Goal: Task Accomplishment & Management: Manage account settings

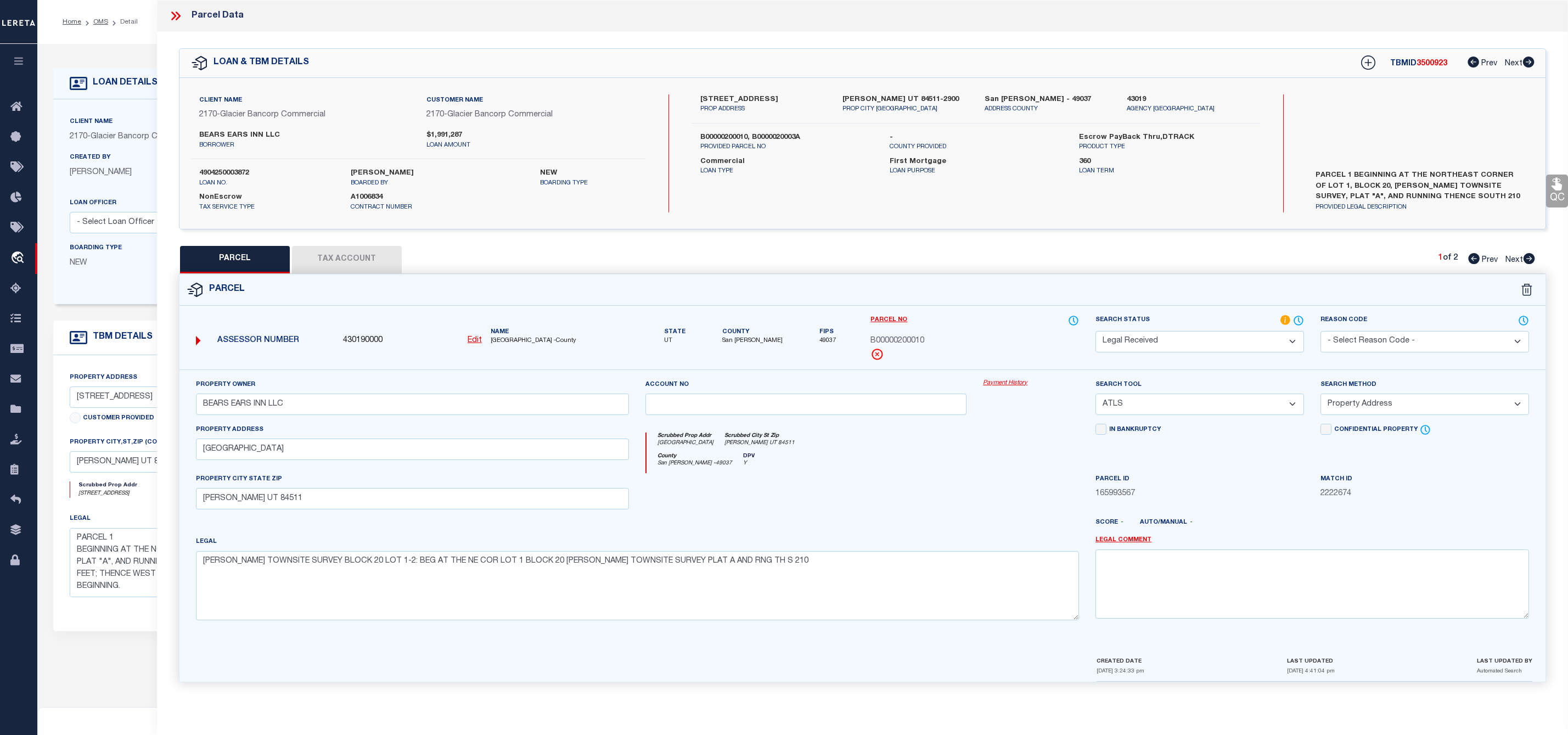
select select "RD"
select select "ATL"
select select "ADD"
select select "4583"
select select "10"
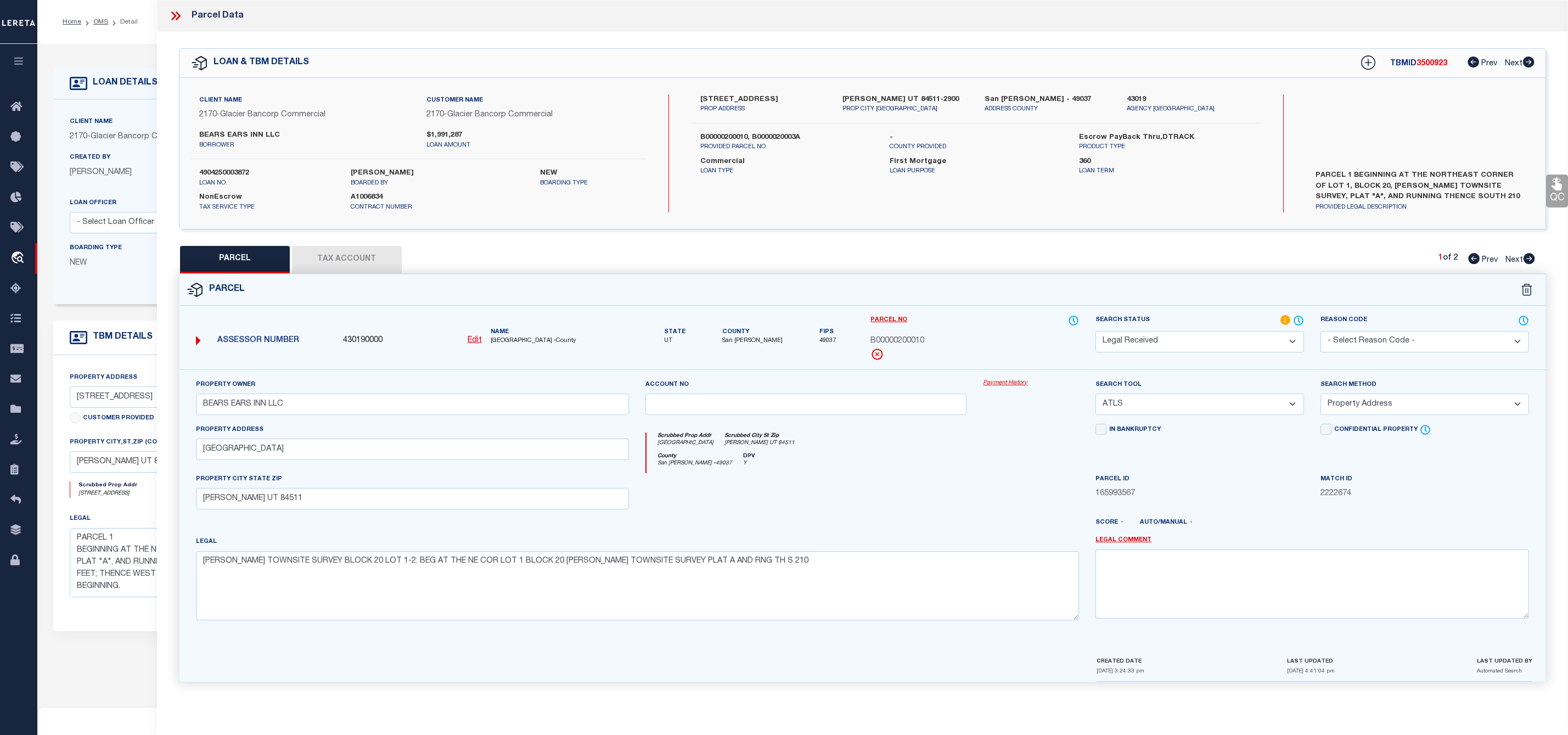
select select "20"
select select "NonEscrow"
click at [178, 15] on icon at bounding box center [178, 16] width 5 height 9
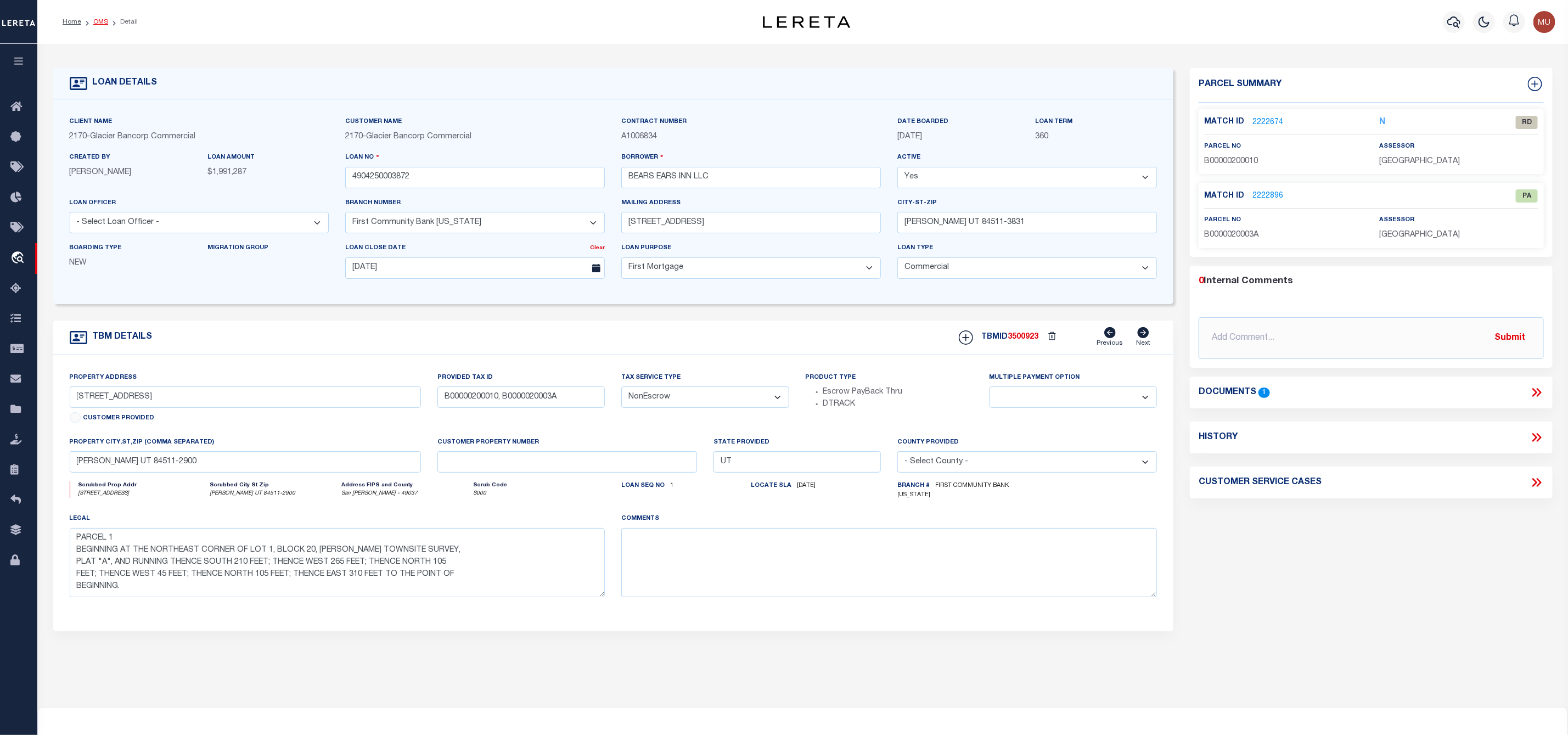
click at [106, 22] on link "OMS" at bounding box center [101, 22] width 15 height 7
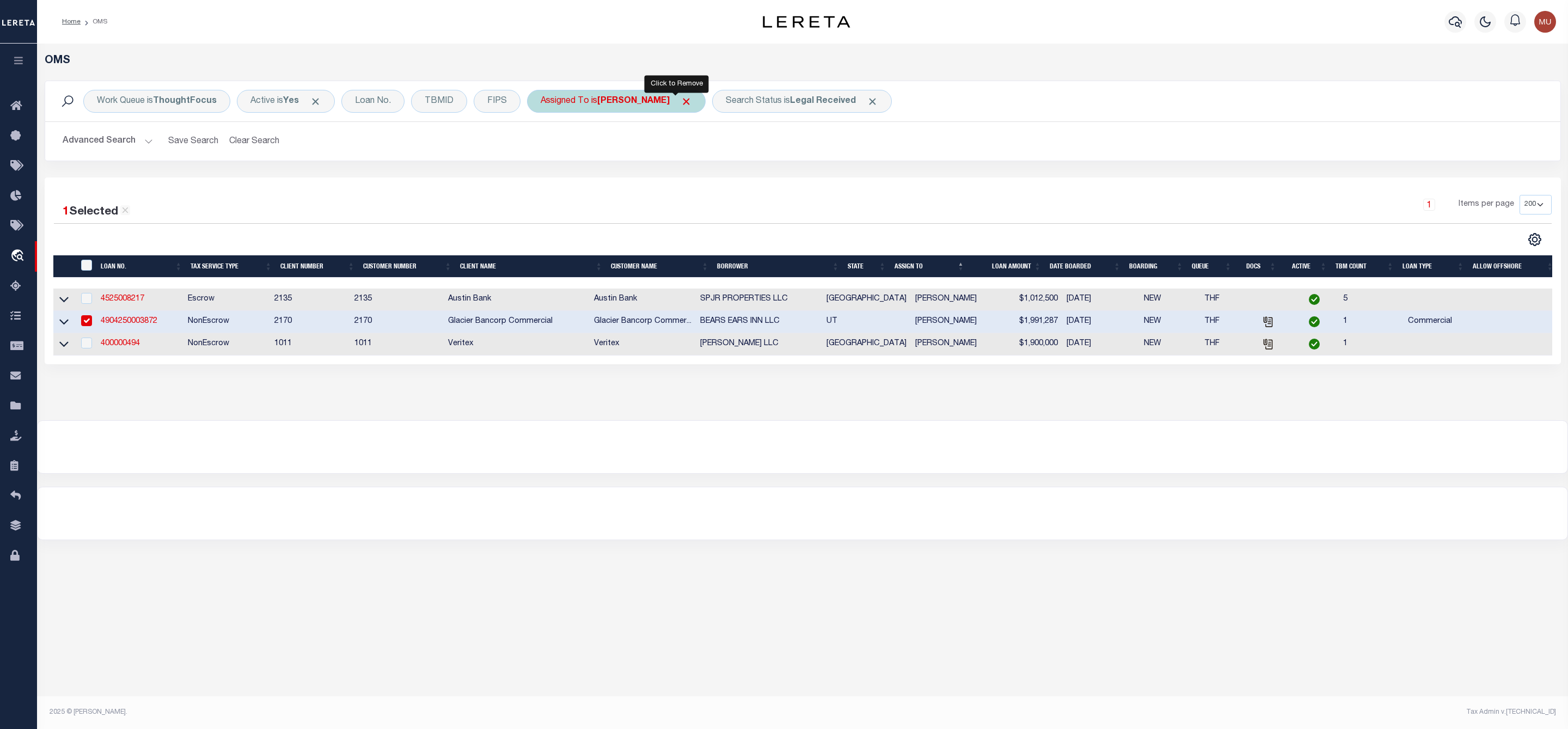
click at [680, 104] on span "Click to Remove" at bounding box center [686, 101] width 11 height 11
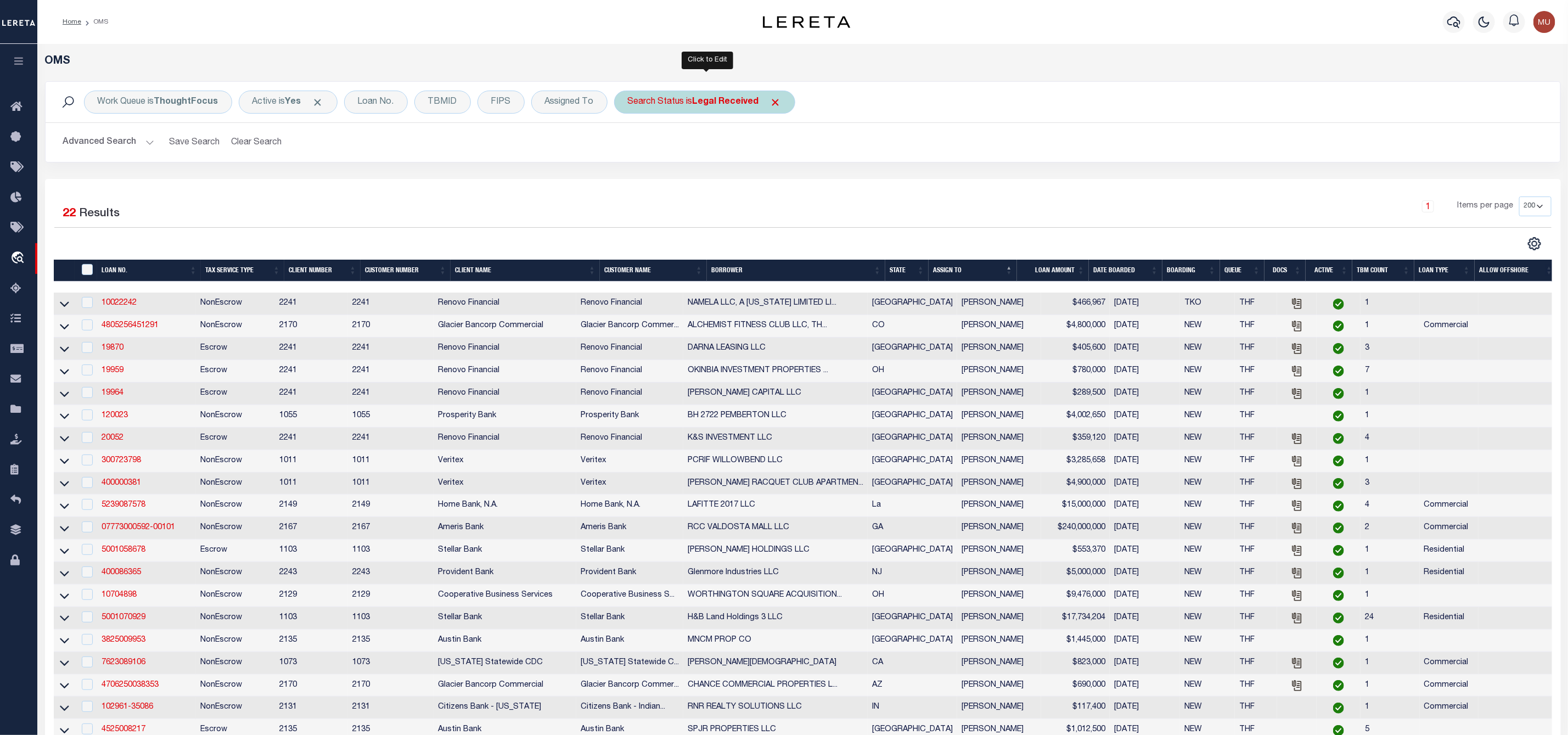
click at [724, 107] on div "Search Status is Legal Received" at bounding box center [704, 102] width 181 height 23
click at [708, 153] on select "Automated Search Bad Parcel Complete Duplicate Parcel High Dollar Reporting In …" at bounding box center [708, 156] width 162 height 21
select select "IP"
click at [630, 147] on select "Automated Search Bad Parcel Complete Duplicate Parcel High Dollar Reporting In …" at bounding box center [708, 156] width 162 height 21
click at [772, 184] on input "Apply" at bounding box center [773, 180] width 32 height 18
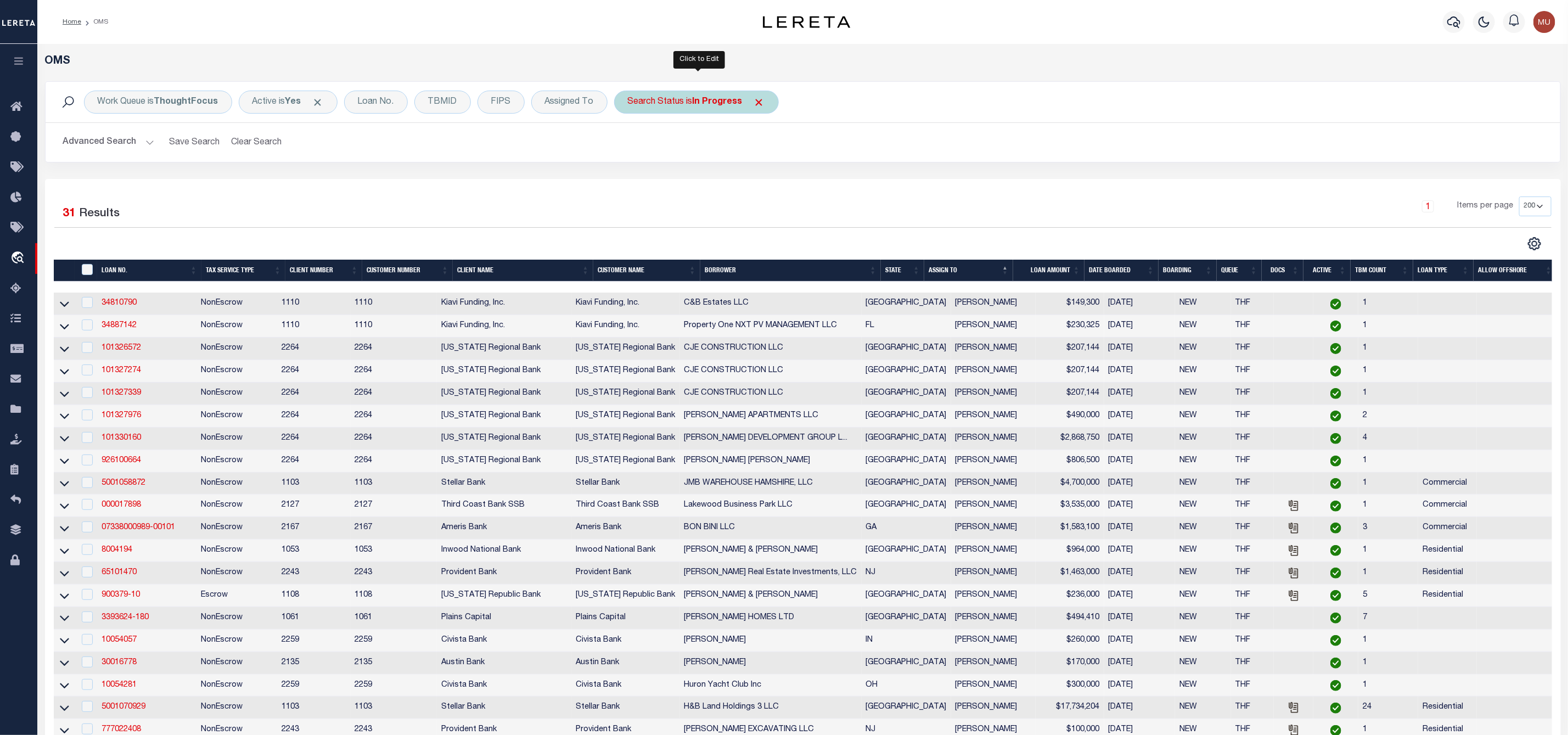
click at [688, 106] on div "Search Status is In Progress" at bounding box center [696, 102] width 165 height 23
click at [671, 156] on select "Automated Search Bad Parcel Complete Duplicate Parcel High Dollar Reporting In …" at bounding box center [708, 156] width 162 height 21
select select "RD"
click at [630, 147] on select "Automated Search Bad Parcel Complete Duplicate Parcel High Dollar Reporting In …" at bounding box center [708, 156] width 162 height 21
click at [767, 178] on input "Apply" at bounding box center [773, 180] width 32 height 18
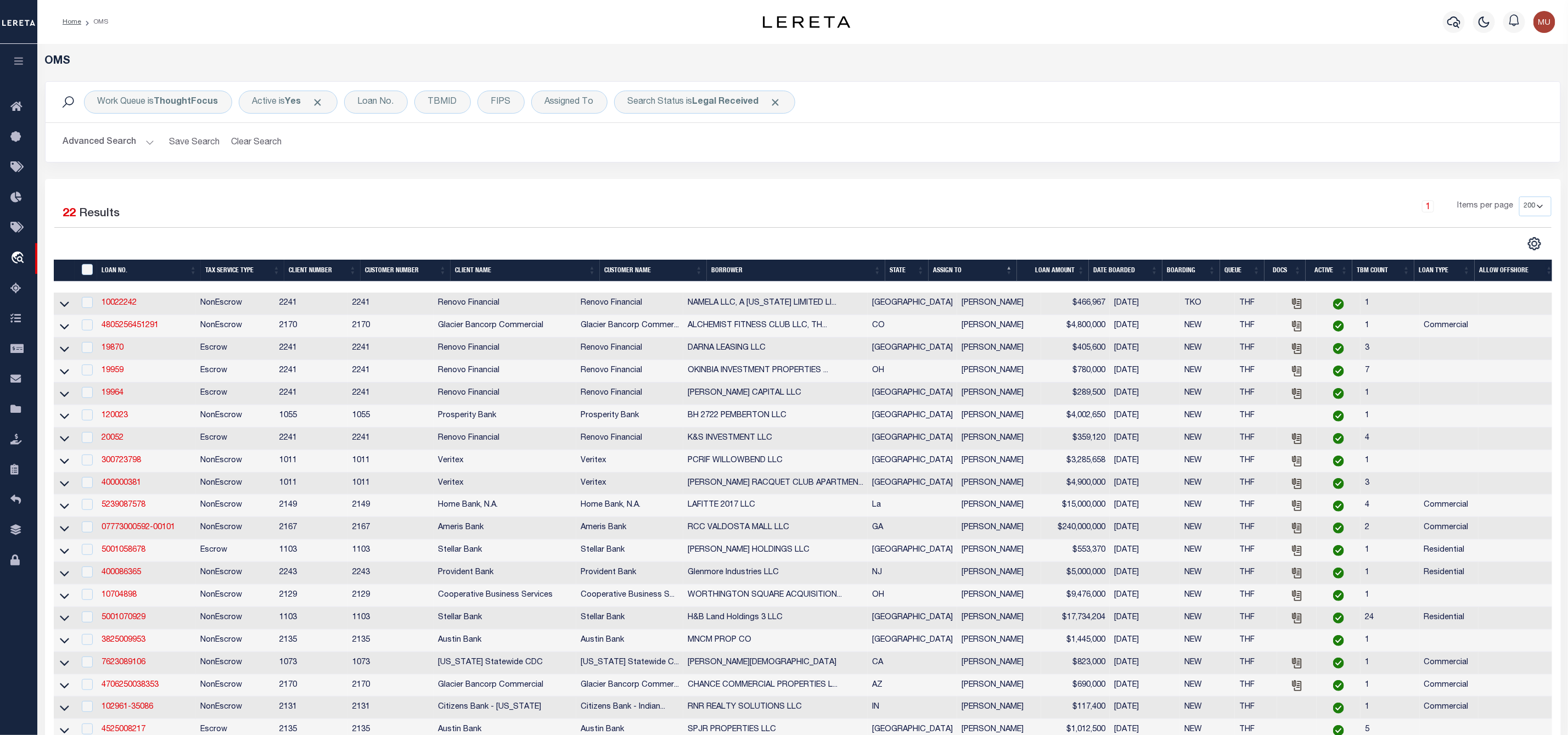
scroll to position [270, 0]
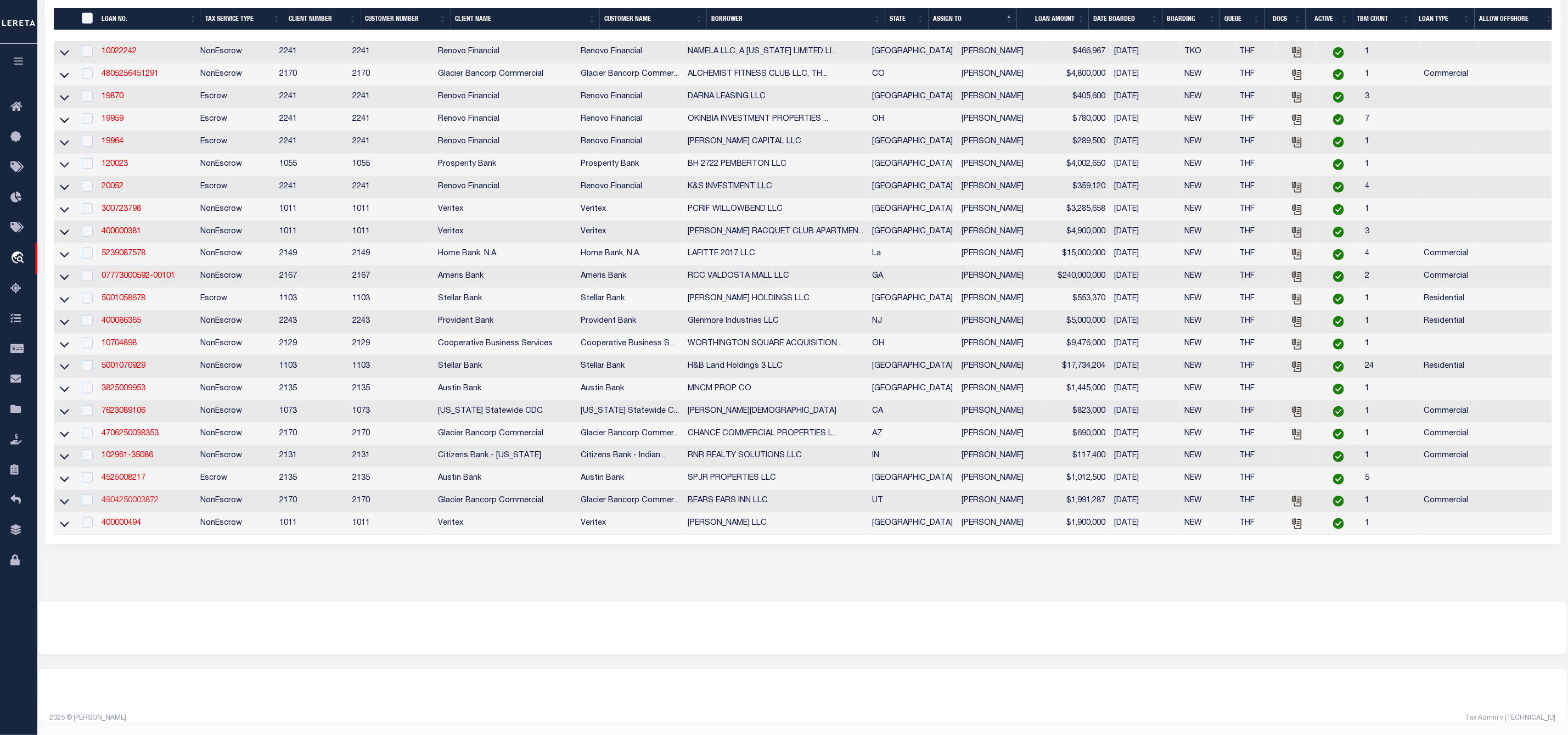
click at [144, 497] on link "4904250003872" at bounding box center [130, 501] width 57 height 8
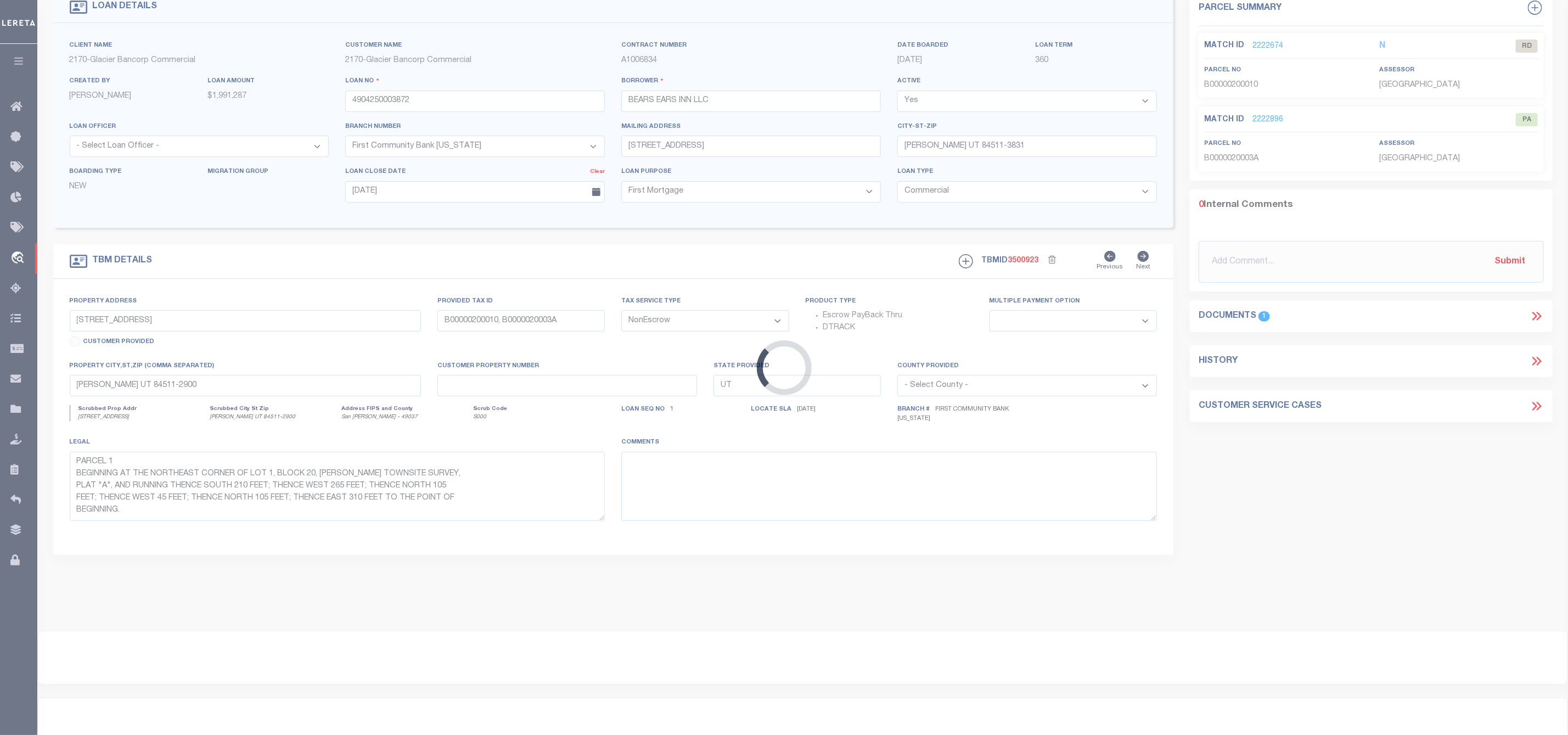
select select
type textarea "PARCEL 1 BEGINNING AT THE NORTHEAST CORNER OF LOT 1, BLOCK 20, BLANDING TOWNSIT…"
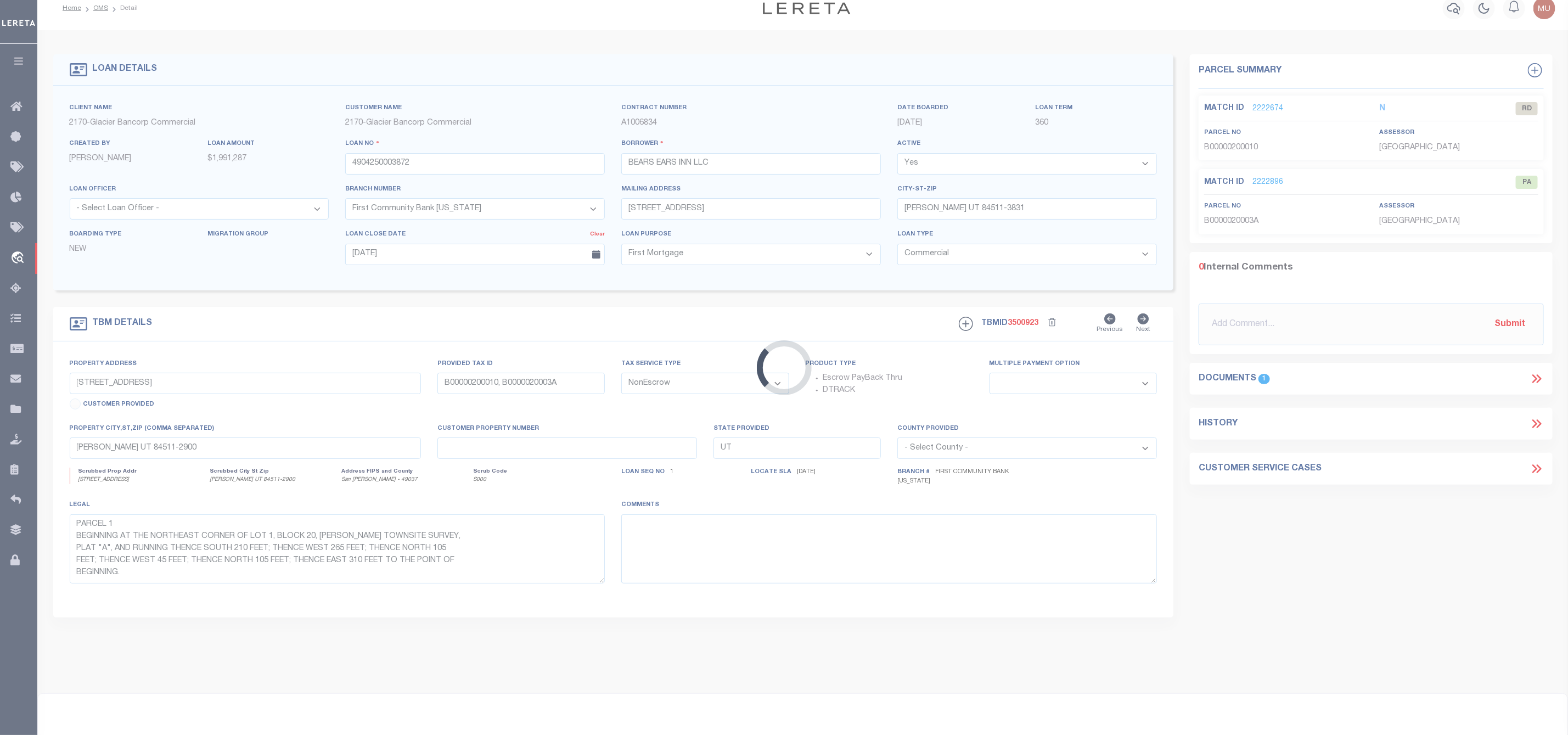
select select "4583"
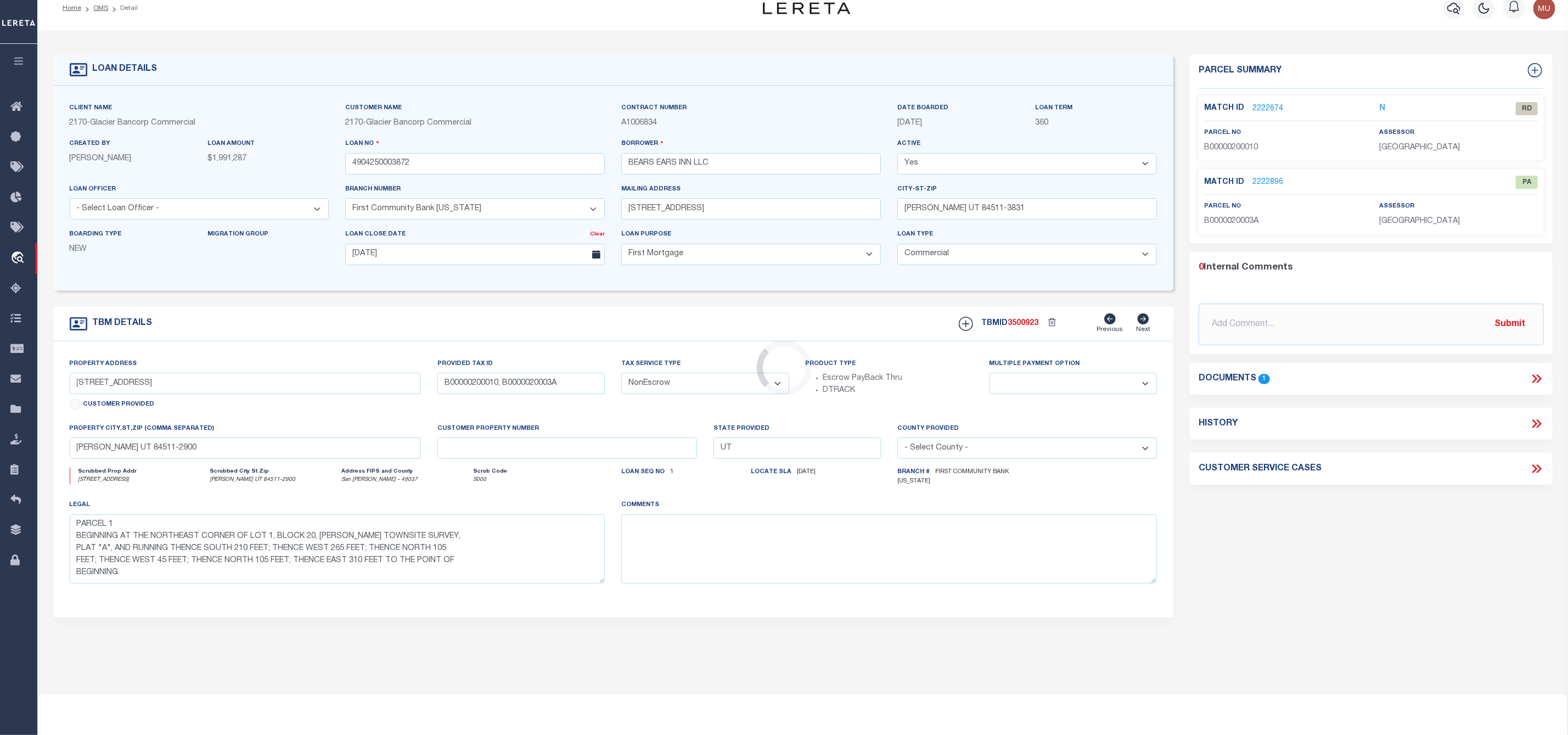
scroll to position [0, 0]
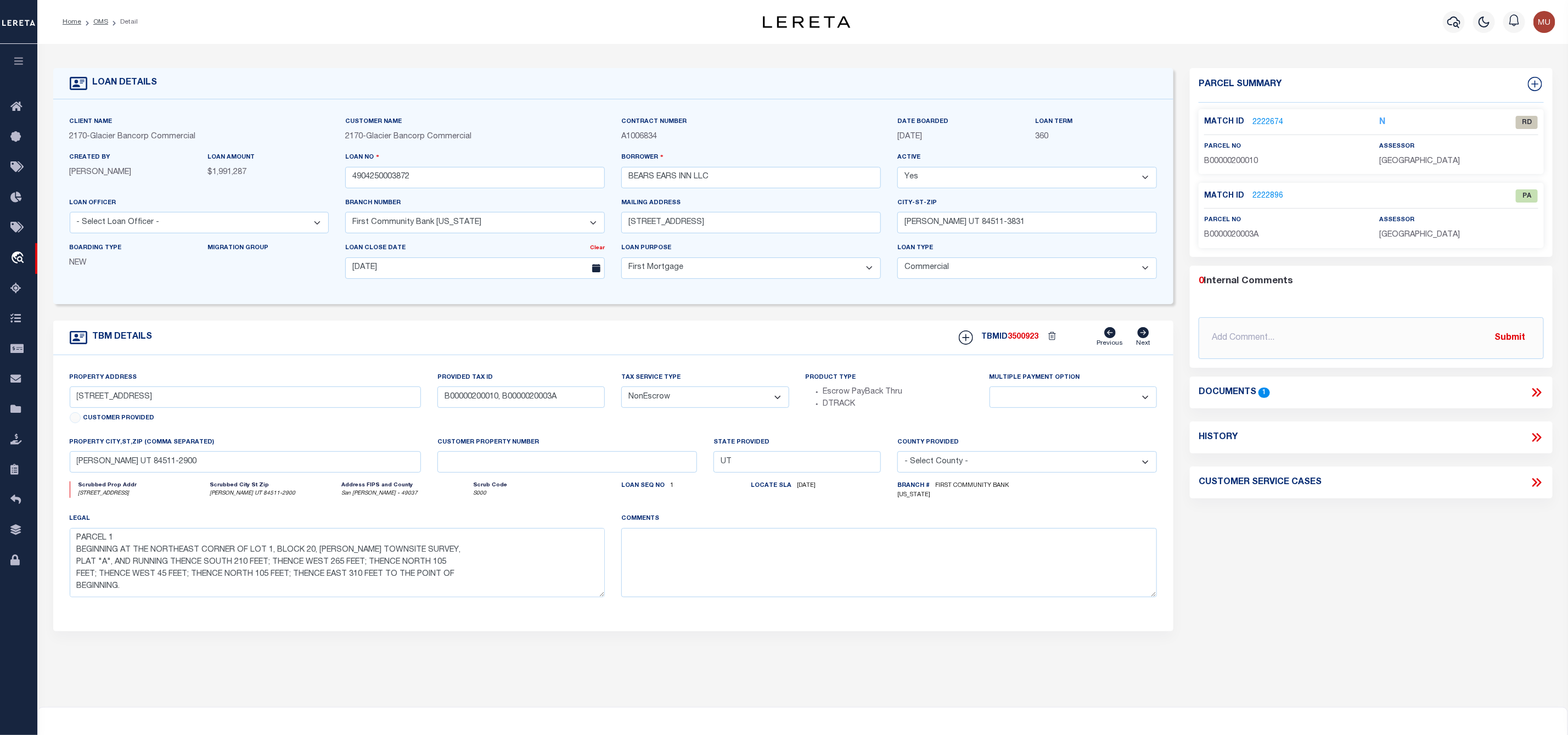
click at [1538, 391] on icon at bounding box center [1539, 392] width 5 height 9
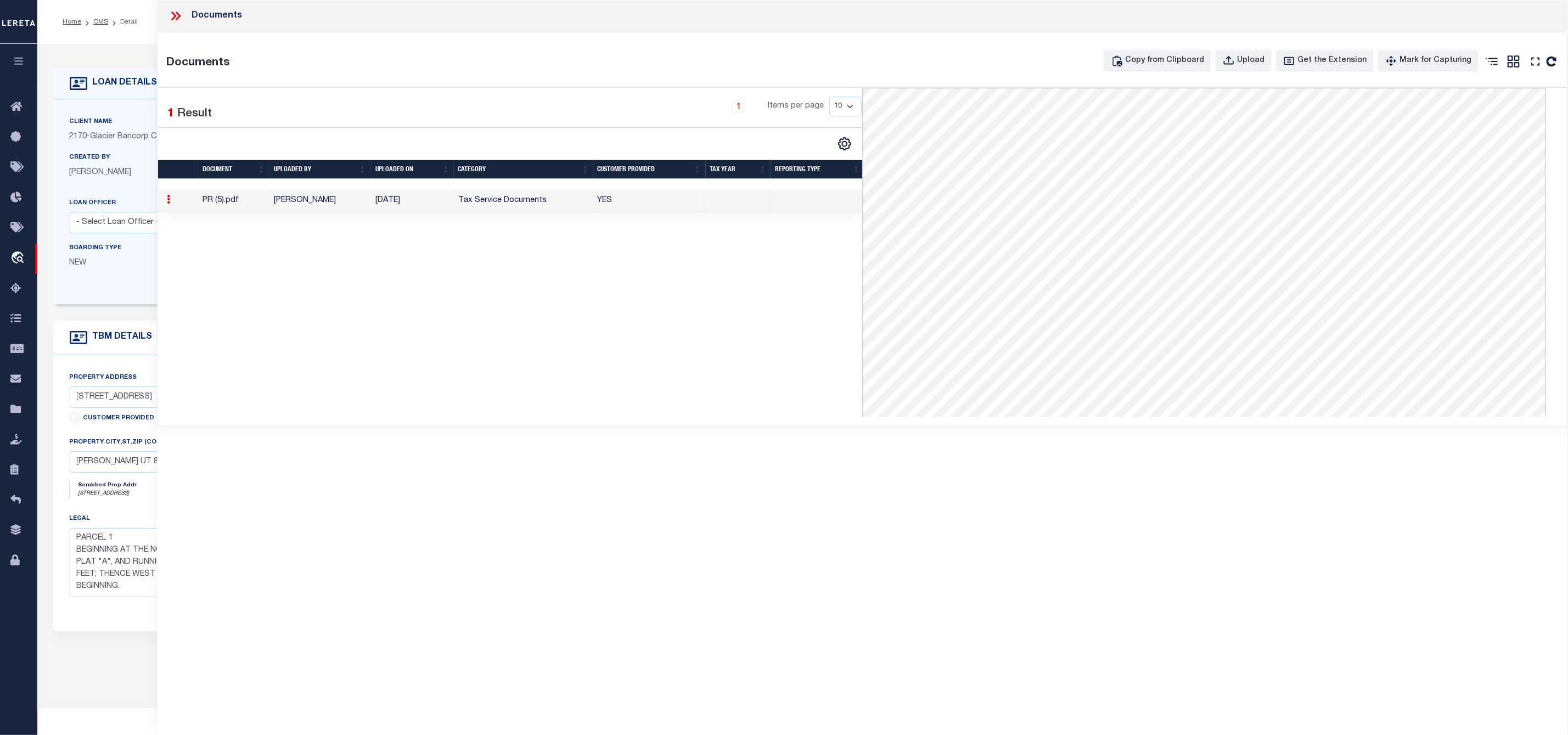
click at [175, 14] on icon at bounding box center [175, 16] width 14 height 14
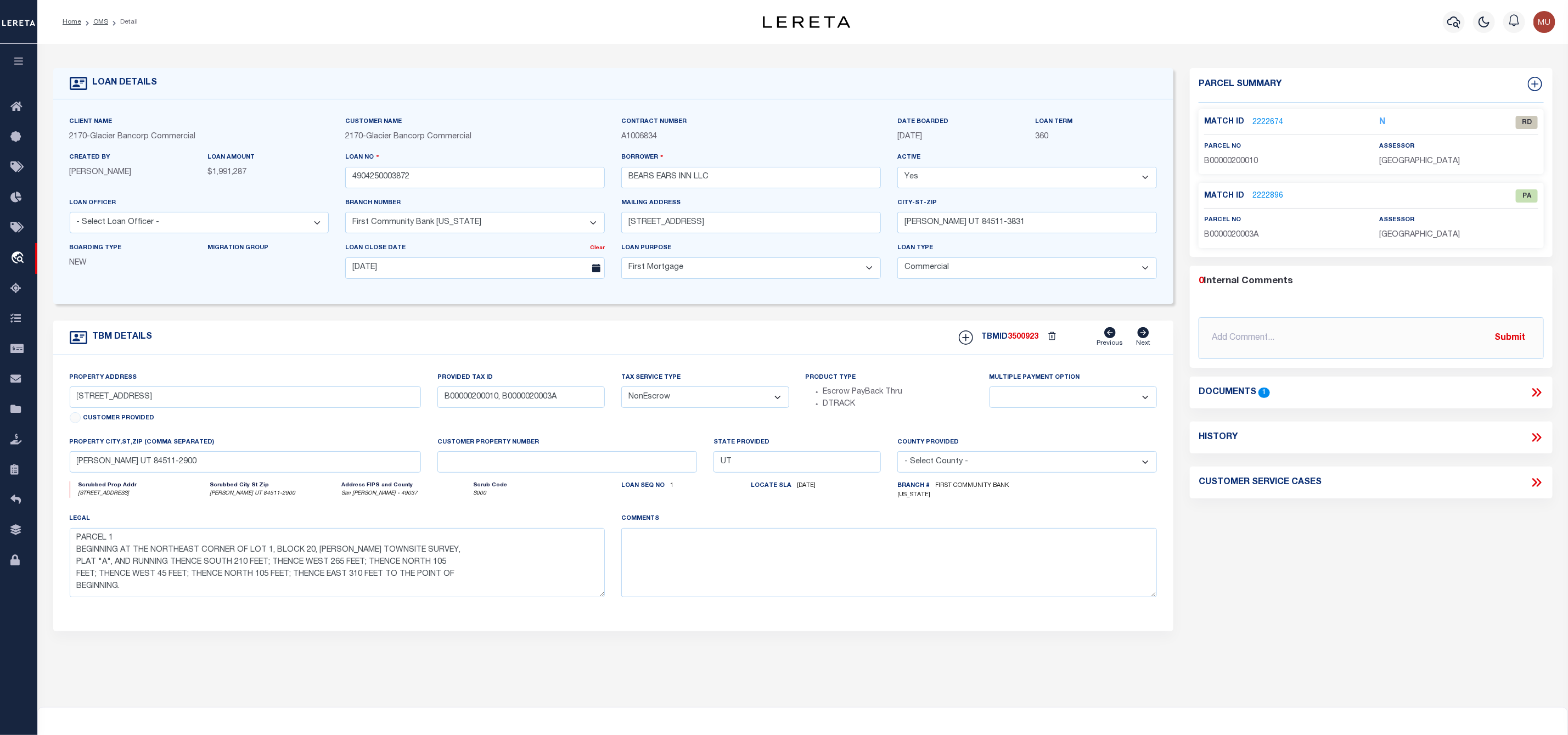
click at [1260, 126] on link "2222674" at bounding box center [1267, 122] width 31 height 11
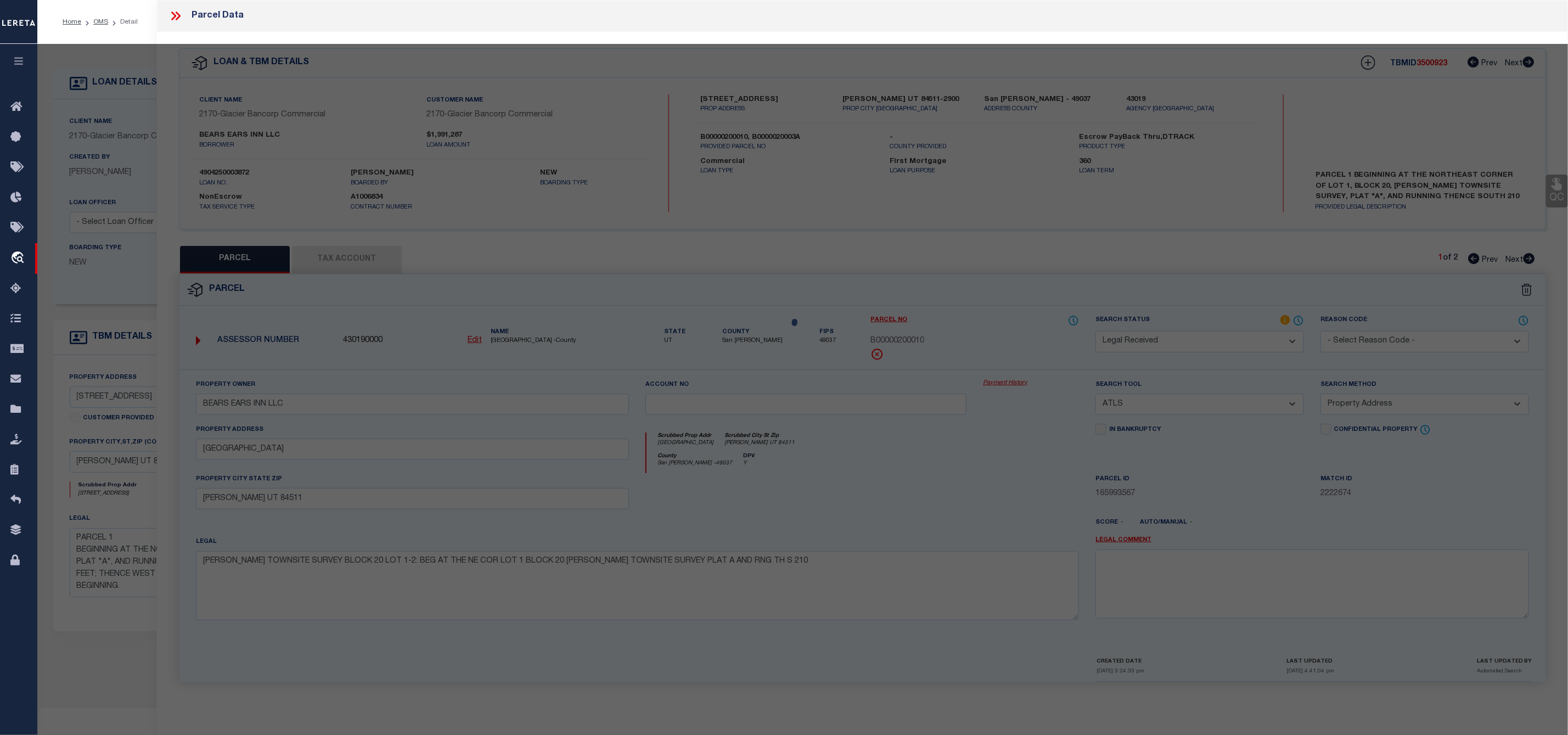
select select "AS"
select select
checkbox input "false"
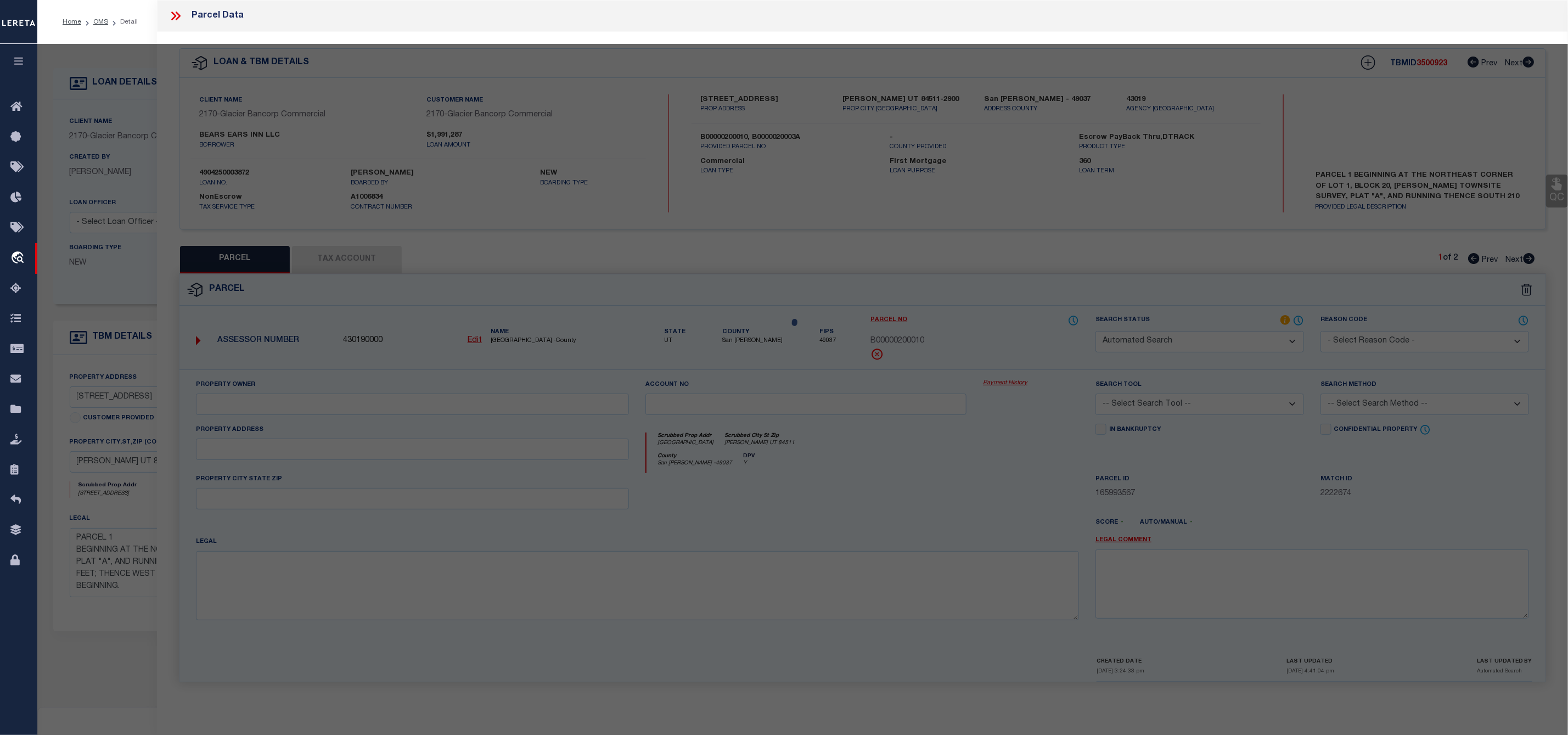
select select "RD"
type input "BEARS EARS INN LLC"
select select "ATL"
select select "ADD"
type input "88 EAST CENTER"
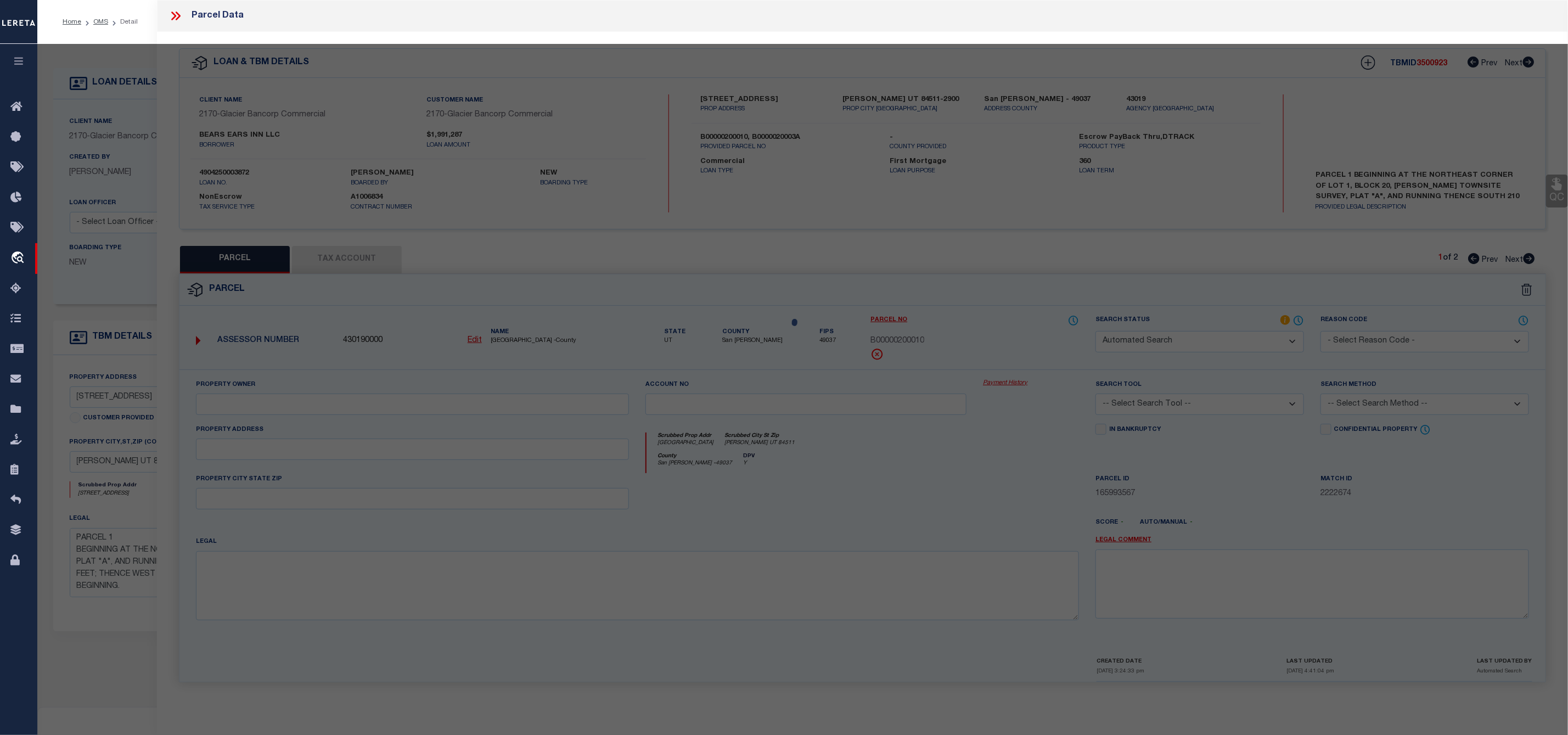
checkbox input "false"
type input "BLANDING UT 84511"
type textarea "BLANDING TOWNSITE SURVEY BLOCK 20 LOT 1-2: BEG AT THE NE COR LOT 1 BLOCK 20 BLA…"
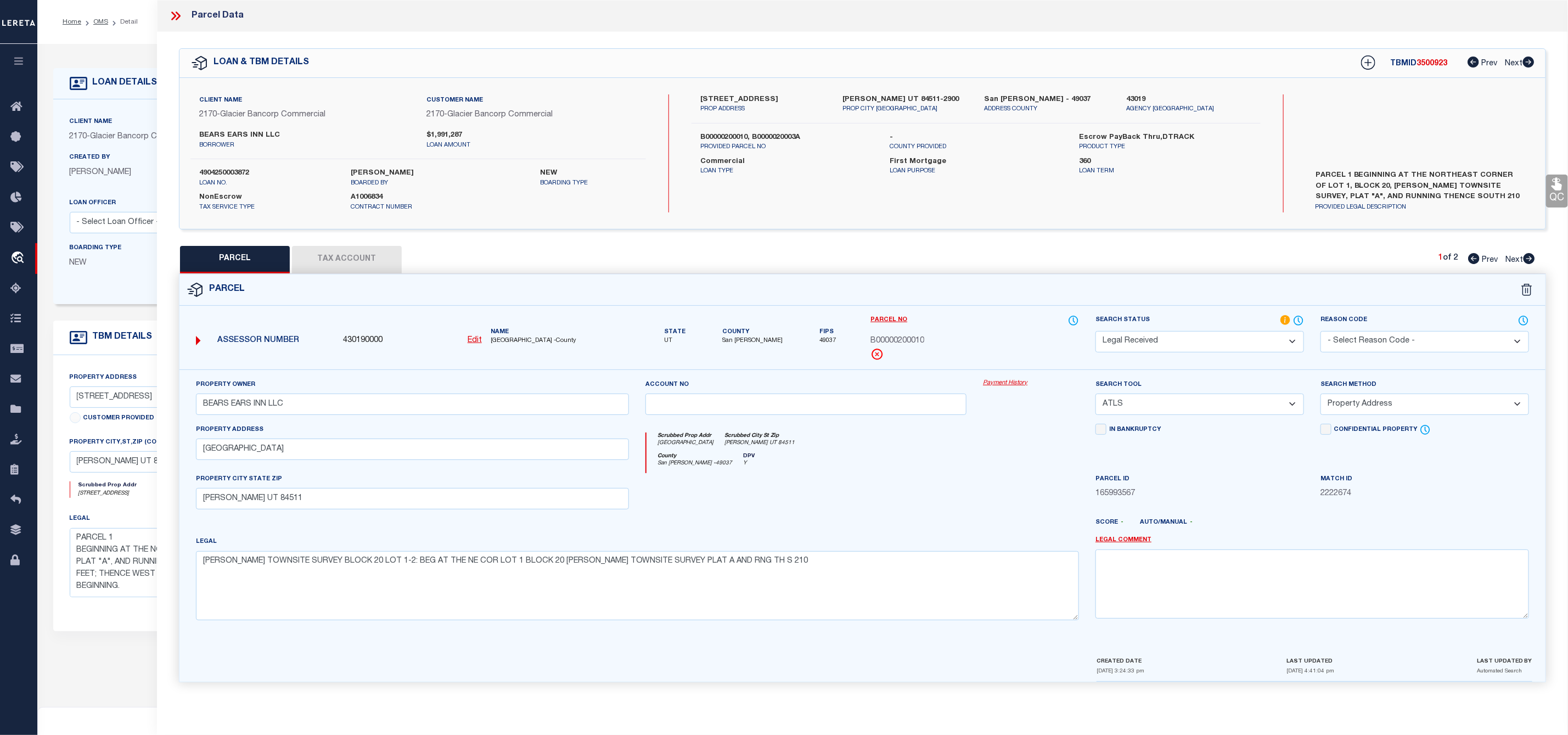
click at [1526, 259] on icon at bounding box center [1529, 259] width 11 height 11
select select "AS"
select select
checkbox input "false"
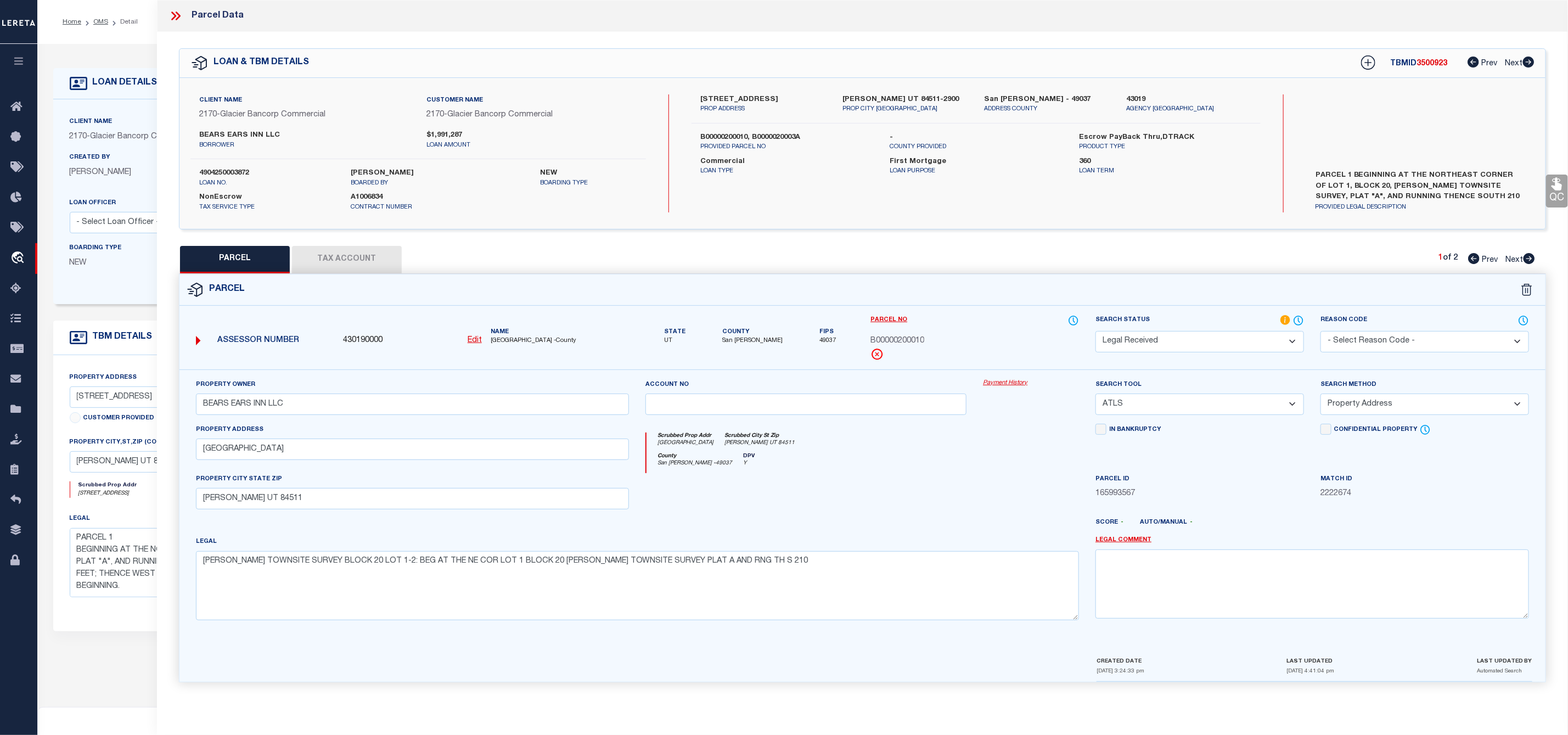
checkbox input "false"
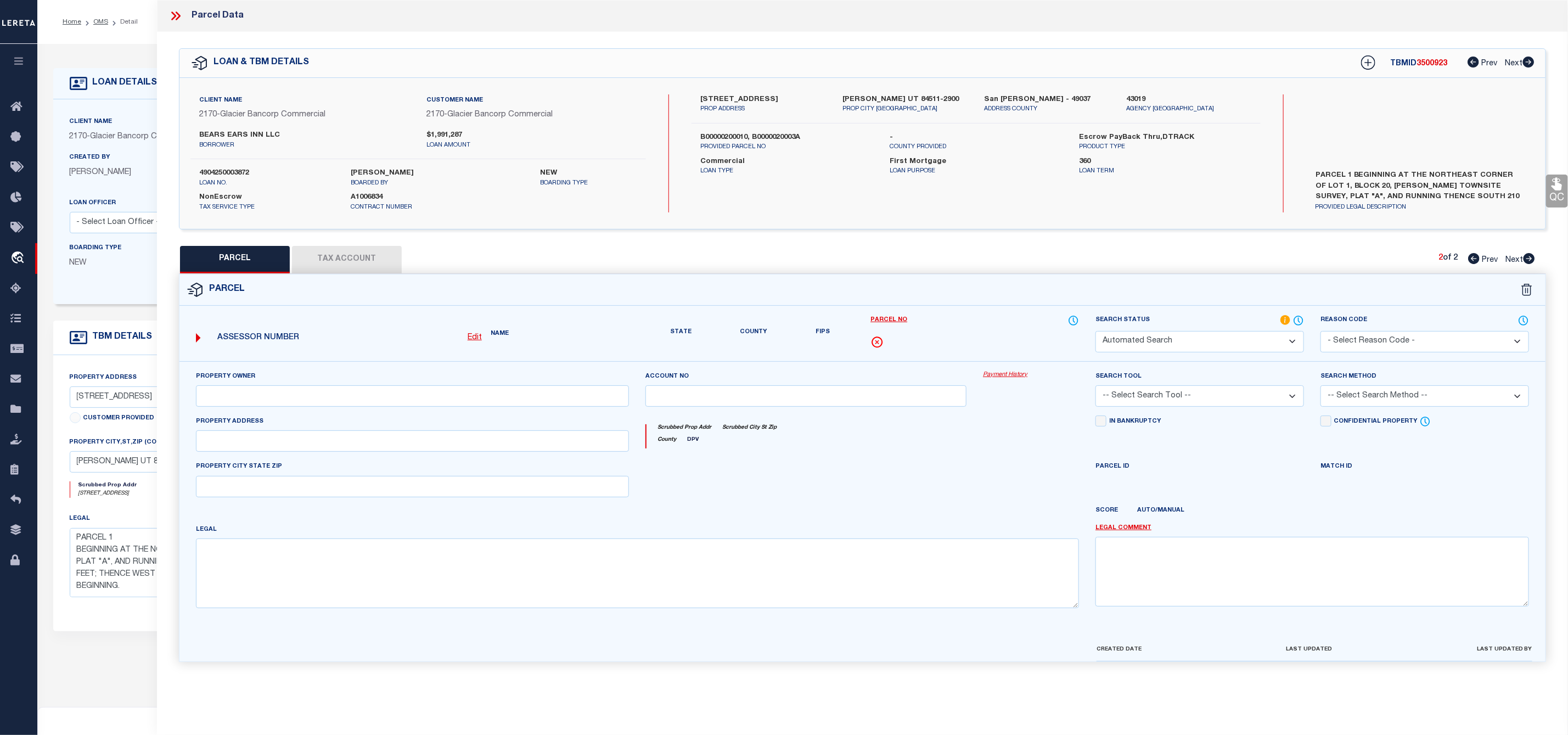
select select "PA"
type input "BEARS EARS INN LLC"
select select "ATL"
select select "ADD"
checkbox input "false"
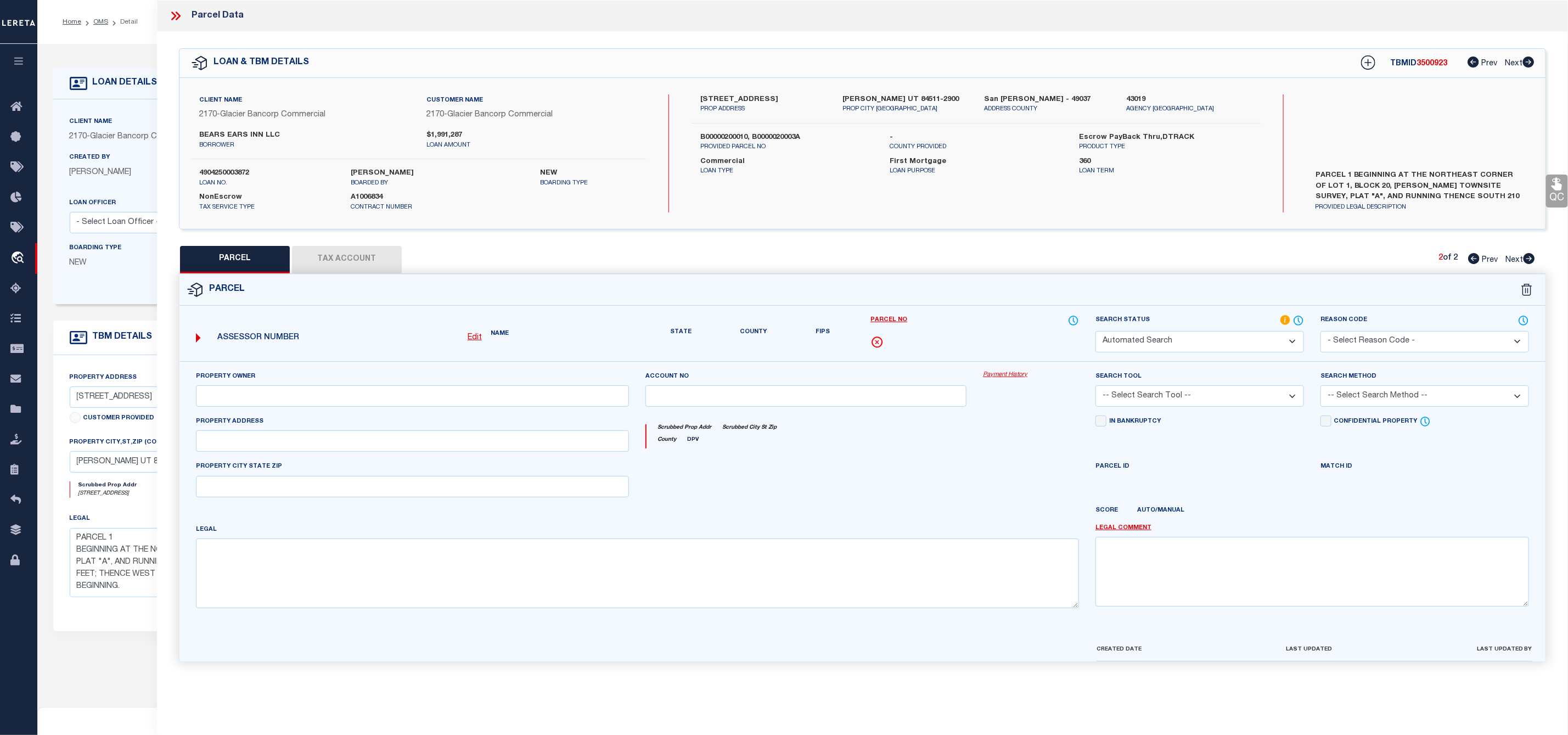
type input "UT"
type textarea "BLANDING TOWNSITE SURVEY BLOCK 20 LOT 3: BEG 170 FT N AND 155 FT E OF SW COR BL…"
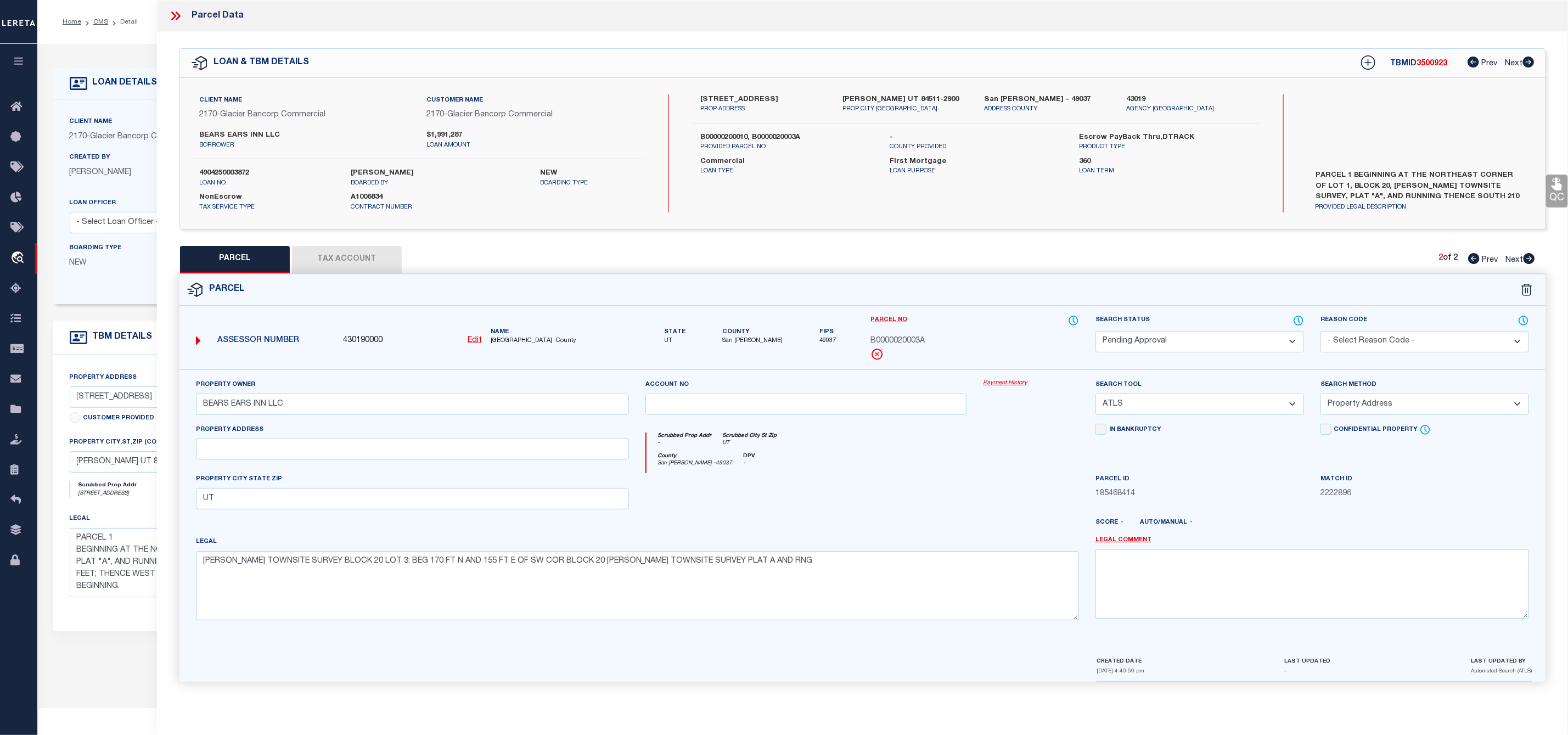
click at [1469, 258] on icon at bounding box center [1473, 259] width 11 height 11
select select "AS"
select select
checkbox input "false"
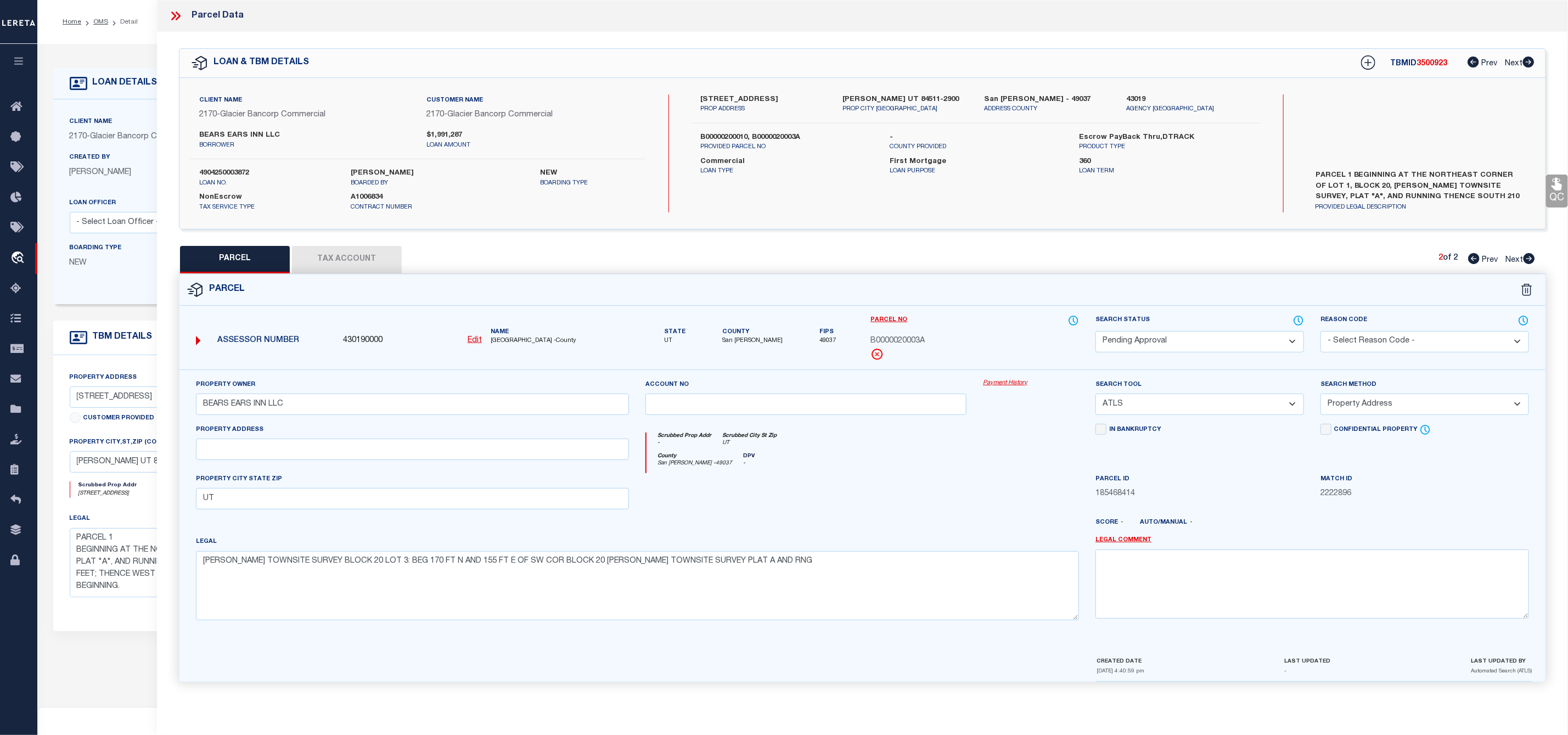
checkbox input "false"
select select "RD"
type input "BEARS EARS INN LLC"
select select "ATL"
select select "ADD"
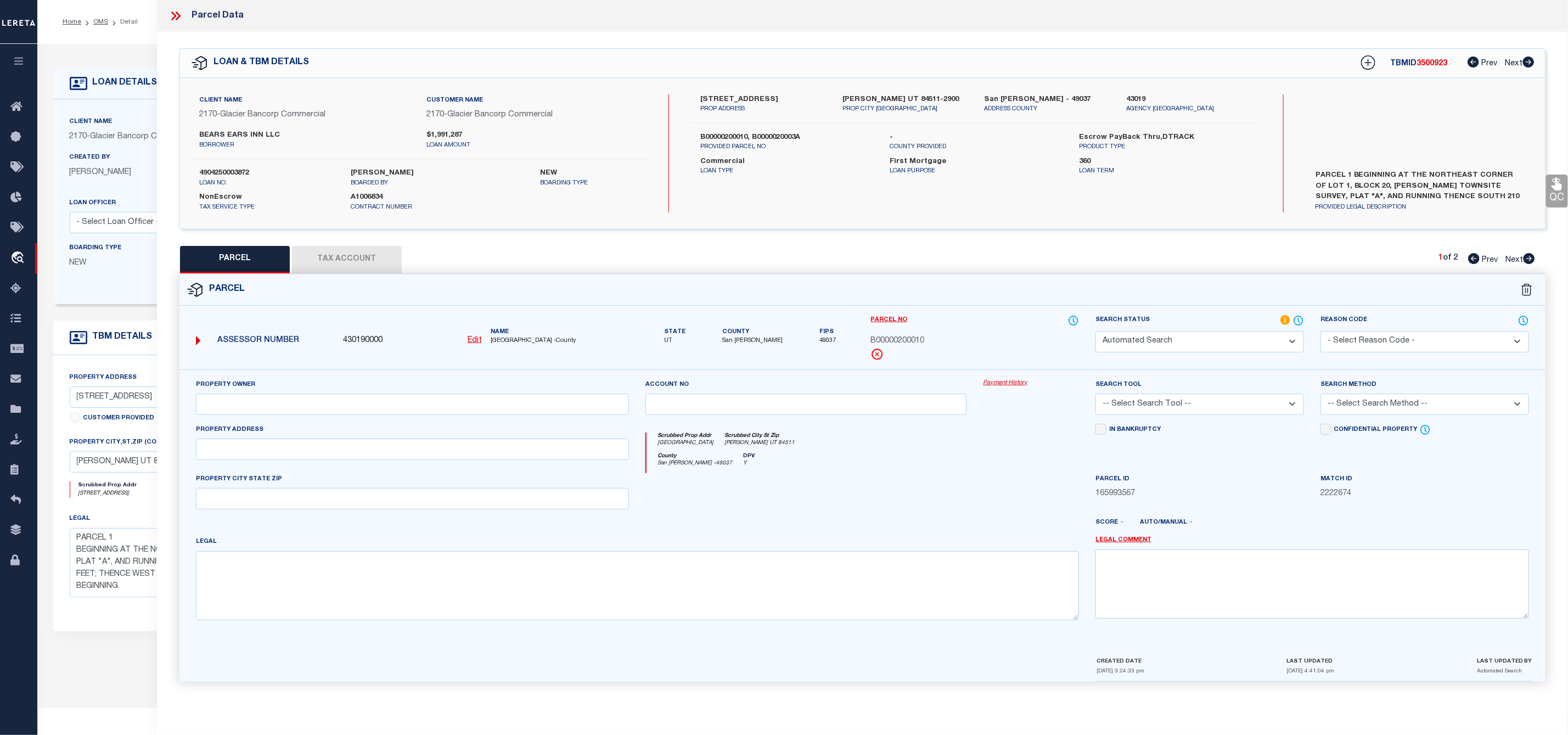
type input "88 EAST CENTER"
checkbox input "false"
type input "BLANDING UT 84511"
type textarea "BLANDING TOWNSITE SURVEY BLOCK 20 LOT 1-2: BEG AT THE NE COR LOT 1 BLOCK 20 BLA…"
drag, startPoint x: 490, startPoint y: 343, endPoint x: 547, endPoint y: 349, distance: 57.3
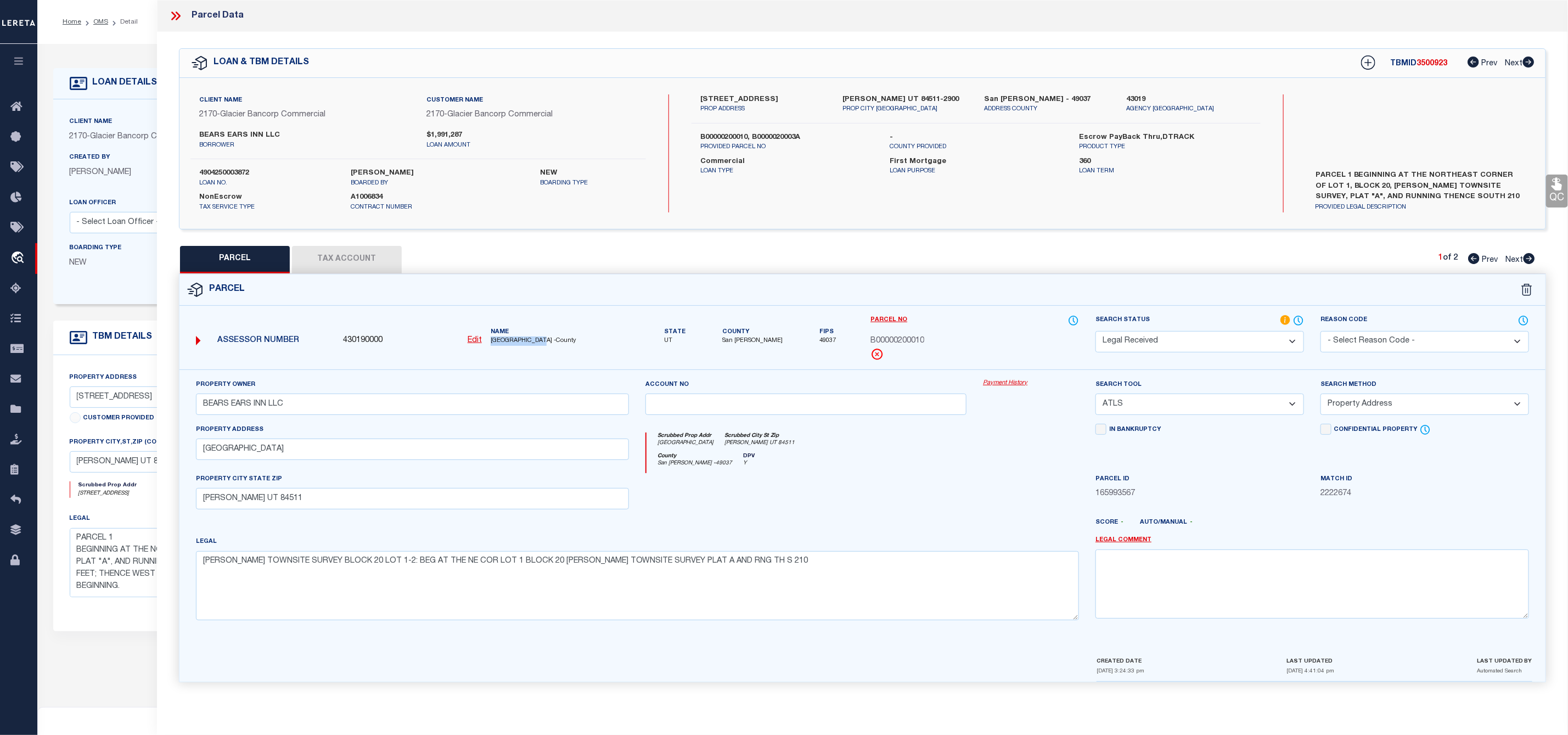
click at [547, 349] on div "Assessor Number 430190000 Edit Name SAN JUAN COUNTY -County" at bounding box center [412, 336] width 443 height 35
copy span "SAN JUAN COUNTY"
click at [180, 17] on icon at bounding box center [175, 16] width 14 height 14
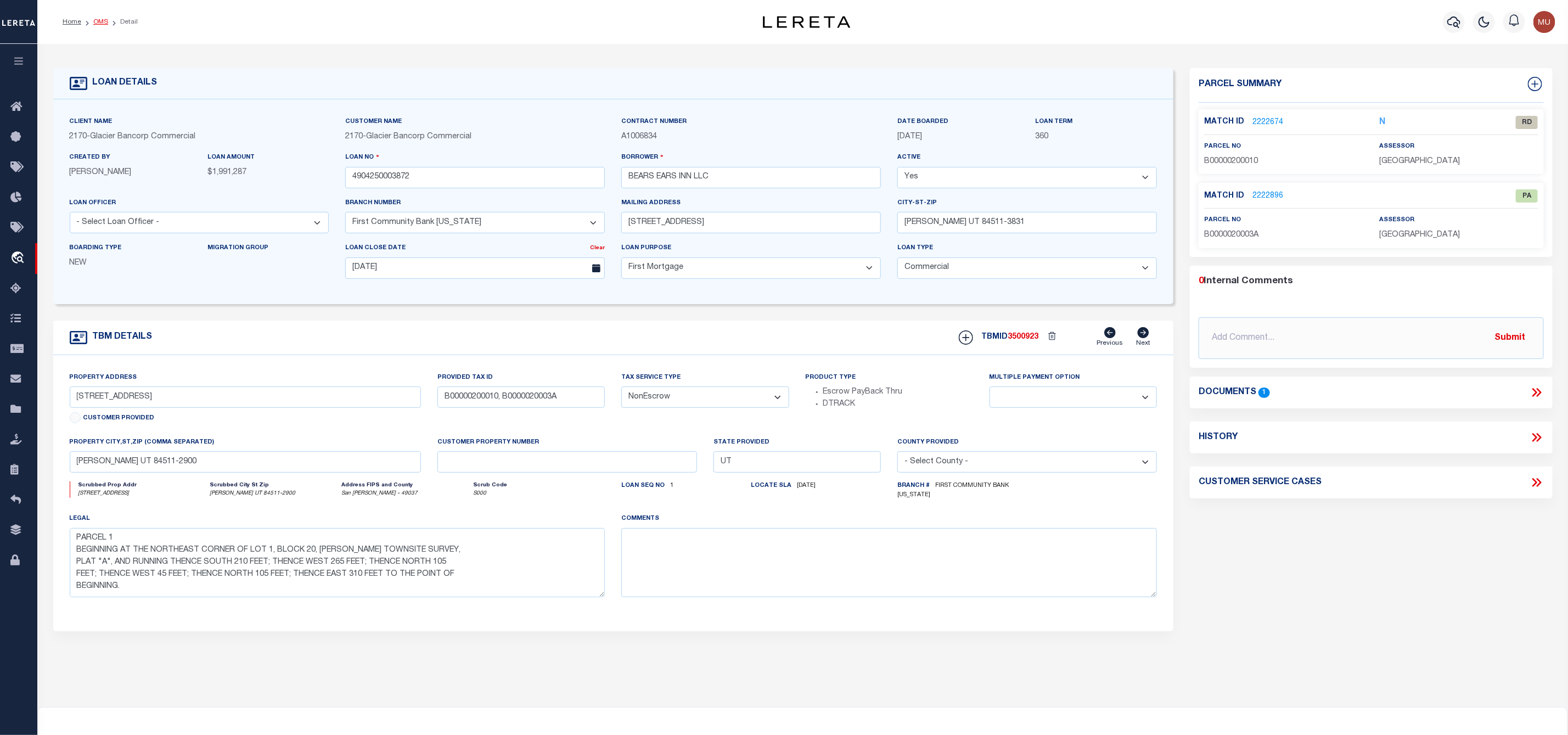
click at [99, 20] on link "OMS" at bounding box center [101, 22] width 15 height 7
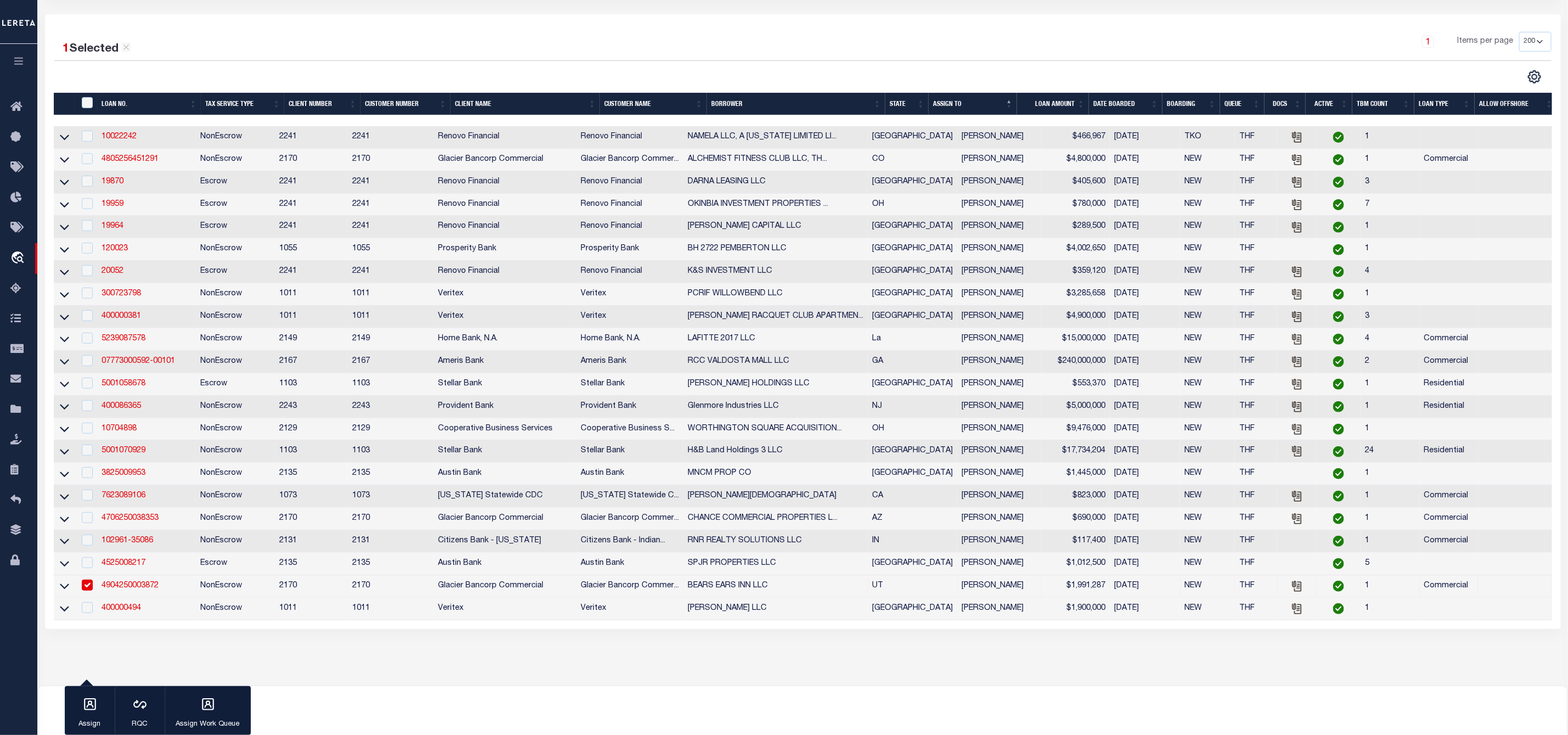
scroll to position [267, 0]
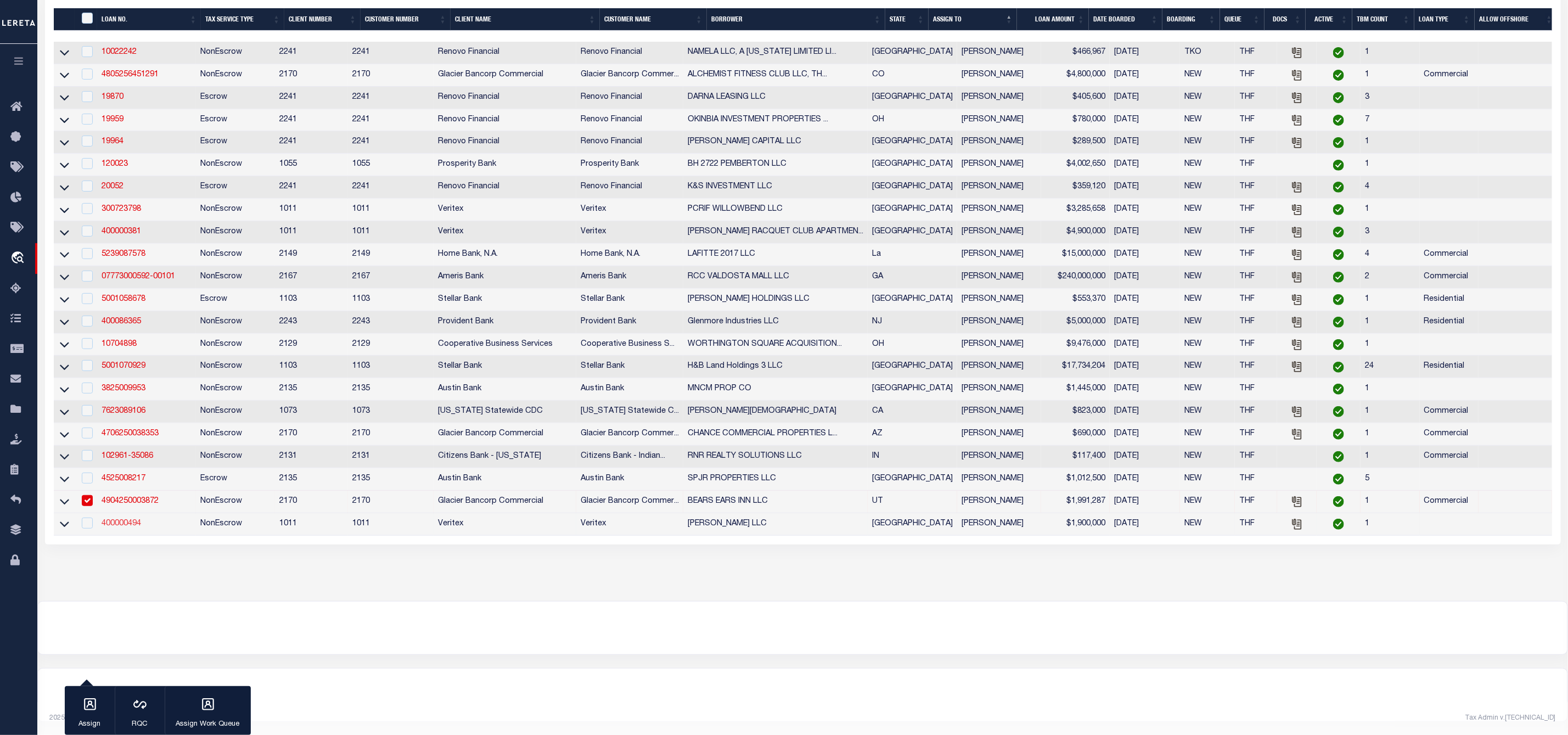
click at [127, 520] on link "400000494" at bounding box center [121, 524] width 40 height 8
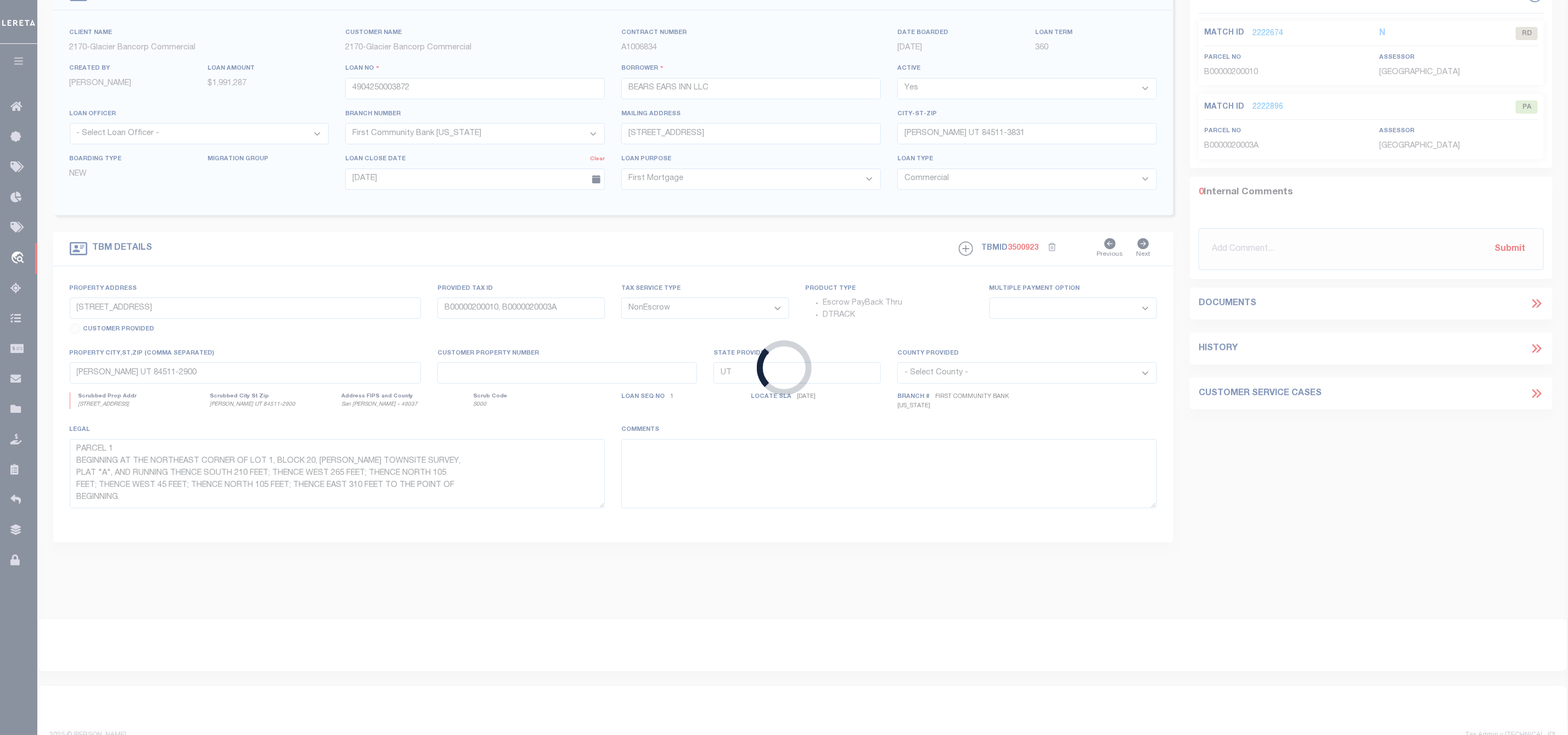
type input "400000494"
type input "TD MOTT LLC"
select select
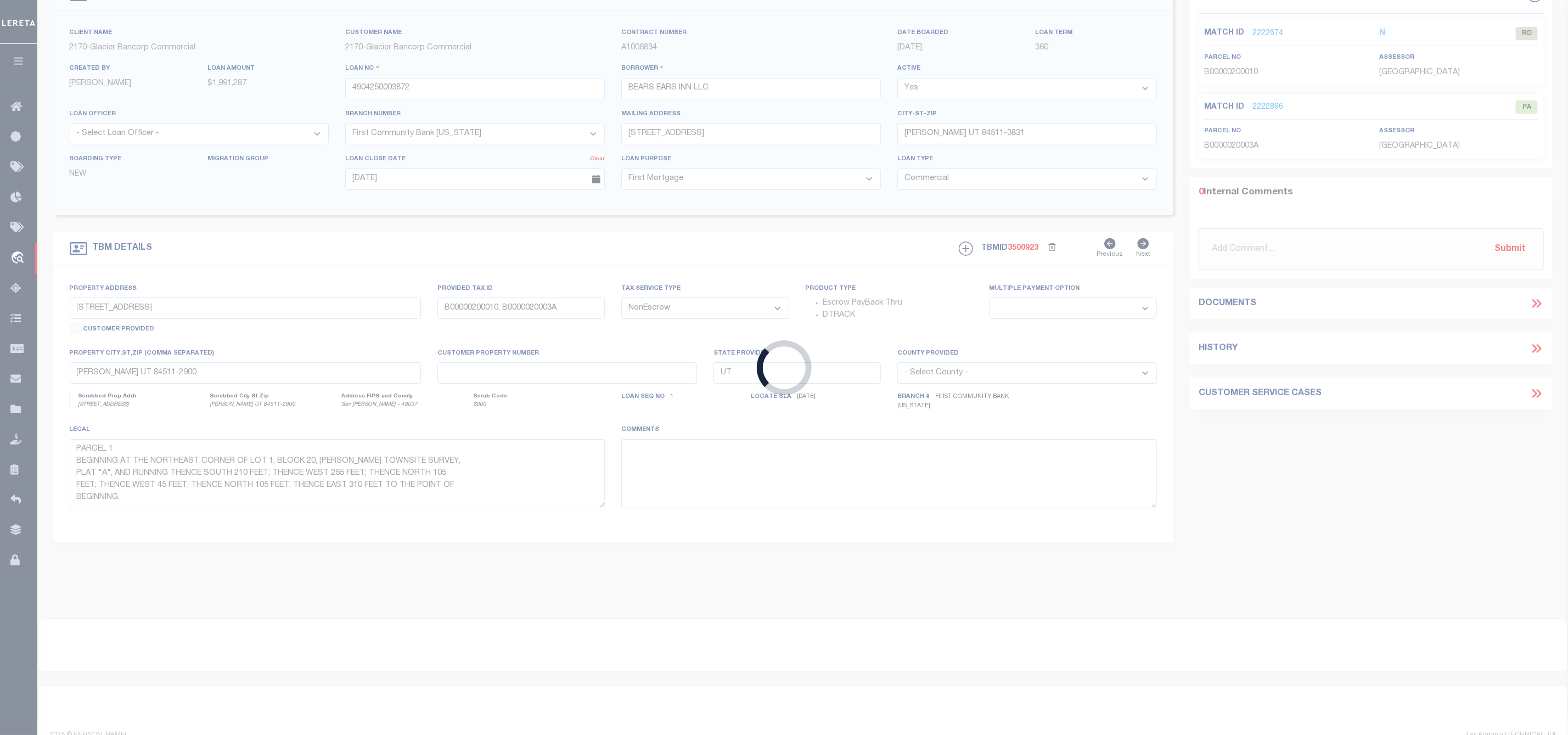
select select
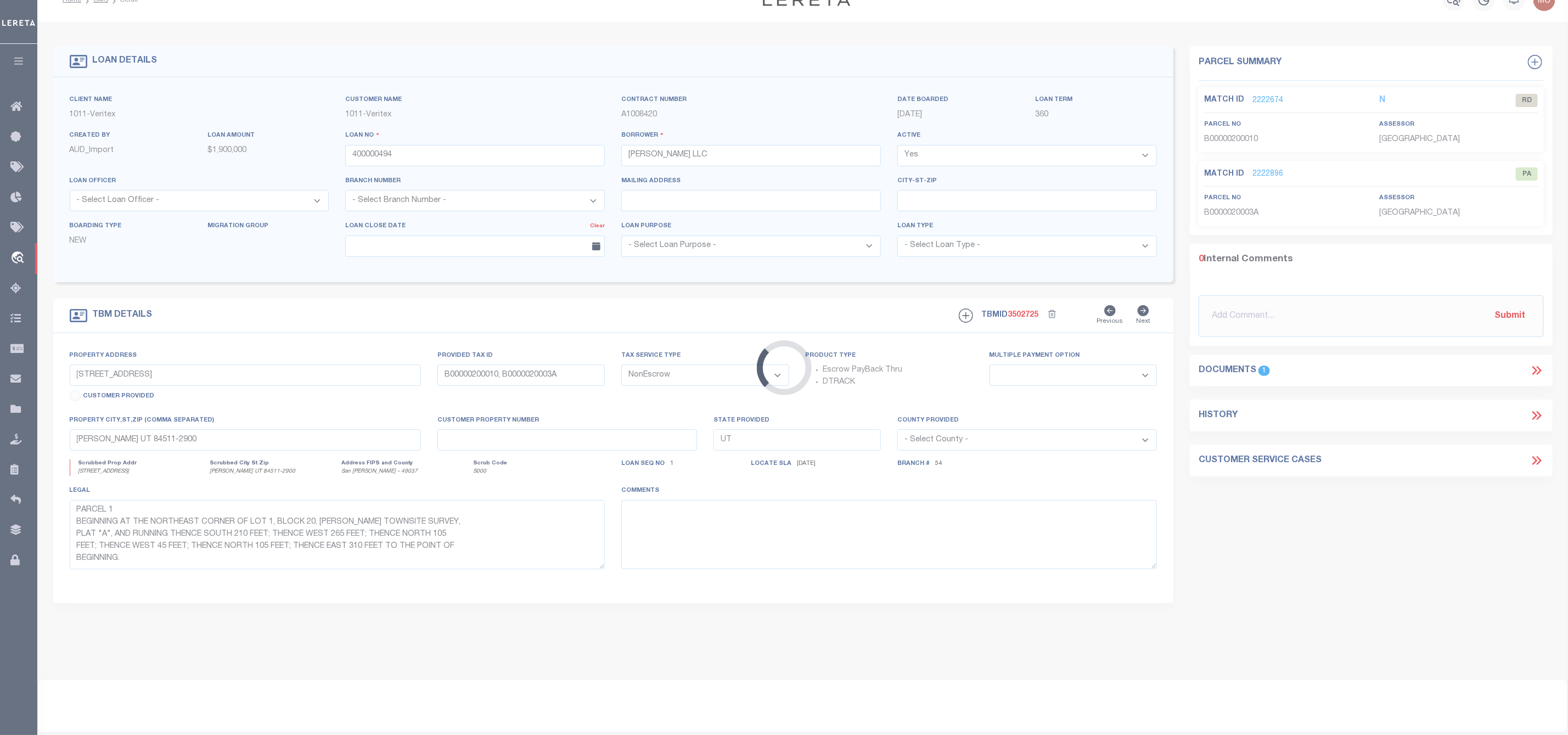
select select "7575"
type input "2ND LIEN 6405 STATE HWY 185 N"
select select
type input "PORT LAVACA TX 77979"
type input "[GEOGRAPHIC_DATA]"
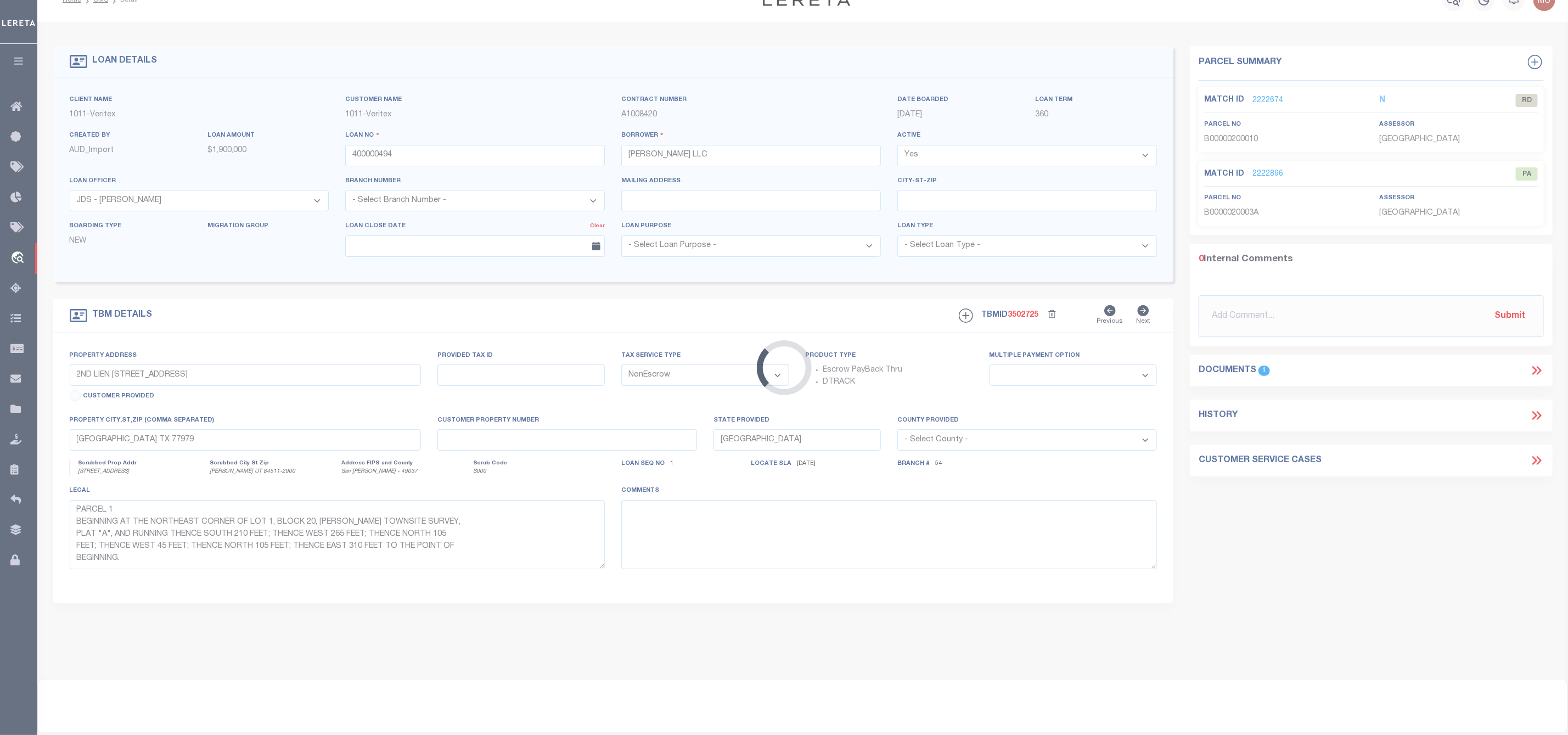
select select
type textarea "SEE EXHIBIT "A""
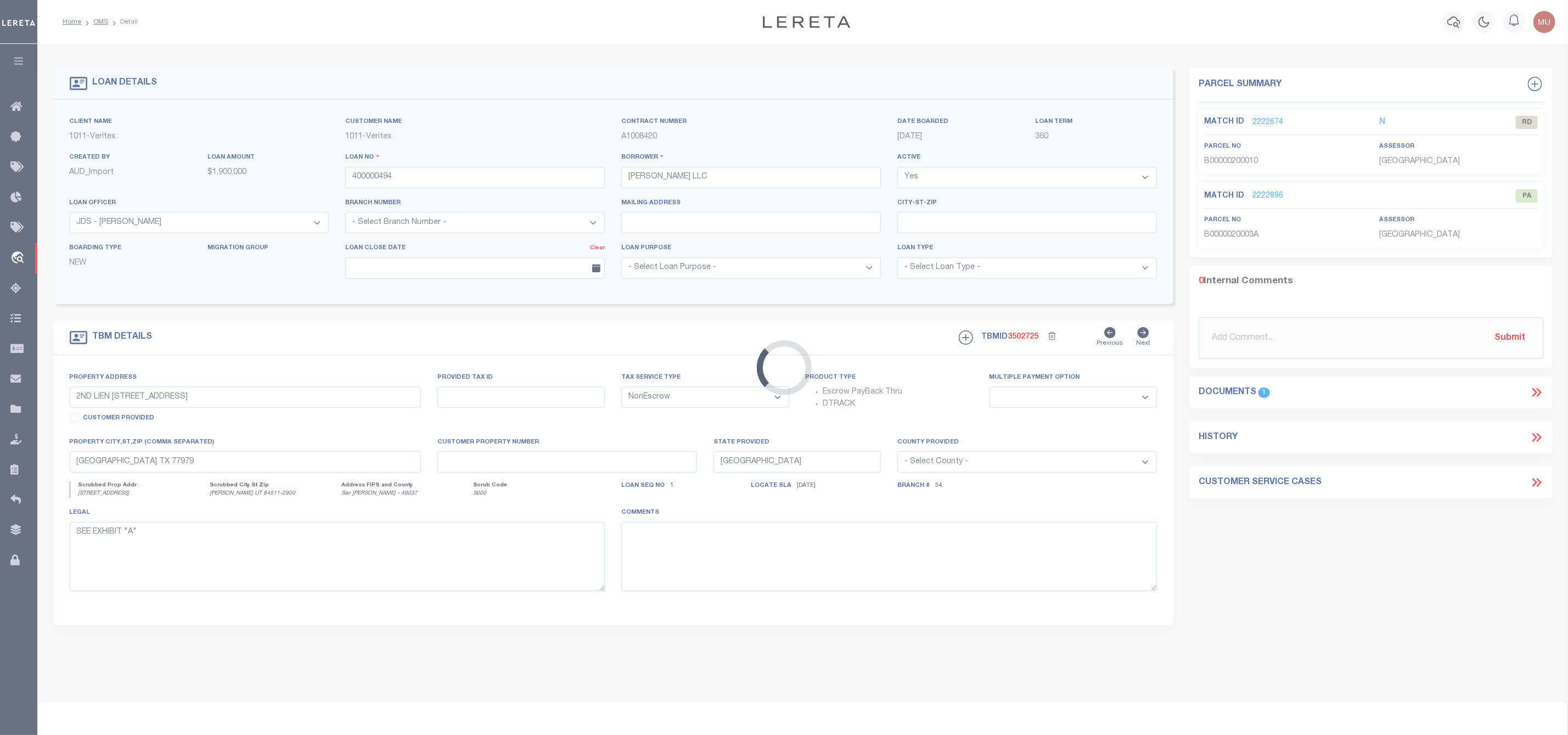
select select "3132"
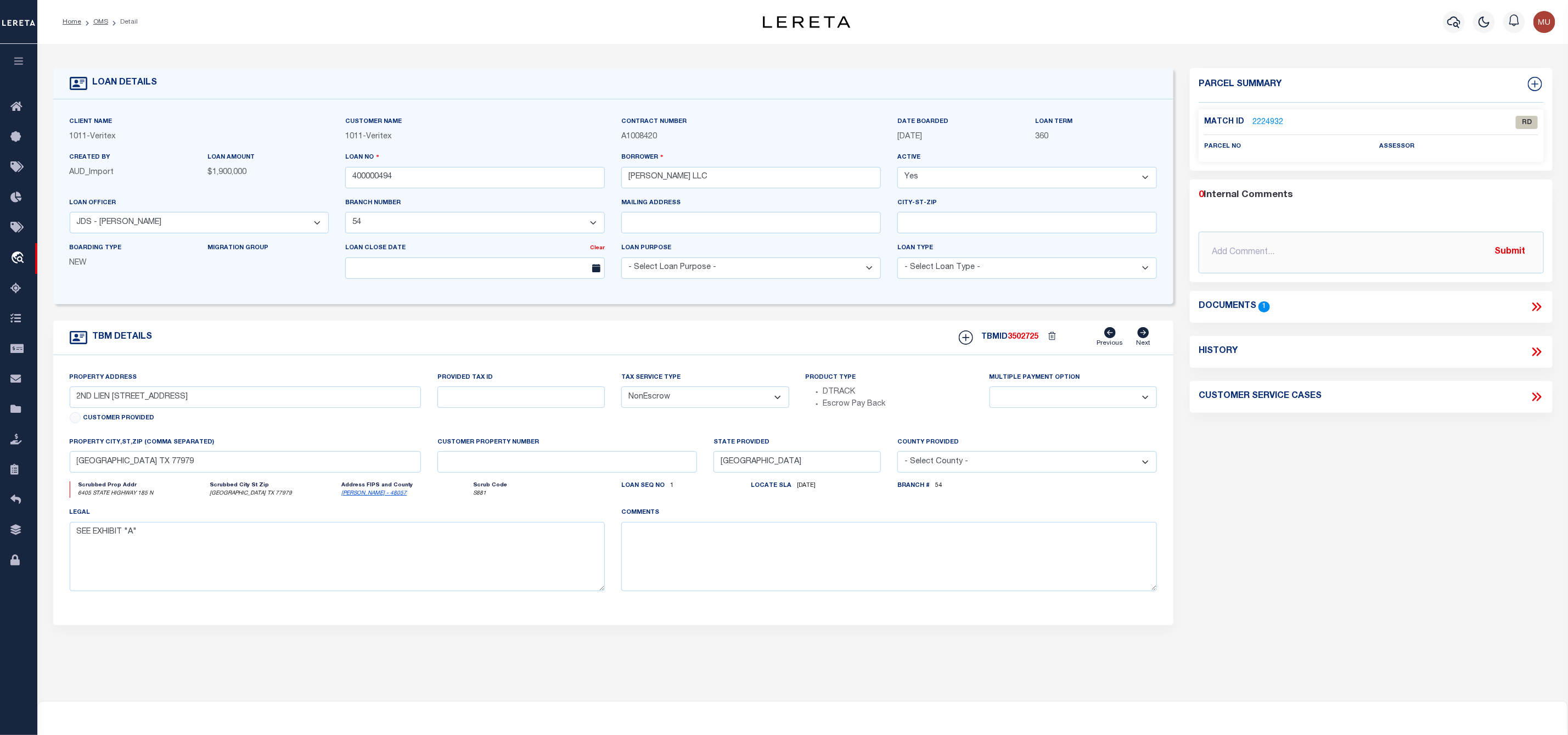
click at [1265, 122] on link "2224932" at bounding box center [1267, 122] width 31 height 11
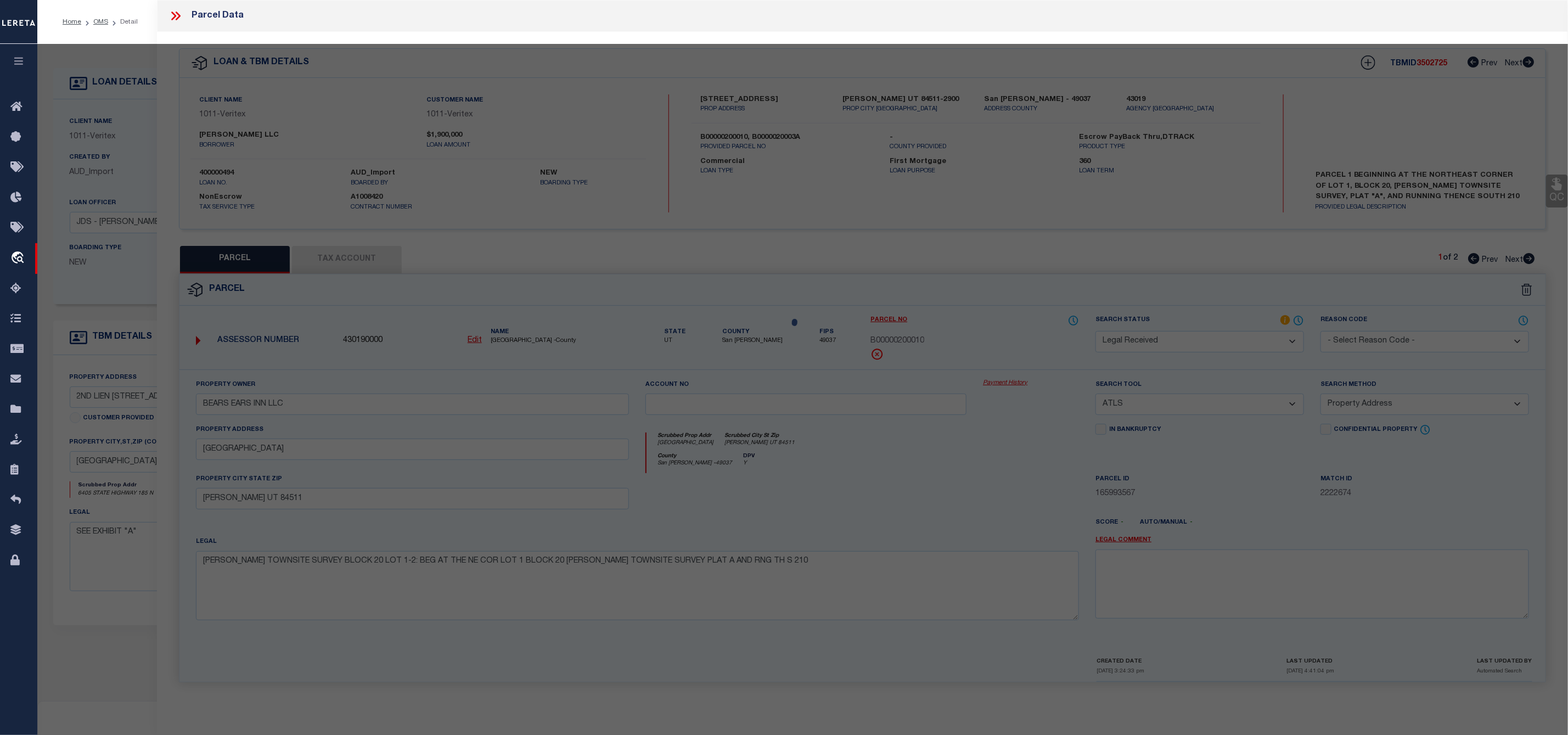
select select "AS"
select select
checkbox input "false"
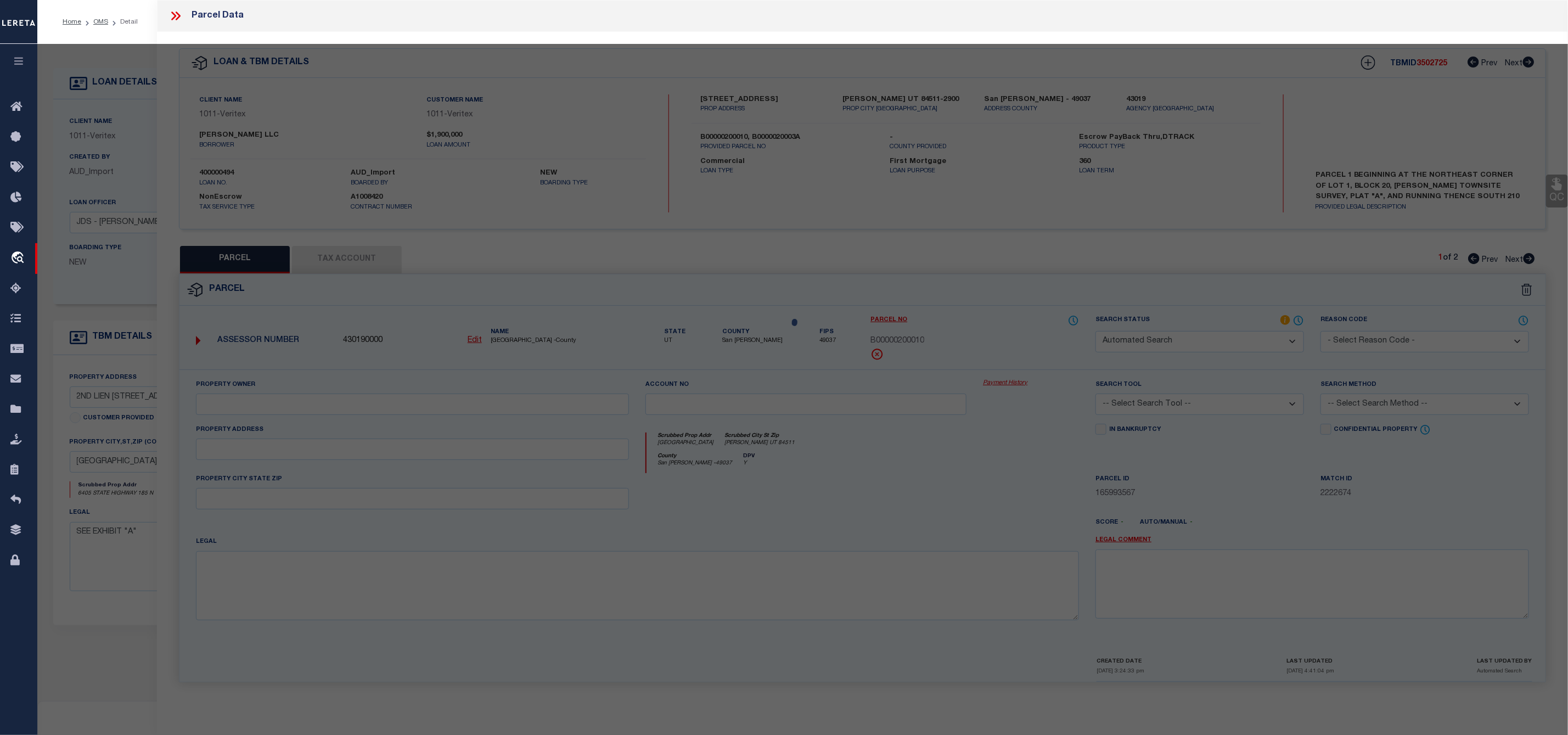
select select "RD"
checkbox input "false"
type textarea "Document uploaded that satisfies a legal requirement, changing from ND to RD"
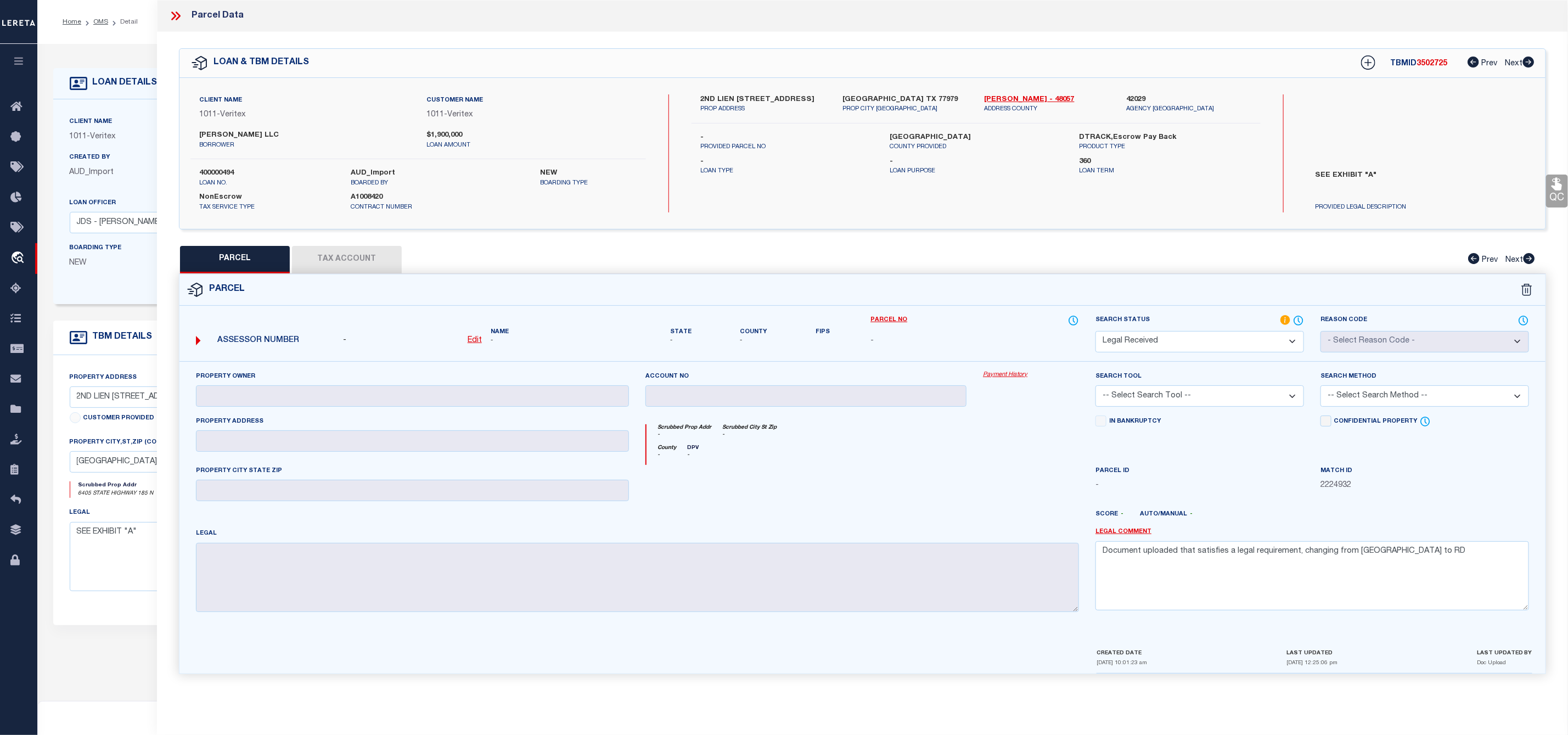
click at [174, 17] on icon at bounding box center [174, 16] width 5 height 9
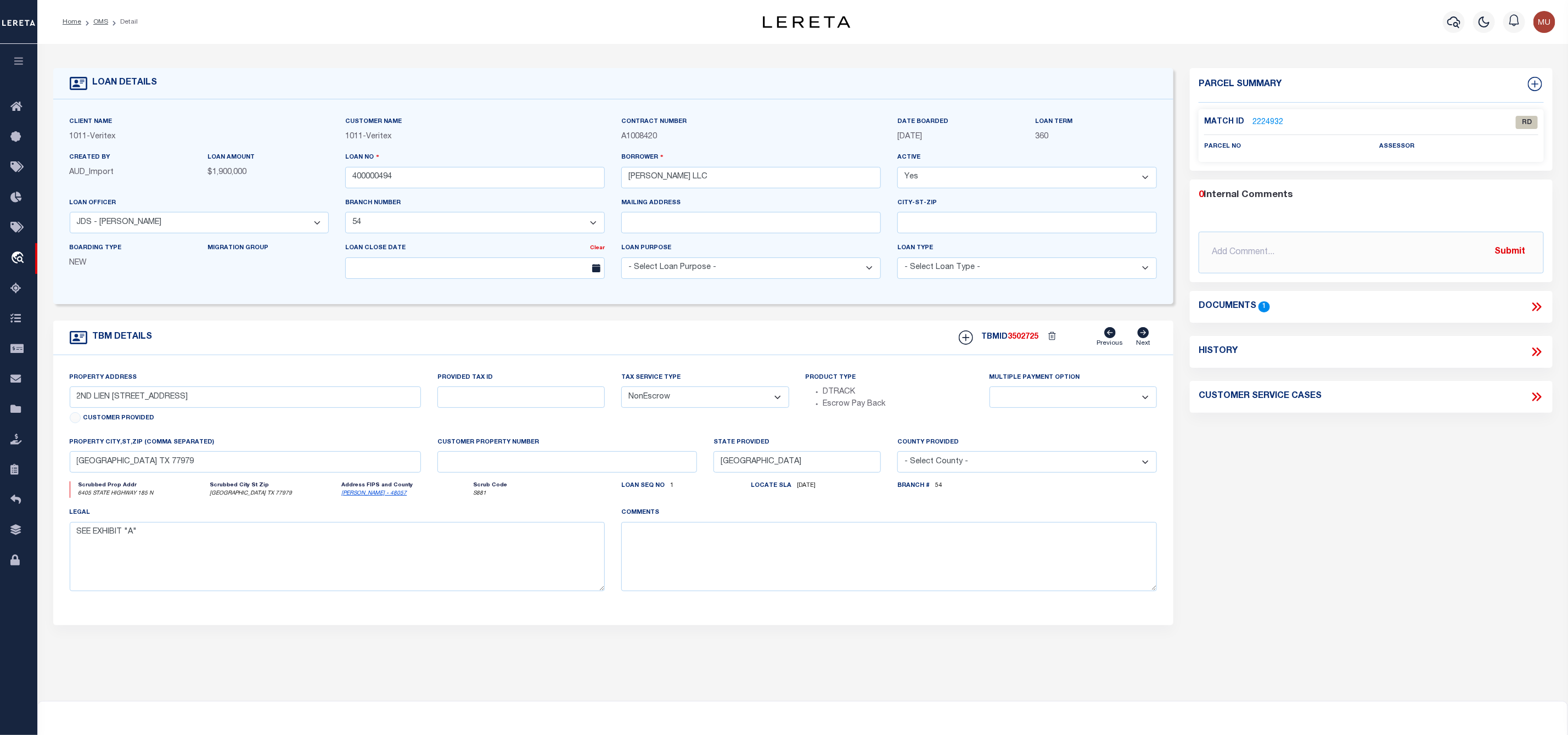
click at [1538, 307] on icon at bounding box center [1536, 307] width 14 height 14
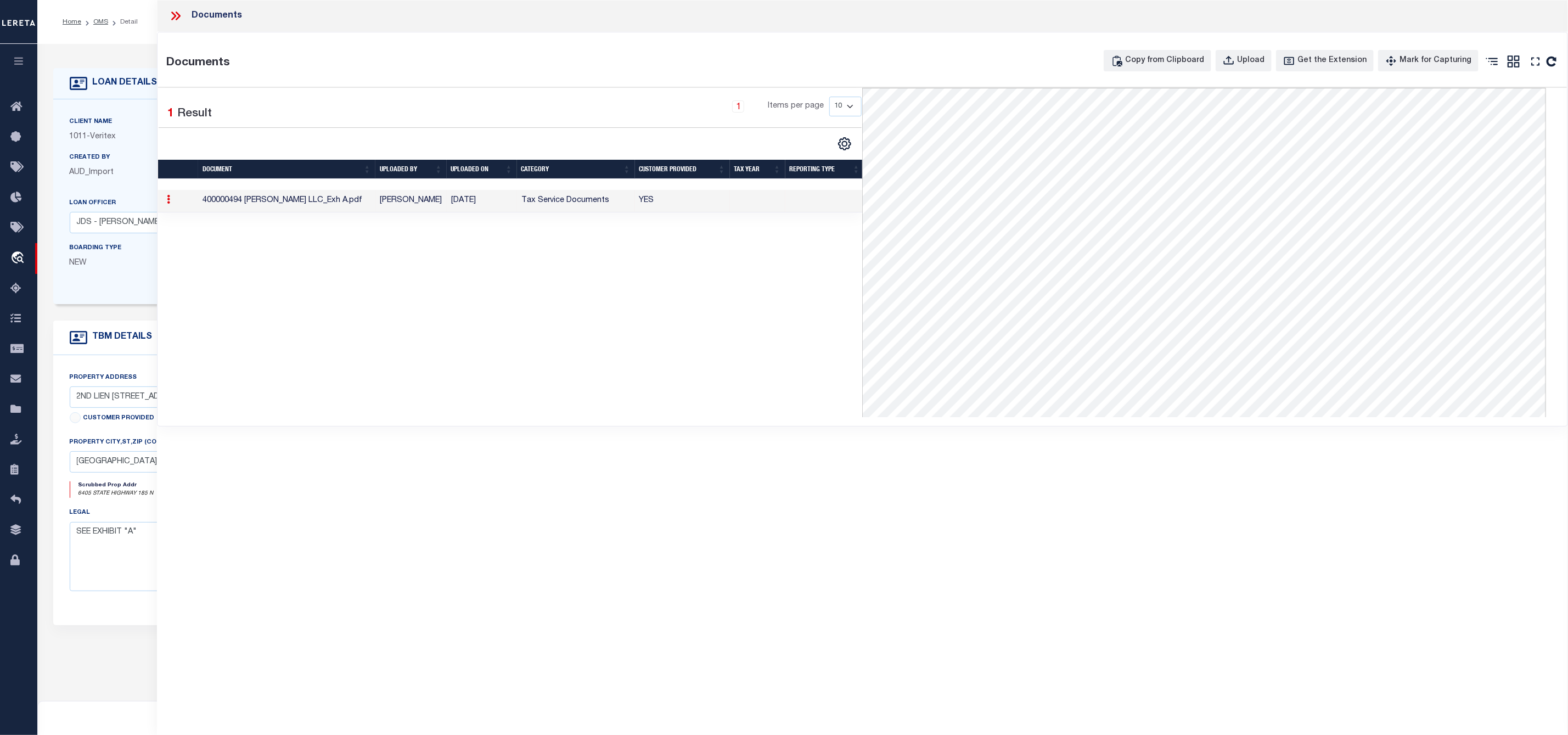
click at [176, 17] on icon at bounding box center [175, 16] width 14 height 14
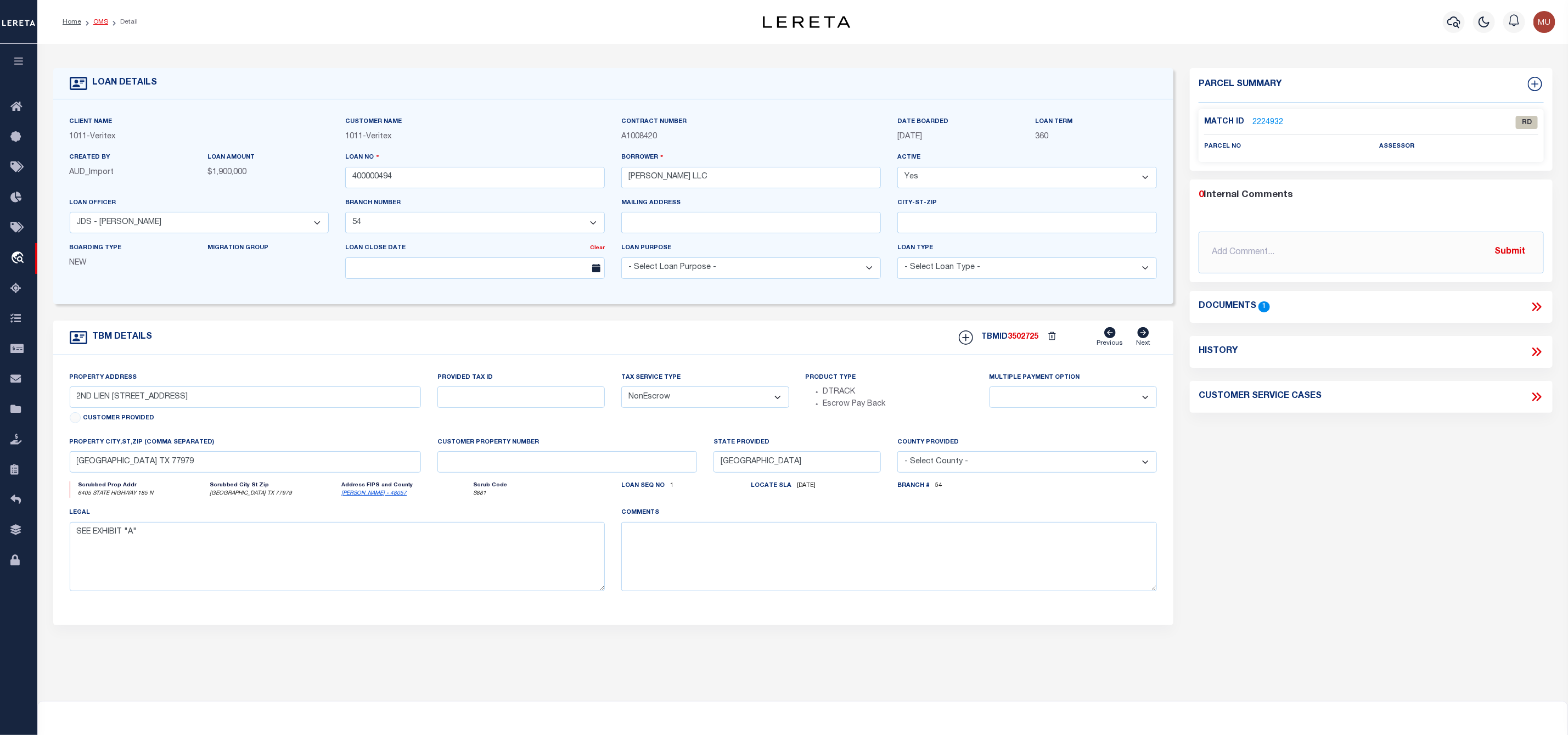
click at [104, 23] on link "OMS" at bounding box center [101, 22] width 15 height 7
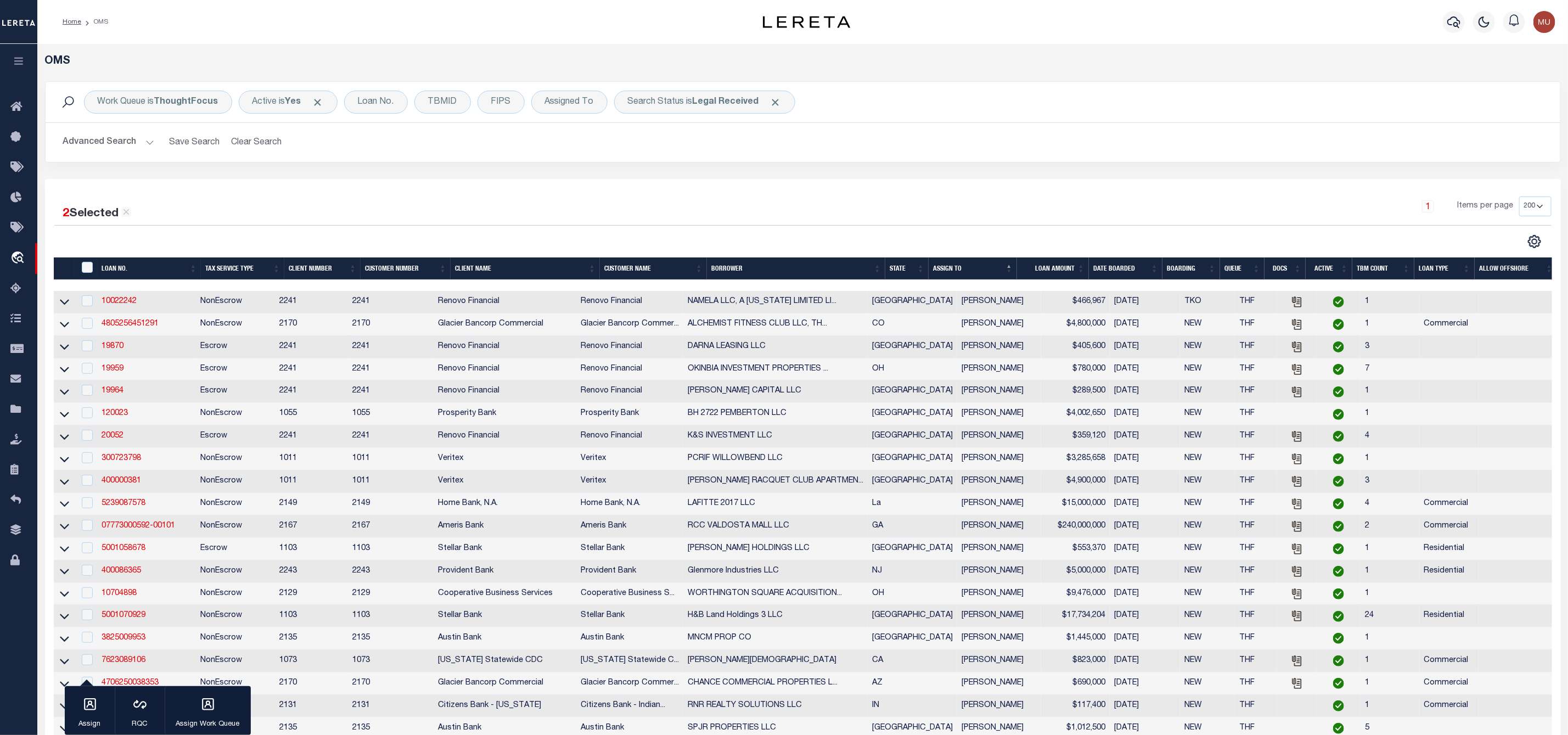
scroll to position [267, 0]
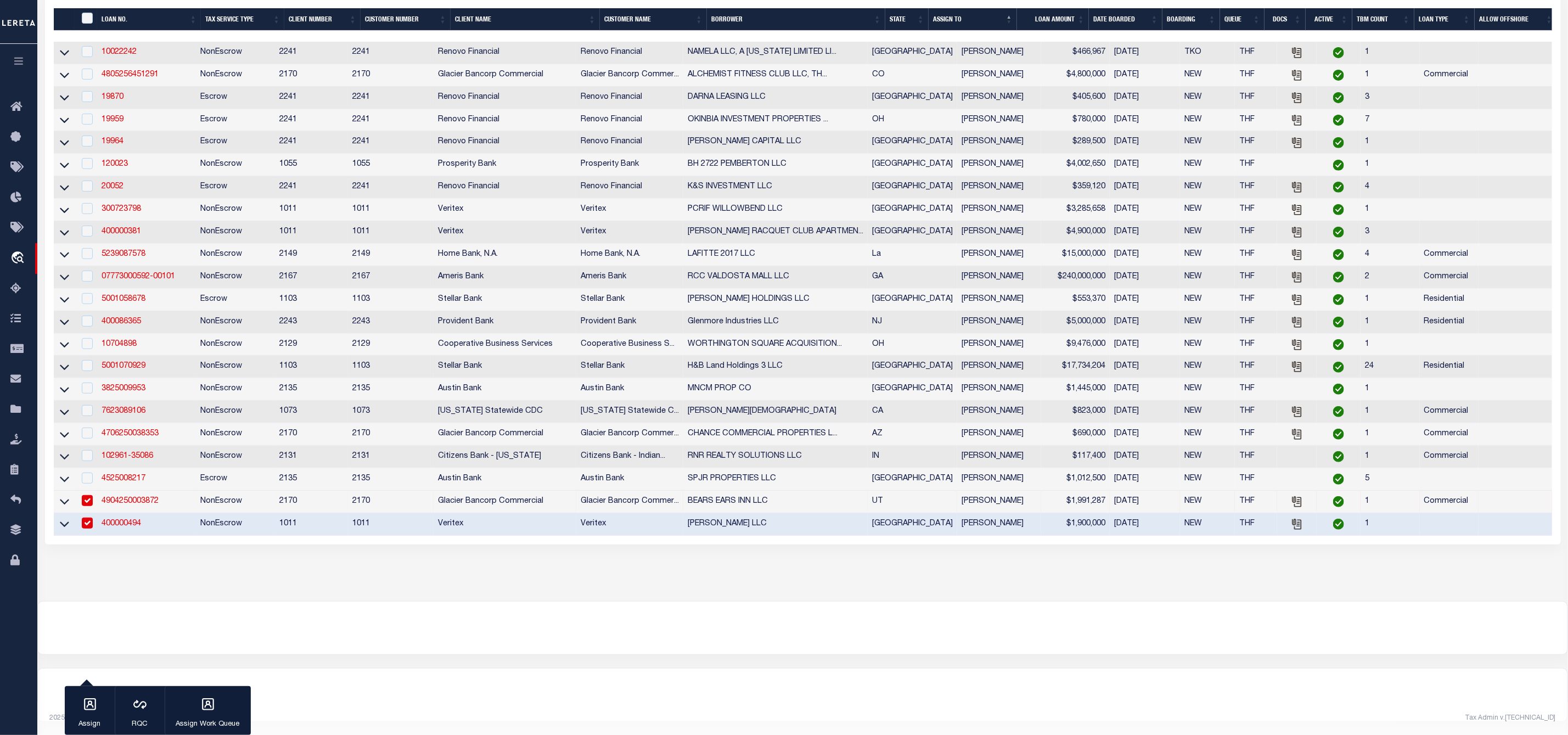
click at [135, 520] on link "400000494" at bounding box center [121, 524] width 40 height 8
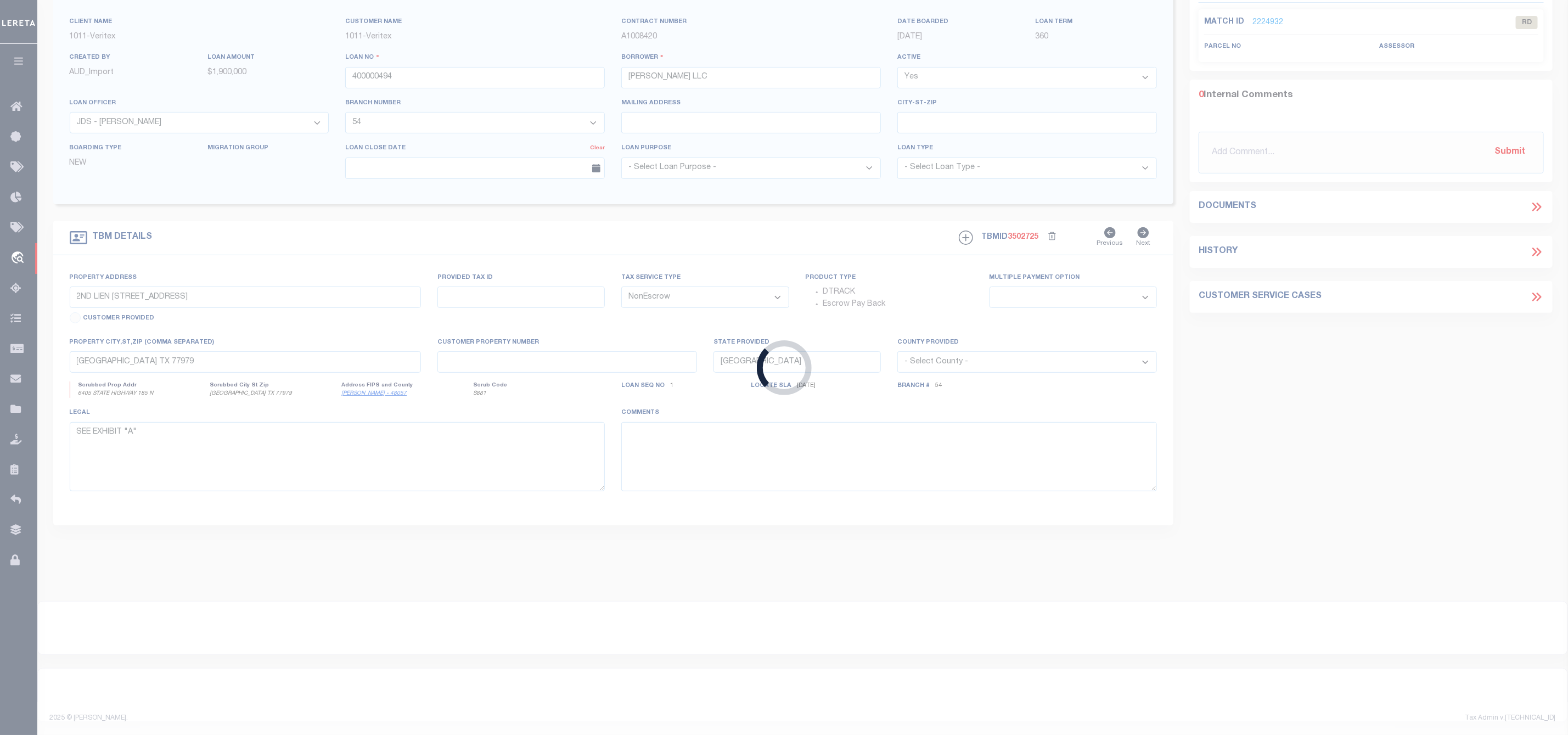
select select "7575"
select select "3132"
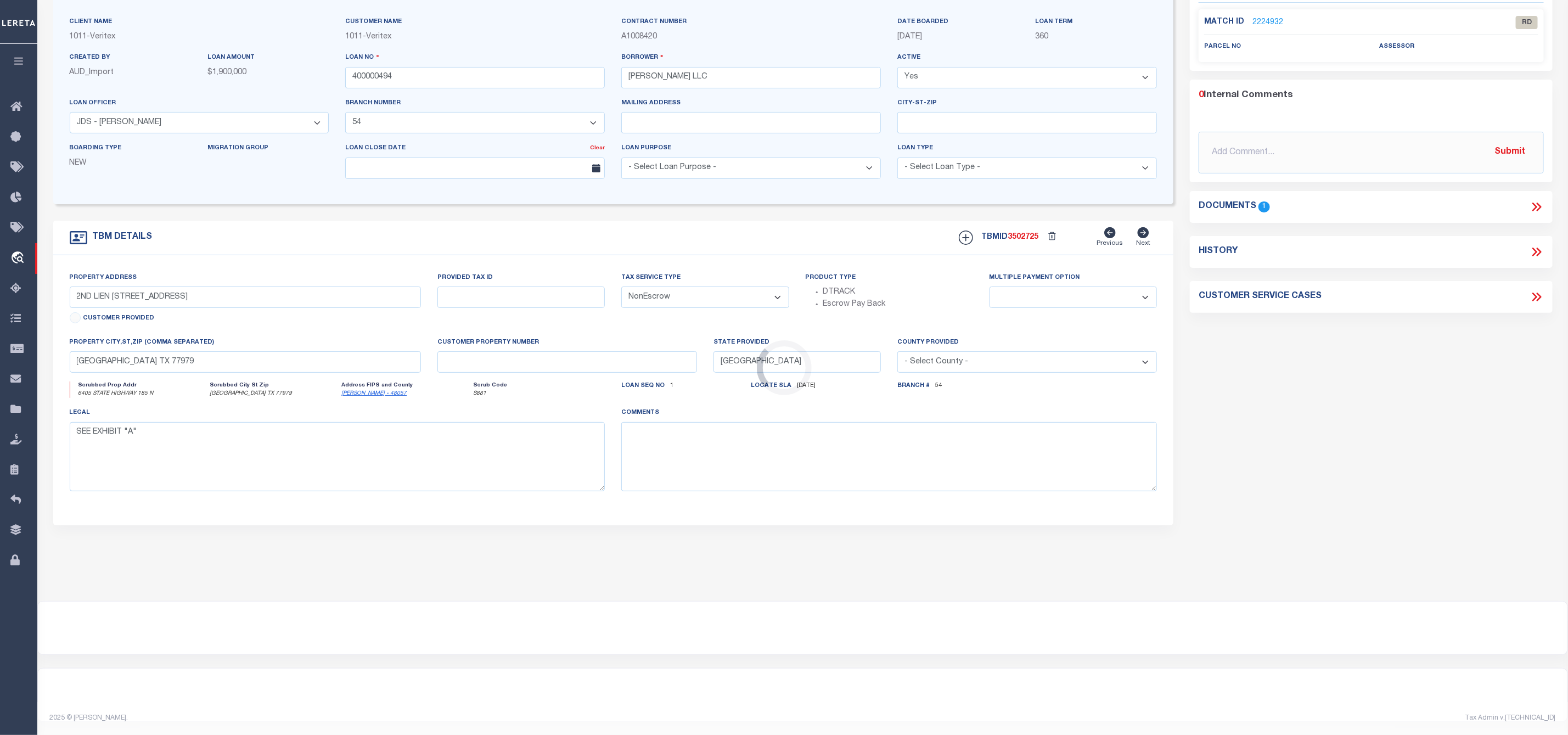
select select
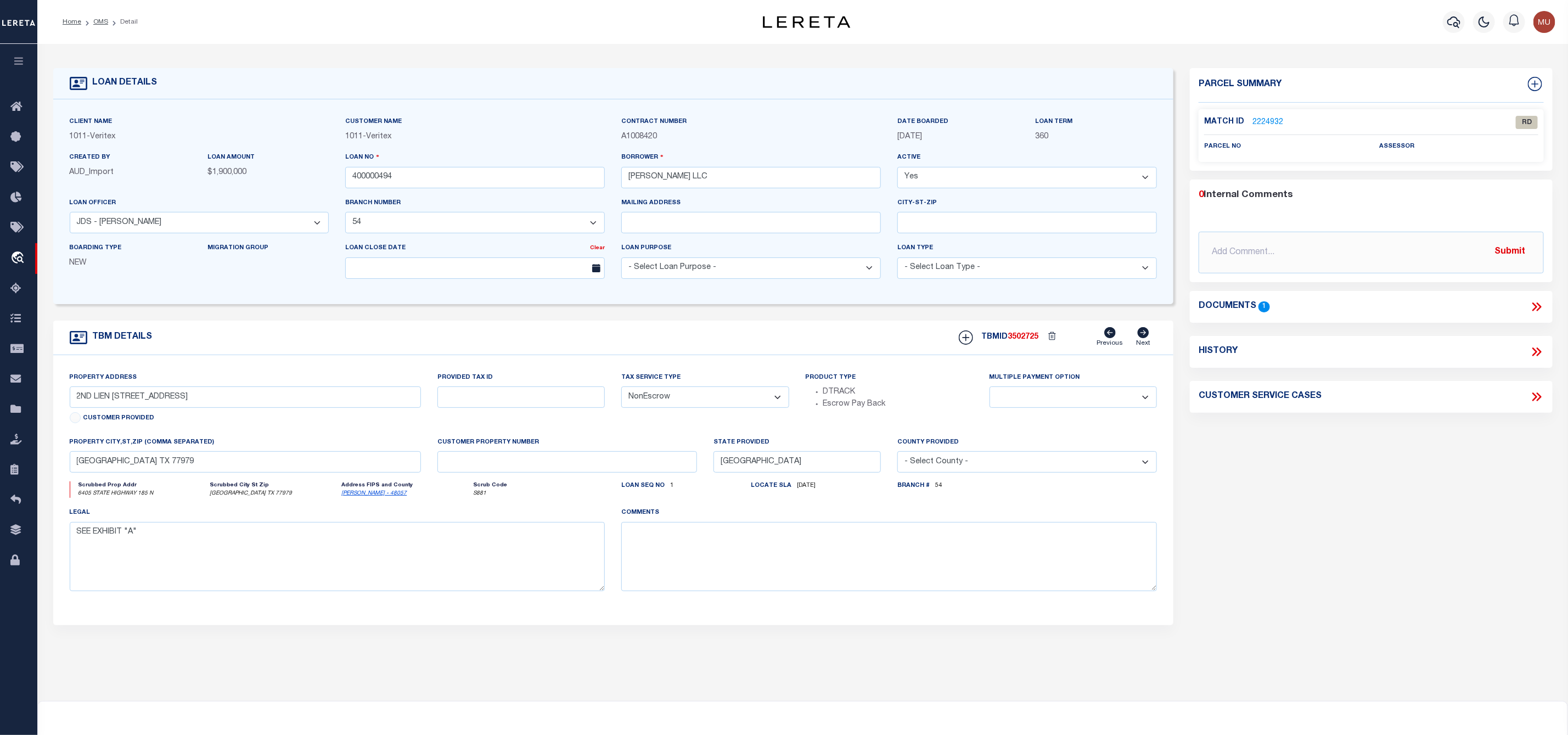
click at [1268, 127] on link "2224932" at bounding box center [1267, 122] width 31 height 11
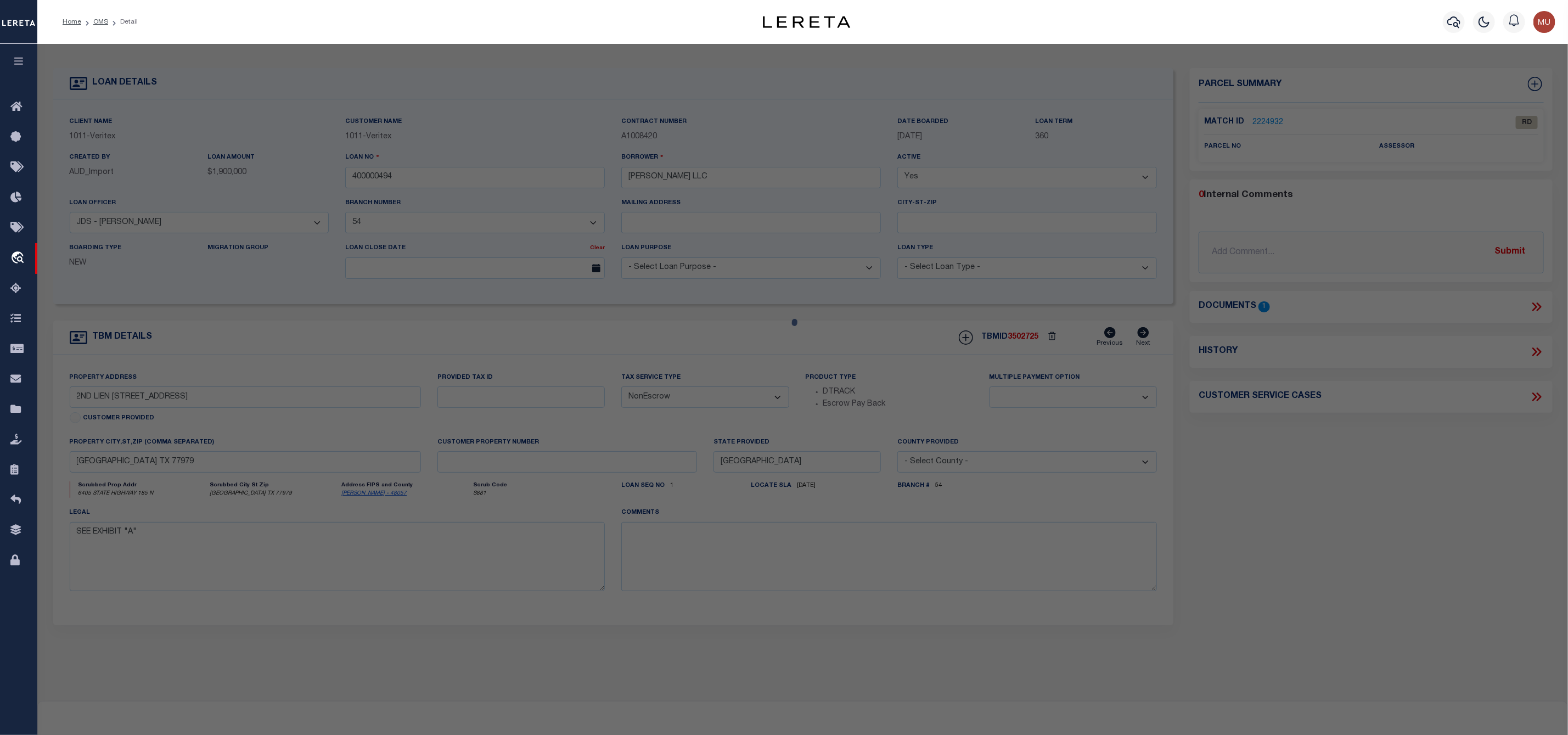
select select "AS"
checkbox input "false"
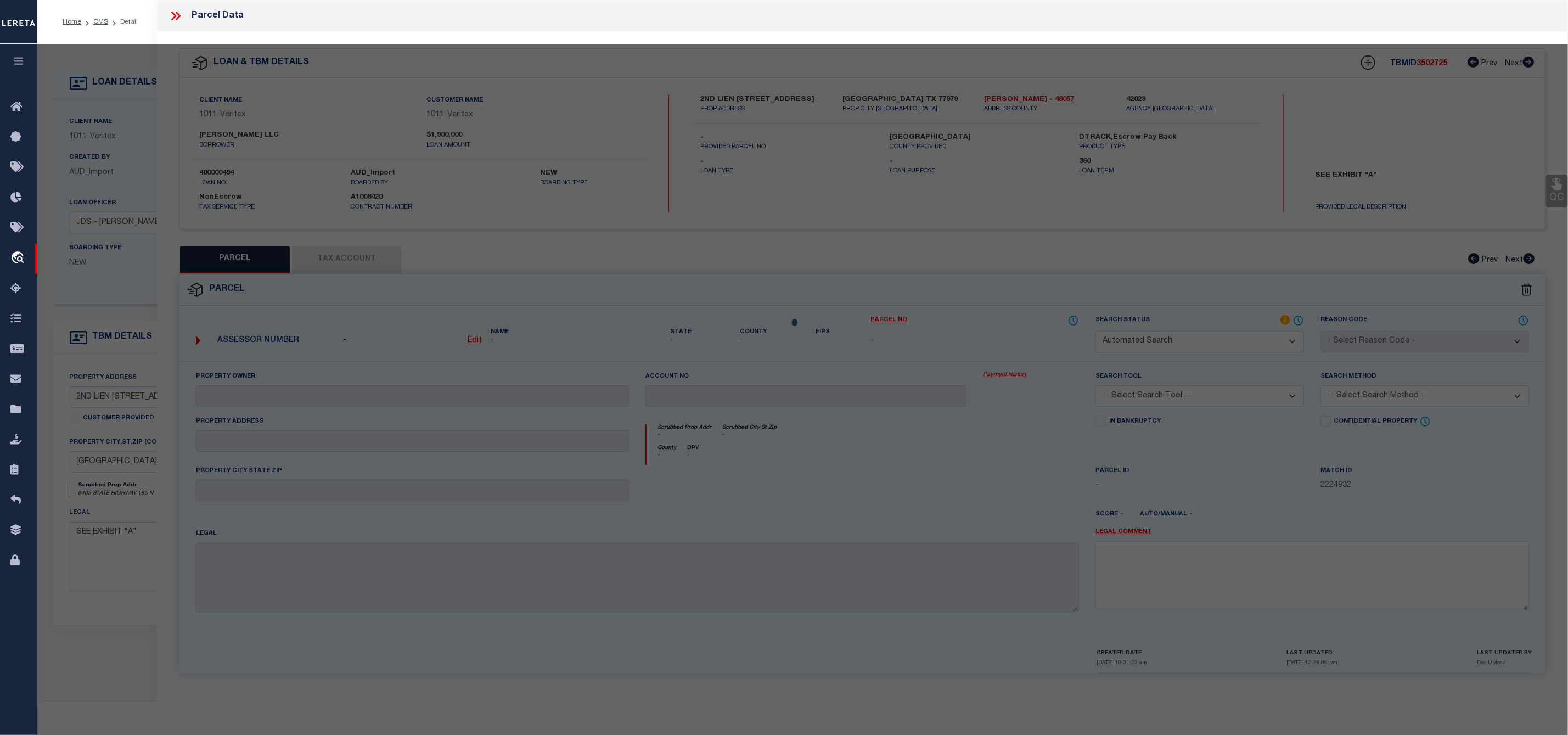
select select "RD"
checkbox input "false"
type textarea "Document uploaded that satisfies a legal requirement, changing from ND to RD"
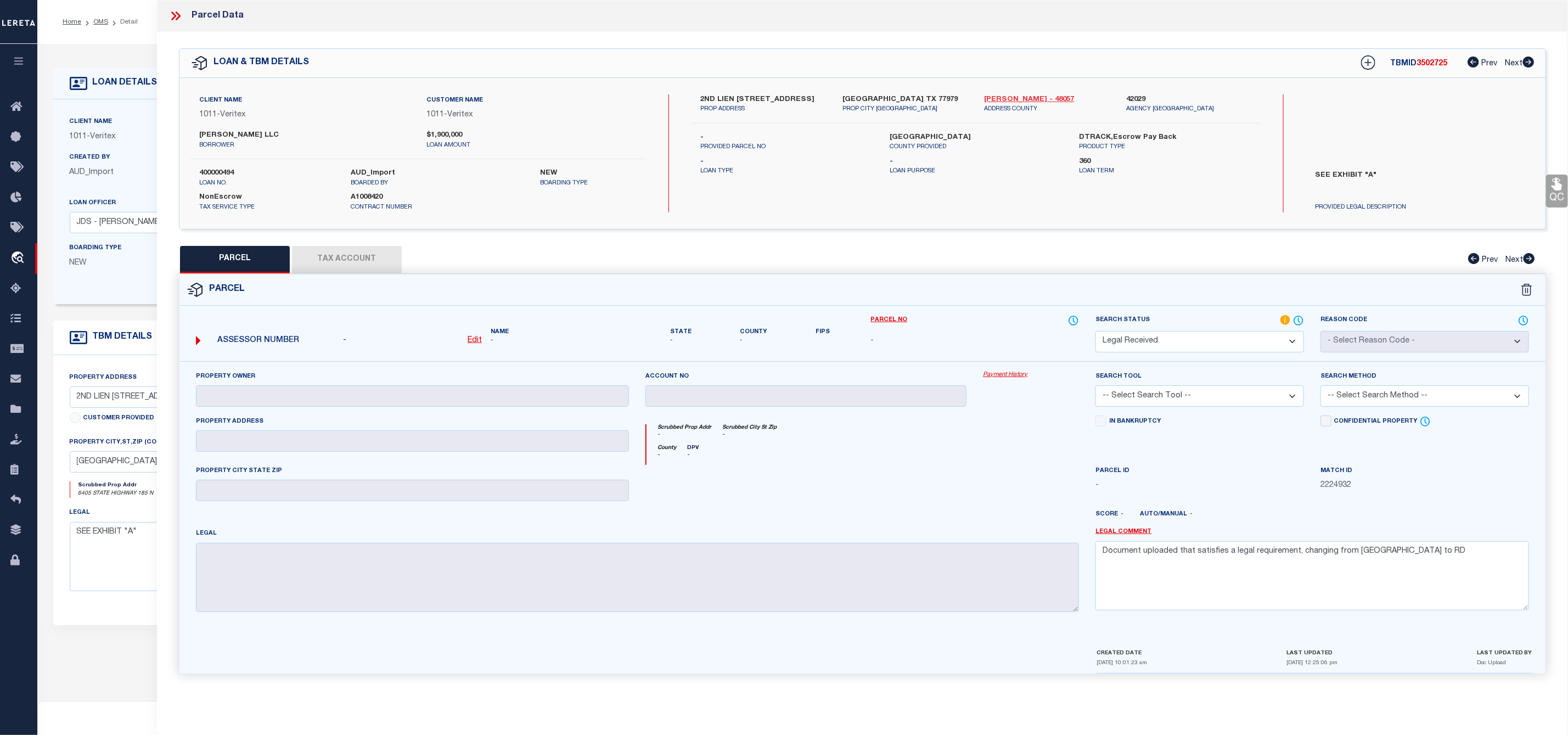
click at [1032, 101] on link "Calhoun - 48057" at bounding box center [1047, 100] width 125 height 11
drag, startPoint x: 696, startPoint y: 98, endPoint x: 734, endPoint y: 97, distance: 38.0
click at [734, 97] on div "2ND LIEN 6405 STATE HWY 185 N PROP ADDRESS" at bounding box center [763, 104] width 142 height 20
copy label "2ND LIEN"
click at [776, 122] on div "2ND LIEN 6405 STATE HWY 185 N PROP ADDRESS PORT LAVACA TX 77979 PROP CITY ST ZI…" at bounding box center [975, 109] width 569 height 29
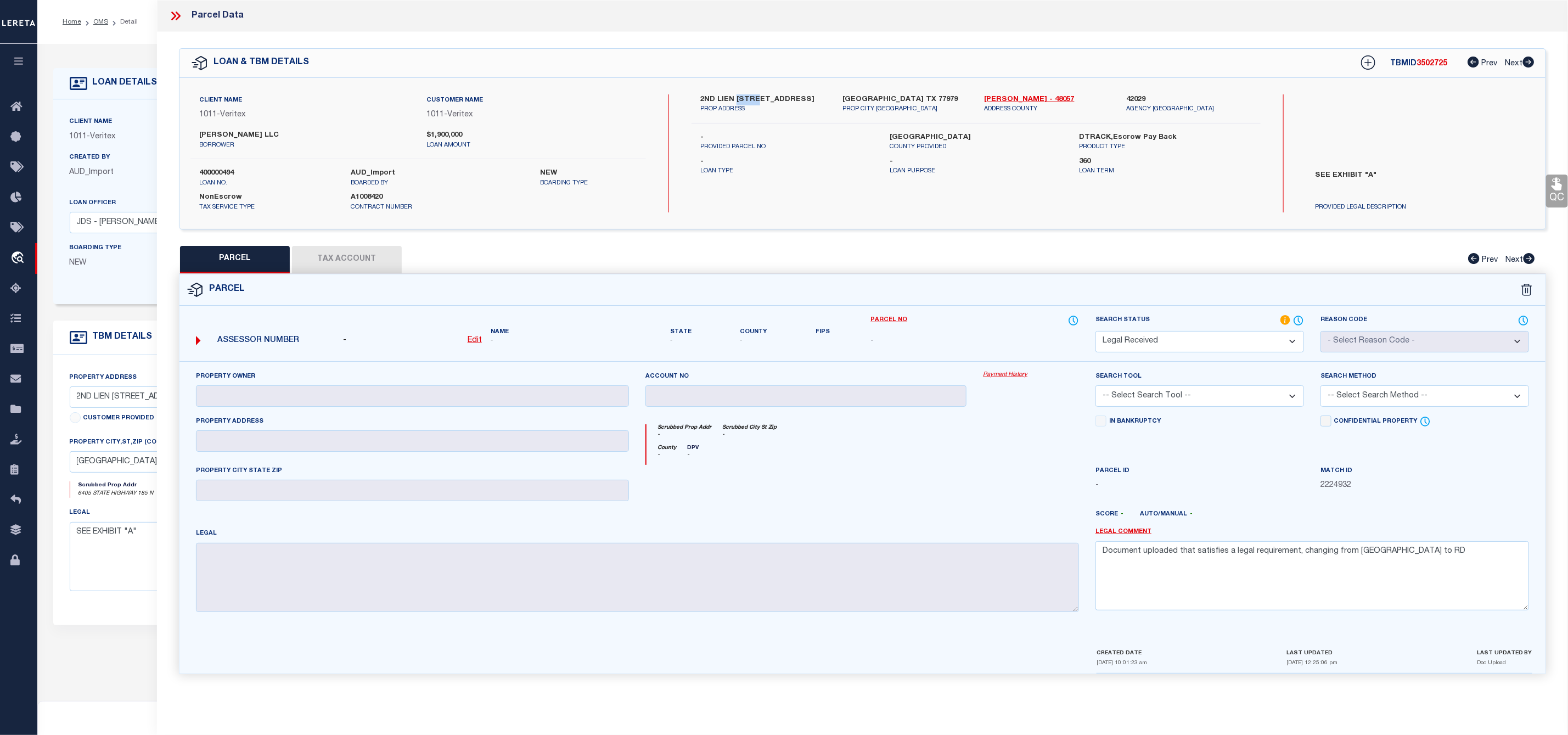
drag, startPoint x: 735, startPoint y: 95, endPoint x: 752, endPoint y: 101, distance: 18.0
click at [752, 101] on label "2ND LIEN 6405 STATE HWY 185 N" at bounding box center [763, 100] width 125 height 11
copy label "6405"
click at [765, 98] on label "2ND LIEN 6405 STATE HWY 185 N" at bounding box center [763, 100] width 125 height 11
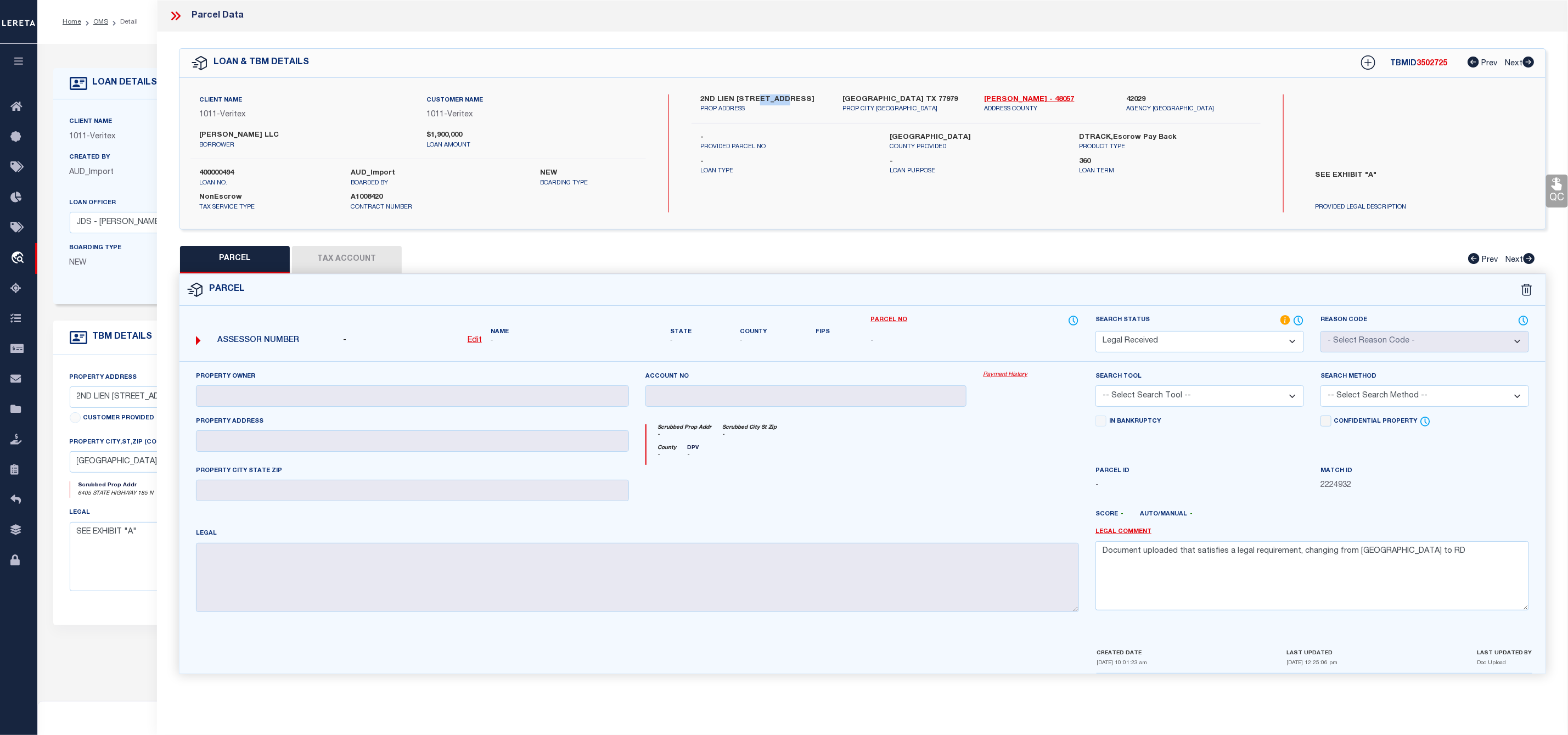
copy label "STATE"
drag, startPoint x: 198, startPoint y: 131, endPoint x: 232, endPoint y: 140, distance: 35.2
click at [232, 140] on div "TD MOTT LLC borrower" at bounding box center [304, 140] width 227 height 20
copy label "TD MOTT"
click at [476, 343] on u "Edit" at bounding box center [474, 340] width 14 height 8
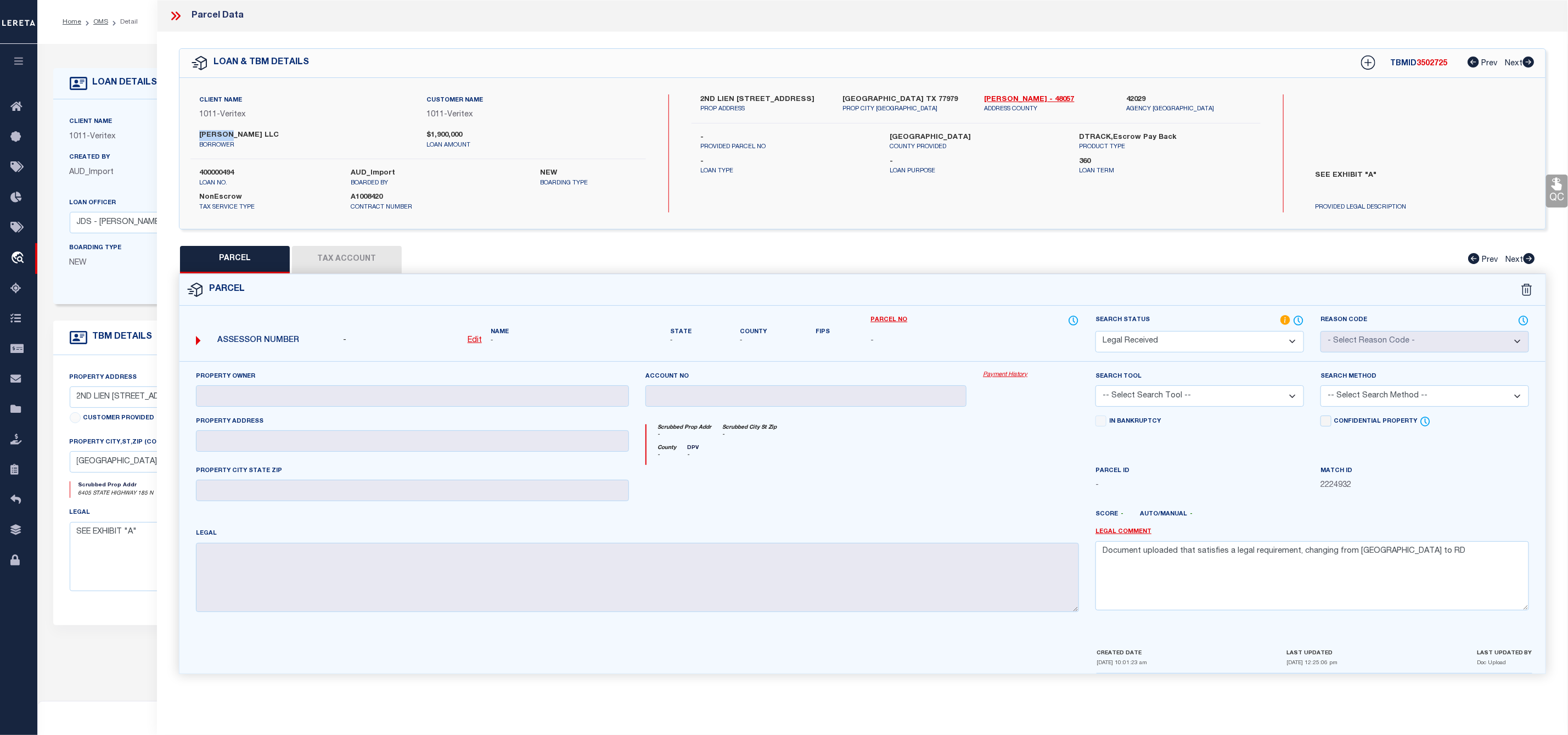
select select "RD"
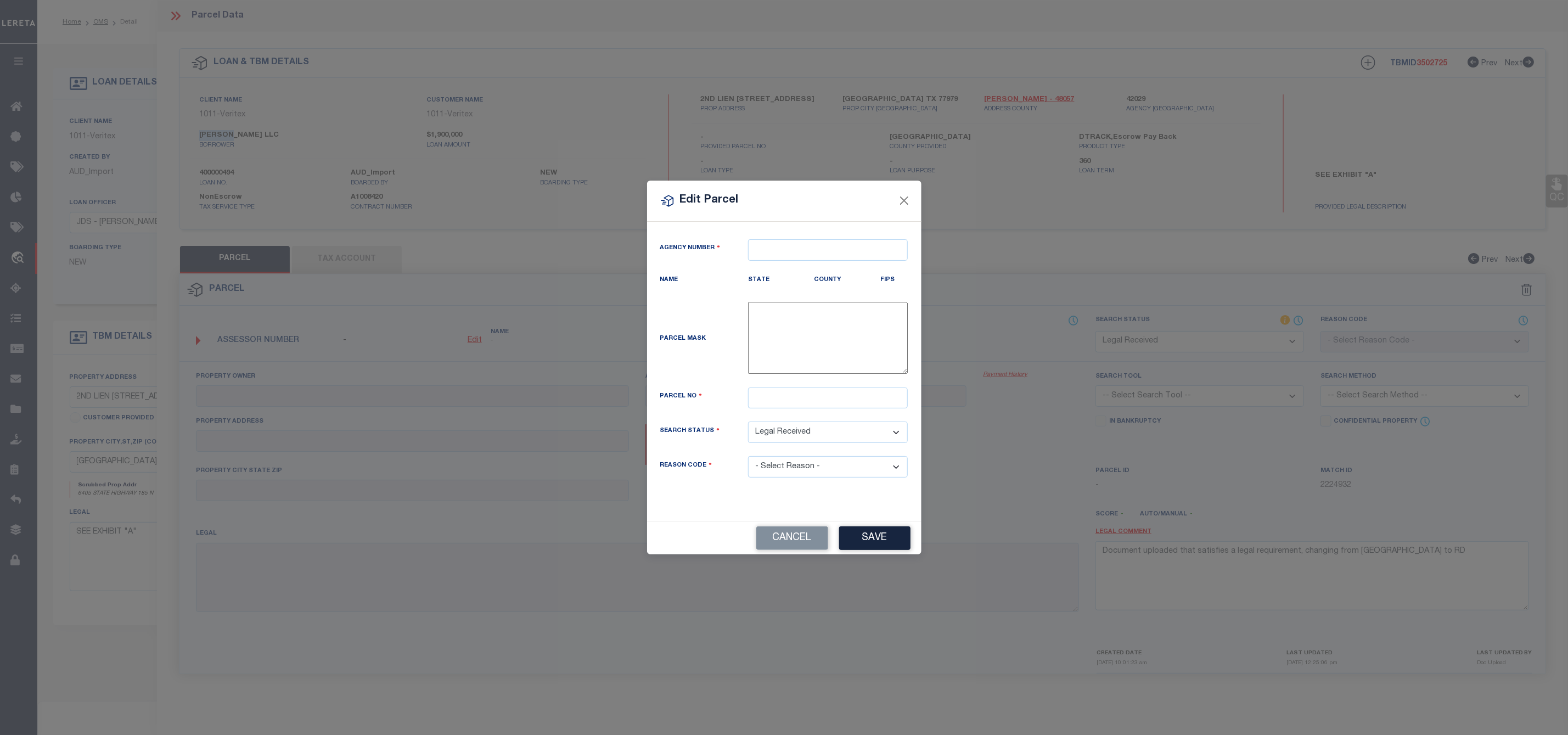
type textarea "-"
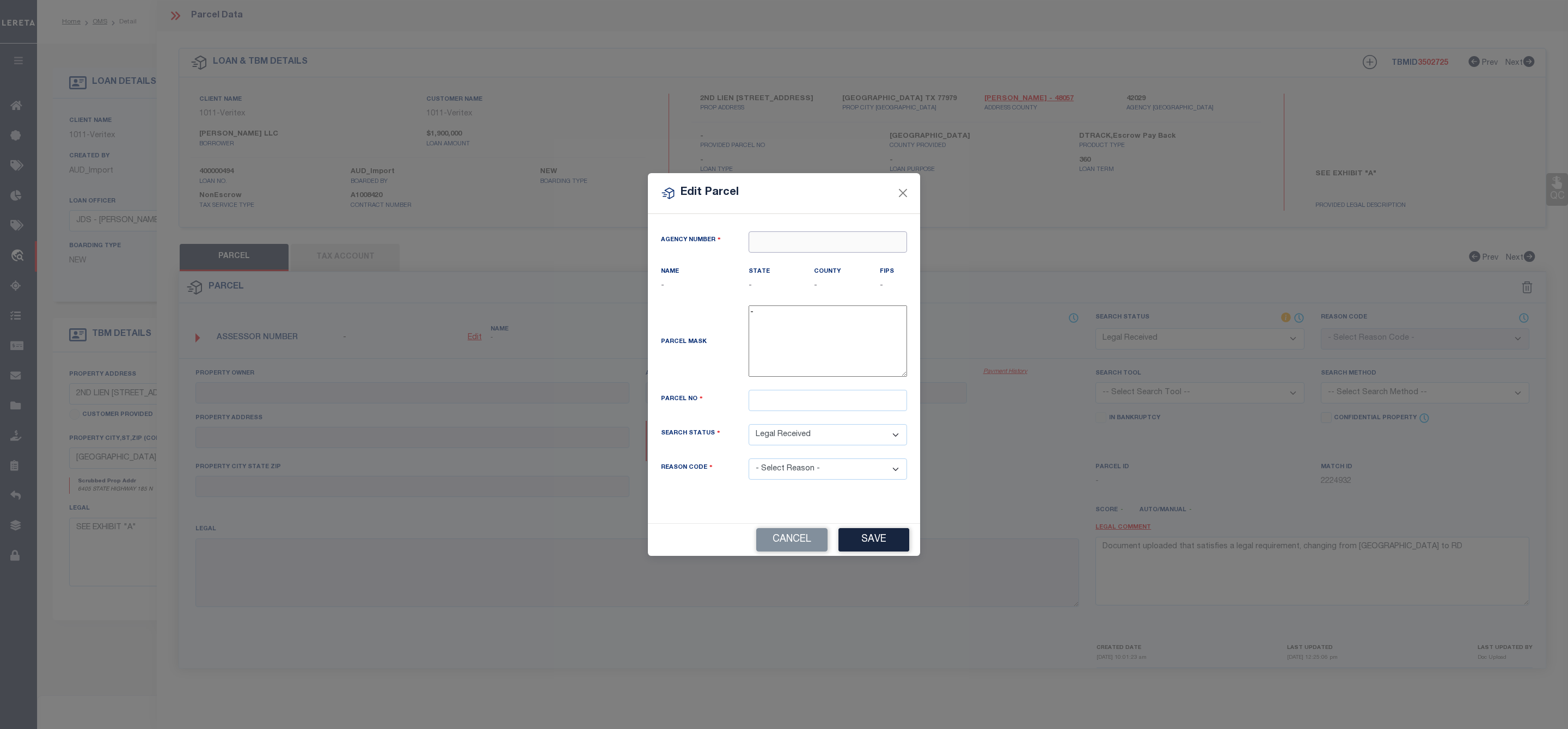
click at [774, 233] on input "text" at bounding box center [827, 242] width 159 height 21
click at [809, 258] on div "420290000 : CALHOUN COUNTY" at bounding box center [827, 266] width 157 height 31
type input "420290000"
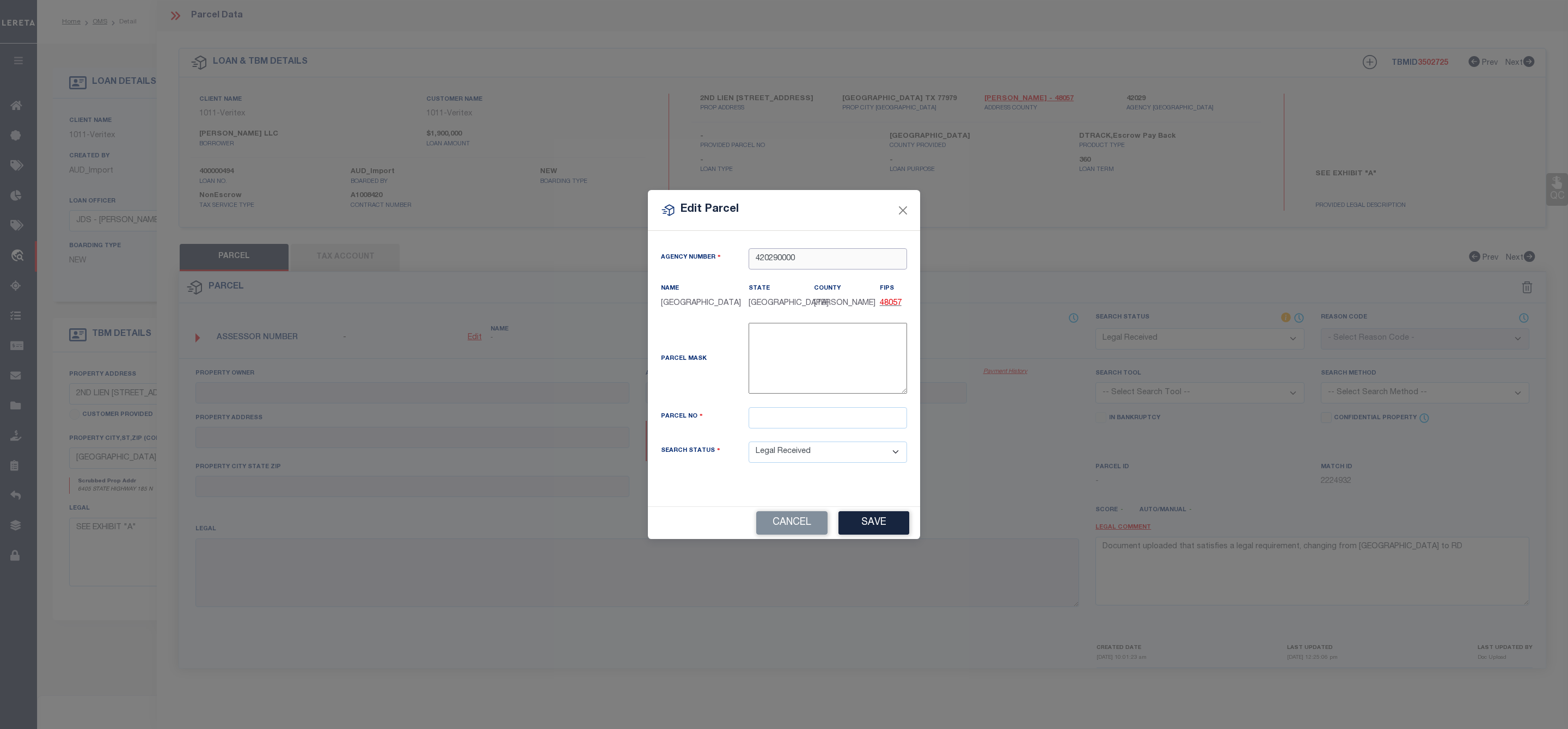
type input "420290000"
click at [771, 429] on input "text" at bounding box center [827, 417] width 159 height 21
click at [776, 426] on input "text" at bounding box center [827, 417] width 159 height 21
paste input "69577"
type input "69577"
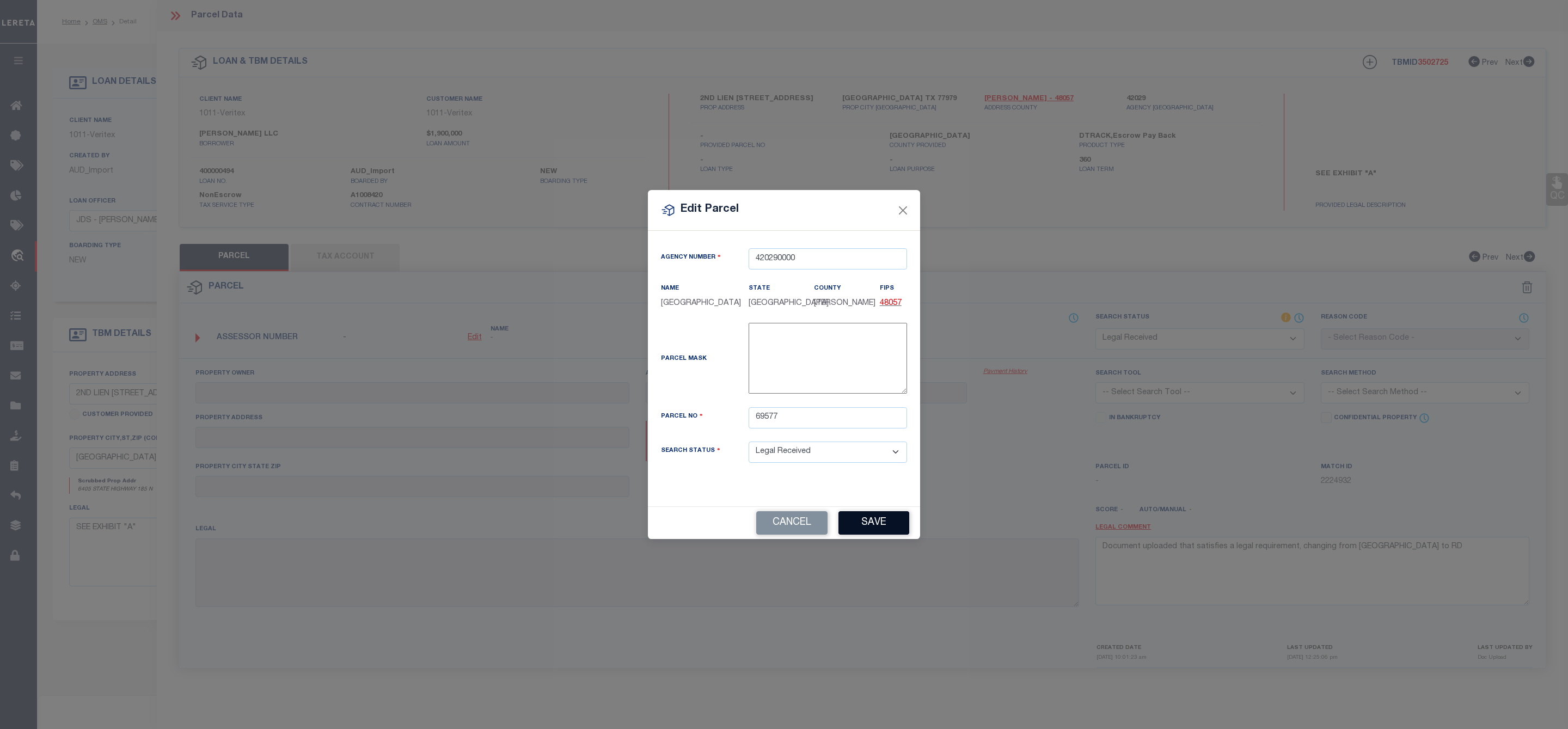
click at [876, 534] on button "Save" at bounding box center [873, 523] width 71 height 23
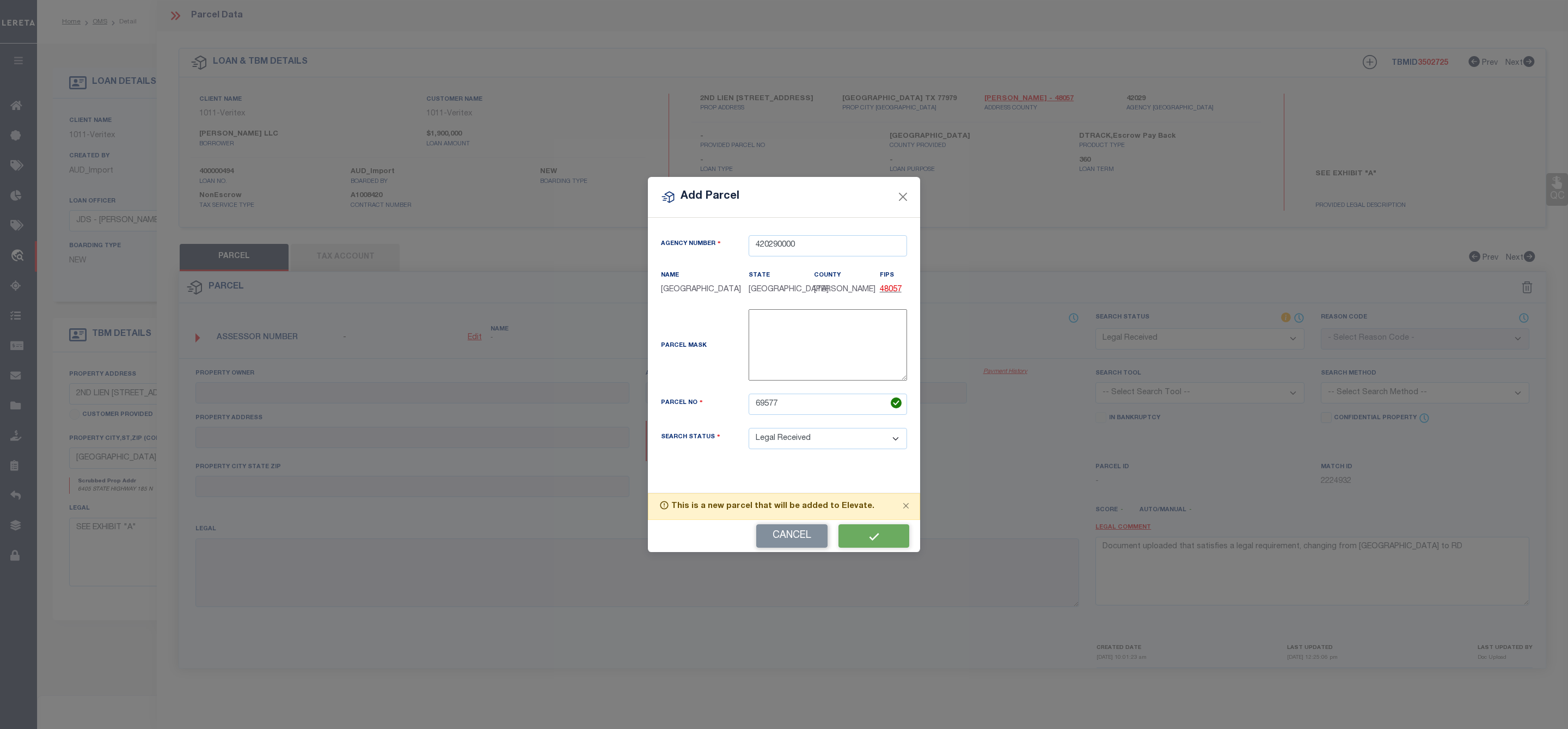
select select "RD"
checkbox input "false"
type textarea "Document uploaded that satisfies a legal requirement, changing from ND to RD"
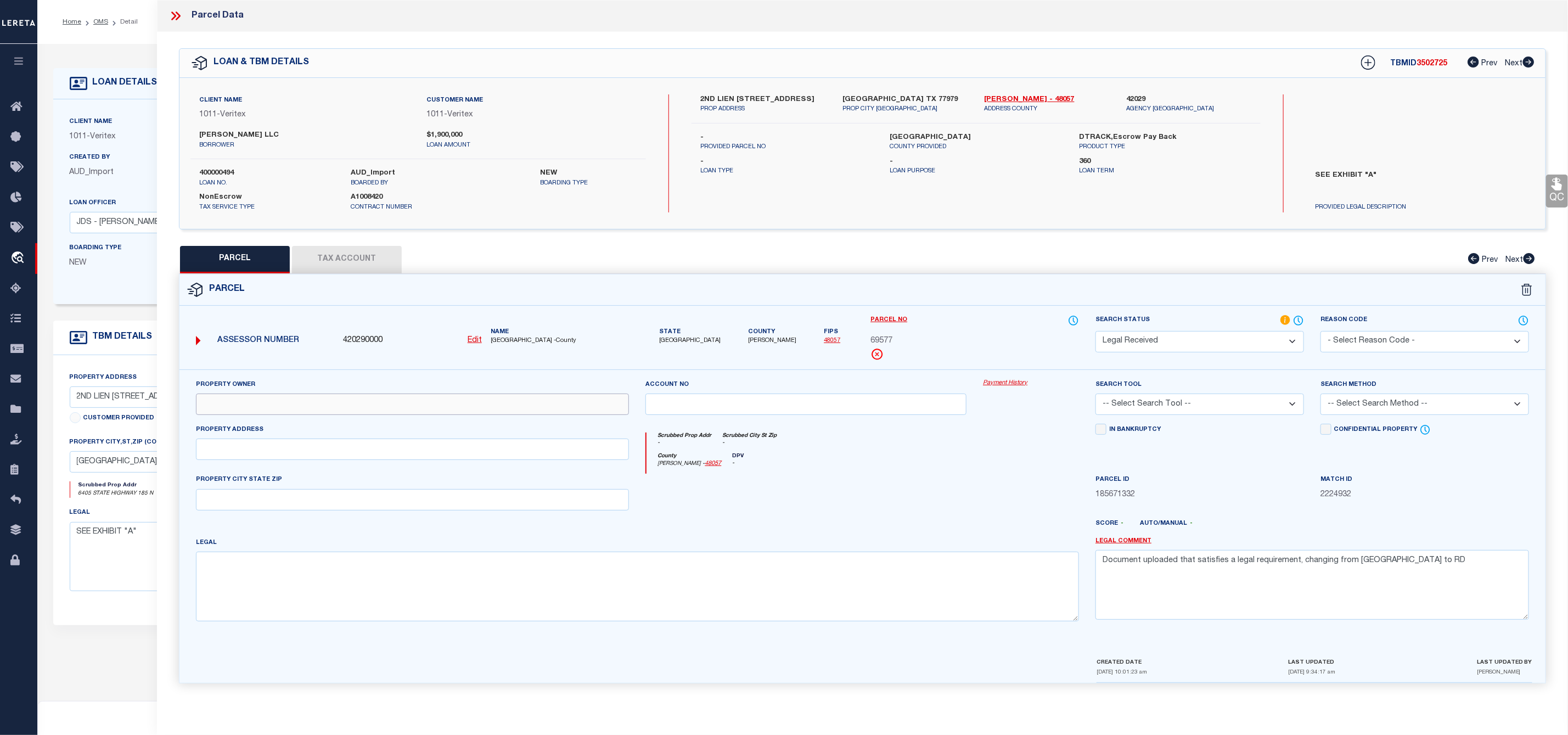
click at [313, 412] on input "text" at bounding box center [412, 404] width 434 height 21
click at [319, 412] on input "text" at bounding box center [412, 404] width 434 height 21
paste input "TD MOTT LLC"
type input "TD MOTT LLC"
click at [272, 448] on input "text" at bounding box center [412, 449] width 434 height 21
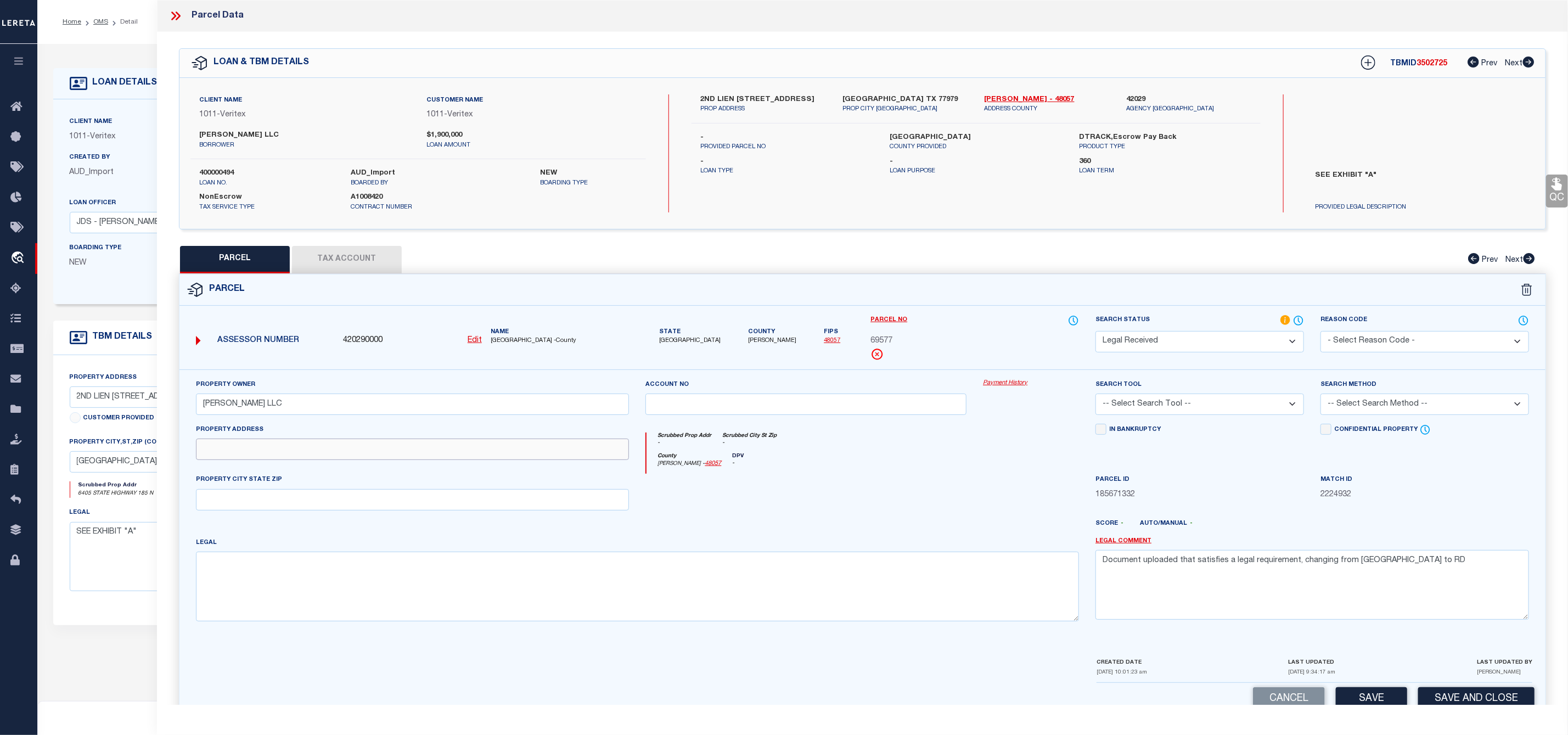
paste input "6405 HWY 185 PORT"
drag, startPoint x: 295, startPoint y: 449, endPoint x: 260, endPoint y: 451, distance: 35.1
click at [260, 451] on input "6405 HWY 185 PORT" at bounding box center [412, 449] width 434 height 21
type input "6405 HWY 185"
click at [231, 501] on input "text" at bounding box center [412, 500] width 434 height 21
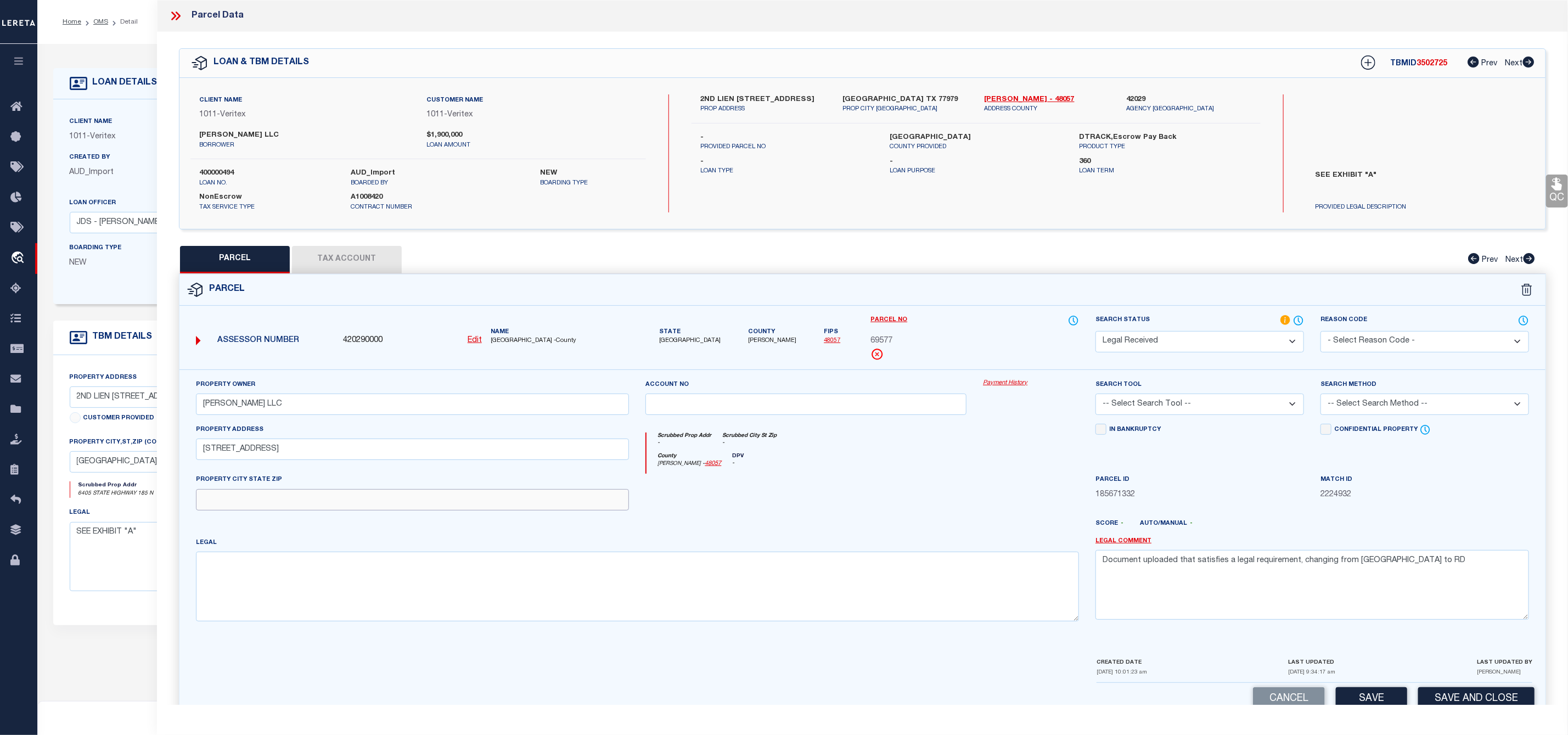
paste input "PORT LAVACA, TX 77979"
type input "PORT LAVACA, TX 77979"
click at [310, 569] on textarea at bounding box center [638, 586] width 884 height 69
paste textarea "A0009 JOSE MIGUEL CORTEZ, TRACT PT 9, ACRES 30.4785"
click at [218, 567] on textarea "A0009 JOSE MIGUEL CORTEZ, TRACT PT 9, ACRES 30.4785" at bounding box center [638, 586] width 884 height 69
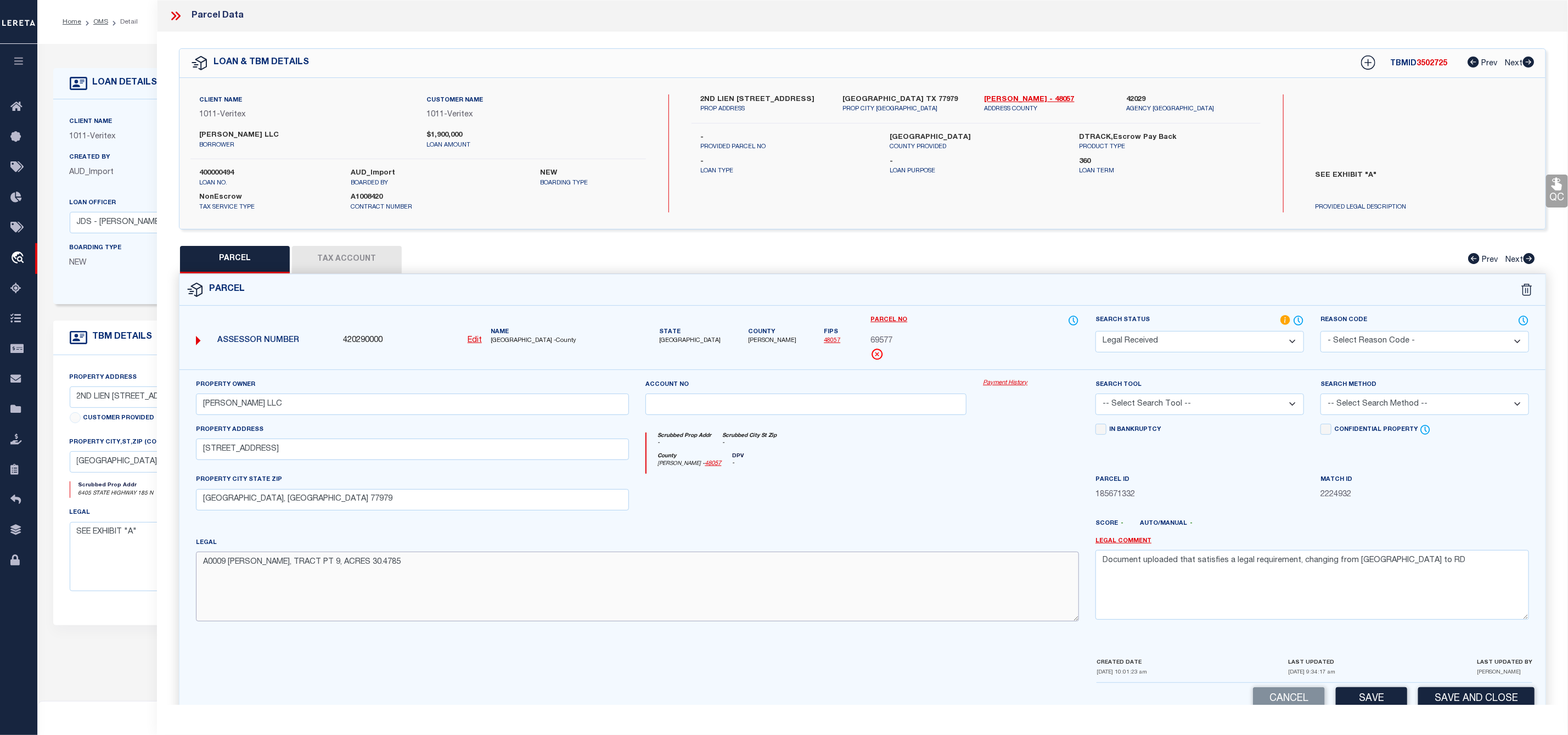
type textarea "A0009 JOSE MIGUEL CORTEZ, TRACT PT 9, ACRES 30.4785"
drag, startPoint x: 1411, startPoint y: 573, endPoint x: 1079, endPoint y: 562, distance: 332.2
click at [1079, 562] on div "Property Owner TD MOTT LLC Account no Payment History Search Tool -- Select Sea…" at bounding box center [863, 504] width 1349 height 252
click at [1163, 405] on select "-- Select Search Tool -- 3rd Party Website Agency File Agency Website ATLS CNV-…" at bounding box center [1200, 404] width 209 height 21
select select "AGW"
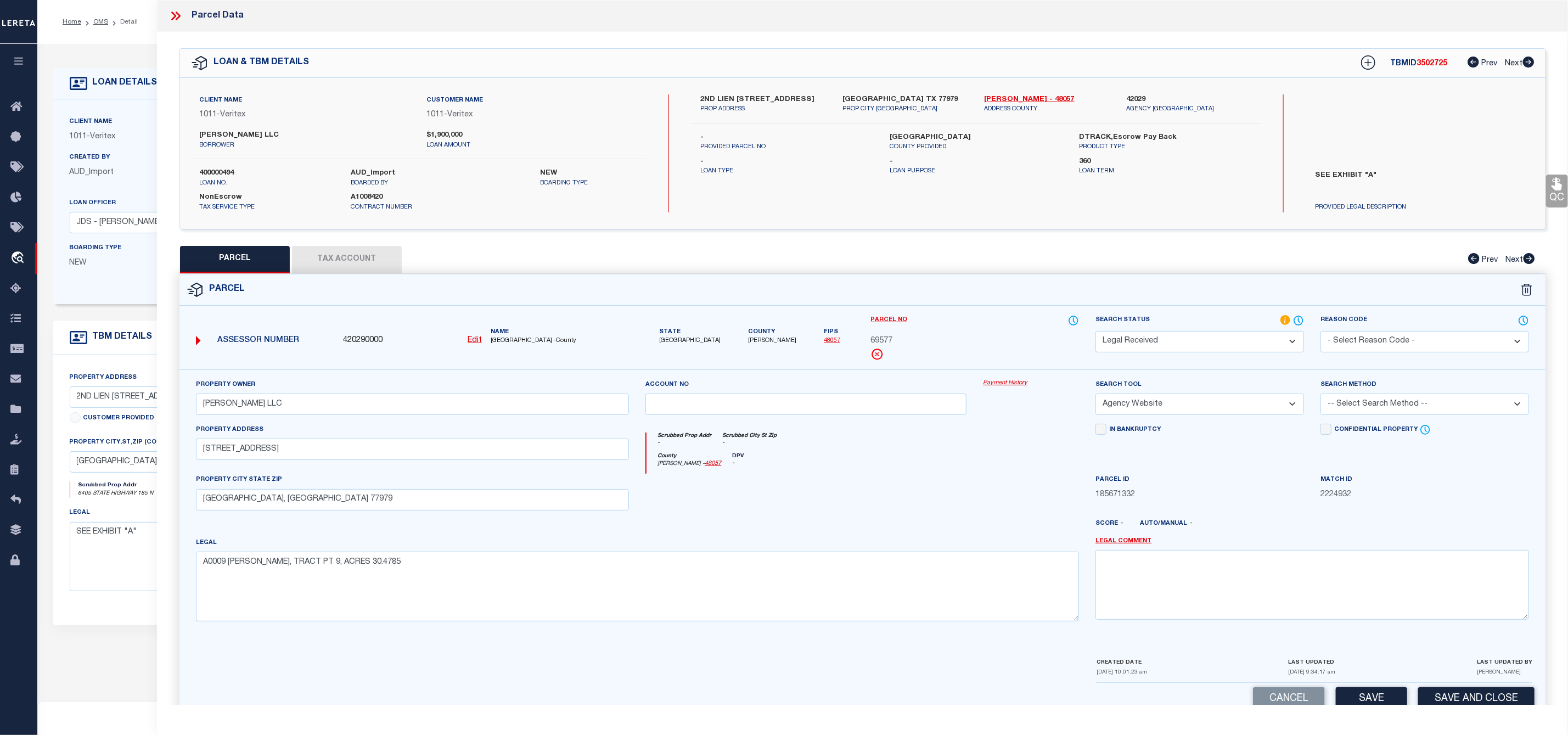
click at [1095, 397] on select "-- Select Search Tool -- 3rd Party Website Agency File Agency Website ATLS CNV-…" at bounding box center [1200, 404] width 209 height 21
click at [1357, 408] on select "-- Select Search Method -- Property Address Legal Liability Info Provided" at bounding box center [1424, 404] width 209 height 21
select select "LEG"
click at [1320, 397] on select "-- Select Search Method -- Property Address Legal Liability Info Provided" at bounding box center [1424, 404] width 209 height 21
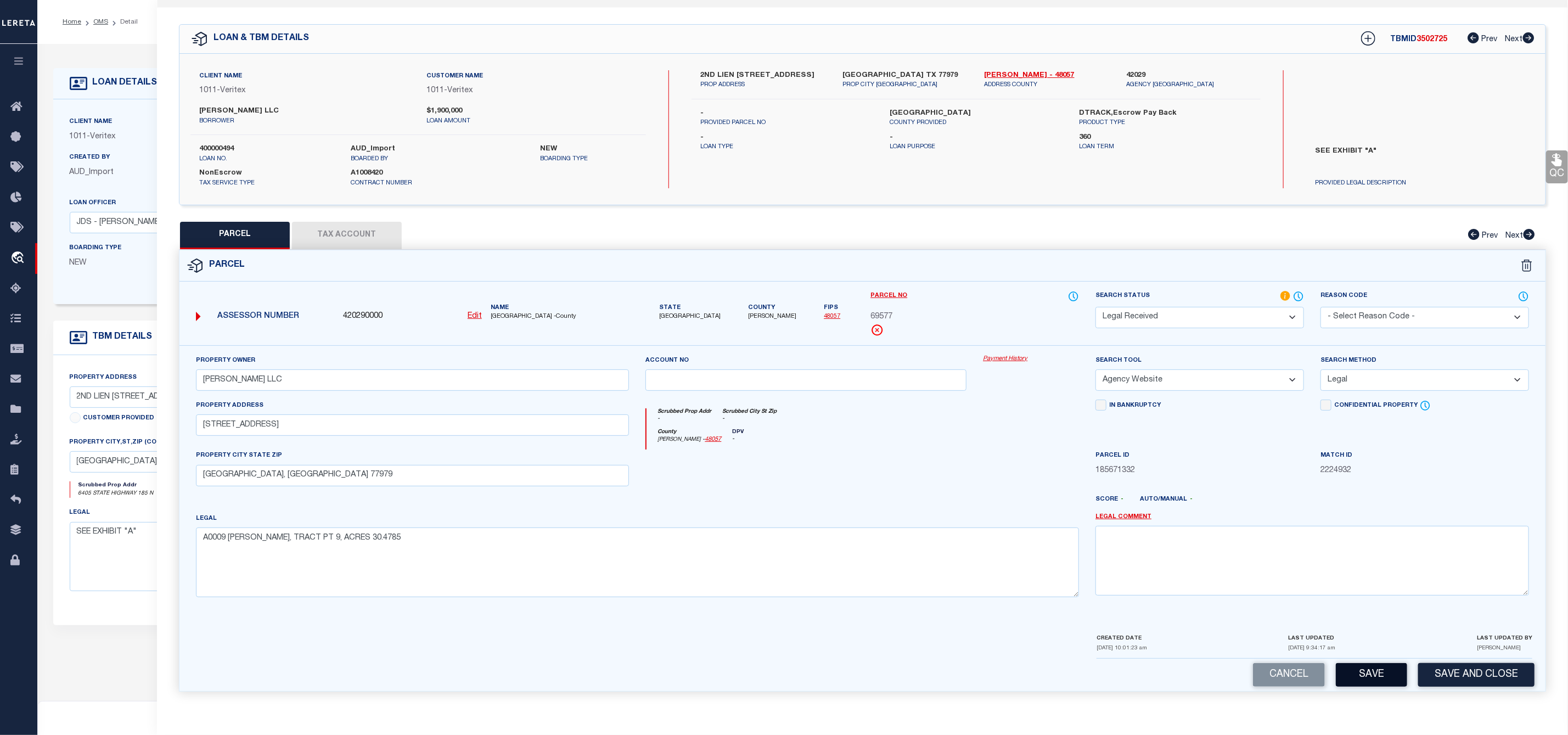
click at [1354, 669] on button "Save" at bounding box center [1371, 674] width 71 height 23
select select "AS"
select select
checkbox input "false"
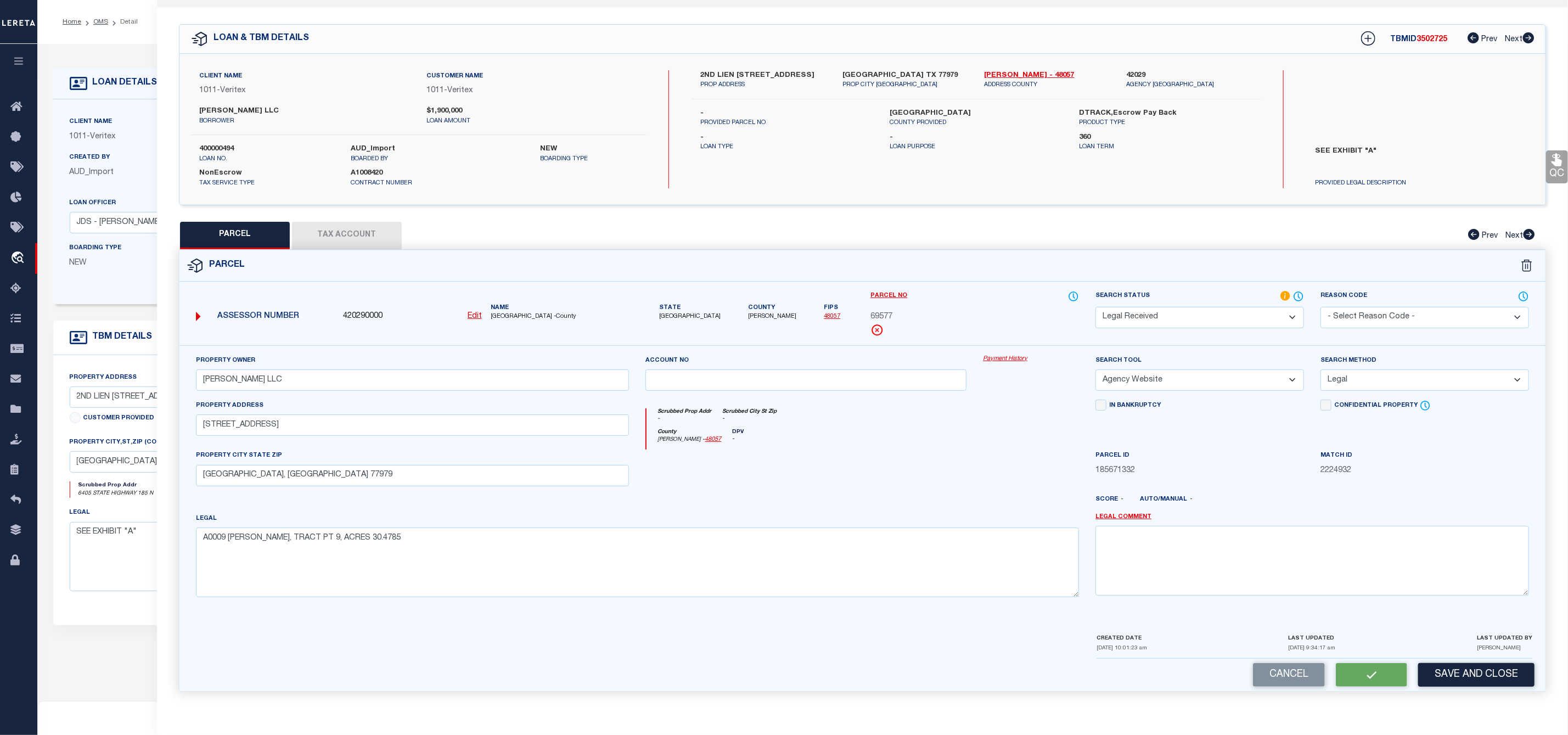
checkbox input "false"
select select "RD"
type input "TD MOTT LLC"
select select "AGW"
select select "LEG"
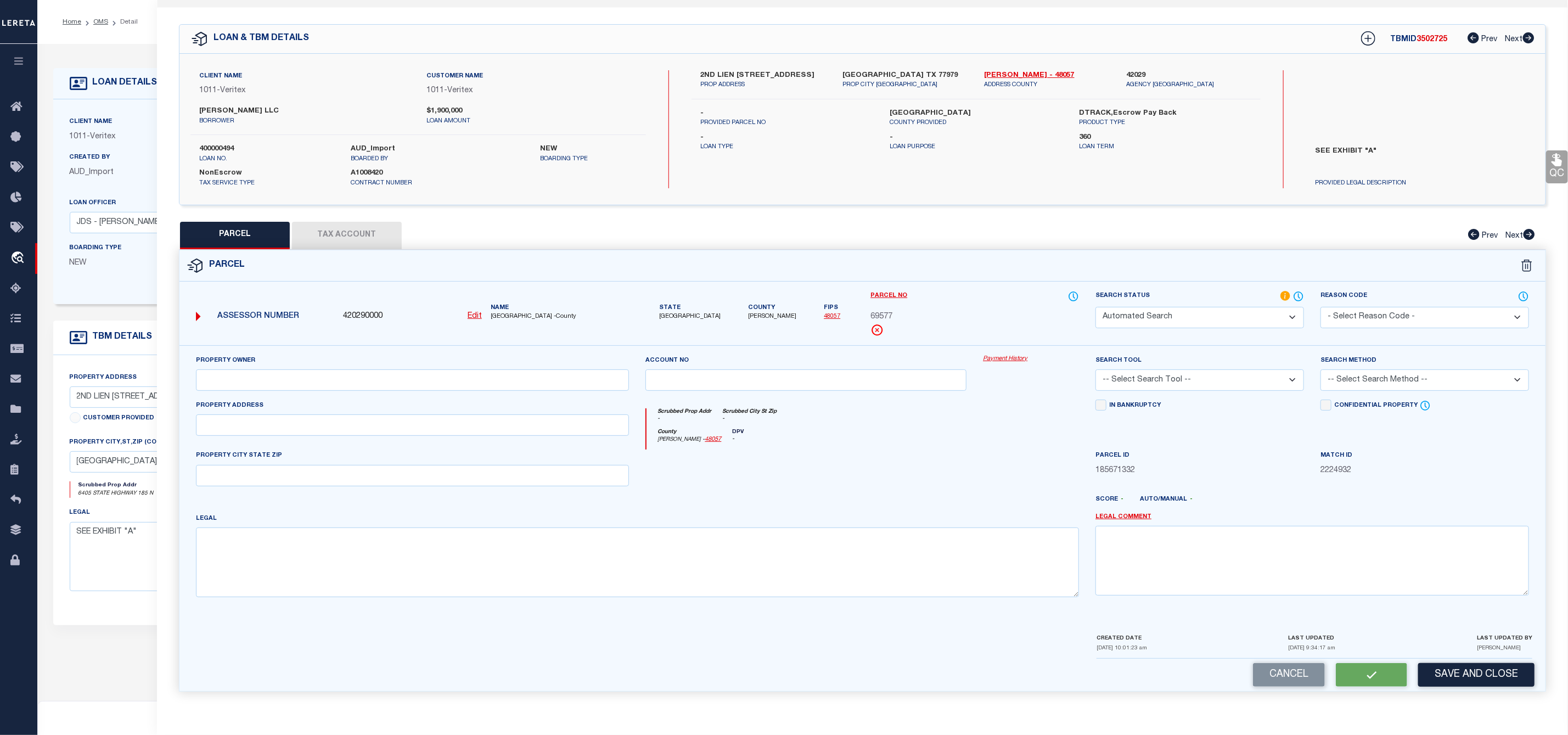
type input "6405 HWY 185"
type input "PORT LAVACA, TX 77979"
type textarea "A0009 JOSE MIGUEL CORTEZ, TRACT PT 9, ACRES 30.4785"
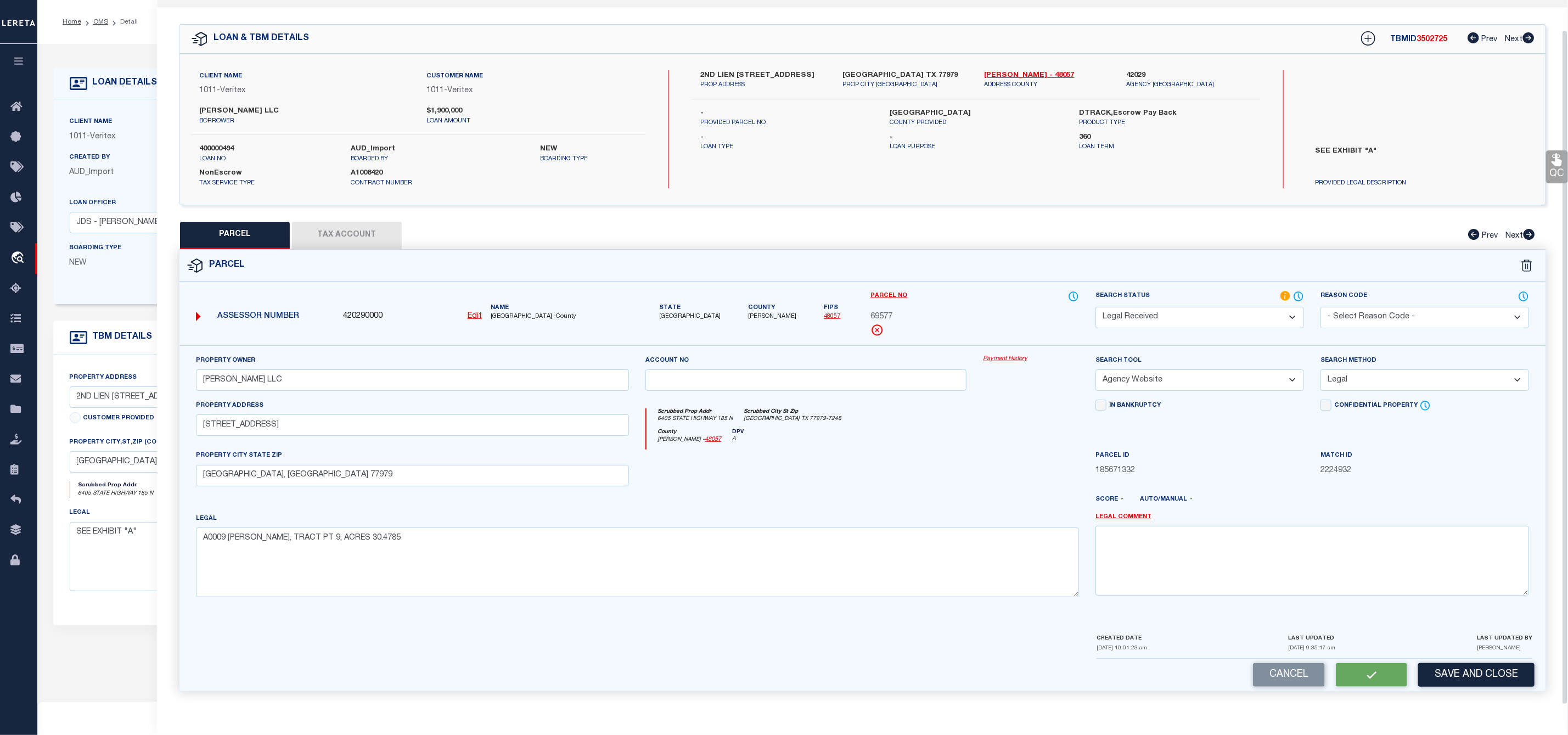
click at [367, 225] on button "Tax Account" at bounding box center [347, 235] width 110 height 28
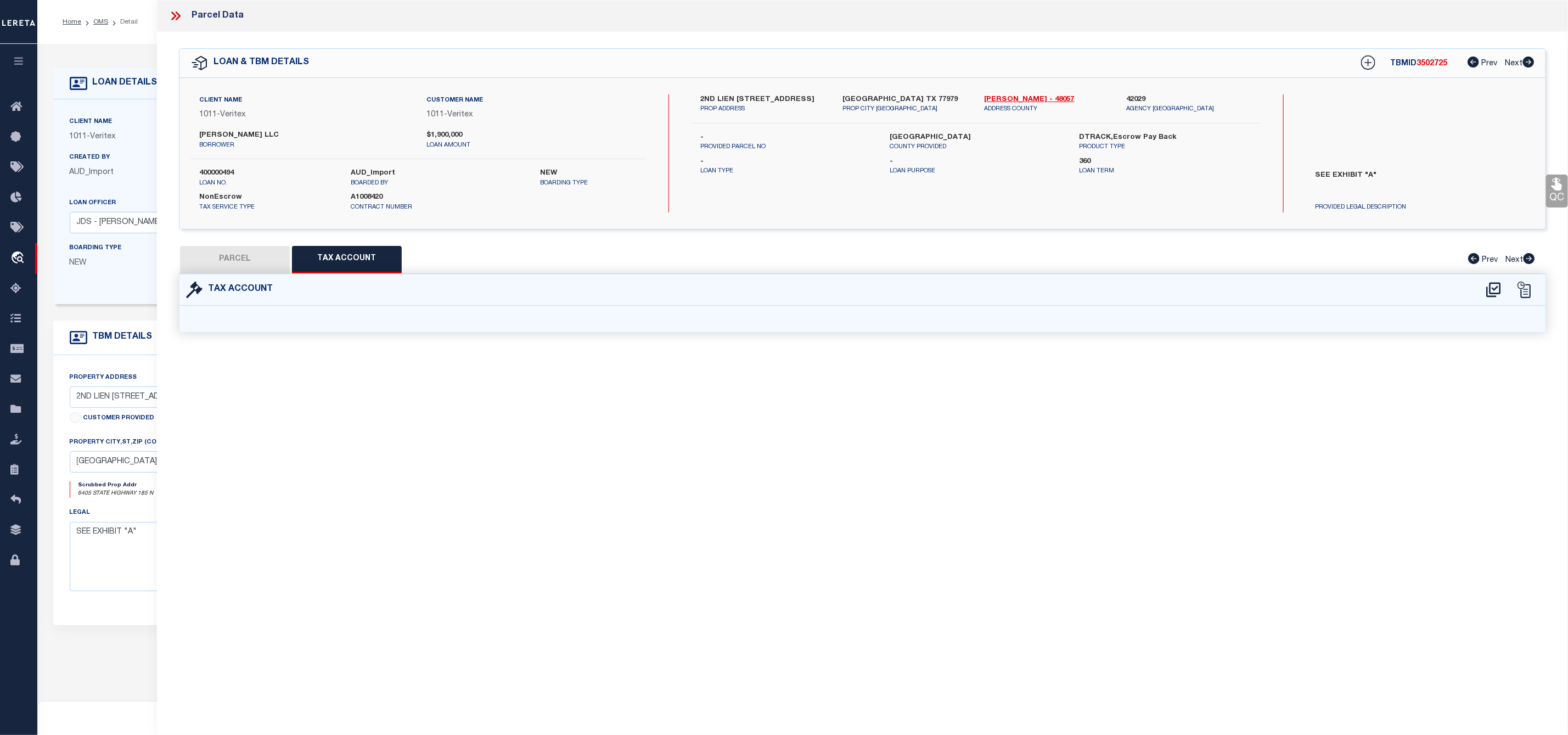
scroll to position [0, 0]
select select "100"
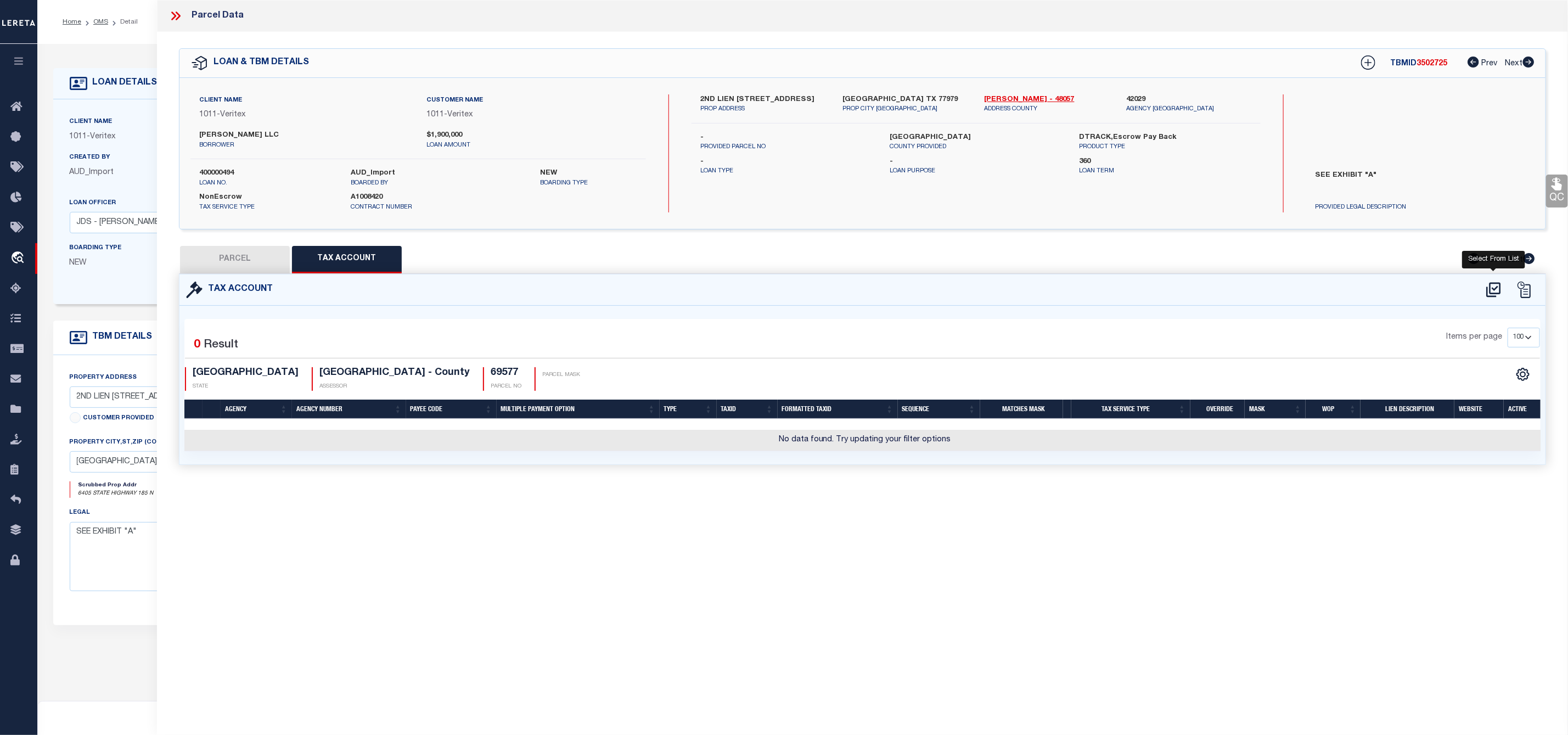
click at [1492, 288] on icon at bounding box center [1494, 289] width 18 height 17
select select "100"
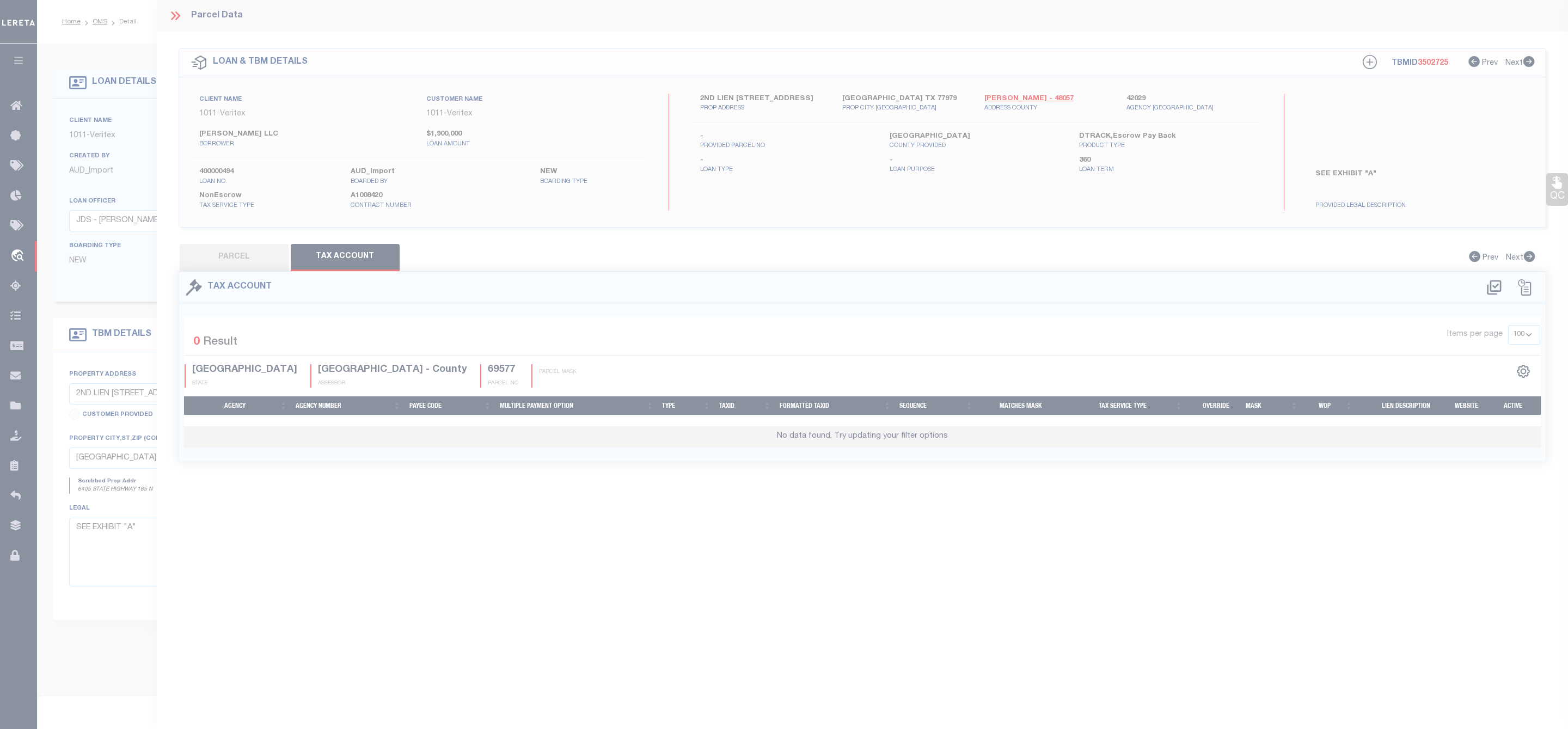
select select "100"
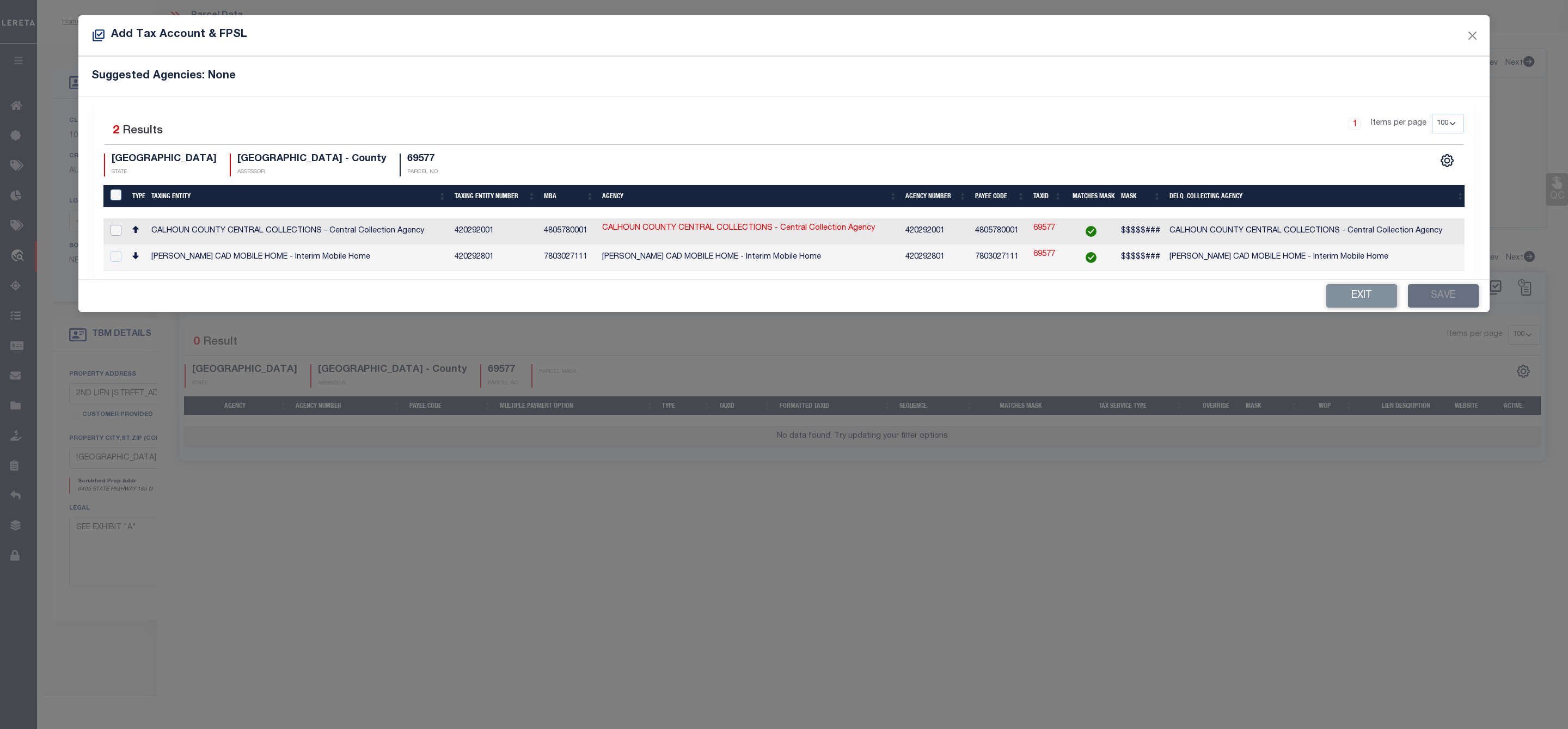
click at [112, 230] on input "checkbox" at bounding box center [116, 230] width 11 height 11
checkbox input "true"
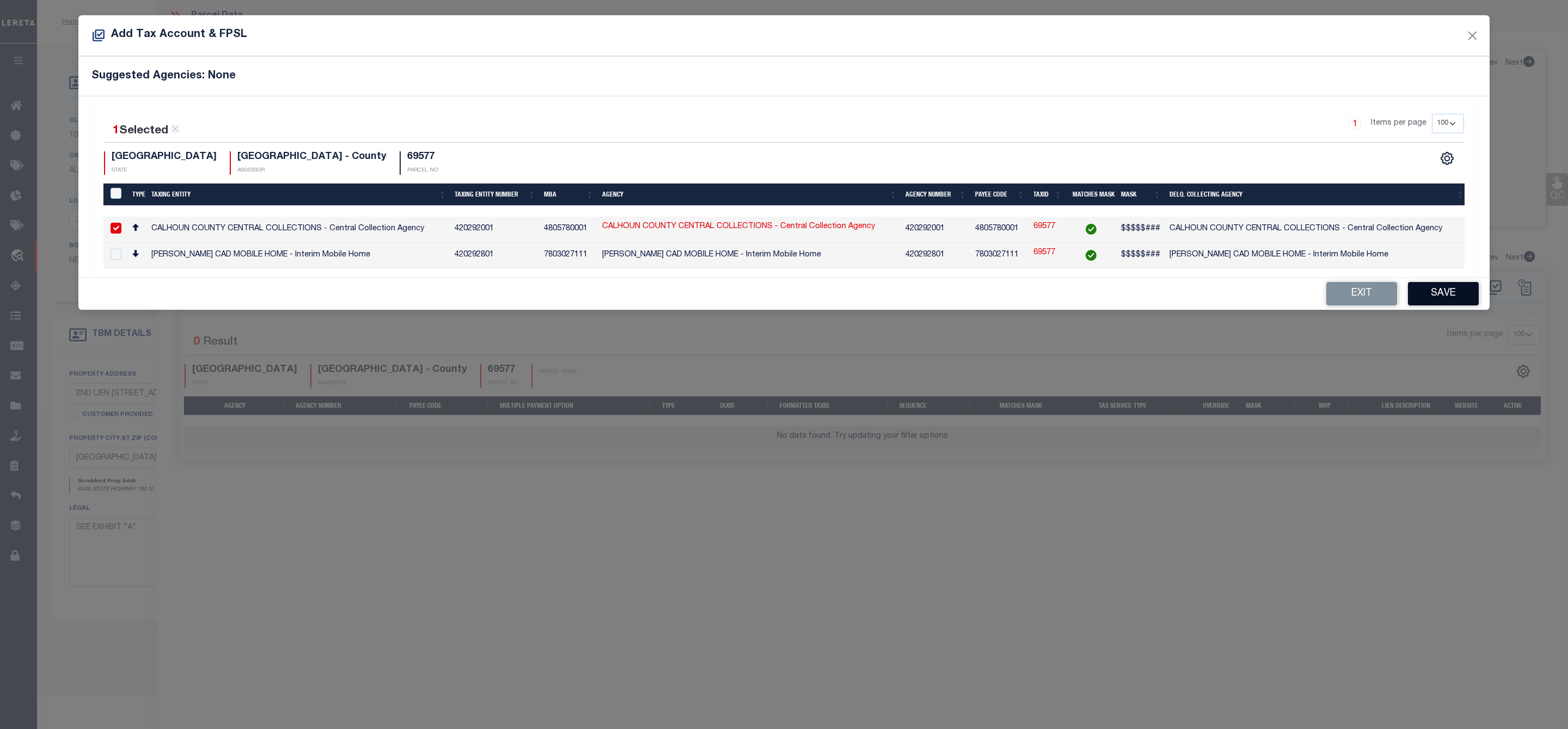
click at [1435, 298] on button "Save" at bounding box center [1443, 293] width 71 height 23
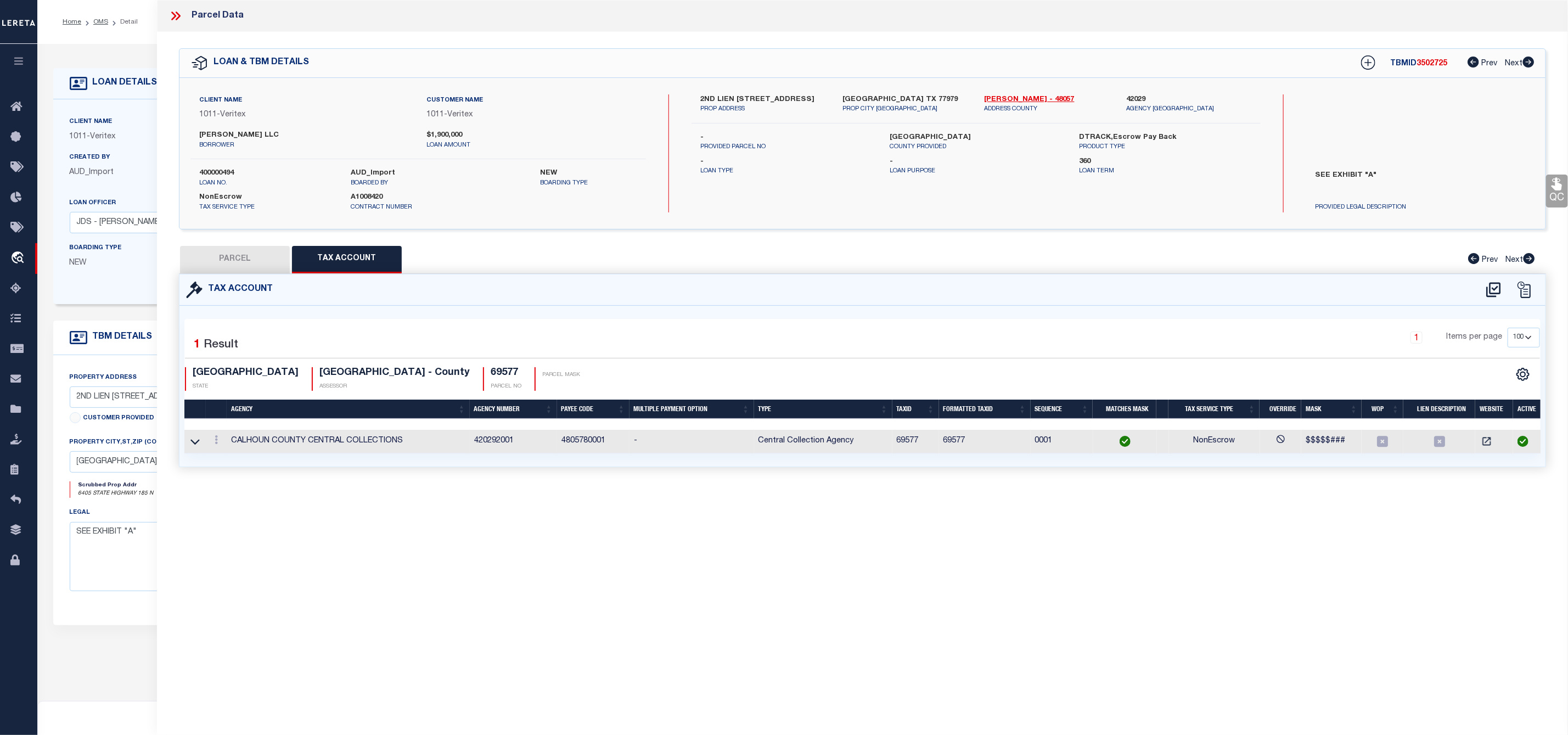
click at [257, 259] on button "PARCEL" at bounding box center [235, 259] width 110 height 28
select select "AS"
select select
checkbox input "false"
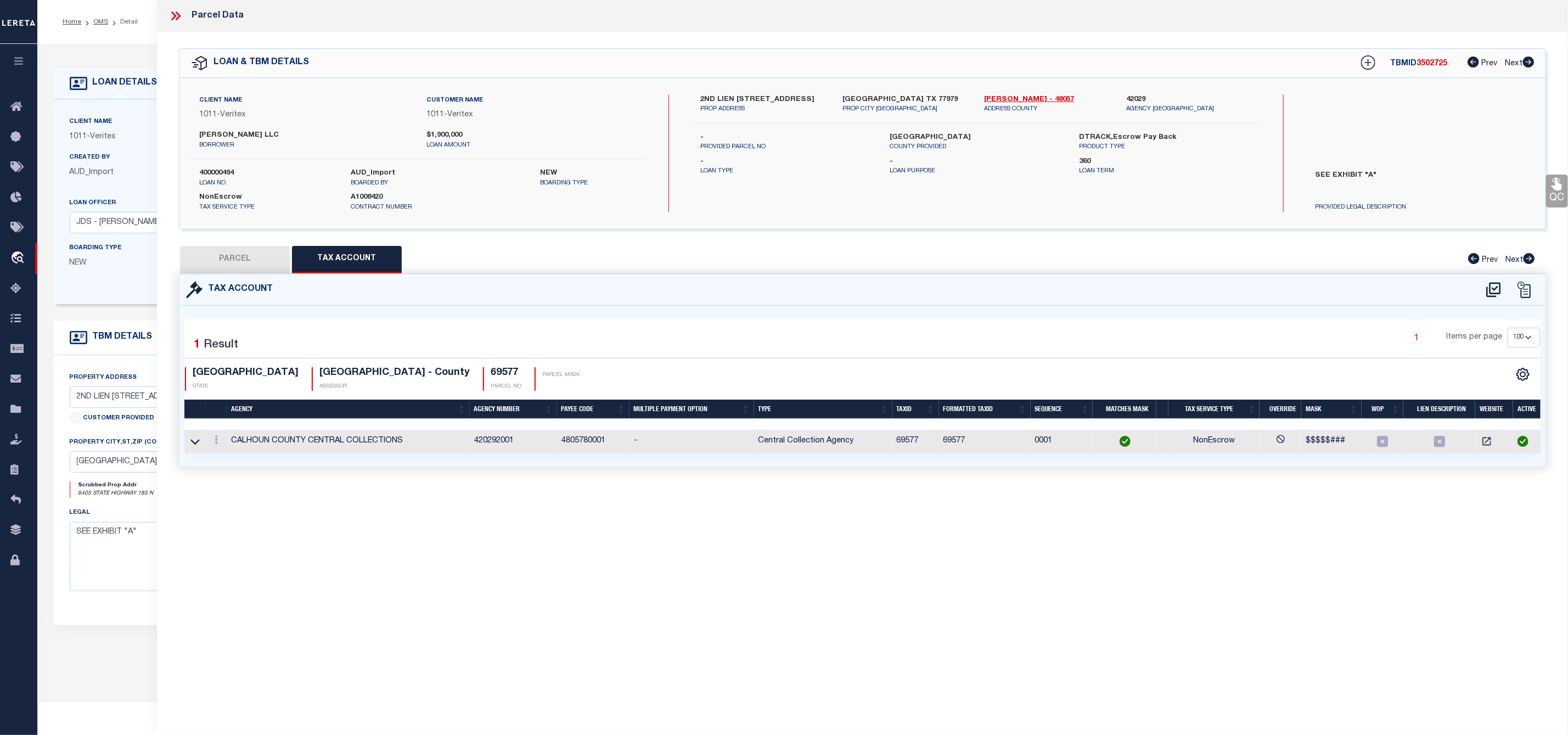
checkbox input "false"
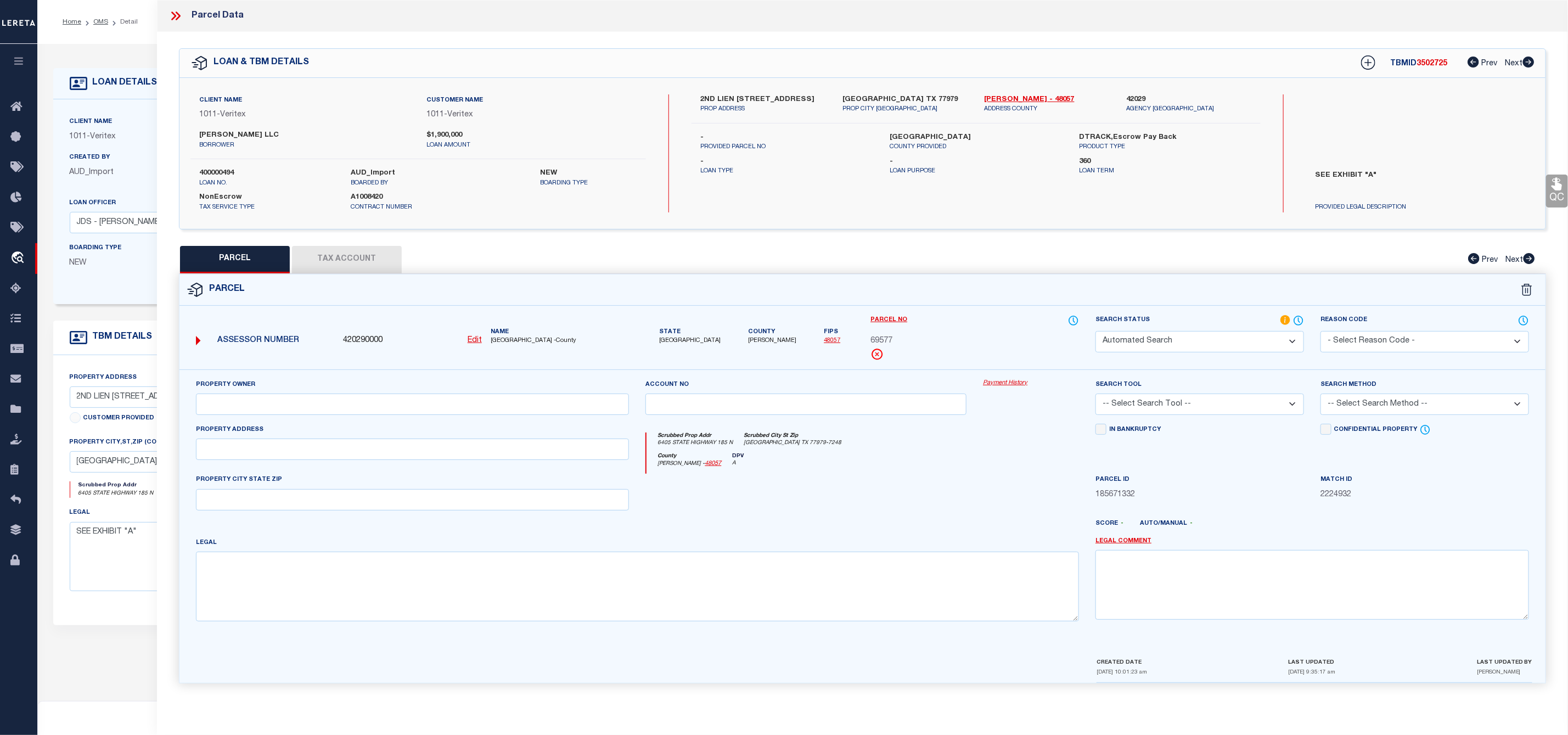
select select "RD"
type input "TD MOTT LLC"
select select "AGW"
select select "LEG"
type input "6405 HWY 185"
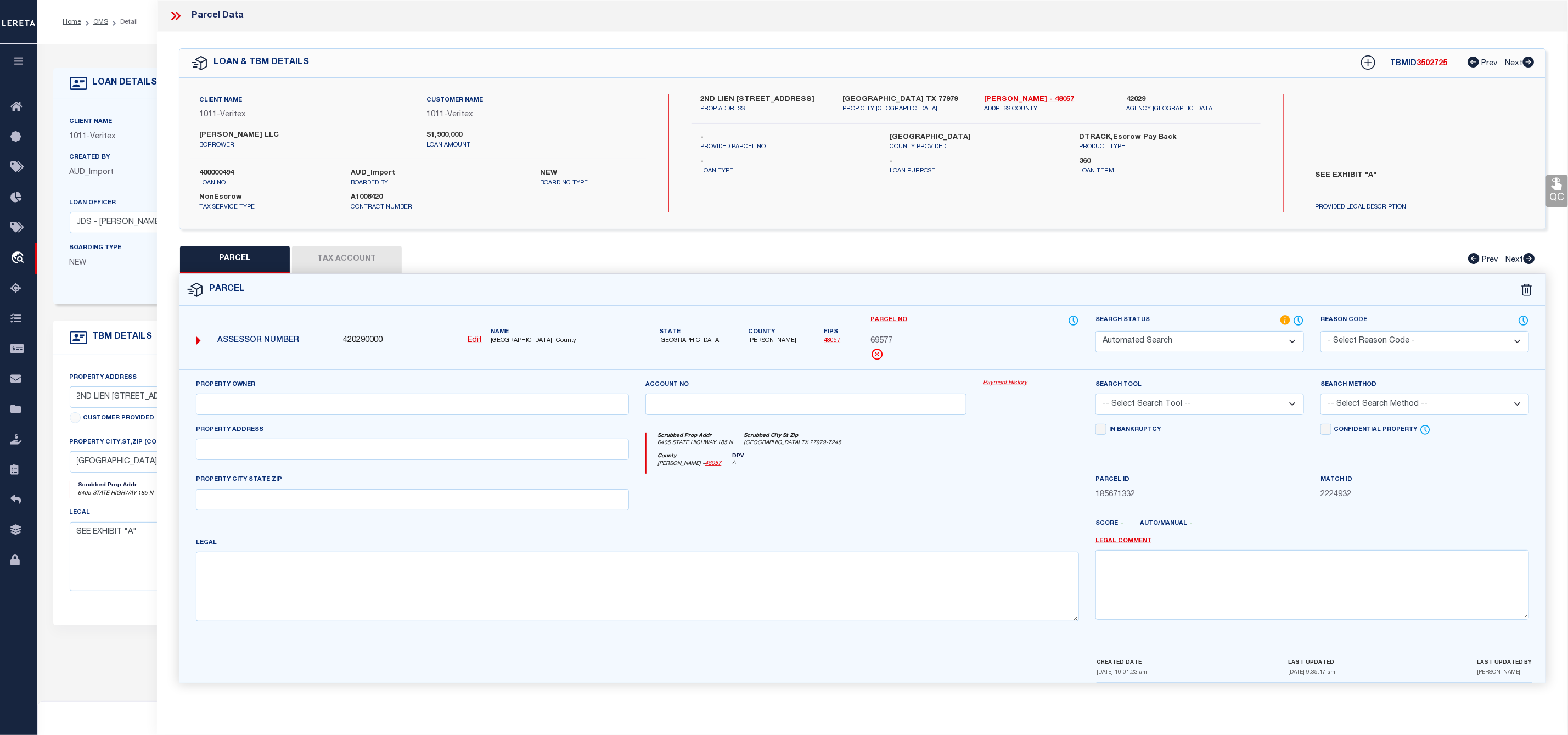
type input "PORT LAVACA, TX 77979"
type textarea "A0009 JOSE MIGUEL CORTEZ, TRACT PT 9, ACRES 30.4785"
click at [1423, 66] on span "3502725" at bounding box center [1431, 64] width 31 height 8
copy span "3502725"
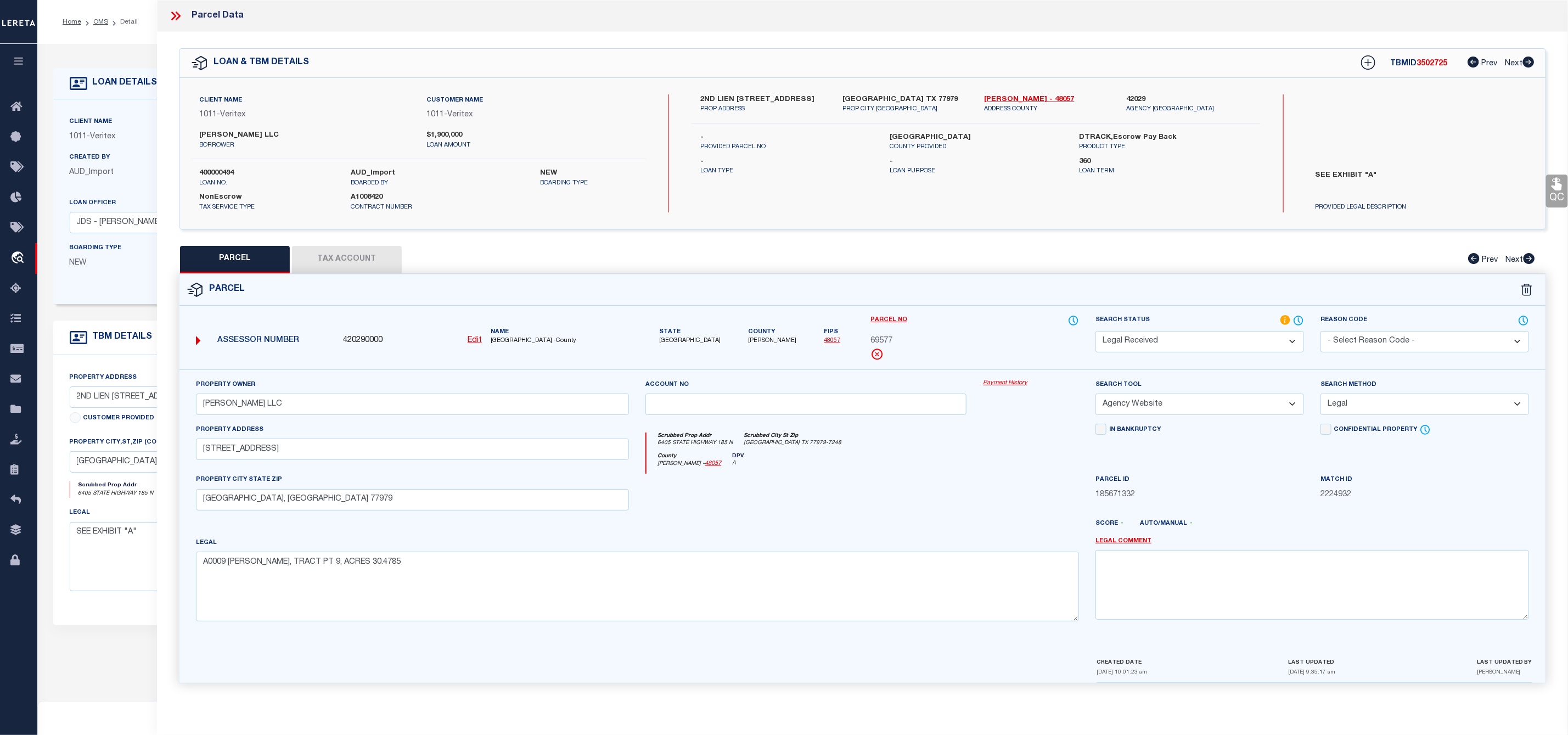
click at [218, 170] on label "400000494" at bounding box center [267, 174] width 135 height 11
copy label "400000494"
click at [507, 337] on label "Name" at bounding box center [560, 332] width 139 height 9
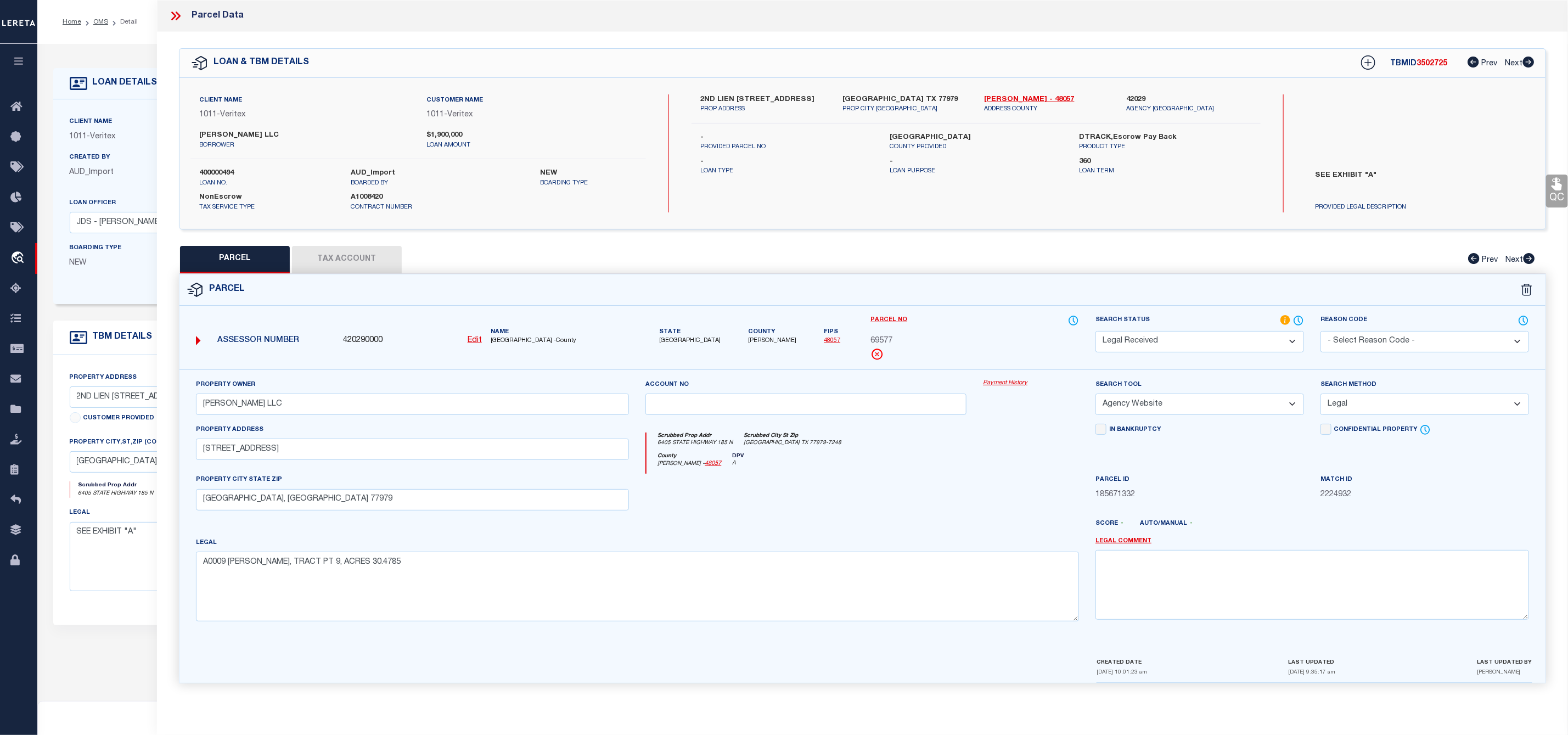
click at [506, 341] on span "CALHOUN COUNTY -County" at bounding box center [560, 341] width 139 height 9
copy span "CALHOUN"
click at [884, 338] on span "69577" at bounding box center [881, 341] width 22 height 12
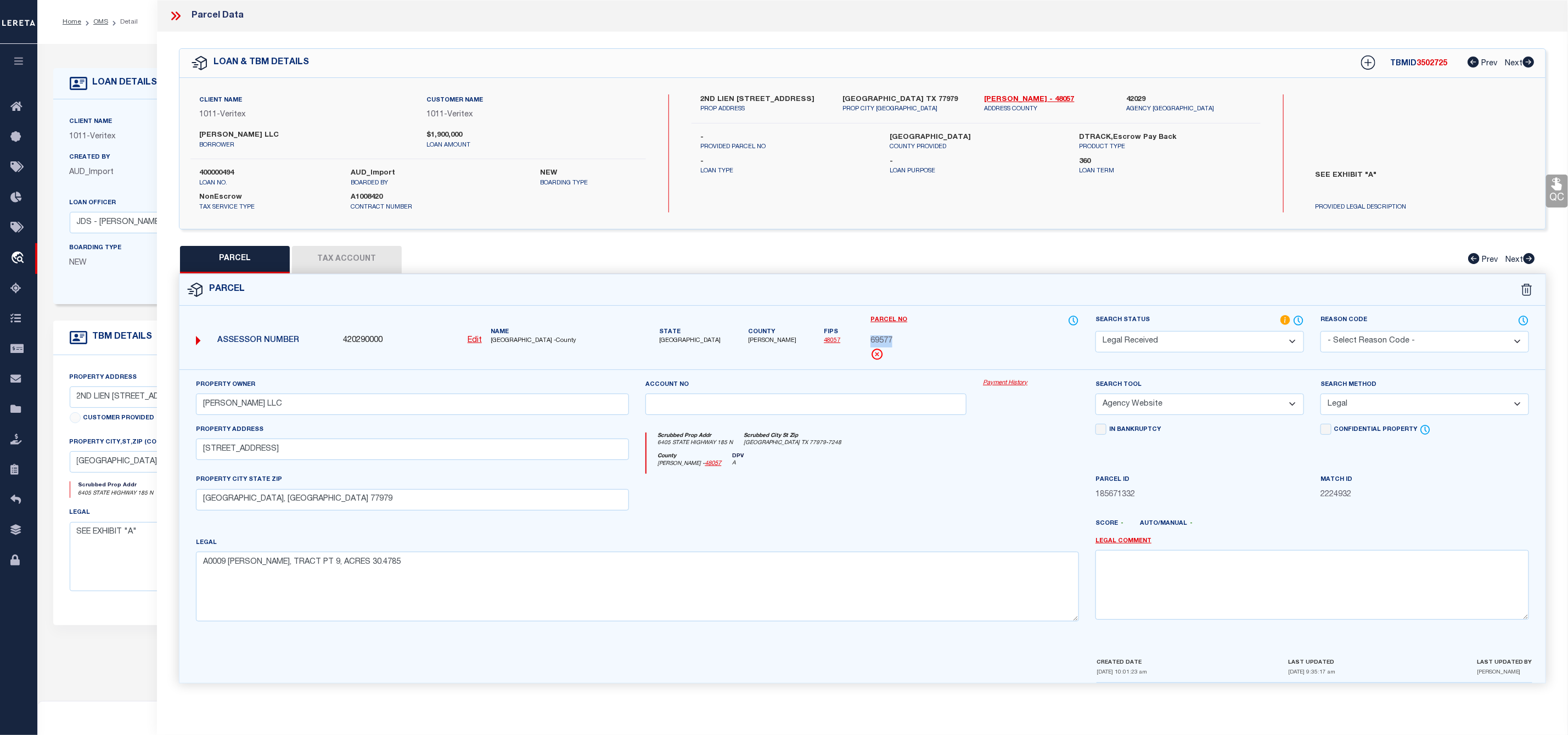
copy span "69577"
click at [1192, 341] on select "Automated Search Bad Parcel Complete Duplicate Parcel High Dollar Reporting In …" at bounding box center [1200, 341] width 209 height 21
click at [1095, 332] on select "Automated Search Bad Parcel Complete Duplicate Parcel High Dollar Reporting In …" at bounding box center [1200, 341] width 209 height 21
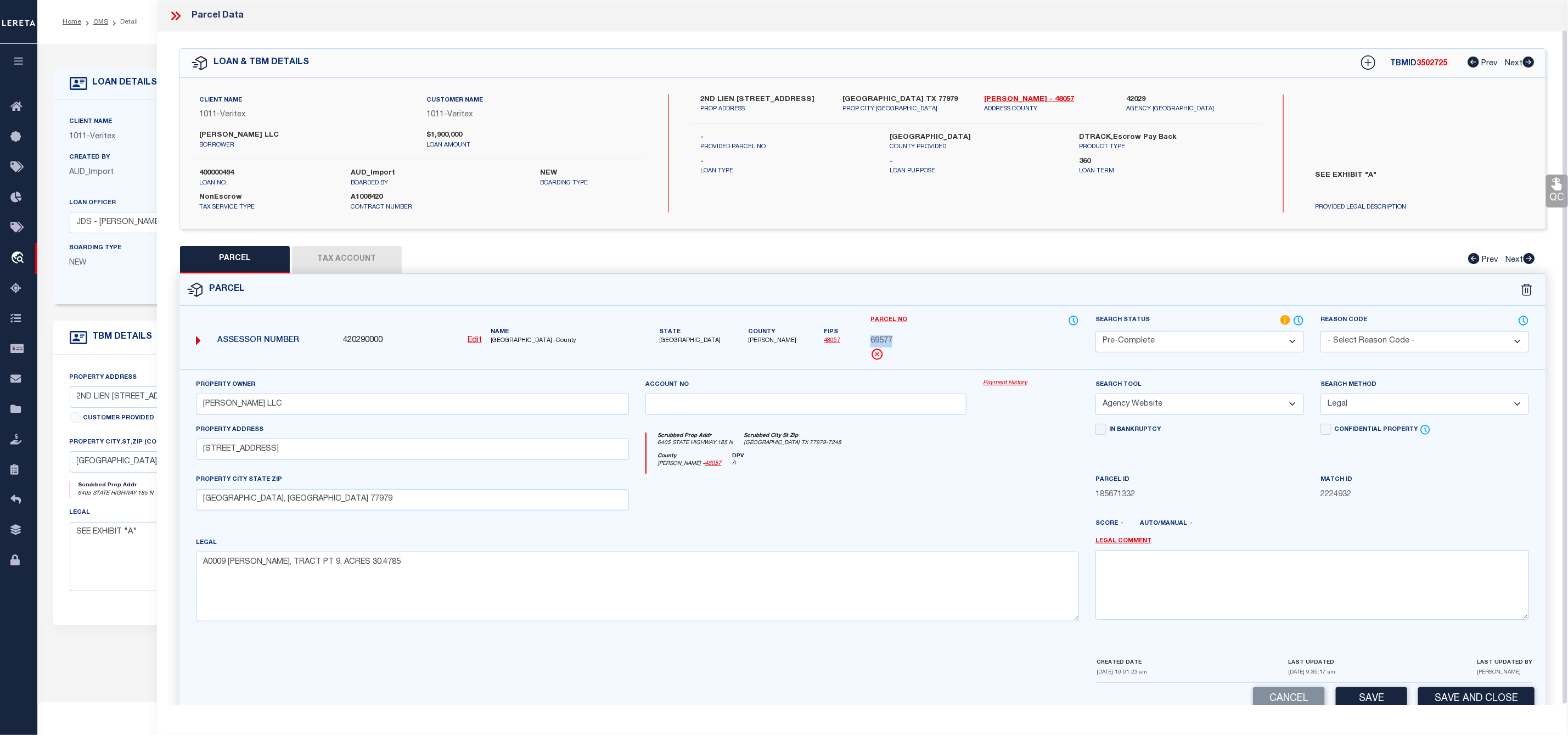
scroll to position [32, 0]
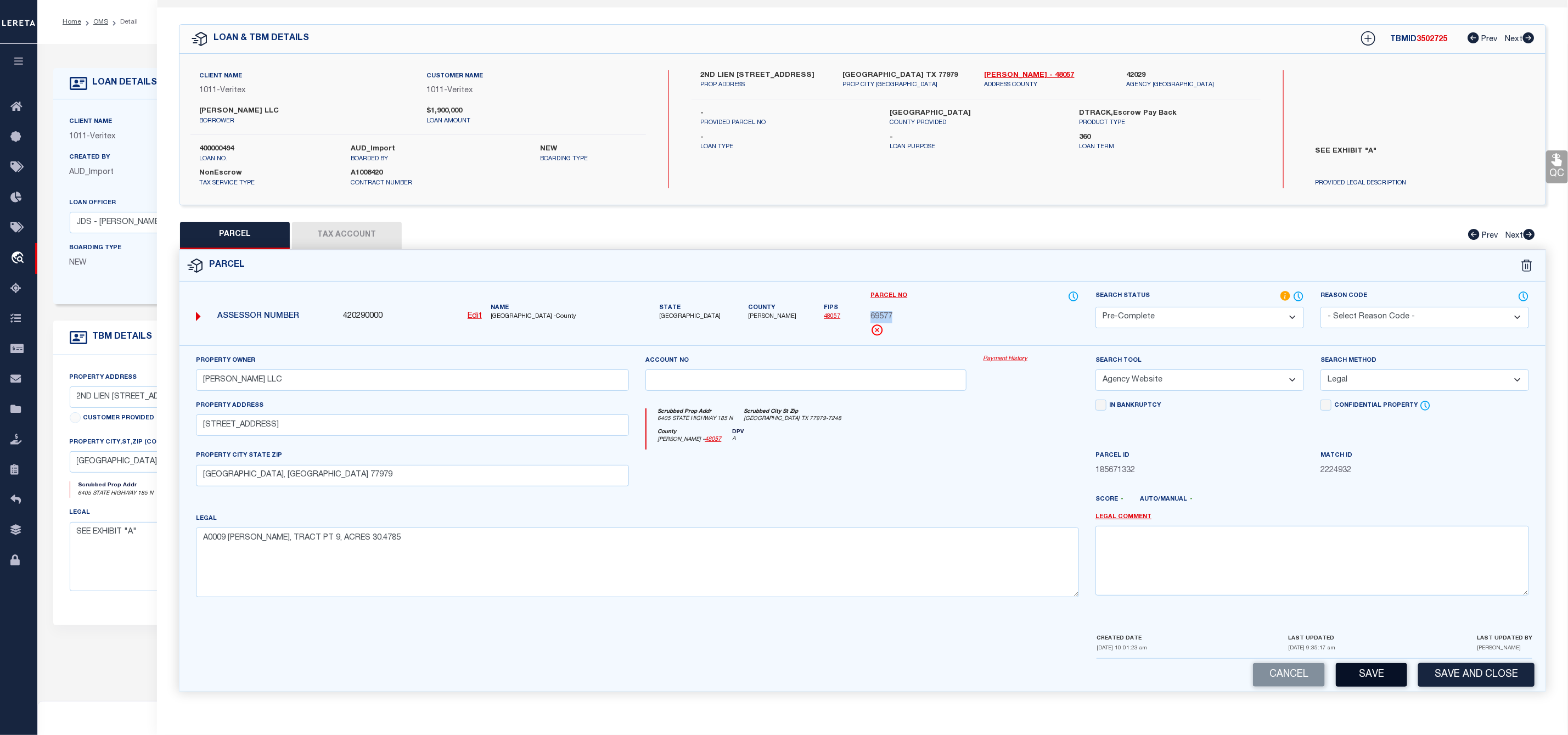
click at [1367, 675] on button "Save" at bounding box center [1371, 674] width 71 height 23
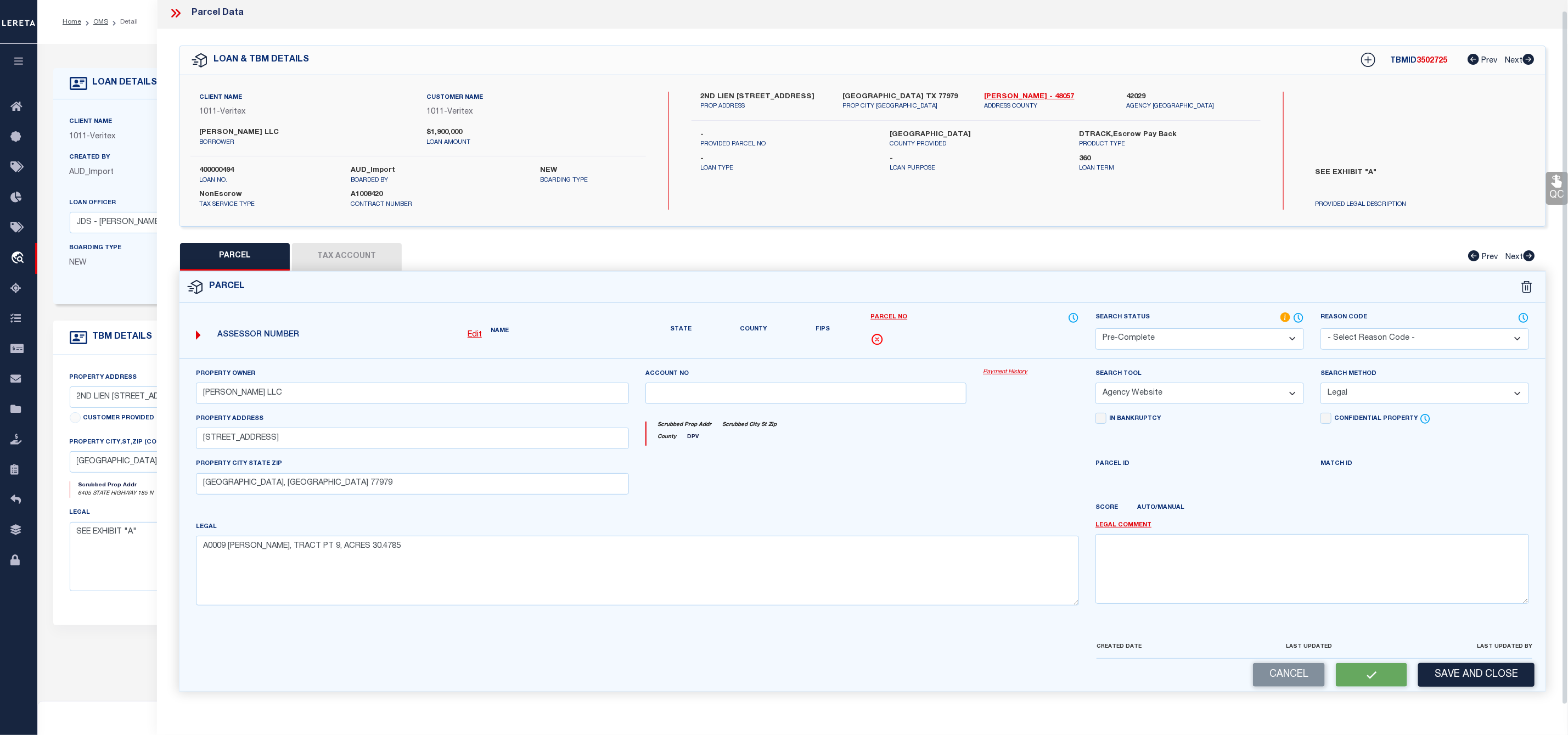
select select "AS"
select select
checkbox input "false"
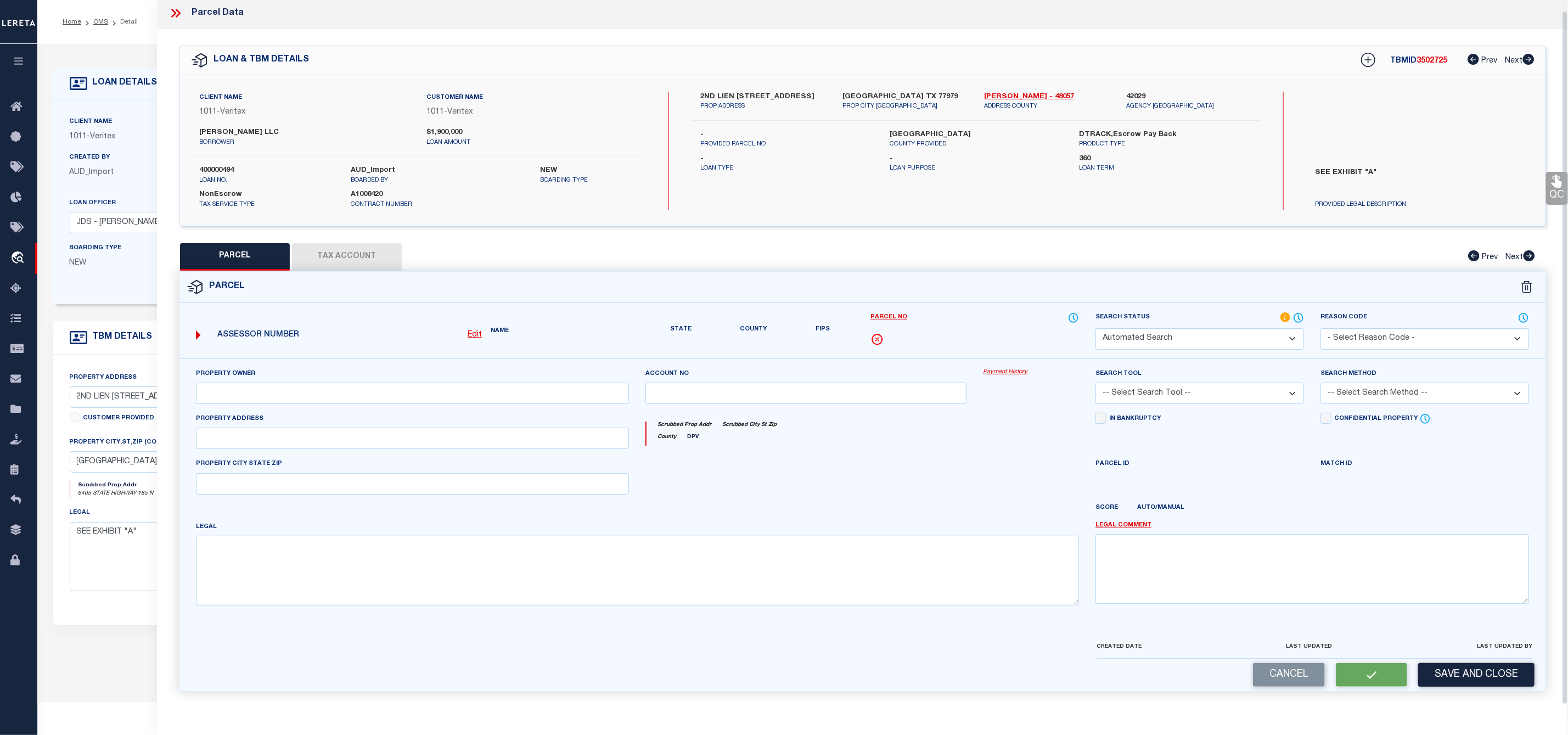
select select "PC"
type input "TD MOTT LLC"
select select "AGW"
select select "LEG"
type input "6405 HWY 185"
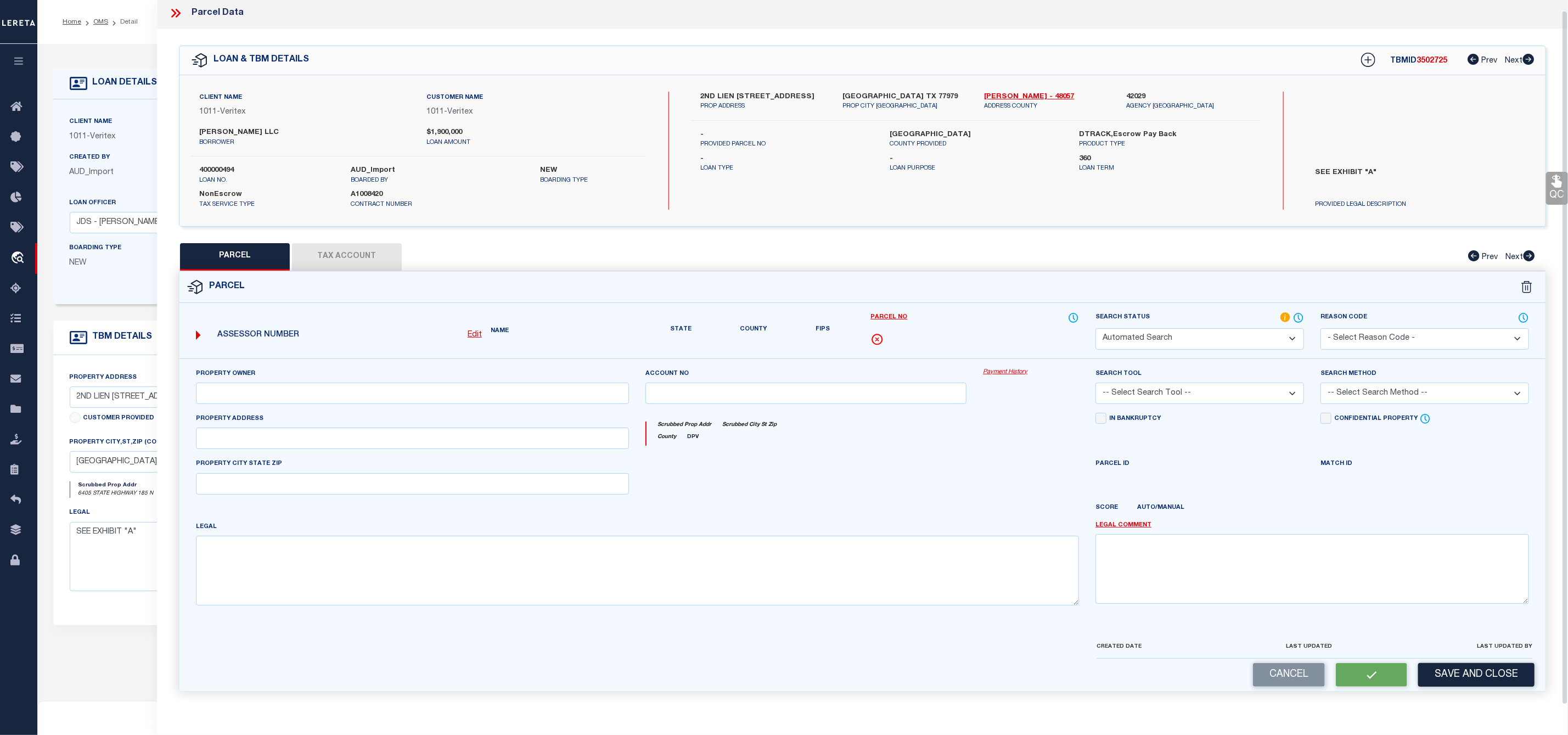
type input "PORT LAVACA, TX 77979"
type textarea "A0009 JOSE MIGUEL CORTEZ, TRACT PT 9, ACRES 30.4785"
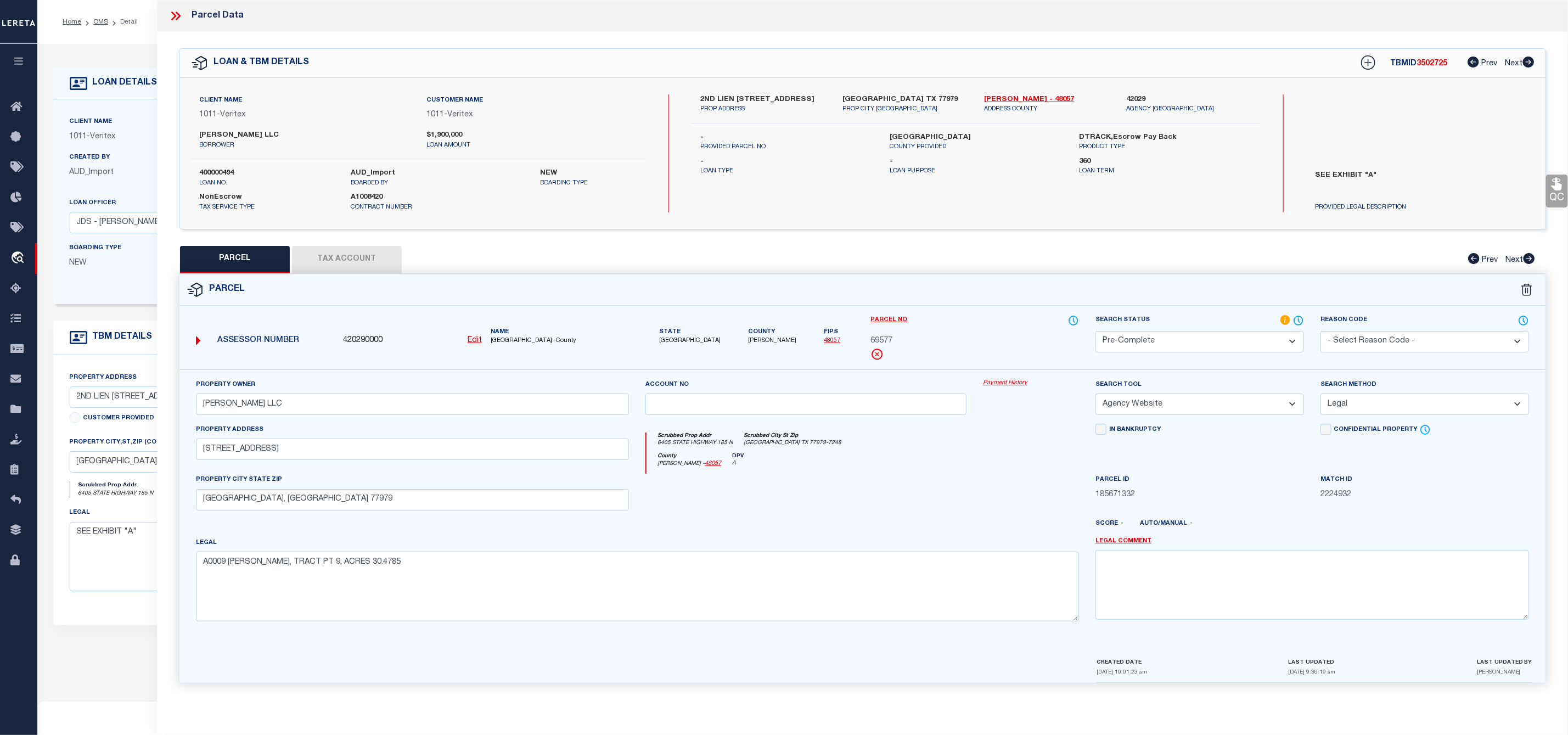
scroll to position [110, 0]
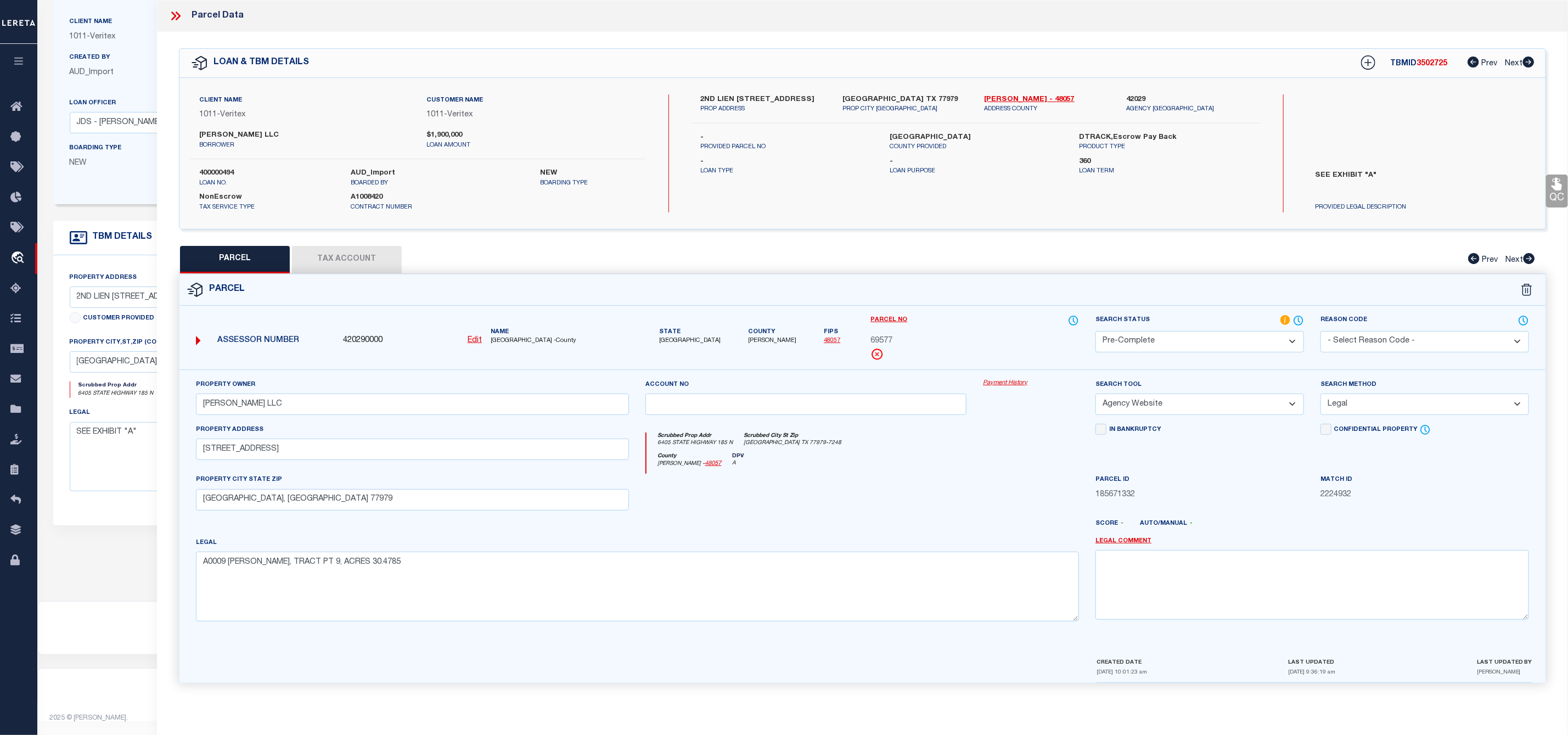
click at [168, 14] on icon at bounding box center [175, 16] width 14 height 14
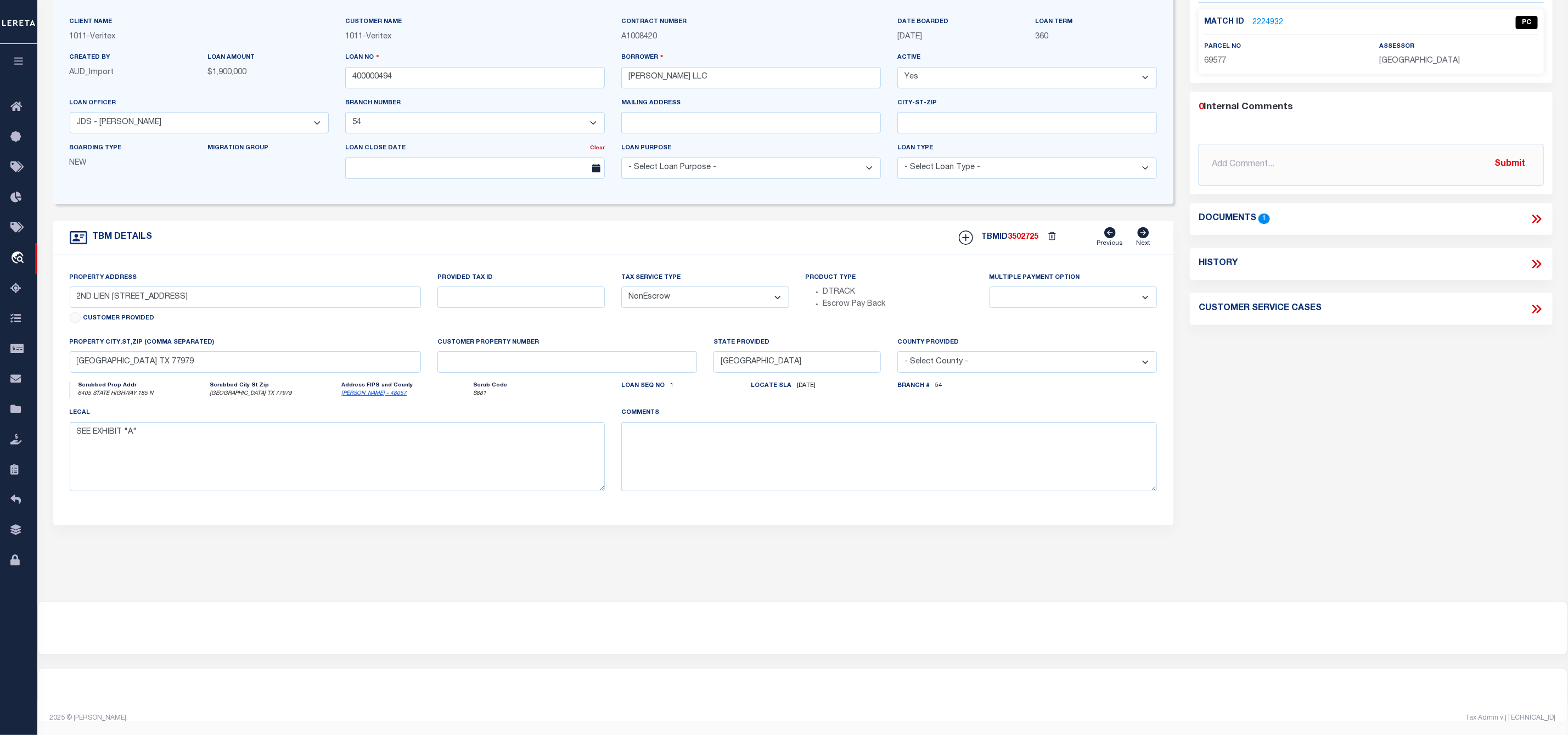
scroll to position [0, 0]
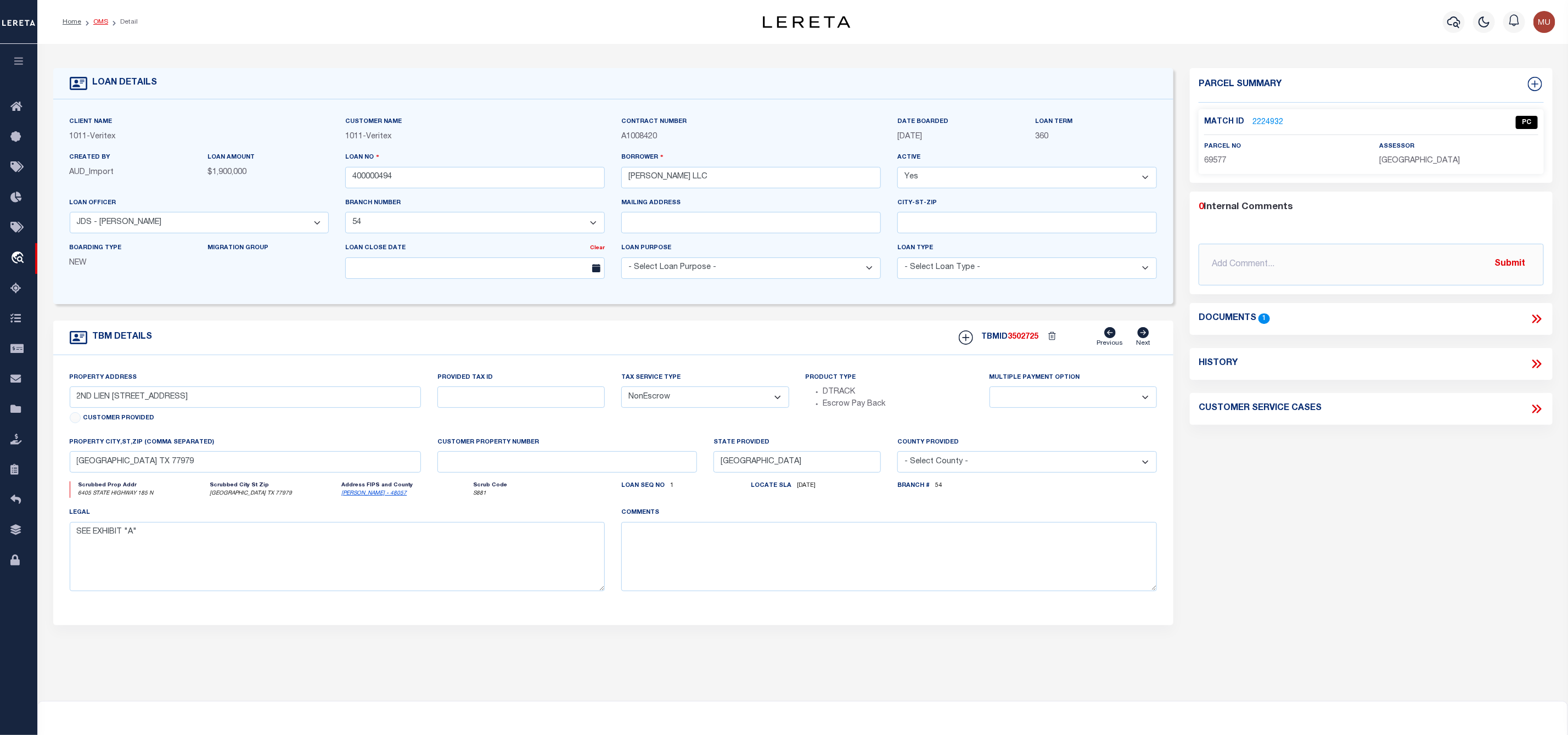
click at [101, 19] on link "OMS" at bounding box center [101, 22] width 15 height 7
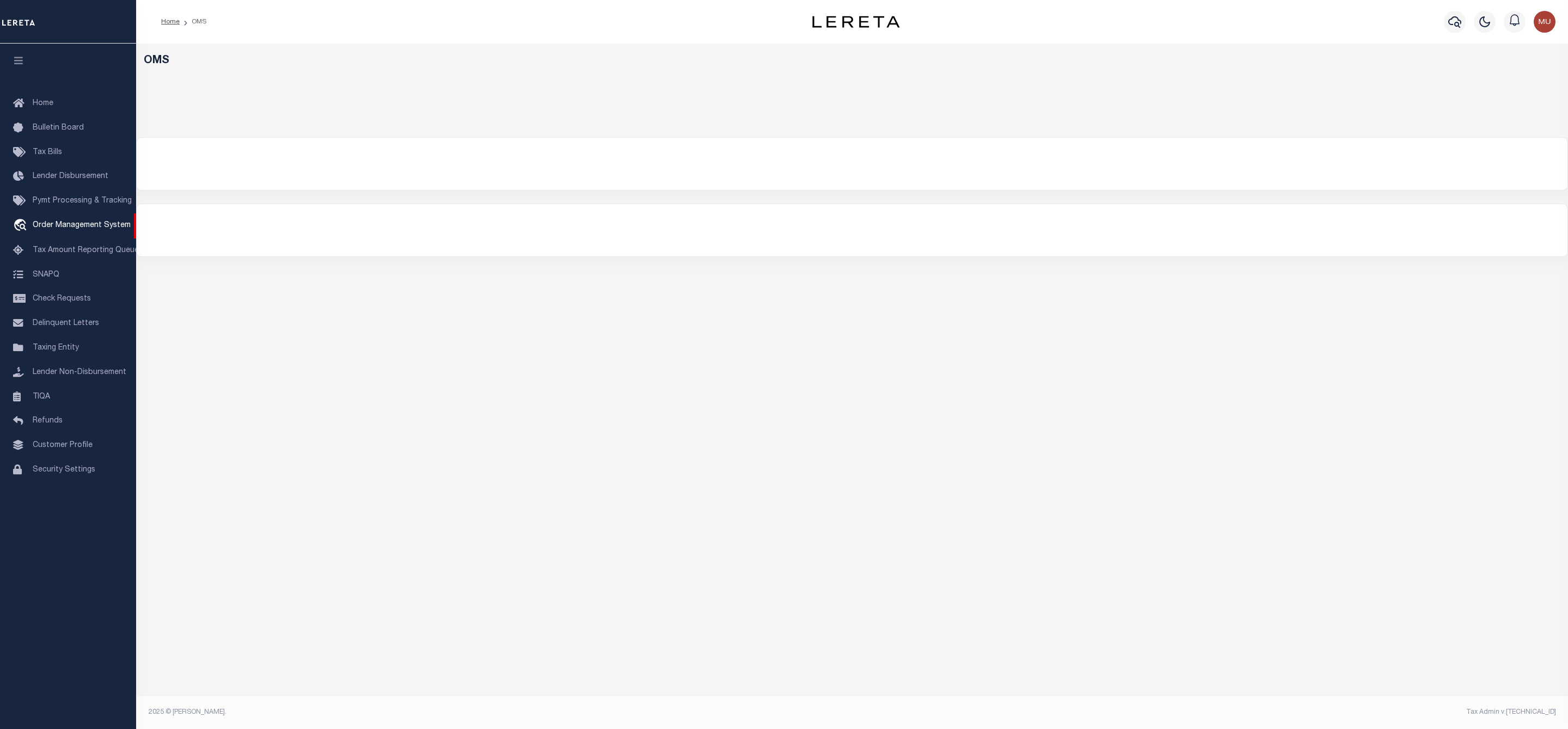
select select "200"
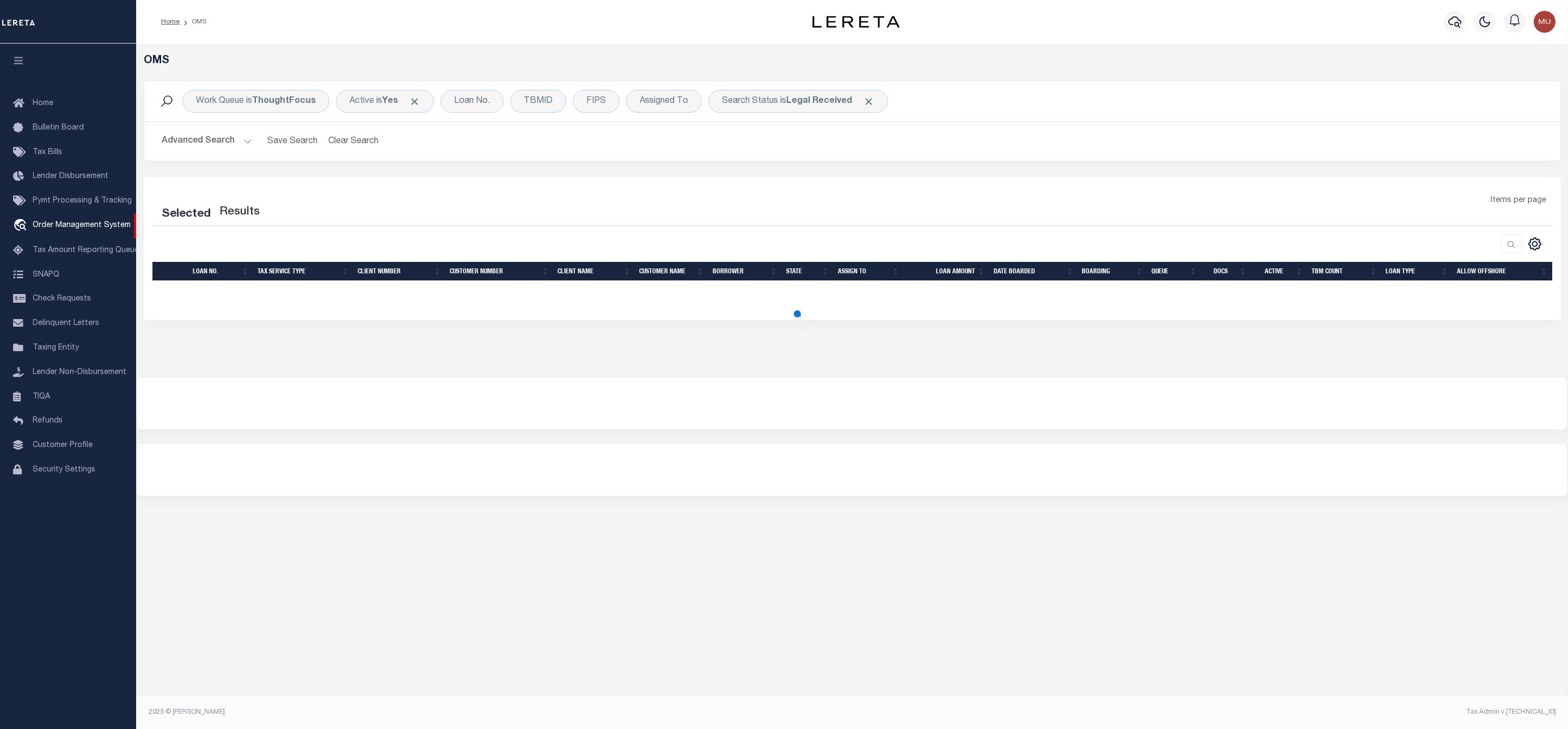
select select "200"
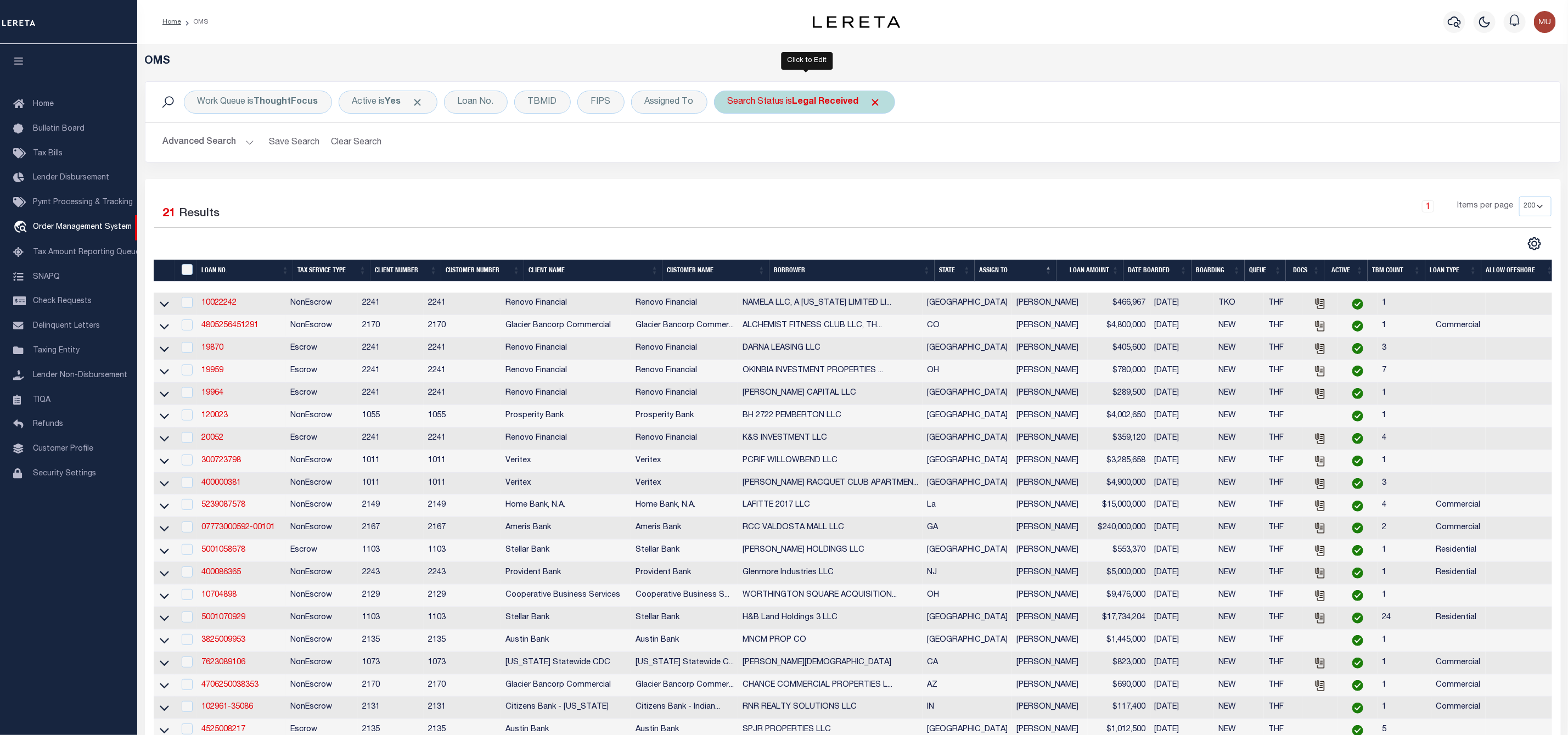
click at [787, 106] on div "Search Status is Legal Received" at bounding box center [804, 102] width 181 height 23
click at [781, 156] on select "Automated Search Bad Parcel Complete Duplicate Parcel High Dollar Reporting In …" at bounding box center [808, 156] width 162 height 21
select select "PA"
click at [730, 147] on select "Automated Search Bad Parcel Complete Duplicate Parcel High Dollar Reporting In …" at bounding box center [808, 156] width 162 height 21
click at [876, 183] on input "Apply" at bounding box center [873, 180] width 32 height 18
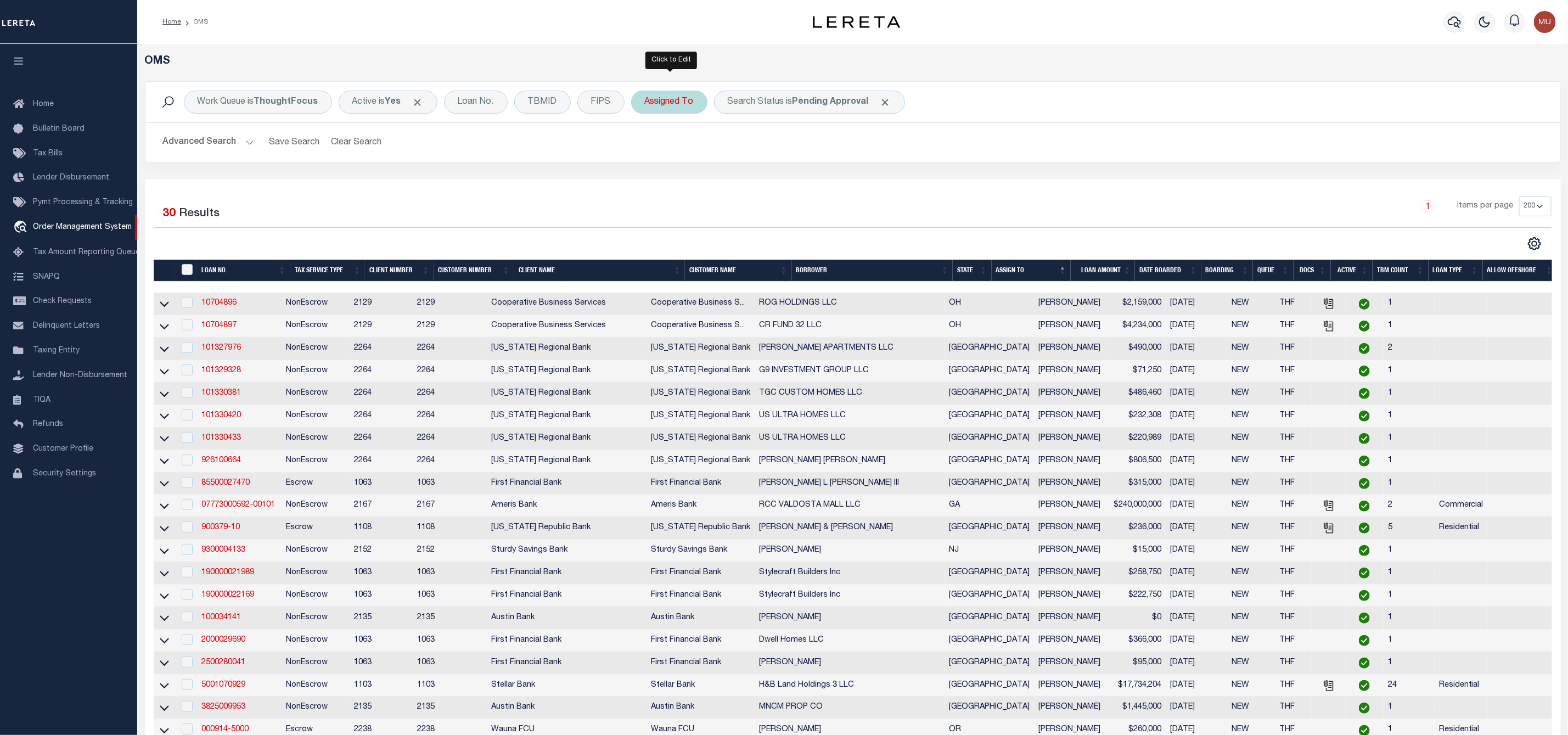
click at [681, 105] on div "Assigned To" at bounding box center [669, 102] width 77 height 23
click at [671, 152] on select "--Unassigned-- [PERSON_NAME] [PERSON_NAME] [PERSON_NAME] [PERSON_NAME], [PERSON…" at bounding box center [726, 156] width 162 height 21
select select "[PERSON_NAME]"
click at [647, 147] on select "--Unassigned-- [PERSON_NAME] [PERSON_NAME] [PERSON_NAME] [PERSON_NAME], [PERSON…" at bounding box center [726, 156] width 162 height 21
click at [785, 181] on input "Apply" at bounding box center [790, 180] width 32 height 18
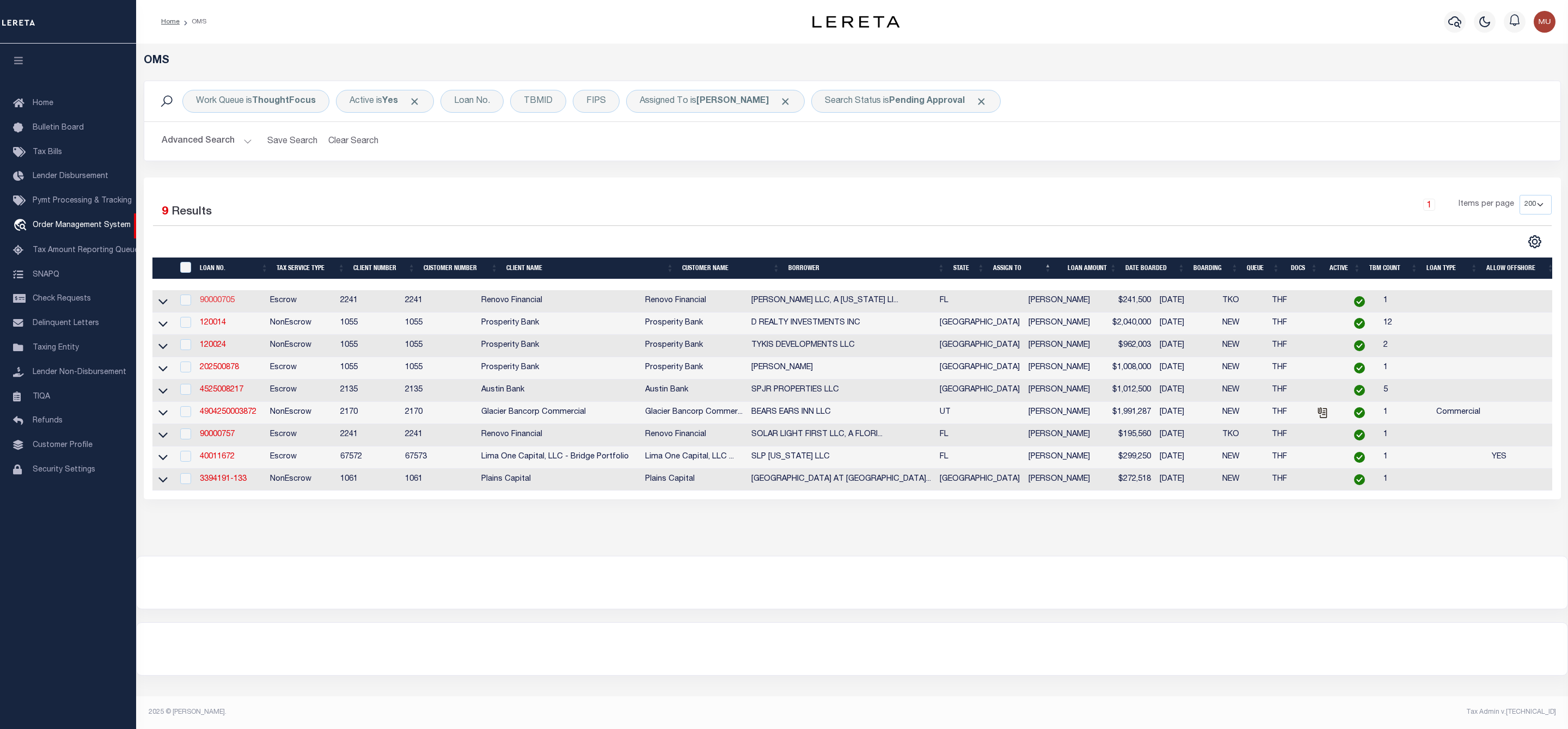
click at [227, 304] on link "90000705" at bounding box center [217, 300] width 35 height 7
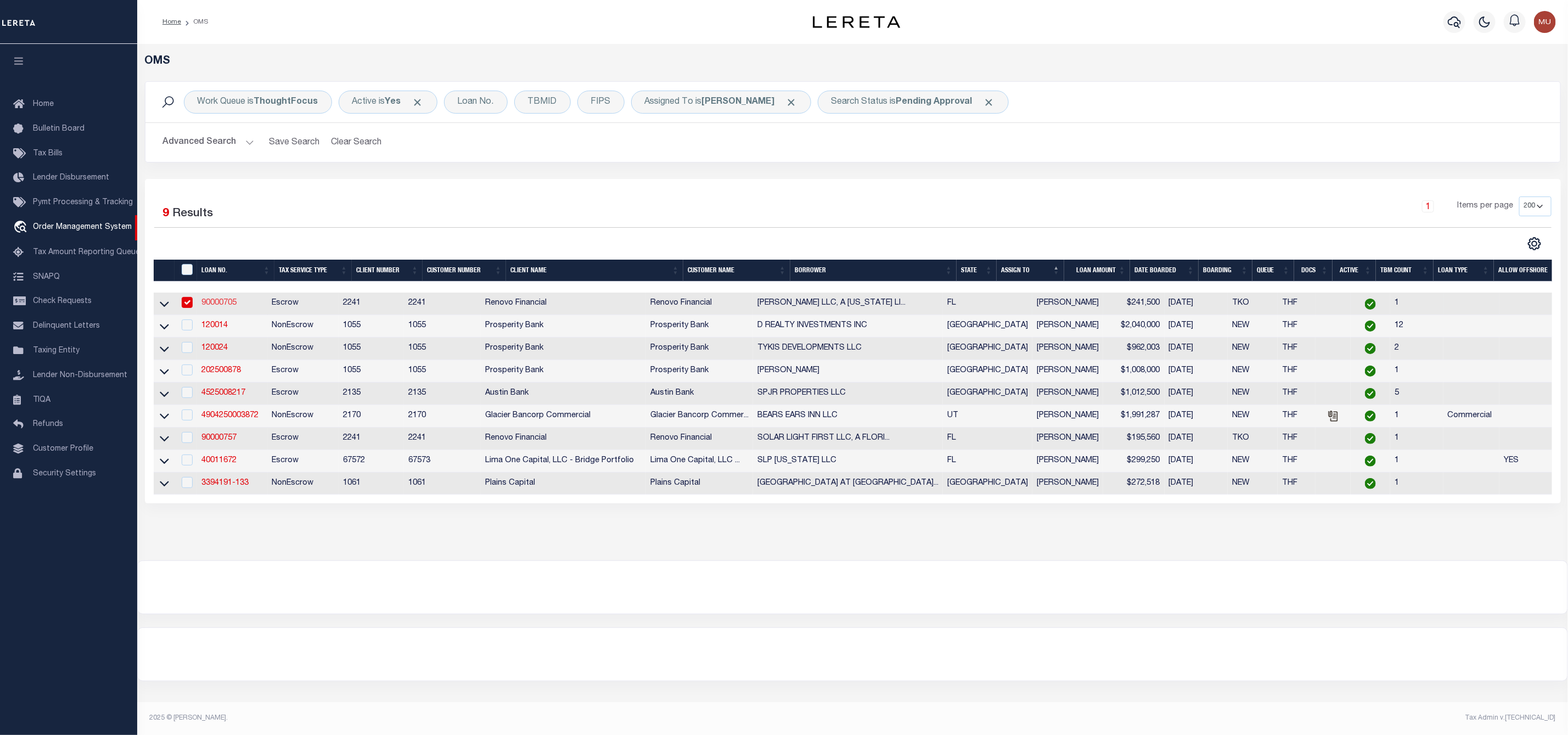
type input "90000705"
type input "[PERSON_NAME] LLC, A [US_STATE] LIMITED LIABILITY COMPANY"
select select
select select "400"
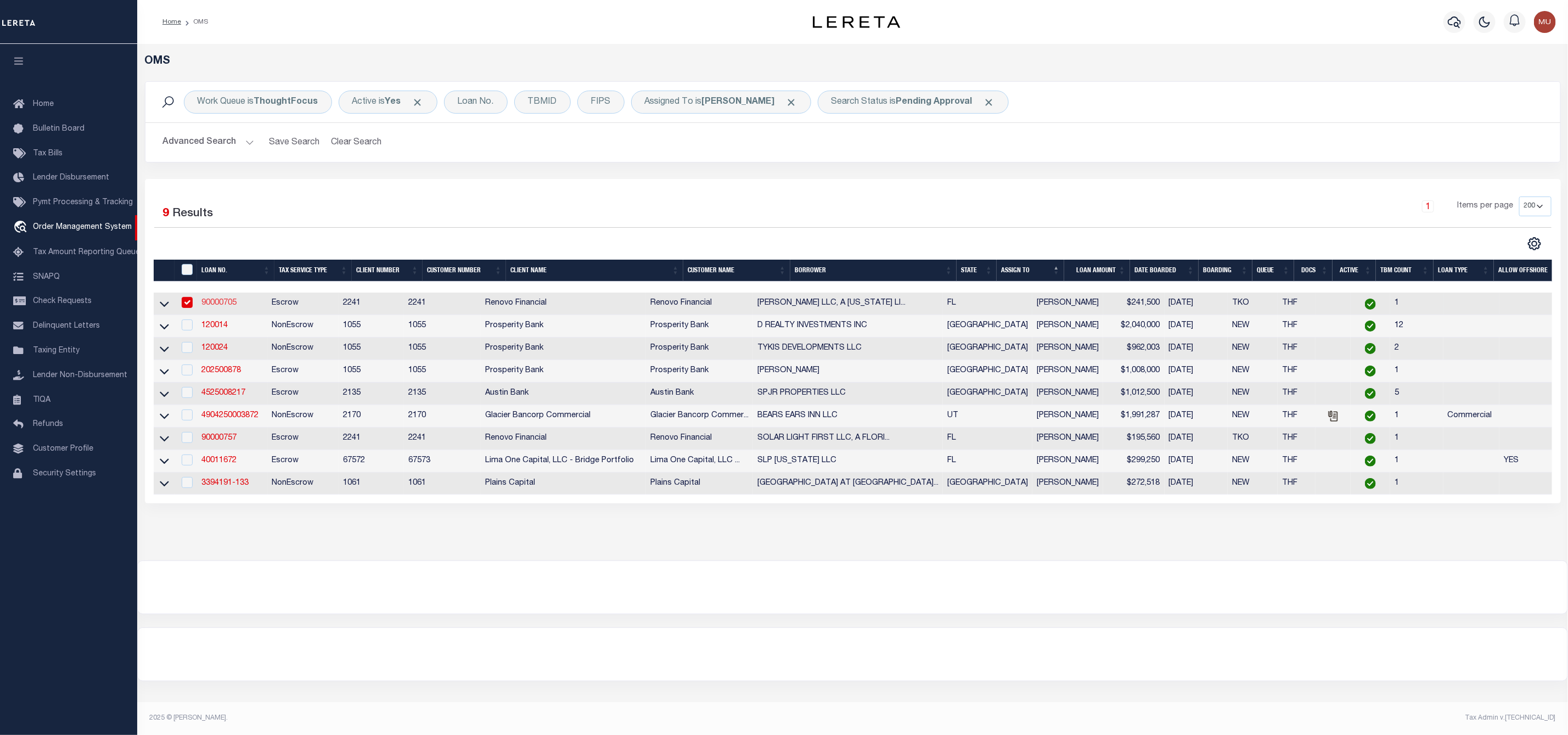
select select "Escrow"
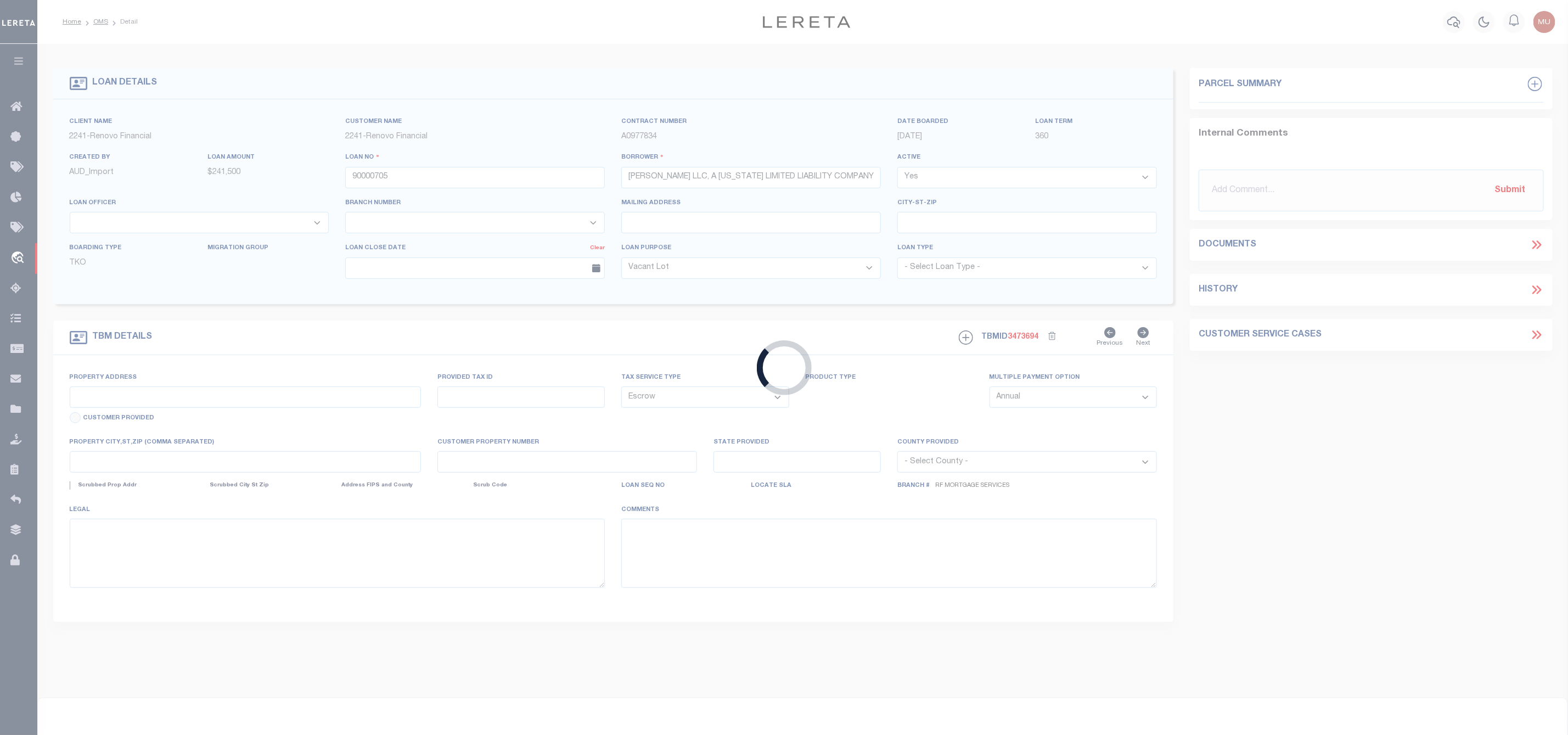
type input "14955 PALAMOS CIR"
type input "34-43-26-L3-10000.6760"
select select
type input "[GEOGRAPHIC_DATA][PERSON_NAME]"
type input "a0kUS00000CVjzd"
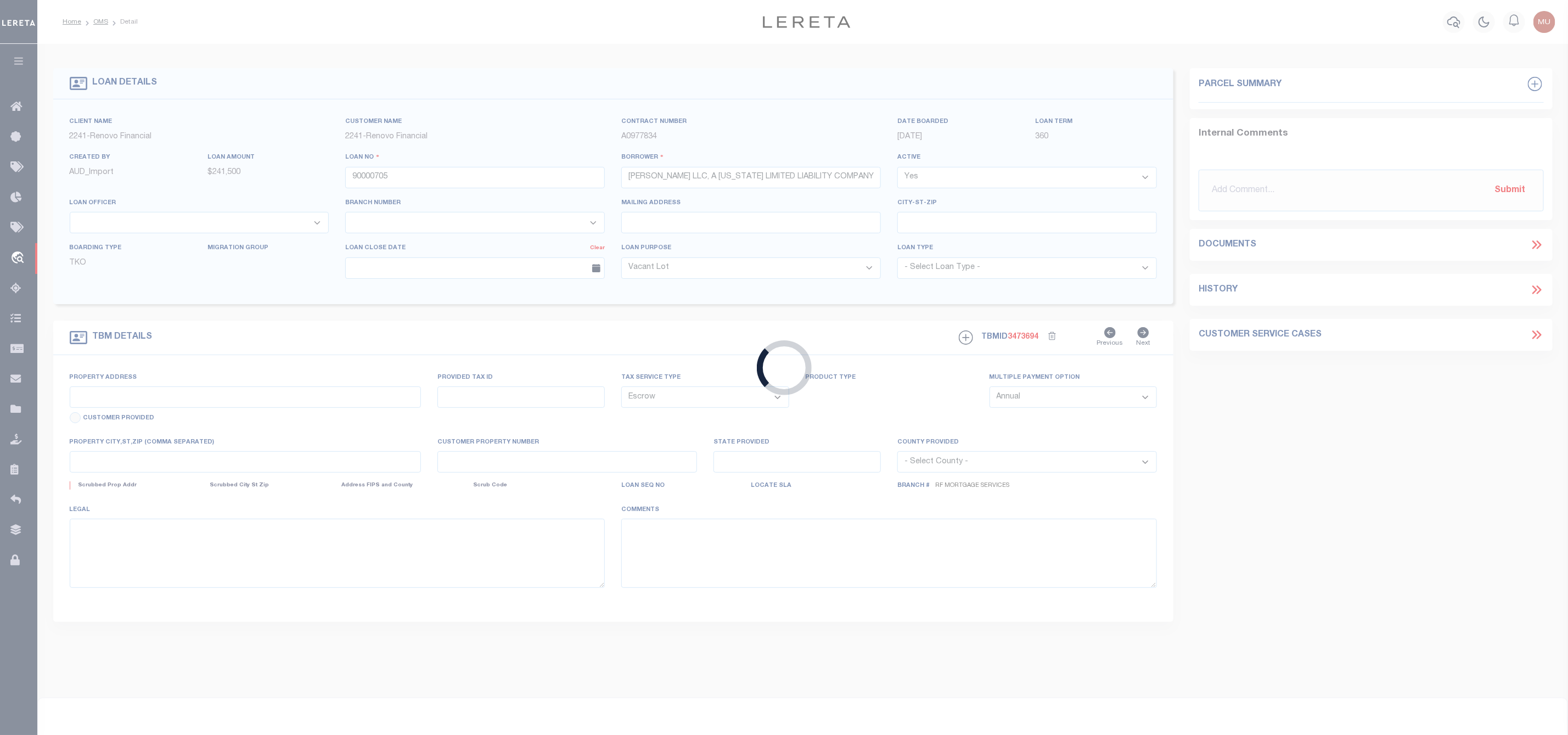
type input "FL"
select select
select select "14701"
select select "25067"
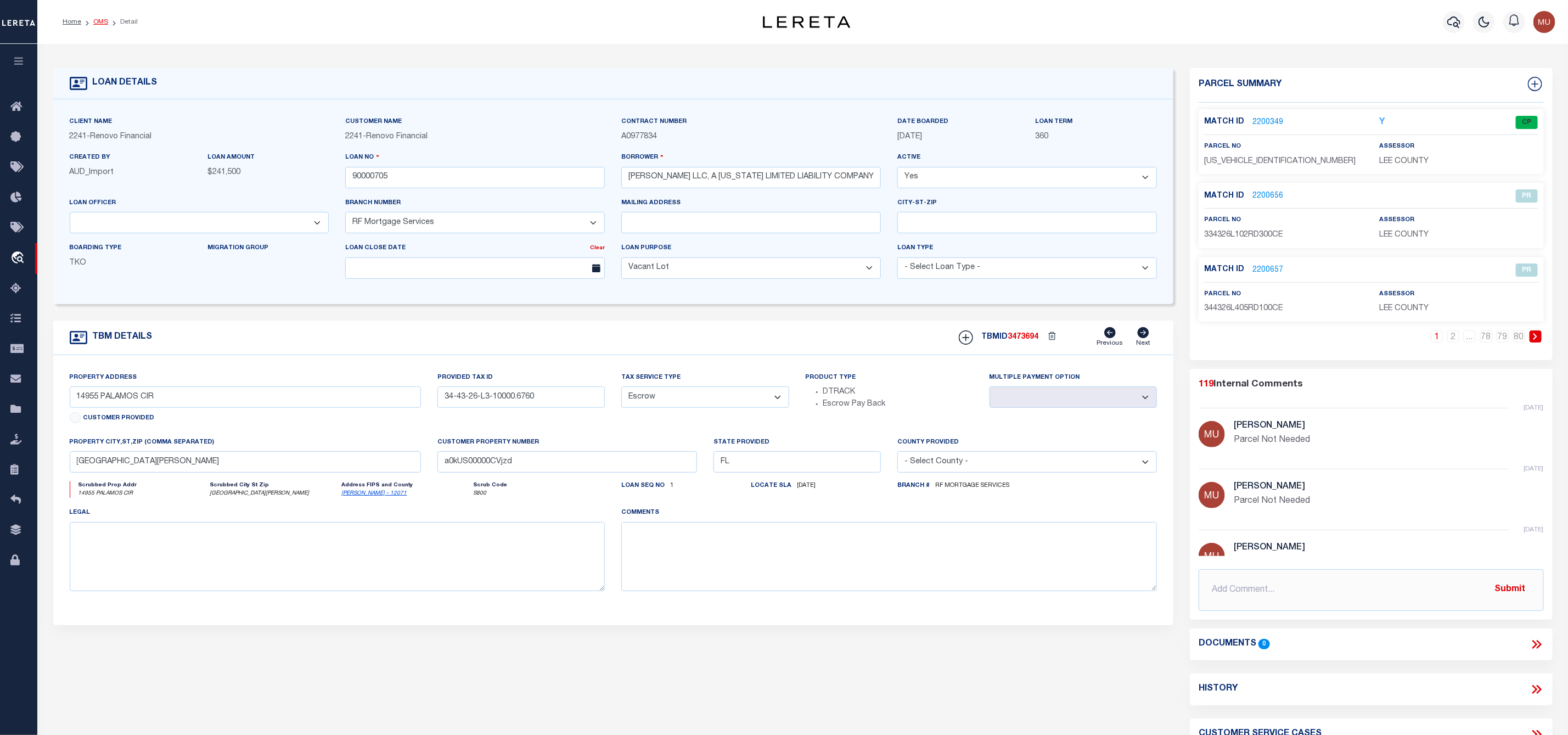
click at [93, 20] on link "OMS" at bounding box center [101, 22] width 15 height 7
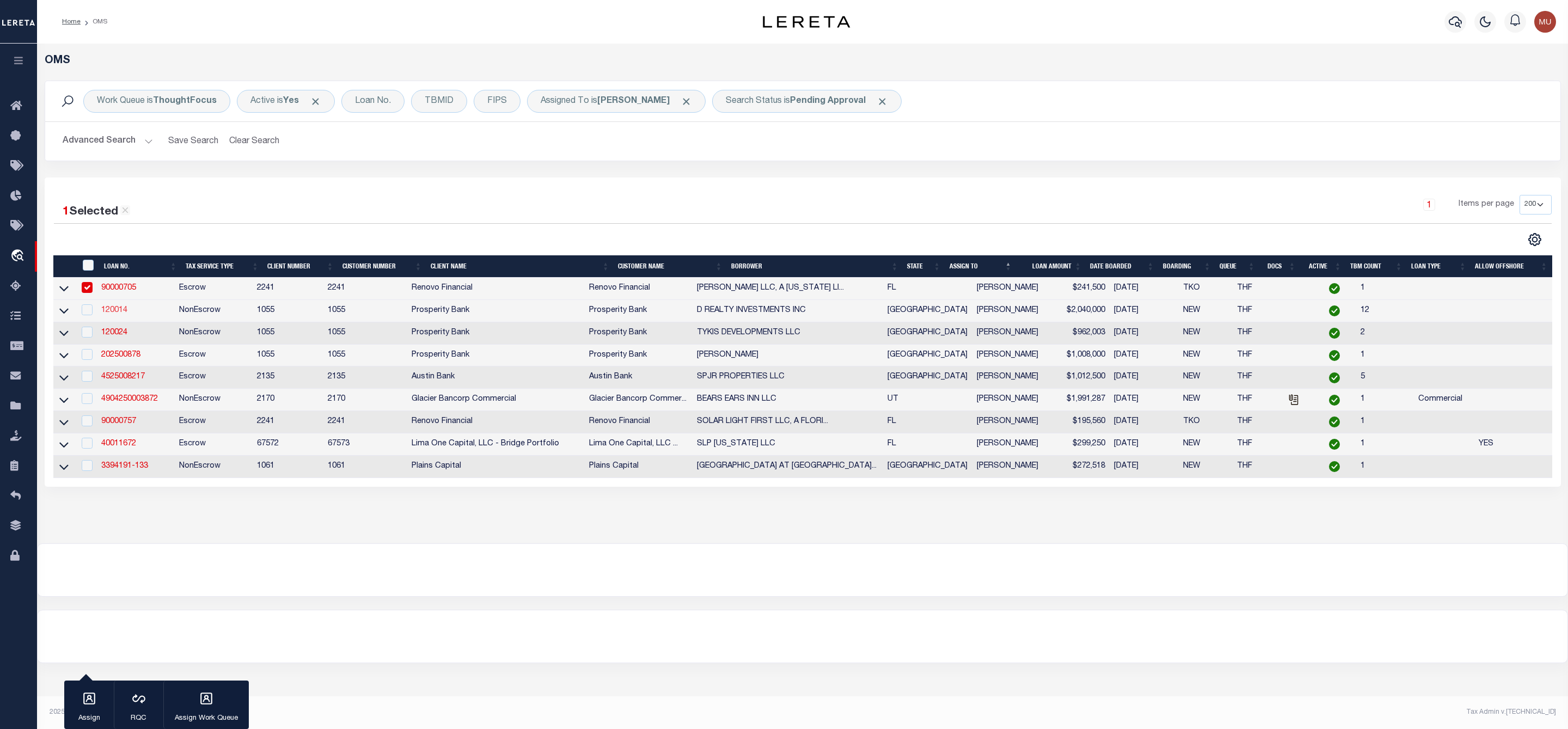
click at [118, 312] on link "120014" at bounding box center [114, 310] width 26 height 7
type input "120014"
type input "D REALTY INVESTMENTS INC"
select select
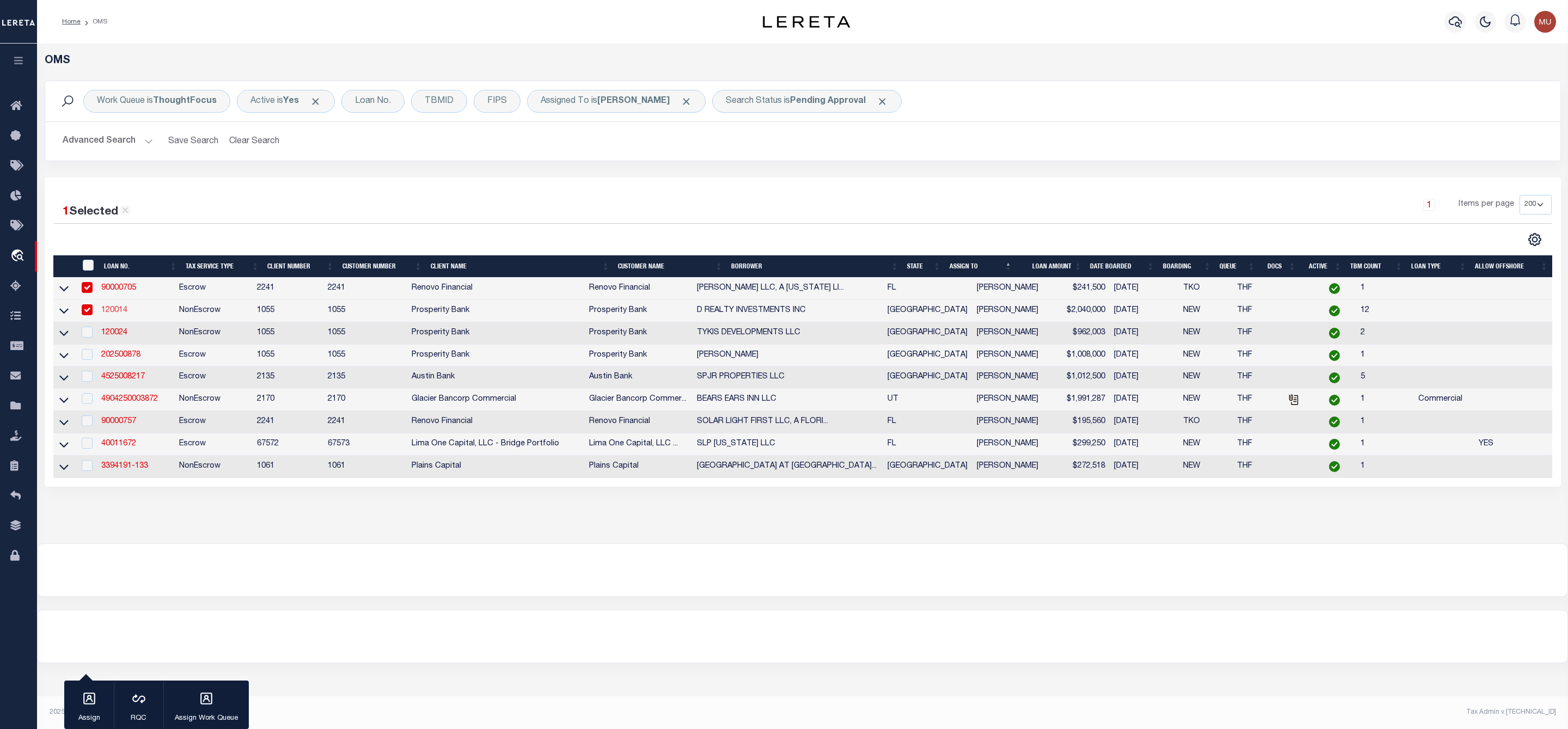
type input "[STREET_ADDRESS]"
type input "[GEOGRAPHIC_DATA]"
select select
select select "NonEscrow"
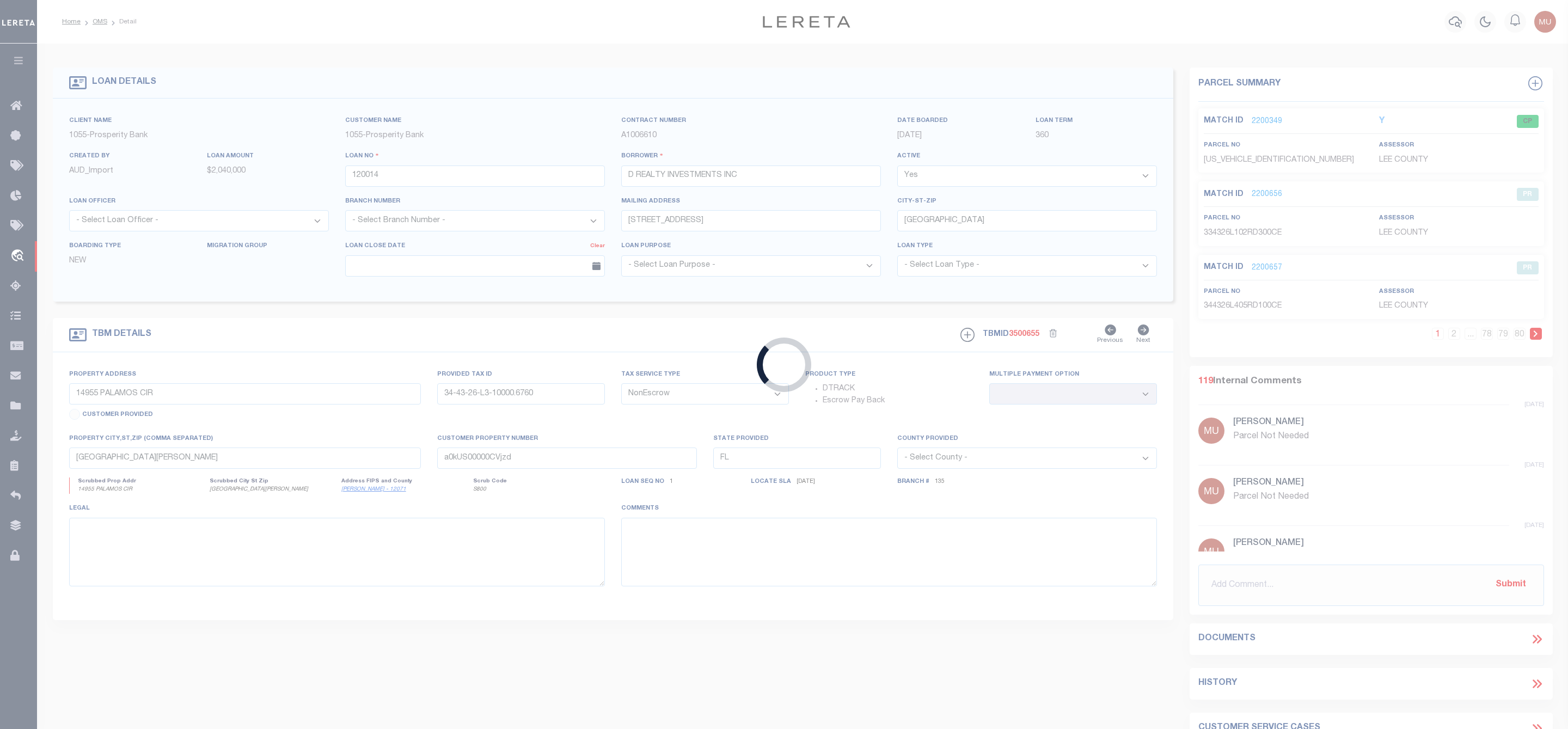
select select "10444"
select select "3891"
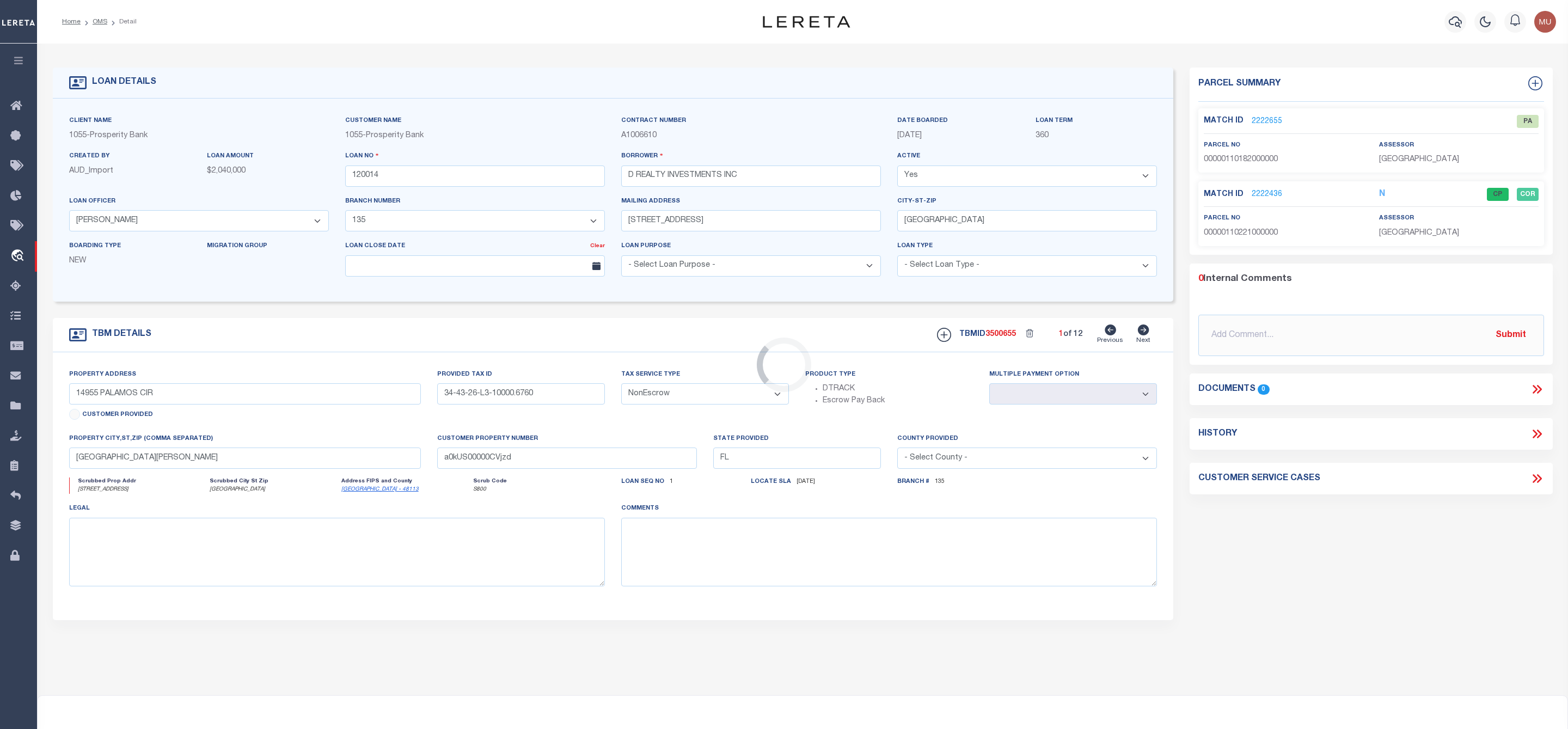
type input "[STREET_ADDRESS]"
select select
type input "[GEOGRAPHIC_DATA]"
select select
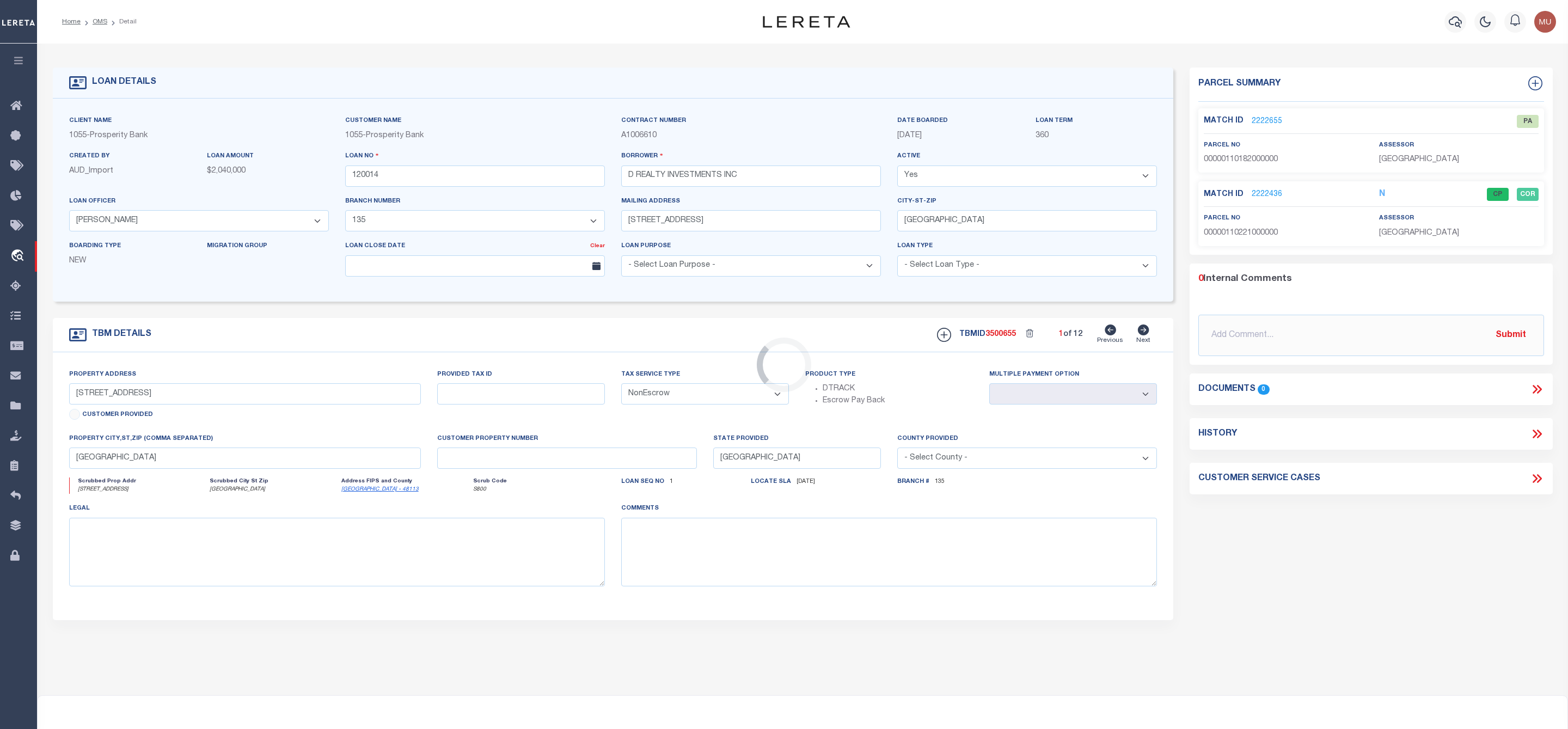
type textarea "[STREET_ADDRESS] (CML LOT)"
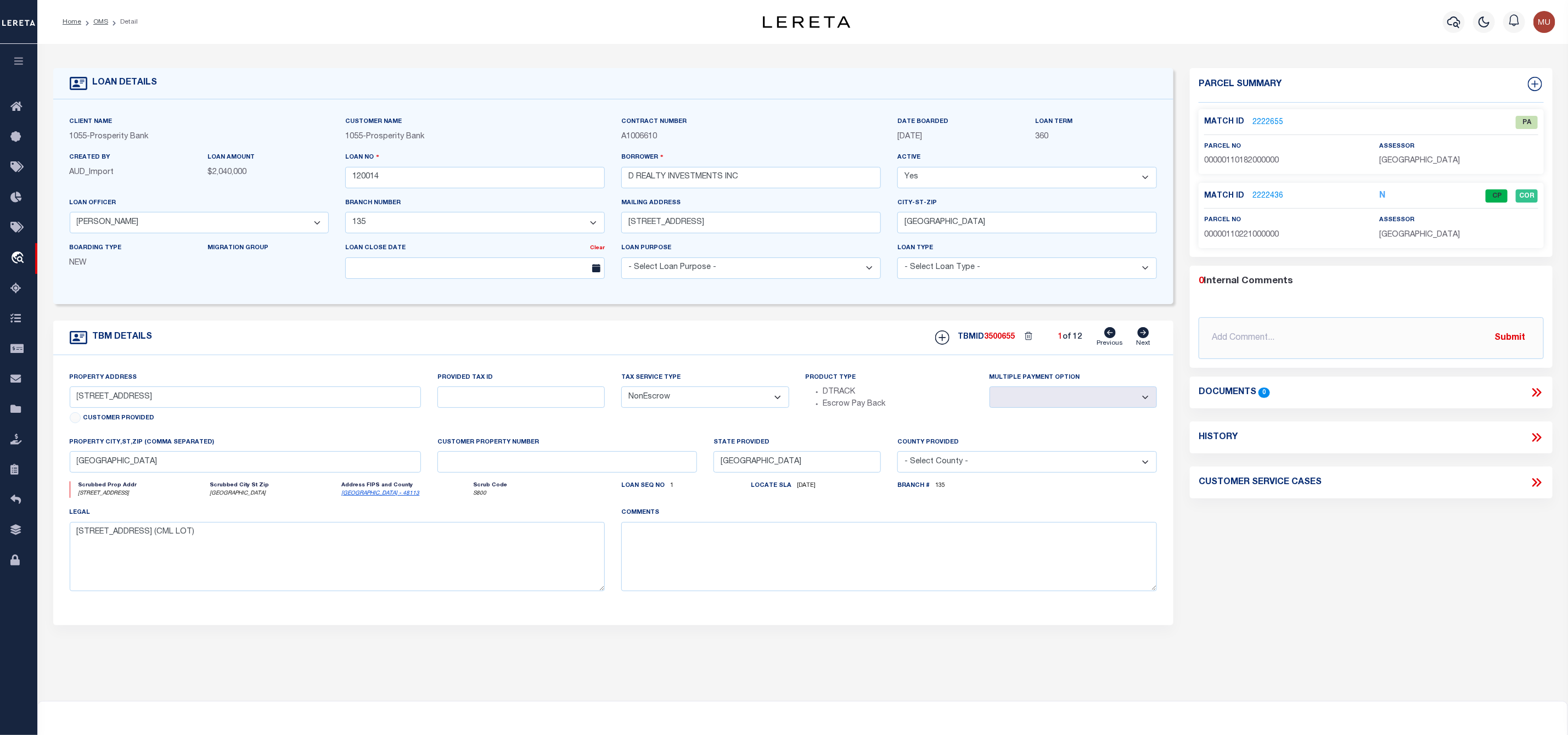
click at [1275, 119] on link "2222655" at bounding box center [1267, 122] width 31 height 11
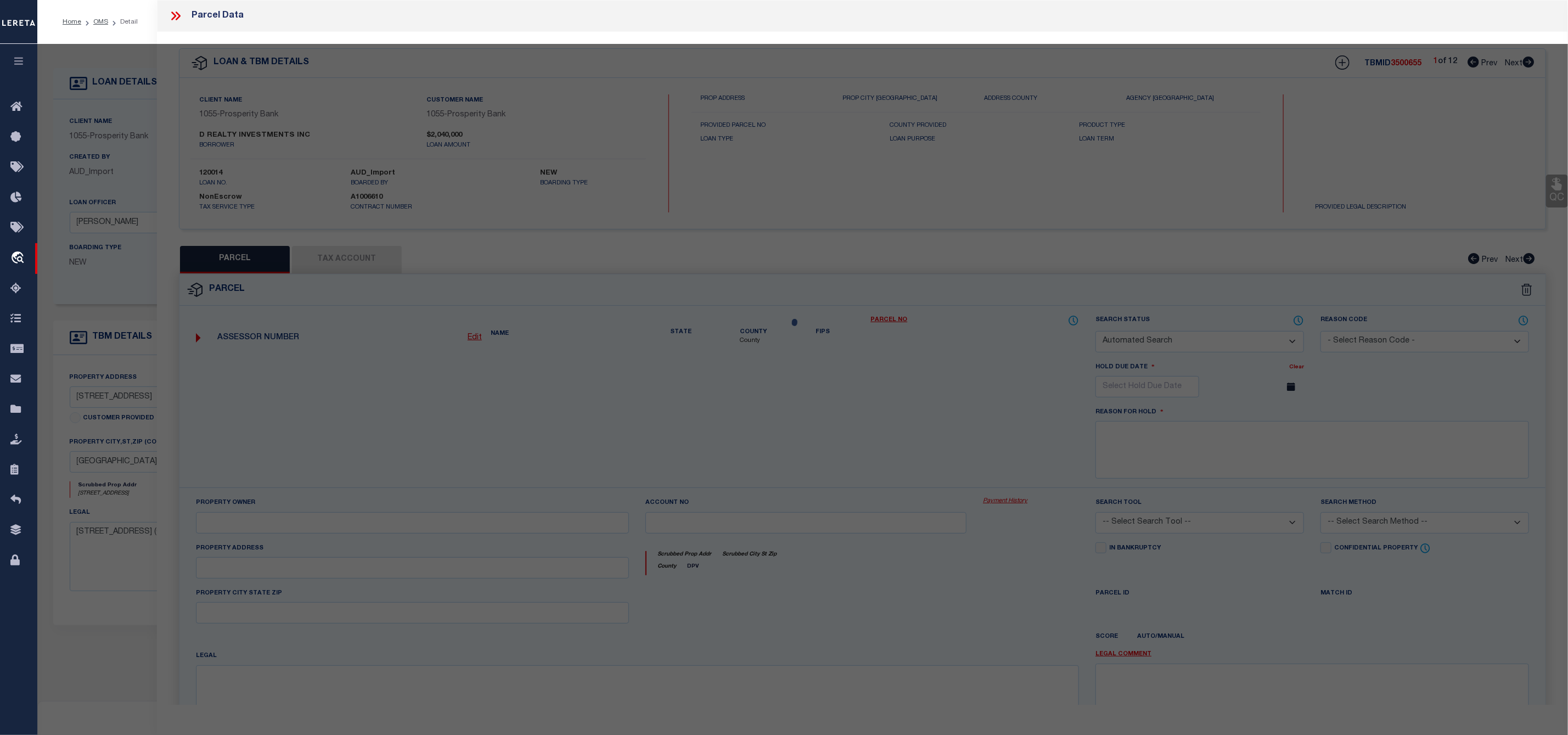
checkbox input "false"
select select "PA"
type input "D REALTY INVESTMENTS INC"
select select "ATL"
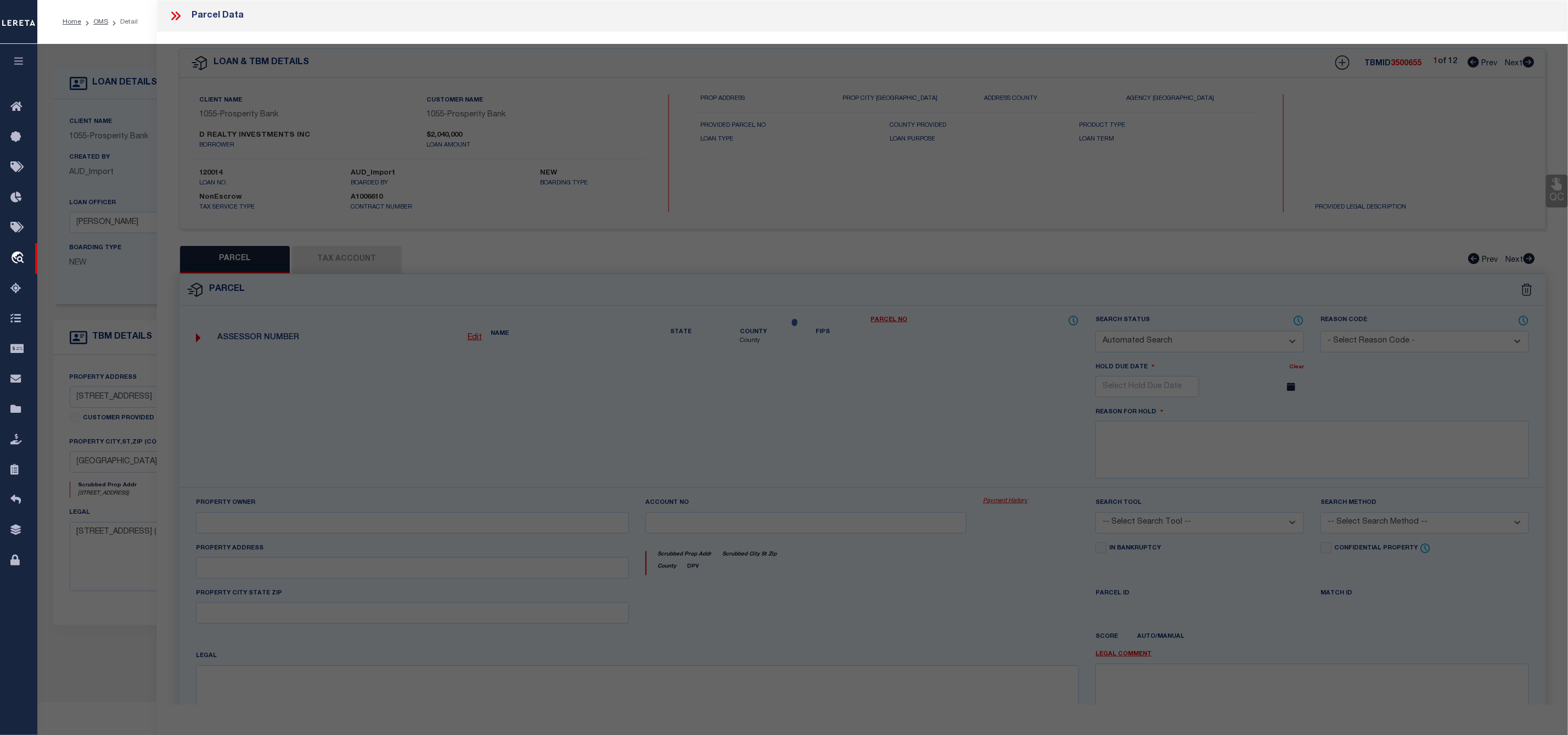
select select "ADD"
type input "[STREET_ADDRESS]"
type input "[GEOGRAPHIC_DATA]"
type textarea "C W [GEOGRAPHIC_DATA] C/457 LT 4 INT200900038620 DD02042009 CO-DC 0457 00C 0040…"
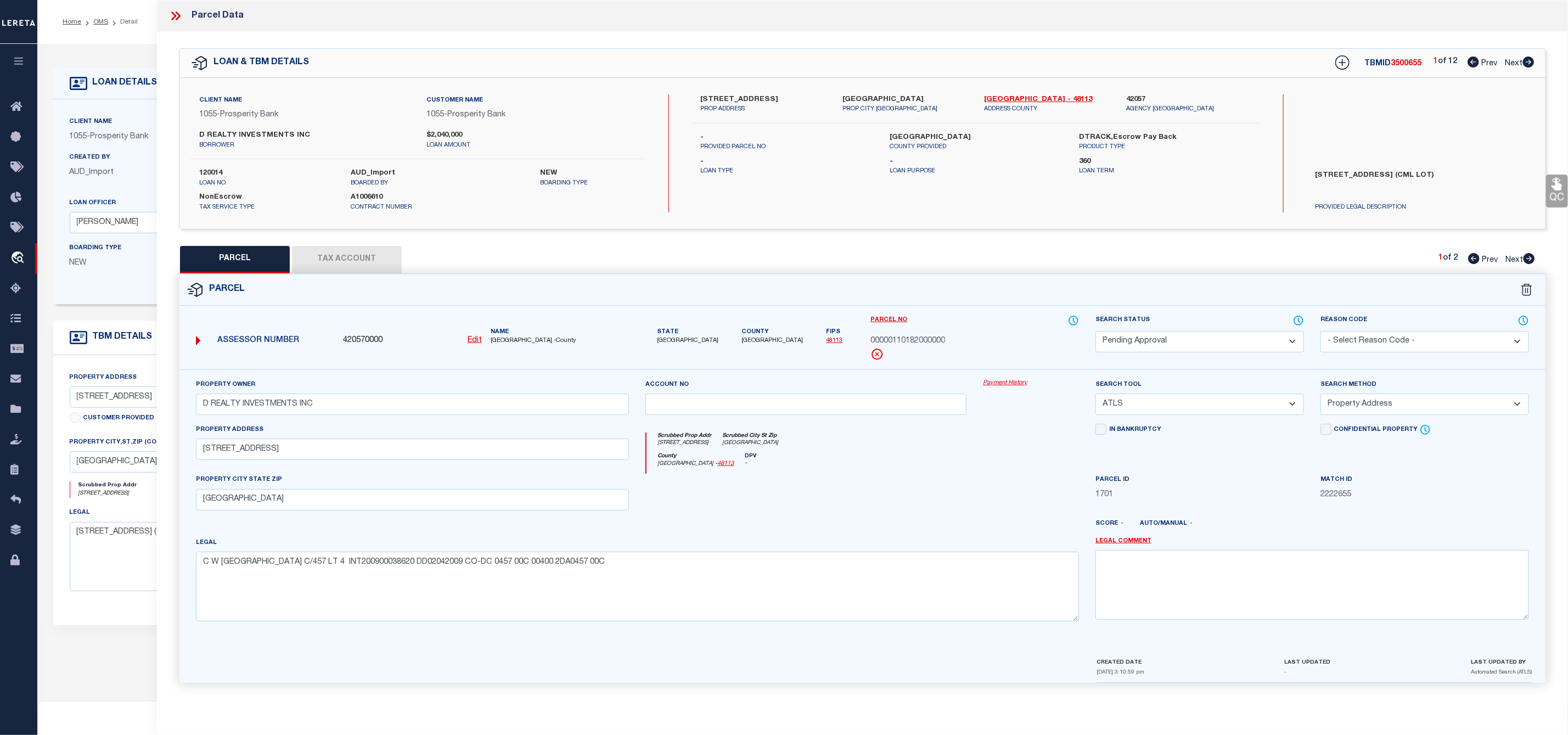
click at [1190, 339] on select "Automated Search Bad Parcel Complete Duplicate Parcel High Dollar Reporting In …" at bounding box center [1200, 341] width 209 height 21
select select "PR"
click at [1095, 332] on select "Automated Search Bad Parcel Complete Duplicate Parcel High Dollar Reporting In …" at bounding box center [1200, 341] width 209 height 21
click at [1359, 339] on select "- Select Reason Code - 099 - Other (Provide additional detail) ACT - Agency Cha…" at bounding box center [1424, 341] width 209 height 21
select select "099"
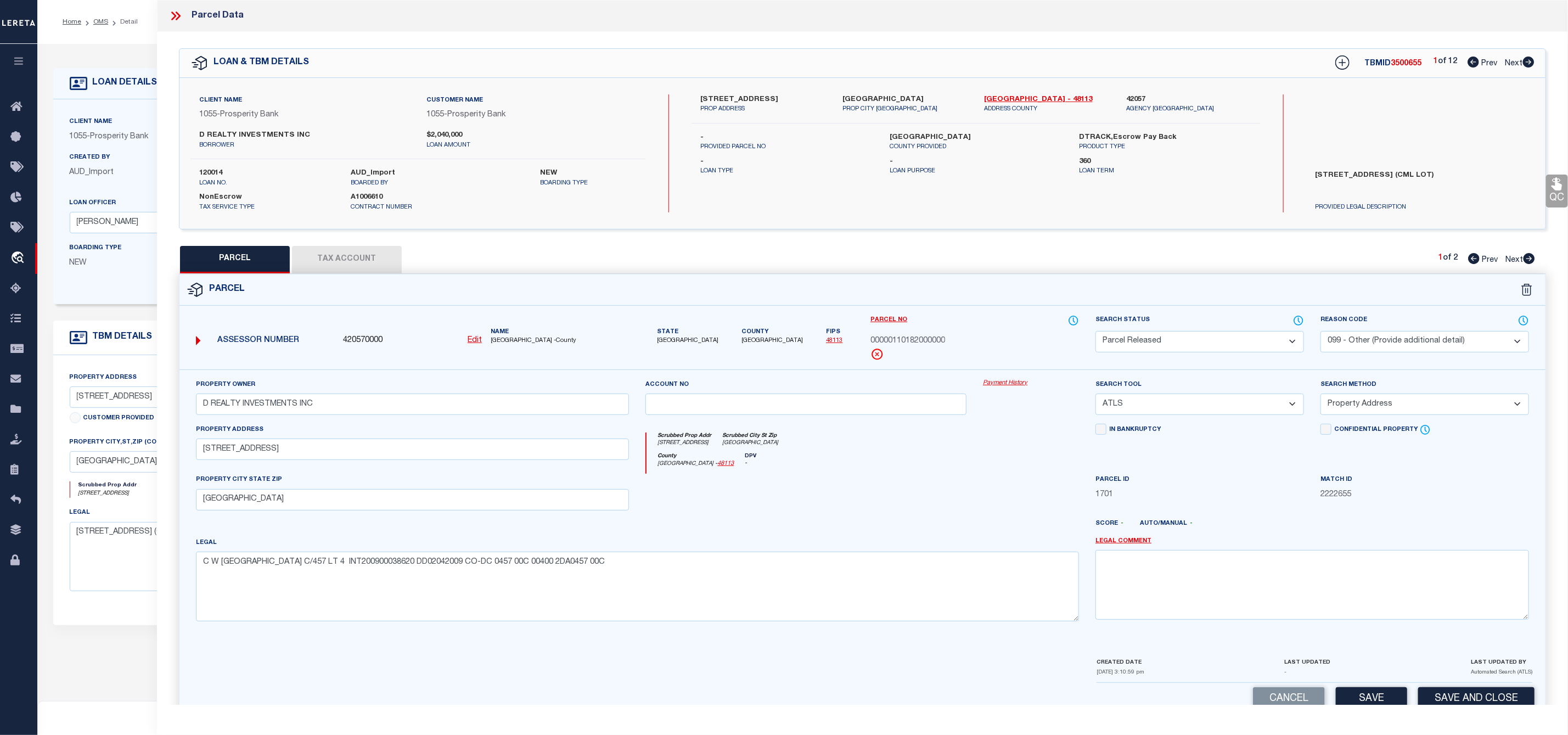
click at [1320, 332] on select "- Select Reason Code - 099 - Other (Provide additional detail) ACT - Agency Cha…" at bounding box center [1424, 341] width 209 height 21
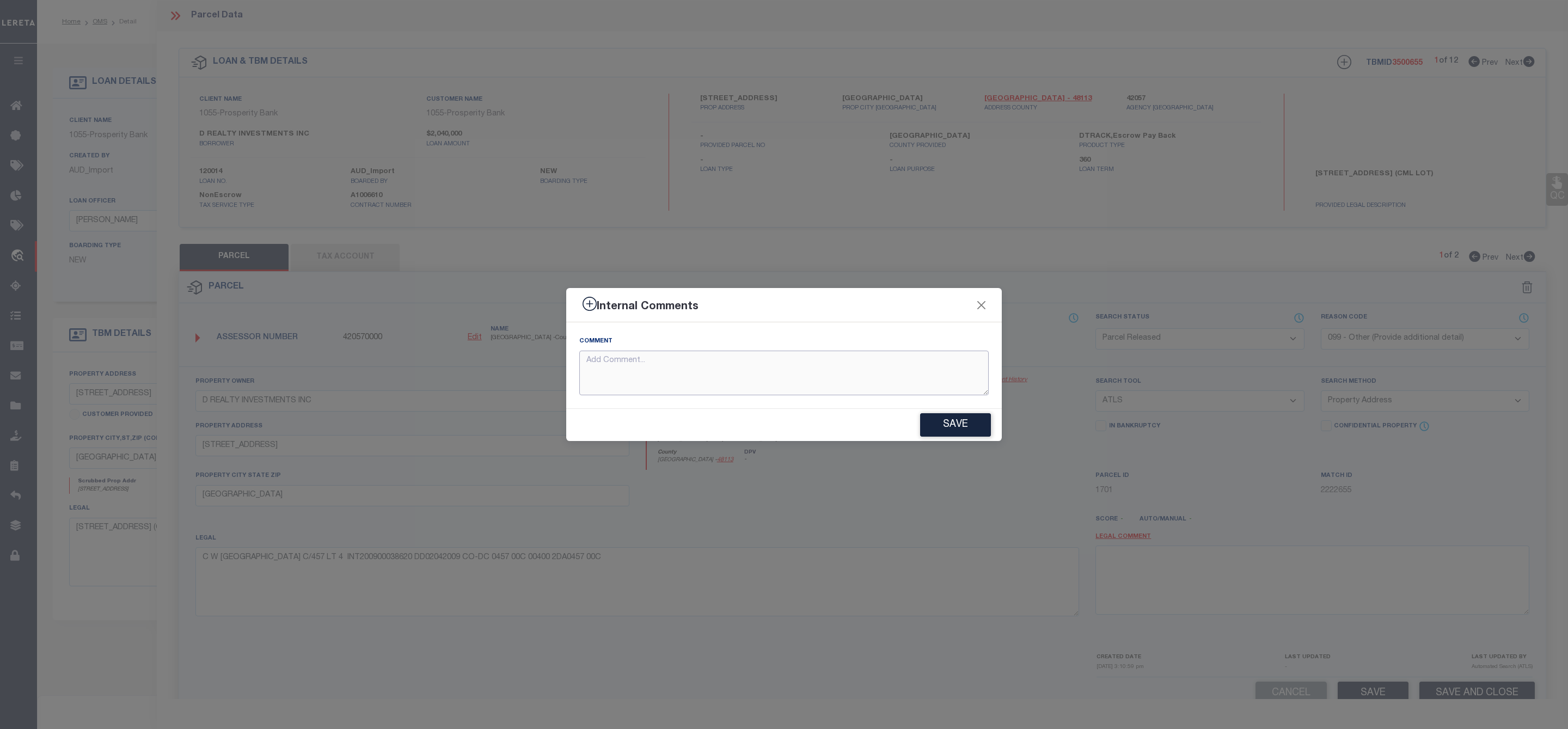
click at [777, 379] on textarea at bounding box center [783, 373] width 409 height 45
type textarea "p"
drag, startPoint x: 709, startPoint y: 379, endPoint x: 577, endPoint y: 364, distance: 132.8
click at [577, 364] on div "Comment Parcel Not Needed" at bounding box center [784, 364] width 435 height 86
type textarea "Parcel Not Needed"
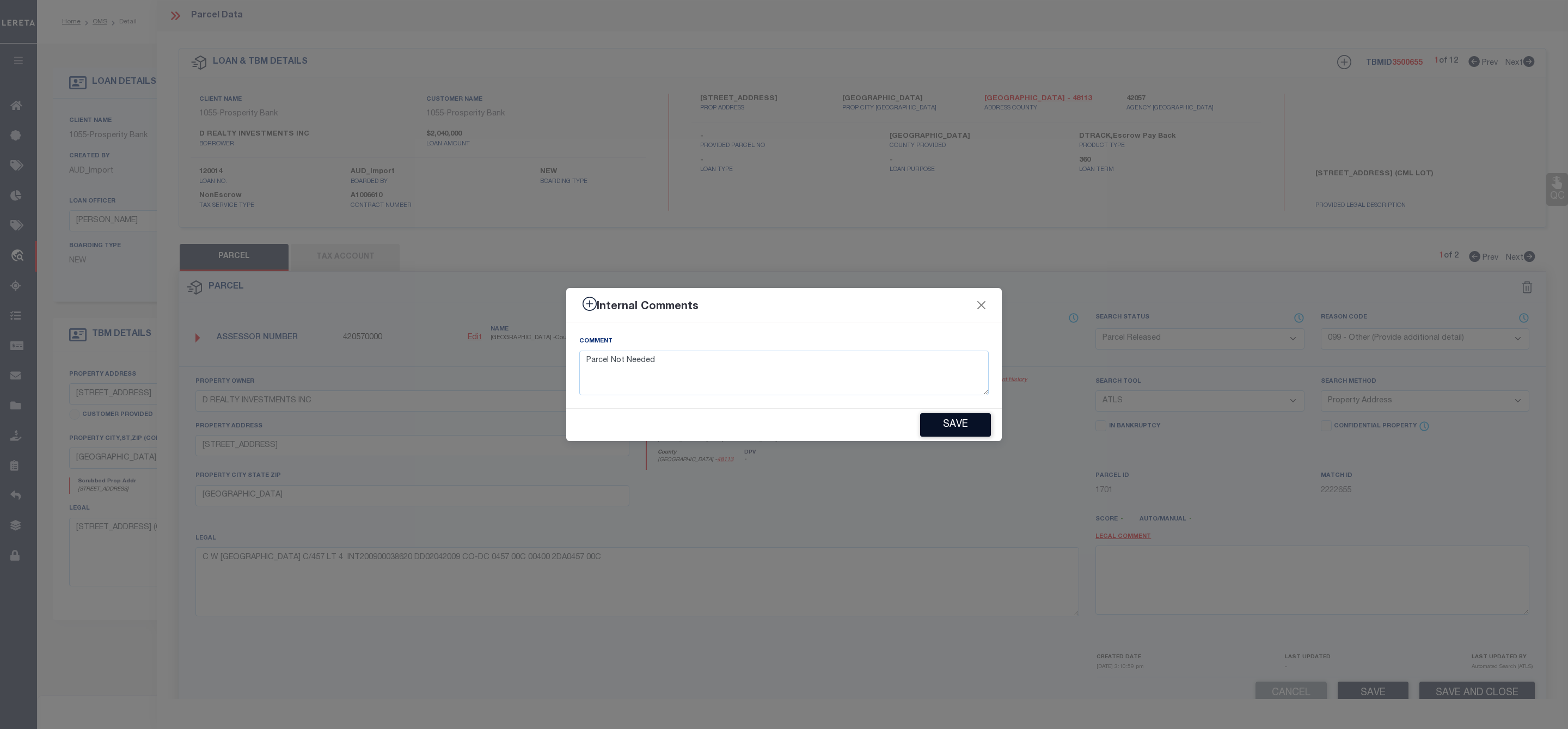
click at [962, 427] on button "Save" at bounding box center [955, 424] width 71 height 23
type textarea "Parcel Not Needed"
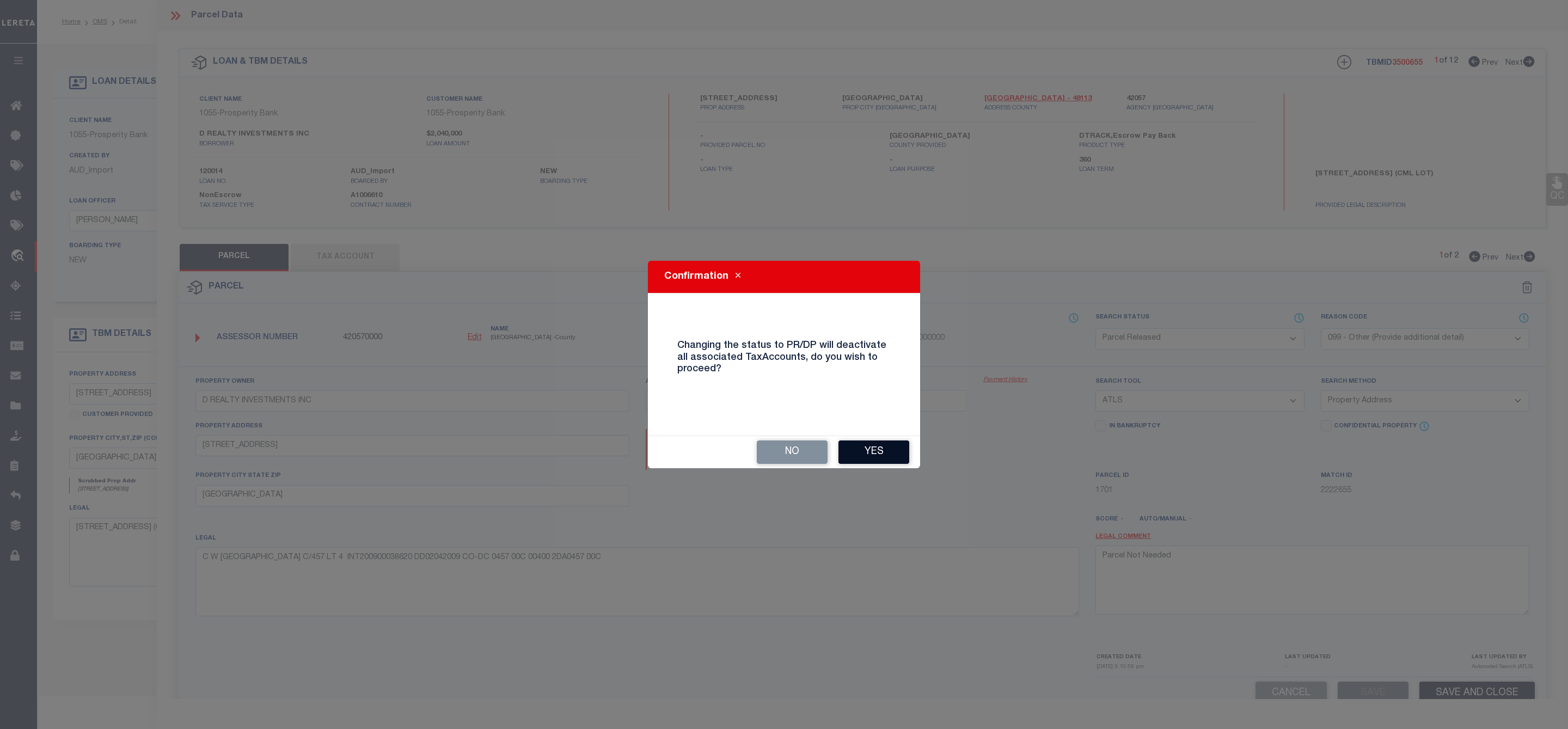
click at [864, 447] on button "Yes" at bounding box center [873, 452] width 71 height 23
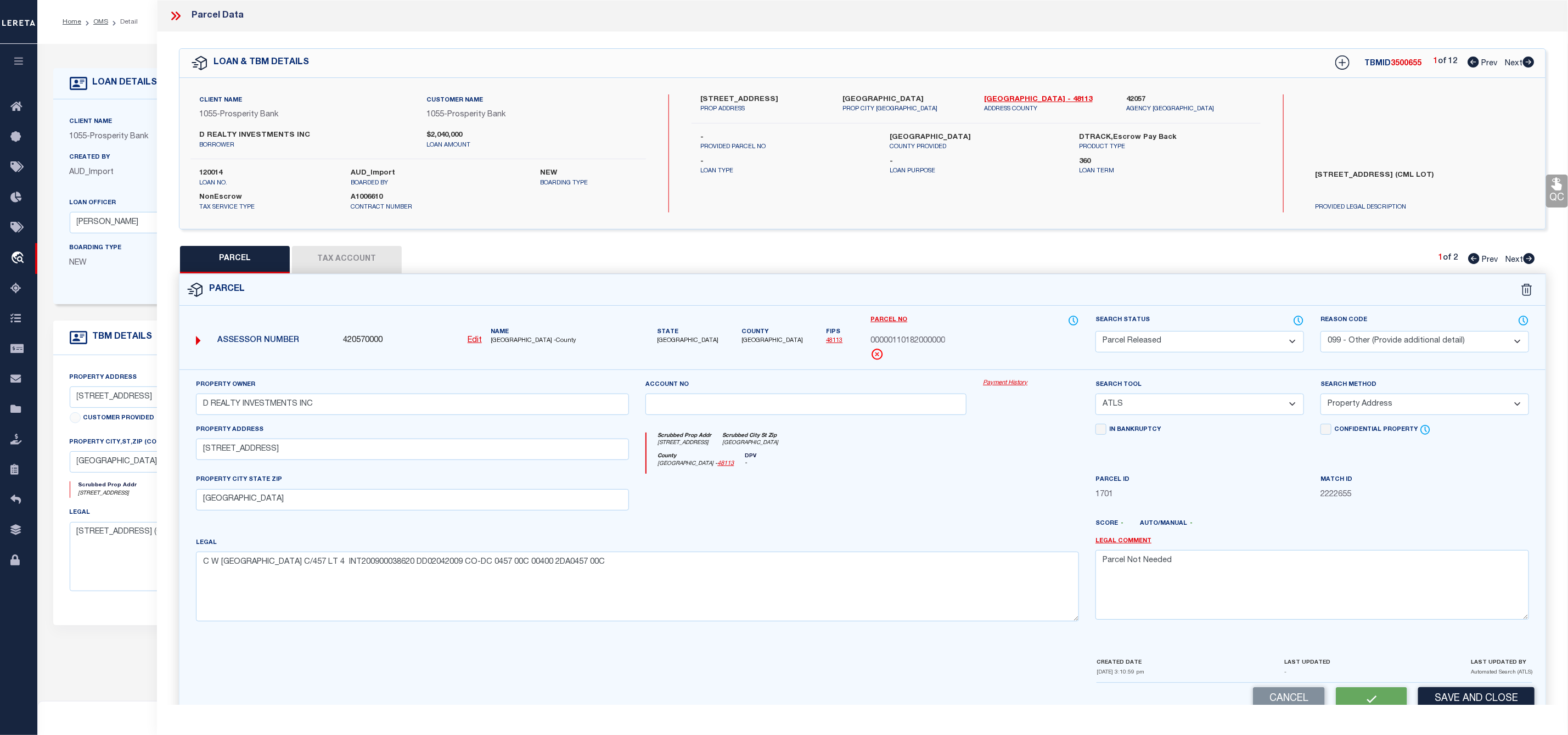
select select "AS"
select select
checkbox input "false"
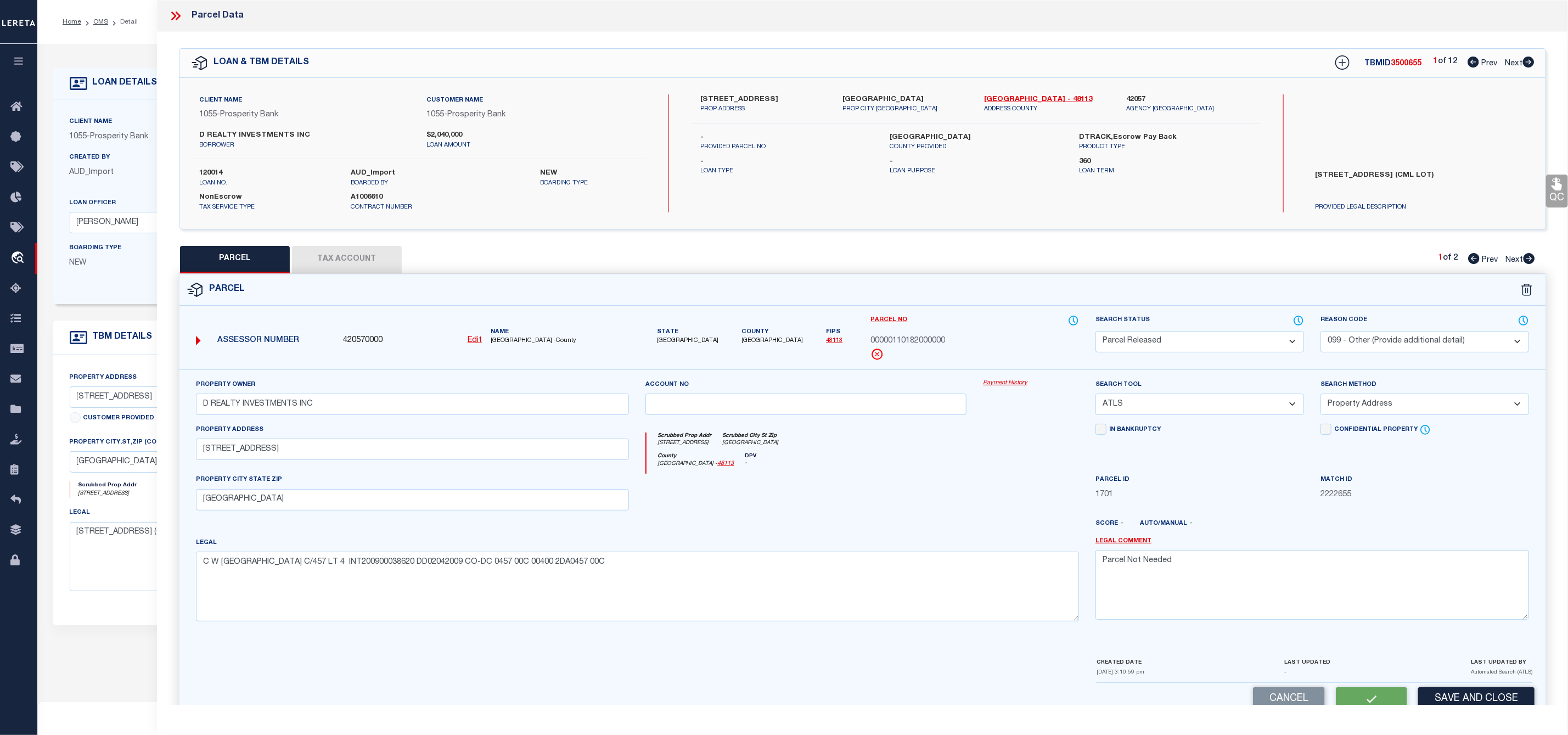
checkbox input "false"
select select "PR"
select select "099"
type input "D REALTY INVESTMENTS INC"
select select "ATL"
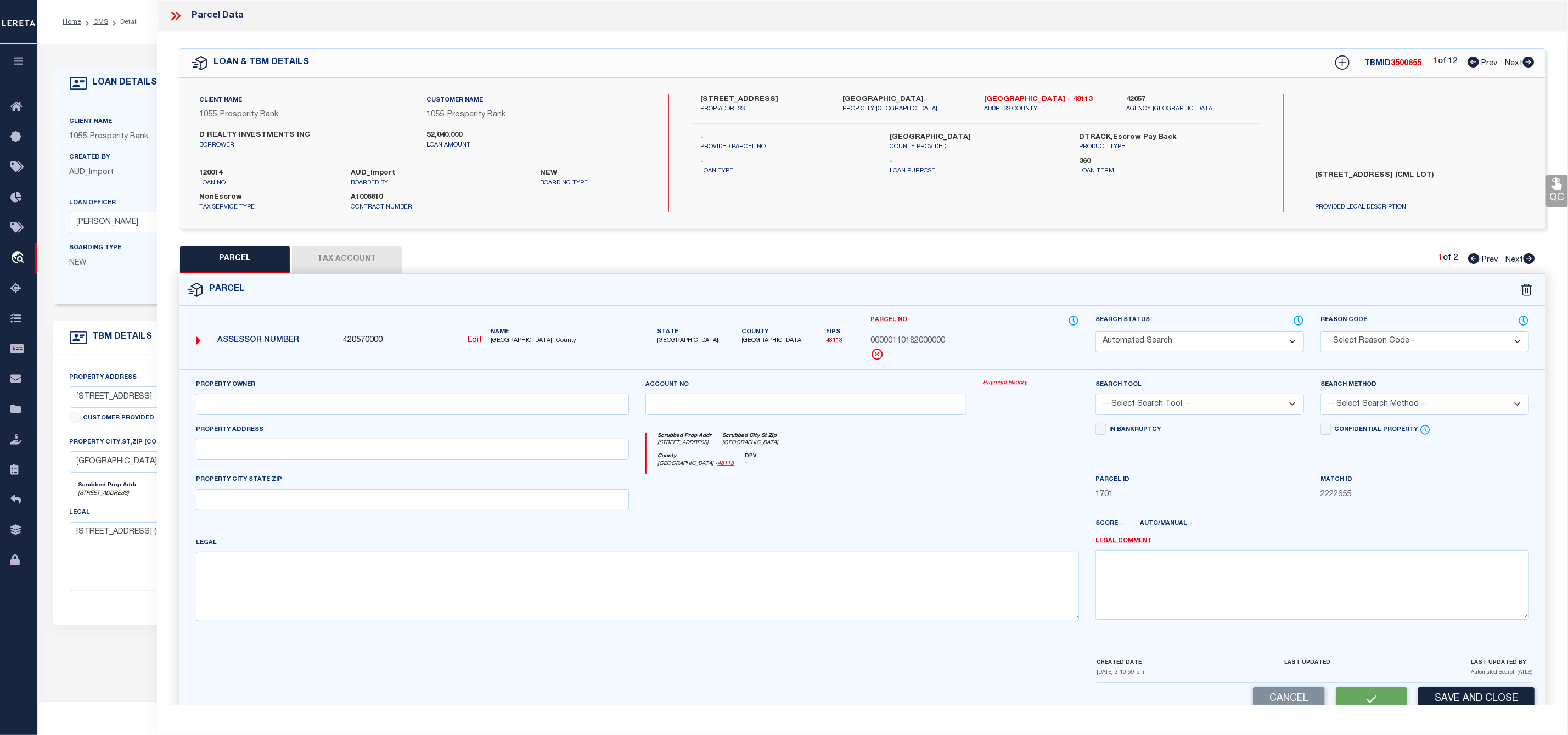
select select "ADD"
type input "[STREET_ADDRESS]"
type input "[GEOGRAPHIC_DATA]"
type textarea "C W [GEOGRAPHIC_DATA] C/457 LT 4 INT200900038620 DD02042009 CO-DC 0457 00C 0040…"
type textarea "Parcel Not Needed"
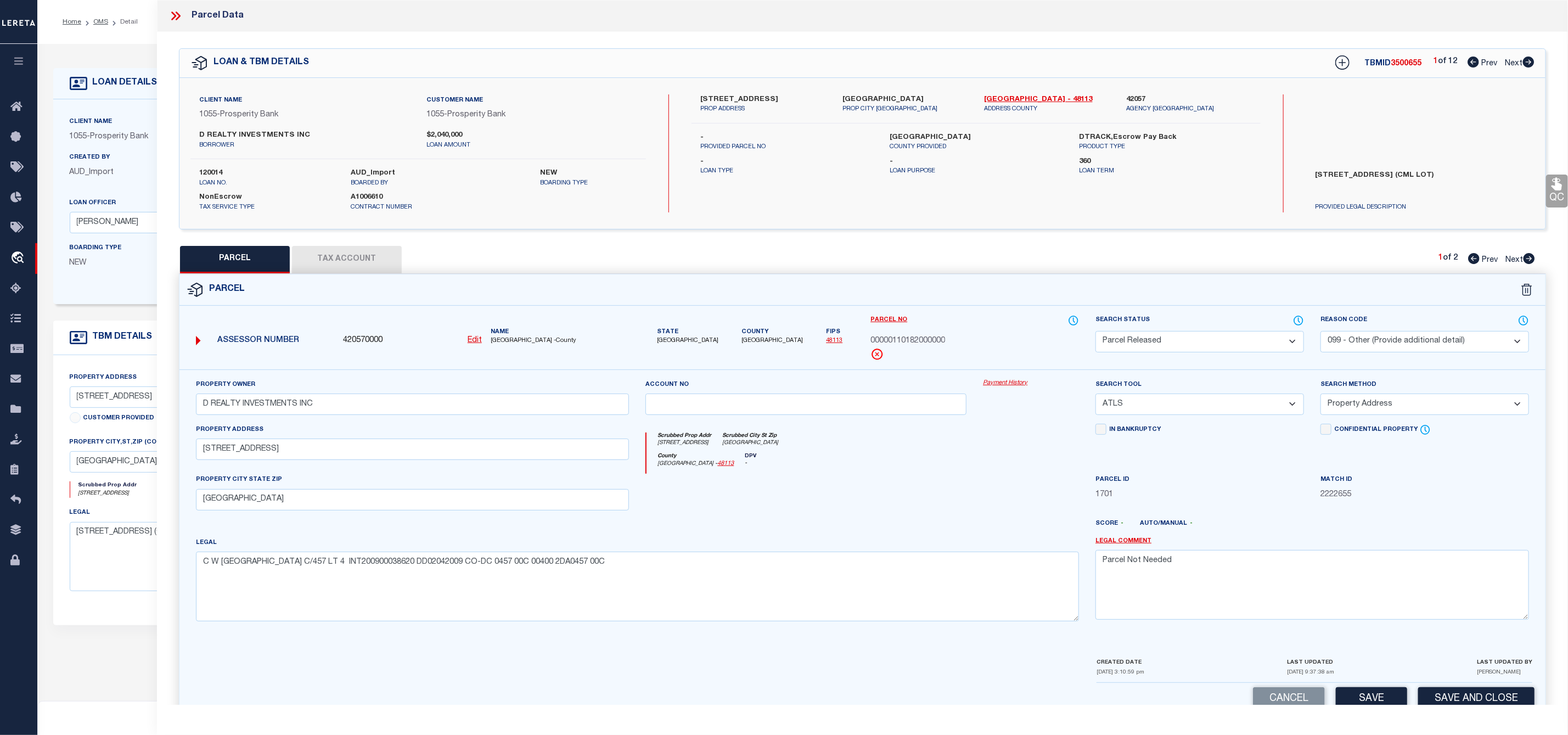
click at [1530, 261] on icon at bounding box center [1529, 259] width 11 height 11
select select "AS"
select select
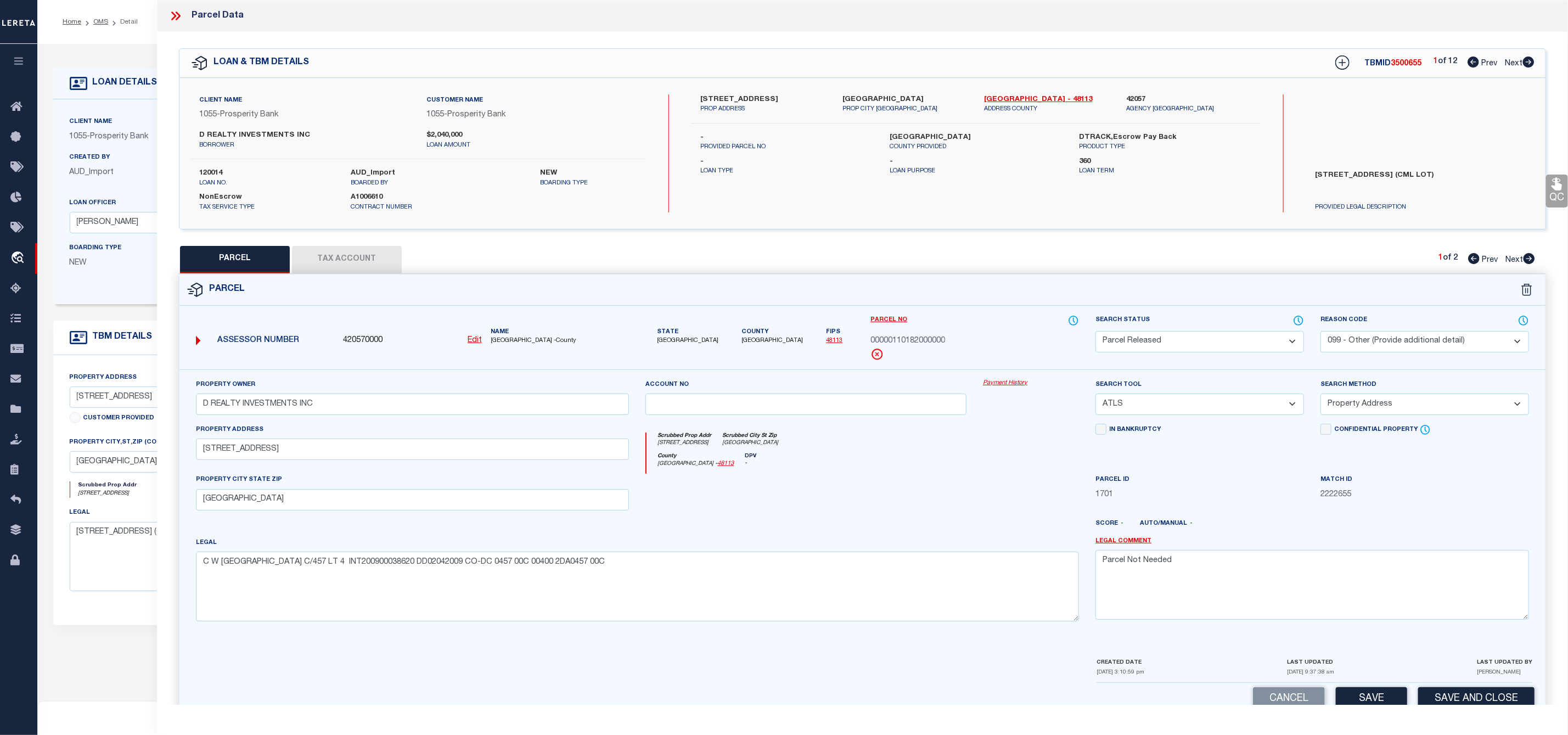
checkbox input "false"
select select "CP"
type input "D REALTY INVESTMENTS INC"
select select "AGW"
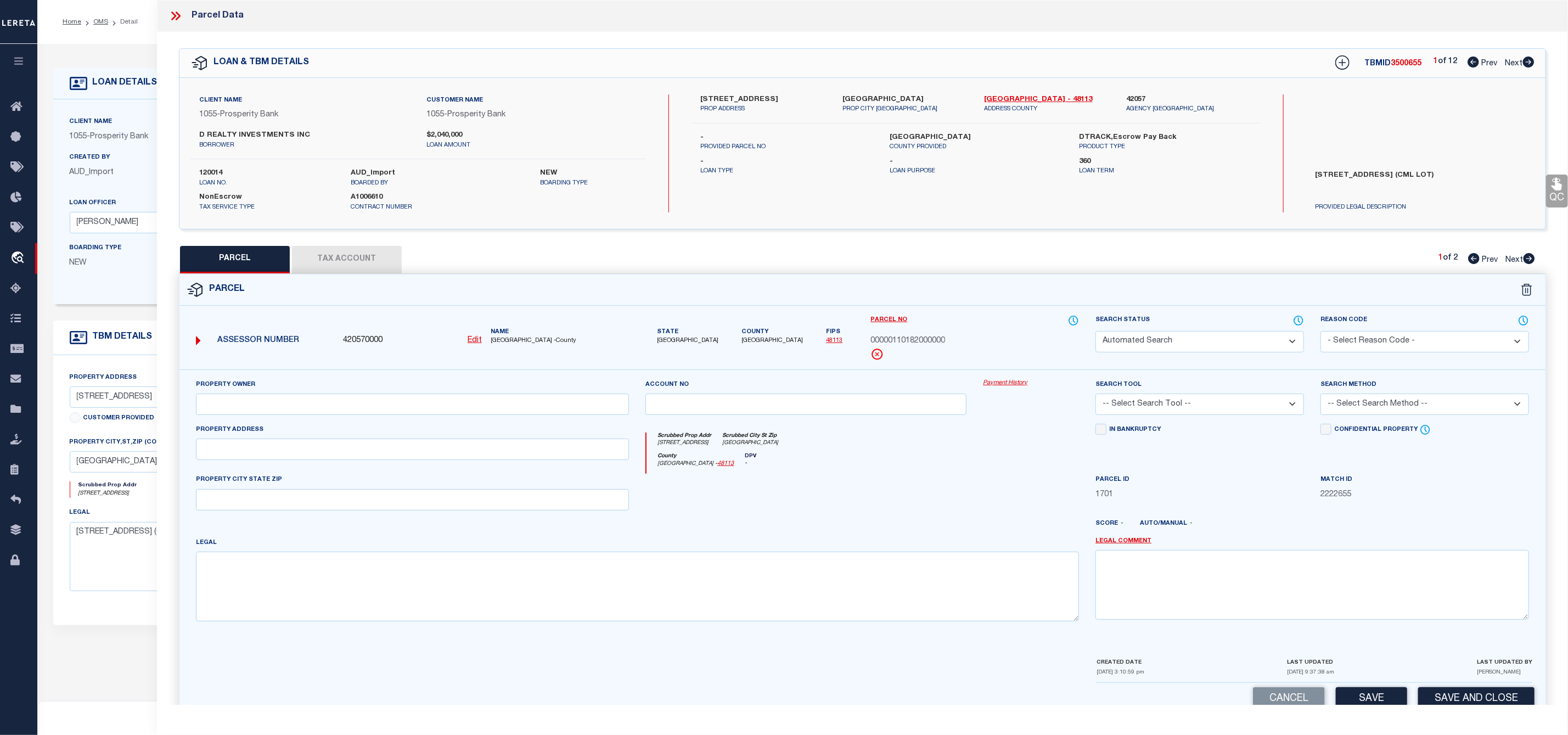
select select "LEG"
type input "[STREET_ADDRESS]"
type input "[GEOGRAPHIC_DATA]"
type textarea "C W [GEOGRAPHIC_DATA] B/458 LOT 11 INT201400233671 DD09022014 CO-DC 0458 00B 01…"
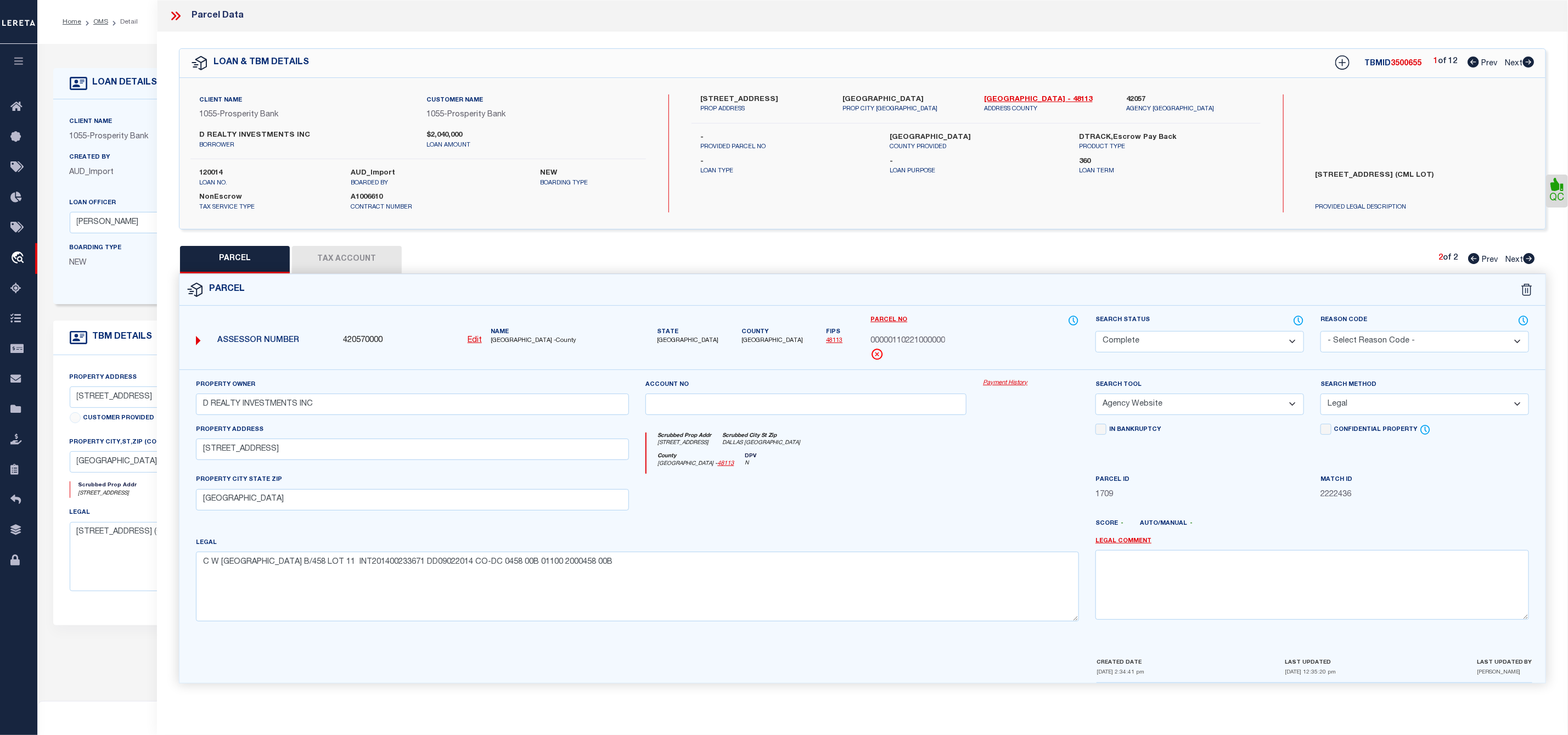
click at [1473, 261] on icon at bounding box center [1473, 259] width 11 height 11
select select "AS"
select select
checkbox input "false"
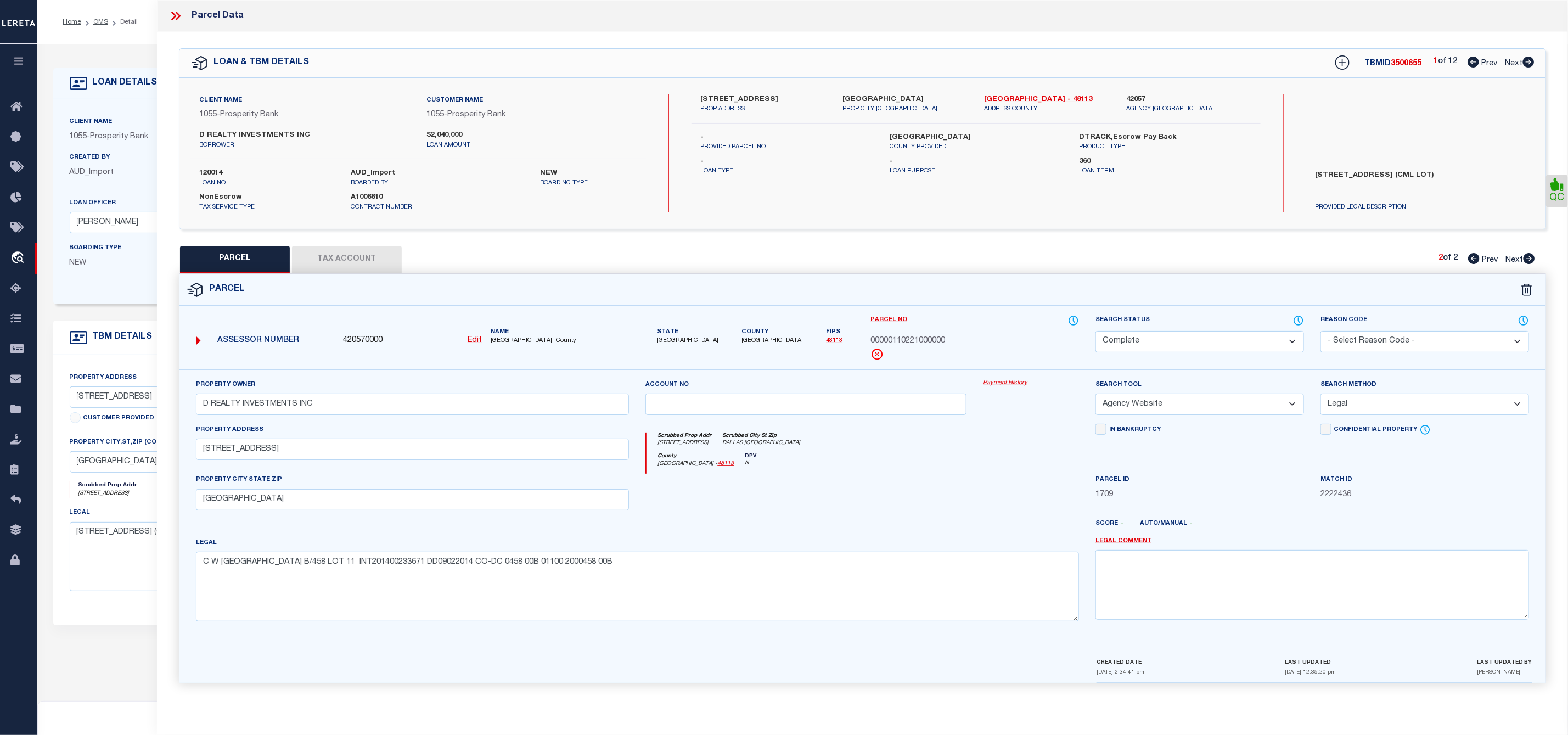
checkbox input "false"
select select "PR"
select select "099"
type input "D REALTY INVESTMENTS INC"
select select "ATL"
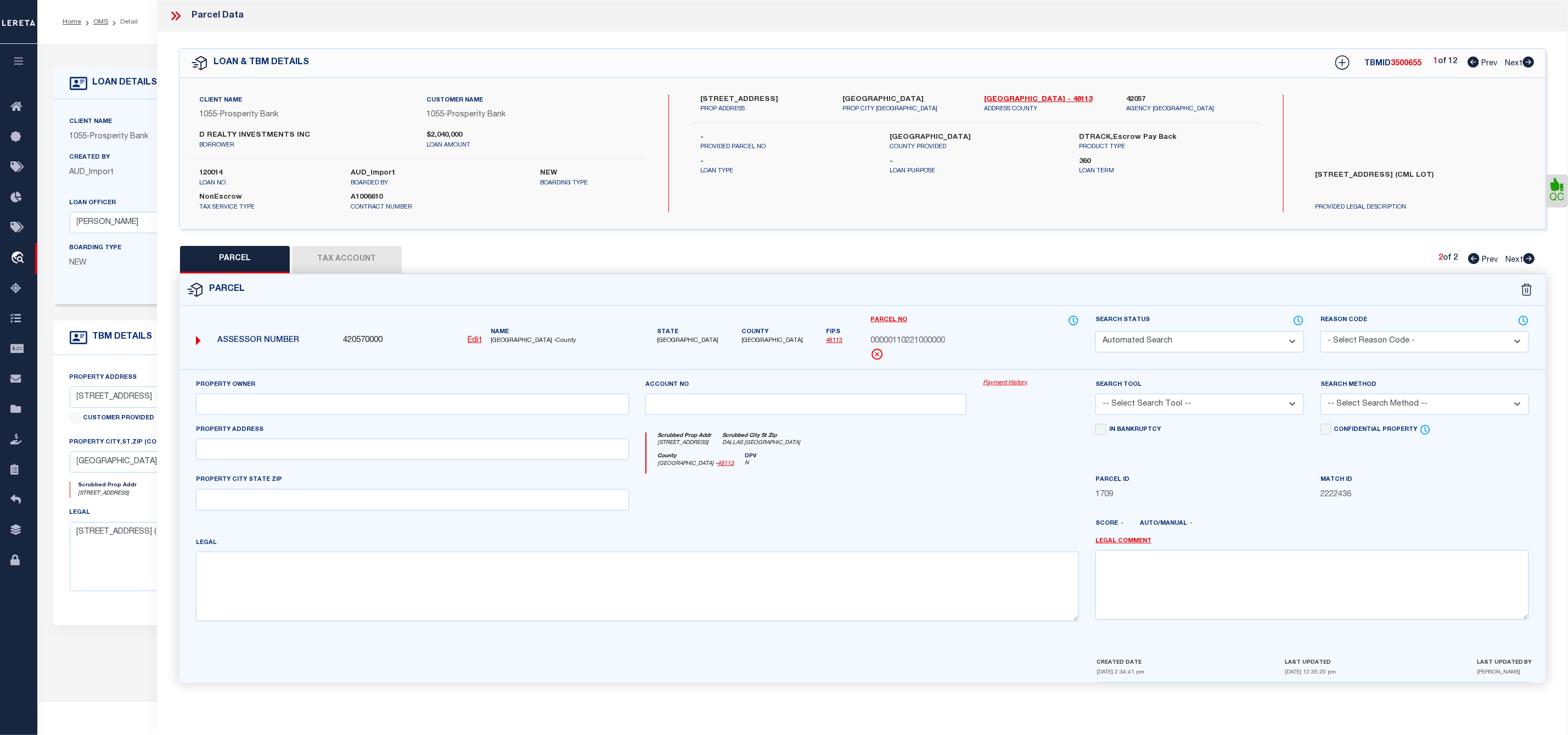
select select "ADD"
type input "[STREET_ADDRESS]"
type input "[GEOGRAPHIC_DATA]"
type textarea "C W [GEOGRAPHIC_DATA] C/457 LT 4 INT200900038620 DD02042009 CO-DC 0457 00C 0040…"
type textarea "Parcel Not Needed"
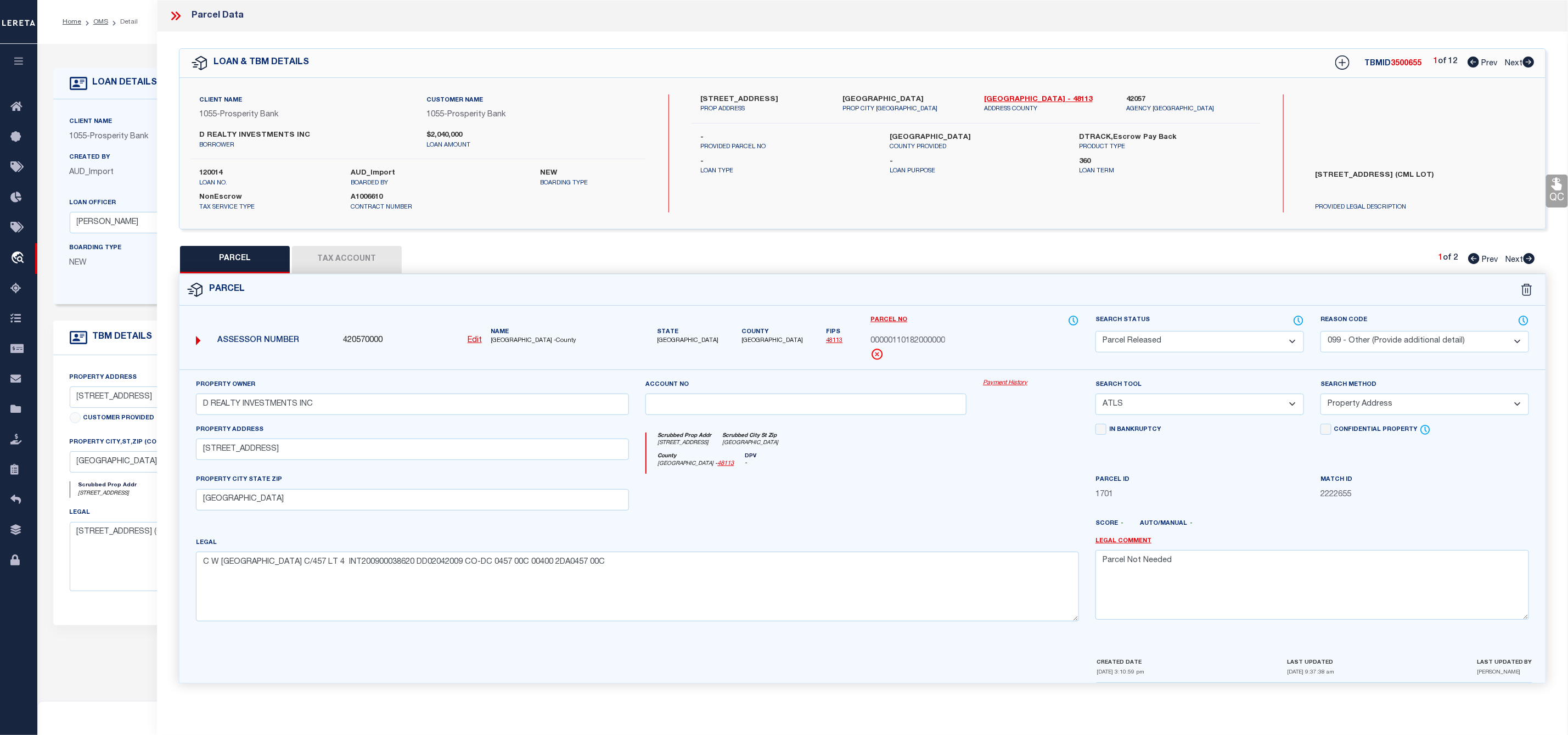
click at [1530, 60] on icon at bounding box center [1528, 62] width 11 height 11
select select "AS"
select select
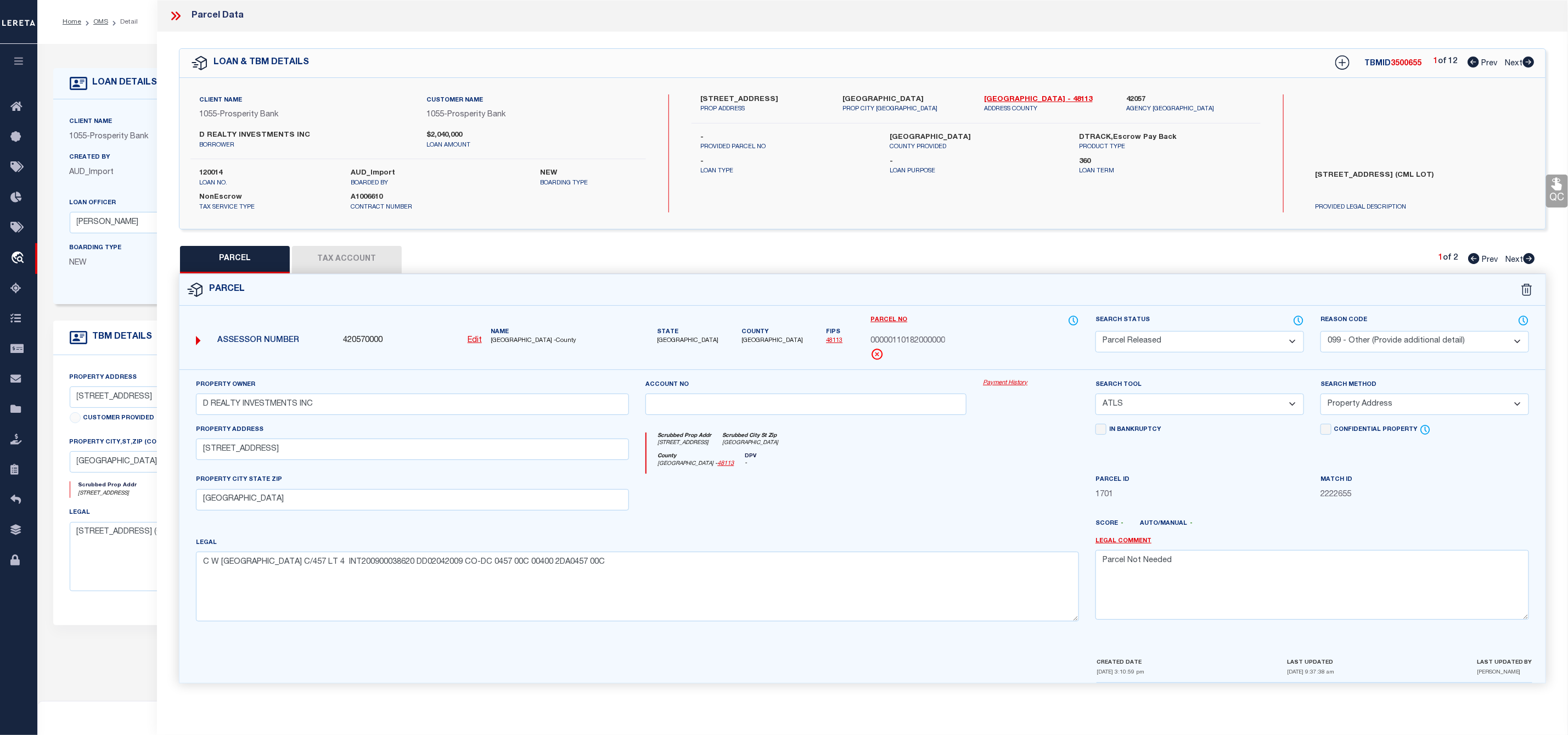
checkbox input "false"
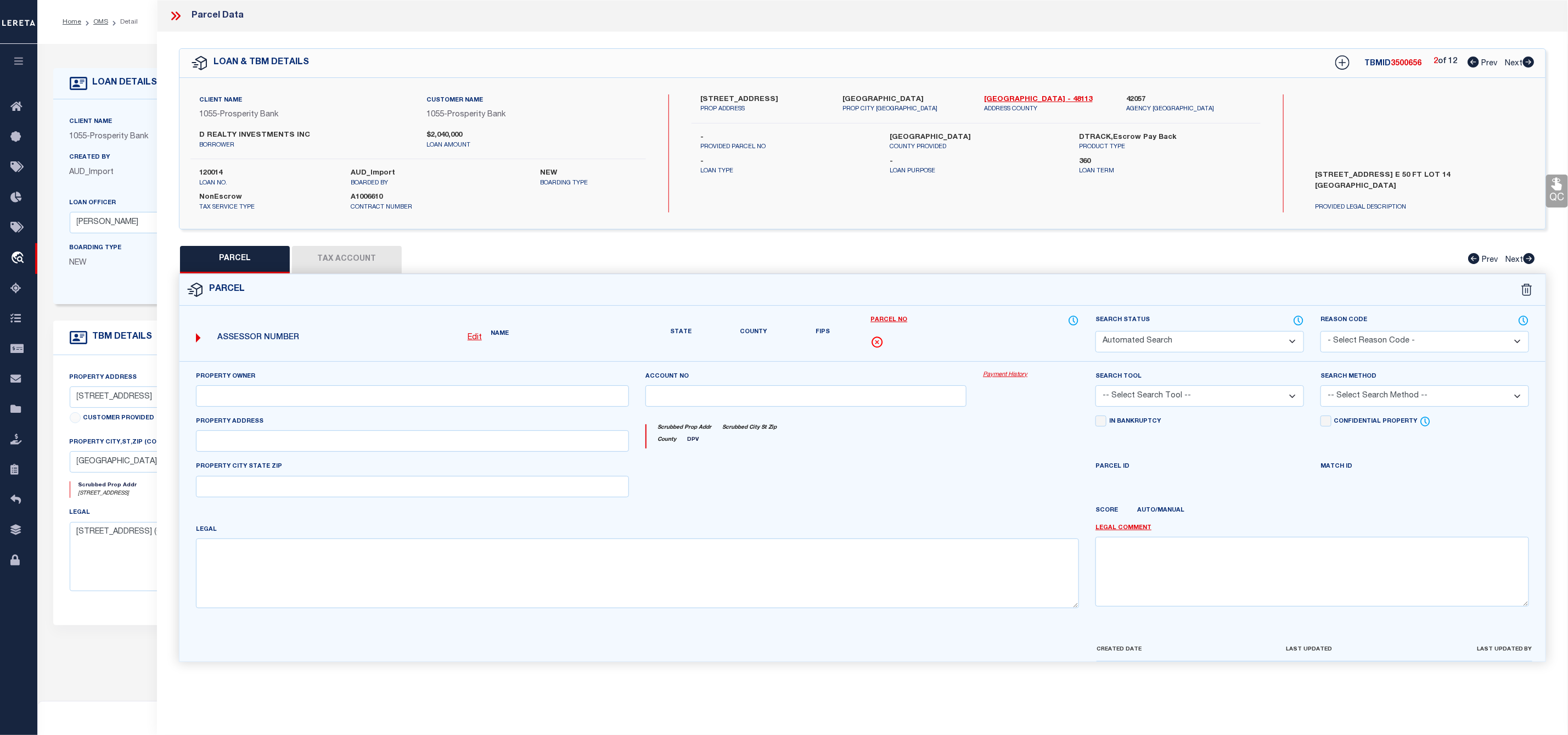
select select "CP"
type input "D REALTY INVS INC"
select select "AGW"
select select "LEG"
type input "[STREET_ADDRESS]"
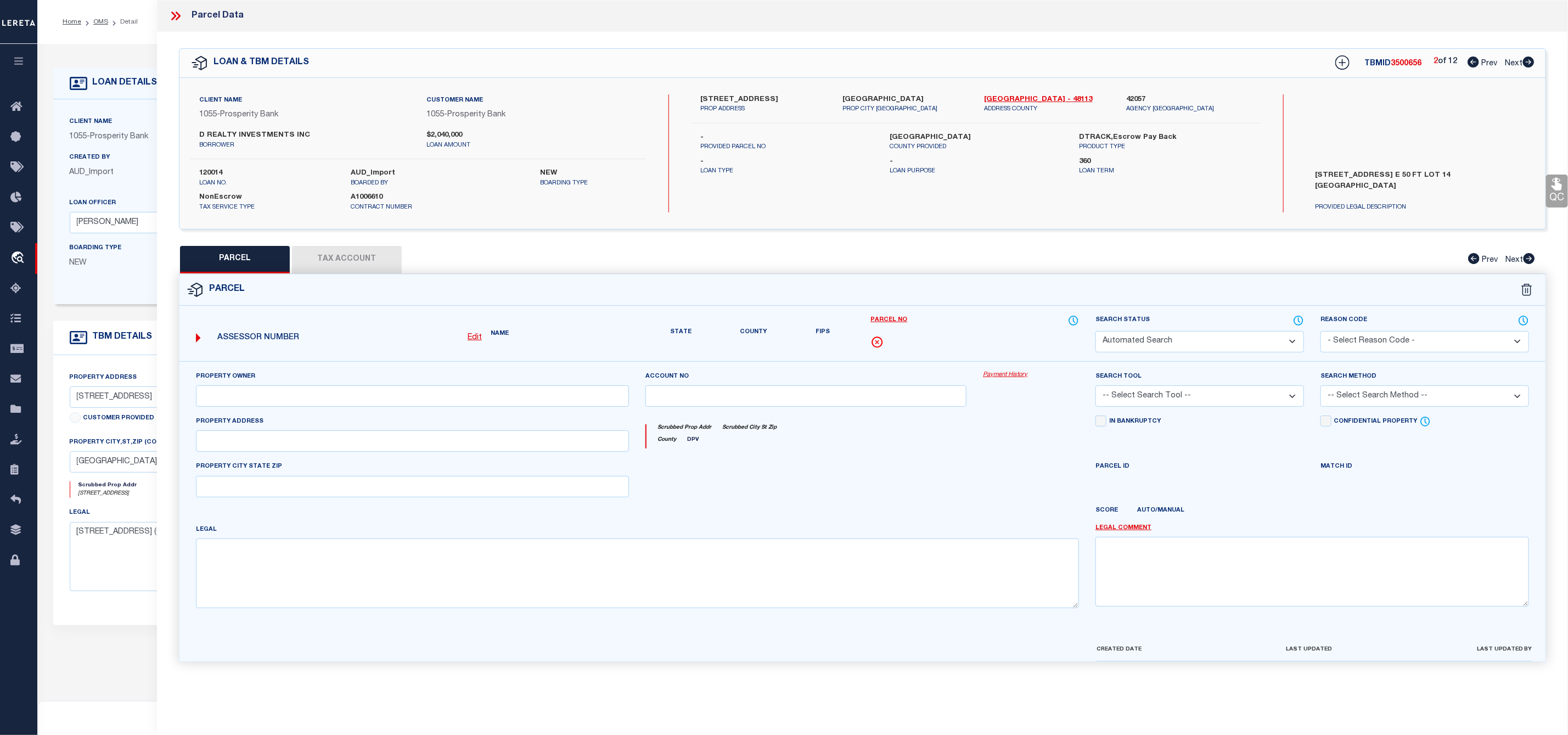
type input "[GEOGRAPHIC_DATA]"
type textarea "OAK CLIFF ORIGINAL BLK 100/3083 E 50 FT LT 14 INT202000274702 DD07072020 CO-DC …"
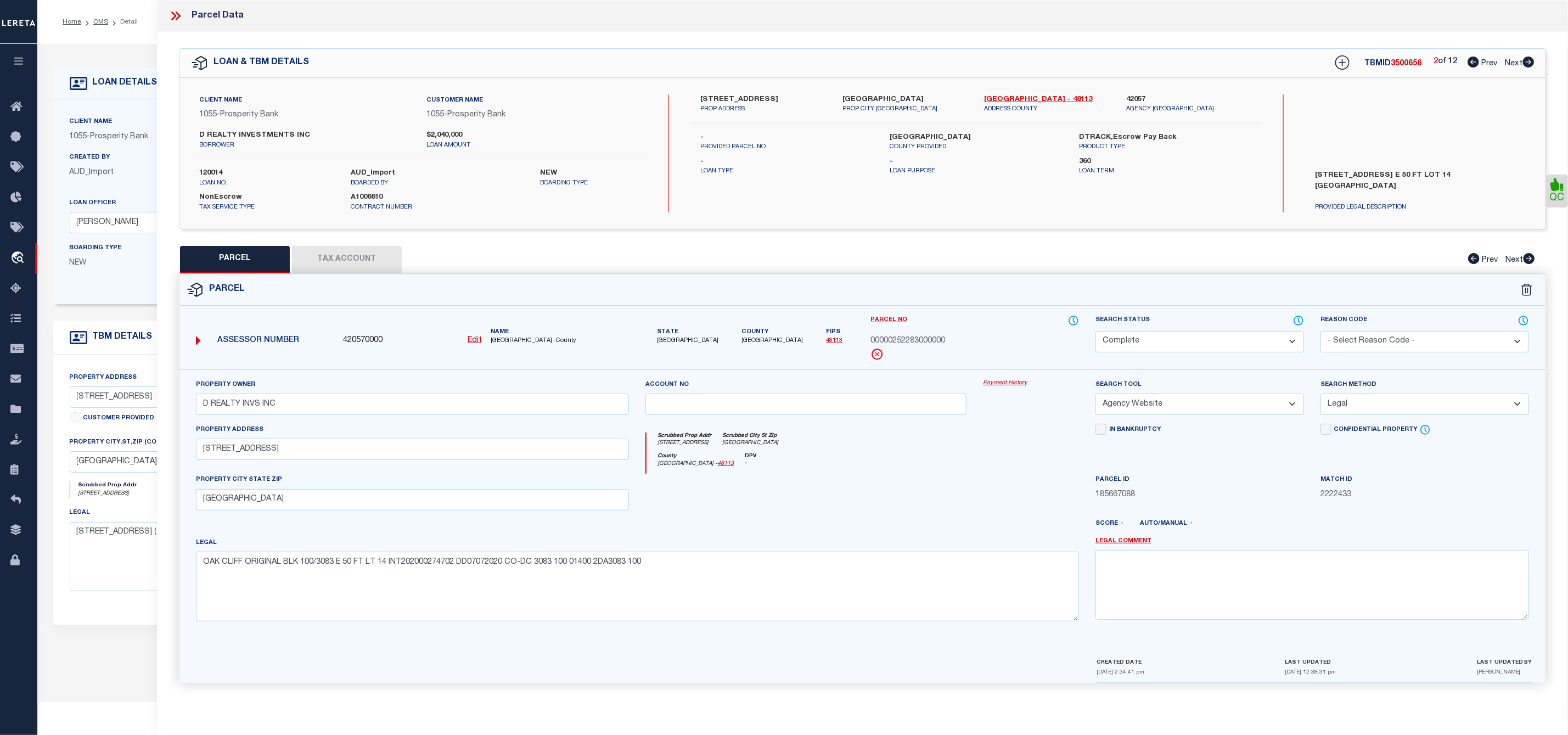
click at [1530, 60] on icon at bounding box center [1528, 62] width 11 height 11
select select "AS"
select select
checkbox input "false"
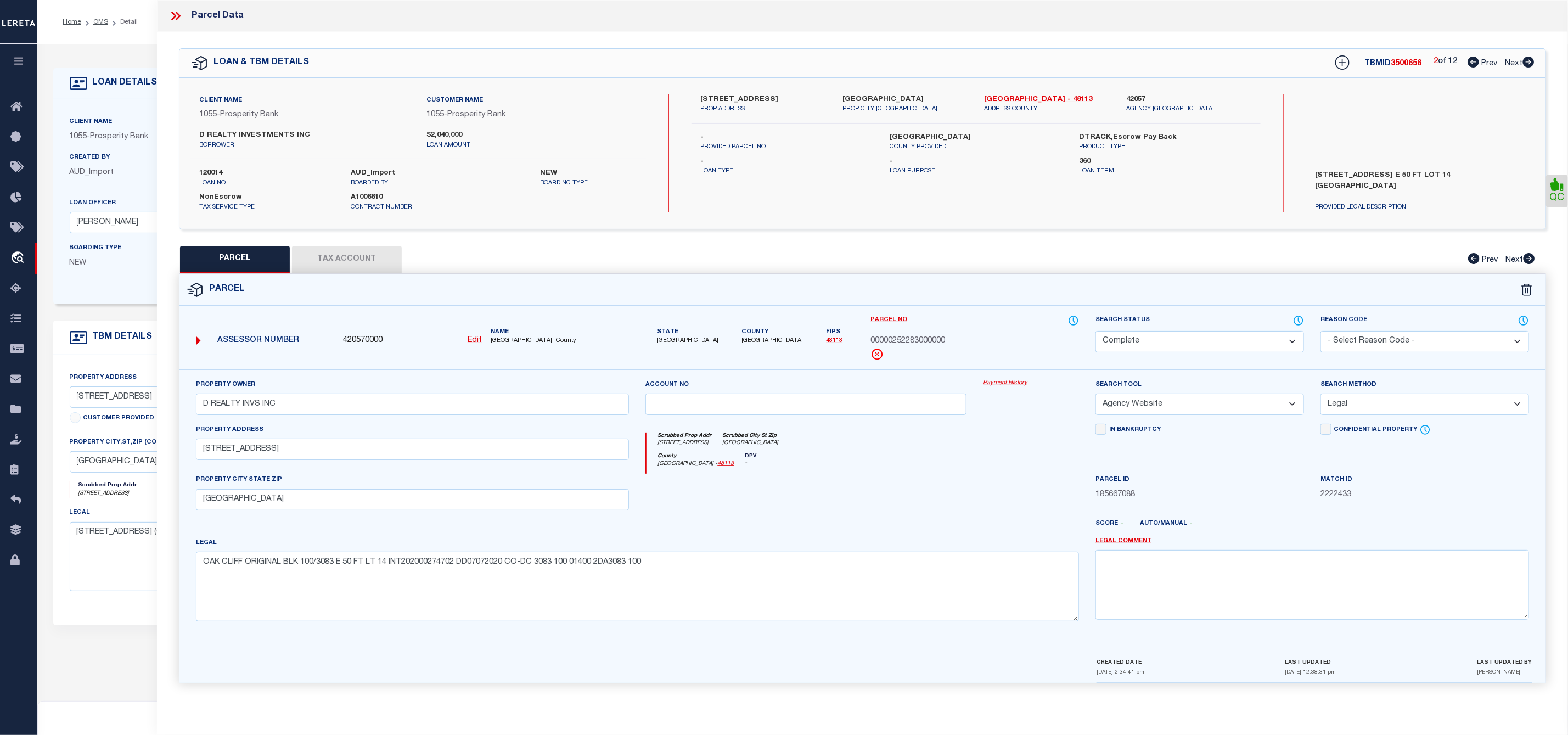
checkbox input "false"
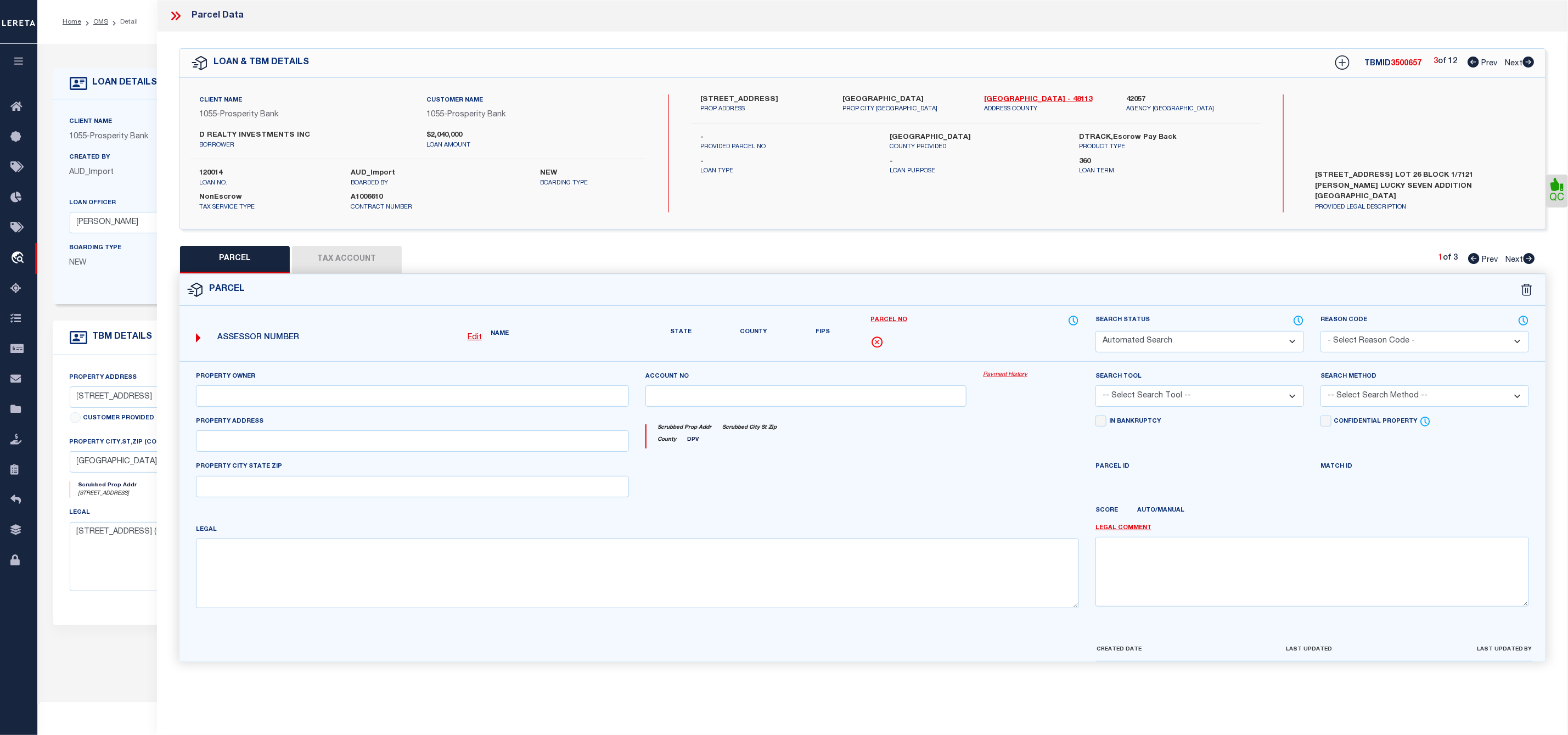
select select "PA"
type input "[PERSON_NAME]"
select select "ATL"
select select "ADD"
type input "1721 [GEOGRAPHIC_DATA] DR"
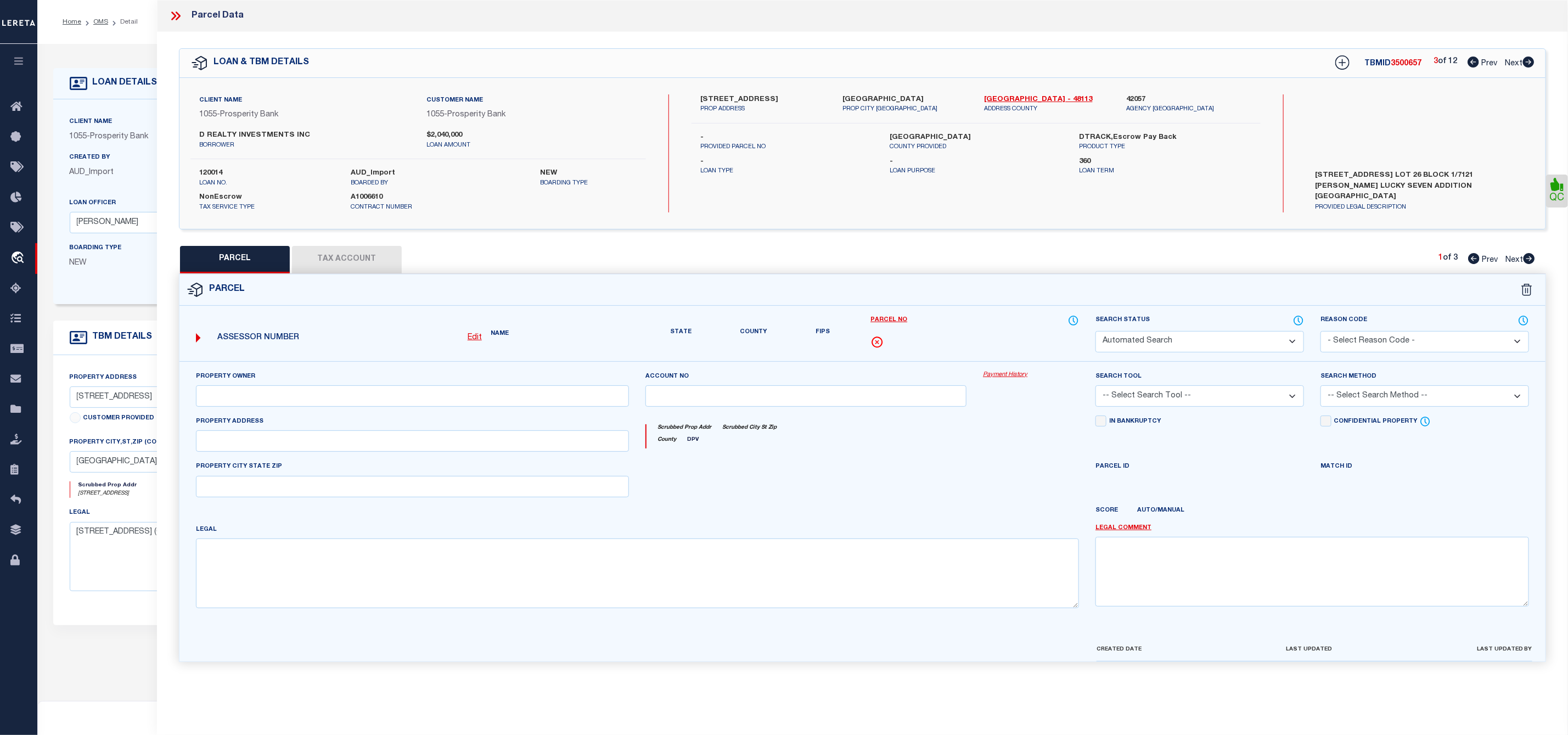
type input "[GEOGRAPHIC_DATA]"
type textarea "[PERSON_NAME] LUCKY SEVEN BLK 1/7121 LOT 5 INT202000099441 DD04022017 CO-DC"
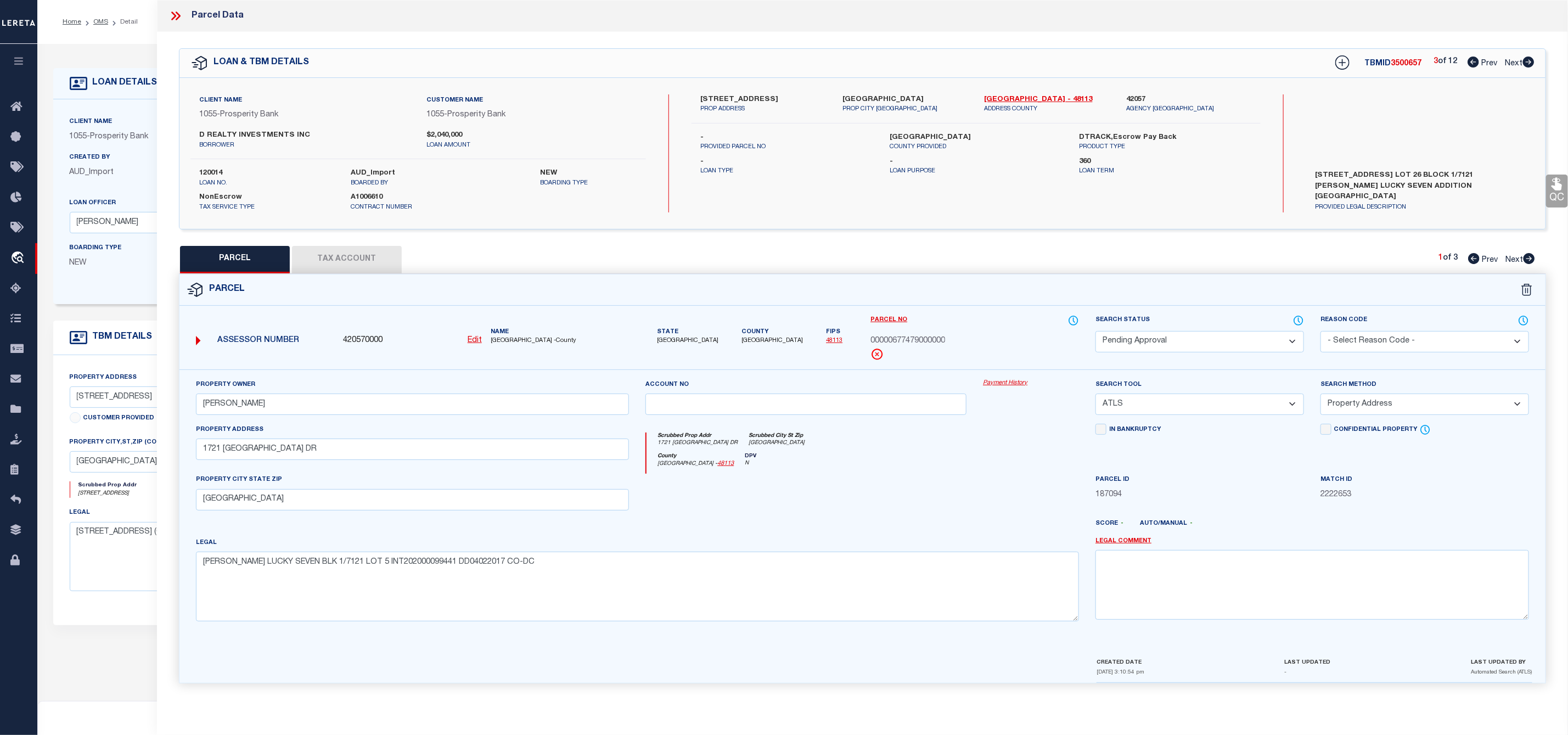
click at [1252, 343] on select "Automated Search Bad Parcel Complete Duplicate Parcel High Dollar Reporting In …" at bounding box center [1200, 341] width 209 height 21
select select "PR"
click at [1095, 332] on select "Automated Search Bad Parcel Complete Duplicate Parcel High Dollar Reporting In …" at bounding box center [1200, 341] width 209 height 21
click at [1379, 346] on select "- Select Reason Code - 099 - Other (Provide additional detail) ACT - Agency Cha…" at bounding box center [1424, 341] width 209 height 21
select select "099"
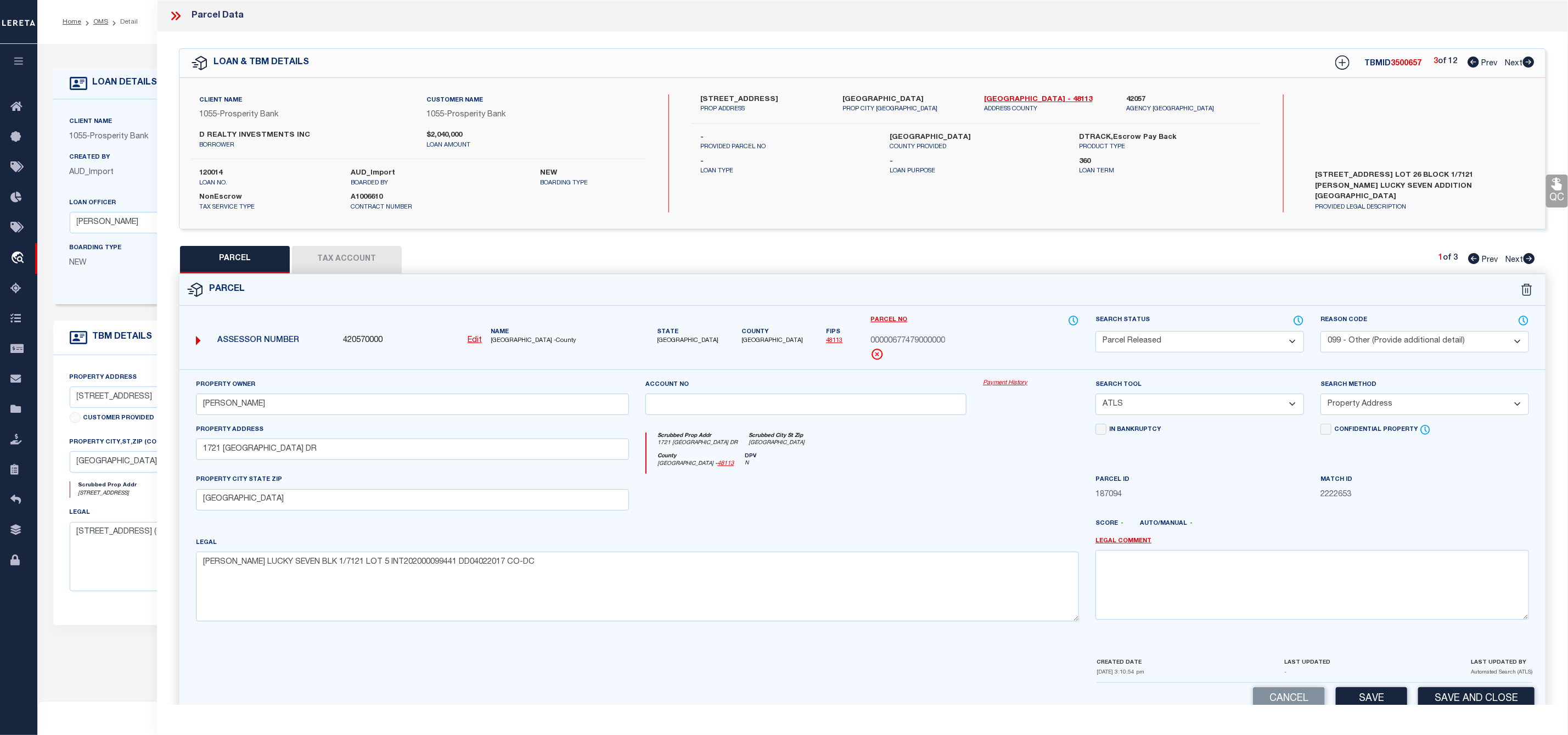
click at [1320, 332] on select "- Select Reason Code - 099 - Other (Provide additional detail) ACT - Agency Cha…" at bounding box center [1424, 341] width 209 height 21
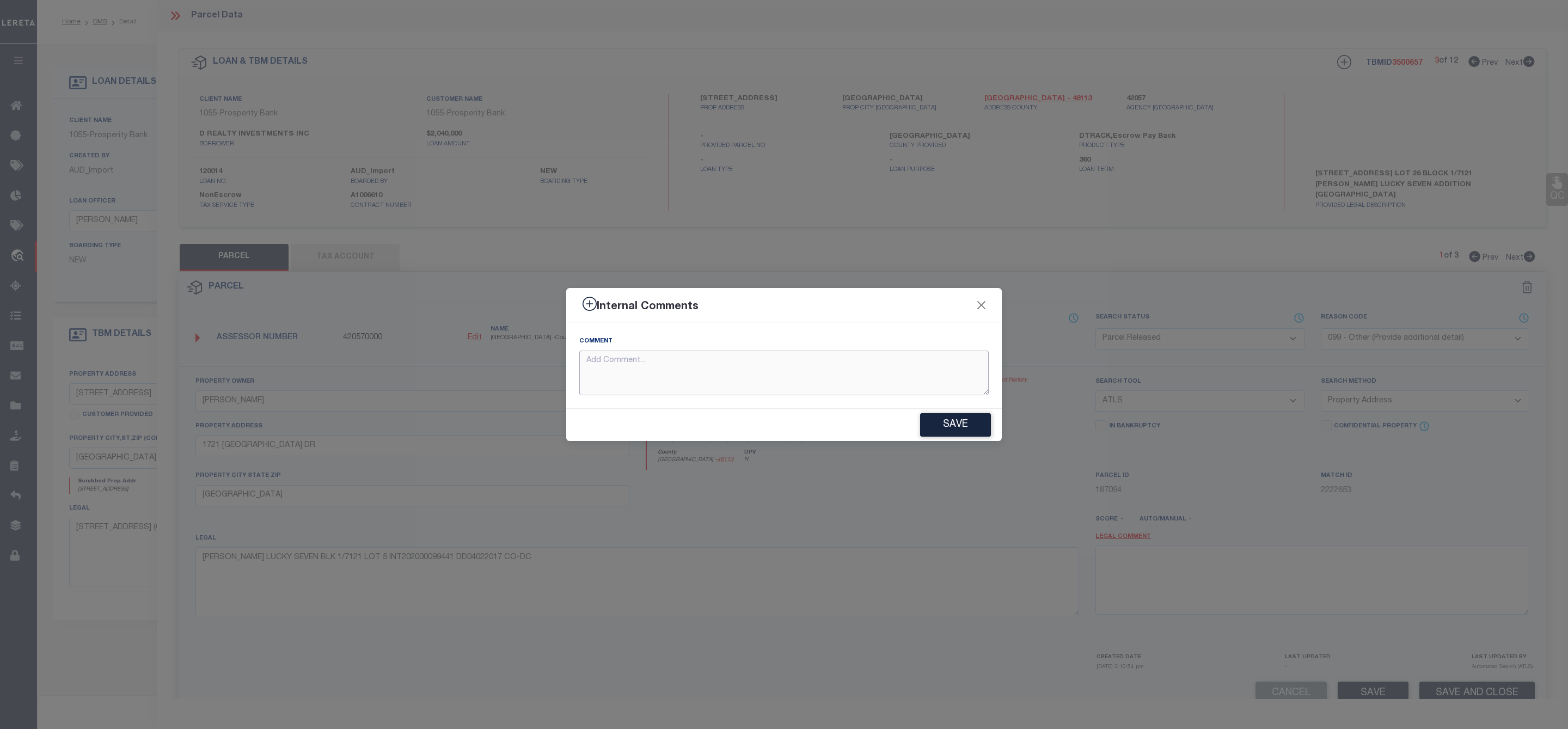
click at [881, 375] on textarea at bounding box center [783, 373] width 409 height 45
paste textarea "Parcel Not Needed"
type textarea "Parcel Not Needed"
click at [941, 423] on button "Save" at bounding box center [955, 424] width 71 height 23
type textarea "Parcel Not Needed"
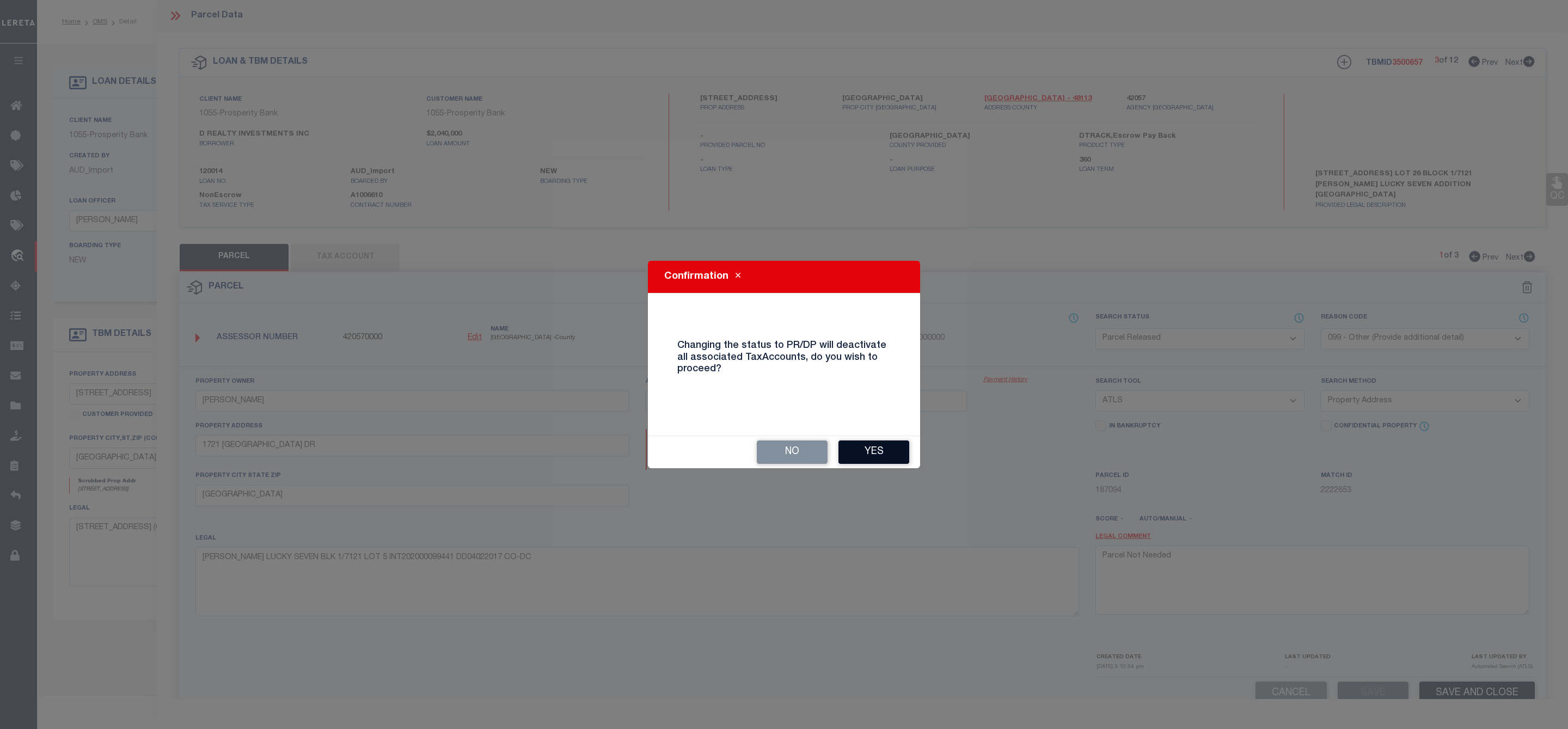
click at [889, 451] on button "Yes" at bounding box center [873, 452] width 71 height 23
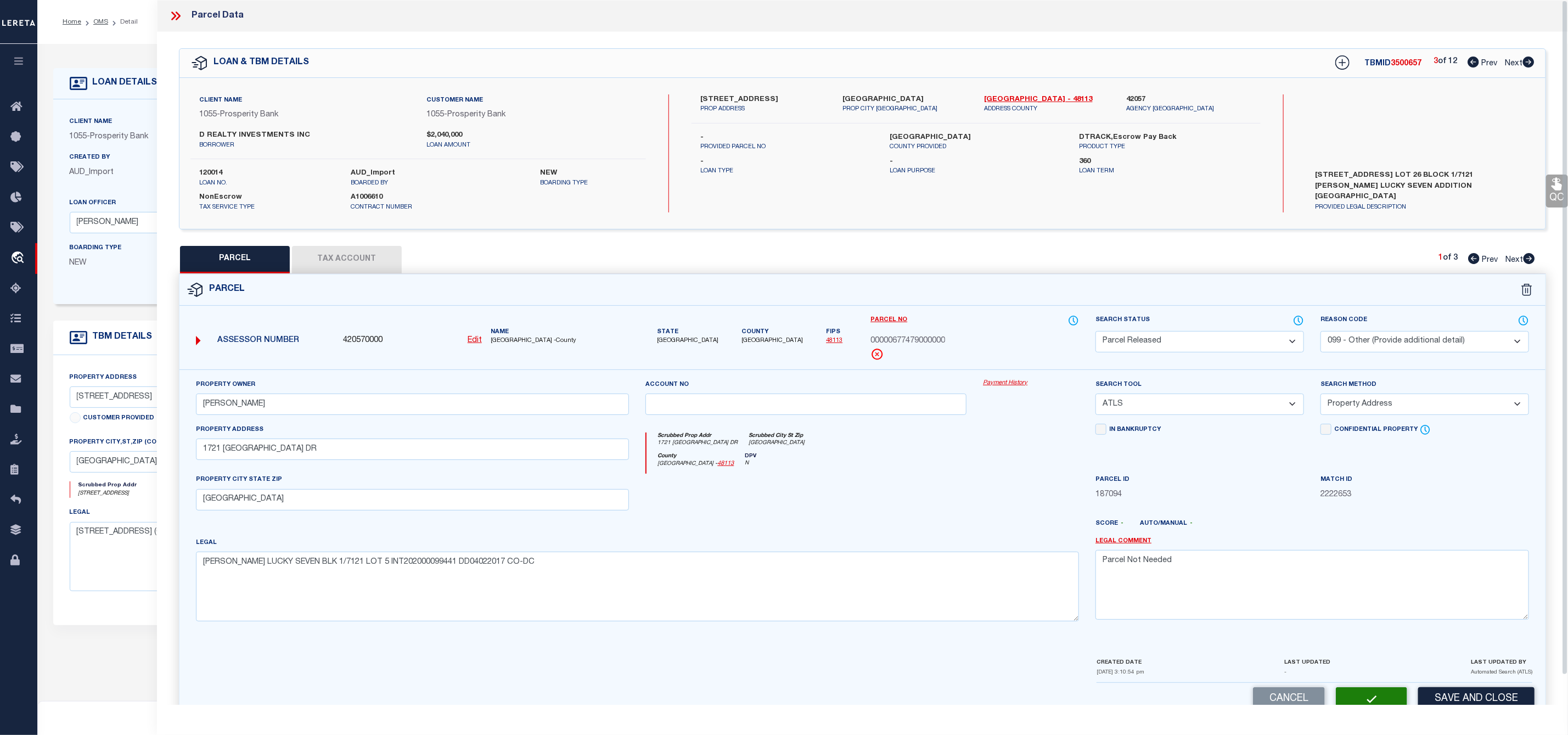
scroll to position [32, 0]
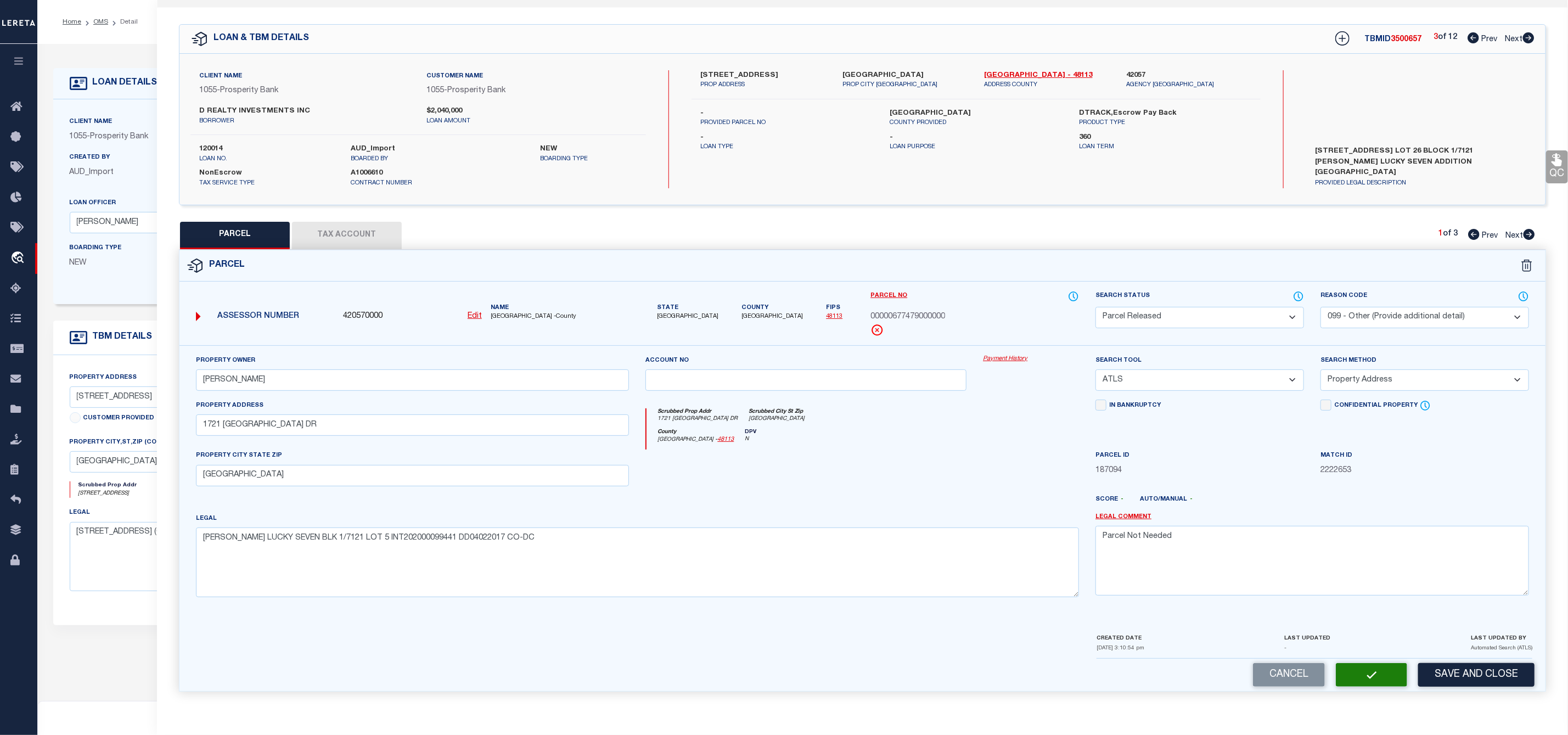
select select "AS"
select select
checkbox input "false"
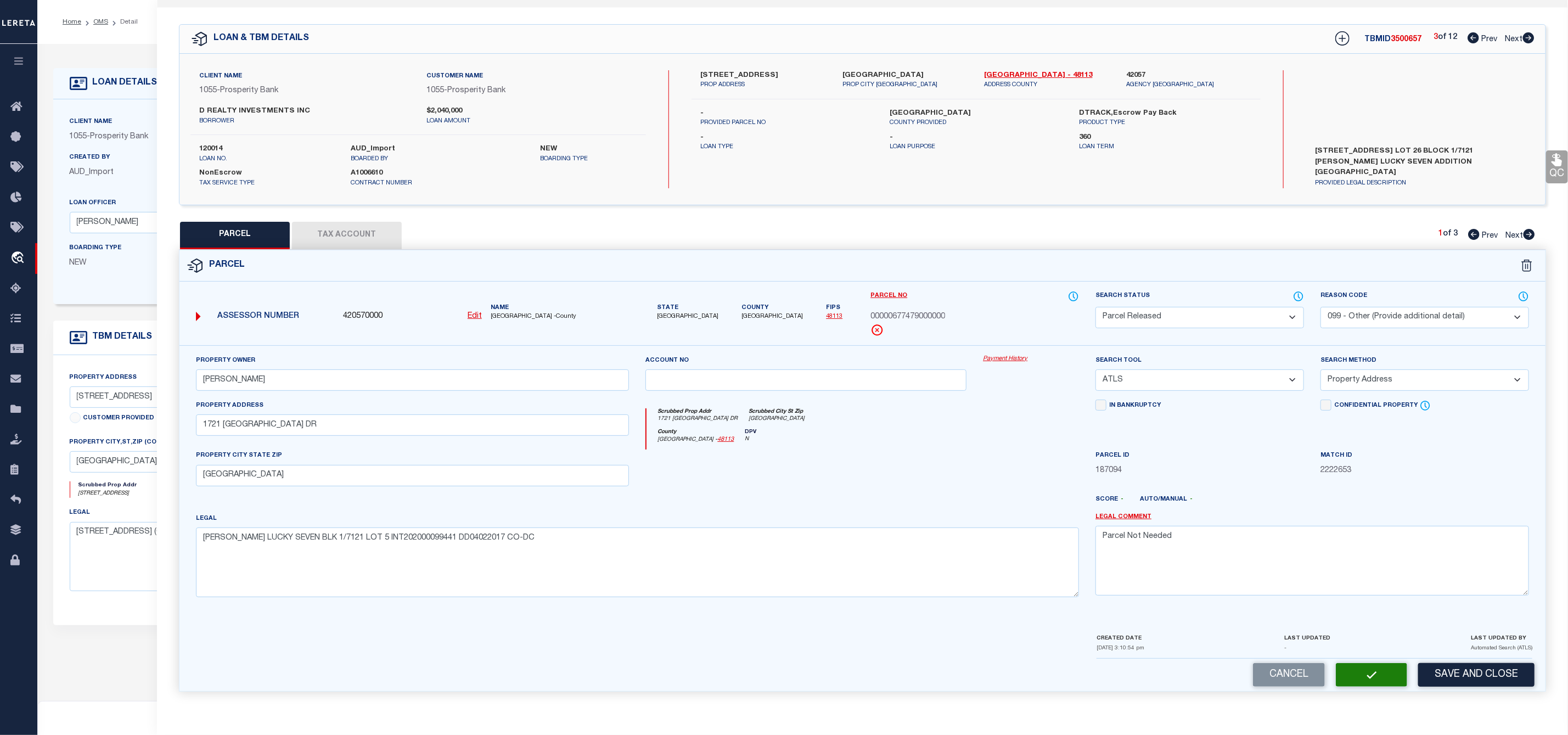
checkbox input "false"
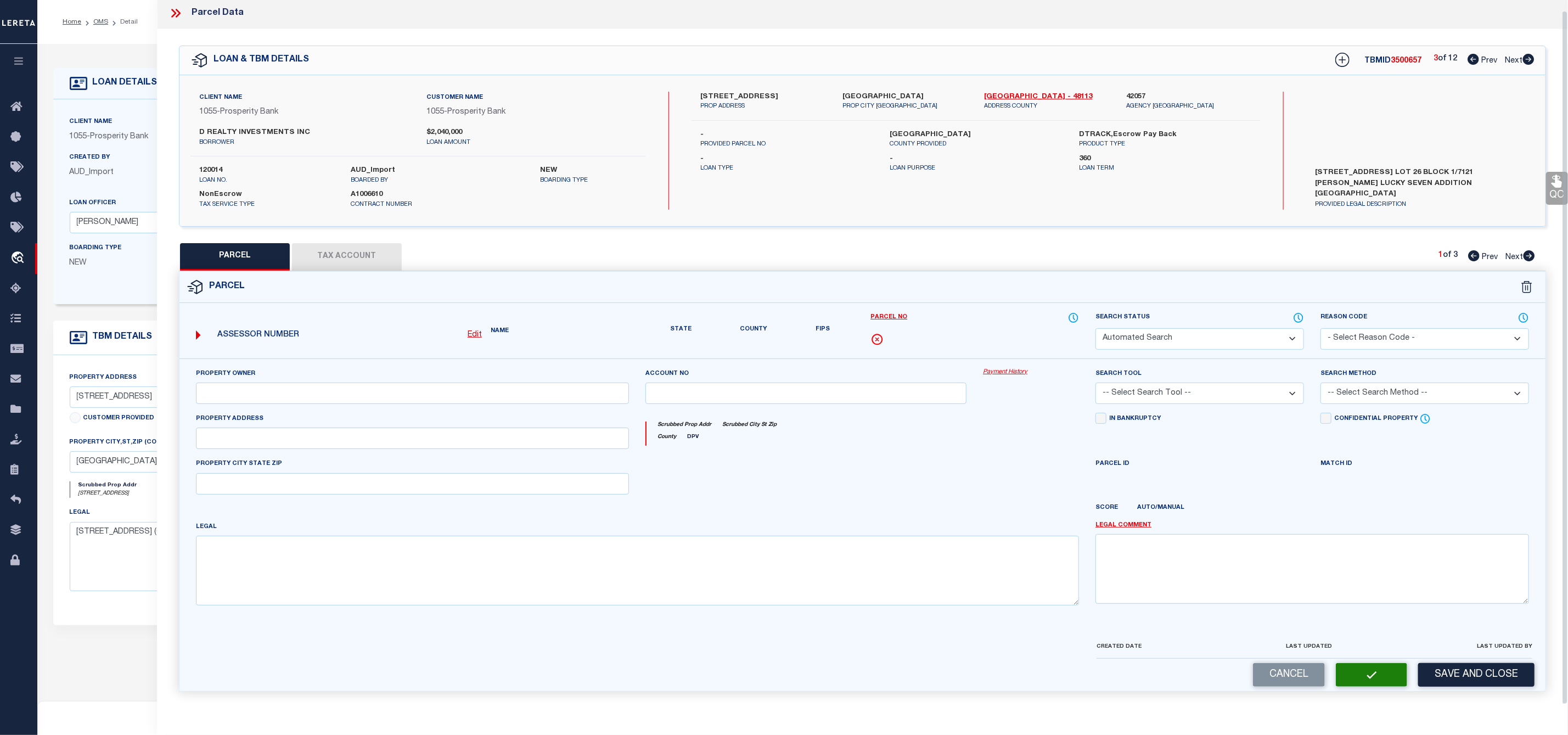
select select "PR"
select select "099"
type input "[PERSON_NAME]"
select select "ATL"
select select "ADD"
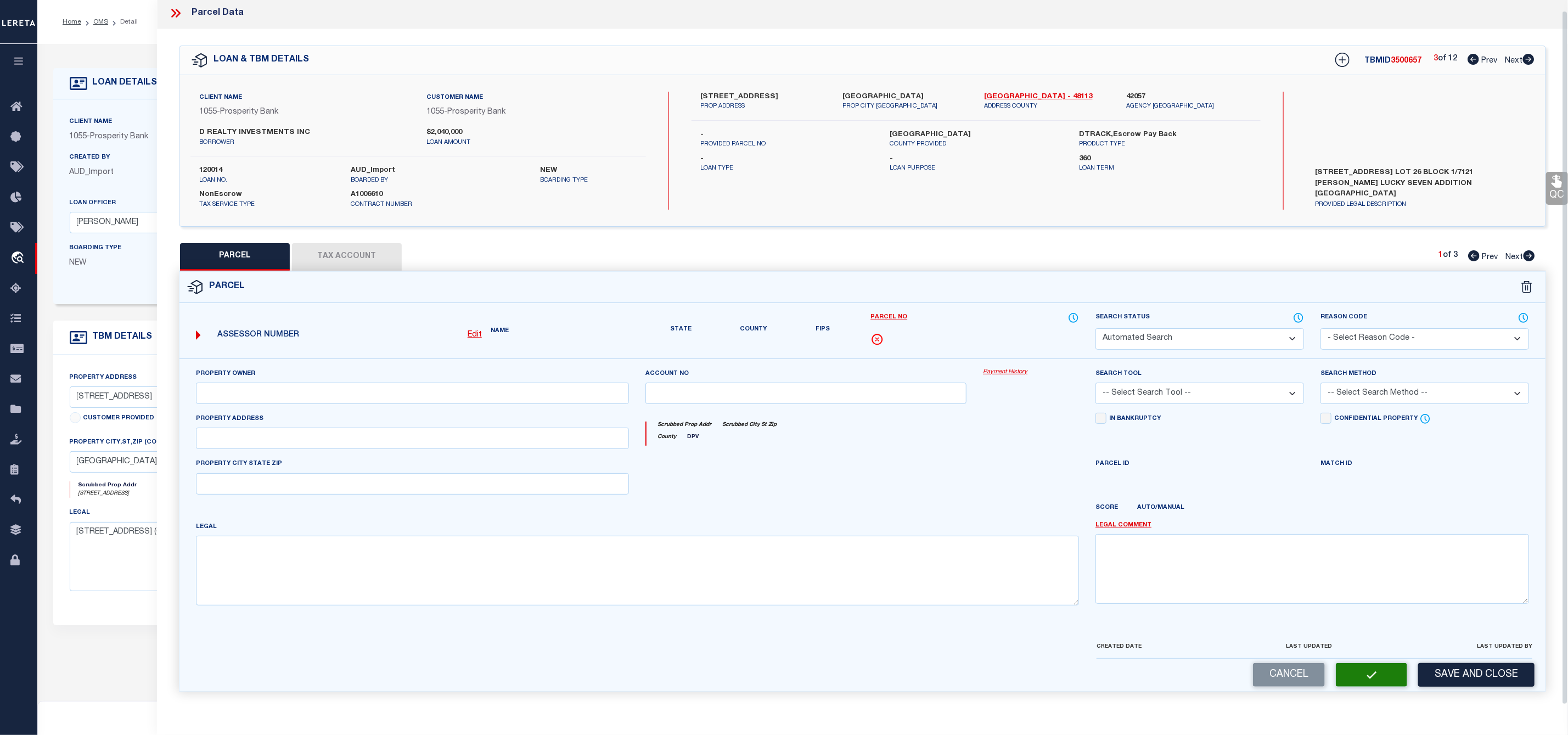
type input "1721 [GEOGRAPHIC_DATA] DR"
type input "[GEOGRAPHIC_DATA]"
type textarea "[PERSON_NAME] LUCKY SEVEN BLK 1/7121 LOT 5 INT202000099441 DD04022017 CO-DC"
type textarea "Parcel Not Needed"
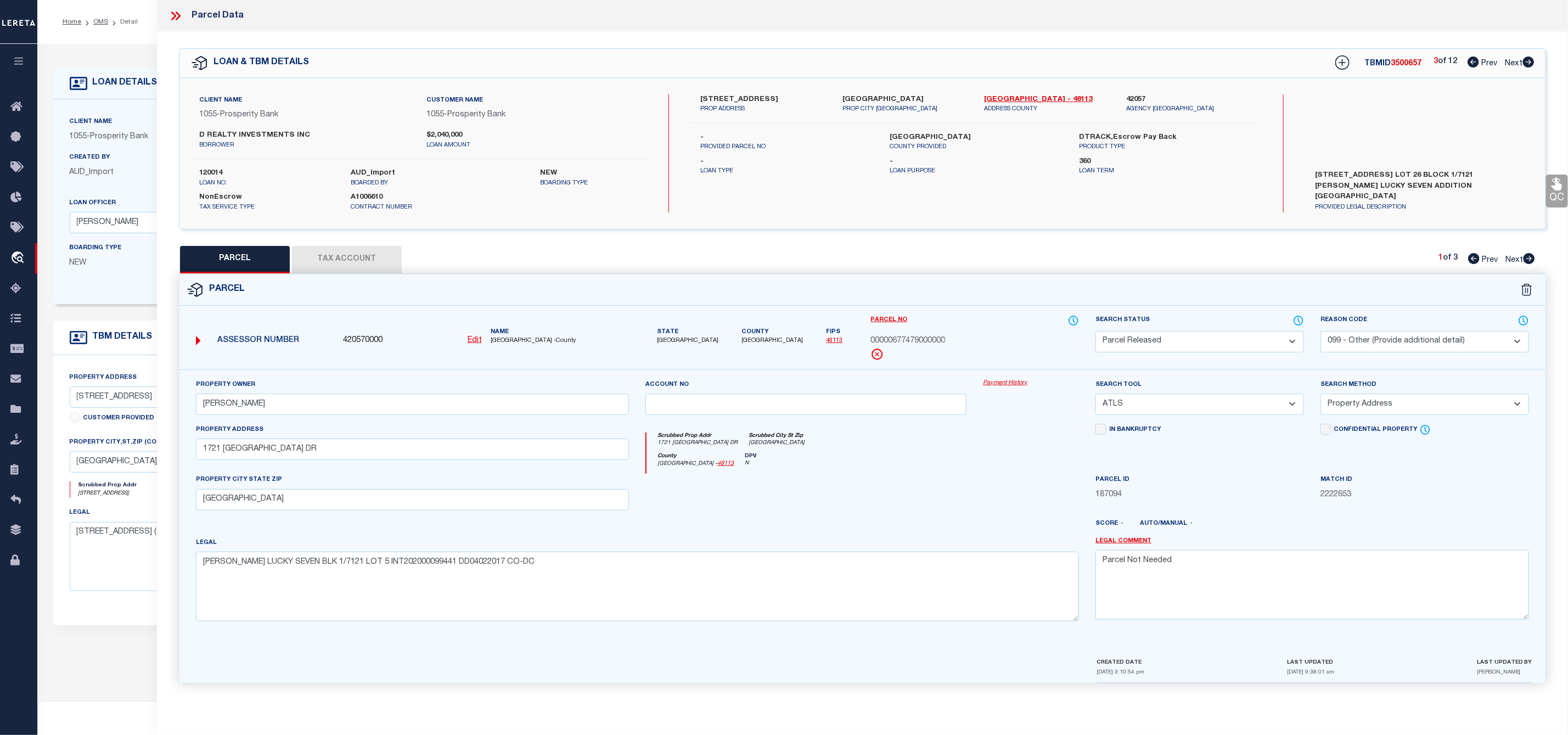
click at [1533, 262] on icon at bounding box center [1529, 259] width 11 height 11
select select "AS"
select select
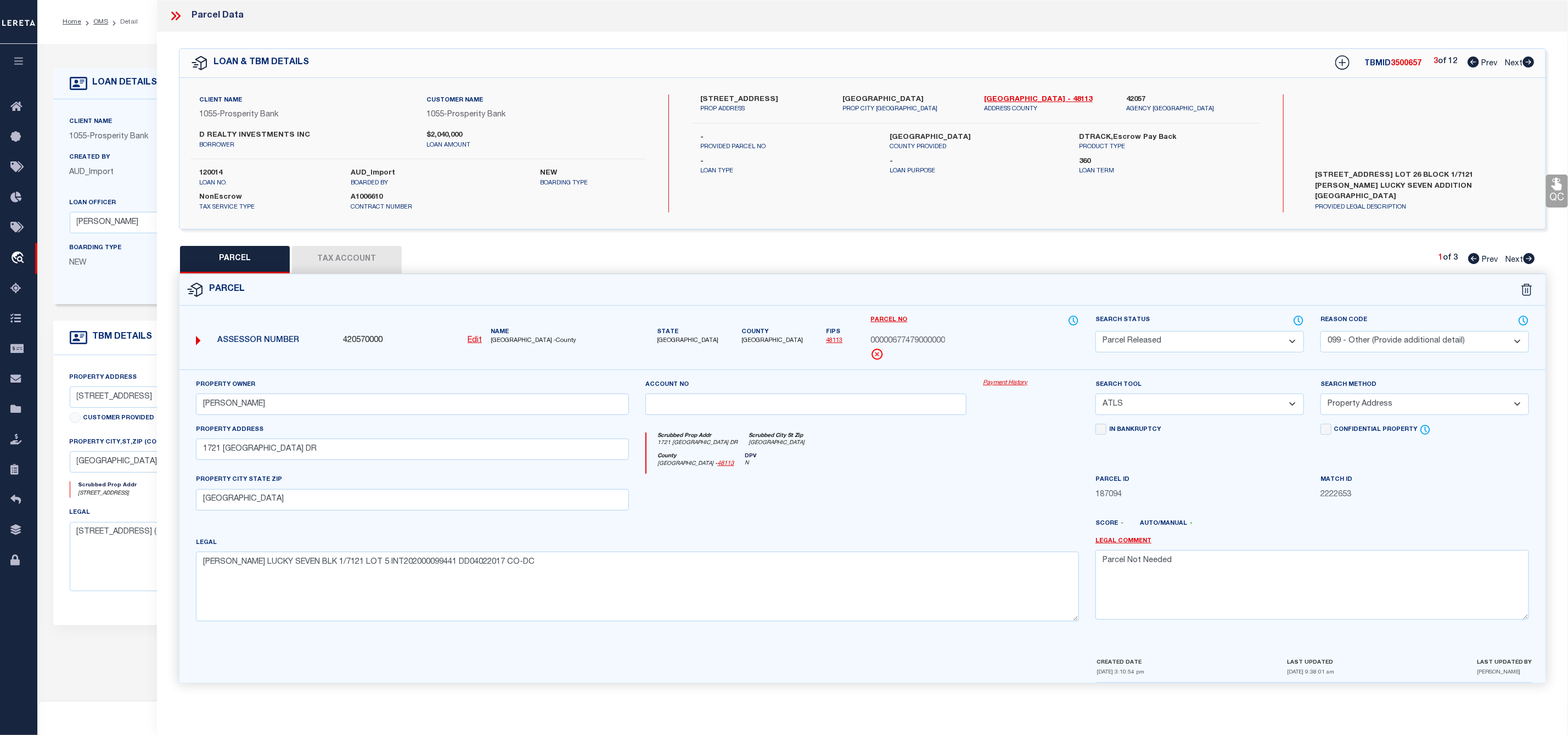
checkbox input "false"
select select "PA"
type input "[PERSON_NAME]"
select select "ATL"
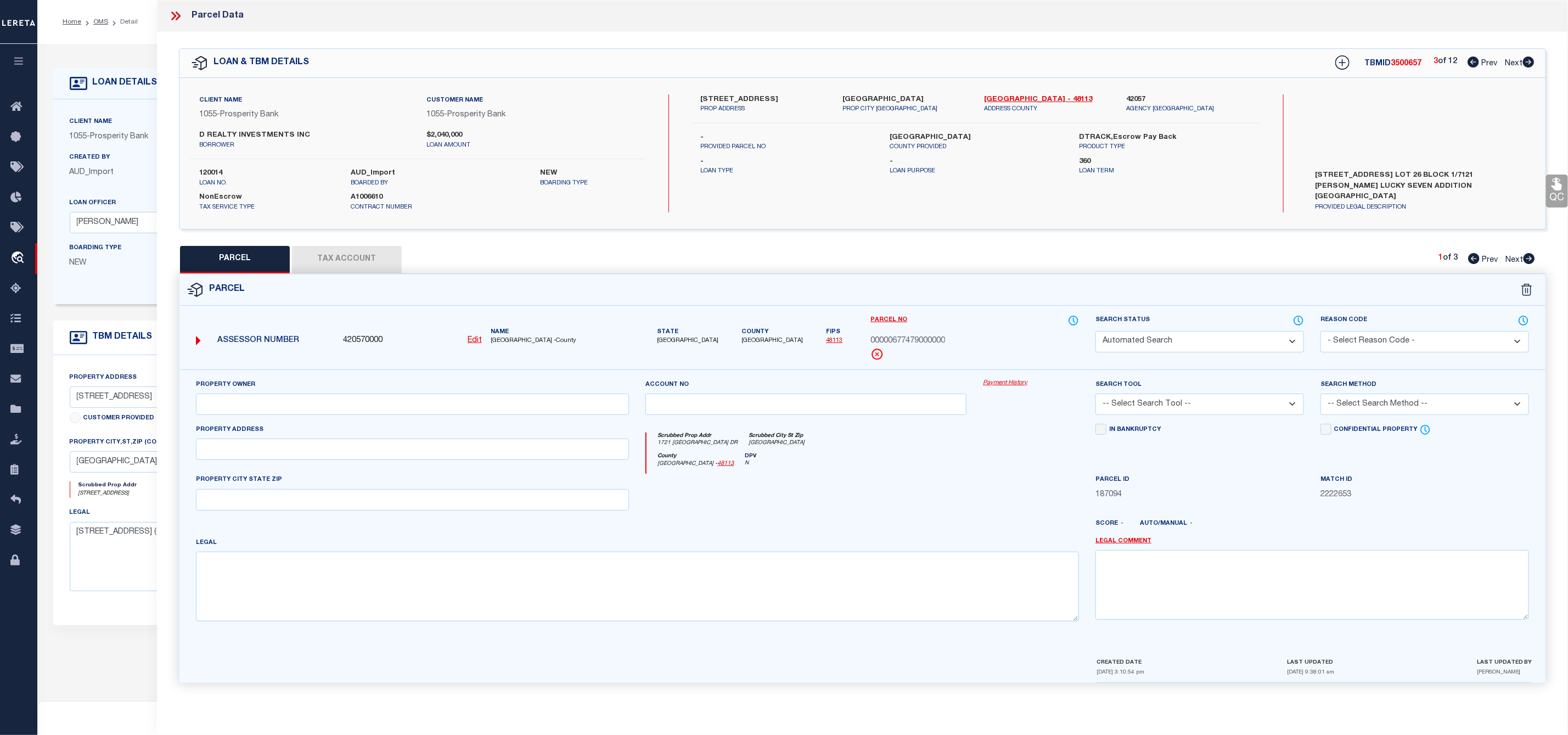
select select "ADD"
type input "1509 [GEOGRAPHIC_DATA] DR"
type input "[GEOGRAPHIC_DATA]"
type textarea "[PERSON_NAME] LUCKY SEVEN BLK 1/7121 LT 25"
click at [1260, 346] on select "Automated Search Bad Parcel Complete Duplicate Parcel High Dollar Reporting In …" at bounding box center [1200, 341] width 209 height 21
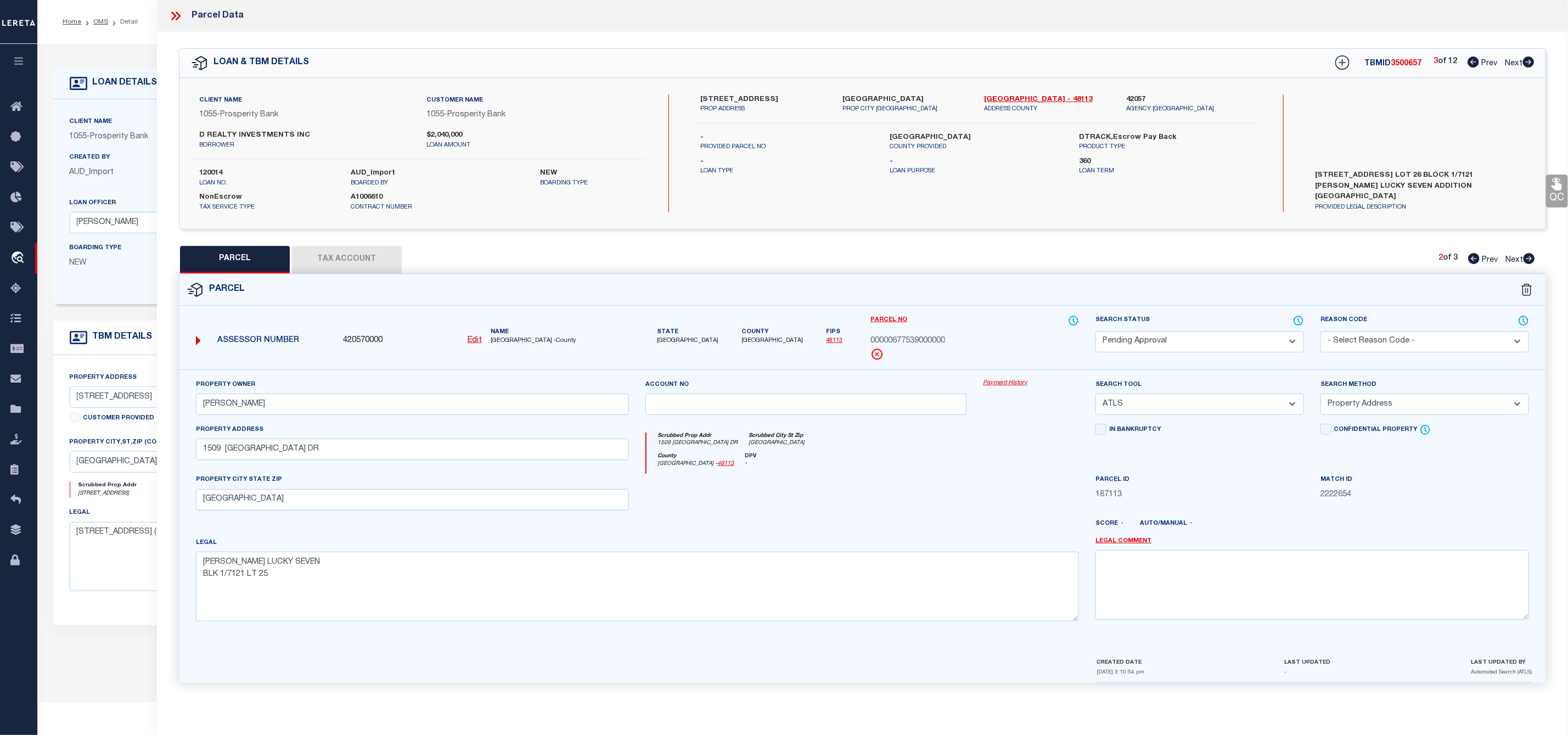
select select "PR"
click at [1095, 332] on select "Automated Search Bad Parcel Complete Duplicate Parcel High Dollar Reporting In …" at bounding box center [1200, 341] width 209 height 21
click at [1373, 341] on select "- Select Reason Code - 099 - Other (Provide additional detail) ACT - Agency Cha…" at bounding box center [1424, 341] width 209 height 21
select select "099"
click at [1320, 332] on select "- Select Reason Code - 099 - Other (Provide additional detail) ACT - Agency Cha…" at bounding box center [1424, 341] width 209 height 21
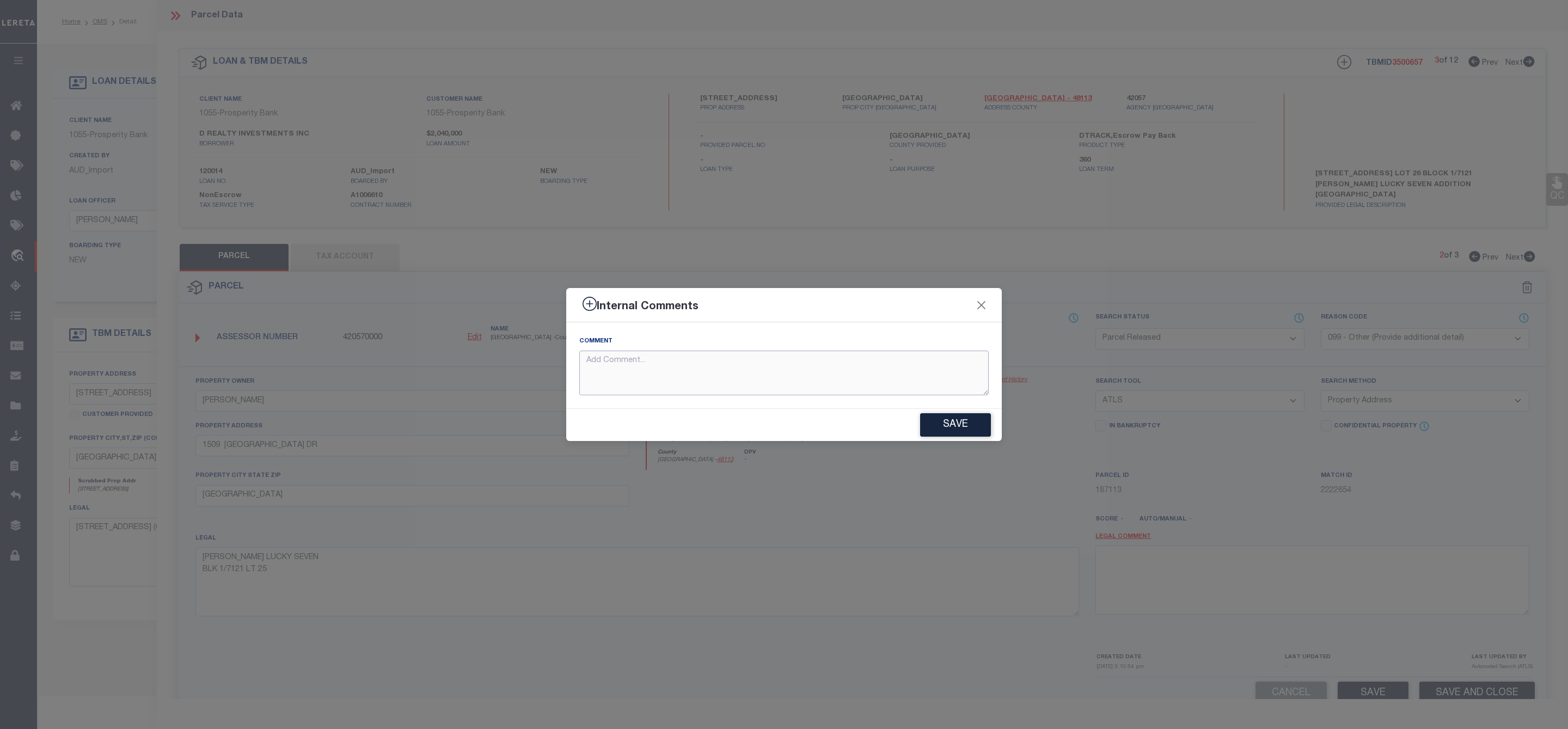
click at [912, 374] on textarea at bounding box center [783, 373] width 409 height 45
paste textarea "Parcel Not Needed"
type textarea "Parcel Not Needed"
click at [968, 433] on button "Save" at bounding box center [955, 424] width 71 height 23
type textarea "Parcel Not Needed"
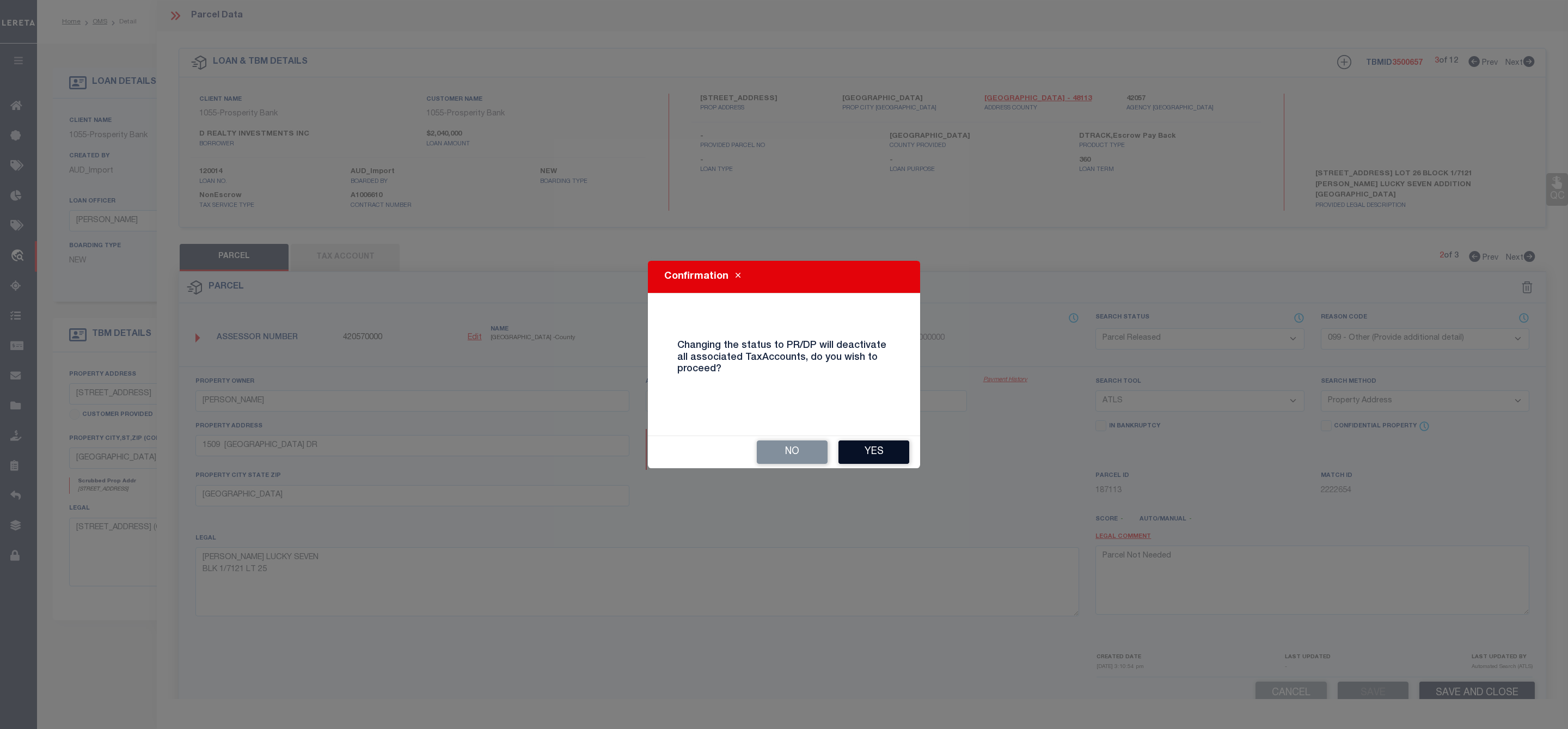
click at [866, 446] on button "Yes" at bounding box center [873, 452] width 71 height 23
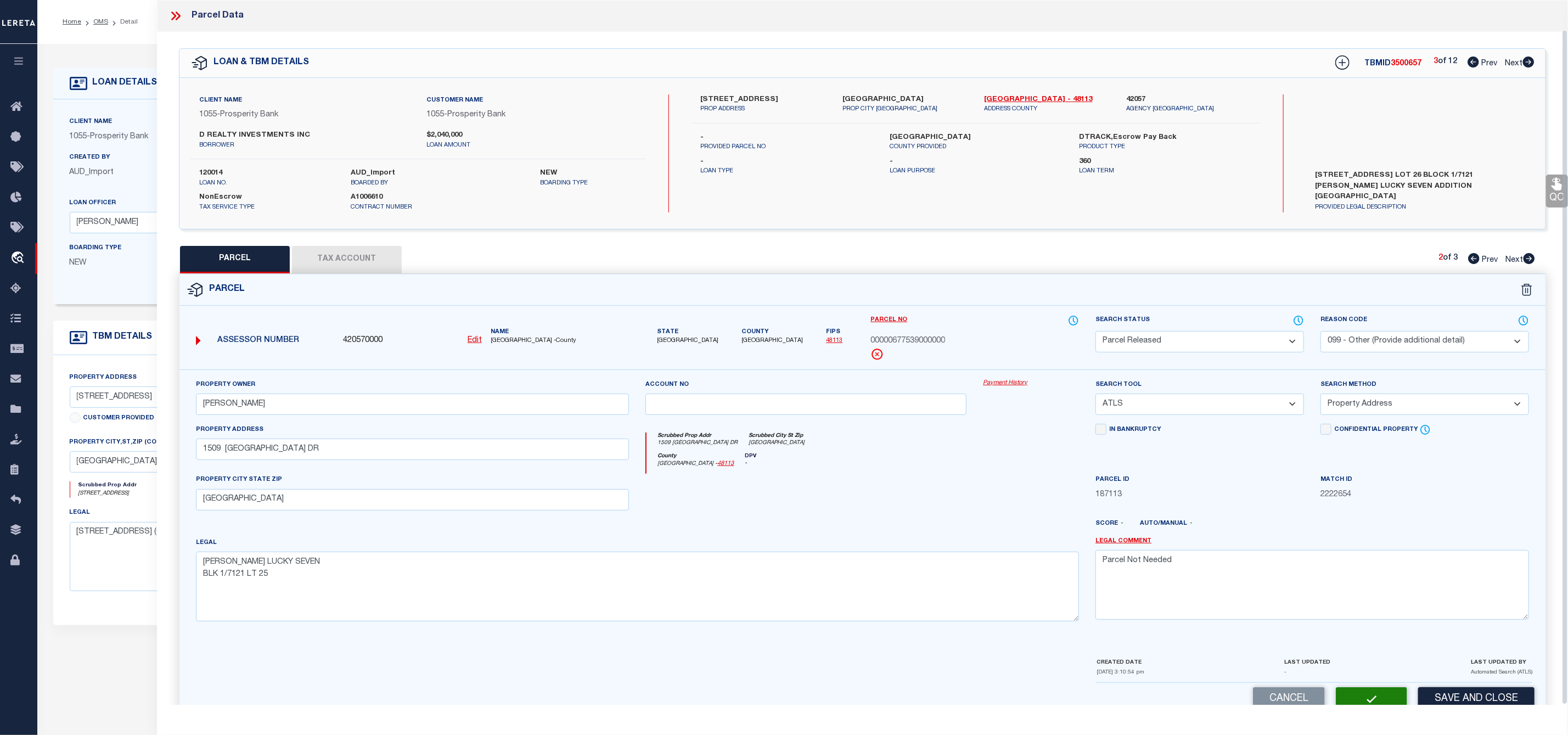
scroll to position [32, 0]
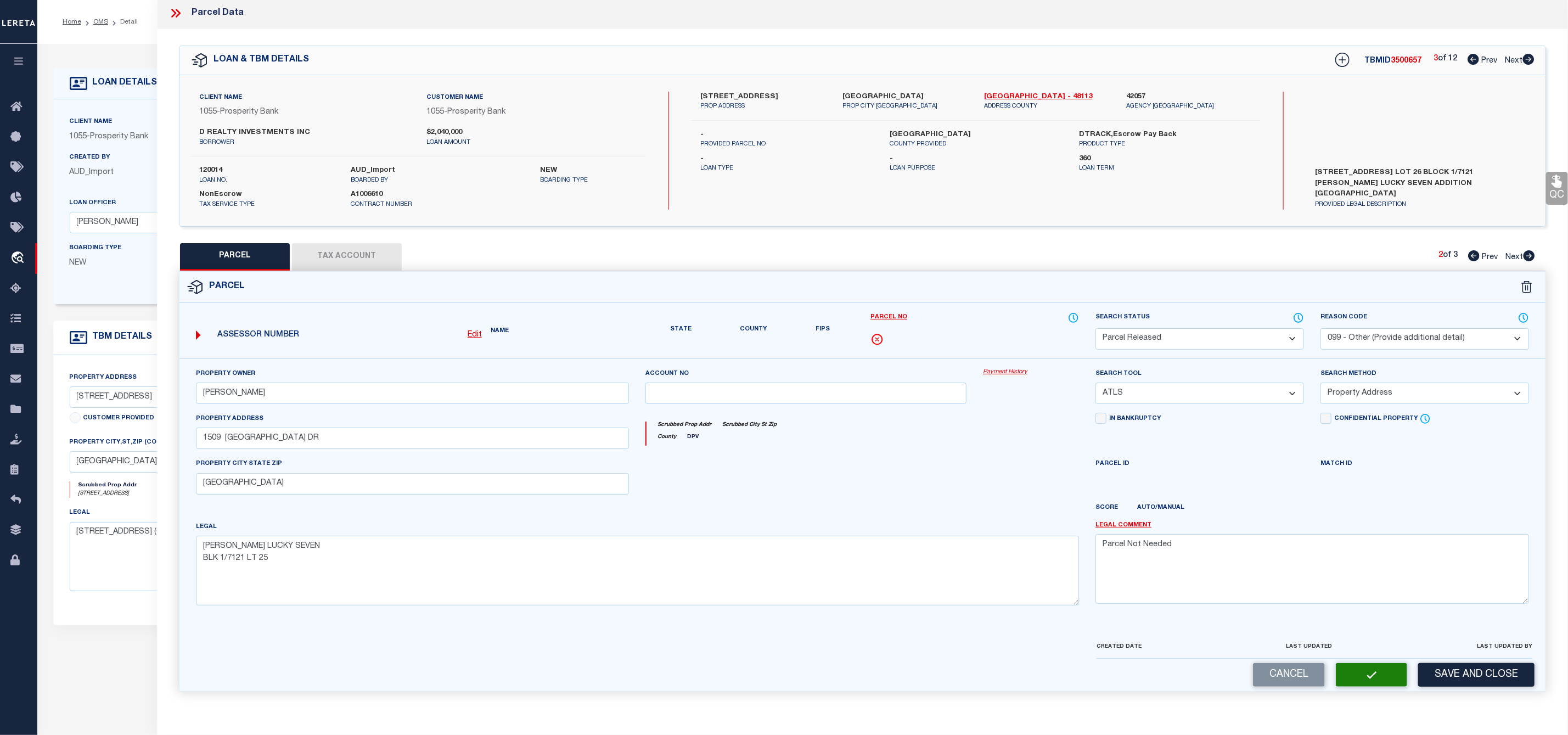
select select "AS"
select select
checkbox input "false"
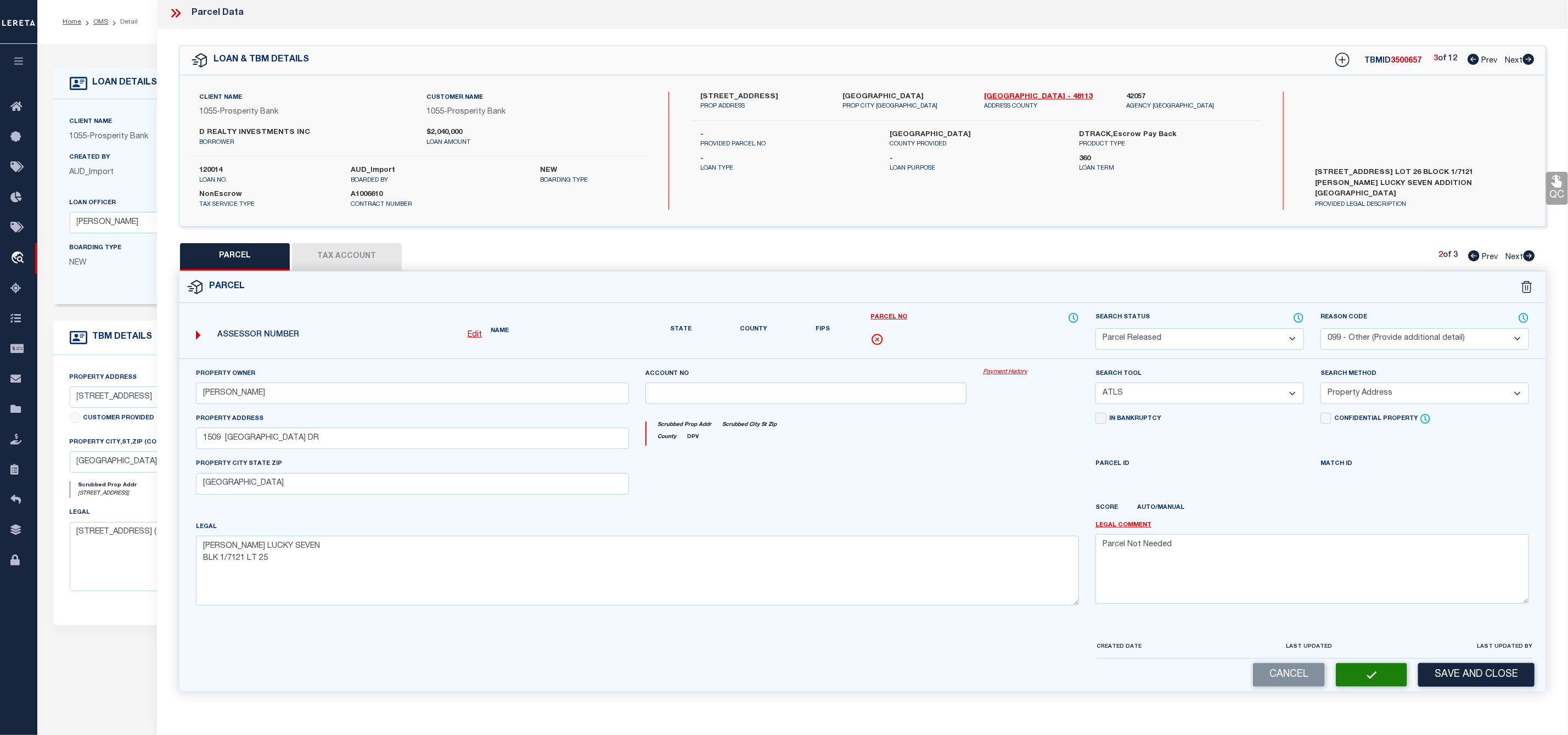
checkbox input "false"
select select "PR"
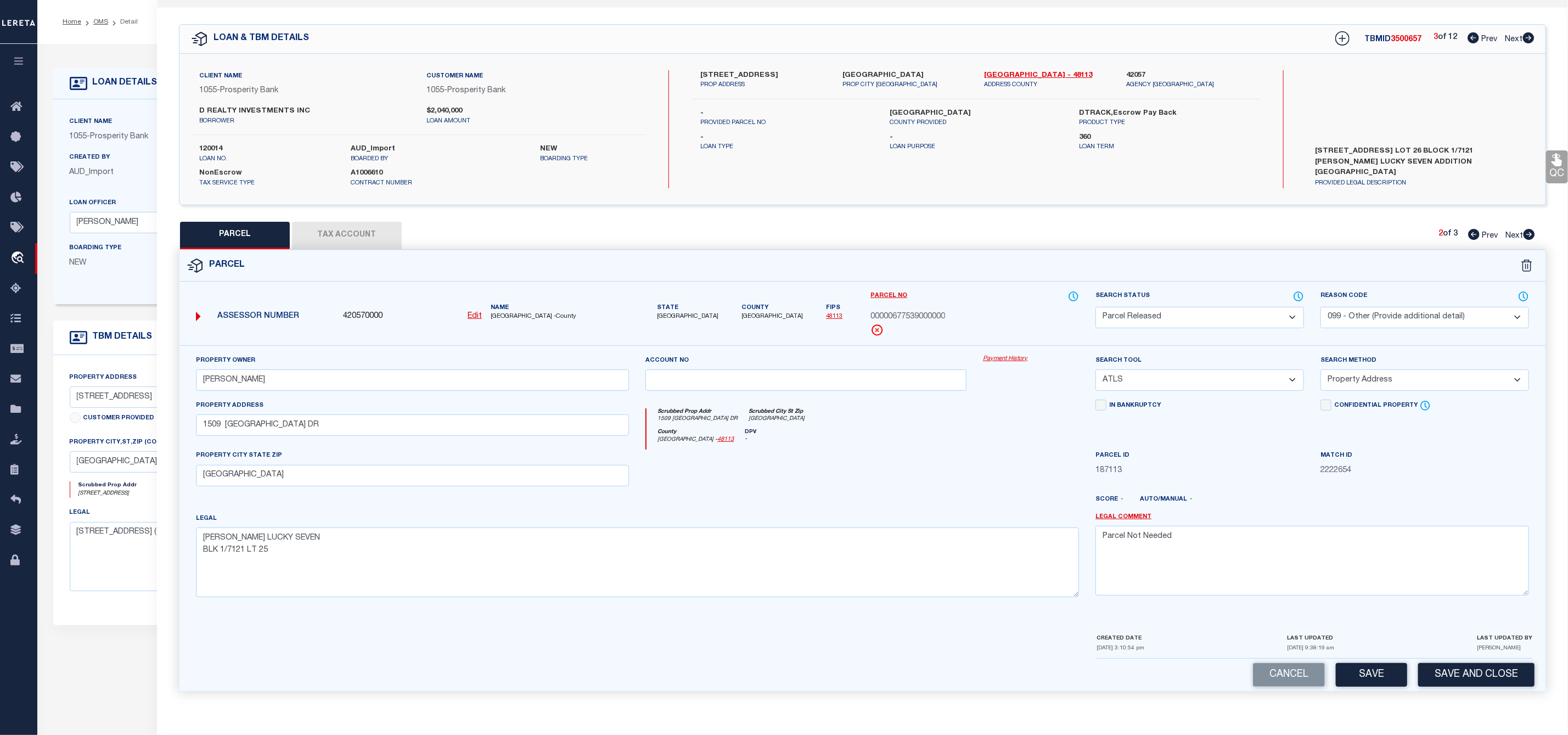
click at [1532, 229] on icon at bounding box center [1529, 234] width 11 height 11
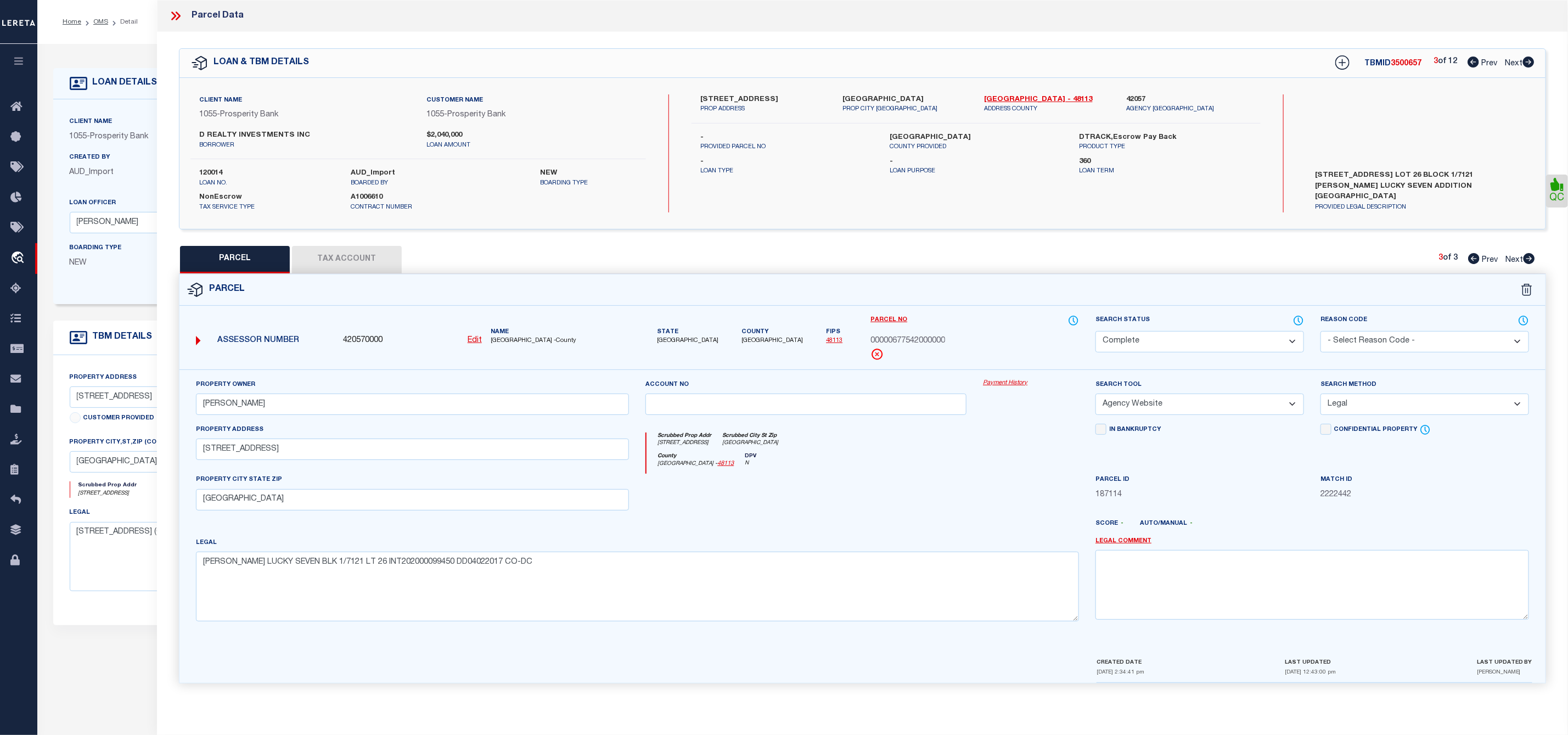
scroll to position [0, 0]
click at [1521, 60] on span "Next" at bounding box center [1513, 64] width 17 height 8
click at [1242, 346] on select "Automated Search Bad Parcel Complete Duplicate Parcel High Dollar Reporting In …" at bounding box center [1200, 341] width 209 height 21
click at [1095, 332] on select "Automated Search Bad Parcel Complete Duplicate Parcel High Dollar Reporting In …" at bounding box center [1200, 341] width 209 height 21
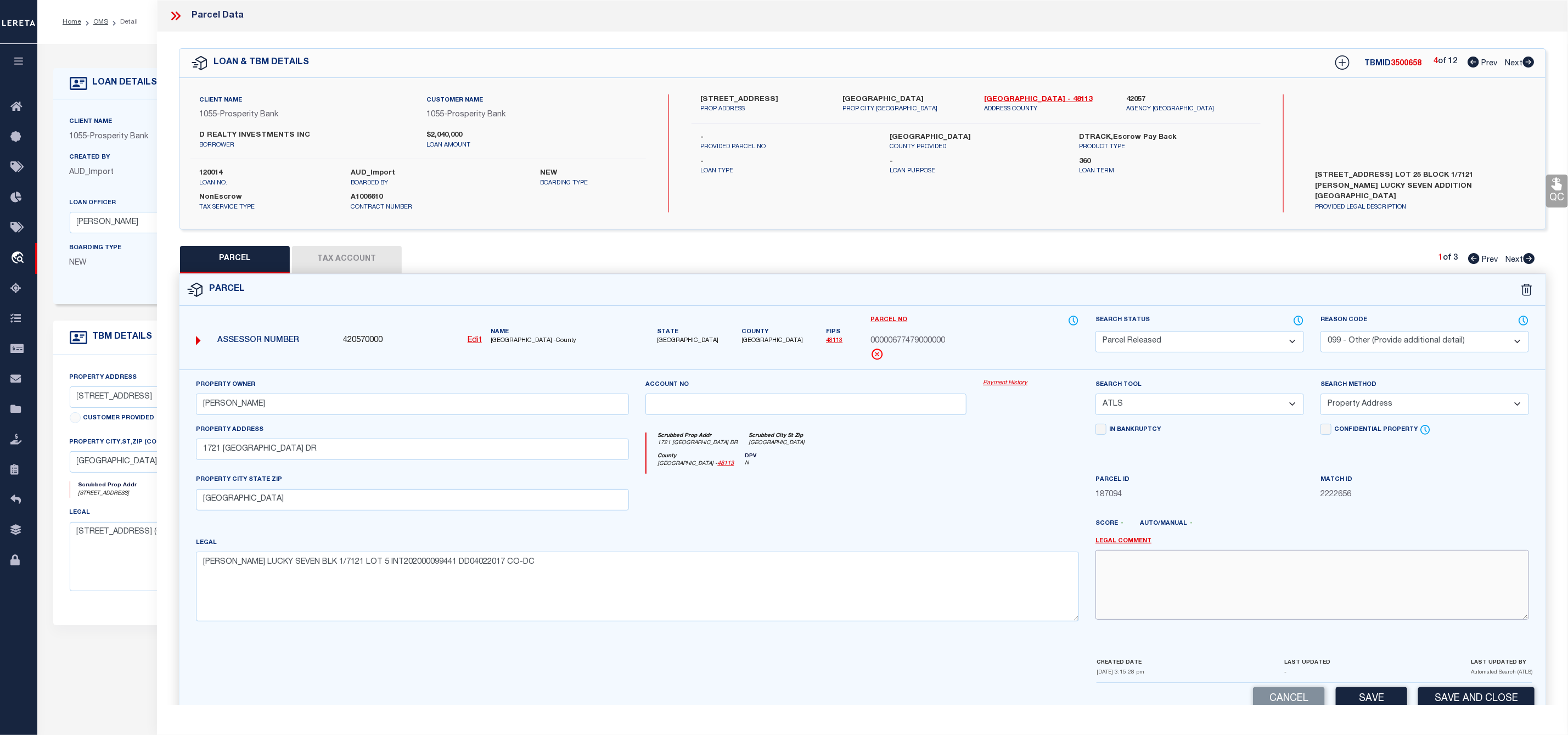
click at [1151, 587] on textarea at bounding box center [1312, 585] width 434 height 69
paste textarea "Parcel Not Needed"
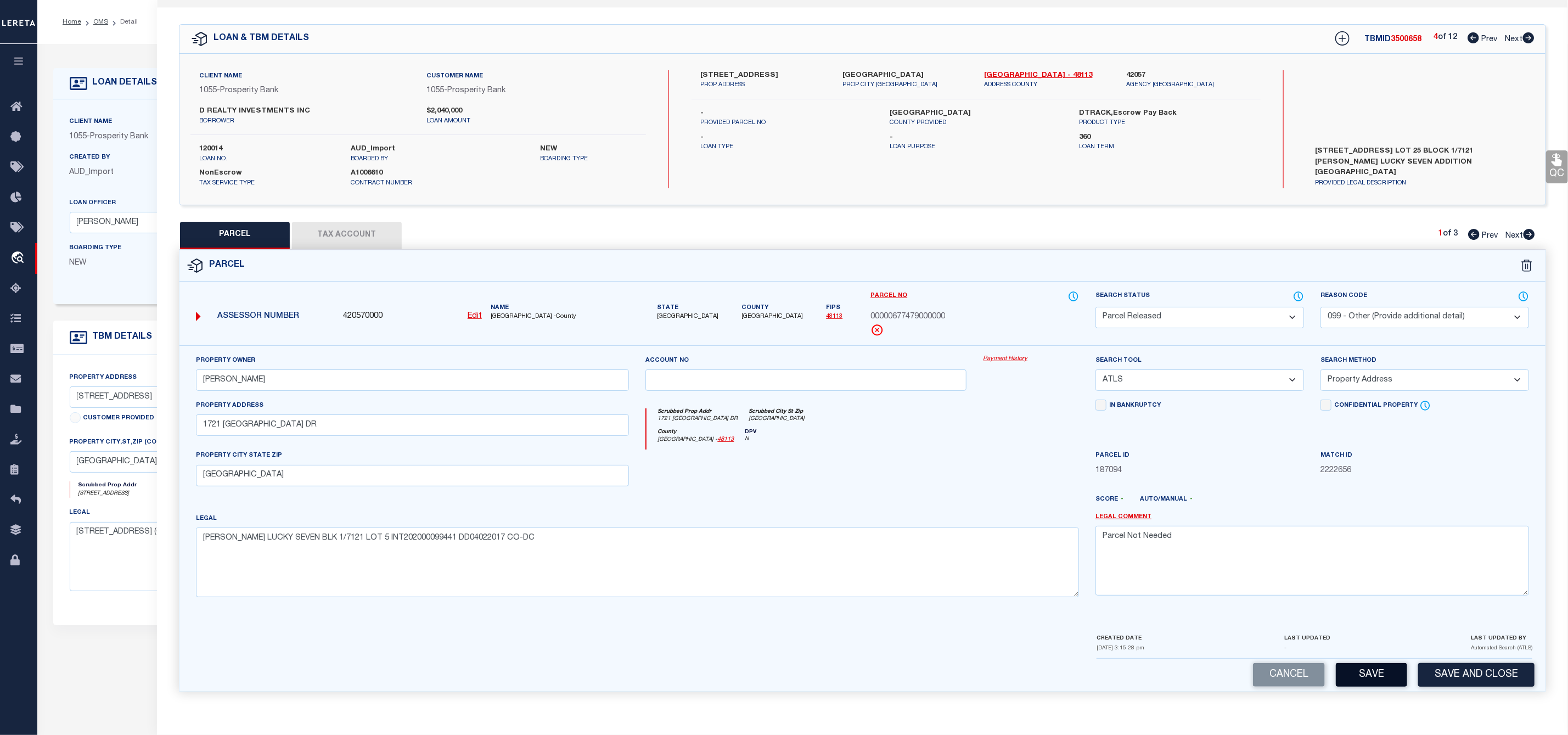
click at [1357, 672] on button "Save" at bounding box center [1371, 674] width 71 height 23
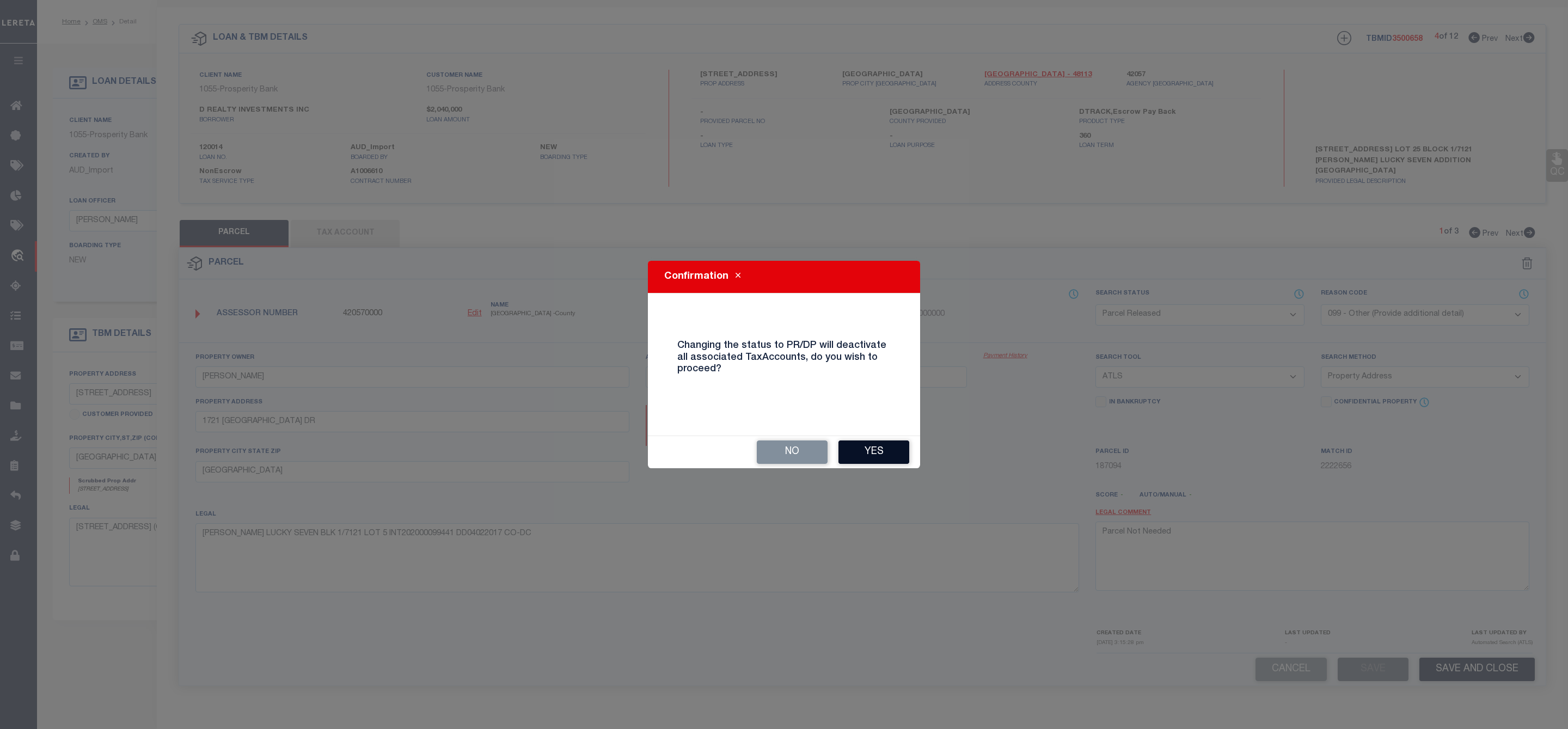
click at [884, 446] on button "Yes" at bounding box center [873, 452] width 71 height 23
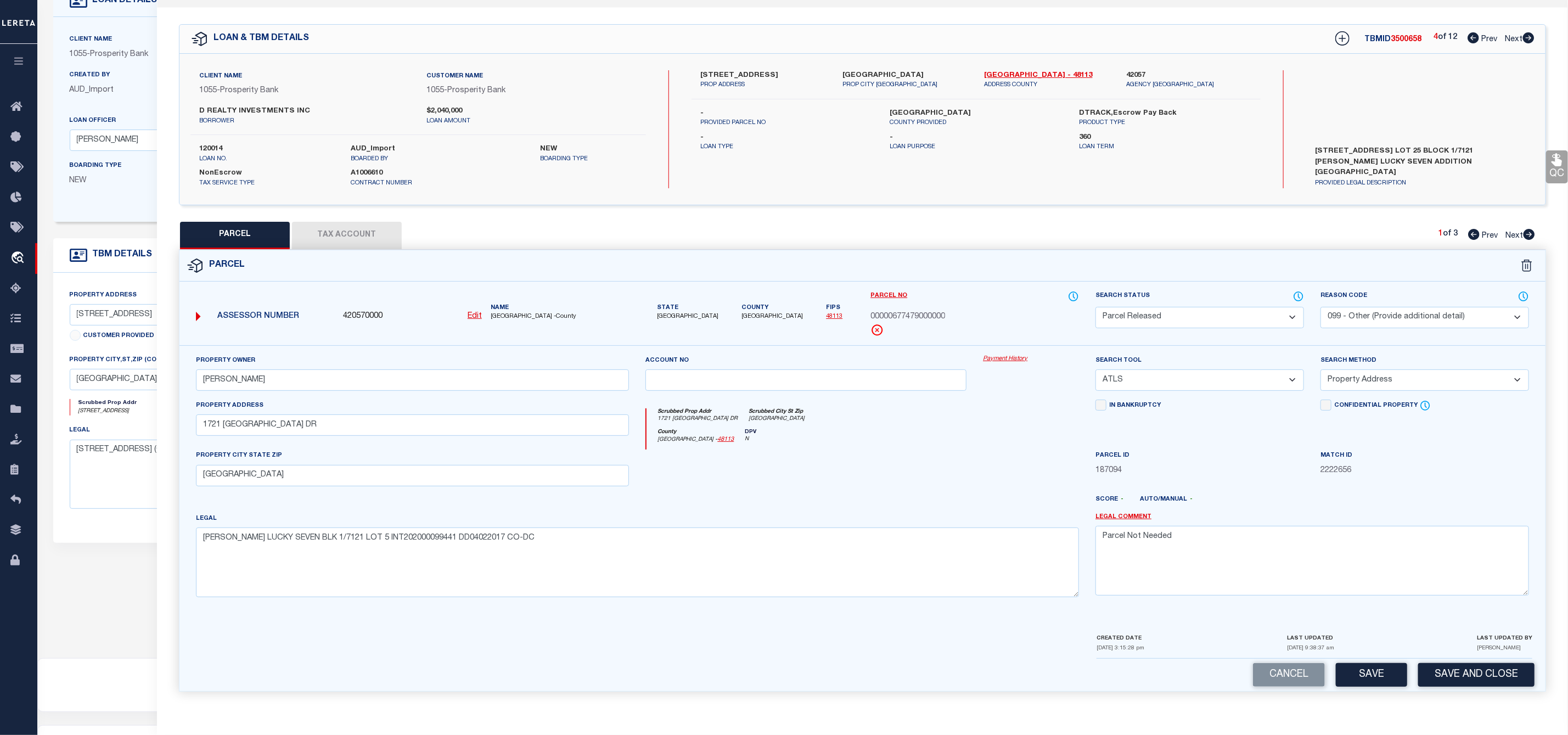
click at [1531, 229] on icon at bounding box center [1529, 234] width 11 height 11
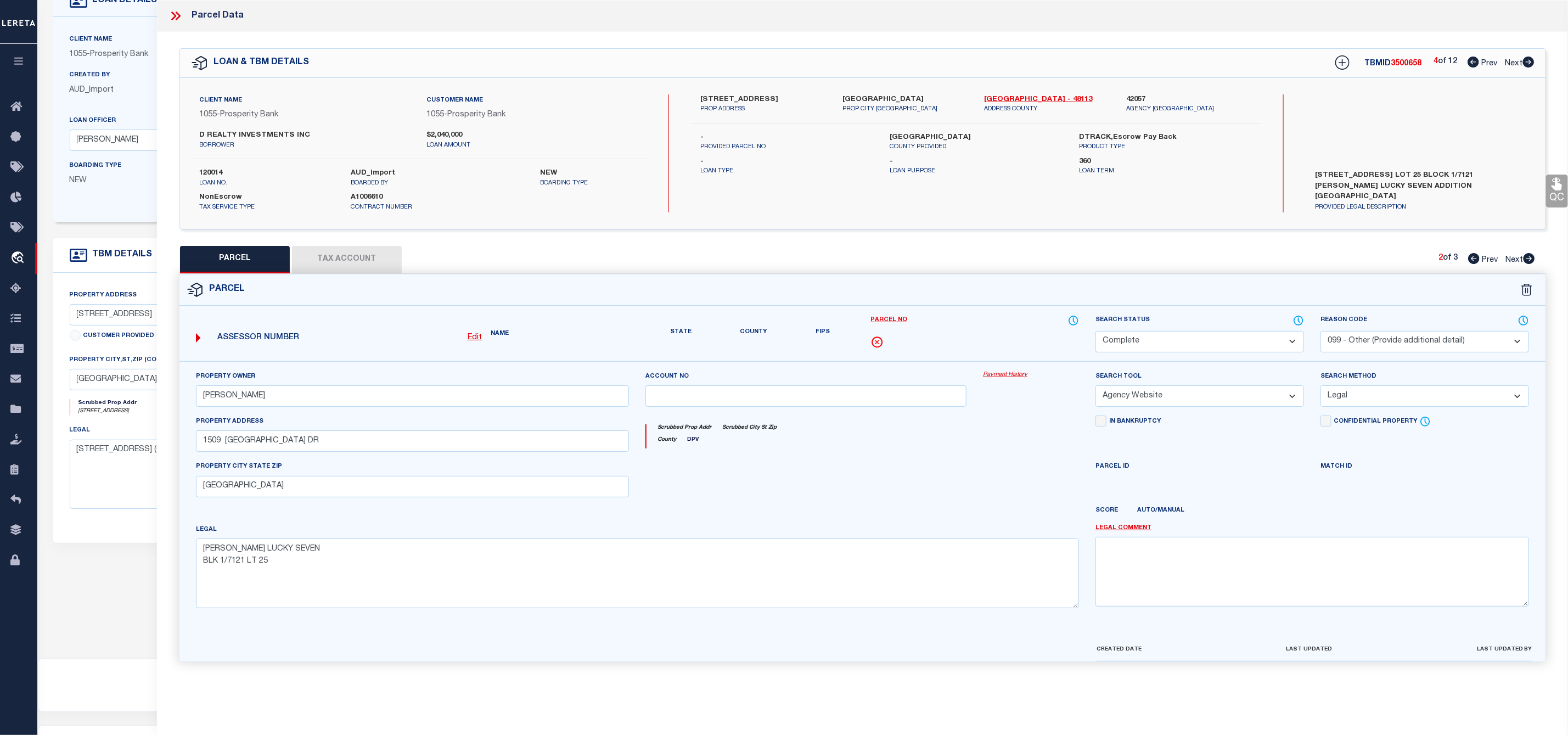
scroll to position [0, 0]
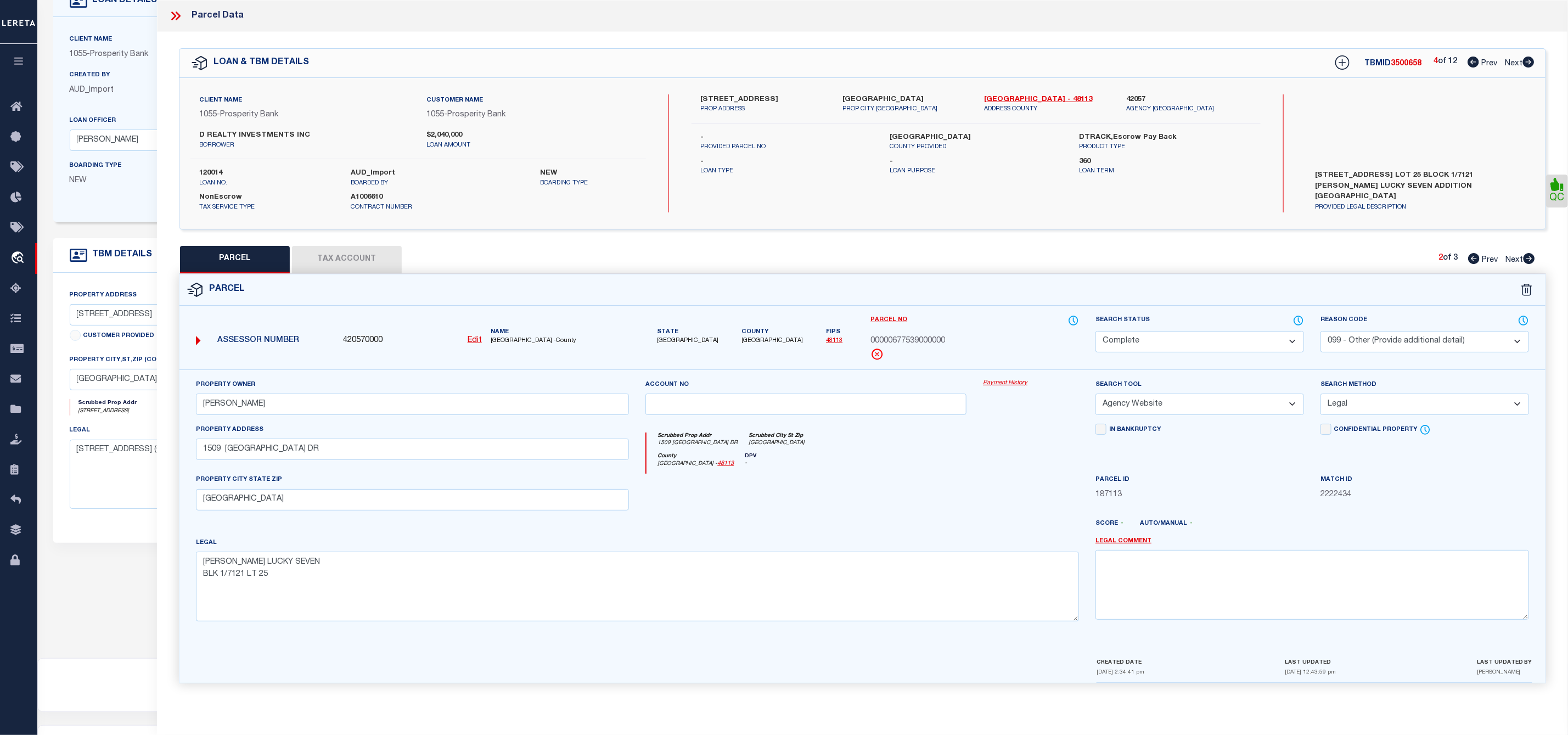
click at [1530, 259] on icon at bounding box center [1529, 259] width 12 height 11
click at [1298, 346] on select "Automated Search Bad Parcel Complete Duplicate Parcel High Dollar Reporting In …" at bounding box center [1200, 341] width 209 height 21
click at [1095, 332] on select "Automated Search Bad Parcel Complete Duplicate Parcel High Dollar Reporting In …" at bounding box center [1200, 341] width 209 height 21
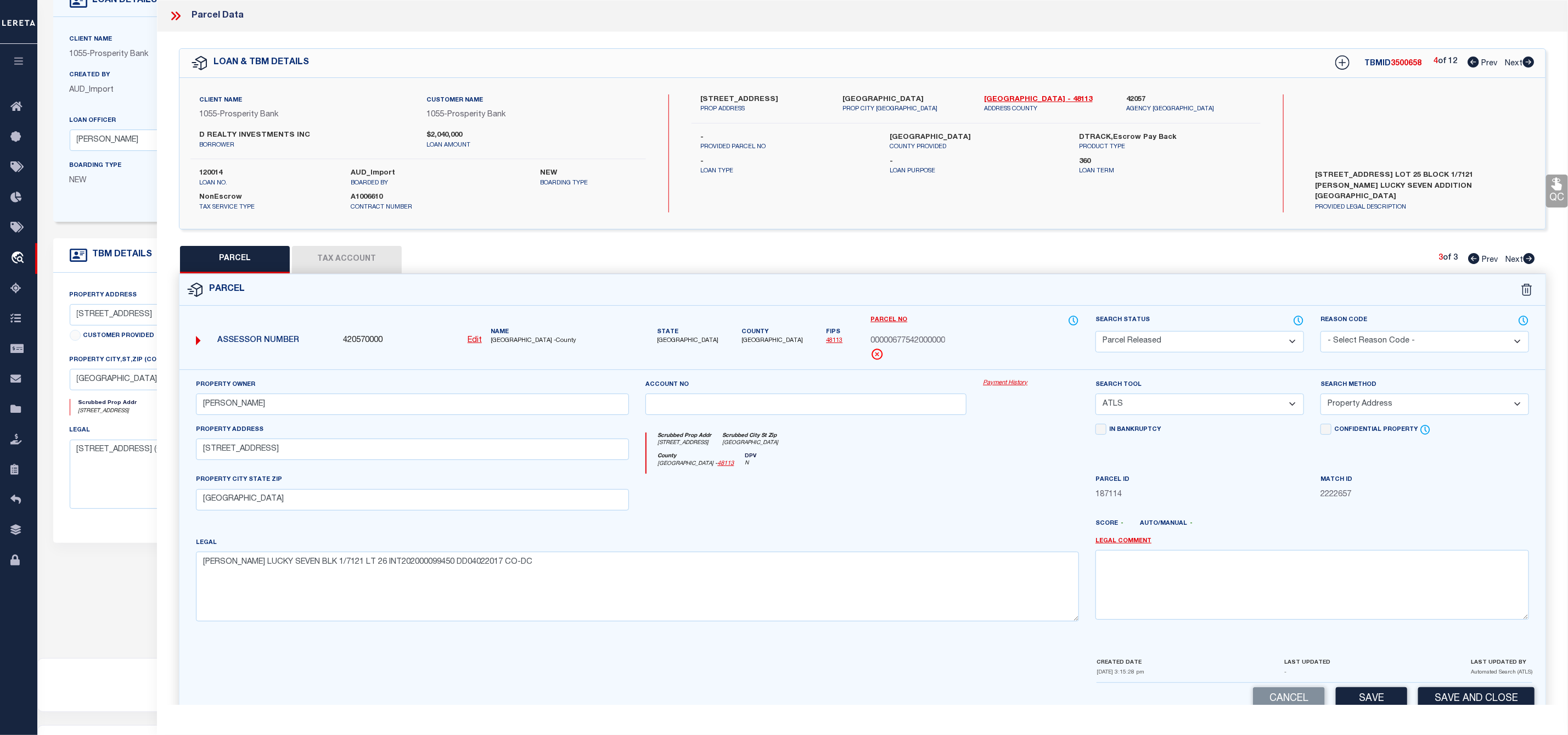
click at [1388, 337] on select "- Select Reason Code - 099 - Other (Provide additional detail) ACT - Agency Cha…" at bounding box center [1424, 341] width 209 height 21
click at [1320, 332] on select "- Select Reason Code - 099 - Other (Provide additional detail) ACT - Agency Cha…" at bounding box center [1424, 341] width 209 height 21
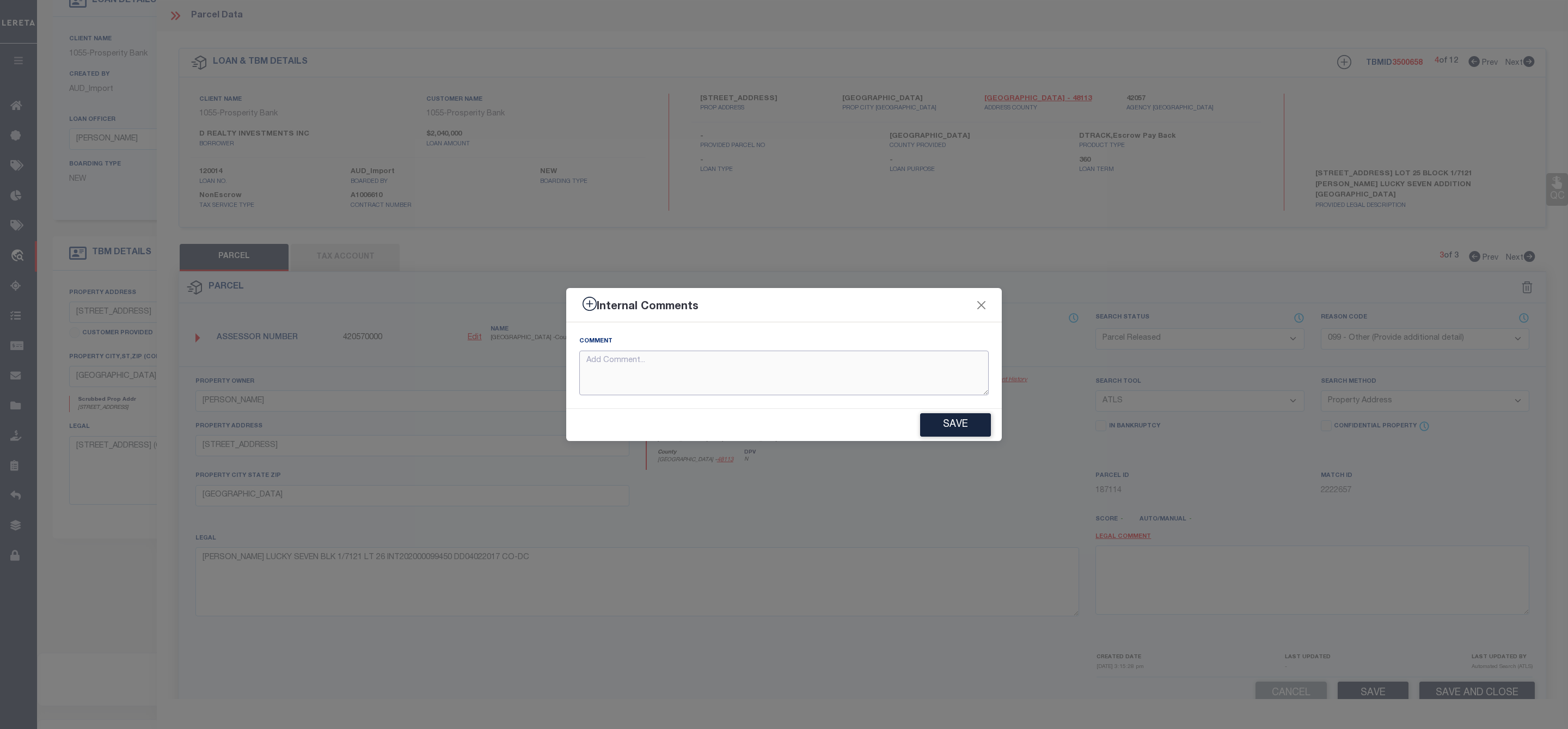
click at [923, 371] on textarea at bounding box center [783, 373] width 409 height 45
paste textarea "Parcel Not Needed"
click at [929, 426] on button "Save" at bounding box center [955, 424] width 71 height 23
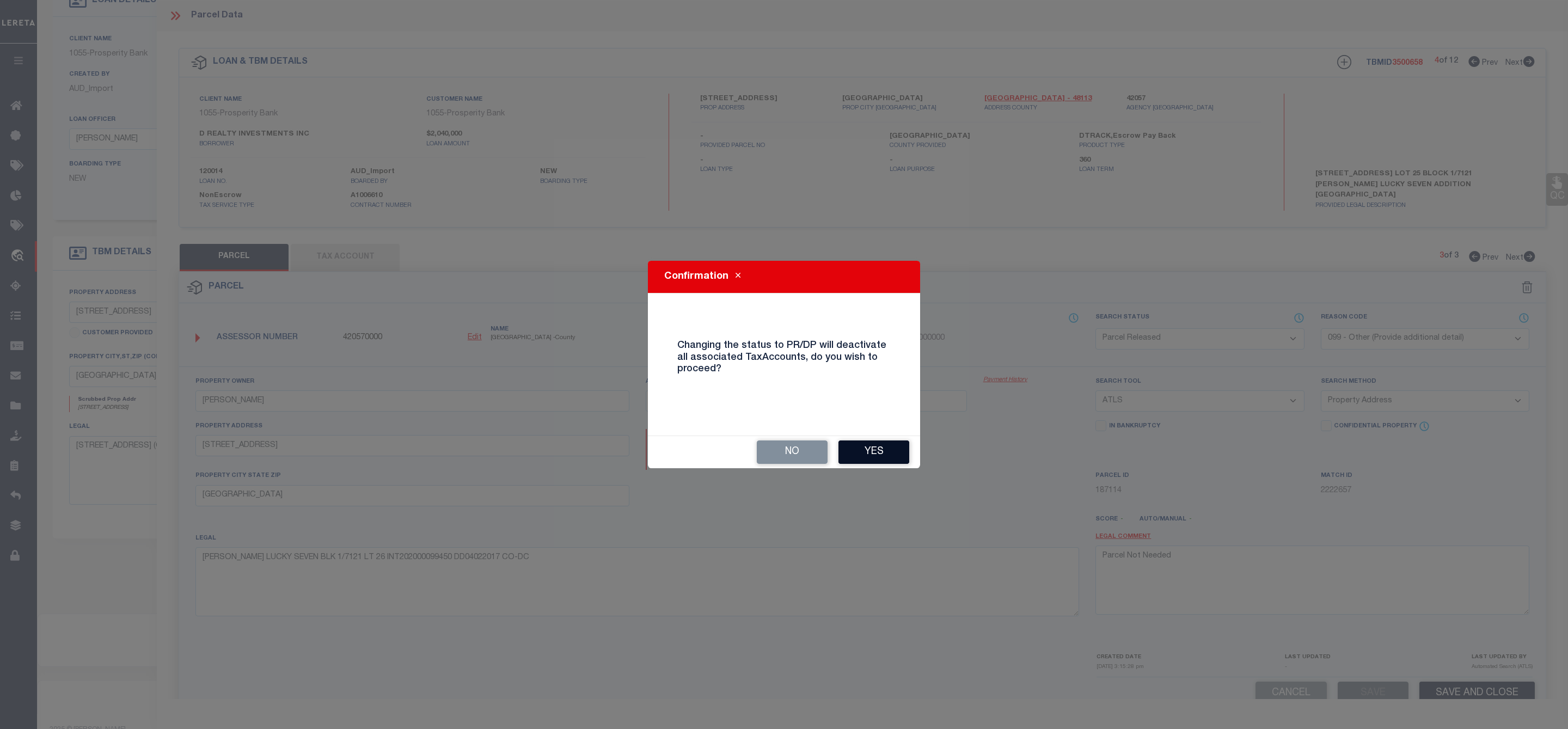
click at [896, 452] on button "Yes" at bounding box center [873, 452] width 71 height 23
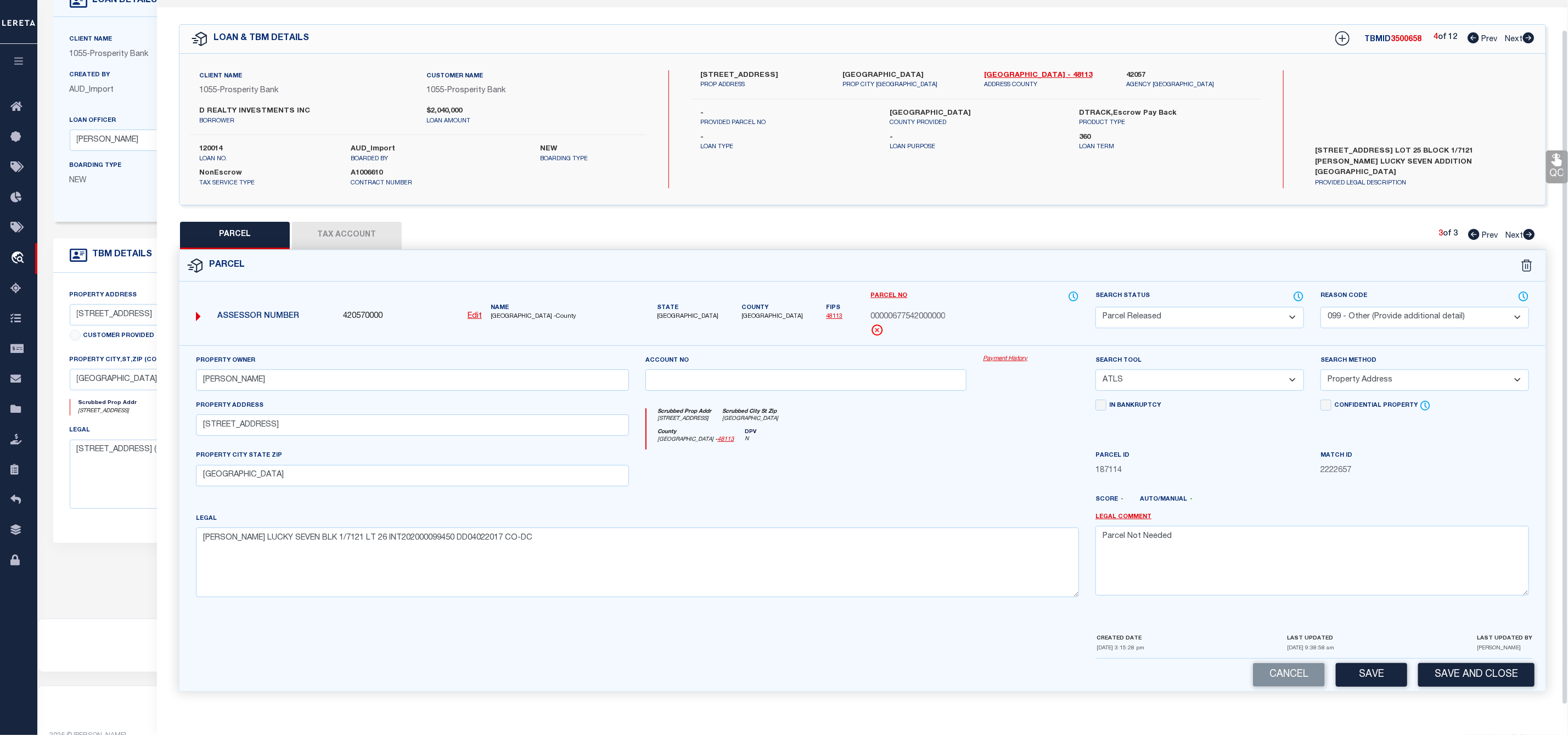
scroll to position [110, 0]
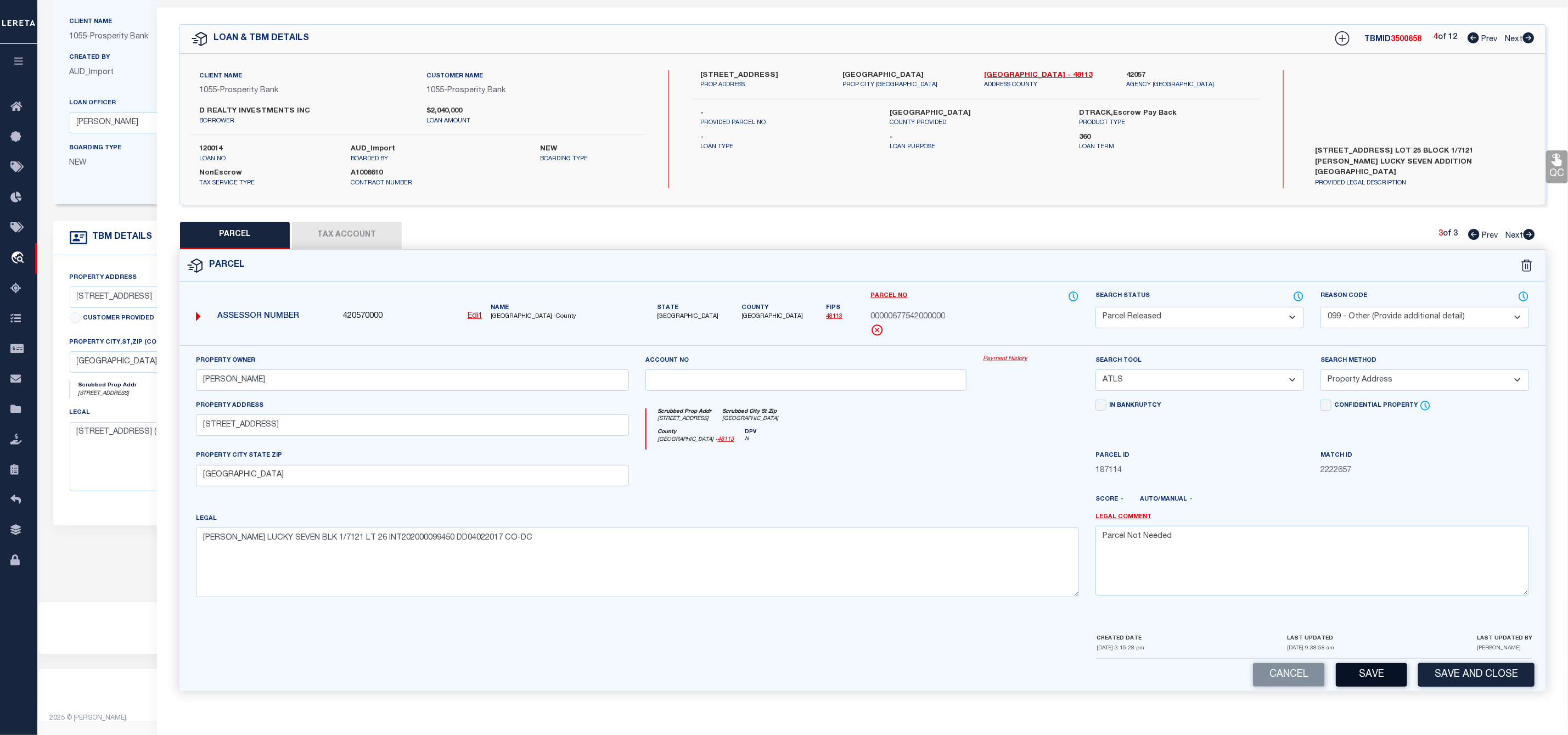
click at [1370, 667] on button "Save" at bounding box center [1371, 674] width 71 height 23
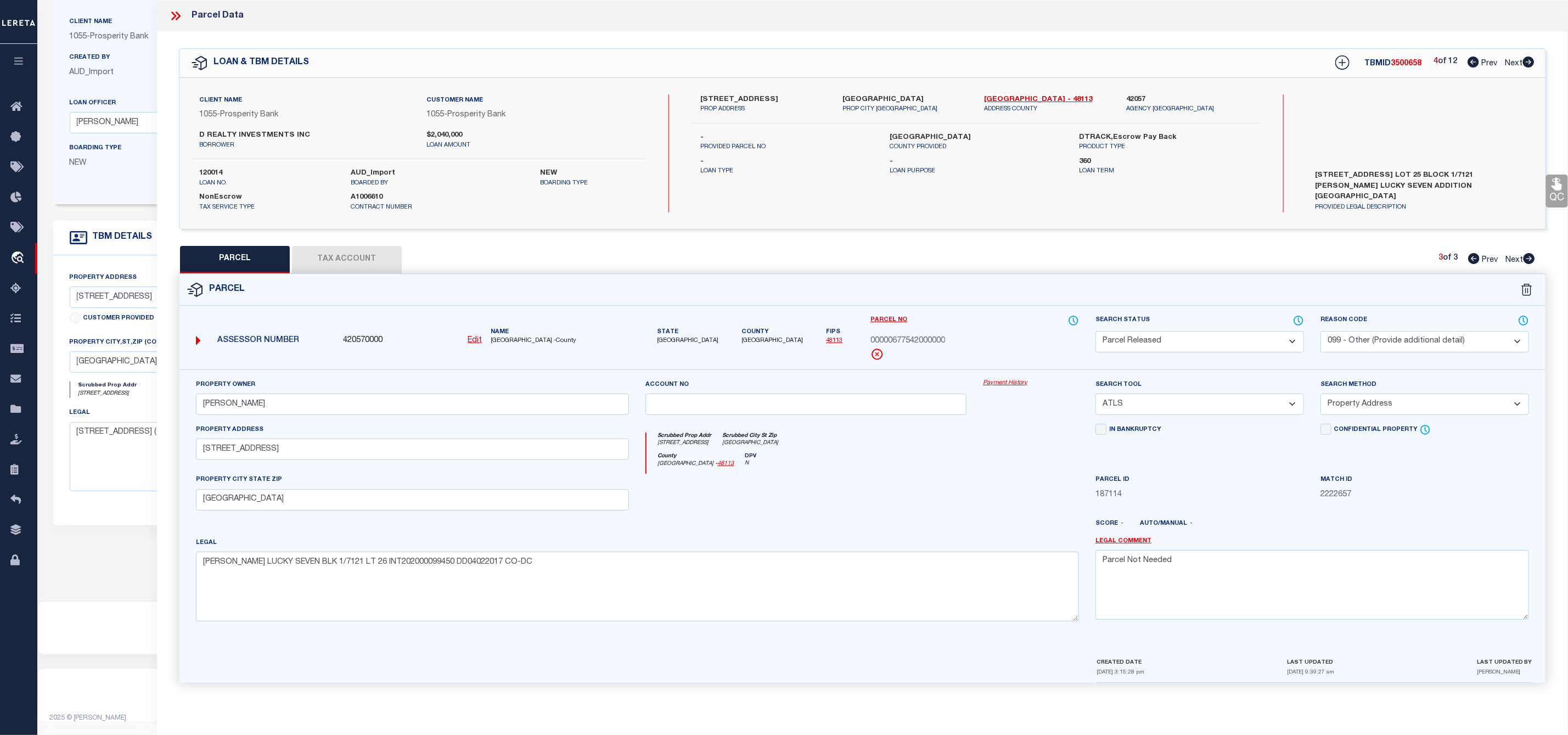
scroll to position [0, 0]
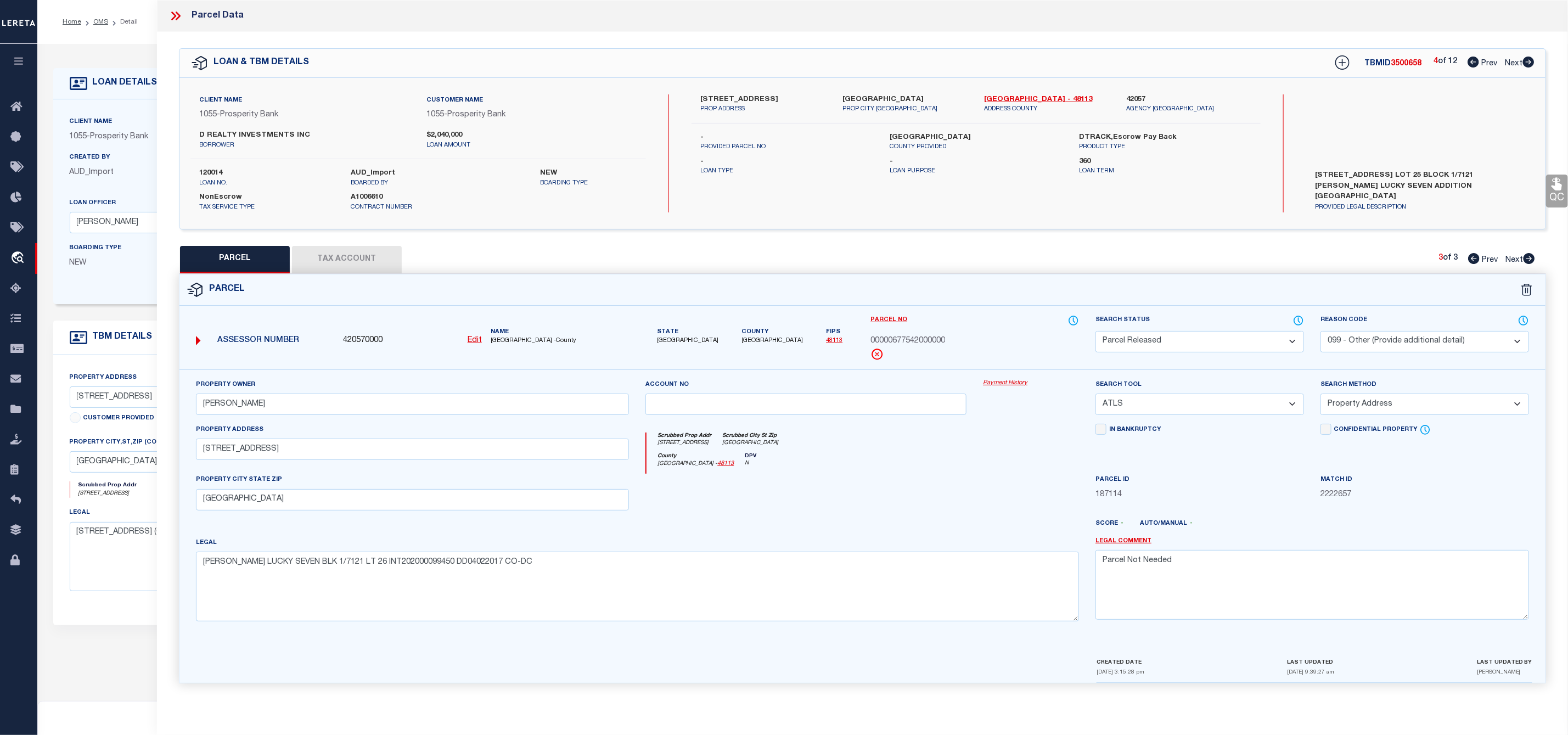
click at [1531, 62] on icon at bounding box center [1528, 62] width 11 height 11
click at [1531, 254] on link "Next" at bounding box center [1520, 258] width 29 height 8
click at [1213, 337] on select "Automated Search Bad Parcel Complete Duplicate Parcel High Dollar Reporting In …" at bounding box center [1200, 341] width 209 height 21
click at [1095, 332] on select "Automated Search Bad Parcel Complete Duplicate Parcel High Dollar Reporting In …" at bounding box center [1200, 341] width 209 height 21
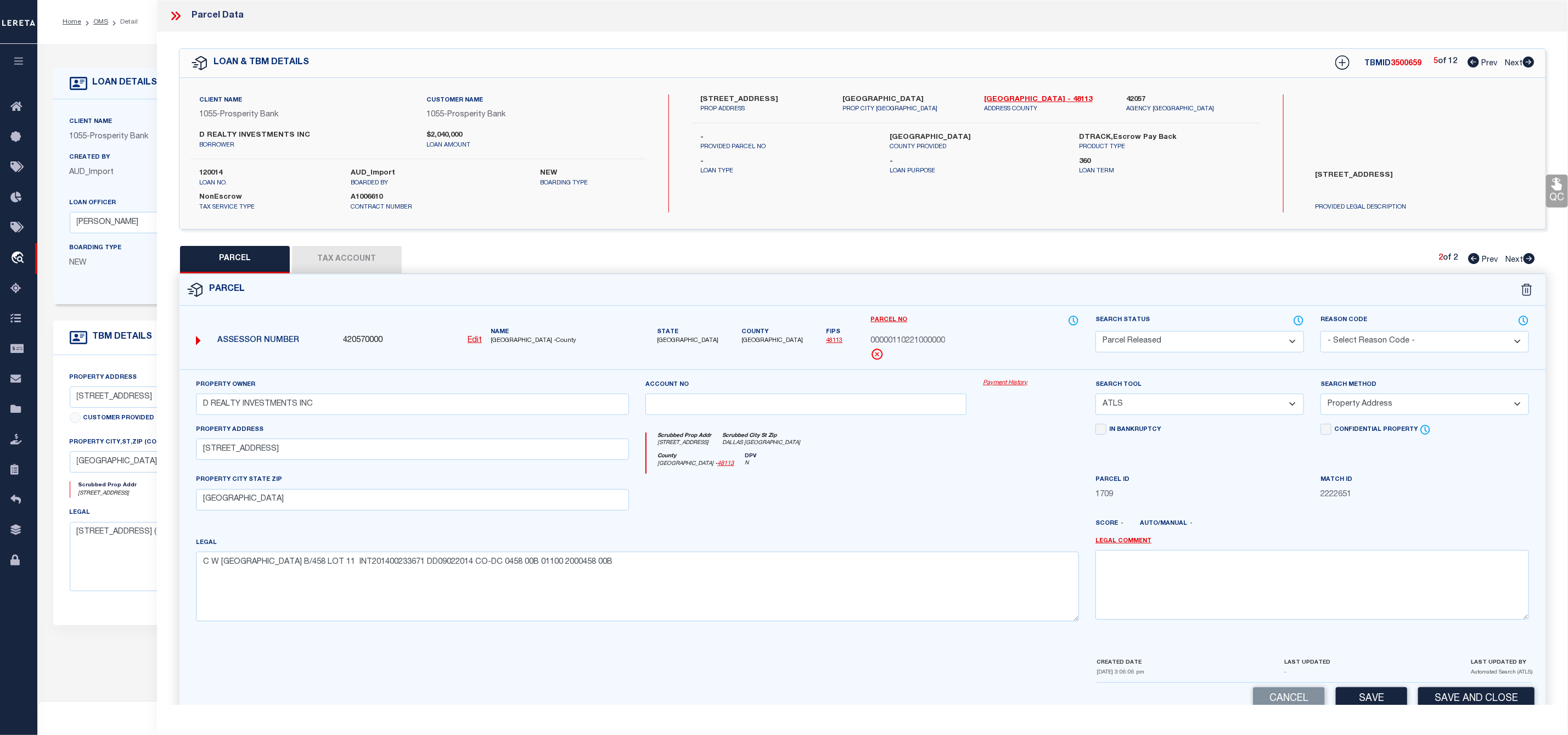
click at [1416, 338] on select "- Select Reason Code - 099 - Other (Provide additional detail) ACT - Agency Cha…" at bounding box center [1424, 341] width 209 height 21
click at [1320, 332] on select "- Select Reason Code - 099 - Other (Provide additional detail) ACT - Agency Cha…" at bounding box center [1424, 341] width 209 height 21
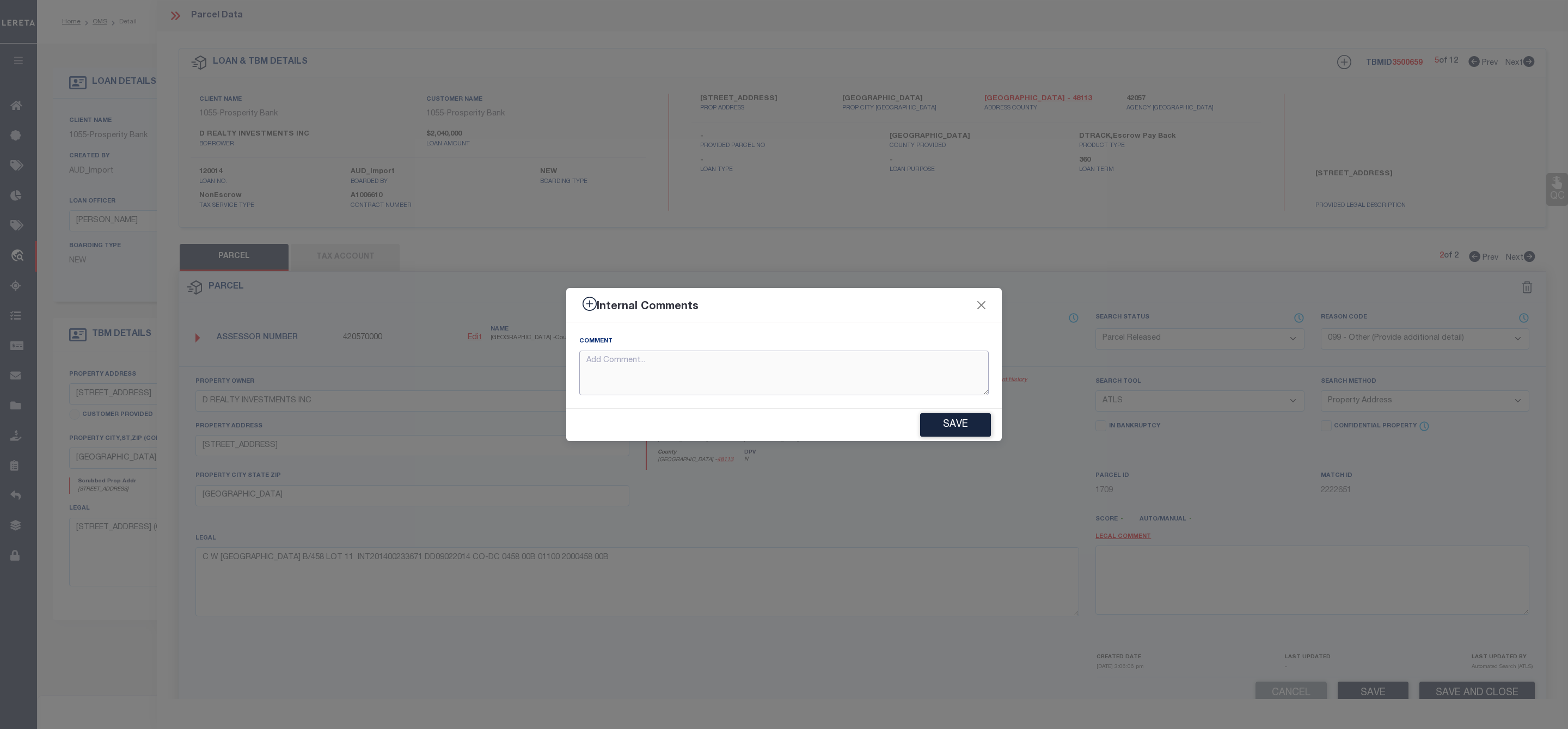
click at [717, 359] on textarea at bounding box center [783, 373] width 409 height 45
paste textarea "Parcel Not Needed"
click at [959, 432] on button "Save" at bounding box center [955, 424] width 71 height 23
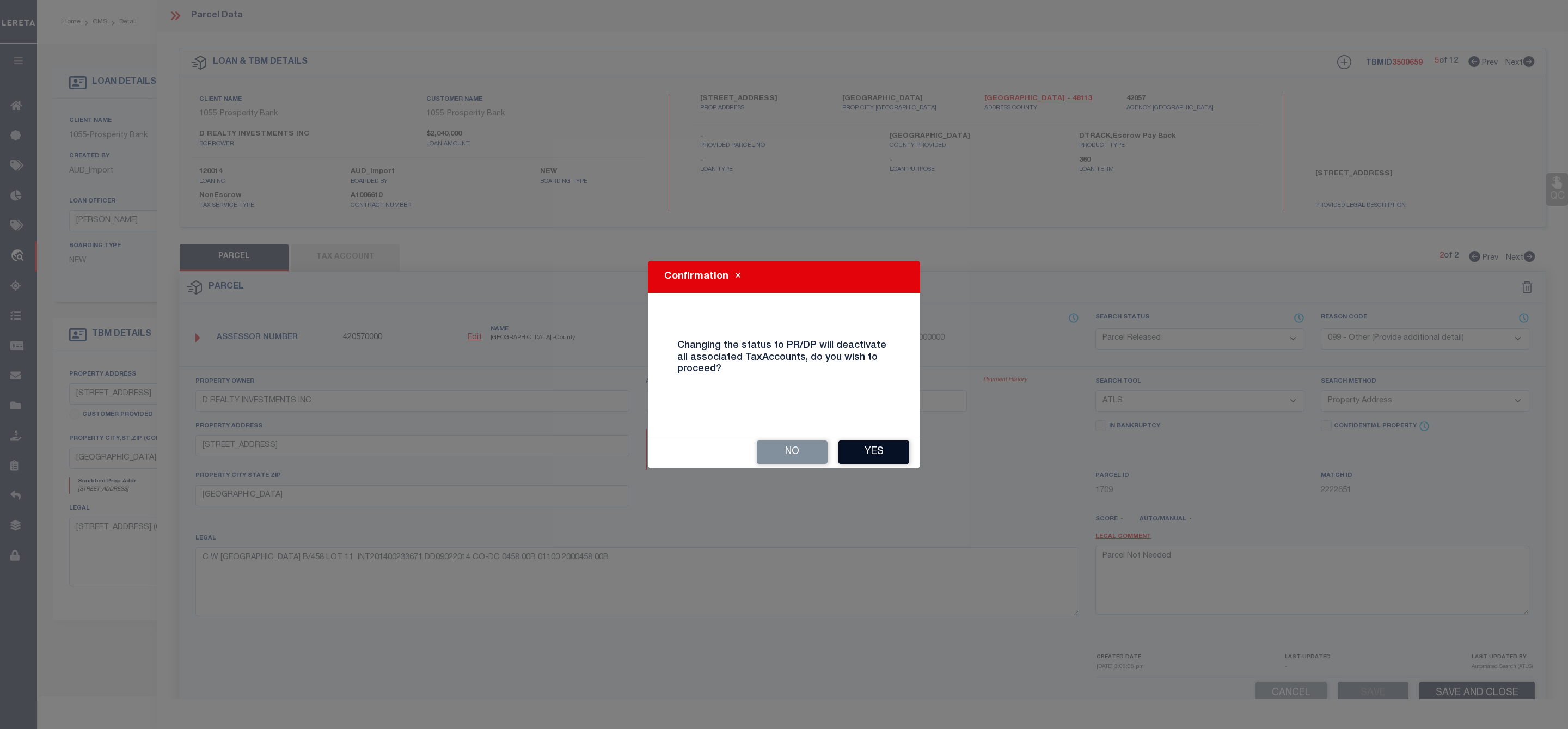
click at [877, 446] on button "Yes" at bounding box center [873, 452] width 71 height 23
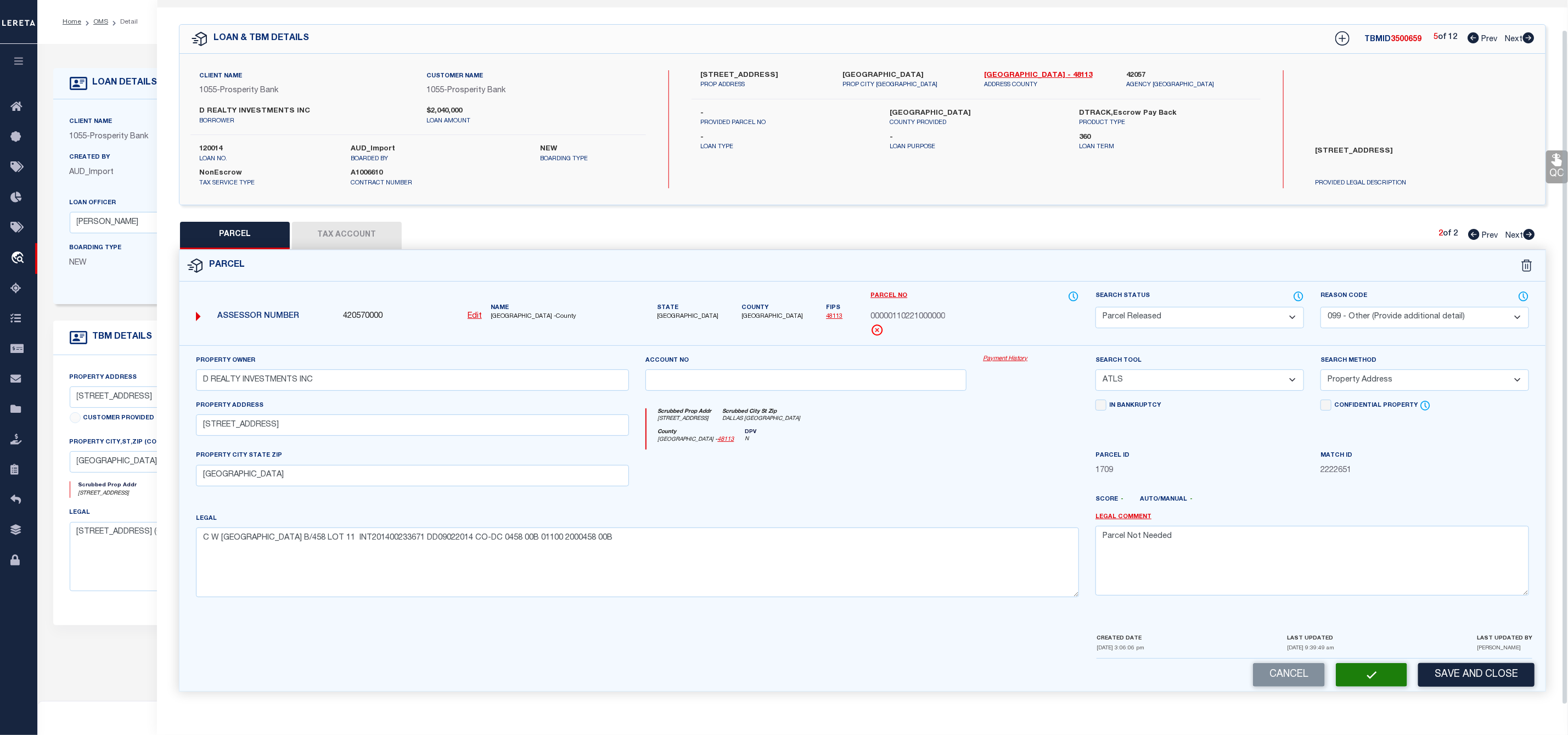
scroll to position [32, 0]
click at [1531, 32] on icon at bounding box center [1528, 38] width 11 height 11
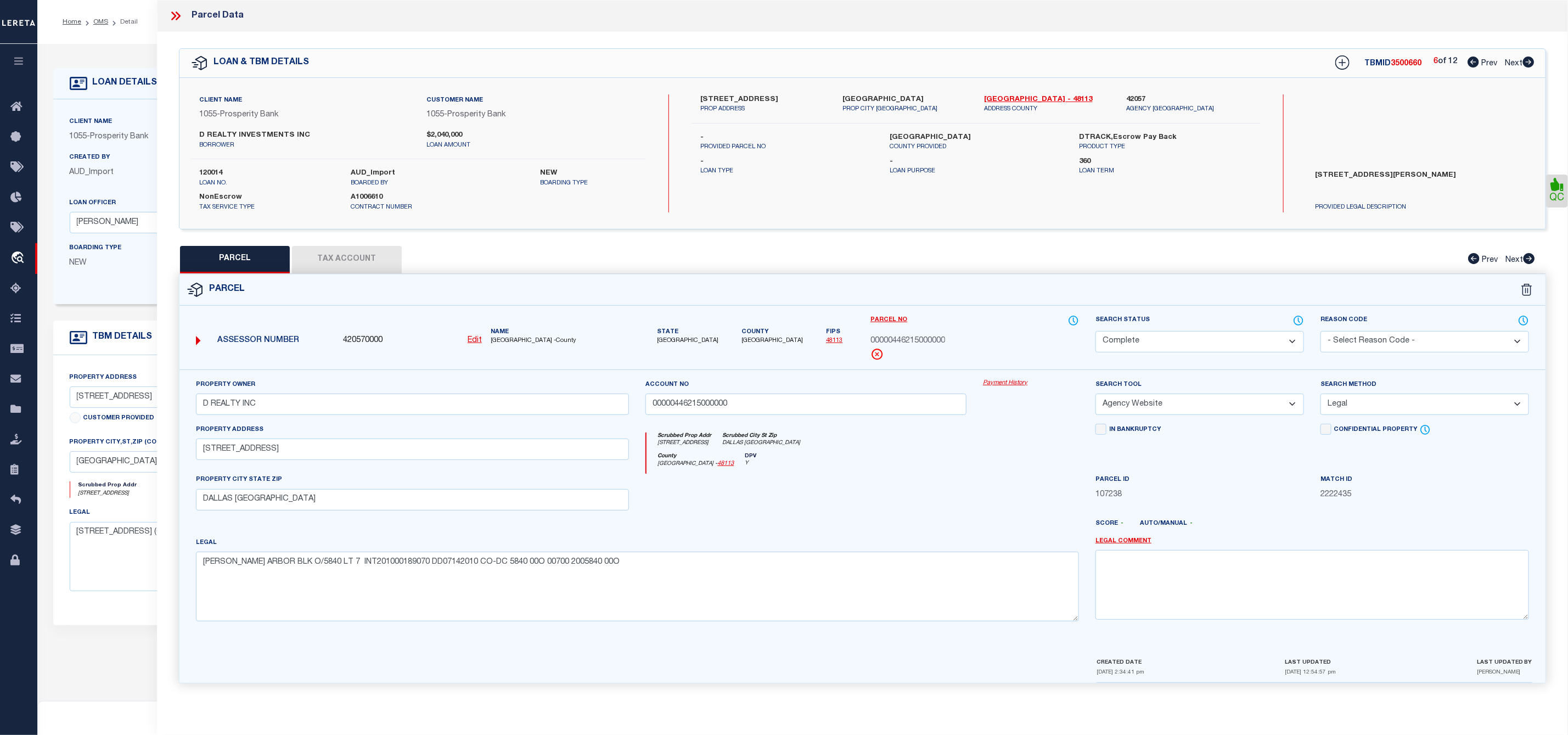
scroll to position [0, 0]
click at [1533, 62] on icon at bounding box center [1528, 62] width 11 height 11
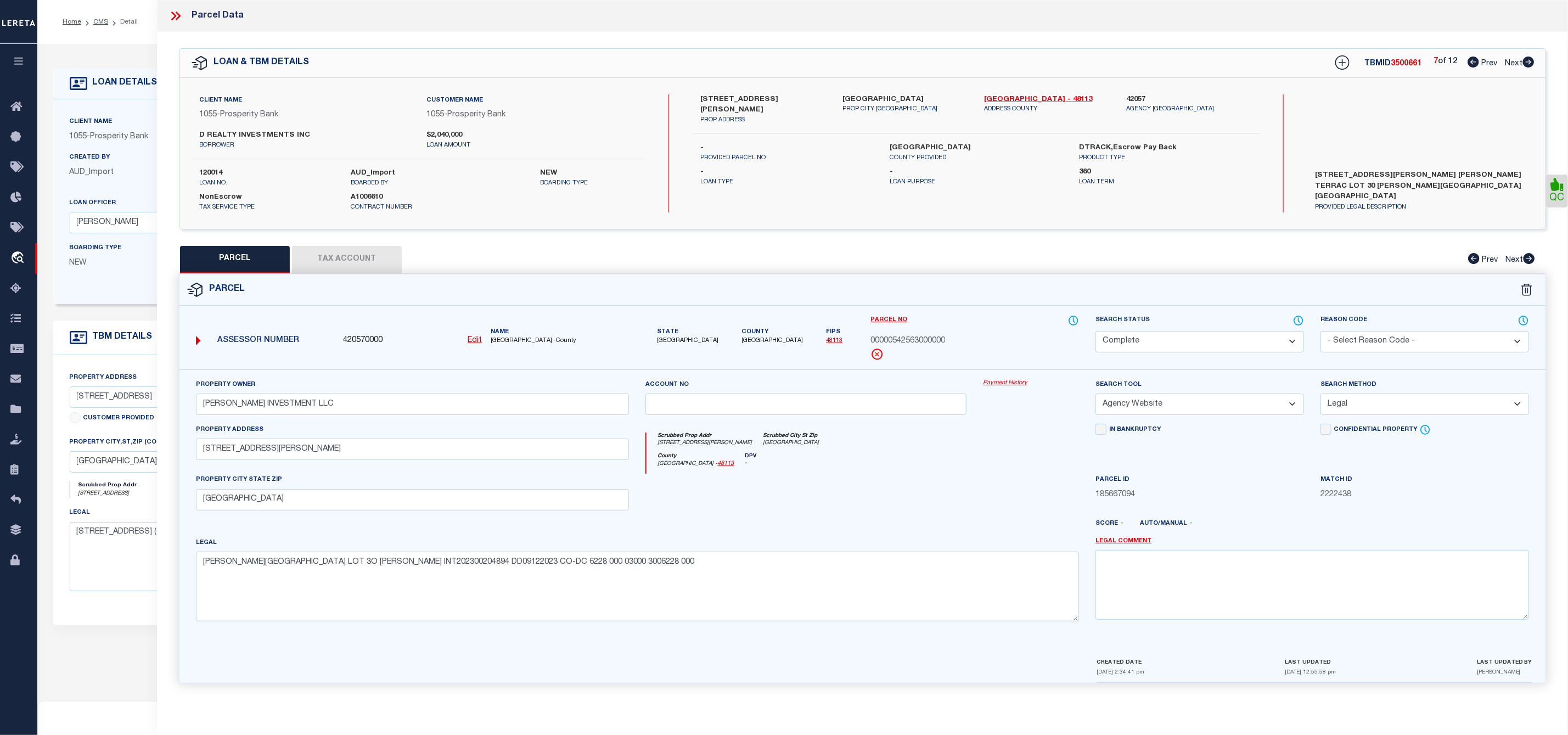
click at [1533, 62] on icon at bounding box center [1528, 62] width 11 height 11
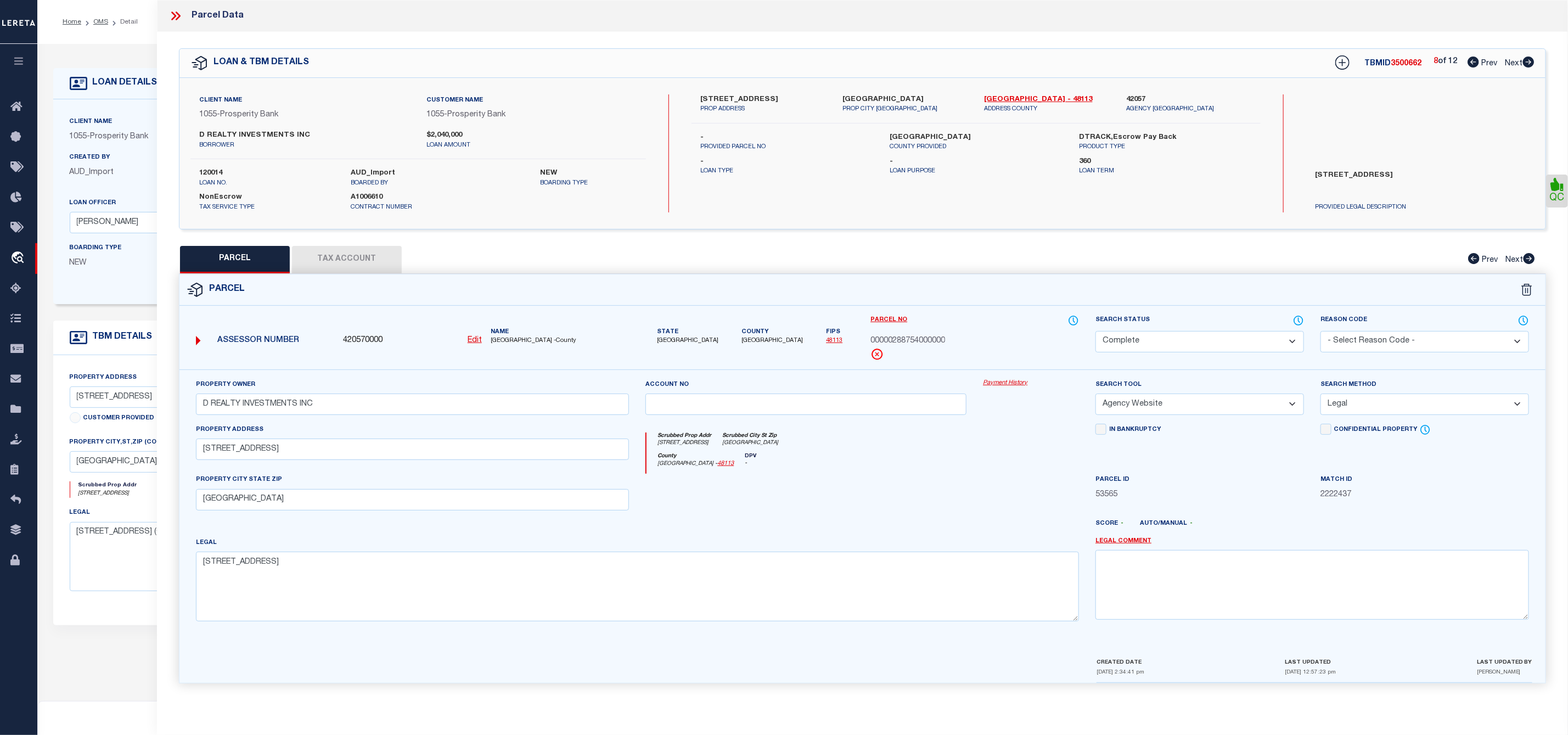
click at [1533, 62] on icon at bounding box center [1528, 62] width 11 height 11
click at [1535, 259] on icon at bounding box center [1529, 259] width 12 height 11
click at [1232, 346] on select "Automated Search Bad Parcel Complete Duplicate Parcel High Dollar Reporting In …" at bounding box center [1200, 341] width 209 height 21
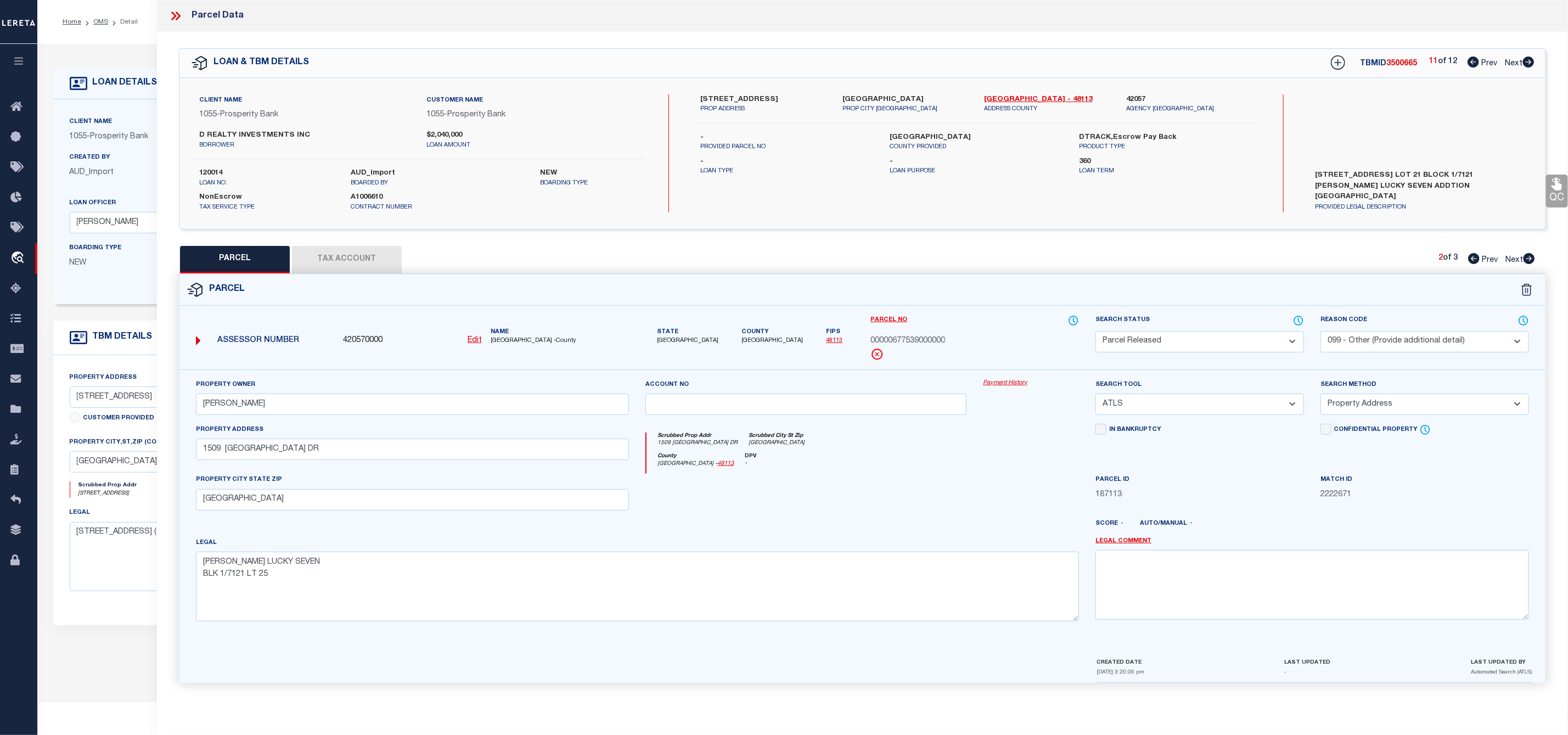
click at [1095, 332] on select "Automated Search Bad Parcel Complete Duplicate Parcel High Dollar Reporting In …" at bounding box center [1200, 341] width 209 height 21
click at [1390, 343] on select "- Select Reason Code - 099 - Other (Provide additional detail) ACT - Agency Cha…" at bounding box center [1424, 341] width 209 height 21
click at [1320, 332] on select "- Select Reason Code - 099 - Other (Provide additional detail) ACT - Agency Cha…" at bounding box center [1424, 341] width 209 height 21
click at [1162, 596] on textarea at bounding box center [1312, 585] width 434 height 69
paste textarea "Parcel Not Needed"
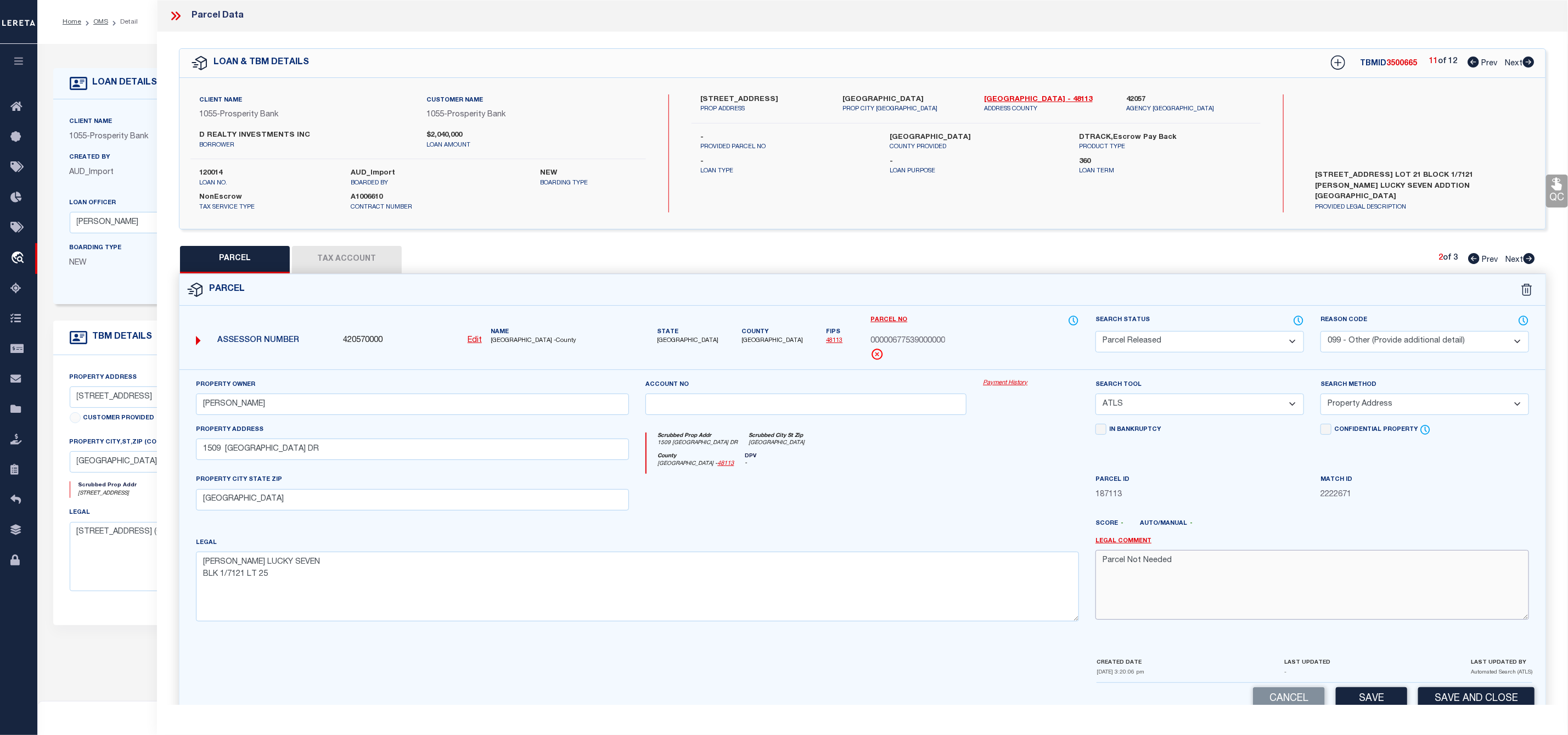
scroll to position [32, 0]
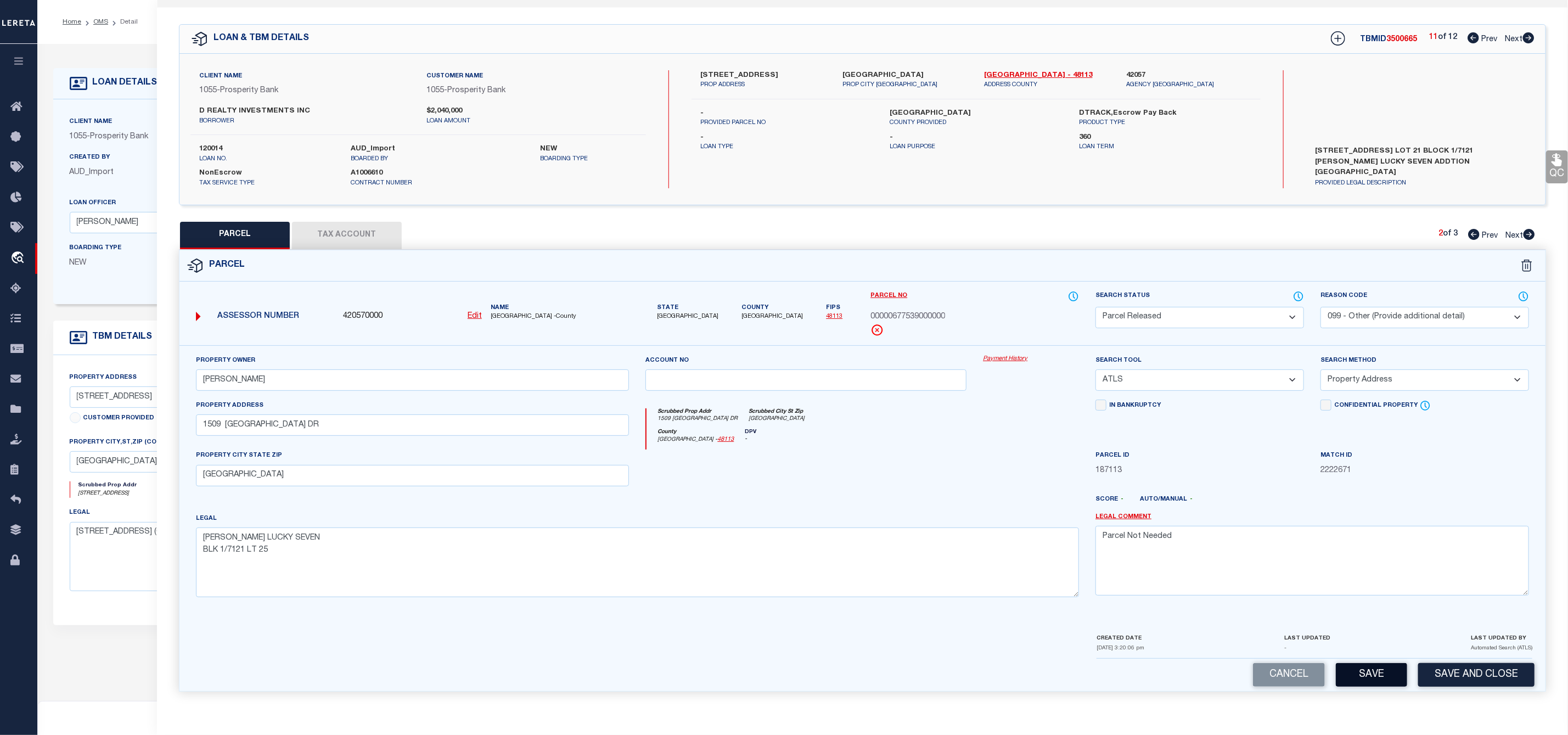
click at [1367, 675] on button "Save" at bounding box center [1371, 674] width 71 height 23
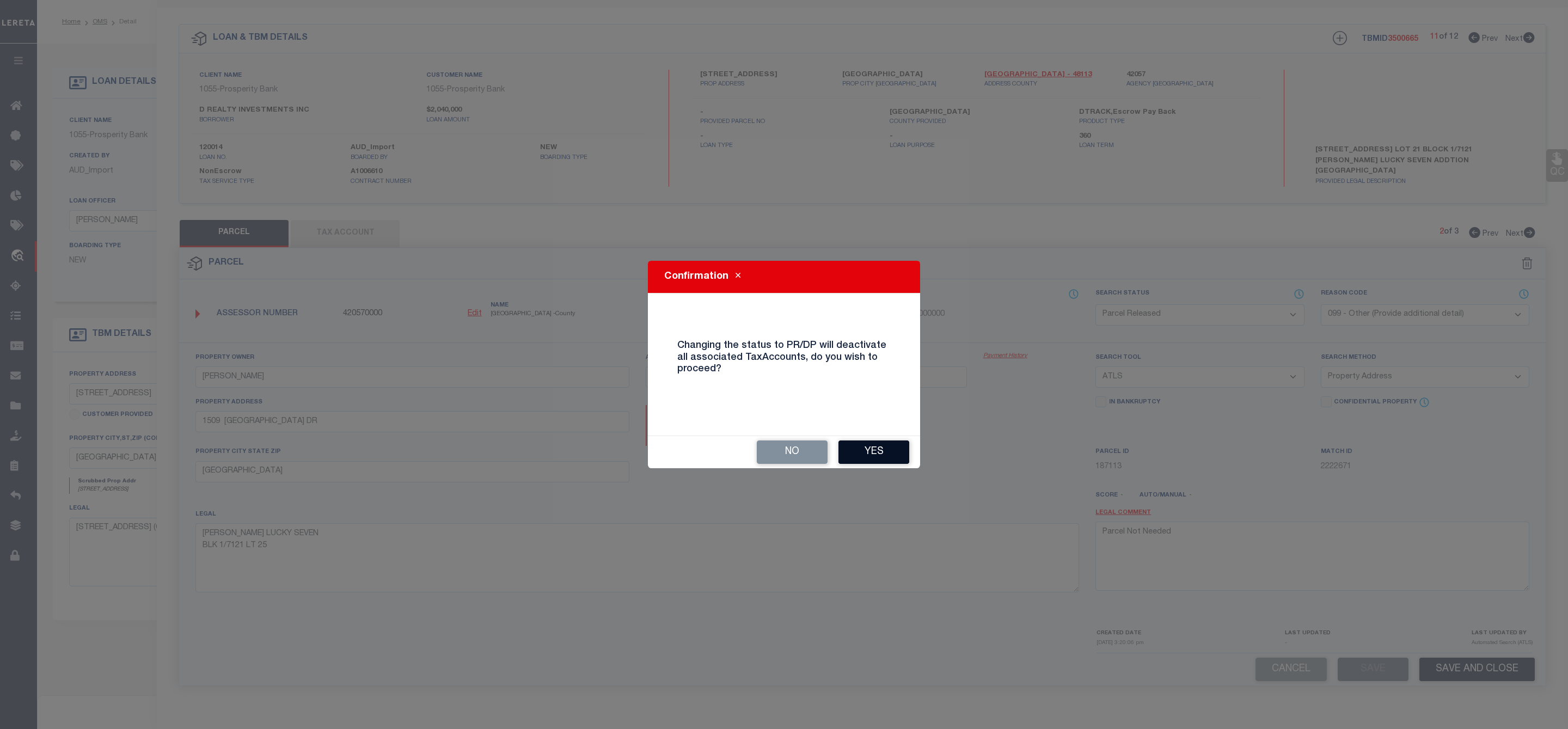
click at [880, 446] on button "Yes" at bounding box center [873, 452] width 71 height 23
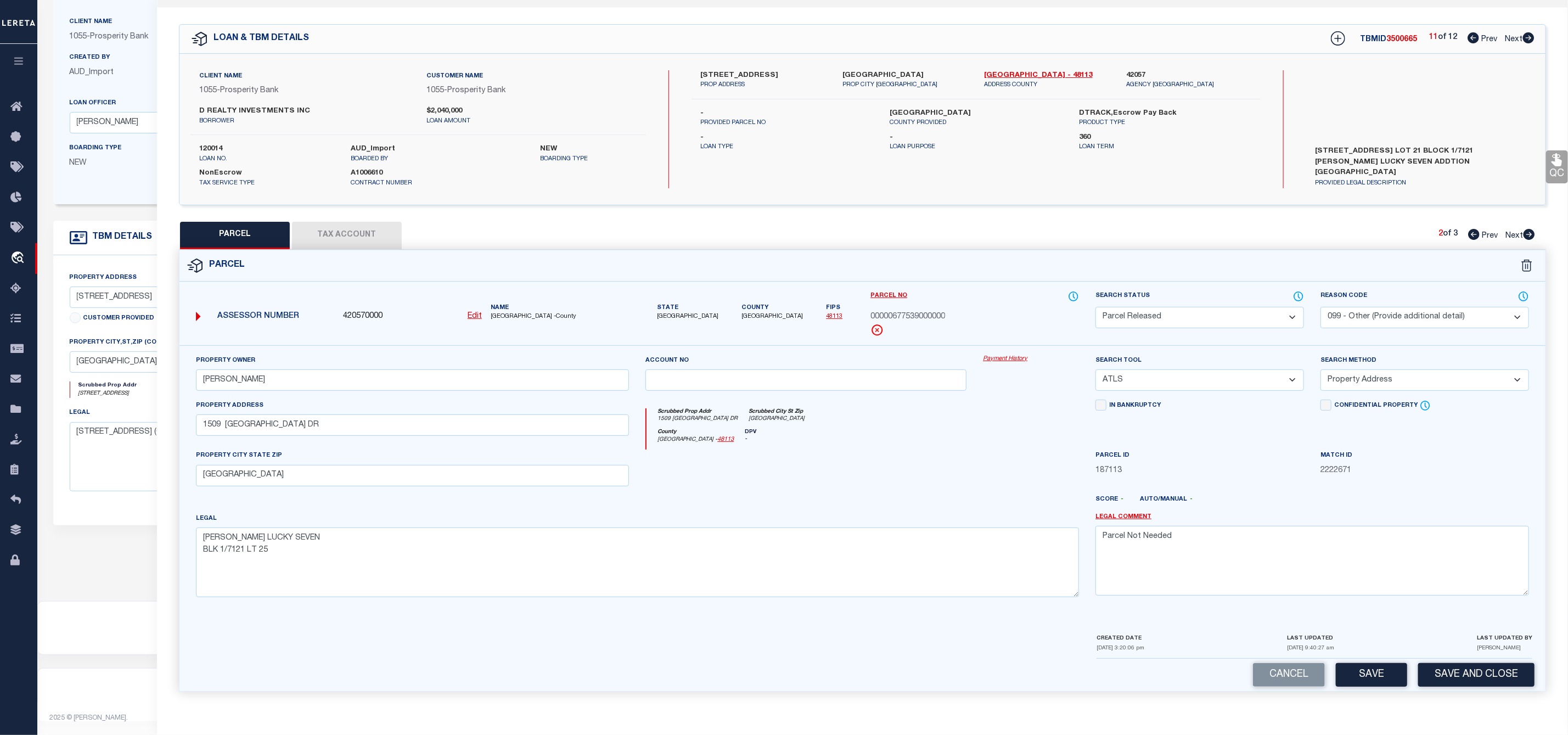
click at [1527, 229] on icon at bounding box center [1529, 234] width 11 height 11
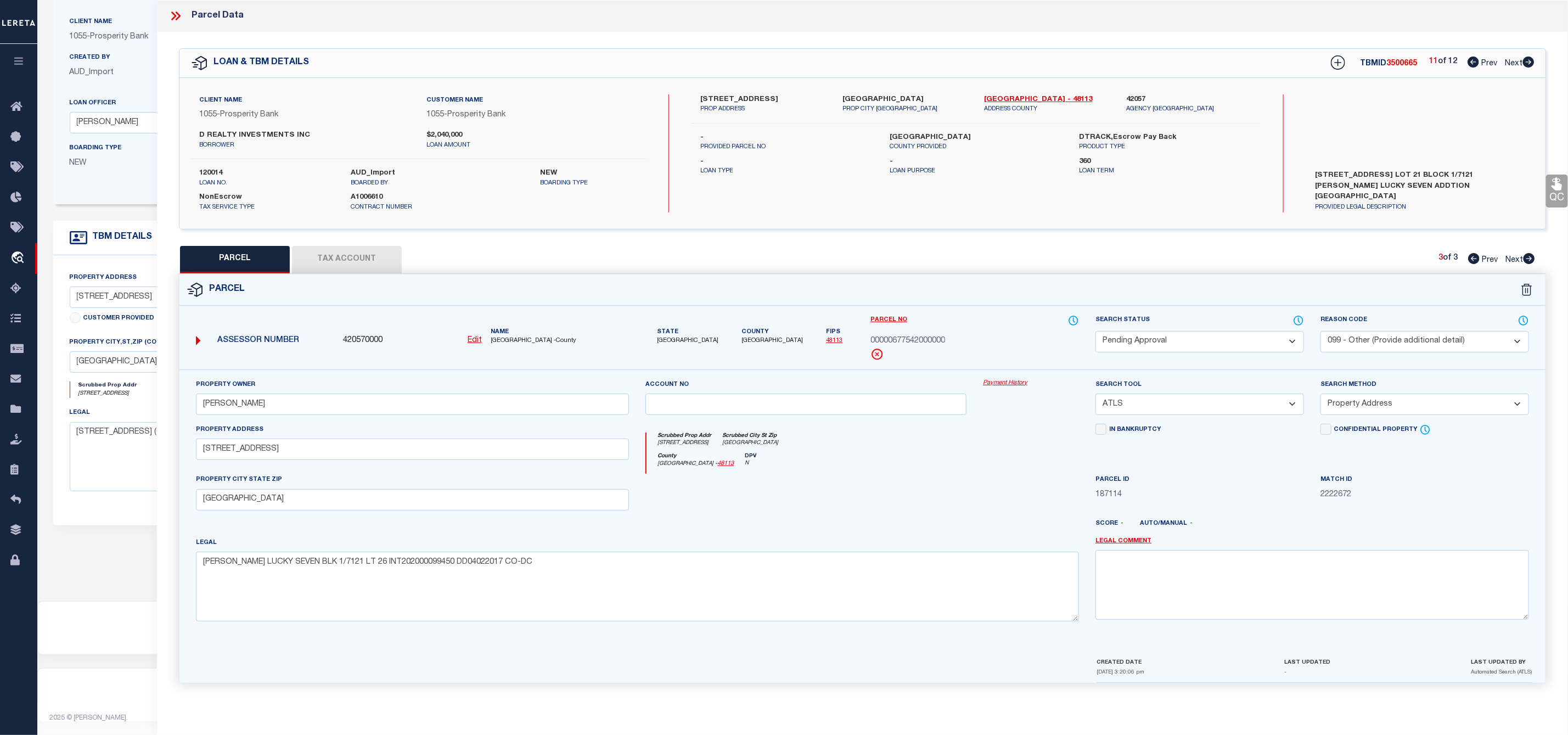
scroll to position [0, 0]
click at [1248, 343] on select "Automated Search Bad Parcel Complete Duplicate Parcel High Dollar Reporting In …" at bounding box center [1200, 341] width 209 height 21
click at [1095, 332] on select "Automated Search Bad Parcel Complete Duplicate Parcel High Dollar Reporting In …" at bounding box center [1200, 341] width 209 height 21
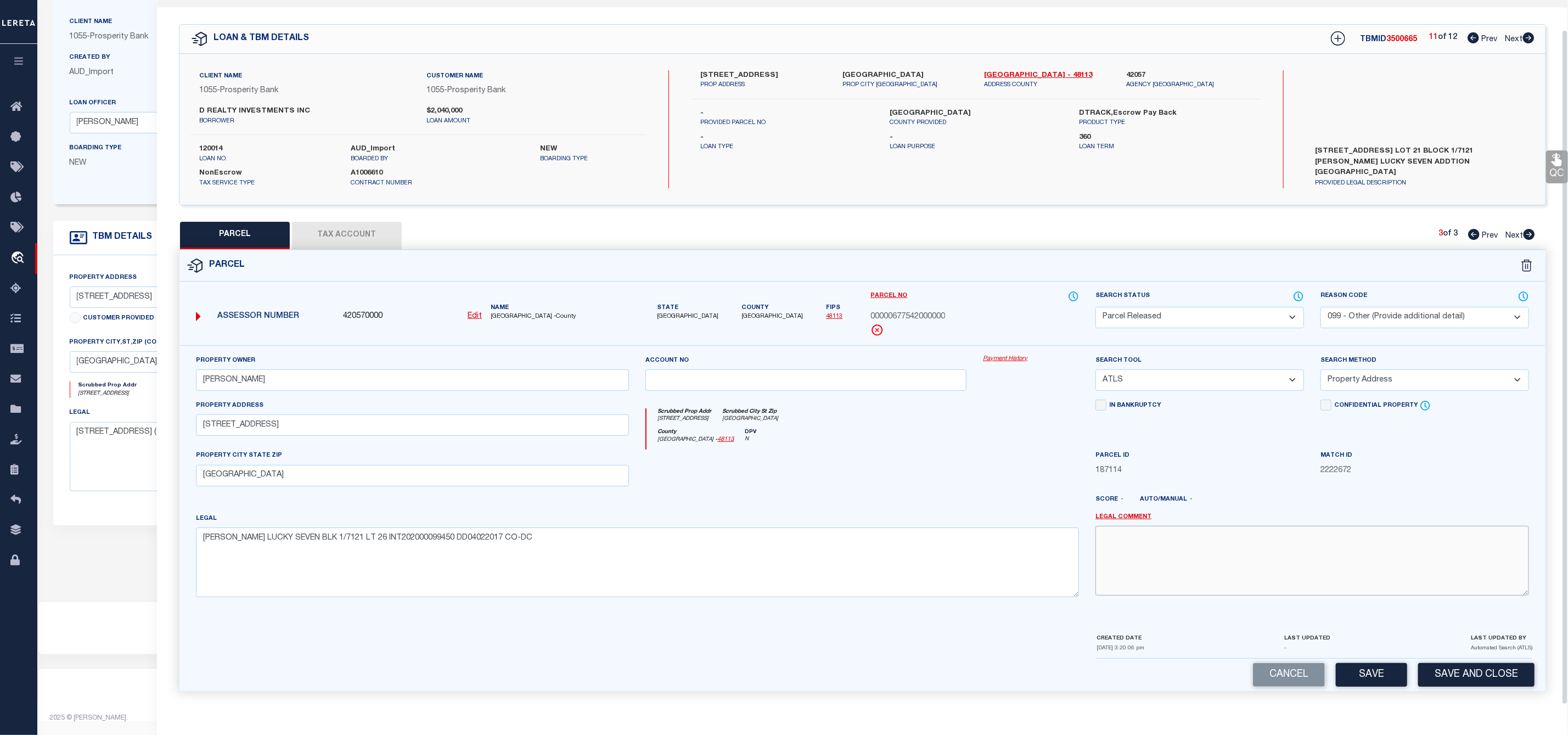
click at [1151, 553] on textarea at bounding box center [1312, 561] width 434 height 69
paste textarea "Parcel Not Needed"
click at [1373, 673] on button "Save" at bounding box center [1371, 674] width 71 height 23
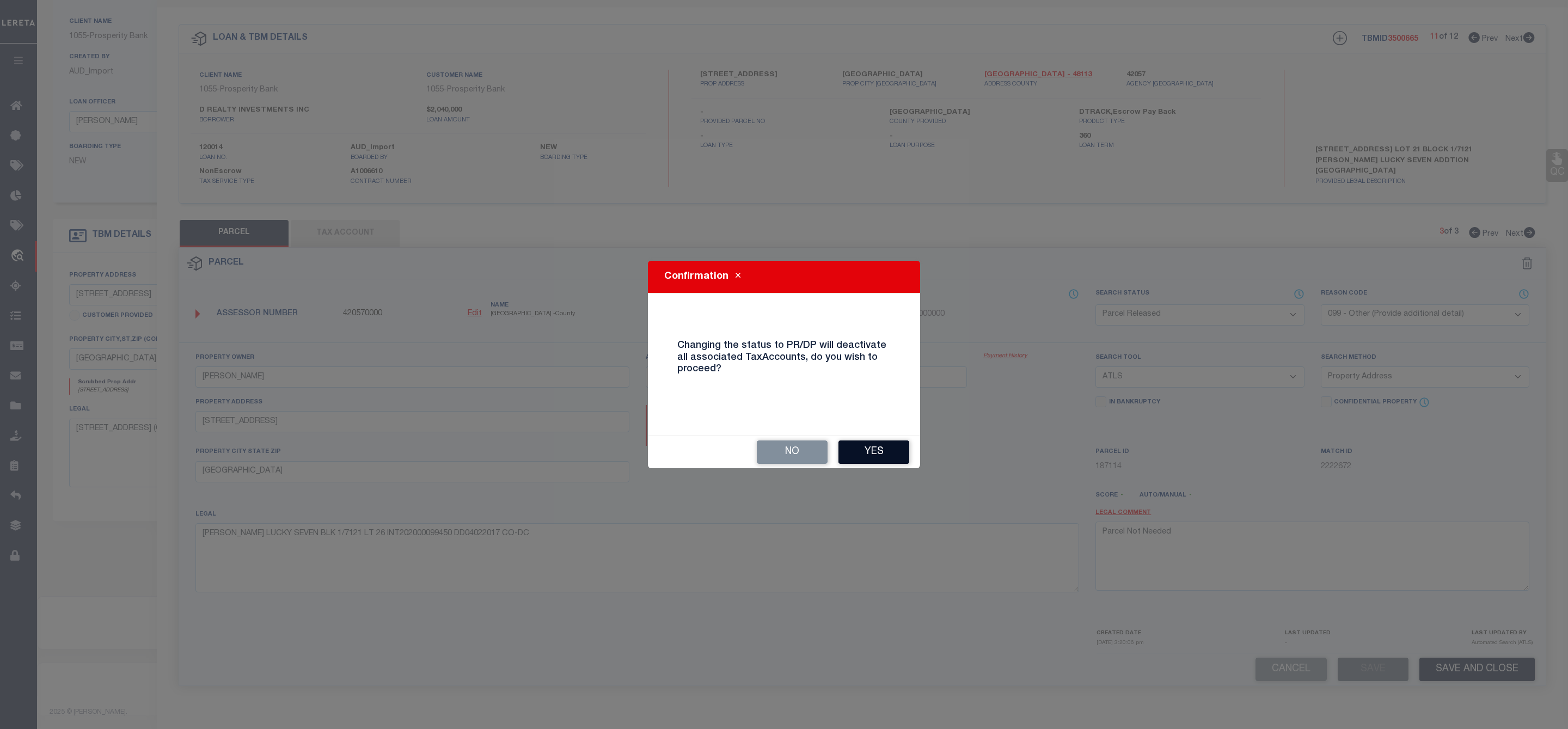
click at [867, 447] on button "Yes" at bounding box center [873, 452] width 71 height 23
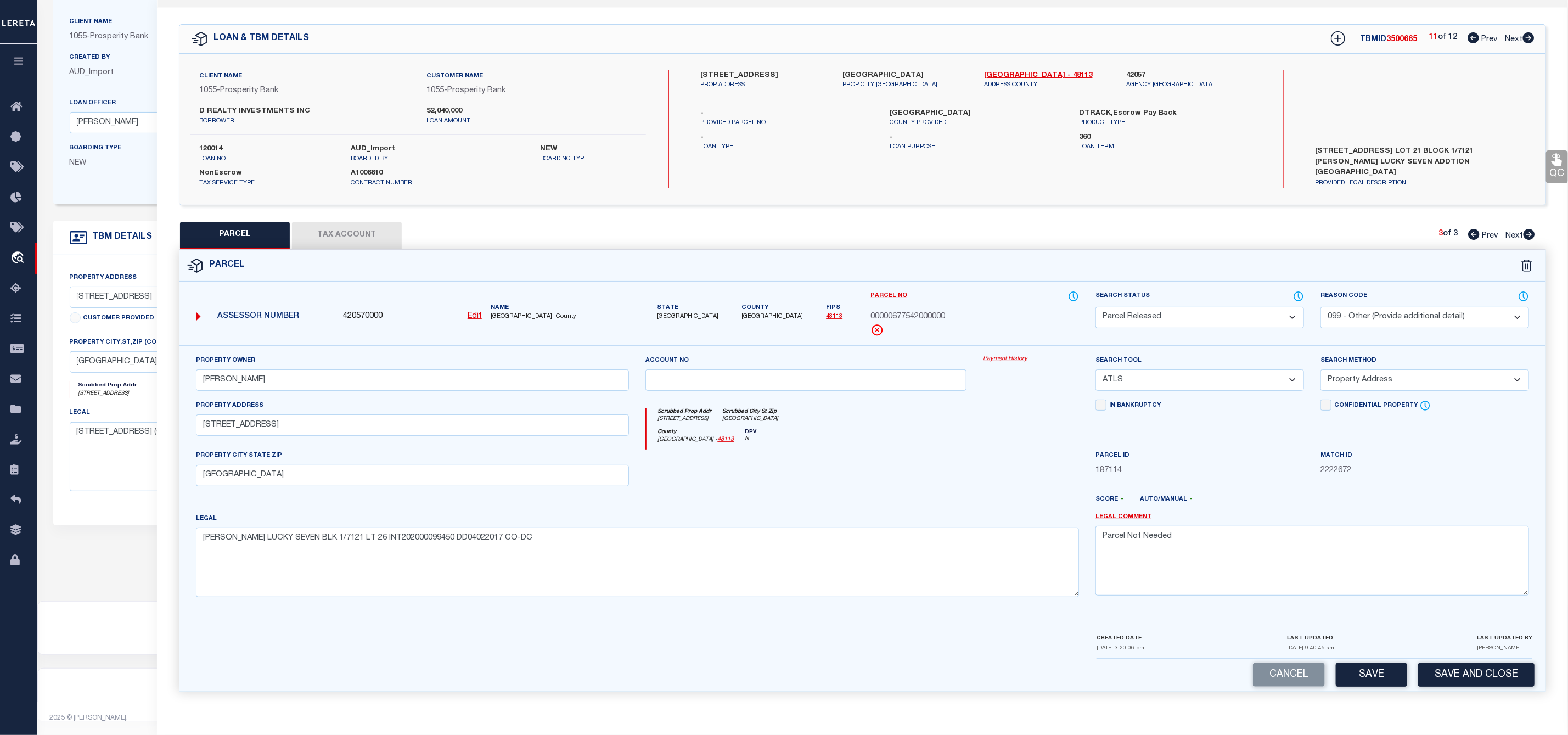
click at [1528, 32] on icon at bounding box center [1528, 38] width 11 height 11
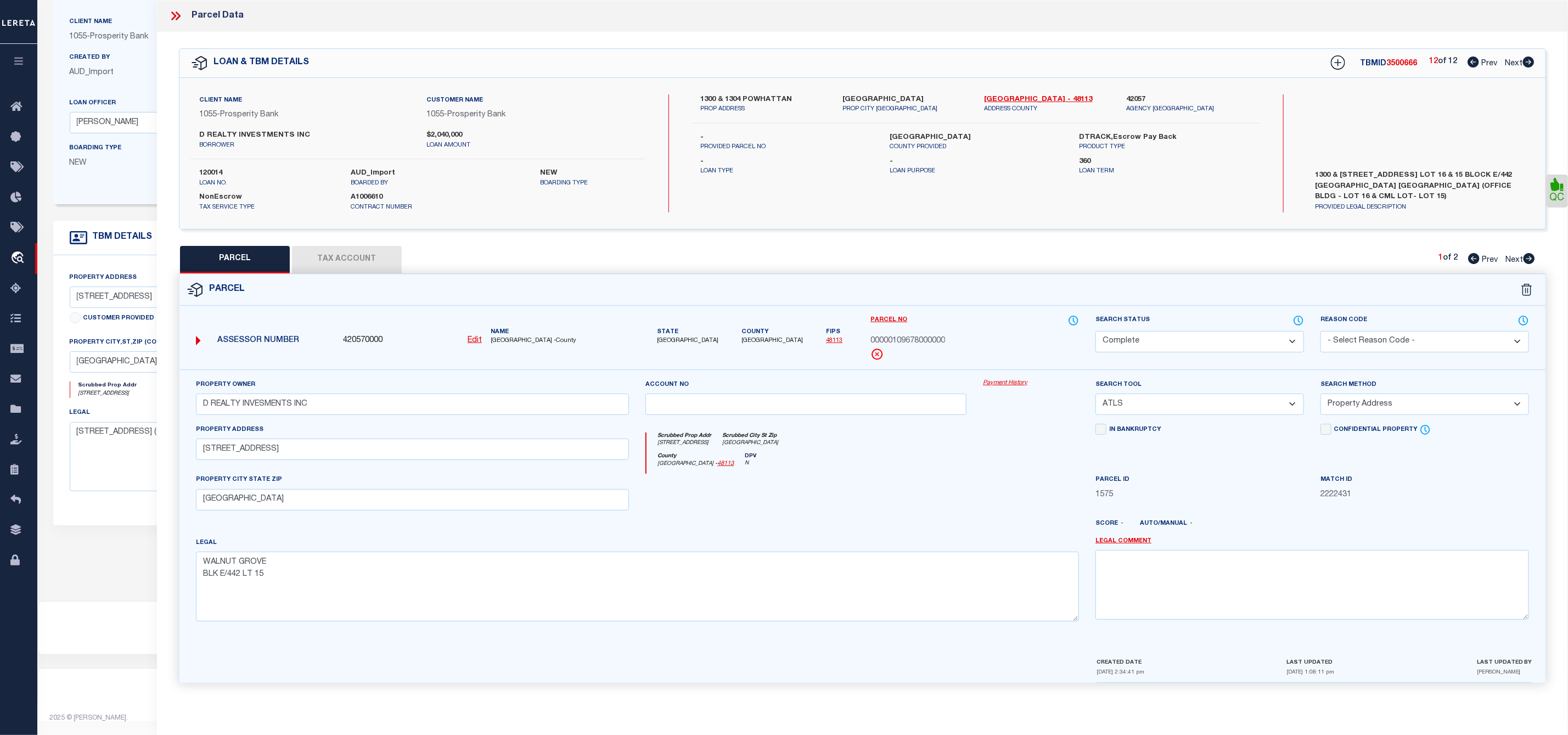
scroll to position [0, 0]
click at [1528, 258] on icon at bounding box center [1529, 259] width 11 height 11
click at [1220, 336] on select "Automated Search Bad Parcel Complete Duplicate Parcel High Dollar Reporting In …" at bounding box center [1200, 341] width 209 height 21
click at [1228, 286] on div "Parcel" at bounding box center [863, 290] width 1366 height 32
click at [1477, 258] on link "Prev" at bounding box center [1485, 258] width 35 height 8
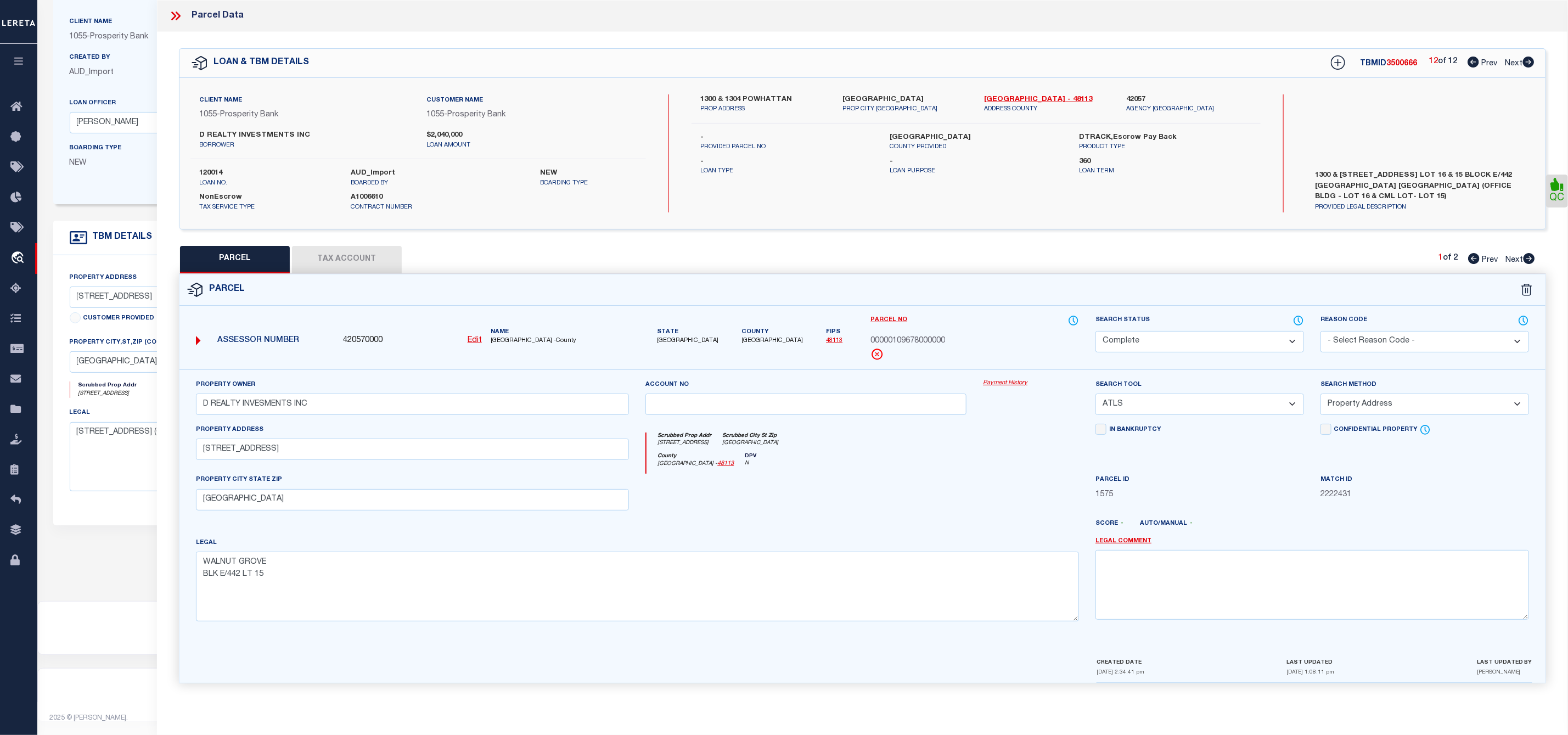
click at [1533, 262] on icon at bounding box center [1529, 259] width 11 height 11
click at [1473, 262] on icon at bounding box center [1473, 259] width 11 height 11
click at [1530, 261] on icon at bounding box center [1529, 259] width 11 height 11
click at [175, 15] on icon at bounding box center [174, 16] width 5 height 9
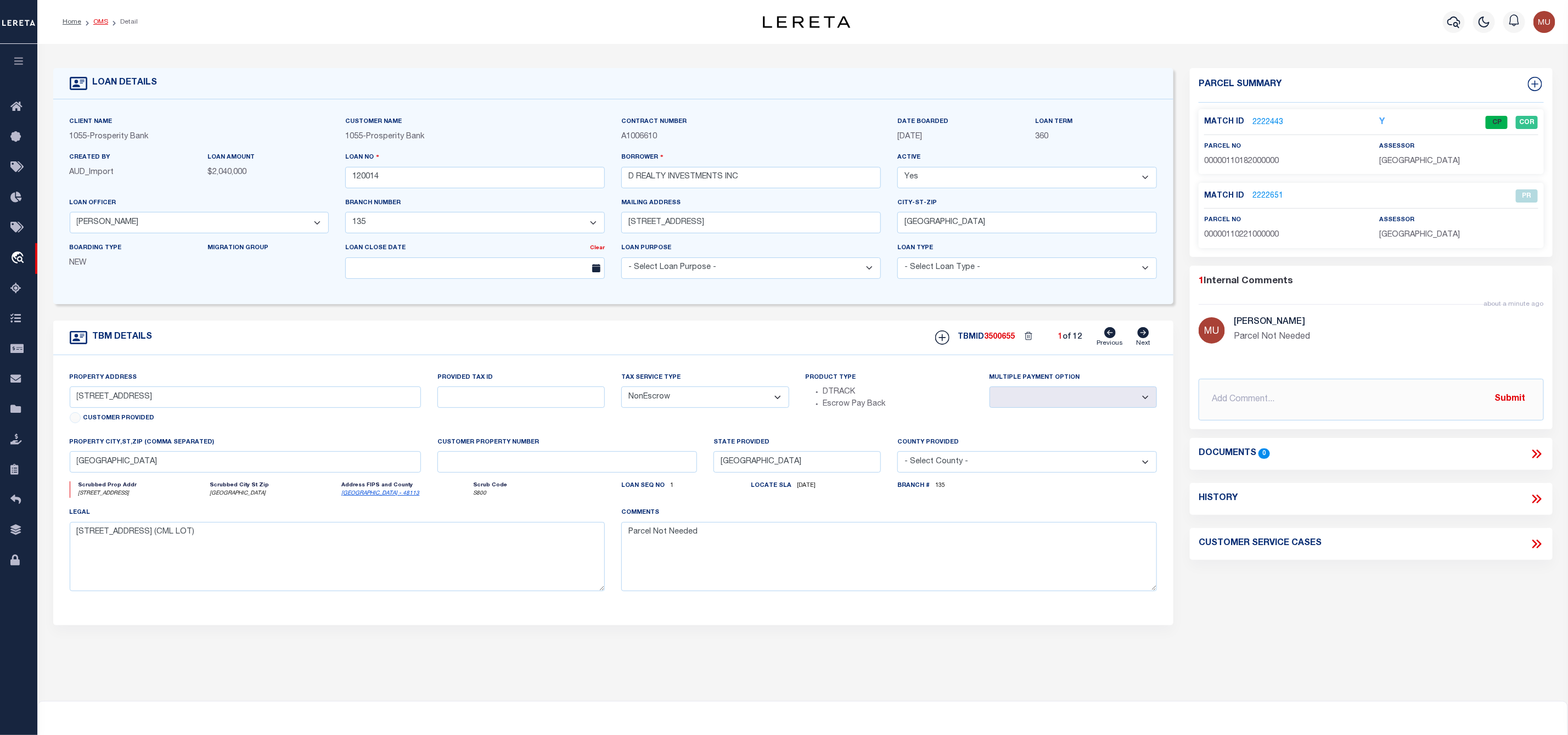
click at [104, 21] on link "OMS" at bounding box center [101, 22] width 15 height 7
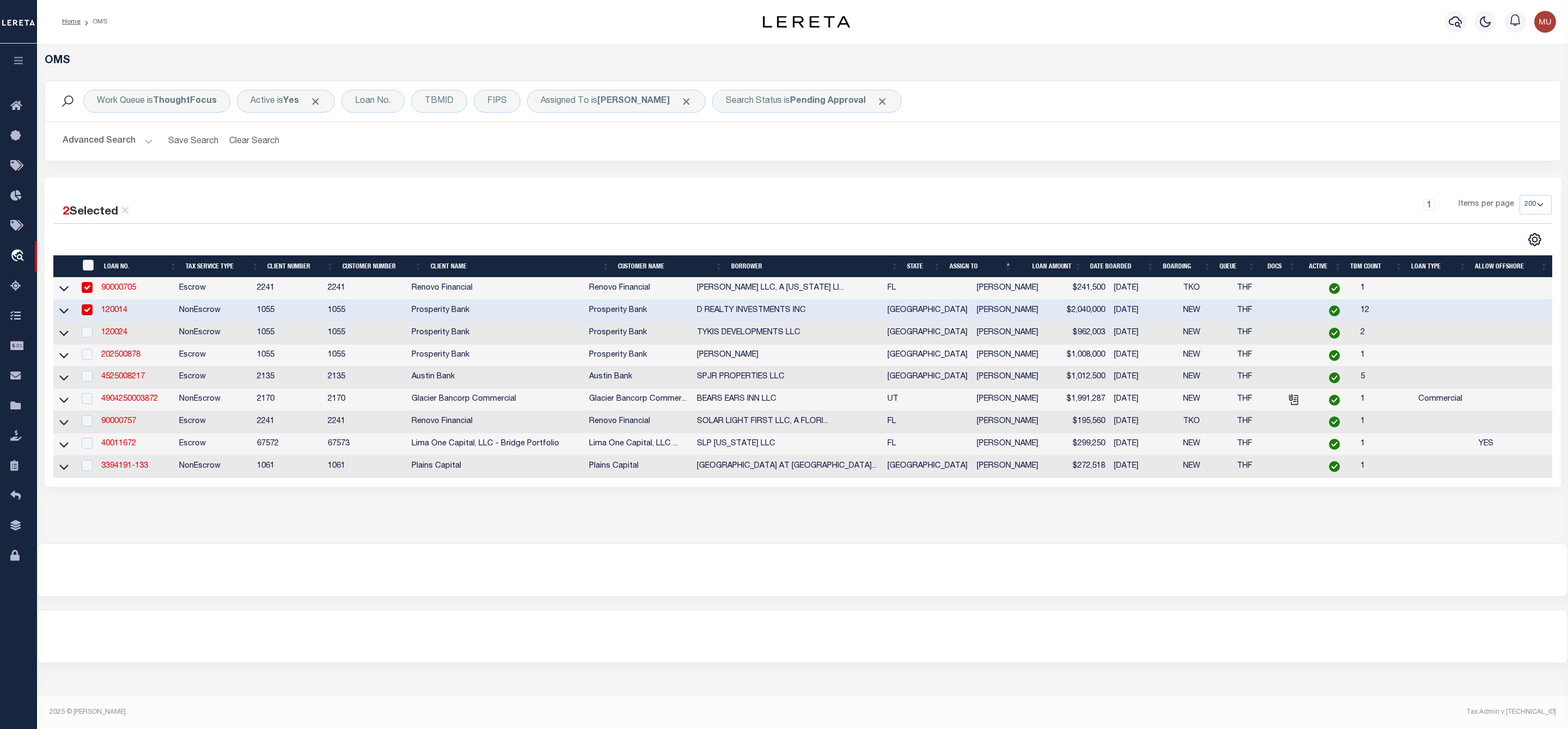
click at [113, 329] on td "120024" at bounding box center [136, 333] width 78 height 22
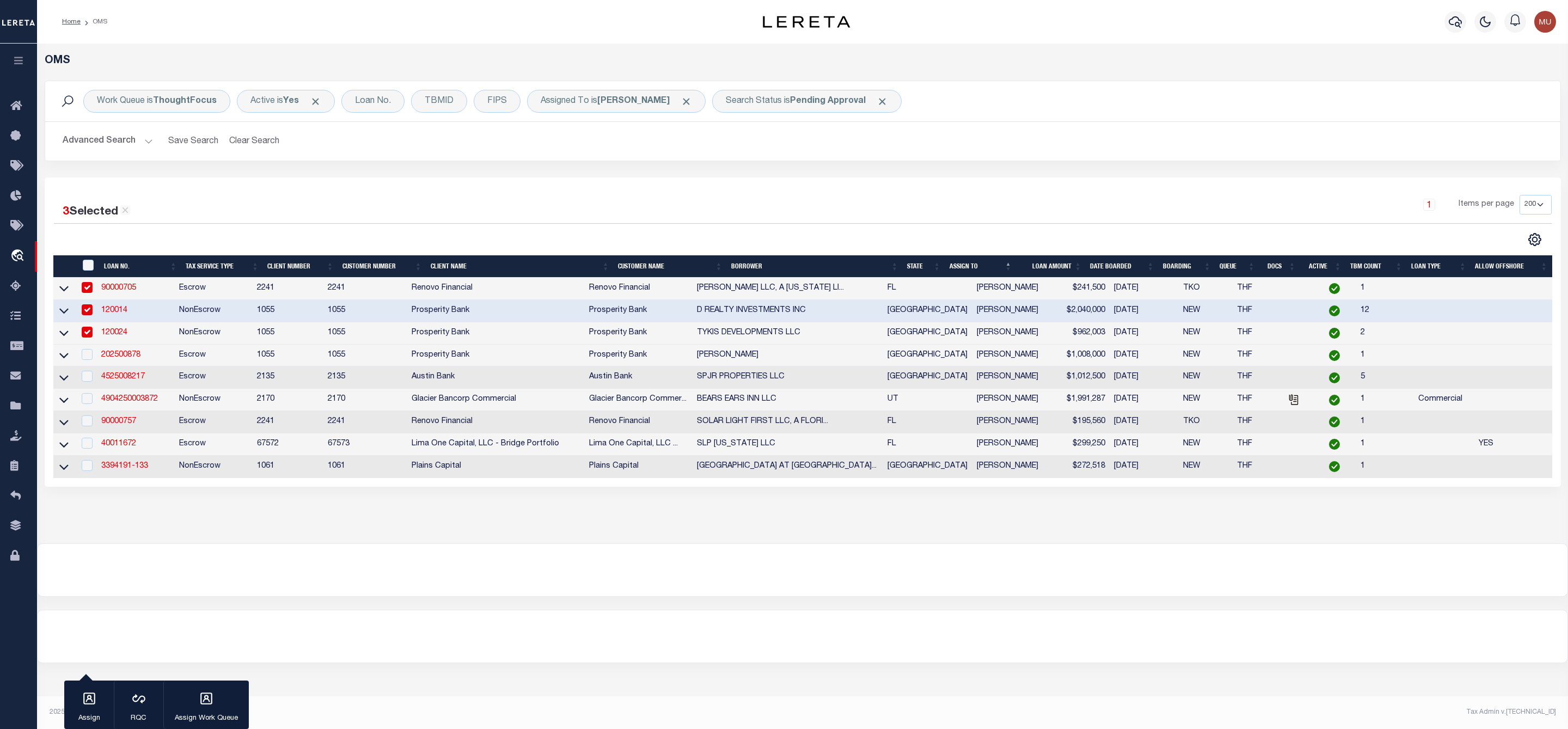
click at [118, 335] on link "120024" at bounding box center [114, 332] width 26 height 7
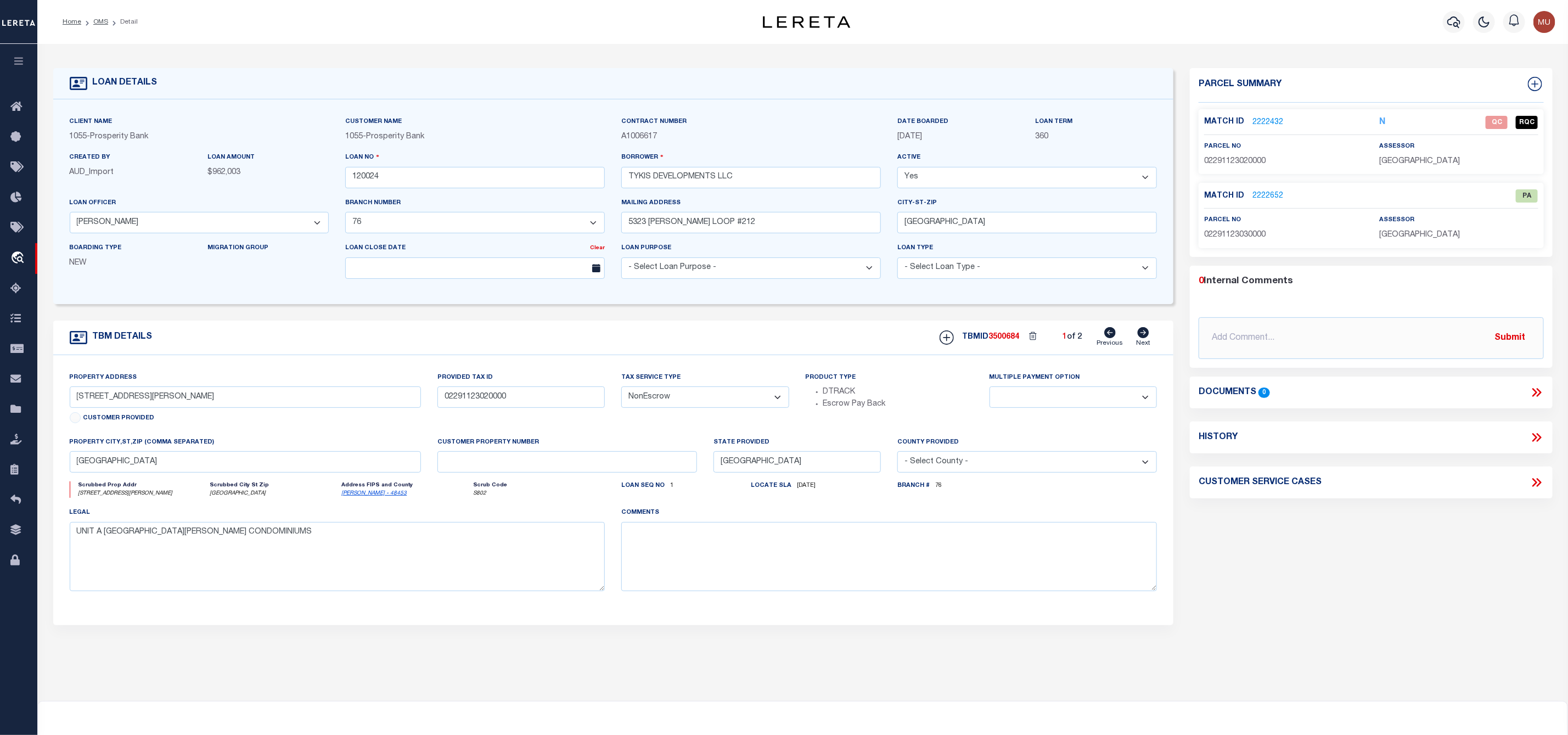
click at [1270, 198] on link "2222652" at bounding box center [1267, 195] width 31 height 11
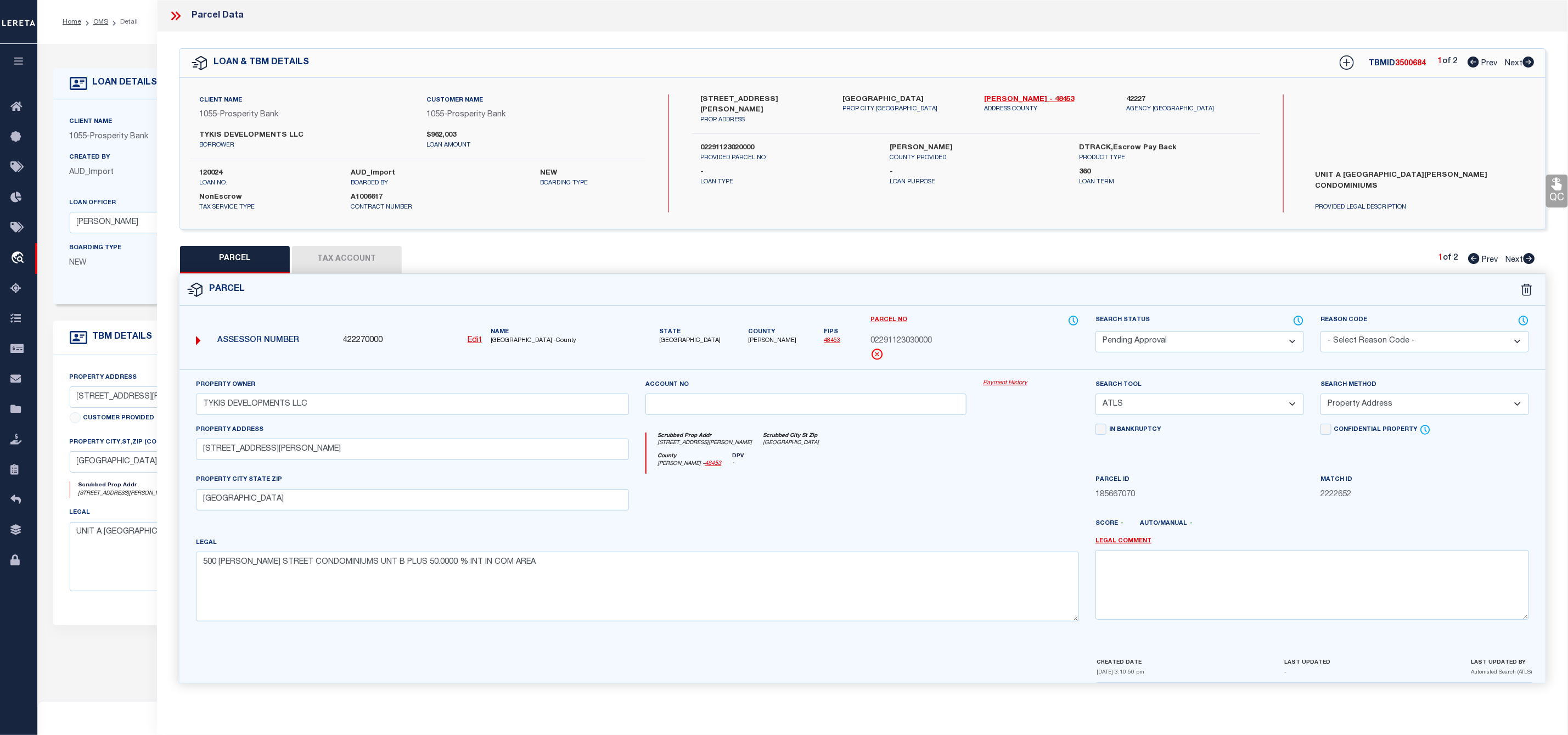
click at [1158, 338] on select "Automated Search Bad Parcel Complete Duplicate Parcel High Dollar Reporting In …" at bounding box center [1200, 341] width 209 height 21
click at [1095, 332] on select "Automated Search Bad Parcel Complete Duplicate Parcel High Dollar Reporting In …" at bounding box center [1200, 341] width 209 height 21
click at [1398, 341] on select "- Select Reason Code - 099 - Other (Provide additional detail) ACT - Agency Cha…" at bounding box center [1424, 341] width 209 height 21
click at [1320, 332] on select "- Select Reason Code - 099 - Other (Provide additional detail) ACT - Agency Cha…" at bounding box center [1424, 341] width 209 height 21
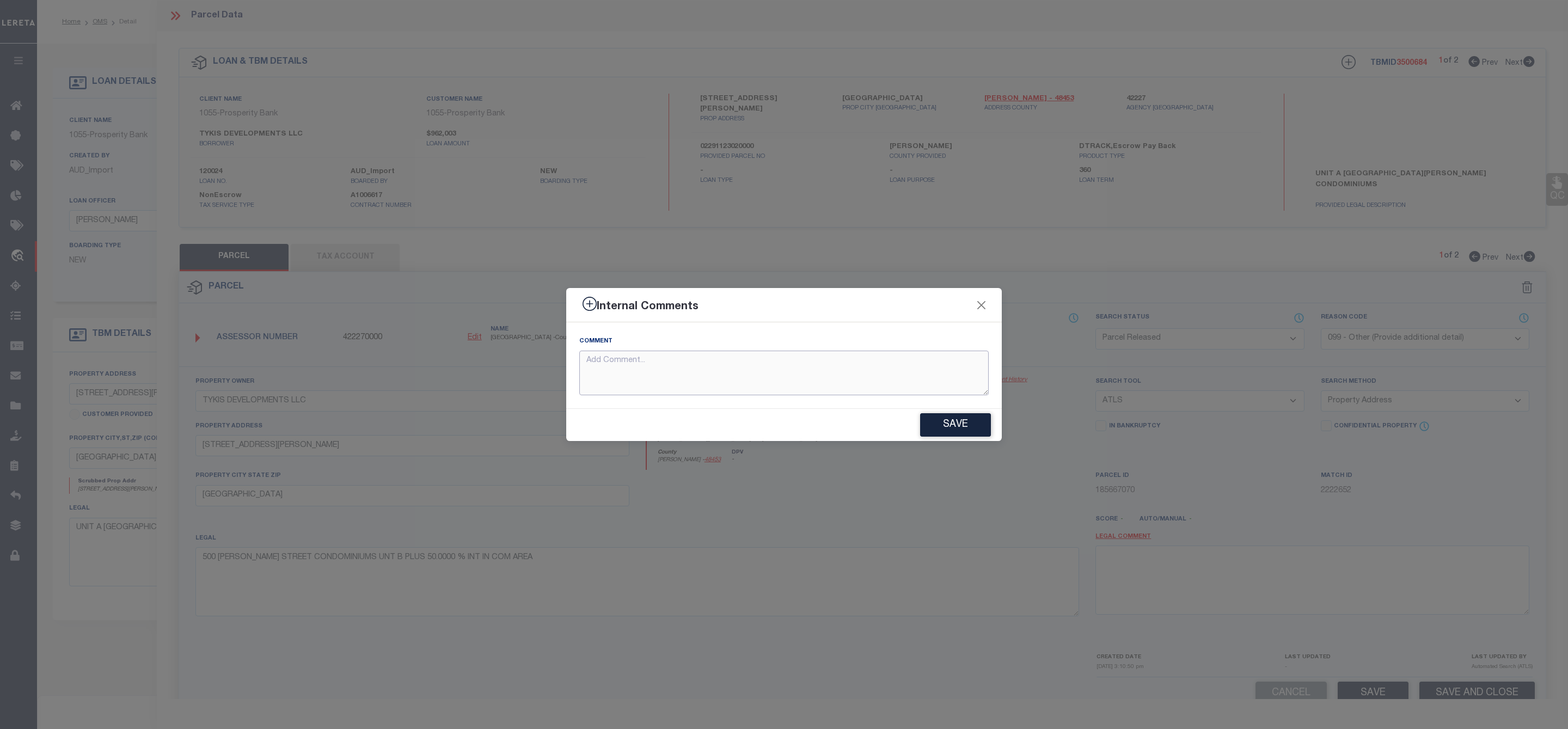
click at [783, 383] on textarea at bounding box center [783, 373] width 409 height 45
paste textarea "Parcel Not Needed"
click at [949, 427] on button "Save" at bounding box center [955, 424] width 71 height 23
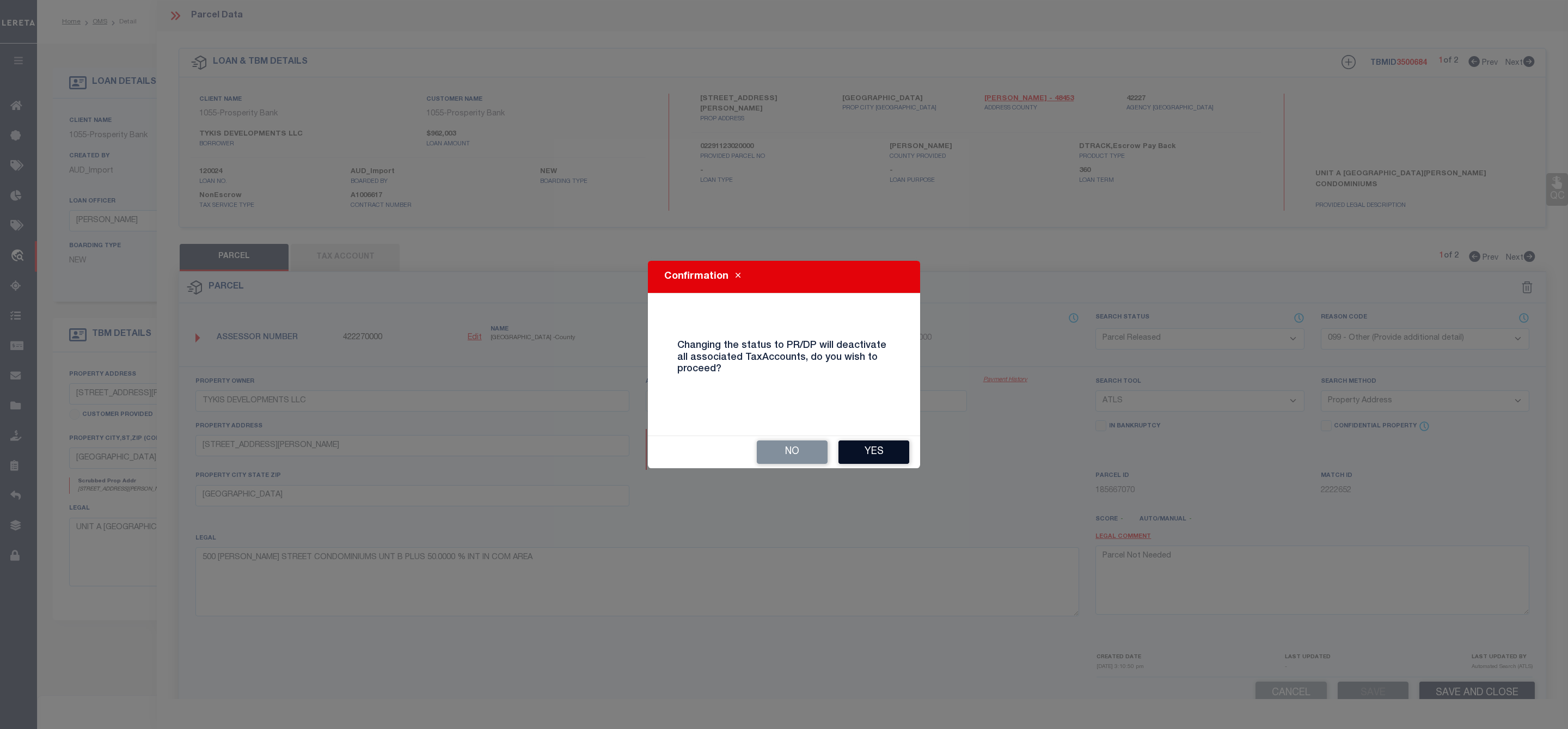
click at [890, 446] on button "Yes" at bounding box center [873, 452] width 71 height 23
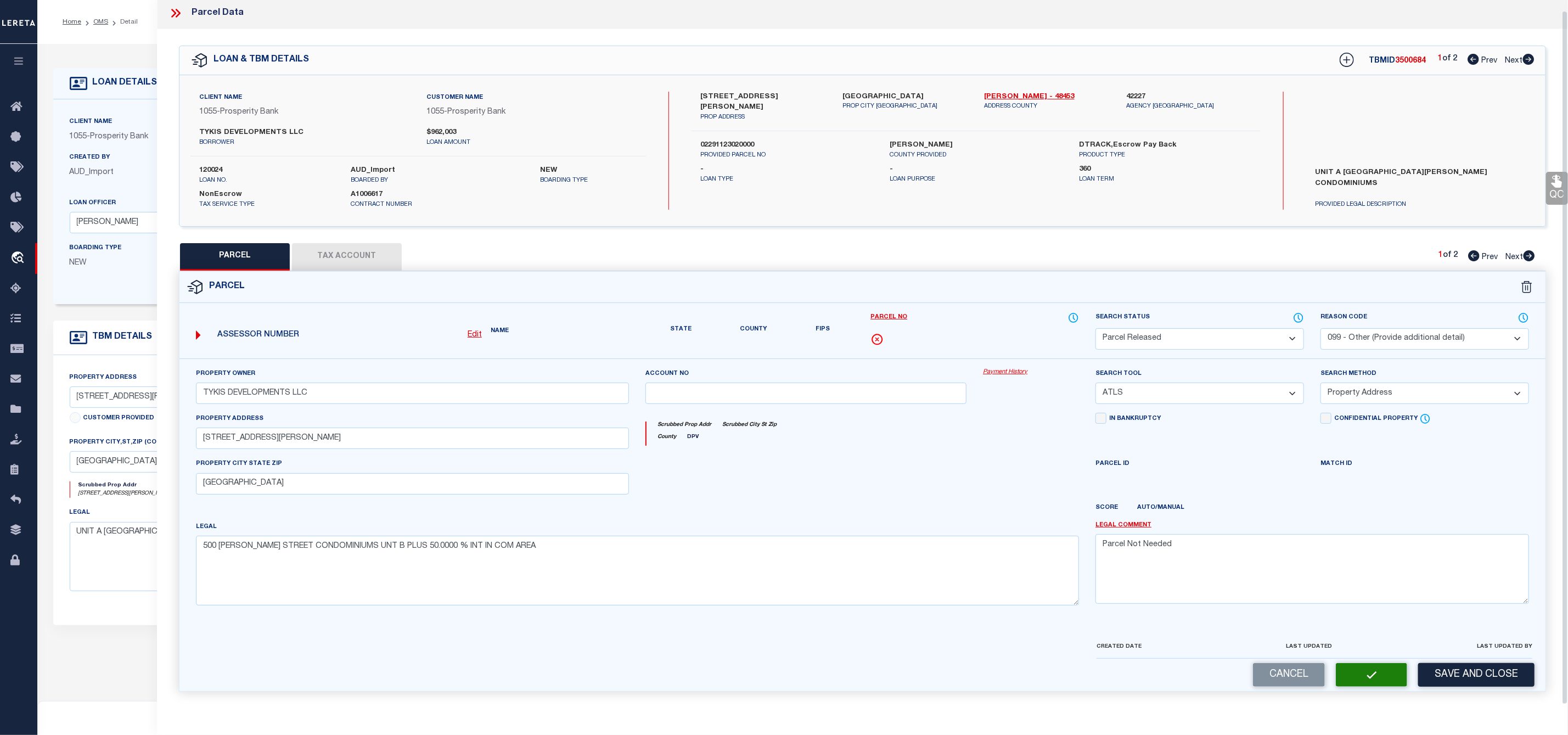
scroll to position [32, 0]
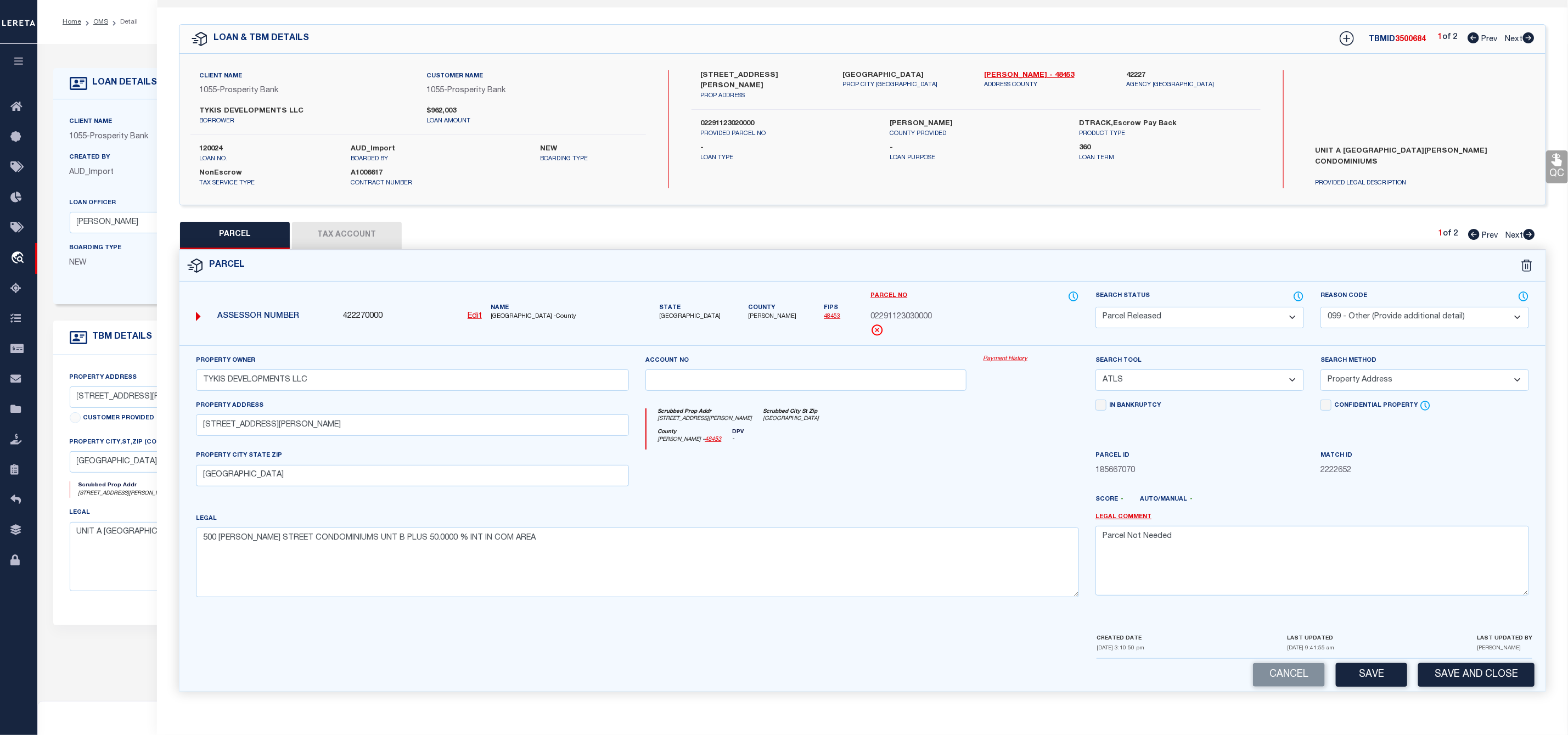
click at [1532, 229] on icon at bounding box center [1529, 234] width 11 height 11
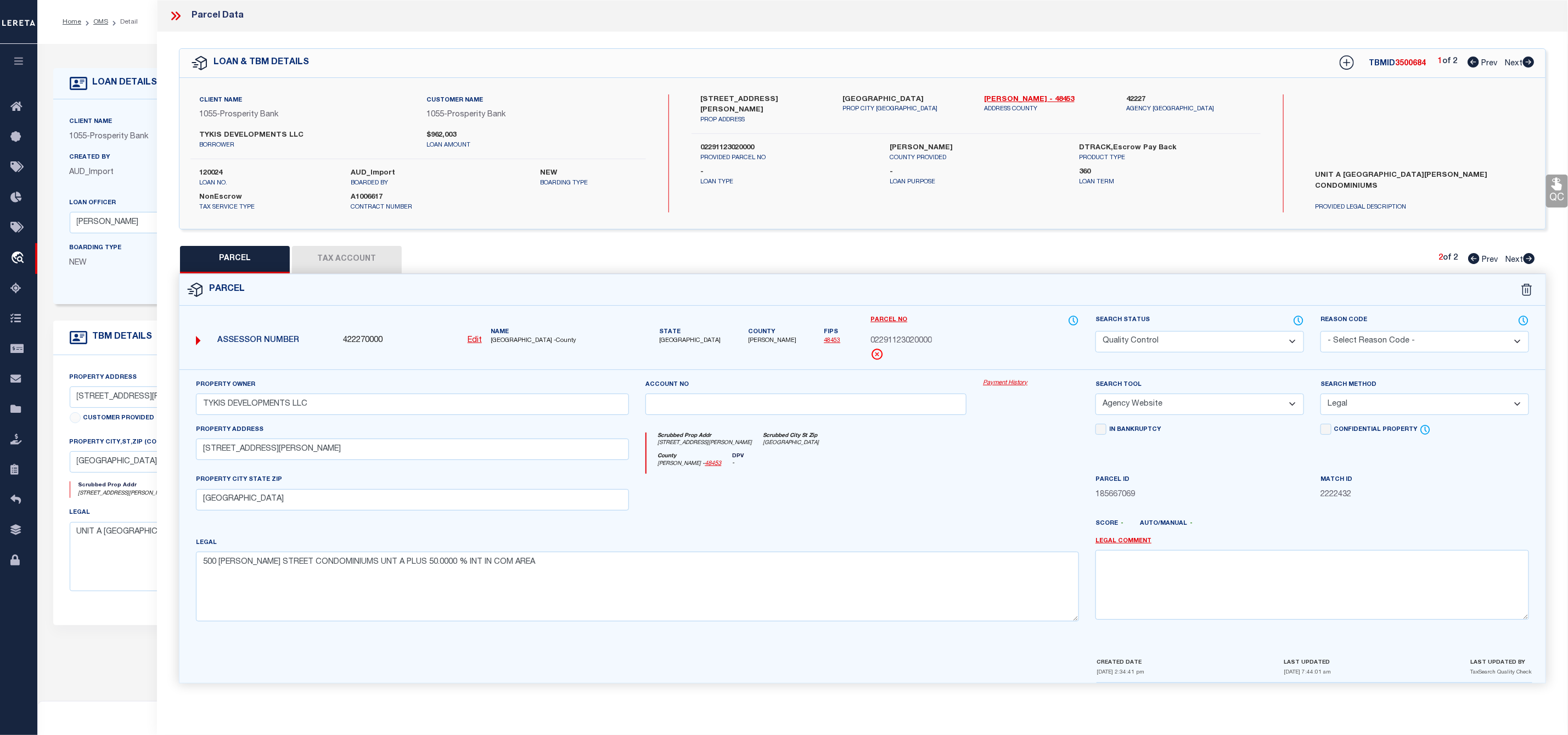
scroll to position [0, 0]
click at [1527, 62] on icon at bounding box center [1528, 62] width 11 height 11
click at [1243, 340] on select "Automated Search Bad Parcel Complete Duplicate Parcel High Dollar Reporting In …" at bounding box center [1200, 341] width 209 height 21
click at [1095, 332] on select "Automated Search Bad Parcel Complete Duplicate Parcel High Dollar Reporting In …" at bounding box center [1200, 341] width 209 height 21
click at [1400, 338] on select "- Select Reason Code - 099 - Other (Provide additional detail) ACT - Agency Cha…" at bounding box center [1424, 341] width 209 height 21
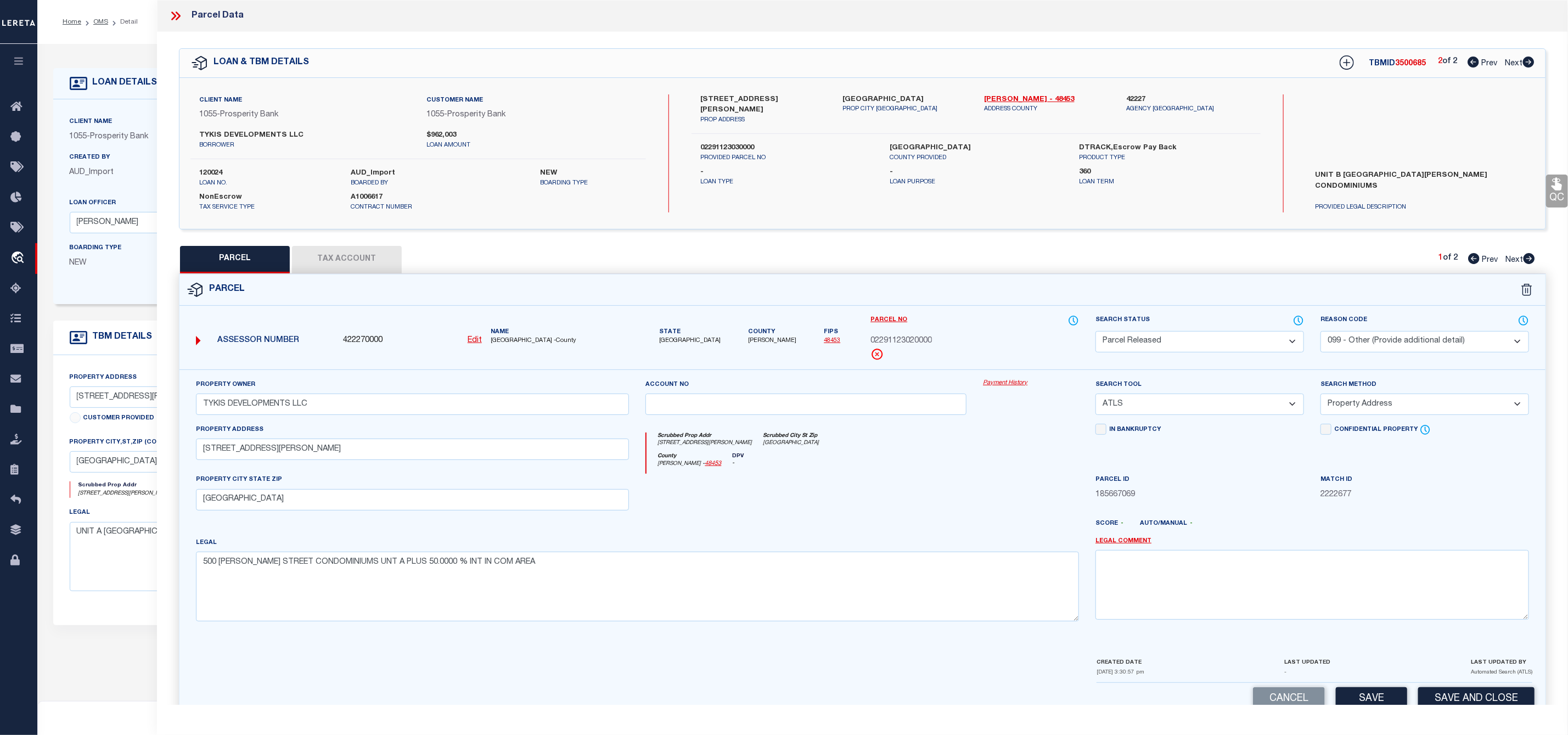
click at [1320, 332] on select "- Select Reason Code - 099 - Other (Provide additional detail) ACT - Agency Cha…" at bounding box center [1424, 341] width 209 height 21
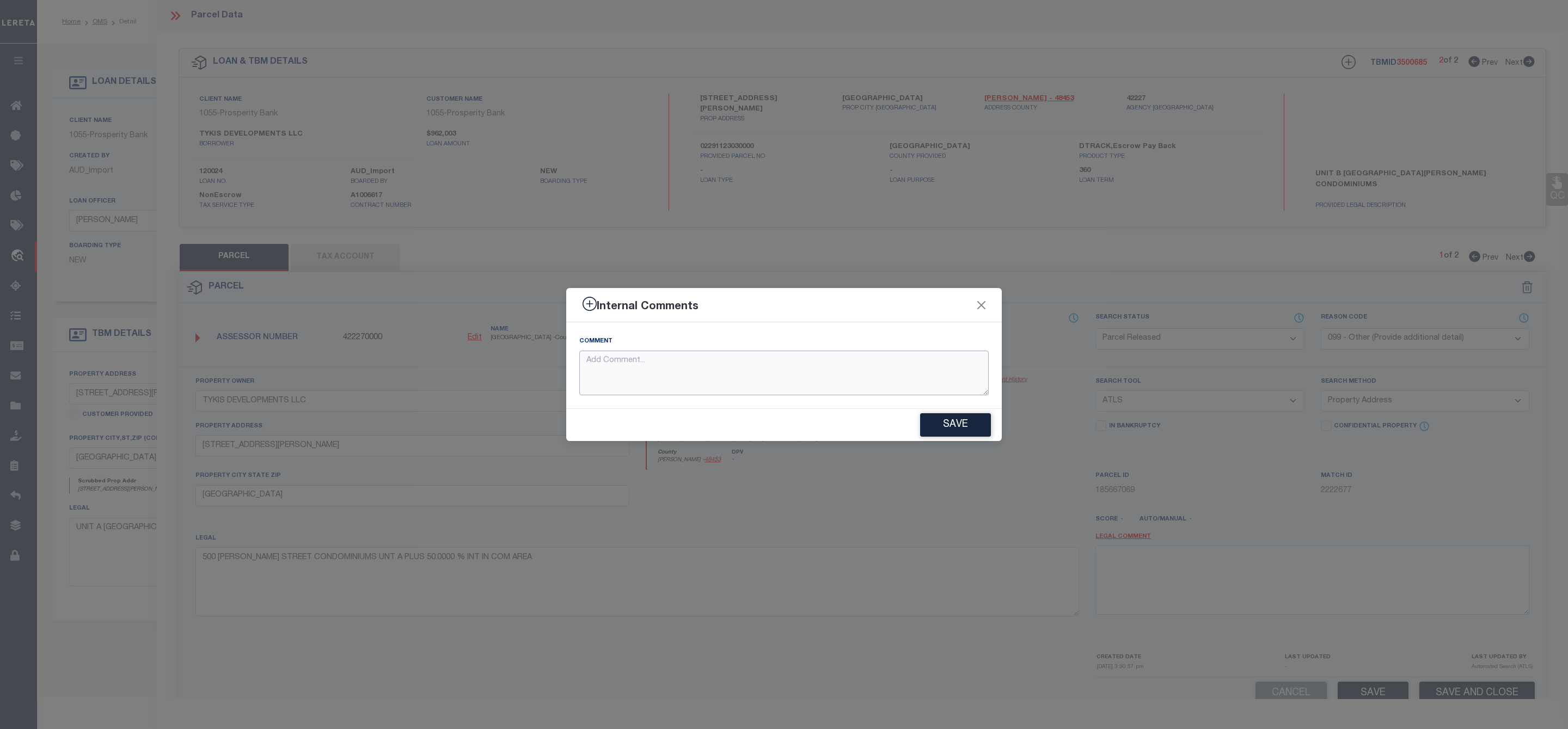
click at [950, 370] on textarea at bounding box center [783, 373] width 409 height 45
paste textarea "Parcel Not Needed"
click at [938, 425] on button "Save" at bounding box center [955, 424] width 71 height 23
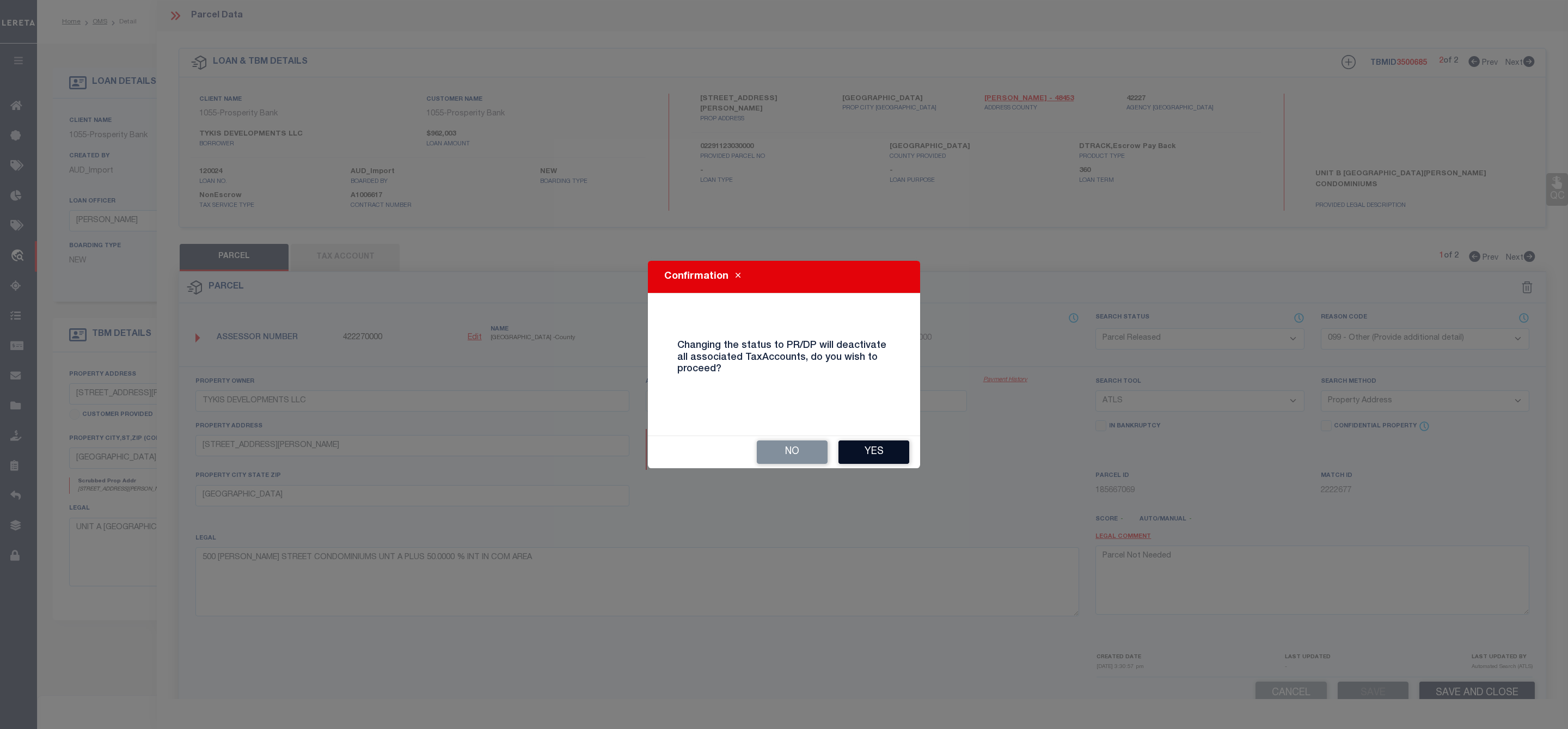
click at [884, 449] on button "Yes" at bounding box center [873, 452] width 71 height 23
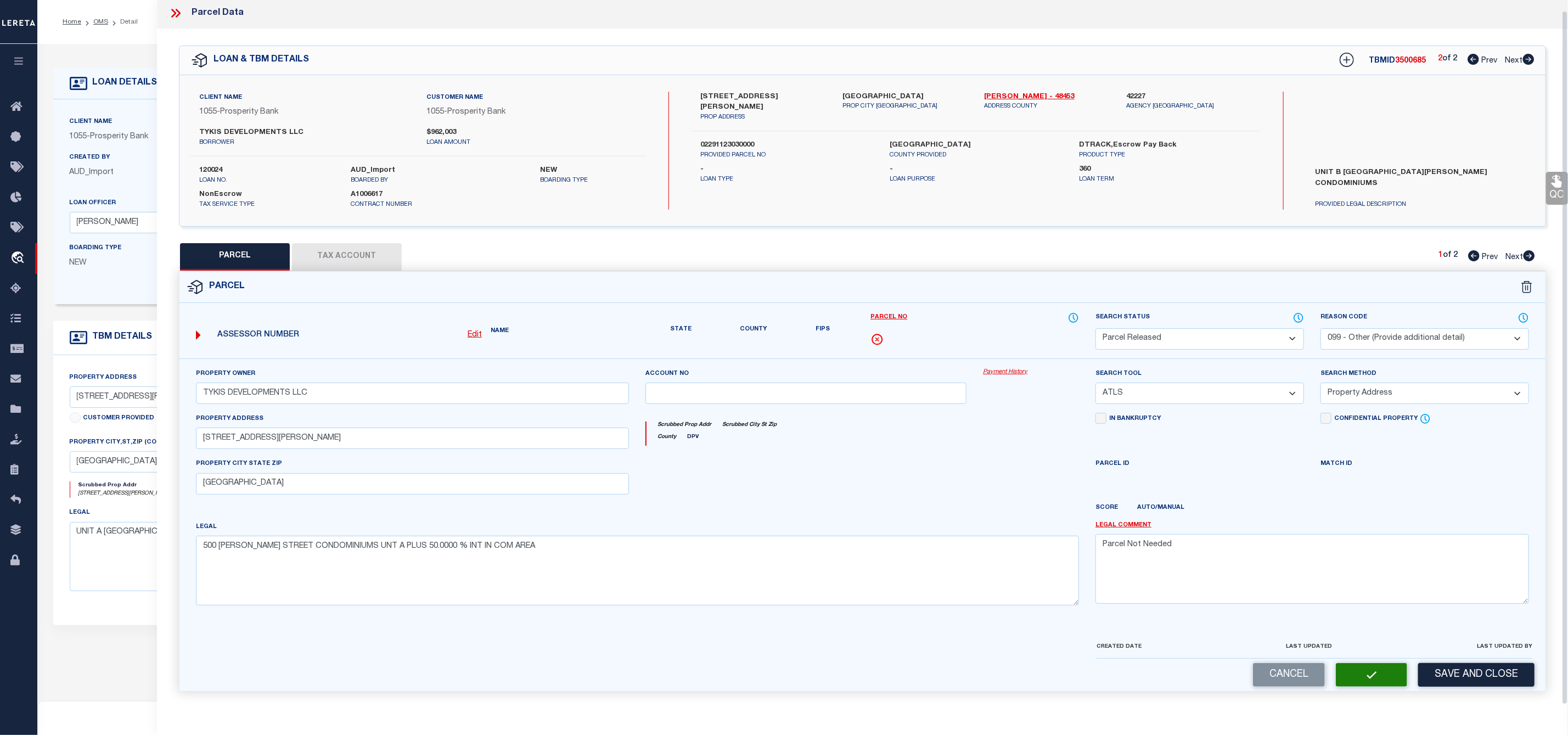
scroll to position [32, 0]
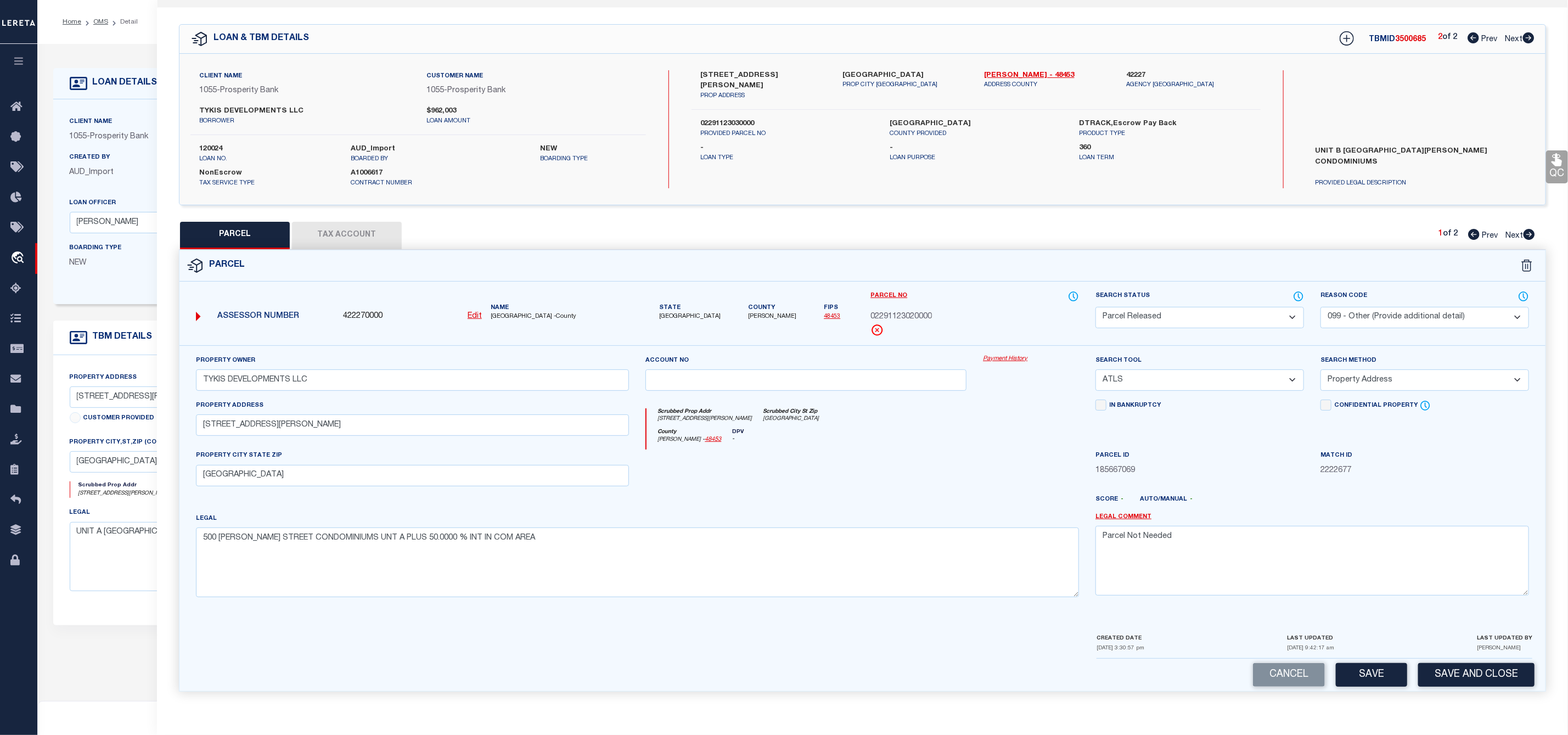
click at [1532, 229] on icon at bounding box center [1529, 234] width 11 height 11
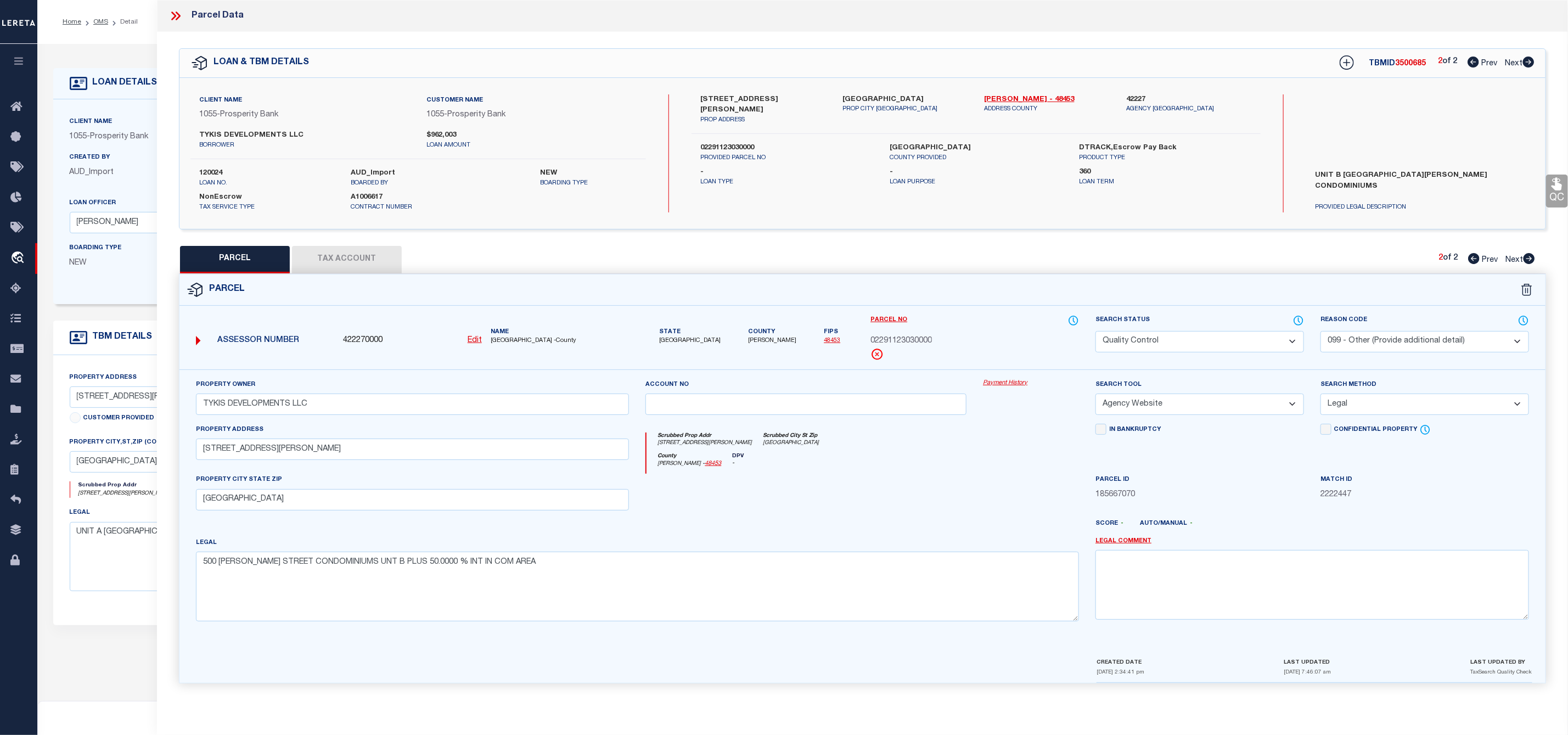
scroll to position [0, 0]
click at [178, 17] on icon at bounding box center [175, 16] width 14 height 14
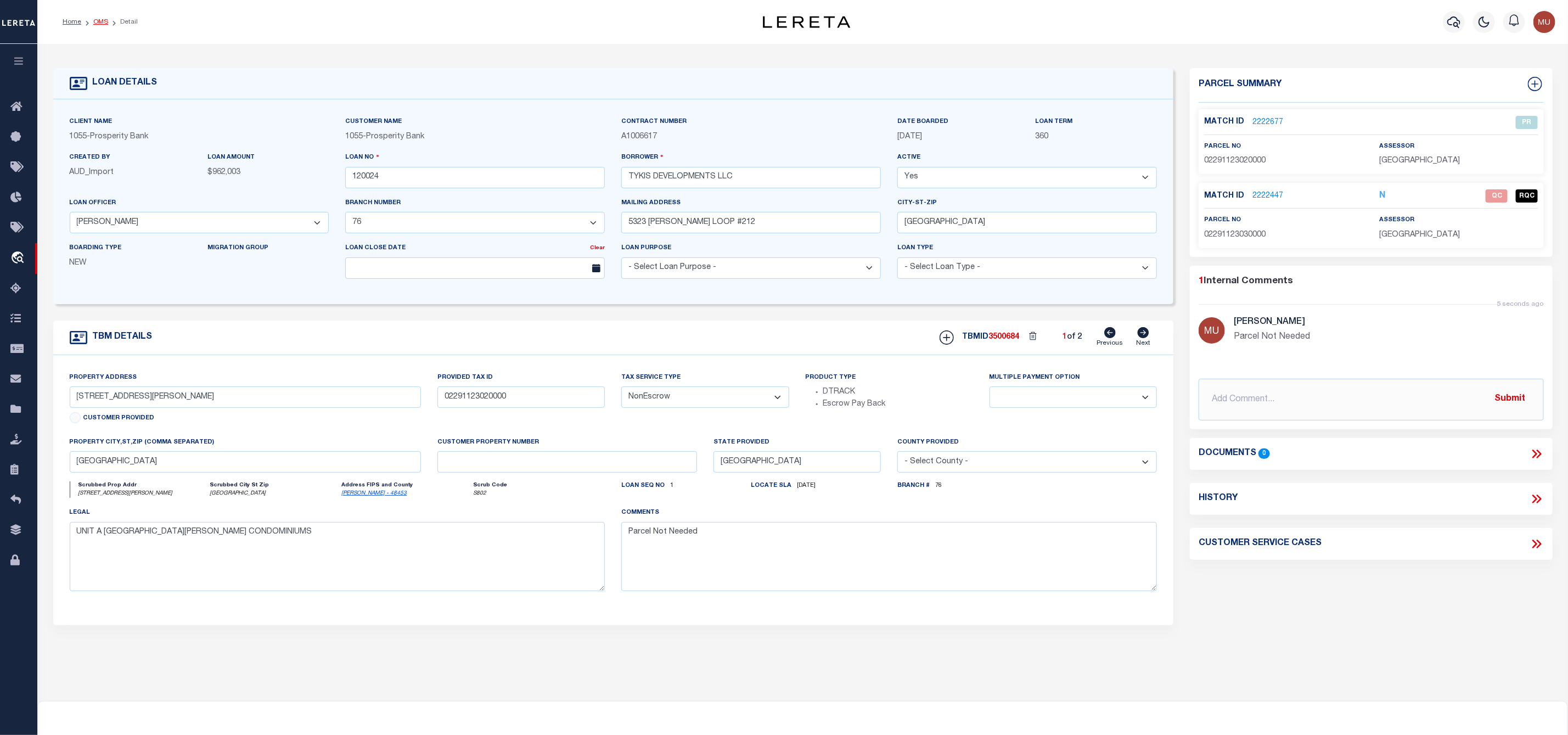
click at [99, 21] on link "OMS" at bounding box center [101, 22] width 15 height 7
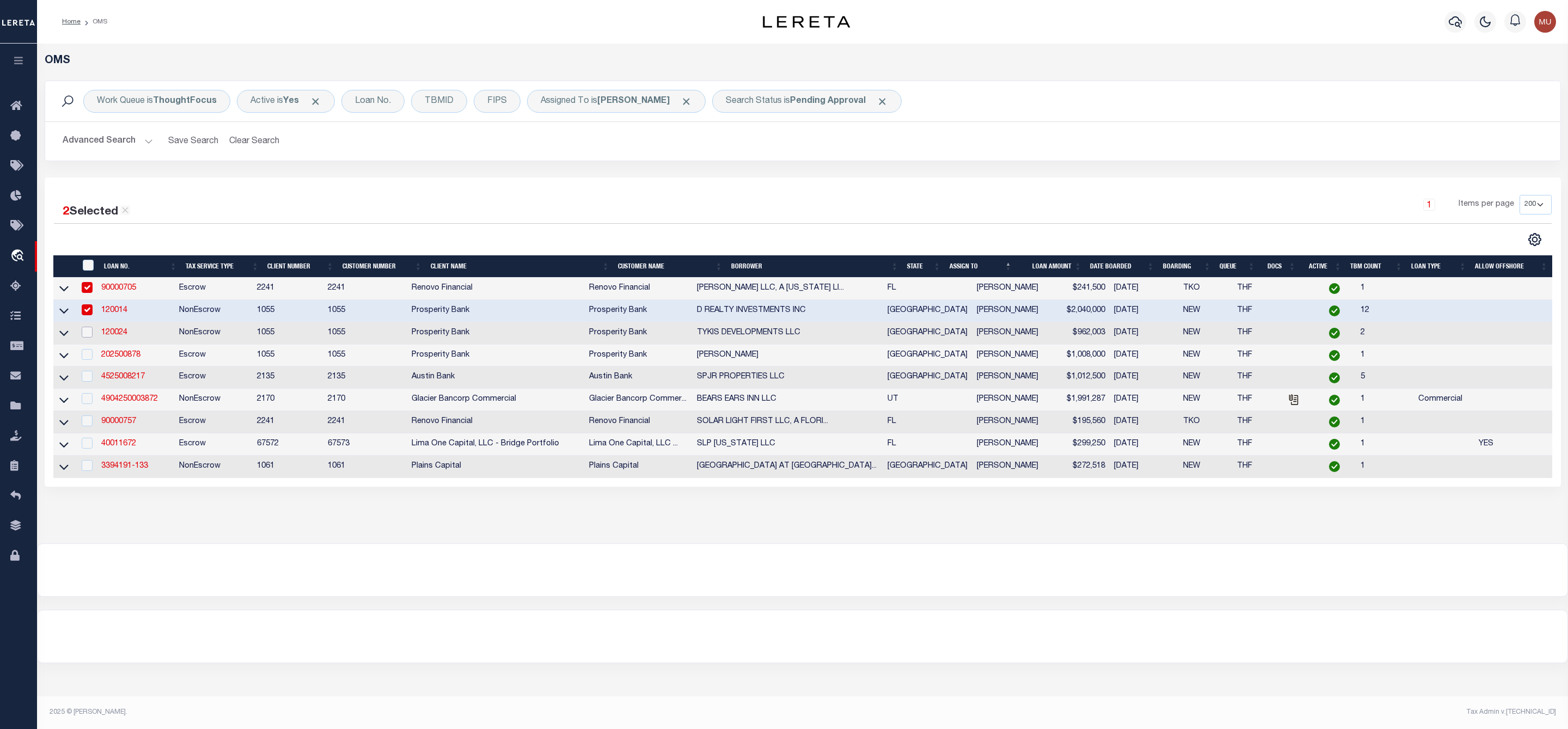
click at [92, 334] on input "checkbox" at bounding box center [87, 332] width 11 height 11
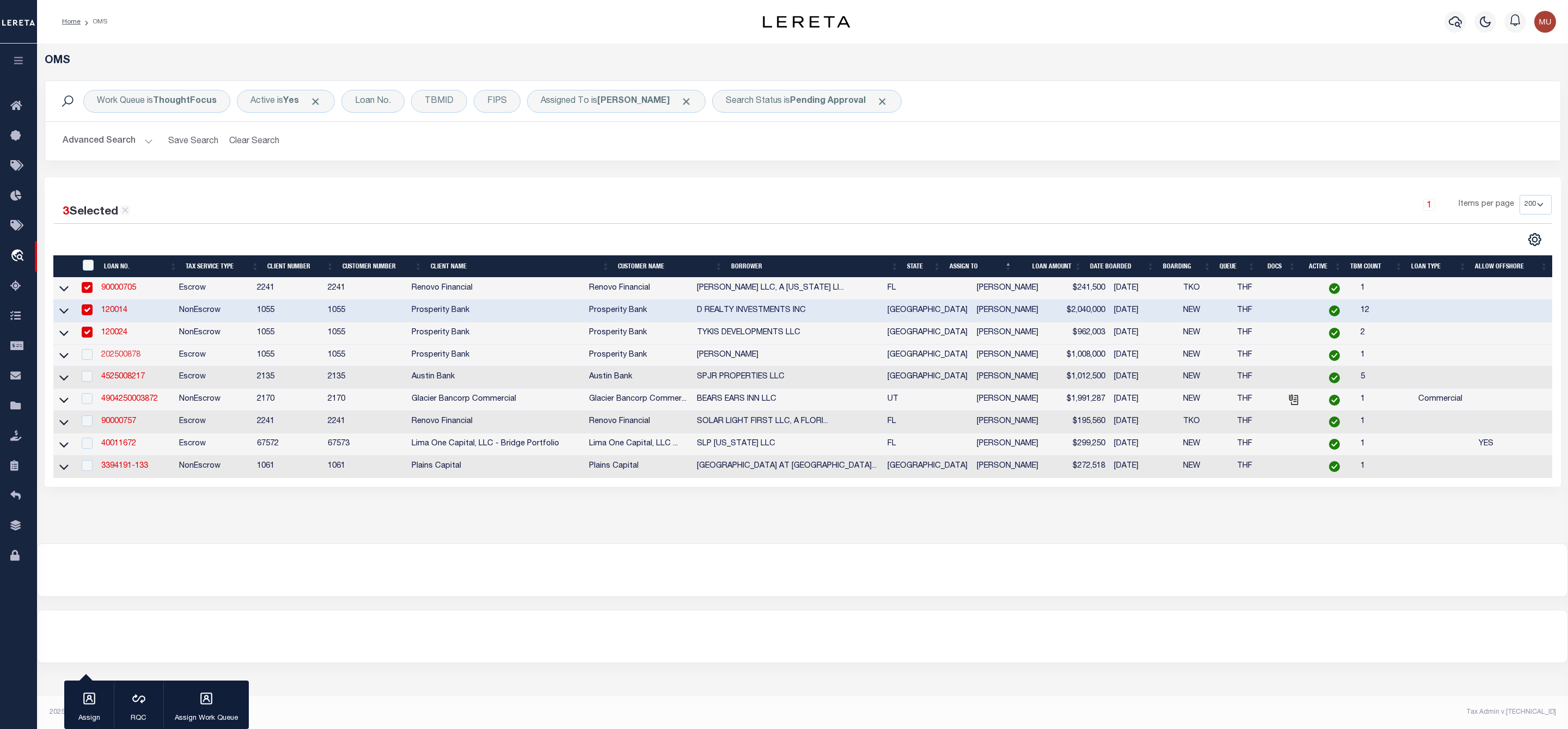
click at [128, 358] on link "202500878" at bounding box center [121, 355] width 39 height 7
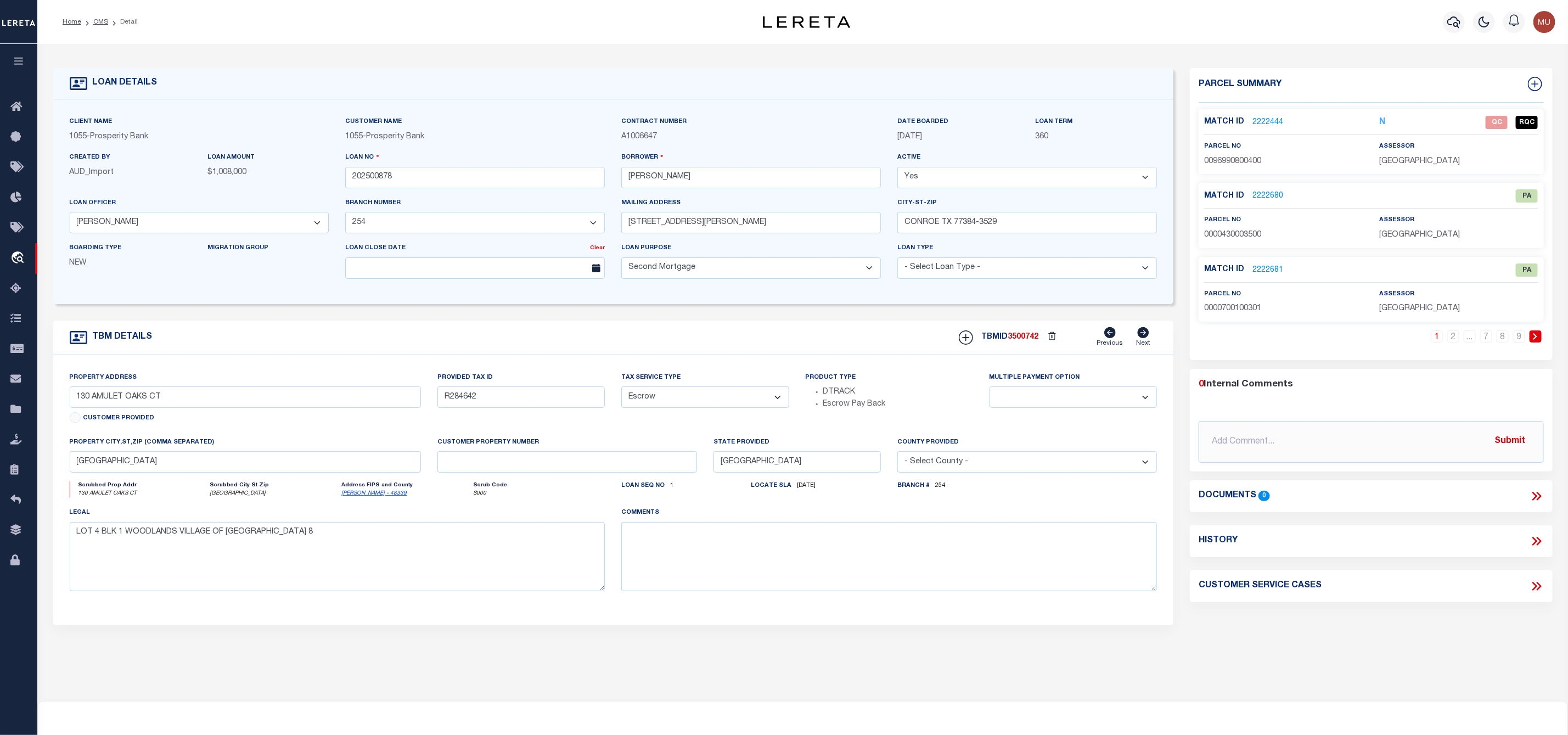
click at [1264, 121] on link "2222444" at bounding box center [1267, 122] width 31 height 11
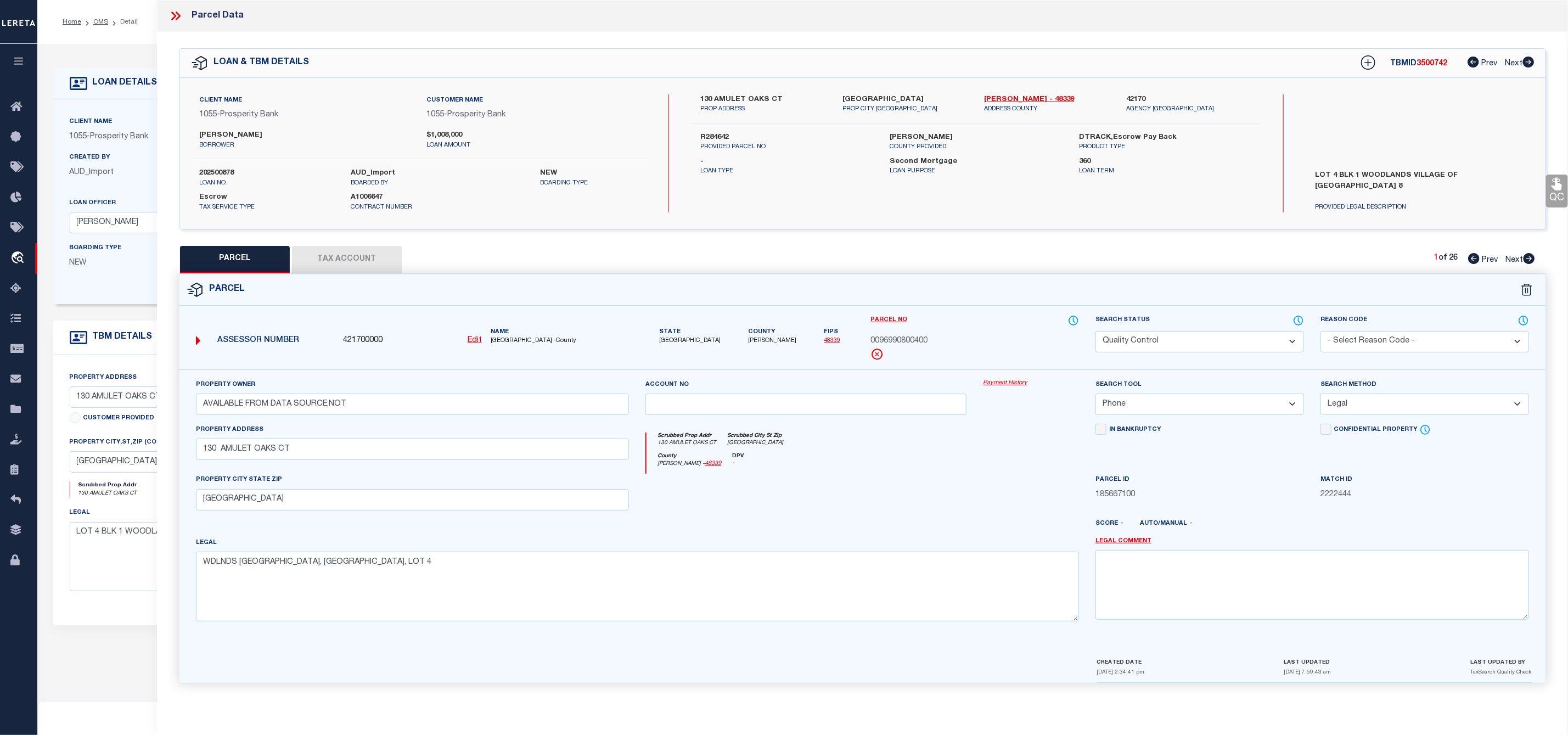
click at [1532, 259] on icon at bounding box center [1529, 259] width 11 height 11
click at [1219, 341] on select "Automated Search Bad Parcel Complete Duplicate Parcel High Dollar Reporting In …" at bounding box center [1200, 341] width 209 height 21
click at [1095, 332] on select "Automated Search Bad Parcel Complete Duplicate Parcel High Dollar Reporting In …" at bounding box center [1200, 341] width 209 height 21
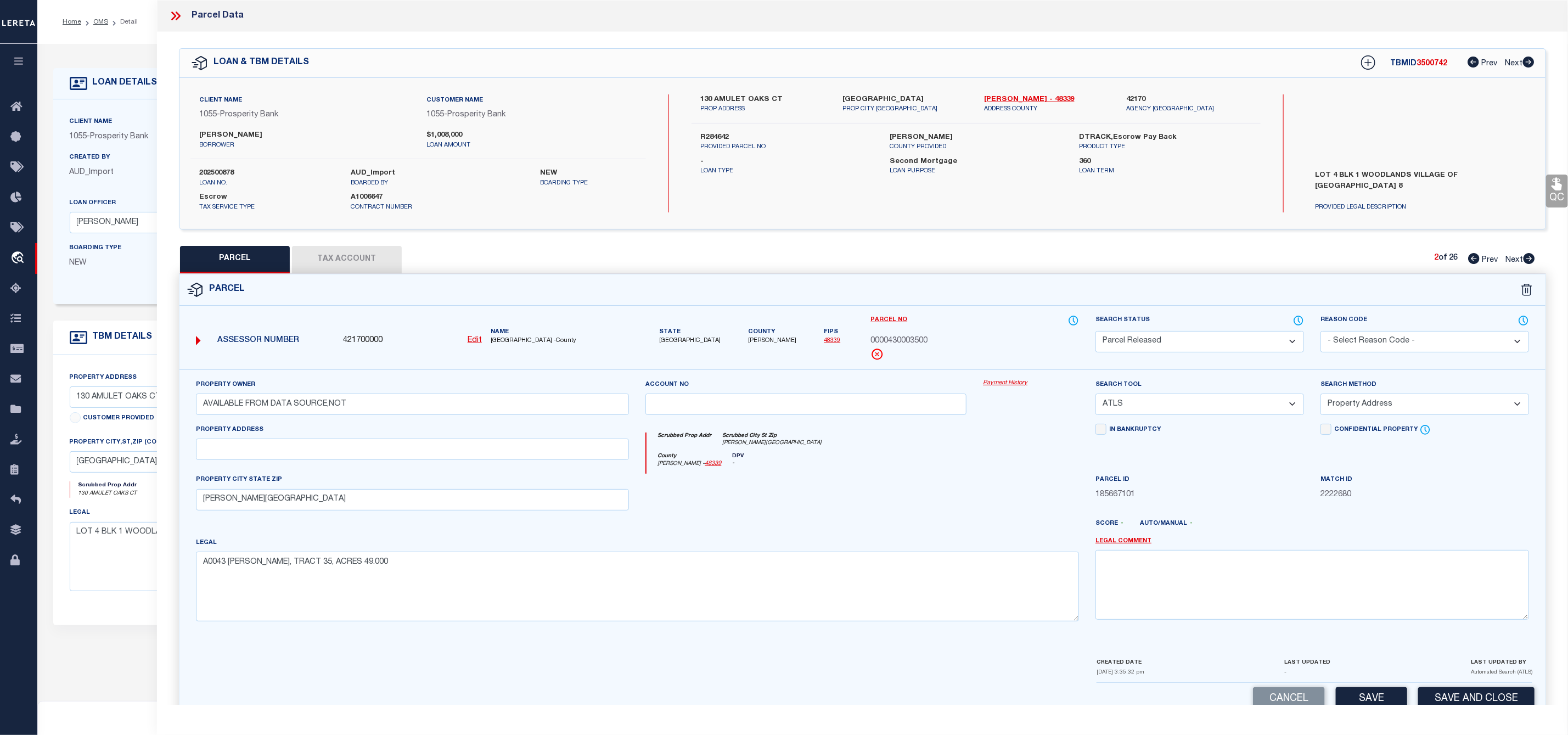
click at [1394, 338] on select "- Select Reason Code - 099 - Other (Provide additional detail) ACT - Agency Cha…" at bounding box center [1424, 341] width 209 height 21
click at [1320, 332] on select "- Select Reason Code - 099 - Other (Provide additional detail) ACT - Agency Cha…" at bounding box center [1424, 341] width 209 height 21
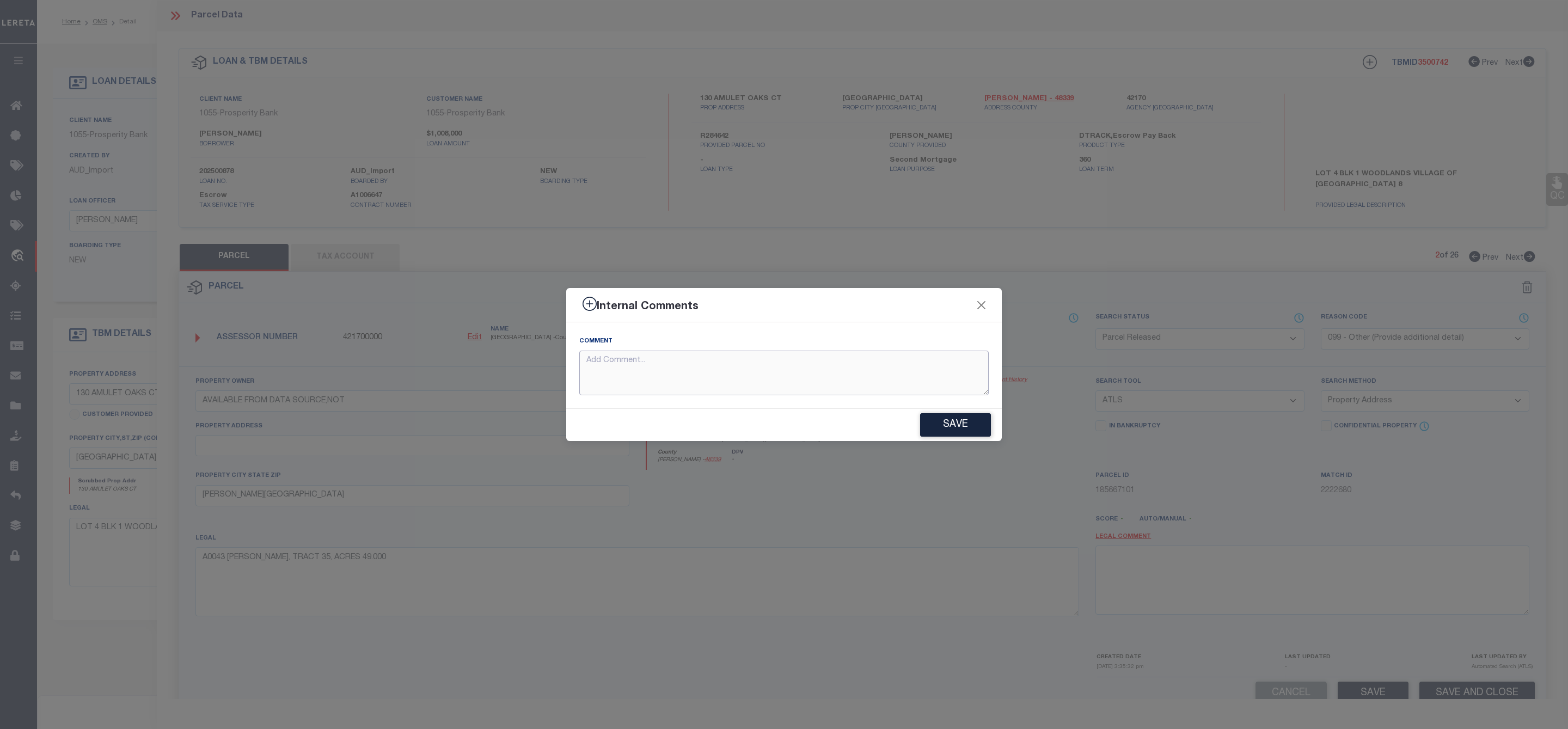
click at [743, 370] on textarea at bounding box center [783, 373] width 409 height 45
paste textarea "Parcel Not Needed"
click at [962, 430] on button "Save" at bounding box center [955, 424] width 71 height 23
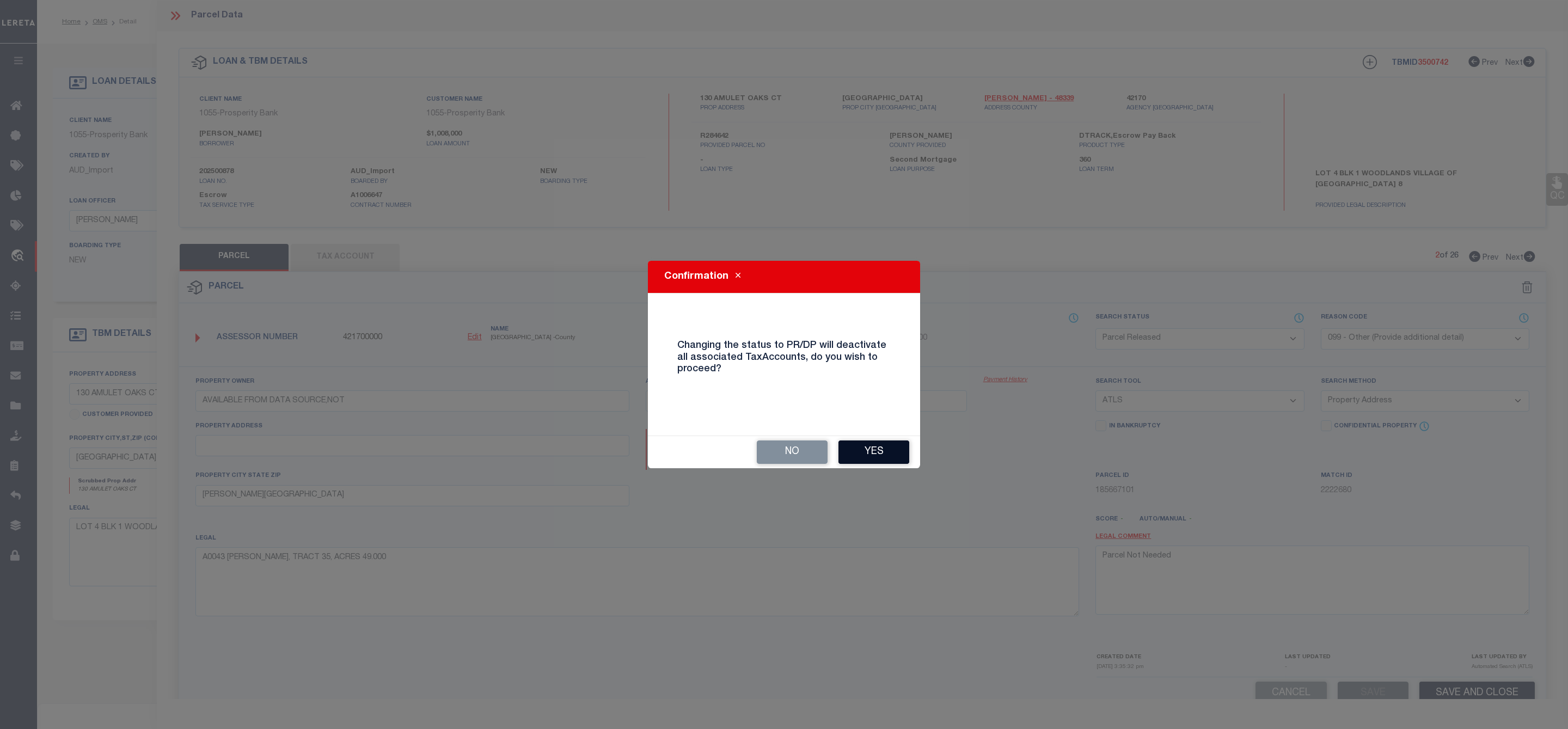
click at [881, 449] on button "Yes" at bounding box center [873, 452] width 71 height 23
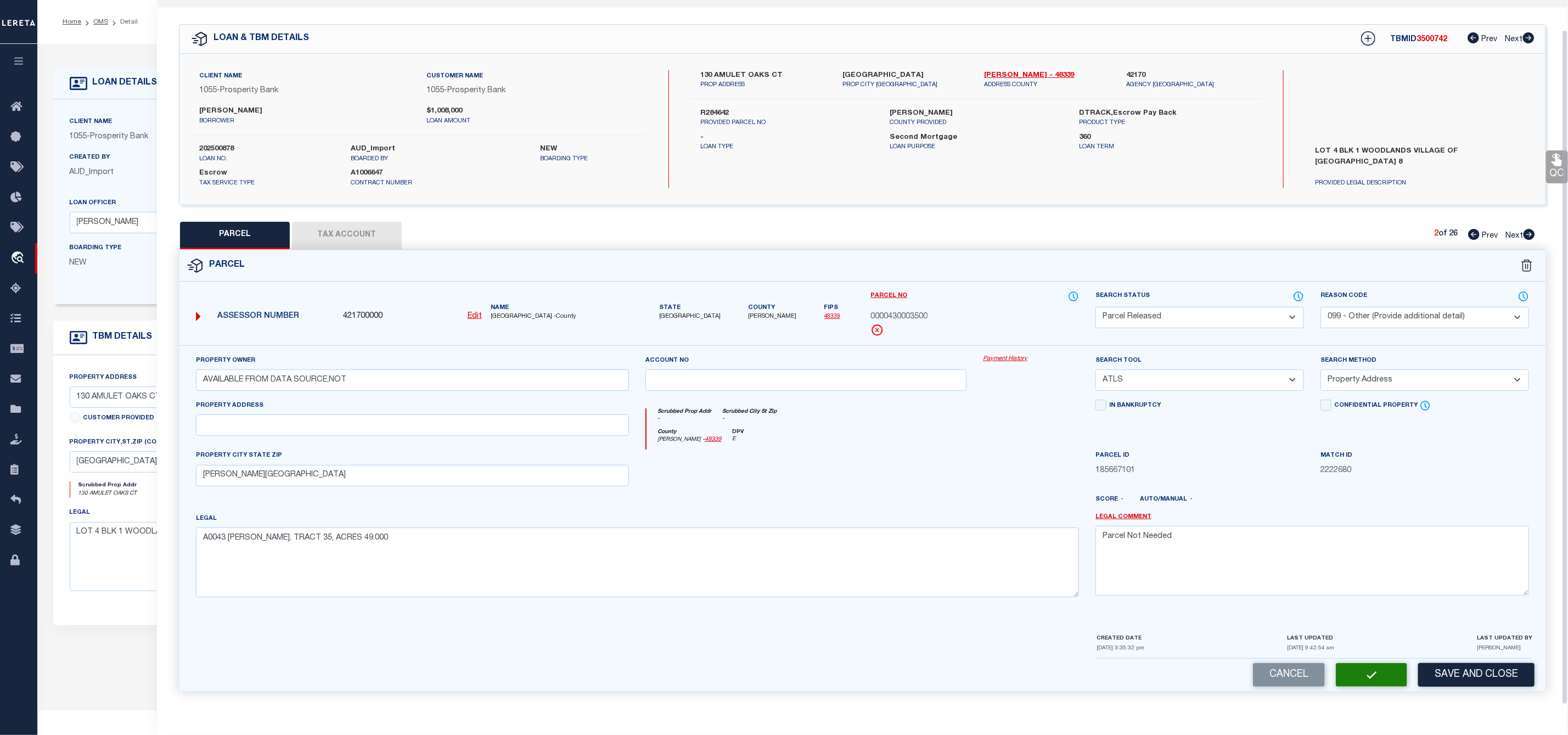
scroll to position [32, 0]
click at [1530, 229] on icon at bounding box center [1529, 234] width 12 height 11
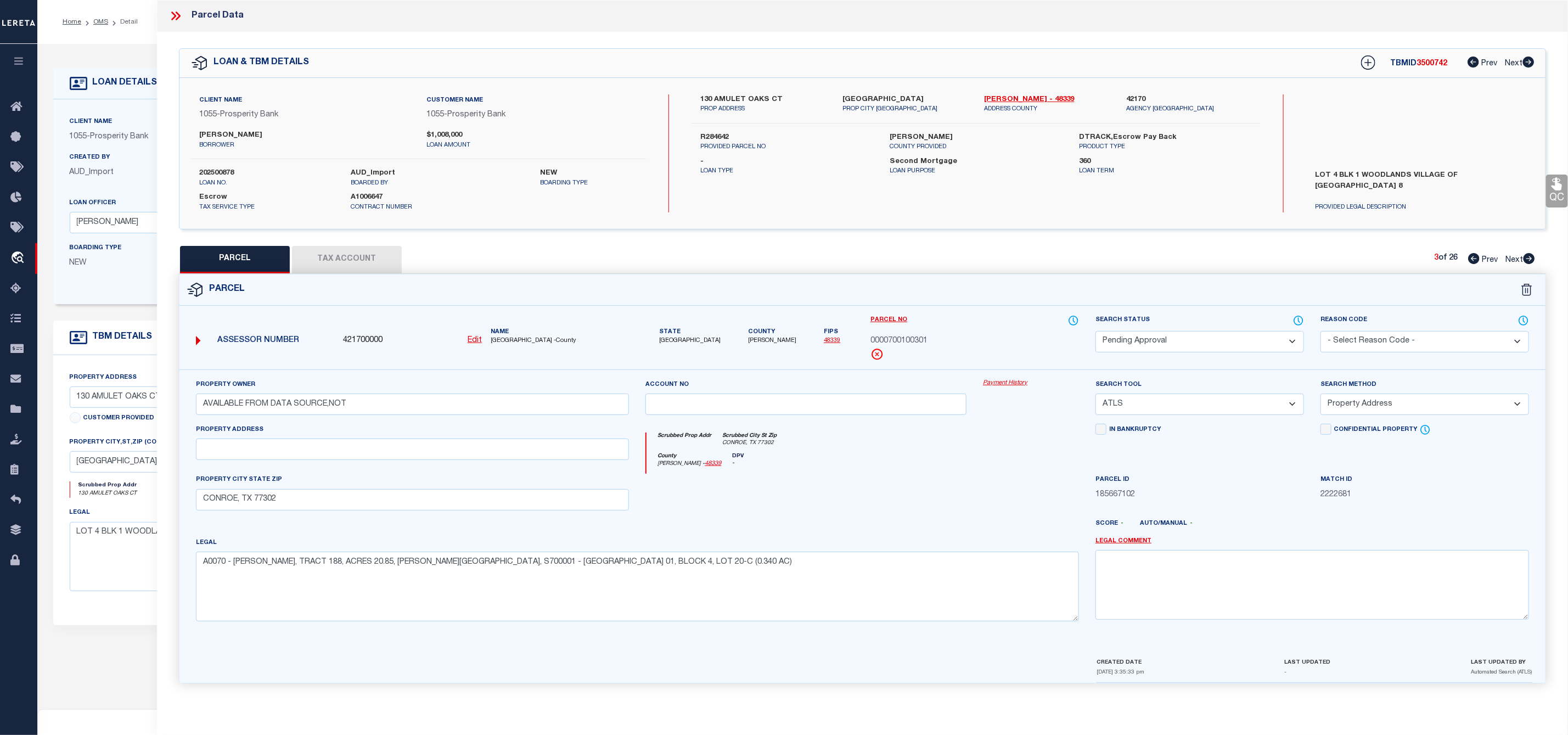
scroll to position [0, 0]
click at [1240, 338] on select "Automated Search Bad Parcel Complete Duplicate Parcel High Dollar Reporting In …" at bounding box center [1200, 341] width 209 height 21
click at [1095, 332] on select "Automated Search Bad Parcel Complete Duplicate Parcel High Dollar Reporting In …" at bounding box center [1200, 341] width 209 height 21
click at [1377, 337] on select "- Select Reason Code - 099 - Other (Provide additional detail) ACT - Agency Cha…" at bounding box center [1424, 341] width 209 height 21
click at [1320, 332] on select "- Select Reason Code - 099 - Other (Provide additional detail) ACT - Agency Cha…" at bounding box center [1424, 341] width 209 height 21
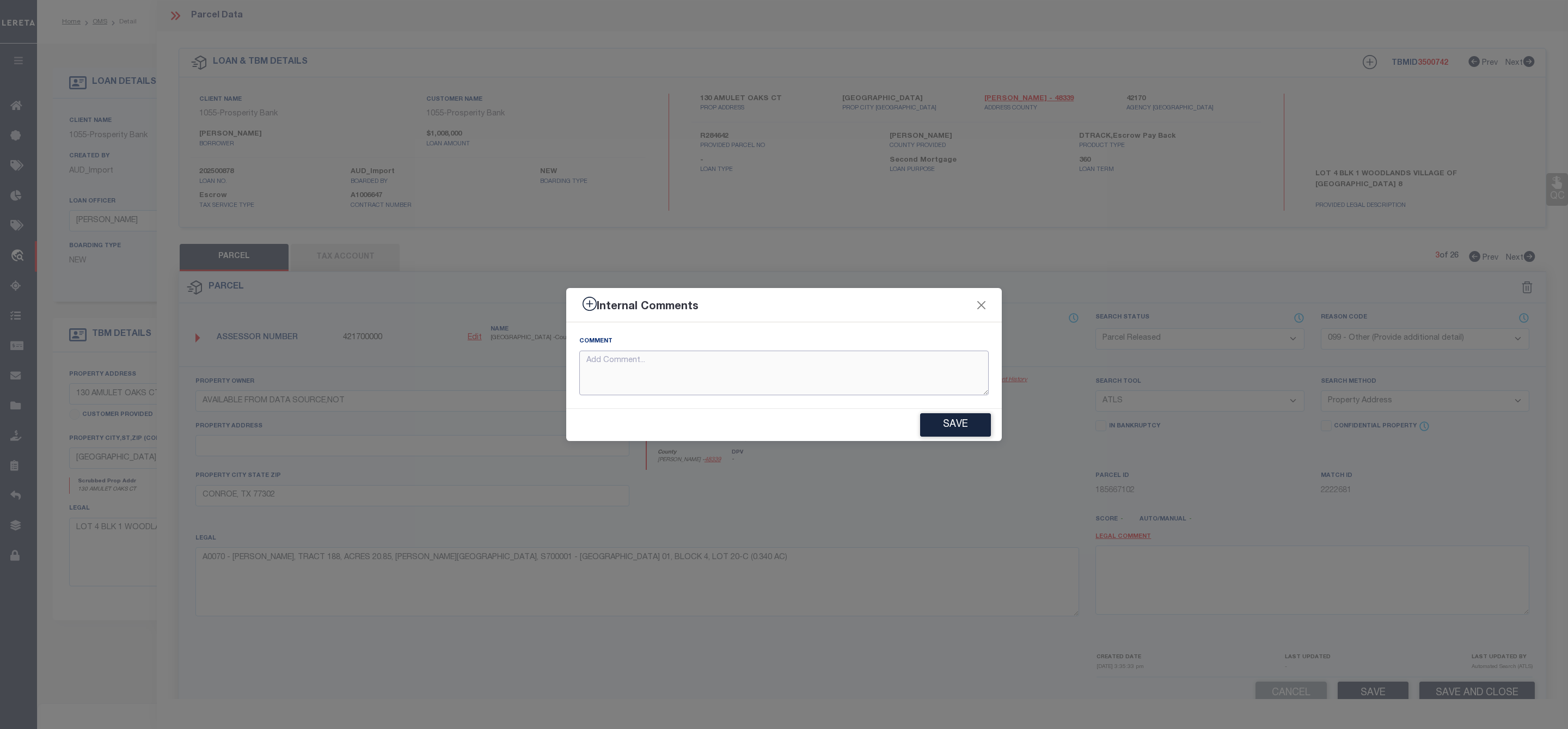
click at [796, 368] on textarea at bounding box center [783, 373] width 409 height 45
paste textarea "Parcel Not Needed"
click at [970, 430] on button "Save" at bounding box center [955, 424] width 71 height 23
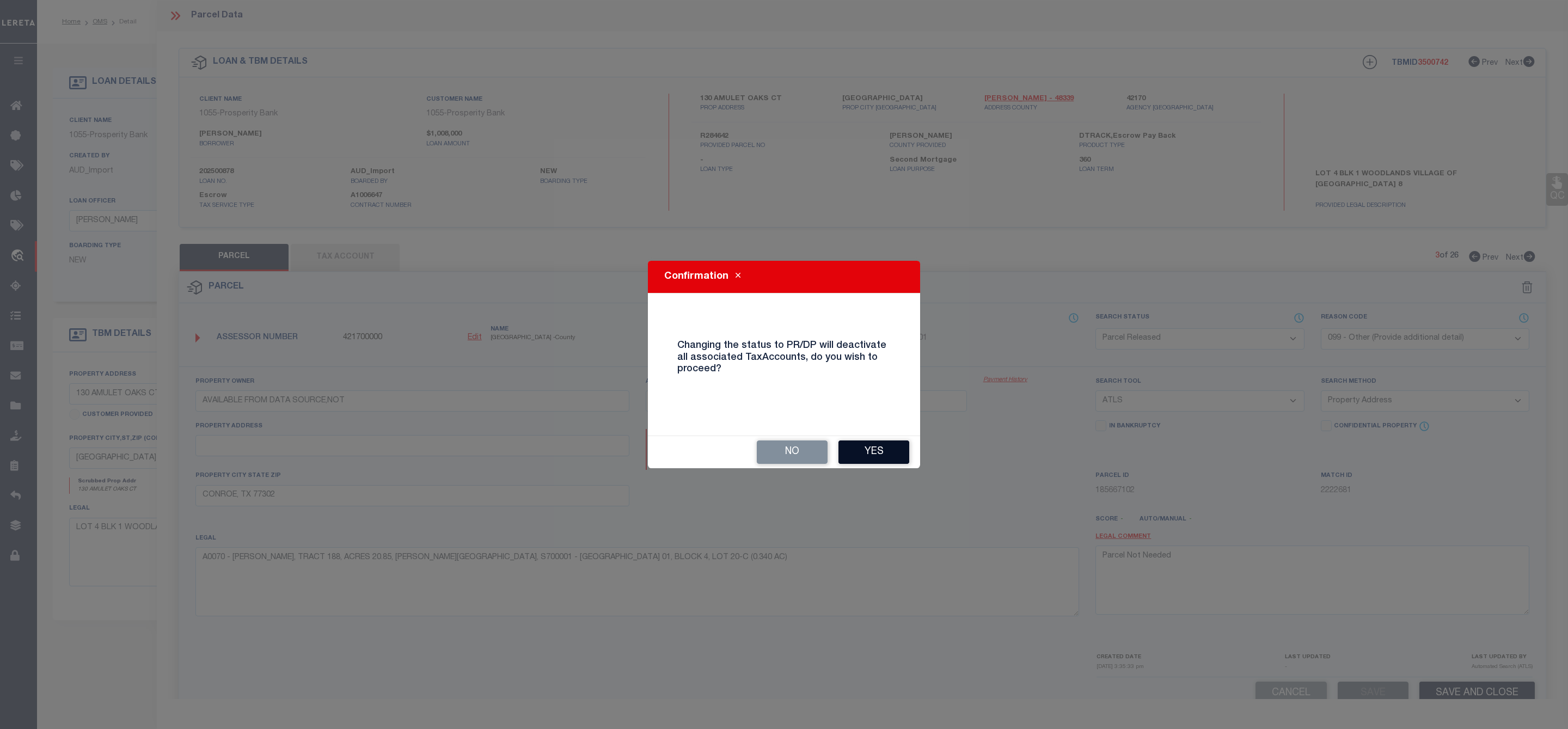
click at [881, 454] on button "Yes" at bounding box center [873, 452] width 71 height 23
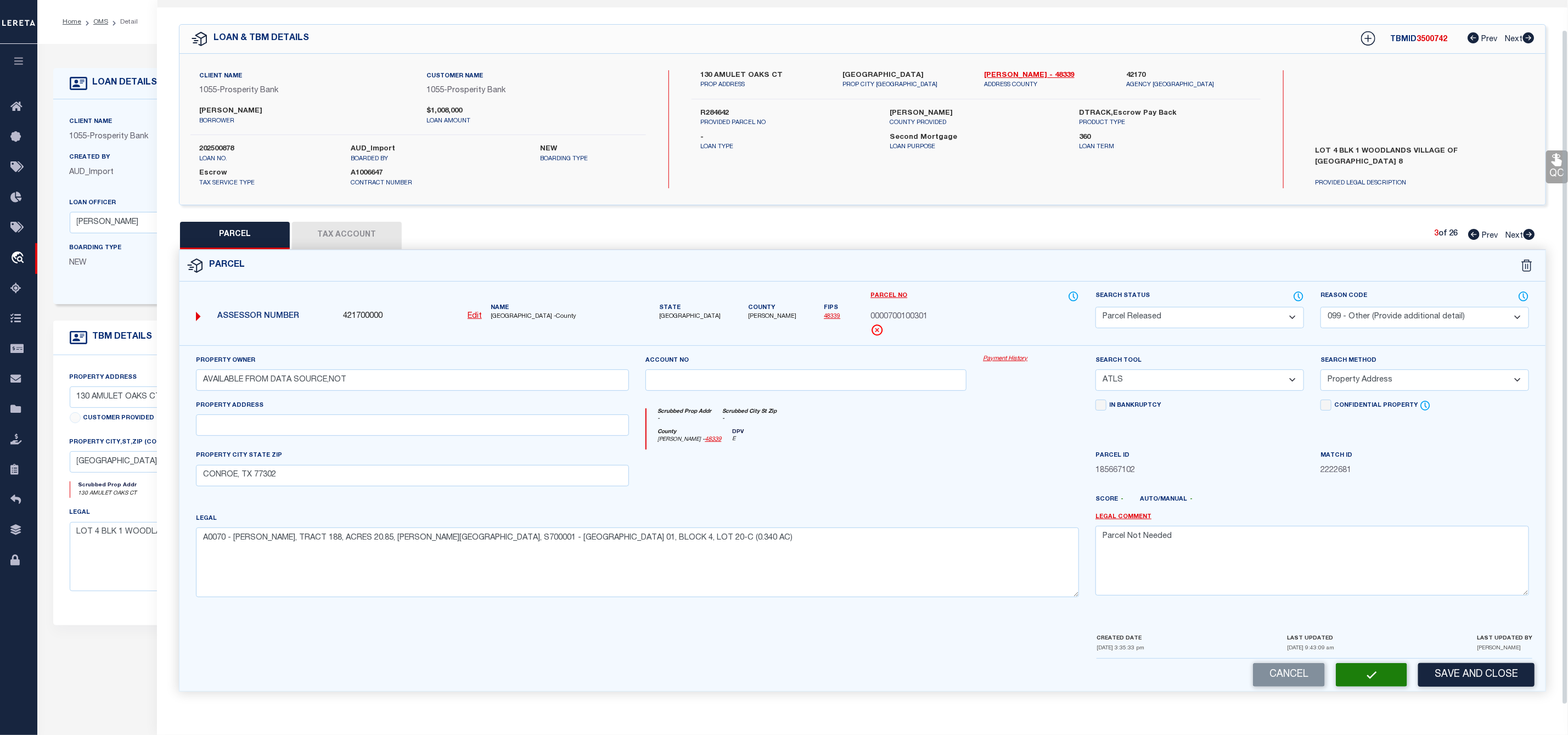
scroll to position [32, 0]
click at [1530, 229] on icon at bounding box center [1529, 234] width 11 height 11
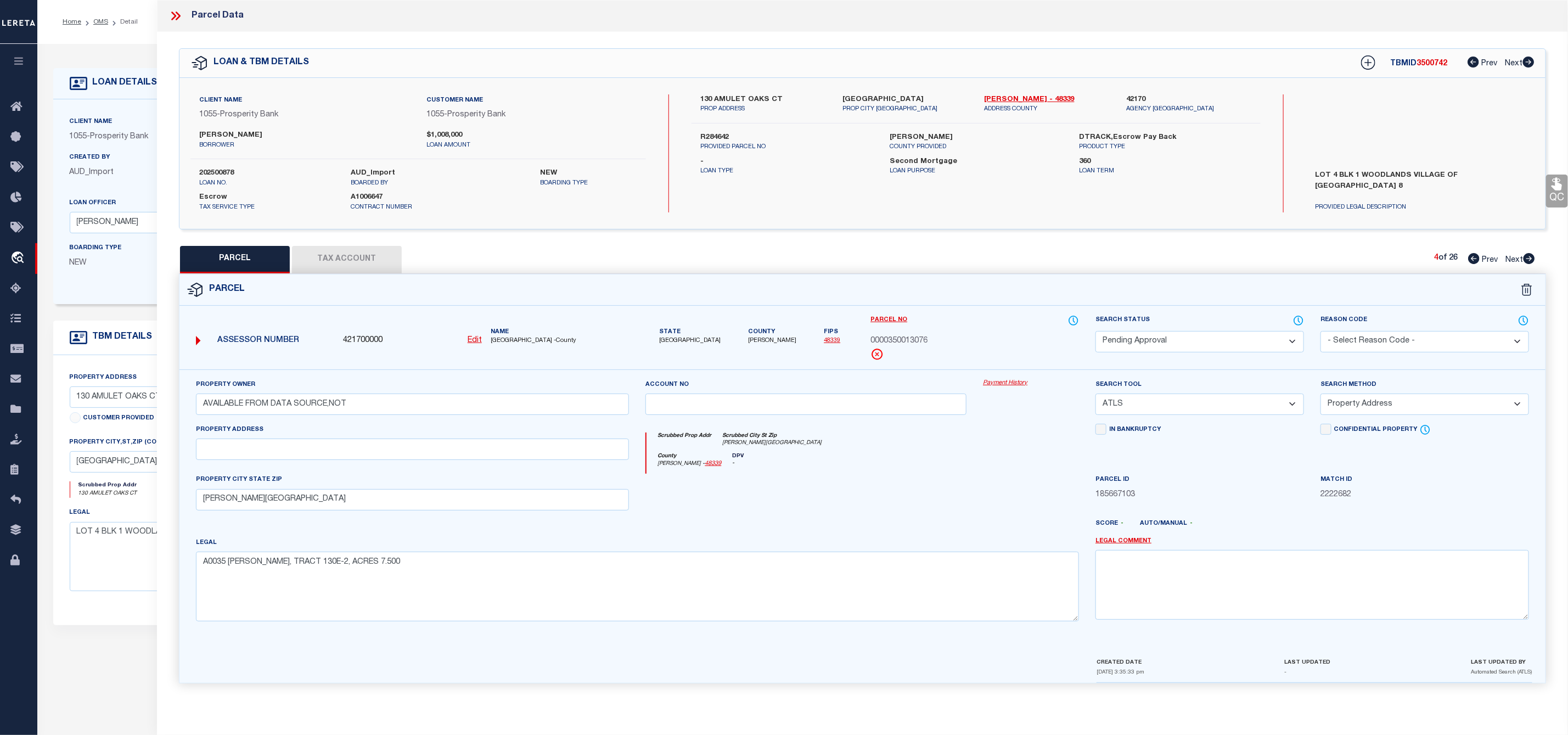
scroll to position [0, 0]
click at [1273, 340] on select "Automated Search Bad Parcel Complete Duplicate Parcel High Dollar Reporting In …" at bounding box center [1200, 341] width 209 height 21
click at [1095, 332] on select "Automated Search Bad Parcel Complete Duplicate Parcel High Dollar Reporting In …" at bounding box center [1200, 341] width 209 height 21
click at [1370, 346] on select "- Select Reason Code - 099 - Other (Provide additional detail) ACT - Agency Cha…" at bounding box center [1424, 341] width 209 height 21
click at [1320, 332] on select "- Select Reason Code - 099 - Other (Provide additional detail) ACT - Agency Cha…" at bounding box center [1424, 341] width 209 height 21
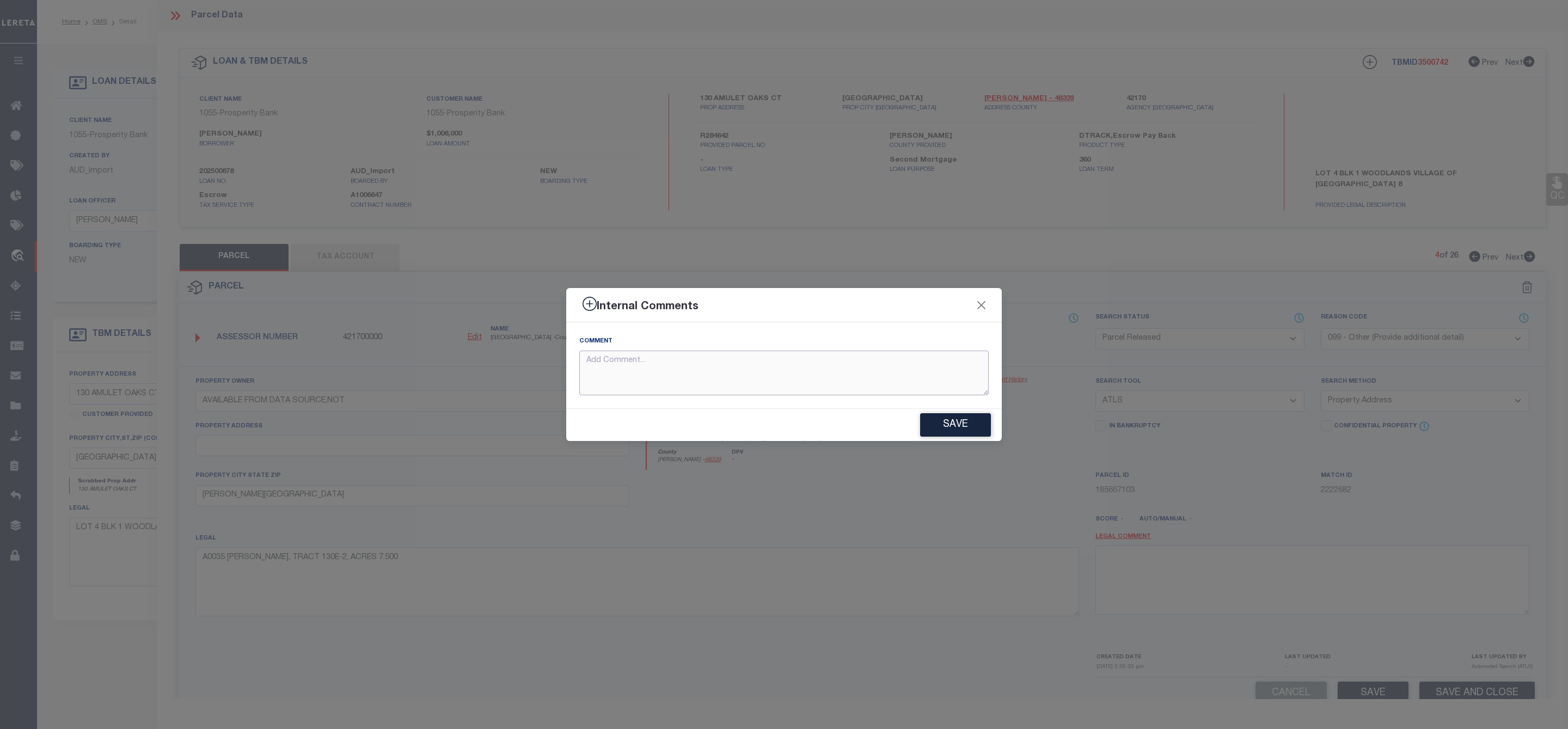
click at [926, 384] on textarea at bounding box center [783, 373] width 409 height 45
paste textarea "Parcel Not Needed"
click at [967, 420] on button "Save" at bounding box center [955, 424] width 71 height 23
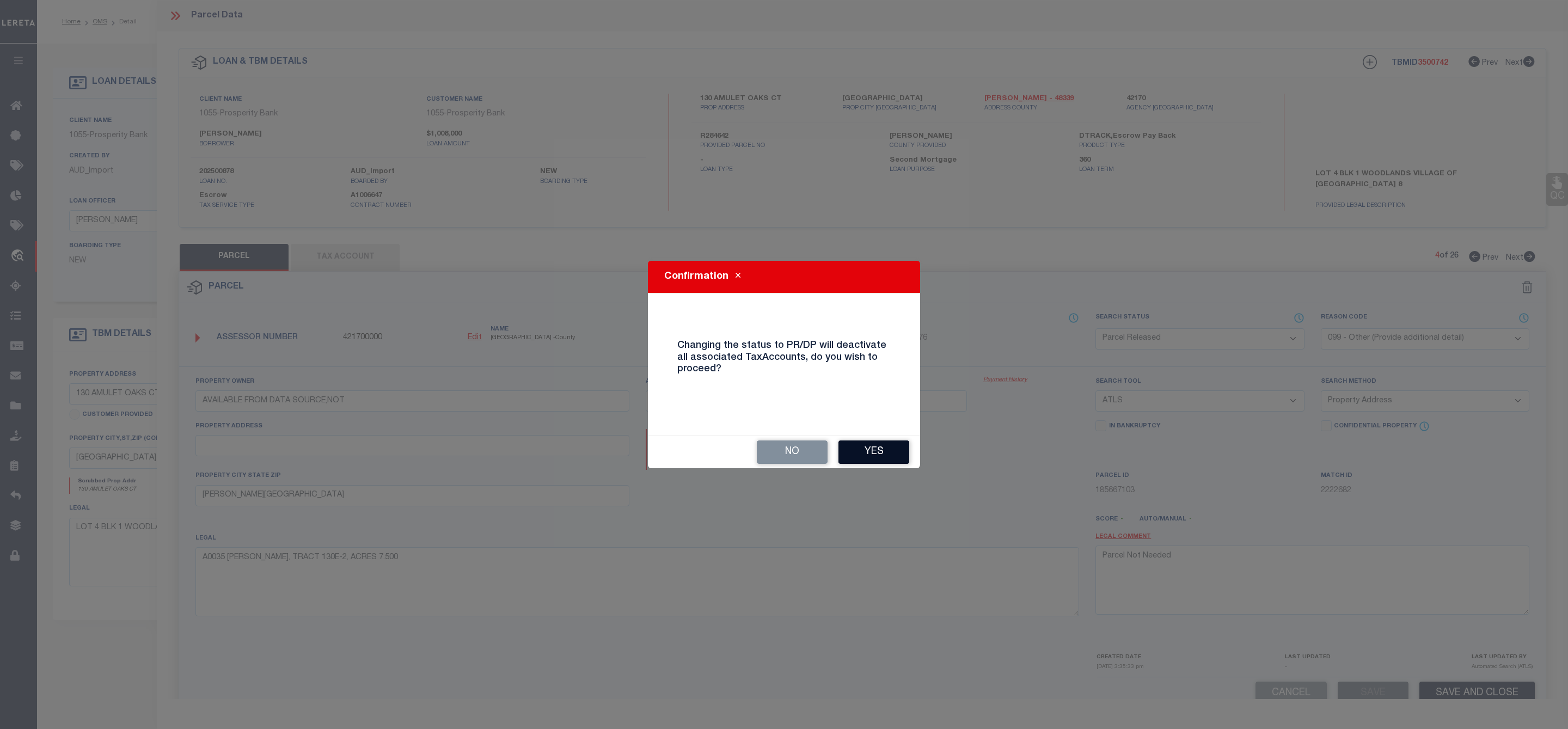
click at [874, 449] on button "Yes" at bounding box center [873, 452] width 71 height 23
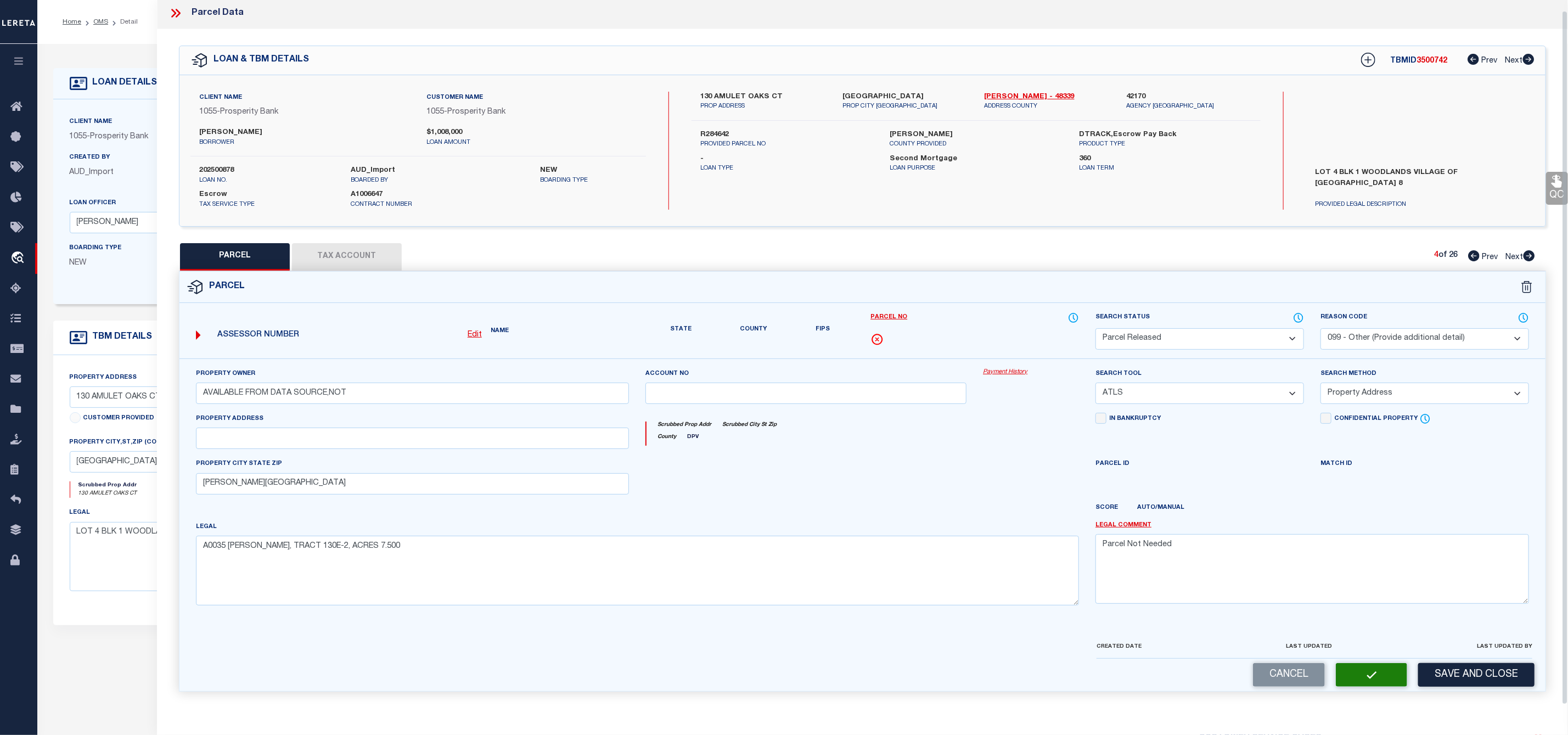
scroll to position [32, 0]
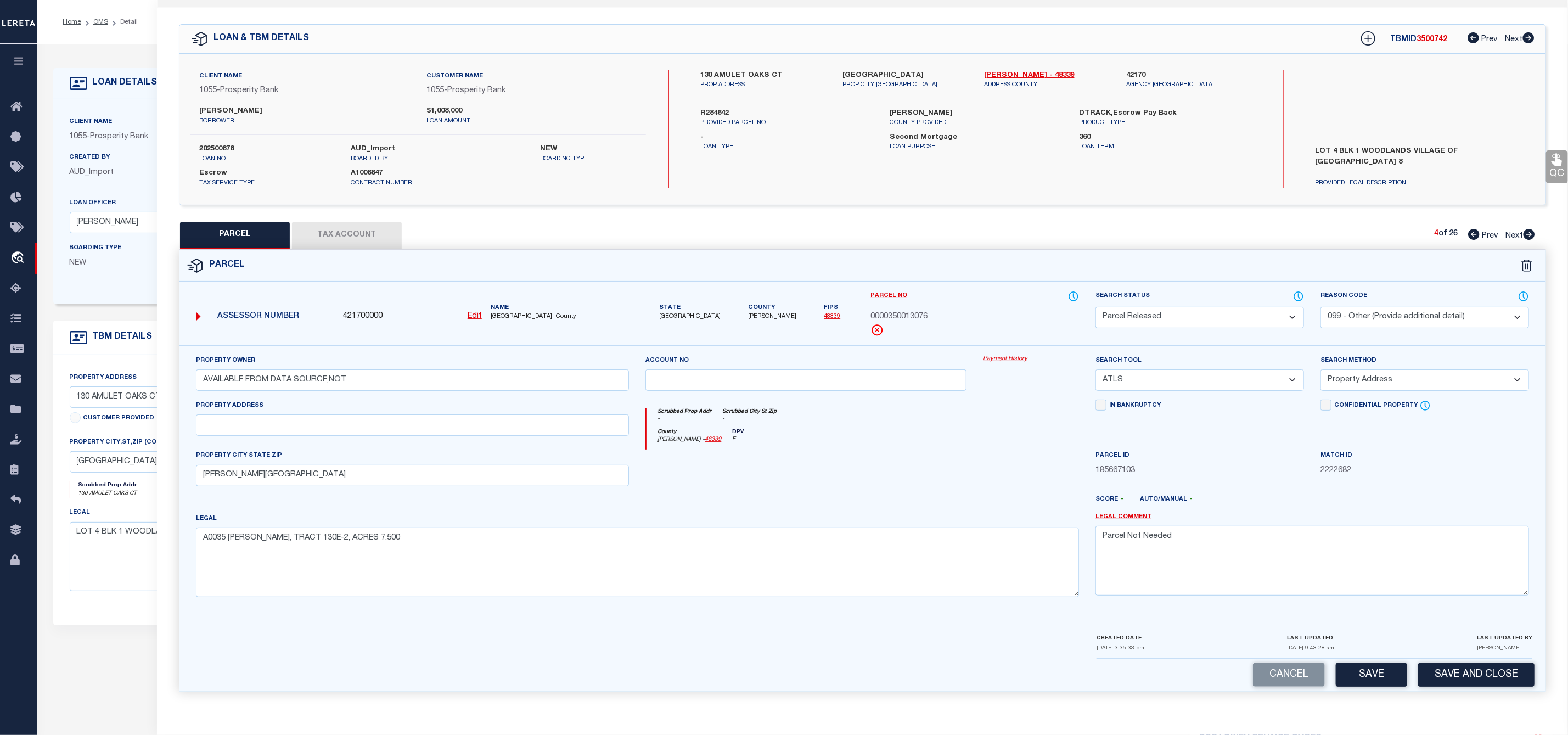
click at [1530, 229] on icon at bounding box center [1529, 234] width 12 height 11
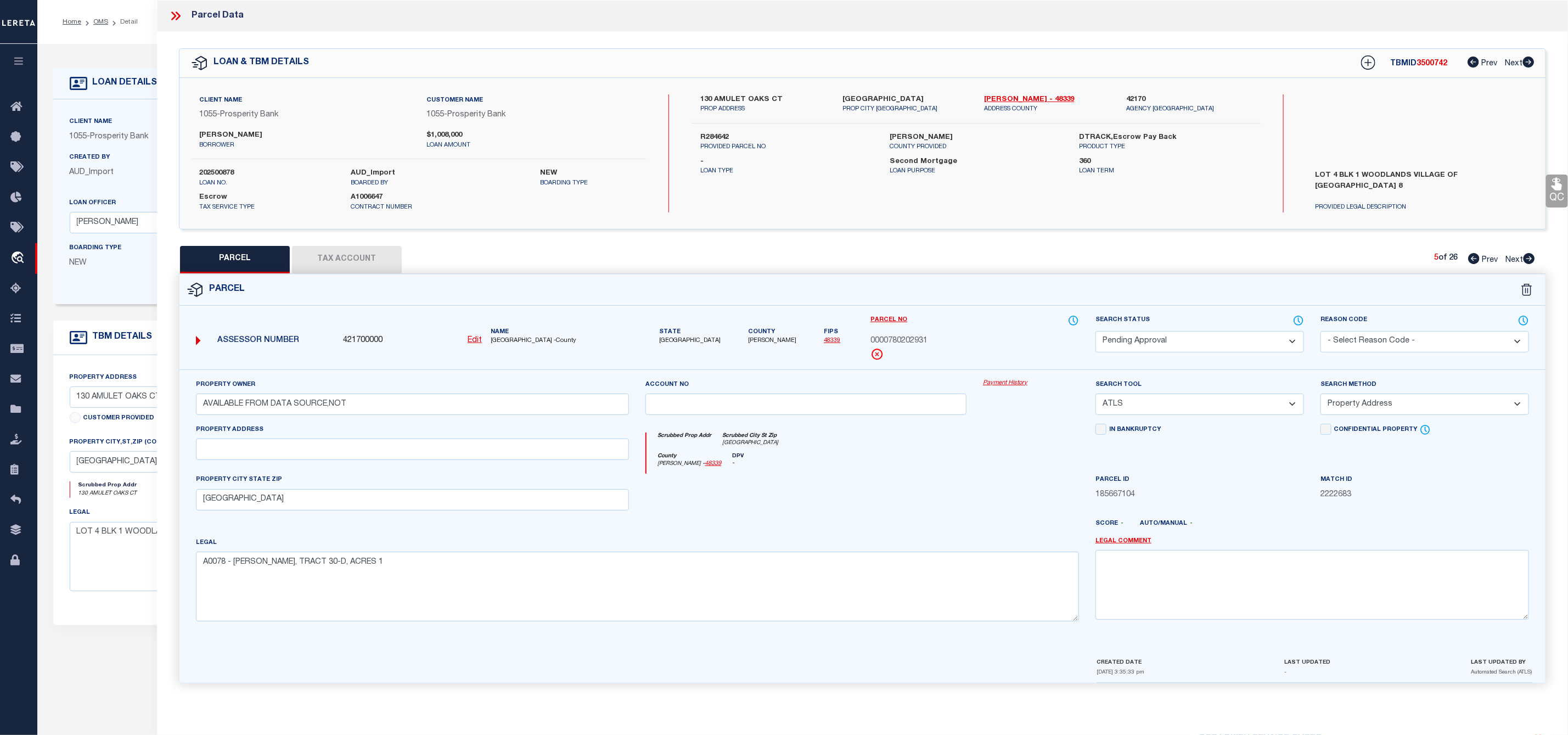
scroll to position [0, 0]
click at [1148, 340] on select "Automated Search Bad Parcel Complete Duplicate Parcel High Dollar Reporting In …" at bounding box center [1200, 341] width 209 height 21
click at [1095, 332] on select "Automated Search Bad Parcel Complete Duplicate Parcel High Dollar Reporting In …" at bounding box center [1200, 341] width 209 height 21
click at [1424, 337] on select "- Select Reason Code - 099 - Other (Provide additional detail) ACT - Agency Cha…" at bounding box center [1424, 341] width 209 height 21
click at [1320, 332] on select "- Select Reason Code - 099 - Other (Provide additional detail) ACT - Agency Cha…" at bounding box center [1424, 341] width 209 height 21
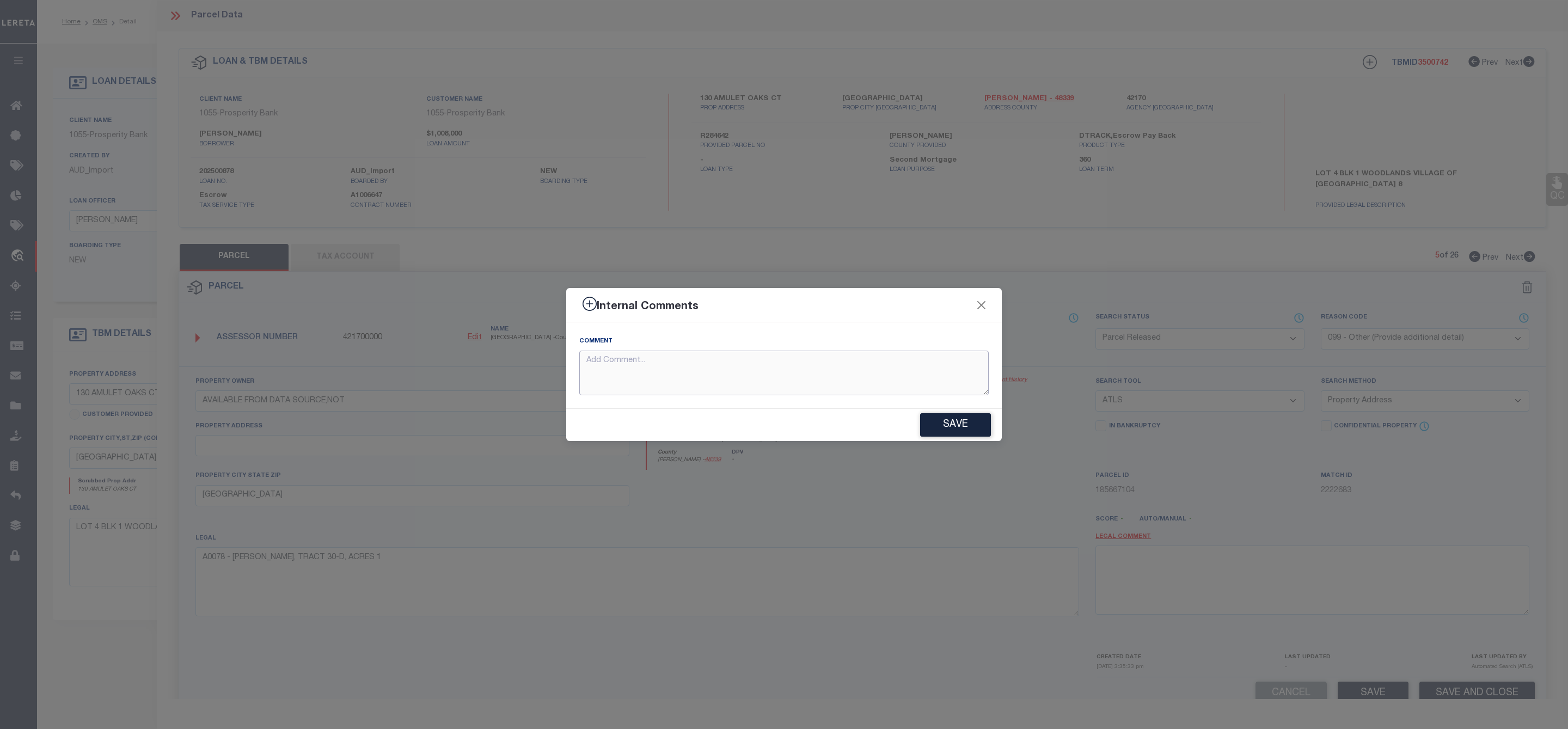
click at [822, 370] on textarea at bounding box center [783, 373] width 409 height 45
paste textarea "Parcel Not Needed"
click at [967, 422] on button "Save" at bounding box center [955, 424] width 71 height 23
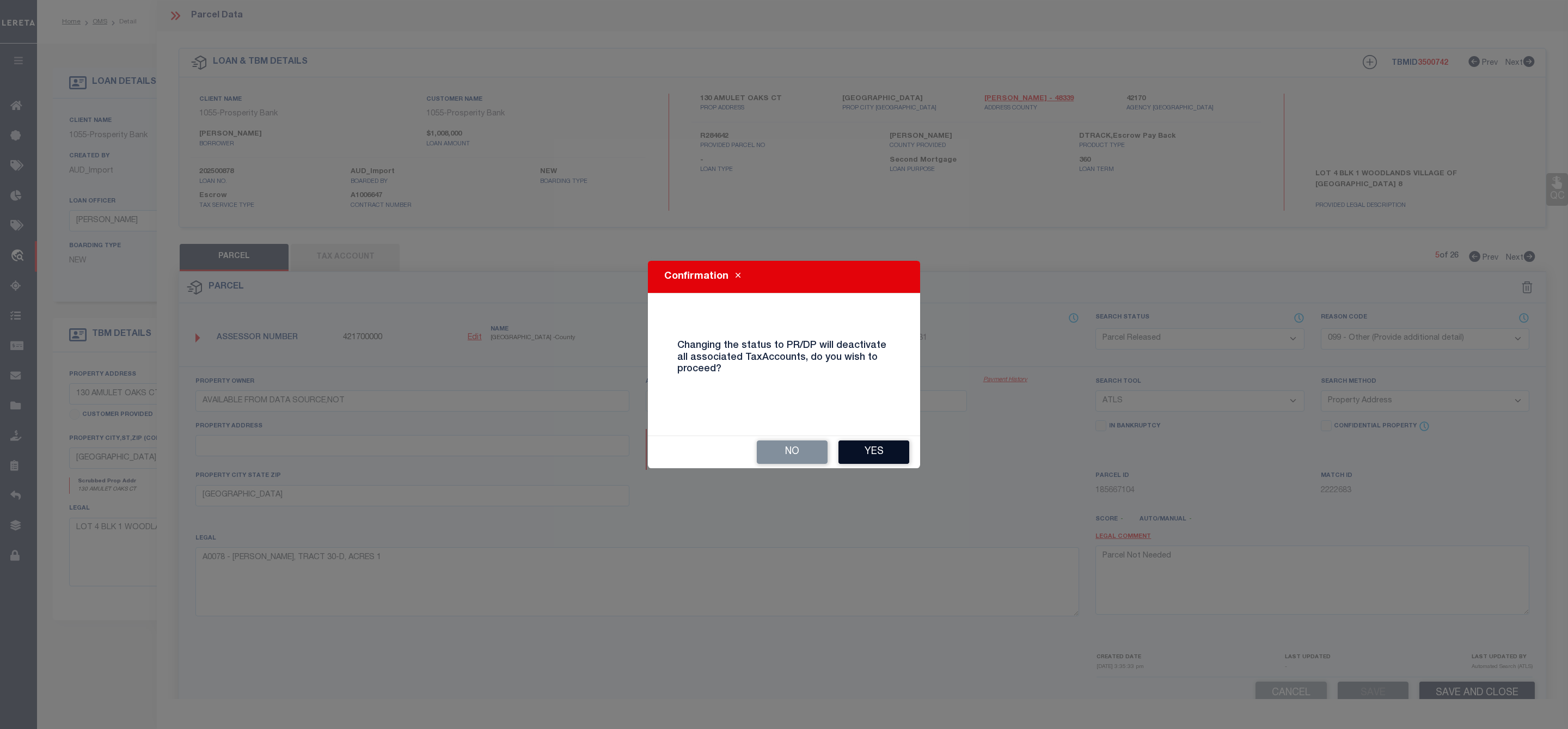
click at [873, 448] on button "Yes" at bounding box center [873, 452] width 71 height 23
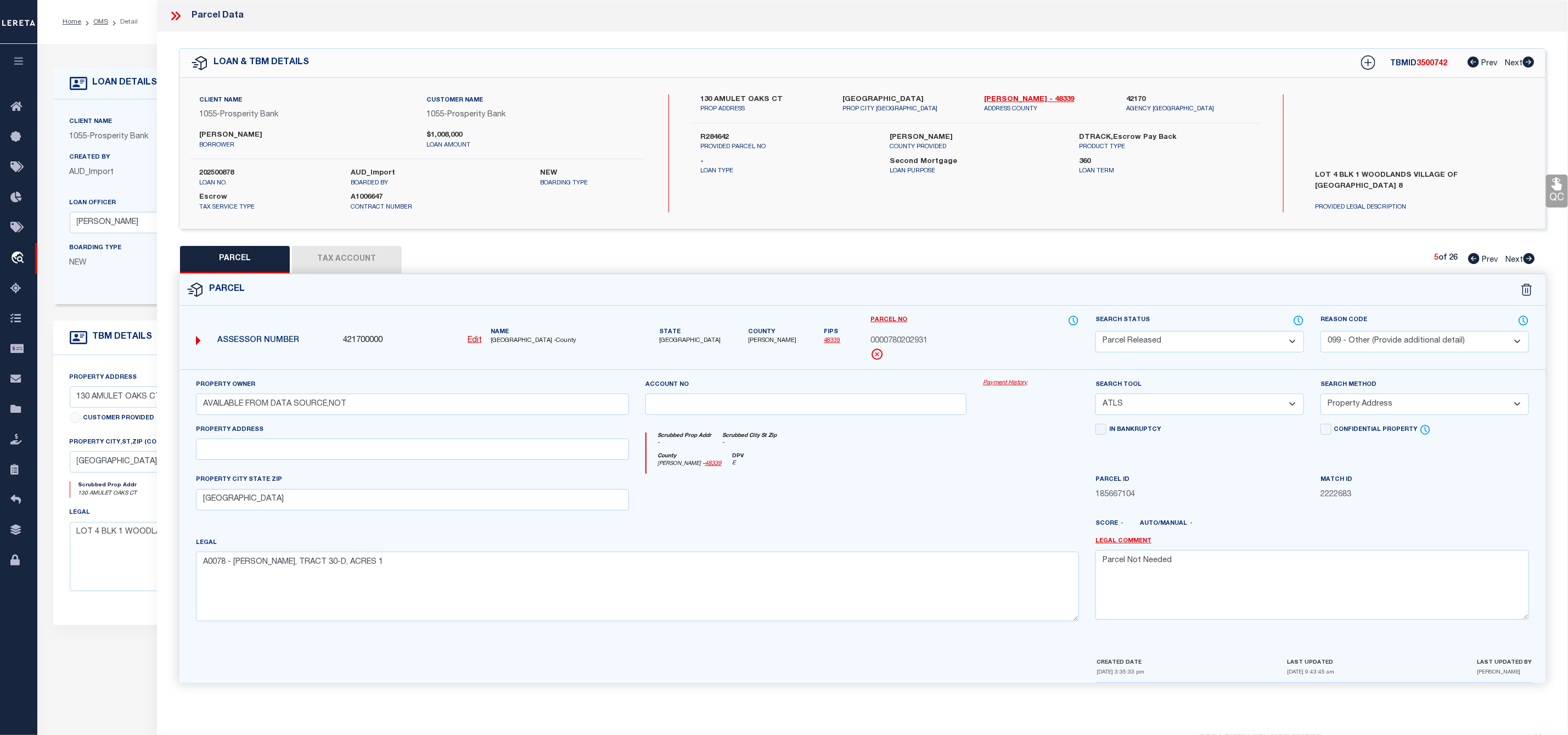
click at [1530, 261] on icon at bounding box center [1529, 259] width 11 height 11
click at [1260, 341] on select "Automated Search Bad Parcel Complete Duplicate Parcel High Dollar Reporting In …" at bounding box center [1200, 341] width 209 height 21
click at [1095, 332] on select "Automated Search Bad Parcel Complete Duplicate Parcel High Dollar Reporting In …" at bounding box center [1200, 341] width 209 height 21
click at [1400, 340] on select "- Select Reason Code - 099 - Other (Provide additional detail) ACT - Agency Cha…" at bounding box center [1424, 341] width 209 height 21
click at [1320, 332] on select "- Select Reason Code - 099 - Other (Provide additional detail) ACT - Agency Cha…" at bounding box center [1424, 341] width 209 height 21
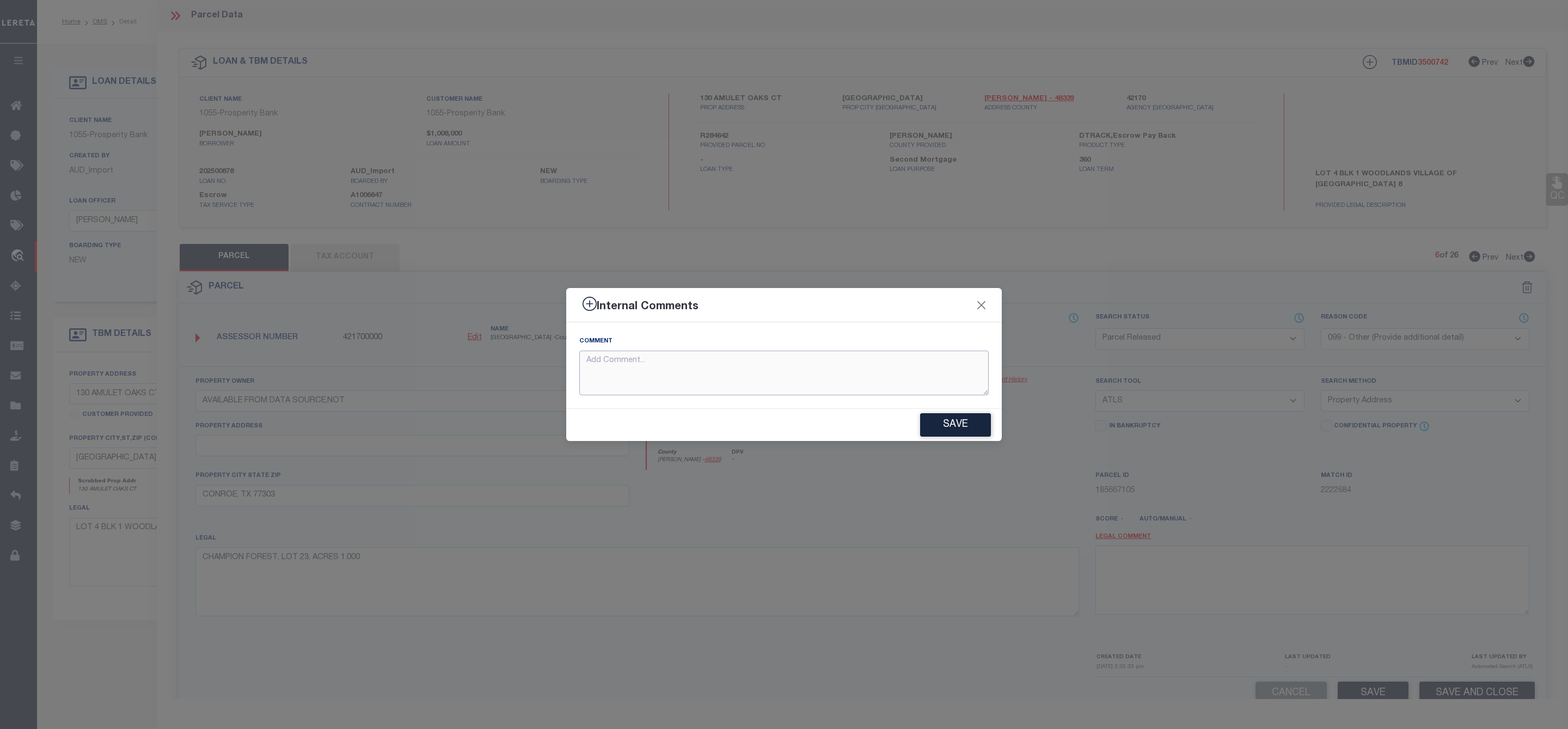
click at [870, 376] on textarea at bounding box center [783, 373] width 409 height 45
paste textarea "Parcel Not Needed"
click at [944, 422] on button "Save" at bounding box center [955, 424] width 71 height 23
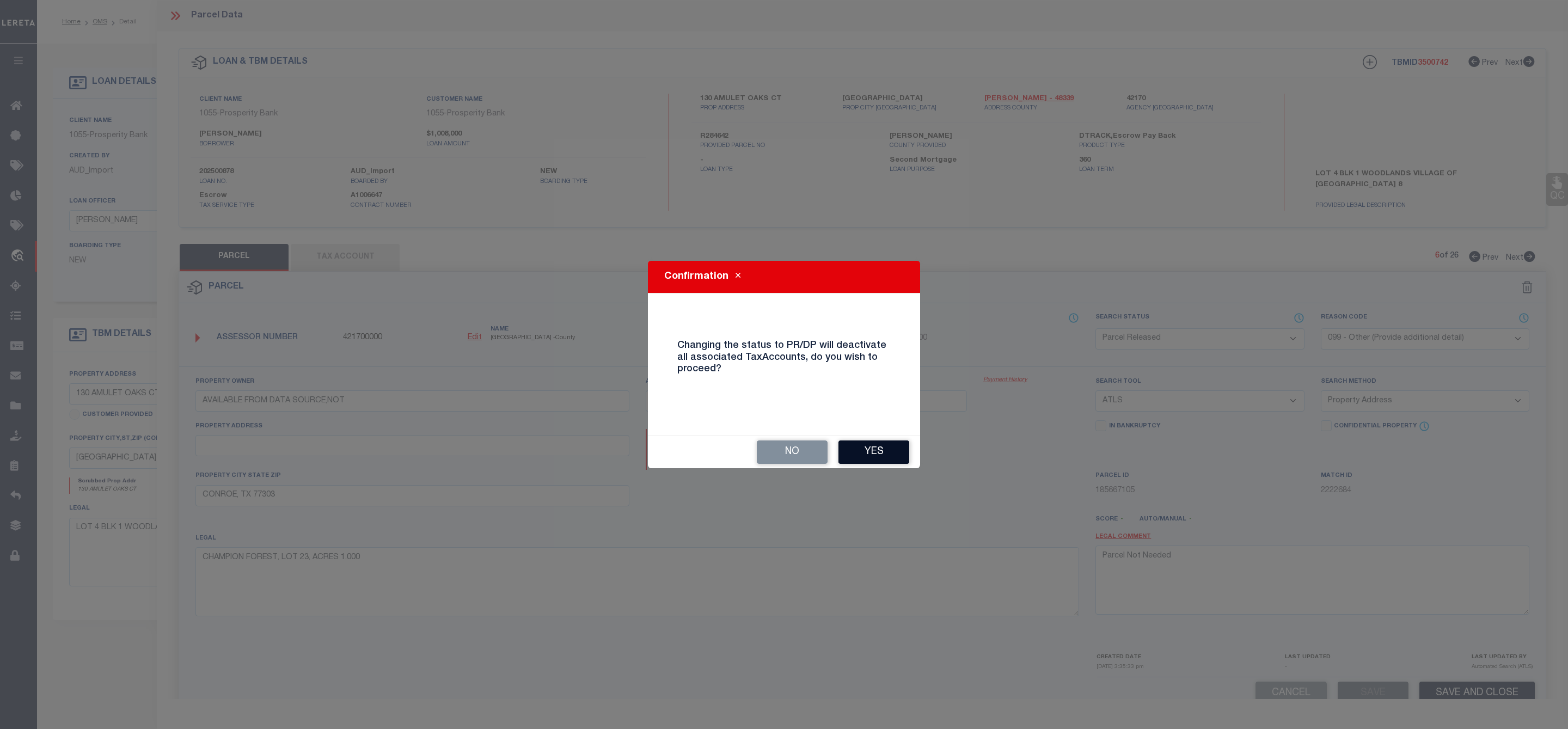
click at [877, 449] on button "Yes" at bounding box center [873, 452] width 71 height 23
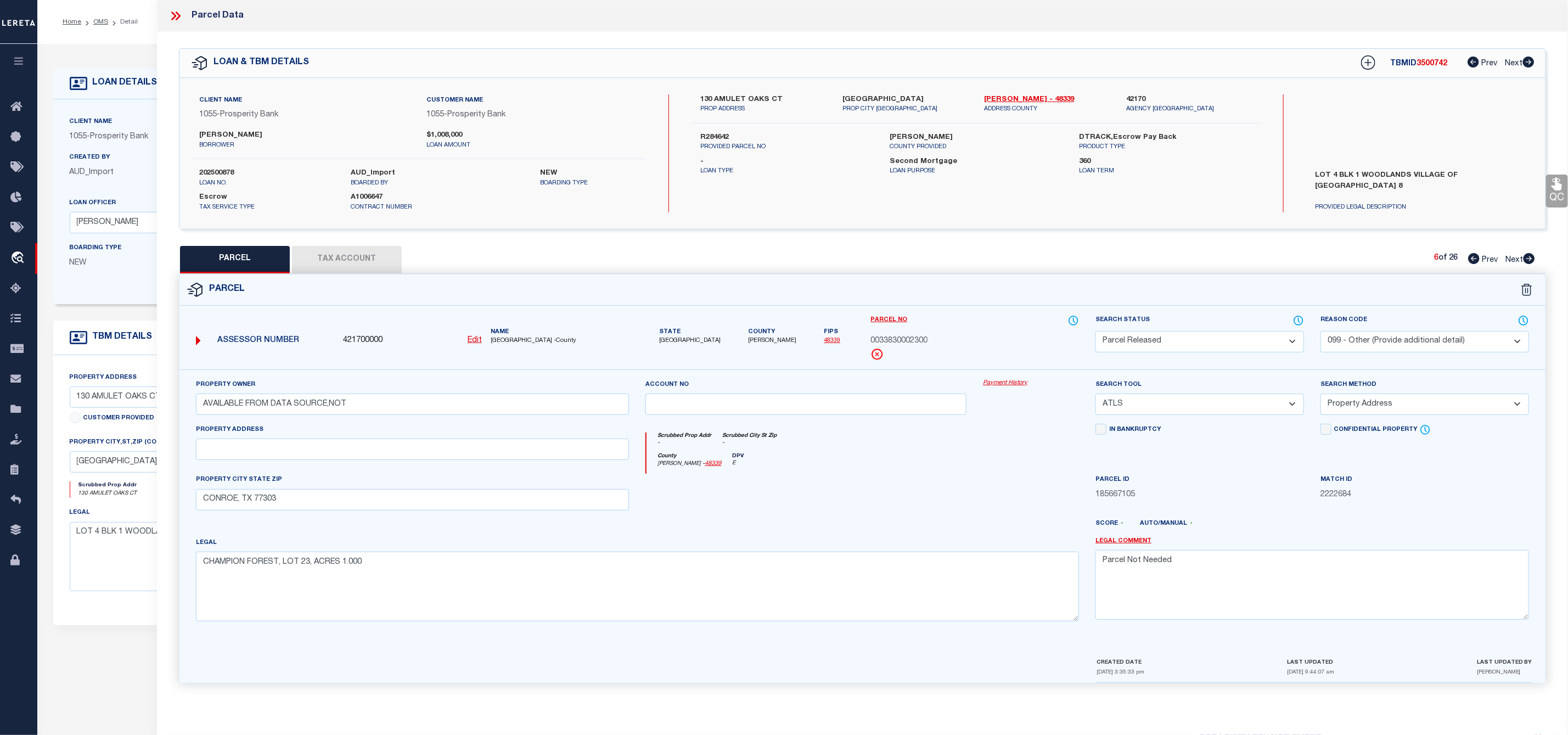
click at [1524, 259] on icon at bounding box center [1529, 259] width 11 height 11
click at [1255, 340] on select "Automated Search Bad Parcel Complete Duplicate Parcel High Dollar Reporting In …" at bounding box center [1200, 341] width 209 height 21
click at [1095, 332] on select "Automated Search Bad Parcel Complete Duplicate Parcel High Dollar Reporting In …" at bounding box center [1200, 341] width 209 height 21
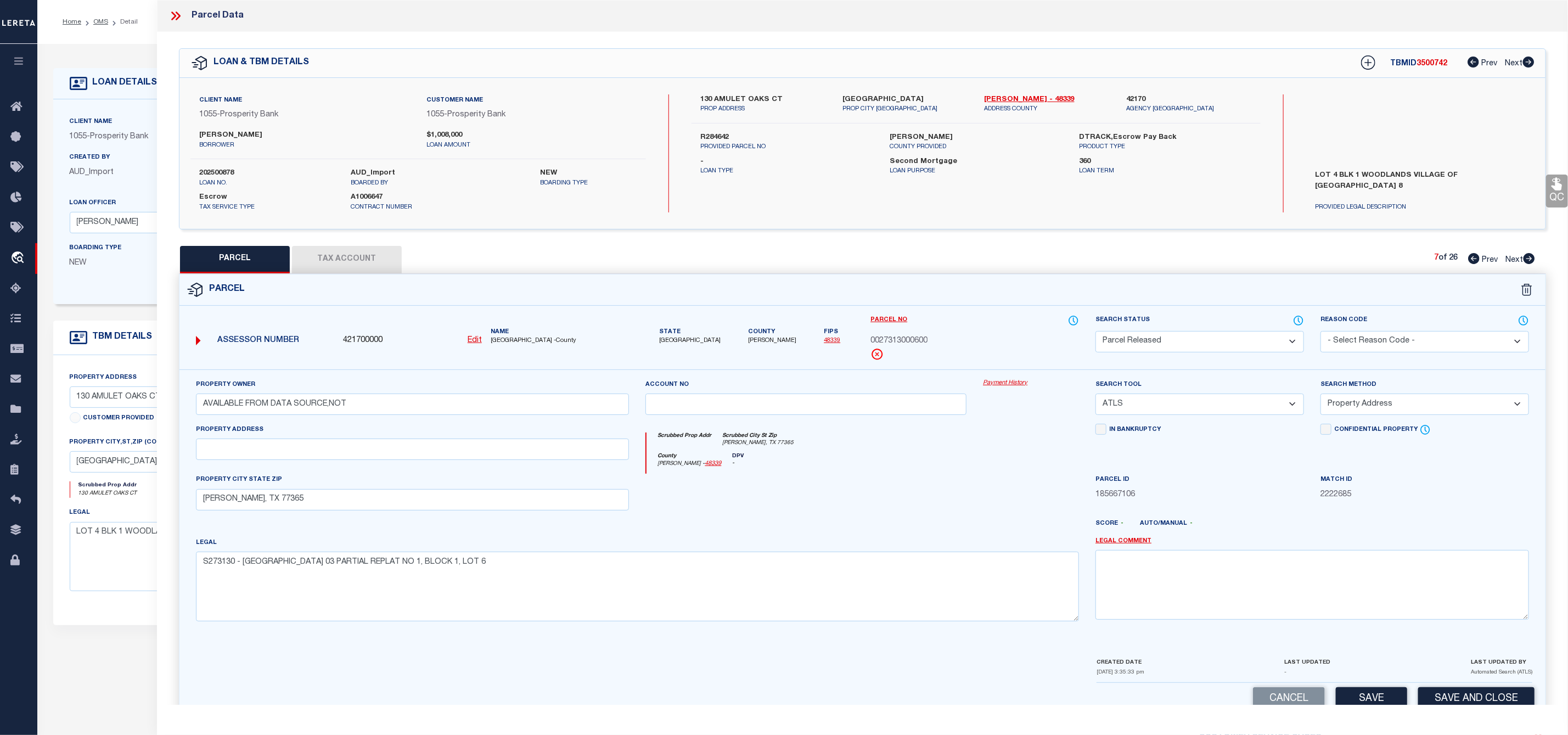
click at [1371, 343] on select "- Select Reason Code - 099 - Other (Provide additional detail) ACT - Agency Cha…" at bounding box center [1424, 341] width 209 height 21
click at [1320, 332] on select "- Select Reason Code - 099 - Other (Provide additional detail) ACT - Agency Cha…" at bounding box center [1424, 341] width 209 height 21
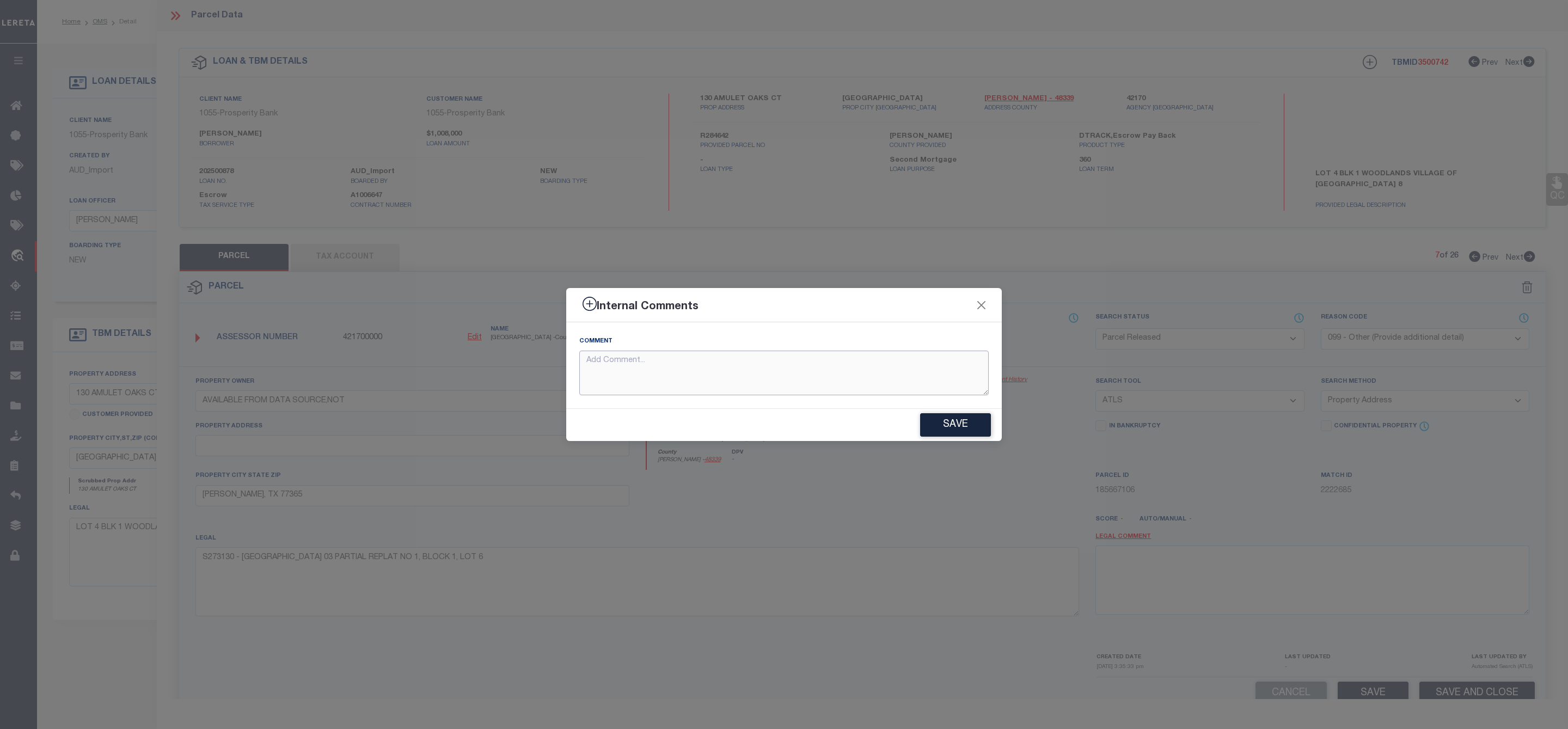
click at [894, 367] on textarea at bounding box center [783, 373] width 409 height 45
paste textarea "Parcel Not Needed"
click at [968, 426] on button "Save" at bounding box center [955, 424] width 71 height 23
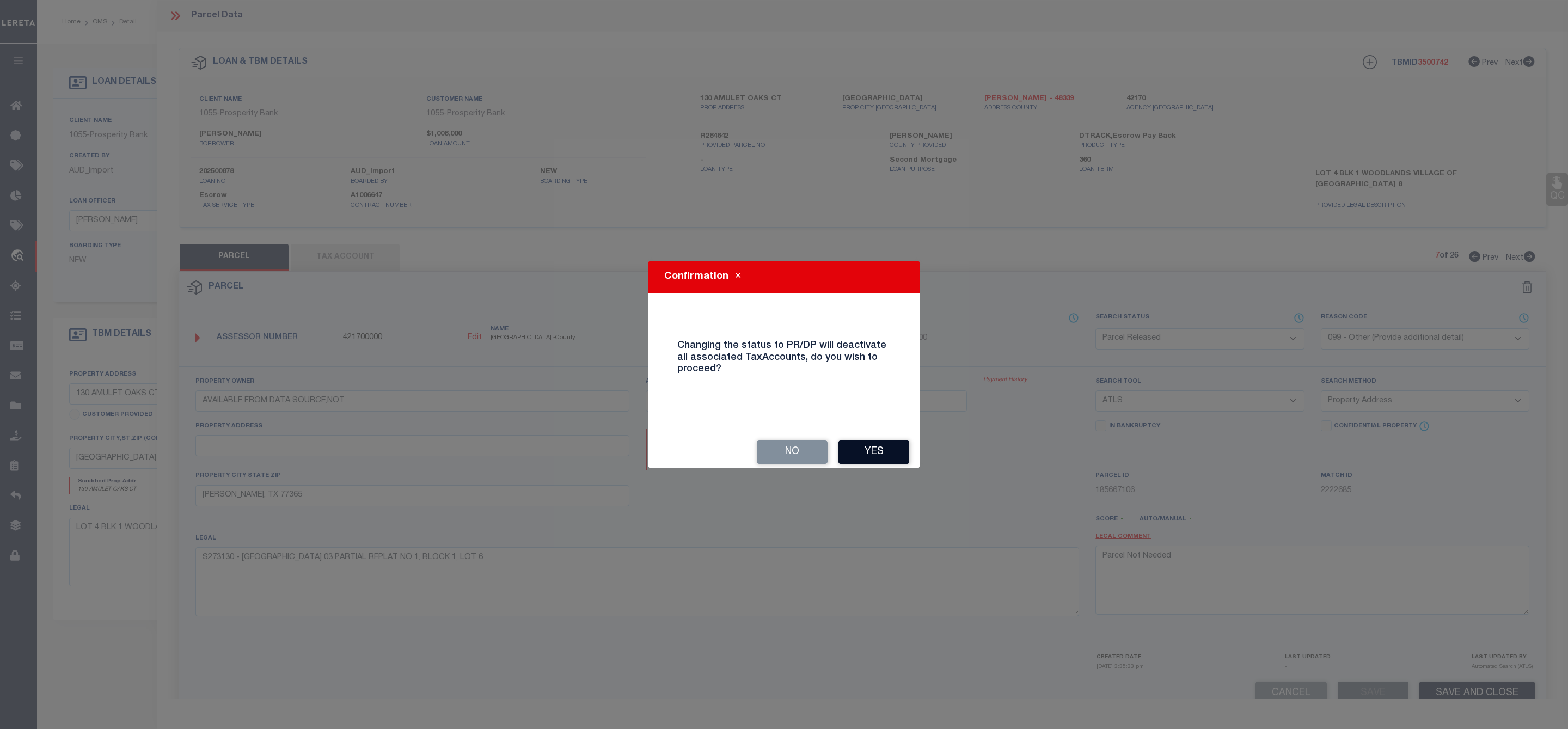
click at [880, 455] on button "Yes" at bounding box center [873, 452] width 71 height 23
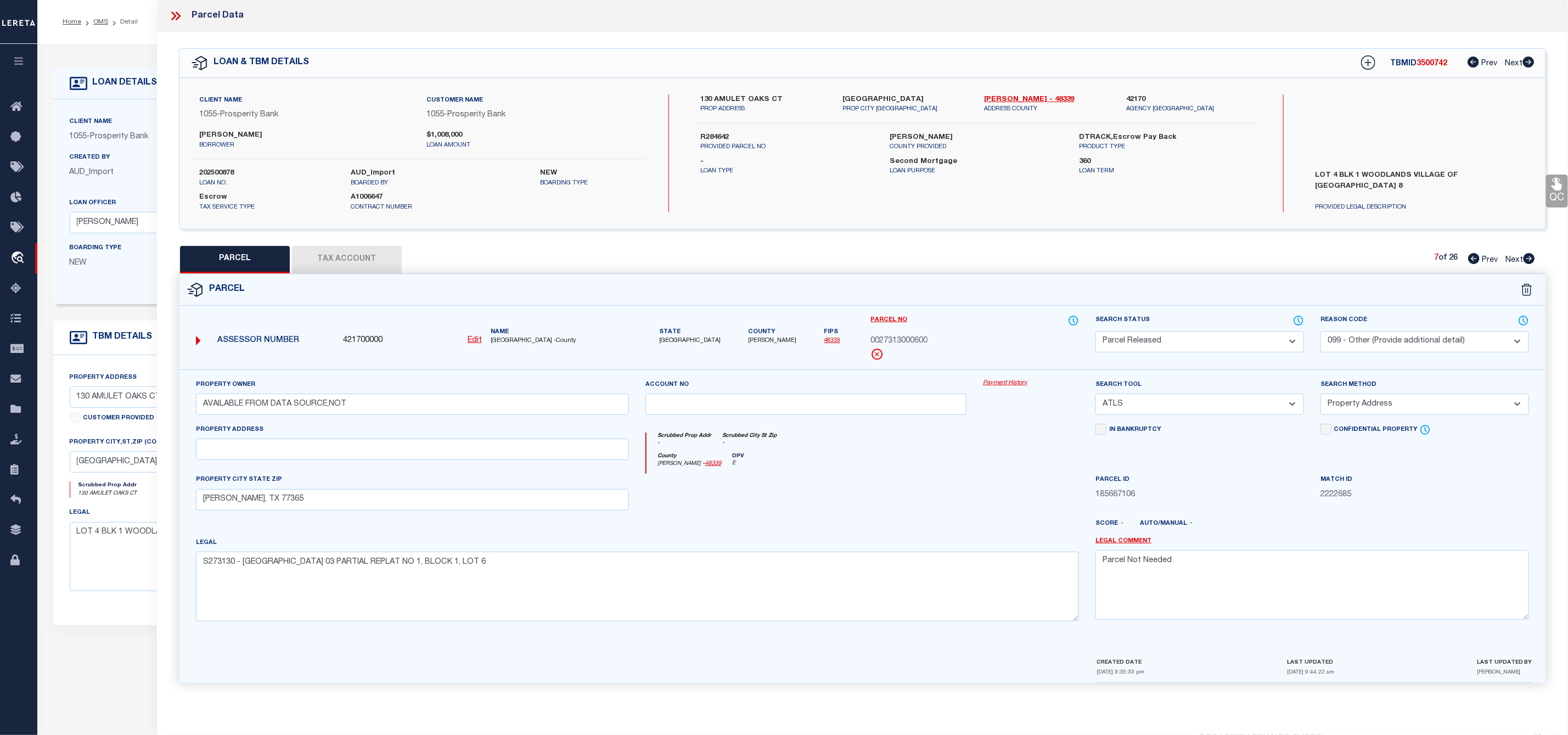
click at [1528, 260] on icon at bounding box center [1529, 259] width 12 height 11
click at [1216, 340] on select "Automated Search Bad Parcel Complete Duplicate Parcel High Dollar Reporting In …" at bounding box center [1200, 341] width 209 height 21
click at [1095, 332] on select "Automated Search Bad Parcel Complete Duplicate Parcel High Dollar Reporting In …" at bounding box center [1200, 341] width 209 height 21
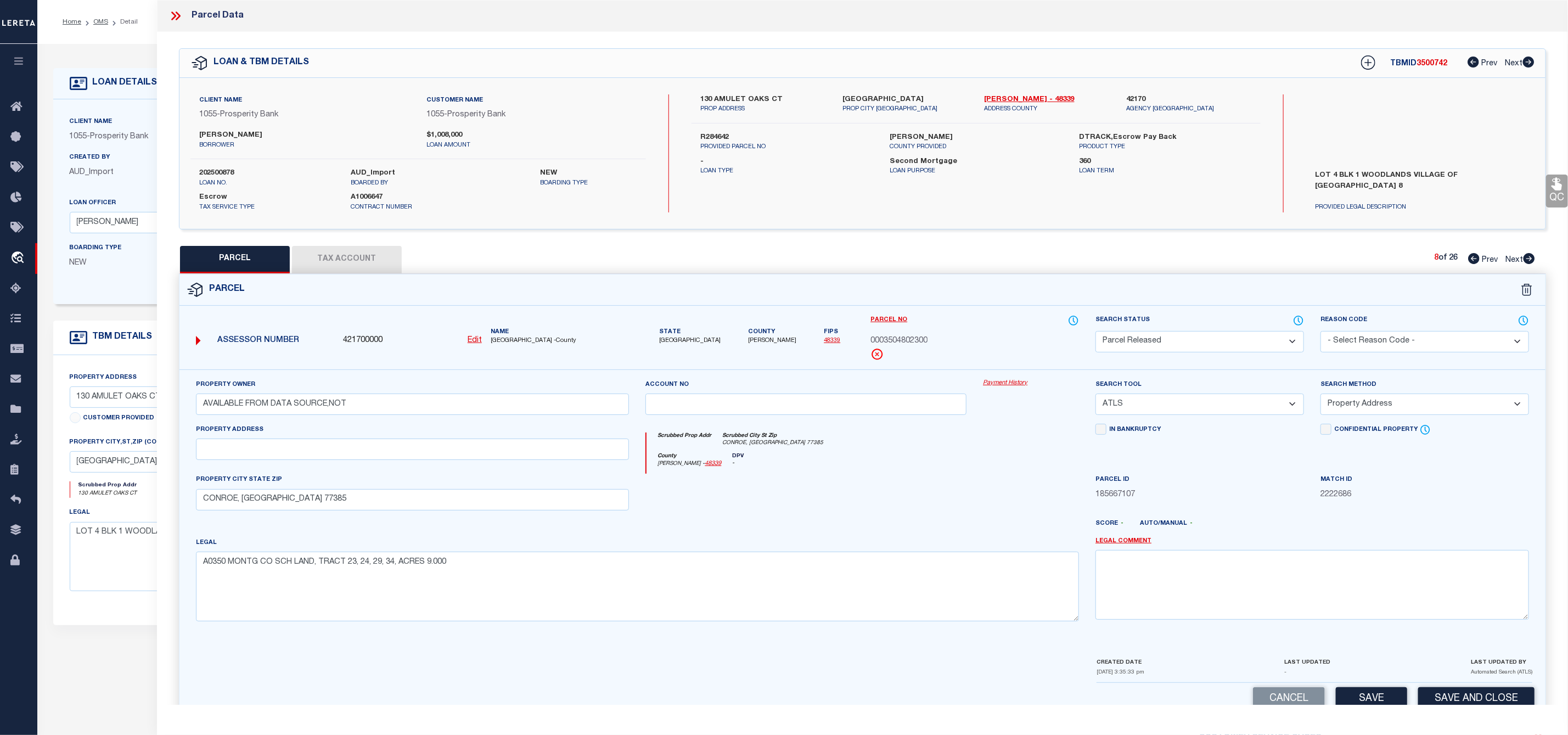
click at [1386, 341] on select "- Select Reason Code - 099 - Other (Provide additional detail) ACT - Agency Cha…" at bounding box center [1424, 341] width 209 height 21
click at [1320, 332] on select "- Select Reason Code - 099 - Other (Provide additional detail) ACT - Agency Cha…" at bounding box center [1424, 341] width 209 height 21
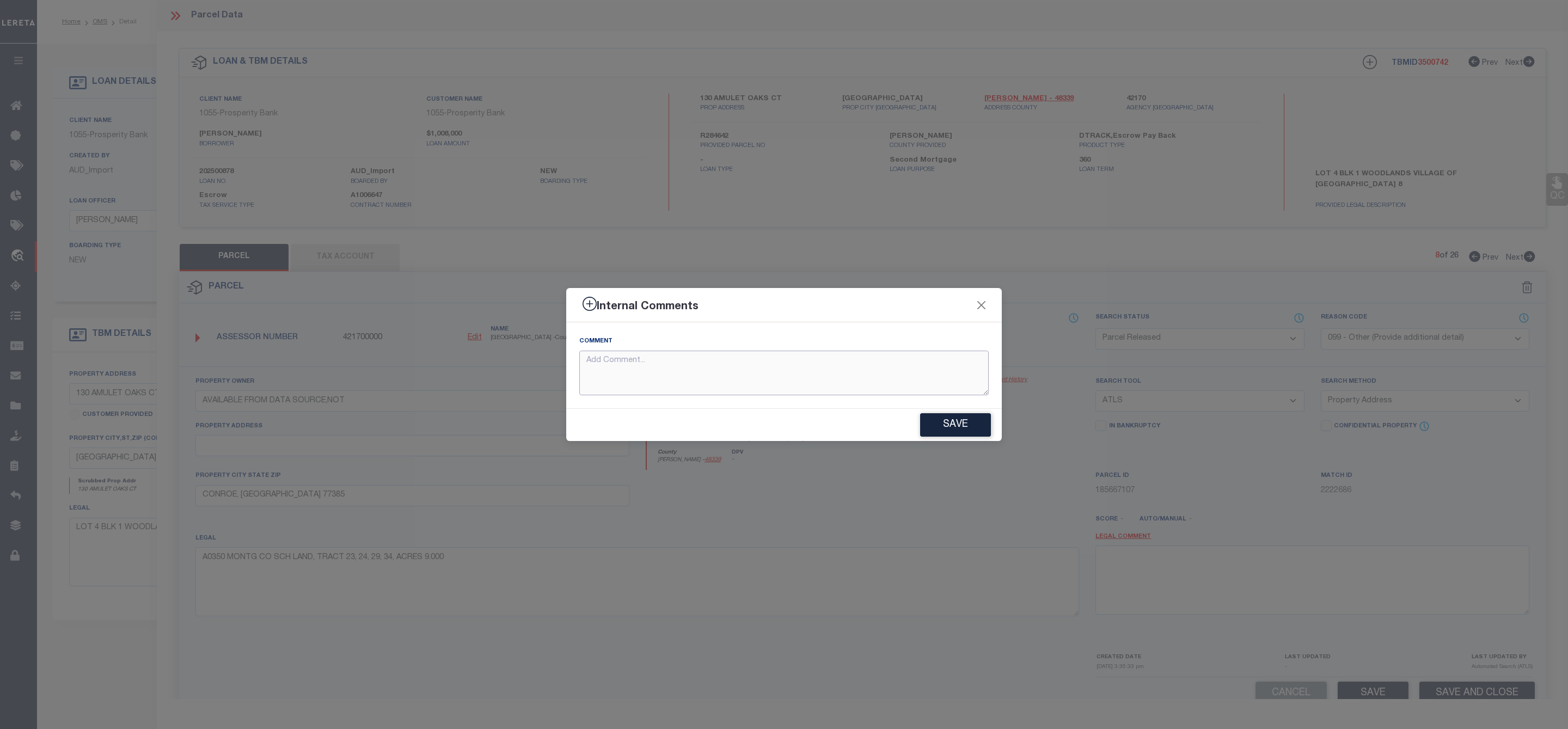
click at [791, 370] on textarea at bounding box center [783, 373] width 409 height 45
paste textarea "Parcel Not Needed"
click at [931, 423] on button "Save" at bounding box center [955, 424] width 71 height 23
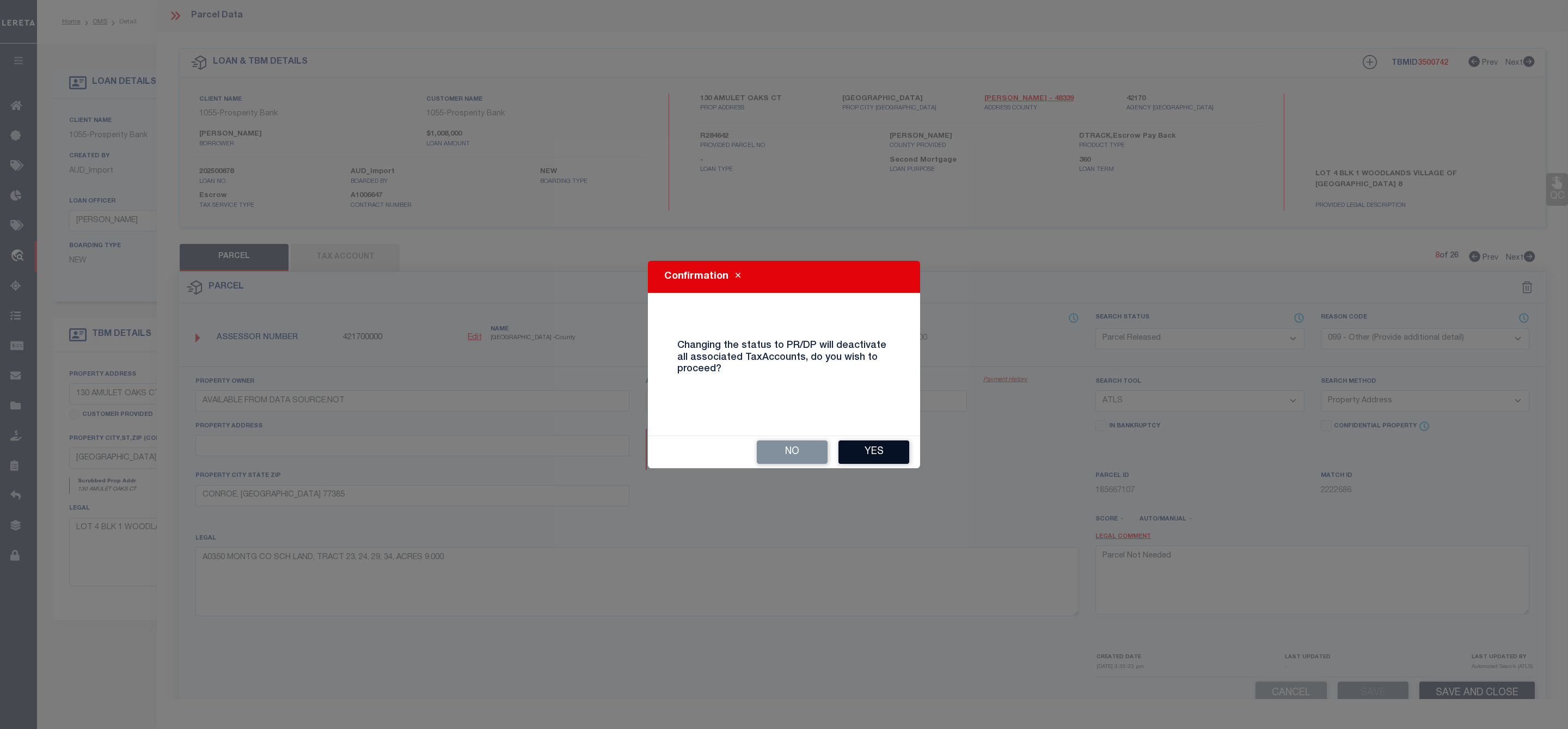
click at [877, 448] on button "Yes" at bounding box center [873, 452] width 71 height 23
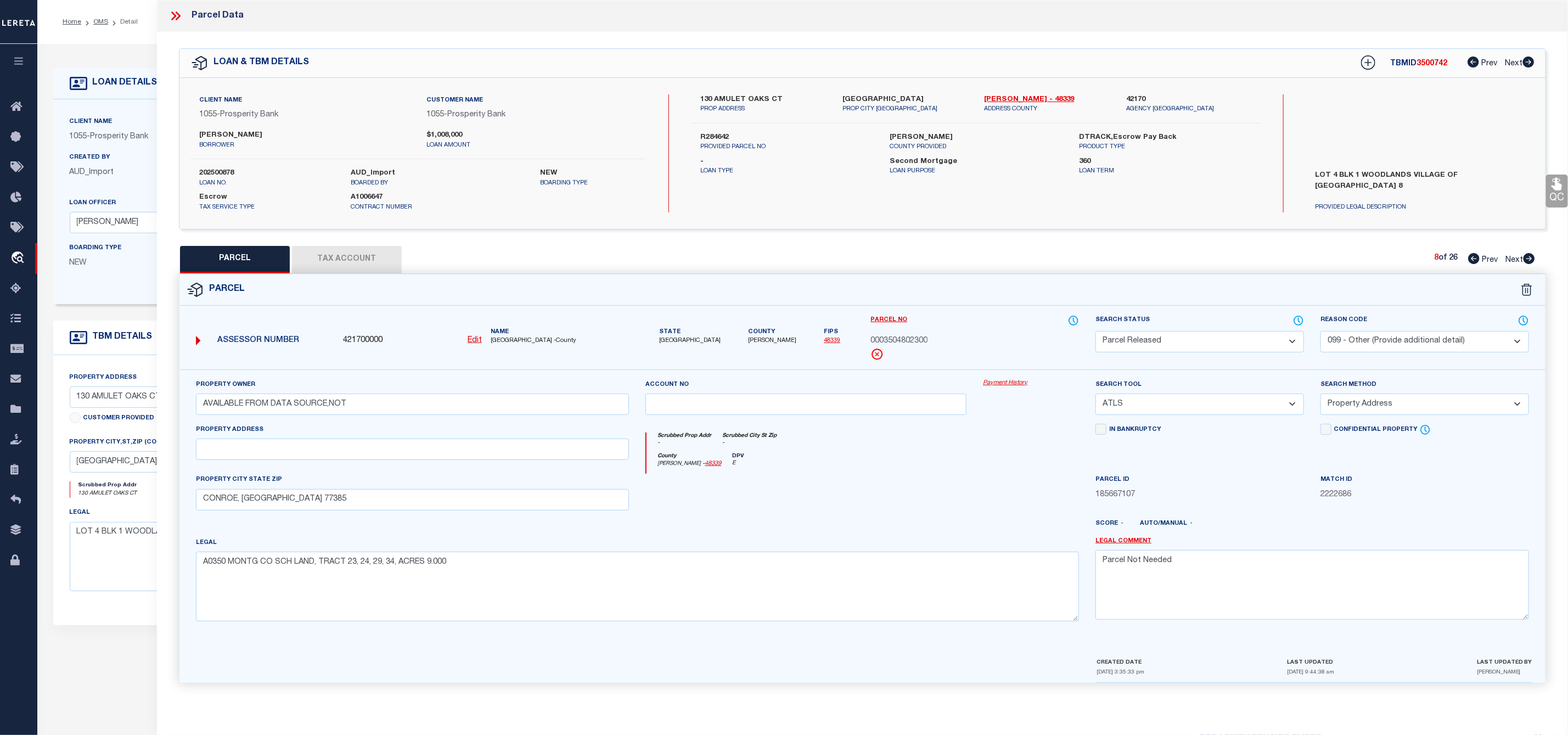
click at [1533, 259] on icon at bounding box center [1529, 259] width 11 height 11
click at [1223, 339] on select "Automated Search Bad Parcel Complete Duplicate Parcel High Dollar Reporting In …" at bounding box center [1200, 341] width 209 height 21
click at [1095, 332] on select "Automated Search Bad Parcel Complete Duplicate Parcel High Dollar Reporting In …" at bounding box center [1200, 341] width 209 height 21
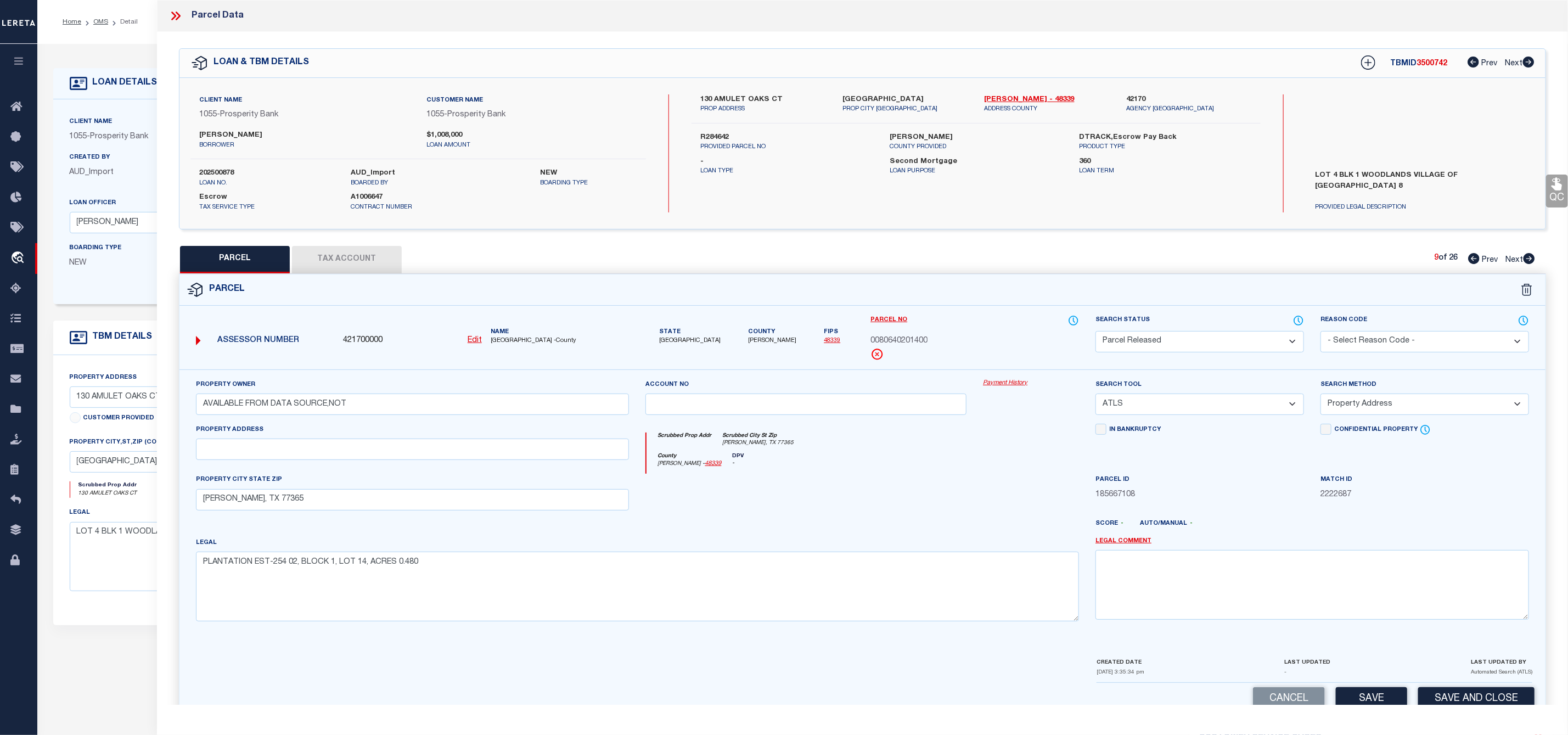
click at [1370, 348] on select "- Select Reason Code - 099 - Other (Provide additional detail) ACT - Agency Cha…" at bounding box center [1424, 341] width 209 height 21
click at [1320, 332] on select "- Select Reason Code - 099 - Other (Provide additional detail) ACT - Agency Cha…" at bounding box center [1424, 341] width 209 height 21
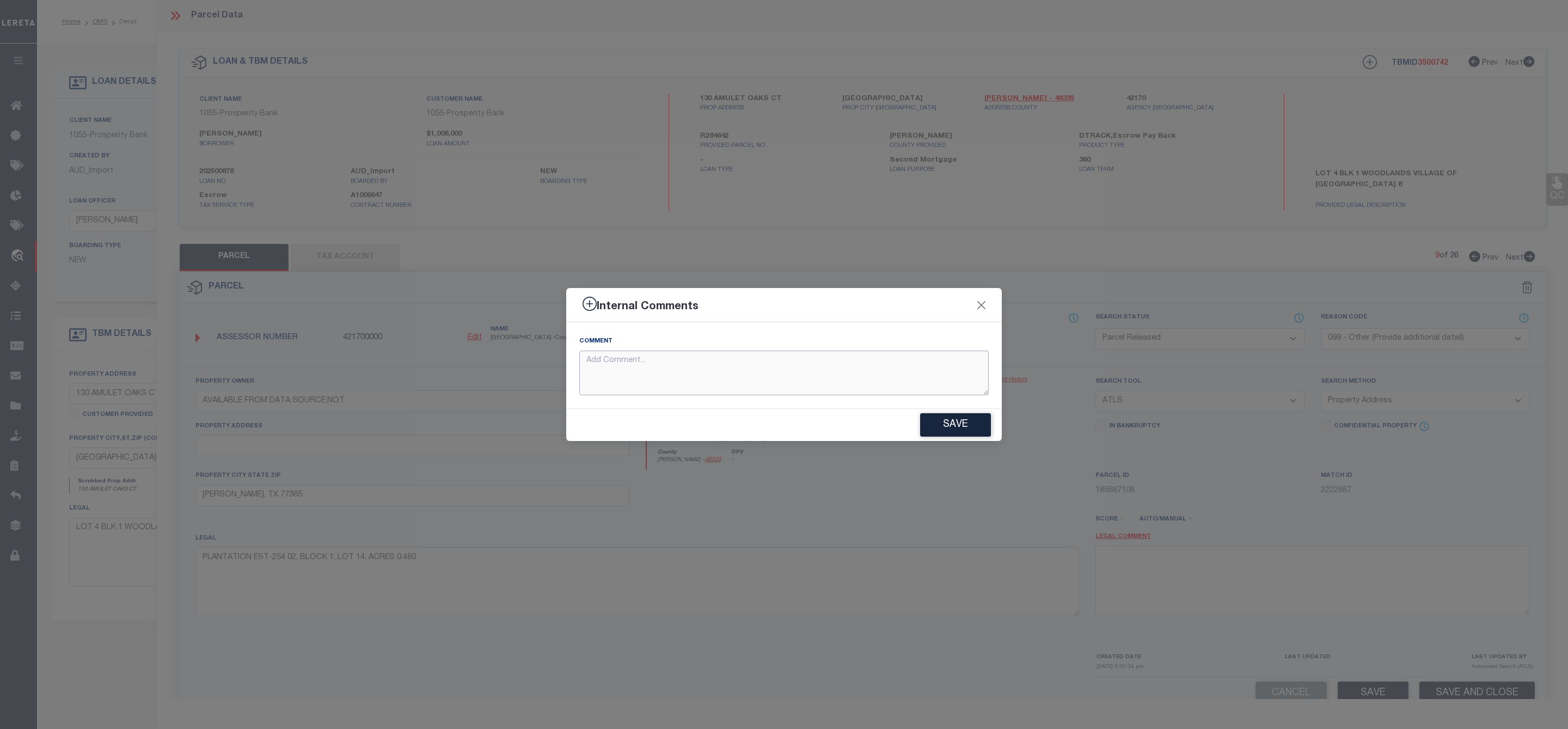
click at [801, 366] on textarea at bounding box center [783, 373] width 409 height 45
paste textarea "Parcel Not Needed"
click at [961, 436] on button "Save" at bounding box center [955, 424] width 71 height 23
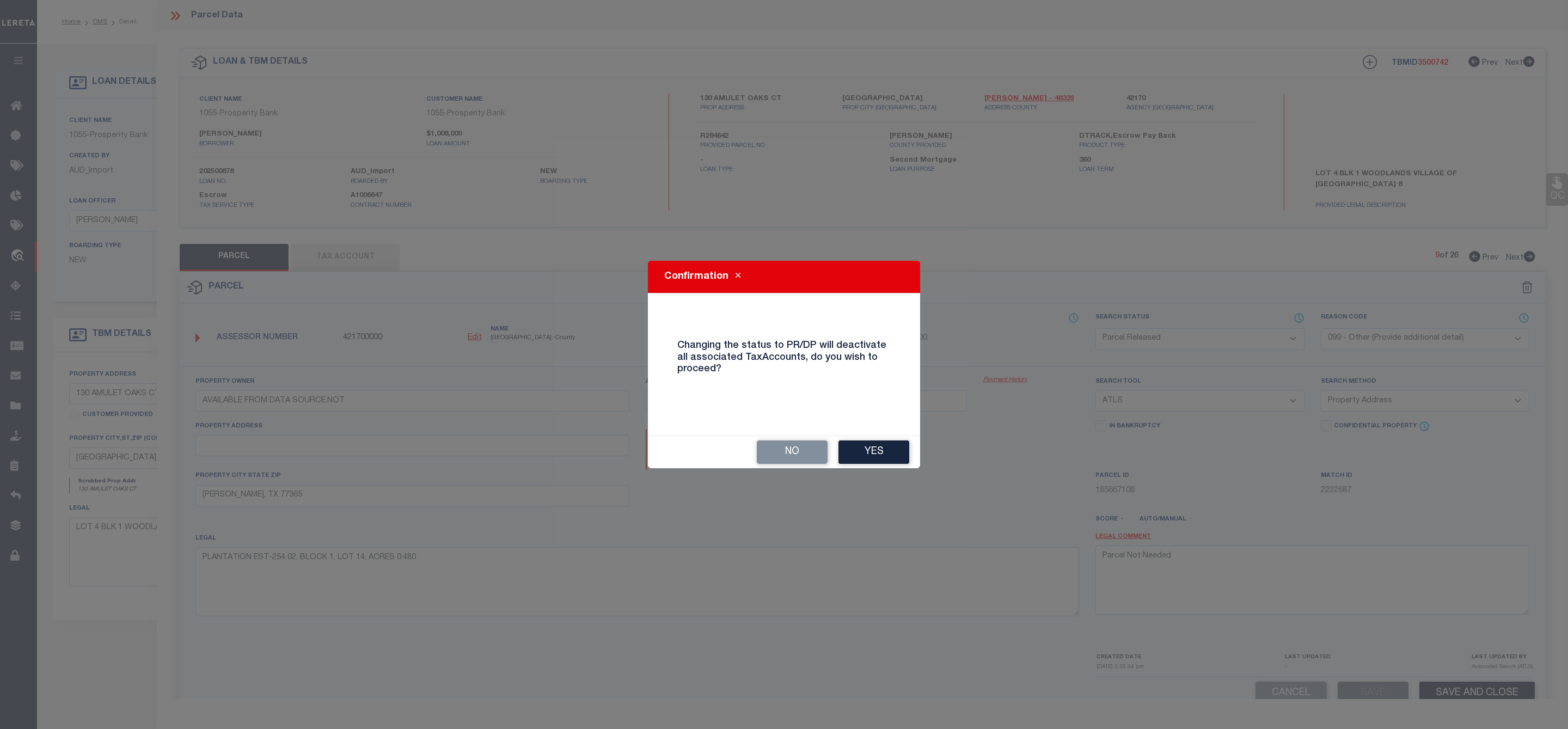
click at [874, 438] on div "No Yes" at bounding box center [783, 452] width 272 height 32
click at [879, 452] on button "Yes" at bounding box center [873, 452] width 71 height 23
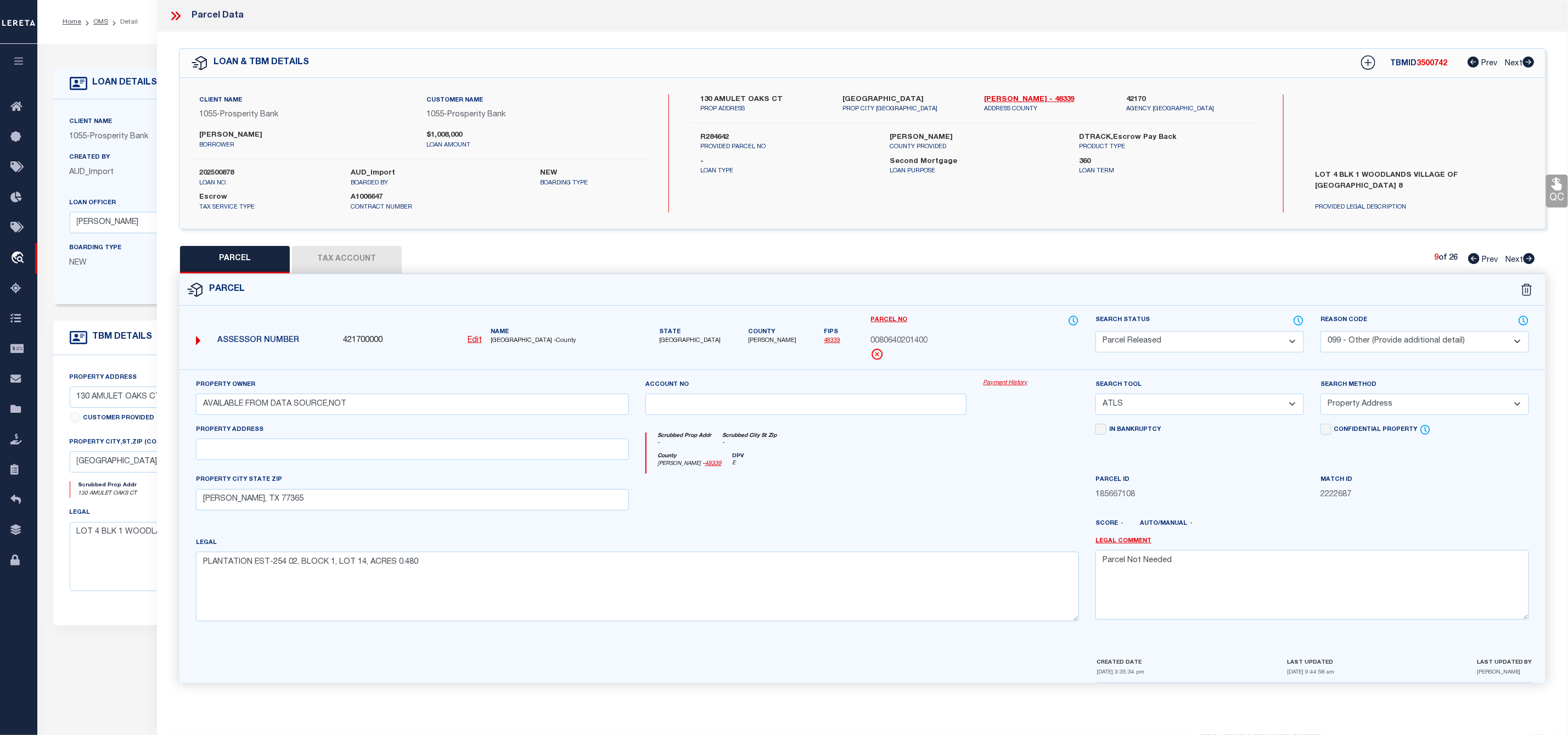
click at [1526, 258] on icon at bounding box center [1529, 259] width 11 height 11
click at [1279, 340] on select "Automated Search Bad Parcel Complete Duplicate Parcel High Dollar Reporting In …" at bounding box center [1200, 341] width 209 height 21
click at [1095, 332] on select "Automated Search Bad Parcel Complete Duplicate Parcel High Dollar Reporting In …" at bounding box center [1200, 341] width 209 height 21
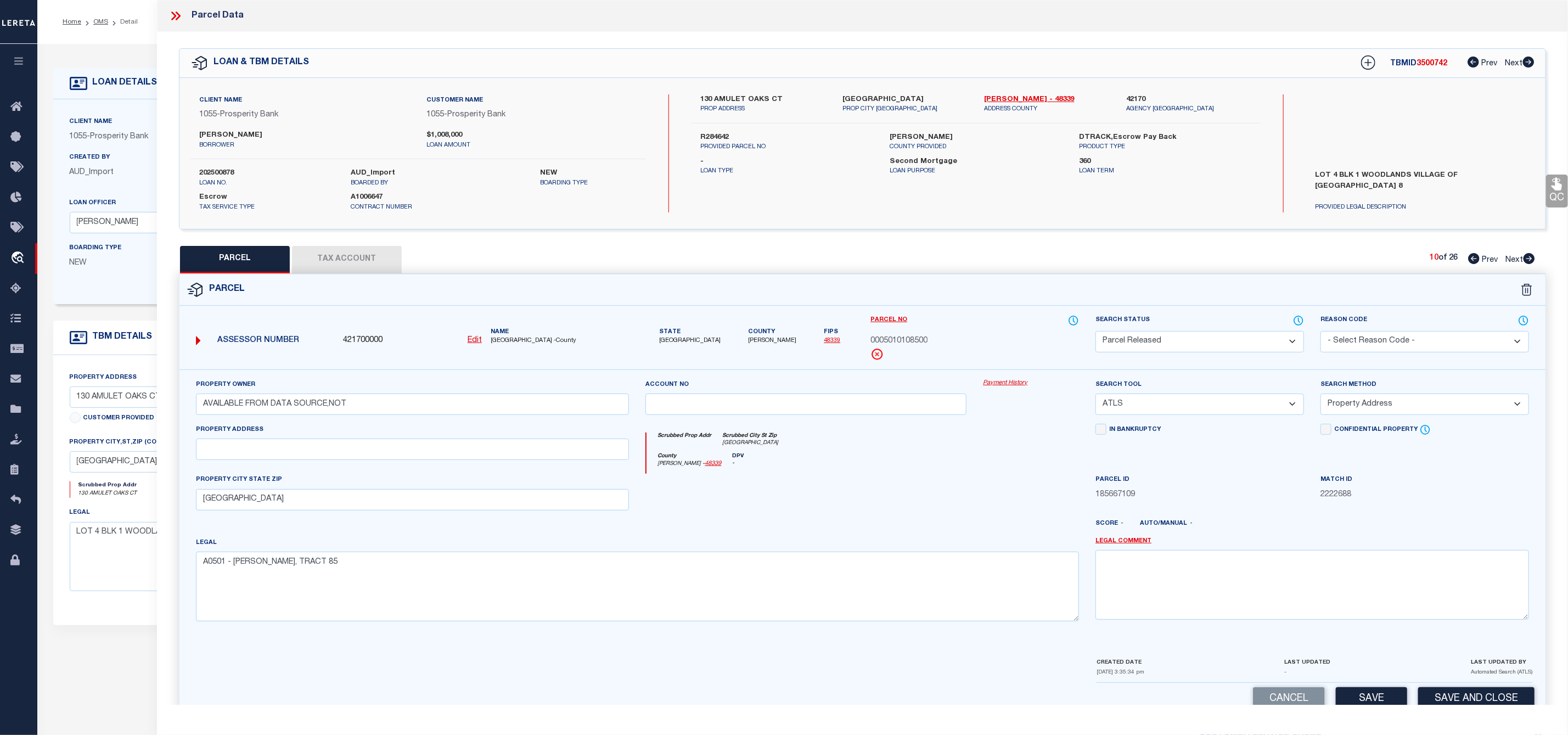
click at [1360, 331] on div "Reason Code - Select Reason Code - 099 - Other (Provide additional detail) ACT …" at bounding box center [1424, 334] width 209 height 38
click at [1355, 341] on select "- Select Reason Code - 099 - Other (Provide additional detail) ACT - Agency Cha…" at bounding box center [1424, 341] width 209 height 21
click at [1320, 332] on select "- Select Reason Code - 099 - Other (Provide additional detail) ACT - Agency Cha…" at bounding box center [1424, 341] width 209 height 21
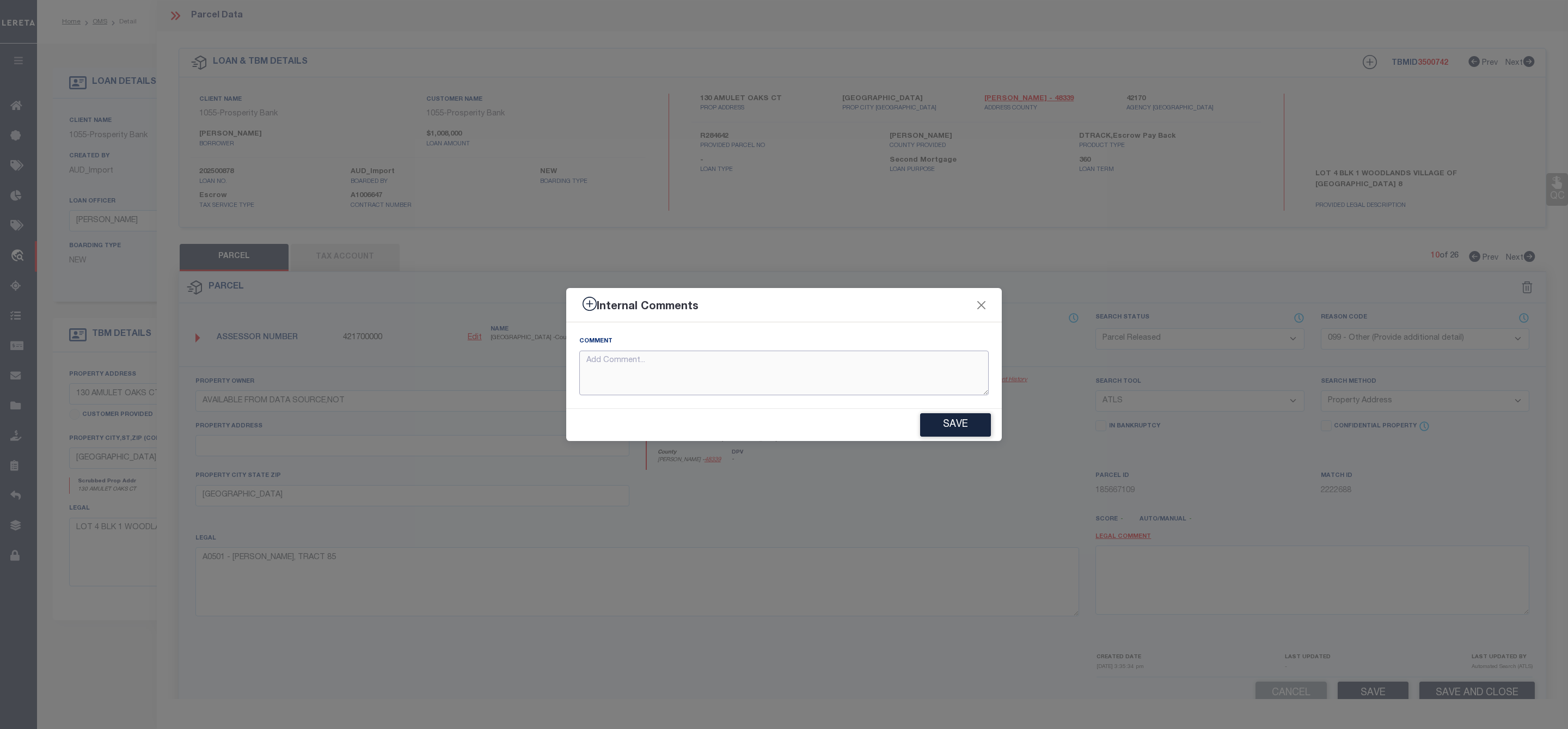
click at [858, 370] on textarea at bounding box center [783, 373] width 409 height 45
paste textarea "Parcel Not Needed"
click at [952, 432] on button "Save" at bounding box center [955, 424] width 71 height 23
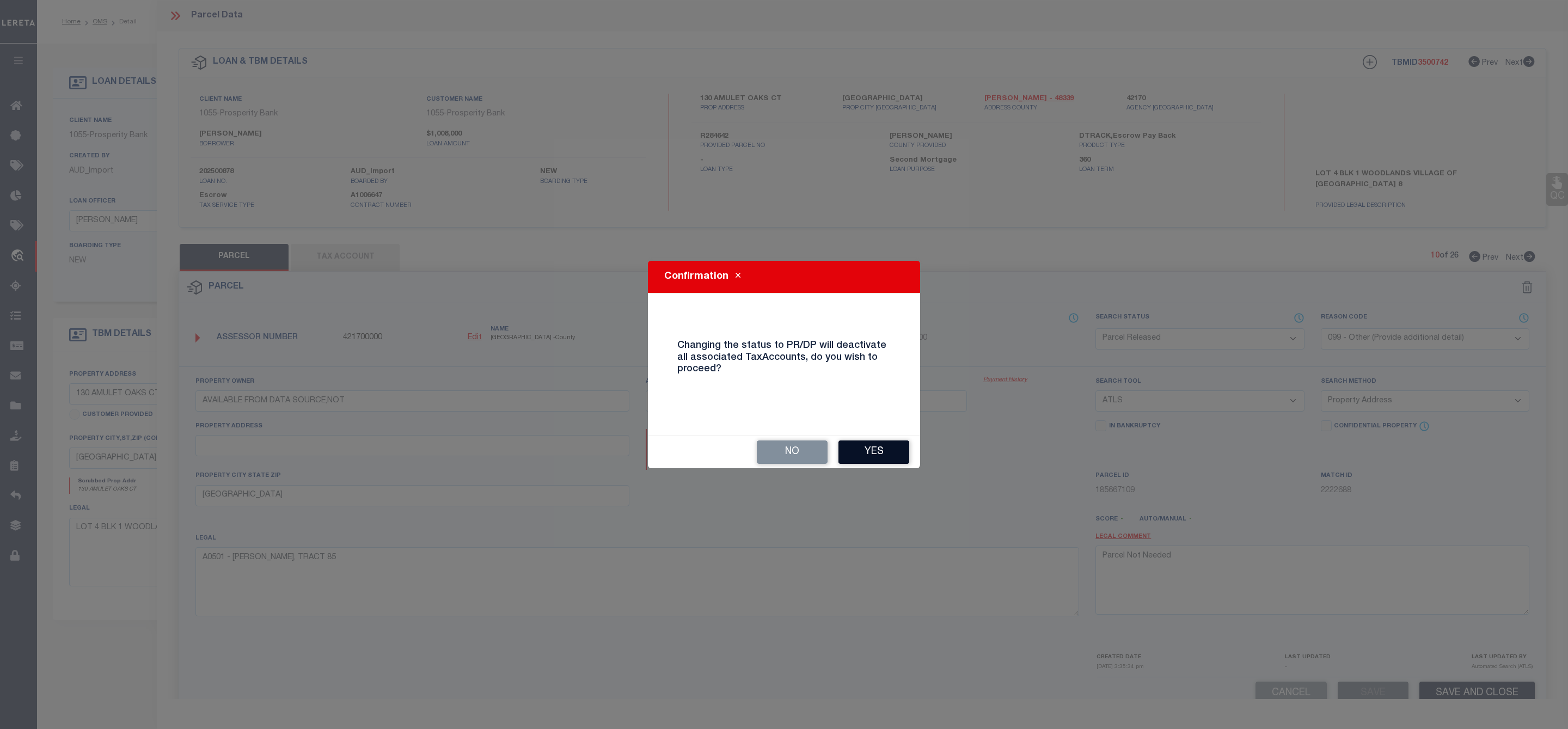
click at [866, 449] on button "Yes" at bounding box center [873, 452] width 71 height 23
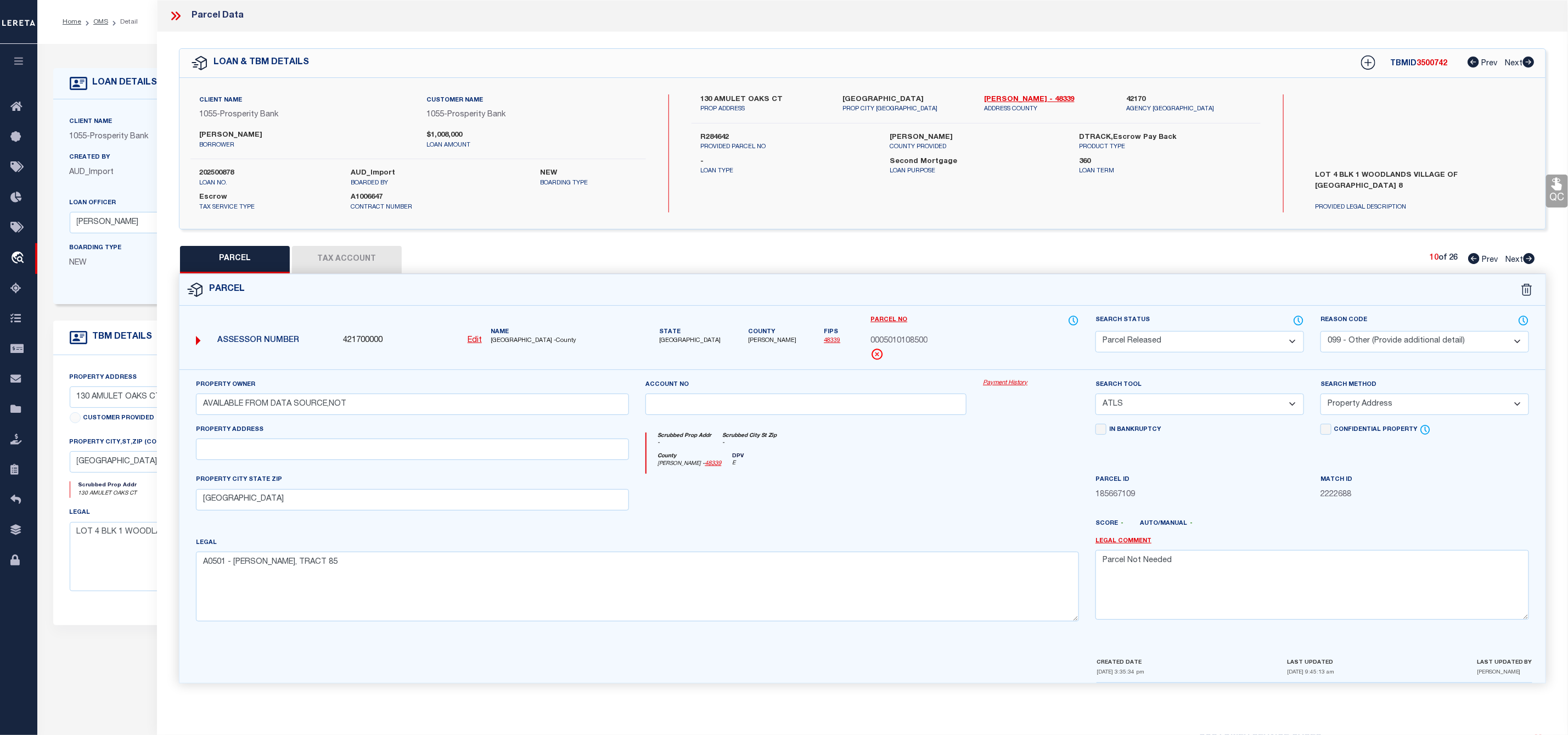
click at [1528, 259] on icon at bounding box center [1529, 259] width 11 height 11
click at [1245, 333] on select "Automated Search Bad Parcel Complete Duplicate Parcel High Dollar Reporting In …" at bounding box center [1200, 341] width 209 height 21
click at [1095, 332] on select "Automated Search Bad Parcel Complete Duplicate Parcel High Dollar Reporting In …" at bounding box center [1200, 341] width 209 height 21
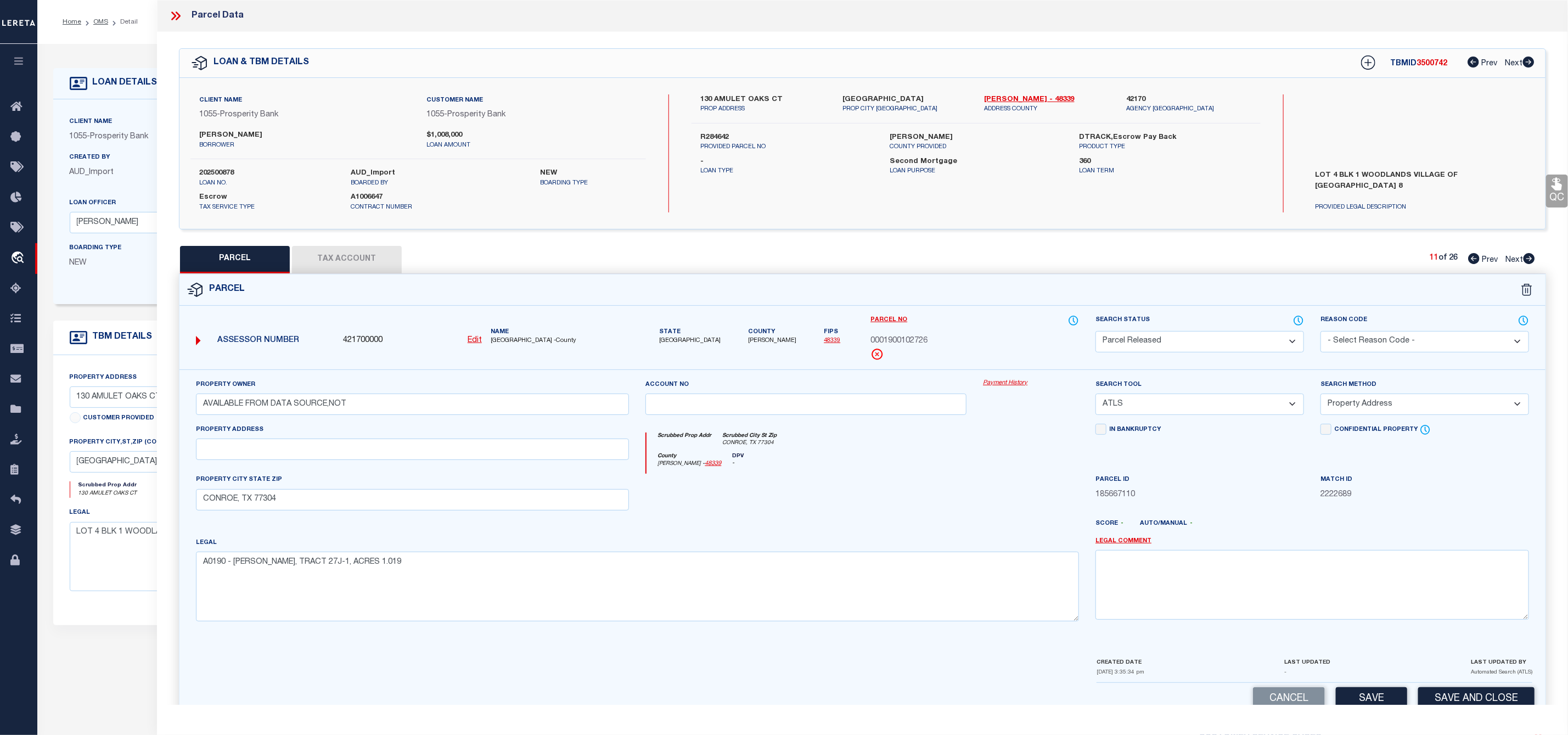
click at [1373, 339] on select "- Select Reason Code - 099 - Other (Provide additional detail) ACT - Agency Cha…" at bounding box center [1424, 341] width 209 height 21
click at [1320, 332] on select "- Select Reason Code - 099 - Other (Provide additional detail) ACT - Agency Cha…" at bounding box center [1424, 341] width 209 height 21
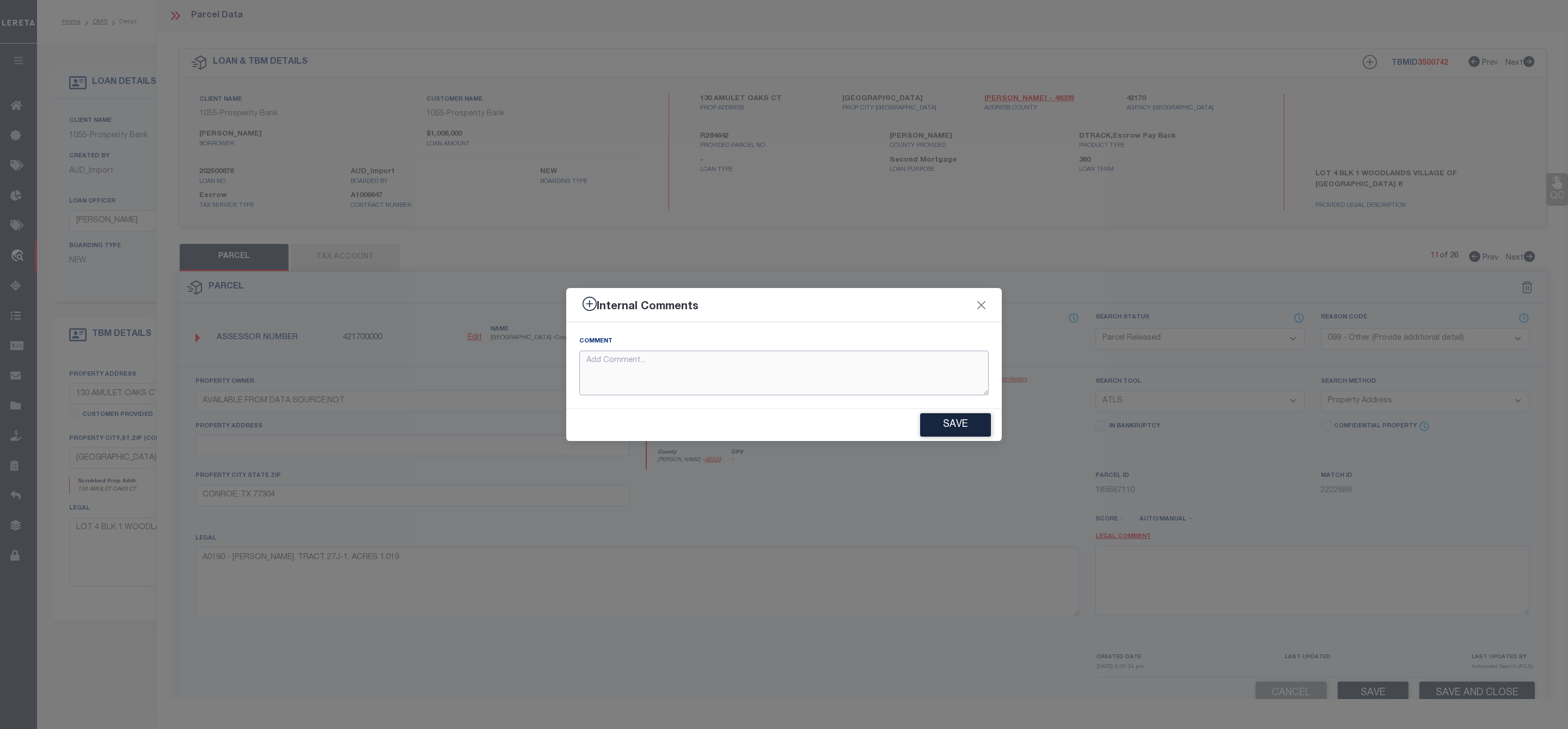
click at [885, 374] on textarea at bounding box center [783, 373] width 409 height 45
paste textarea "Parcel Not Needed"
click at [958, 428] on button "Save" at bounding box center [955, 424] width 71 height 23
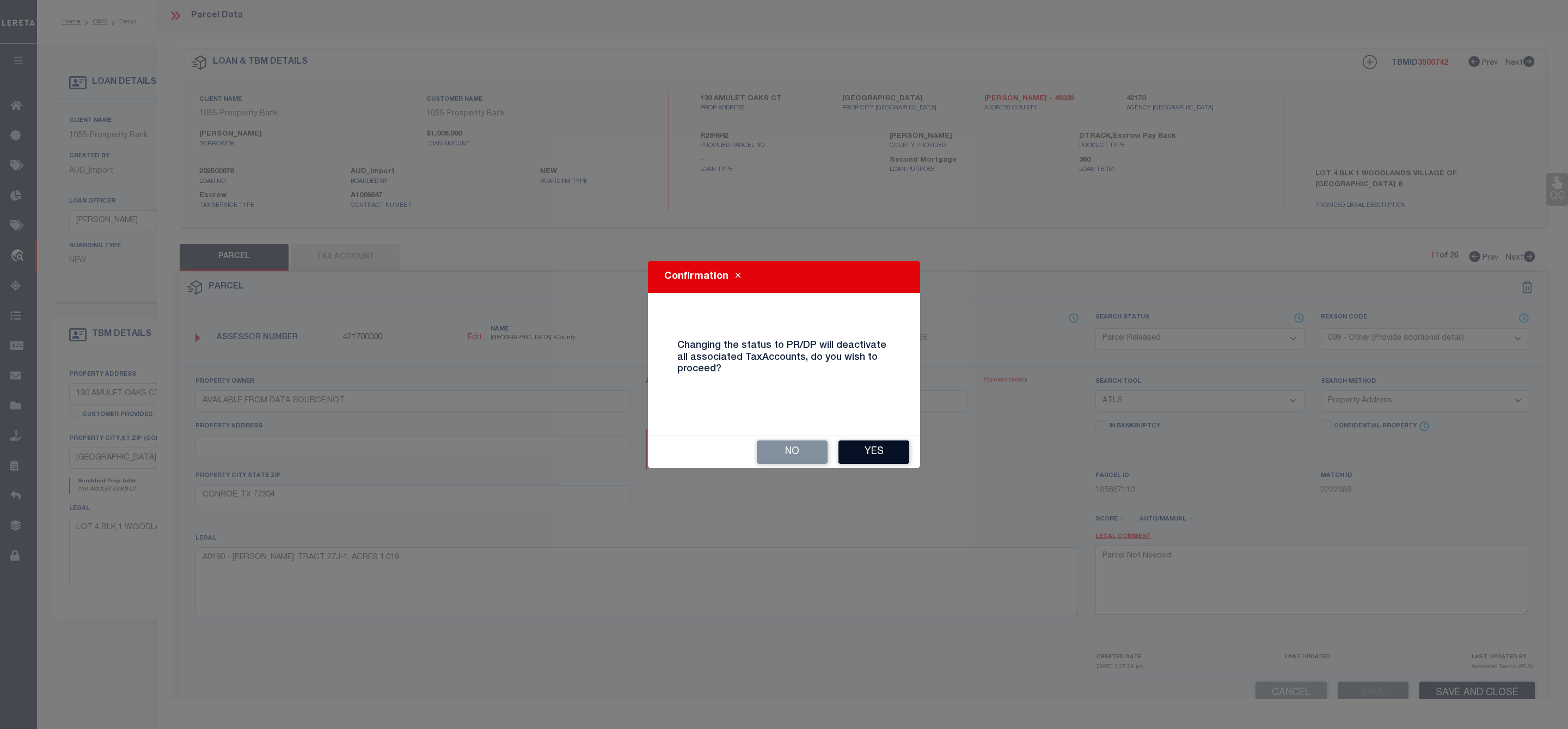
click at [859, 448] on button "Yes" at bounding box center [873, 452] width 71 height 23
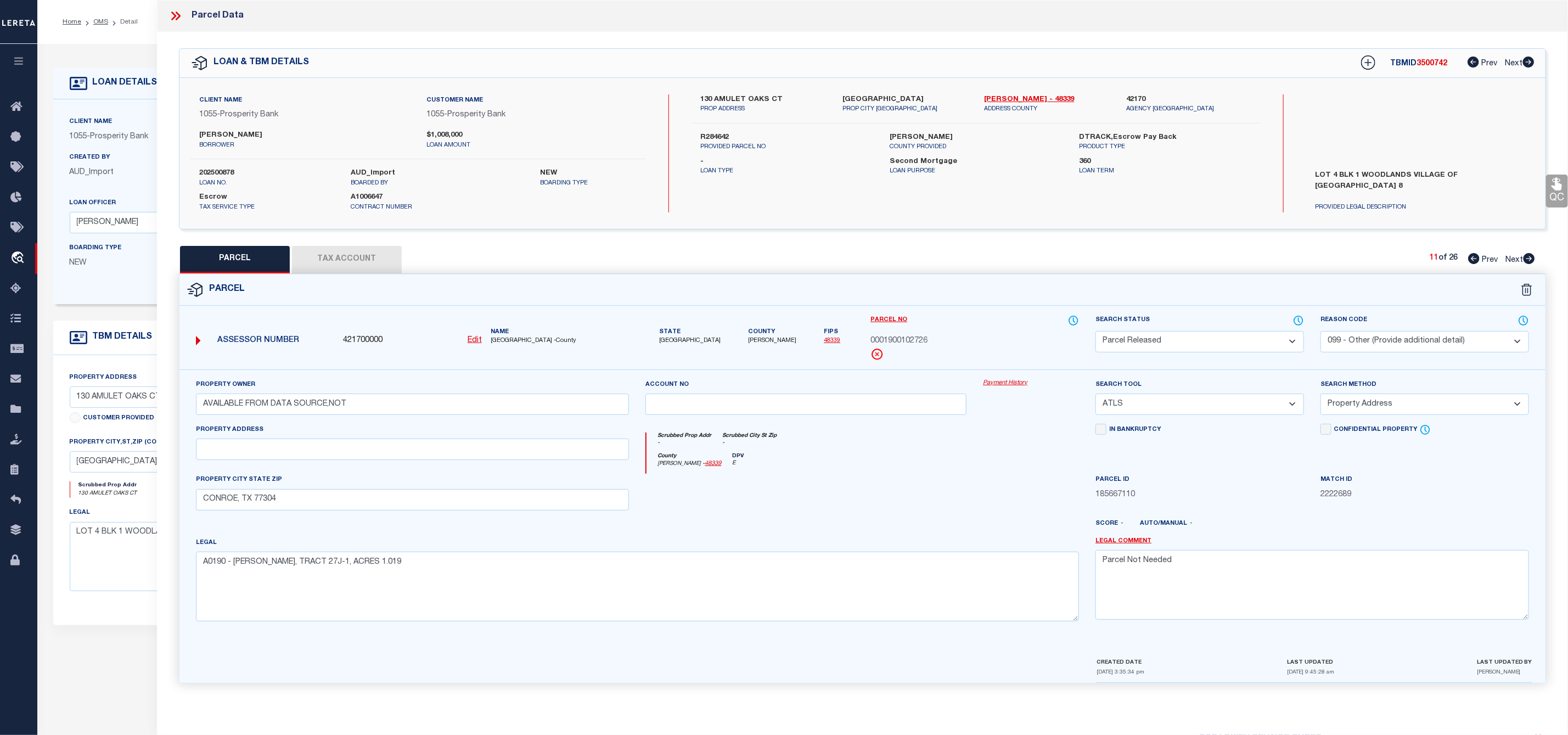
click at [1526, 259] on icon at bounding box center [1529, 259] width 11 height 11
click at [1202, 343] on select "Automated Search Bad Parcel Complete Duplicate Parcel High Dollar Reporting In …" at bounding box center [1200, 341] width 209 height 21
click at [1095, 332] on select "Automated Search Bad Parcel Complete Duplicate Parcel High Dollar Reporting In …" at bounding box center [1200, 341] width 209 height 21
click at [1388, 338] on select "- Select Reason Code - 099 - Other (Provide additional detail) ACT - Agency Cha…" at bounding box center [1424, 341] width 209 height 21
click at [1320, 332] on select "- Select Reason Code - 099 - Other (Provide additional detail) ACT - Agency Cha…" at bounding box center [1424, 341] width 209 height 21
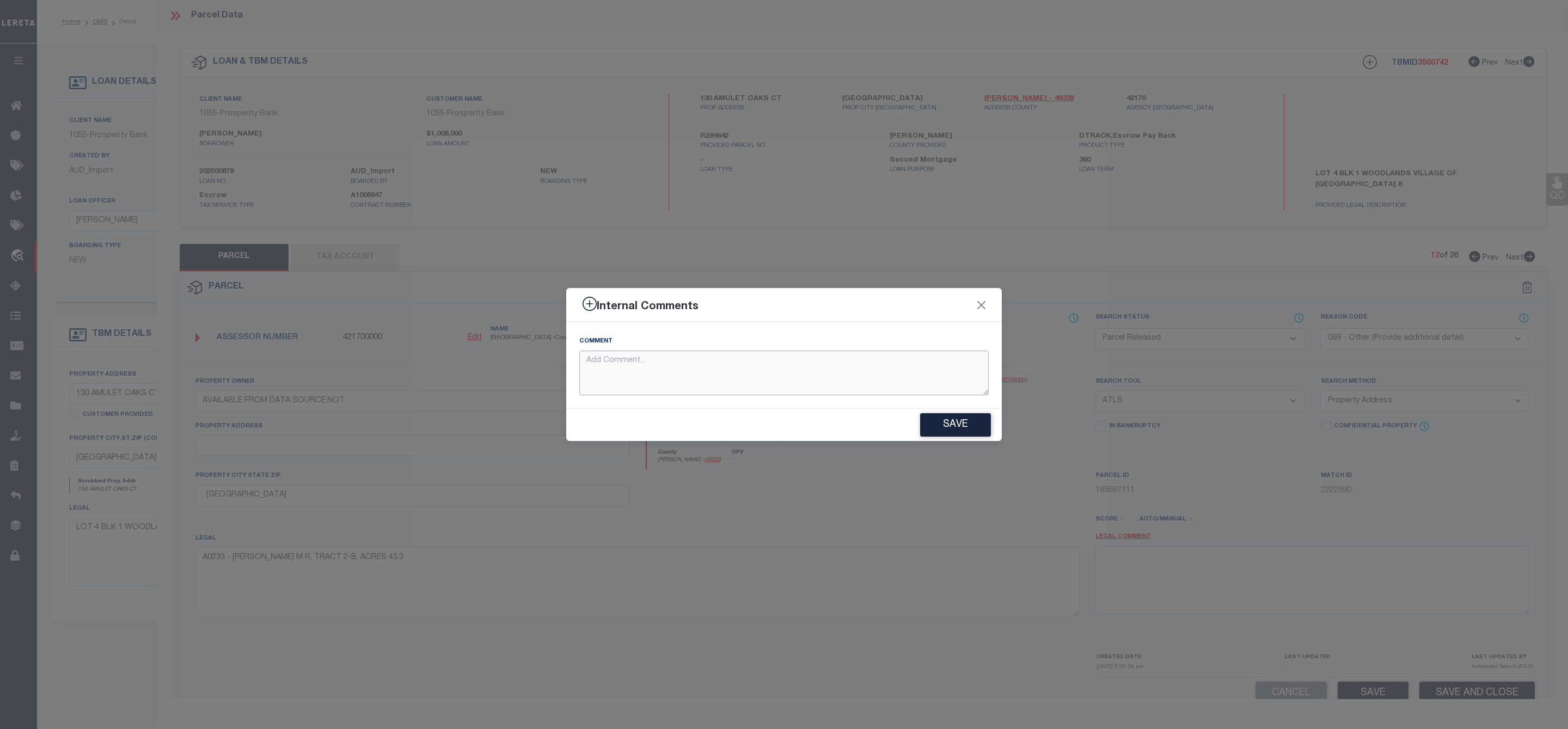
click at [890, 381] on textarea at bounding box center [783, 373] width 409 height 45
paste textarea "Parcel Not Needed"
click at [952, 423] on button "Save" at bounding box center [955, 424] width 71 height 23
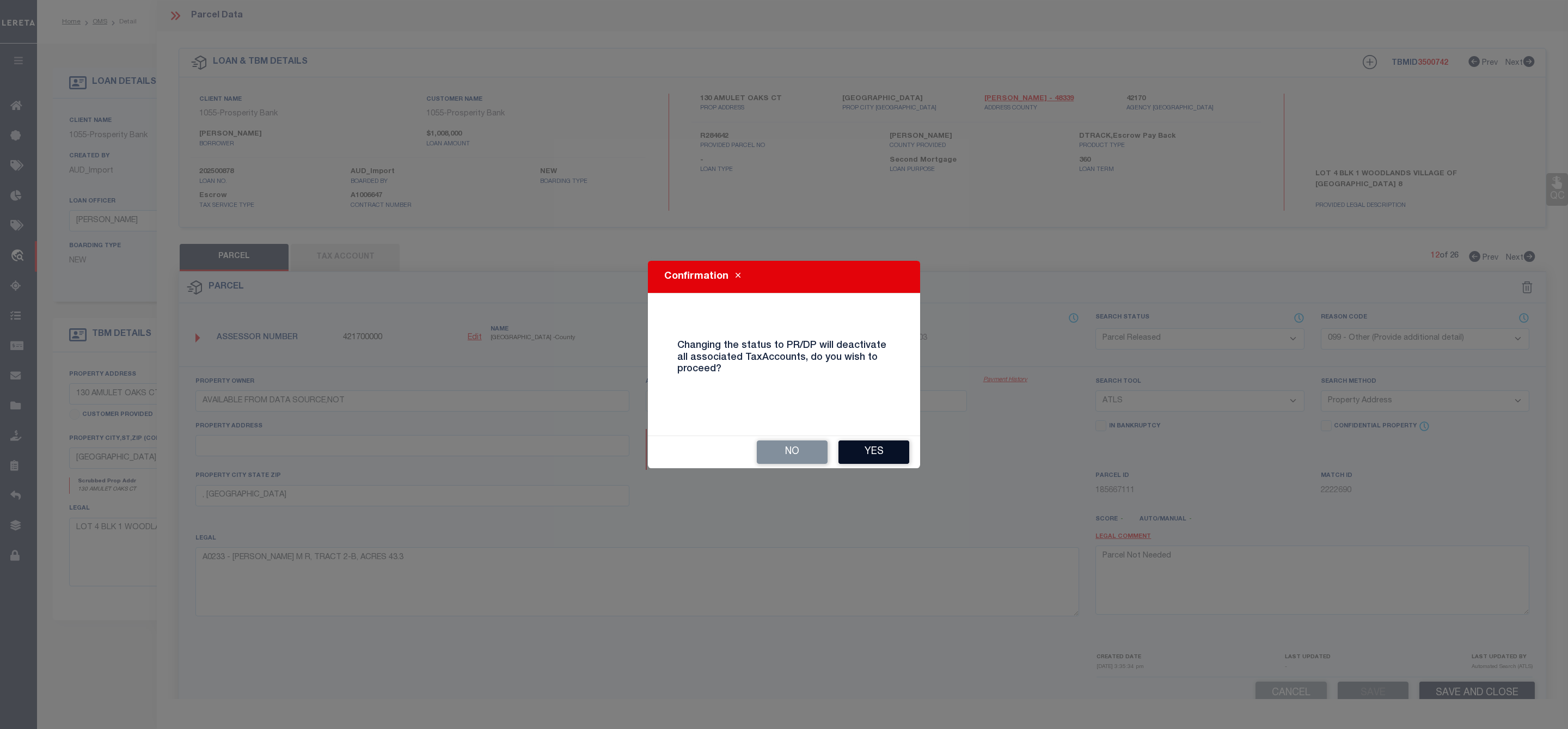
click at [880, 455] on button "Yes" at bounding box center [873, 452] width 71 height 23
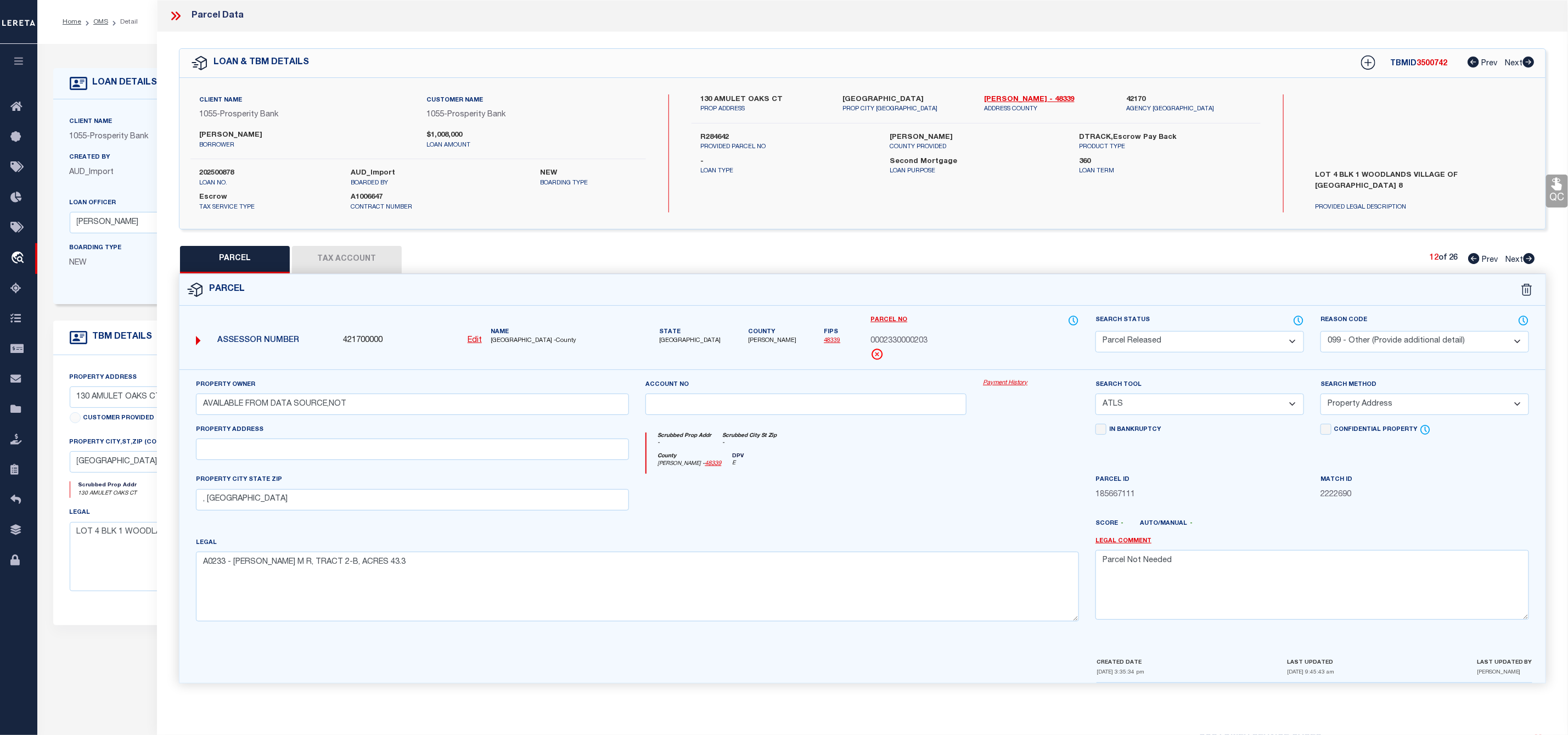
click at [1532, 260] on icon at bounding box center [1529, 259] width 12 height 11
click at [1231, 341] on select "Automated Search Bad Parcel Complete Duplicate Parcel High Dollar Reporting In …" at bounding box center [1200, 341] width 209 height 21
click at [1095, 332] on select "Automated Search Bad Parcel Complete Duplicate Parcel High Dollar Reporting In …" at bounding box center [1200, 341] width 209 height 21
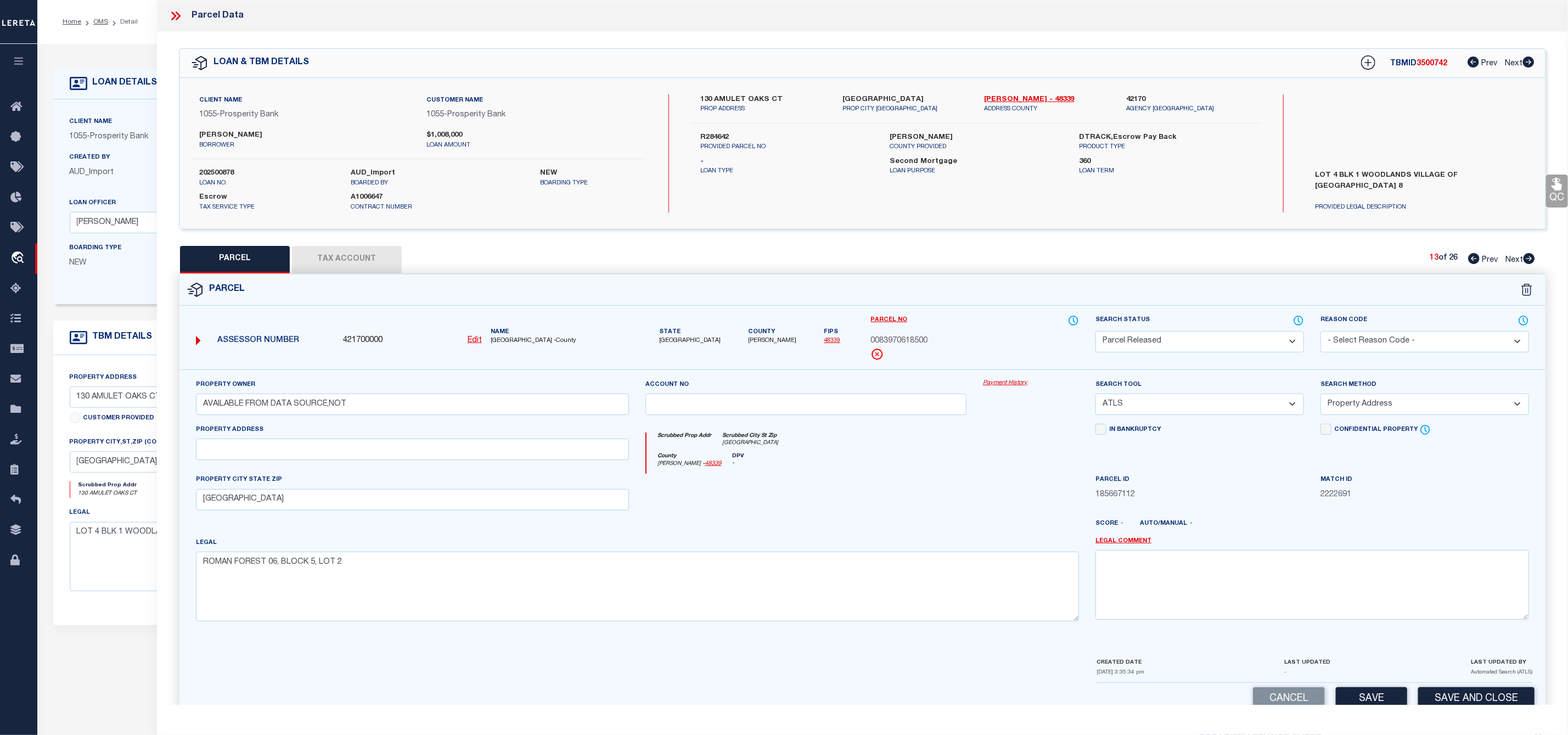
click at [1372, 341] on select "- Select Reason Code - 099 - Other (Provide additional detail) ACT - Agency Cha…" at bounding box center [1424, 341] width 209 height 21
click at [1320, 332] on select "- Select Reason Code - 099 - Other (Provide additional detail) ACT - Agency Cha…" at bounding box center [1424, 341] width 209 height 21
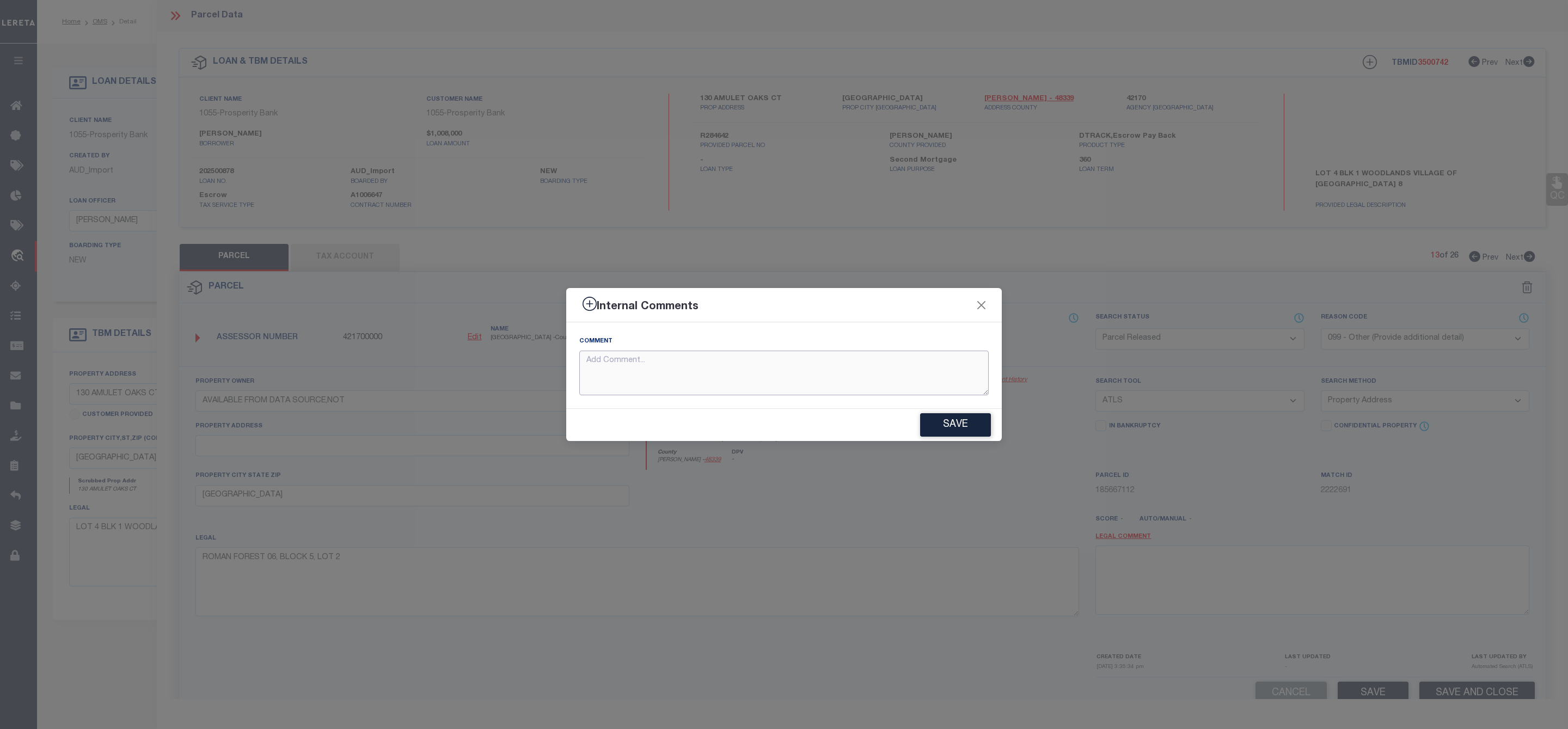
click at [943, 378] on textarea at bounding box center [783, 373] width 409 height 45
paste textarea "Parcel Not Needed"
click at [956, 427] on button "Save" at bounding box center [955, 424] width 71 height 23
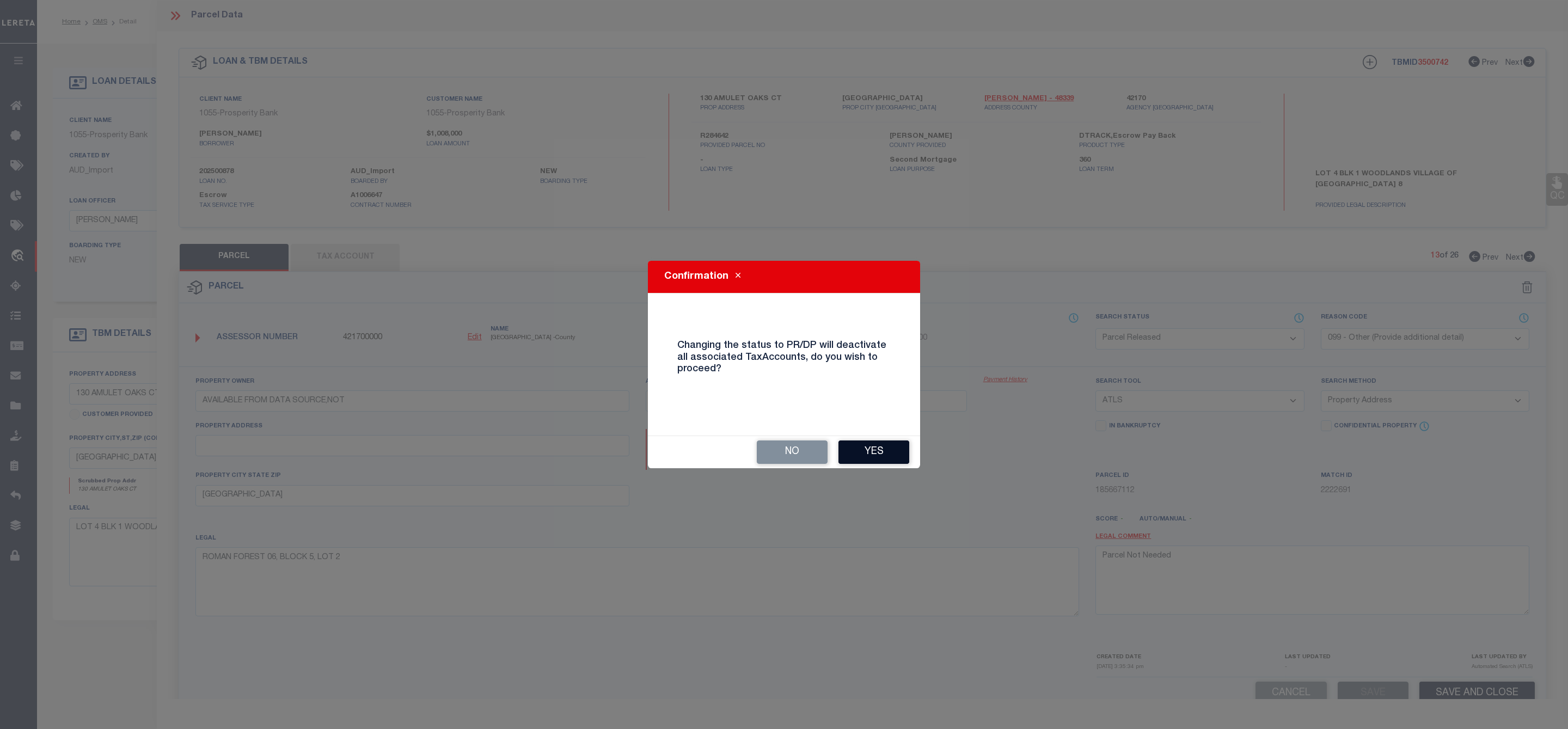
click at [879, 455] on button "Yes" at bounding box center [873, 452] width 71 height 23
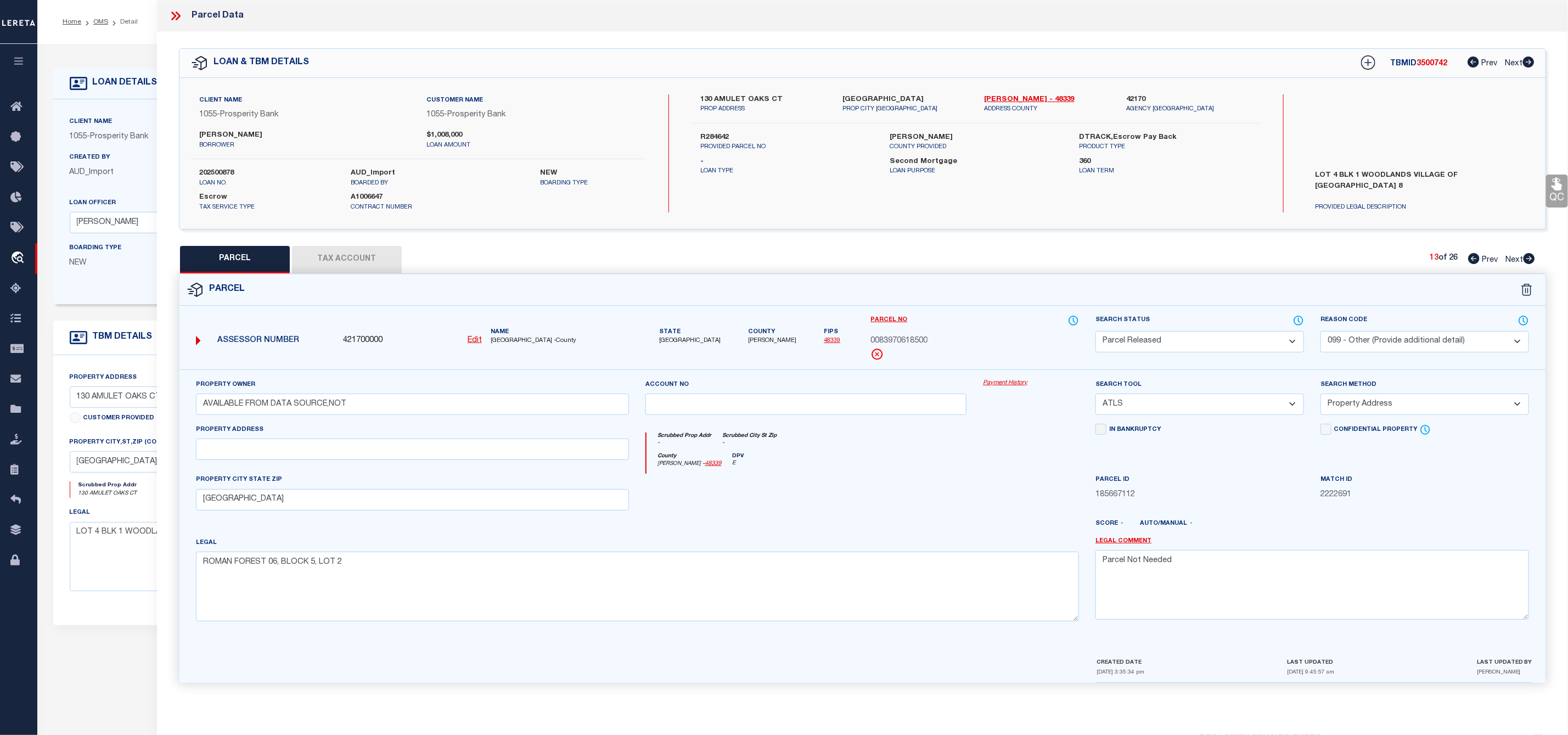
click at [1528, 256] on icon at bounding box center [1529, 259] width 11 height 11
click at [1255, 347] on select "Automated Search Bad Parcel Complete Duplicate Parcel High Dollar Reporting In …" at bounding box center [1200, 341] width 209 height 21
click at [1095, 332] on select "Automated Search Bad Parcel Complete Duplicate Parcel High Dollar Reporting In …" at bounding box center [1200, 341] width 209 height 21
click at [1394, 341] on select "- Select Reason Code - 099 - Other (Provide additional detail) ACT - Agency Cha…" at bounding box center [1424, 341] width 209 height 21
click at [1320, 332] on select "- Select Reason Code - 099 - Other (Provide additional detail) ACT - Agency Cha…" at bounding box center [1424, 341] width 209 height 21
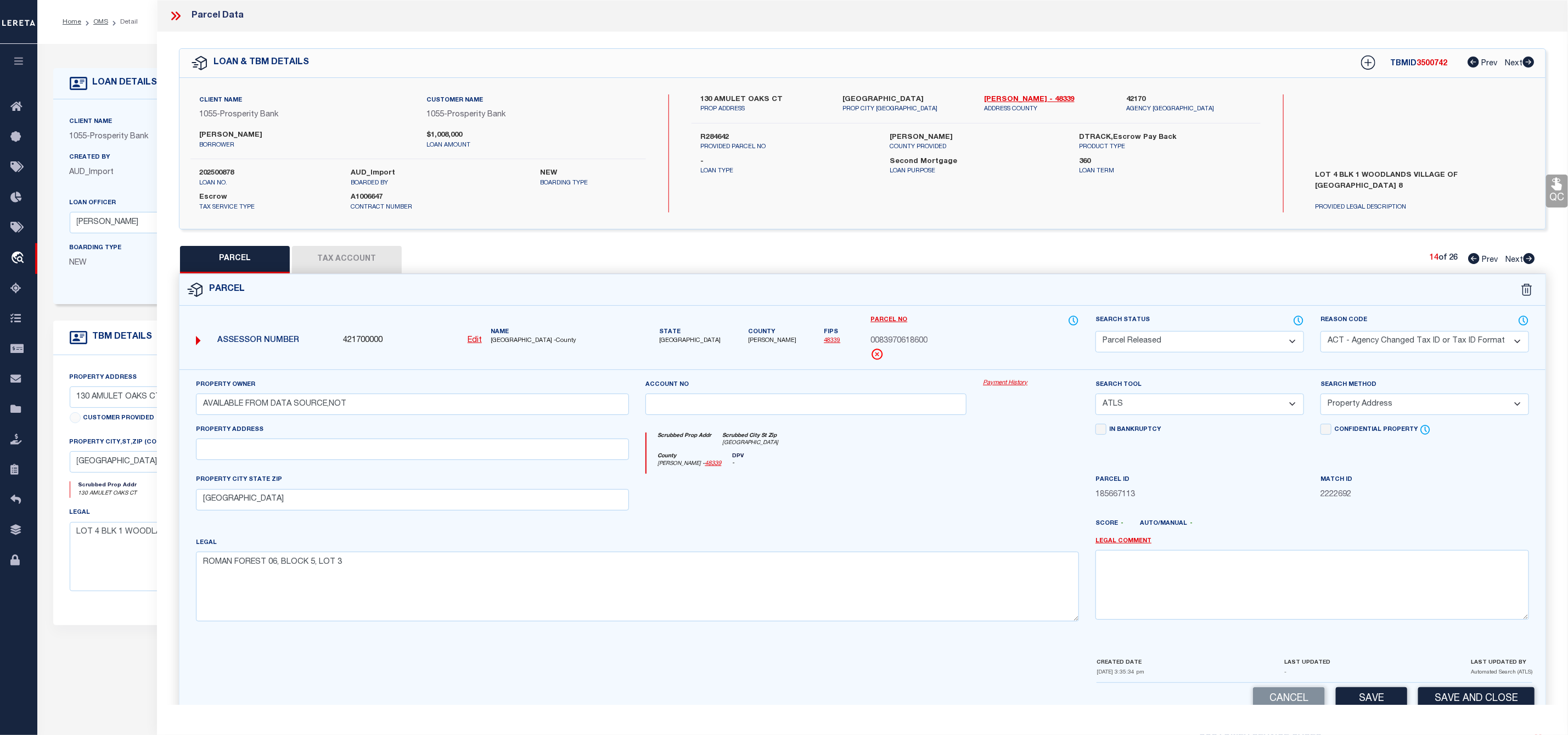
click at [1372, 343] on select "- Select Reason Code - 099 - Other (Provide additional detail) ACT - Agency Cha…" at bounding box center [1424, 341] width 209 height 21
click at [1320, 332] on select "- Select Reason Code - 099 - Other (Provide additional detail) ACT - Agency Cha…" at bounding box center [1424, 341] width 209 height 21
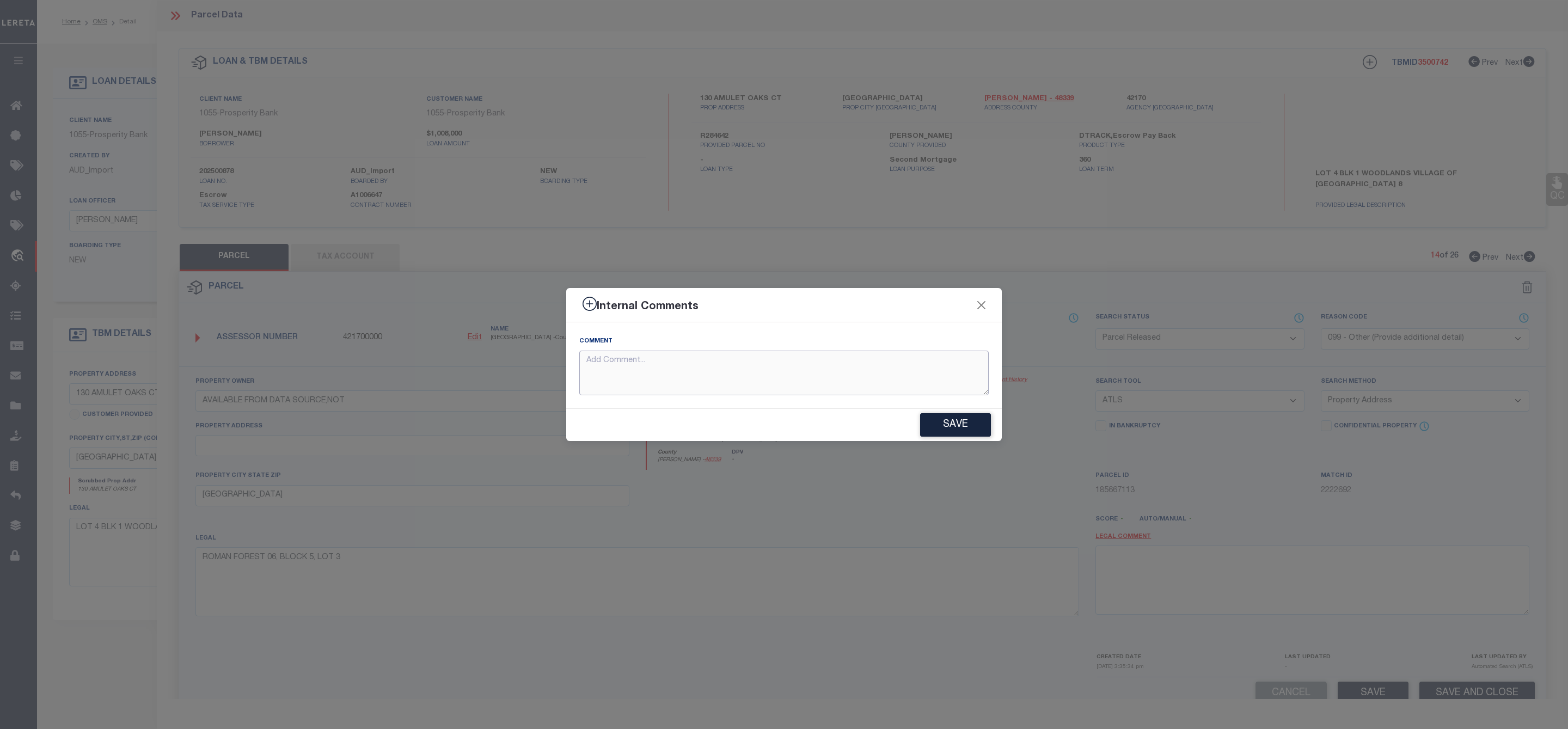
click at [920, 376] on textarea at bounding box center [783, 373] width 409 height 45
paste textarea "Parcel Not Needed"
click at [970, 430] on button "Save" at bounding box center [955, 424] width 71 height 23
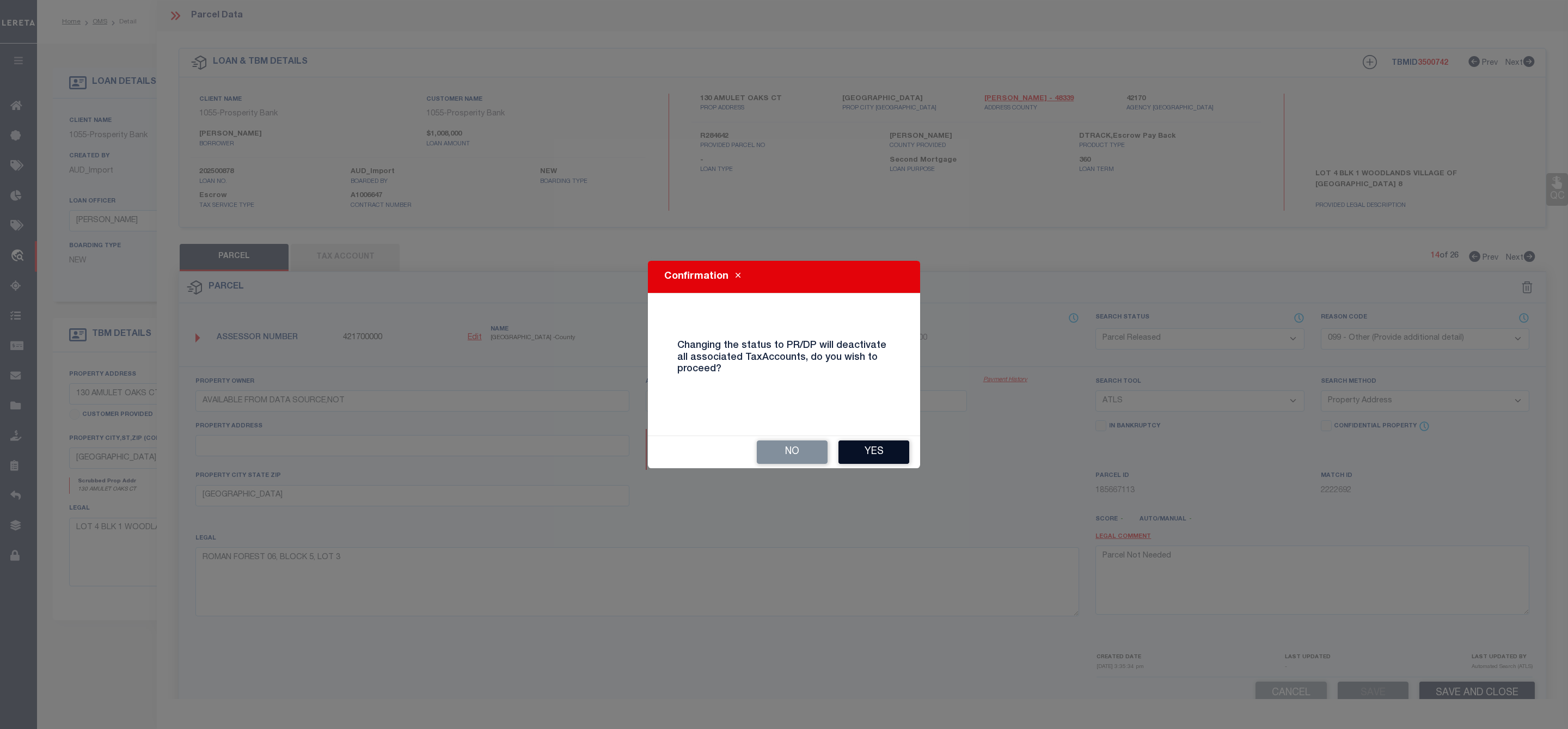
click at [887, 452] on button "Yes" at bounding box center [873, 452] width 71 height 23
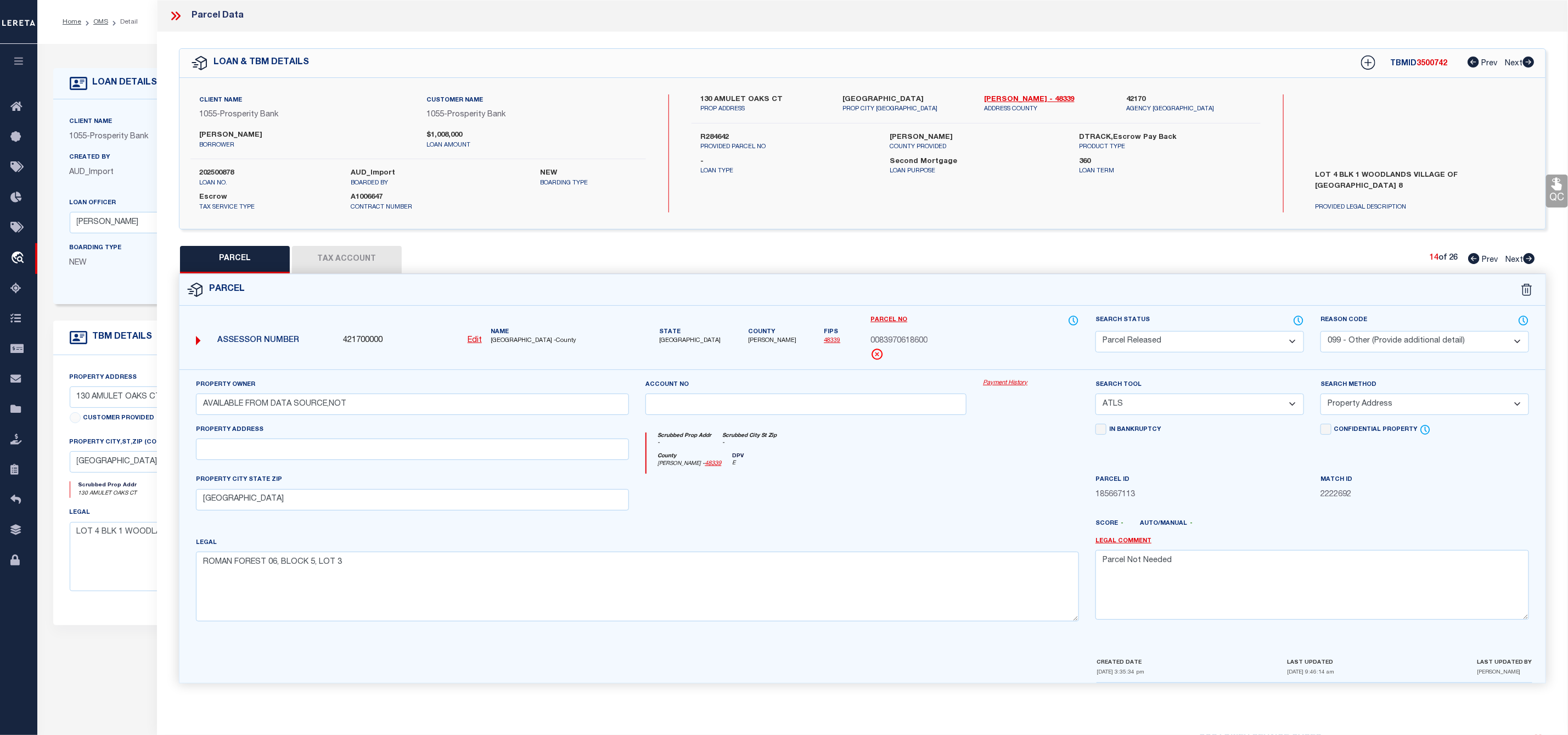
click at [1527, 258] on icon at bounding box center [1529, 259] width 11 height 11
click at [1252, 341] on select "Automated Search Bad Parcel Complete Duplicate Parcel High Dollar Reporting In …" at bounding box center [1200, 341] width 209 height 21
click at [1095, 332] on select "Automated Search Bad Parcel Complete Duplicate Parcel High Dollar Reporting In …" at bounding box center [1200, 341] width 209 height 21
click at [1391, 339] on select "- Select Reason Code - 099 - Other (Provide additional detail) ACT - Agency Cha…" at bounding box center [1424, 341] width 209 height 21
click at [1320, 332] on select "- Select Reason Code - 099 - Other (Provide additional detail) ACT - Agency Cha…" at bounding box center [1424, 341] width 209 height 21
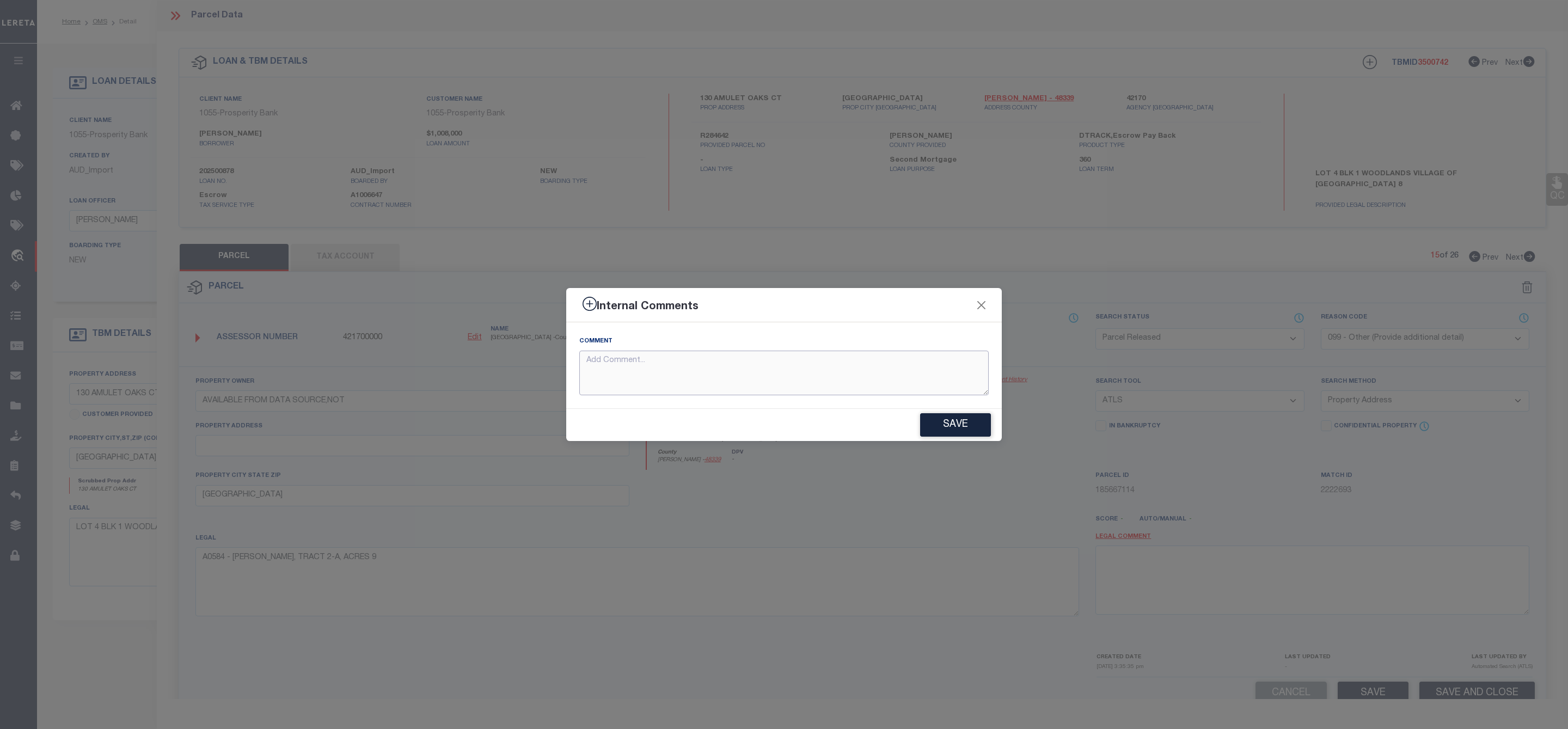
click at [962, 370] on textarea at bounding box center [783, 373] width 409 height 45
paste textarea "Parcel Not Needed"
click at [954, 429] on button "Save" at bounding box center [955, 424] width 71 height 23
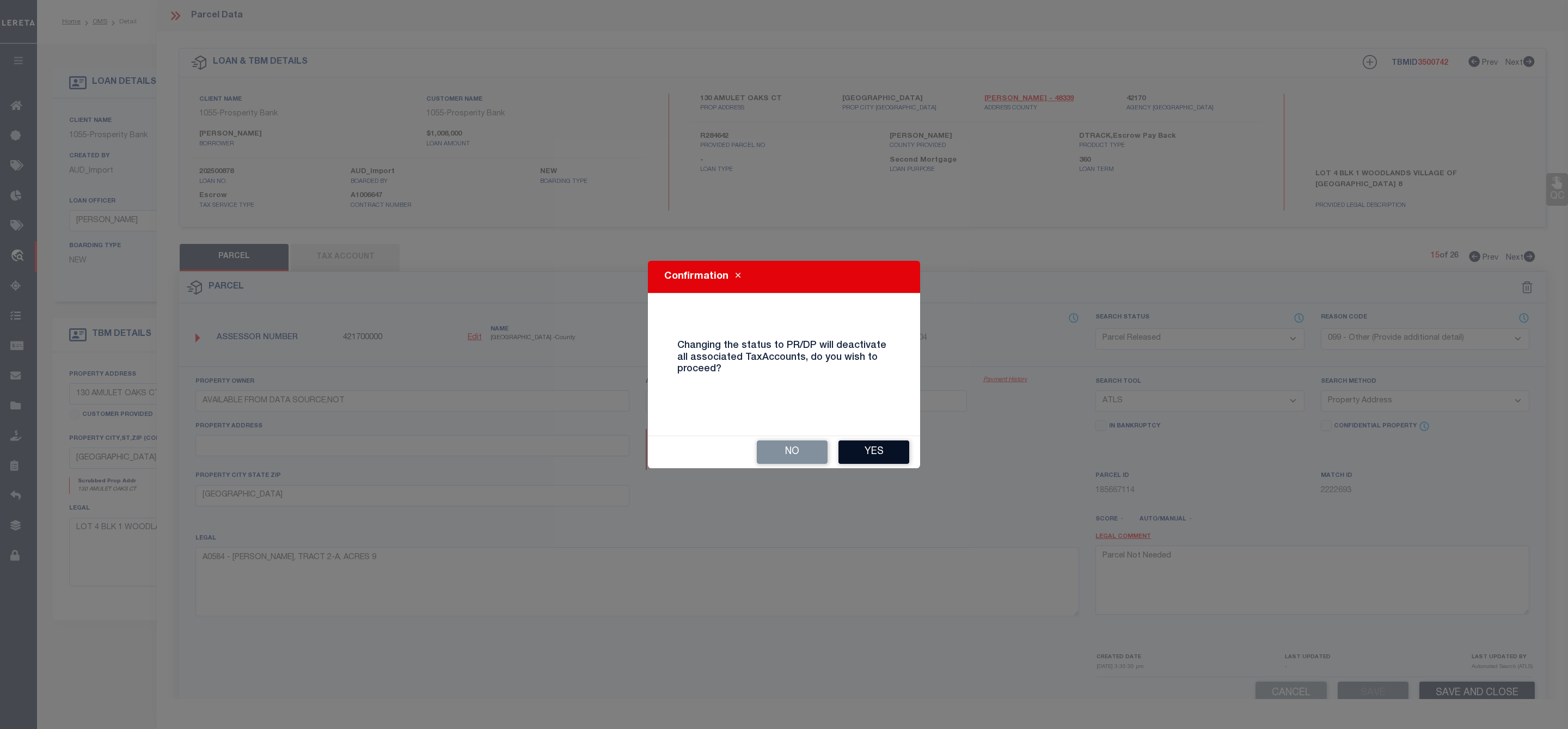
click at [900, 452] on button "Yes" at bounding box center [873, 452] width 71 height 23
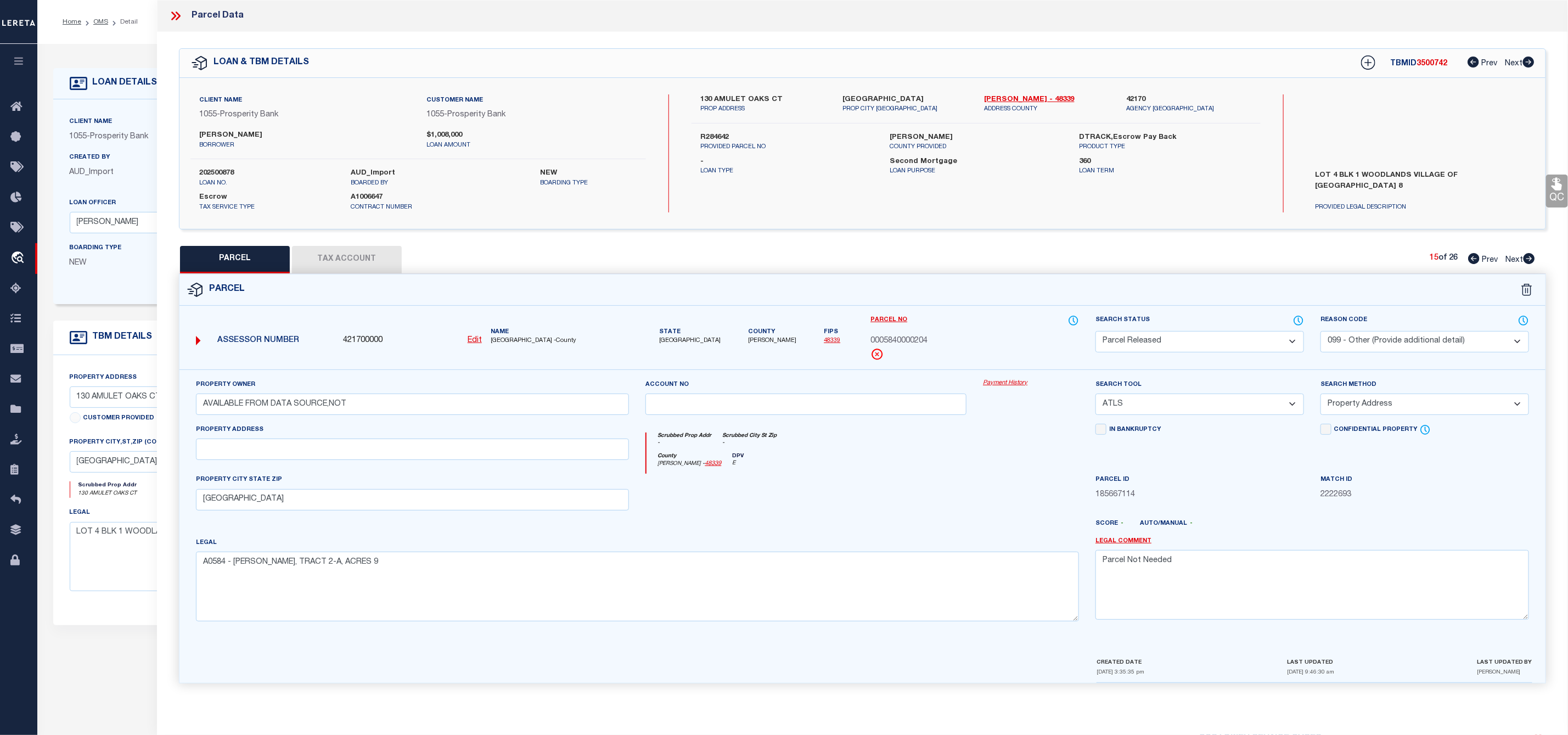
click at [1532, 258] on icon at bounding box center [1529, 259] width 11 height 11
click at [1165, 343] on select "Automated Search Bad Parcel Complete Duplicate Parcel High Dollar Reporting In …" at bounding box center [1200, 341] width 209 height 21
click at [1095, 332] on select "Automated Search Bad Parcel Complete Duplicate Parcel High Dollar Reporting In …" at bounding box center [1200, 341] width 209 height 21
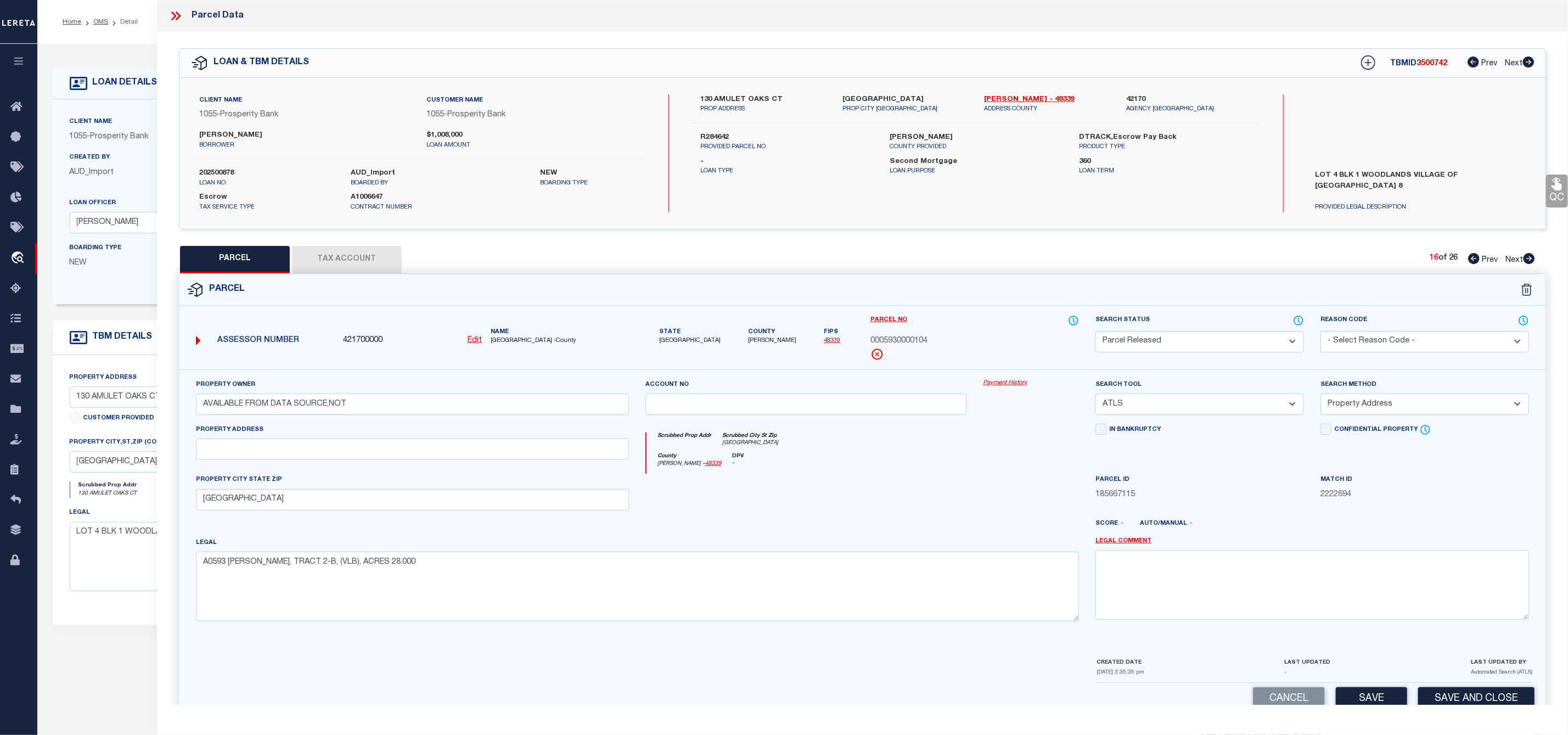
click at [1376, 341] on select "- Select Reason Code - 099 - Other (Provide additional detail) ACT - Agency Cha…" at bounding box center [1424, 341] width 209 height 21
click at [1320, 332] on select "- Select Reason Code - 099 - Other (Provide additional detail) ACT - Agency Cha…" at bounding box center [1424, 341] width 209 height 21
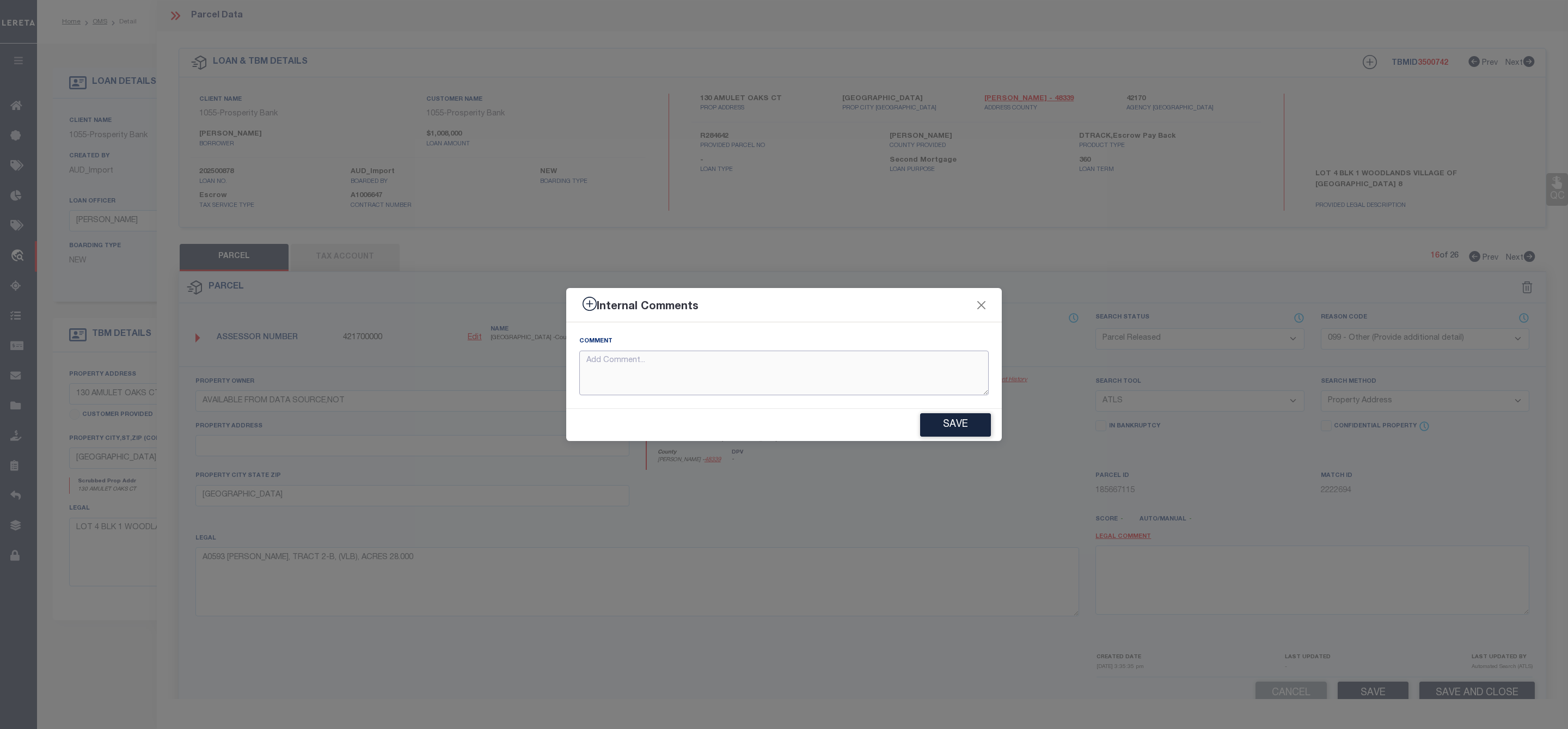
click at [944, 362] on textarea at bounding box center [783, 373] width 409 height 45
paste textarea "Parcel Not Needed"
click at [972, 436] on button "Save" at bounding box center [955, 424] width 71 height 23
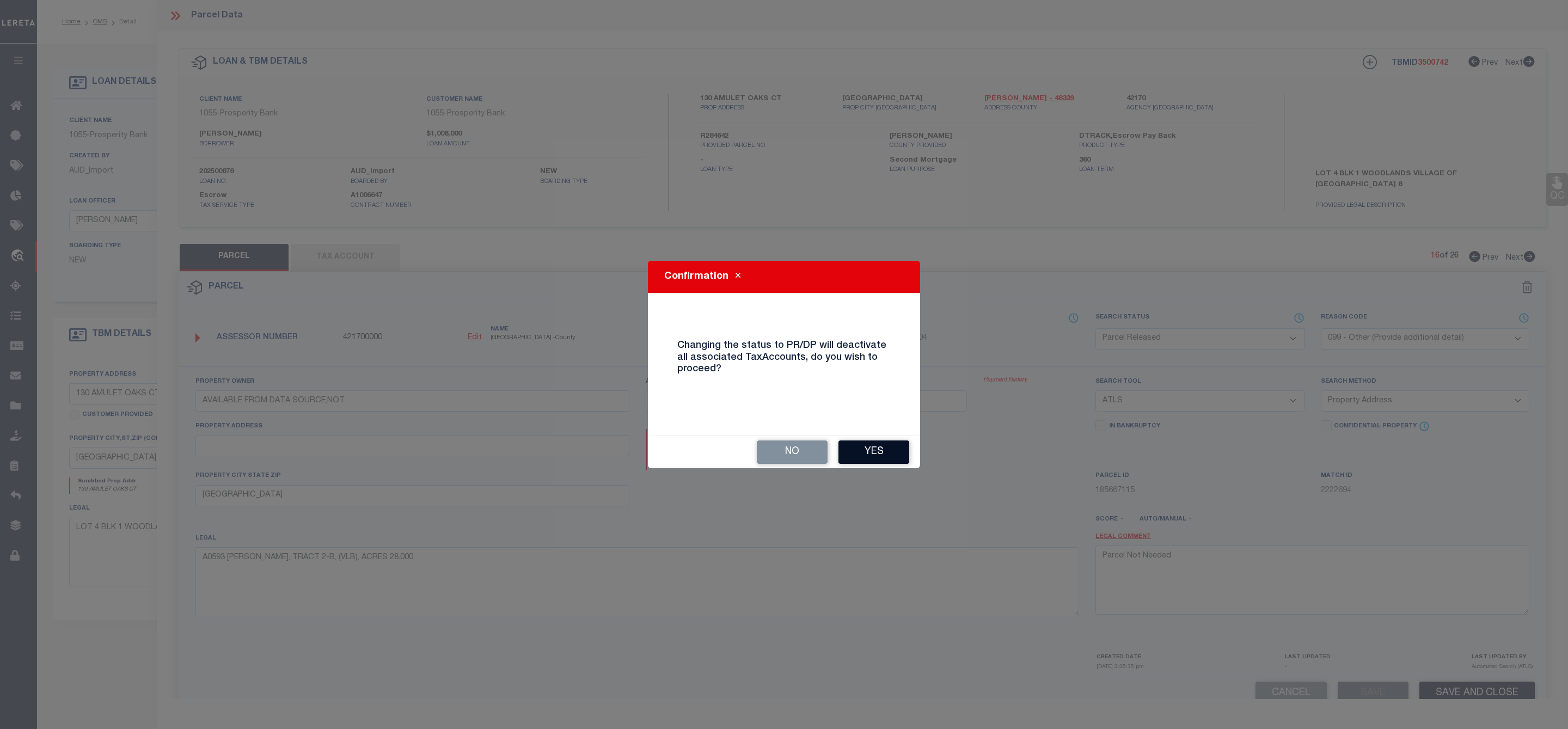
click at [885, 448] on button "Yes" at bounding box center [873, 452] width 71 height 23
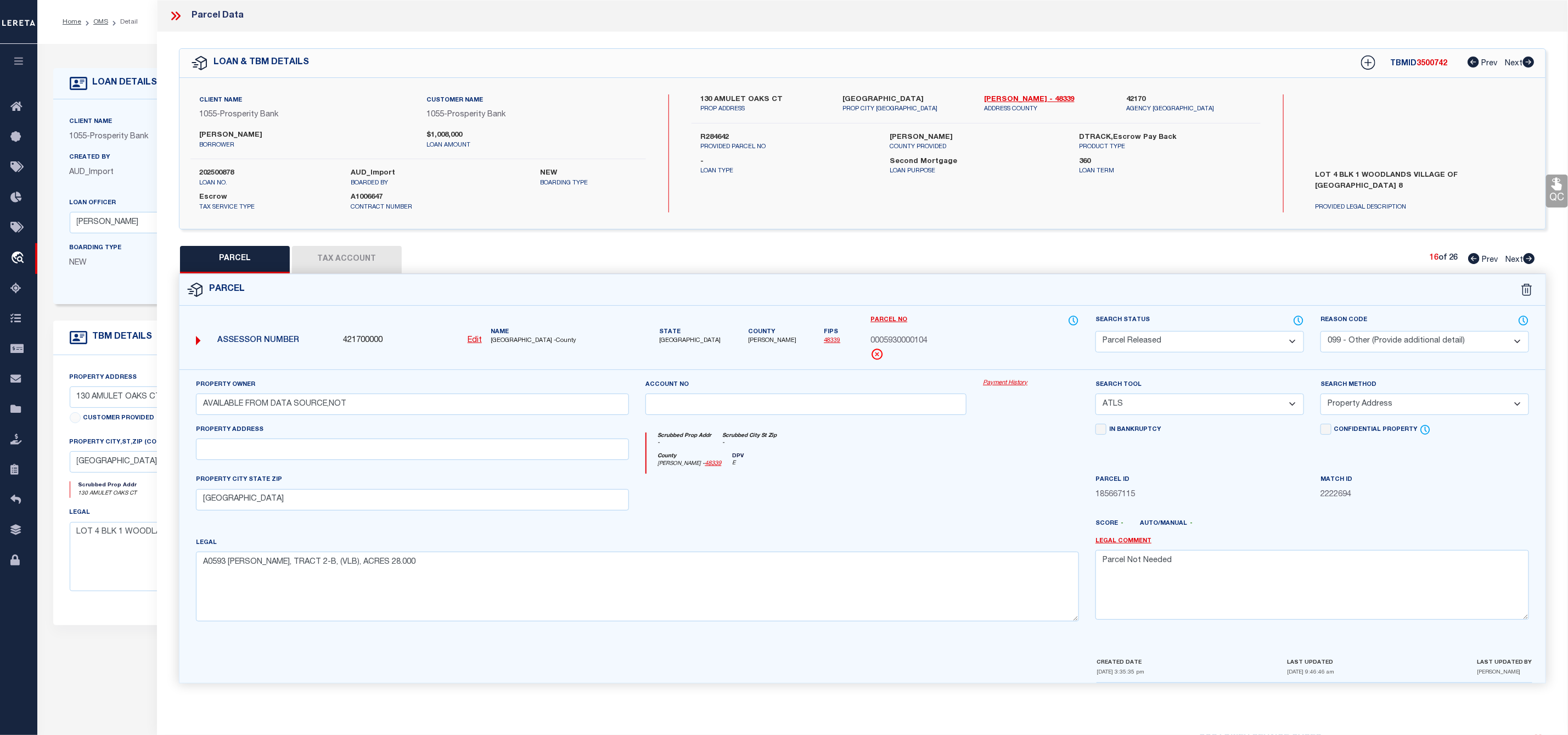
click at [1531, 256] on icon at bounding box center [1529, 259] width 11 height 11
click at [1220, 346] on select "Automated Search Bad Parcel Complete Duplicate Parcel High Dollar Reporting In …" at bounding box center [1200, 341] width 209 height 21
click at [1095, 332] on select "Automated Search Bad Parcel Complete Duplicate Parcel High Dollar Reporting In …" at bounding box center [1200, 341] width 209 height 21
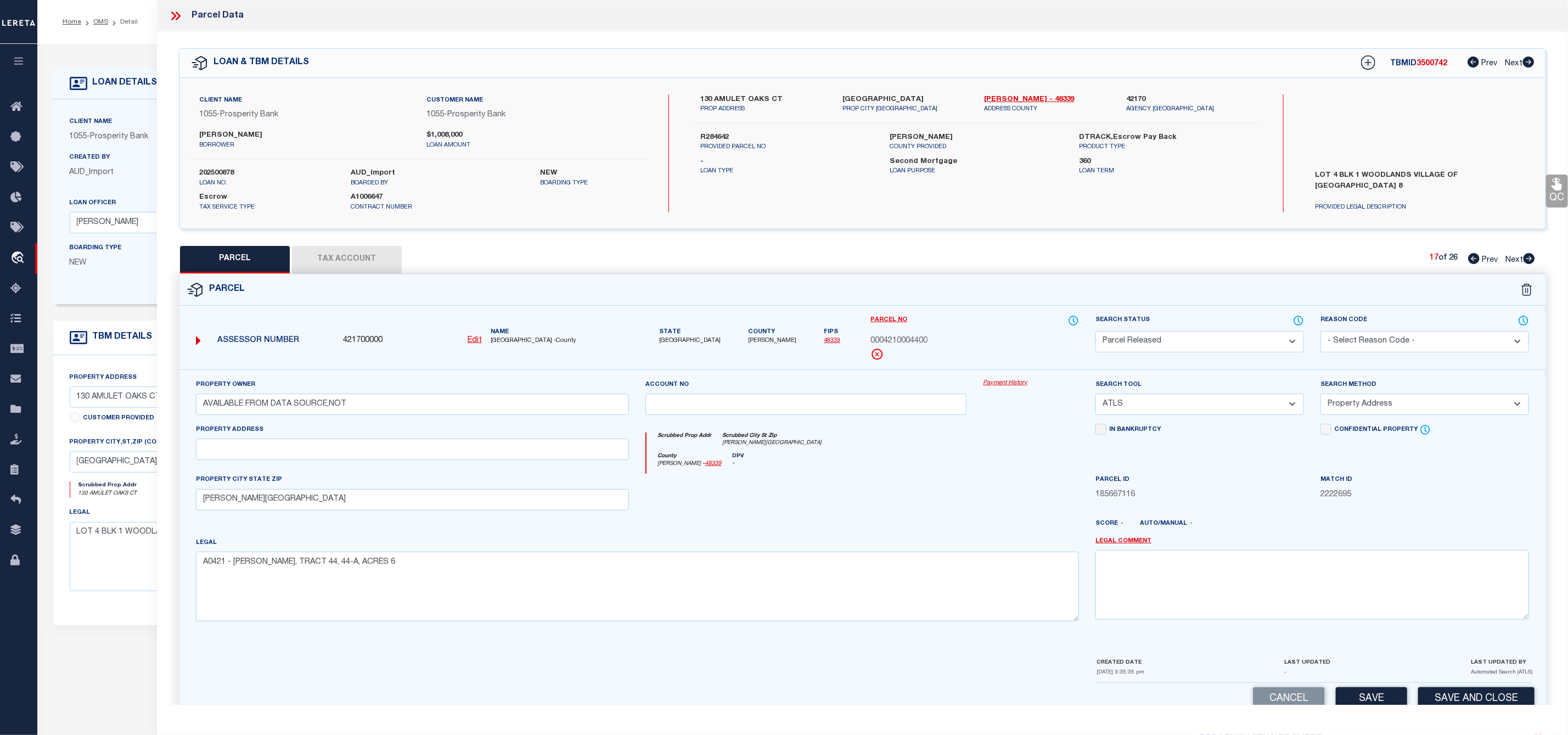
click at [1371, 344] on select "- Select Reason Code - 099 - Other (Provide additional detail) ACT - Agency Cha…" at bounding box center [1424, 341] width 209 height 21
click at [1320, 332] on select "- Select Reason Code - 099 - Other (Provide additional detail) ACT - Agency Cha…" at bounding box center [1424, 341] width 209 height 21
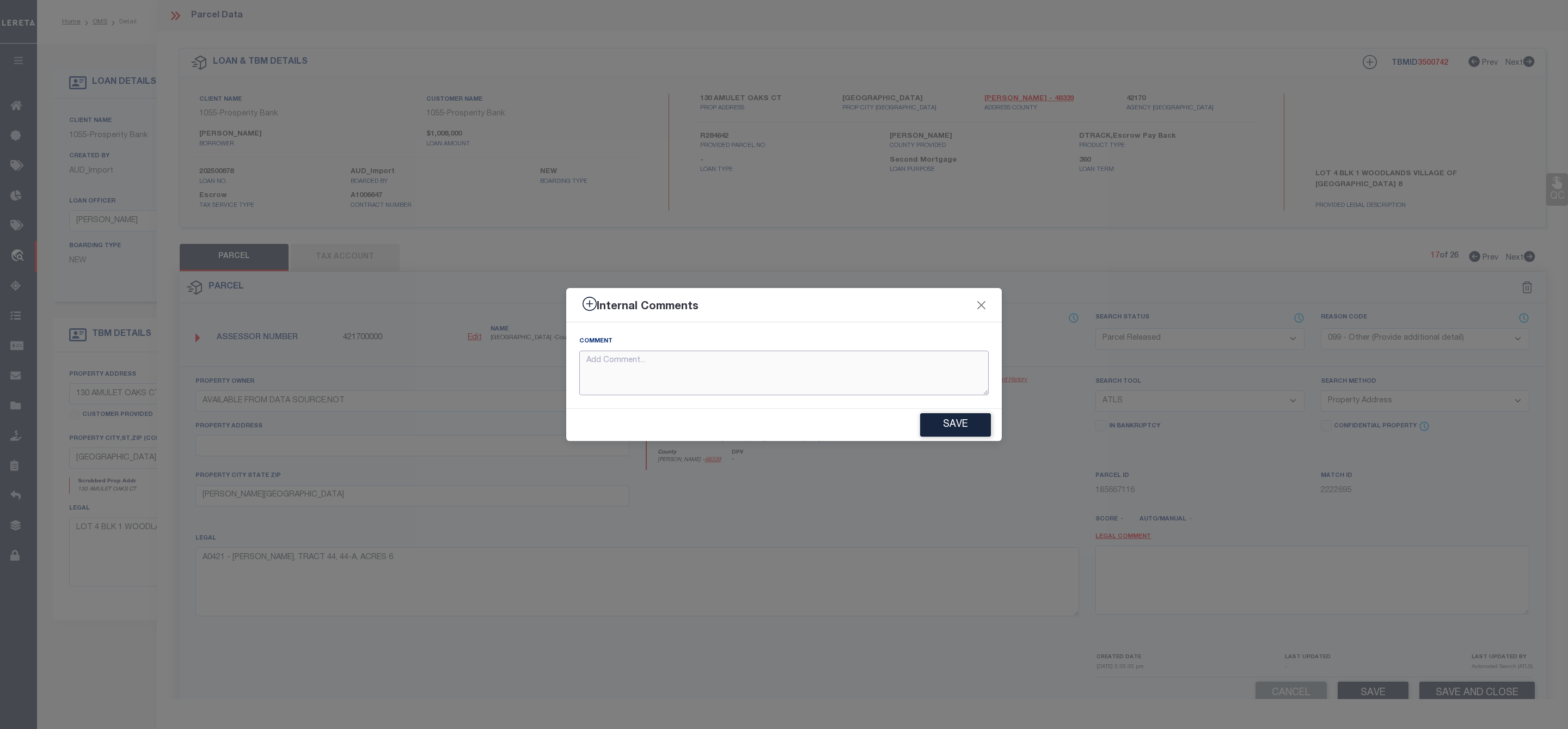
click at [861, 363] on textarea at bounding box center [783, 373] width 409 height 45
paste textarea "Parcel Not Needed"
click at [946, 425] on button "Save" at bounding box center [955, 424] width 71 height 23
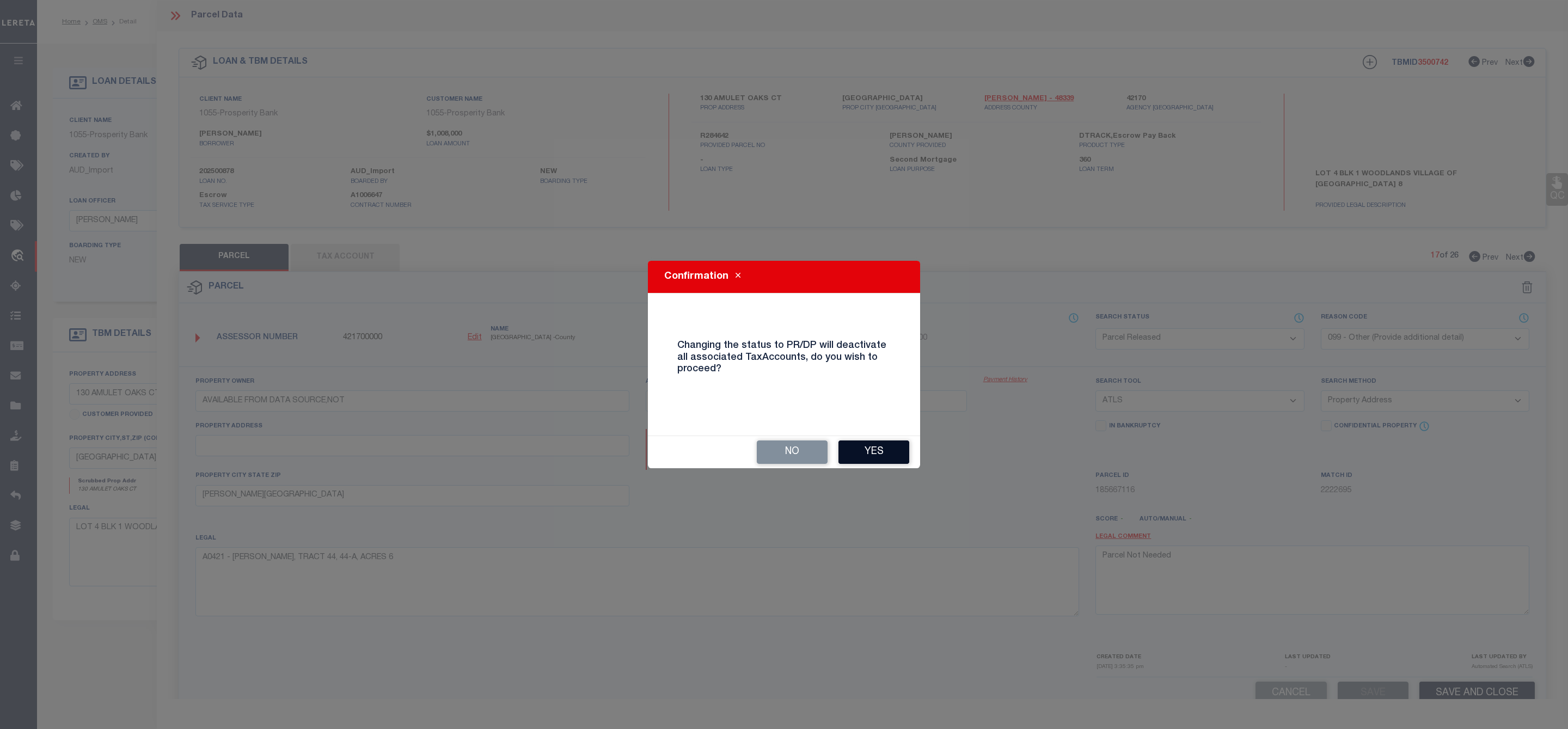
click at [879, 452] on button "Yes" at bounding box center [873, 452] width 71 height 23
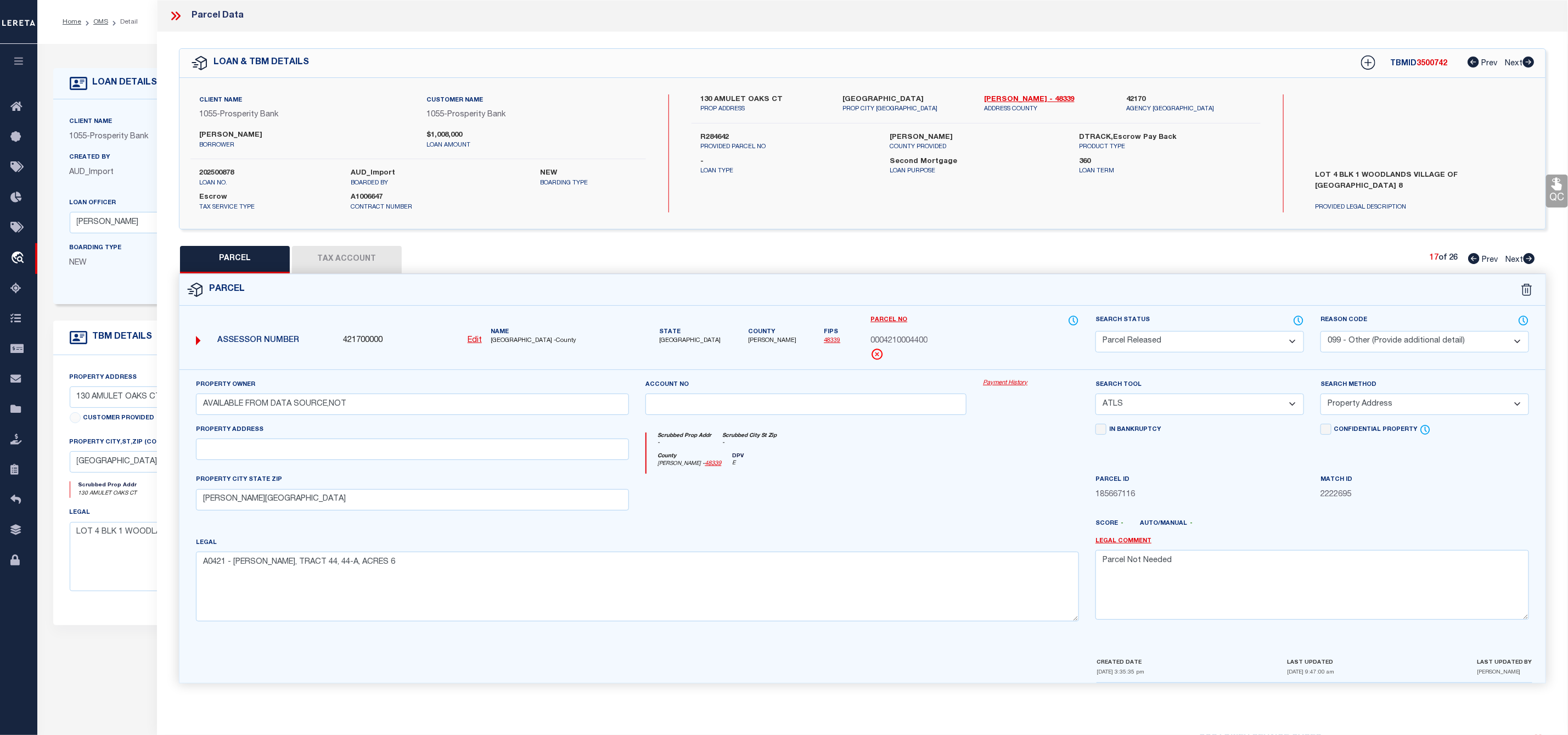
click at [1532, 259] on icon at bounding box center [1529, 259] width 11 height 11
click at [1248, 345] on select "Automated Search Bad Parcel Complete Duplicate Parcel High Dollar Reporting In …" at bounding box center [1200, 341] width 209 height 21
click at [1095, 332] on select "Automated Search Bad Parcel Complete Duplicate Parcel High Dollar Reporting In …" at bounding box center [1200, 341] width 209 height 21
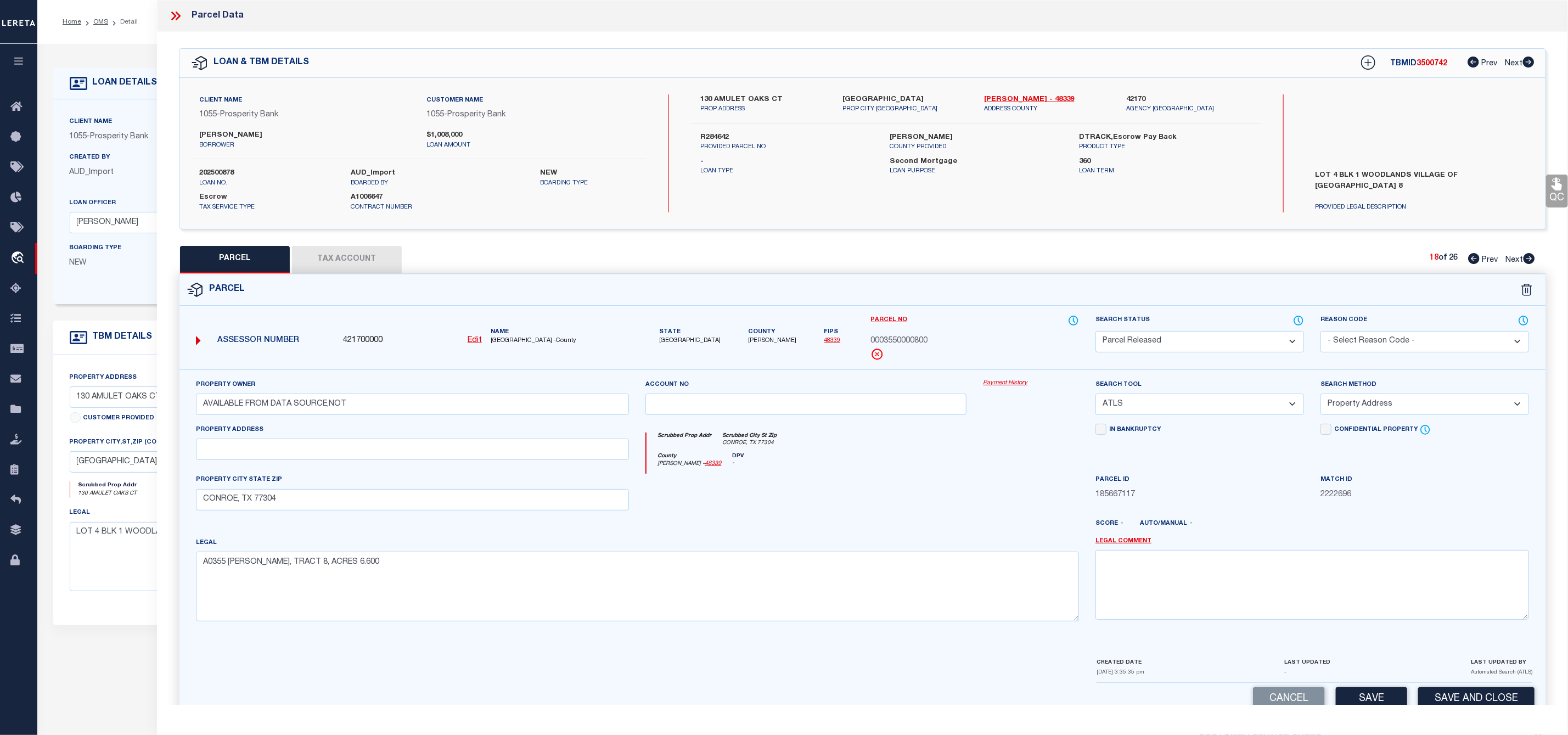
click at [1400, 341] on select "- Select Reason Code - 099 - Other (Provide additional detail) ACT - Agency Cha…" at bounding box center [1424, 341] width 209 height 21
click at [1320, 332] on select "- Select Reason Code - 099 - Other (Provide additional detail) ACT - Agency Cha…" at bounding box center [1424, 341] width 209 height 21
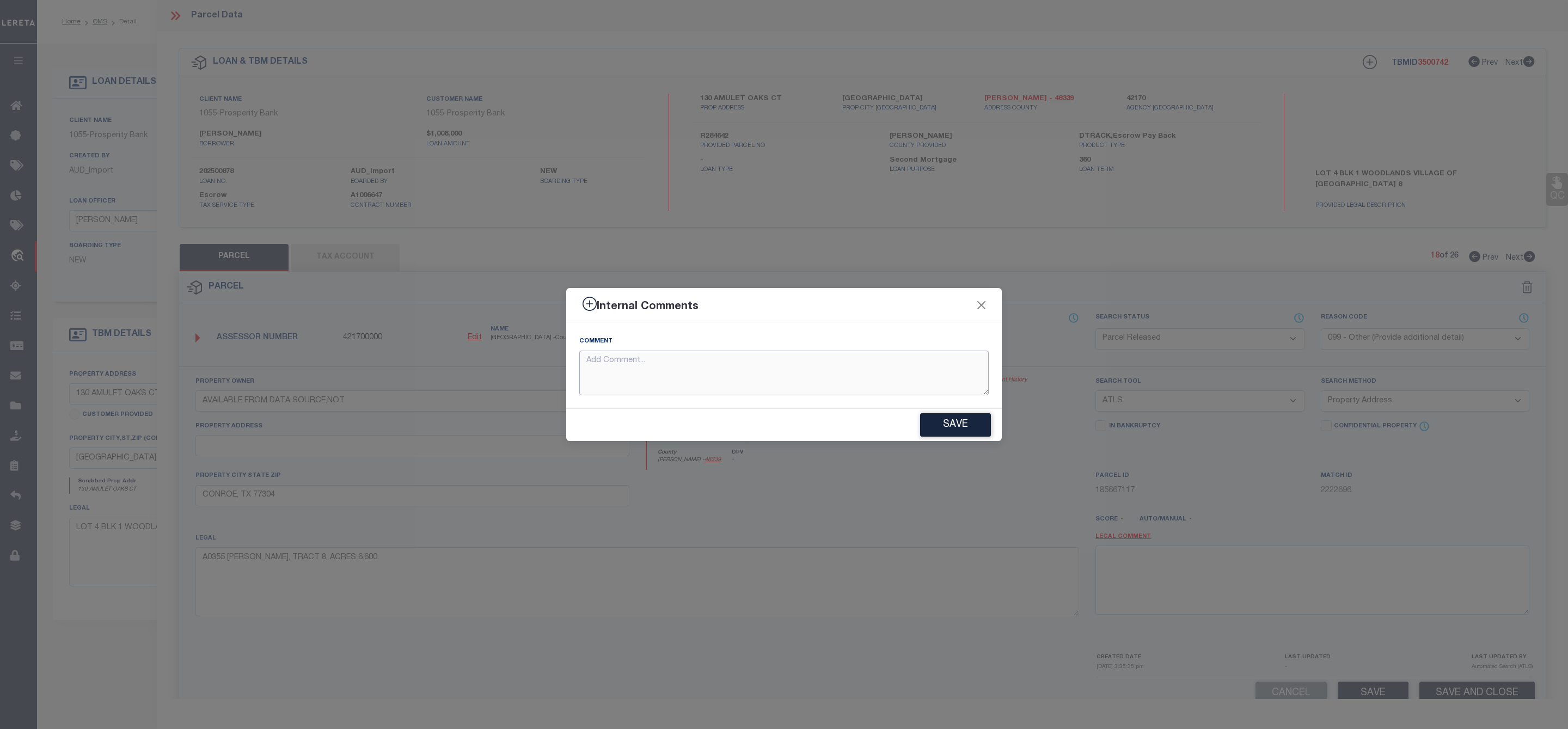
click at [823, 370] on textarea at bounding box center [783, 373] width 409 height 45
paste textarea "Parcel Not Needed"
click at [950, 426] on button "Save" at bounding box center [955, 424] width 71 height 23
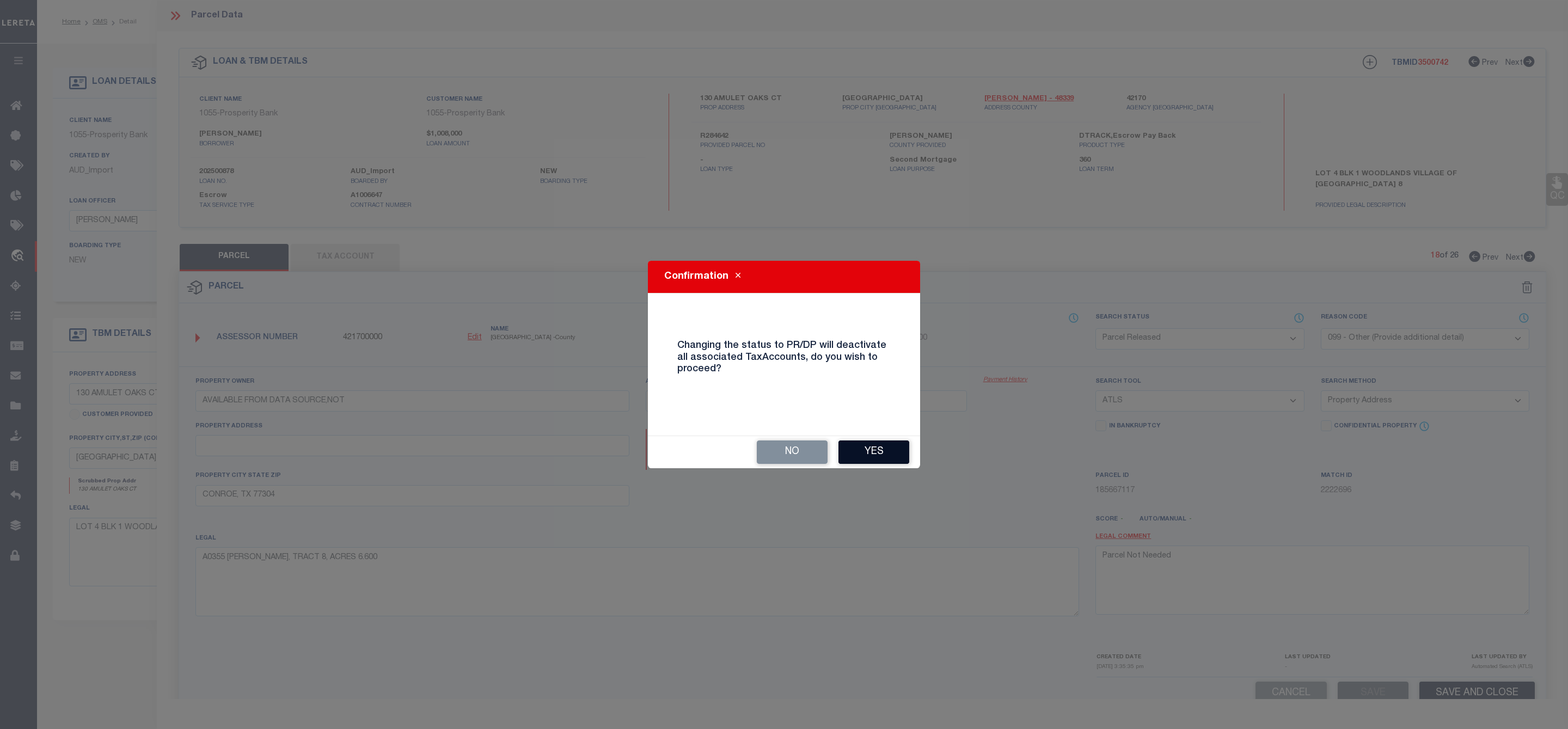
click at [876, 448] on button "Yes" at bounding box center [873, 452] width 71 height 23
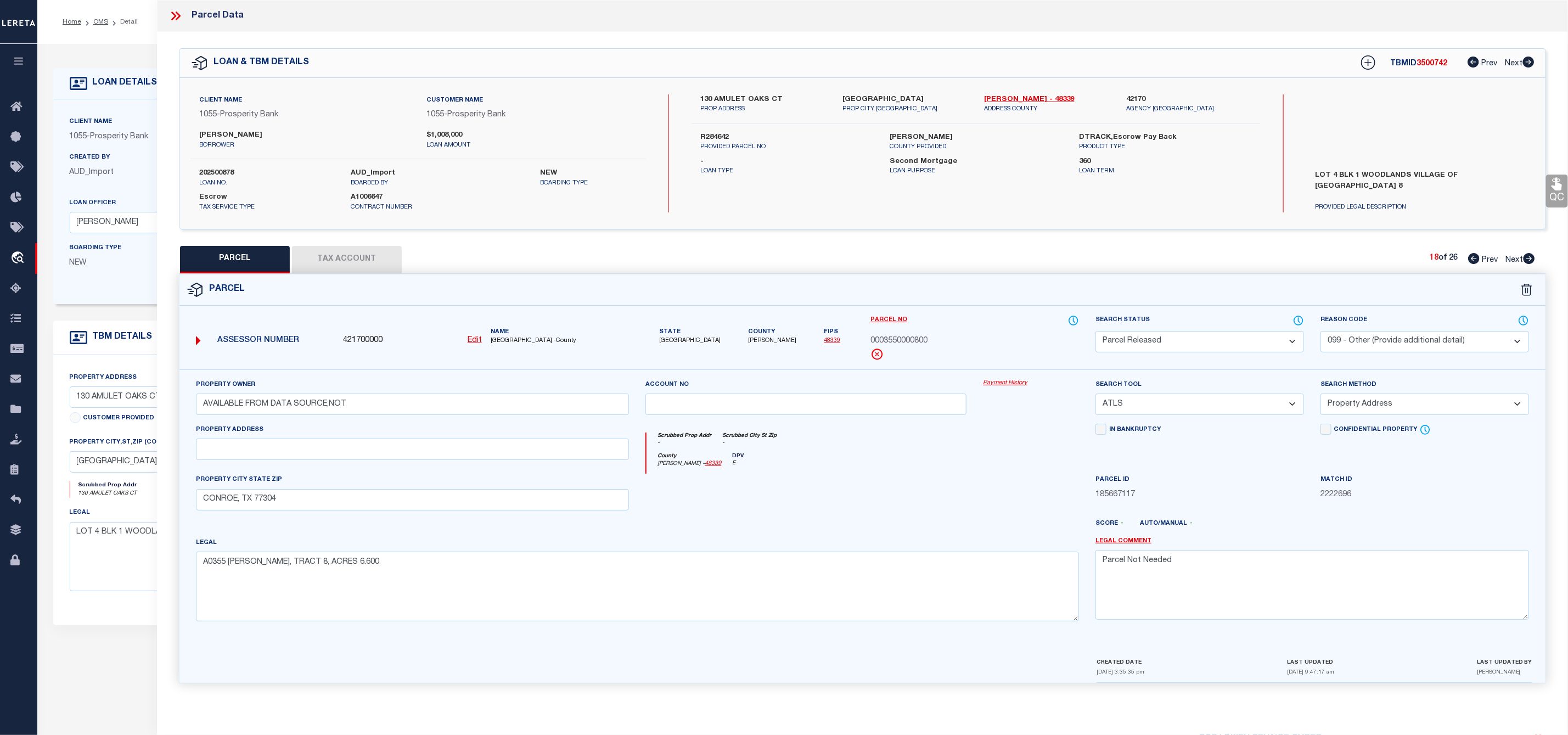
click at [1527, 258] on icon at bounding box center [1529, 259] width 11 height 11
click at [1237, 343] on select "Automated Search Bad Parcel Complete Duplicate Parcel High Dollar Reporting In …" at bounding box center [1200, 341] width 209 height 21
click at [1095, 332] on select "Automated Search Bad Parcel Complete Duplicate Parcel High Dollar Reporting In …" at bounding box center [1200, 341] width 209 height 21
click at [1383, 338] on select "- Select Reason Code - 099 - Other (Provide additional detail) ACT - Agency Cha…" at bounding box center [1424, 341] width 209 height 21
click at [1320, 332] on select "- Select Reason Code - 099 - Other (Provide additional detail) ACT - Agency Cha…" at bounding box center [1424, 341] width 209 height 21
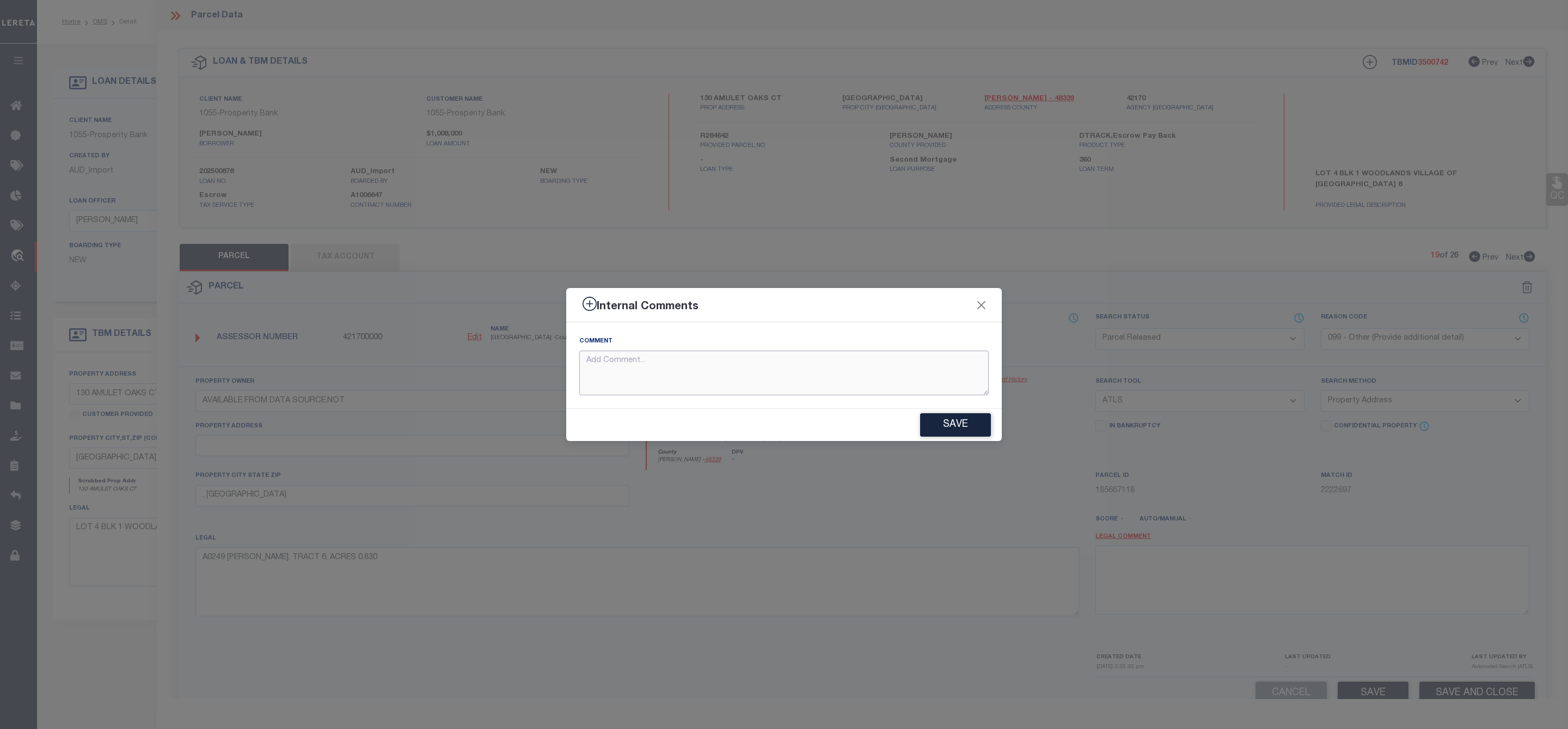
click at [863, 362] on textarea at bounding box center [783, 373] width 409 height 45
paste textarea "Parcel Not Needed"
click at [943, 415] on button "Save" at bounding box center [955, 424] width 71 height 23
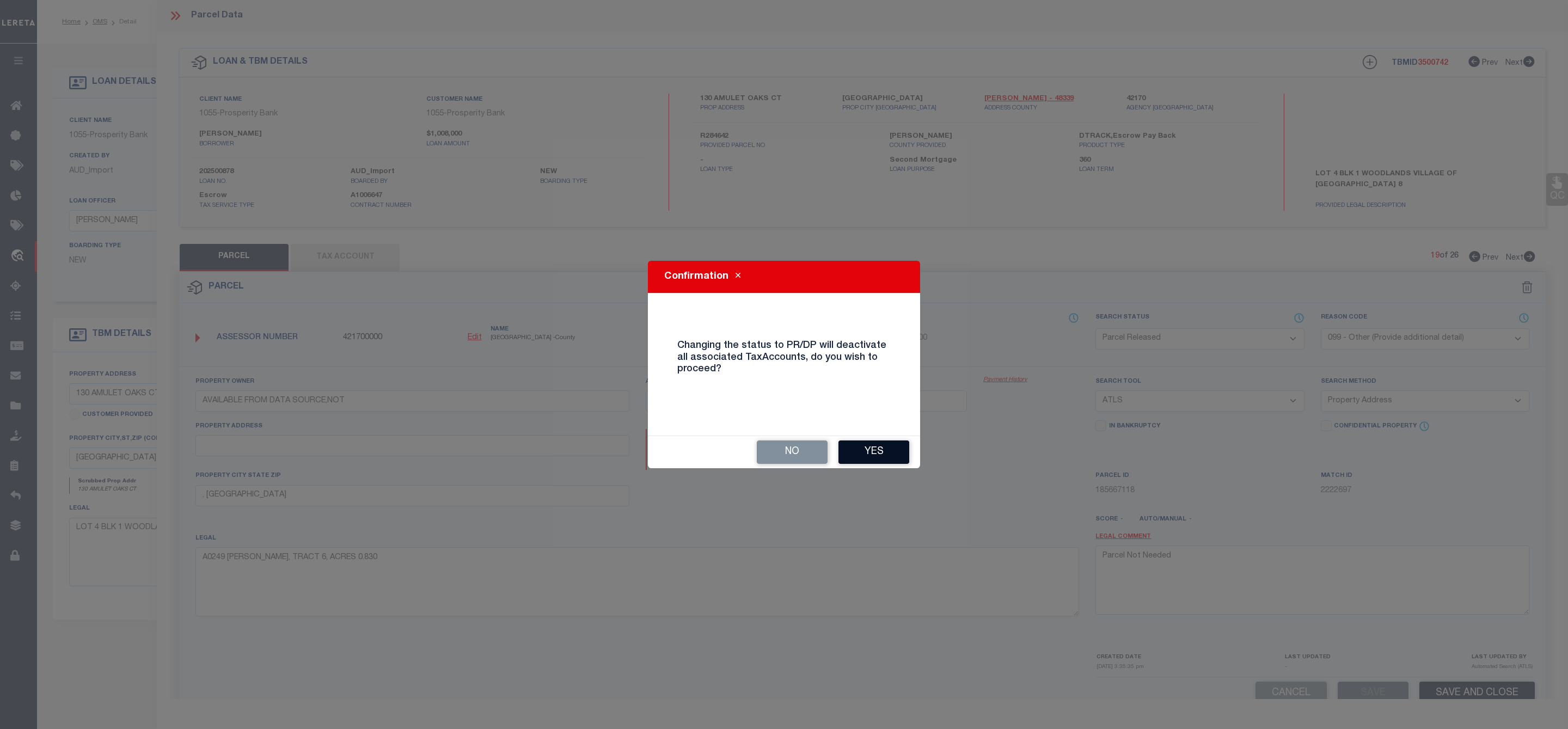
click at [858, 446] on button "Yes" at bounding box center [873, 452] width 71 height 23
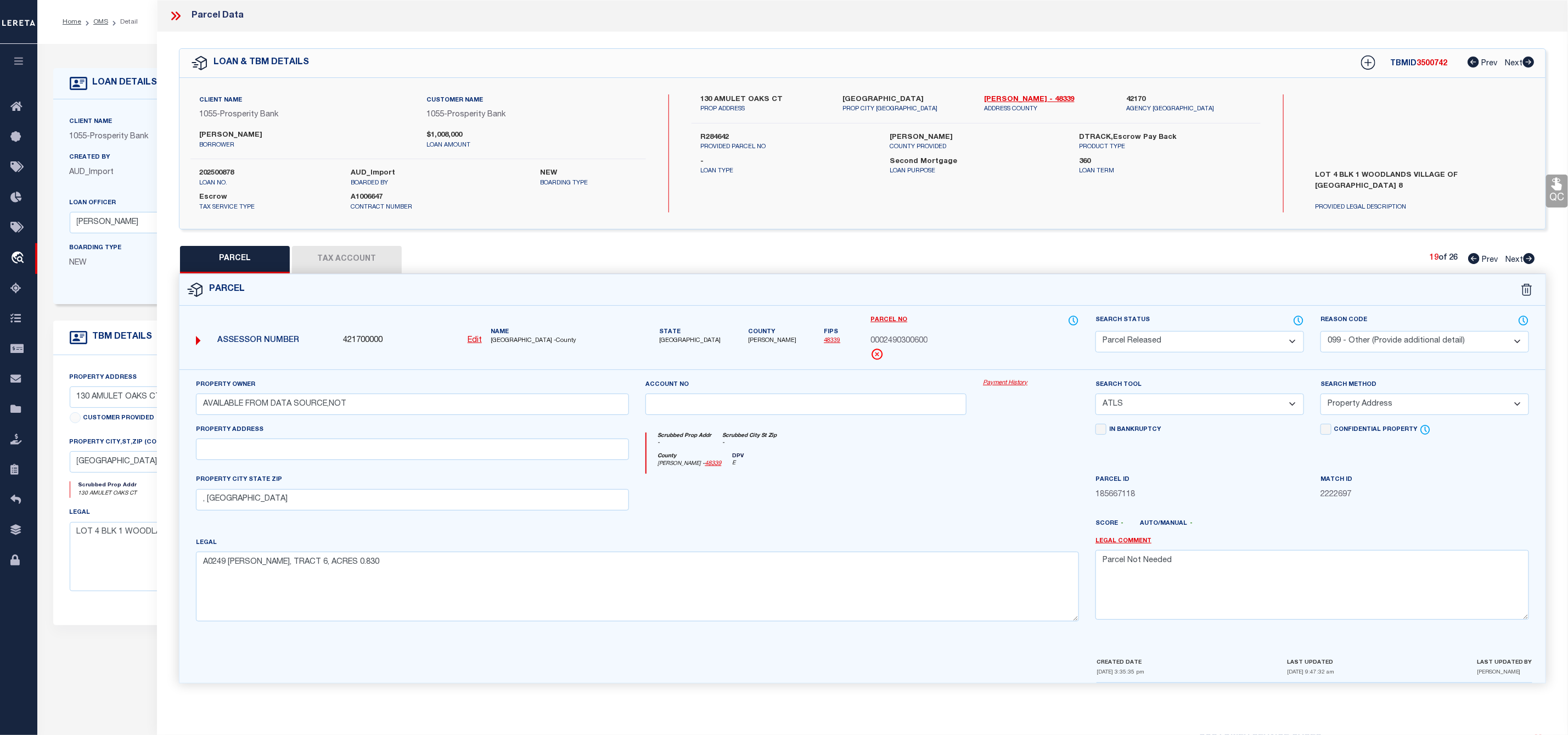
scroll to position [83, 0]
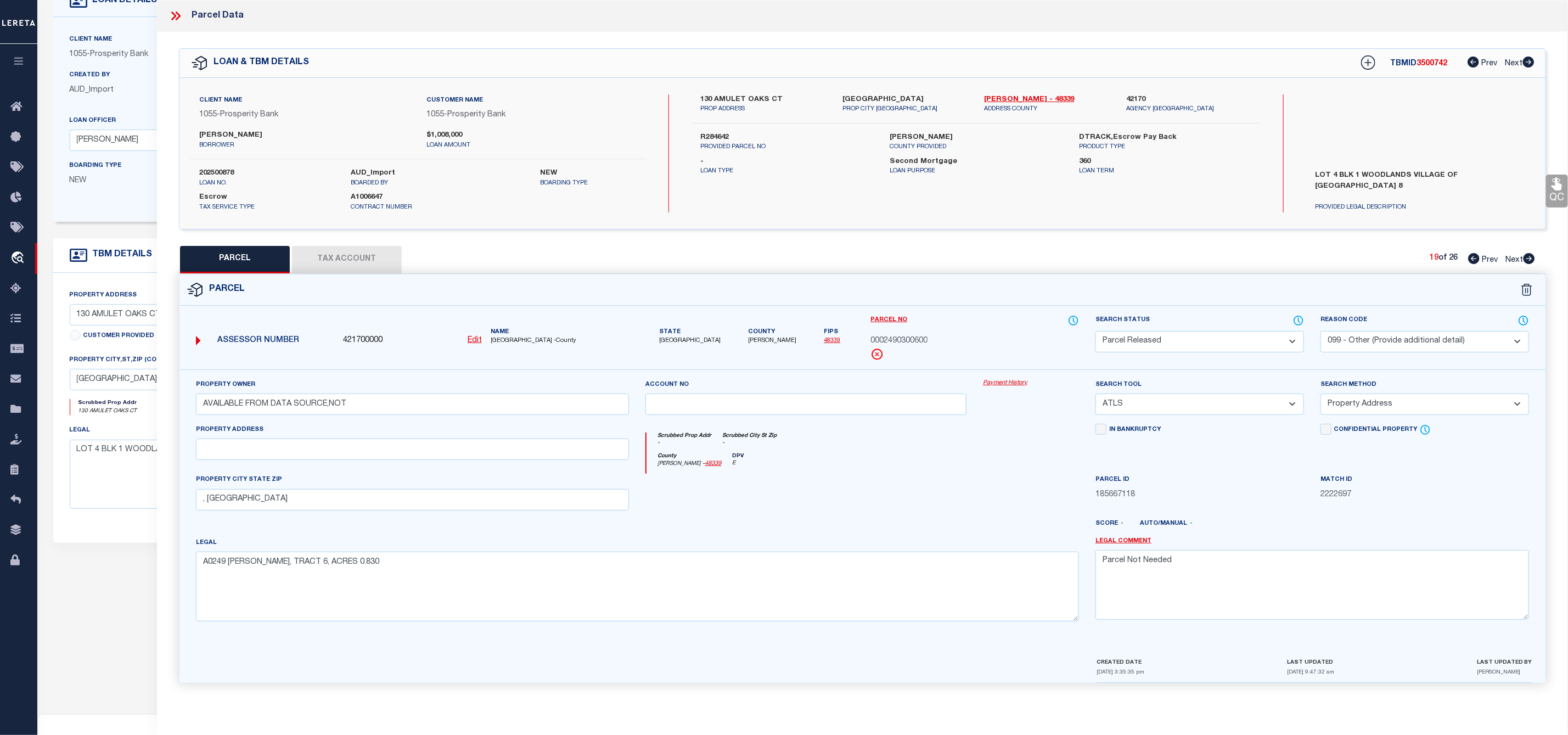
click at [1530, 260] on icon at bounding box center [1529, 259] width 12 height 11
click at [1231, 339] on select "Automated Search Bad Parcel Complete Duplicate Parcel High Dollar Reporting In …" at bounding box center [1200, 341] width 209 height 21
click at [1095, 332] on select "Automated Search Bad Parcel Complete Duplicate Parcel High Dollar Reporting In …" at bounding box center [1200, 341] width 209 height 21
click at [1361, 346] on select "- Select Reason Code - 099 - Other (Provide additional detail) ACT - Agency Cha…" at bounding box center [1424, 341] width 209 height 21
click at [1320, 332] on select "- Select Reason Code - 099 - Other (Provide additional detail) ACT - Agency Cha…" at bounding box center [1424, 341] width 209 height 21
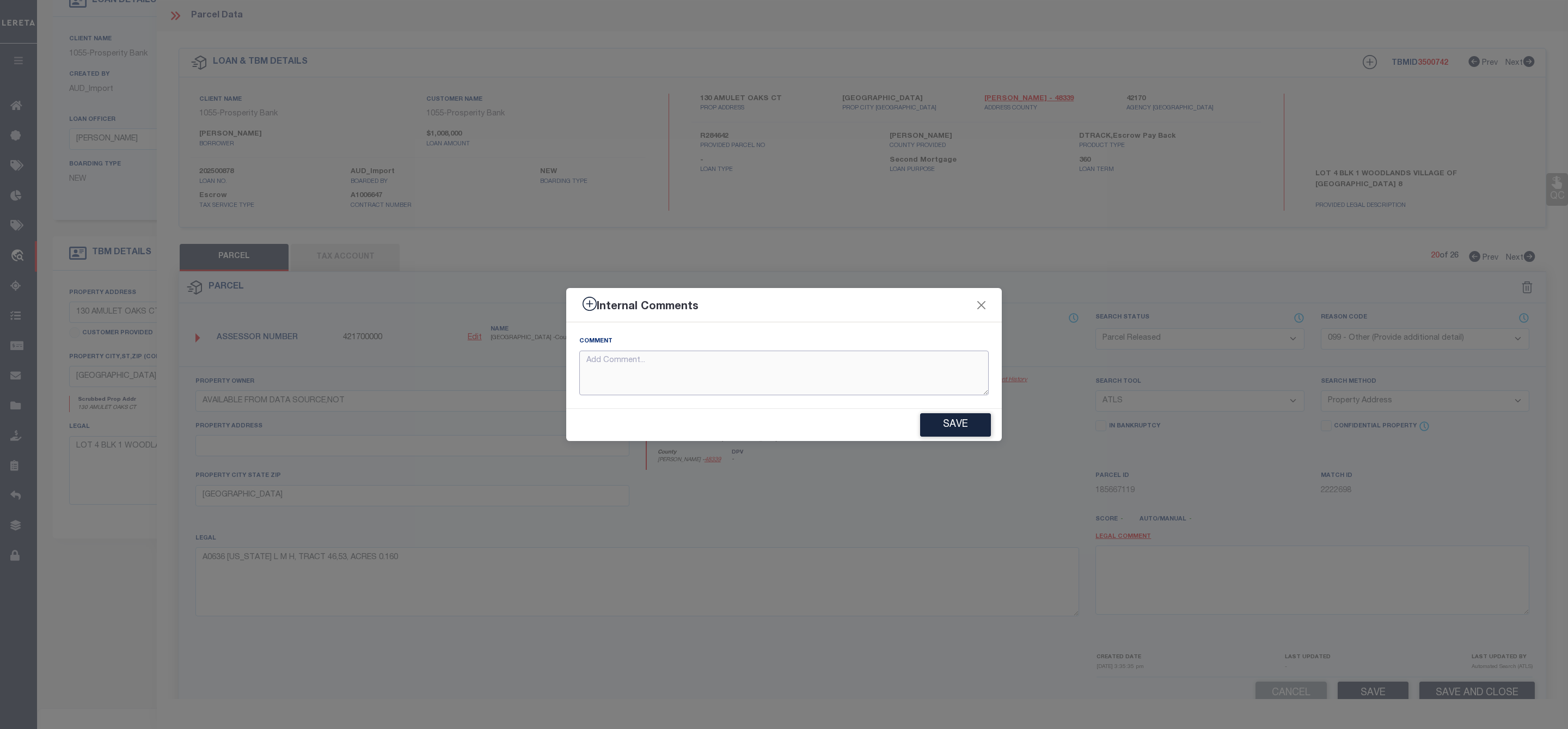
click at [902, 368] on textarea at bounding box center [783, 373] width 409 height 45
paste textarea "Parcel Not Needed"
click at [958, 422] on button "Save" at bounding box center [955, 424] width 71 height 23
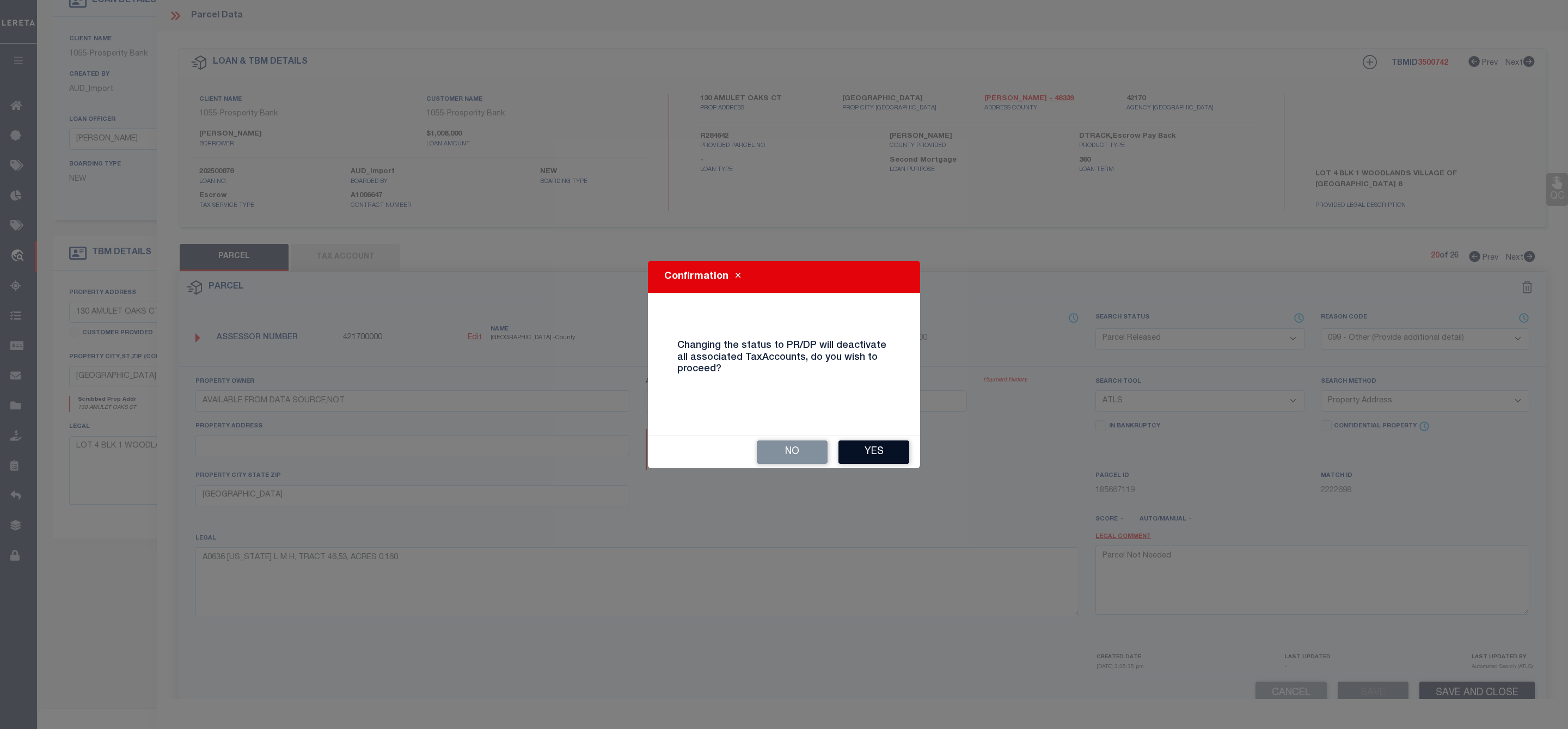
click at [871, 449] on button "Yes" at bounding box center [873, 452] width 71 height 23
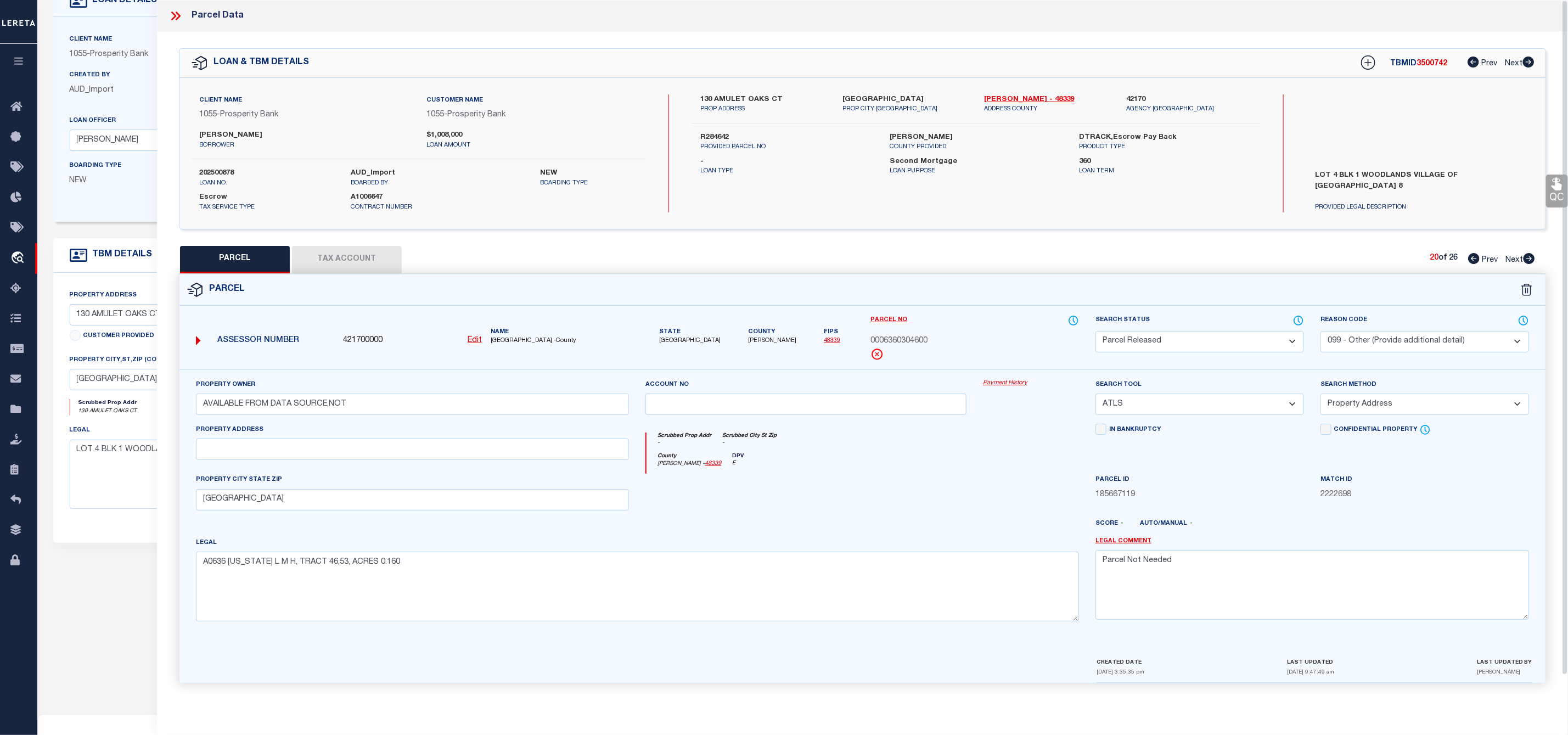
scroll to position [0, 0]
click at [1528, 259] on icon at bounding box center [1529, 259] width 11 height 11
click at [1219, 346] on select "Automated Search Bad Parcel Complete Duplicate Parcel High Dollar Reporting In …" at bounding box center [1200, 341] width 209 height 21
click at [1095, 332] on select "Automated Search Bad Parcel Complete Duplicate Parcel High Dollar Reporting In …" at bounding box center [1200, 341] width 209 height 21
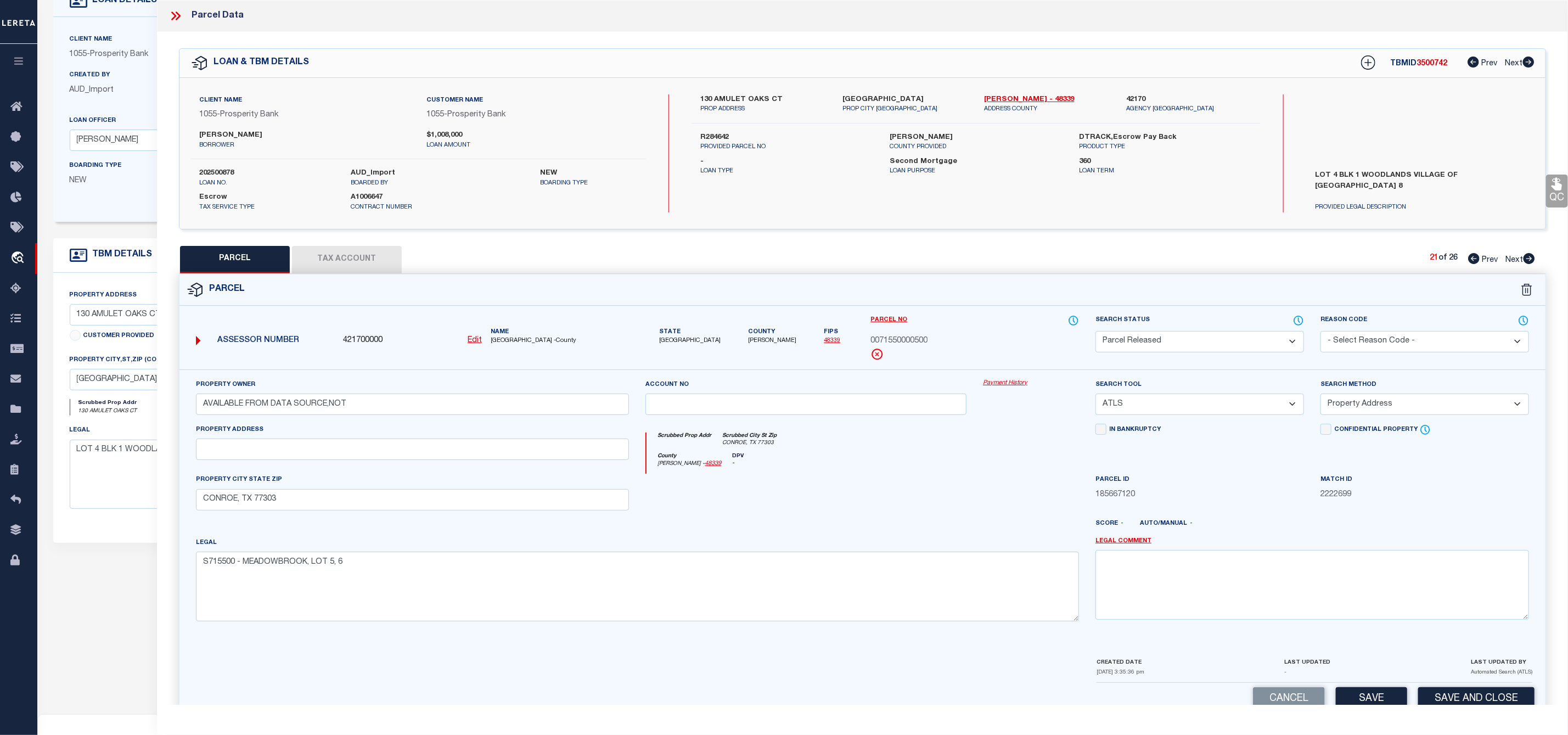
click at [1339, 348] on select "- Select Reason Code - 099 - Other (Provide additional detail) ACT - Agency Cha…" at bounding box center [1424, 341] width 209 height 21
click at [1320, 332] on select "- Select Reason Code - 099 - Other (Provide additional detail) ACT - Agency Cha…" at bounding box center [1424, 341] width 209 height 21
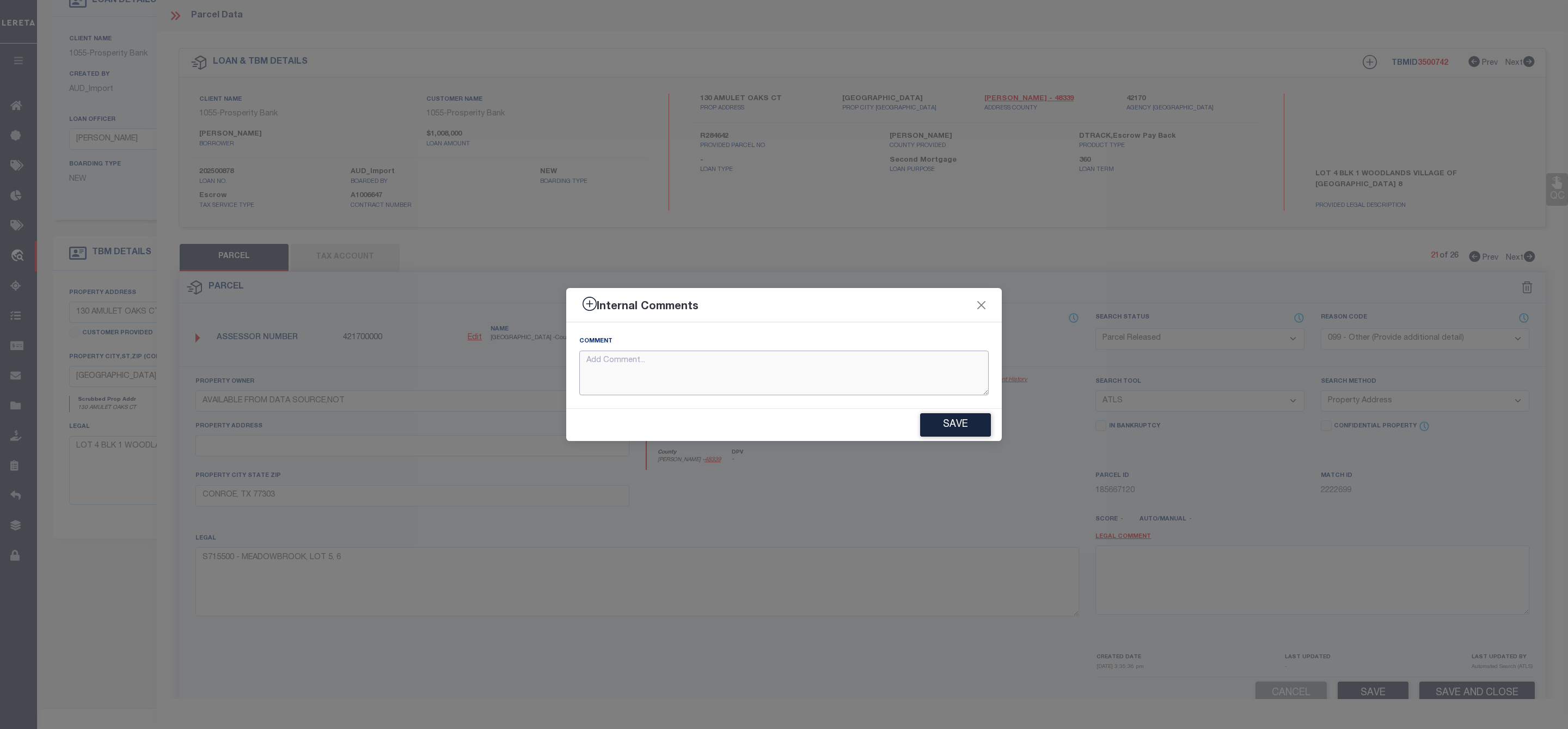
click at [870, 373] on textarea at bounding box center [783, 373] width 409 height 45
paste textarea "Parcel Not Needed"
click at [955, 432] on button "Save" at bounding box center [955, 424] width 71 height 23
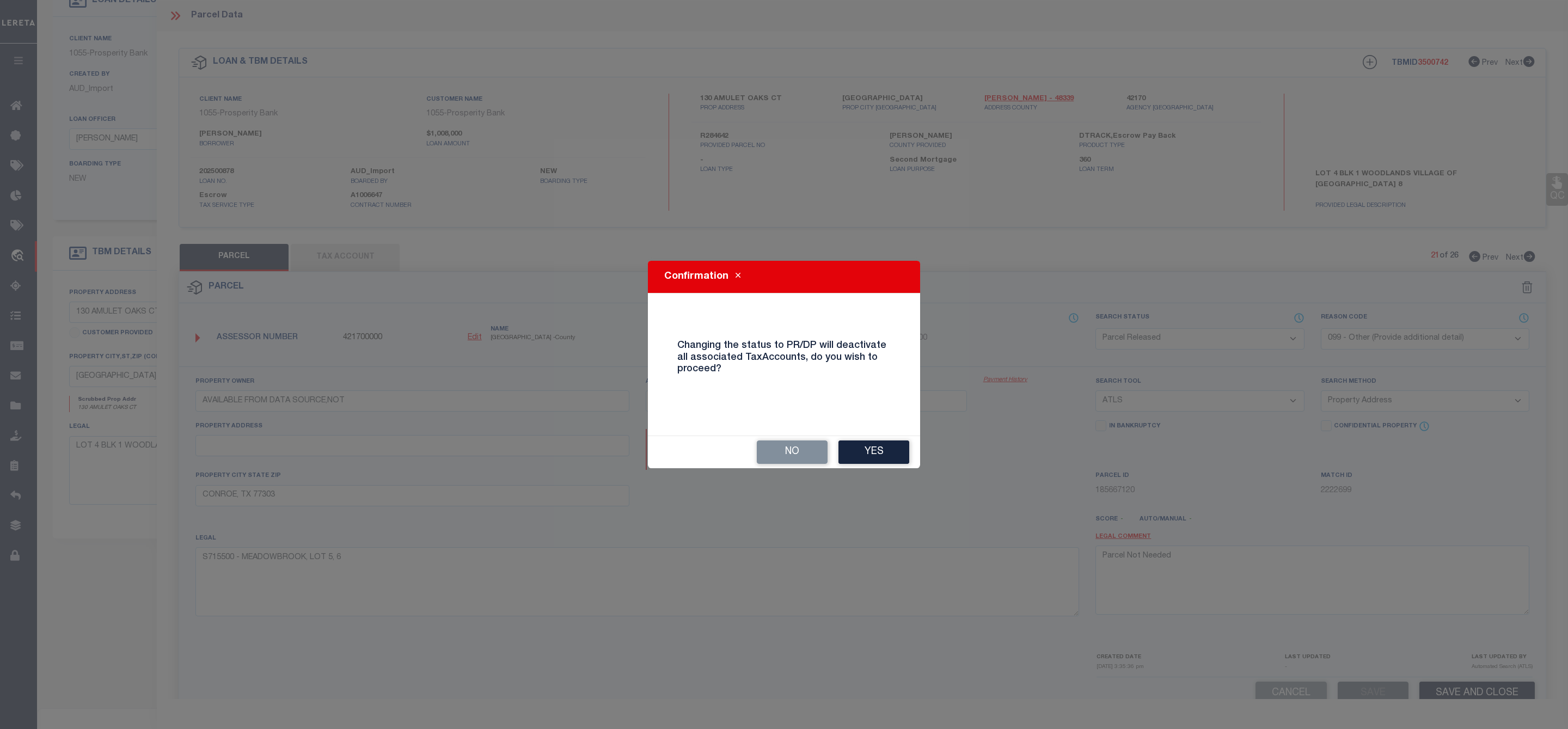
click at [894, 449] on button "Yes" at bounding box center [873, 452] width 71 height 23
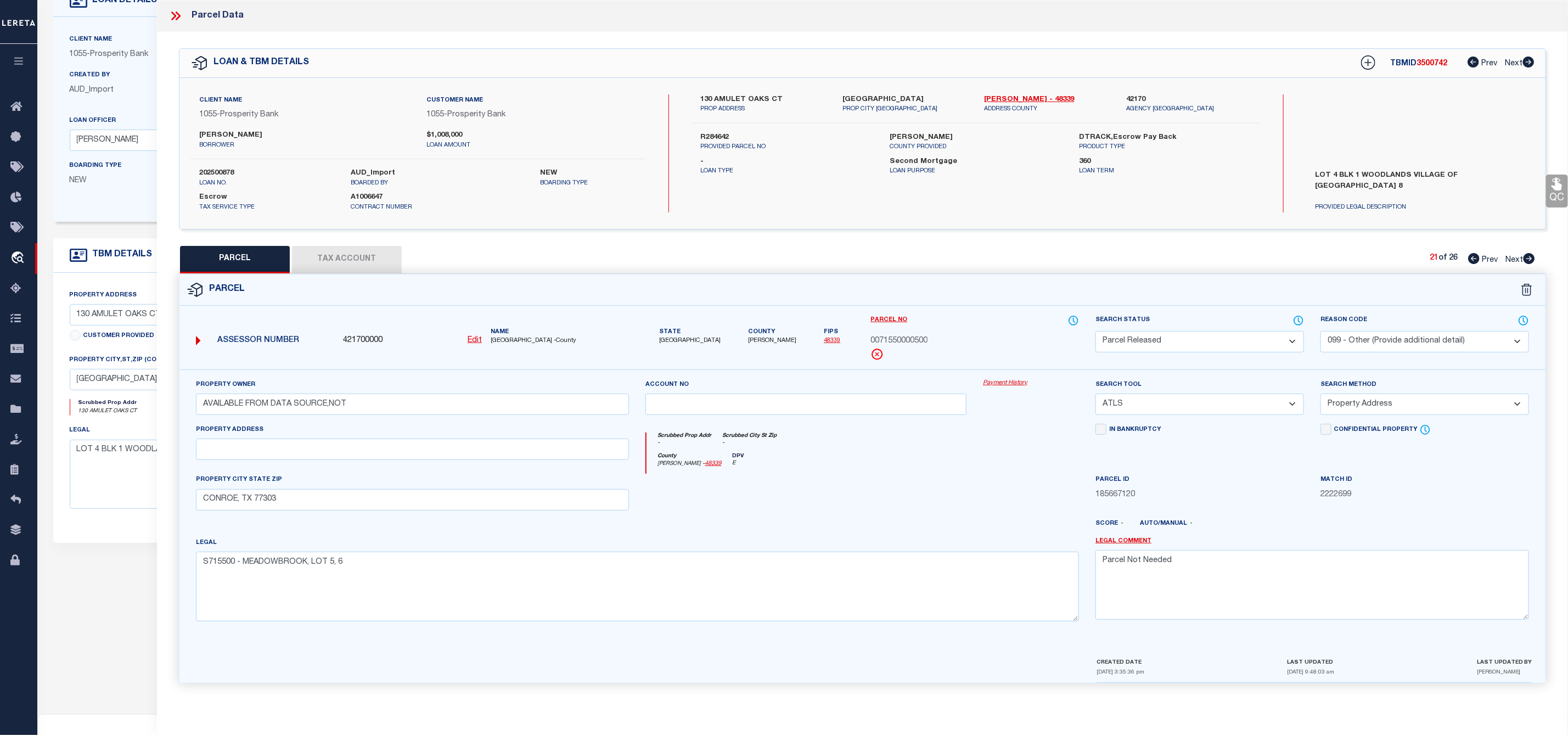
click at [1530, 259] on icon at bounding box center [1529, 259] width 12 height 11
click at [1228, 346] on select "Automated Search Bad Parcel Complete Duplicate Parcel High Dollar Reporting In …" at bounding box center [1200, 341] width 209 height 21
click at [1095, 332] on select "Automated Search Bad Parcel Complete Duplicate Parcel High Dollar Reporting In …" at bounding box center [1200, 341] width 209 height 21
click at [1390, 334] on select "- Select Reason Code - 099 - Other (Provide additional detail) ACT - Agency Cha…" at bounding box center [1424, 341] width 209 height 21
click at [1320, 332] on select "- Select Reason Code - 099 - Other (Provide additional detail) ACT - Agency Cha…" at bounding box center [1424, 341] width 209 height 21
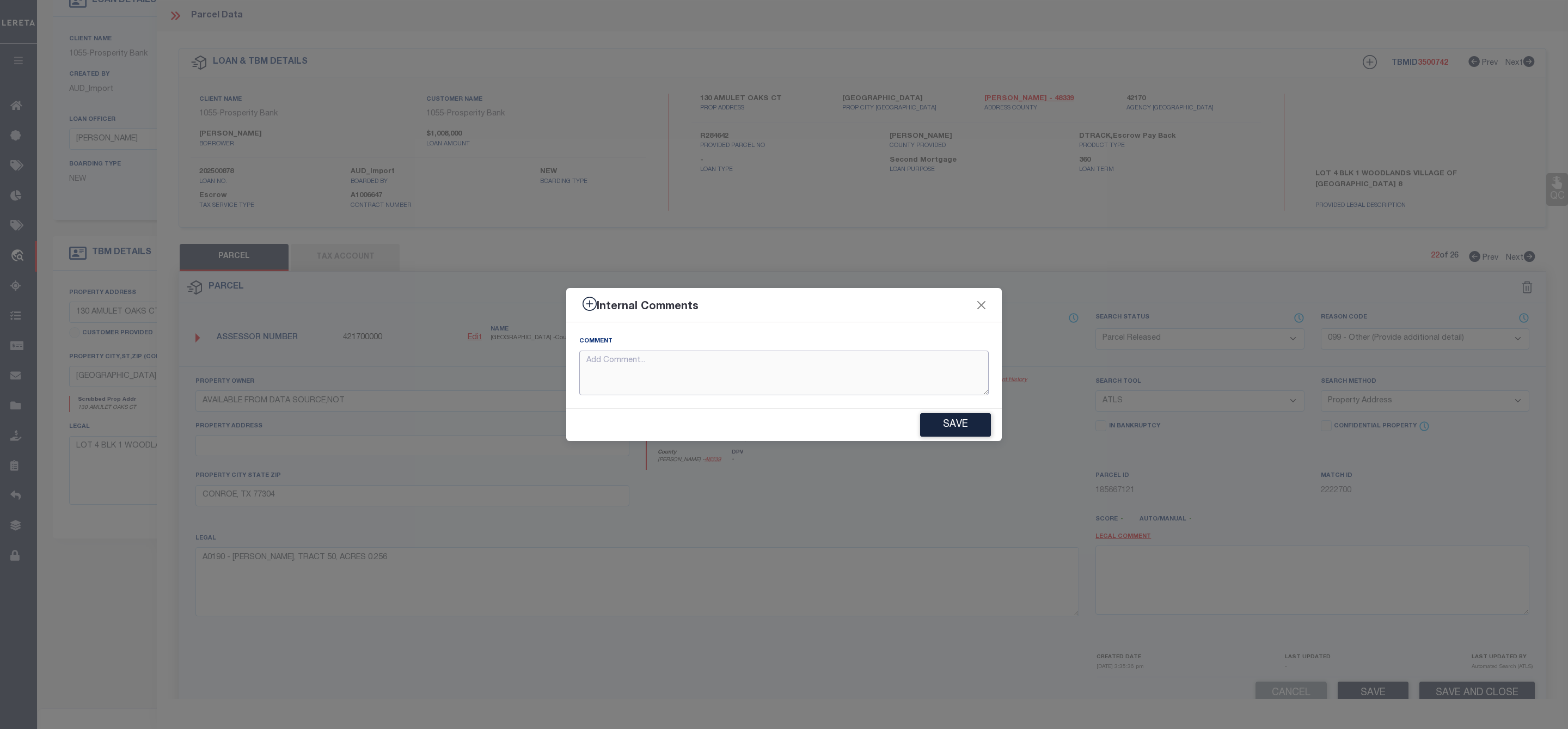
click at [815, 369] on textarea at bounding box center [783, 373] width 409 height 45
paste textarea "Parcel Not Needed"
click at [949, 429] on button "Save" at bounding box center [955, 424] width 71 height 23
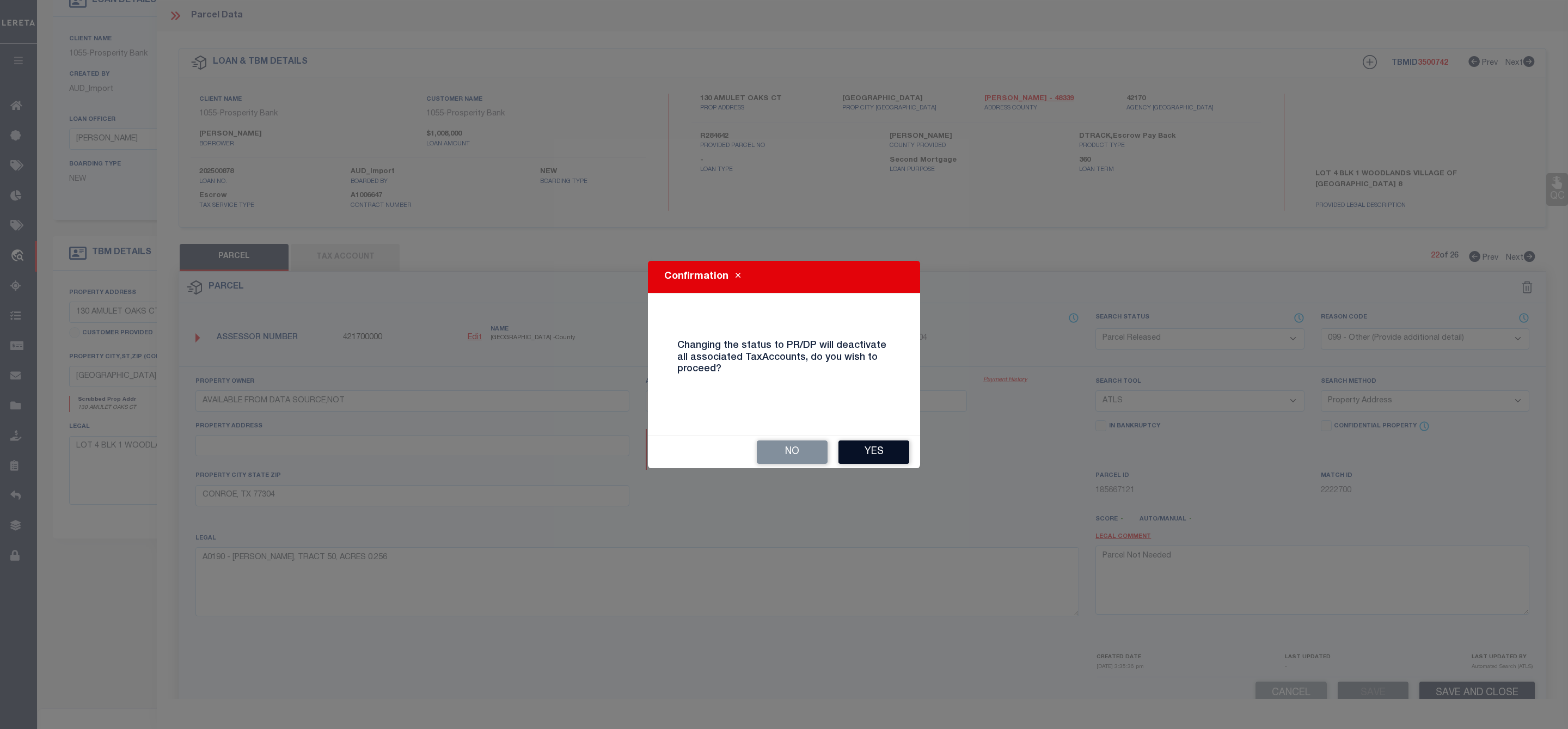
click at [885, 447] on button "Yes" at bounding box center [873, 452] width 71 height 23
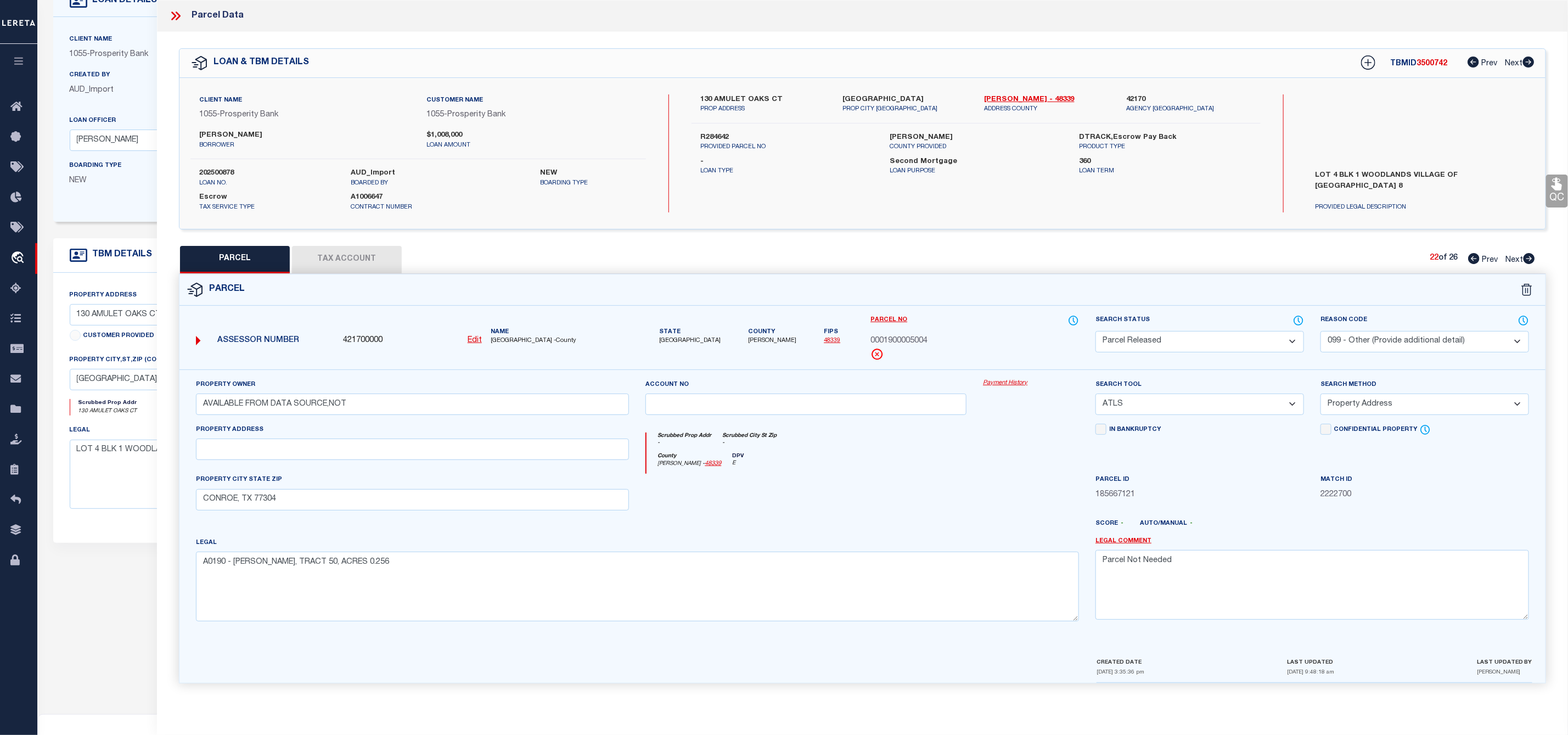
click at [1528, 262] on icon at bounding box center [1529, 259] width 11 height 11
click at [1219, 328] on div "Search Status Automated Search Bad Parcel Complete Duplicate Parcel High Dollar…" at bounding box center [1200, 334] width 209 height 38
click at [1207, 346] on select "Automated Search Bad Parcel Complete Duplicate Parcel High Dollar Reporting In …" at bounding box center [1200, 341] width 209 height 21
click at [1095, 332] on select "Automated Search Bad Parcel Complete Duplicate Parcel High Dollar Reporting In …" at bounding box center [1200, 341] width 209 height 21
click at [1383, 338] on select "- Select Reason Code - 099 - Other (Provide additional detail) ACT - Agency Cha…" at bounding box center [1424, 341] width 209 height 21
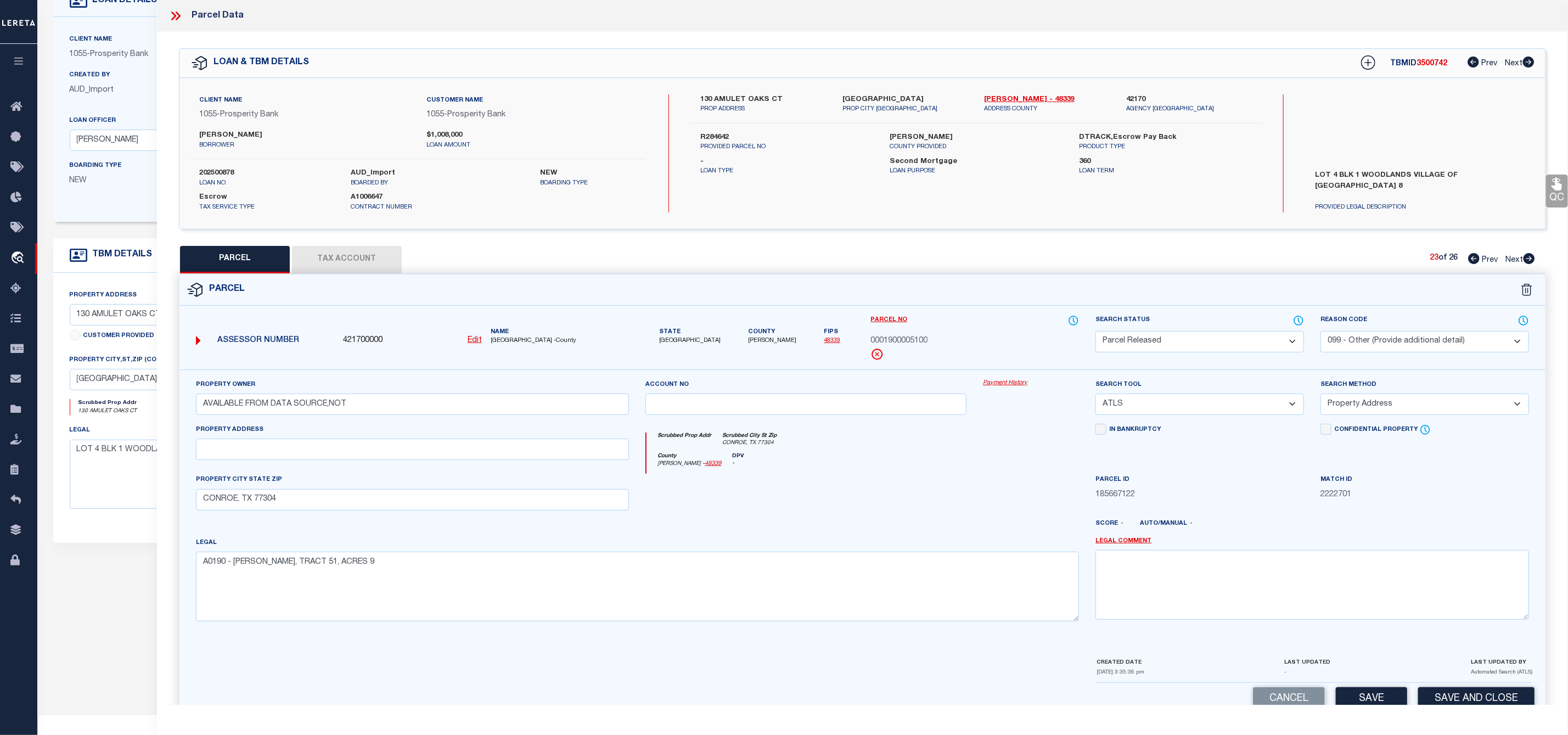
click at [1320, 332] on select "- Select Reason Code - 099 - Other (Provide additional detail) ACT - Agency Cha…" at bounding box center [1424, 341] width 209 height 21
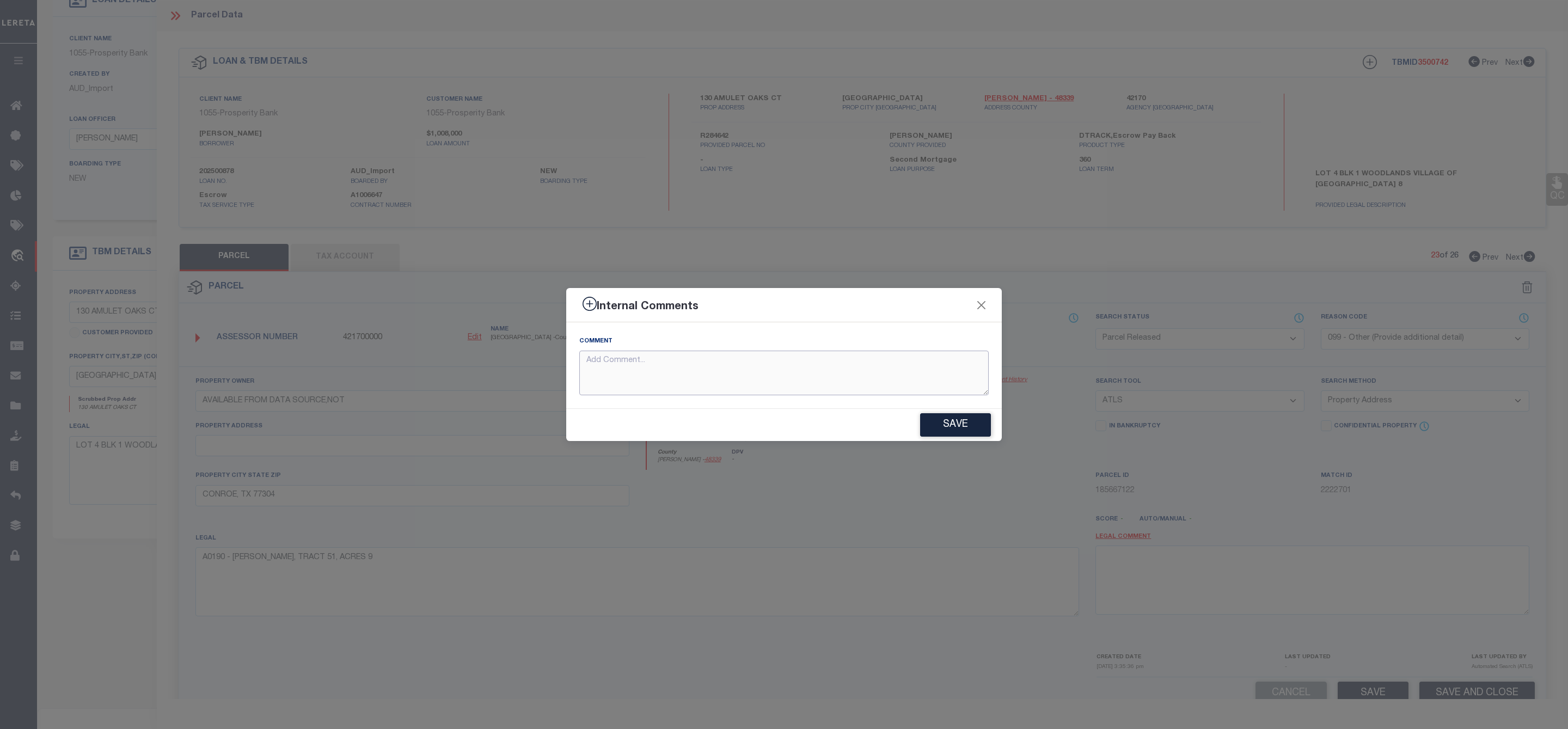
click at [912, 375] on textarea at bounding box center [783, 373] width 409 height 45
paste textarea "Parcel Not Needed"
click at [973, 433] on button "Save" at bounding box center [955, 424] width 71 height 23
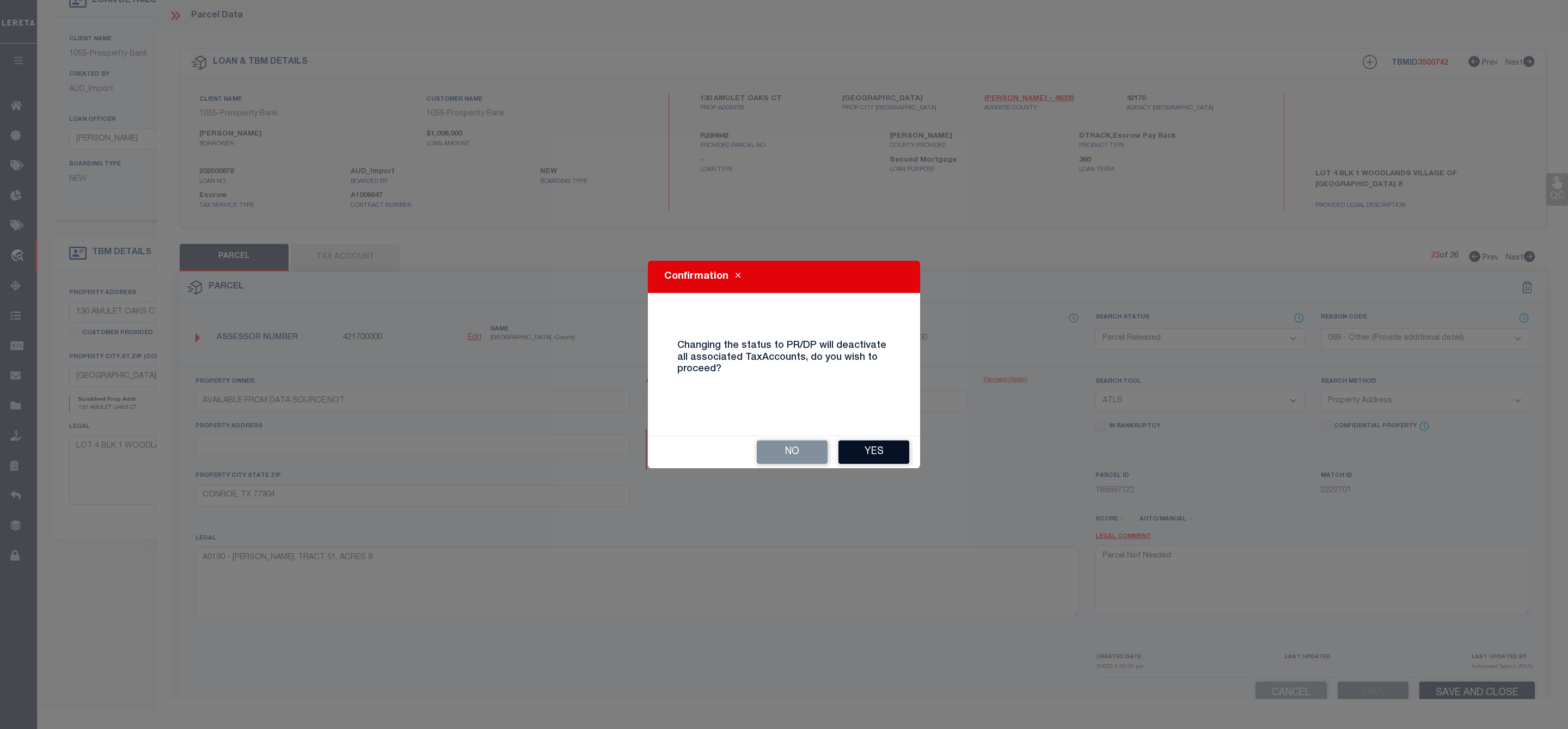
click at [887, 452] on button "Yes" at bounding box center [873, 452] width 71 height 23
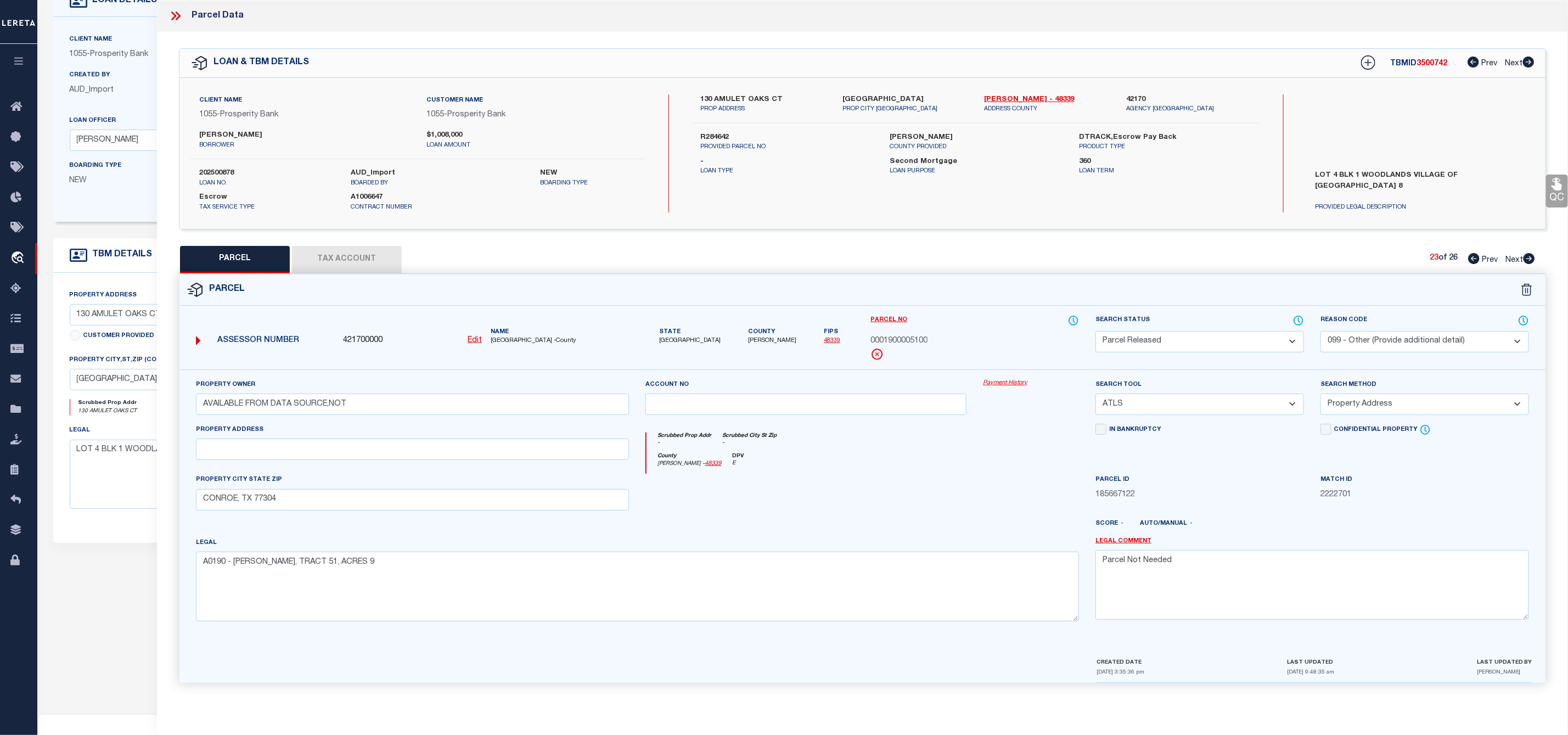
click at [1528, 256] on icon at bounding box center [1529, 259] width 11 height 11
click at [1251, 335] on select "Automated Search Bad Parcel Complete Duplicate Parcel High Dollar Reporting In …" at bounding box center [1200, 341] width 209 height 21
click at [1095, 332] on select "Automated Search Bad Parcel Complete Duplicate Parcel High Dollar Reporting In …" at bounding box center [1200, 341] width 209 height 21
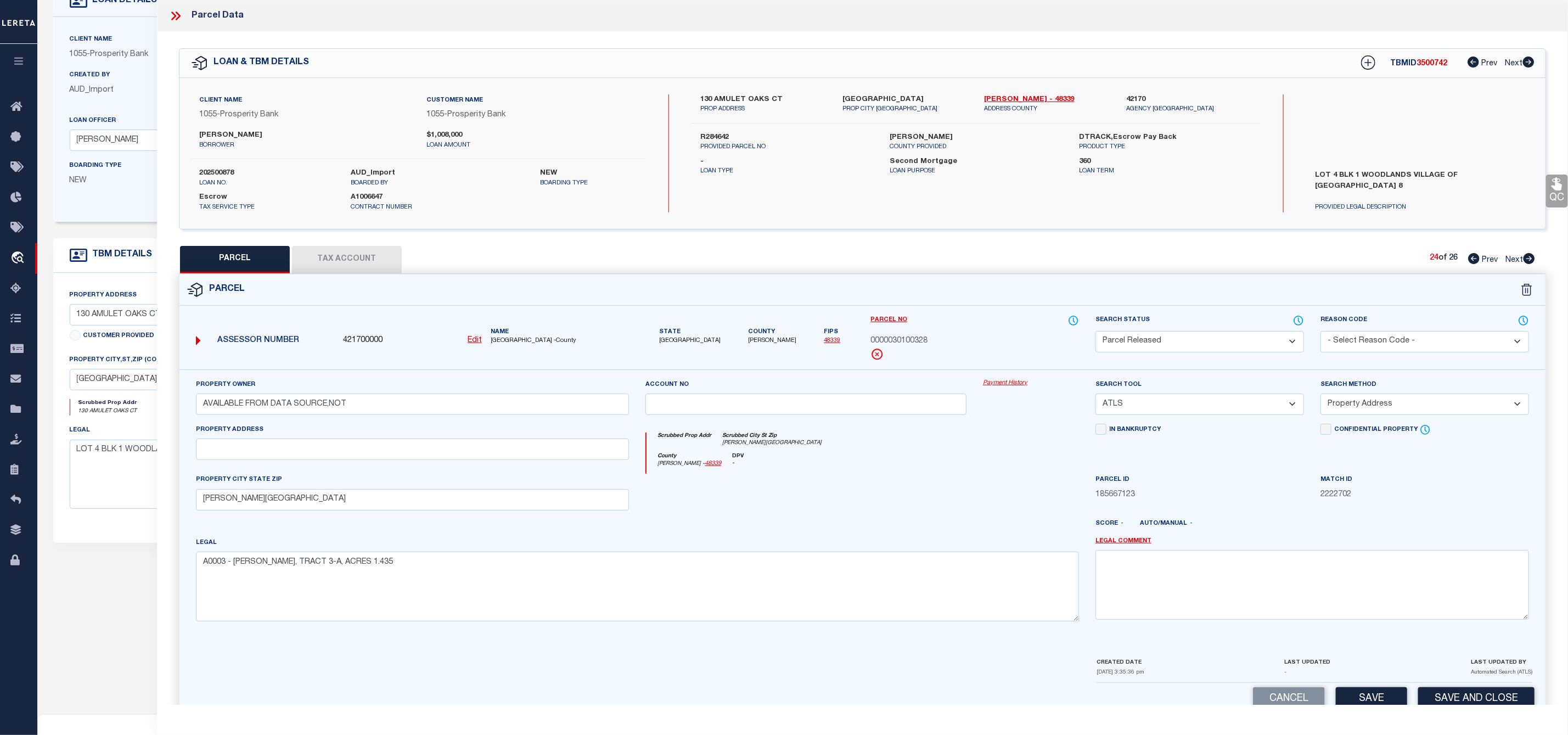
click at [1403, 344] on select "- Select Reason Code - 099 - Other (Provide additional detail) ACT - Agency Cha…" at bounding box center [1424, 341] width 209 height 21
click at [1320, 332] on select "- Select Reason Code - 099 - Other (Provide additional detail) ACT - Agency Cha…" at bounding box center [1424, 341] width 209 height 21
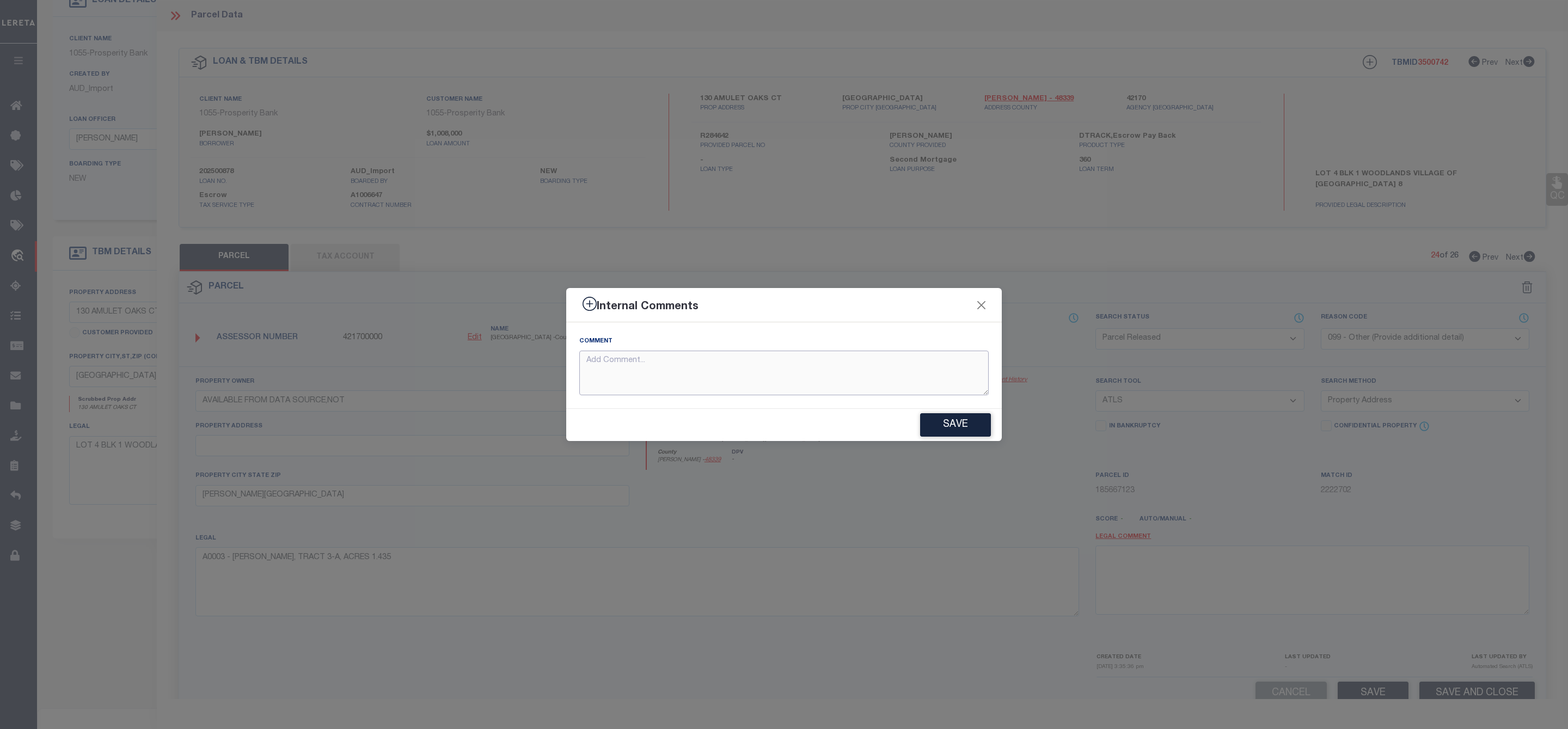
click at [823, 361] on textarea at bounding box center [783, 373] width 409 height 45
paste textarea "Parcel Not Needed"
click at [946, 427] on button "Save" at bounding box center [955, 424] width 71 height 23
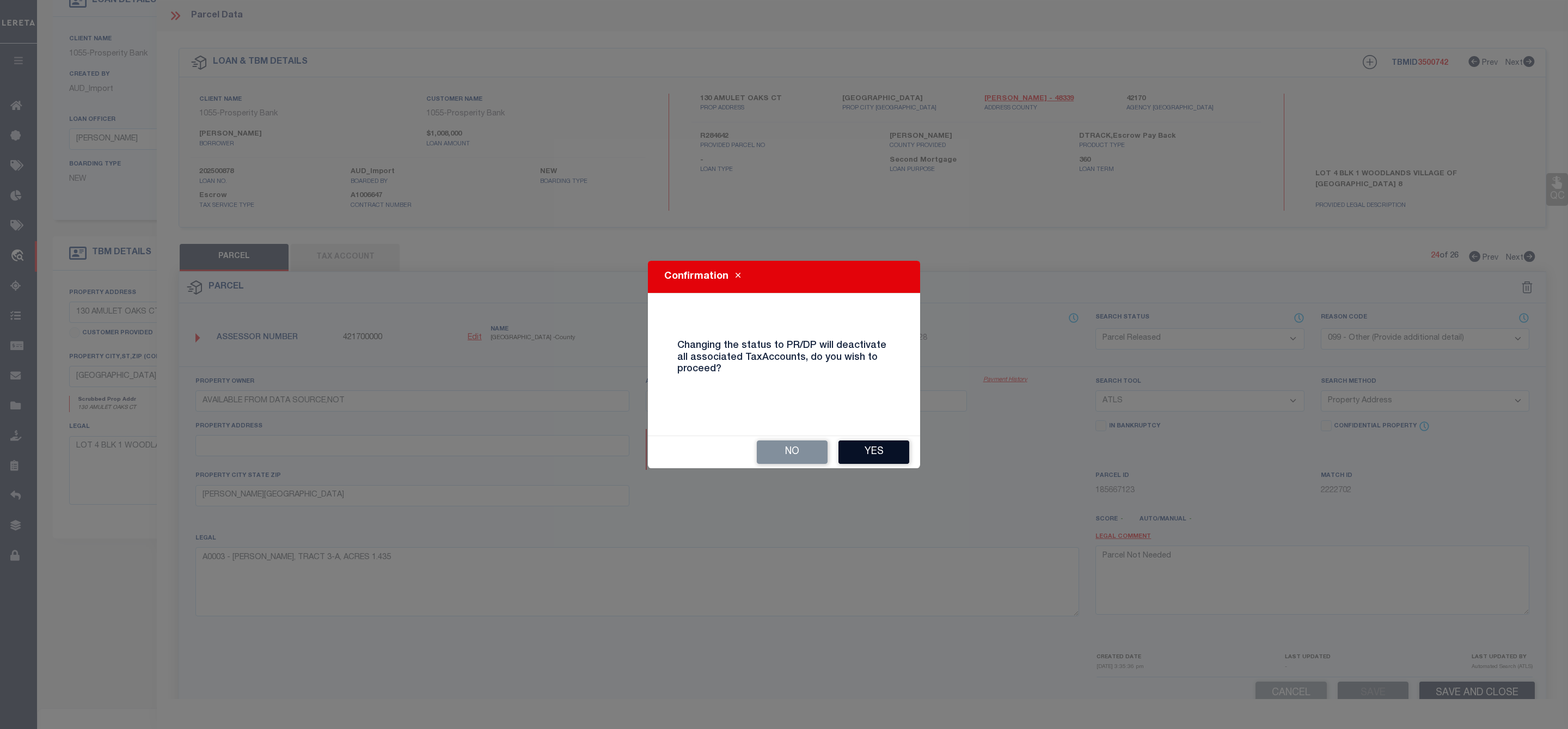
click at [866, 444] on button "Yes" at bounding box center [873, 452] width 71 height 23
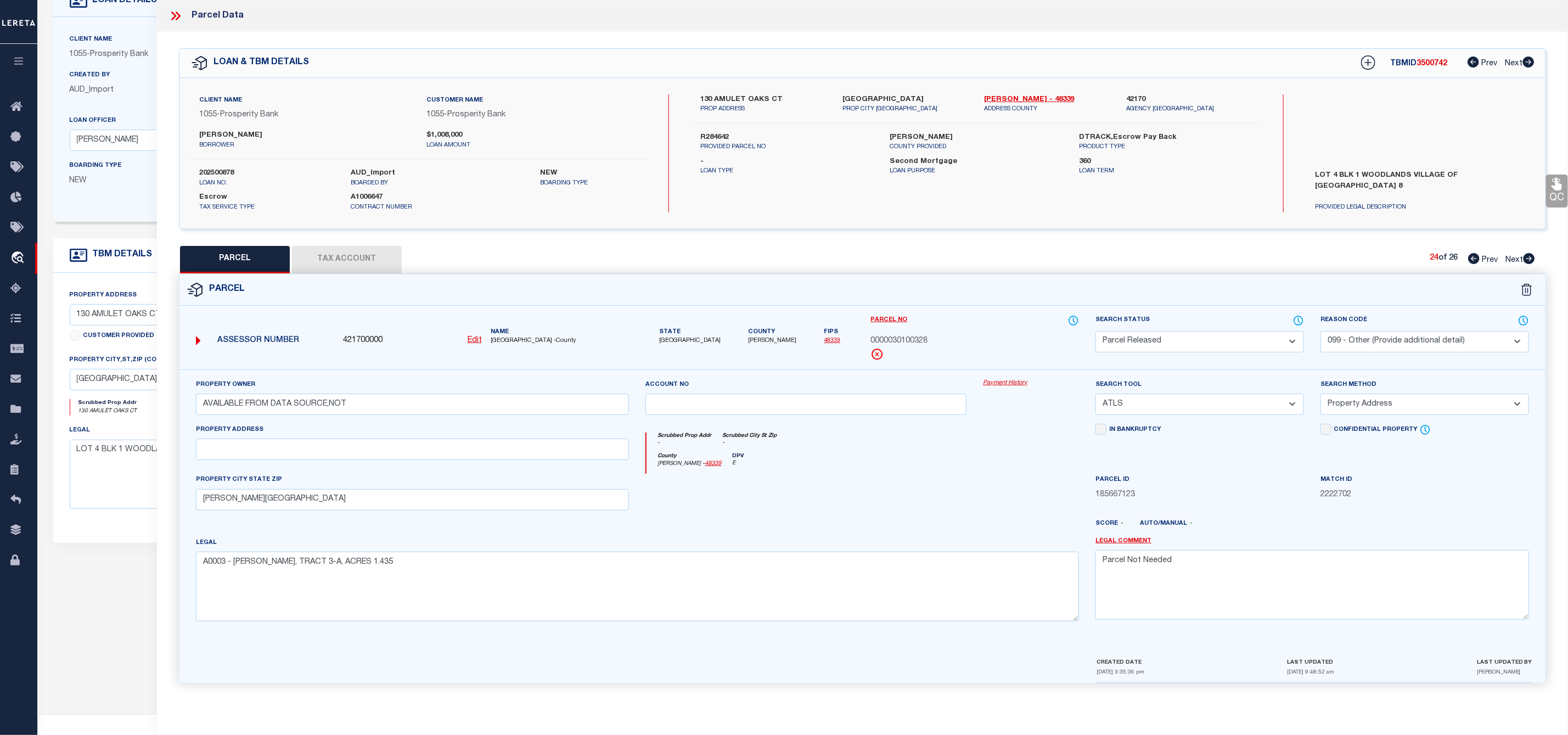
click at [1530, 259] on icon at bounding box center [1529, 259] width 12 height 11
click at [1204, 347] on select "Automated Search Bad Parcel Complete Duplicate Parcel High Dollar Reporting In …" at bounding box center [1200, 341] width 209 height 21
click at [1095, 332] on select "Automated Search Bad Parcel Complete Duplicate Parcel High Dollar Reporting In …" at bounding box center [1200, 341] width 209 height 21
click at [1372, 341] on select "- Select Reason Code - 099 - Other (Provide additional detail) ACT - Agency Cha…" at bounding box center [1424, 341] width 209 height 21
click at [1320, 332] on select "- Select Reason Code - 099 - Other (Provide additional detail) ACT - Agency Cha…" at bounding box center [1424, 341] width 209 height 21
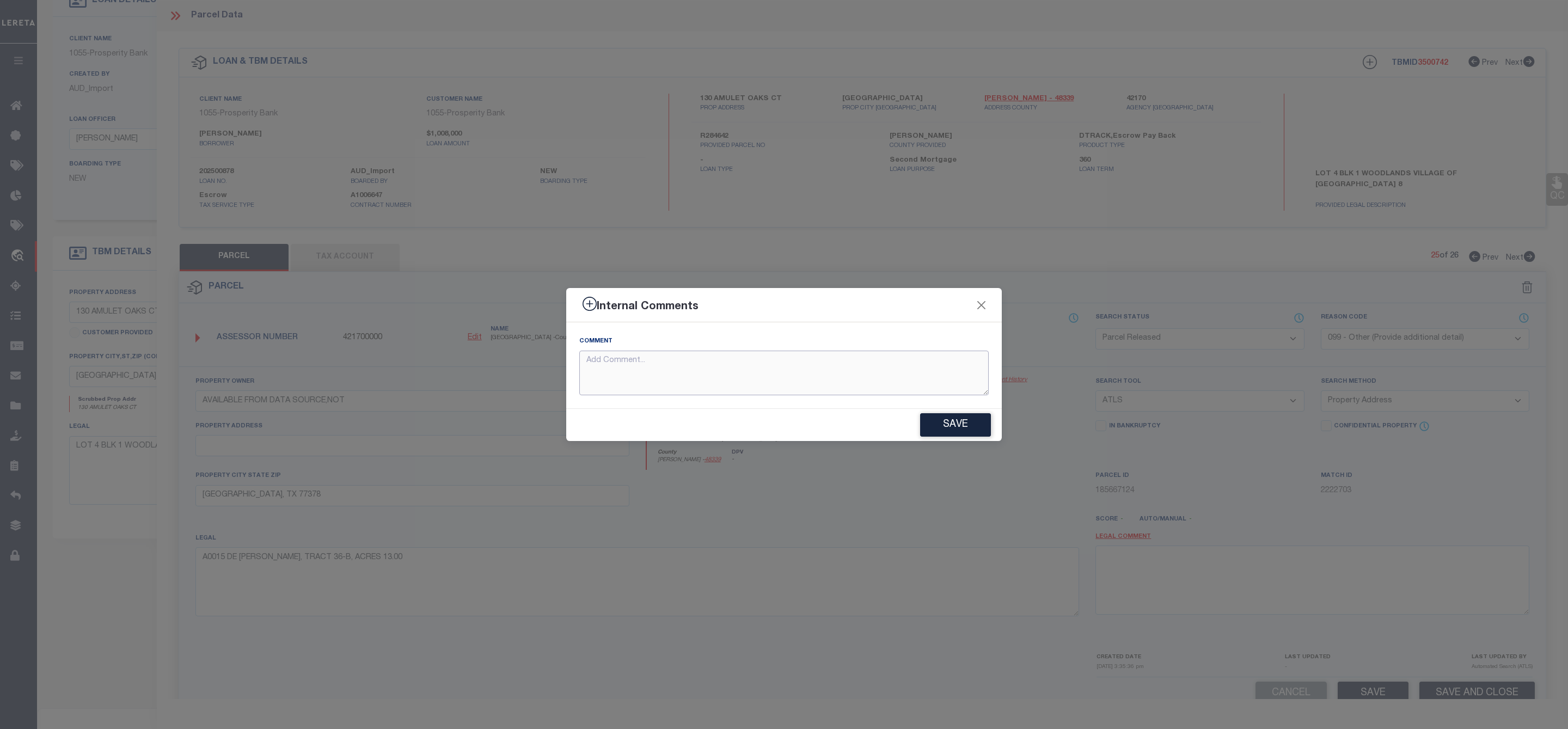
click at [873, 379] on textarea at bounding box center [783, 373] width 409 height 45
paste textarea "Parcel Not Needed"
click at [946, 433] on button "Save" at bounding box center [955, 424] width 71 height 23
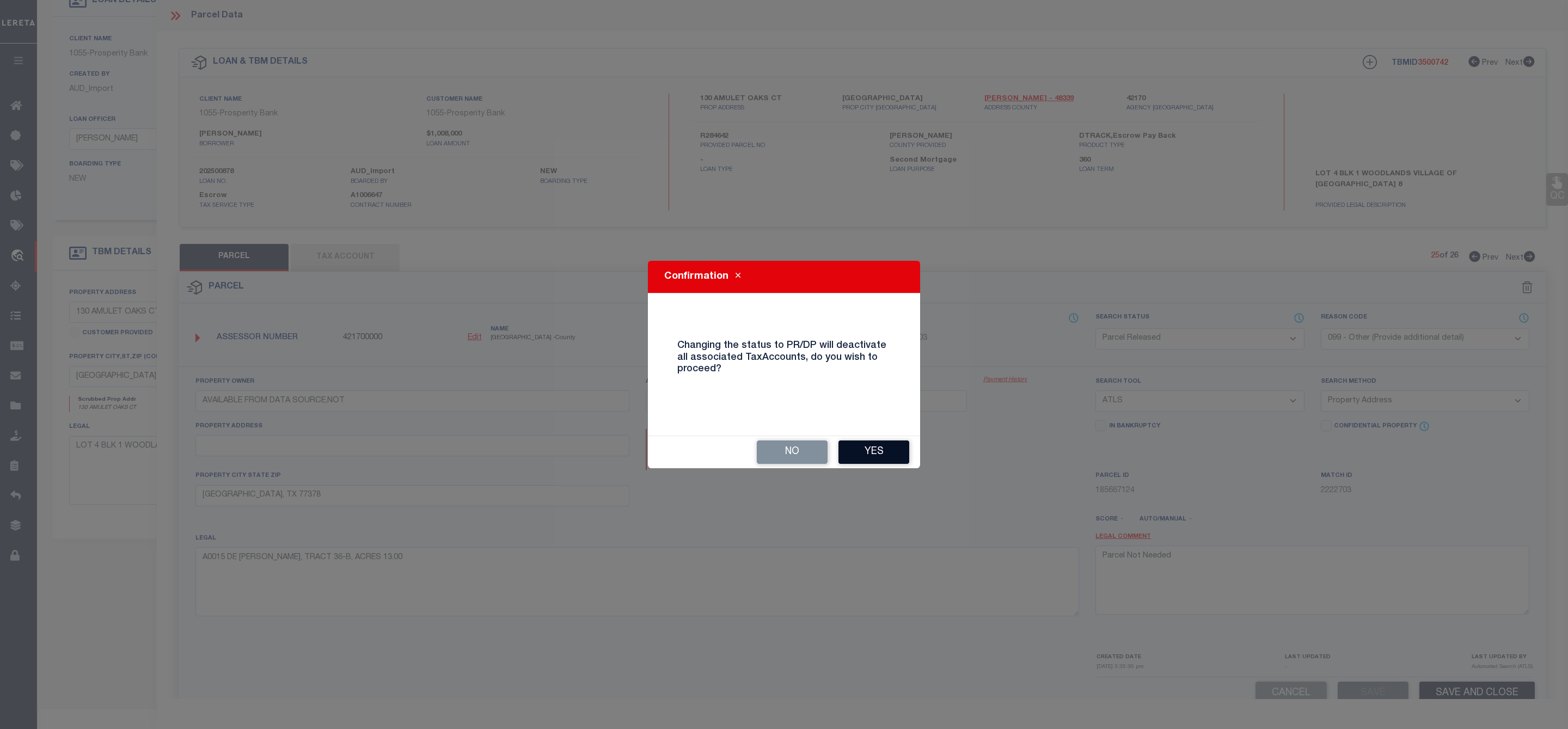
click at [870, 455] on button "Yes" at bounding box center [873, 452] width 71 height 23
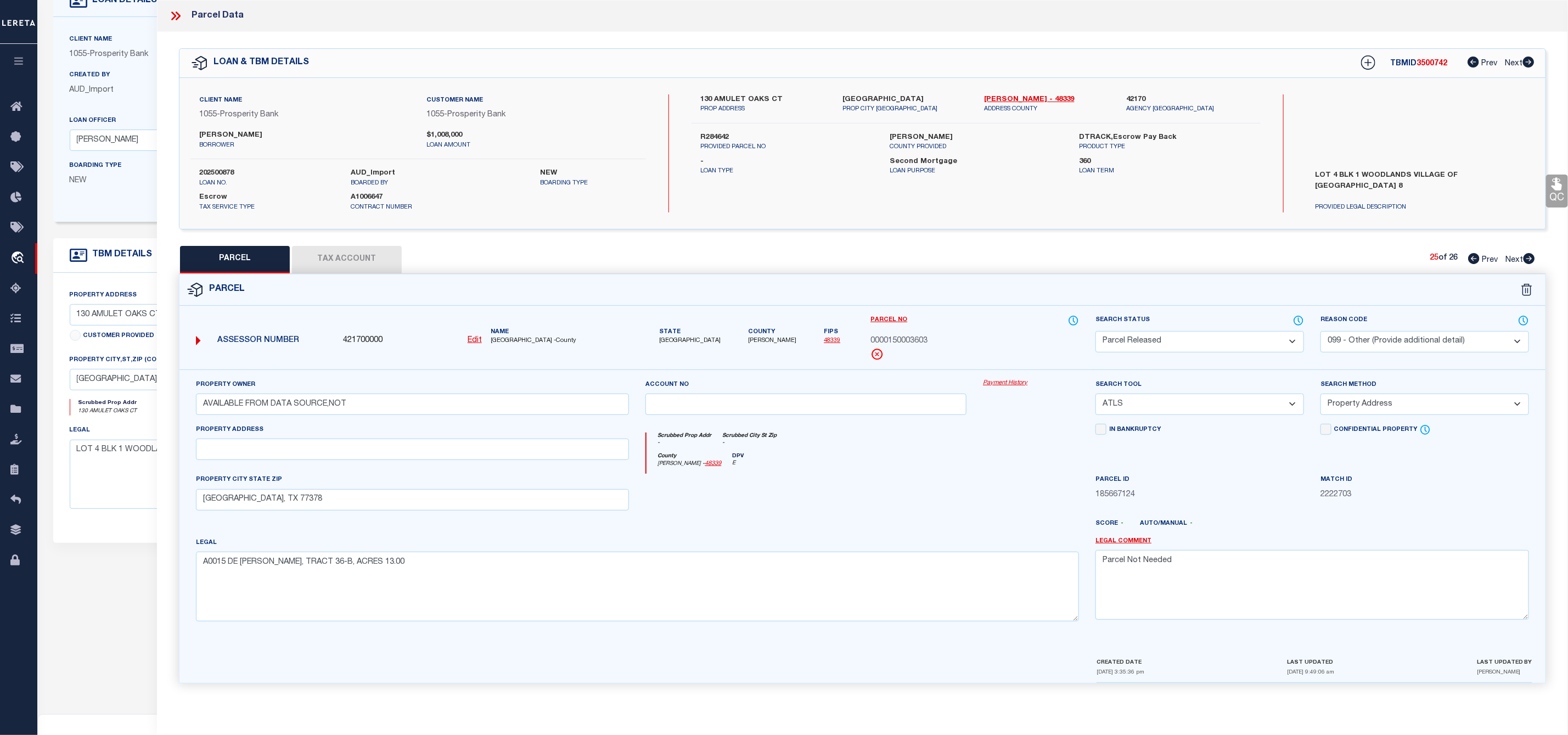
click at [1531, 260] on icon at bounding box center [1529, 259] width 12 height 11
click at [1215, 340] on select "Automated Search Bad Parcel Complete Duplicate Parcel High Dollar Reporting In …" at bounding box center [1200, 341] width 209 height 21
click at [1095, 332] on select "Automated Search Bad Parcel Complete Duplicate Parcel High Dollar Reporting In …" at bounding box center [1200, 341] width 209 height 21
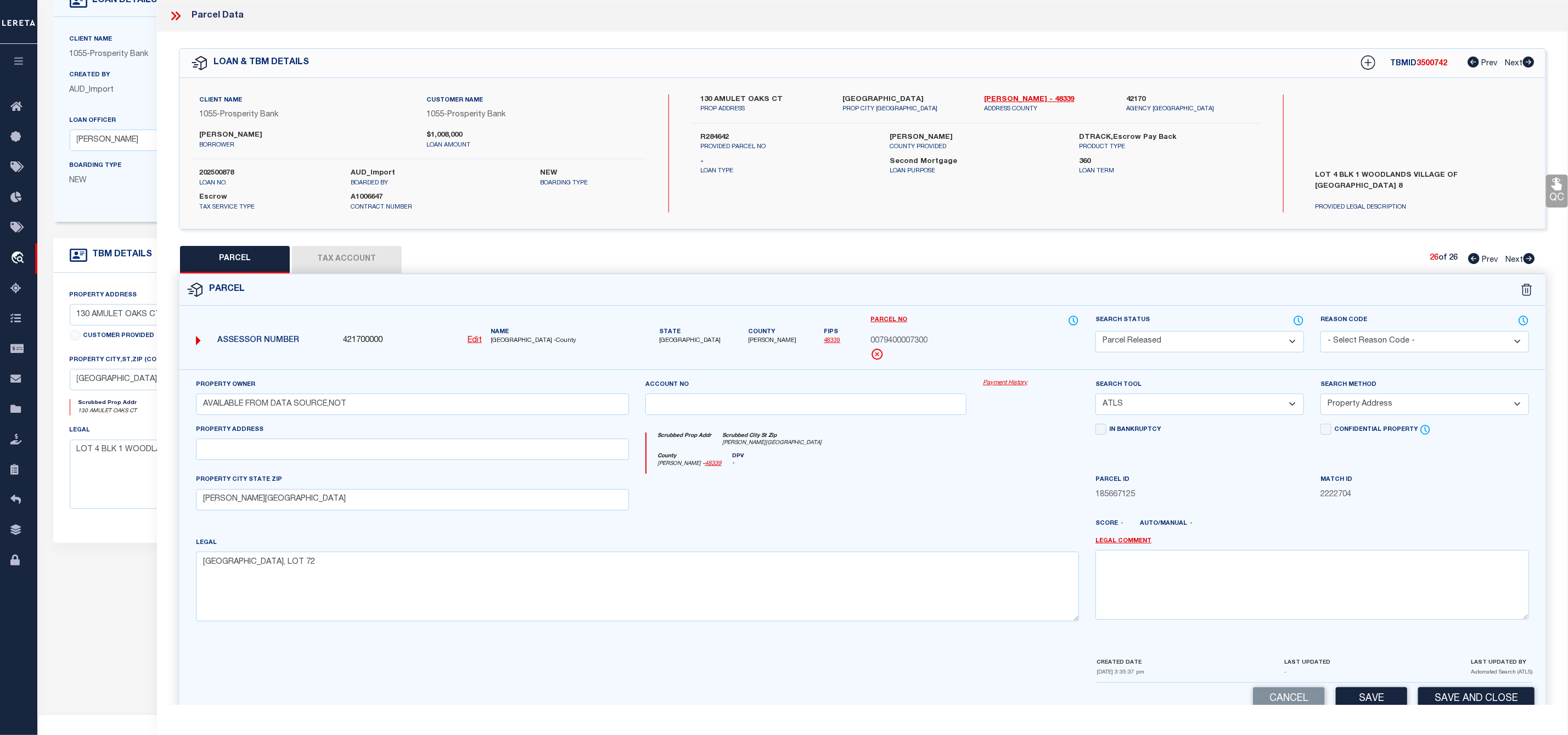
click at [1406, 341] on select "- Select Reason Code - 099 - Other (Provide additional detail) ACT - Agency Cha…" at bounding box center [1424, 341] width 209 height 21
click at [1320, 332] on select "- Select Reason Code - 099 - Other (Provide additional detail) ACT - Agency Cha…" at bounding box center [1424, 341] width 209 height 21
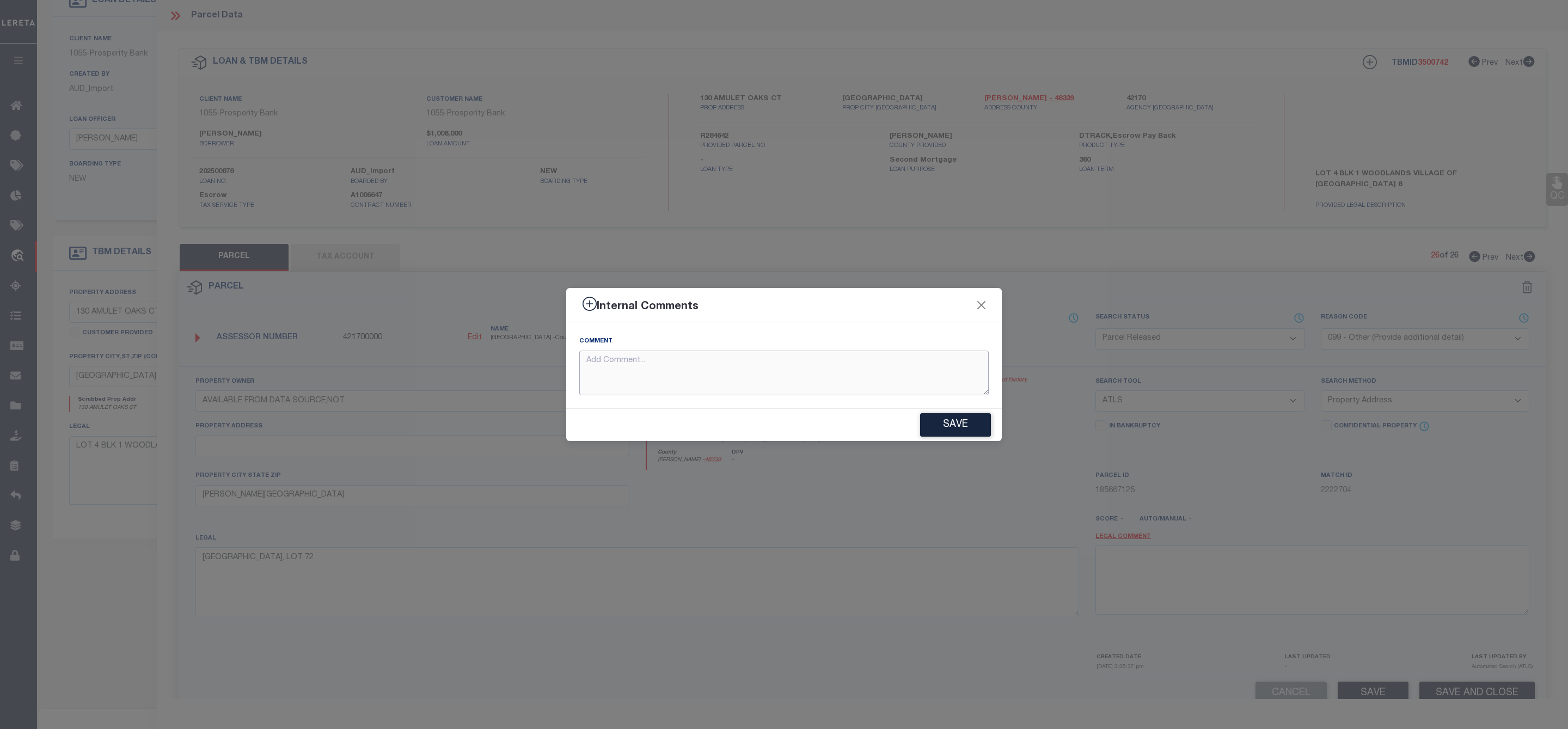
click at [926, 375] on textarea at bounding box center [783, 373] width 409 height 45
paste textarea "Parcel Not Needed"
click at [958, 429] on button "Save" at bounding box center [955, 424] width 71 height 23
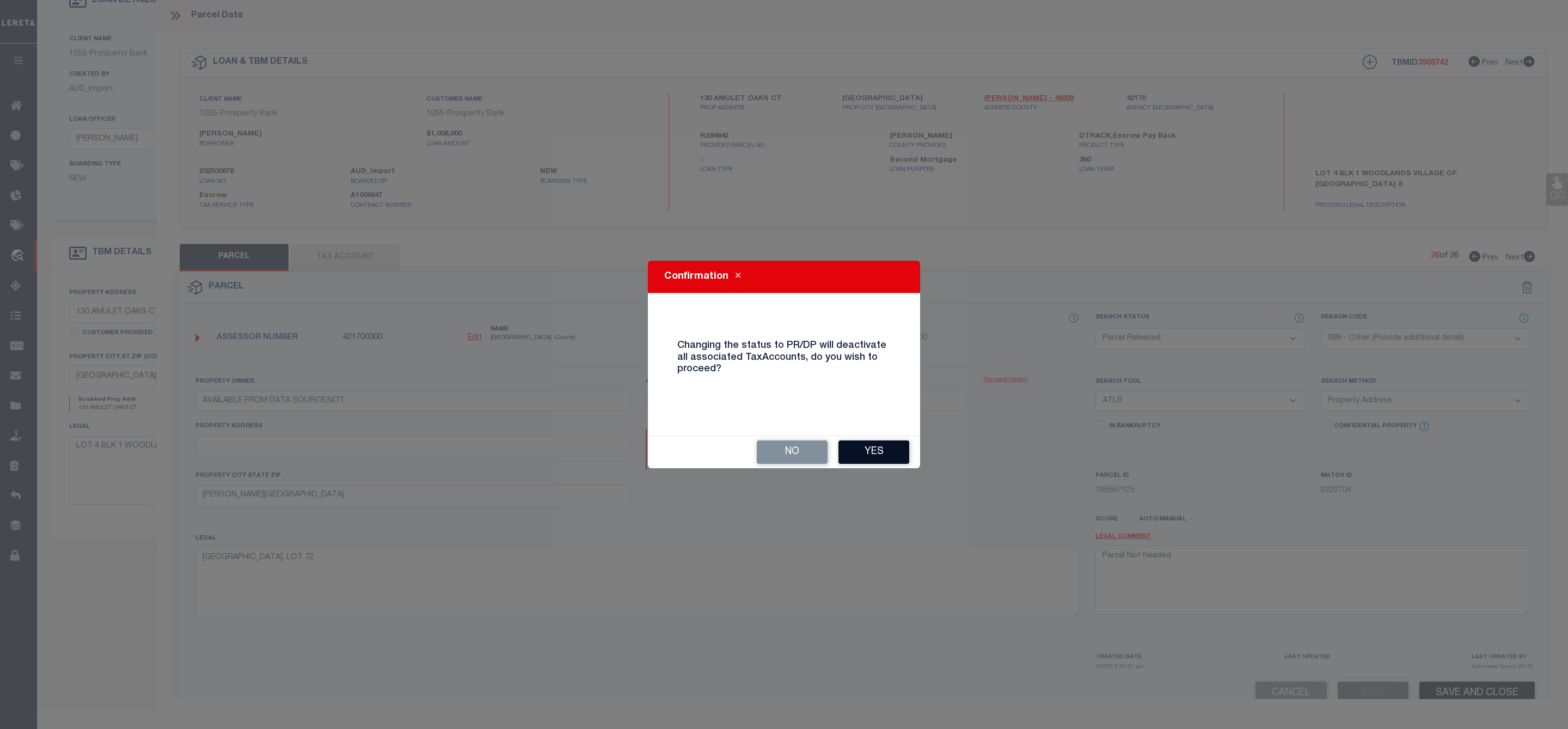
click at [877, 445] on button "Yes" at bounding box center [873, 452] width 71 height 23
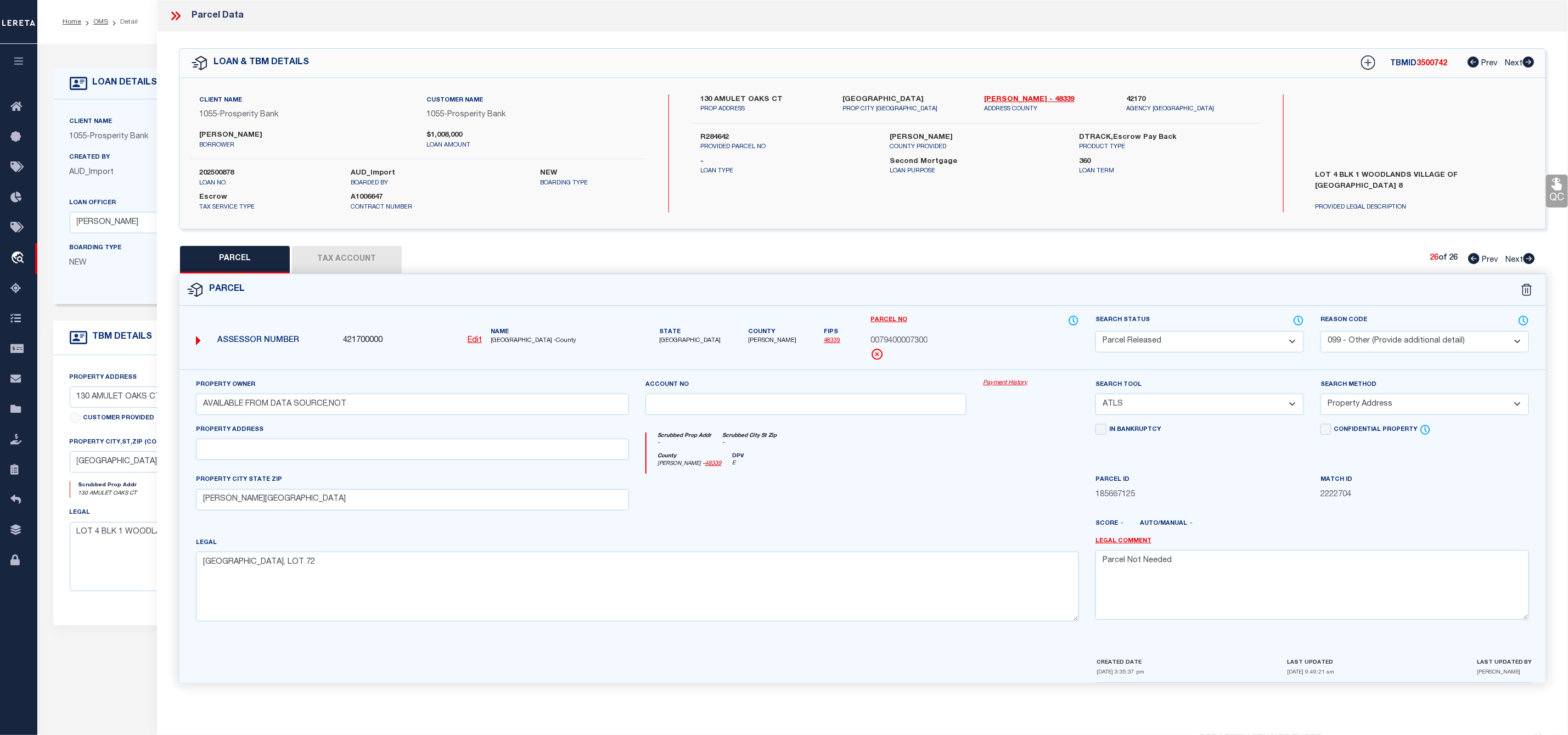
click at [180, 17] on icon at bounding box center [175, 16] width 14 height 14
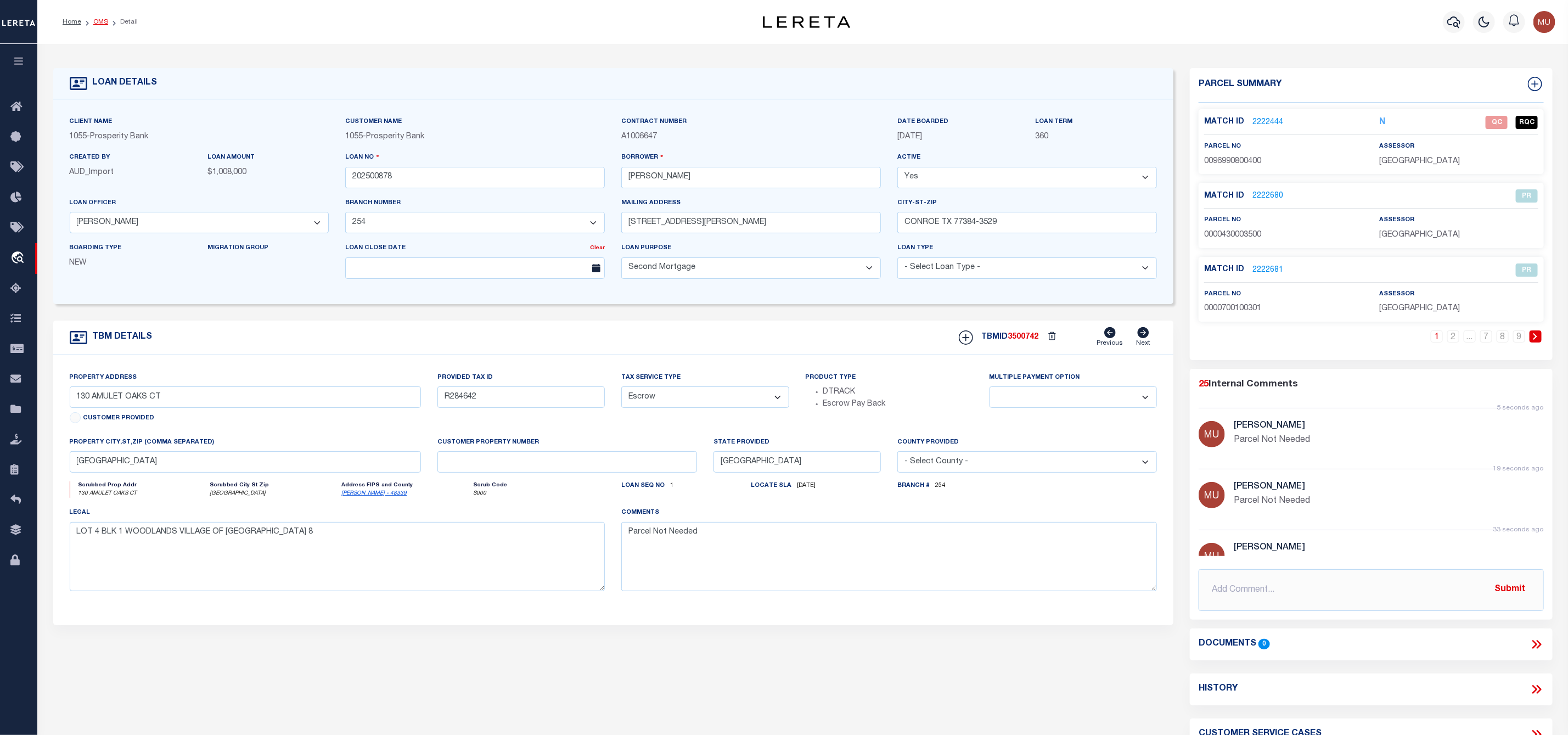
click at [104, 20] on link "OMS" at bounding box center [101, 22] width 15 height 7
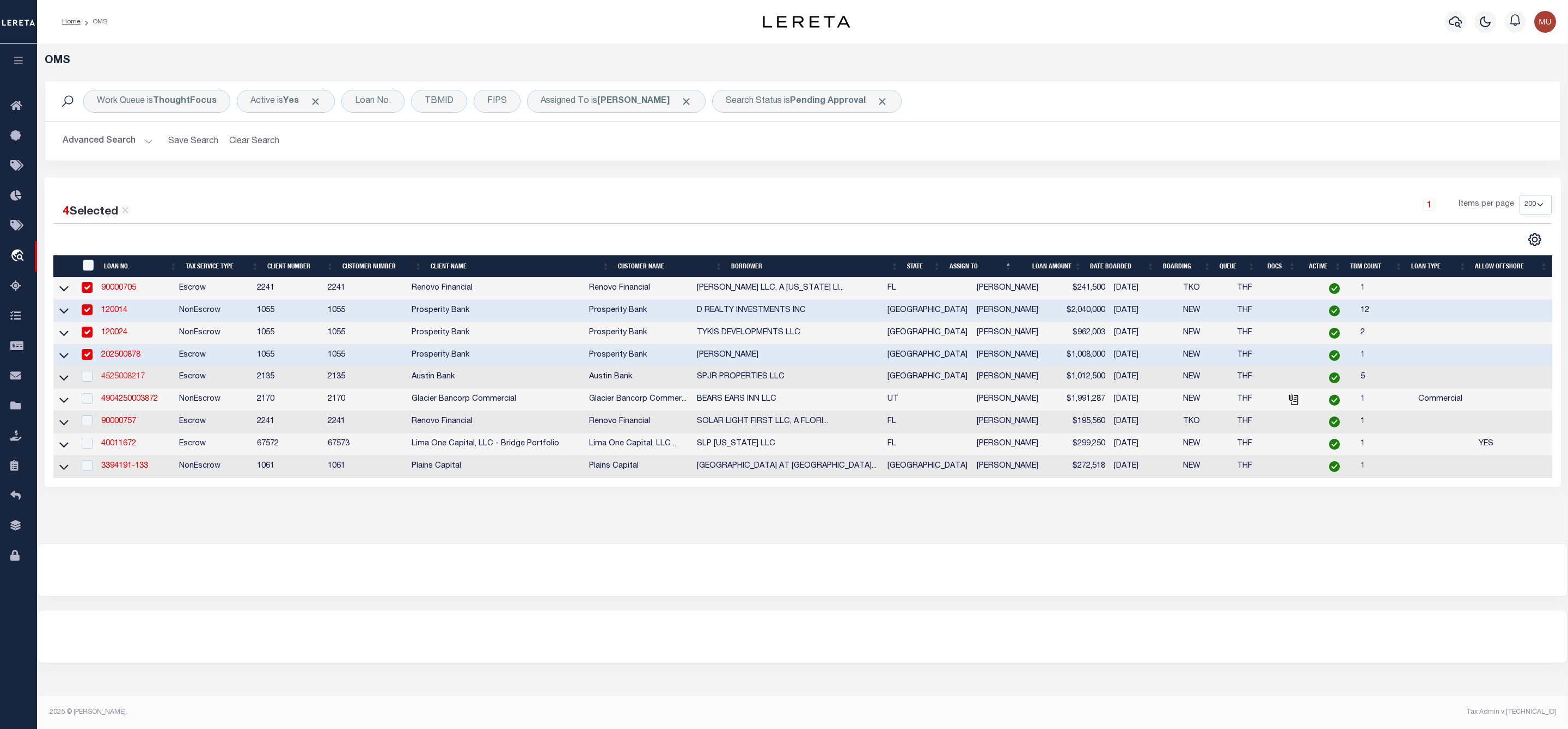
click at [131, 381] on link "4525008217" at bounding box center [123, 376] width 43 height 7
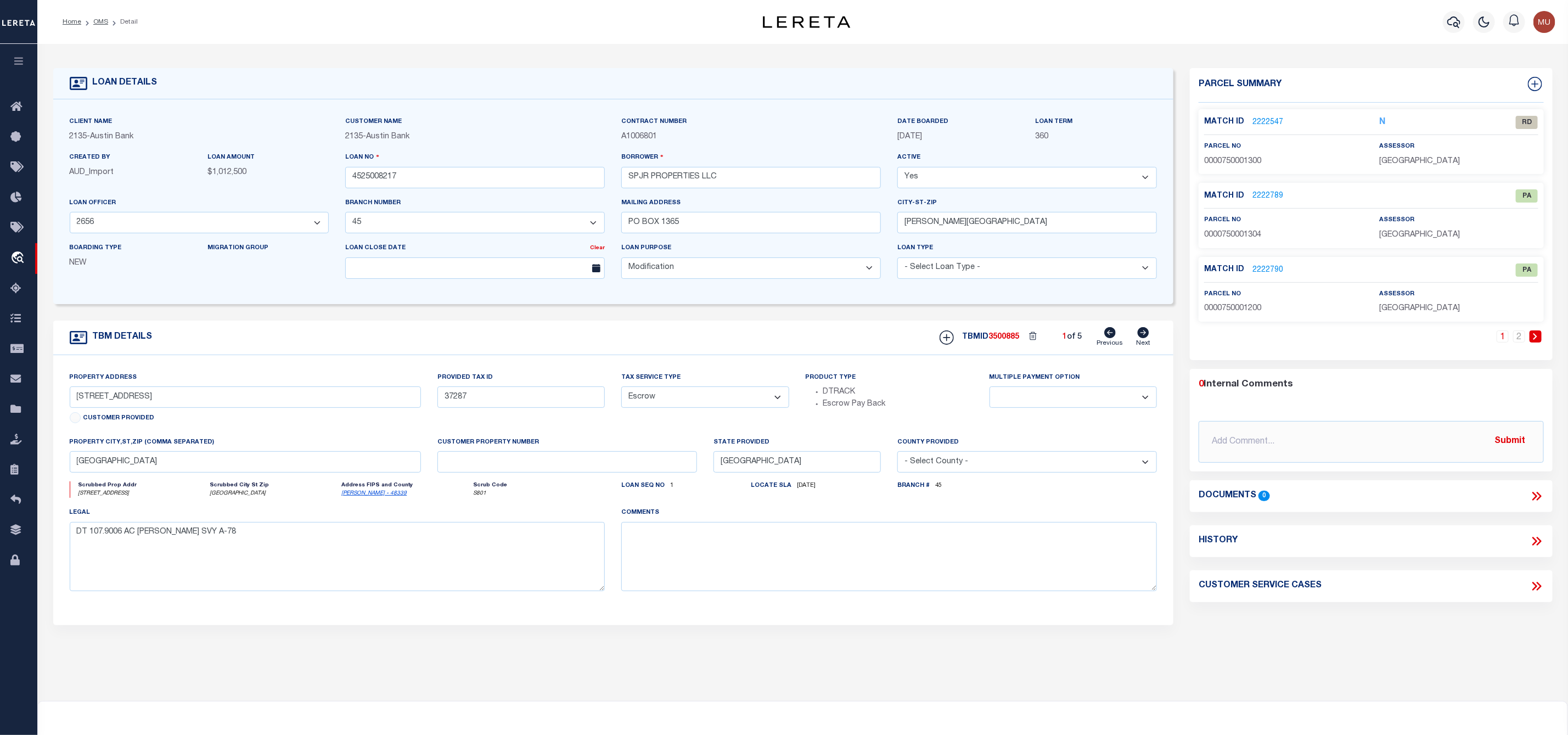
click at [1263, 119] on link "2222547" at bounding box center [1267, 122] width 31 height 11
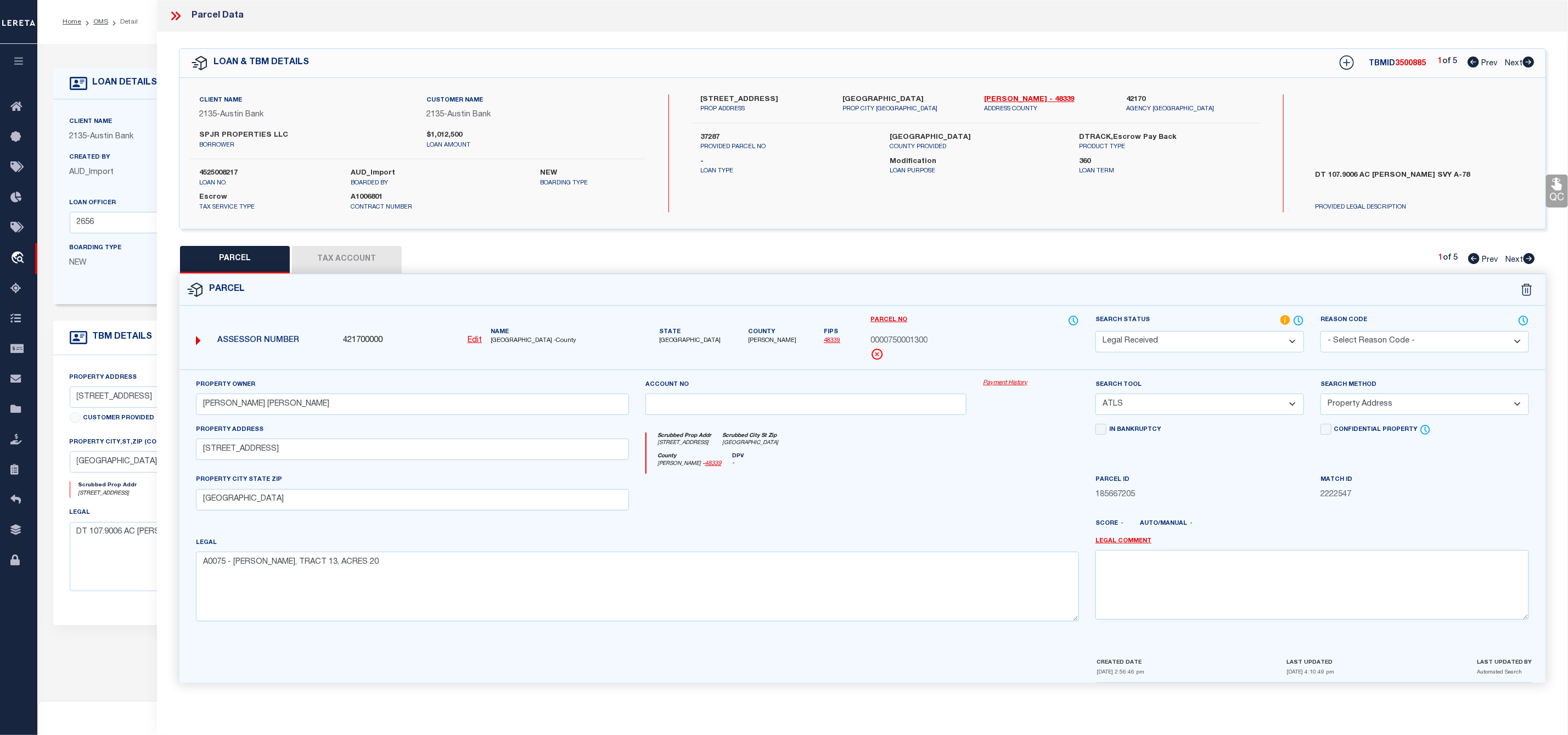
click at [1530, 259] on icon at bounding box center [1529, 259] width 11 height 11
click at [1190, 344] on select "Automated Search Bad Parcel Complete Duplicate Parcel High Dollar Reporting In …" at bounding box center [1200, 341] width 209 height 21
click at [1095, 332] on select "Automated Search Bad Parcel Complete Duplicate Parcel High Dollar Reporting In …" at bounding box center [1200, 341] width 209 height 21
click at [1365, 346] on select "- Select Reason Code - 099 - Other (Provide additional detail) ACT - Agency Cha…" at bounding box center [1424, 341] width 209 height 21
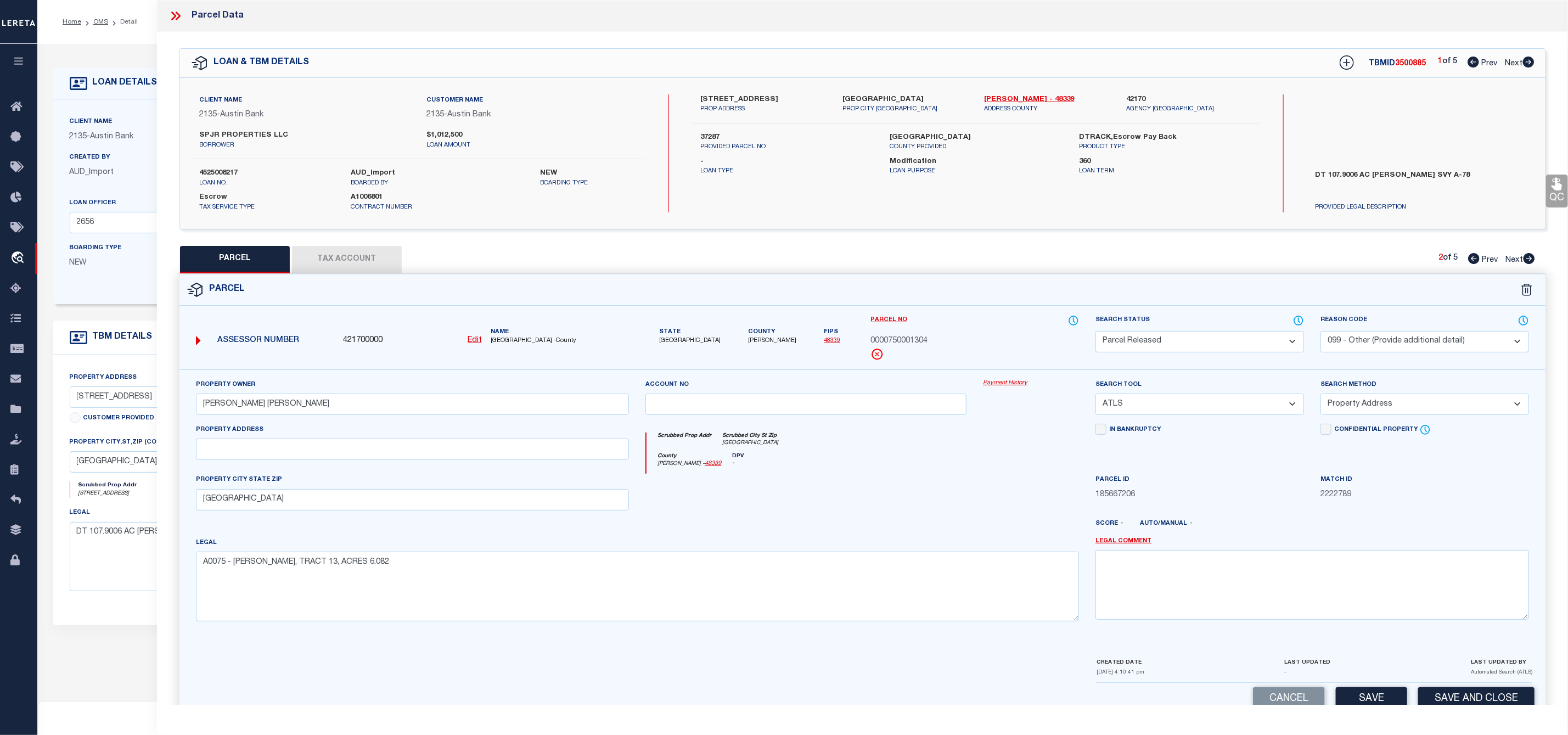
click at [1320, 332] on select "- Select Reason Code - 099 - Other (Provide additional detail) ACT - Agency Cha…" at bounding box center [1424, 341] width 209 height 21
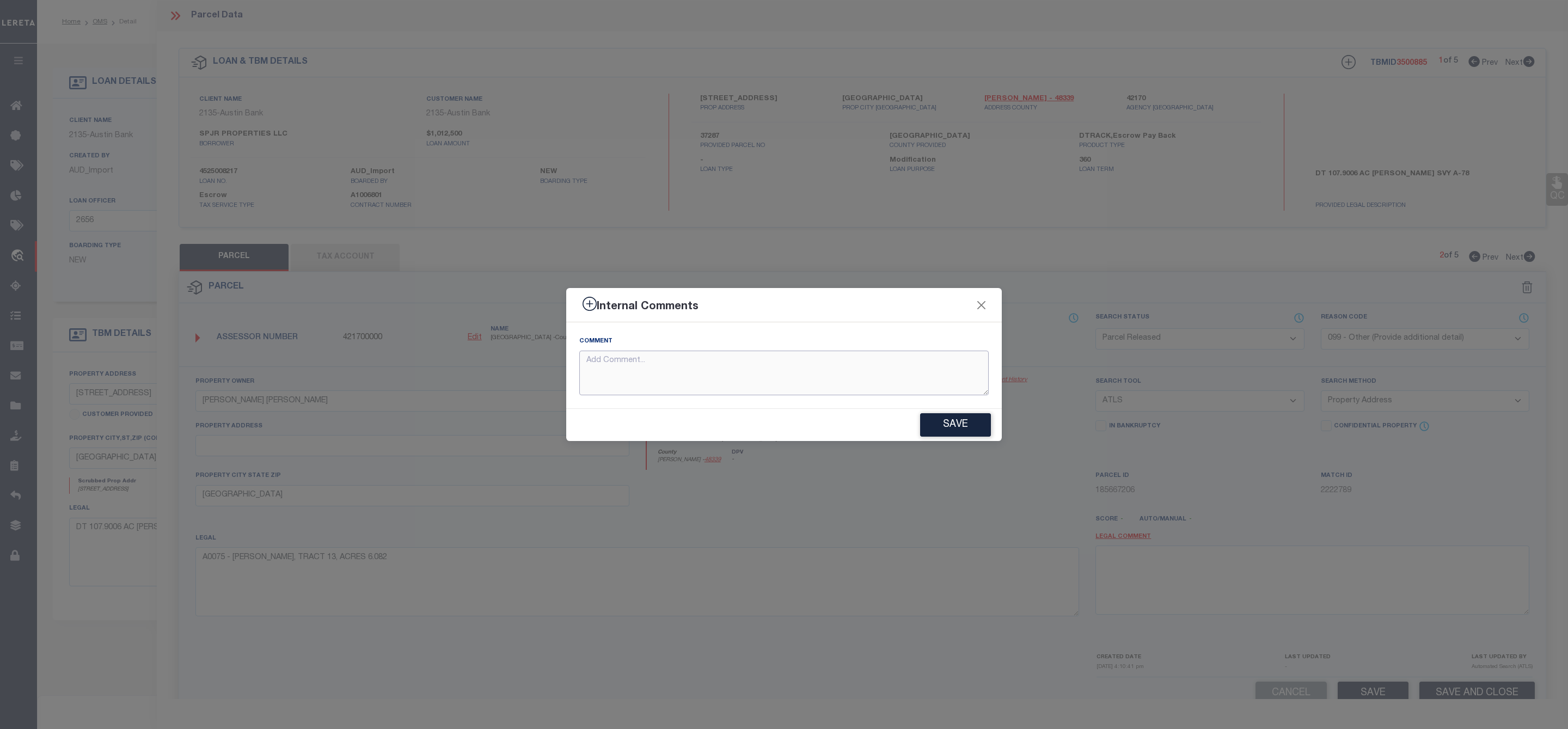
click at [839, 381] on textarea at bounding box center [783, 373] width 409 height 45
paste textarea "Parcel Not Needed"
click at [976, 435] on button "Save" at bounding box center [955, 424] width 71 height 23
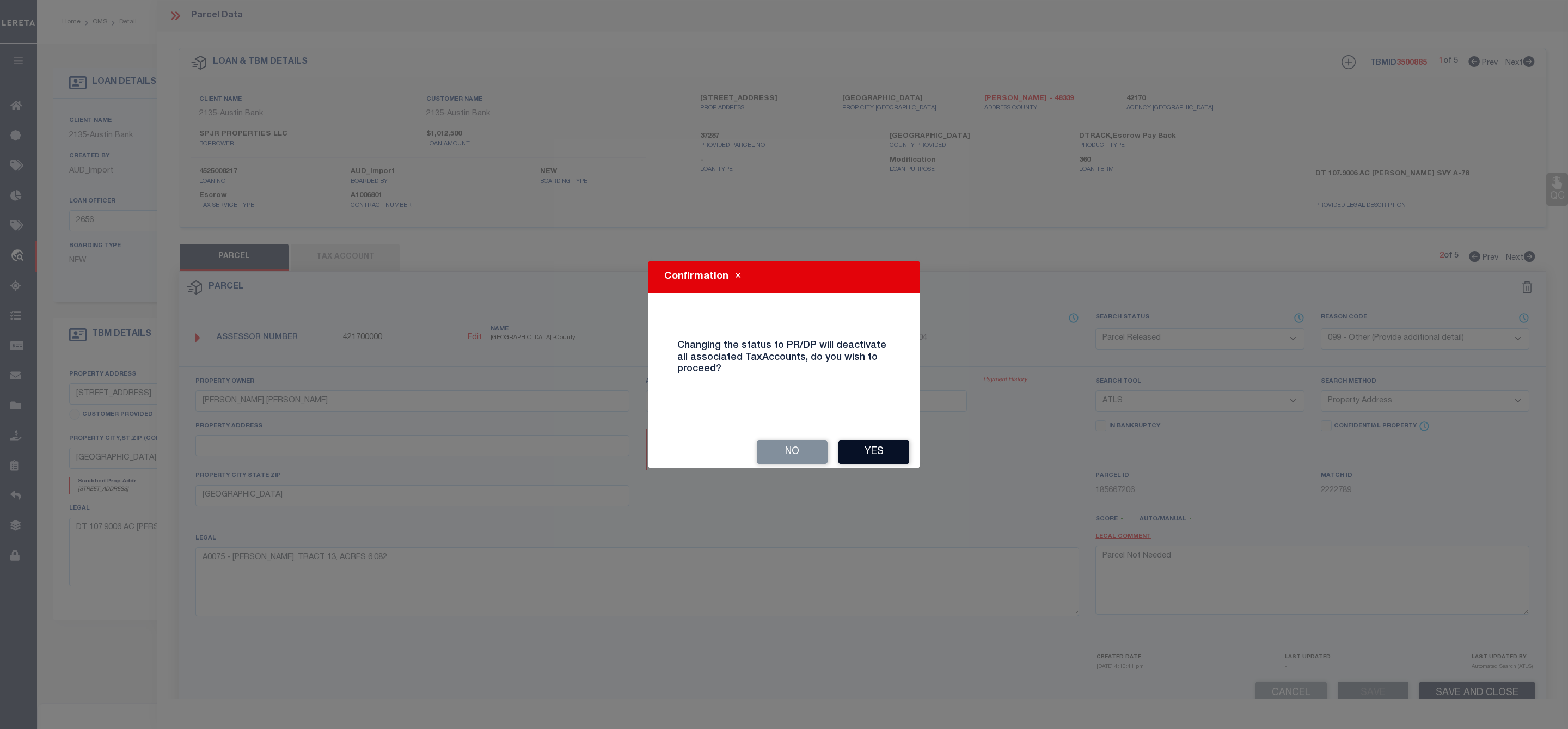
click at [882, 452] on button "Yes" at bounding box center [873, 452] width 71 height 23
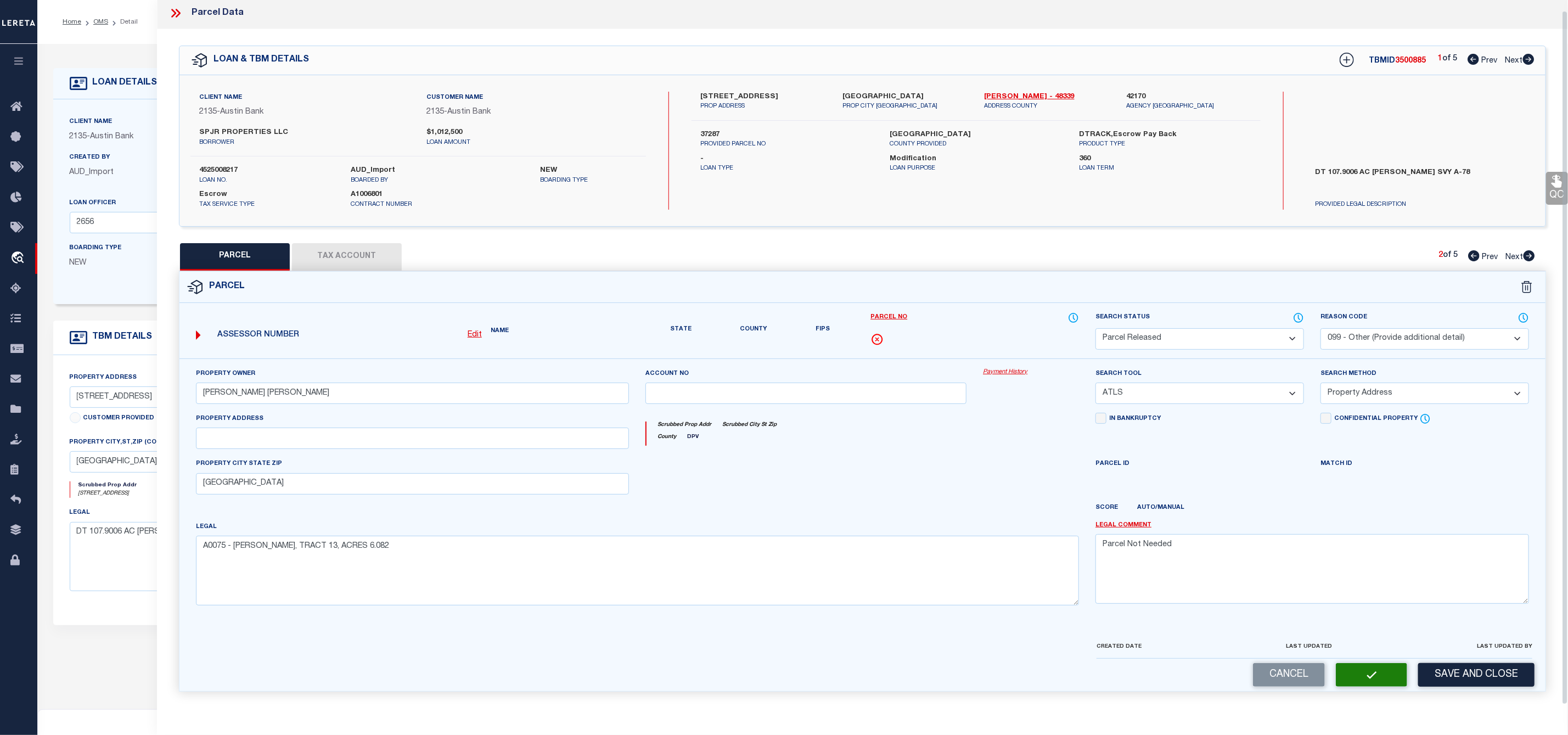
scroll to position [32, 0]
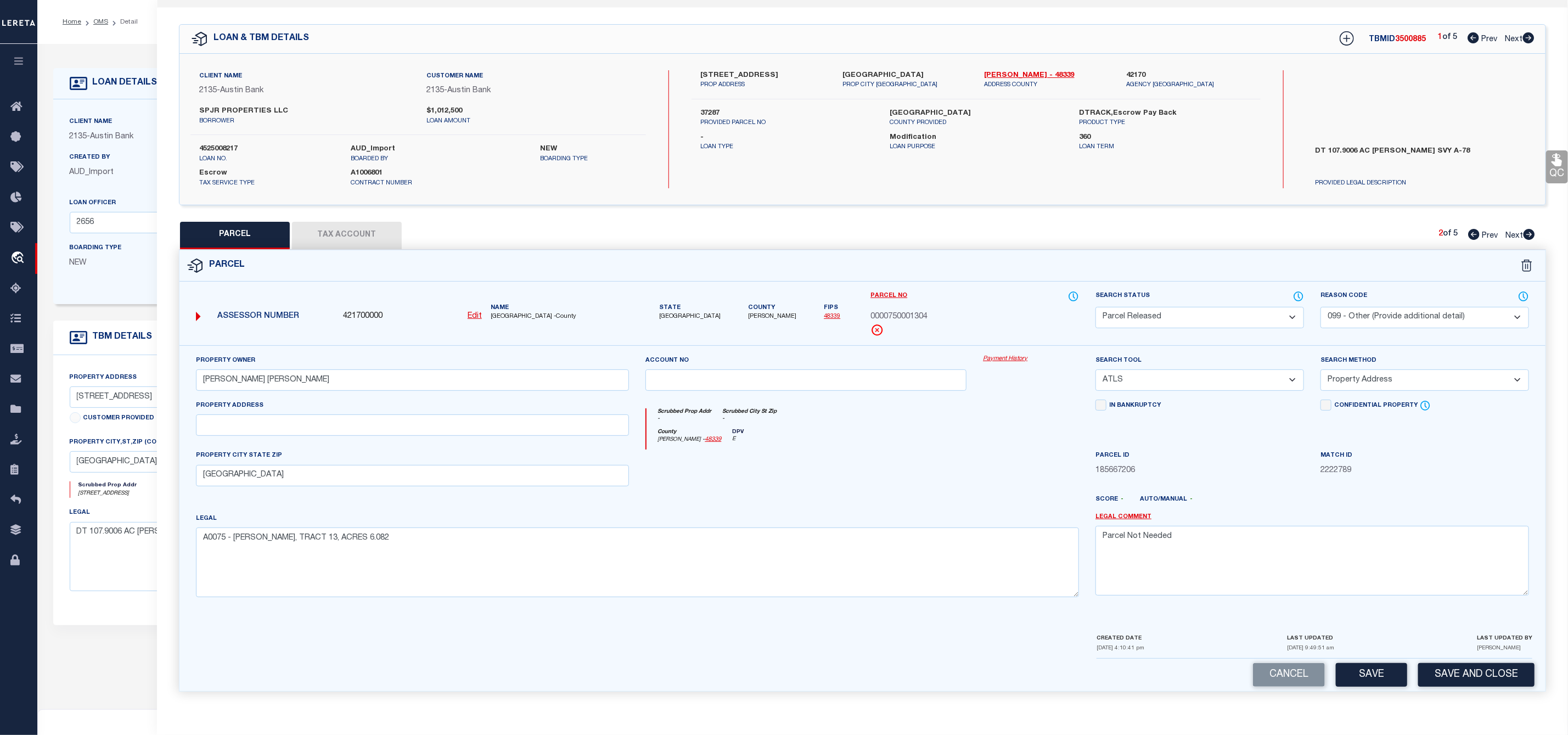
click at [1532, 229] on icon at bounding box center [1529, 234] width 11 height 11
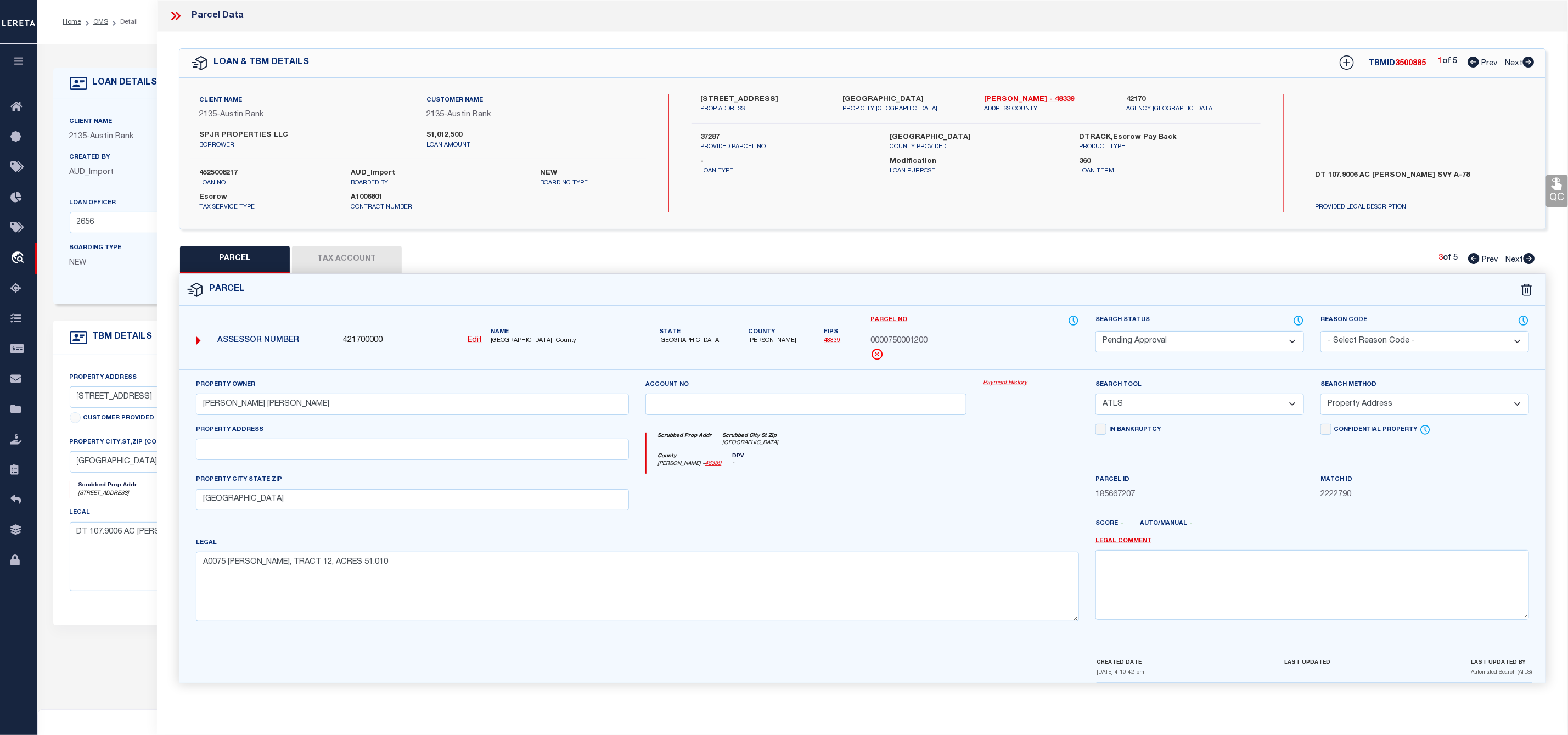
scroll to position [0, 0]
click at [1176, 341] on select "Automated Search Bad Parcel Complete Duplicate Parcel High Dollar Reporting In …" at bounding box center [1200, 341] width 209 height 21
click at [1095, 332] on select "Automated Search Bad Parcel Complete Duplicate Parcel High Dollar Reporting In …" at bounding box center [1200, 341] width 209 height 21
click at [1373, 343] on select "- Select Reason Code - 099 - Other (Provide additional detail) ACT - Agency Cha…" at bounding box center [1424, 341] width 209 height 21
click at [1320, 332] on select "- Select Reason Code - 099 - Other (Provide additional detail) ACT - Agency Cha…" at bounding box center [1424, 341] width 209 height 21
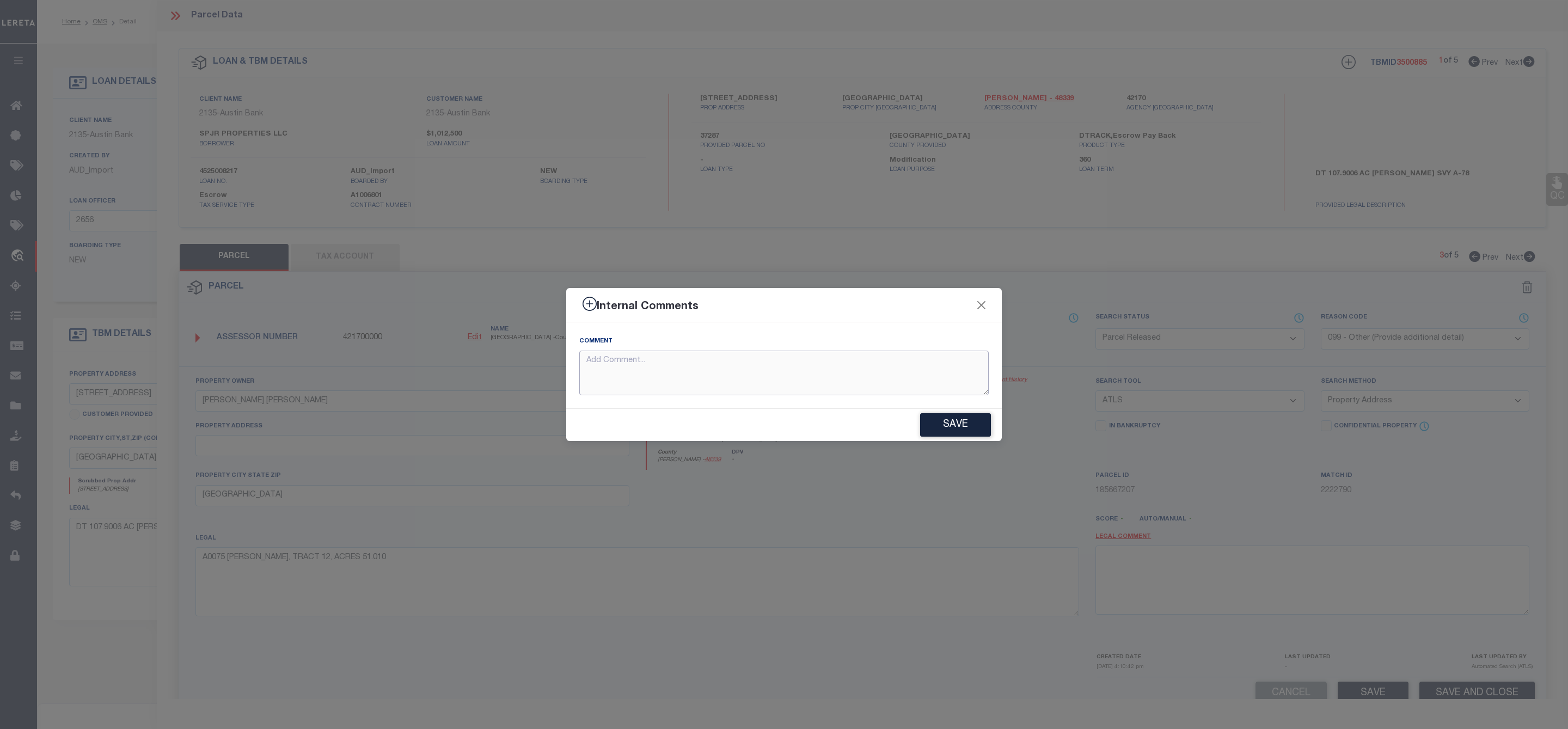
click at [941, 379] on textarea at bounding box center [783, 373] width 409 height 45
paste textarea "Parcel Not Needed"
click at [946, 414] on button "Save" at bounding box center [955, 424] width 71 height 23
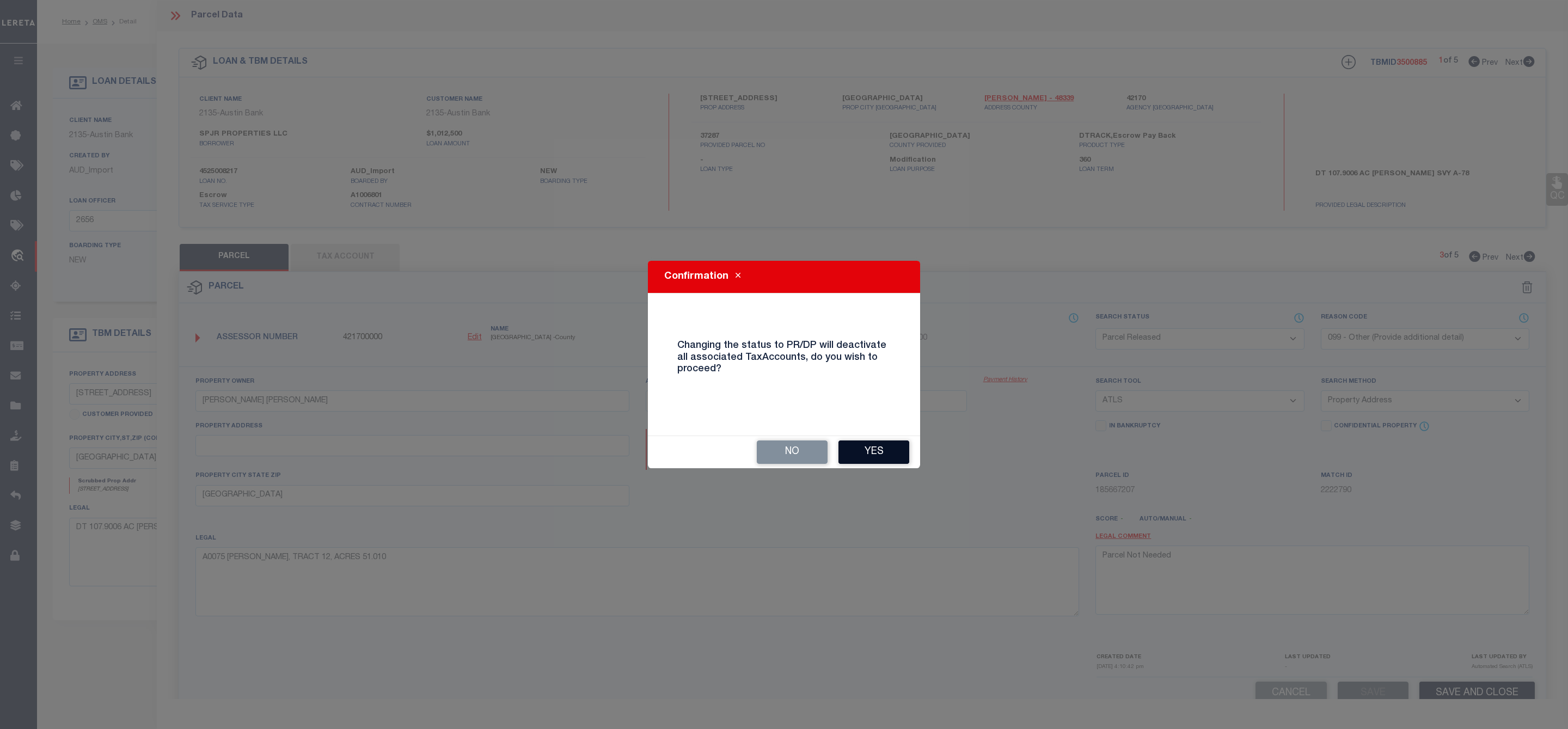
click at [881, 460] on button "Yes" at bounding box center [873, 452] width 71 height 23
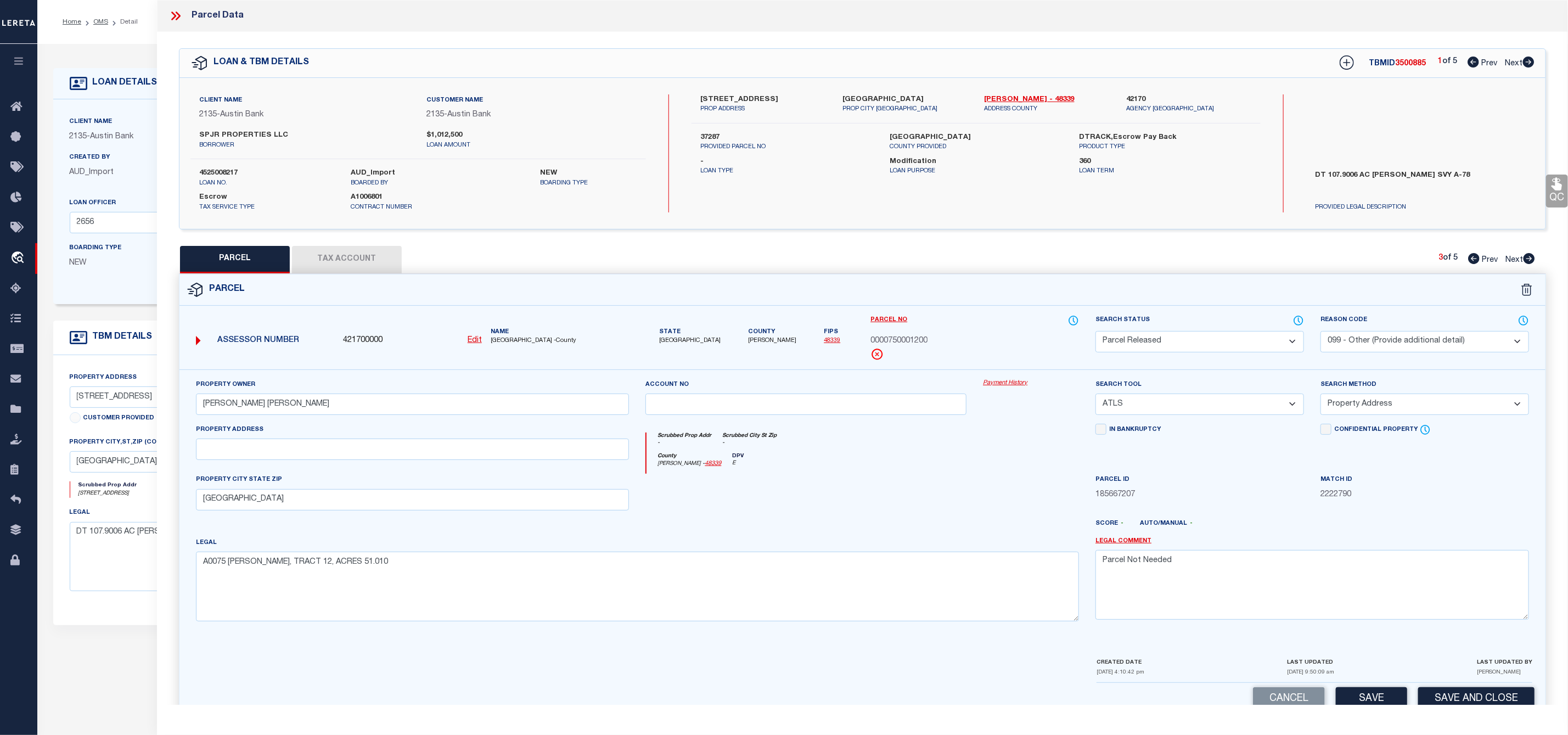
click at [1531, 259] on icon at bounding box center [1529, 259] width 12 height 11
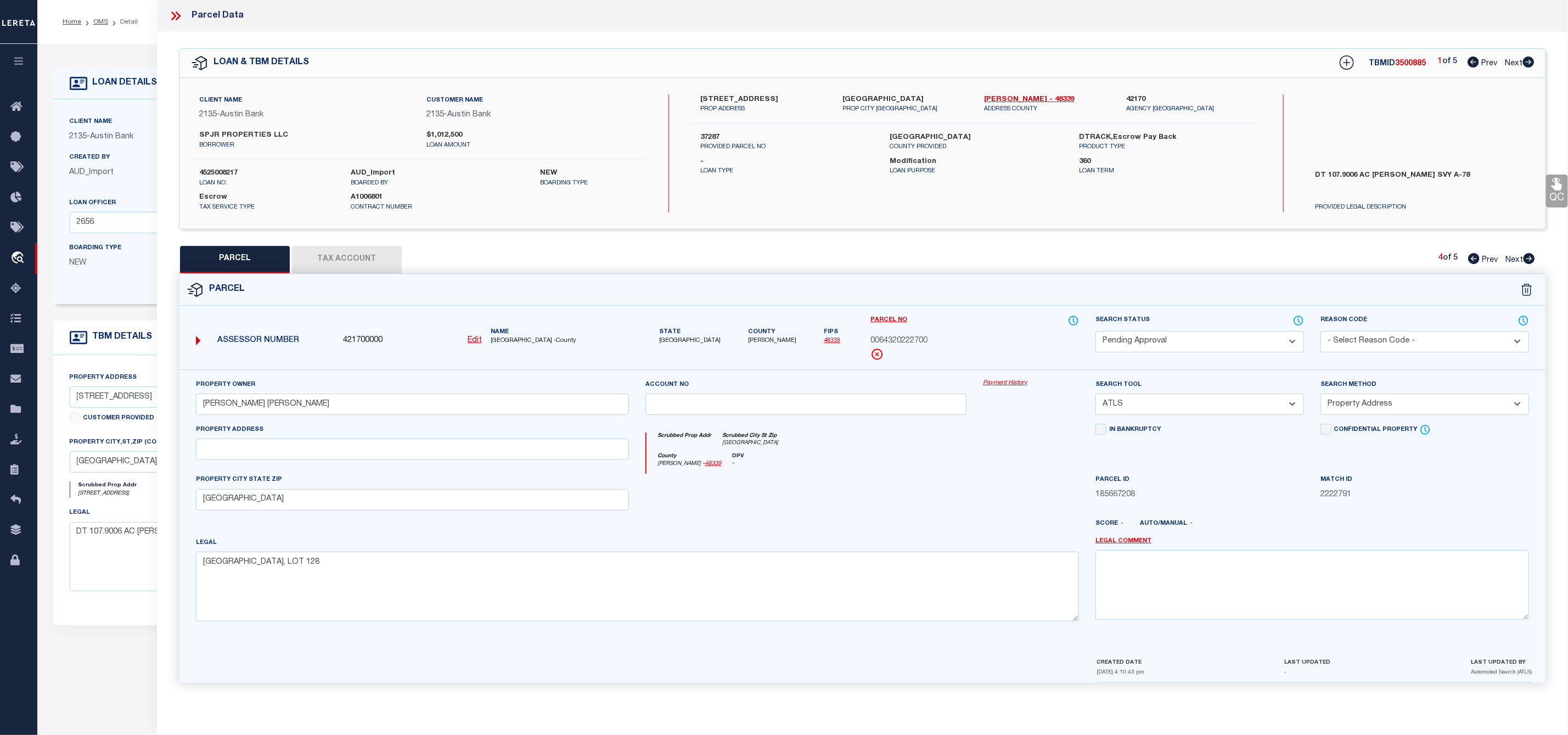
click at [1265, 343] on select "Automated Search Bad Parcel Complete Duplicate Parcel High Dollar Reporting In …" at bounding box center [1200, 341] width 209 height 21
click at [1095, 332] on select "Automated Search Bad Parcel Complete Duplicate Parcel High Dollar Reporting In …" at bounding box center [1200, 341] width 209 height 21
click at [1416, 341] on select "- Select Reason Code - 099 - Other (Provide additional detail) ACT - Agency Cha…" at bounding box center [1424, 341] width 209 height 21
click at [1320, 332] on select "- Select Reason Code - 099 - Other (Provide additional detail) ACT - Agency Cha…" at bounding box center [1424, 341] width 209 height 21
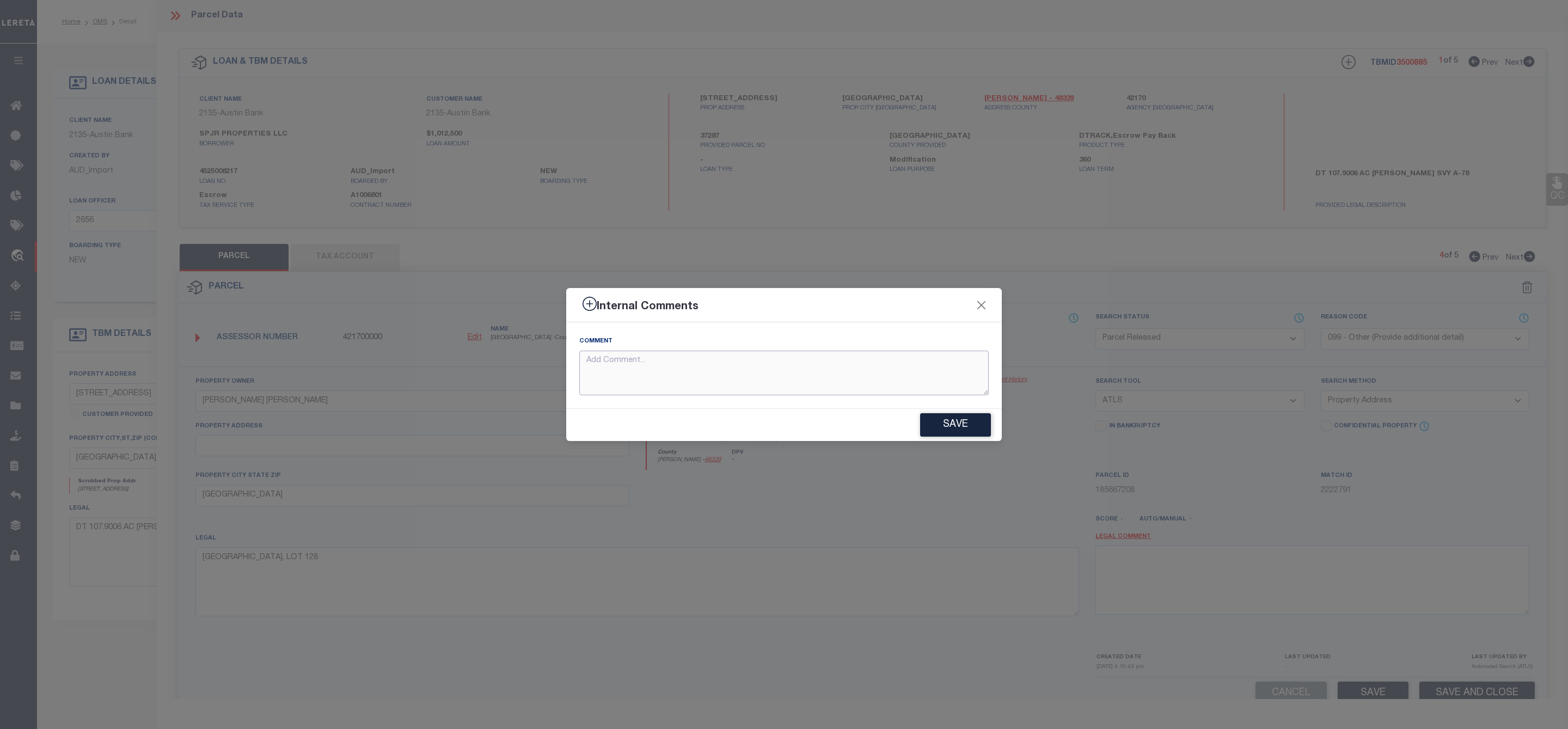
click at [897, 381] on textarea at bounding box center [783, 373] width 409 height 45
paste textarea "Parcel Not Needed"
click at [949, 432] on button "Save" at bounding box center [955, 424] width 71 height 23
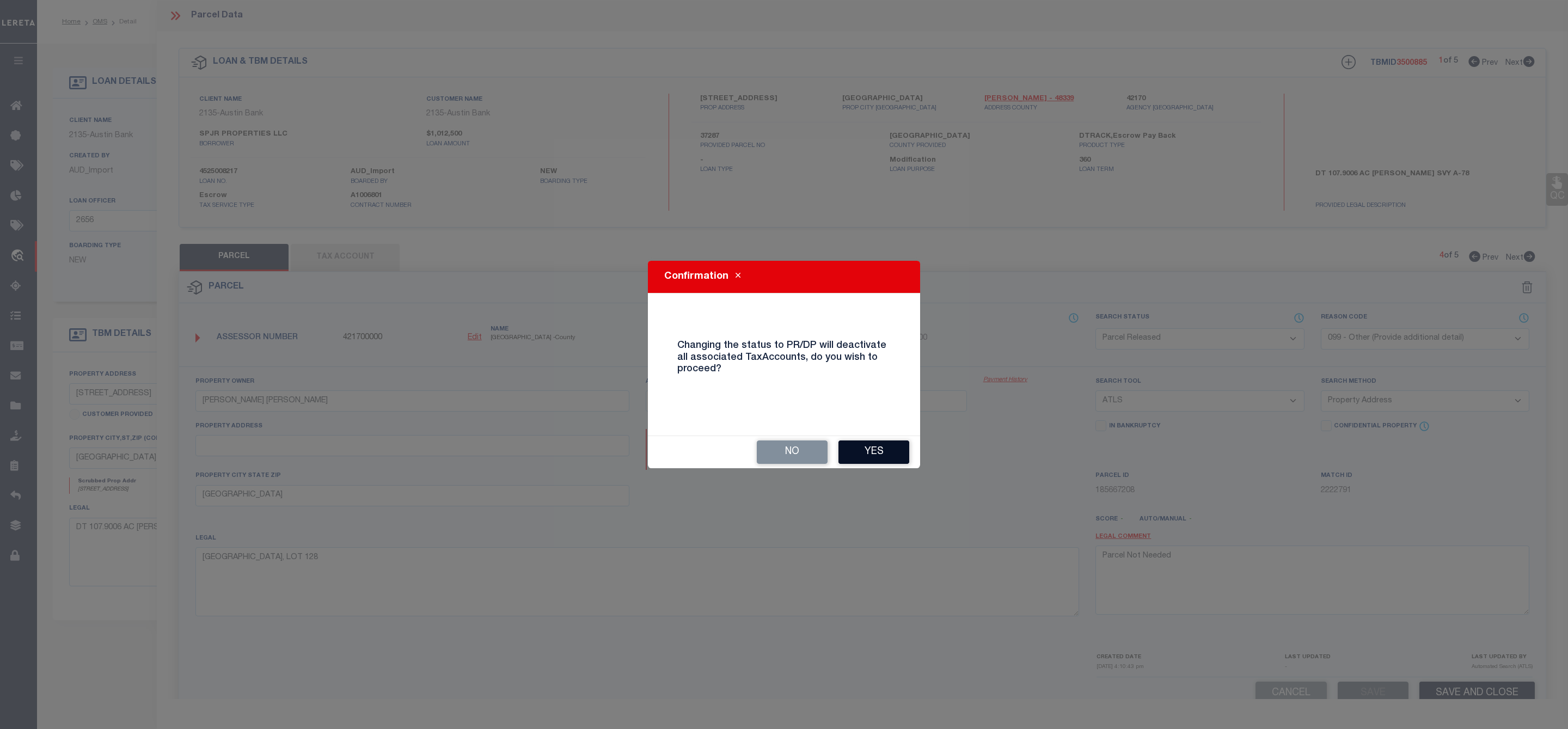
click at [888, 446] on button "Yes" at bounding box center [873, 452] width 71 height 23
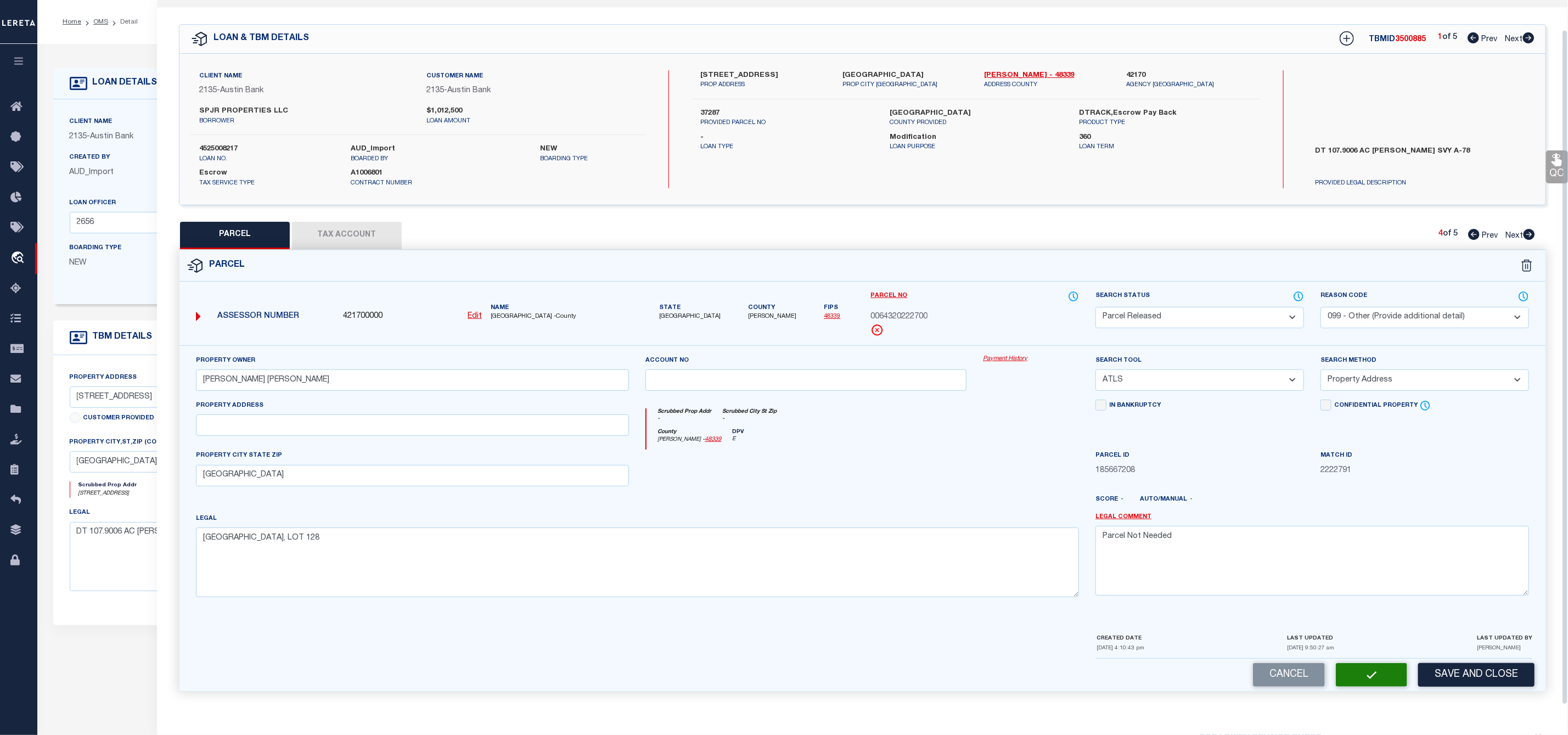
scroll to position [32, 0]
click at [1531, 231] on icon at bounding box center [1529, 234] width 11 height 11
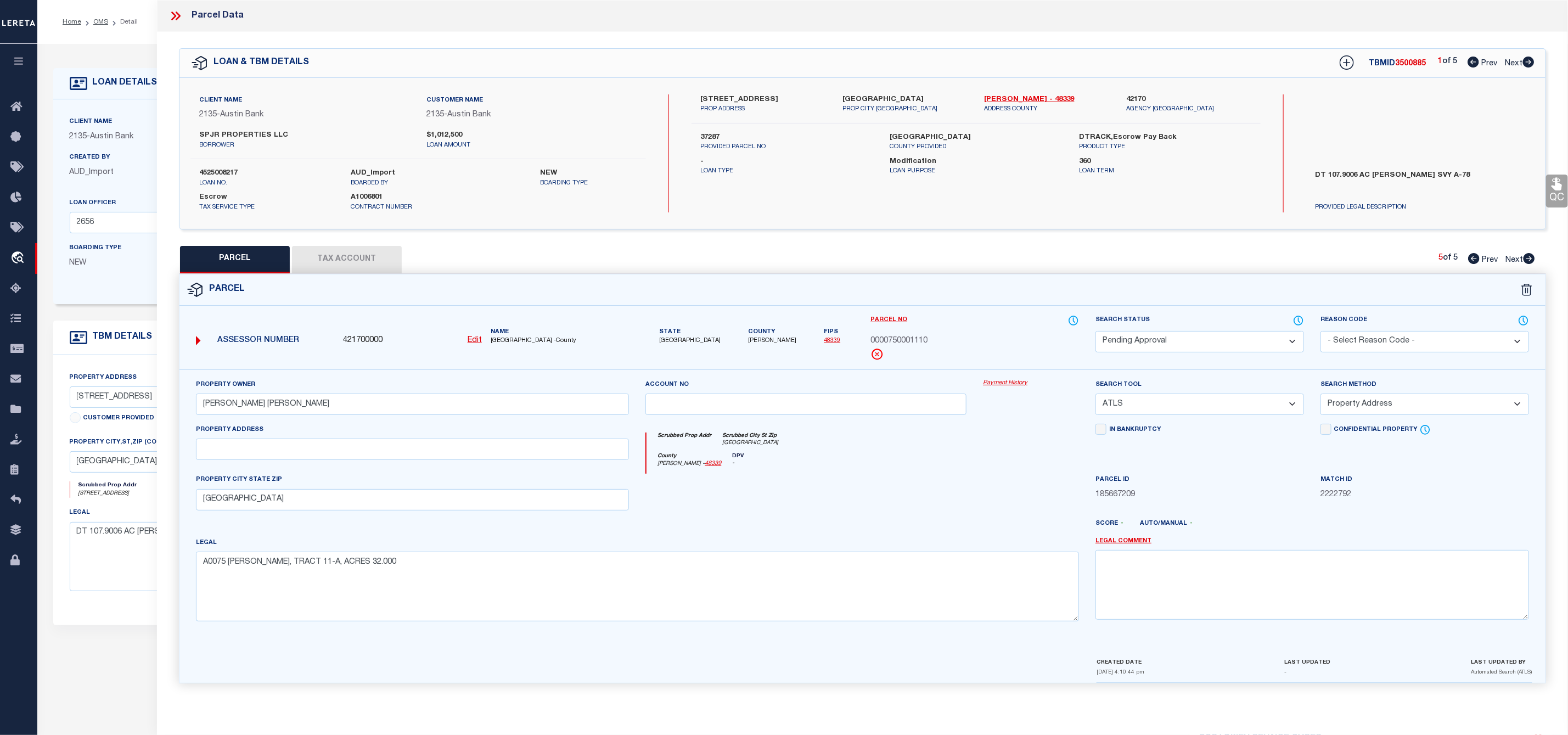
scroll to position [0, 0]
click at [1144, 343] on select "Automated Search Bad Parcel Complete Duplicate Parcel High Dollar Reporting In …" at bounding box center [1200, 341] width 209 height 21
click at [1095, 332] on select "Automated Search Bad Parcel Complete Duplicate Parcel High Dollar Reporting In …" at bounding box center [1200, 341] width 209 height 21
click at [1373, 337] on select "- Select Reason Code - 099 - Other (Provide additional detail) ACT - Agency Cha…" at bounding box center [1424, 341] width 209 height 21
click at [1320, 332] on select "- Select Reason Code - 099 - Other (Provide additional detail) ACT - Agency Cha…" at bounding box center [1424, 341] width 209 height 21
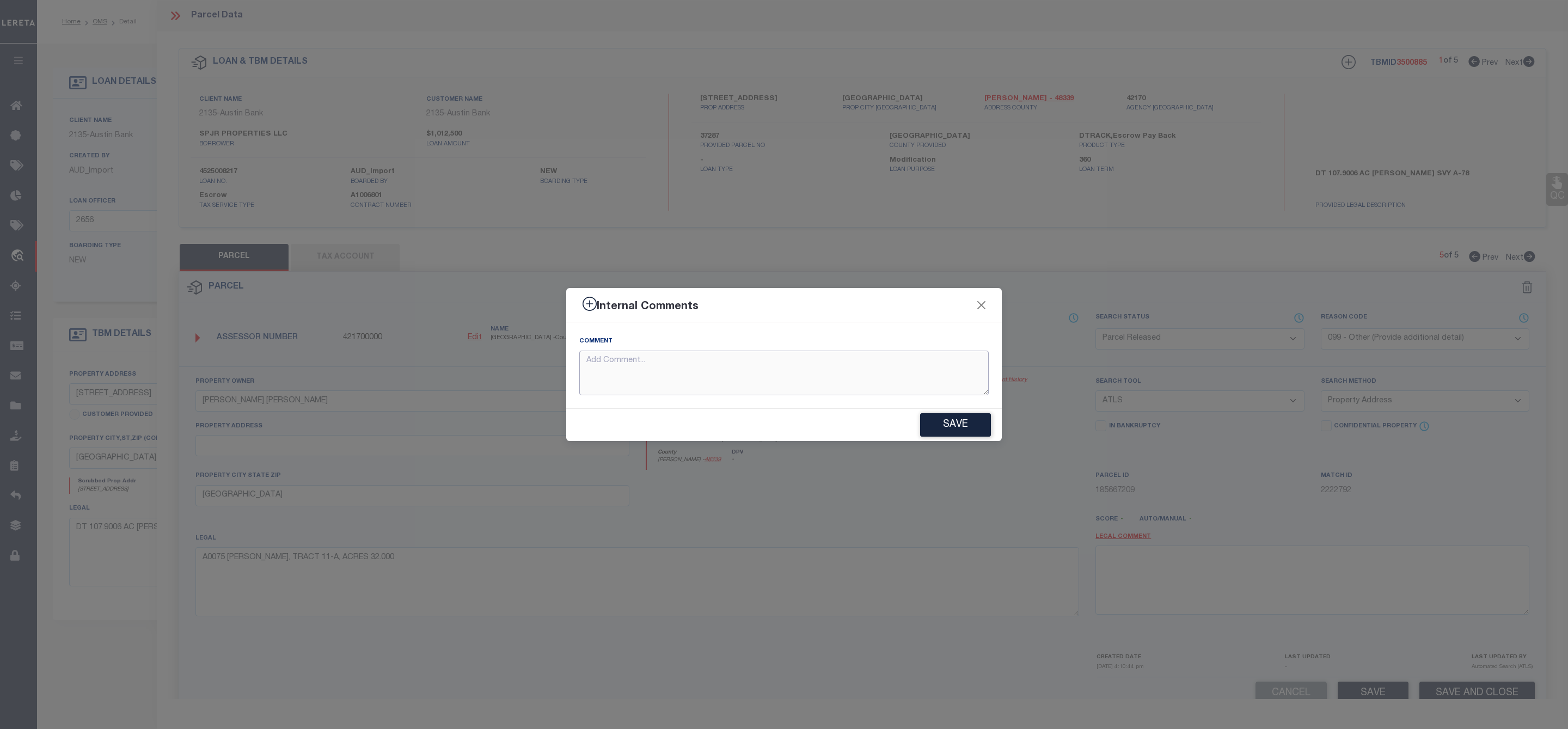
click at [922, 381] on textarea at bounding box center [783, 373] width 409 height 45
paste textarea "Parcel Not Needed"
click at [970, 425] on button "Save" at bounding box center [955, 424] width 71 height 23
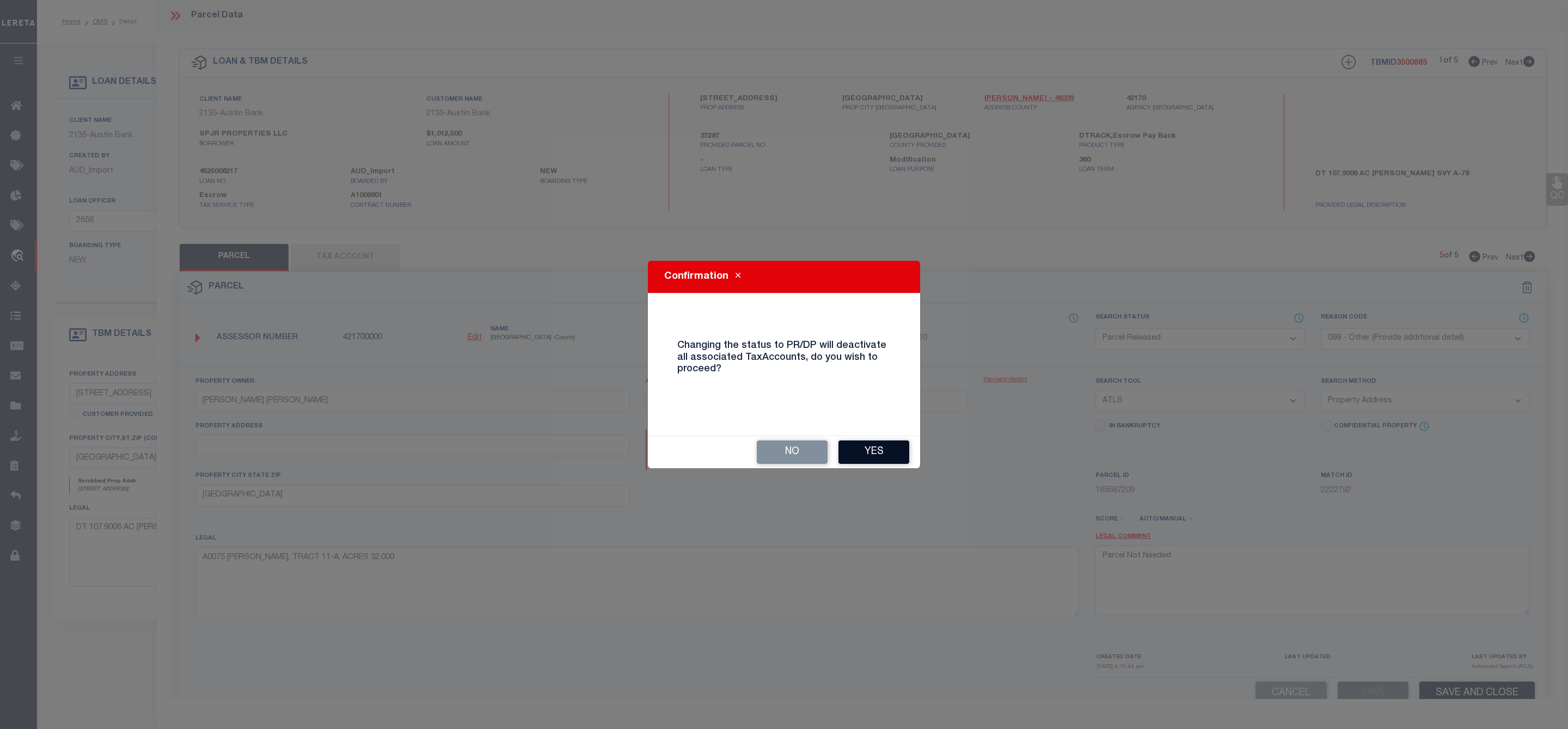
click at [905, 452] on button "Yes" at bounding box center [873, 452] width 71 height 23
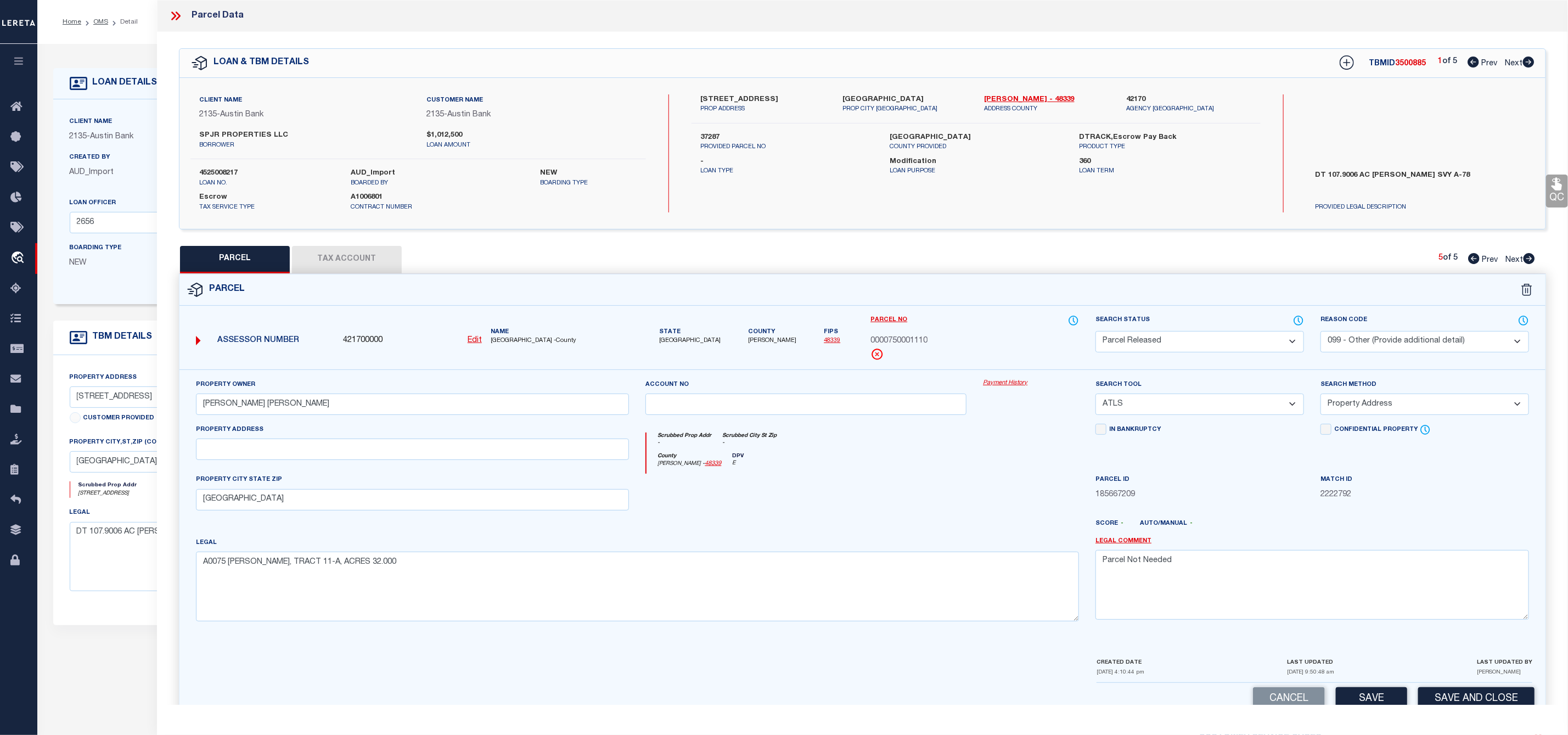
click at [1473, 261] on icon at bounding box center [1473, 259] width 11 height 11
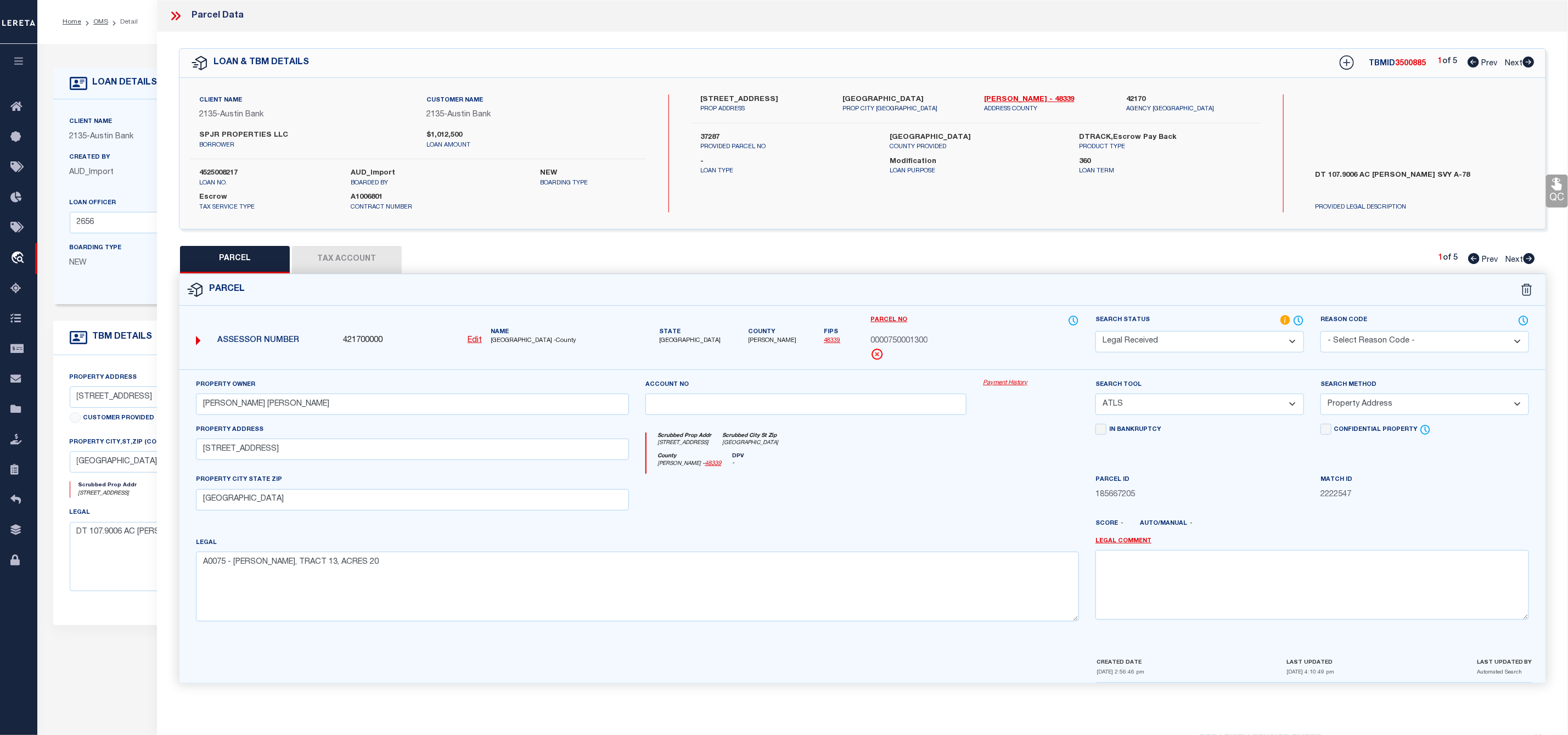
click at [174, 15] on icon at bounding box center [174, 16] width 5 height 9
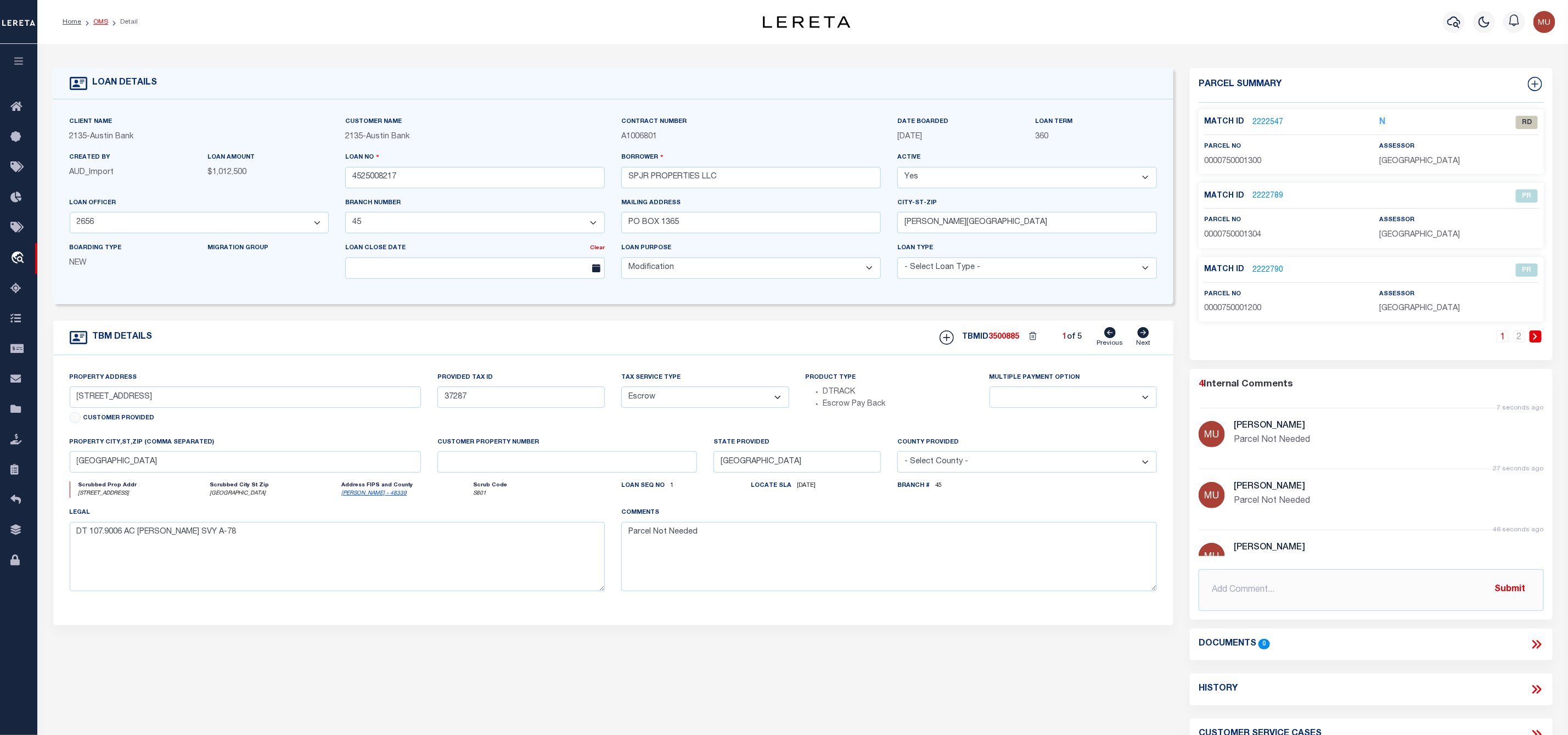
click at [105, 25] on link "OMS" at bounding box center [101, 22] width 15 height 7
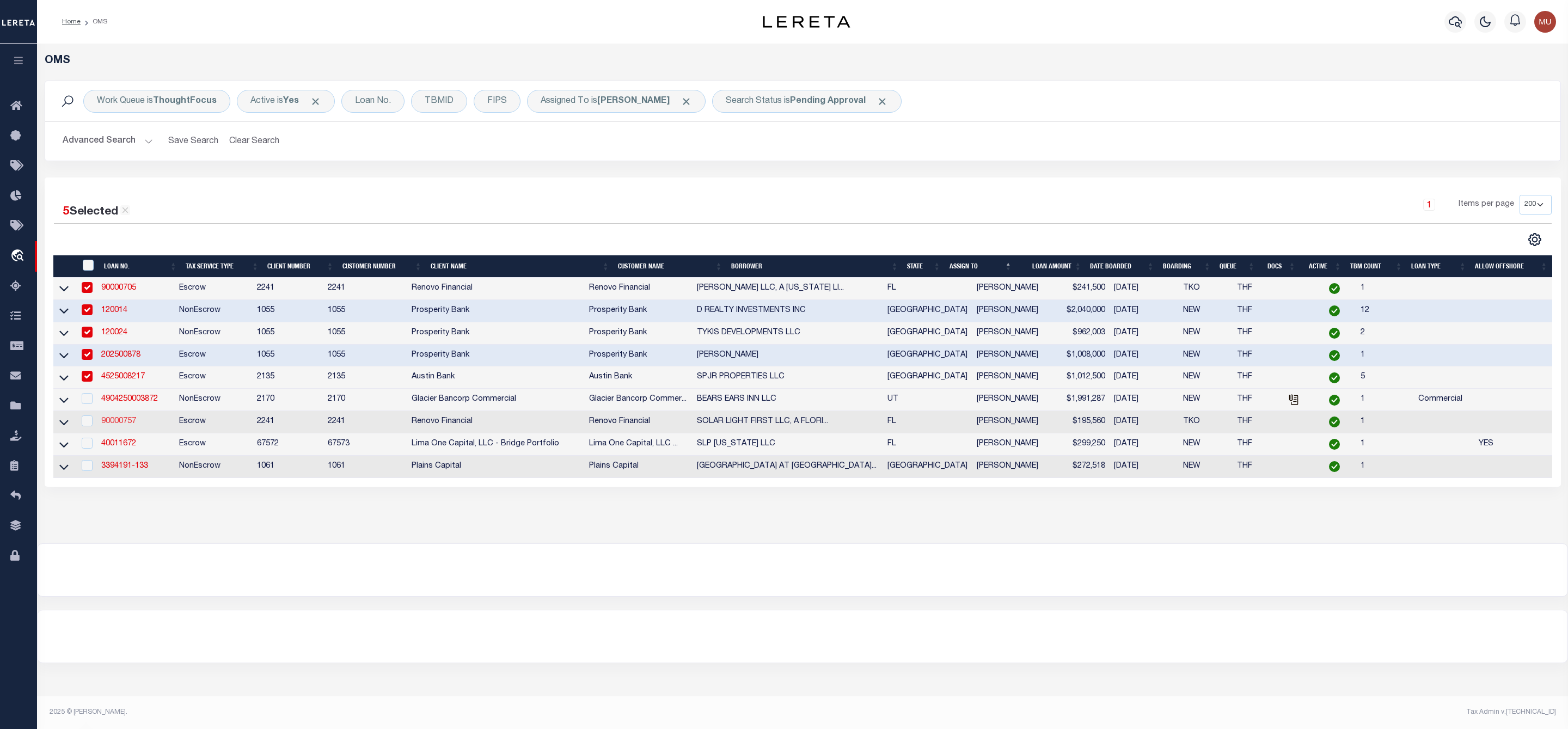
click at [122, 425] on link "90000757" at bounding box center [118, 421] width 35 height 7
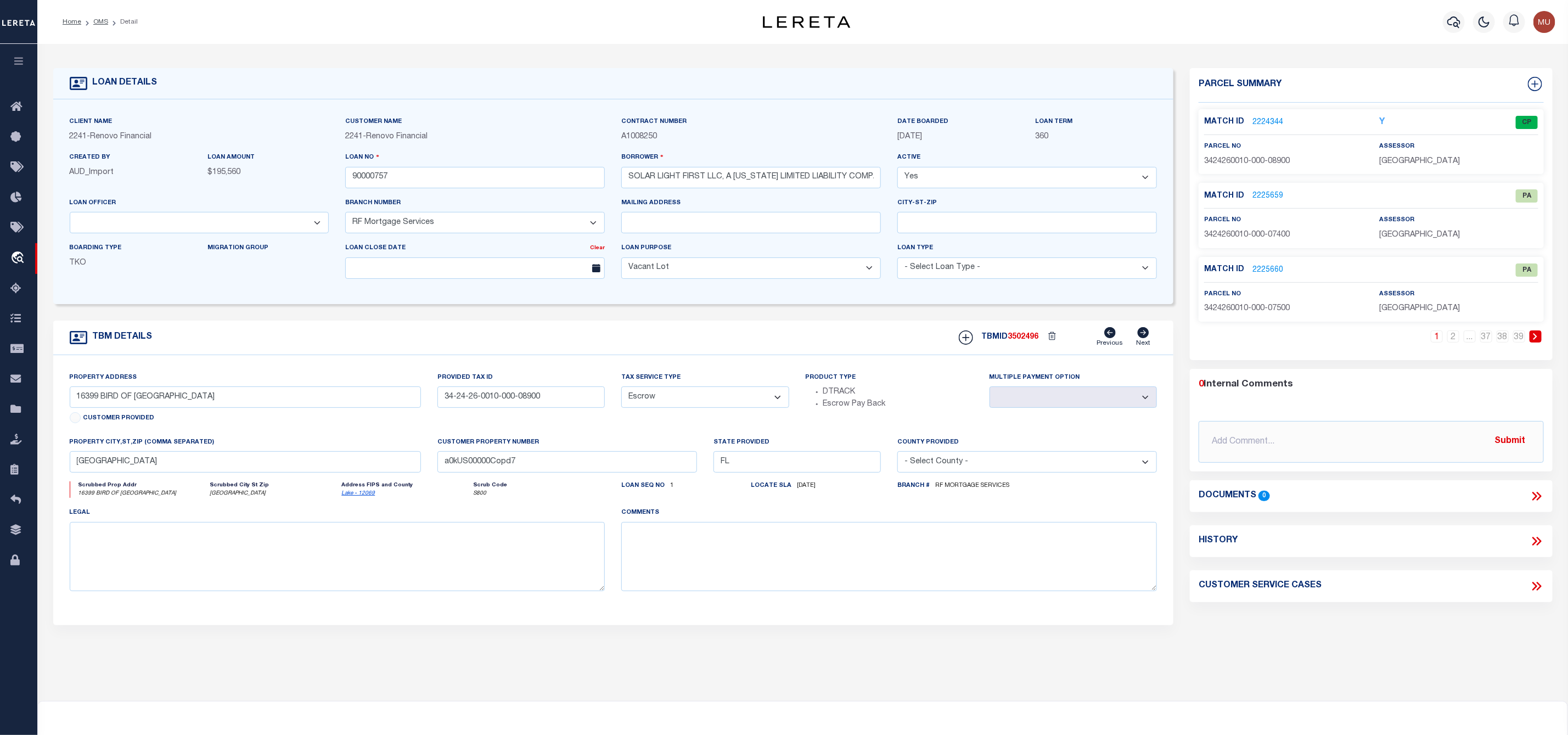
click at [1264, 120] on link "2224344" at bounding box center [1267, 122] width 31 height 11
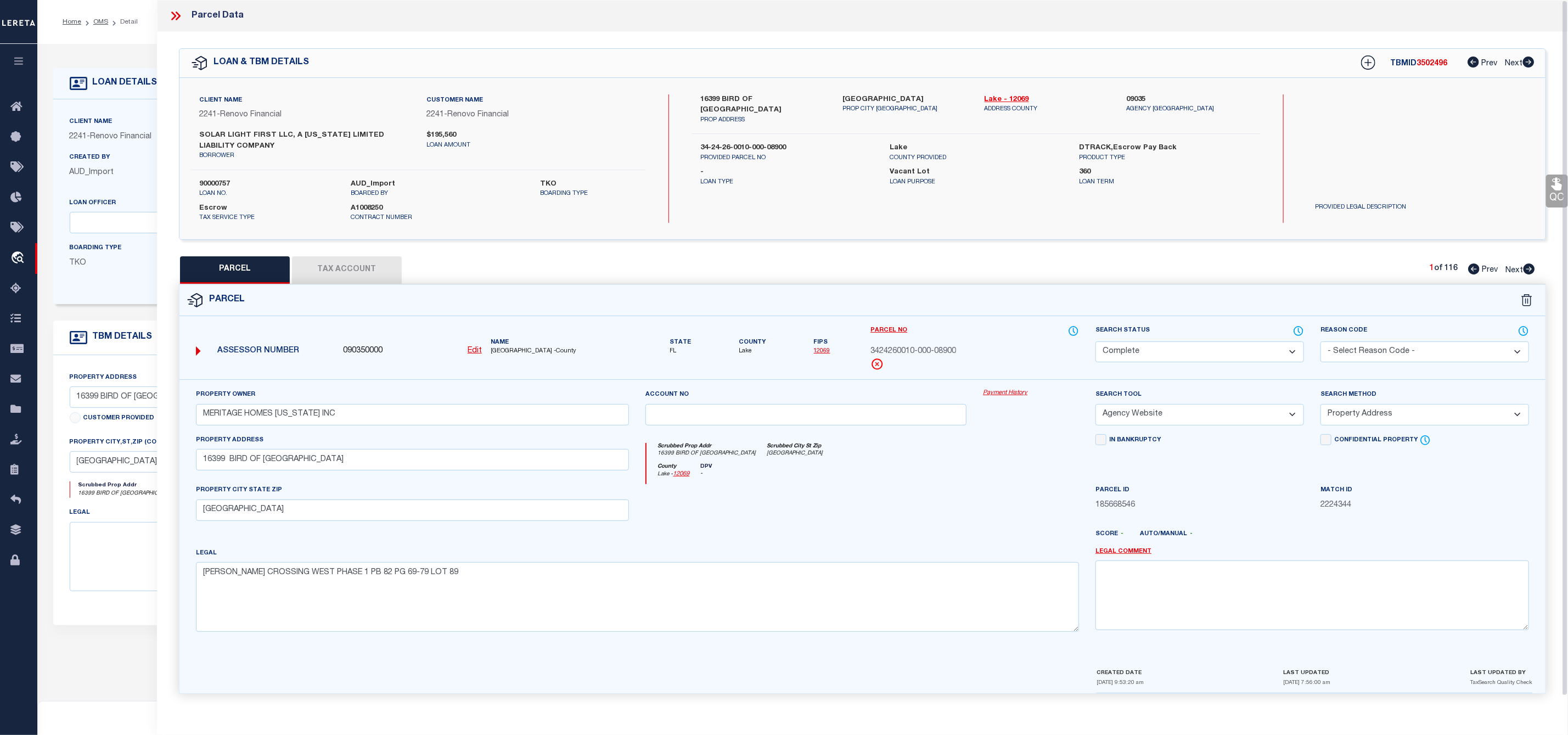
click at [180, 15] on icon at bounding box center [178, 16] width 5 height 9
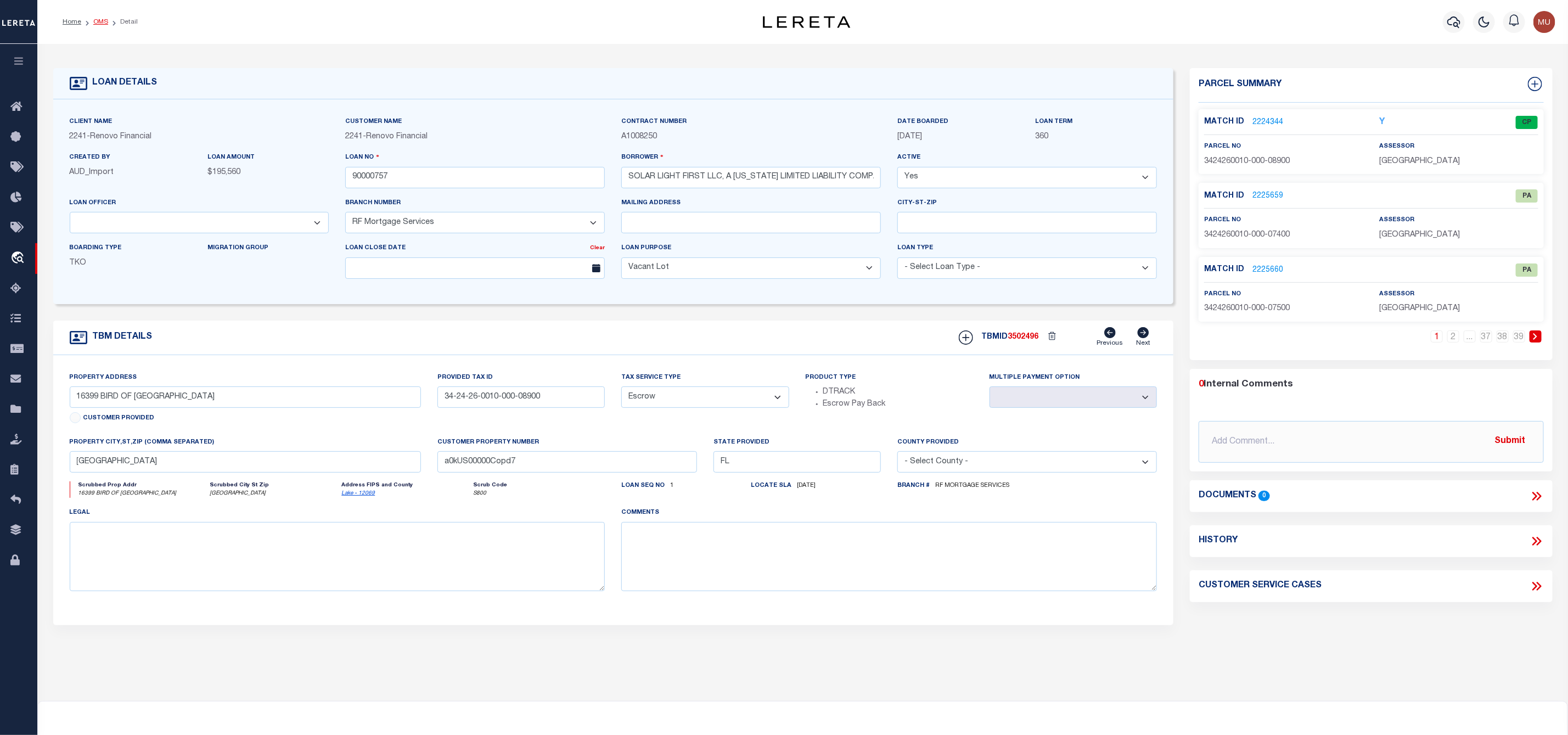
click at [101, 23] on link "OMS" at bounding box center [101, 22] width 15 height 7
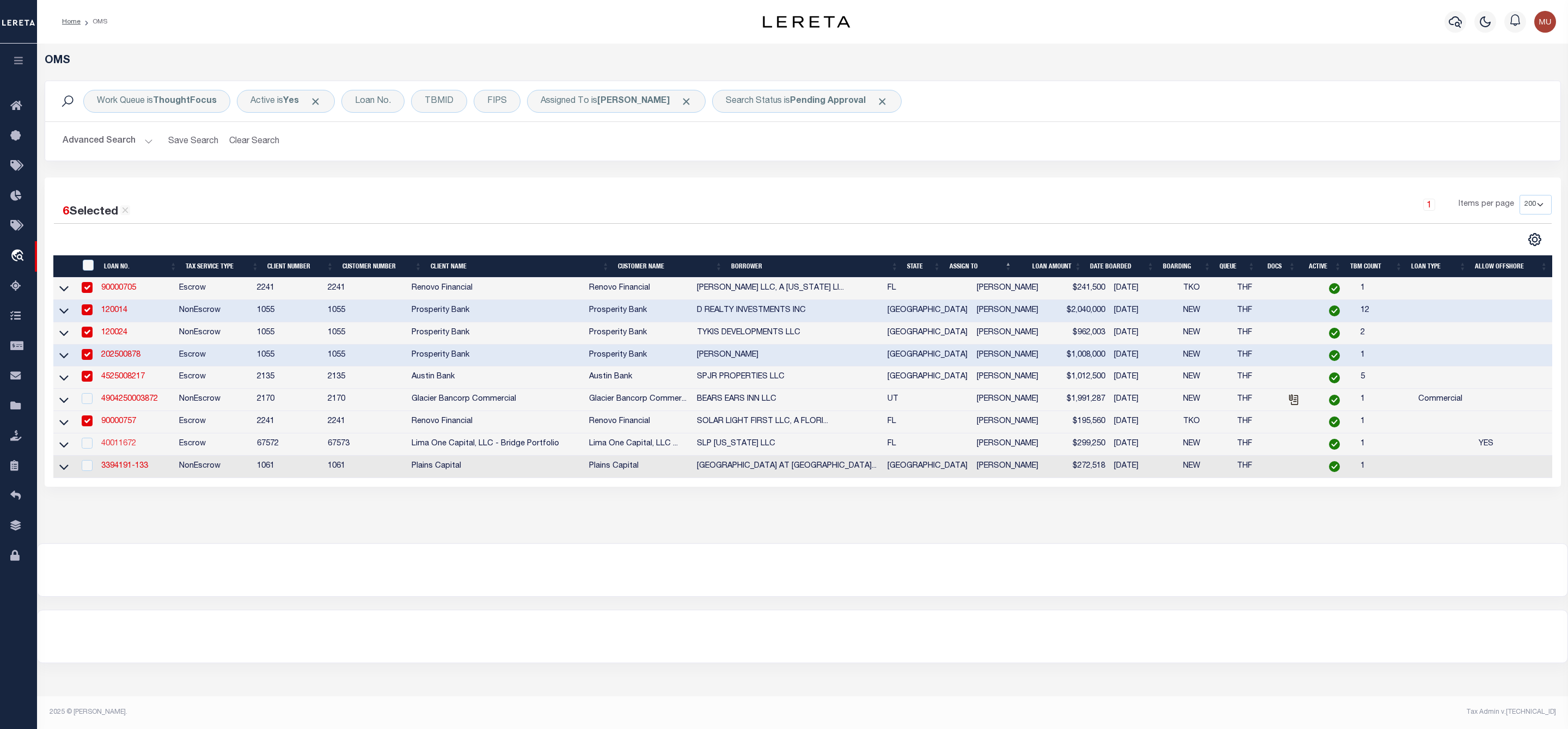
click at [113, 446] on link "40011672" at bounding box center [118, 444] width 35 height 7
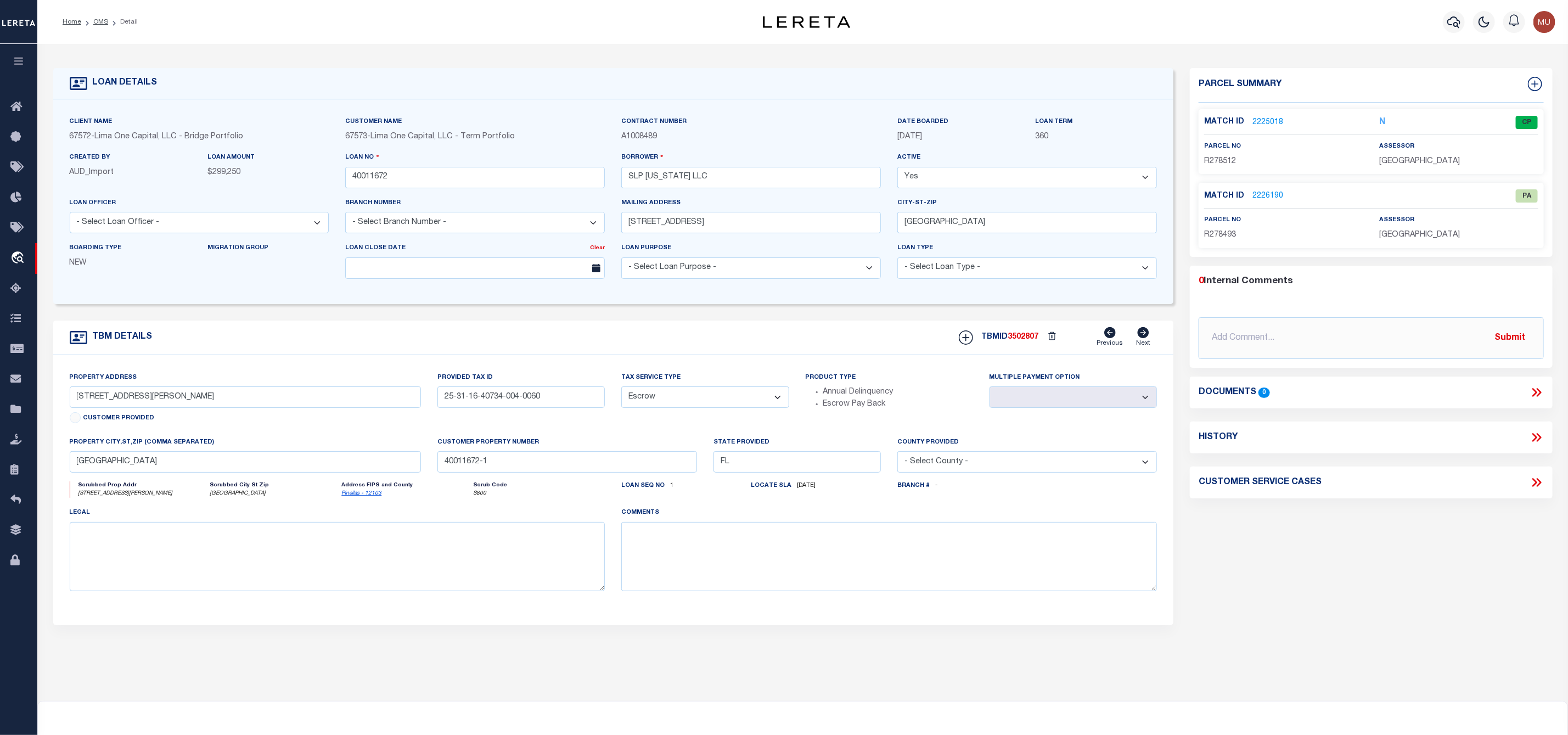
click at [1265, 198] on link "2226190" at bounding box center [1267, 195] width 31 height 11
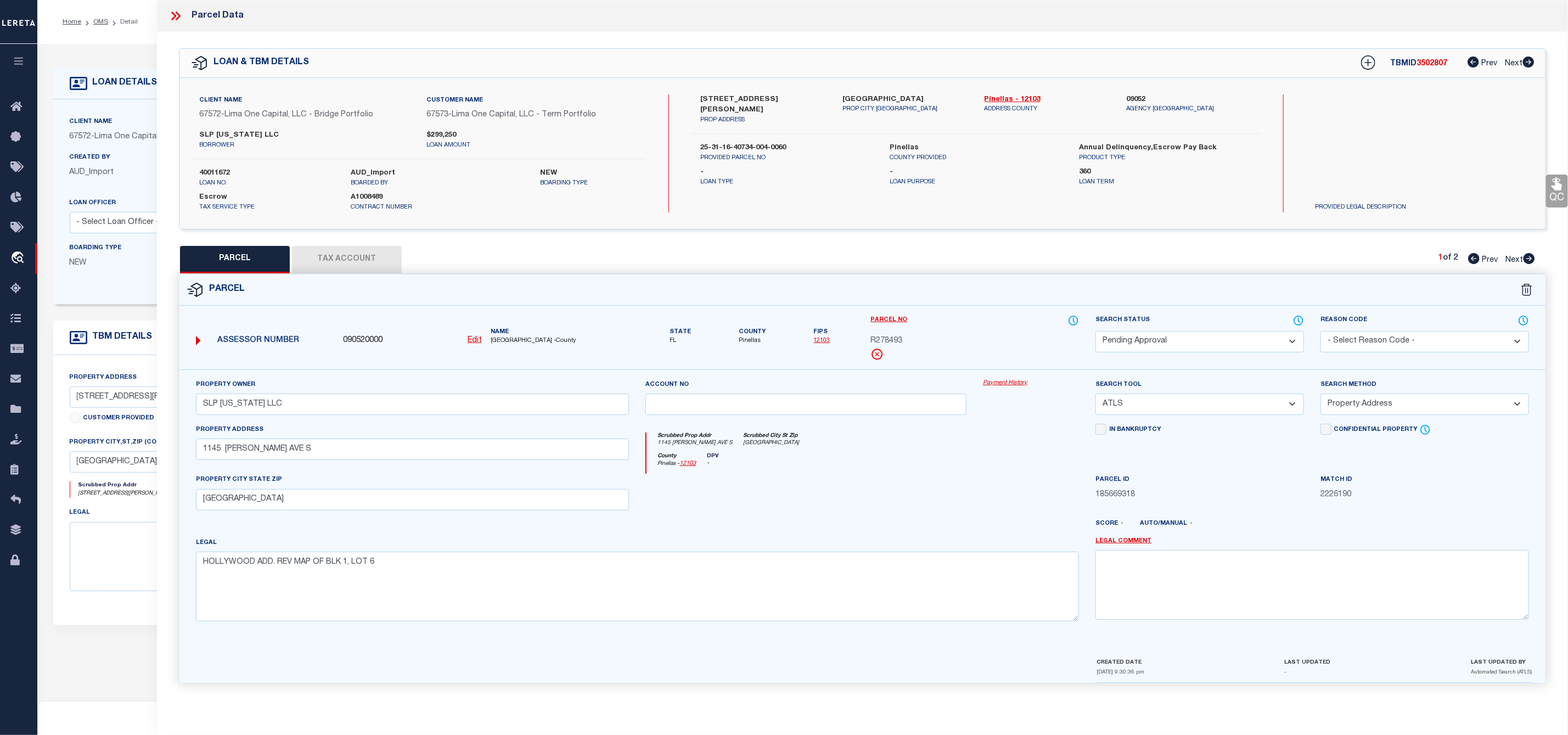
click at [1155, 347] on select "Automated Search Bad Parcel Complete Duplicate Parcel High Dollar Reporting In …" at bounding box center [1200, 341] width 209 height 21
click at [1095, 332] on select "Automated Search Bad Parcel Complete Duplicate Parcel High Dollar Reporting In …" at bounding box center [1200, 341] width 209 height 21
click at [1397, 337] on select "- Select Reason Code - 099 - Other (Provide additional detail) ACT - Agency Cha…" at bounding box center [1424, 341] width 209 height 21
click at [1320, 332] on select "- Select Reason Code - 099 - Other (Provide additional detail) ACT - Agency Cha…" at bounding box center [1424, 341] width 209 height 21
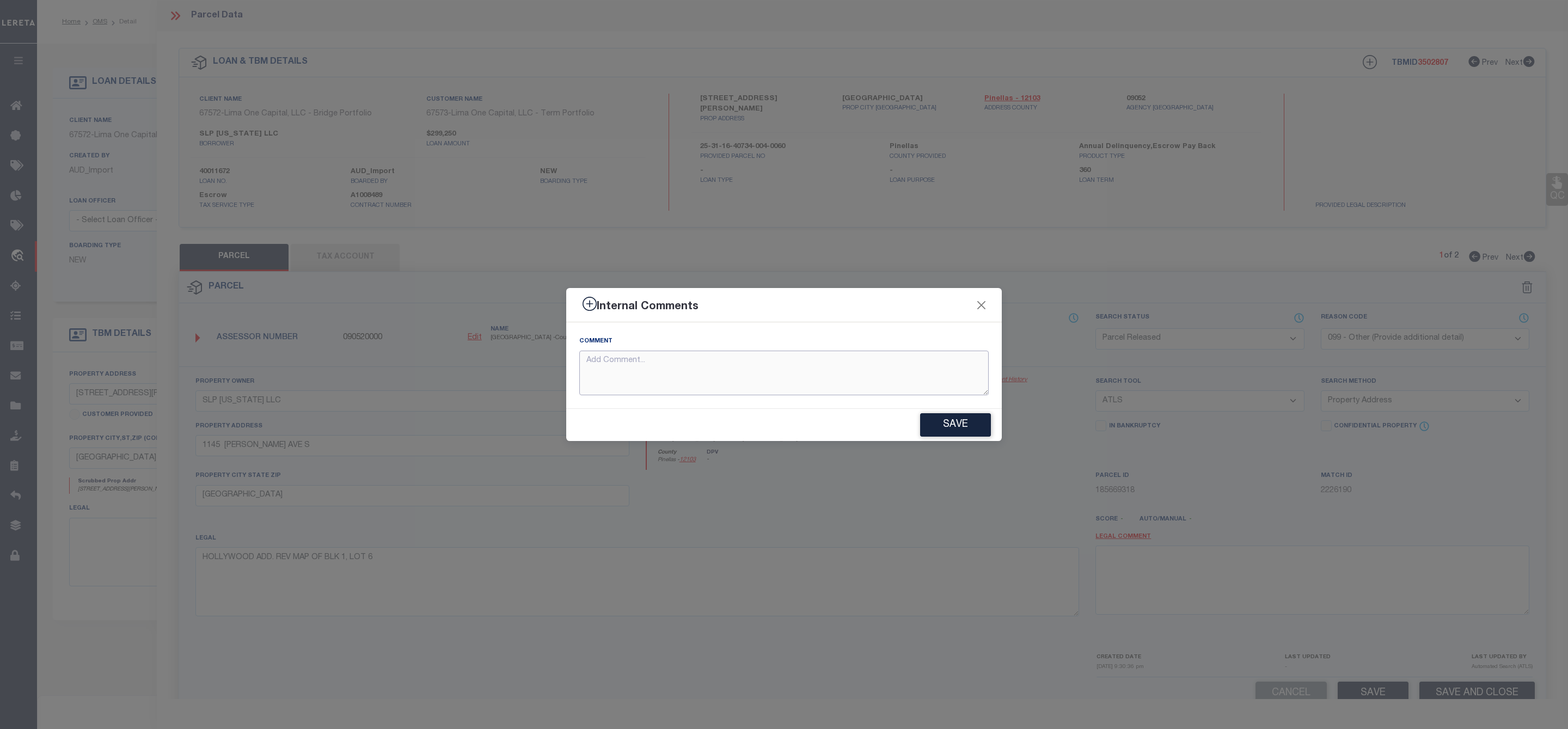
click at [779, 381] on textarea at bounding box center [783, 373] width 409 height 45
paste textarea "Parcel Not Needed"
click at [969, 425] on button "Save" at bounding box center [955, 424] width 71 height 23
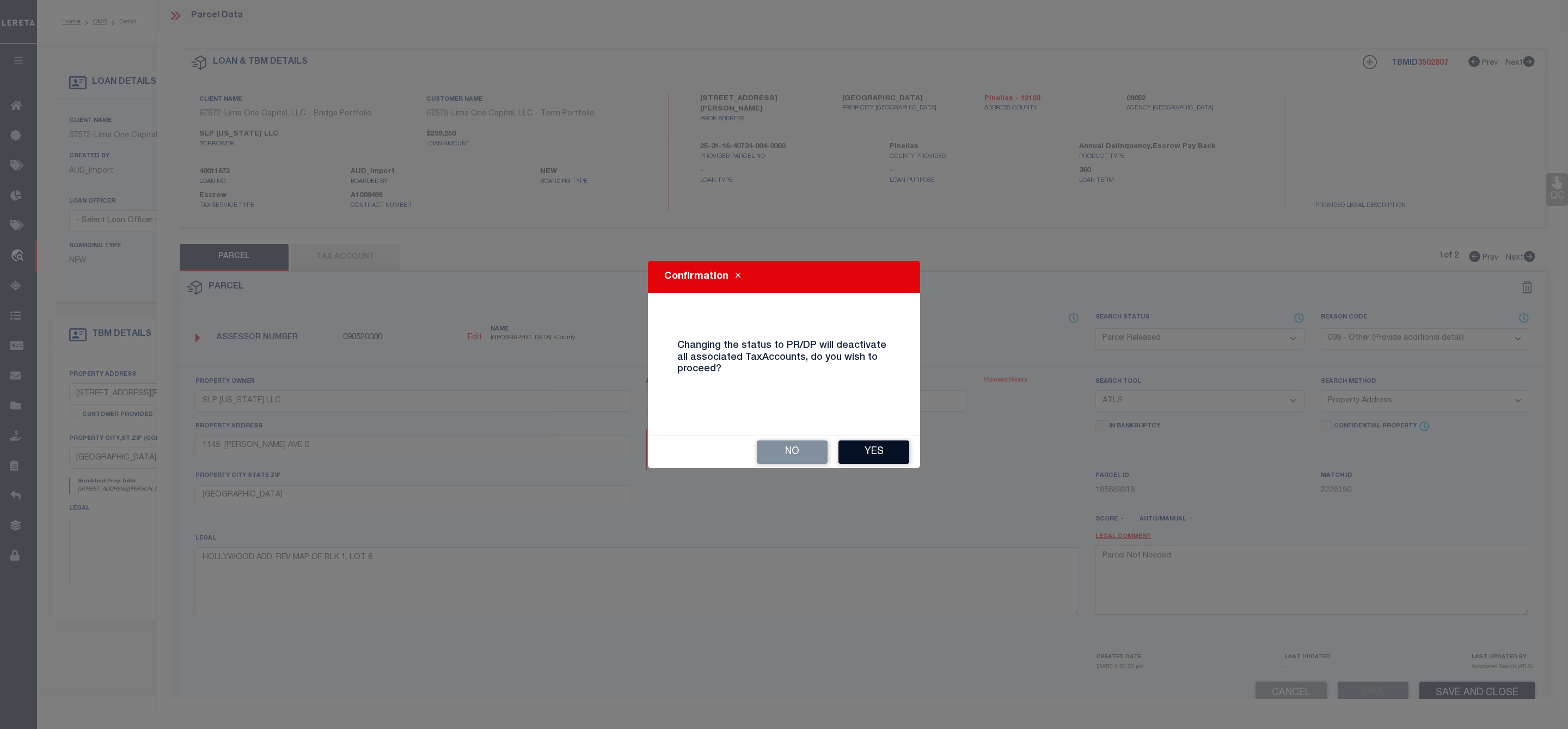
click at [867, 459] on button "Yes" at bounding box center [873, 452] width 71 height 23
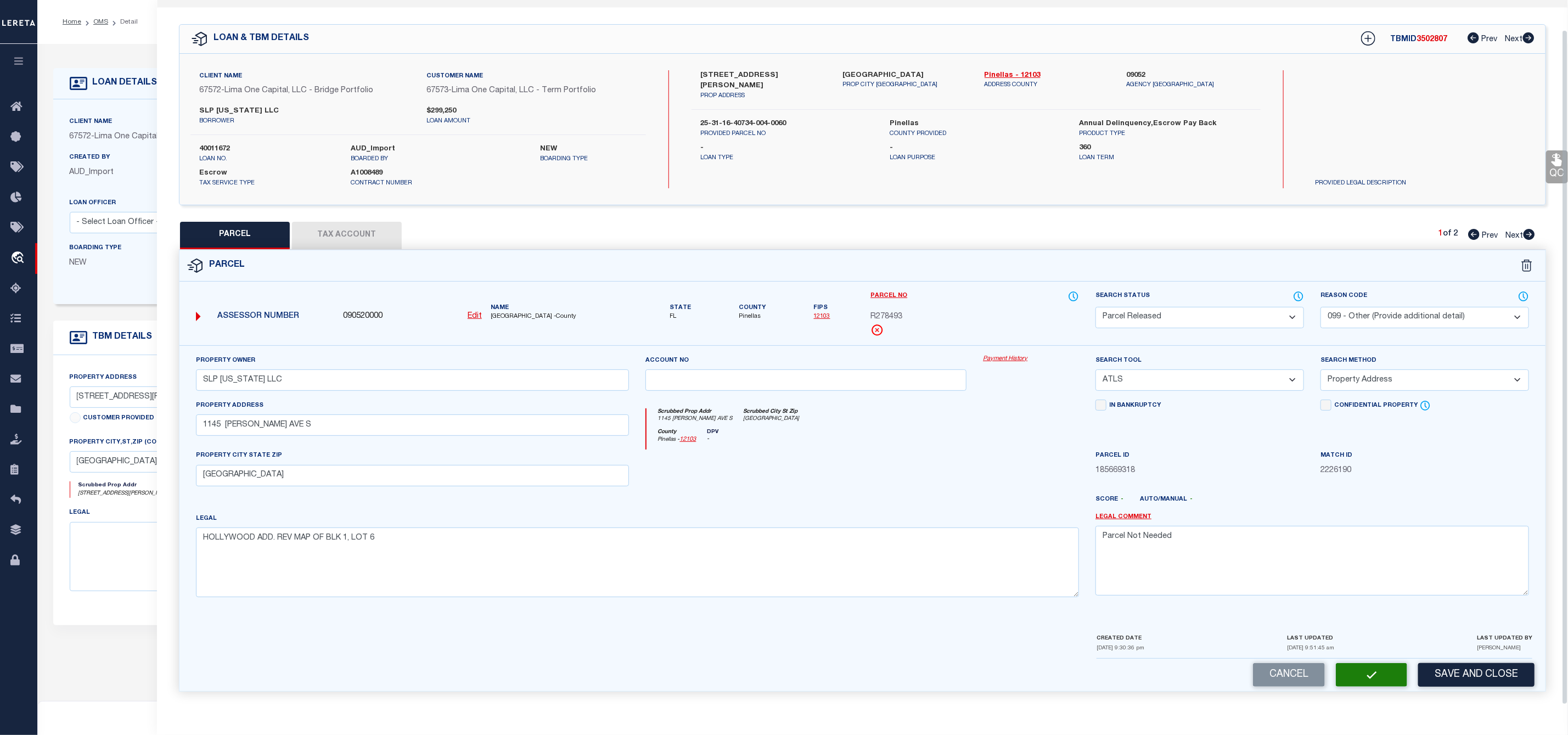
scroll to position [32, 0]
click at [1533, 229] on icon at bounding box center [1529, 234] width 11 height 11
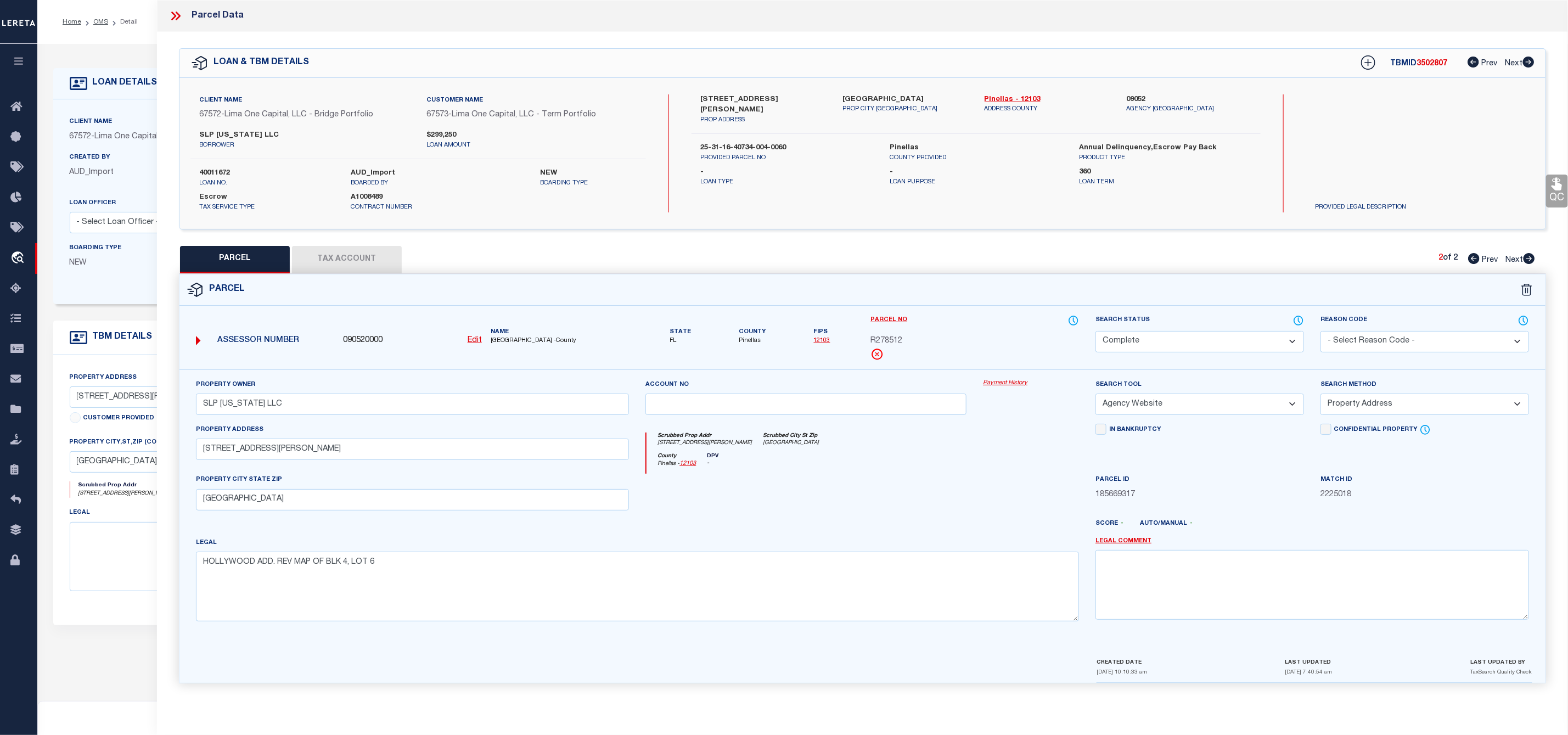
scroll to position [0, 0]
click at [178, 18] on icon at bounding box center [178, 16] width 5 height 9
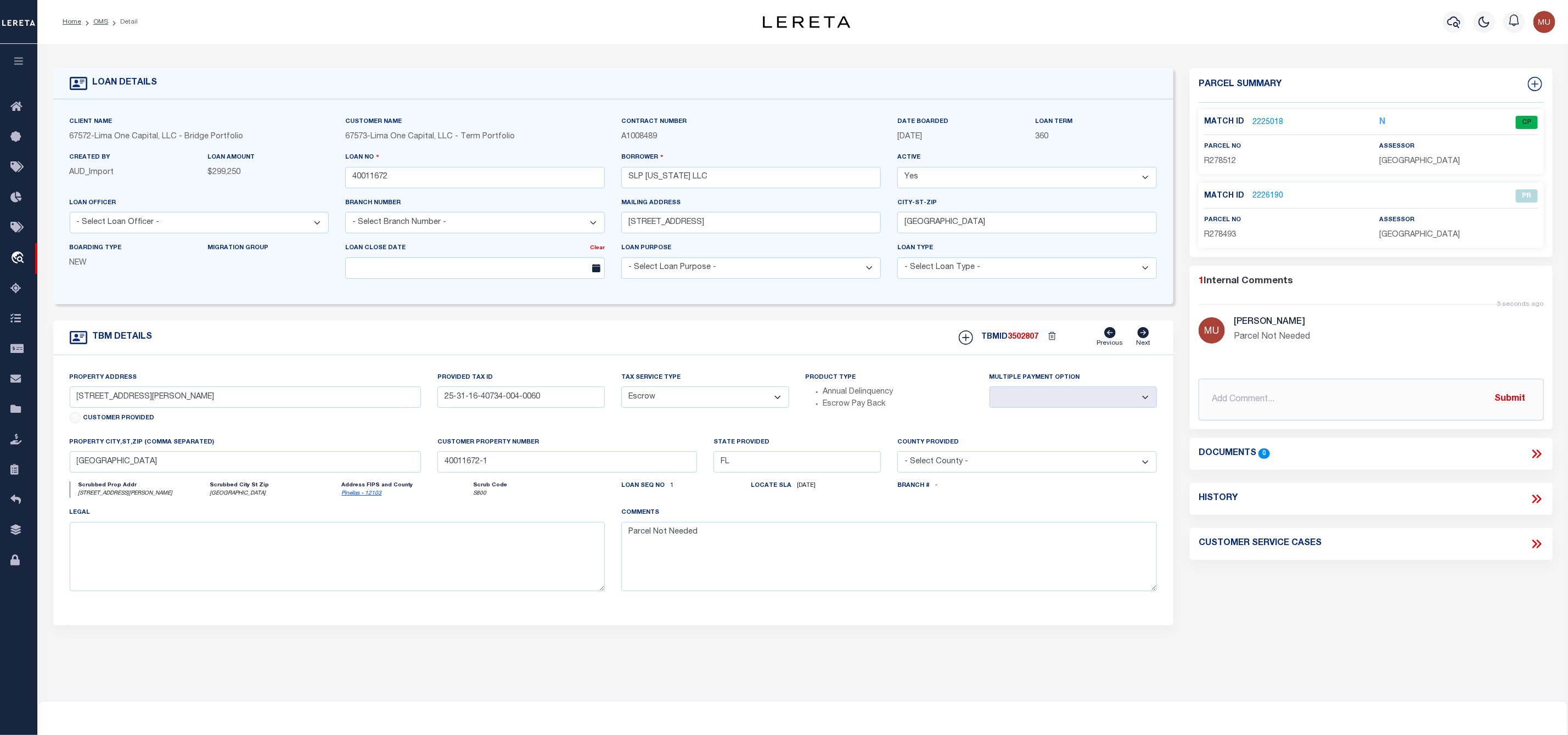
click at [96, 26] on li "OMS" at bounding box center [95, 22] width 27 height 10
click at [106, 23] on link "OMS" at bounding box center [101, 22] width 15 height 7
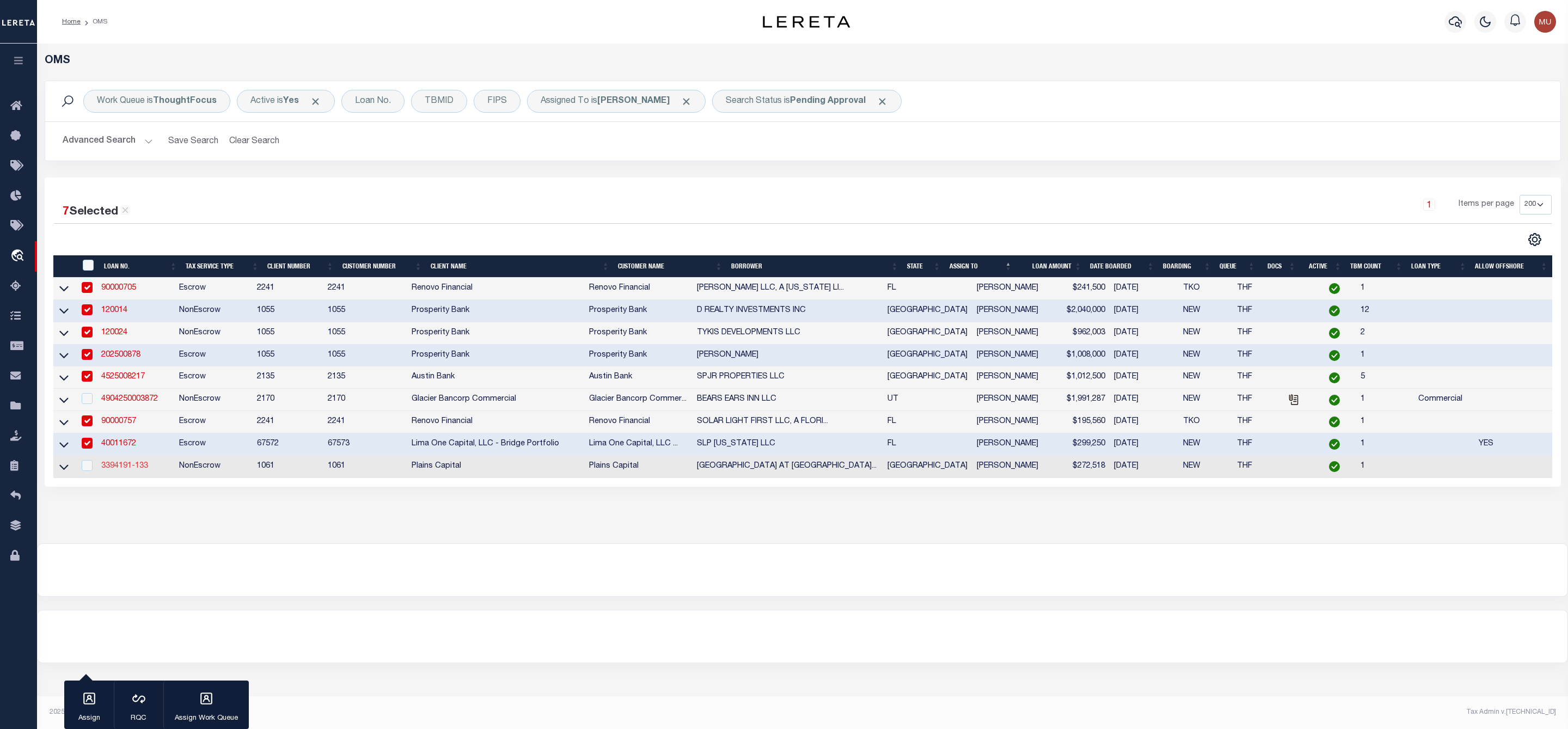
click at [131, 466] on link "3394191-133" at bounding box center [124, 466] width 47 height 7
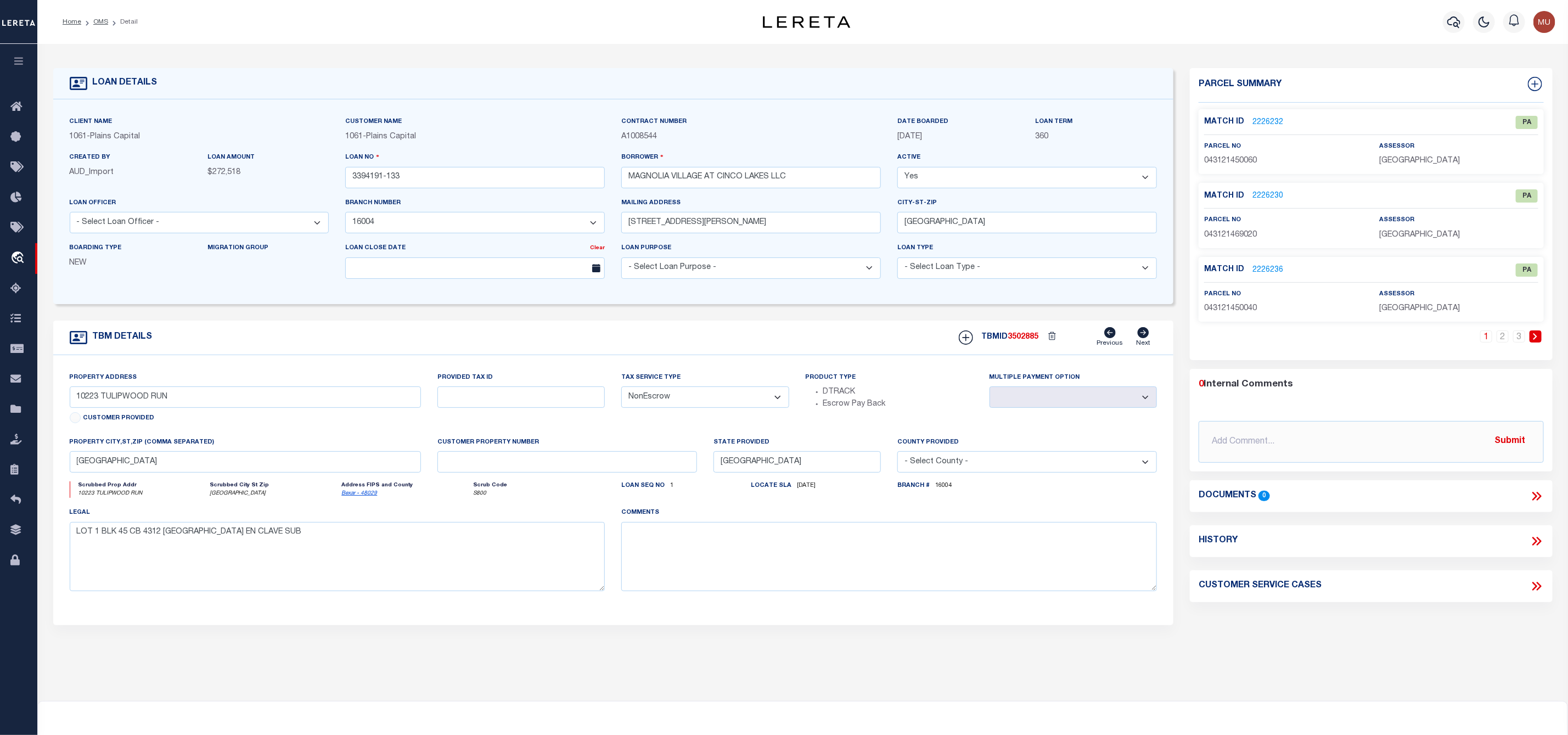
click at [1265, 119] on link "2226232" at bounding box center [1267, 122] width 31 height 11
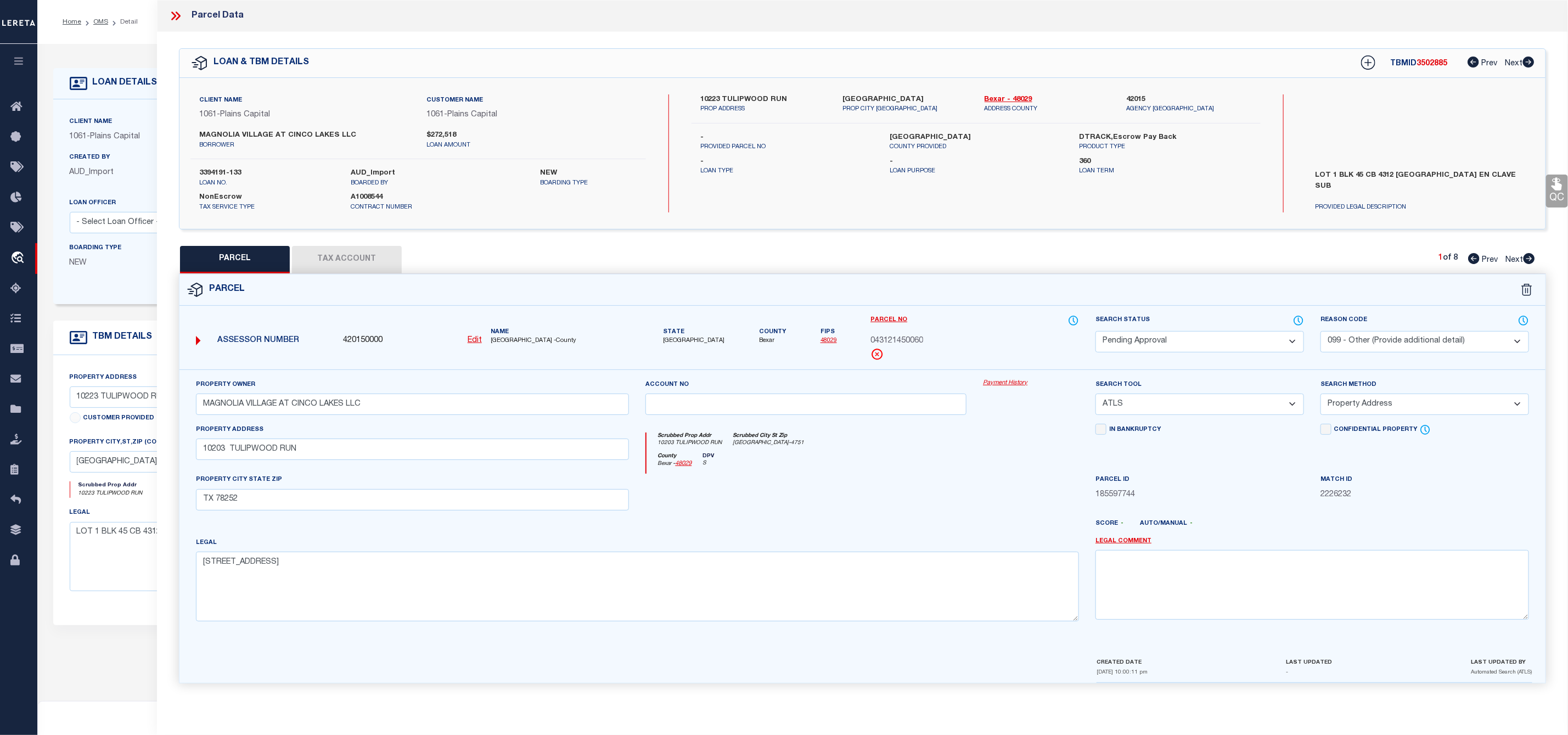
click at [1156, 343] on select "Automated Search Bad Parcel Complete Duplicate Parcel High Dollar Reporting In …" at bounding box center [1200, 341] width 209 height 21
click at [1095, 332] on select "Automated Search Bad Parcel Complete Duplicate Parcel High Dollar Reporting In …" at bounding box center [1200, 341] width 209 height 21
click at [1155, 590] on textarea at bounding box center [1312, 585] width 434 height 69
paste textarea "Parcel Not Needed"
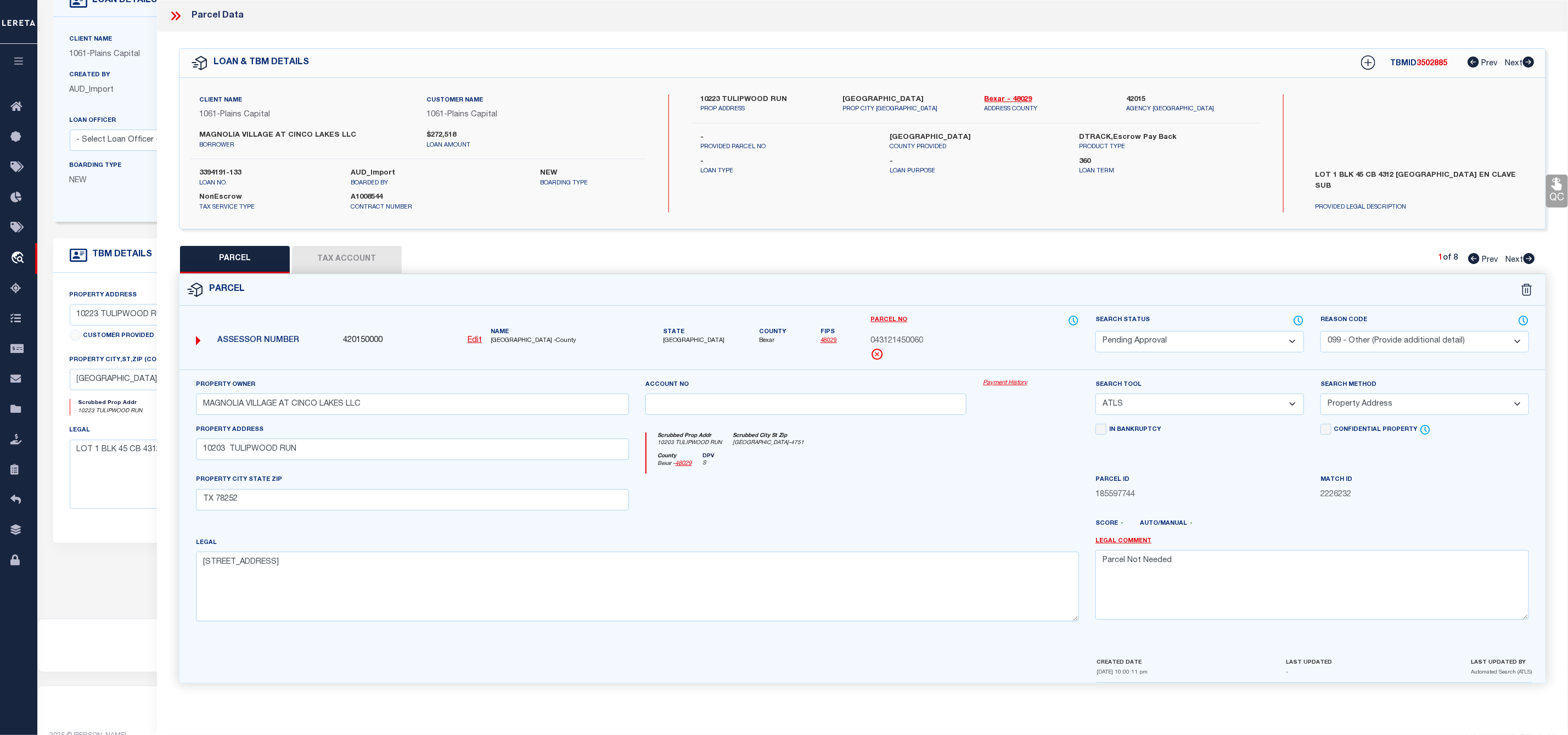
click at [1237, 345] on select "Automated Search Bad Parcel Complete Duplicate Parcel High Dollar Reporting In …" at bounding box center [1200, 341] width 209 height 21
click at [1095, 332] on select "Automated Search Bad Parcel Complete Duplicate Parcel High Dollar Reporting In …" at bounding box center [1200, 341] width 209 height 21
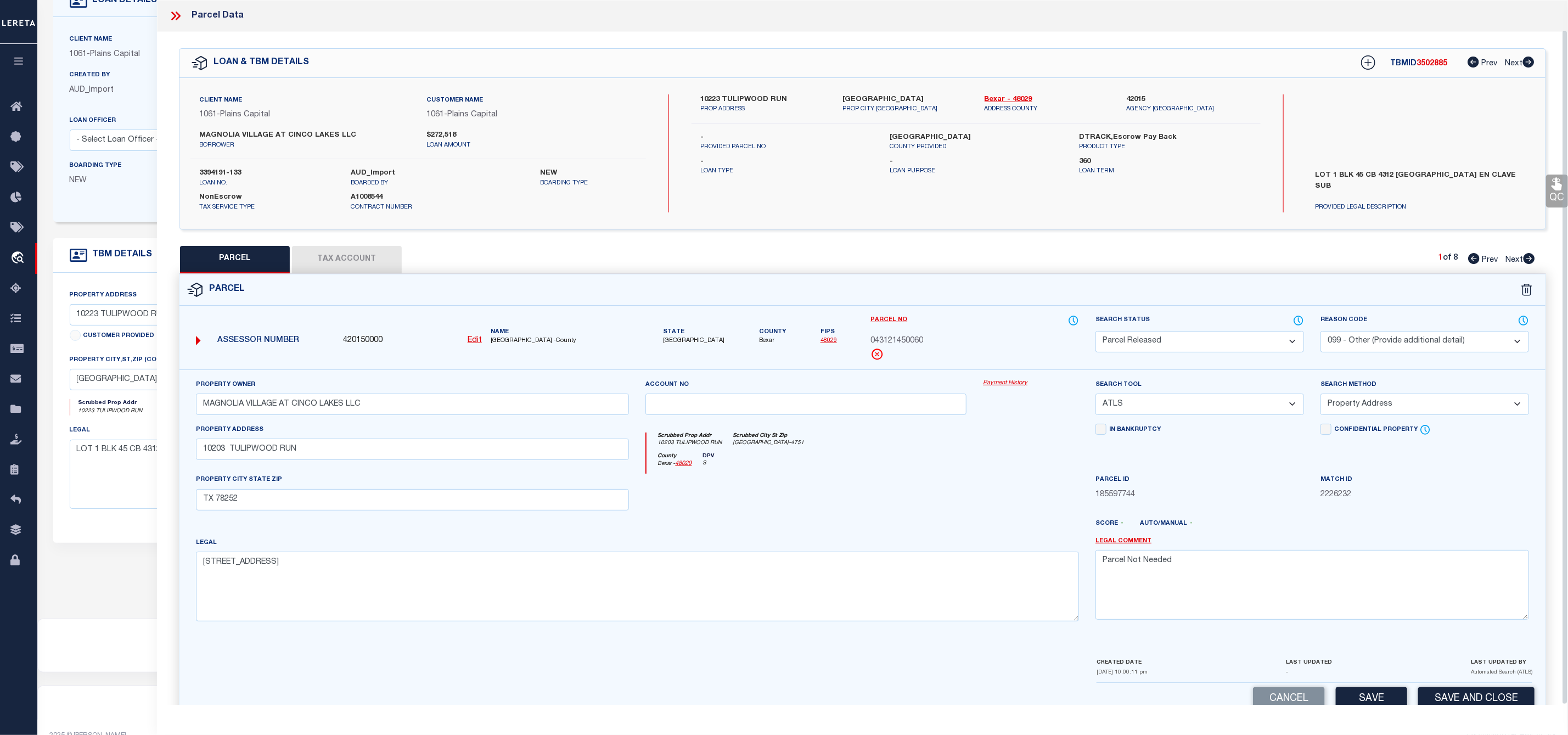
scroll to position [32, 0]
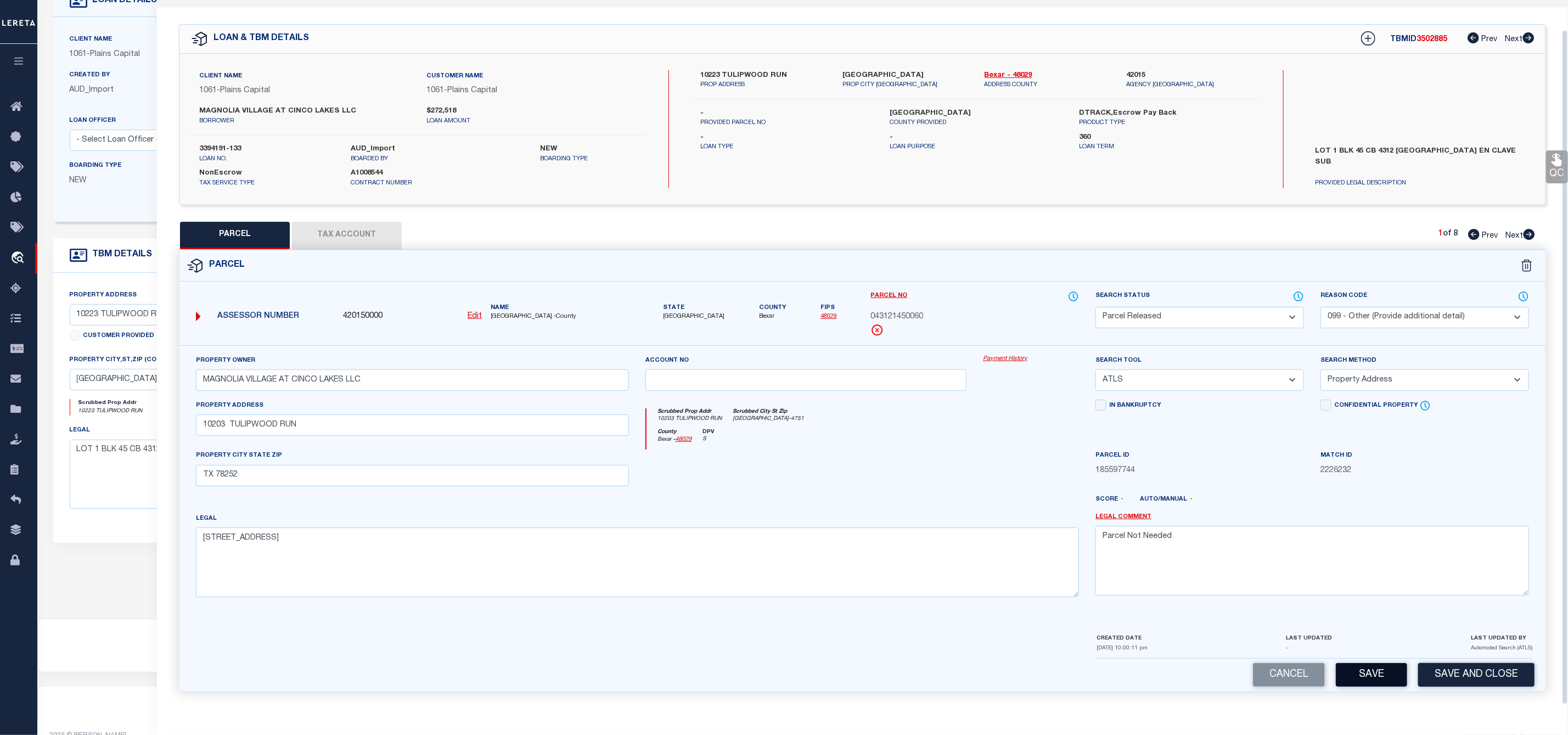
click at [1370, 683] on button "Save" at bounding box center [1371, 674] width 71 height 23
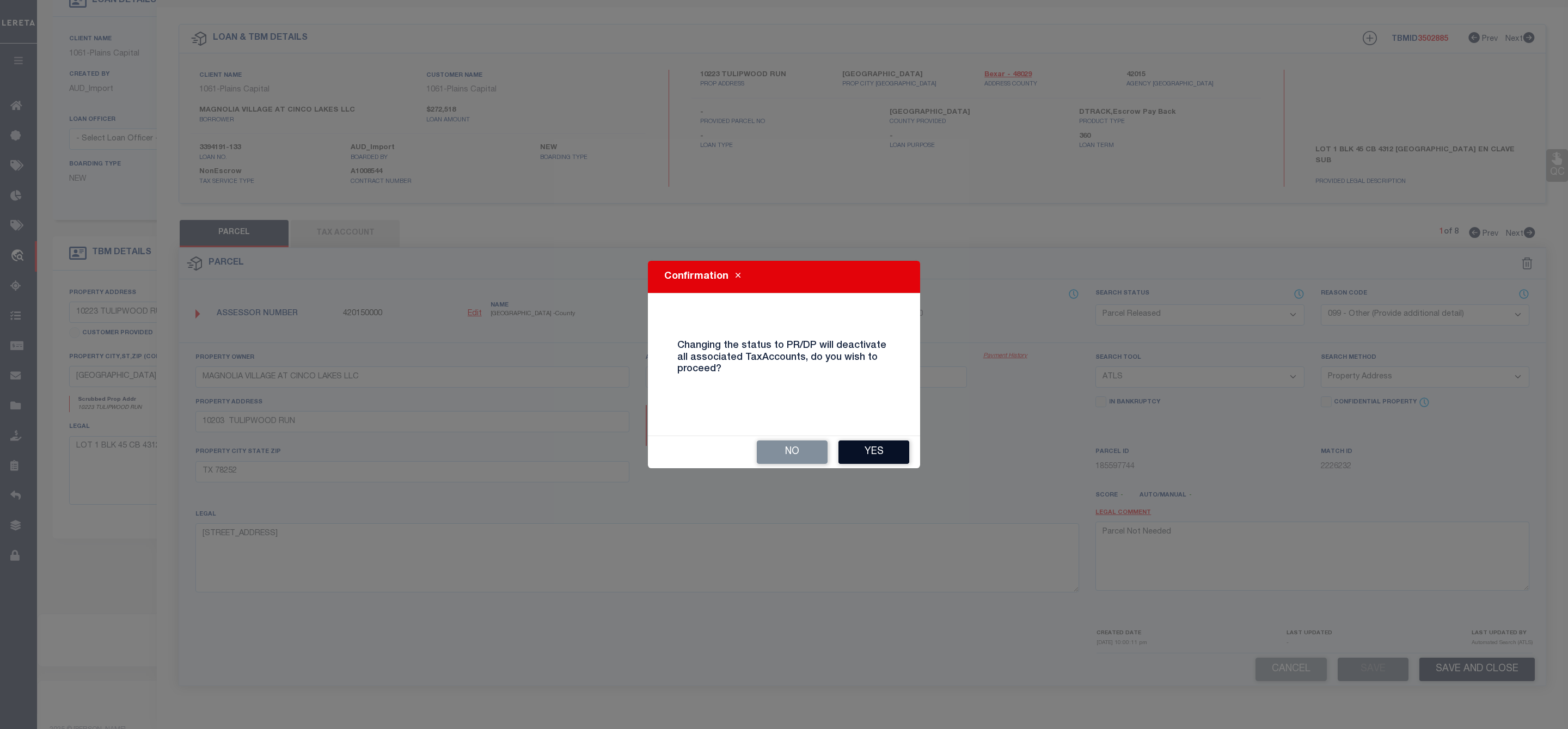
click at [882, 456] on button "Yes" at bounding box center [873, 452] width 71 height 23
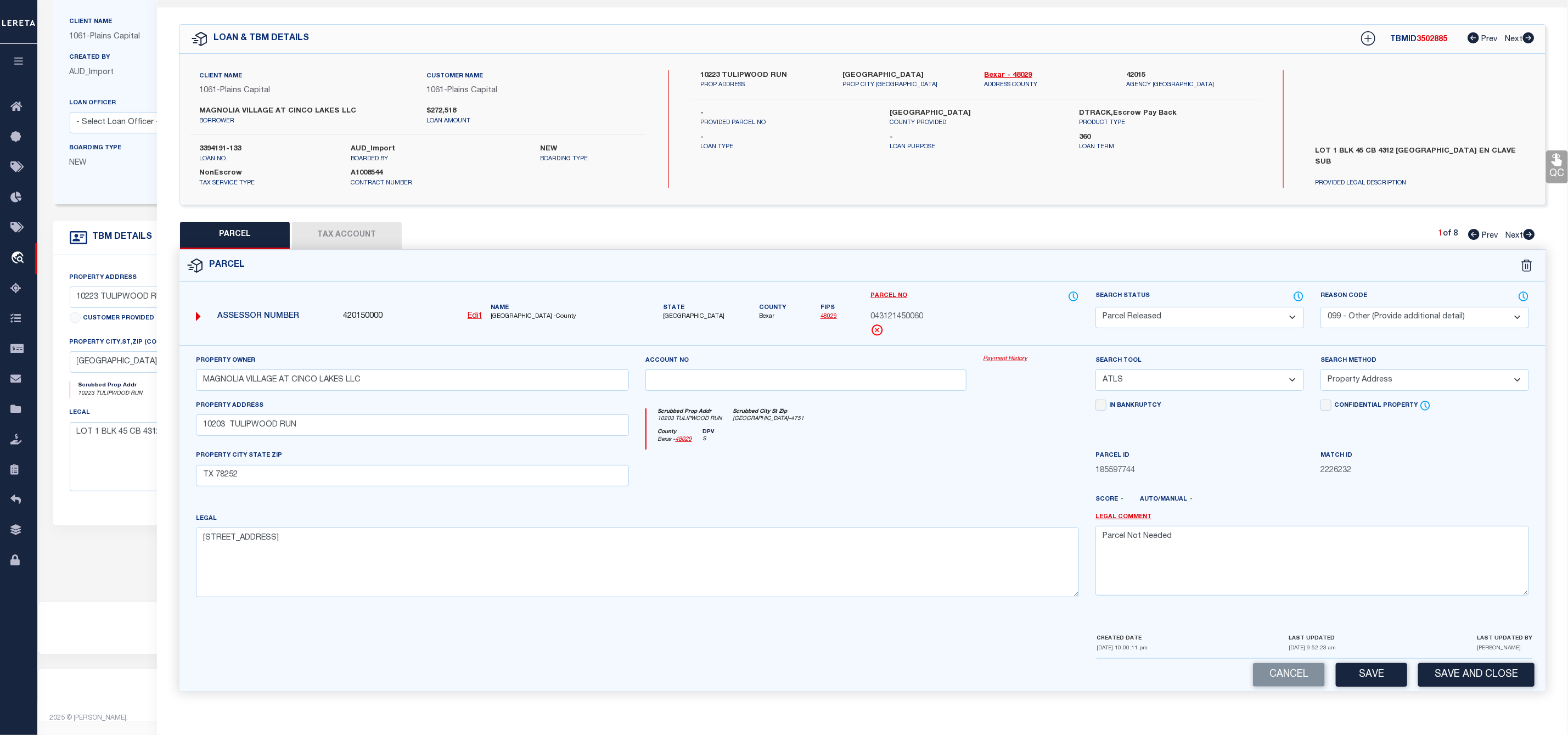
click at [1527, 229] on icon at bounding box center [1529, 234] width 11 height 11
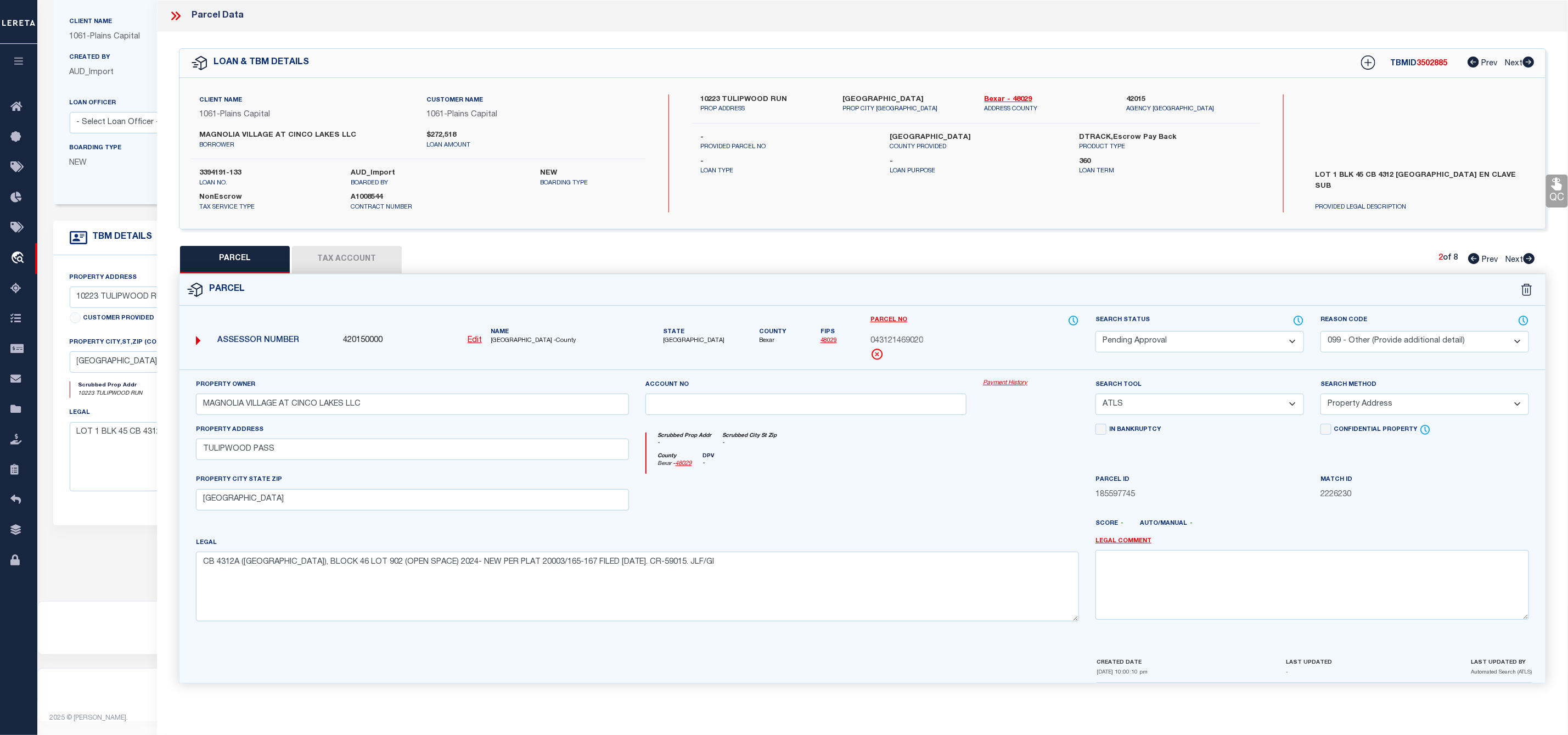
scroll to position [0, 0]
click at [1202, 337] on select "Automated Search Bad Parcel Complete Duplicate Parcel High Dollar Reporting In …" at bounding box center [1200, 341] width 209 height 21
click at [1095, 332] on select "Automated Search Bad Parcel Complete Duplicate Parcel High Dollar Reporting In …" at bounding box center [1200, 341] width 209 height 21
click at [1198, 594] on textarea at bounding box center [1312, 585] width 434 height 69
paste textarea "Parcel Not Needed"
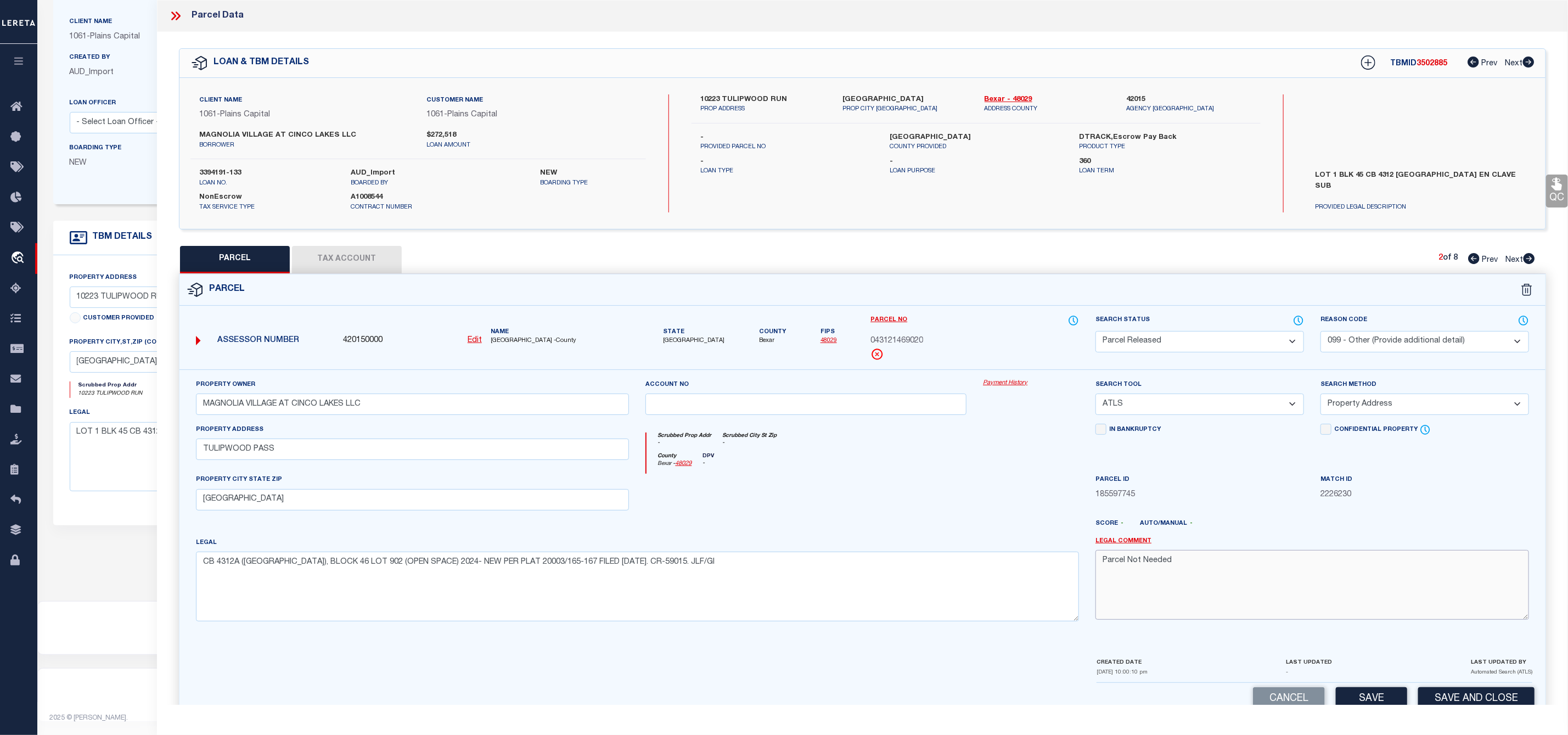
scroll to position [32, 0]
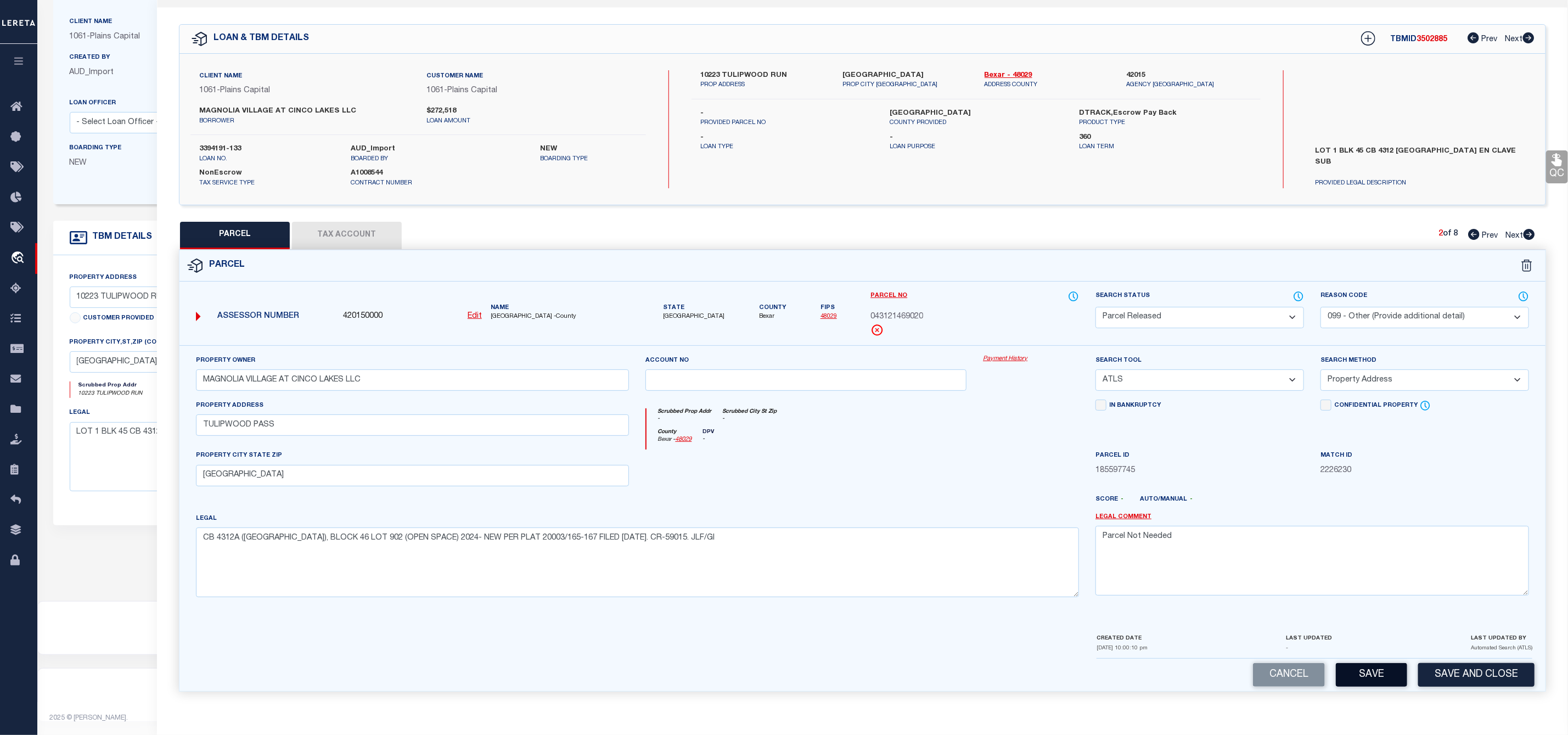
click at [1361, 667] on button "Save" at bounding box center [1371, 674] width 71 height 23
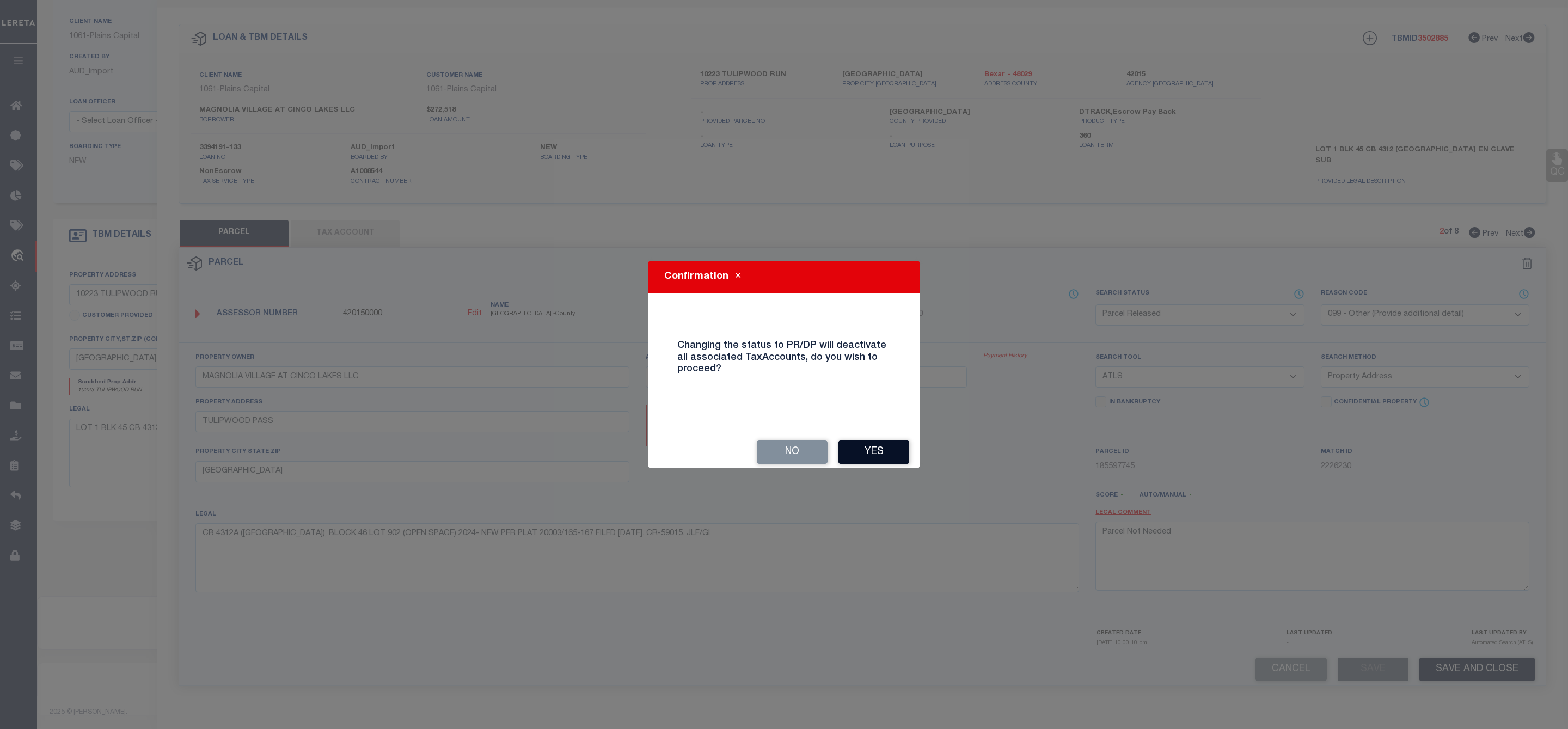
click at [879, 456] on button "Yes" at bounding box center [873, 452] width 71 height 23
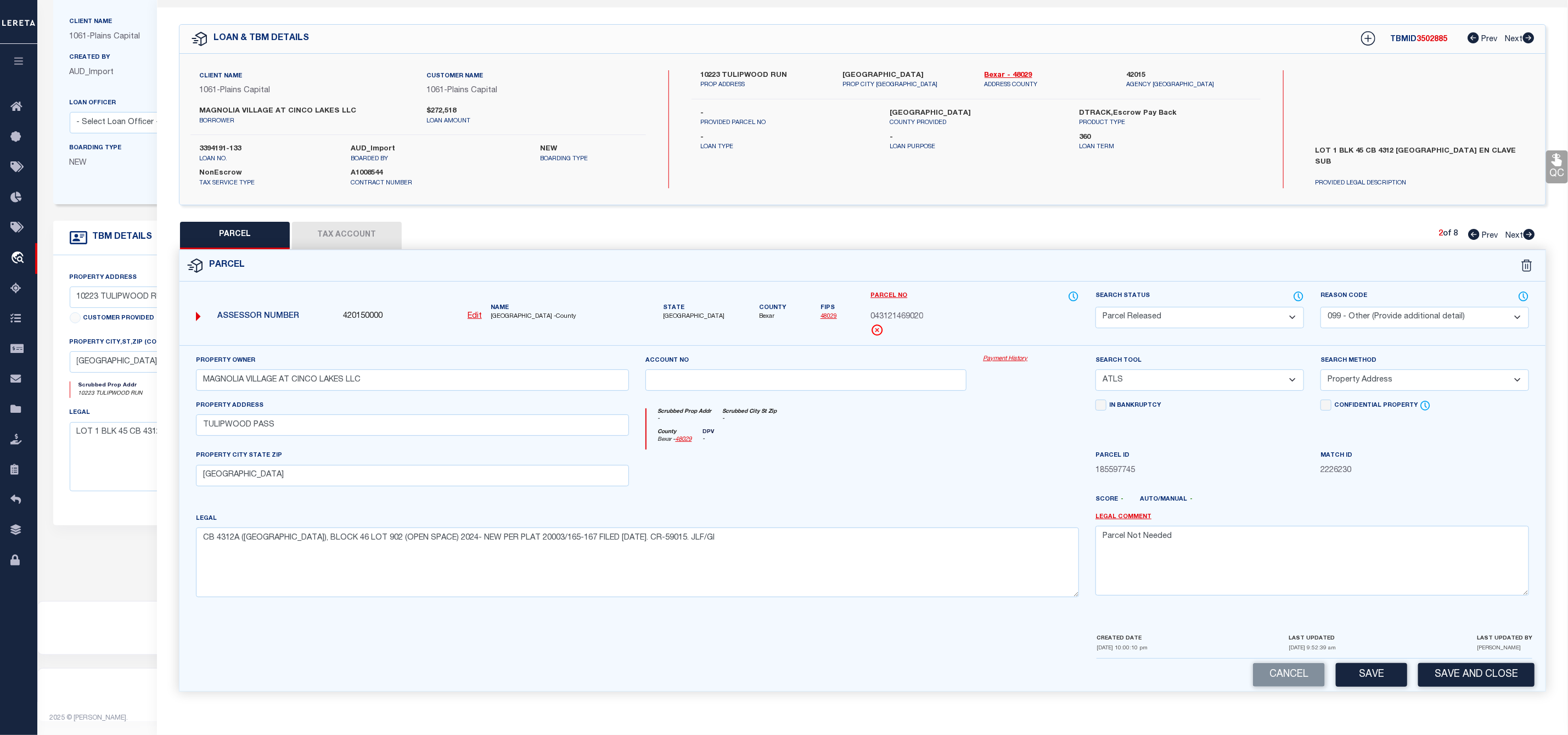
click at [1531, 229] on icon at bounding box center [1529, 234] width 11 height 11
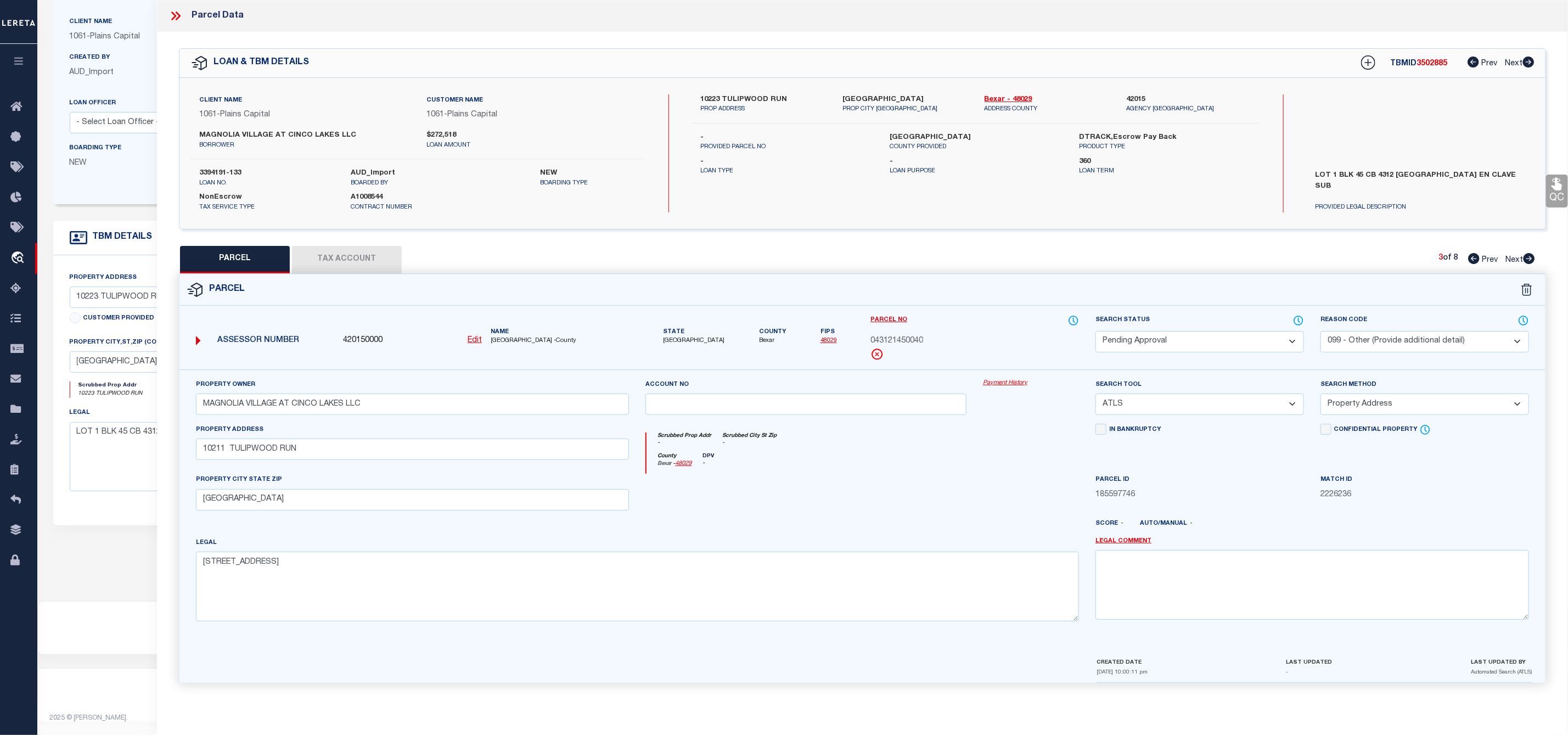
scroll to position [0, 0]
click at [1234, 343] on select "Automated Search Bad Parcel Complete Duplicate Parcel High Dollar Reporting In …" at bounding box center [1200, 341] width 209 height 21
click at [1095, 332] on select "Automated Search Bad Parcel Complete Duplicate Parcel High Dollar Reporting In …" at bounding box center [1200, 341] width 209 height 21
click at [1162, 588] on textarea at bounding box center [1312, 585] width 434 height 69
paste textarea "Parcel Not Needed"
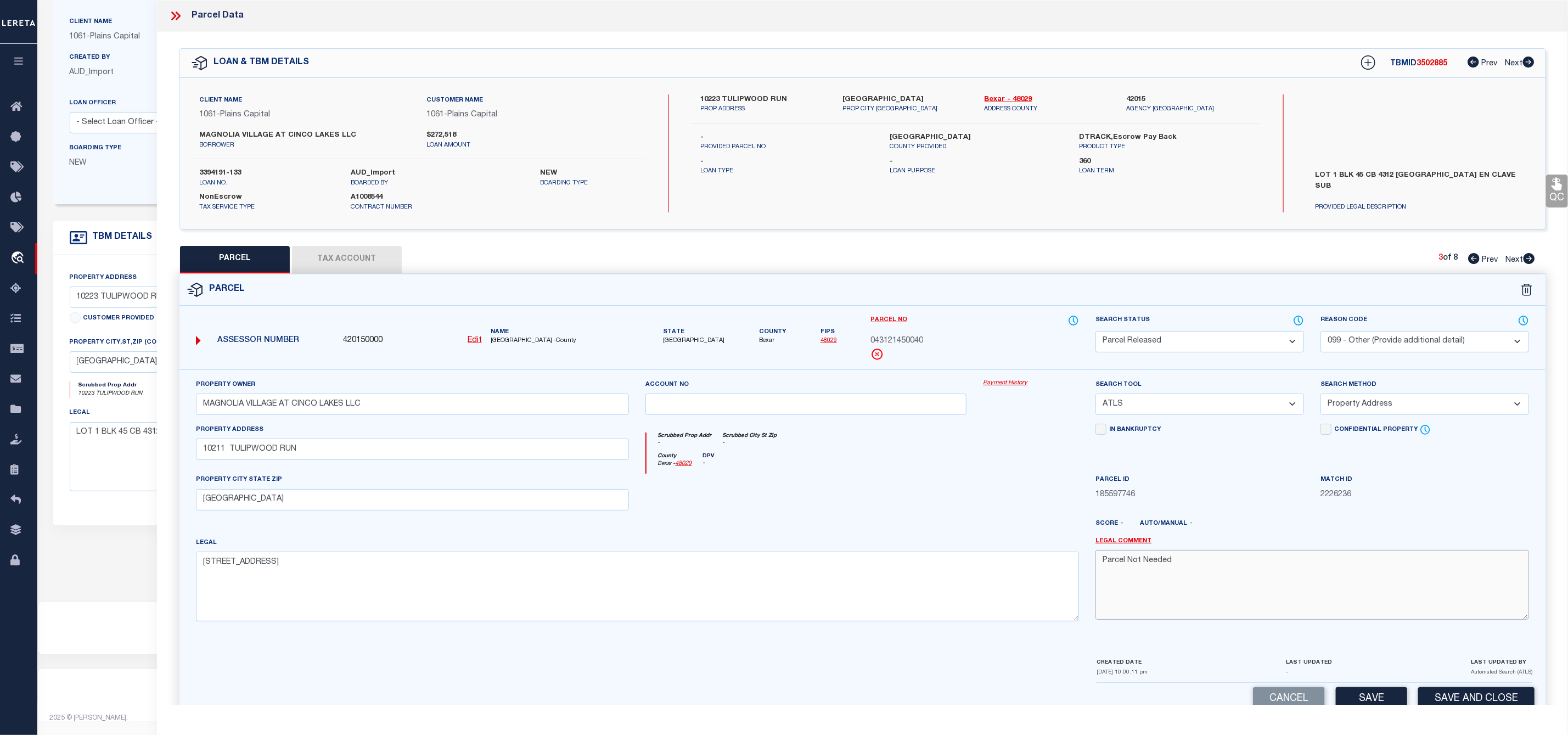
scroll to position [32, 0]
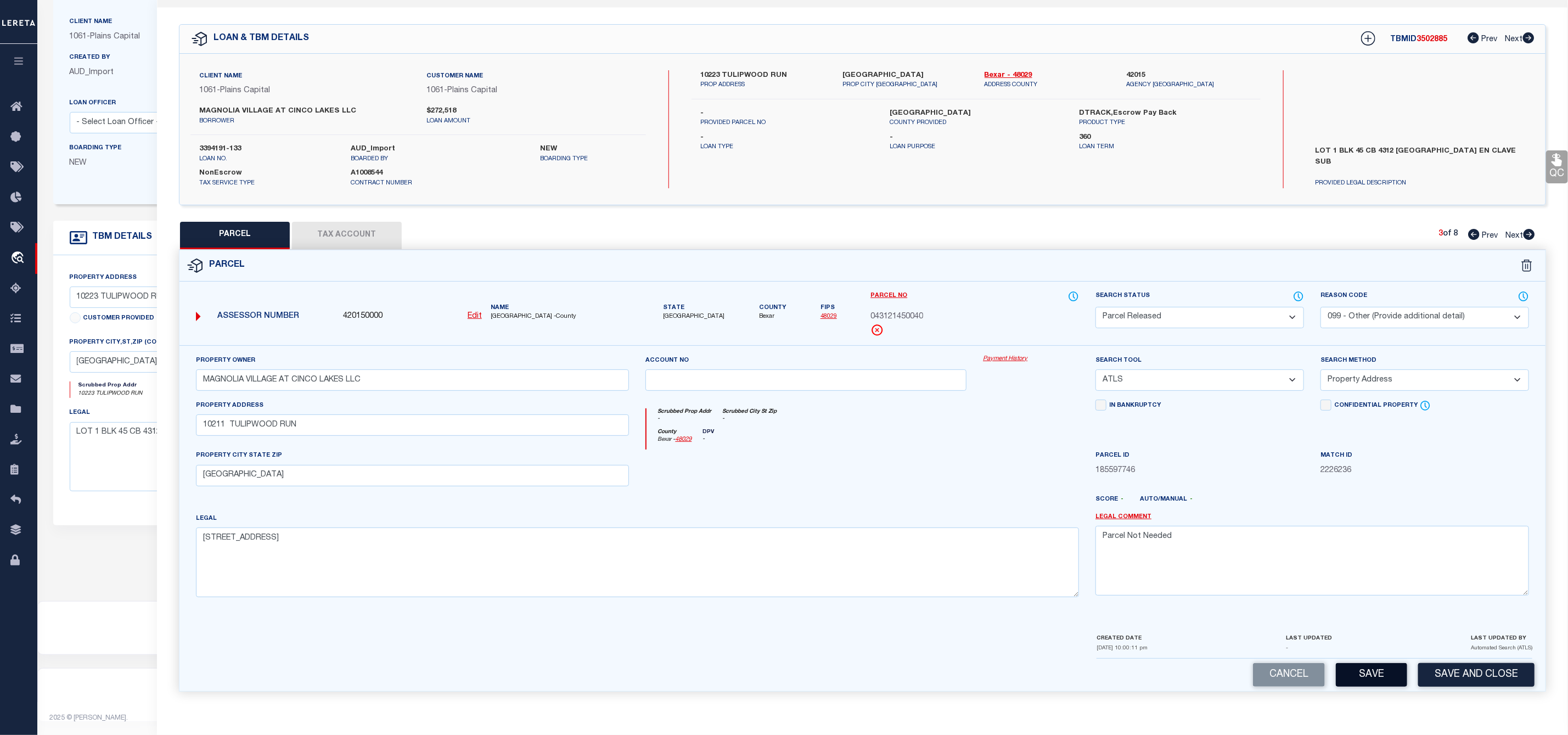
click at [1363, 674] on button "Save" at bounding box center [1371, 674] width 71 height 23
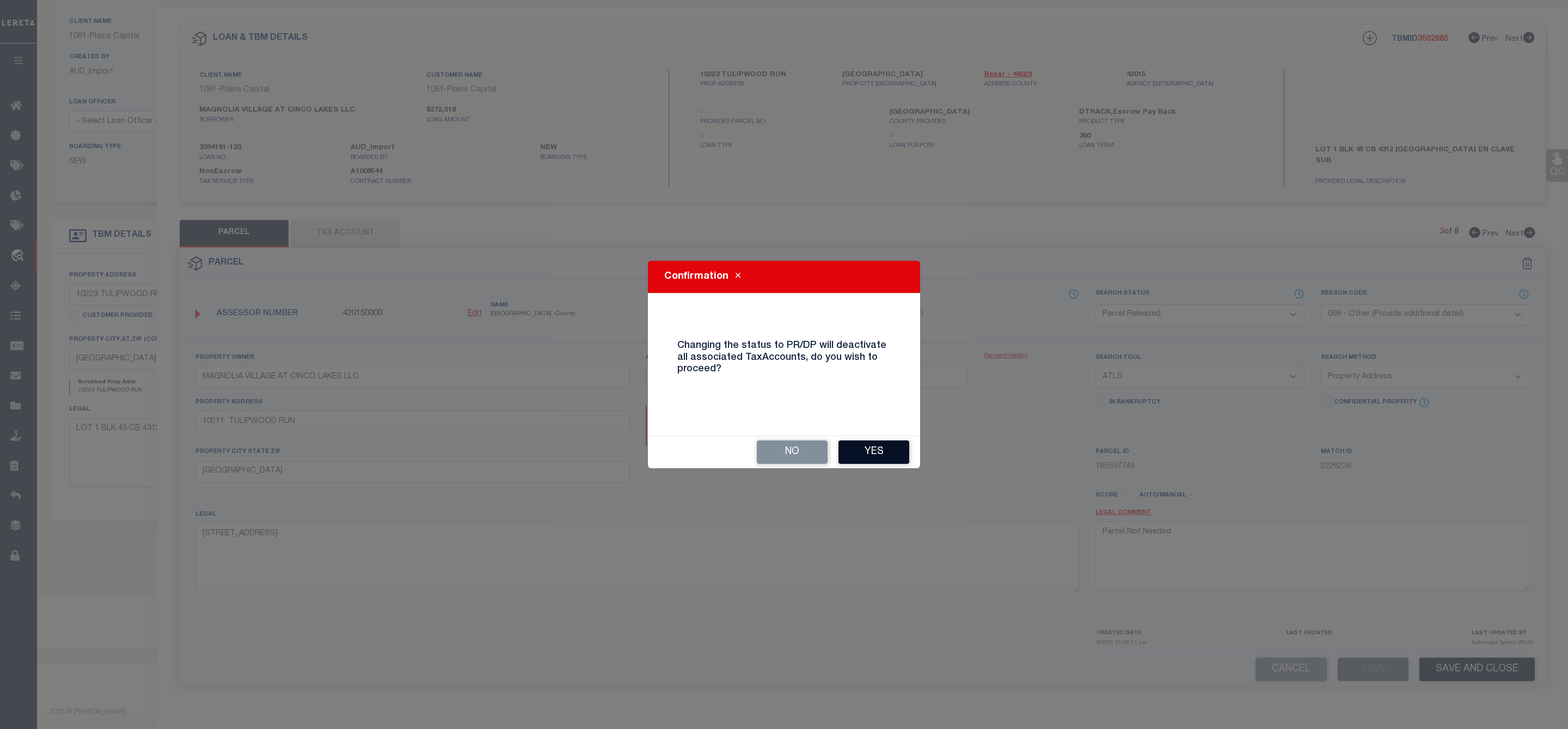
click at [881, 446] on button "Yes" at bounding box center [873, 452] width 71 height 23
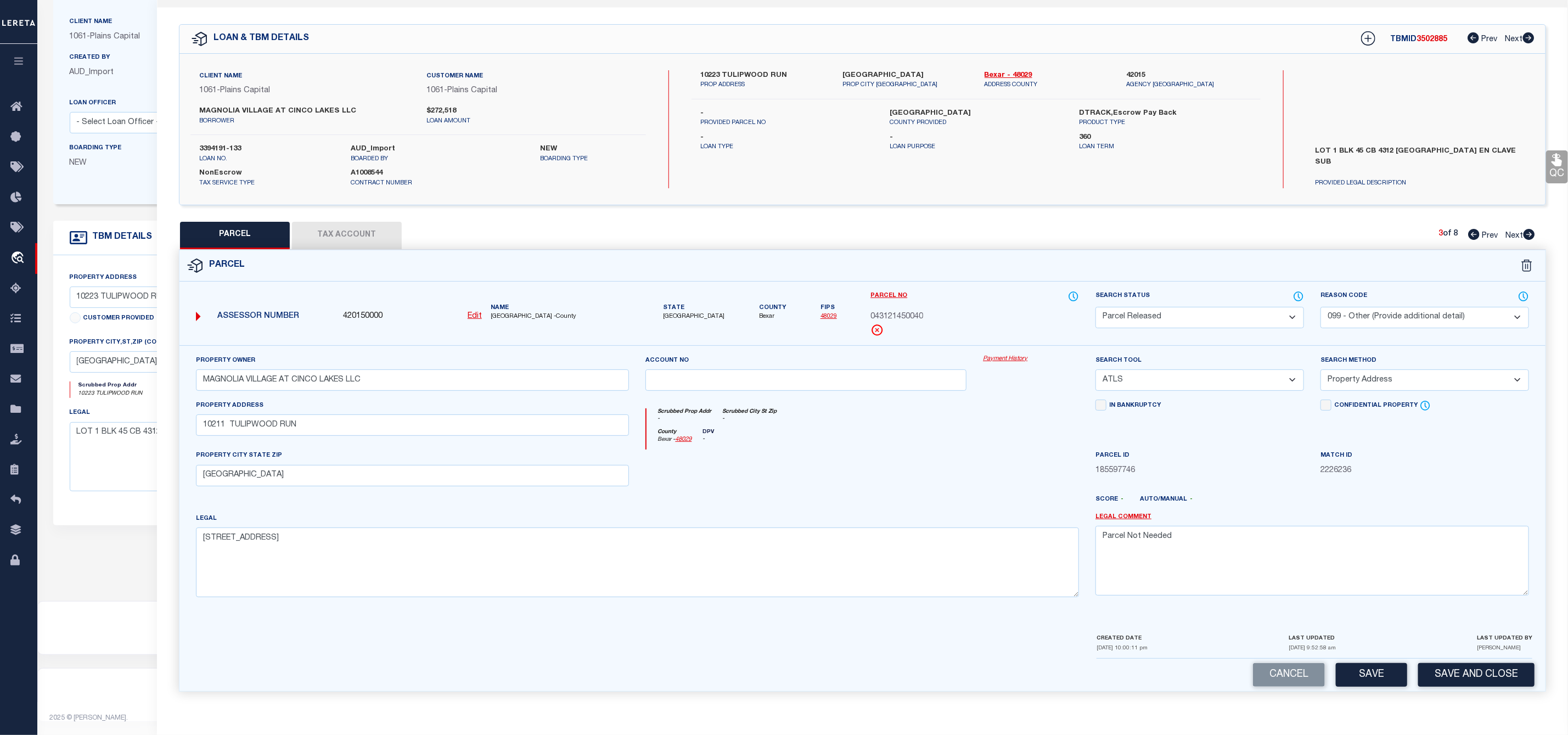
click at [1531, 231] on icon at bounding box center [1529, 234] width 11 height 11
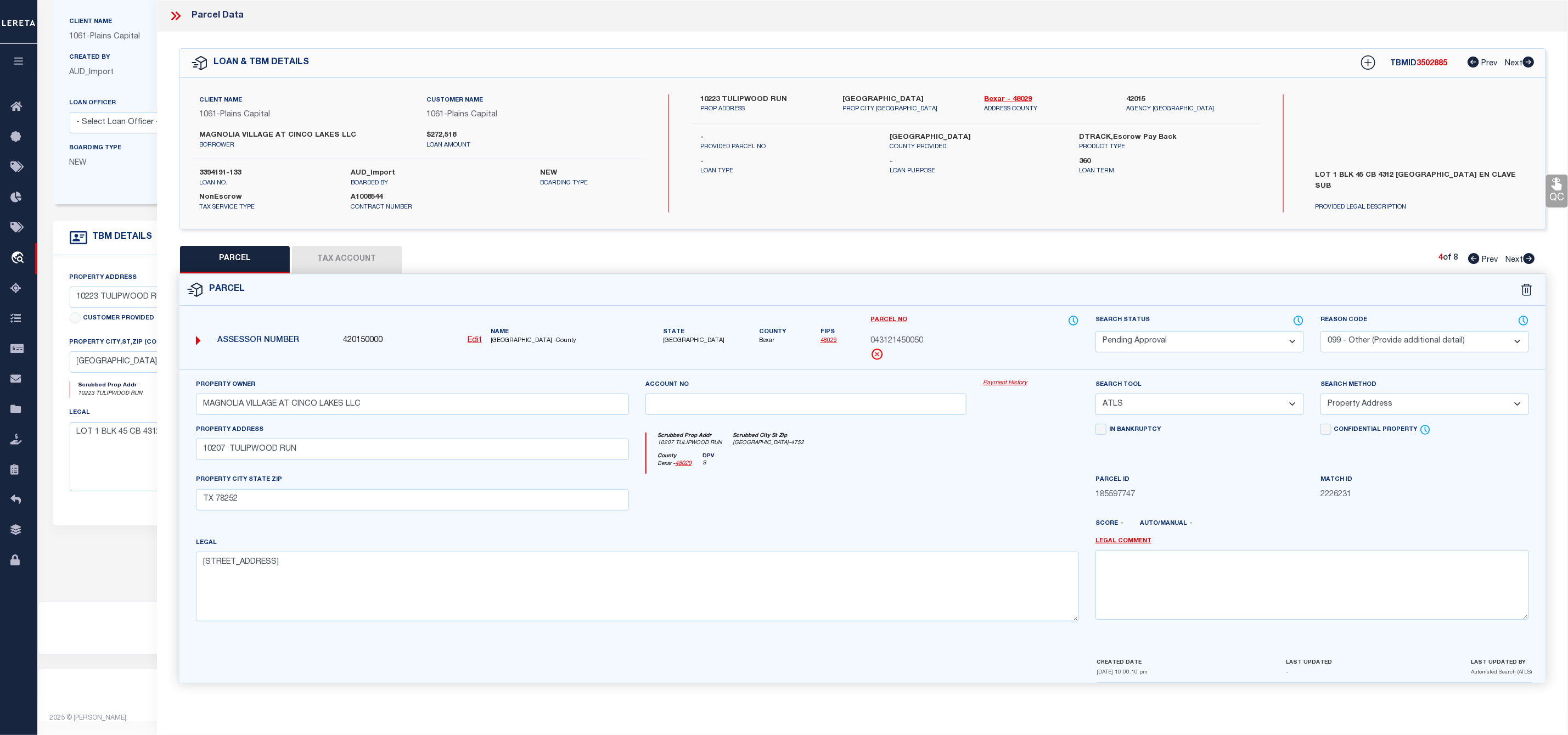
scroll to position [0, 0]
click at [1188, 343] on select "Automated Search Bad Parcel Complete Duplicate Parcel High Dollar Reporting In …" at bounding box center [1200, 341] width 209 height 21
click at [1095, 332] on select "Automated Search Bad Parcel Complete Duplicate Parcel High Dollar Reporting In …" at bounding box center [1200, 341] width 209 height 21
click at [1154, 582] on textarea at bounding box center [1312, 585] width 434 height 69
paste textarea "Parcel Not Needed"
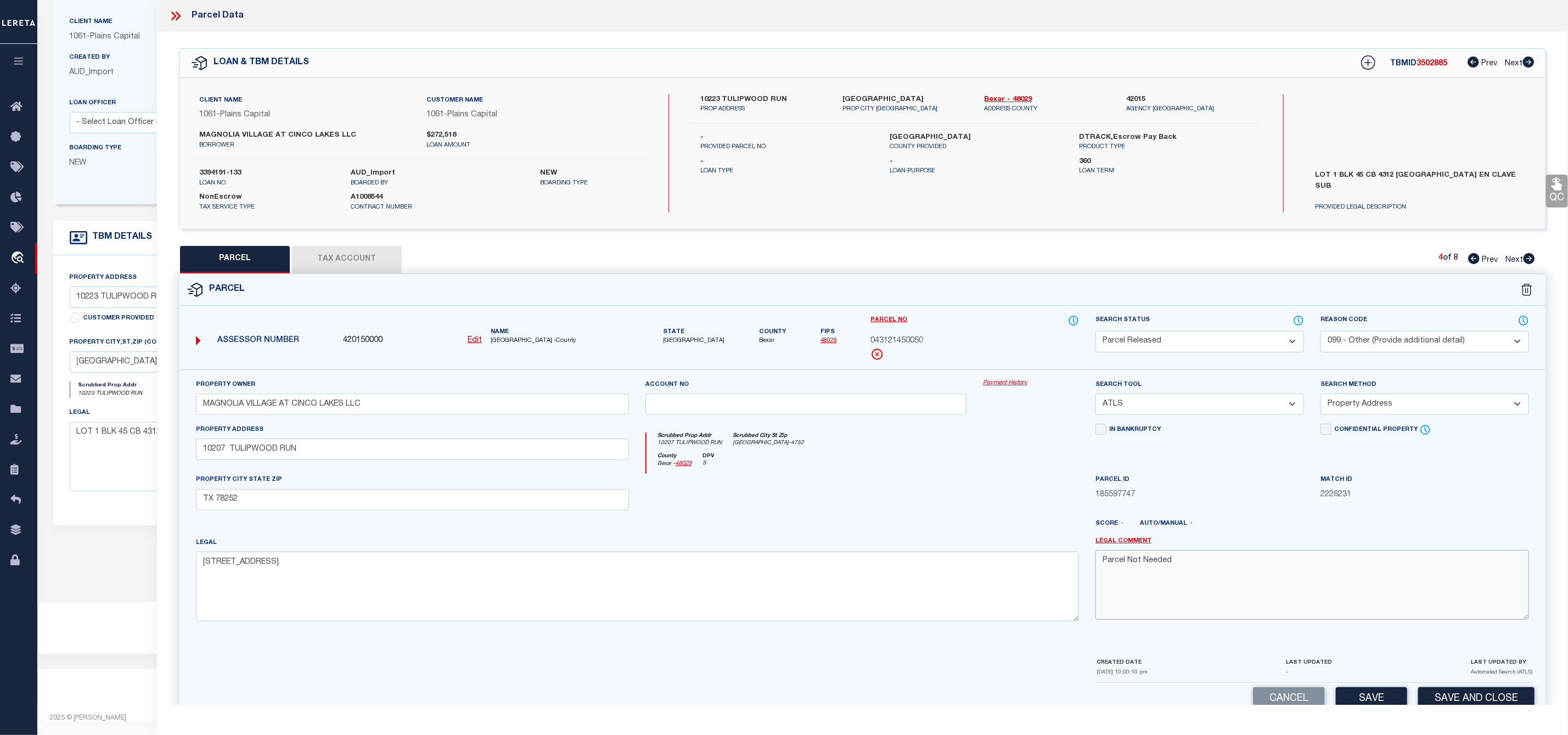
scroll to position [32, 0]
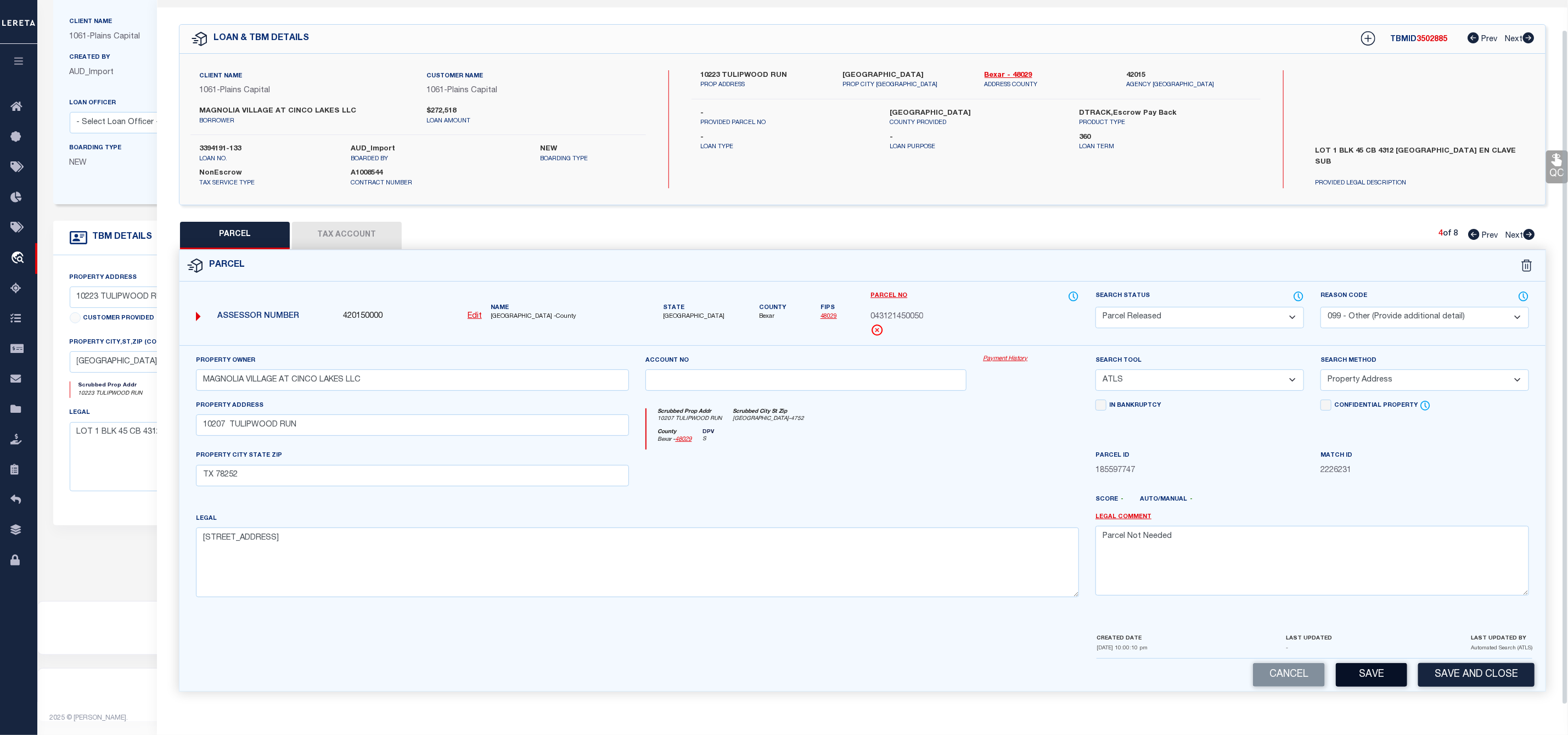
click at [1382, 665] on button "Save" at bounding box center [1371, 674] width 71 height 23
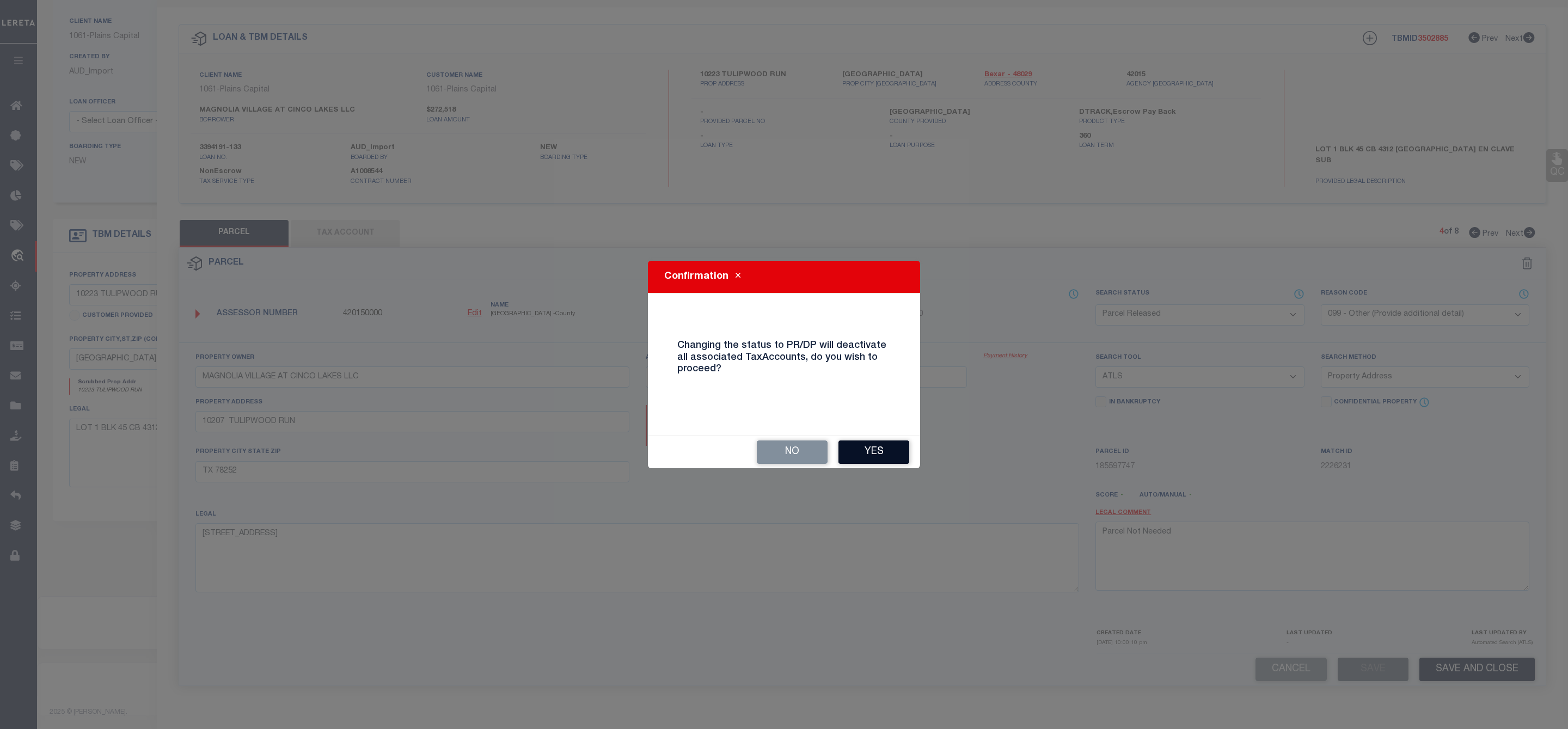
click at [888, 452] on button "Yes" at bounding box center [873, 452] width 71 height 23
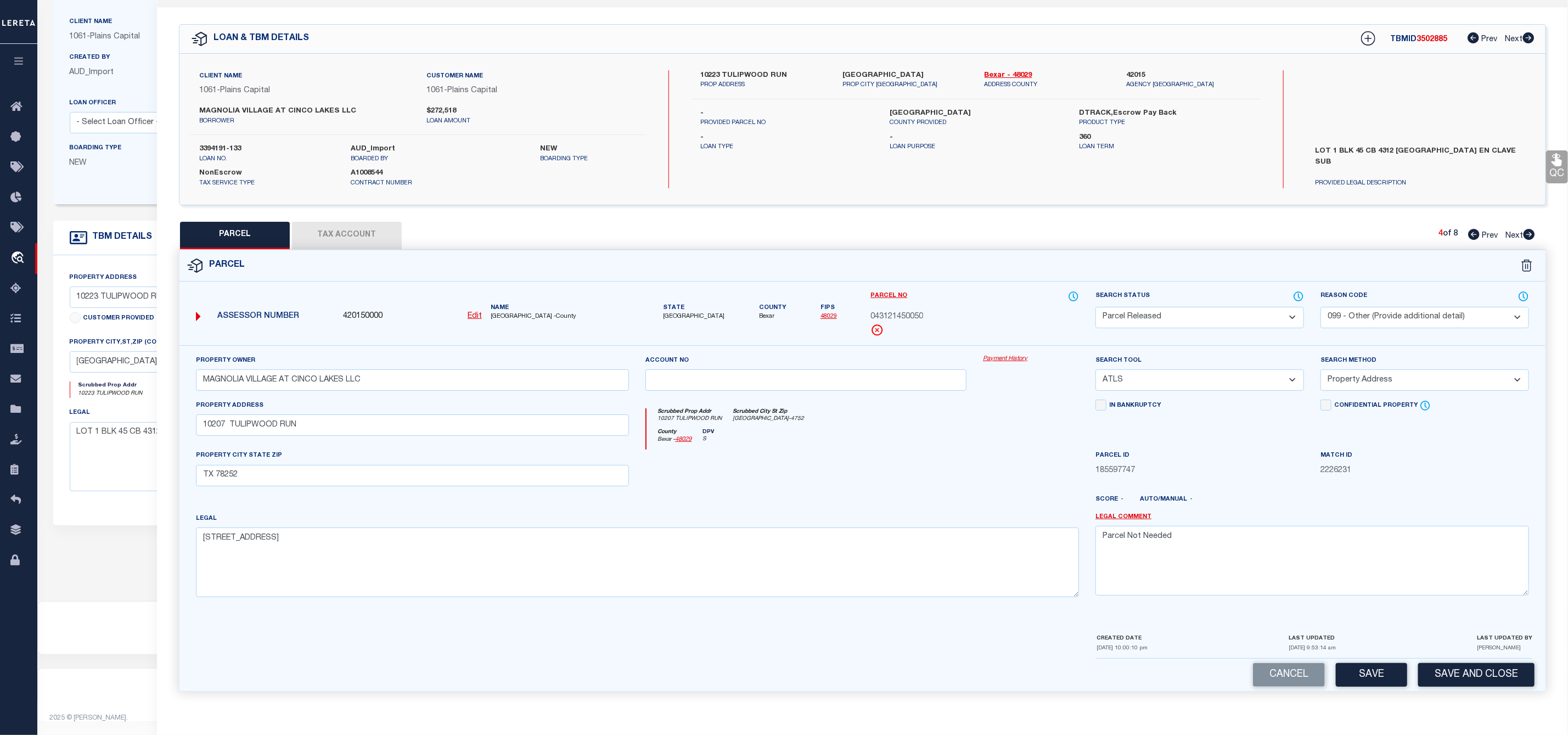
click at [1533, 229] on icon at bounding box center [1529, 234] width 11 height 11
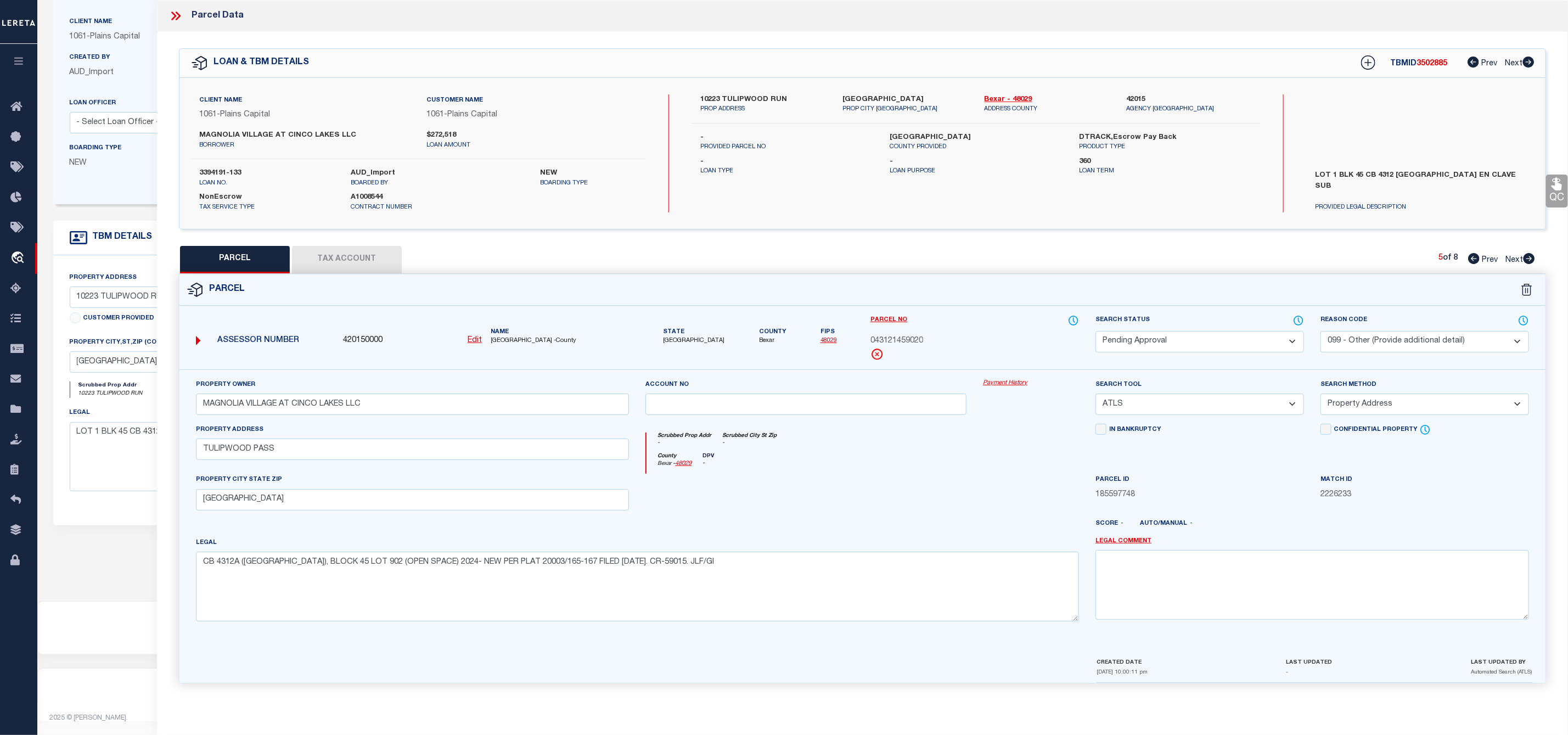
scroll to position [0, 0]
click at [1212, 341] on select "Automated Search Bad Parcel Complete Duplicate Parcel High Dollar Reporting In …" at bounding box center [1200, 341] width 209 height 21
click at [1095, 332] on select "Automated Search Bad Parcel Complete Duplicate Parcel High Dollar Reporting In …" at bounding box center [1200, 341] width 209 height 21
click at [1144, 586] on textarea at bounding box center [1312, 585] width 434 height 69
paste textarea "Parcel Not Needed"
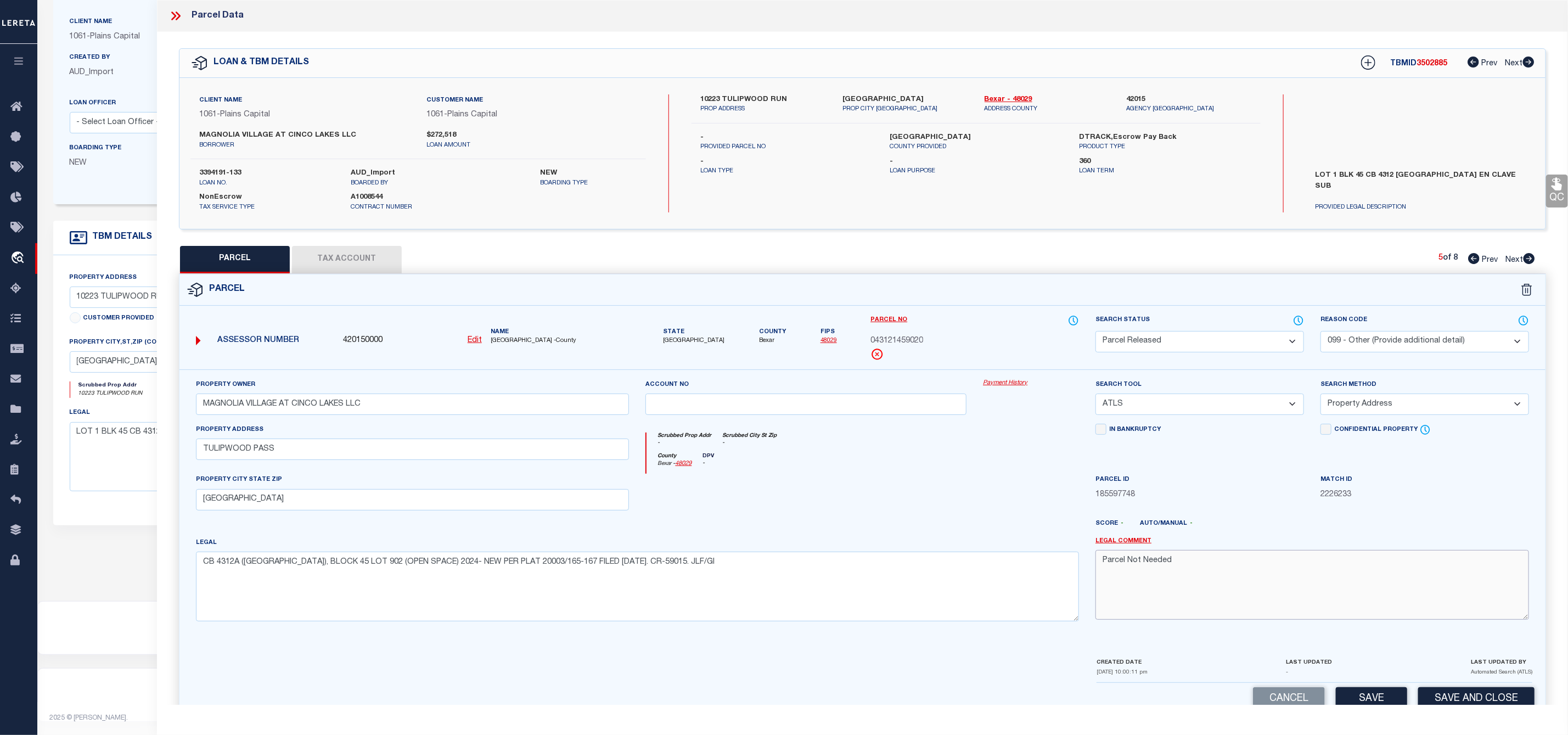
scroll to position [32, 0]
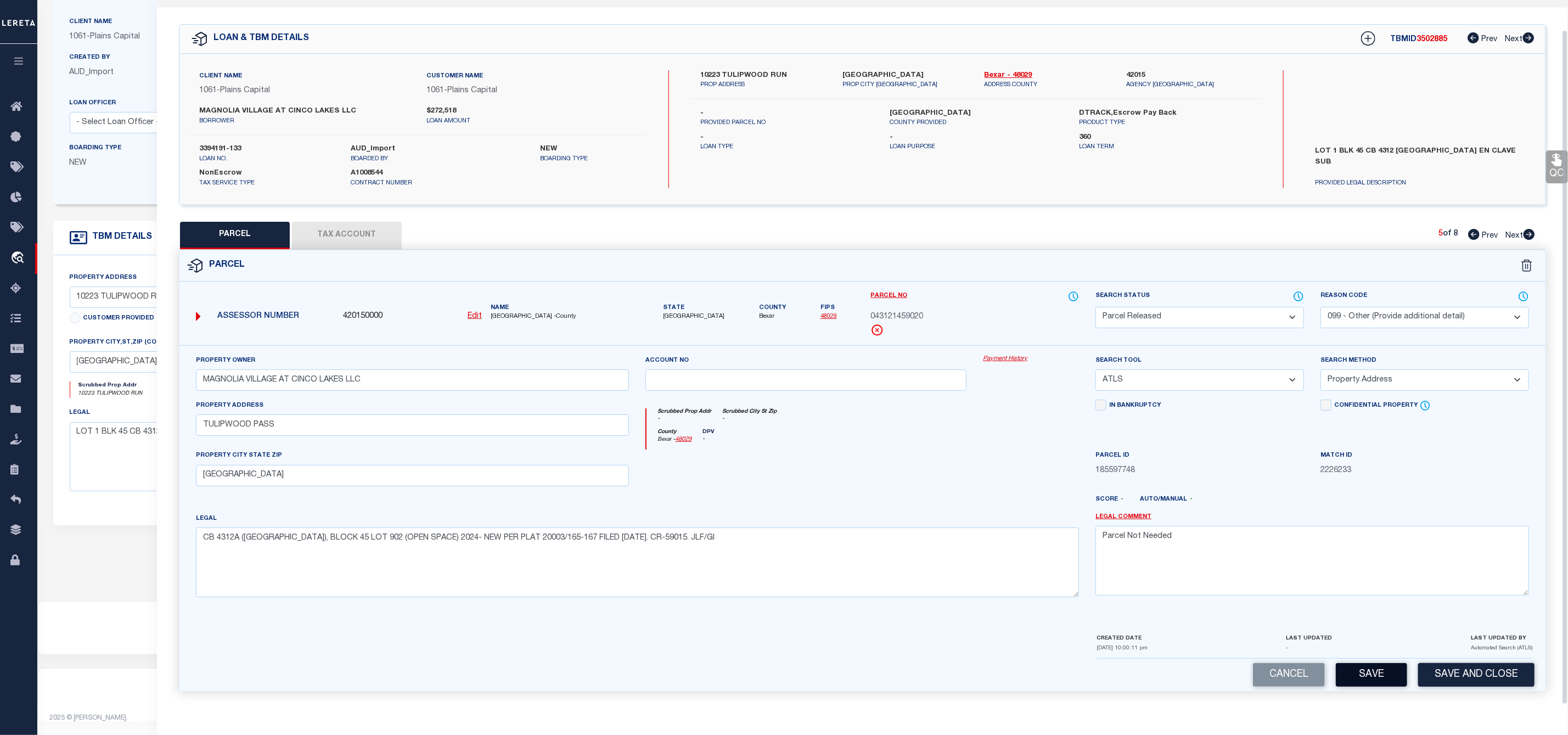
click at [1365, 672] on button "Save" at bounding box center [1371, 674] width 71 height 23
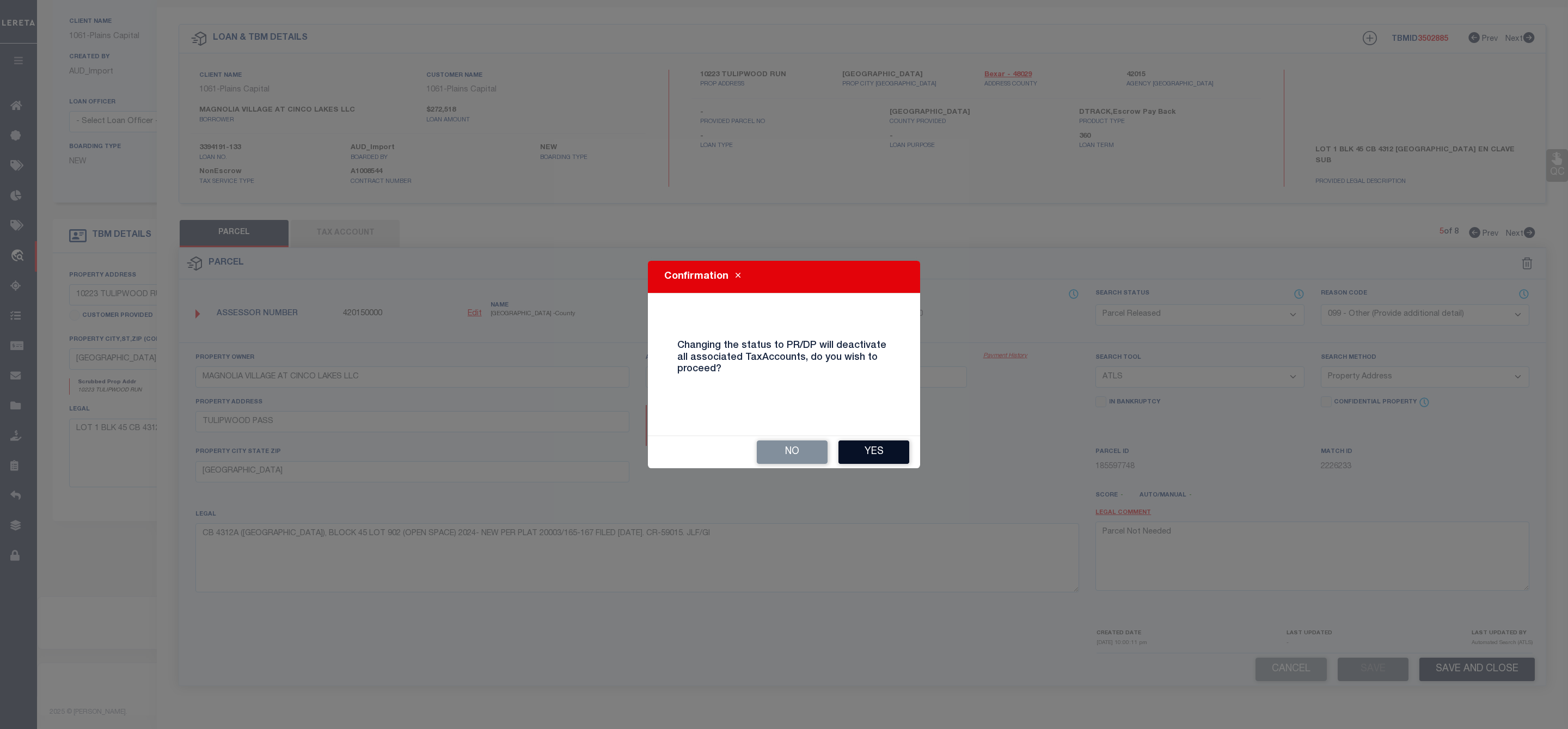
click at [871, 455] on button "Yes" at bounding box center [873, 452] width 71 height 23
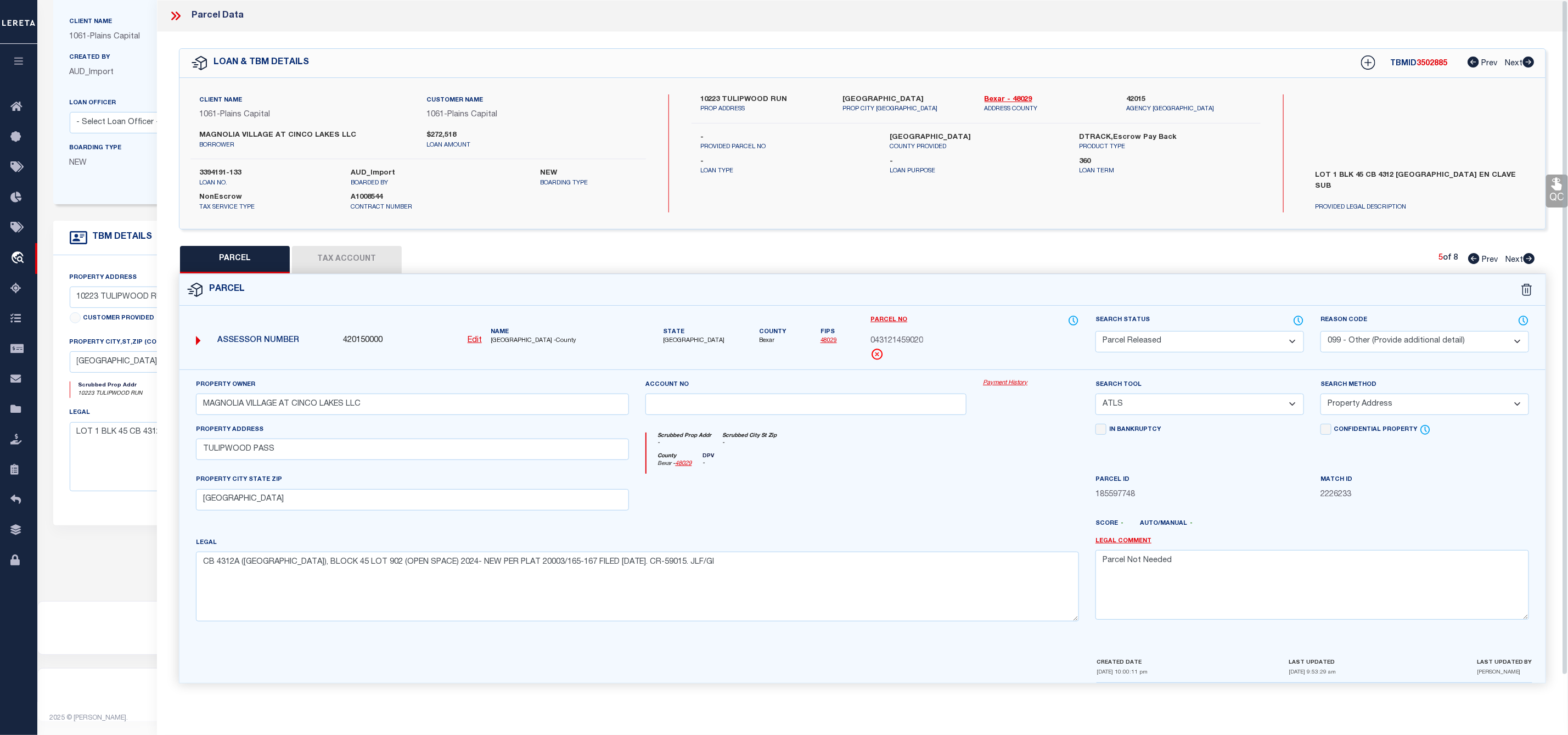
scroll to position [0, 0]
click at [1528, 258] on icon at bounding box center [1529, 259] width 11 height 11
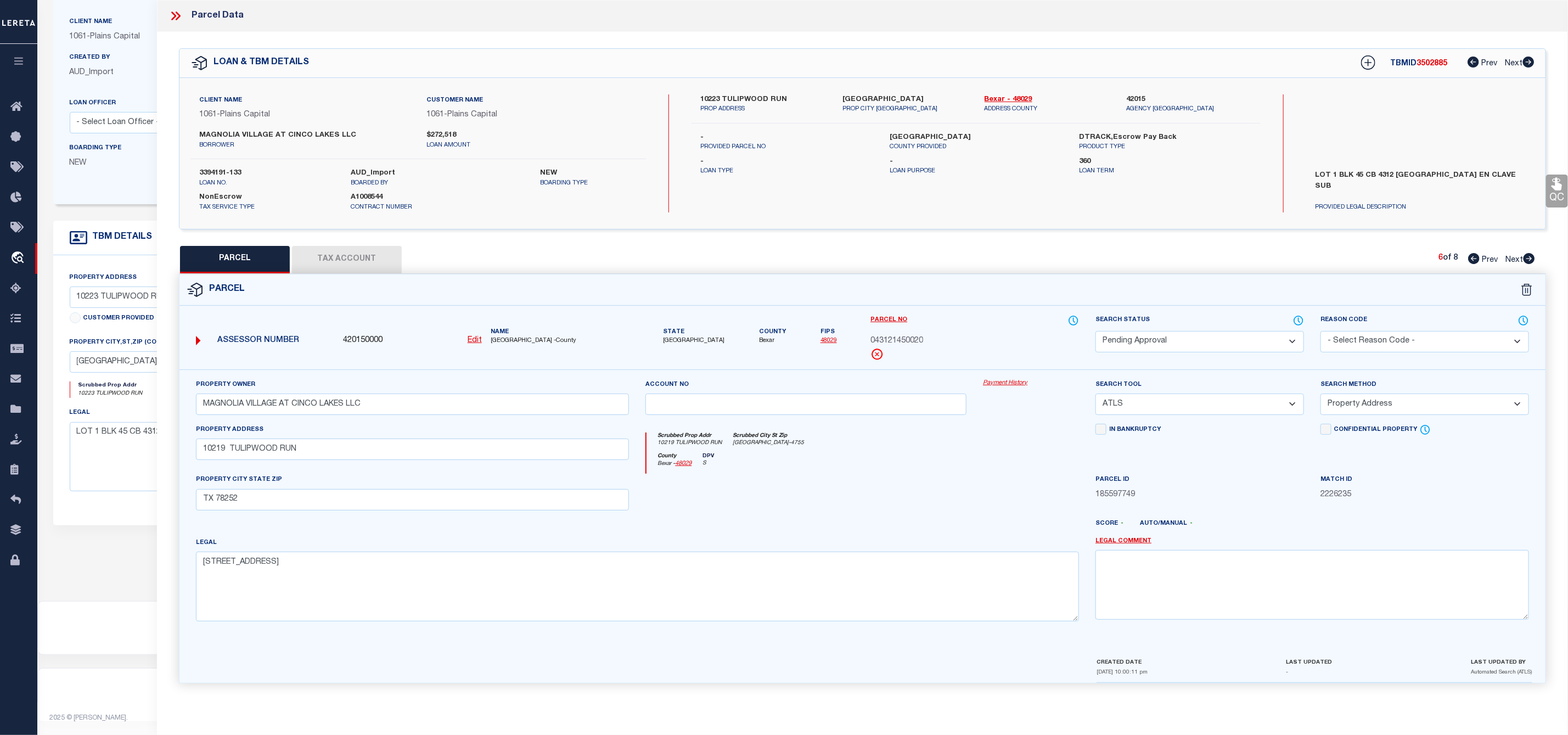
click at [1242, 341] on select "Automated Search Bad Parcel Complete Duplicate Parcel High Dollar Reporting In …" at bounding box center [1200, 341] width 209 height 21
click at [1095, 332] on select "Automated Search Bad Parcel Complete Duplicate Parcel High Dollar Reporting In …" at bounding box center [1200, 341] width 209 height 21
click at [1373, 347] on select "- Select Reason Code - 099 - Other (Provide additional detail) ACT - Agency Cha…" at bounding box center [1424, 341] width 209 height 21
click at [1320, 332] on select "- Select Reason Code - 099 - Other (Provide additional detail) ACT - Agency Cha…" at bounding box center [1424, 341] width 209 height 21
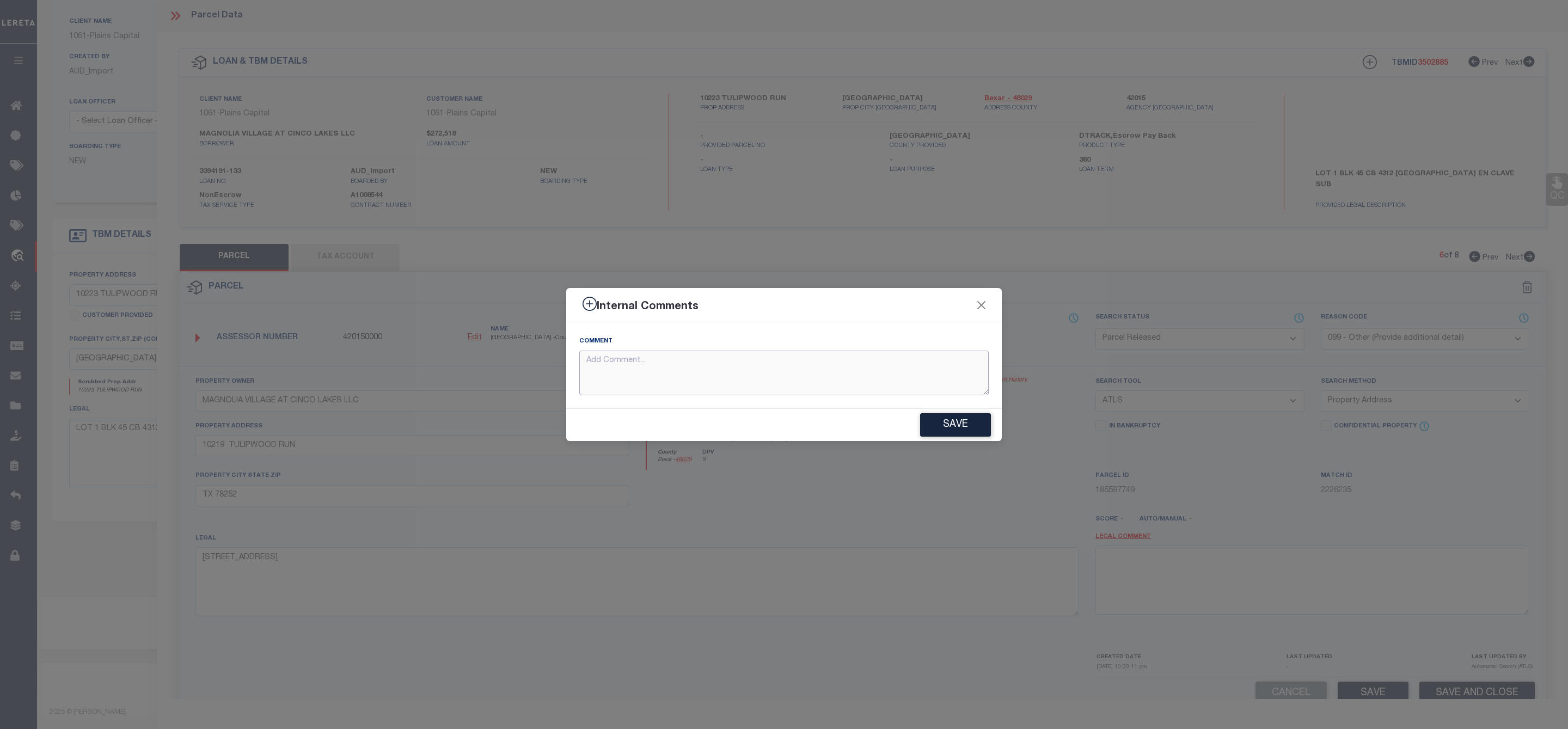
click at [904, 374] on textarea at bounding box center [783, 373] width 409 height 45
paste textarea "Parcel Not Needed"
click at [943, 428] on button "Save" at bounding box center [955, 424] width 71 height 23
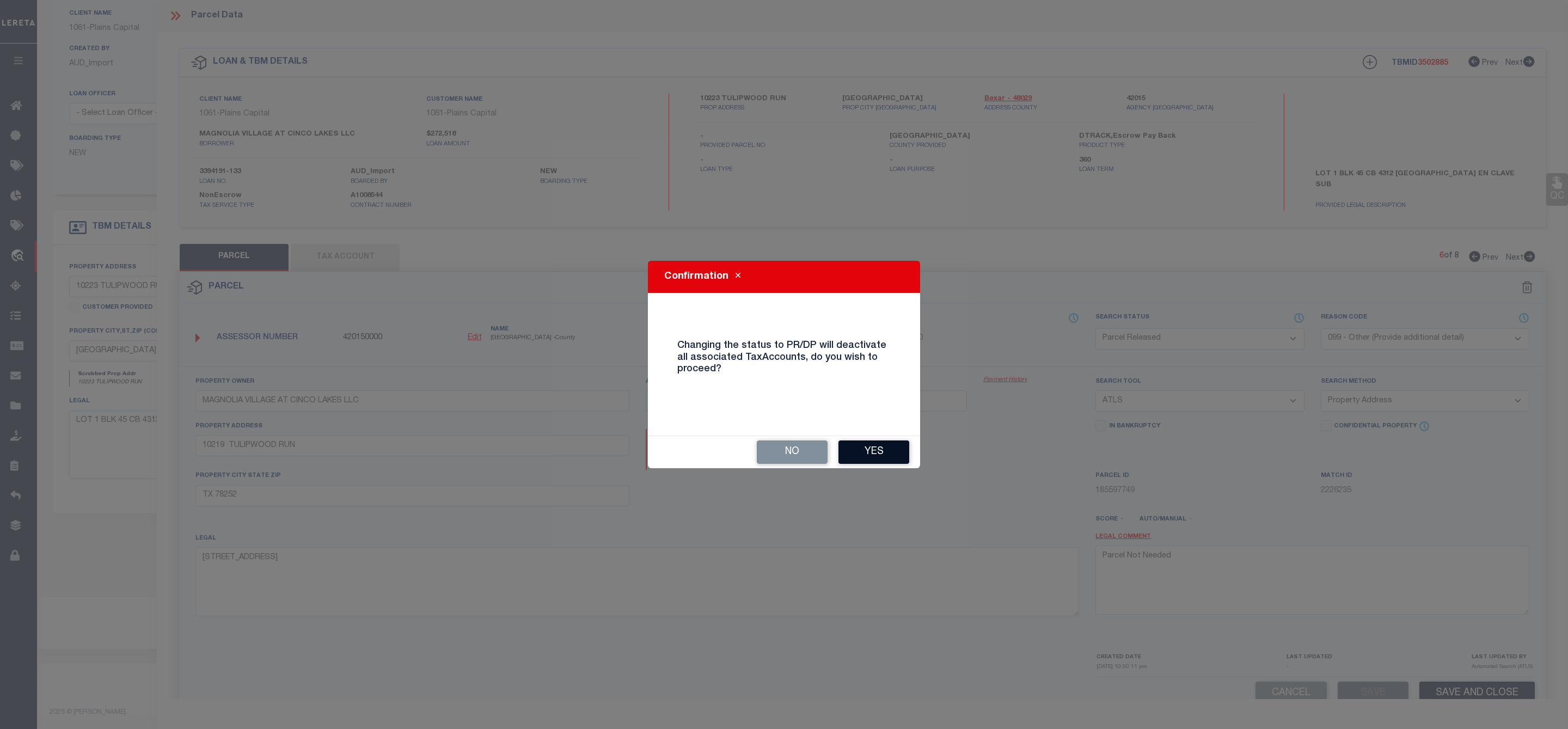
click at [897, 452] on button "Yes" at bounding box center [873, 452] width 71 height 23
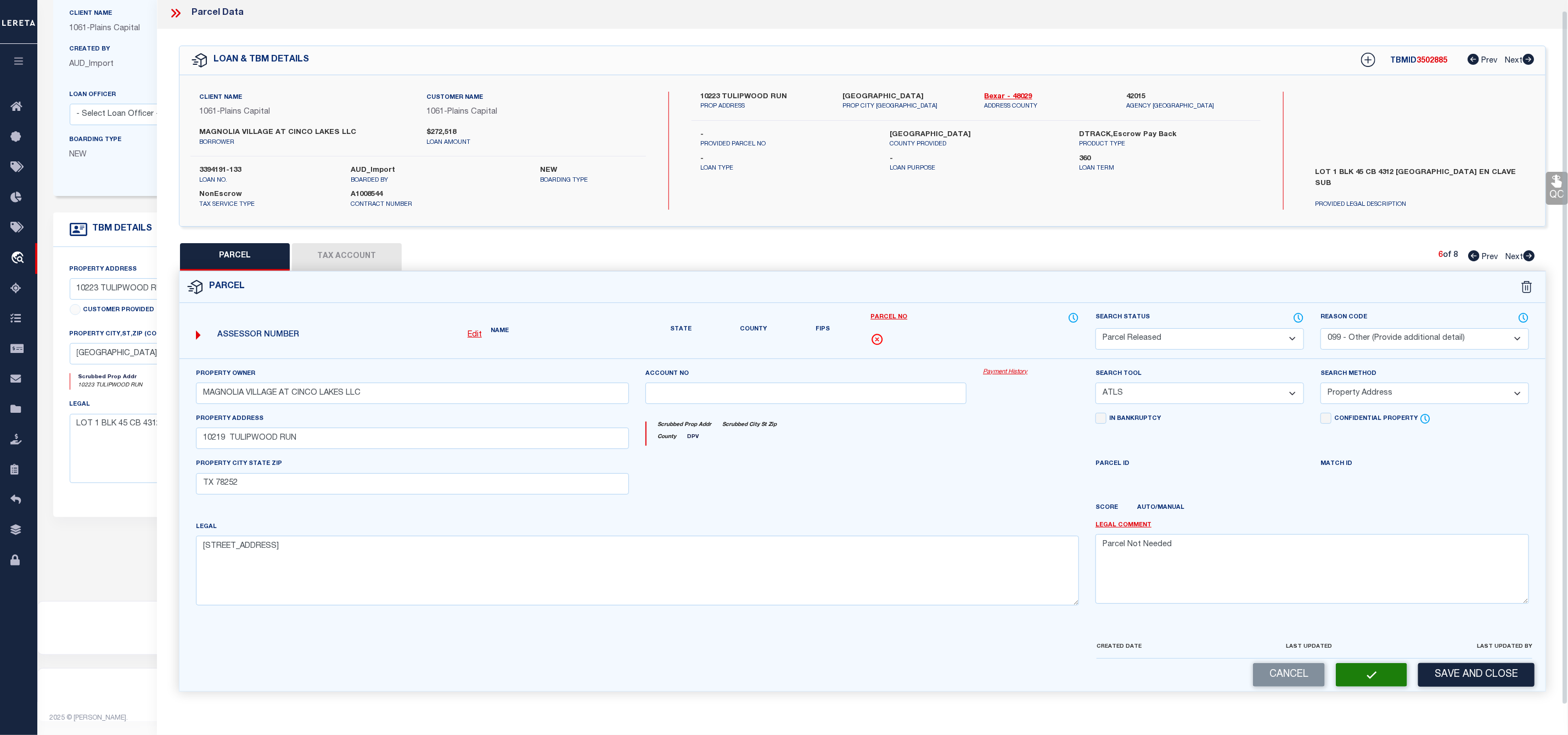
scroll to position [32, 0]
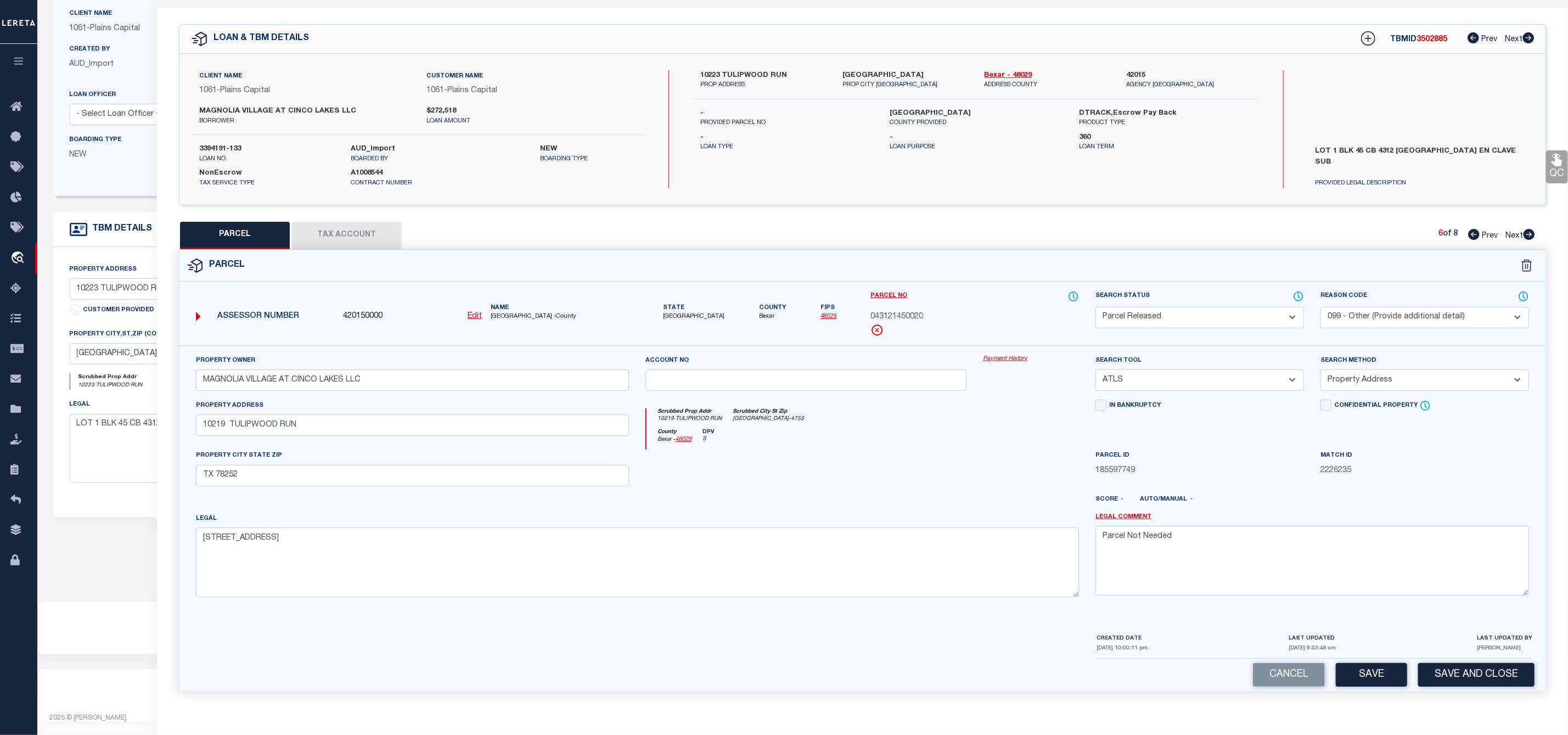
click at [1531, 229] on icon at bounding box center [1529, 234] width 11 height 11
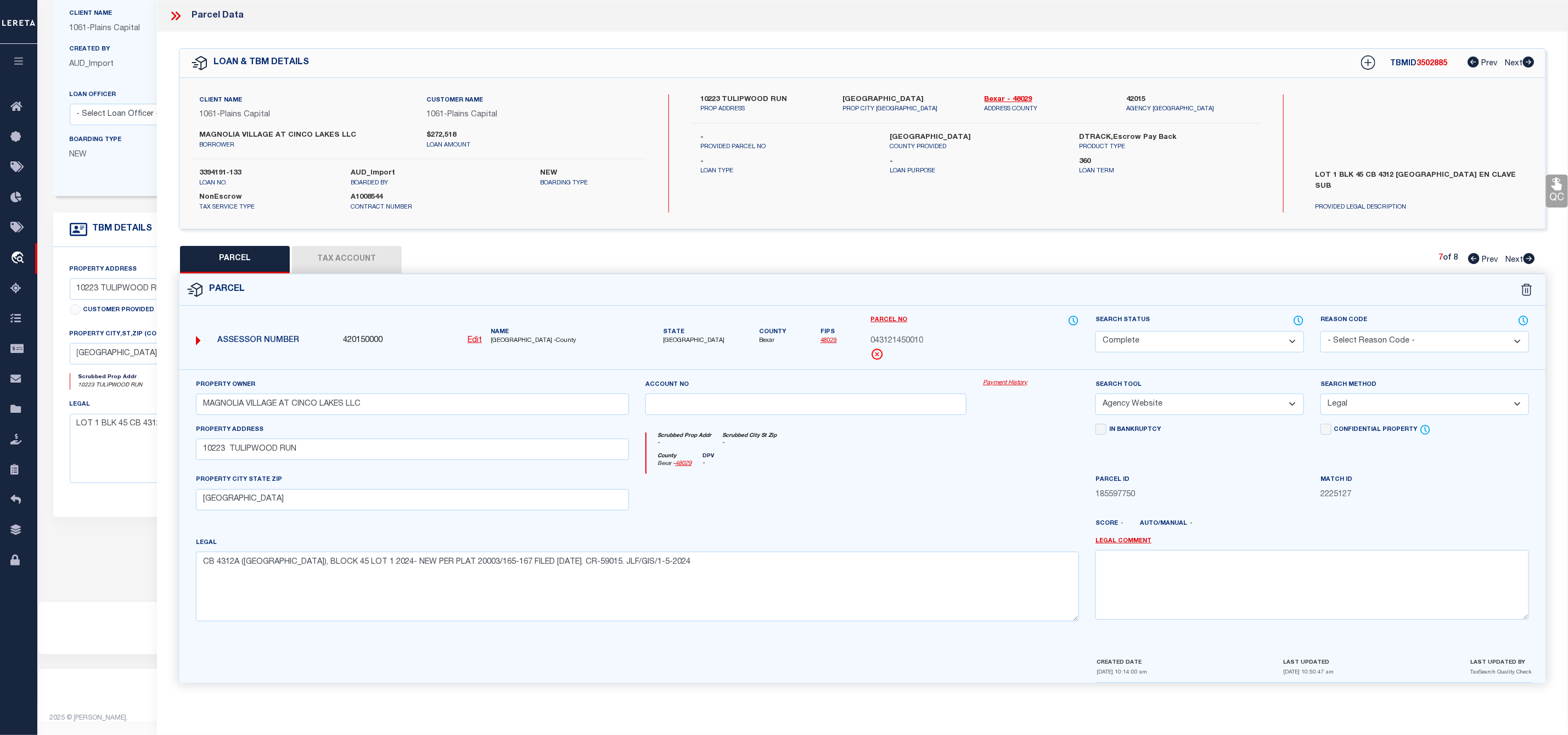
scroll to position [0, 0]
click at [1535, 259] on icon at bounding box center [1529, 259] width 12 height 11
click at [1216, 347] on select "Automated Search Bad Parcel Complete Duplicate Parcel High Dollar Reporting In …" at bounding box center [1200, 341] width 209 height 21
click at [1095, 332] on select "Automated Search Bad Parcel Complete Duplicate Parcel High Dollar Reporting In …" at bounding box center [1200, 341] width 209 height 21
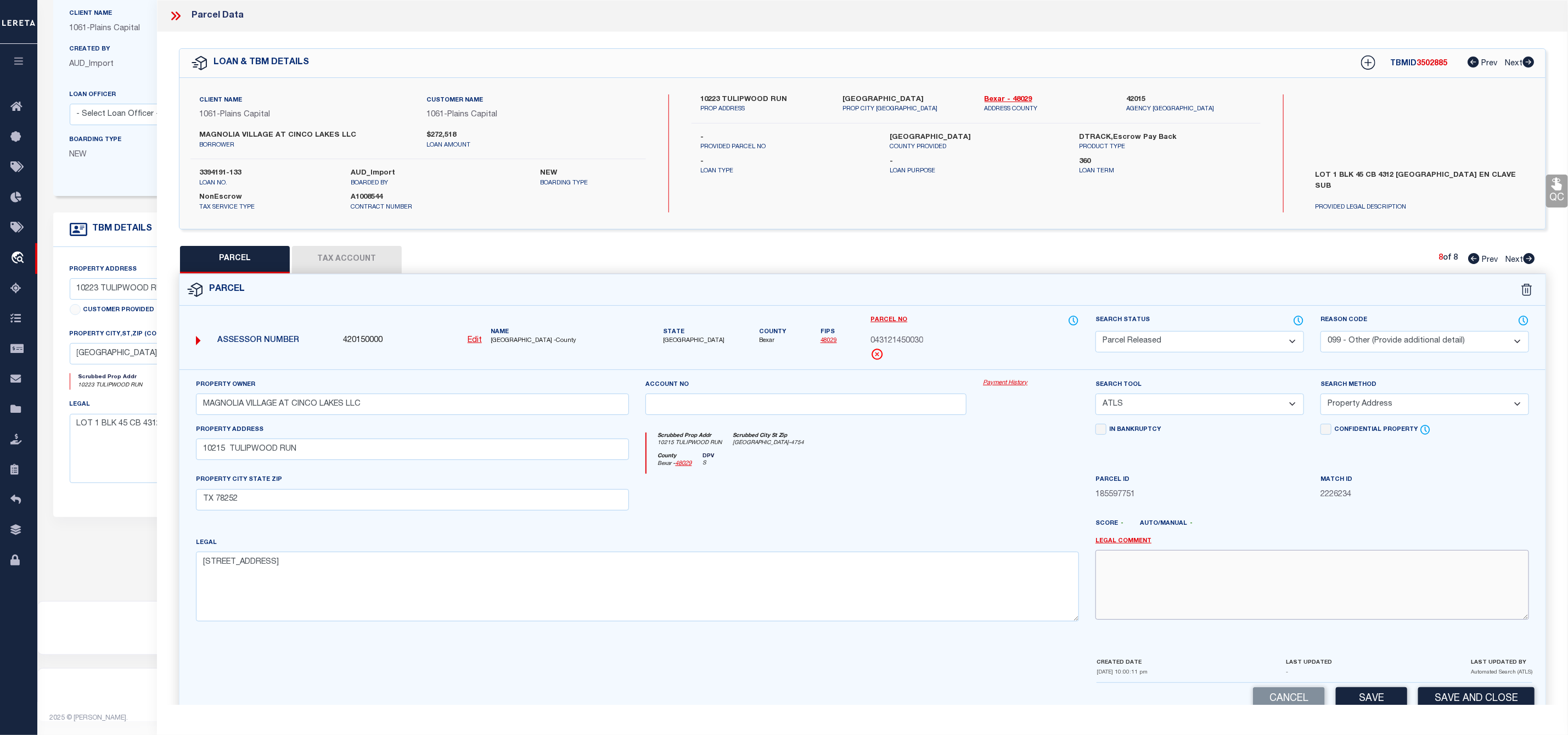
click at [1178, 579] on textarea at bounding box center [1312, 585] width 434 height 69
paste textarea "Parcel Not Needed"
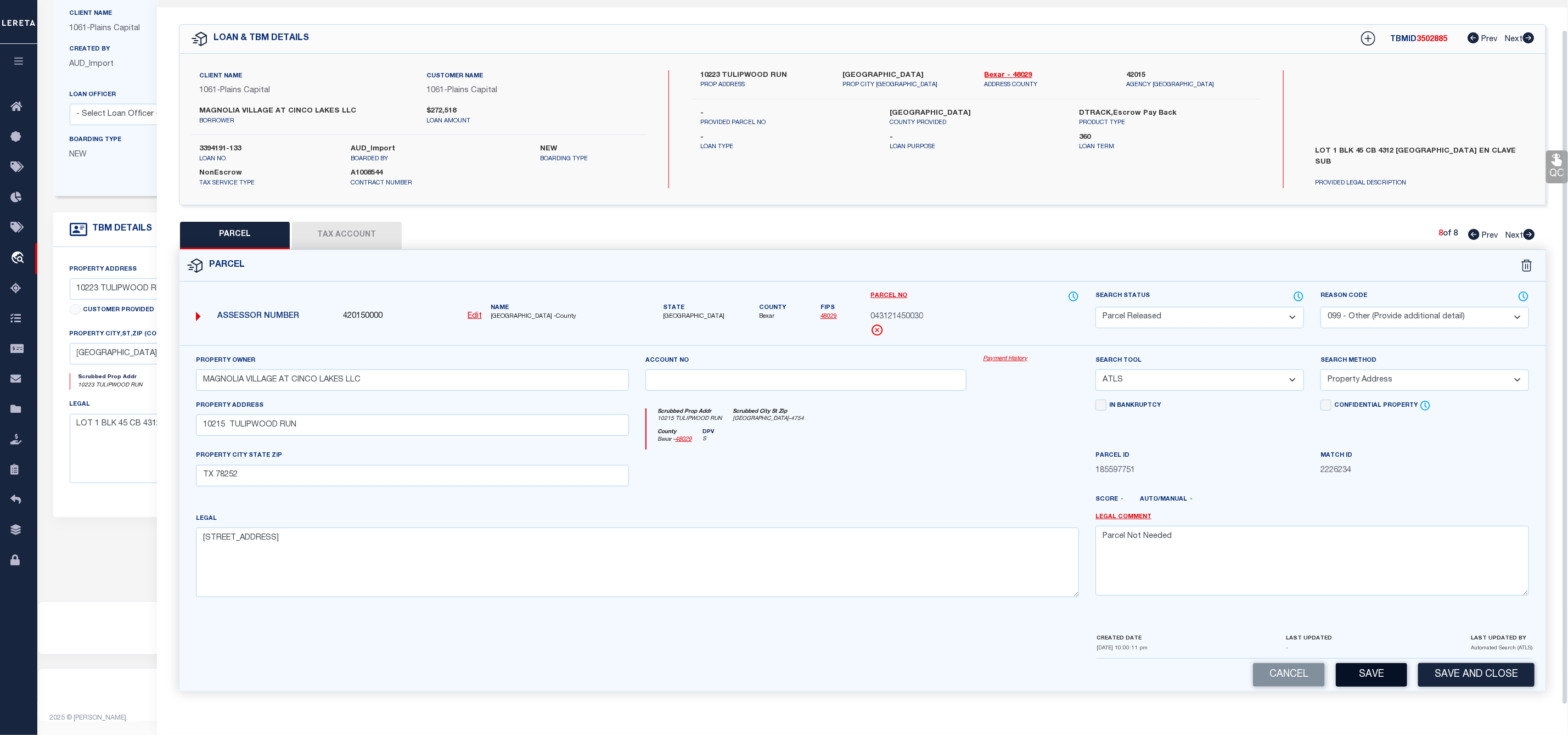
click at [1373, 669] on button "Save" at bounding box center [1371, 674] width 71 height 23
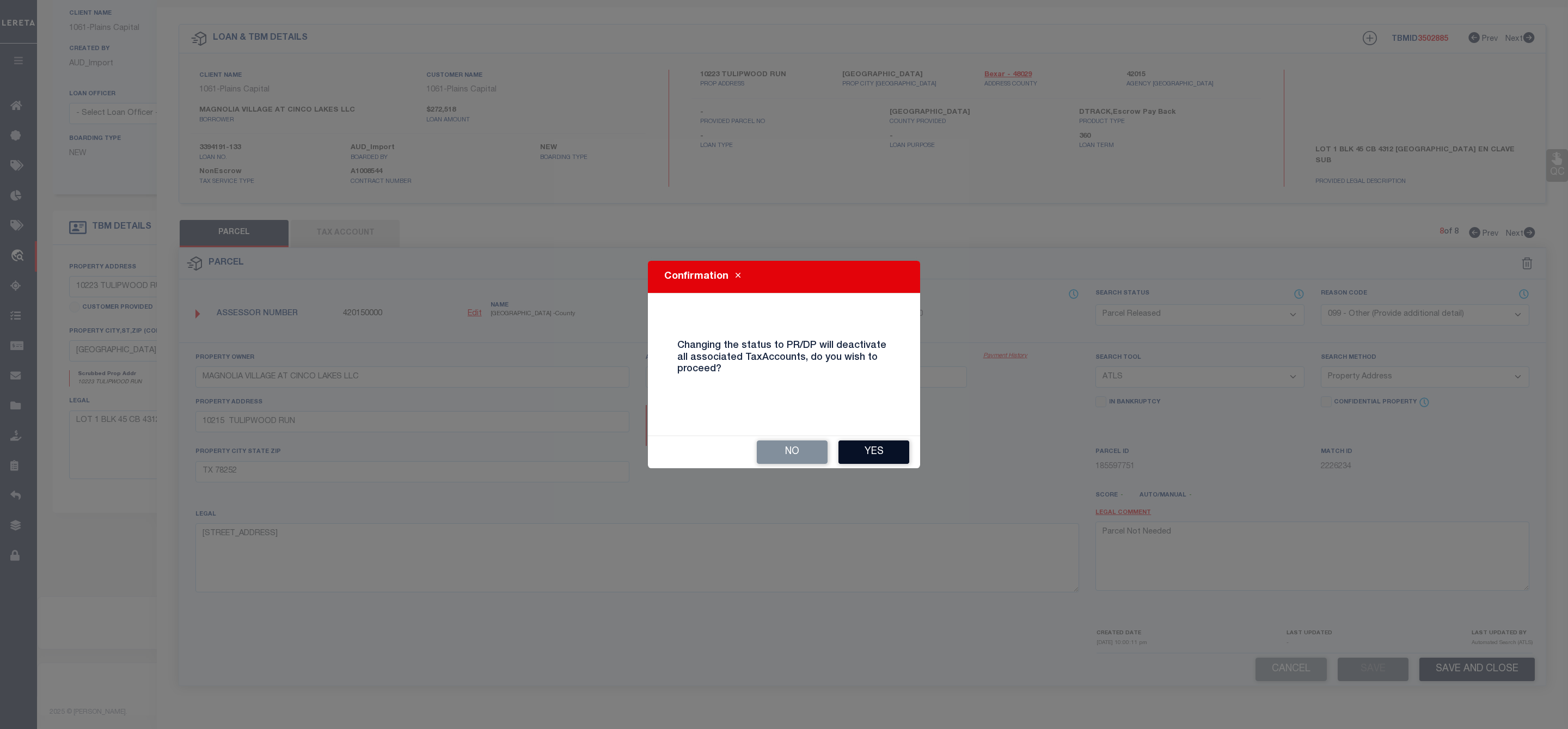
click at [888, 447] on button "Yes" at bounding box center [873, 452] width 71 height 23
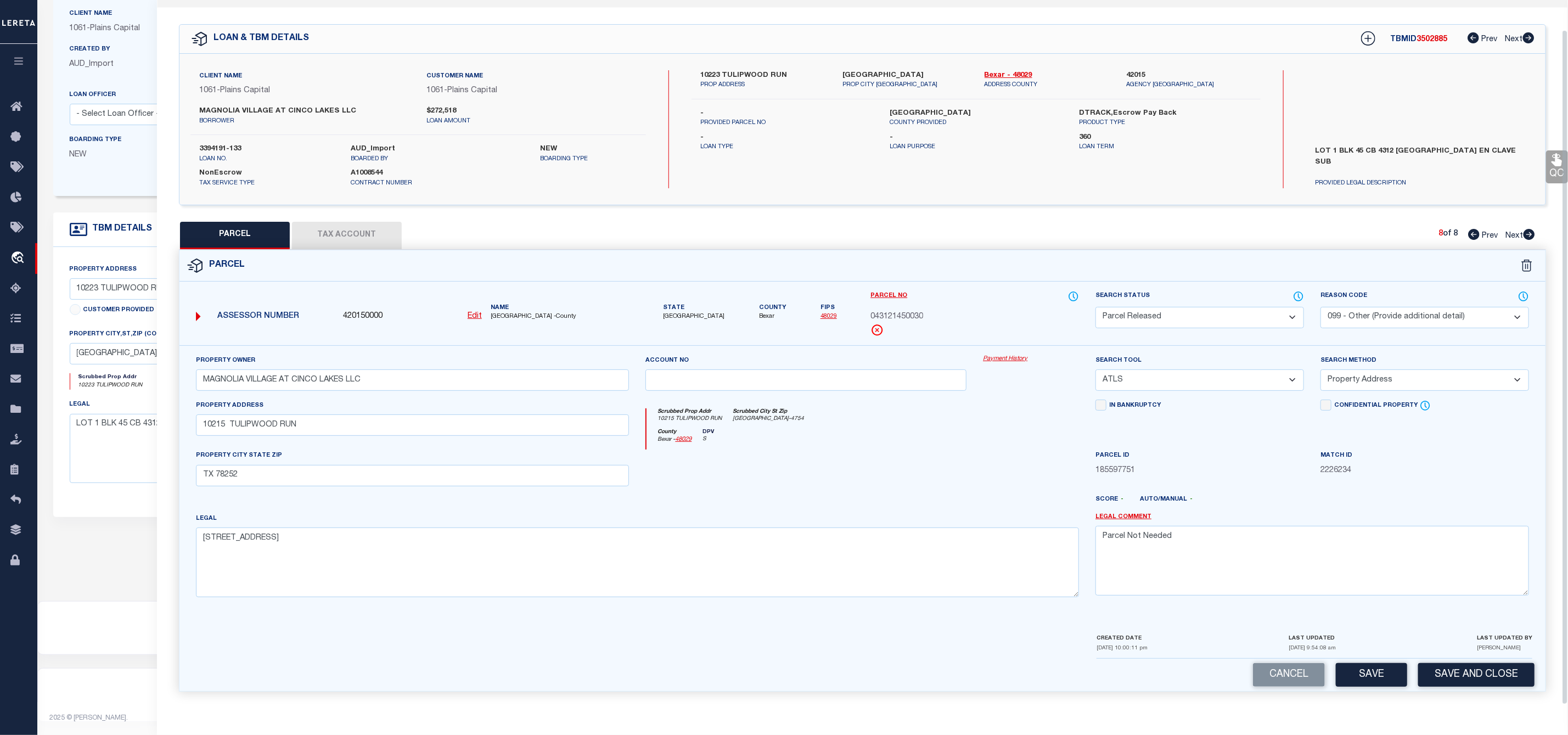
scroll to position [0, 0]
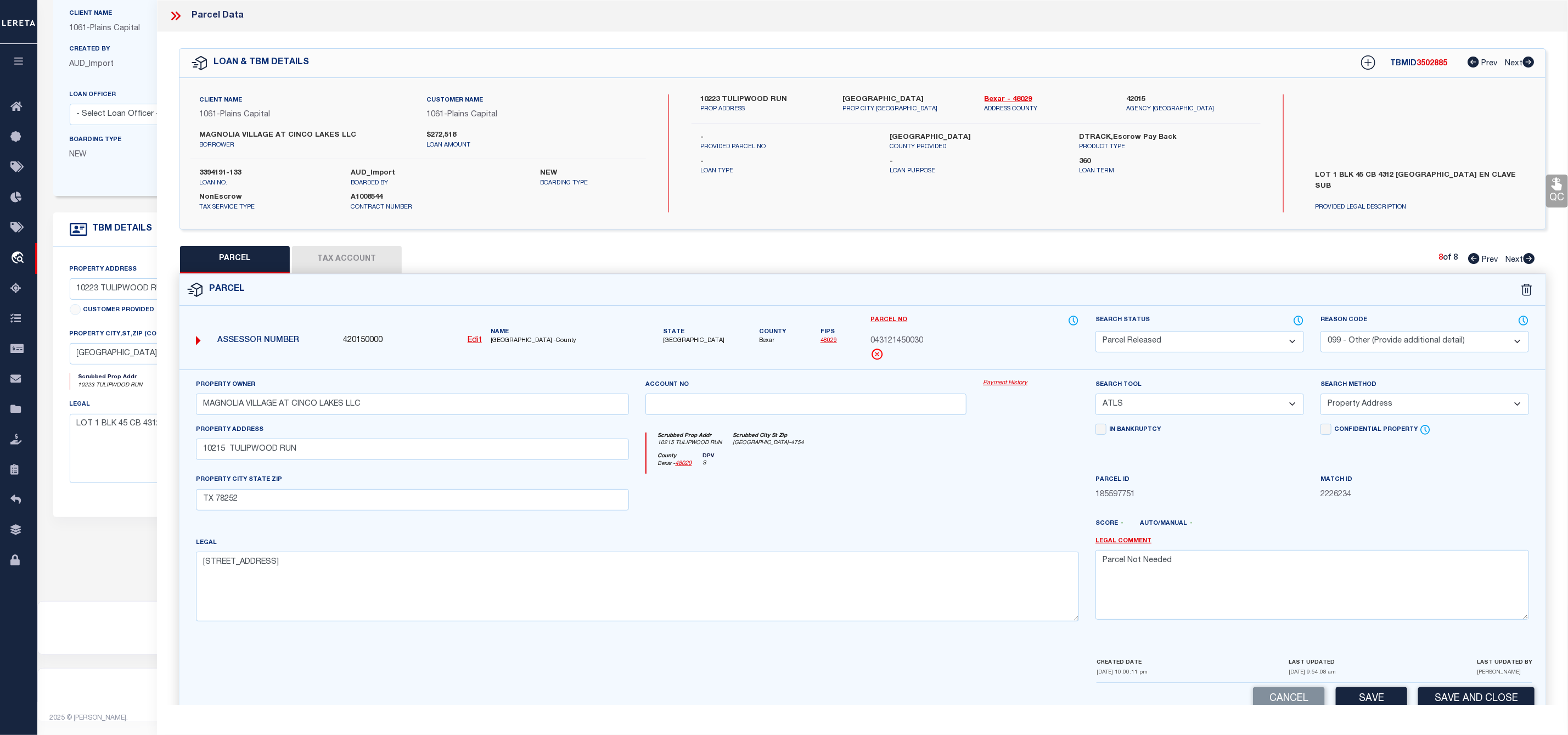
click at [172, 17] on icon at bounding box center [175, 16] width 14 height 14
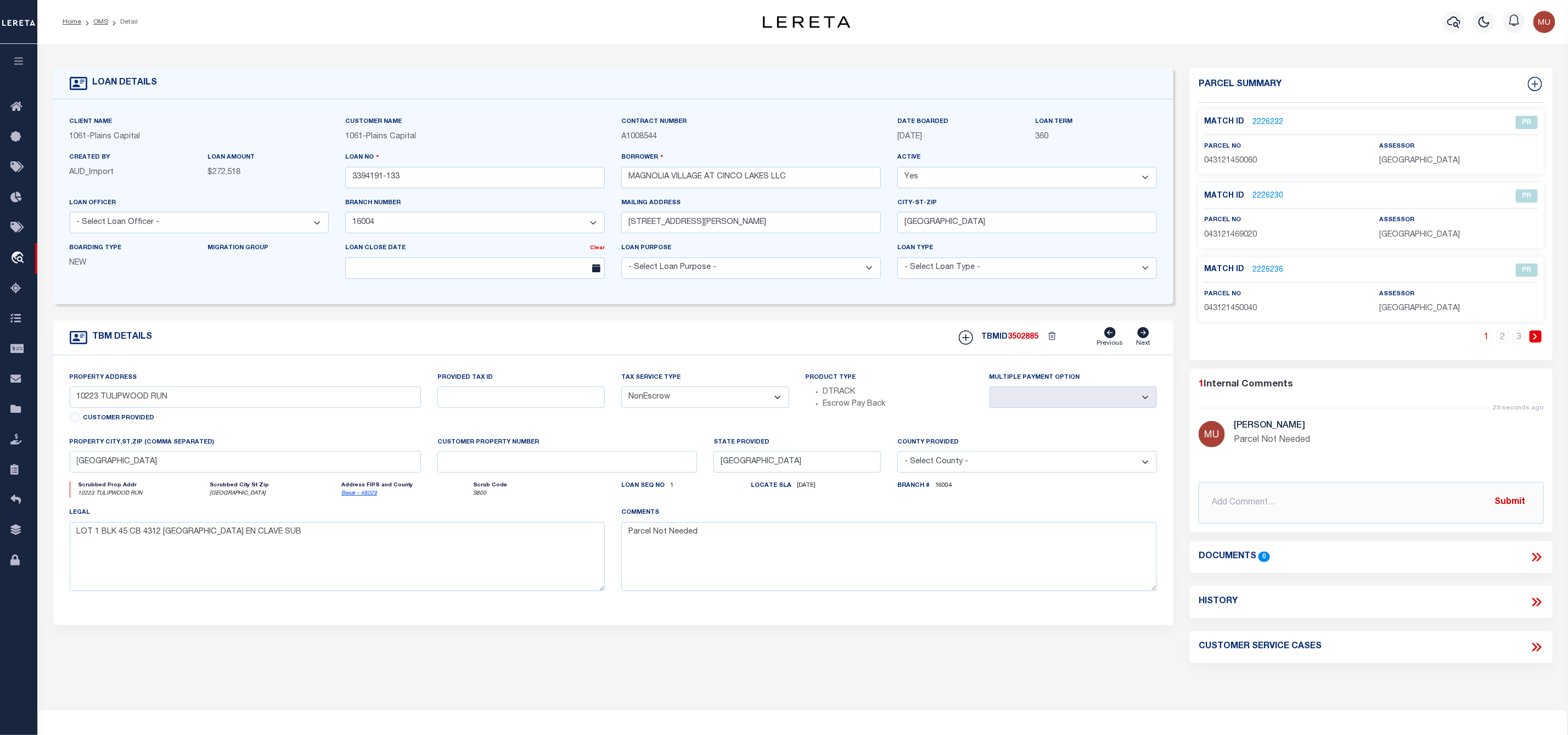
click at [108, 23] on li "Detail" at bounding box center [122, 22] width 29 height 10
click at [104, 23] on link "OMS" at bounding box center [101, 22] width 15 height 7
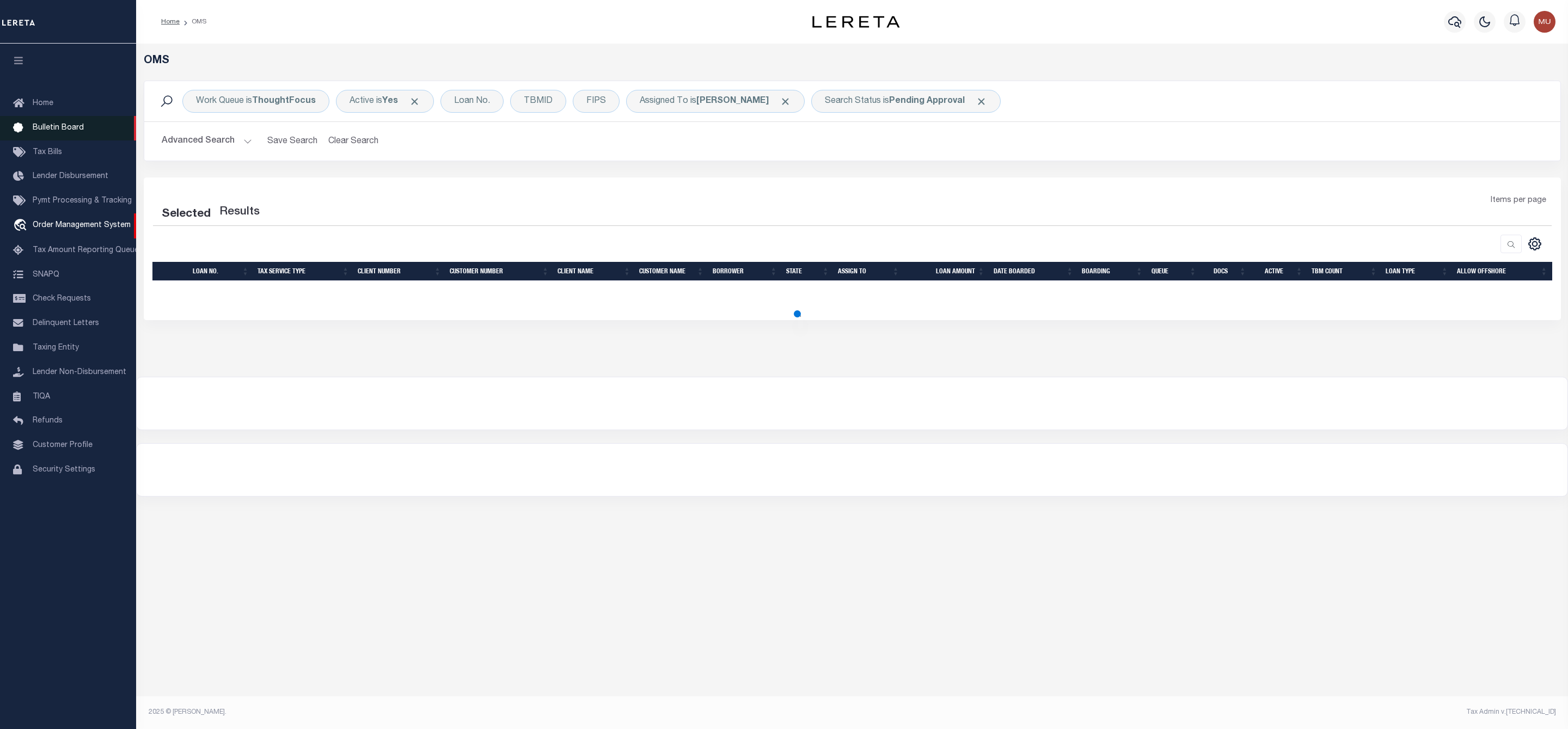
select select "200"
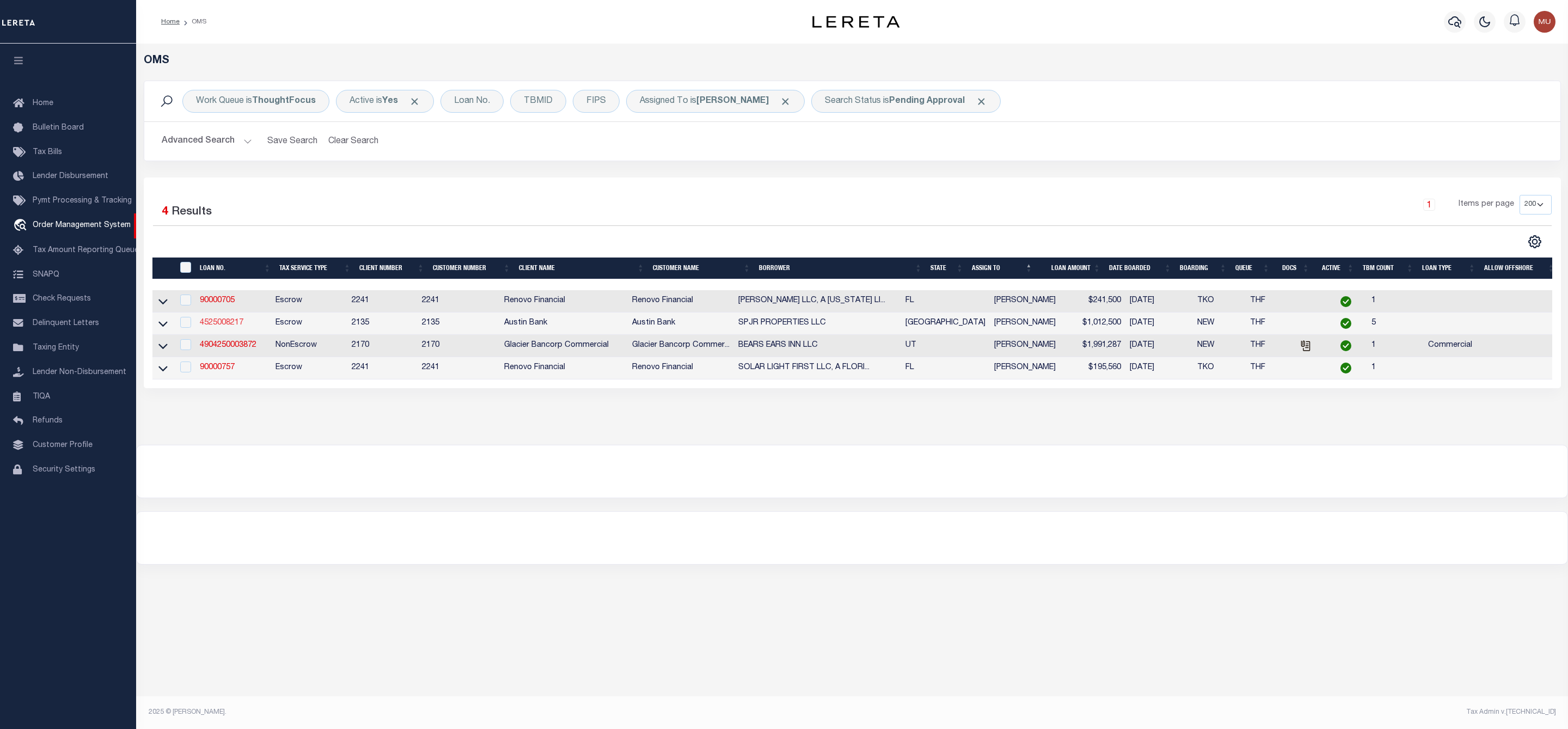
click at [218, 325] on link "4525008217" at bounding box center [221, 323] width 43 height 7
type input "4525008217"
type input "SPJR PROPERTIES LLC"
select select
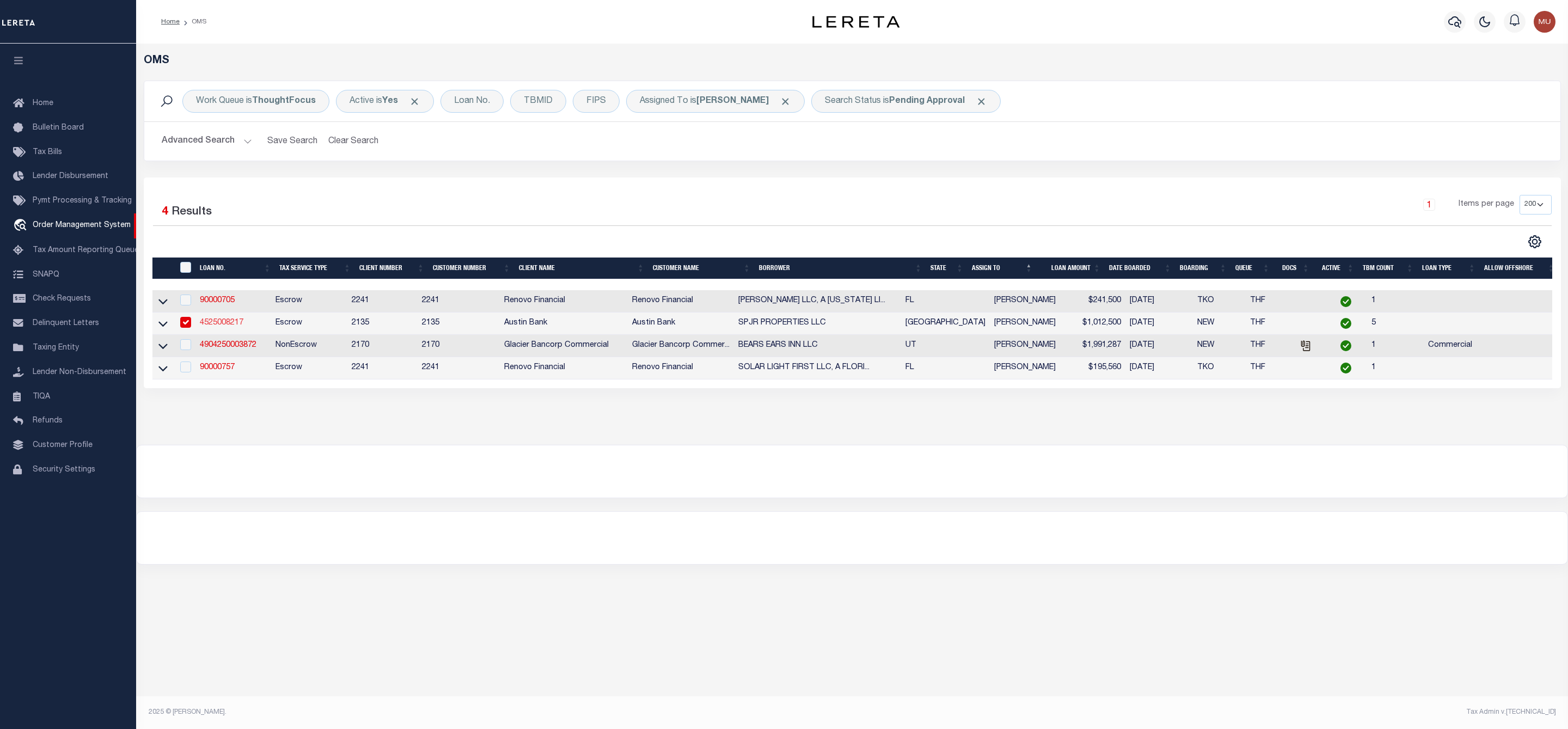
type input "PO BOX 1365"
type input "[PERSON_NAME][GEOGRAPHIC_DATA]"
select select "700"
select select "Escrow"
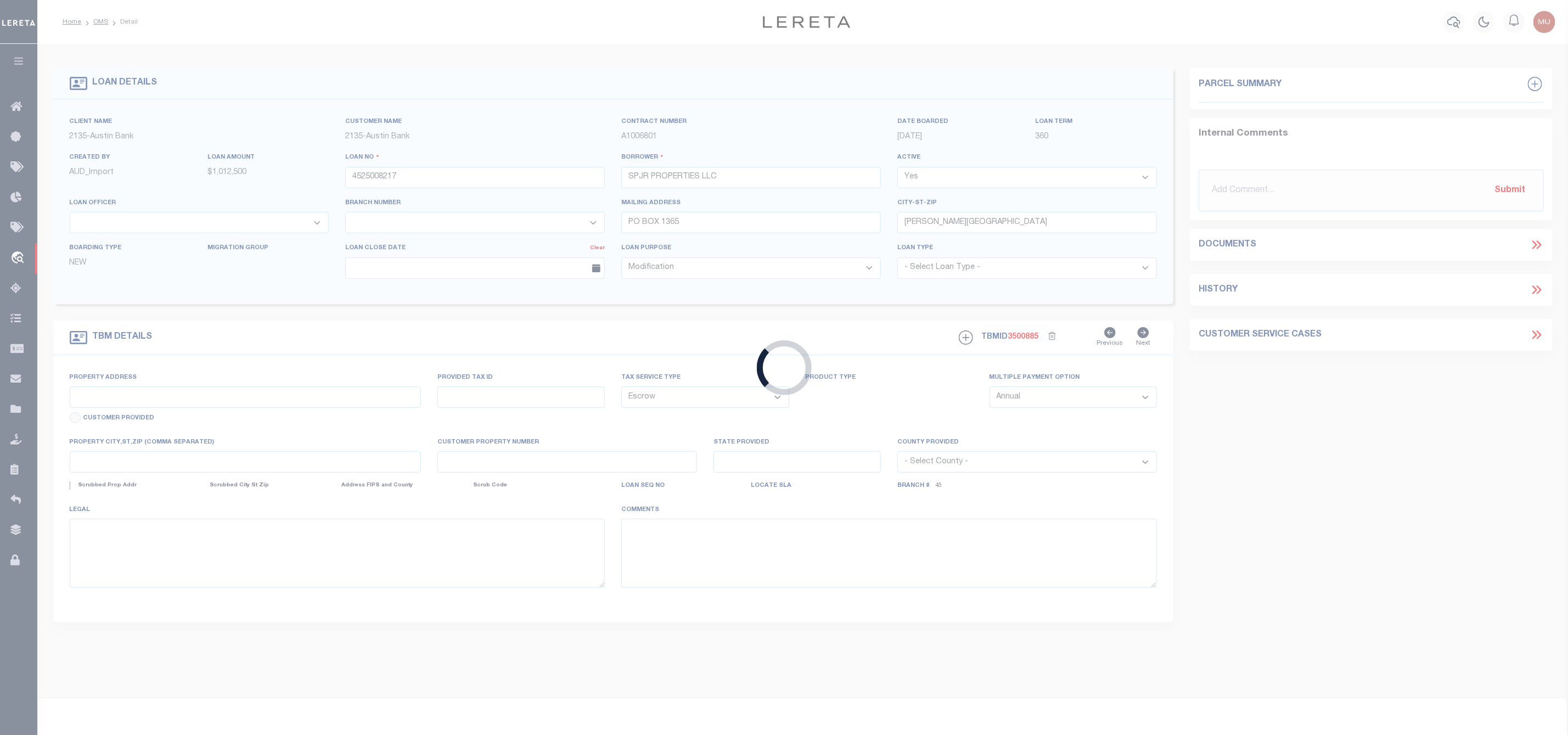
type input "[STREET_ADDRESS]"
type input "37287"
select select
type input "[GEOGRAPHIC_DATA]"
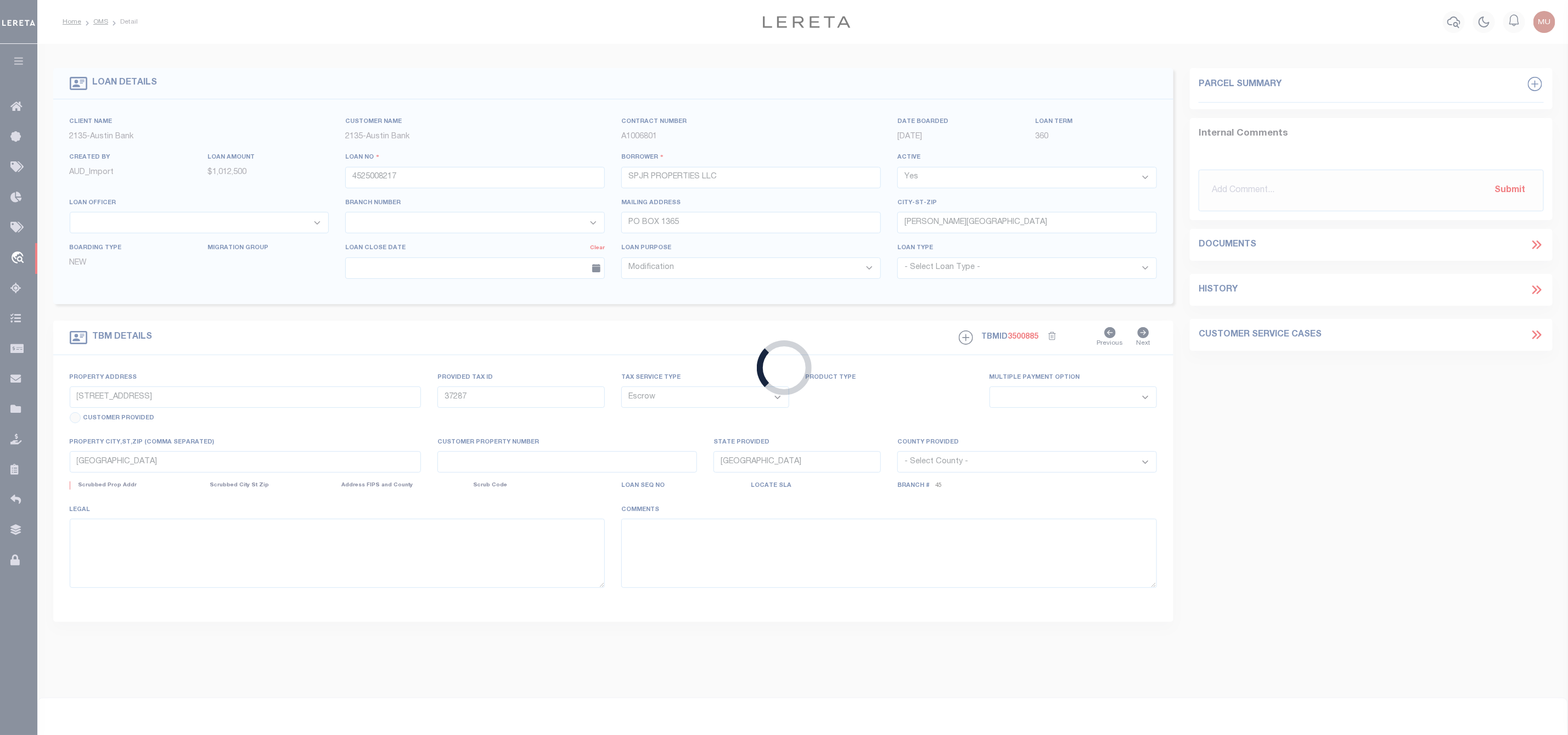
select select
type textarea "DT 107.9006 AC [PERSON_NAME] SVY A-78"
select select "43999"
select select "5757"
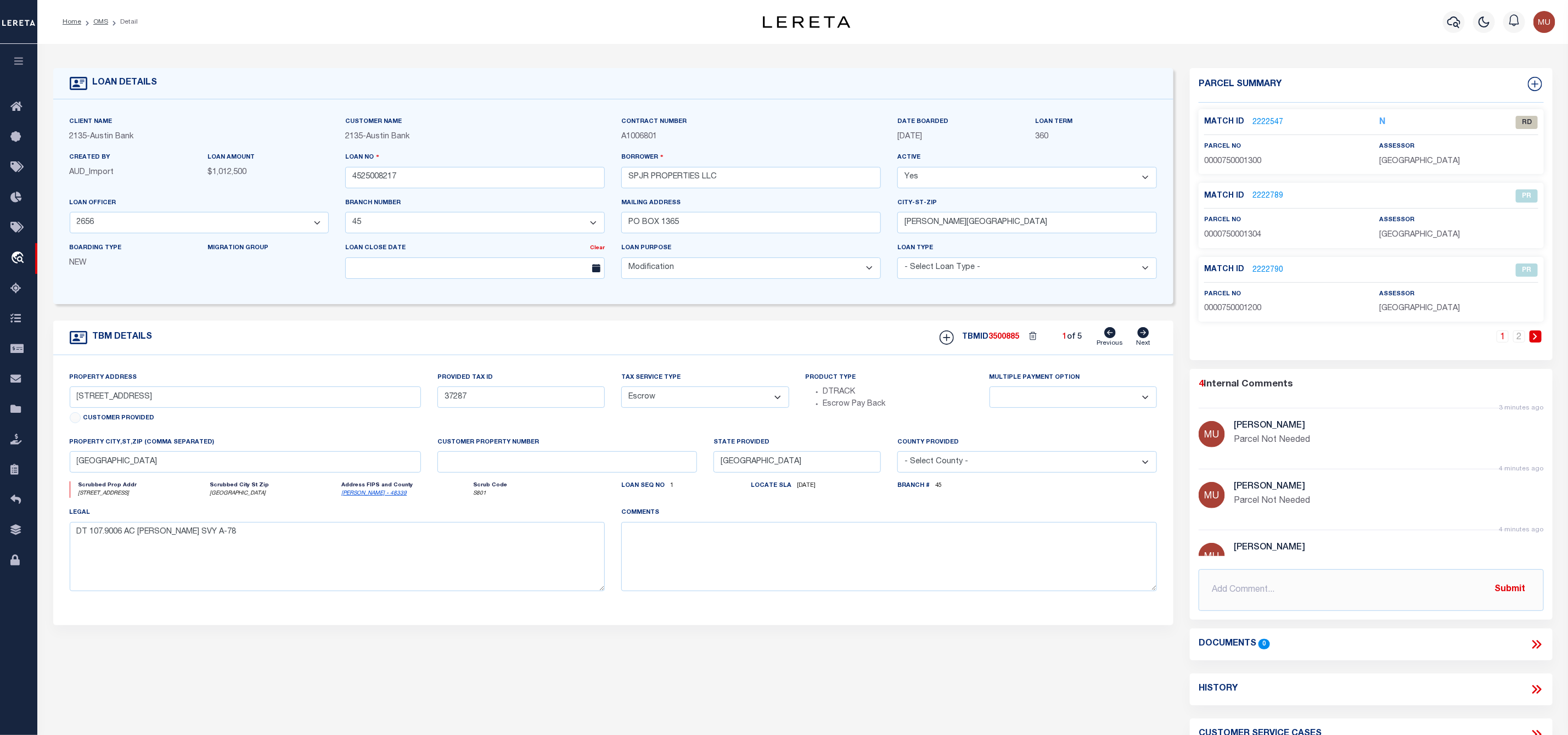
click at [1265, 120] on link "2222547" at bounding box center [1267, 122] width 31 height 11
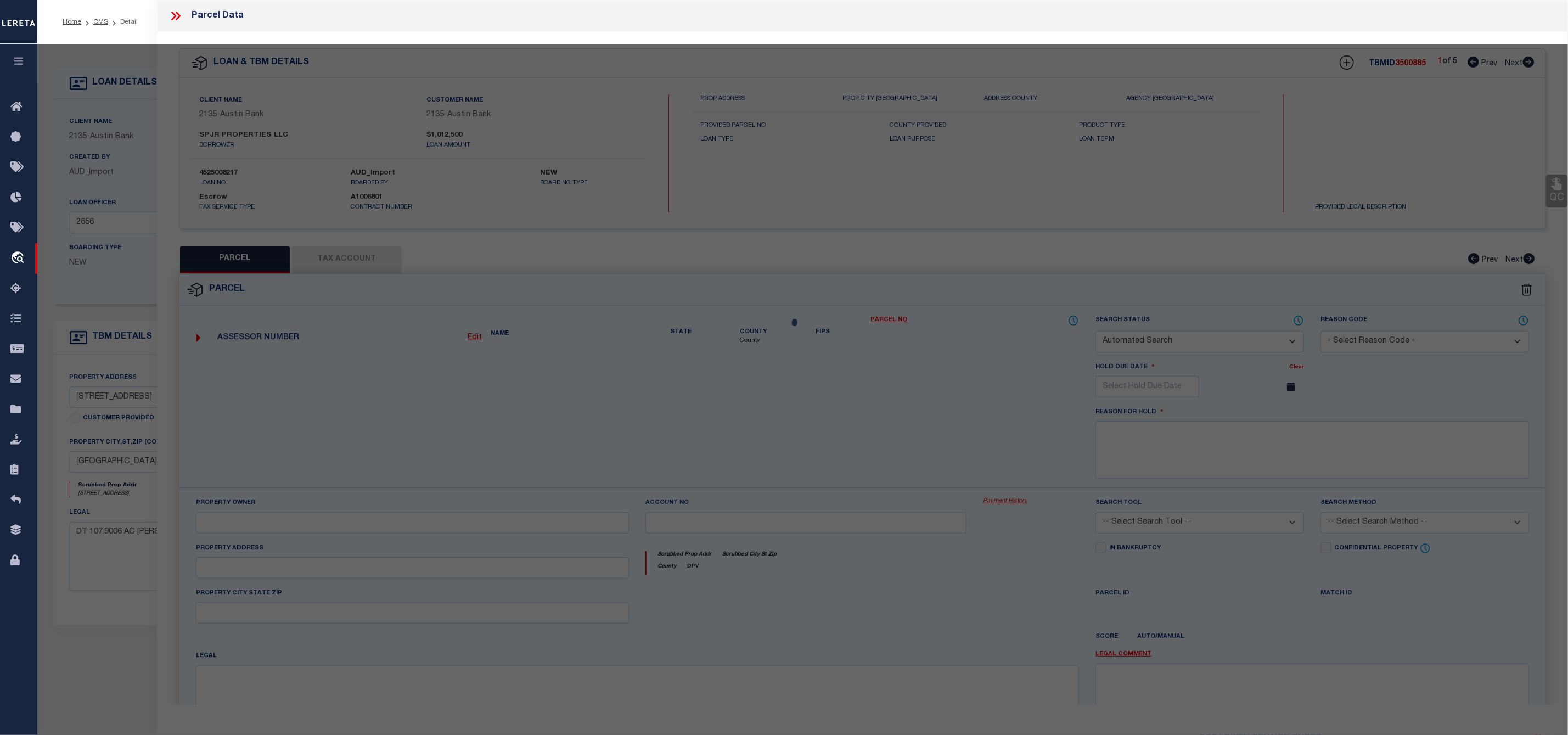
checkbox input "false"
select select "RD"
type input "[PERSON_NAME] [PERSON_NAME]"
select select "ATL"
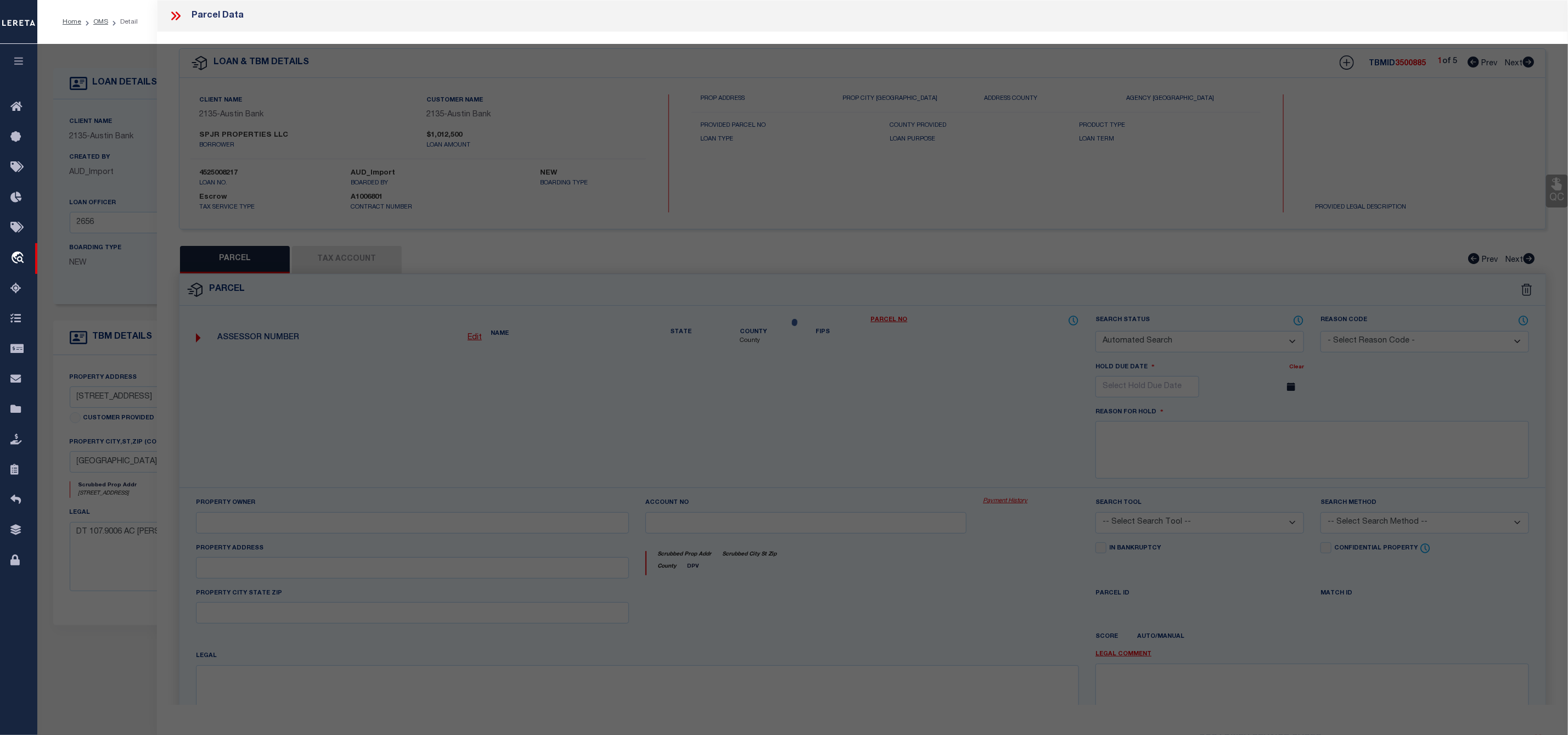
select select "ADD"
type input "[STREET_ADDRESS]"
checkbox input "false"
type input "[GEOGRAPHIC_DATA]"
type textarea "A0075 - [PERSON_NAME], TRACT 13, ACRES 20"
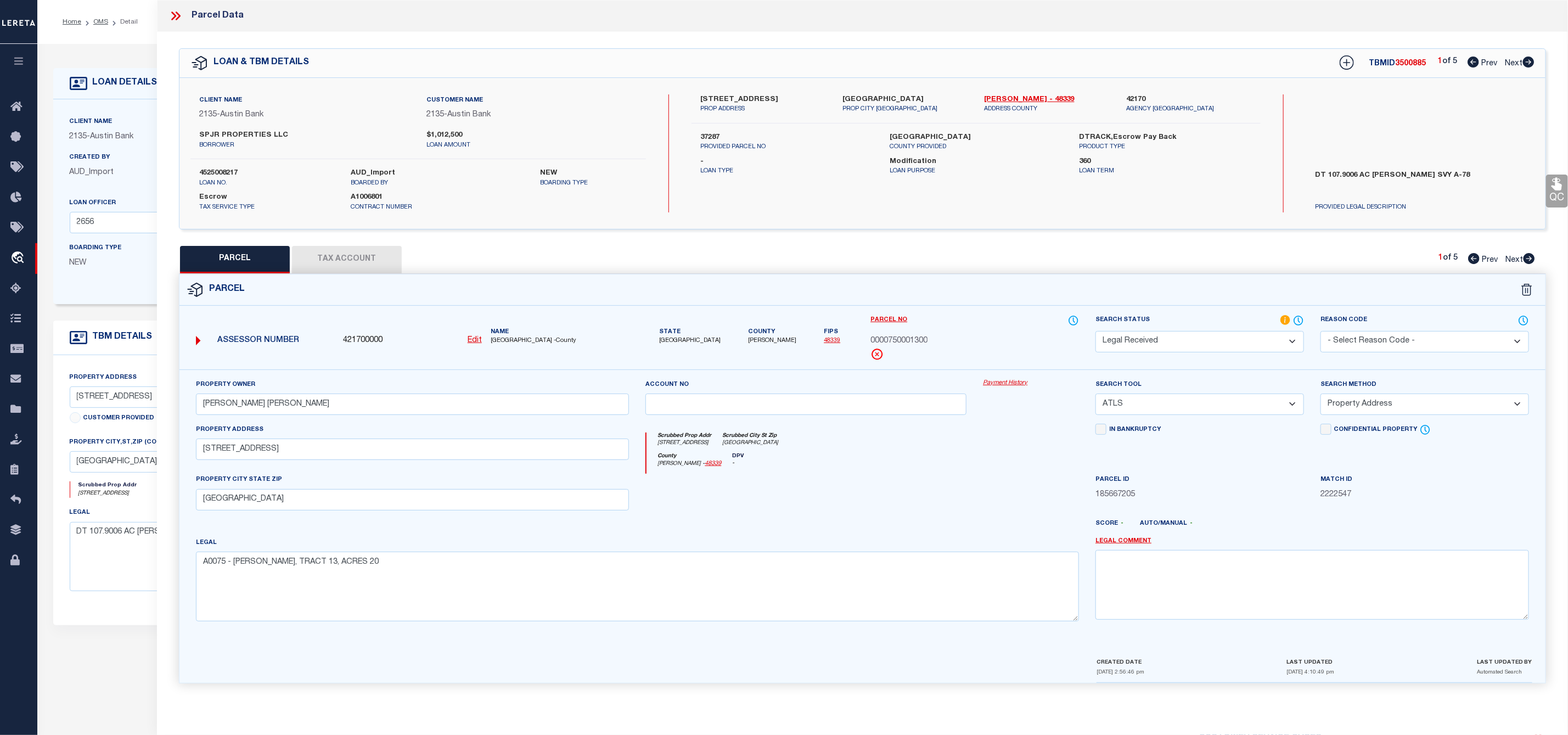
click at [1527, 62] on icon at bounding box center [1528, 62] width 11 height 11
select select "AS"
select select
checkbox input "false"
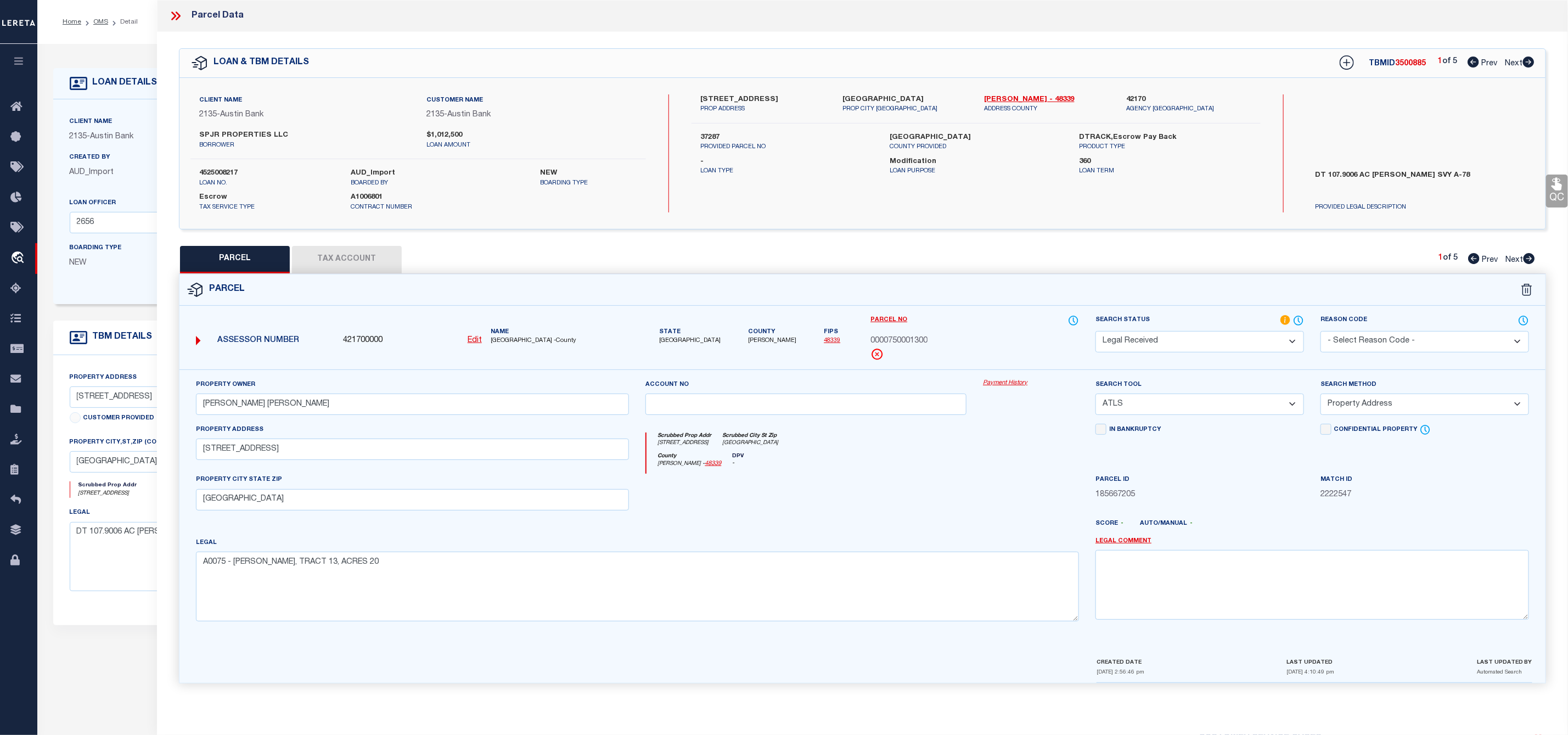
checkbox input "false"
select select "RD"
type input "[PERSON_NAME] [PERSON_NAME]"
select select "ATL"
select select "ADD"
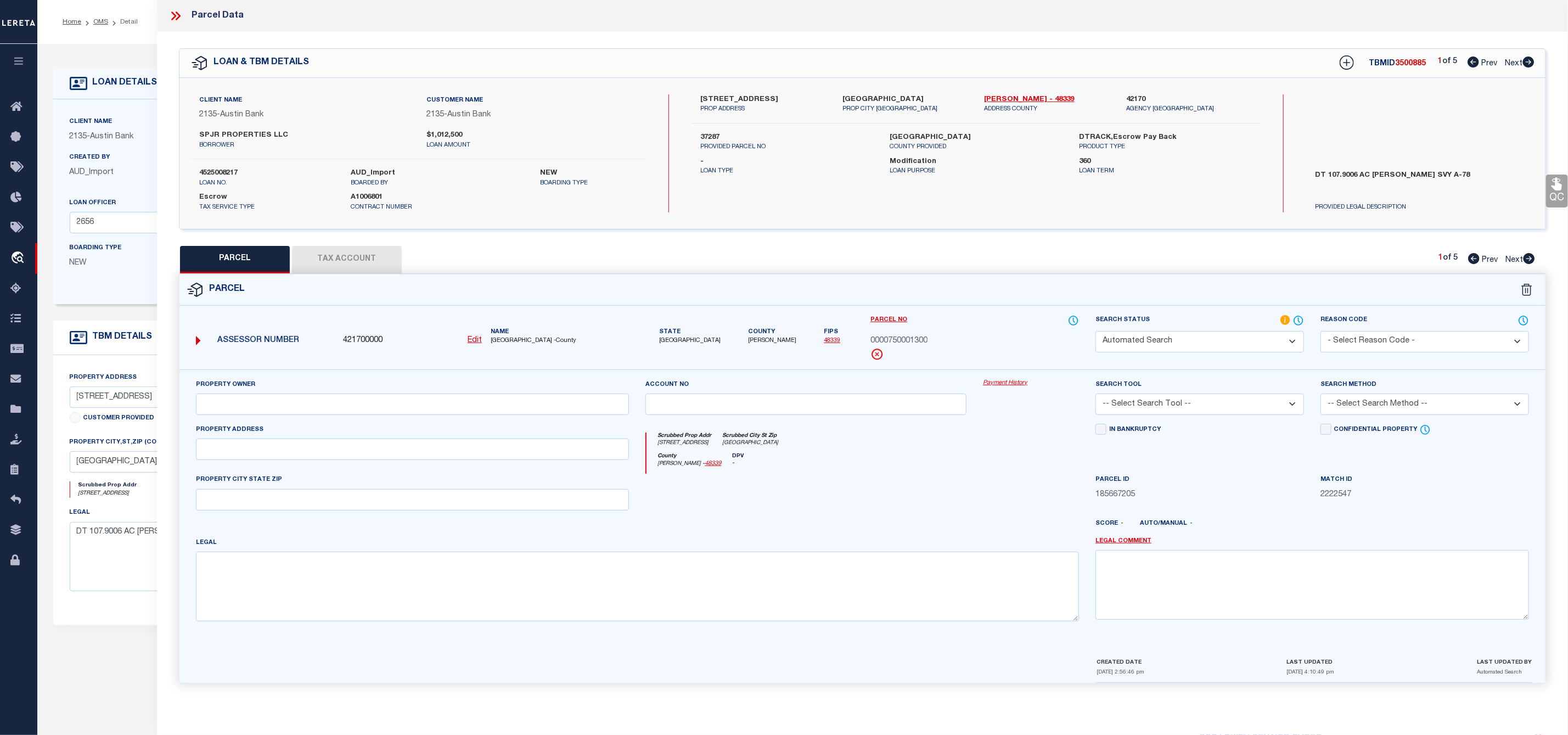
type input "[STREET_ADDRESS]"
checkbox input "false"
type input "[GEOGRAPHIC_DATA]"
type textarea "A0075 - [PERSON_NAME], TRACT 13, ACRES 20"
click at [1528, 264] on icon at bounding box center [1529, 259] width 11 height 11
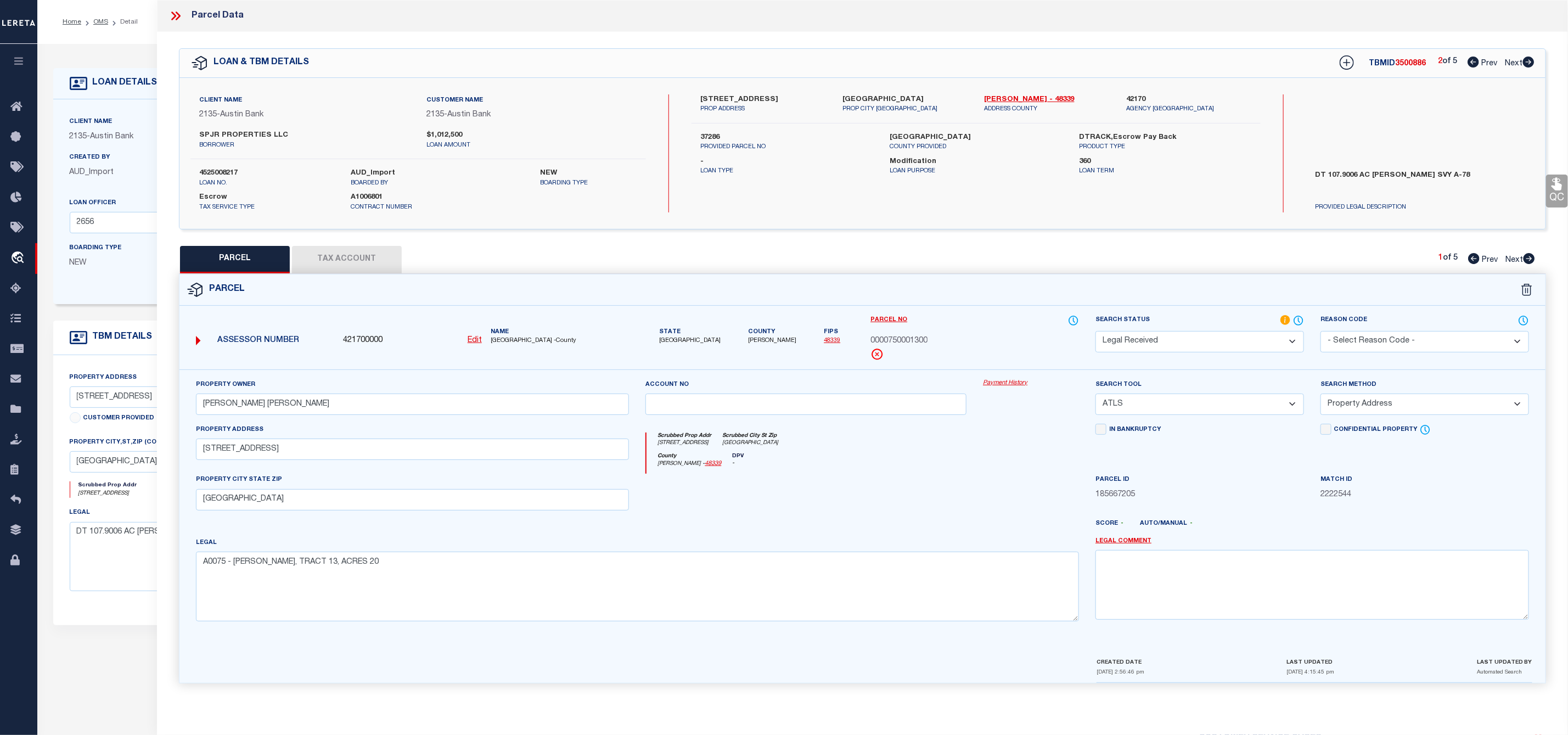
select select "AS"
select select
checkbox input "false"
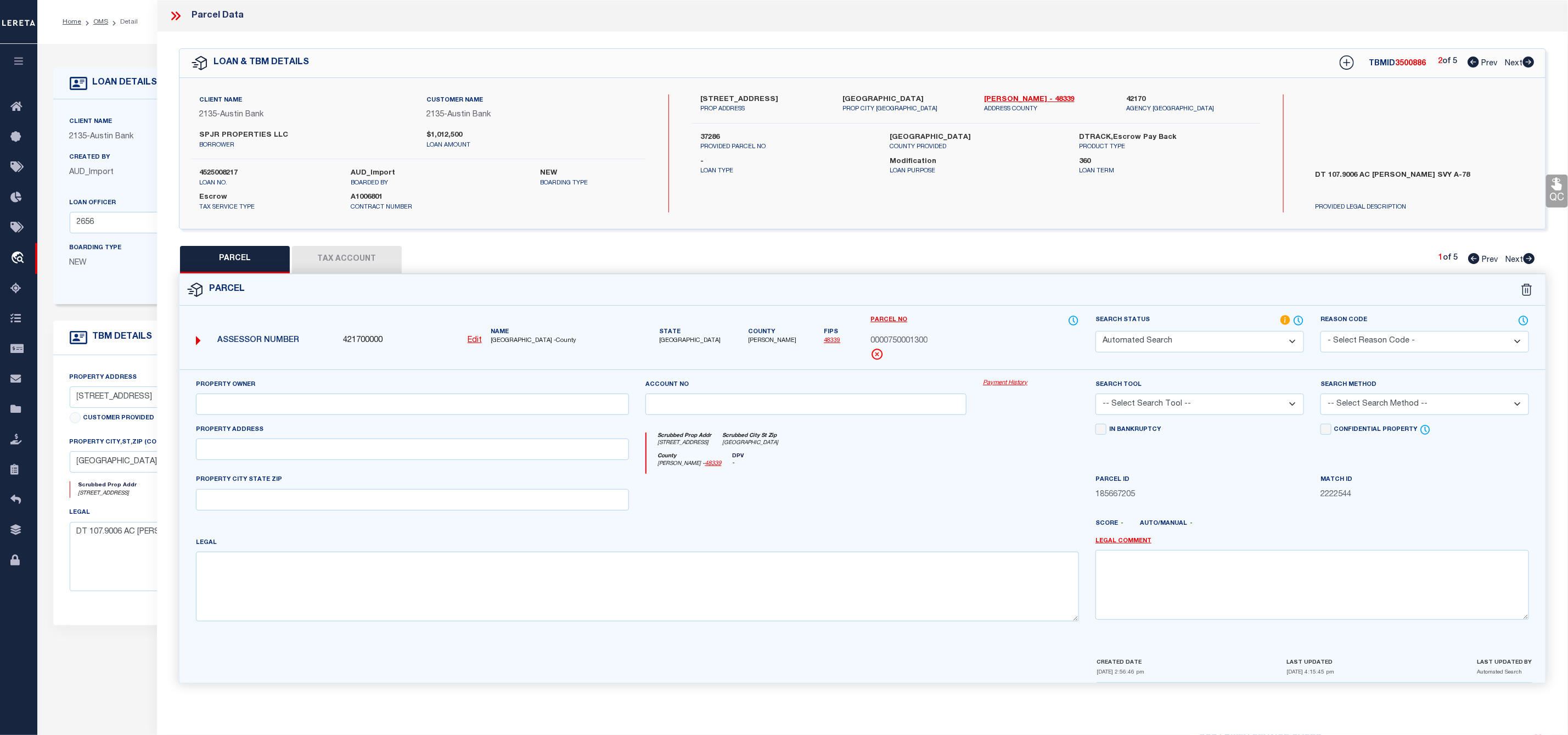
select select "PA"
select select "099"
type input "[PERSON_NAME] [PERSON_NAME]"
select select "ATL"
select select "ADD"
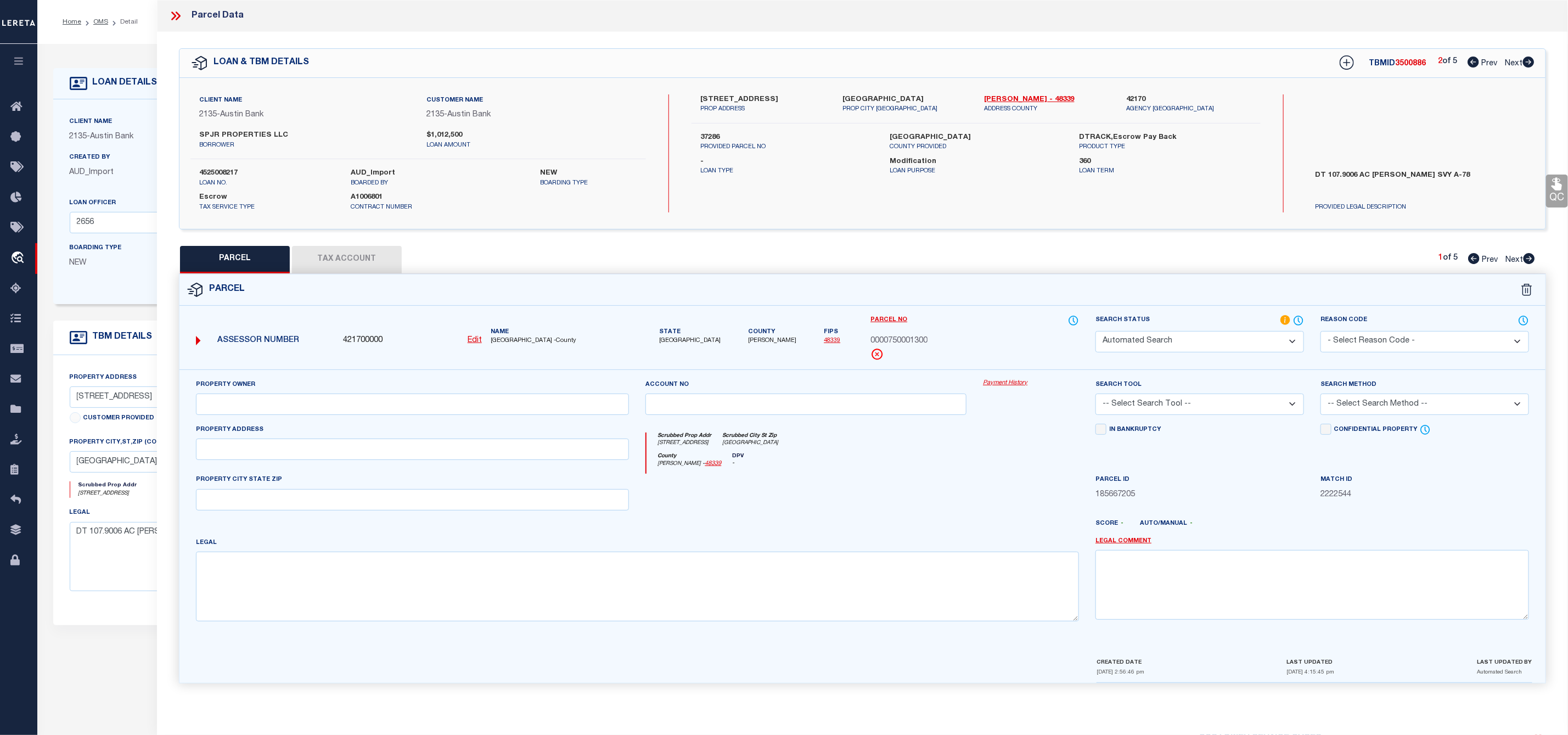
type input "[GEOGRAPHIC_DATA]"
type textarea "A0075 - [PERSON_NAME], TRACT 13, ACRES 6.082"
click at [1234, 341] on select "Automated Search Bad Parcel Complete Duplicate Parcel High Dollar Reporting In …" at bounding box center [1200, 341] width 209 height 21
select select "PR"
click at [1095, 332] on select "Automated Search Bad Parcel Complete Duplicate Parcel High Dollar Reporting In …" at bounding box center [1200, 341] width 209 height 21
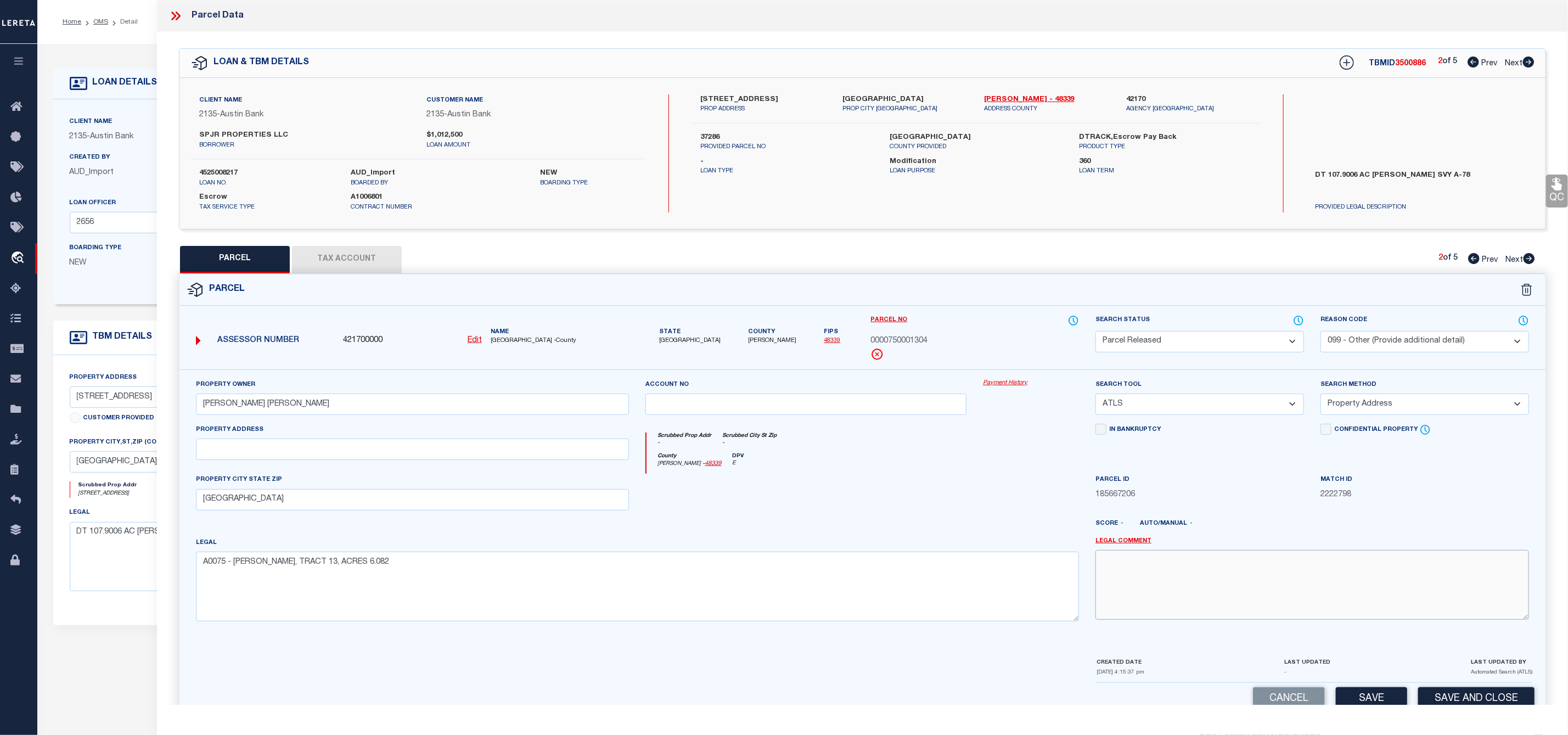
click at [1171, 569] on textarea at bounding box center [1312, 585] width 434 height 69
paste textarea "Parcel Not Needed"
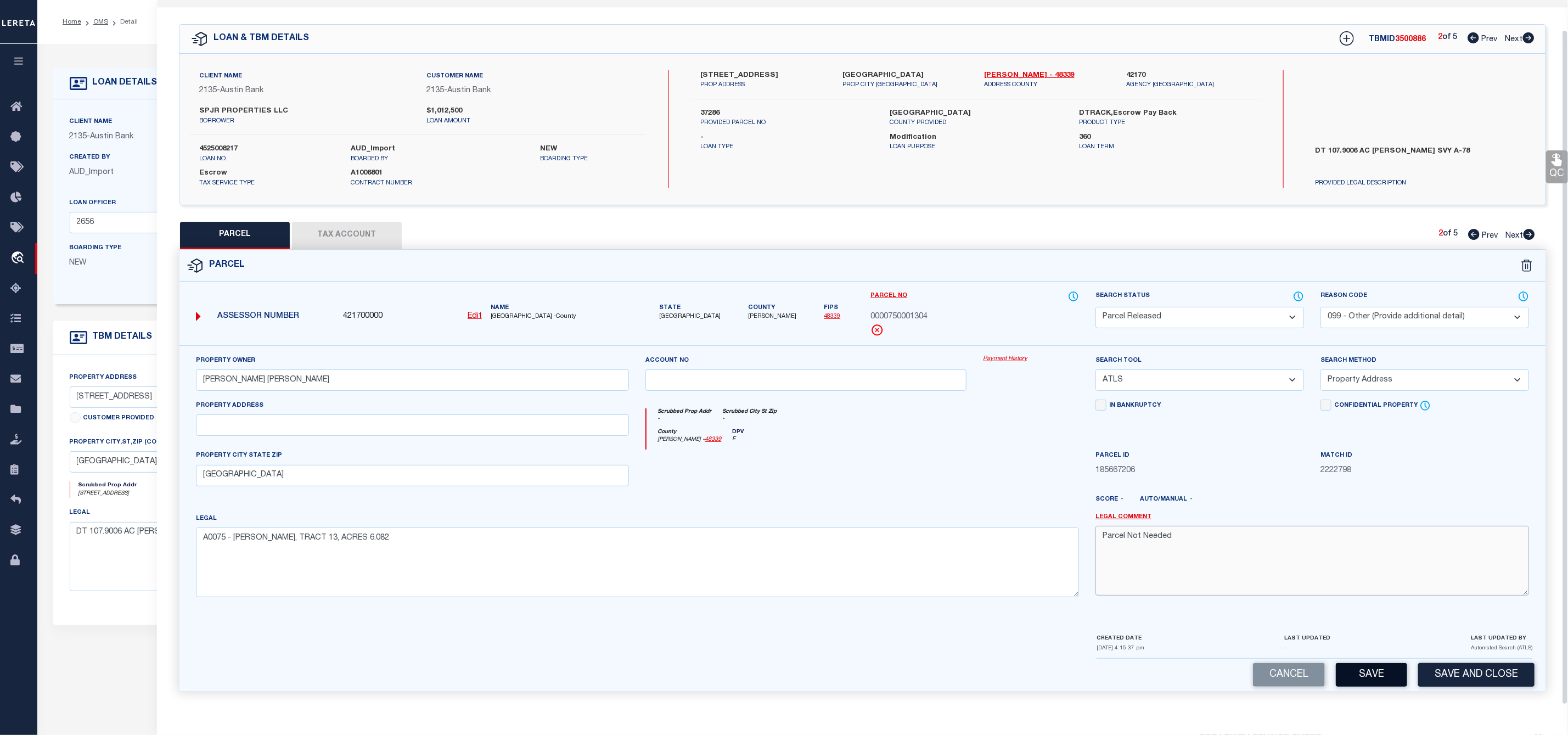
type textarea "Parcel Not Needed"
click at [1376, 677] on button "Save" at bounding box center [1371, 674] width 71 height 23
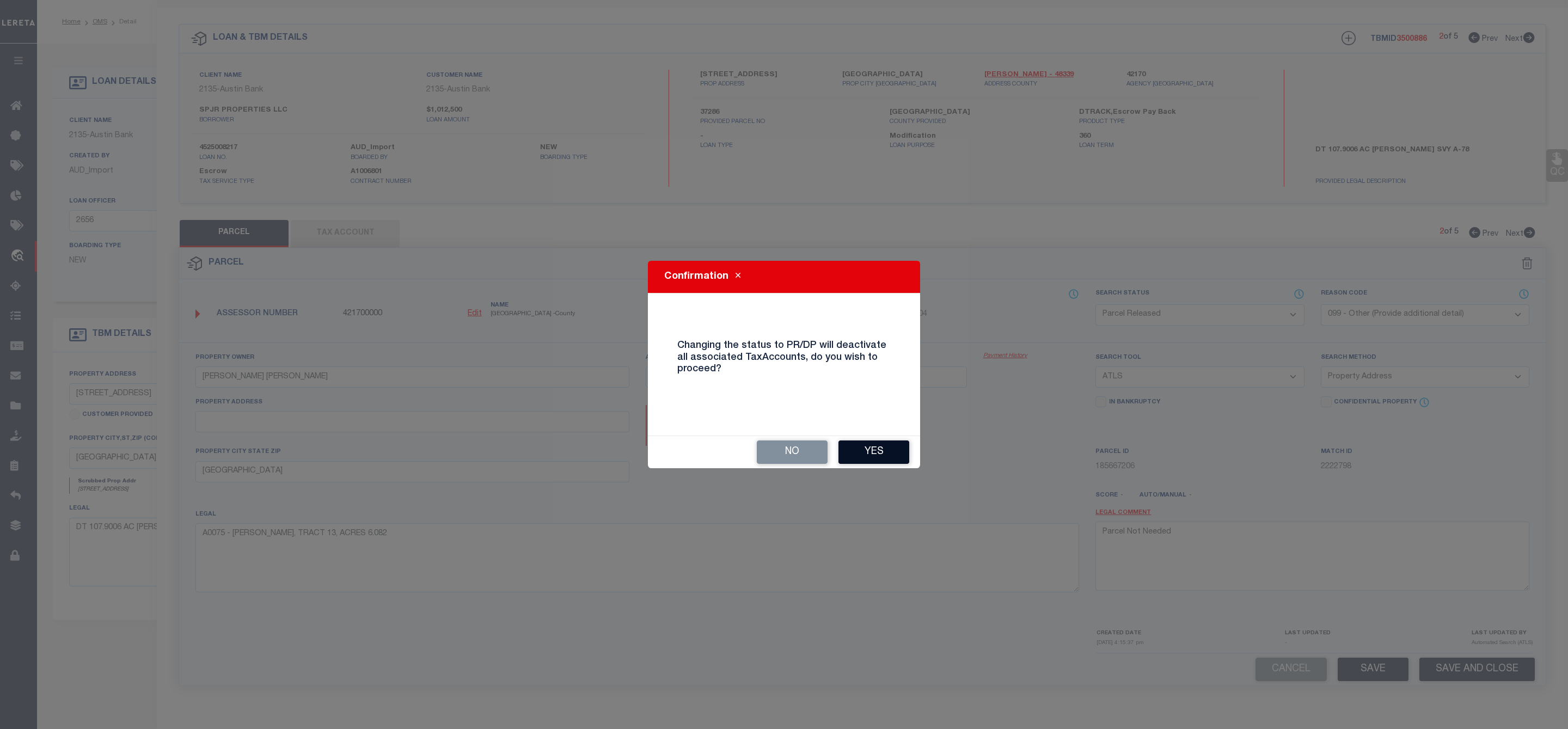
click at [879, 449] on button "Yes" at bounding box center [873, 452] width 71 height 23
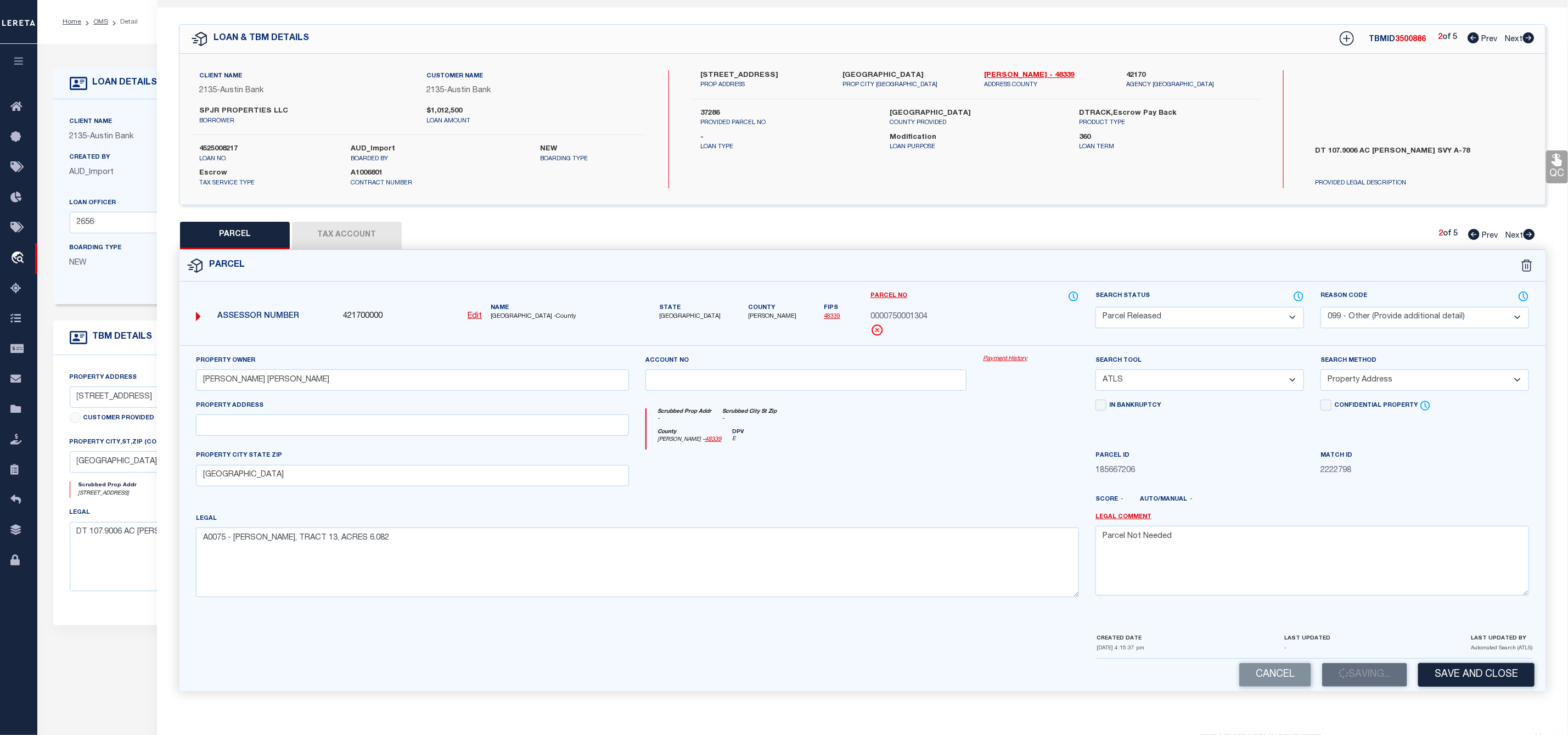
scroll to position [83, 0]
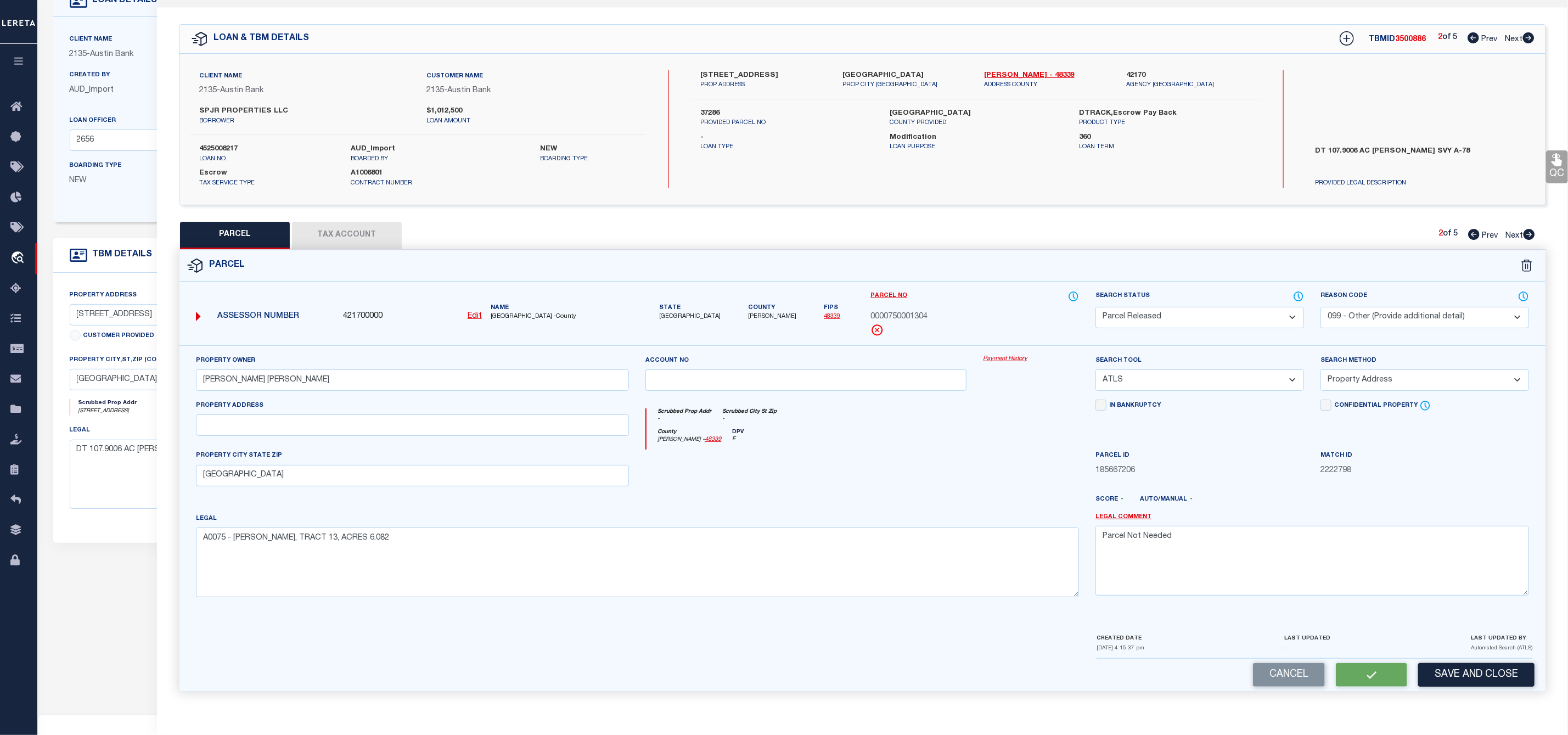
select select "AS"
select select
checkbox input "false"
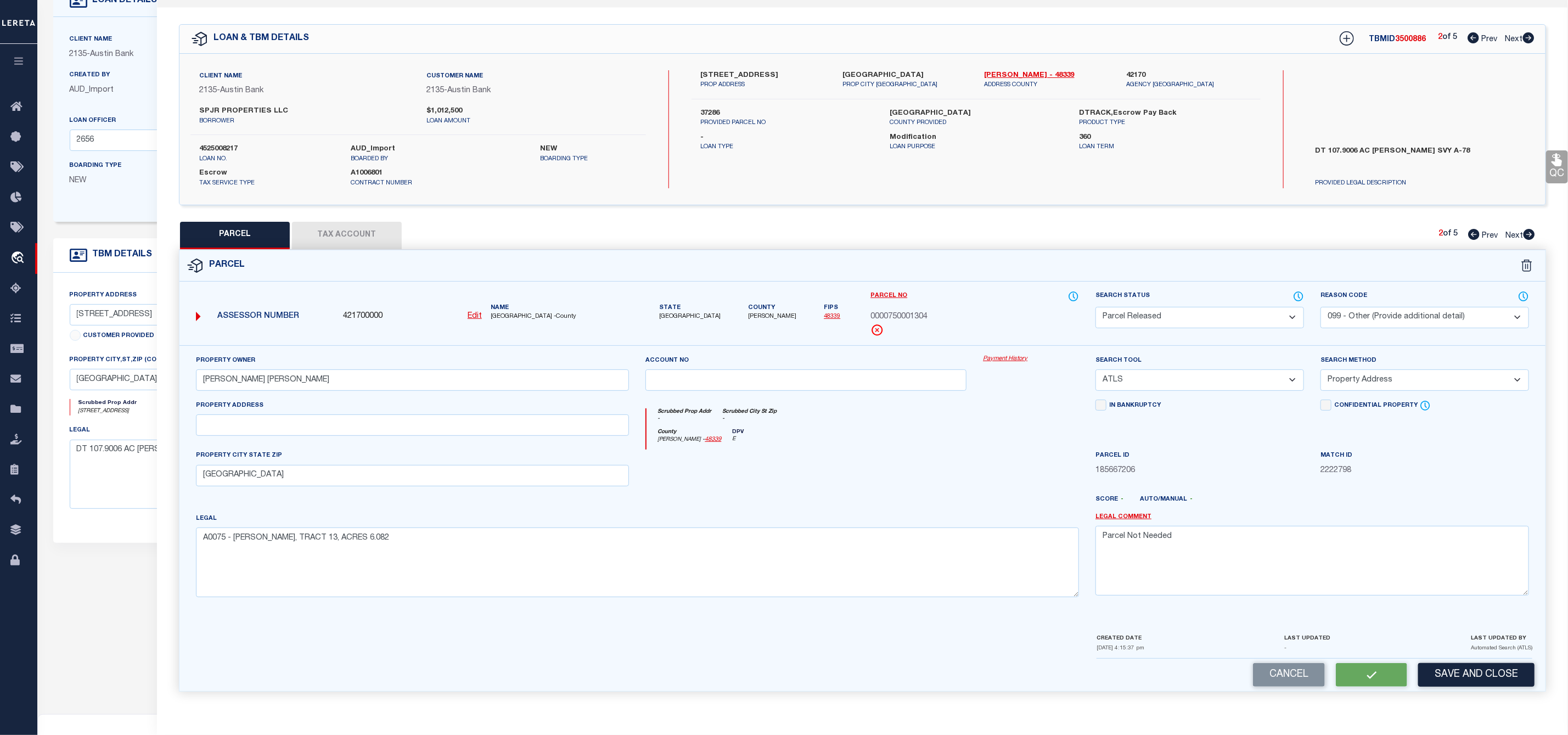
checkbox input "false"
select select "PR"
select select "099"
type input "[PERSON_NAME] [PERSON_NAME]"
select select "ATL"
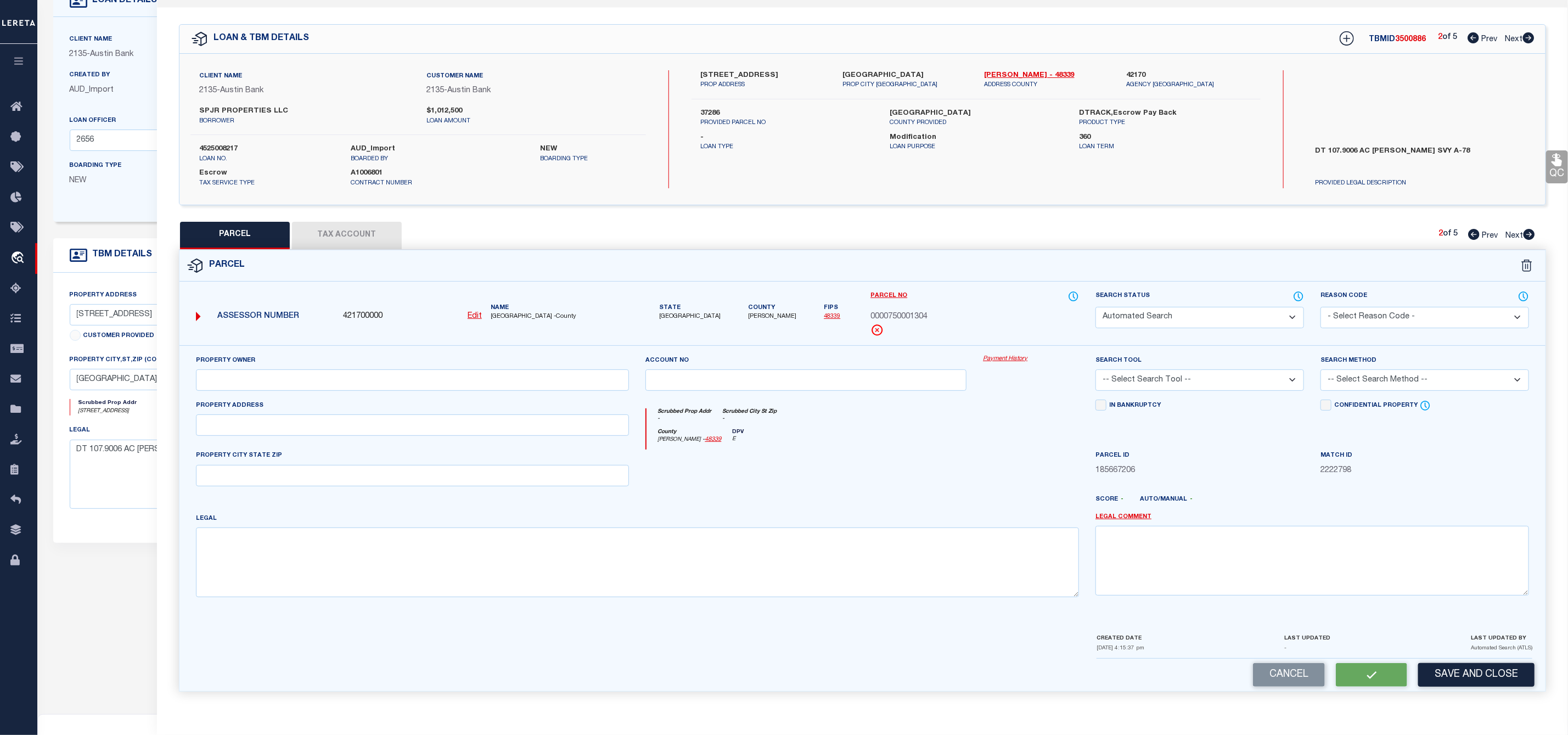
select select "ADD"
type input "[GEOGRAPHIC_DATA]"
type textarea "A0075 - [PERSON_NAME], TRACT 13, ACRES 6.082"
type textarea "Parcel Not Needed"
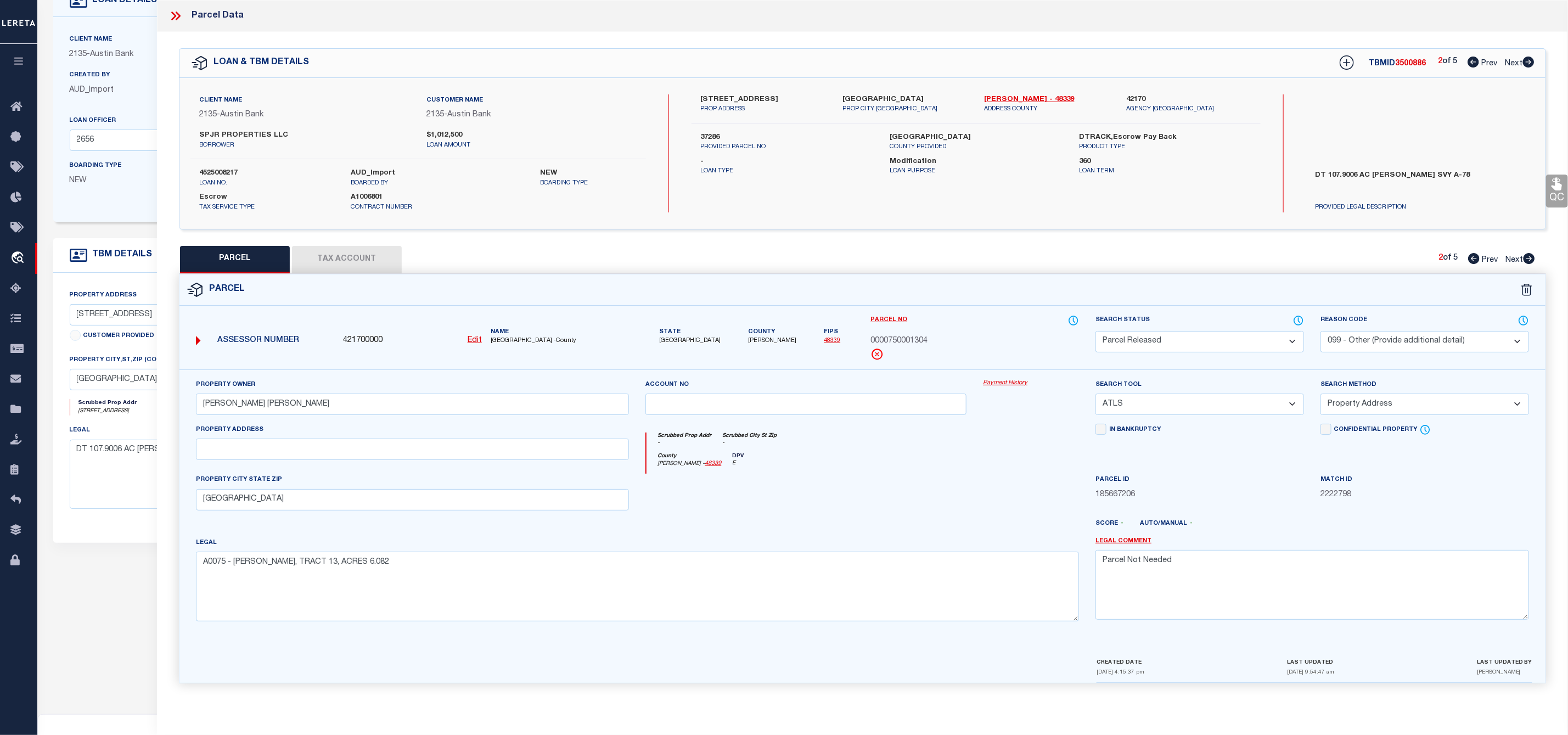
click at [1531, 257] on icon at bounding box center [1529, 259] width 11 height 11
select select "AS"
select select
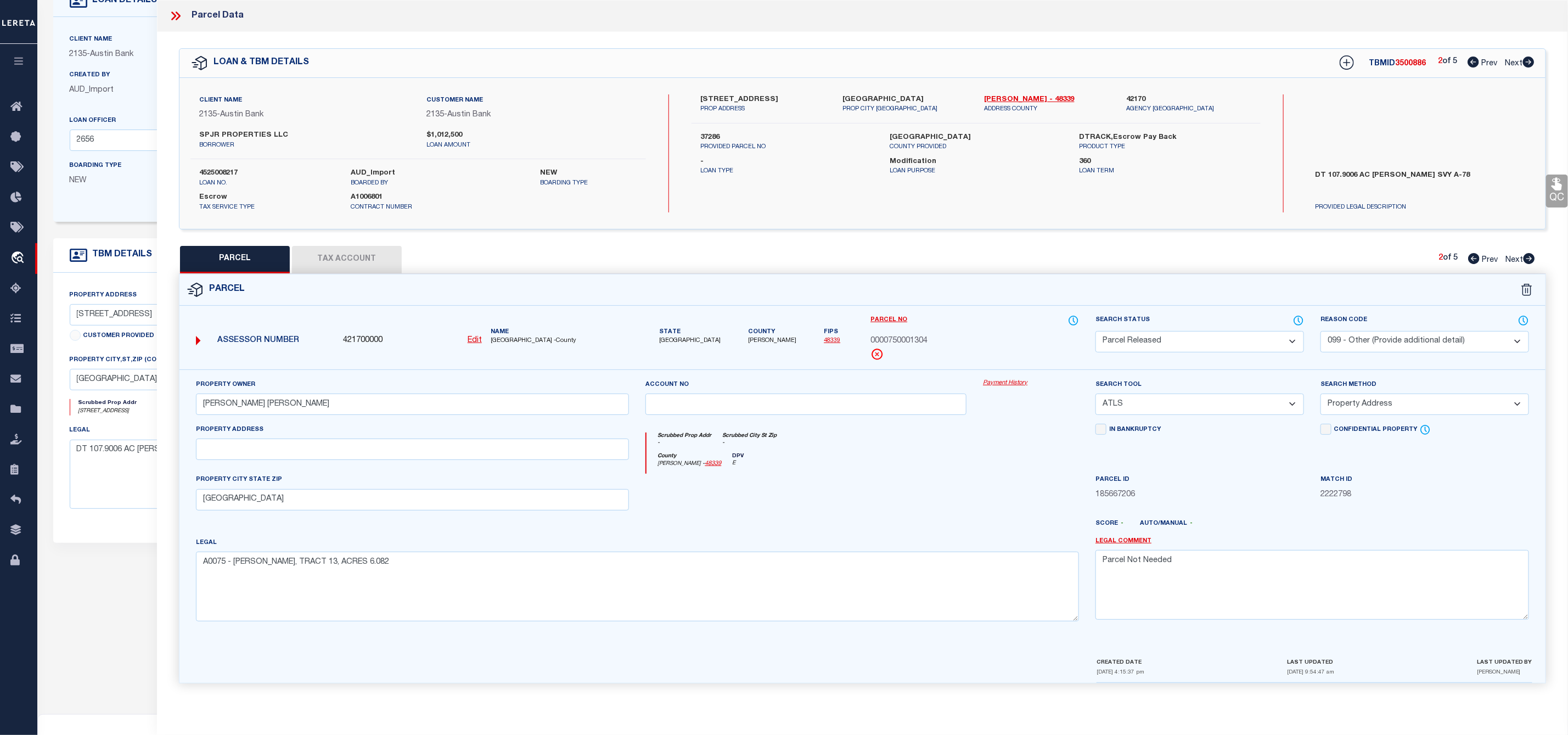
checkbox input "false"
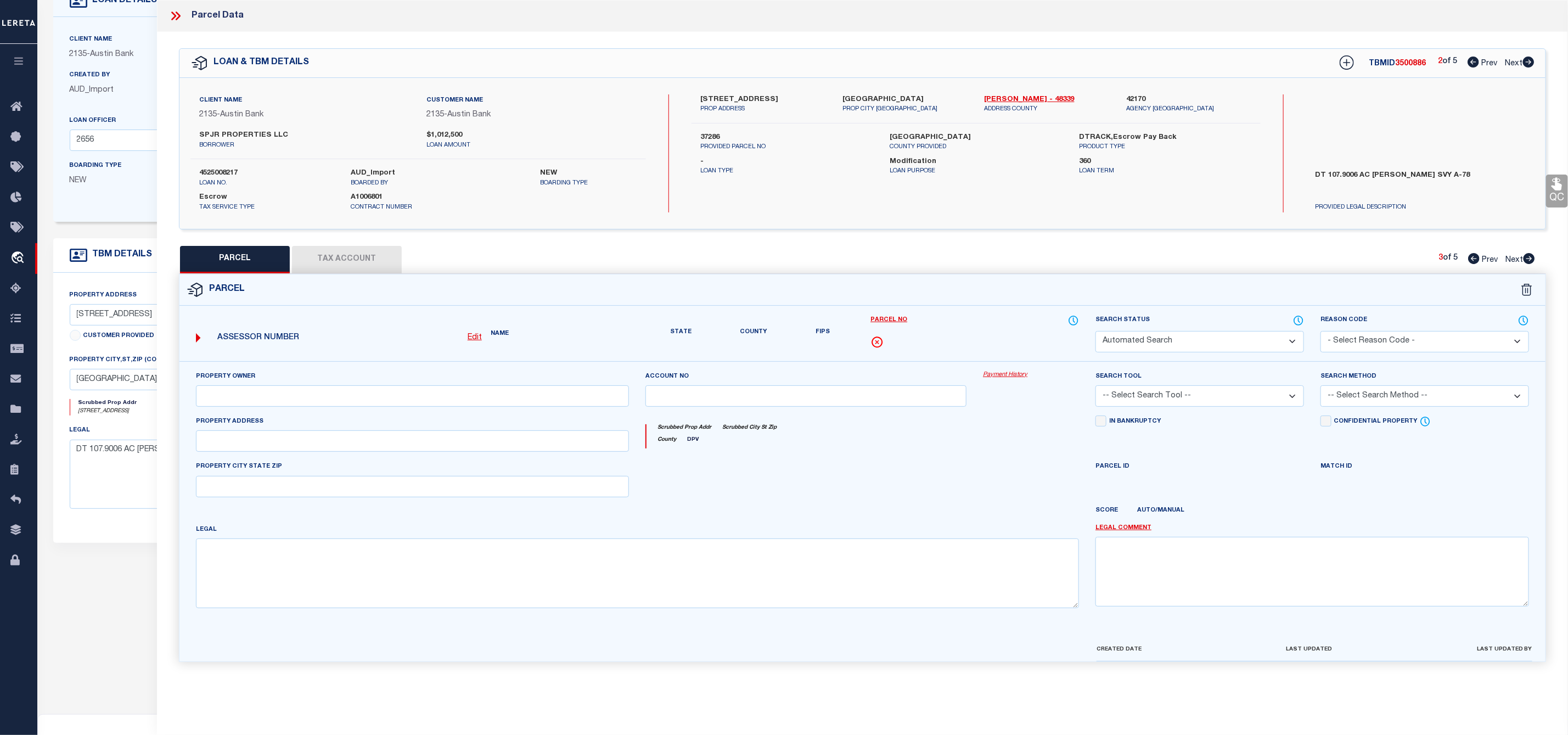
select select "PA"
select select "099"
type input "[PERSON_NAME] [PERSON_NAME]"
select select "ATL"
select select "ADD"
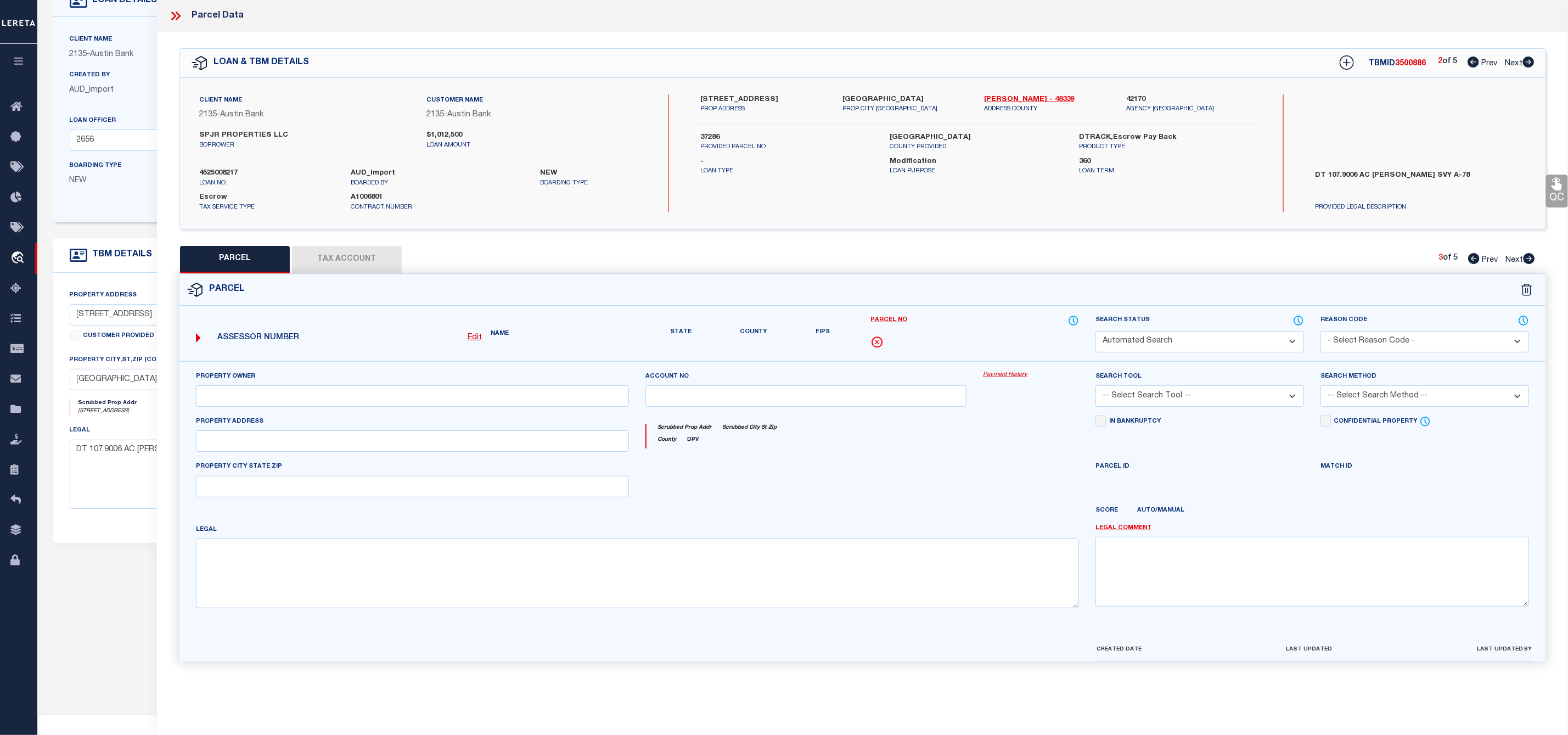
type input "[GEOGRAPHIC_DATA]"
type textarea "A0075 [PERSON_NAME], TRACT 12, ACRES 51.010"
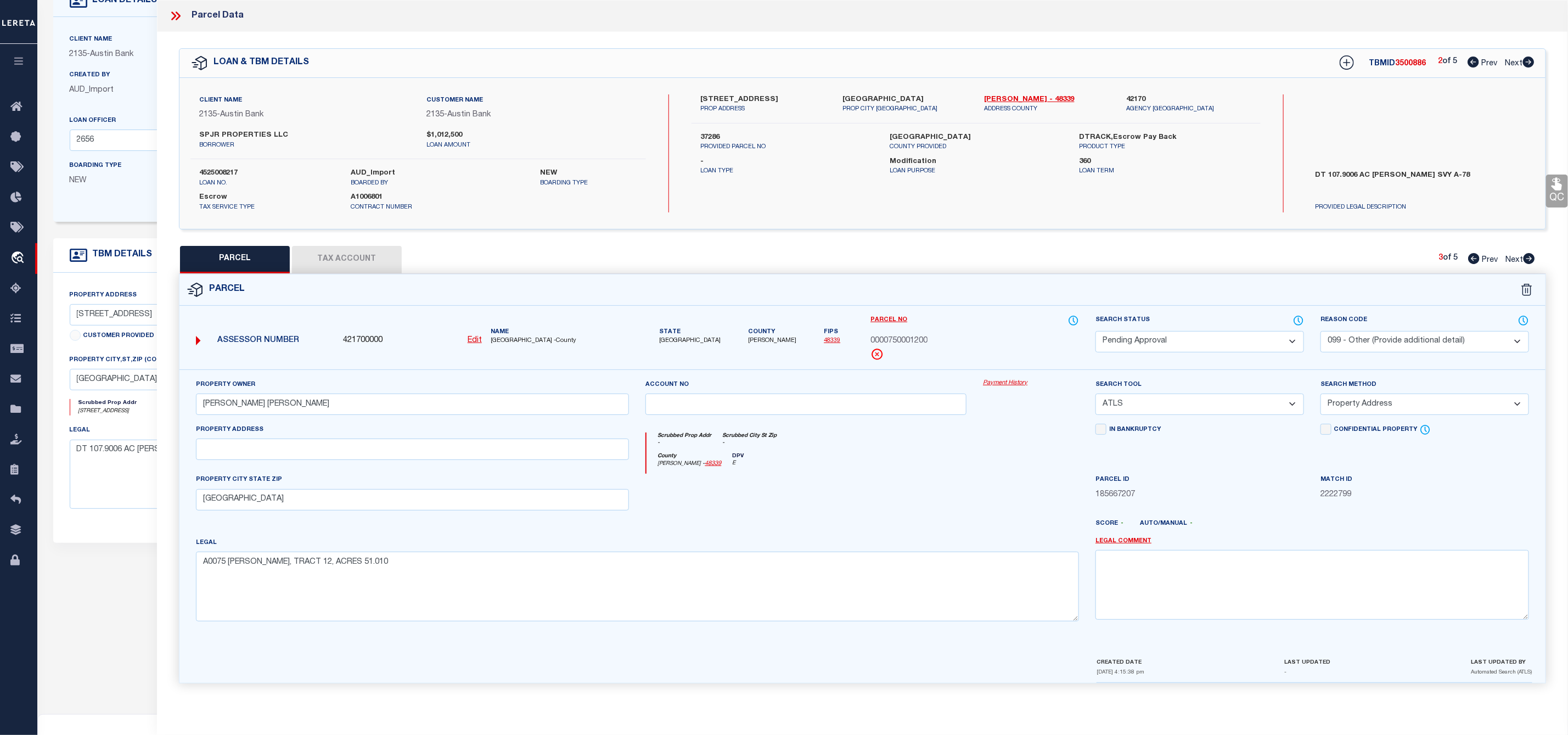
click at [1260, 334] on select "Automated Search Bad Parcel Complete Duplicate Parcel High Dollar Reporting In …" at bounding box center [1200, 341] width 209 height 21
select select "PR"
click at [1095, 332] on select "Automated Search Bad Parcel Complete Duplicate Parcel High Dollar Reporting In …" at bounding box center [1200, 341] width 209 height 21
click at [1363, 337] on select "- Select Reason Code - 099 - Other (Provide additional detail) ACT - Agency Cha…" at bounding box center [1424, 341] width 209 height 21
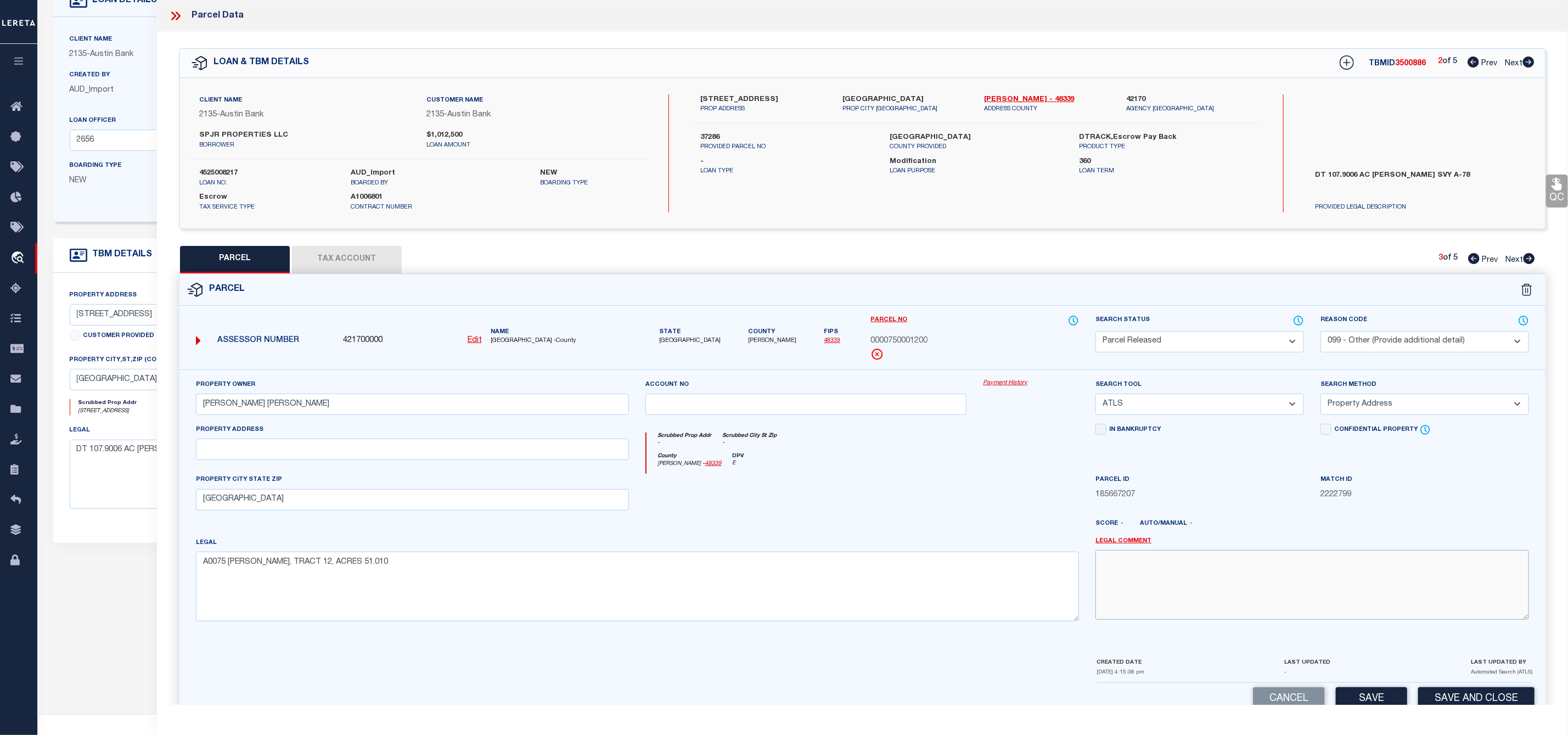
click at [1184, 576] on textarea at bounding box center [1312, 585] width 434 height 69
paste textarea "Parcel Not Needed"
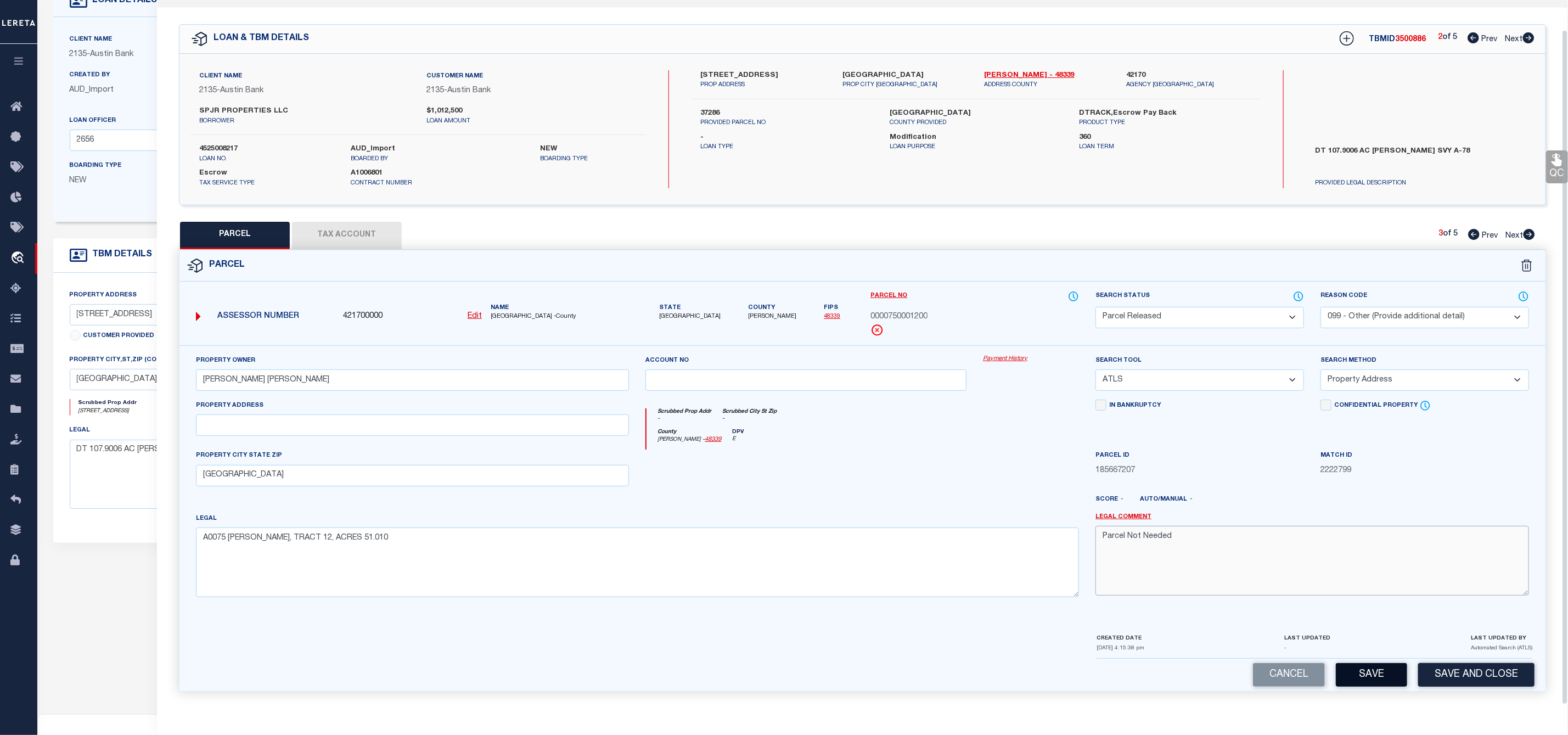
type textarea "Parcel Not Needed"
click at [1378, 683] on button "Save" at bounding box center [1371, 674] width 71 height 23
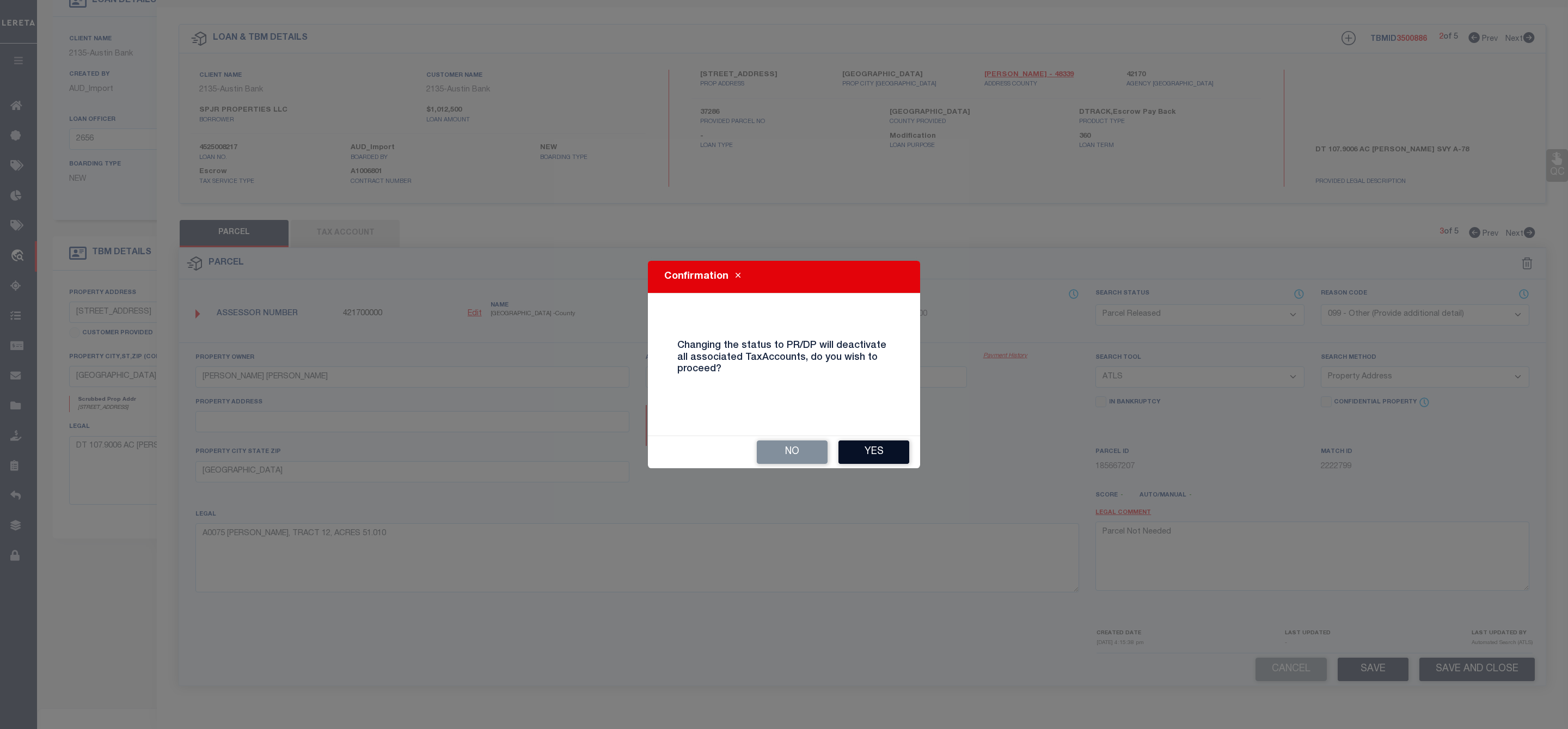
click at [881, 449] on button "Yes" at bounding box center [873, 452] width 71 height 23
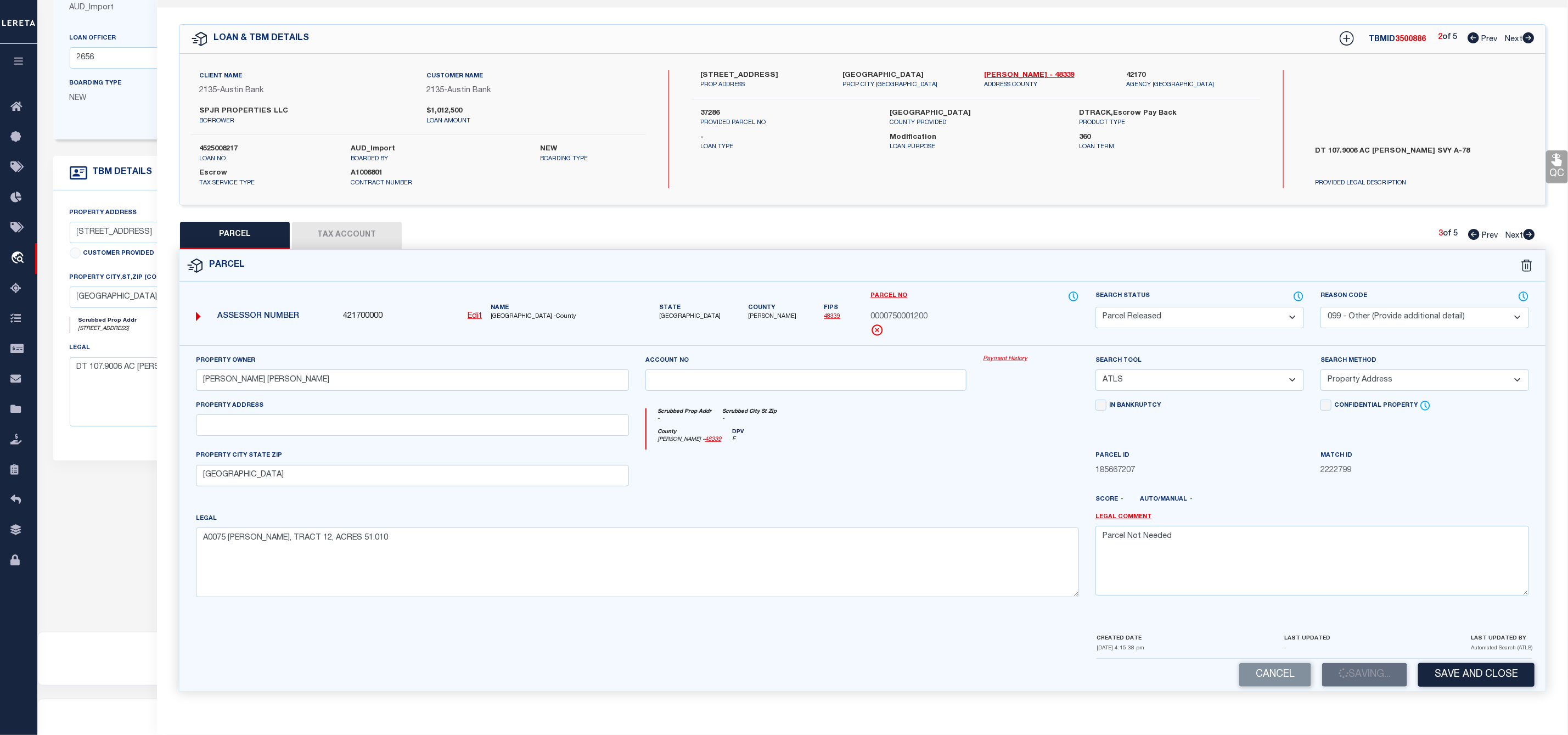
scroll to position [199, 0]
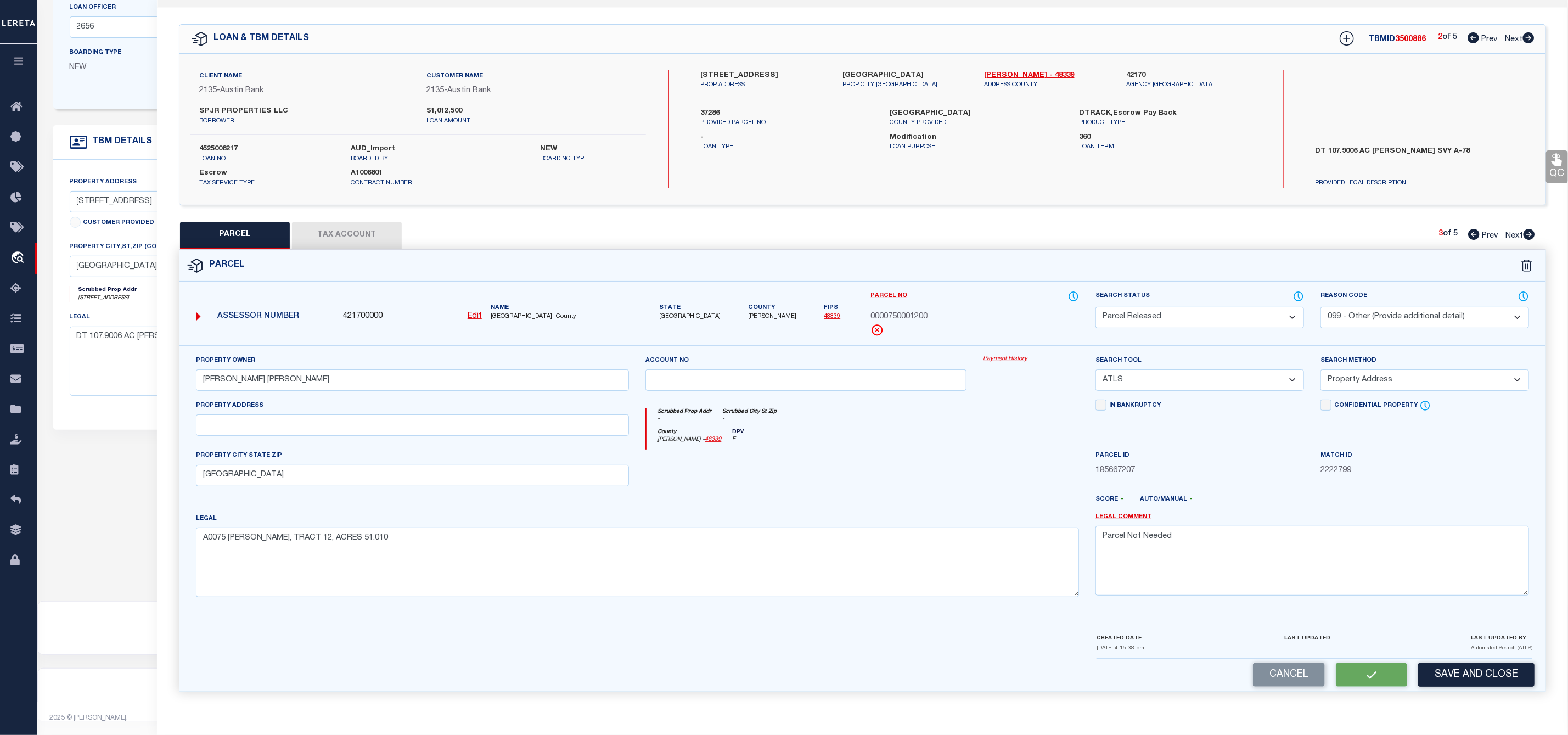
select select "AS"
select select
checkbox input "false"
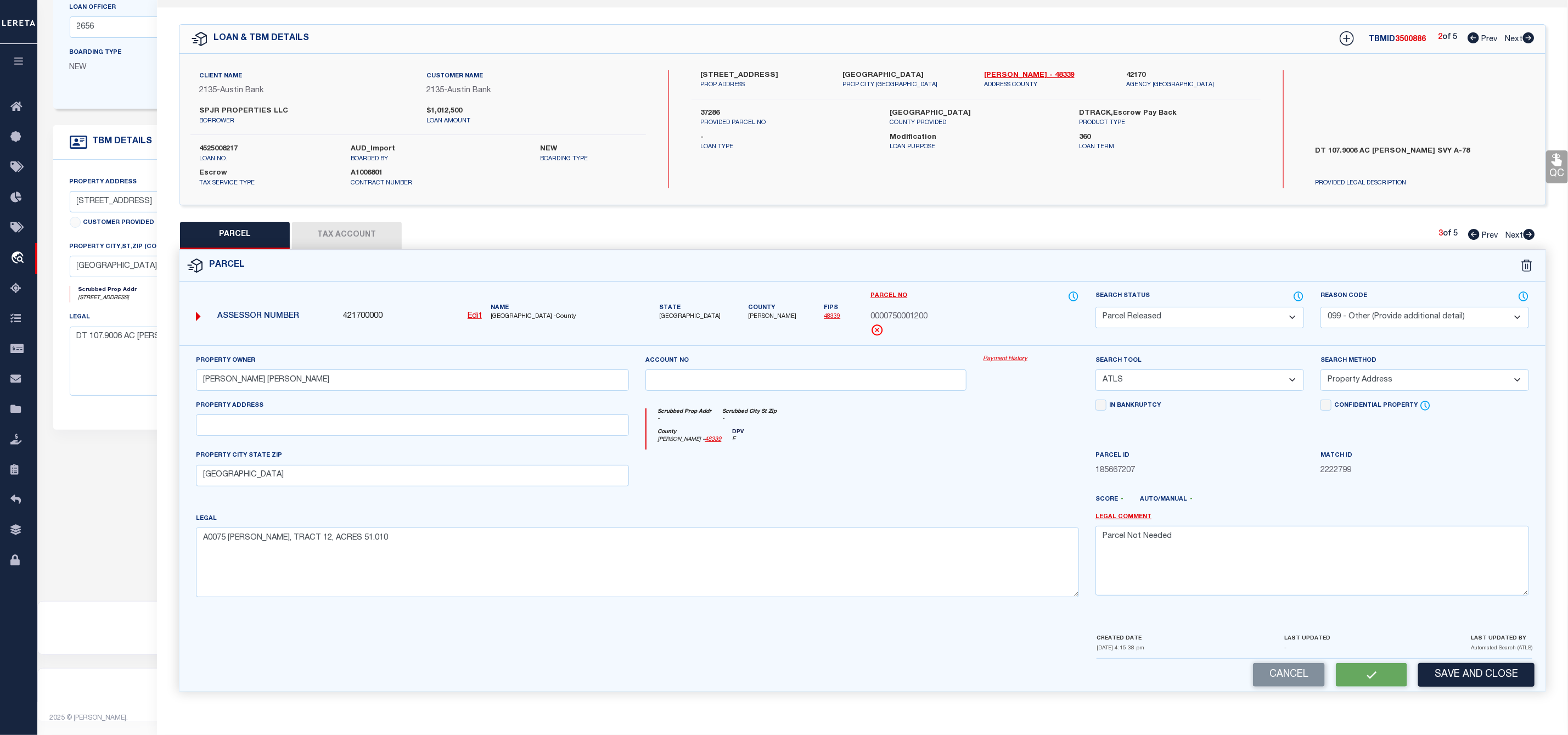
checkbox input "false"
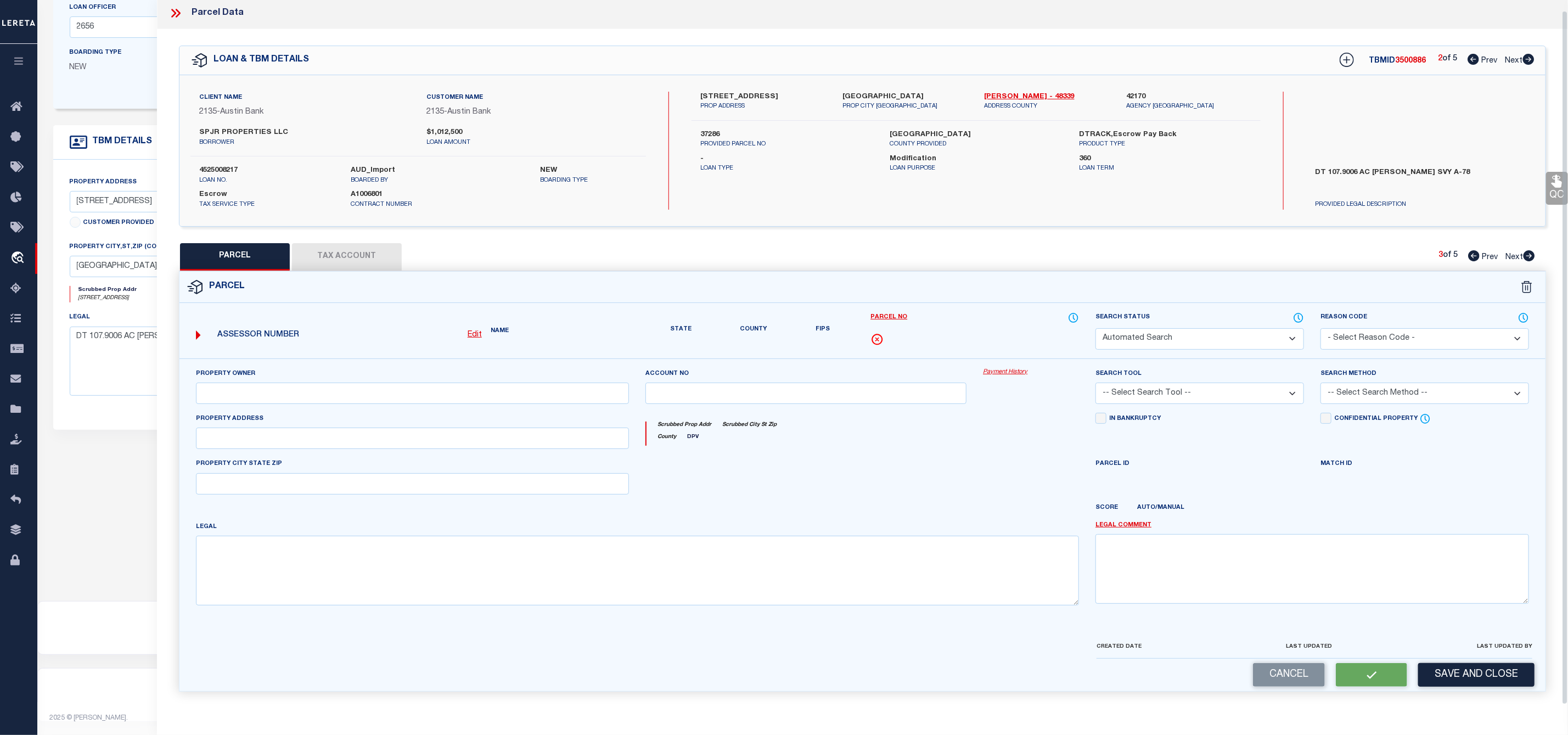
select select "PR"
select select "099"
type input "[PERSON_NAME] [PERSON_NAME]"
select select "ATL"
select select "ADD"
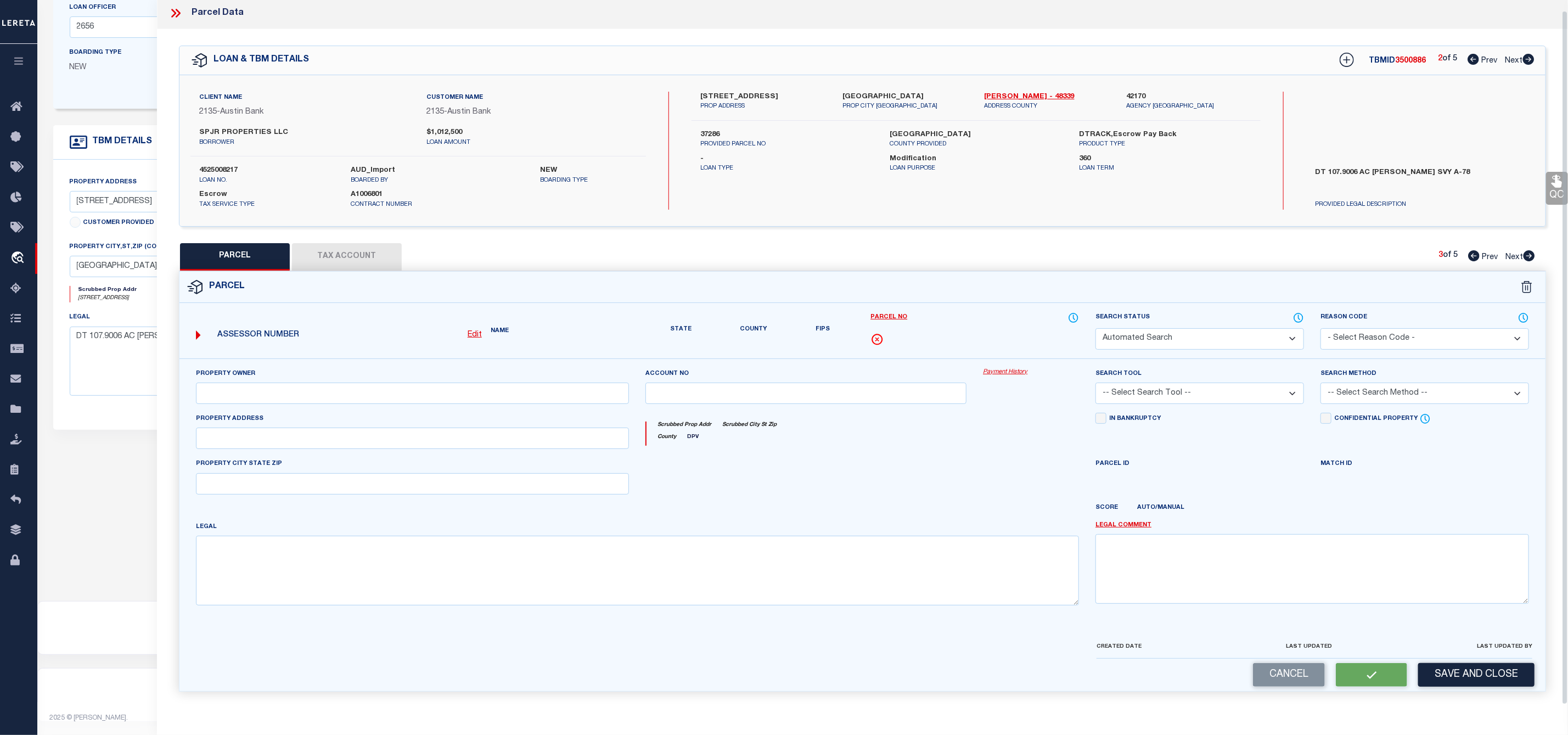
type input "[GEOGRAPHIC_DATA]"
type textarea "A0075 [PERSON_NAME], TRACT 12, ACRES 51.010"
type textarea "Parcel Not Needed"
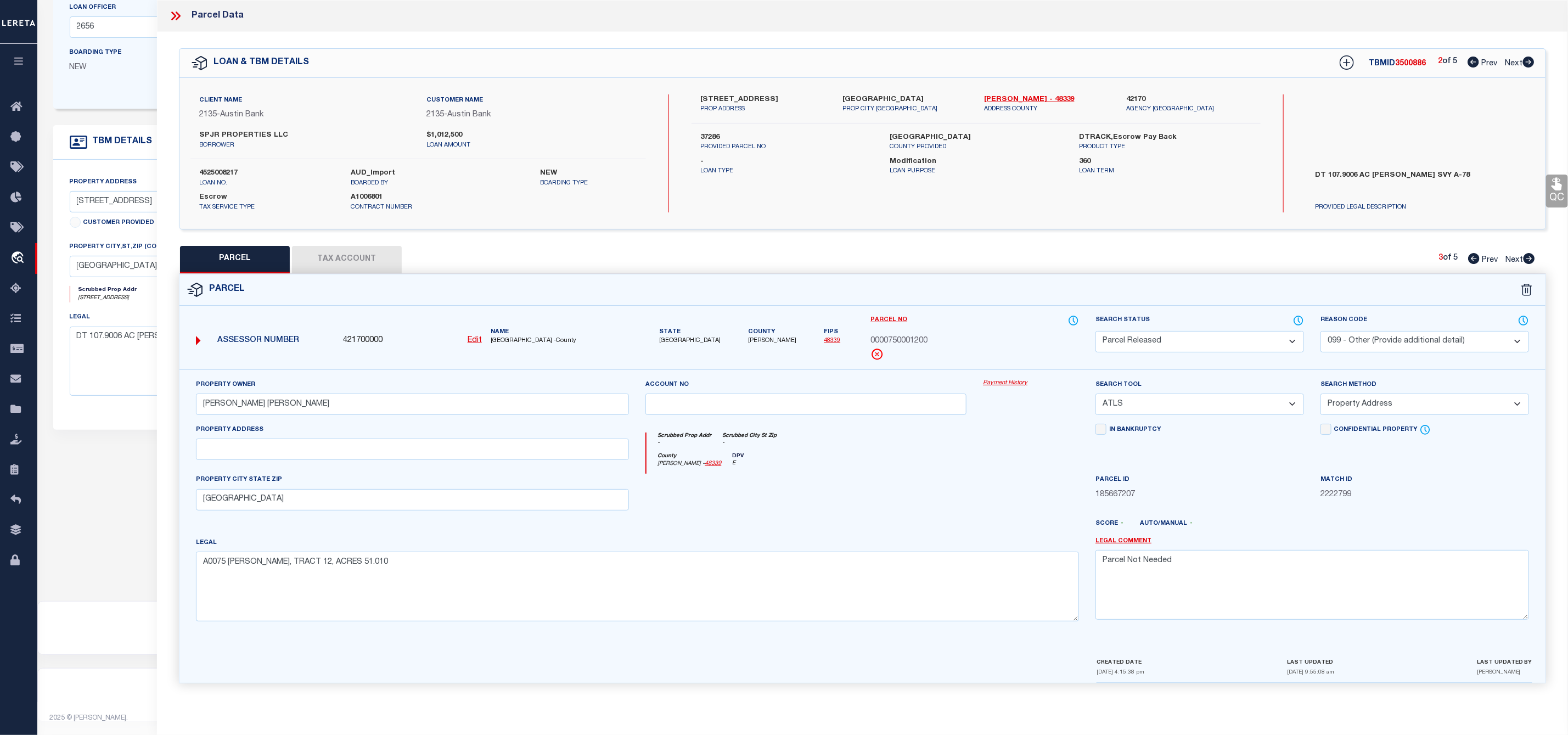
click at [1528, 259] on icon at bounding box center [1529, 259] width 11 height 11
select select "AS"
select select
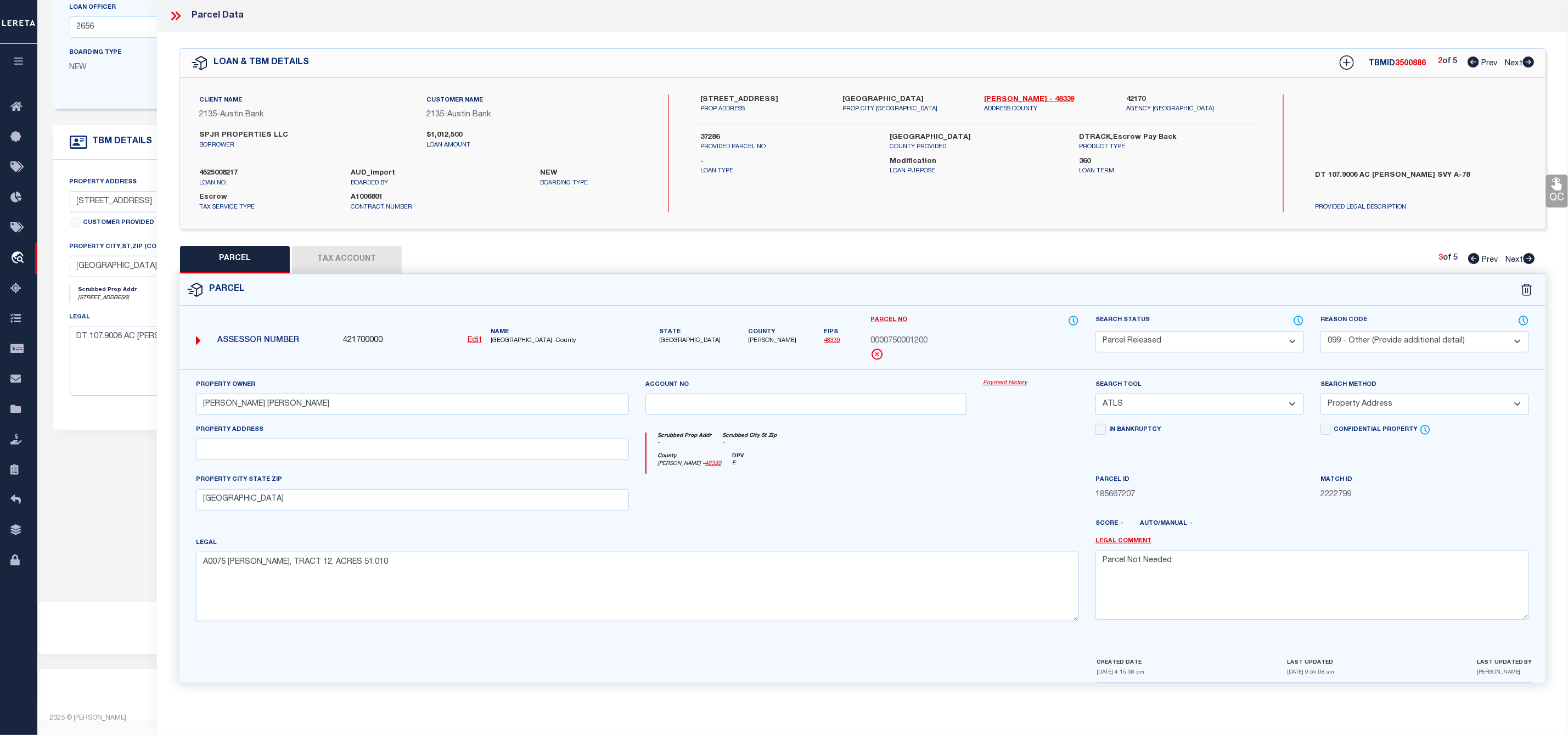
checkbox input "false"
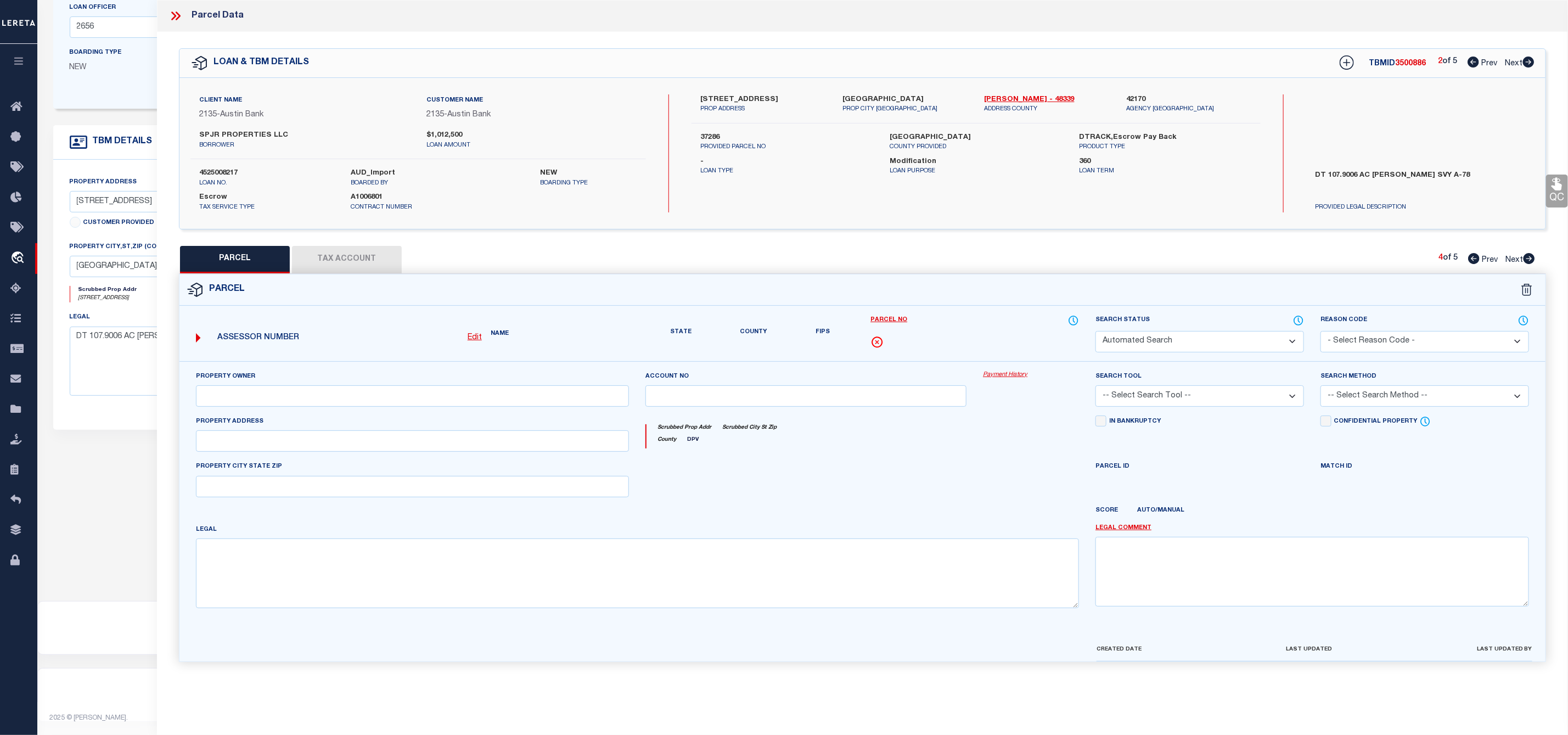
select select "PA"
select select "099"
type input "[PERSON_NAME] [PERSON_NAME]"
select select "ATL"
select select "ADD"
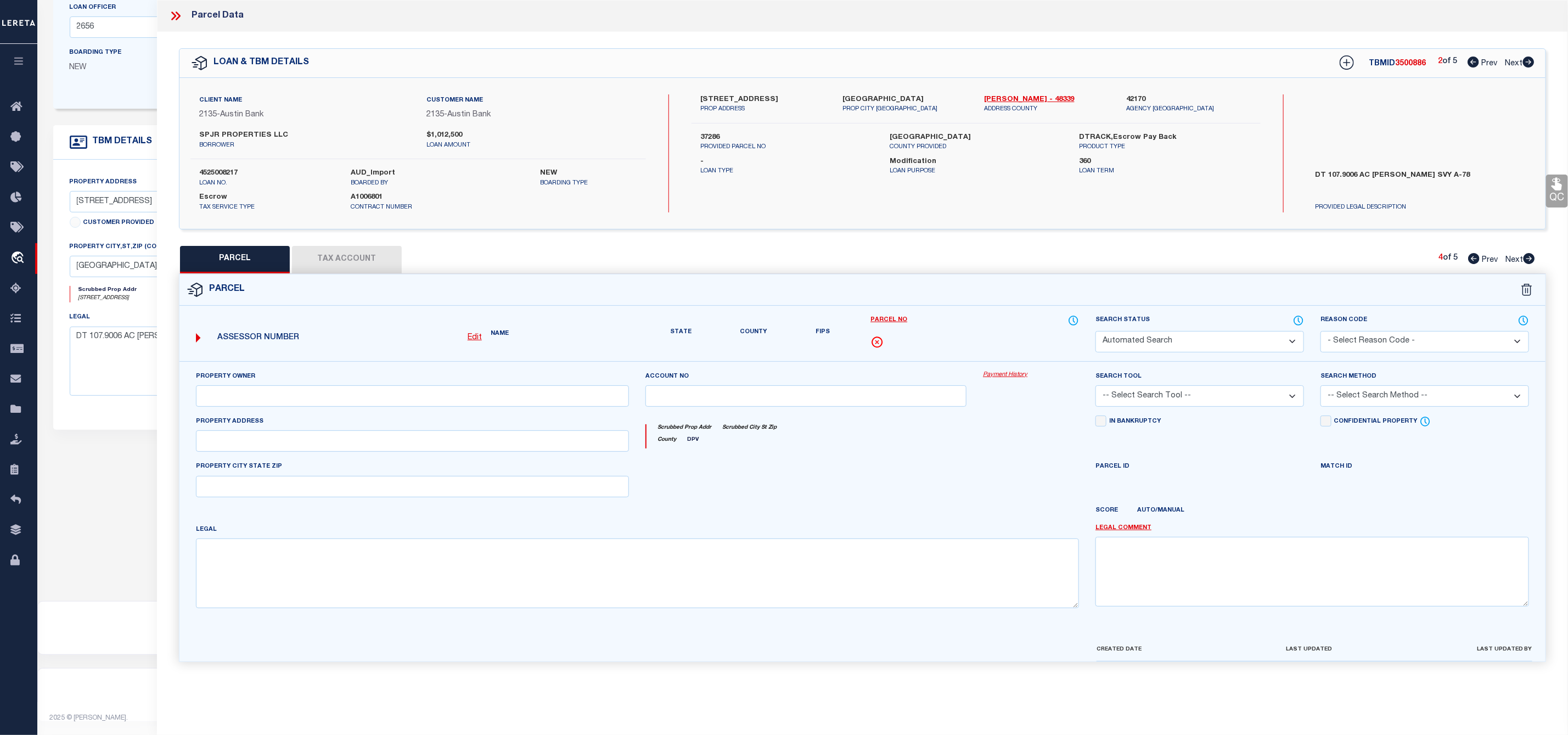
type input "[GEOGRAPHIC_DATA]"
type textarea "[GEOGRAPHIC_DATA], LOT 128"
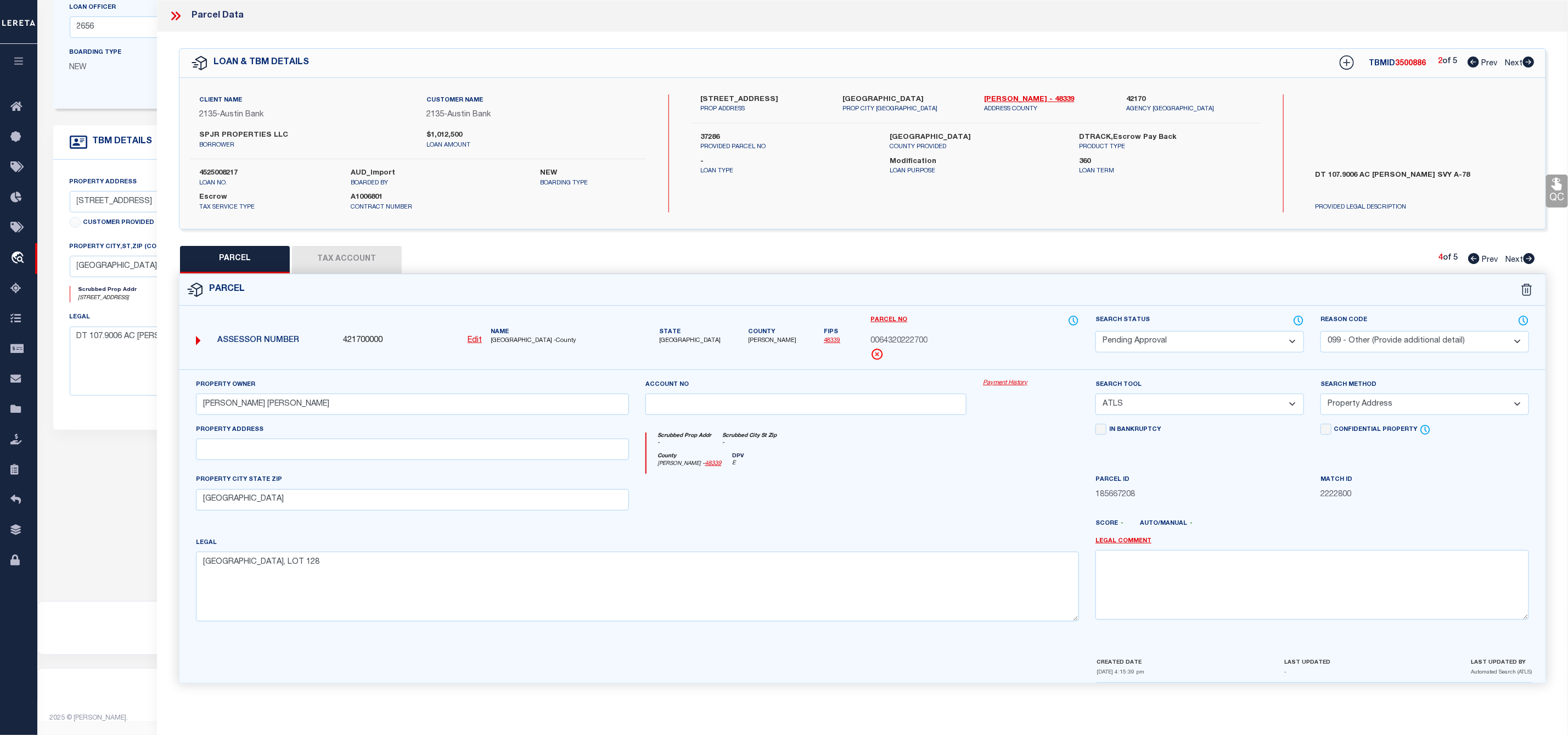
click at [1228, 343] on select "Automated Search Bad Parcel Complete Duplicate Parcel High Dollar Reporting In …" at bounding box center [1200, 341] width 209 height 21
select select "PR"
click at [1095, 332] on select "Automated Search Bad Parcel Complete Duplicate Parcel High Dollar Reporting In …" at bounding box center [1200, 341] width 209 height 21
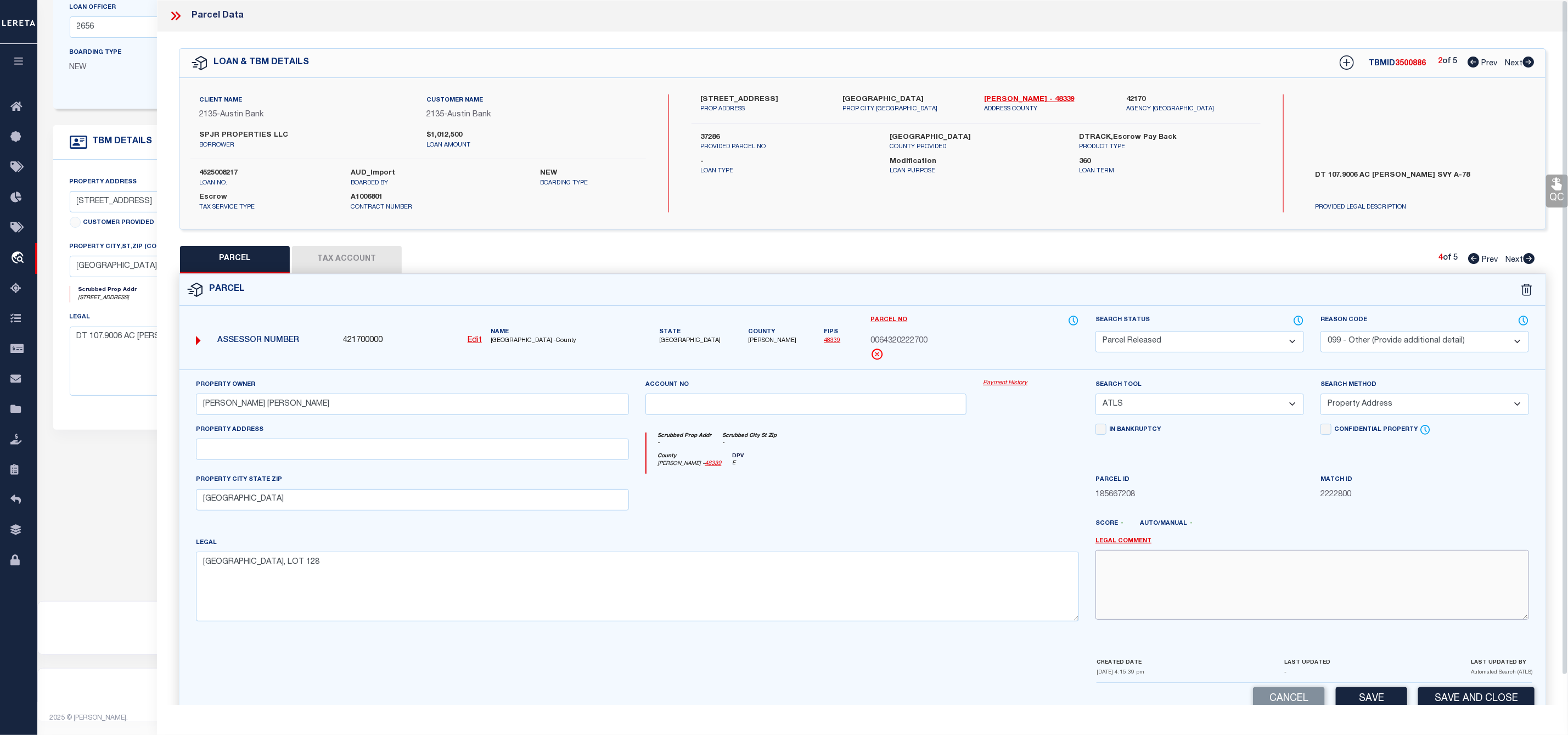
click at [1163, 580] on textarea at bounding box center [1312, 585] width 434 height 69
paste textarea "Parcel Not Needed"
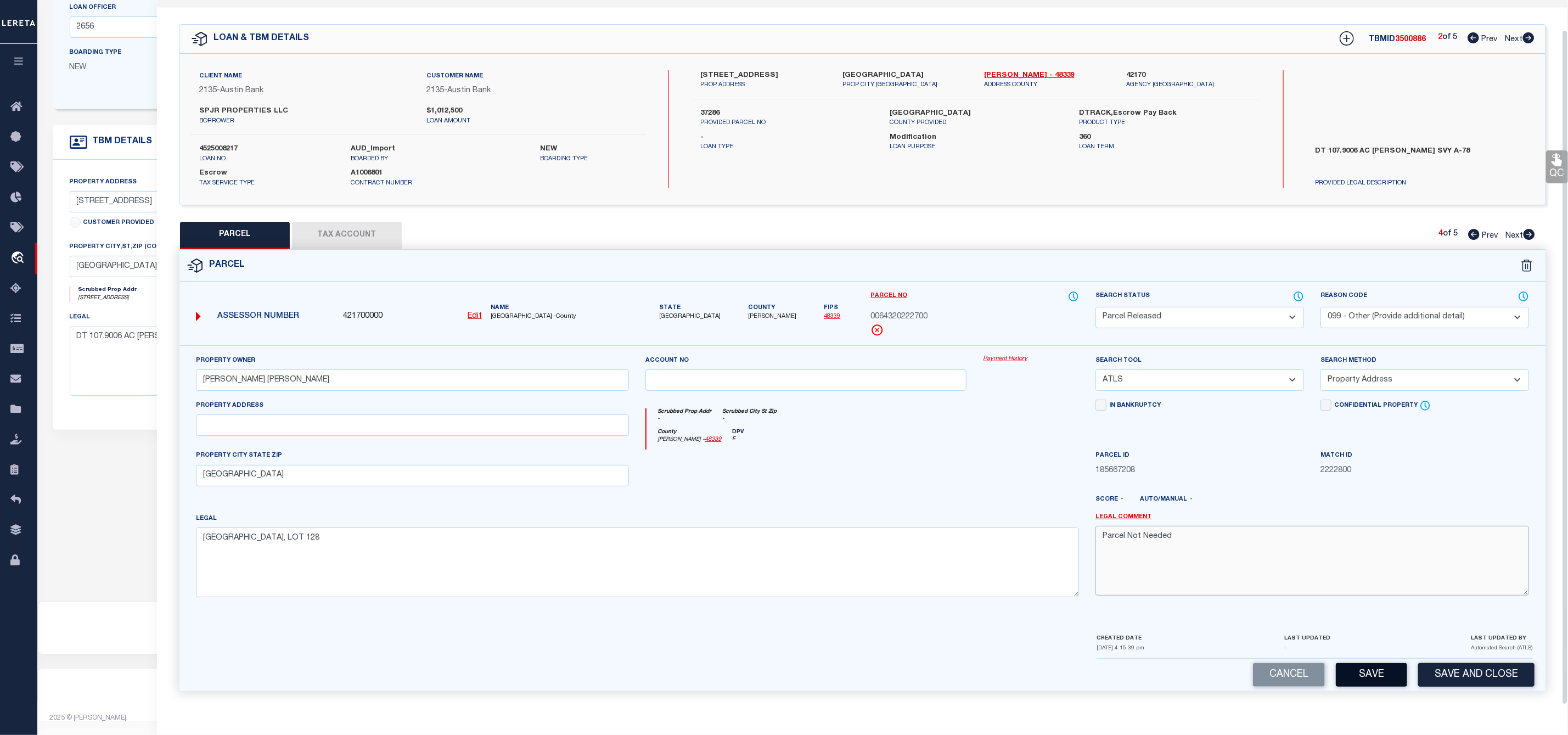
type textarea "Parcel Not Needed"
click at [1378, 669] on button "Save" at bounding box center [1371, 674] width 71 height 23
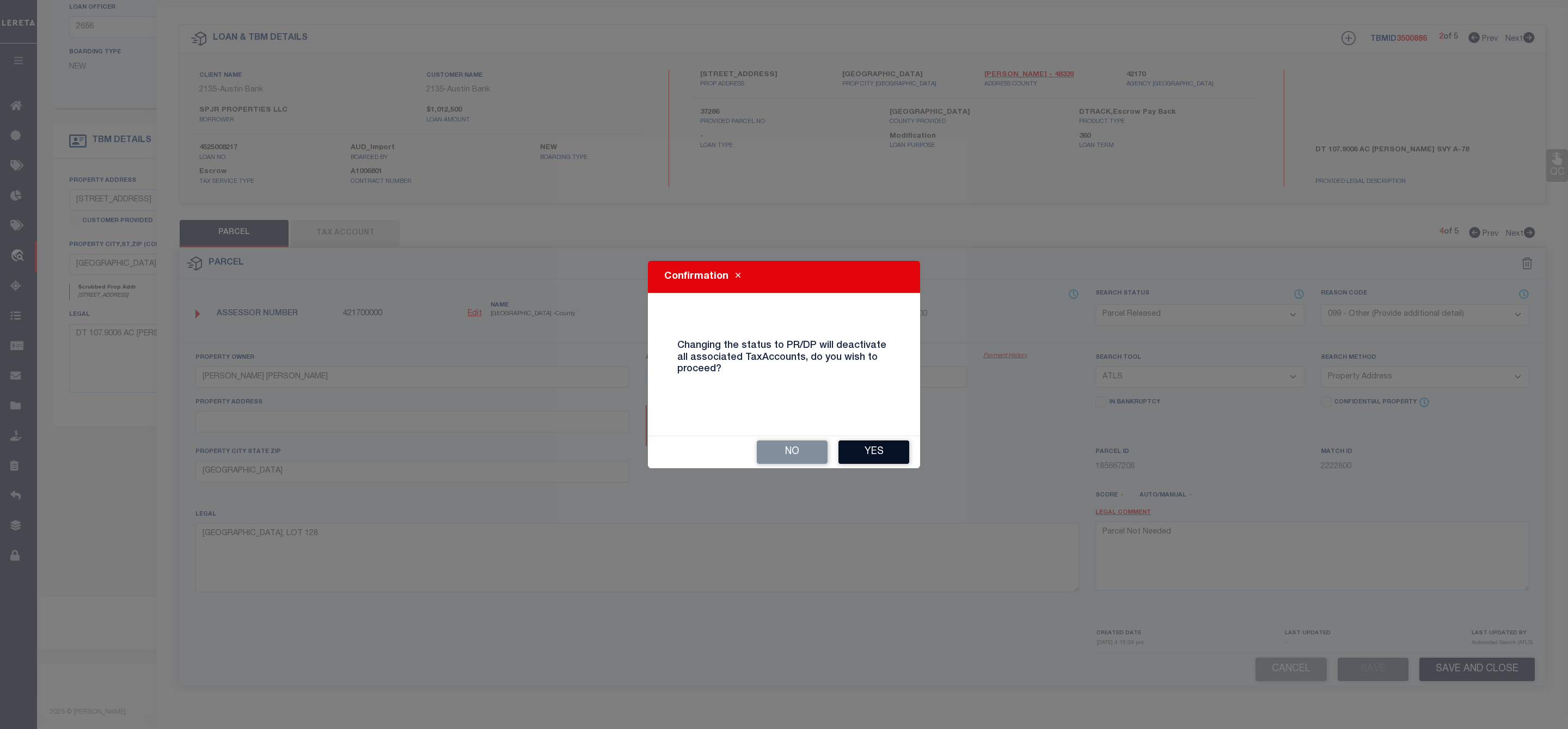
click at [897, 452] on button "Yes" at bounding box center [873, 452] width 71 height 23
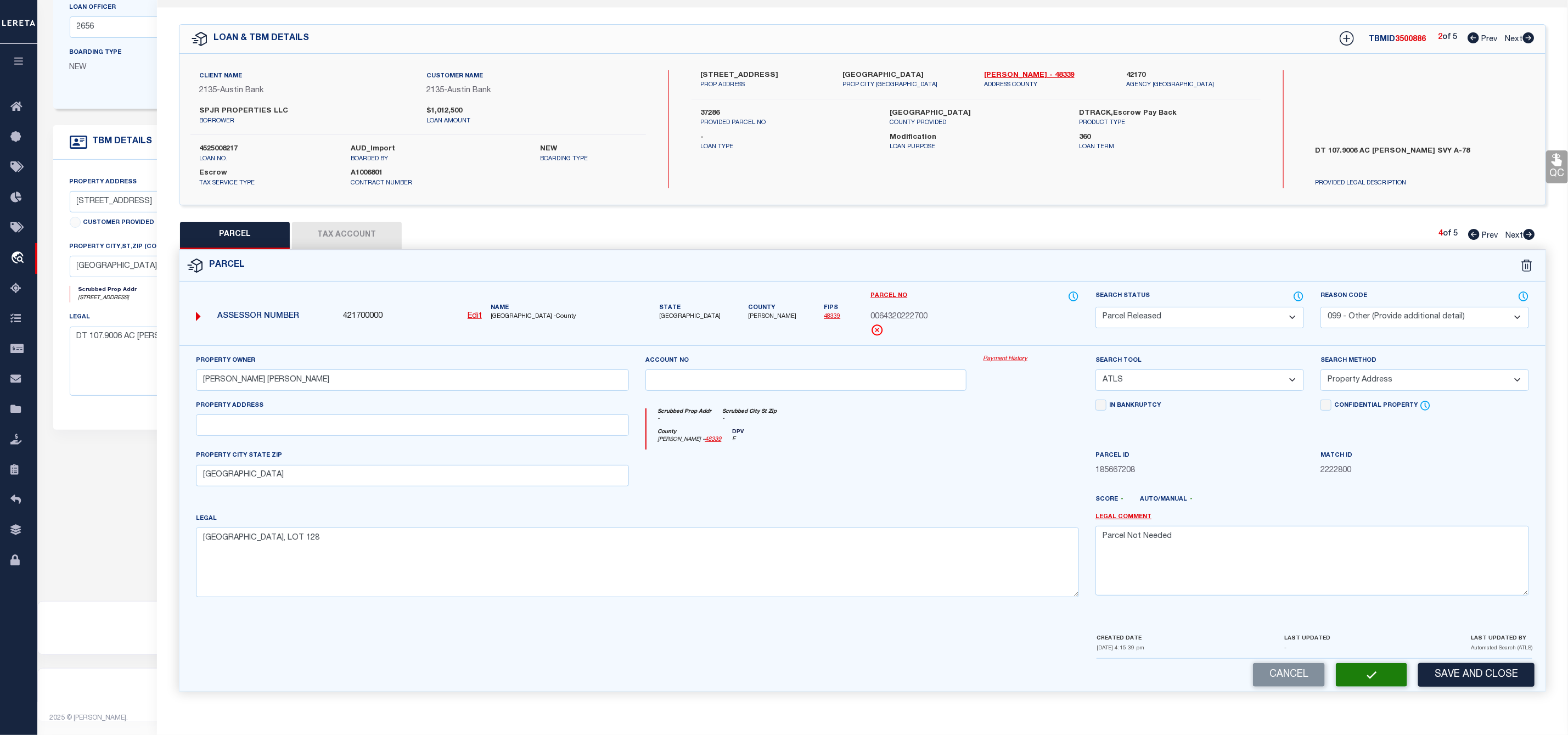
select select "AS"
select select
checkbox input "false"
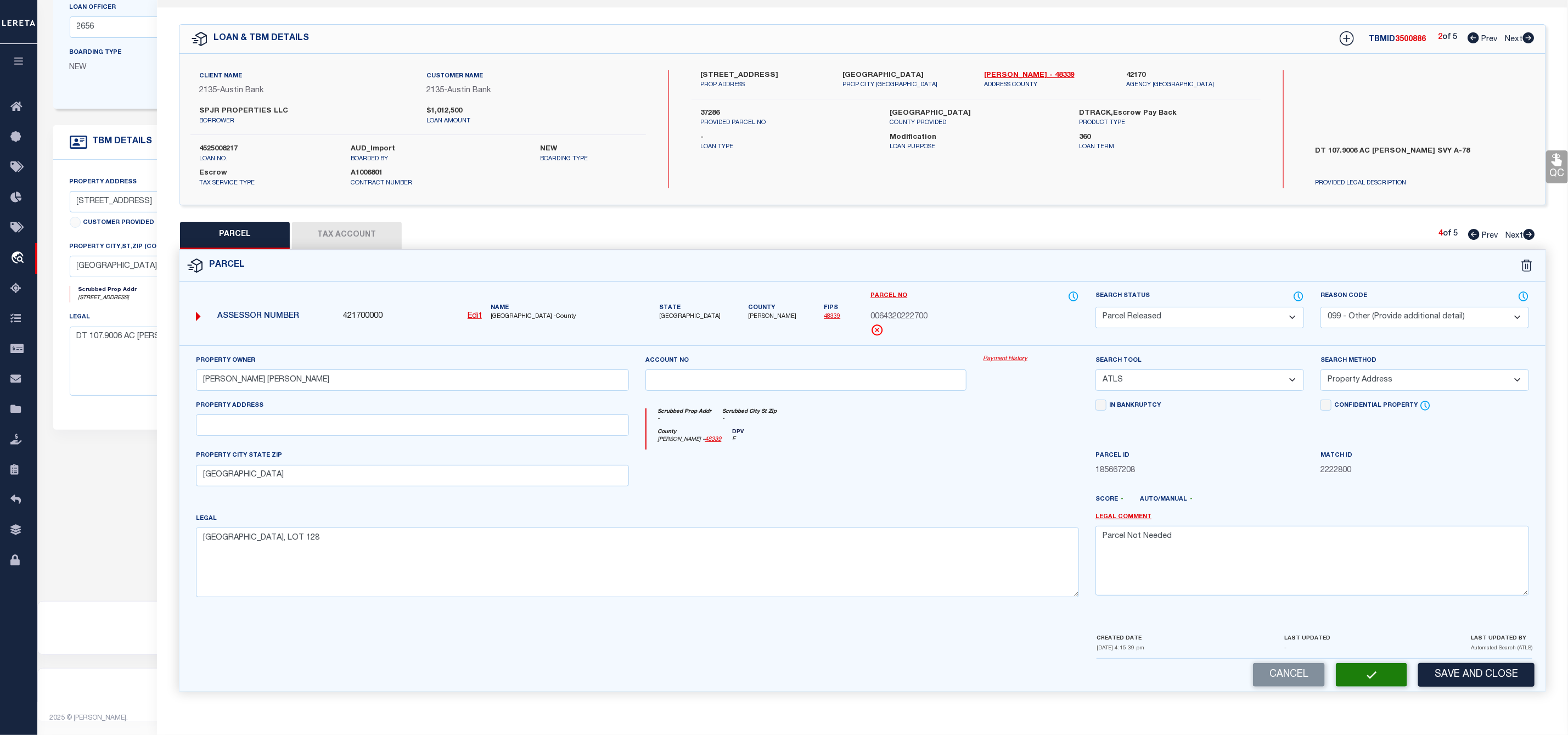
checkbox input "false"
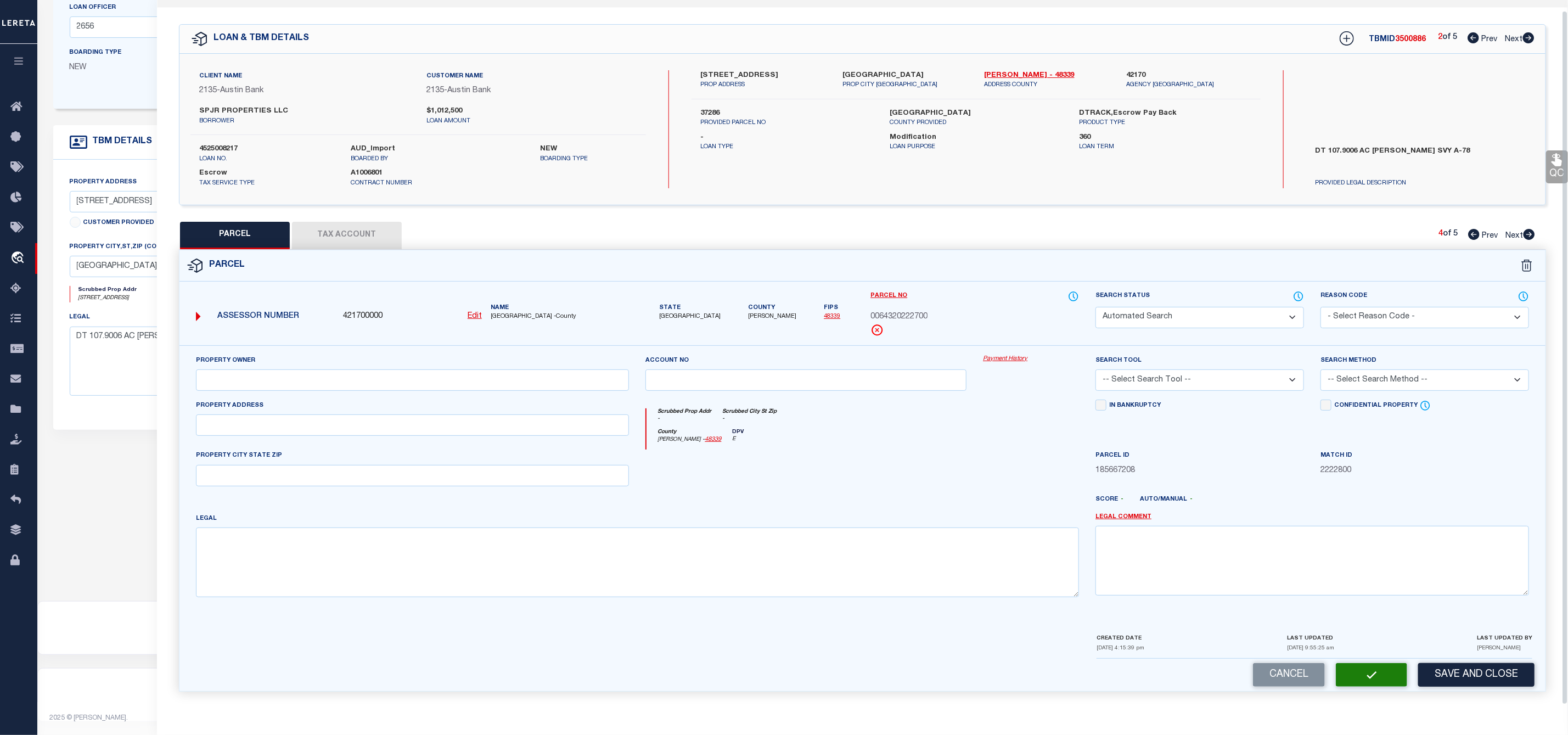
select select "PR"
select select "099"
type input "[PERSON_NAME] [PERSON_NAME]"
select select "ATL"
select select "ADD"
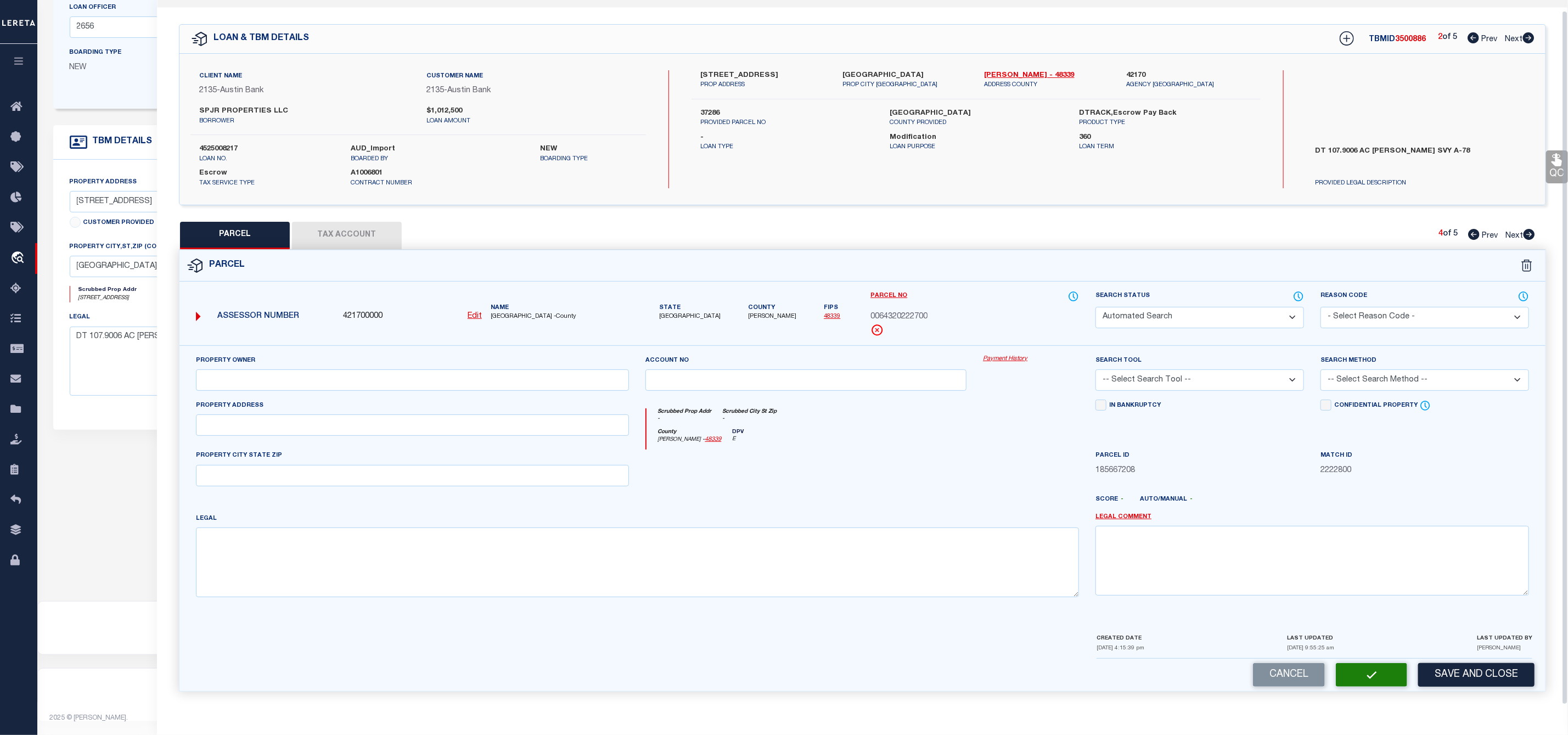
type input "[GEOGRAPHIC_DATA]"
type textarea "[GEOGRAPHIC_DATA], LOT 128"
type textarea "Parcel Not Needed"
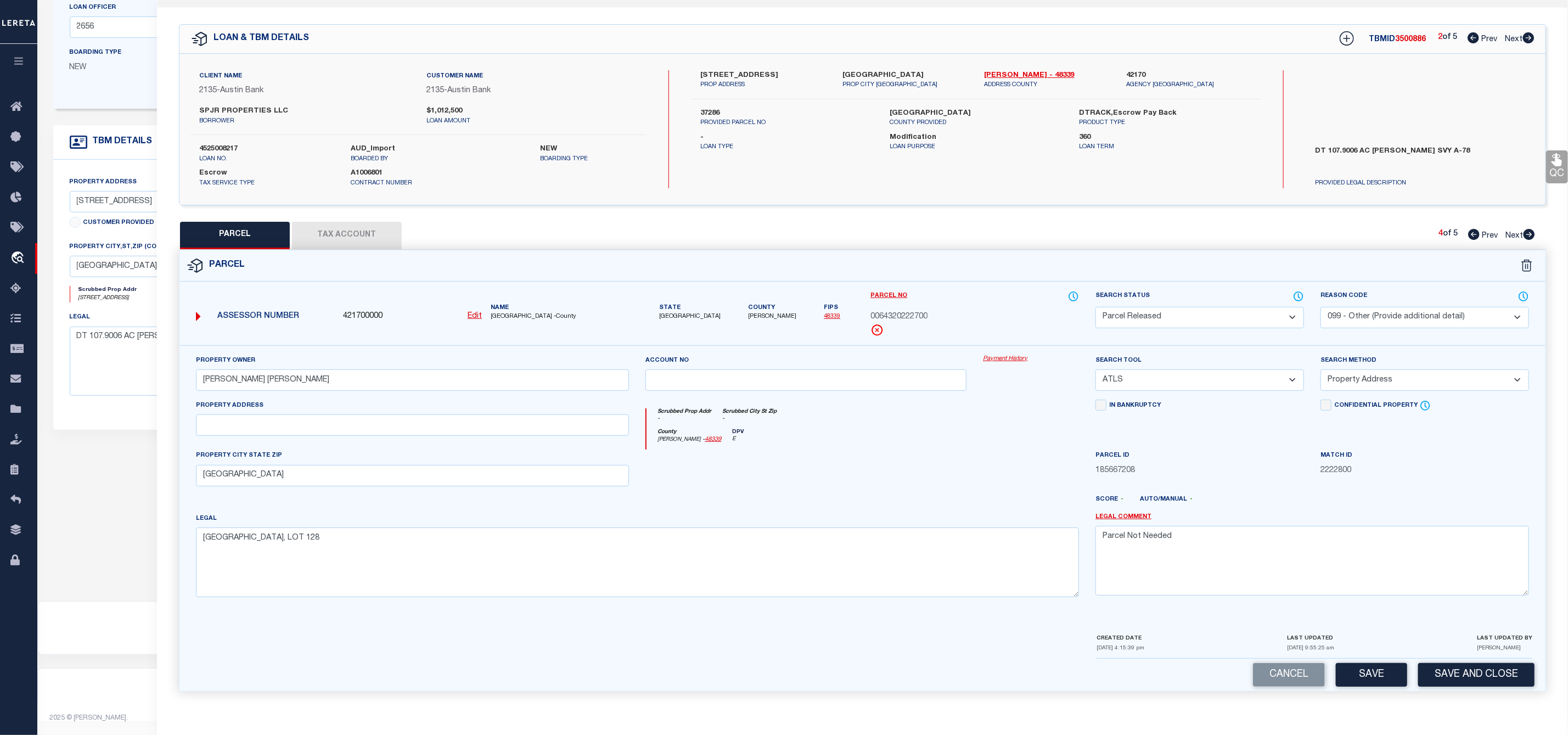
click at [1528, 229] on icon at bounding box center [1529, 234] width 12 height 11
select select "AS"
select select
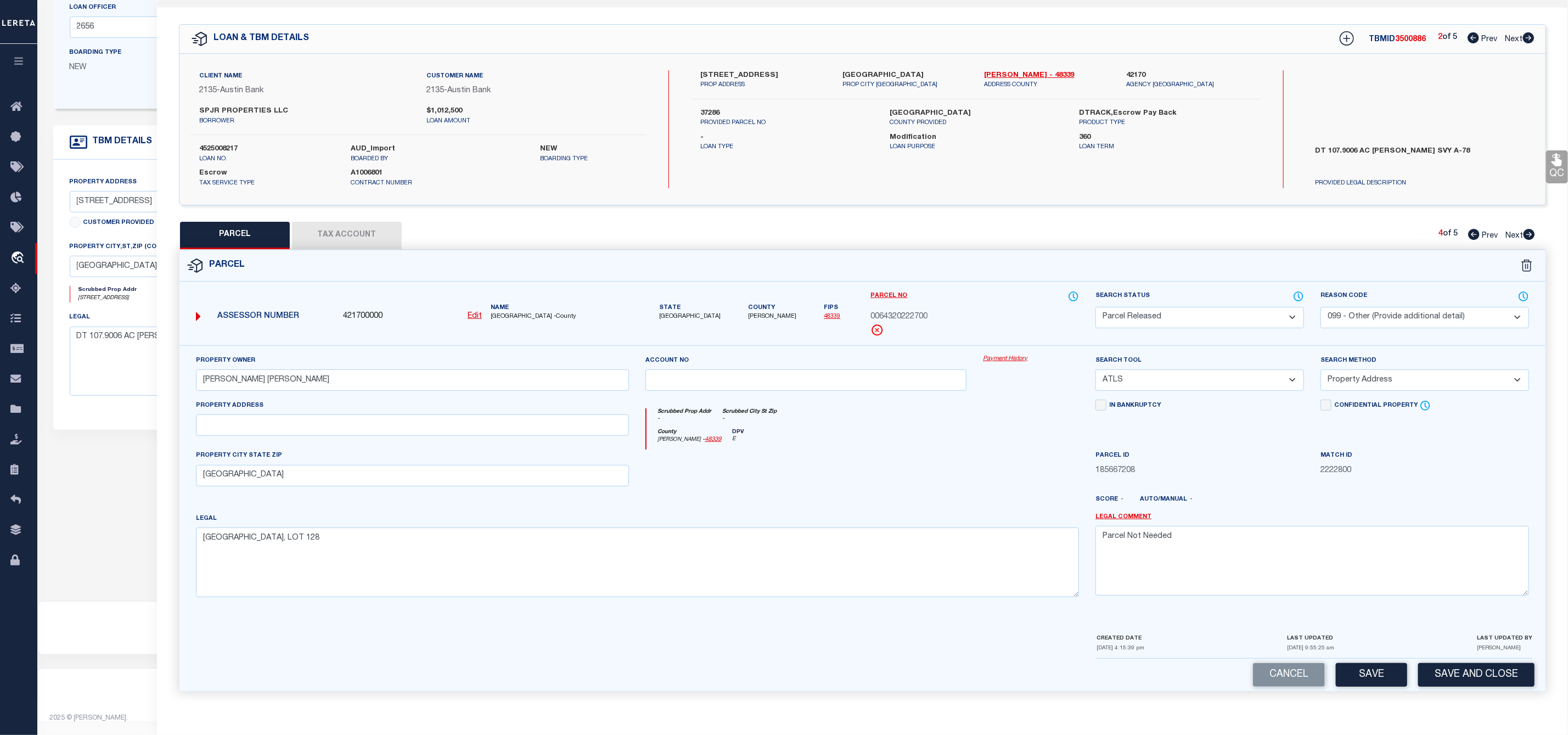
checkbox input "false"
select select "PA"
select select "099"
type input "[PERSON_NAME] [PERSON_NAME]"
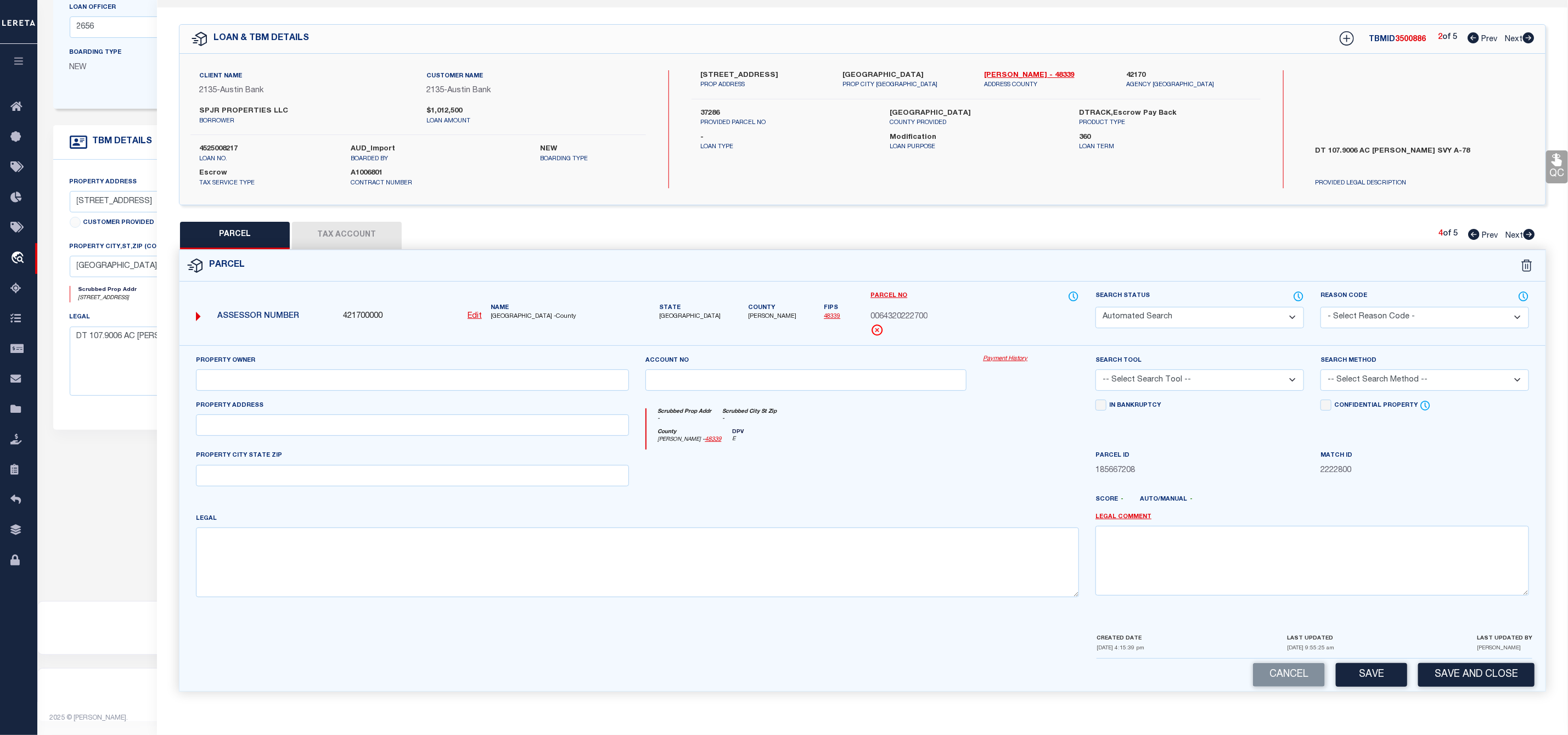
select select "ATL"
select select "ADD"
type input "[GEOGRAPHIC_DATA]"
type textarea "A0075 [PERSON_NAME], TRACT 11-A, ACRES 32.000"
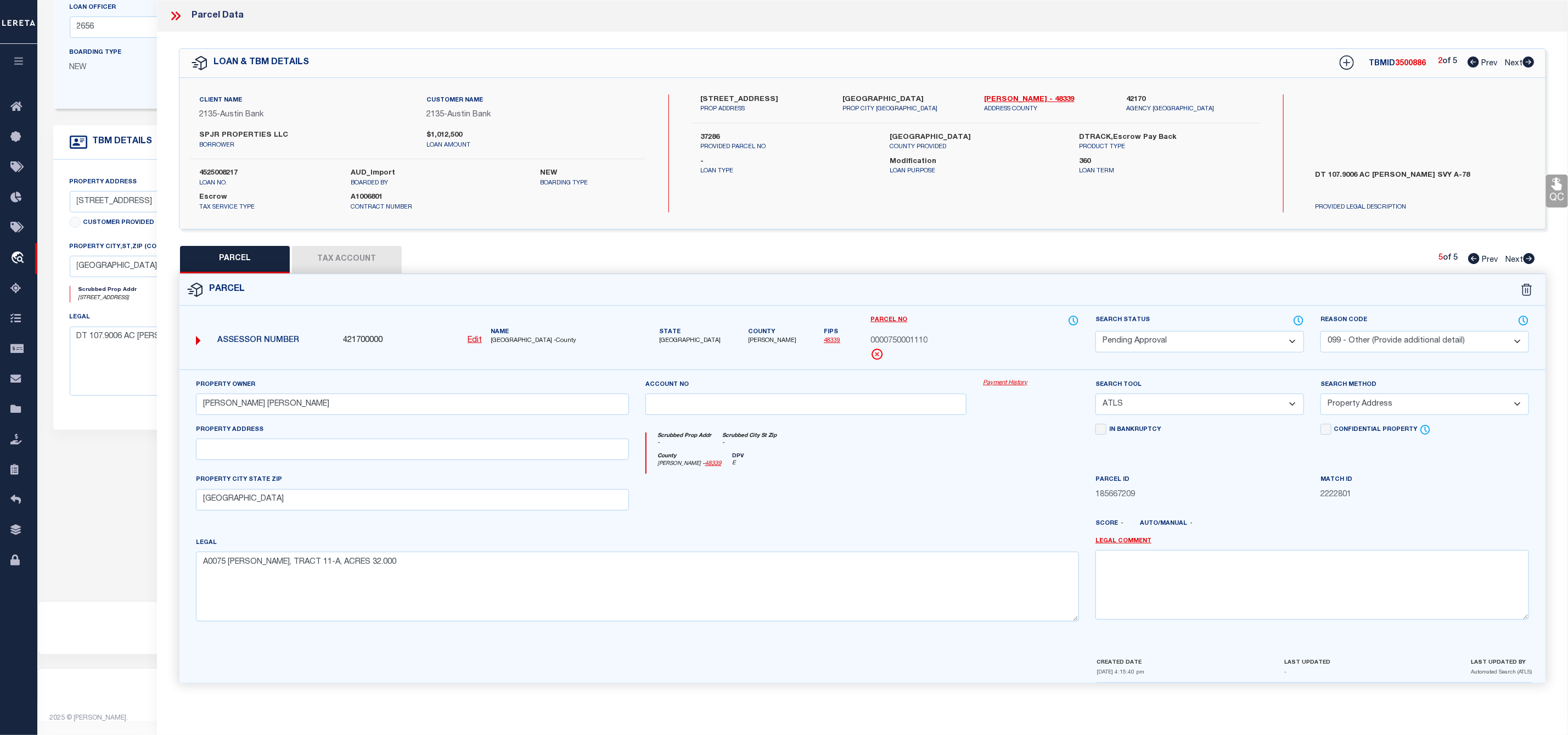
click at [1207, 339] on select "Automated Search Bad Parcel Complete Duplicate Parcel High Dollar Reporting In …" at bounding box center [1200, 341] width 209 height 21
select select "PR"
click at [1095, 332] on select "Automated Search Bad Parcel Complete Duplicate Parcel High Dollar Reporting In …" at bounding box center [1200, 341] width 209 height 21
click at [1170, 586] on textarea at bounding box center [1312, 585] width 434 height 69
paste textarea "Parcel Not Needed"
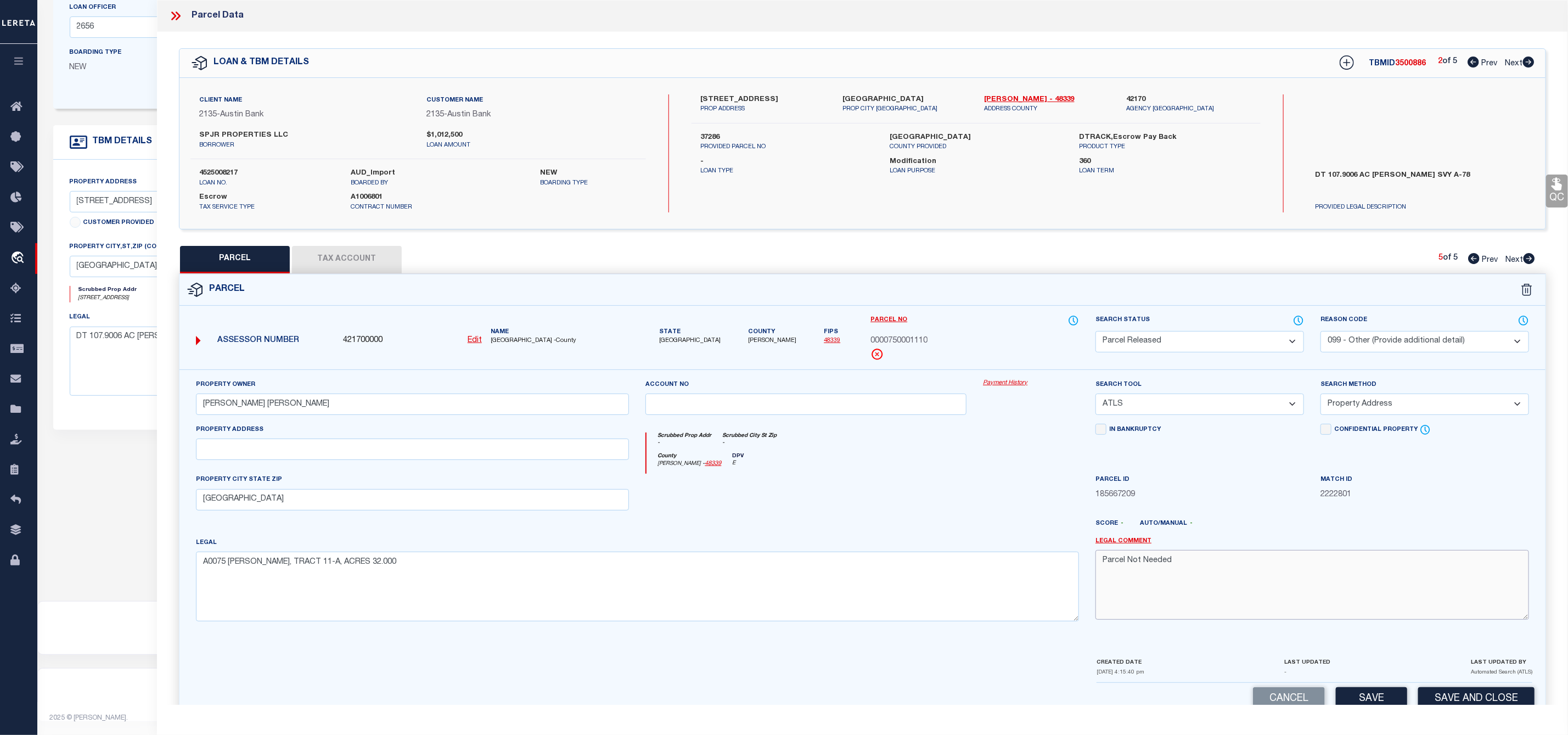
scroll to position [32, 0]
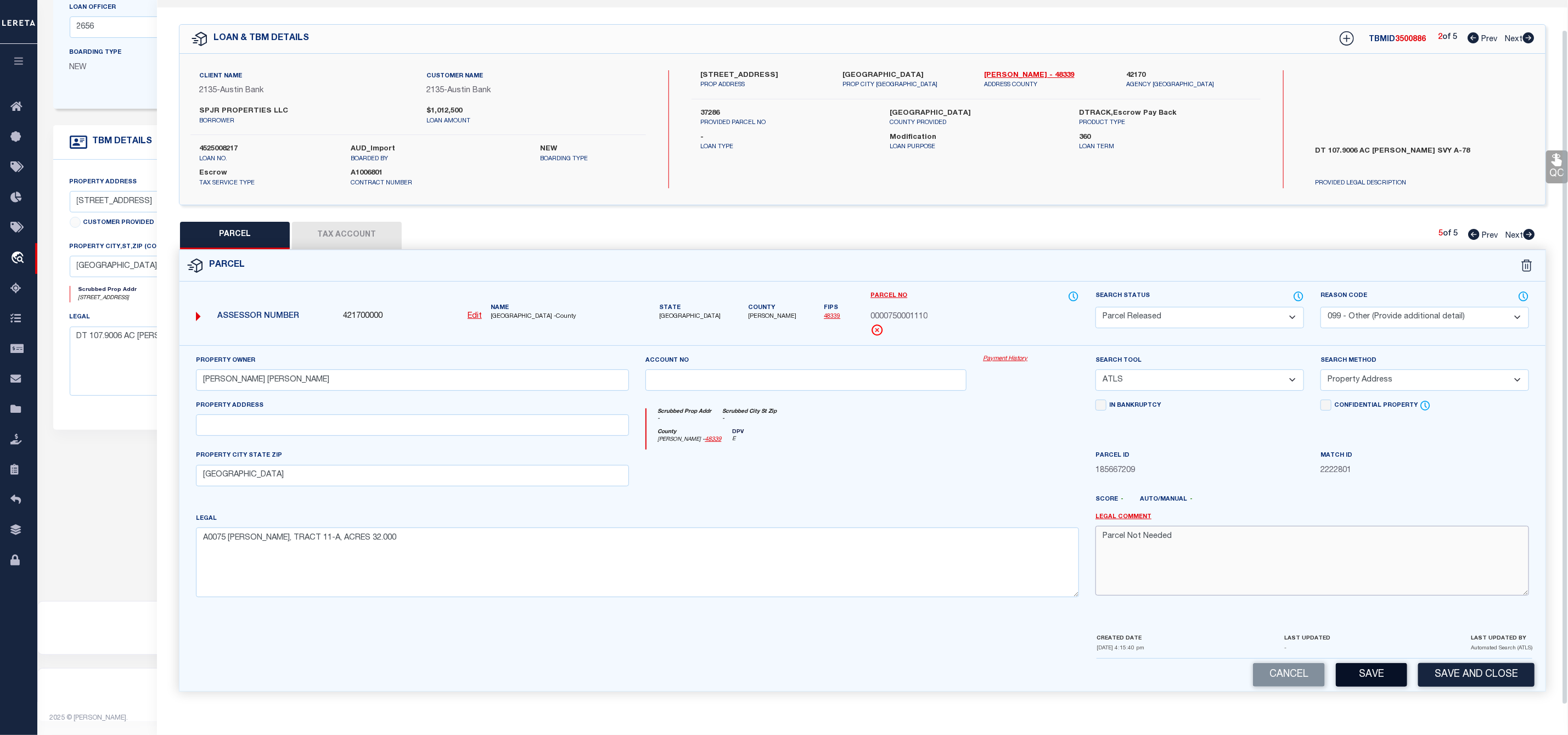
type textarea "Parcel Not Needed"
click at [1375, 681] on button "Save" at bounding box center [1371, 674] width 71 height 23
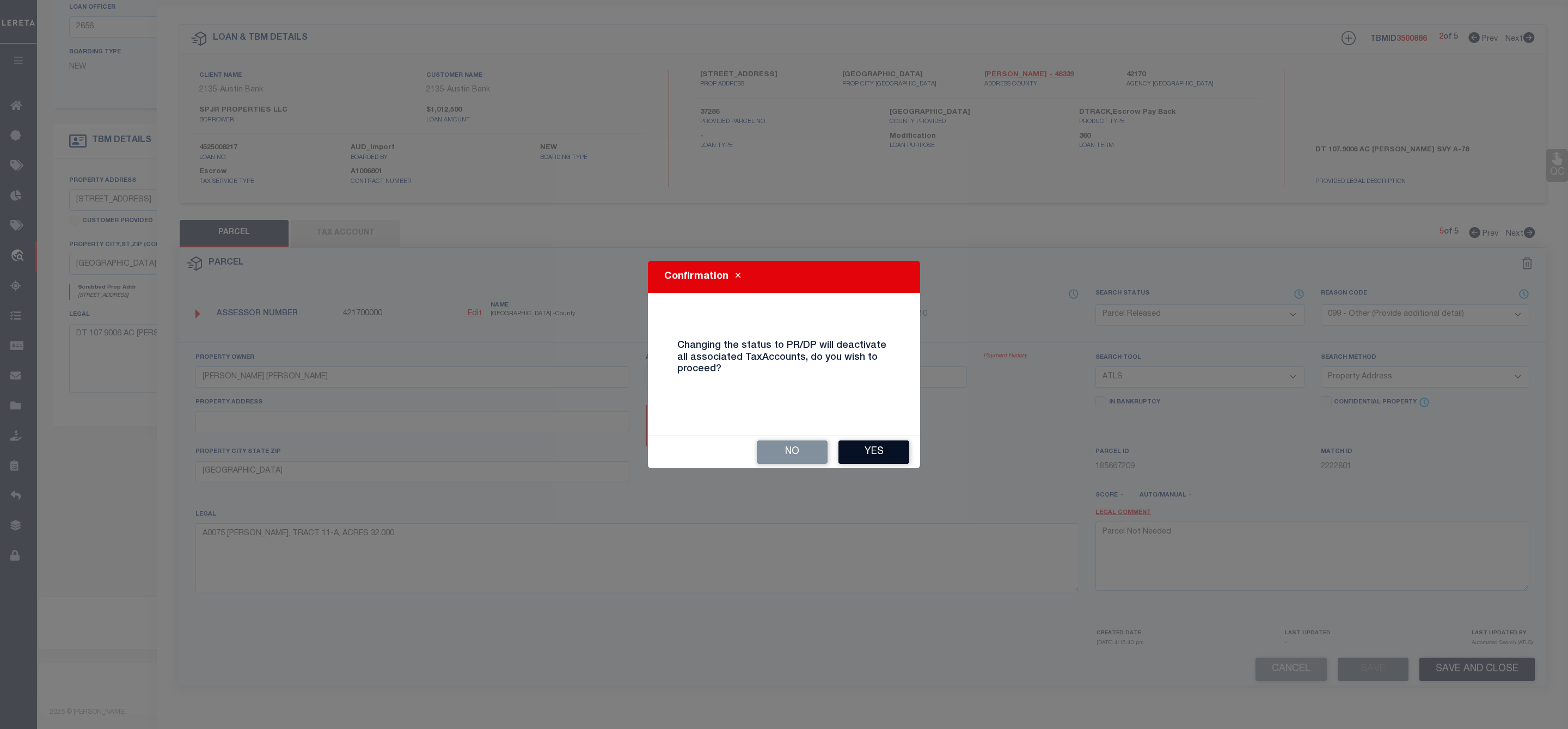
click at [866, 441] on button "Yes" at bounding box center [873, 452] width 71 height 23
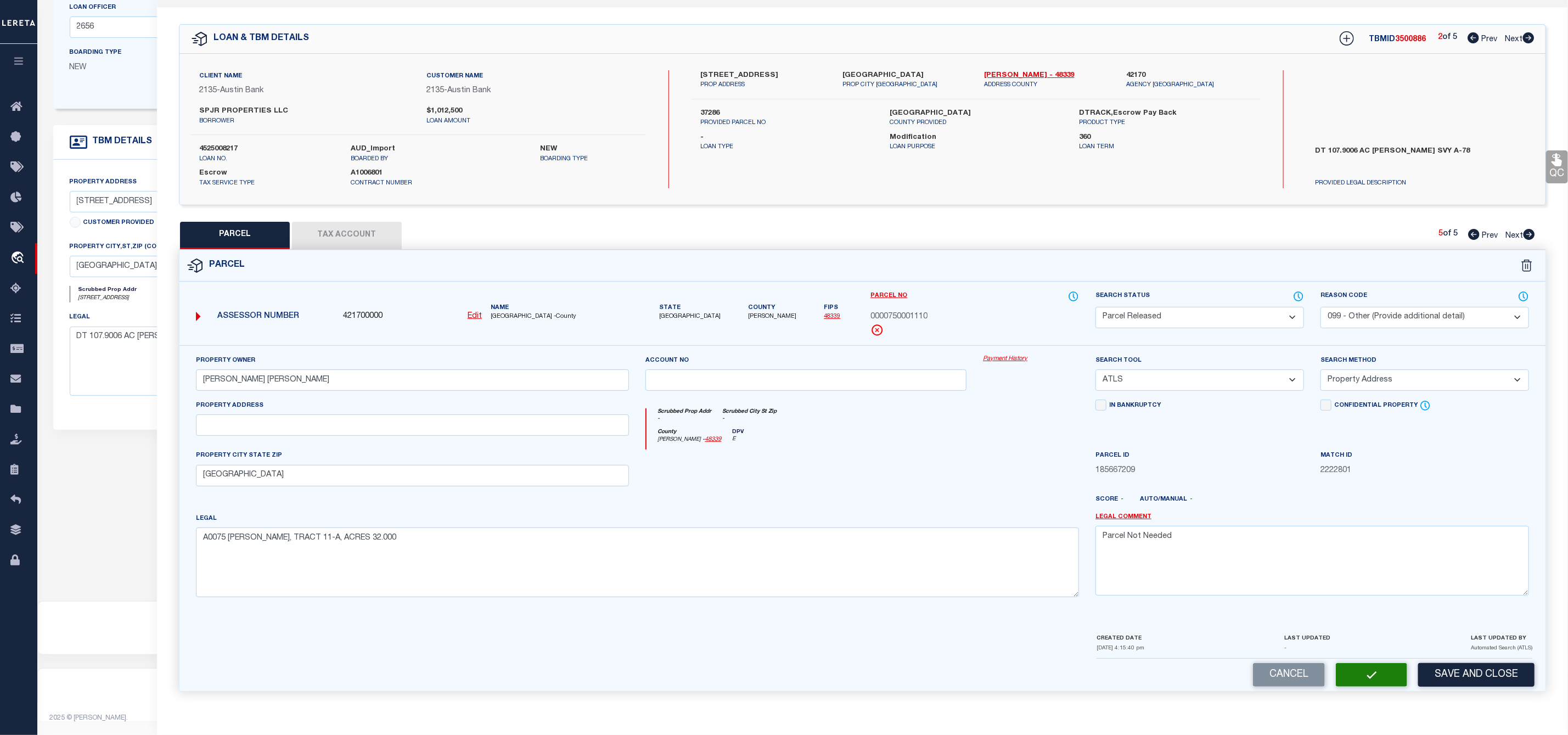
select select "AS"
select select
checkbox input "false"
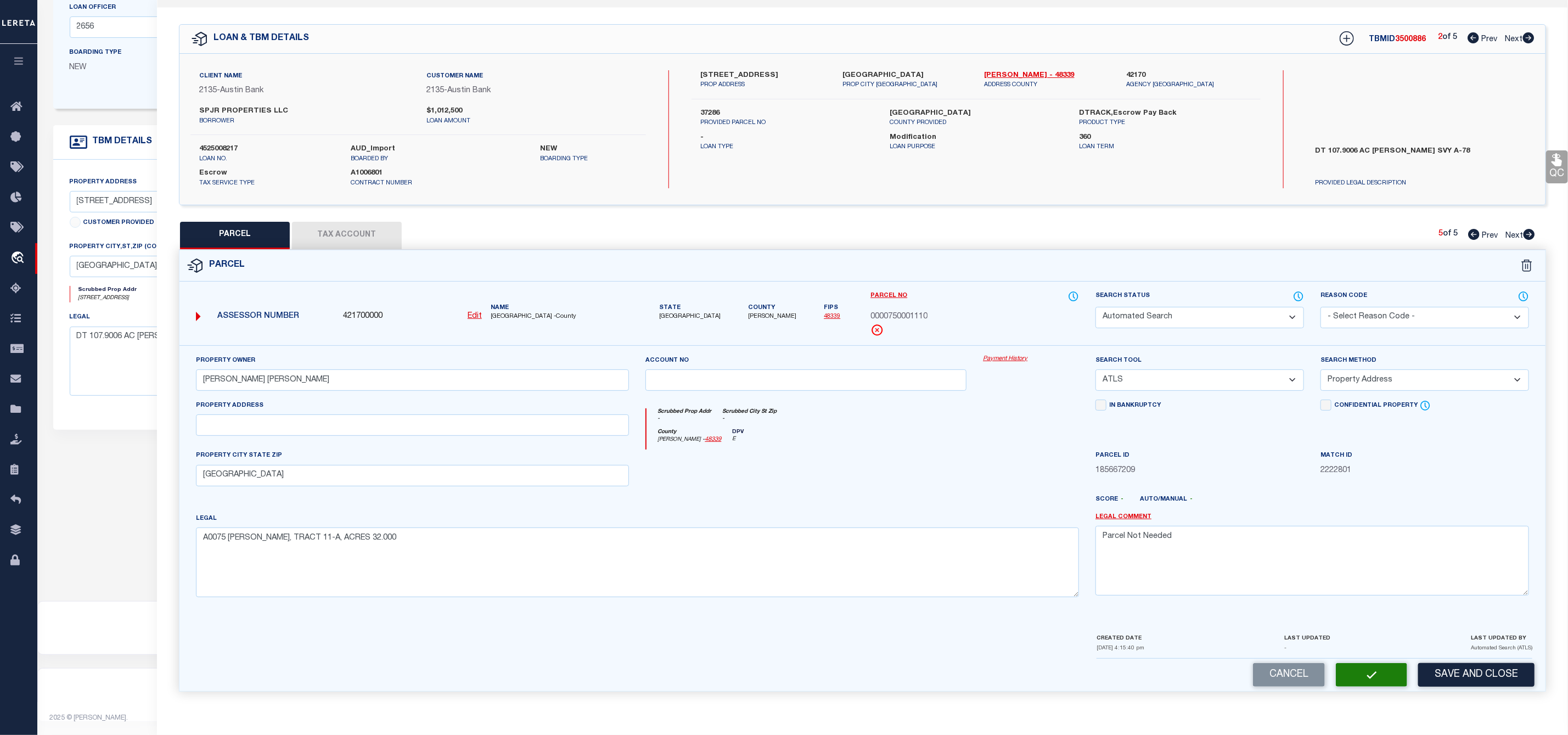
checkbox input "false"
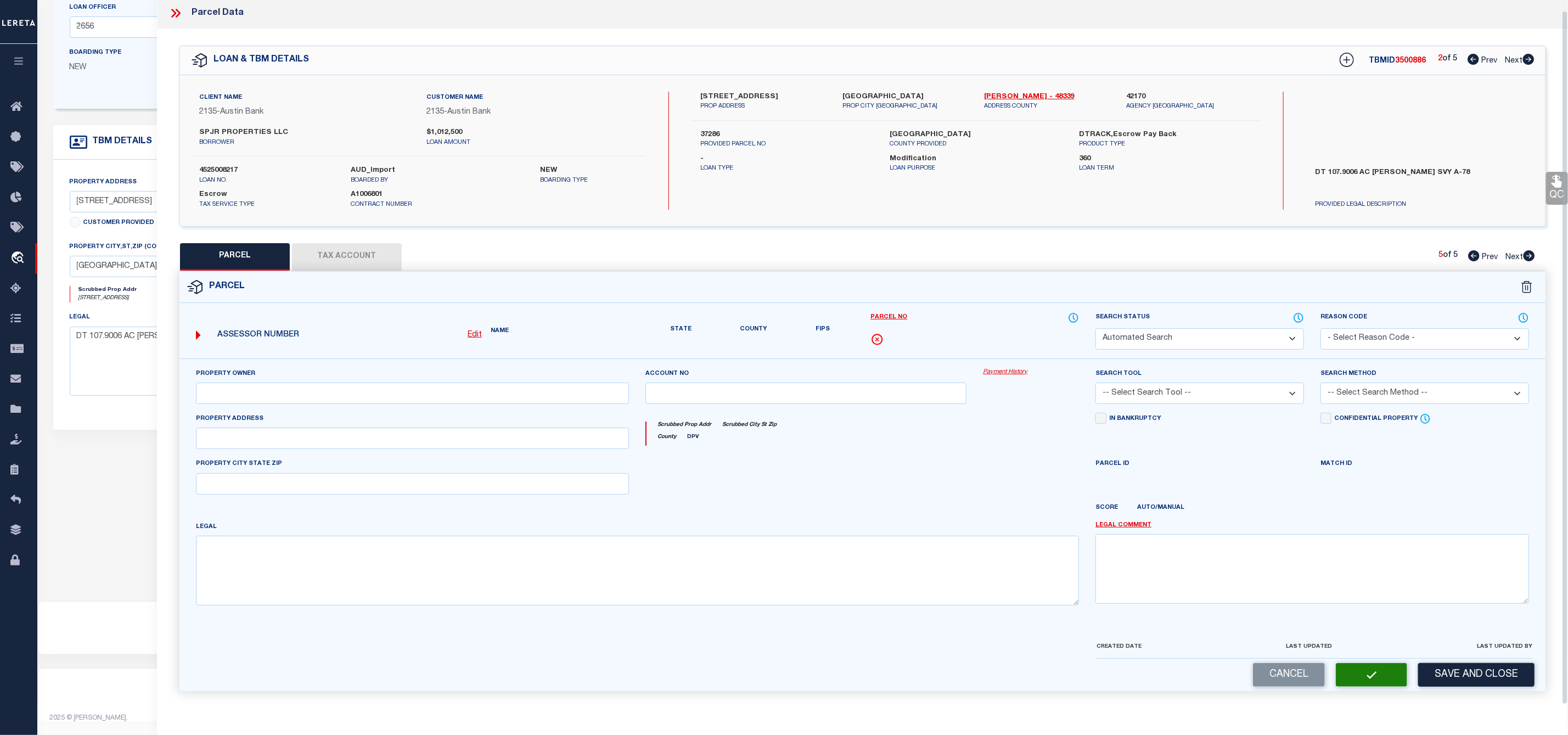
select select "PR"
select select "099"
type input "[PERSON_NAME] [PERSON_NAME]"
select select "ATL"
select select "ADD"
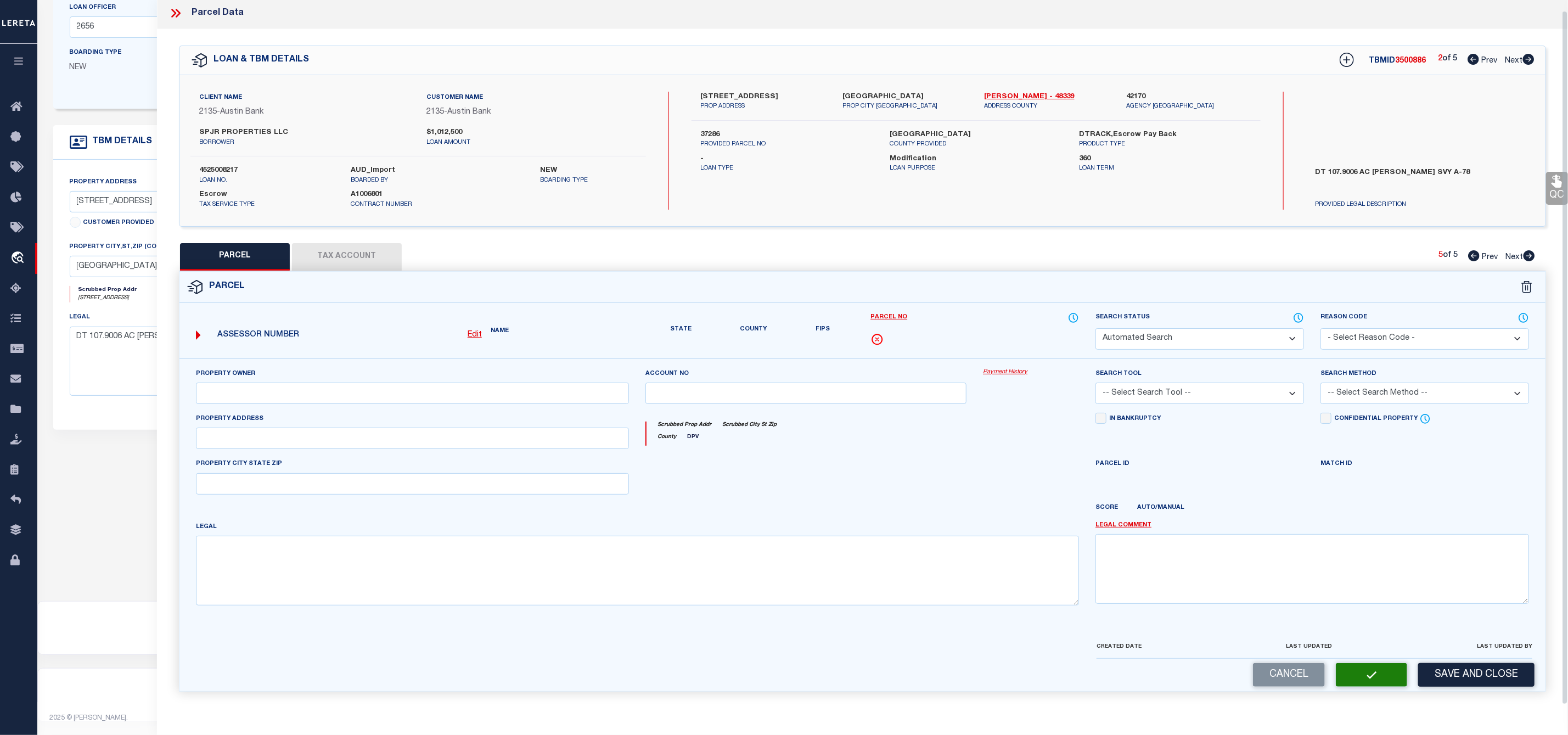
type input "[GEOGRAPHIC_DATA]"
type textarea "A0075 [PERSON_NAME], TRACT 11-A, ACRES 32.000"
type textarea "Parcel Not Needed"
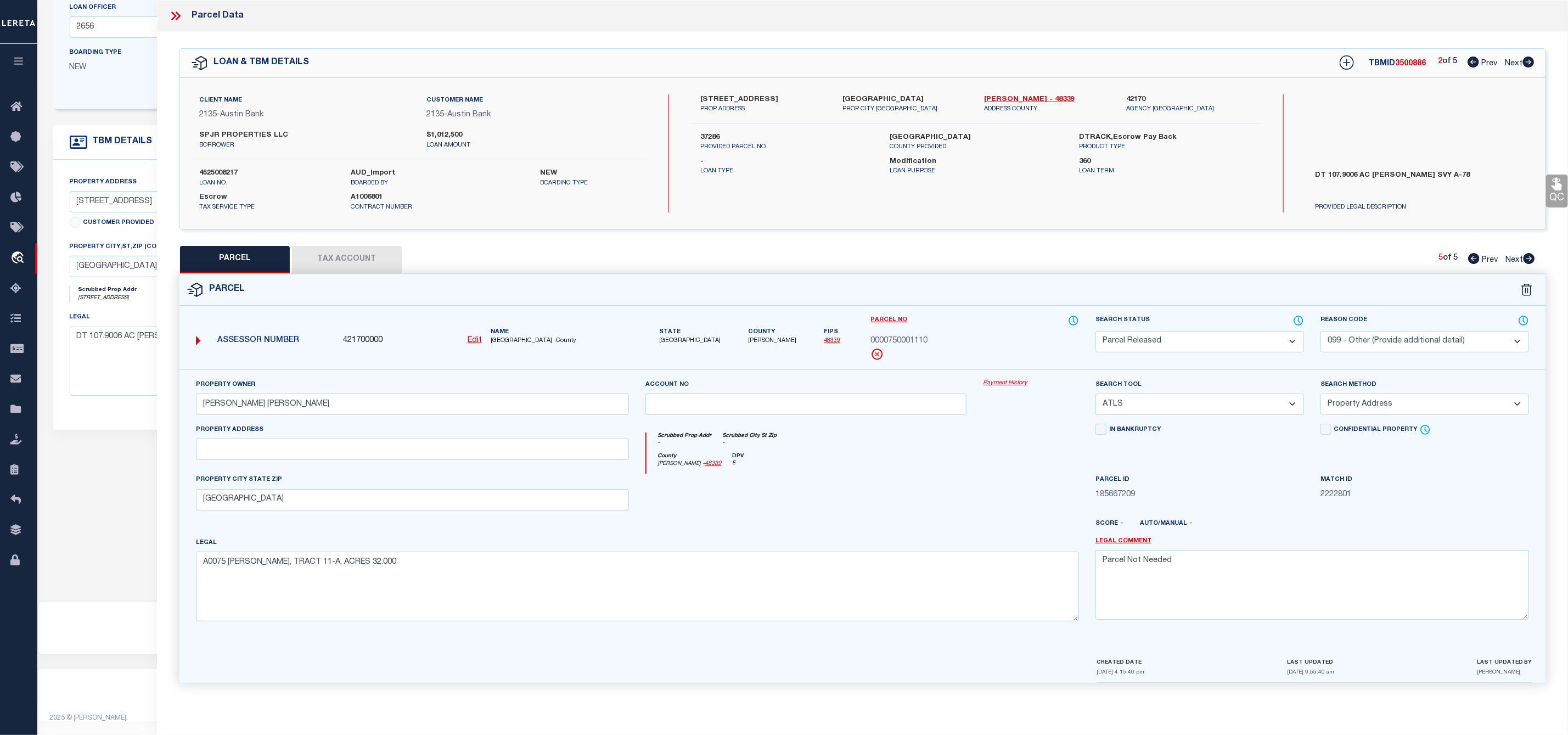
click at [1532, 62] on icon at bounding box center [1528, 62] width 11 height 11
select select "AS"
select select
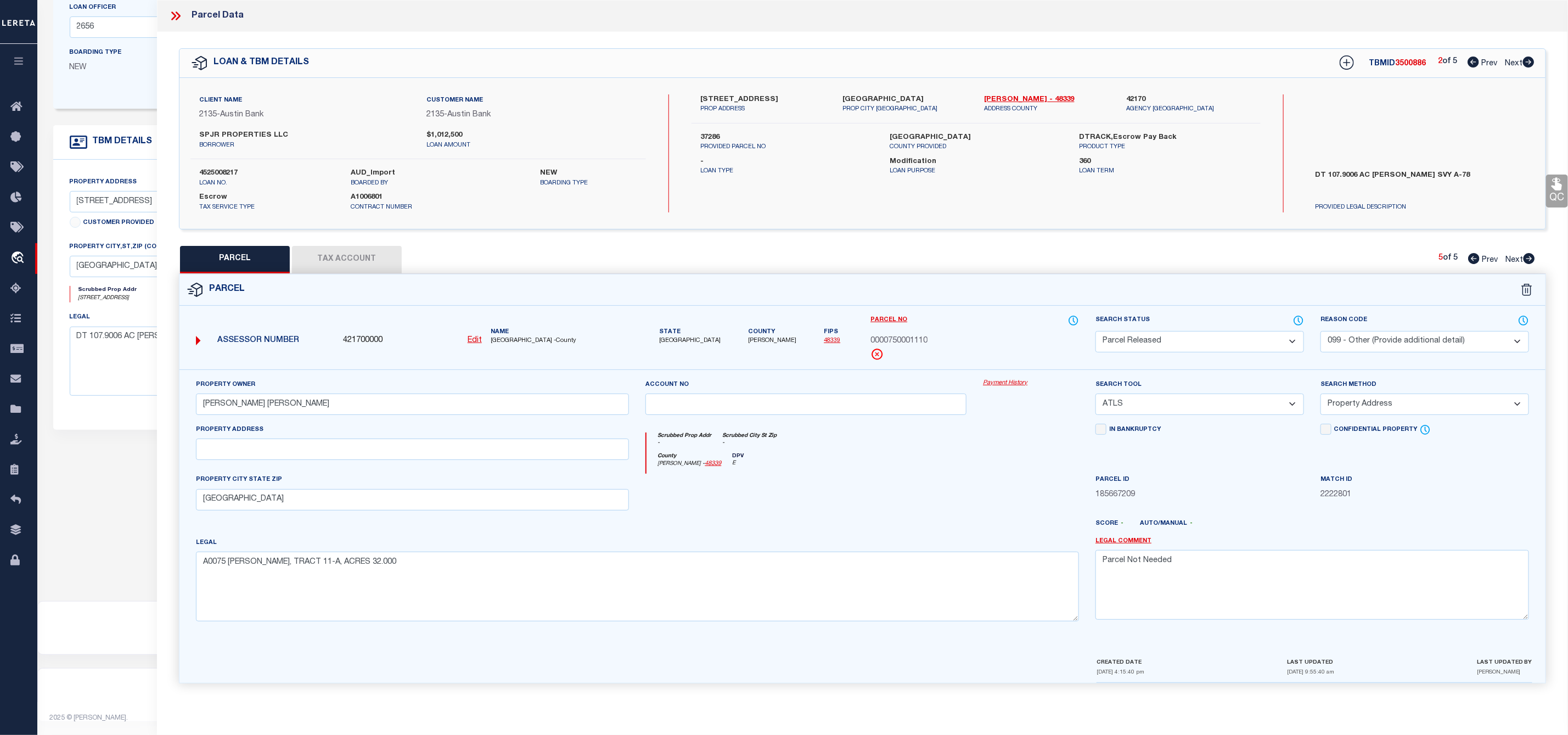
checkbox input "false"
click at [1530, 261] on icon at bounding box center [1529, 259] width 11 height 11
click at [1230, 337] on select "Automated Search Bad Parcel Complete Duplicate Parcel High Dollar Reporting In …" at bounding box center [1200, 341] width 209 height 21
click at [1095, 332] on select "Automated Search Bad Parcel Complete Duplicate Parcel High Dollar Reporting In …" at bounding box center [1200, 341] width 209 height 21
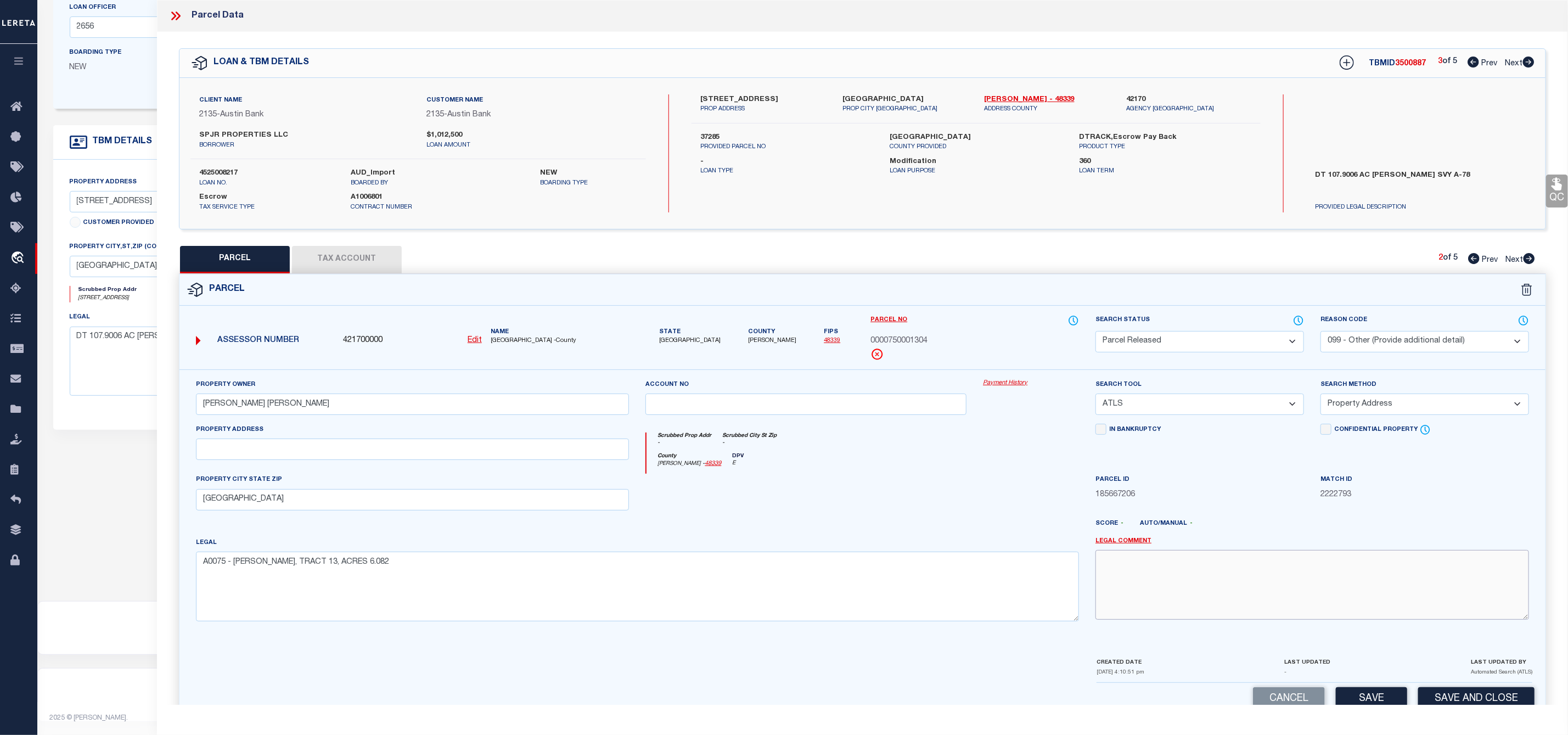
click at [1140, 591] on textarea at bounding box center [1312, 585] width 434 height 69
paste textarea "Parcel Not Needed"
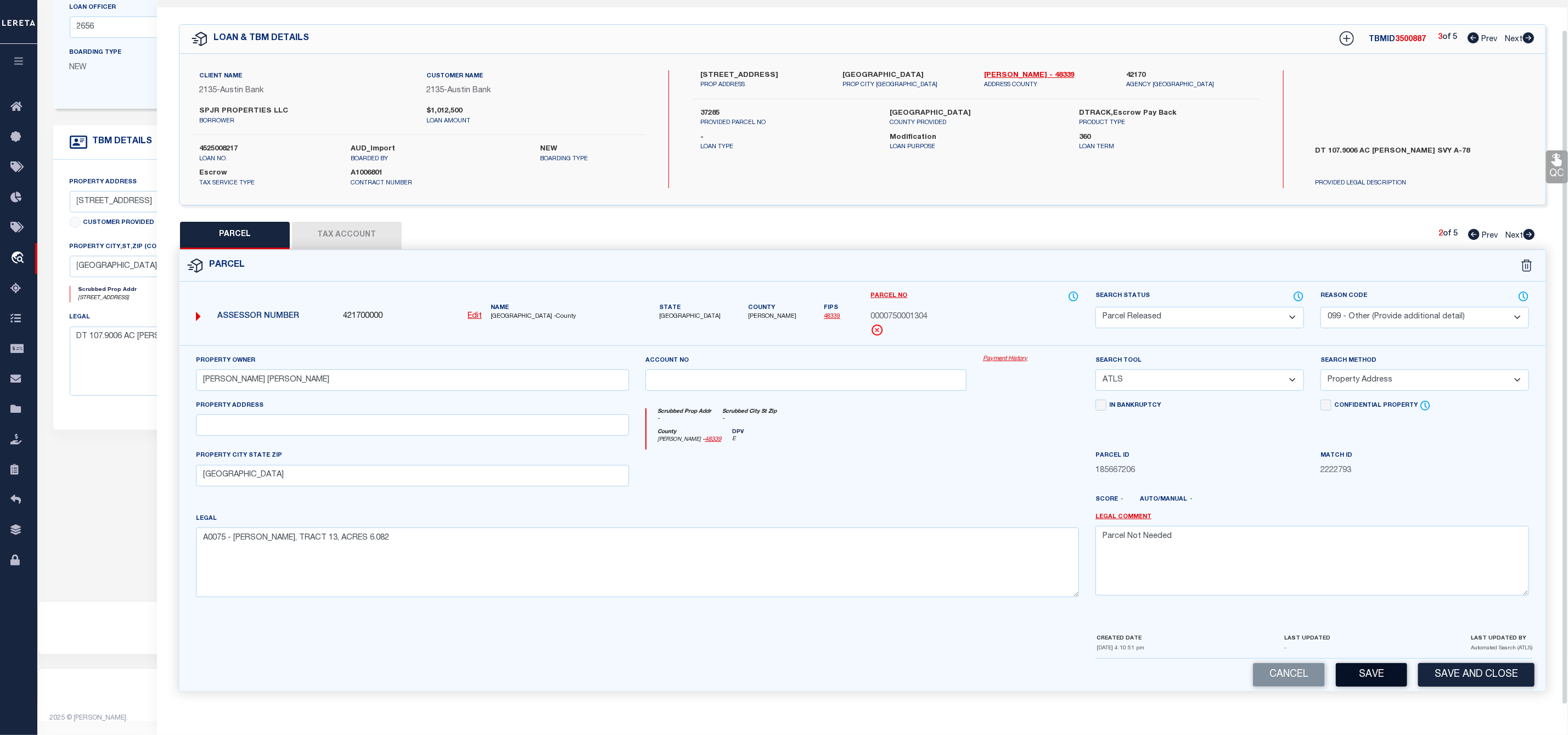
click at [1364, 672] on button "Save" at bounding box center [1371, 674] width 71 height 23
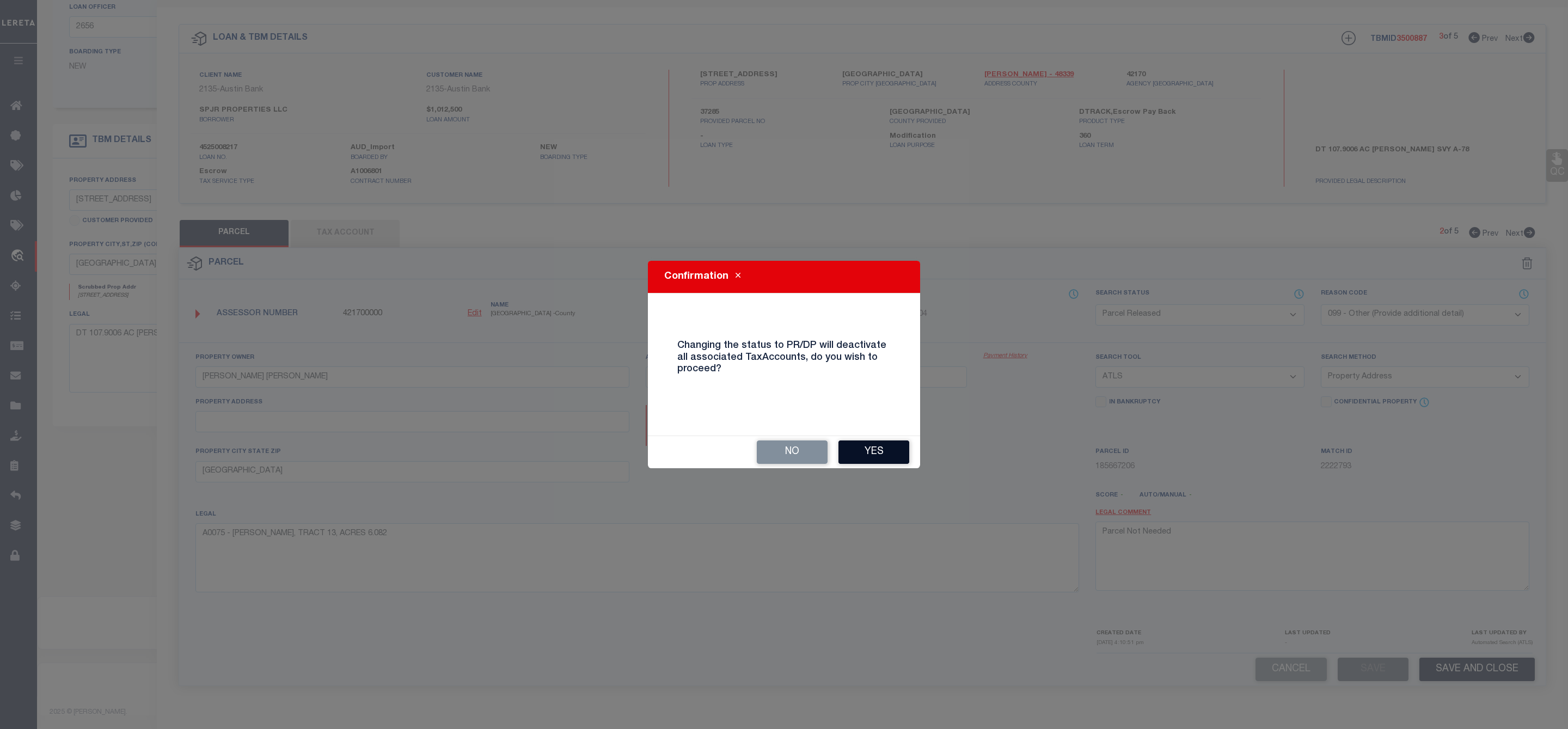
click at [888, 448] on button "Yes" at bounding box center [873, 452] width 71 height 23
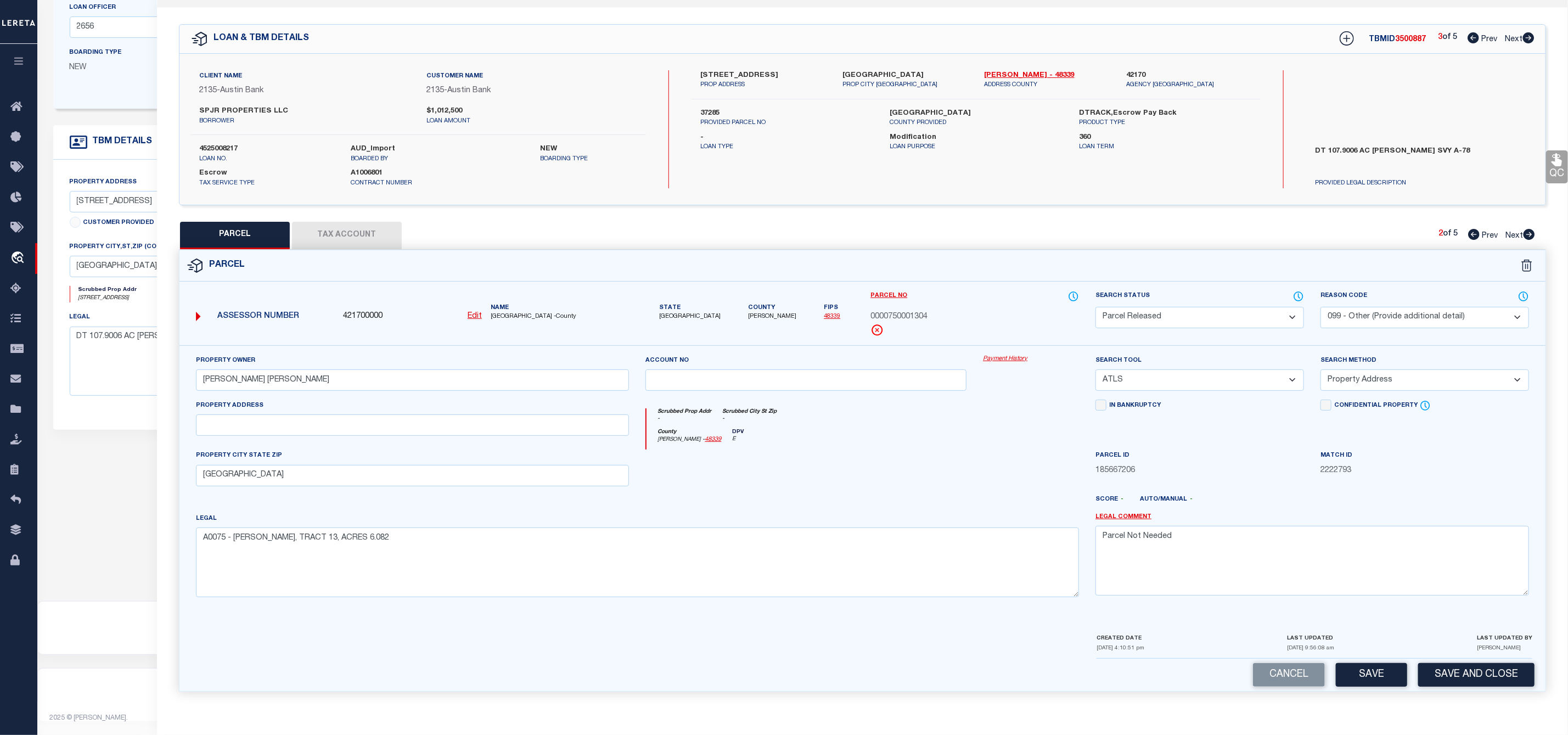
click at [1530, 229] on icon at bounding box center [1529, 234] width 11 height 11
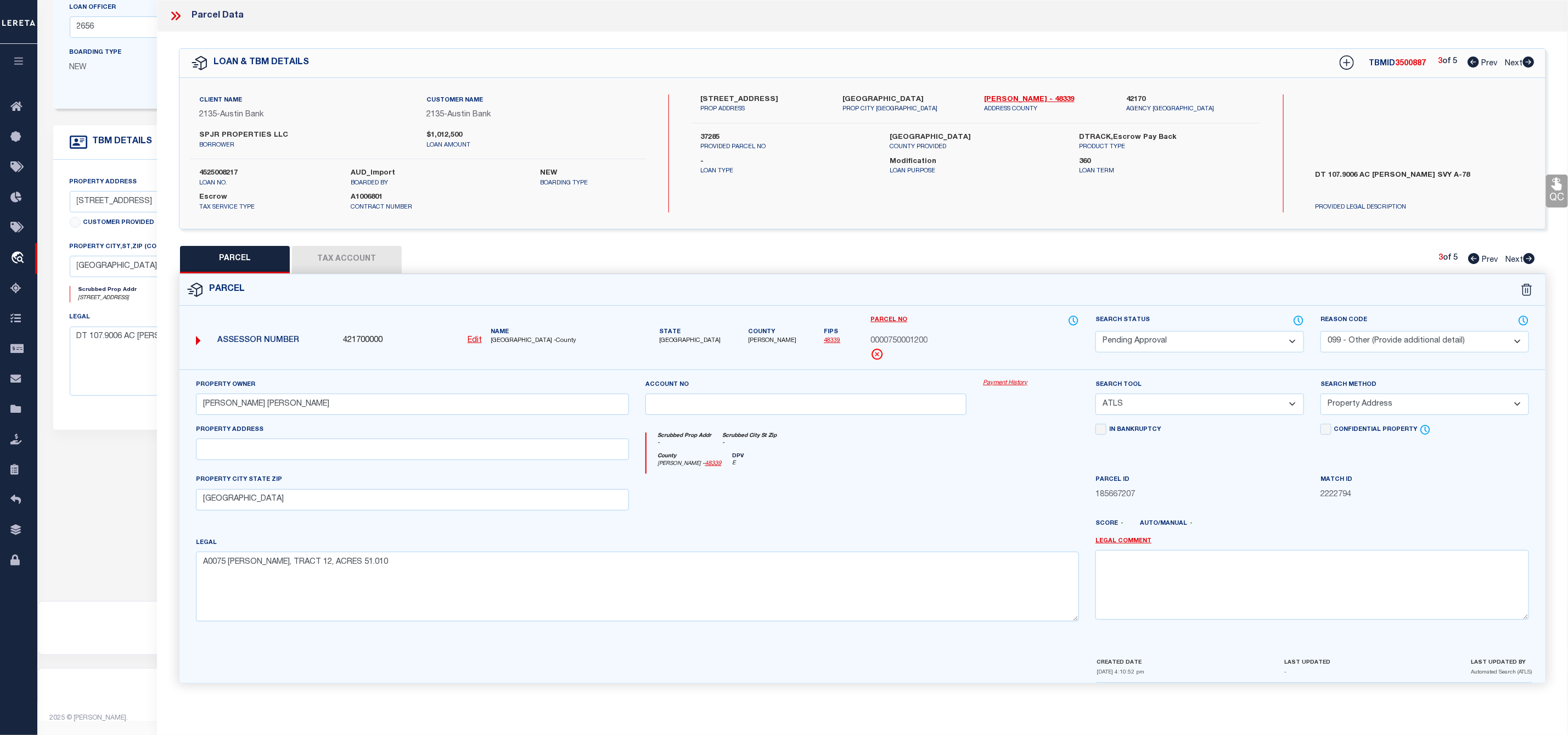
click at [1224, 337] on select "Automated Search Bad Parcel Complete Duplicate Parcel High Dollar Reporting In …" at bounding box center [1200, 341] width 209 height 21
click at [1095, 332] on select "Automated Search Bad Parcel Complete Duplicate Parcel High Dollar Reporting In …" at bounding box center [1200, 341] width 209 height 21
click at [1158, 565] on textarea at bounding box center [1312, 585] width 434 height 69
paste textarea "Parcel Not Needed"
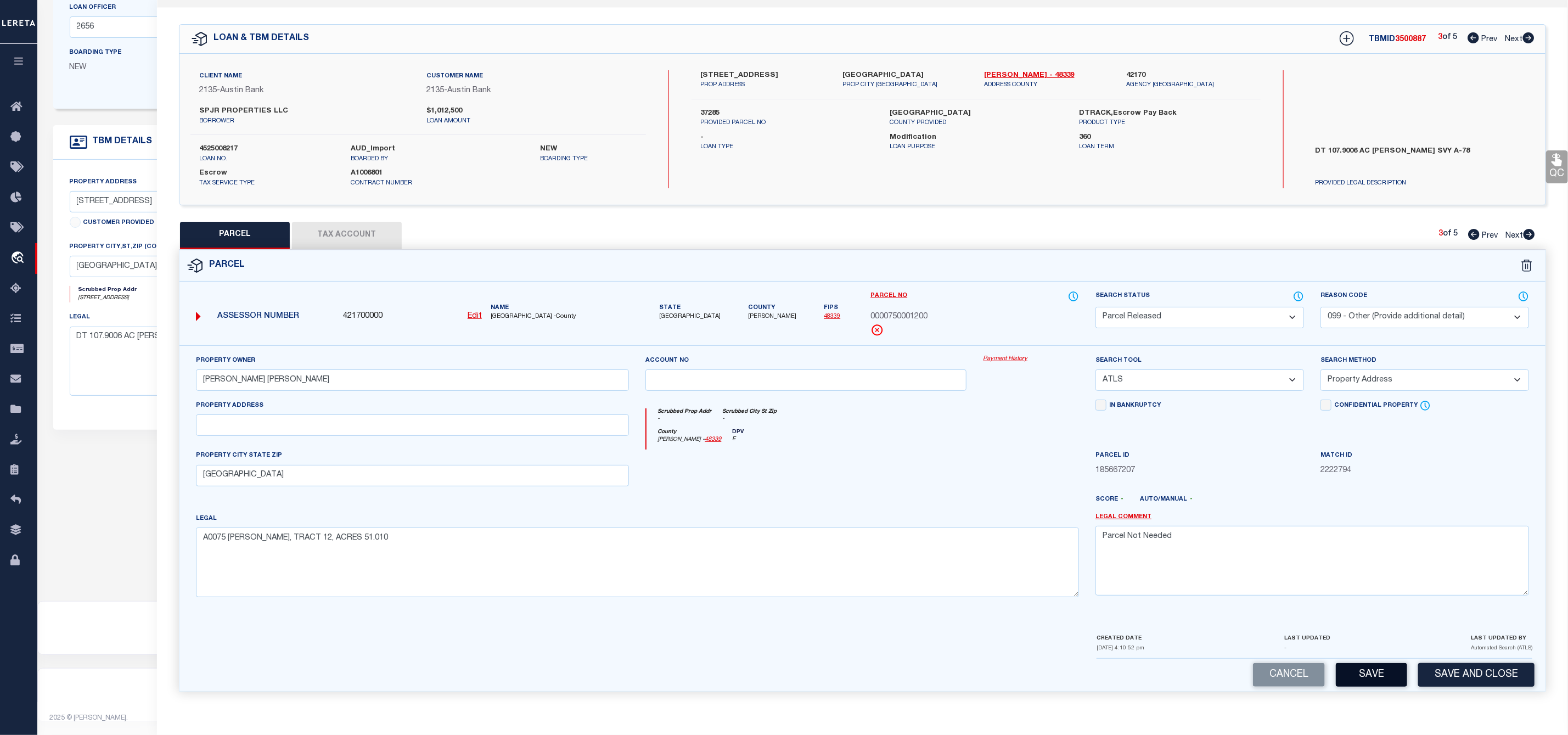
click at [1359, 674] on button "Save" at bounding box center [1371, 674] width 71 height 23
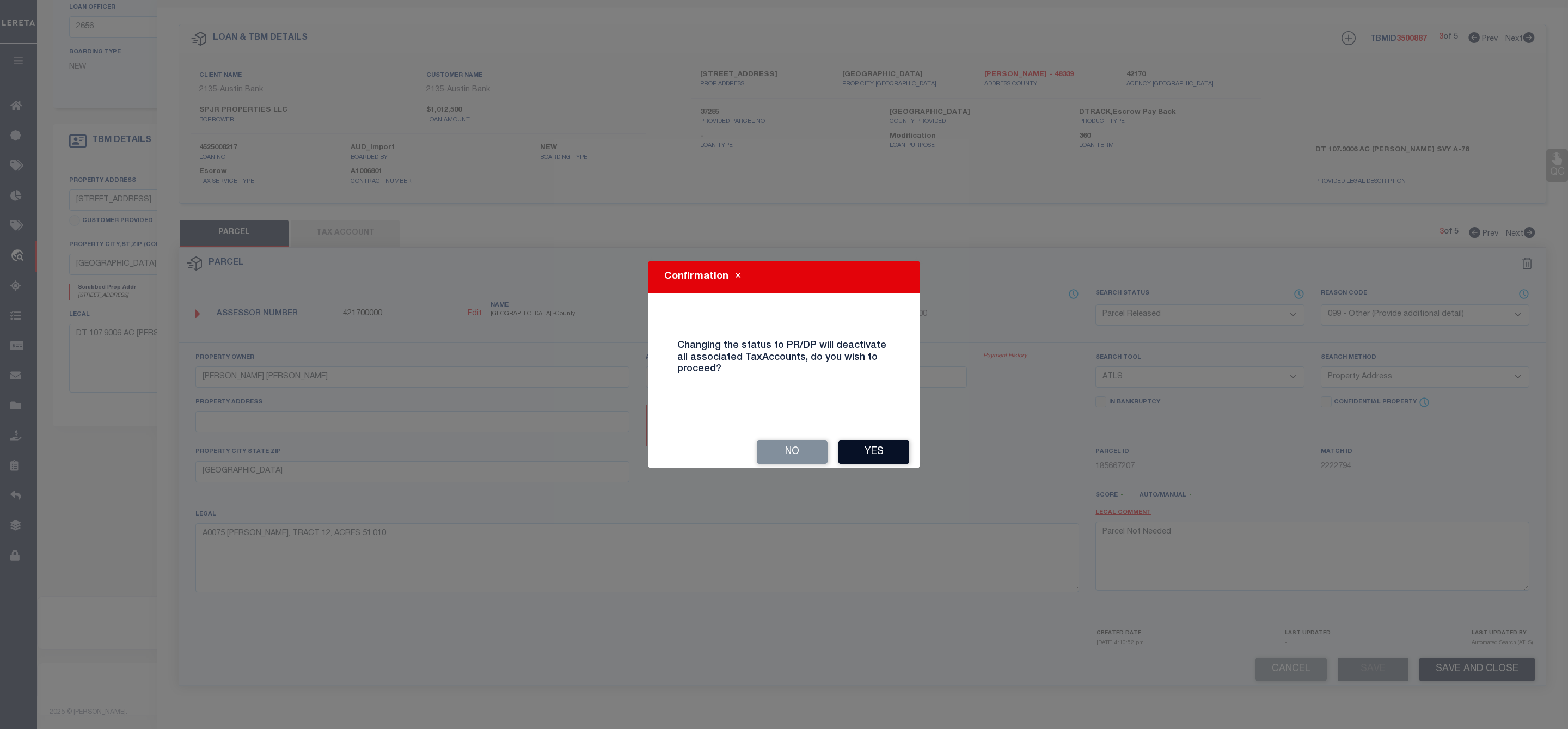
click at [871, 451] on button "Yes" at bounding box center [873, 452] width 71 height 23
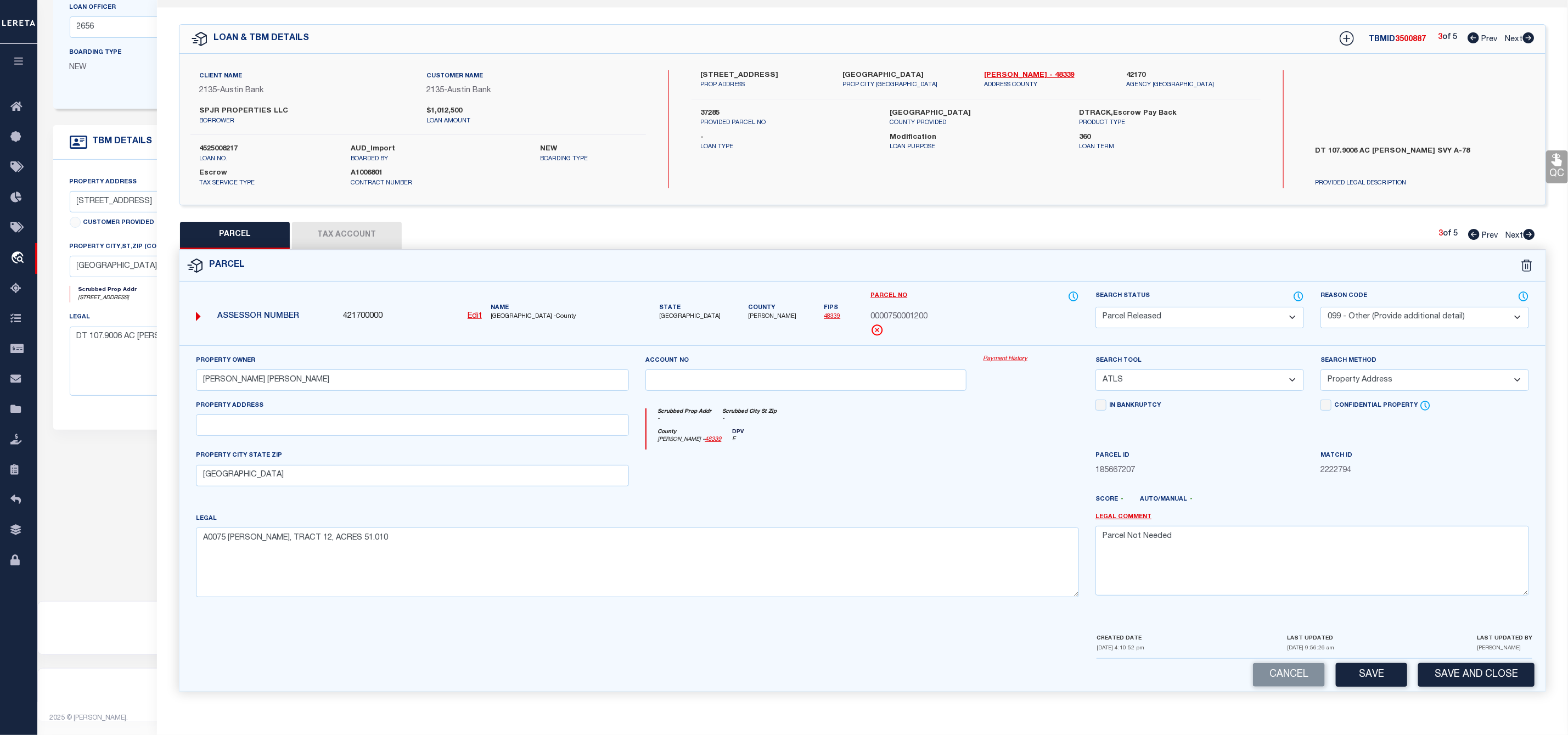
click at [1534, 229] on icon at bounding box center [1529, 234] width 11 height 11
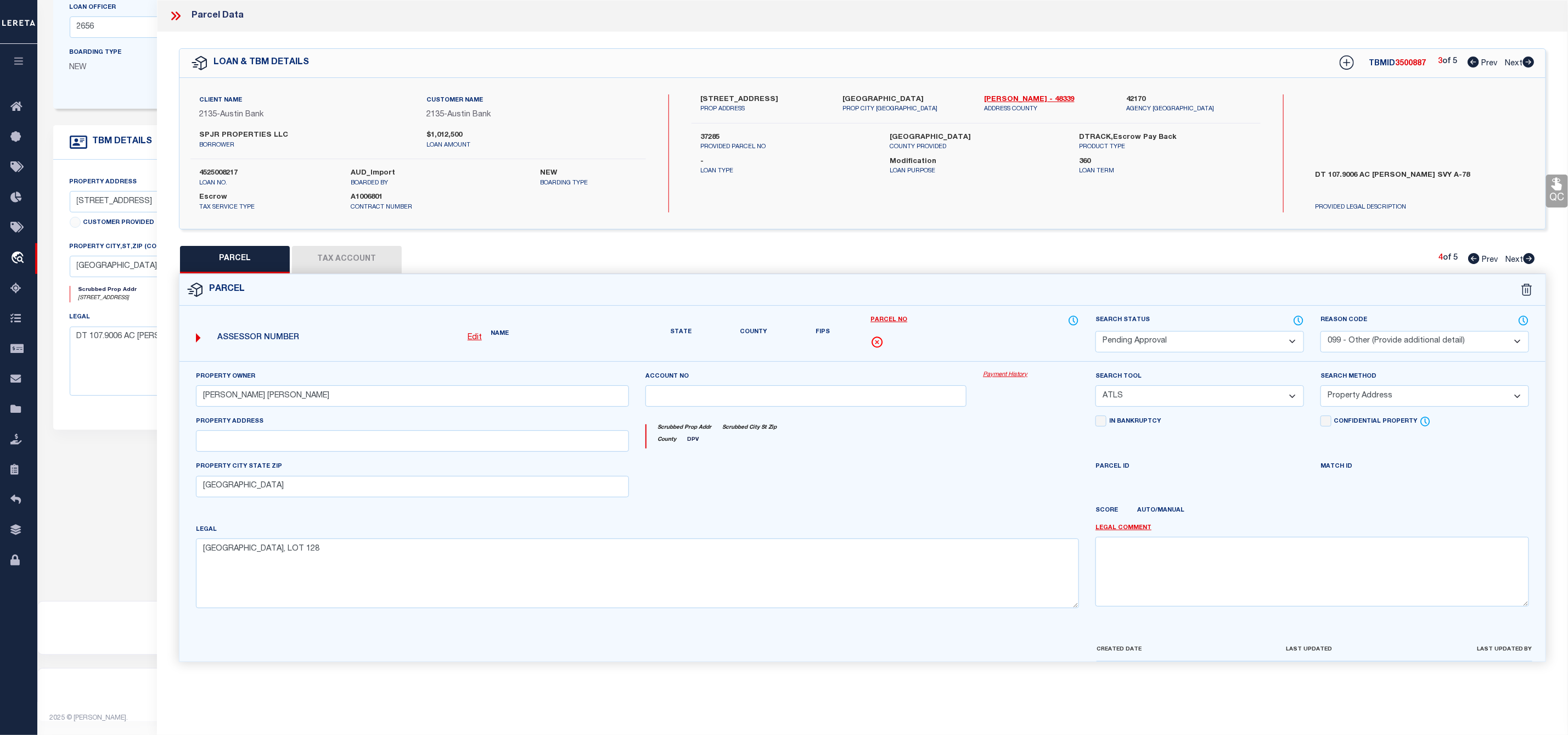
scroll to position [0, 0]
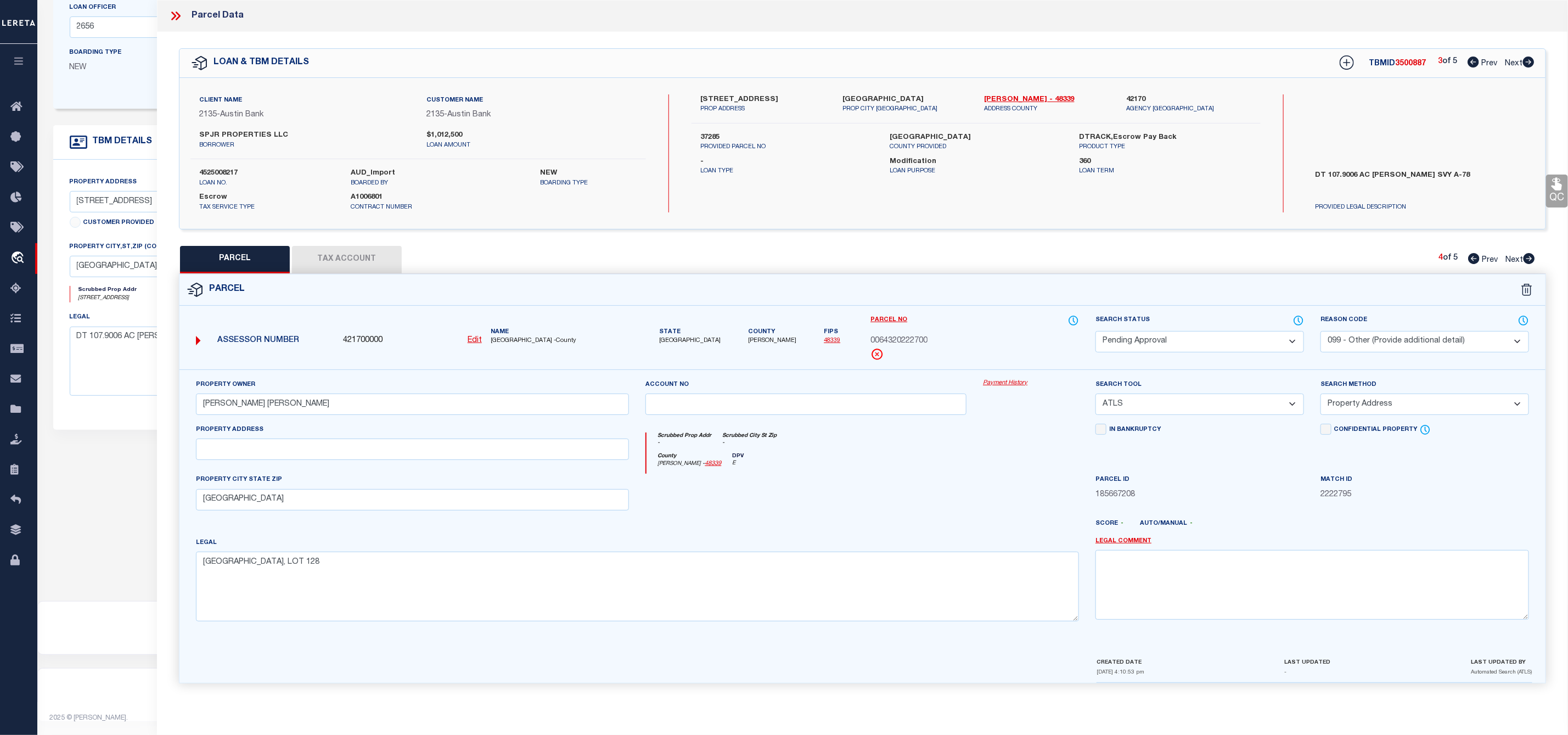
click at [1170, 341] on select "Automated Search Bad Parcel Complete Duplicate Parcel High Dollar Reporting In …" at bounding box center [1200, 341] width 209 height 21
click at [1095, 332] on select "Automated Search Bad Parcel Complete Duplicate Parcel High Dollar Reporting In …" at bounding box center [1200, 341] width 209 height 21
click at [1163, 577] on textarea at bounding box center [1312, 585] width 434 height 69
paste textarea "Parcel Not Needed"
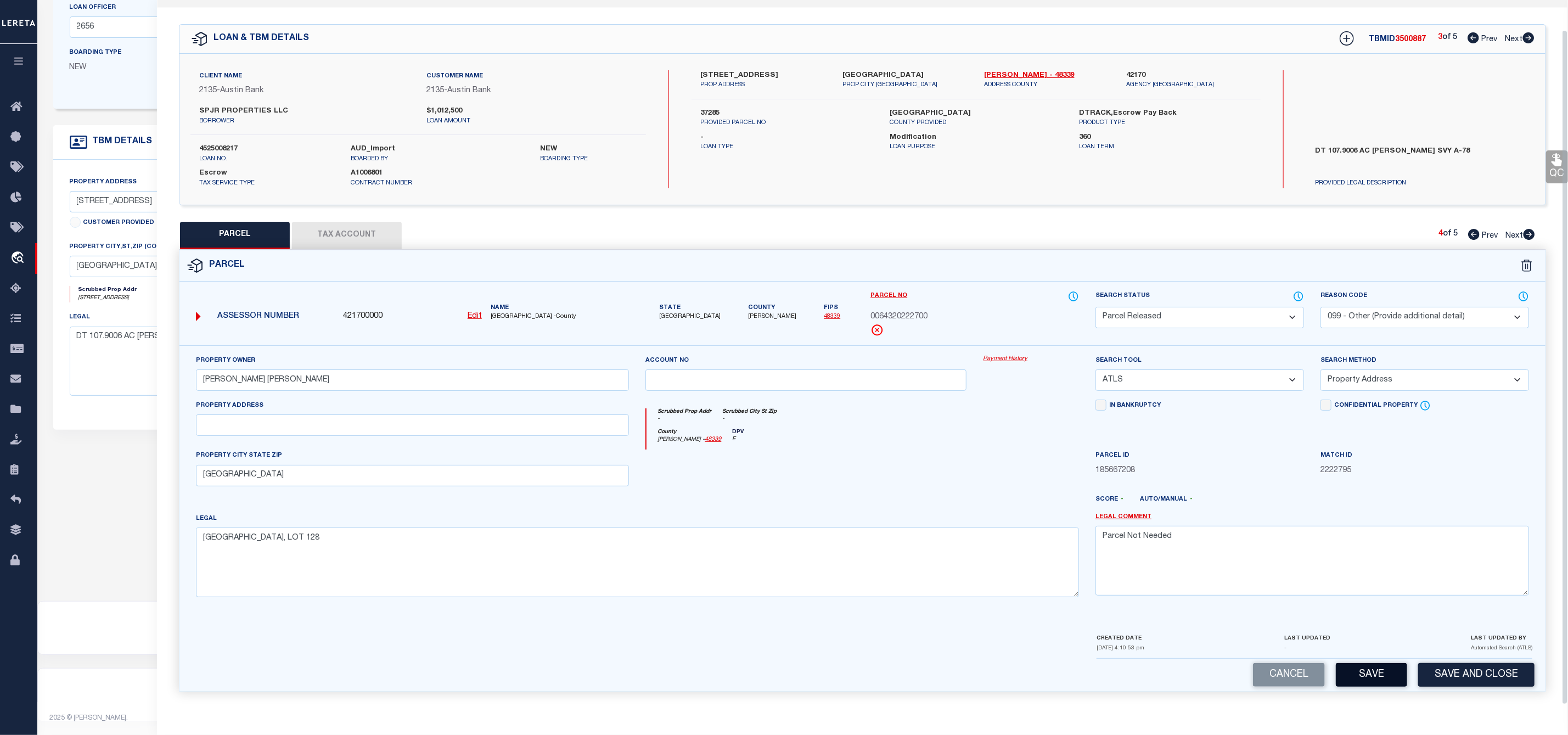
click at [1378, 683] on button "Save" at bounding box center [1371, 674] width 71 height 23
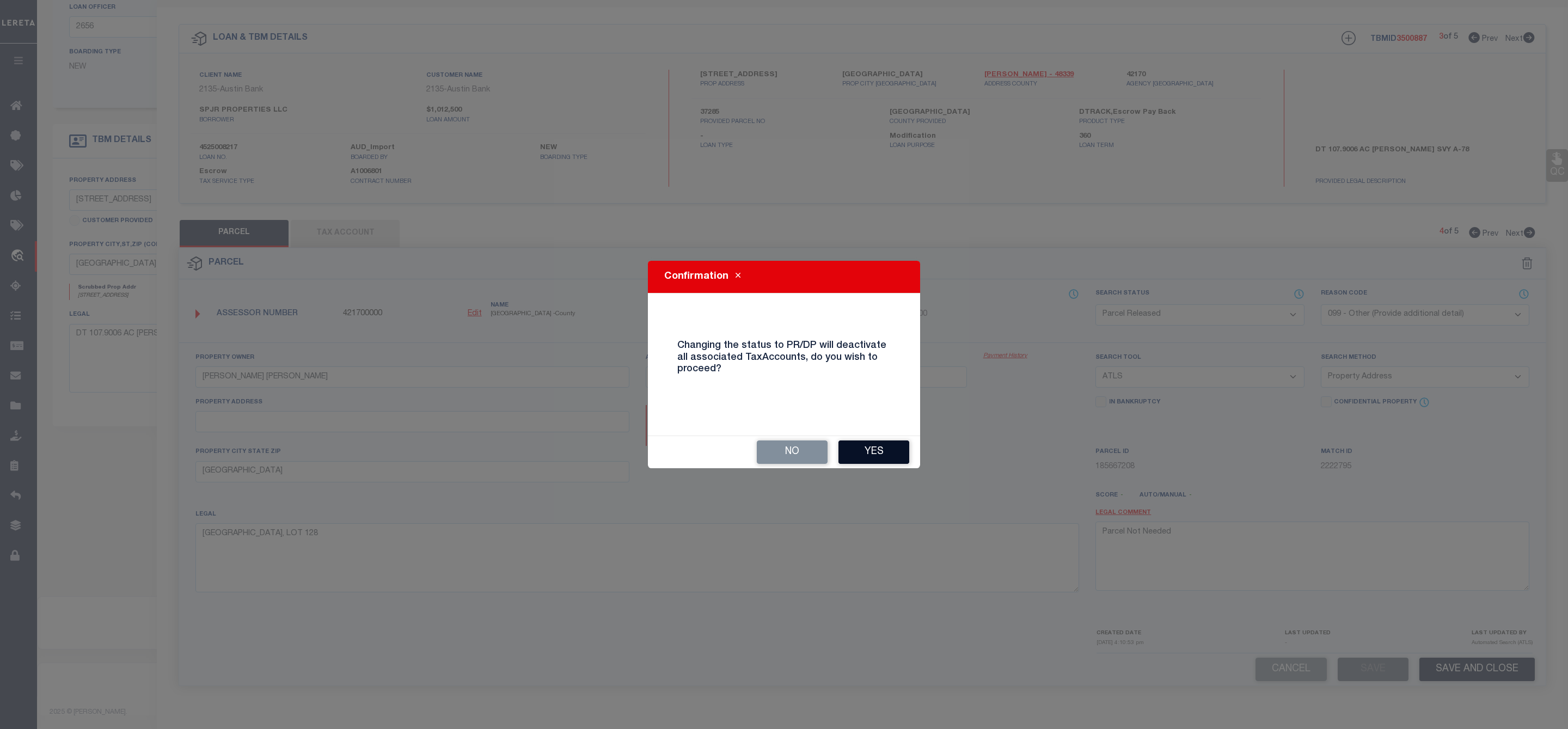
click at [879, 449] on button "Yes" at bounding box center [873, 452] width 71 height 23
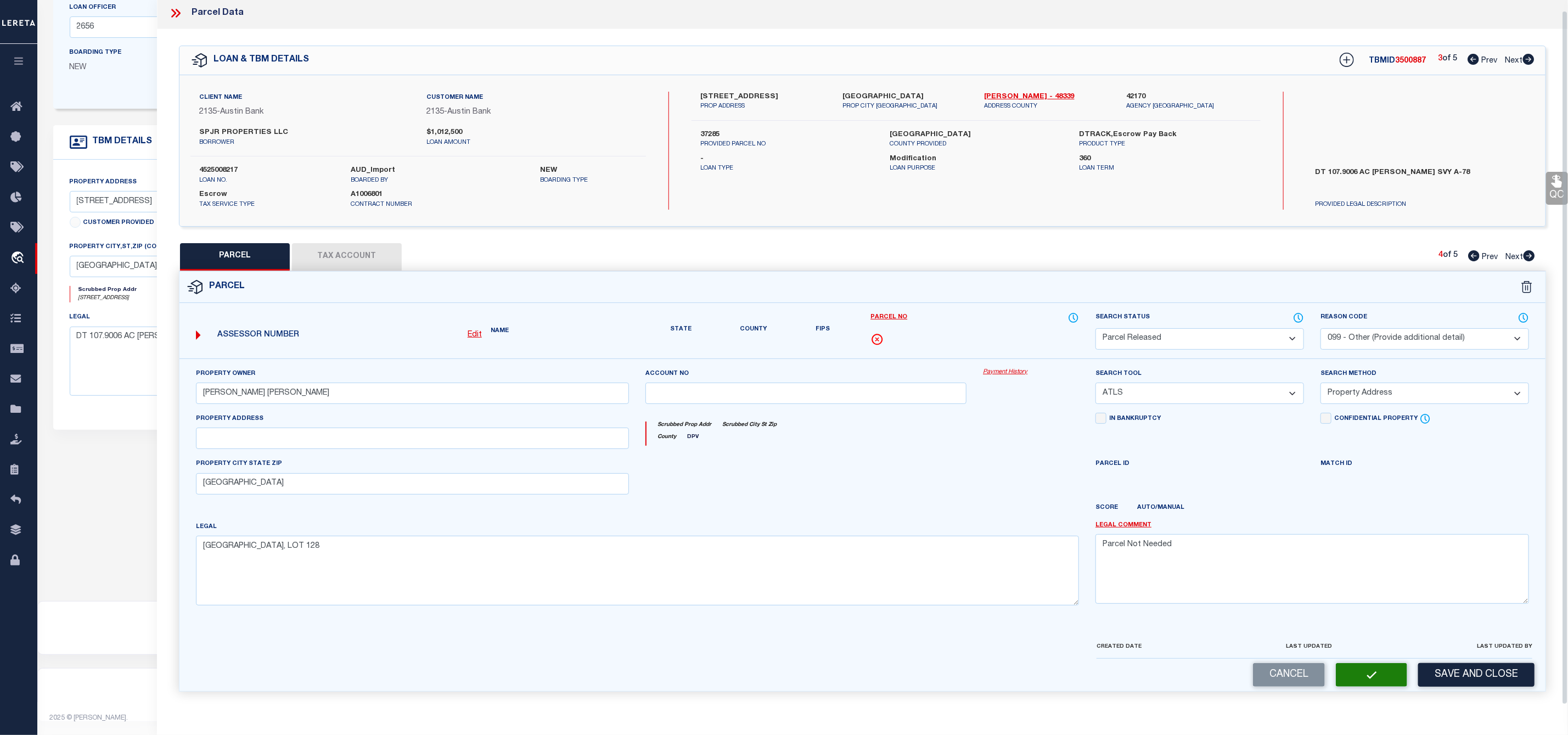
scroll to position [0, 0]
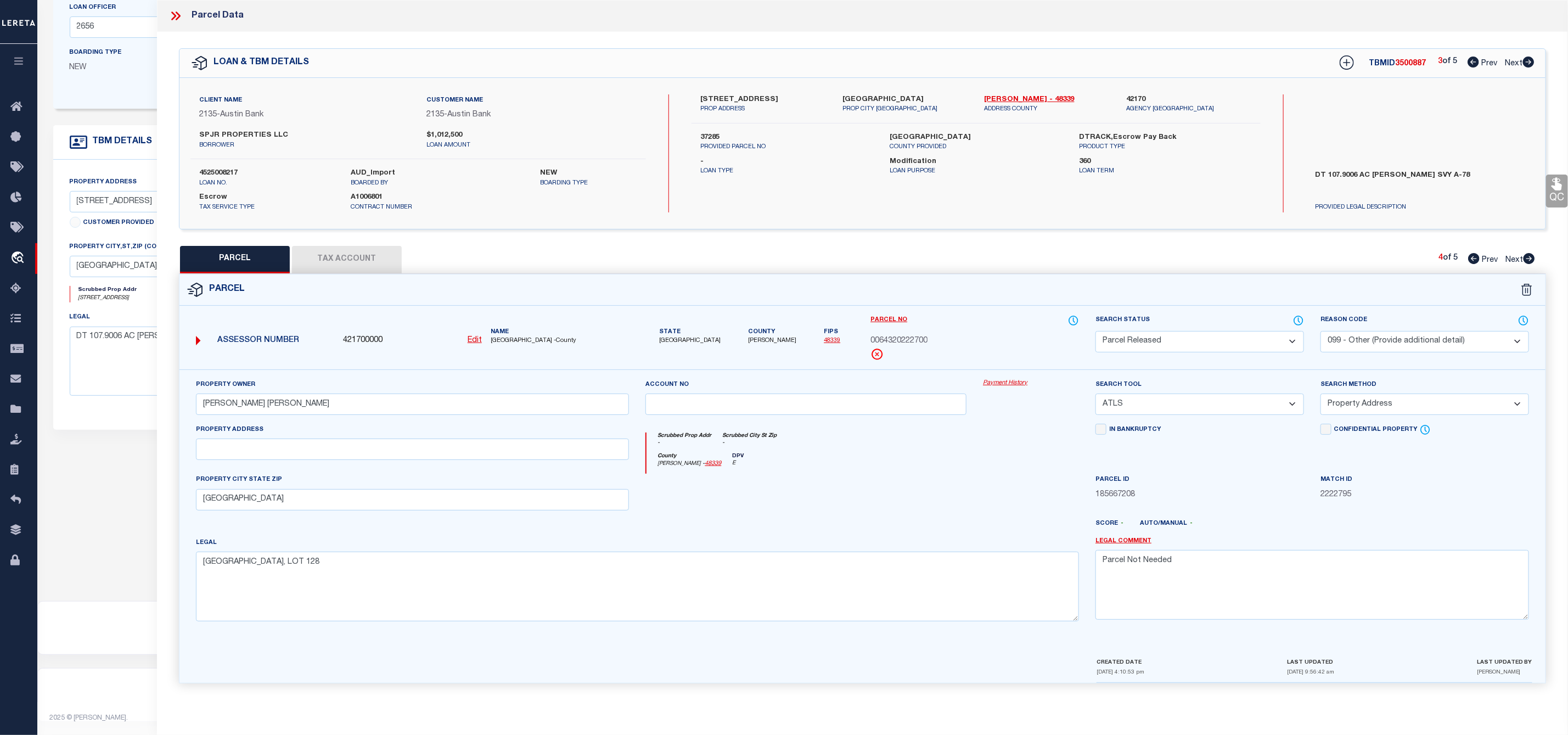
click at [1533, 259] on icon at bounding box center [1529, 259] width 11 height 11
click at [1233, 349] on select "Automated Search Bad Parcel Complete Duplicate Parcel High Dollar Reporting In …" at bounding box center [1200, 341] width 209 height 21
click at [1095, 332] on select "Automated Search Bad Parcel Complete Duplicate Parcel High Dollar Reporting In …" at bounding box center [1200, 341] width 209 height 21
click at [1158, 573] on textarea at bounding box center [1312, 585] width 434 height 69
paste textarea "Parcel Not Needed"
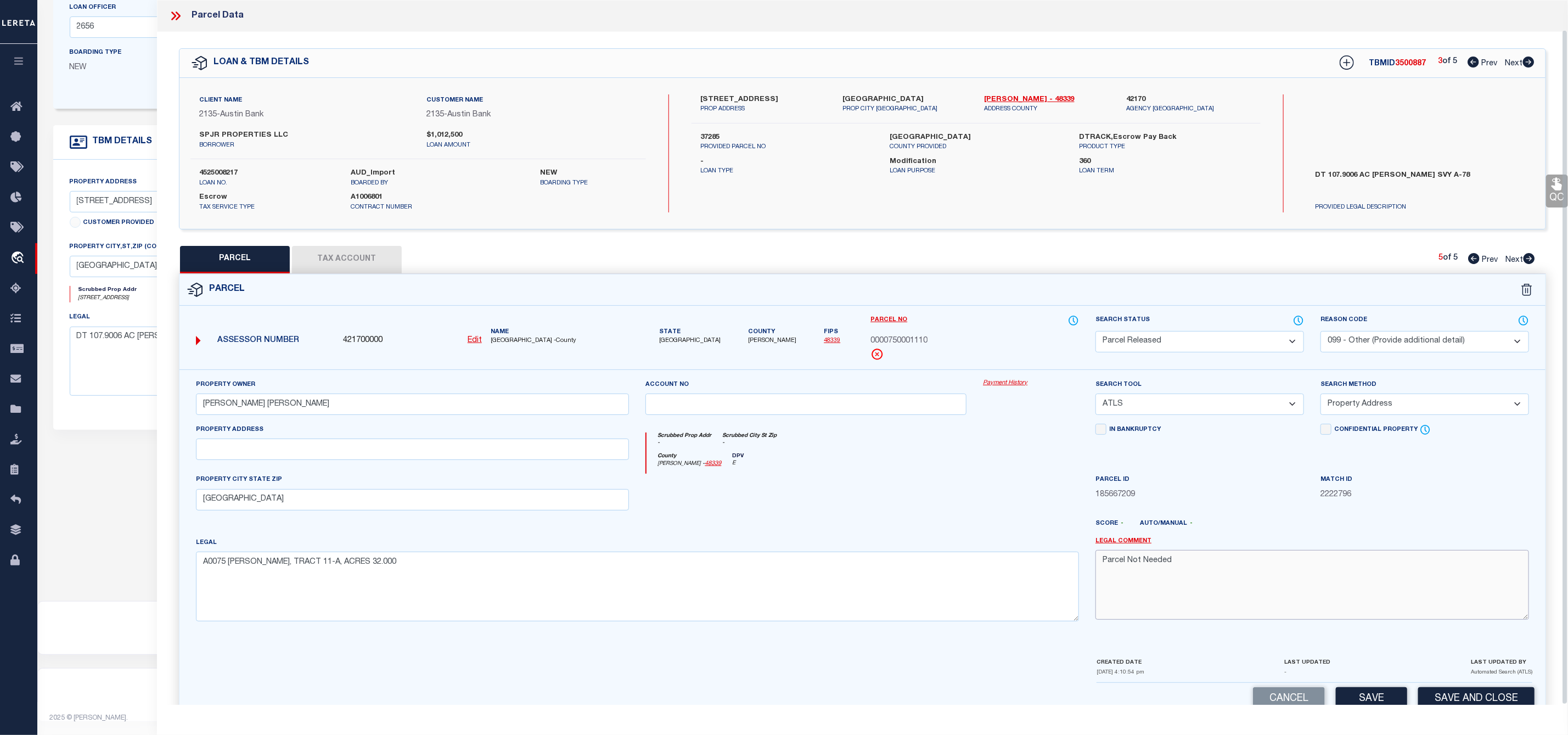
scroll to position [32, 0]
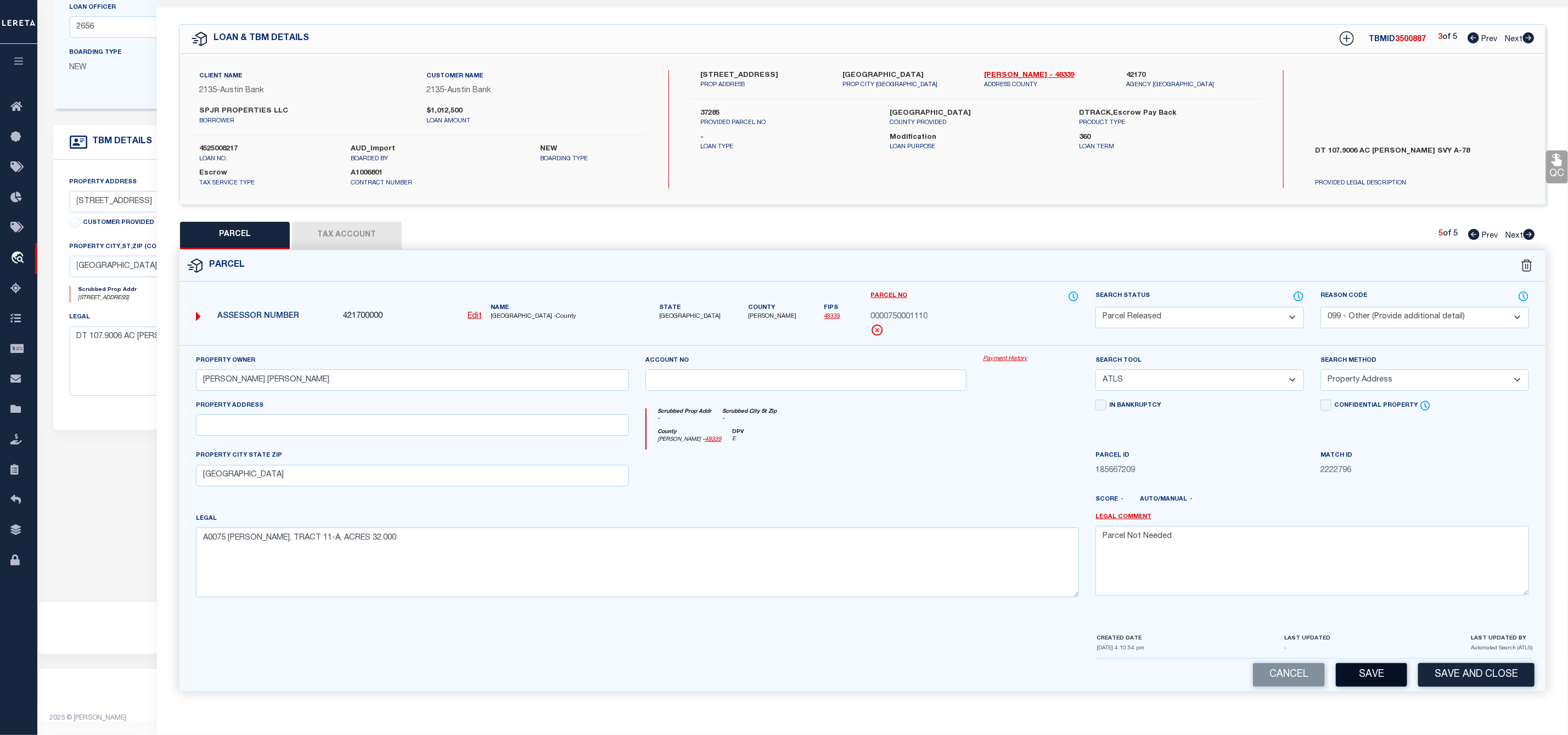
click at [1373, 669] on button "Save" at bounding box center [1371, 674] width 71 height 23
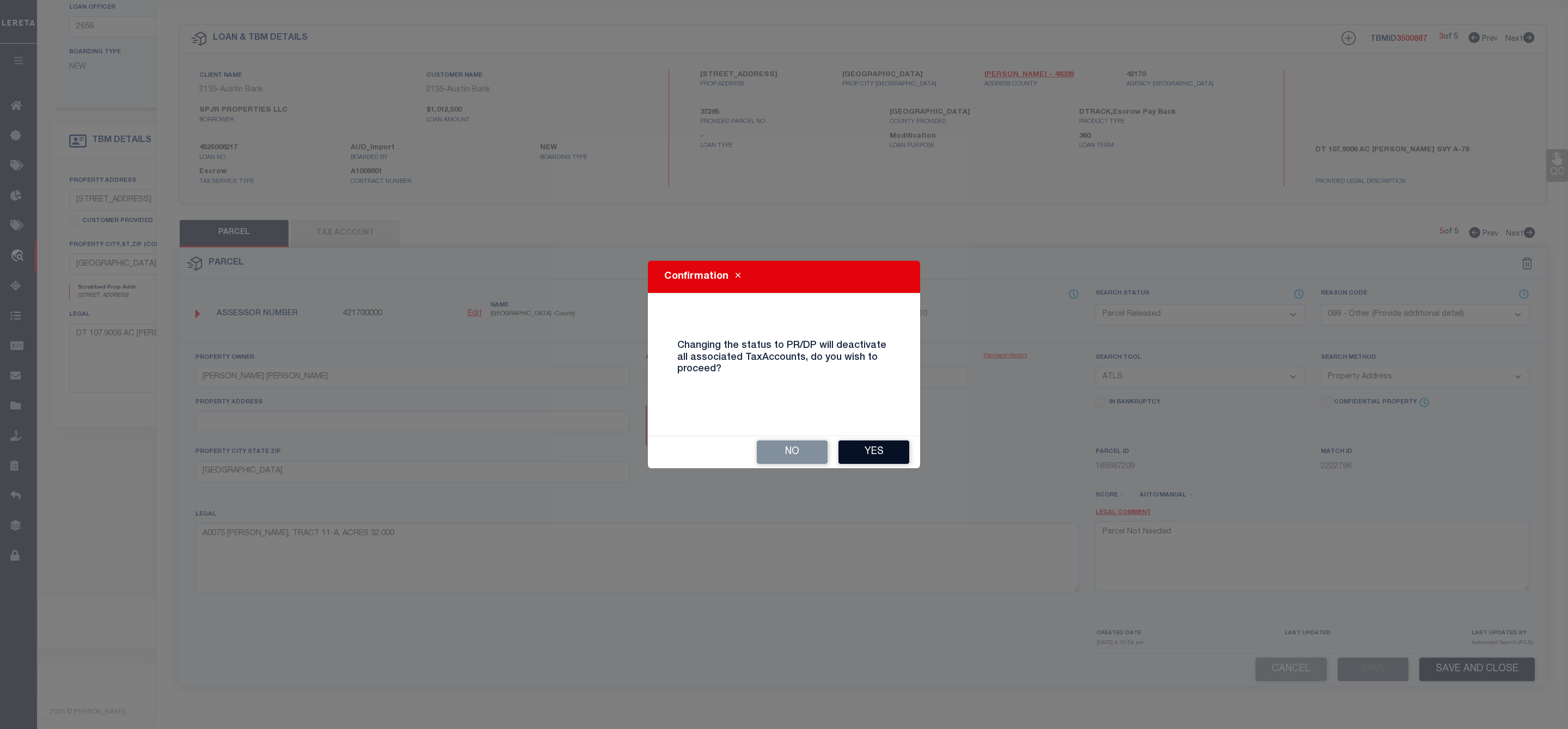
click at [884, 447] on button "Yes" at bounding box center [873, 452] width 71 height 23
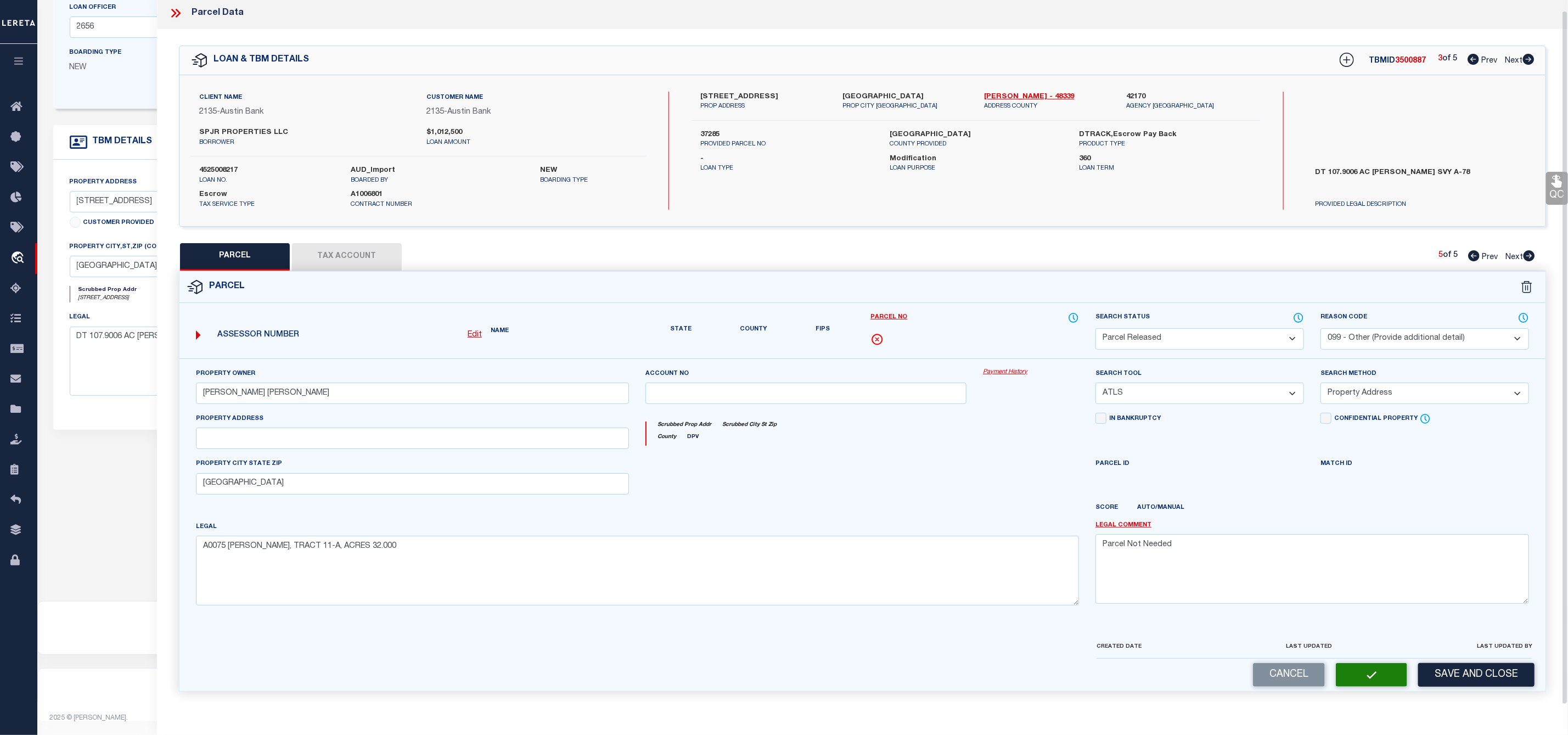
scroll to position [0, 0]
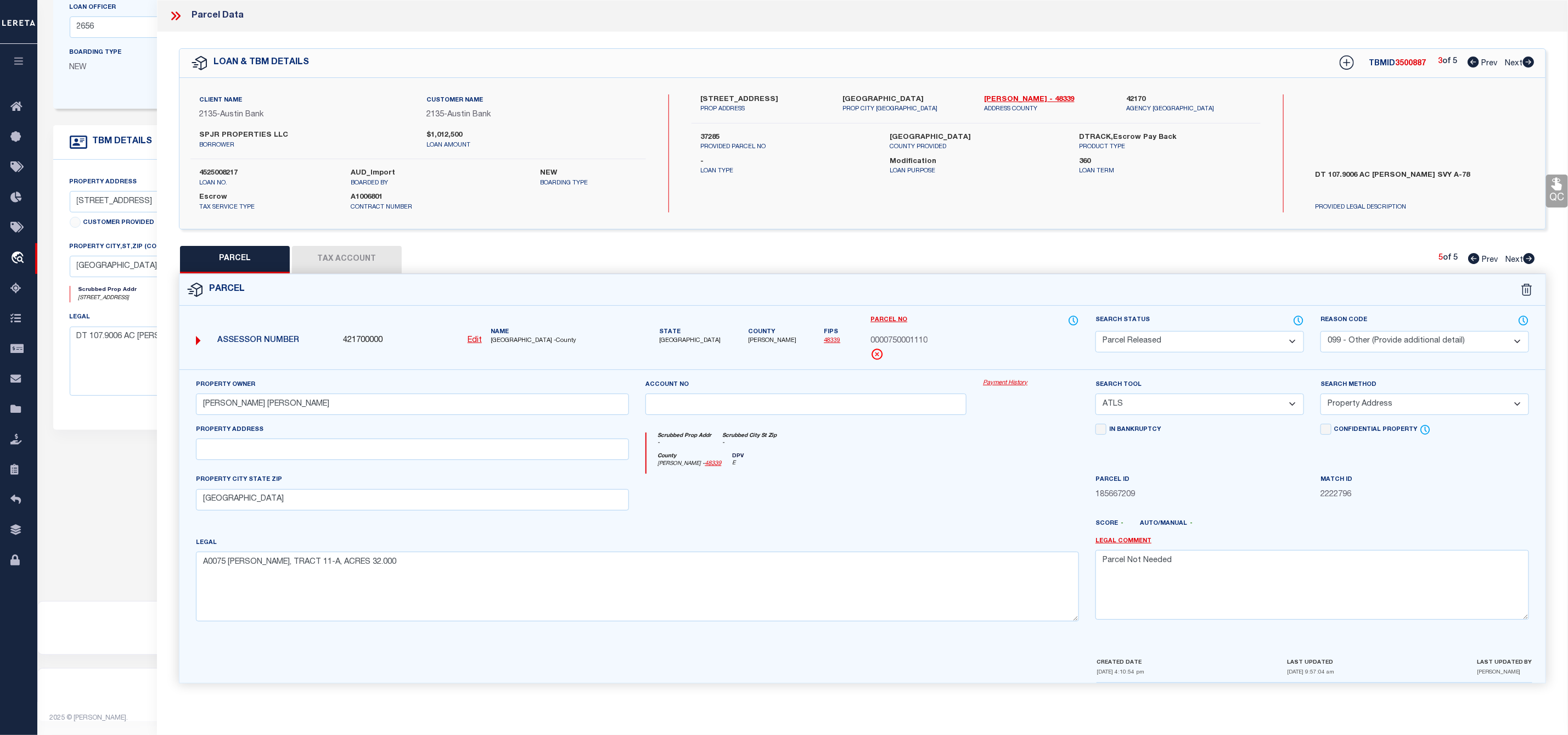
click at [1533, 58] on icon at bounding box center [1528, 62] width 12 height 11
click at [1528, 259] on icon at bounding box center [1529, 259] width 11 height 11
click at [1181, 341] on select "Automated Search Bad Parcel Complete Duplicate Parcel High Dollar Reporting In …" at bounding box center [1200, 341] width 209 height 21
click at [1095, 332] on select "Automated Search Bad Parcel Complete Duplicate Parcel High Dollar Reporting In …" at bounding box center [1200, 341] width 209 height 21
click at [1145, 571] on textarea at bounding box center [1312, 585] width 434 height 69
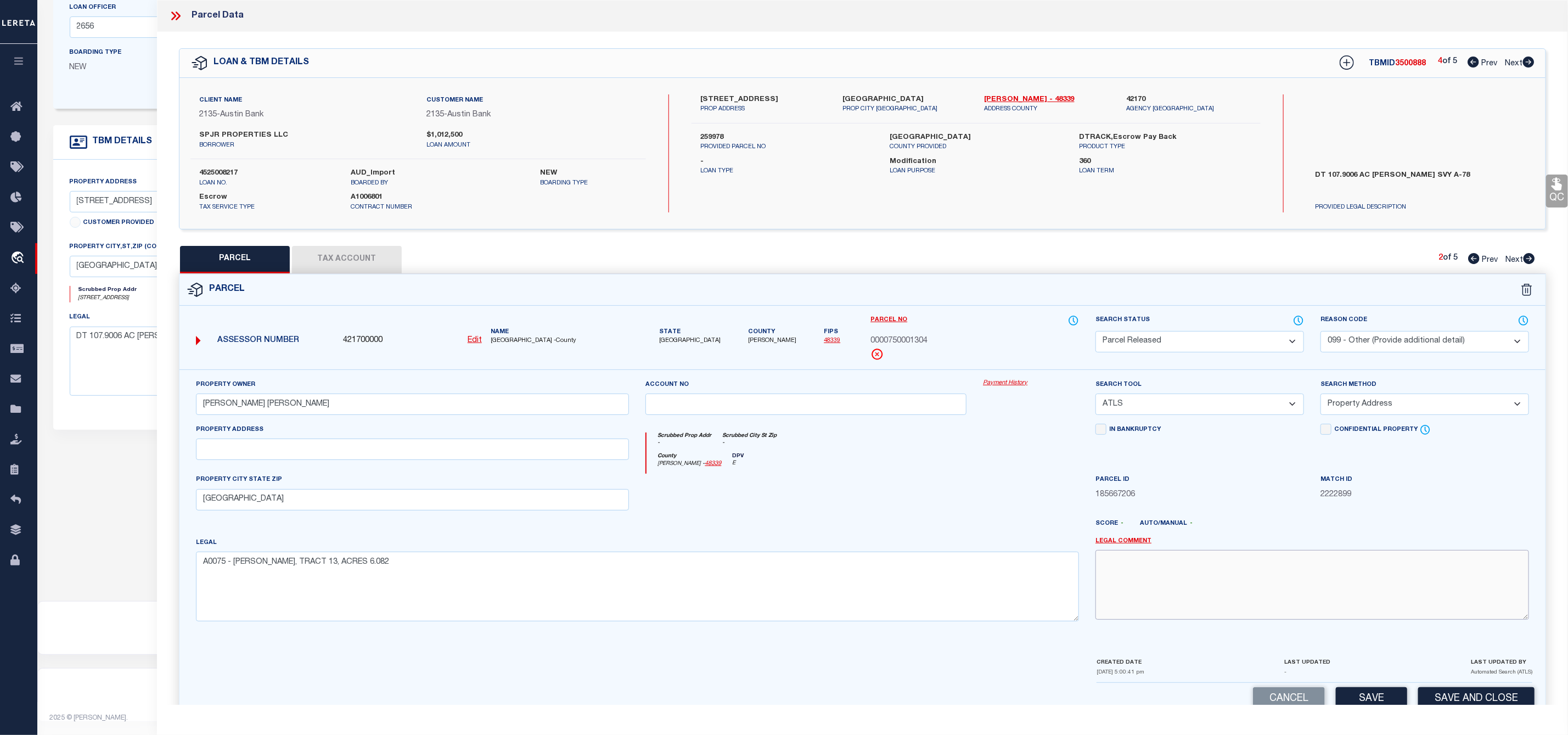
paste textarea "Parcel Not Needed"
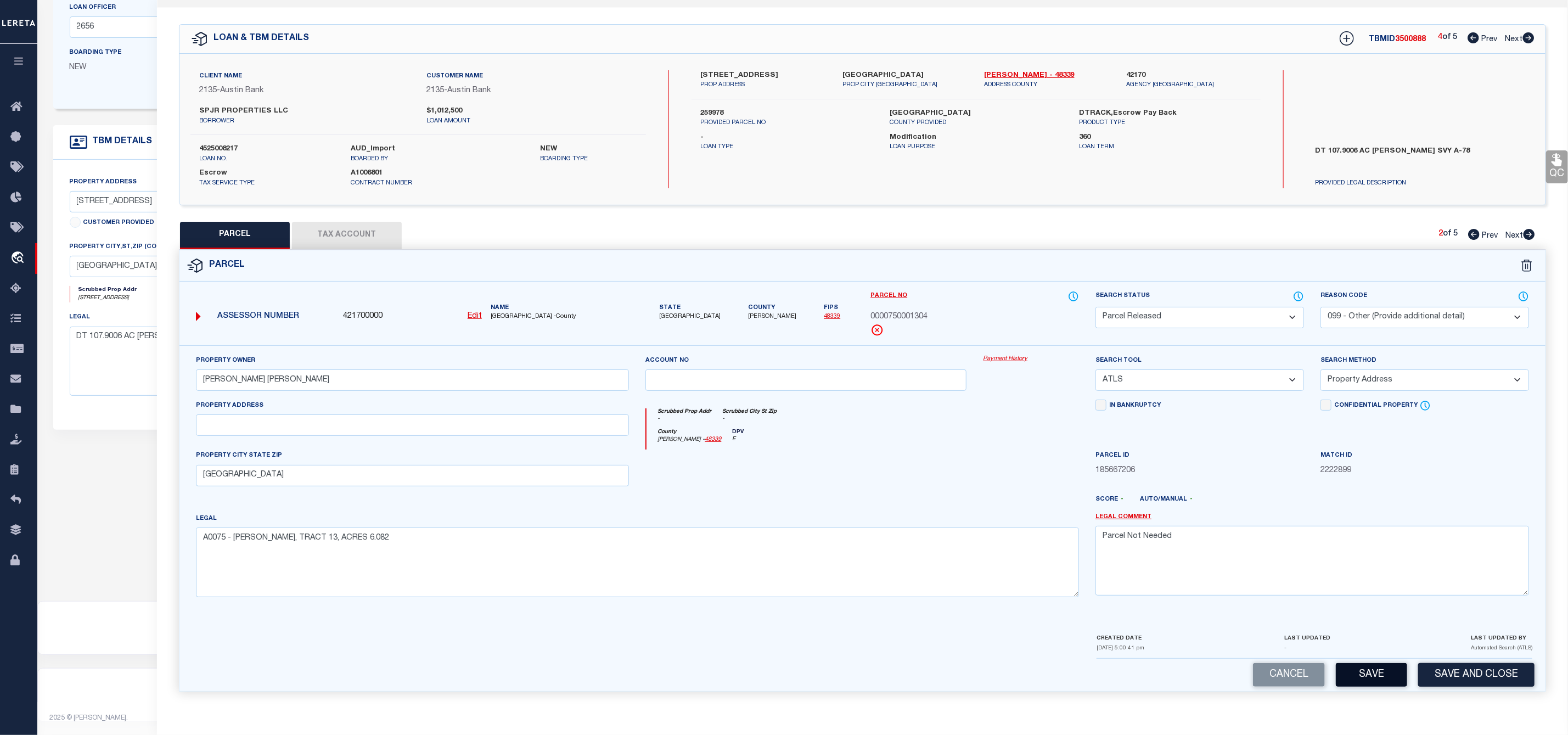
click at [1383, 673] on button "Save" at bounding box center [1371, 674] width 71 height 23
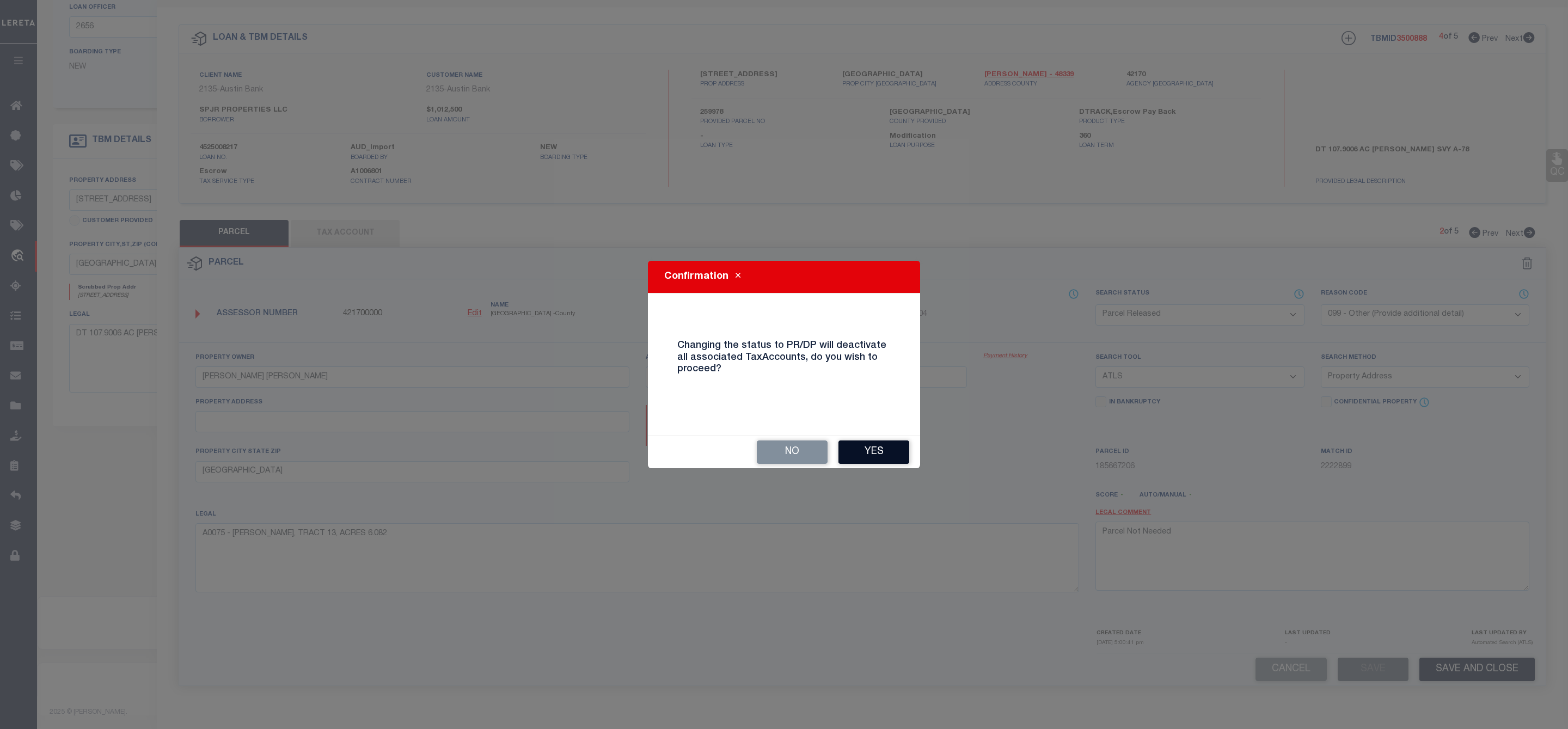
click at [887, 449] on button "Yes" at bounding box center [873, 452] width 71 height 23
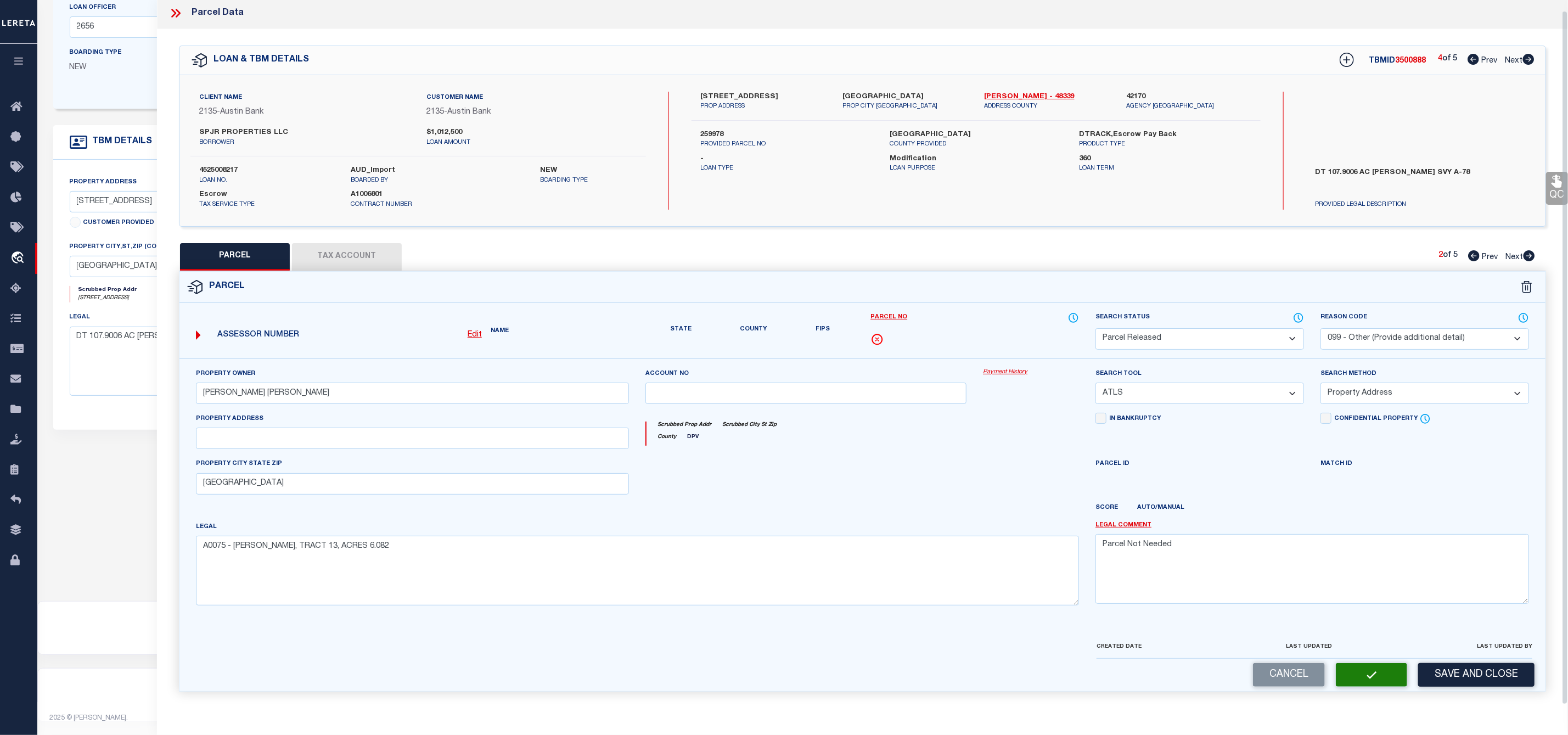
scroll to position [0, 0]
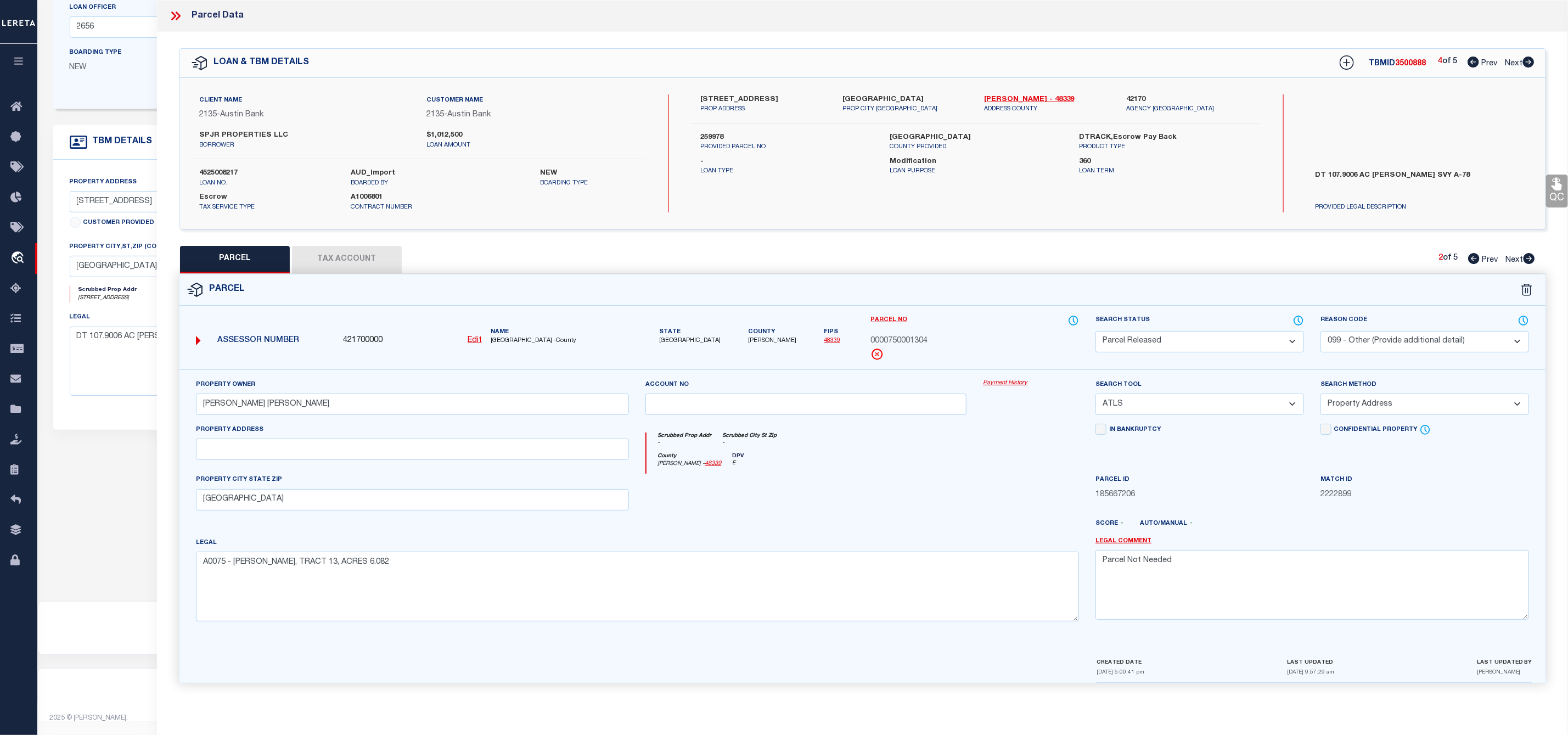
click at [1533, 262] on icon at bounding box center [1529, 259] width 11 height 11
click at [1150, 345] on select "Automated Search Bad Parcel Complete Duplicate Parcel High Dollar Reporting In …" at bounding box center [1200, 341] width 209 height 21
click at [1095, 332] on select "Automated Search Bad Parcel Complete Duplicate Parcel High Dollar Reporting In …" at bounding box center [1200, 341] width 209 height 21
click at [1155, 594] on textarea at bounding box center [1312, 585] width 434 height 69
paste textarea "Parcel Not Needed"
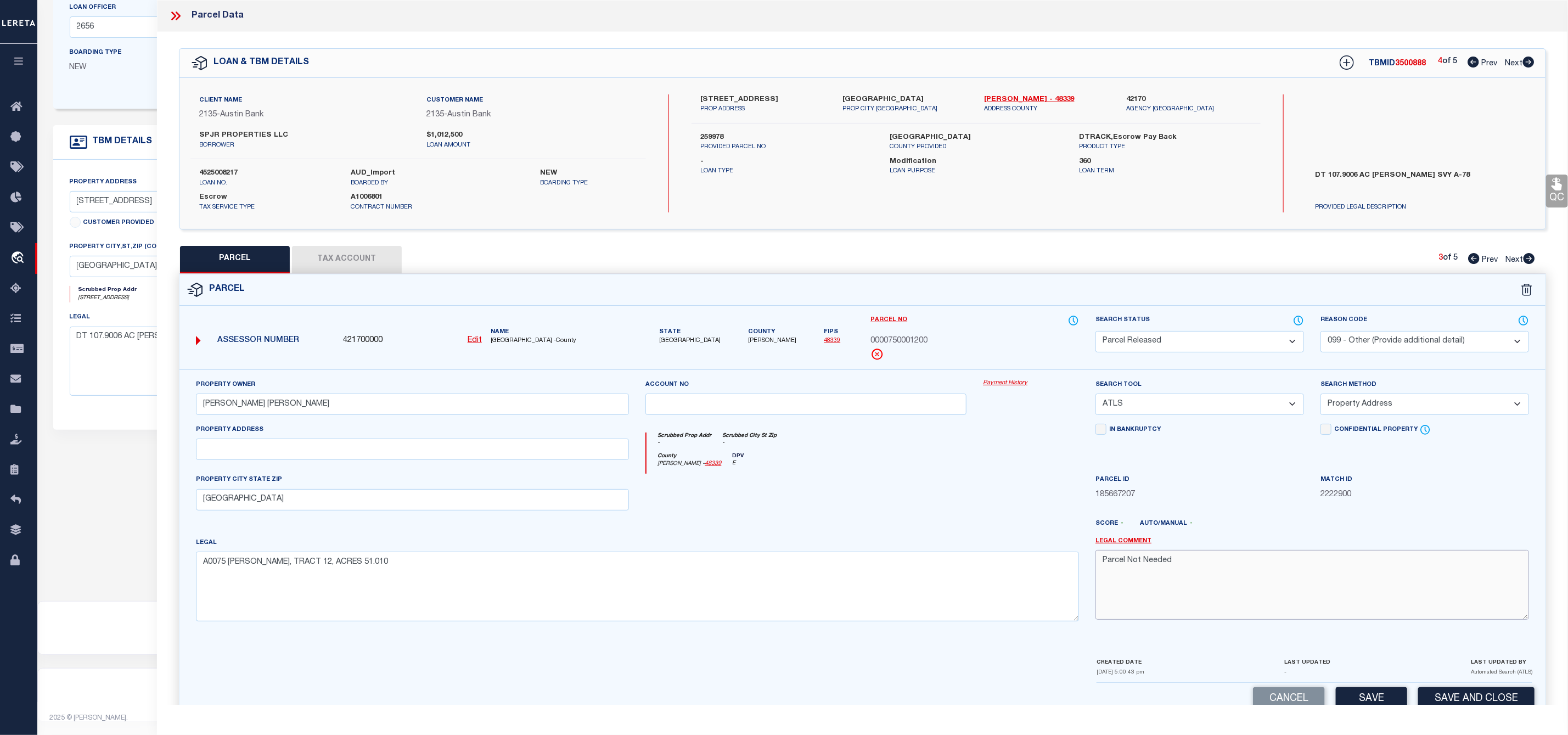
scroll to position [32, 0]
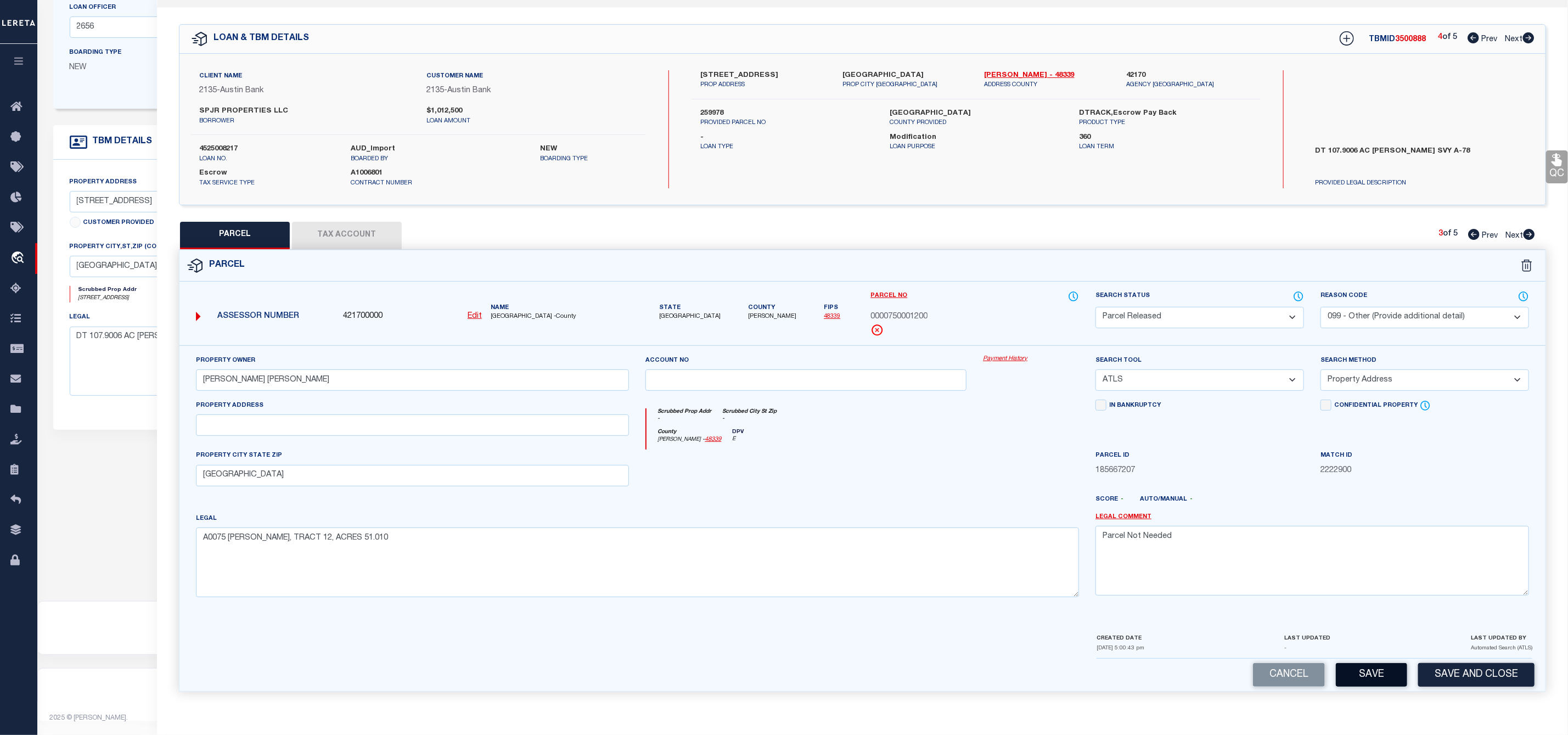
click at [1359, 669] on button "Save" at bounding box center [1371, 674] width 71 height 23
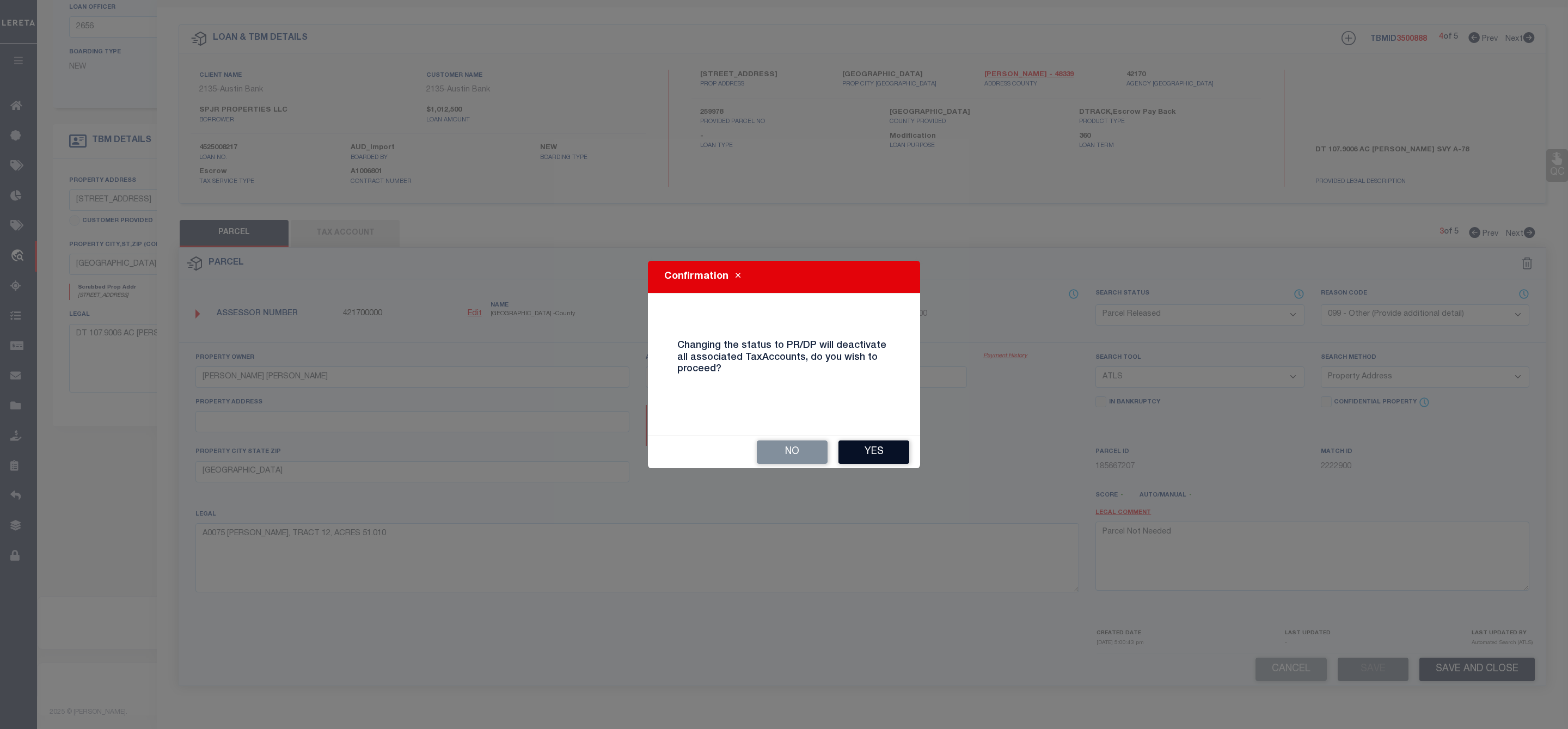
click at [864, 455] on button "Yes" at bounding box center [873, 452] width 71 height 23
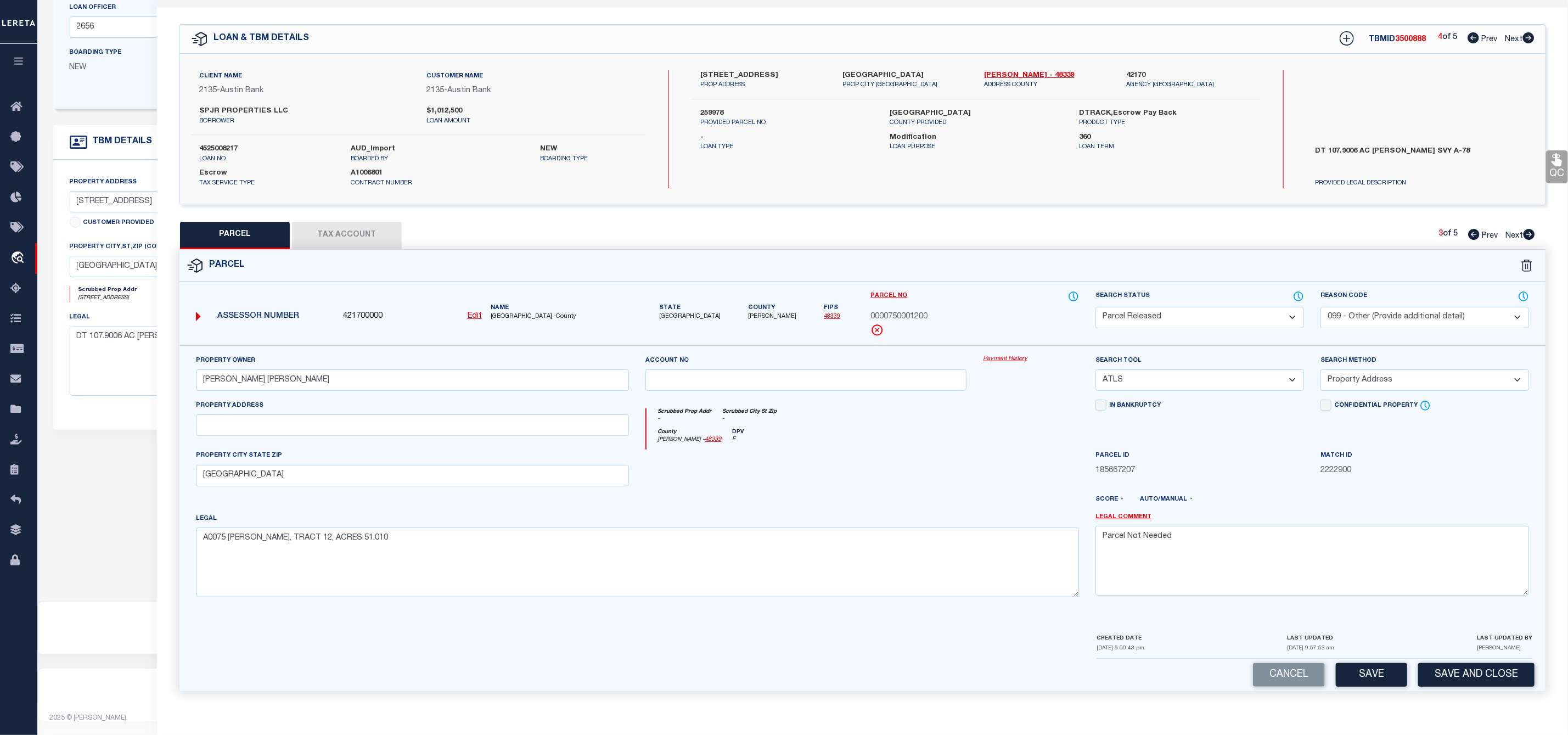
click at [1528, 229] on icon at bounding box center [1529, 234] width 11 height 11
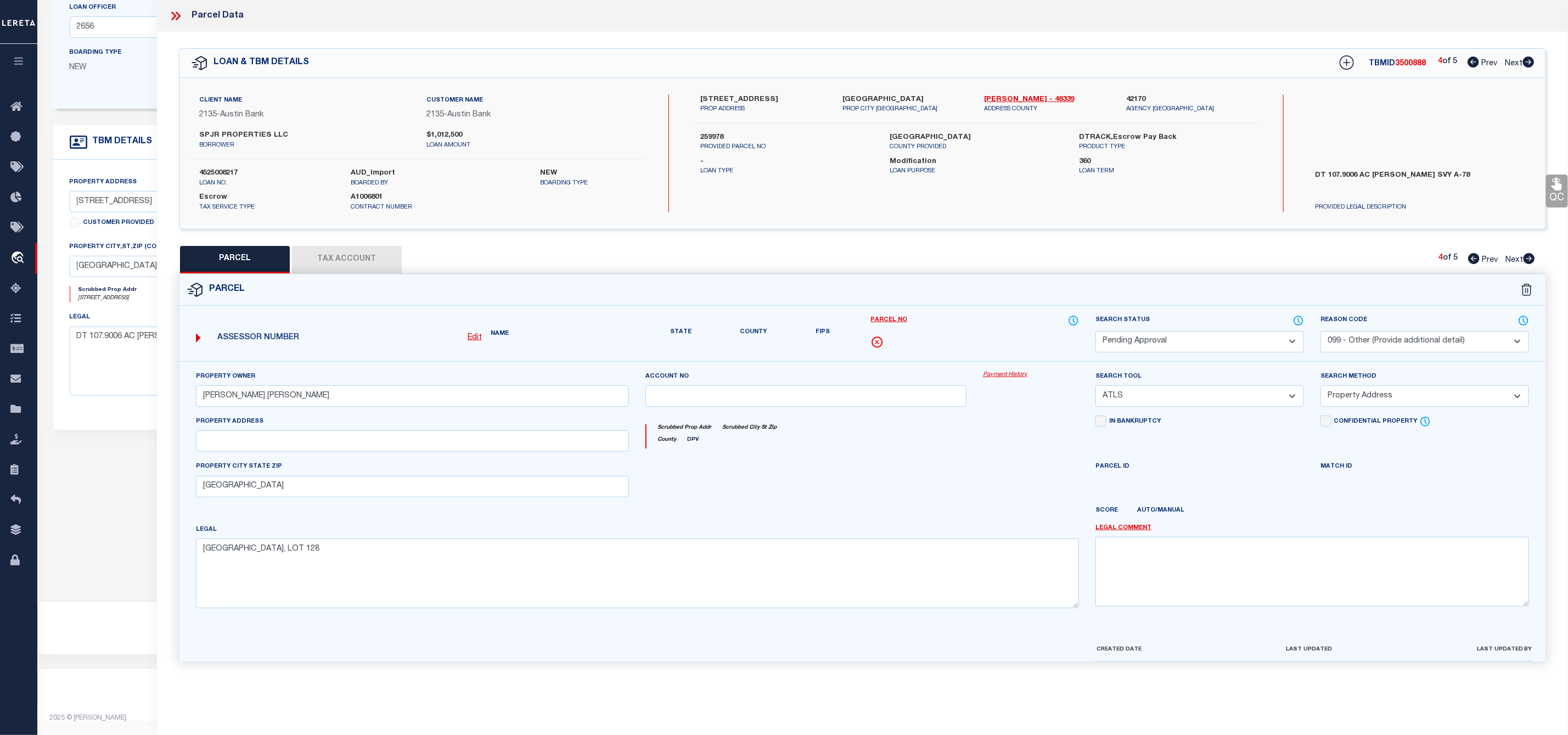
scroll to position [0, 0]
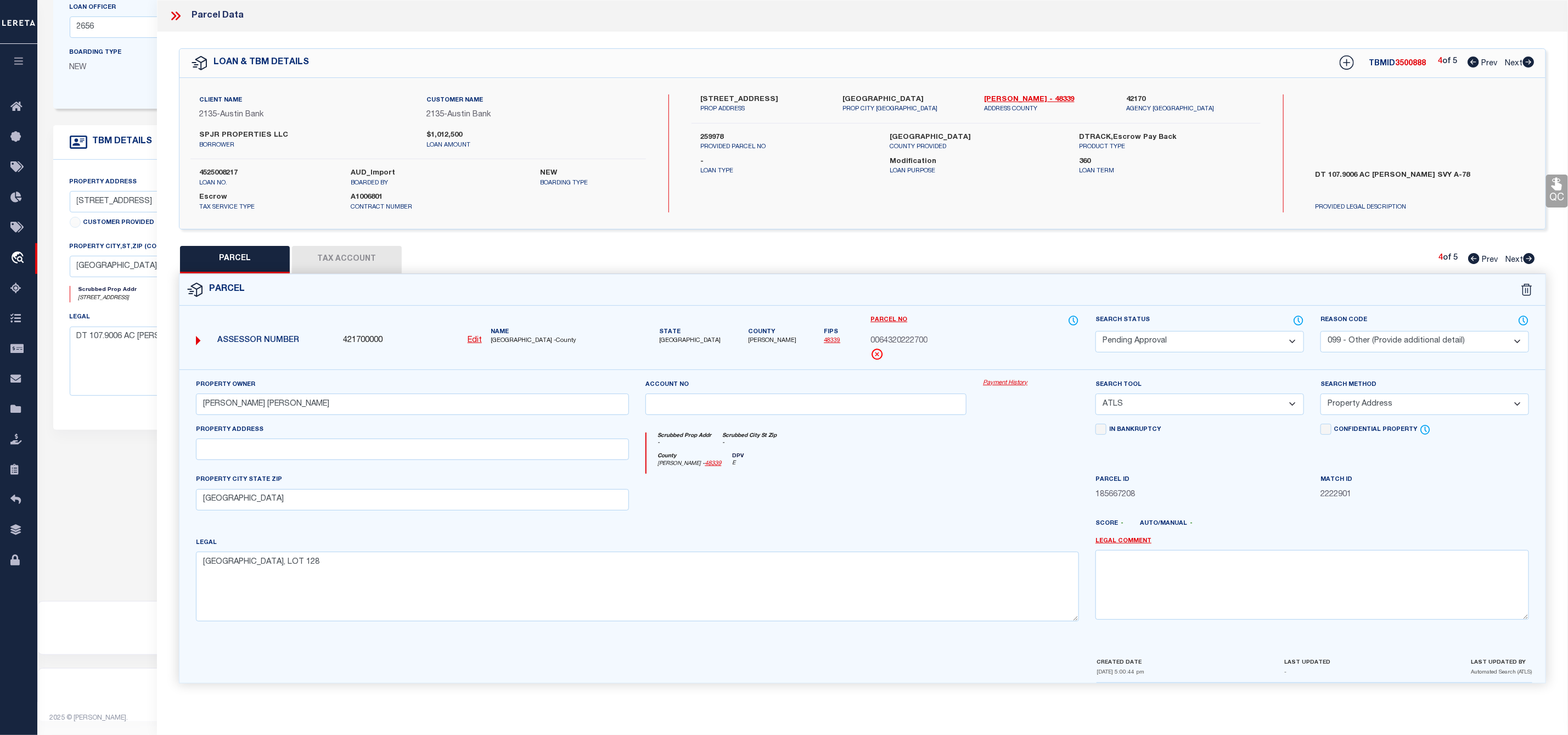
click at [1198, 337] on select "Automated Search Bad Parcel Complete Duplicate Parcel High Dollar Reporting In …" at bounding box center [1200, 341] width 209 height 21
click at [1095, 332] on select "Automated Search Bad Parcel Complete Duplicate Parcel High Dollar Reporting In …" at bounding box center [1200, 341] width 209 height 21
click at [1209, 603] on textarea at bounding box center [1312, 585] width 434 height 69
paste textarea "Parcel Not Needed"
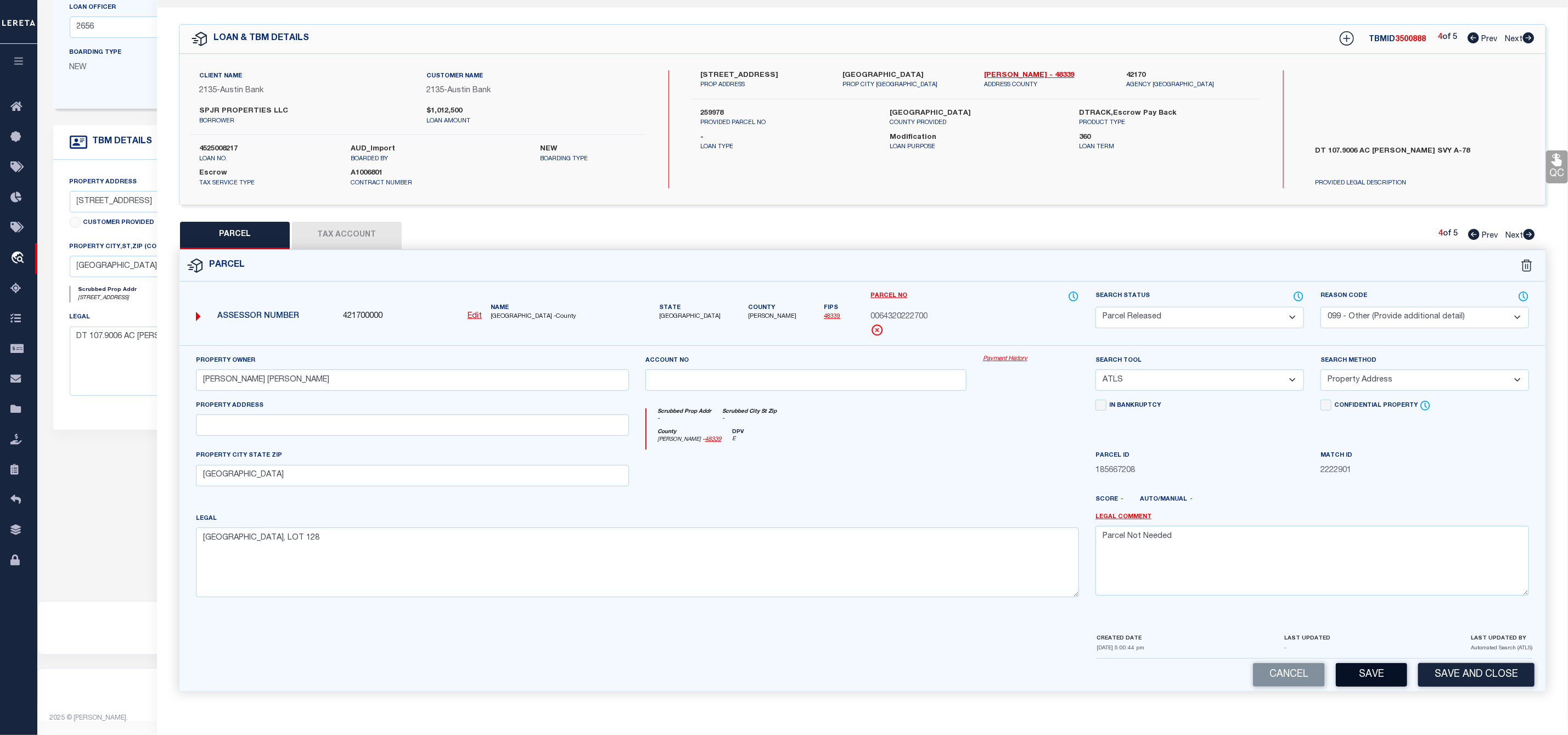
click at [1363, 677] on button "Save" at bounding box center [1371, 674] width 71 height 23
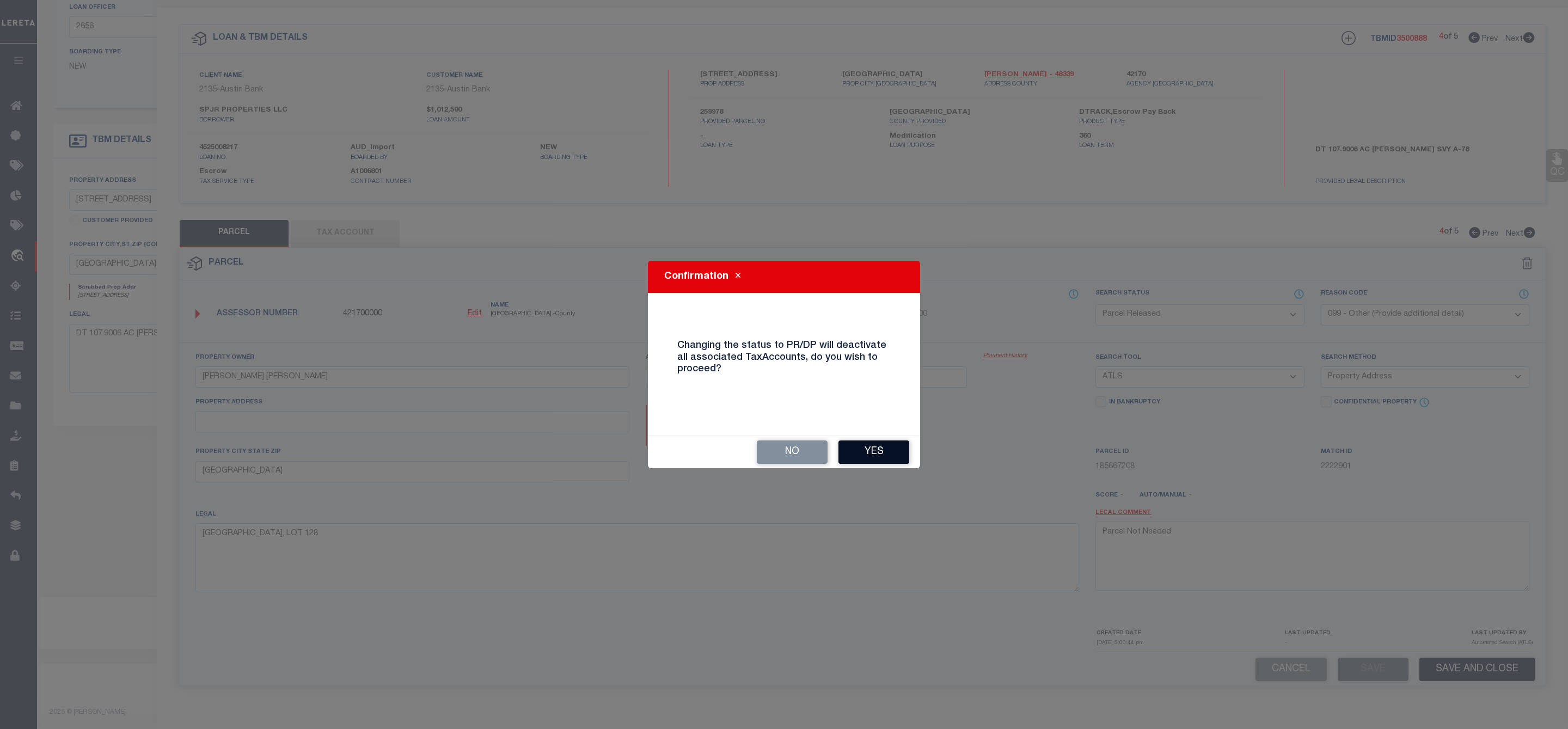
click at [862, 449] on button "Yes" at bounding box center [873, 452] width 71 height 23
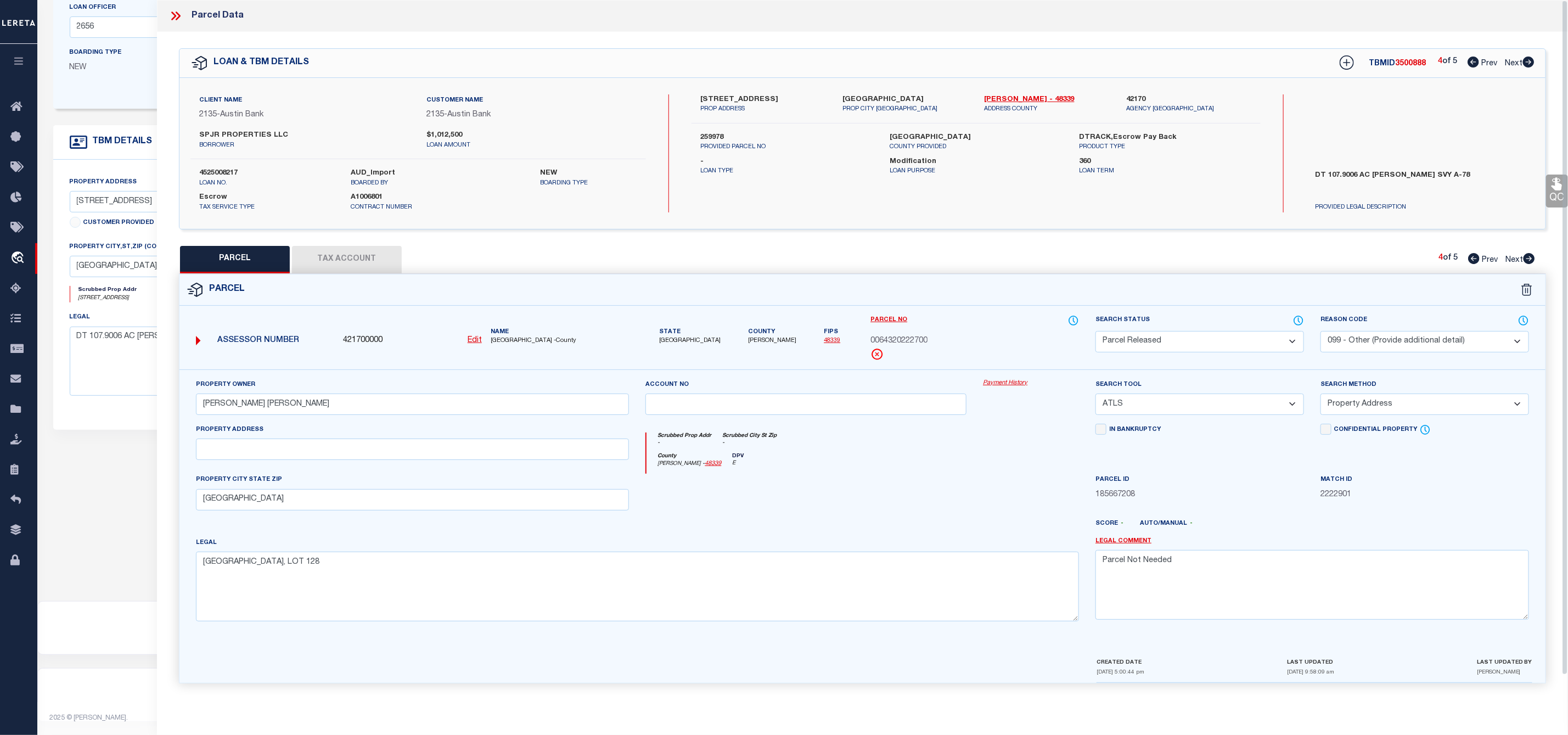
scroll to position [0, 0]
click at [1530, 259] on icon at bounding box center [1529, 259] width 12 height 11
click at [1163, 346] on select "Automated Search Bad Parcel Complete Duplicate Parcel High Dollar Reporting In …" at bounding box center [1200, 341] width 209 height 21
click at [1095, 332] on select "Automated Search Bad Parcel Complete Duplicate Parcel High Dollar Reporting In …" at bounding box center [1200, 341] width 209 height 21
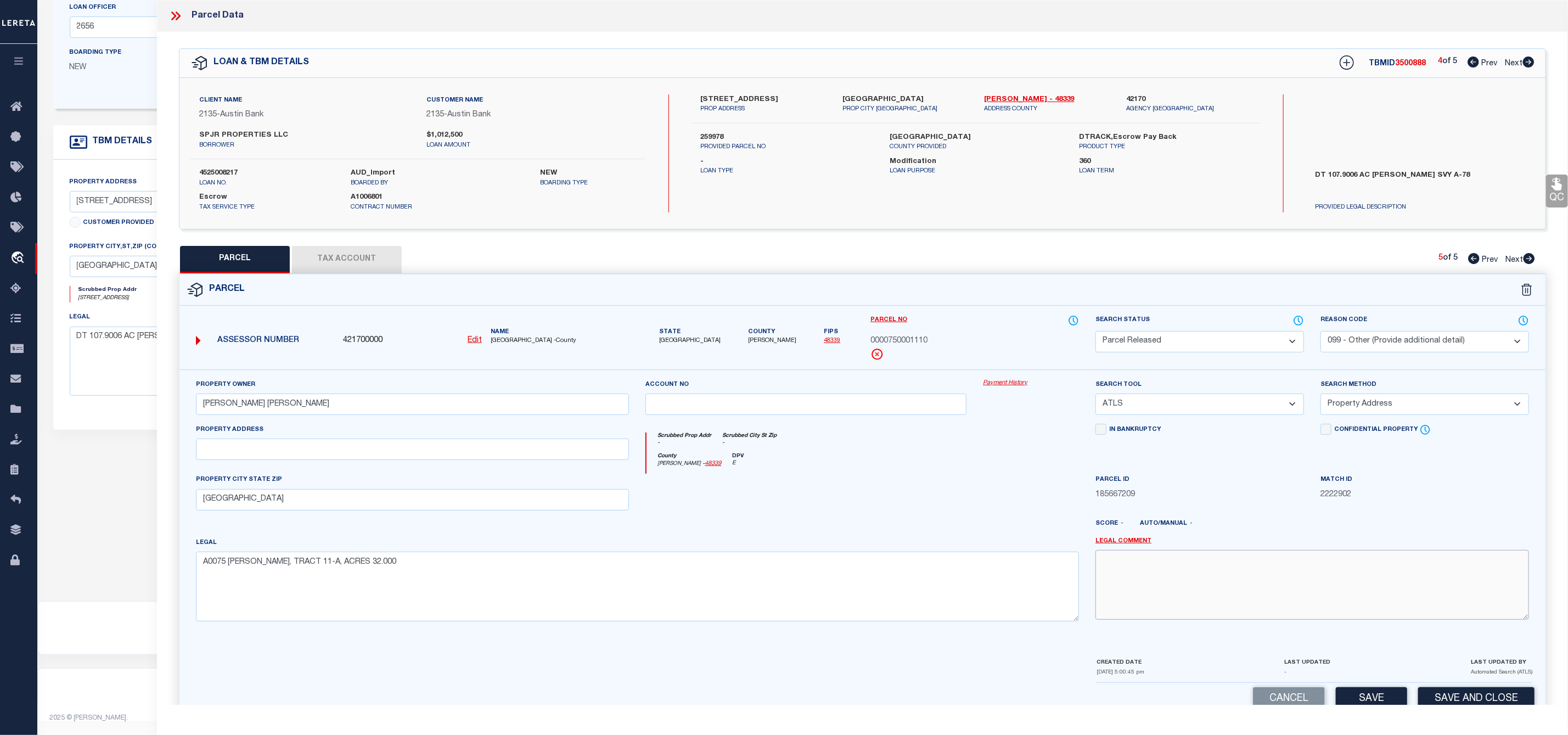
click at [1138, 583] on textarea at bounding box center [1312, 585] width 434 height 69
paste textarea "Parcel Not Needed"
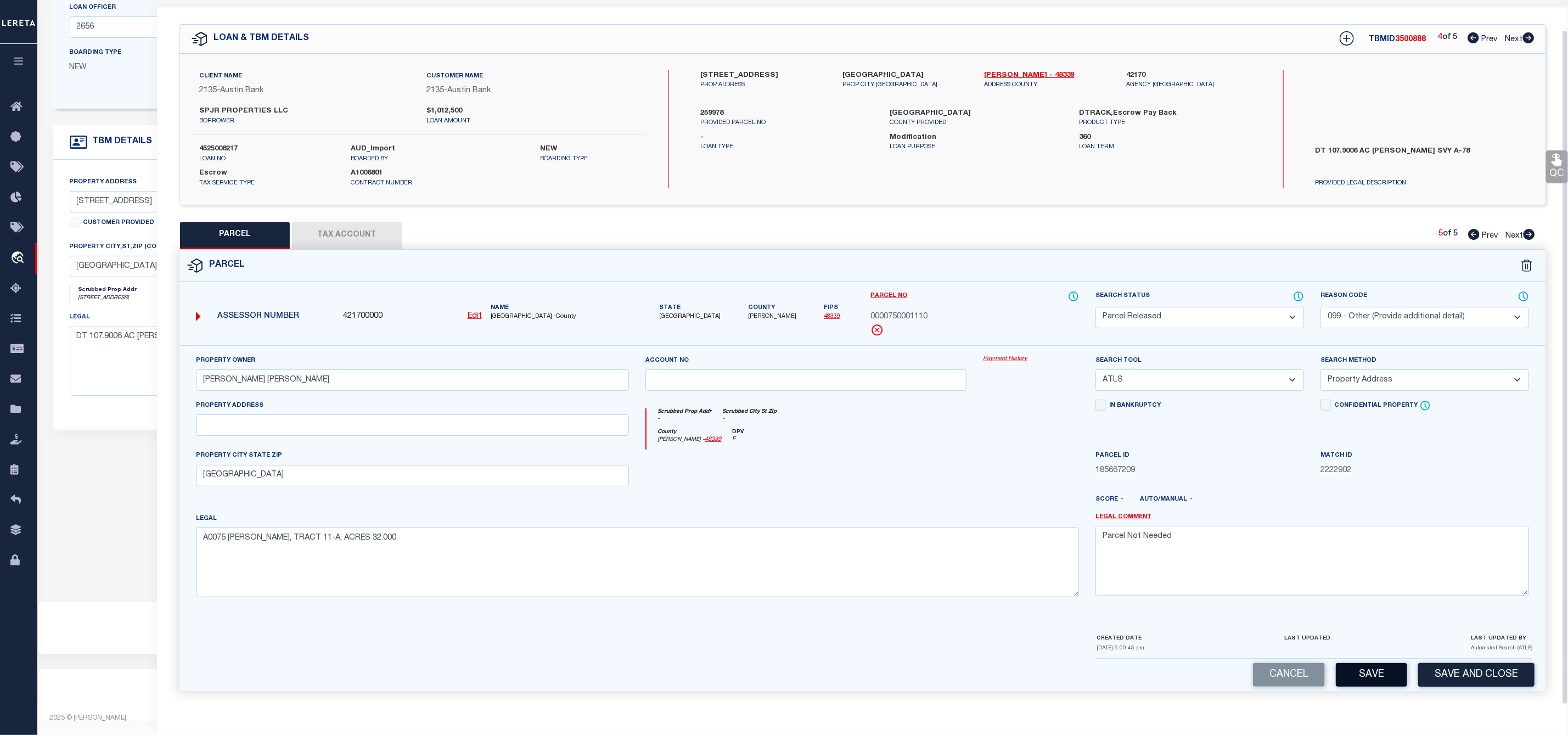
click at [1373, 675] on button "Save" at bounding box center [1371, 674] width 71 height 23
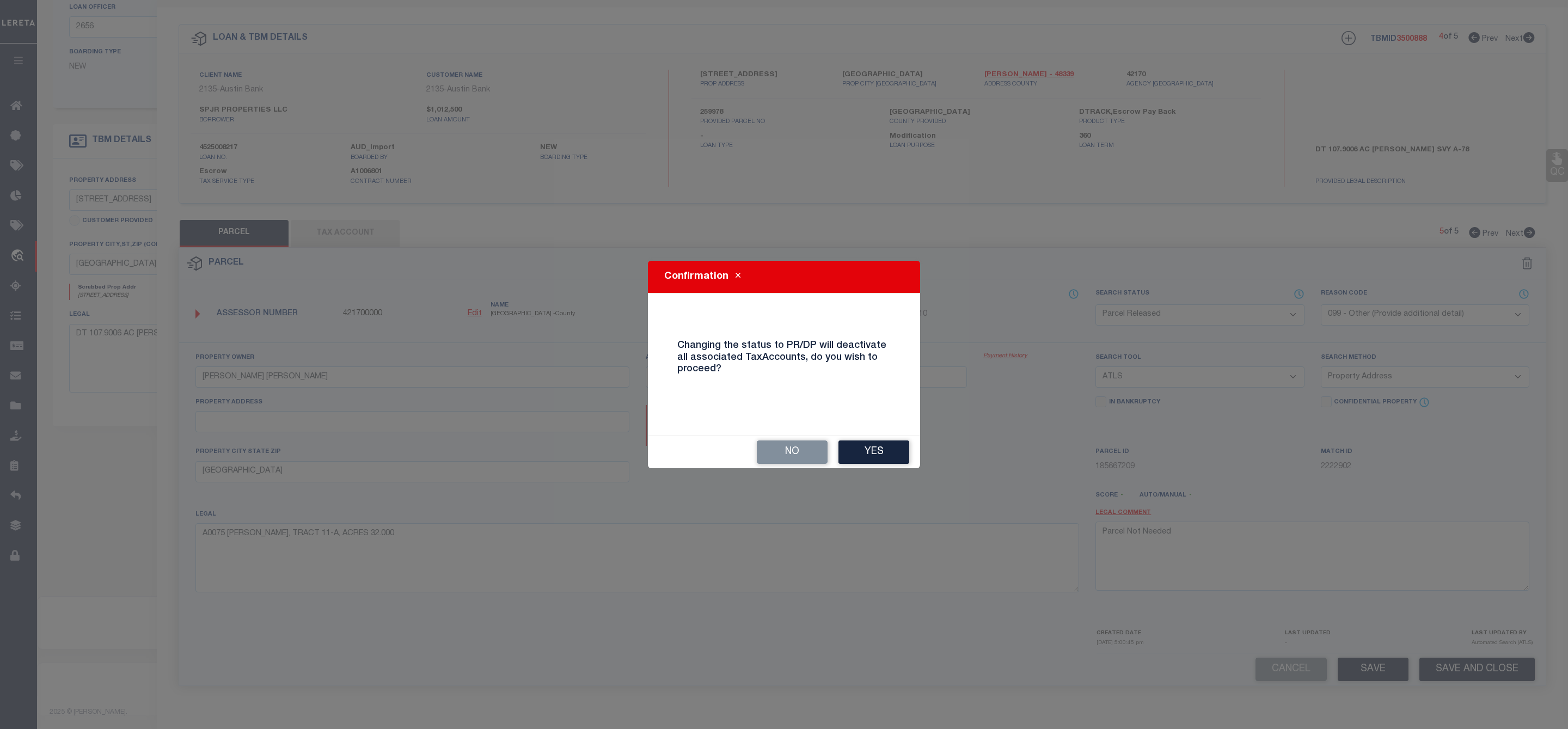
click at [873, 439] on div "No Yes" at bounding box center [783, 452] width 272 height 32
click at [873, 448] on button "Yes" at bounding box center [873, 452] width 71 height 23
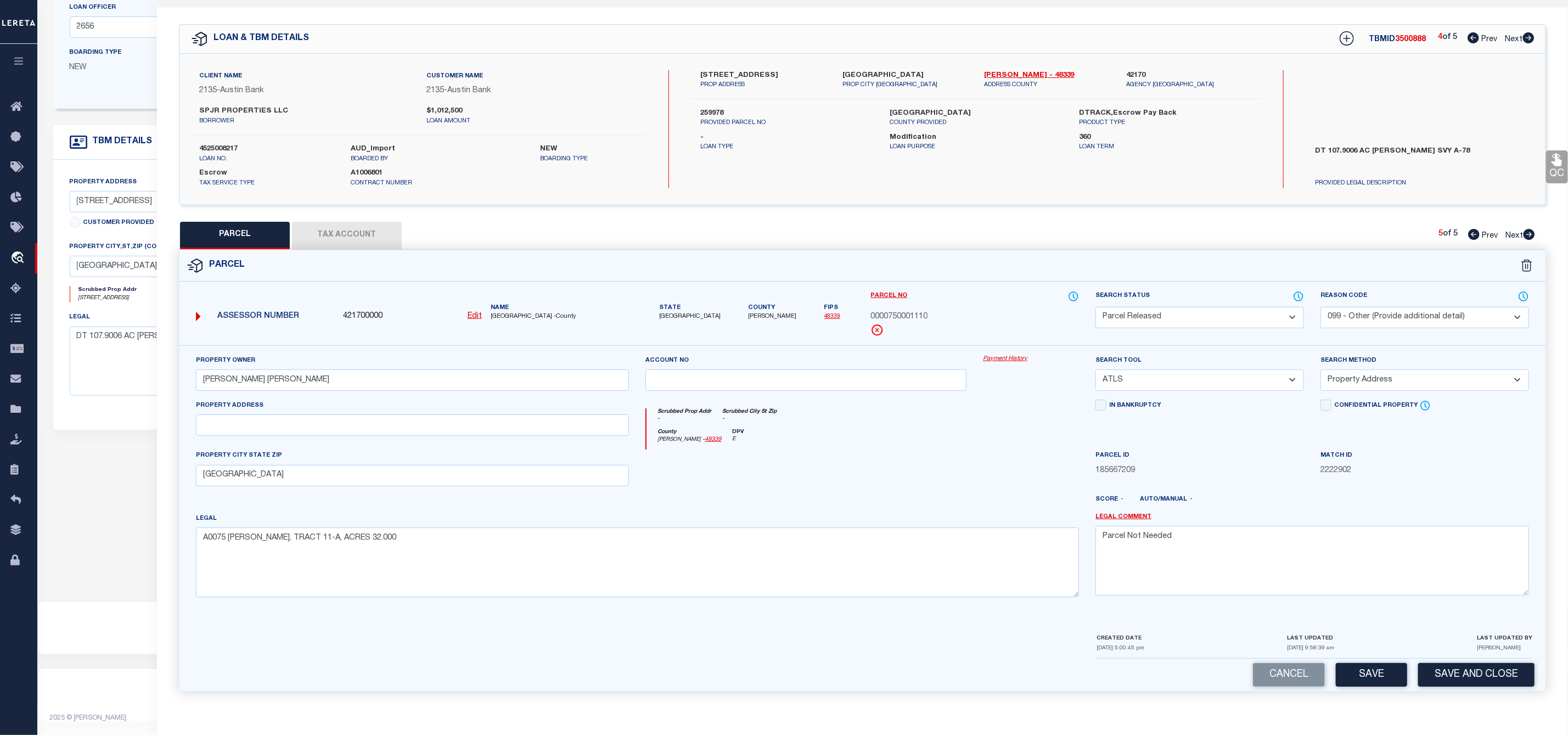
click at [1530, 32] on icon at bounding box center [1528, 38] width 11 height 11
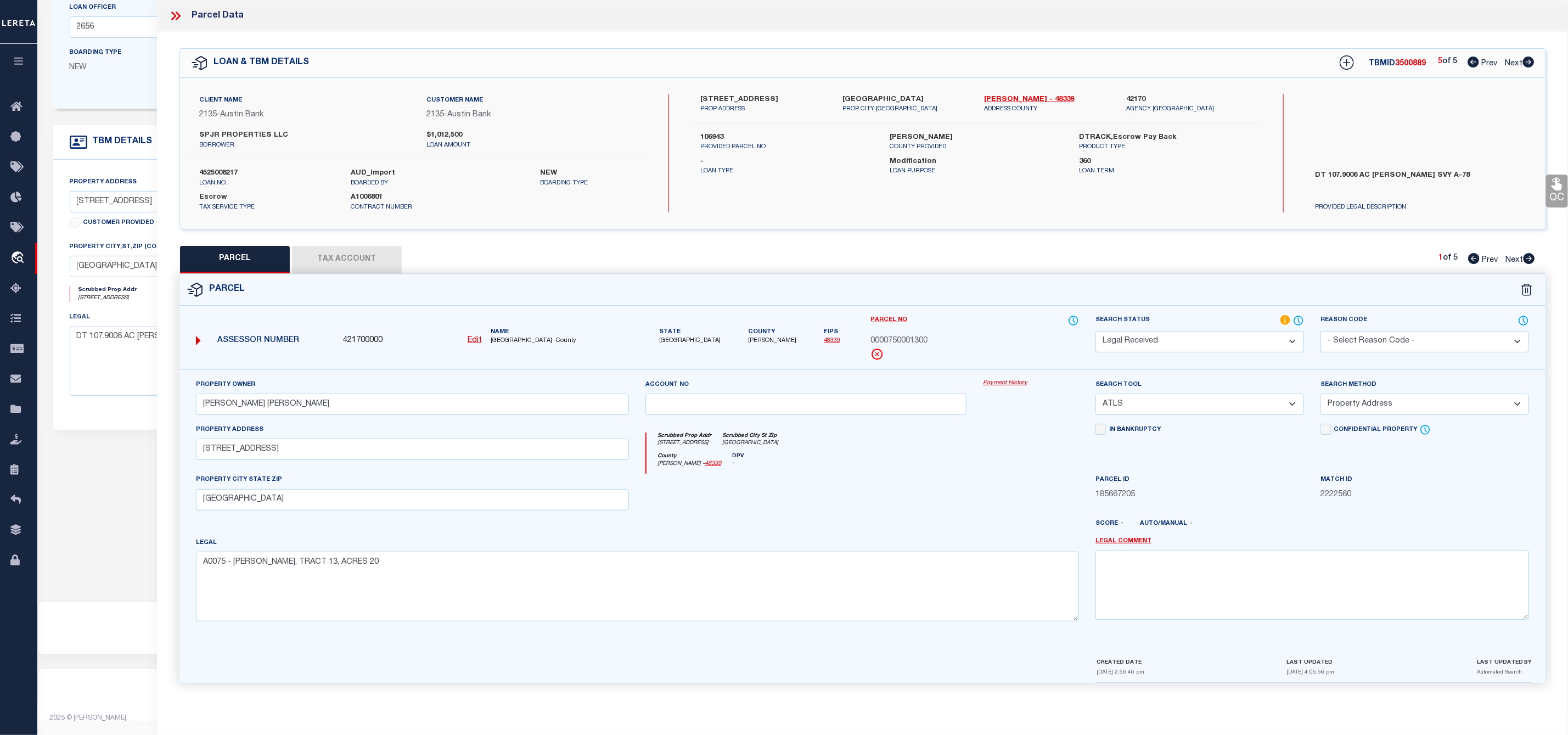
scroll to position [0, 0]
click at [1184, 346] on select "Automated Search Bad Parcel Complete Duplicate Parcel High Dollar Reporting In …" at bounding box center [1200, 341] width 209 height 21
click at [1095, 332] on select "Automated Search Bad Parcel Complete Duplicate Parcel High Dollar Reporting In …" at bounding box center [1200, 341] width 209 height 21
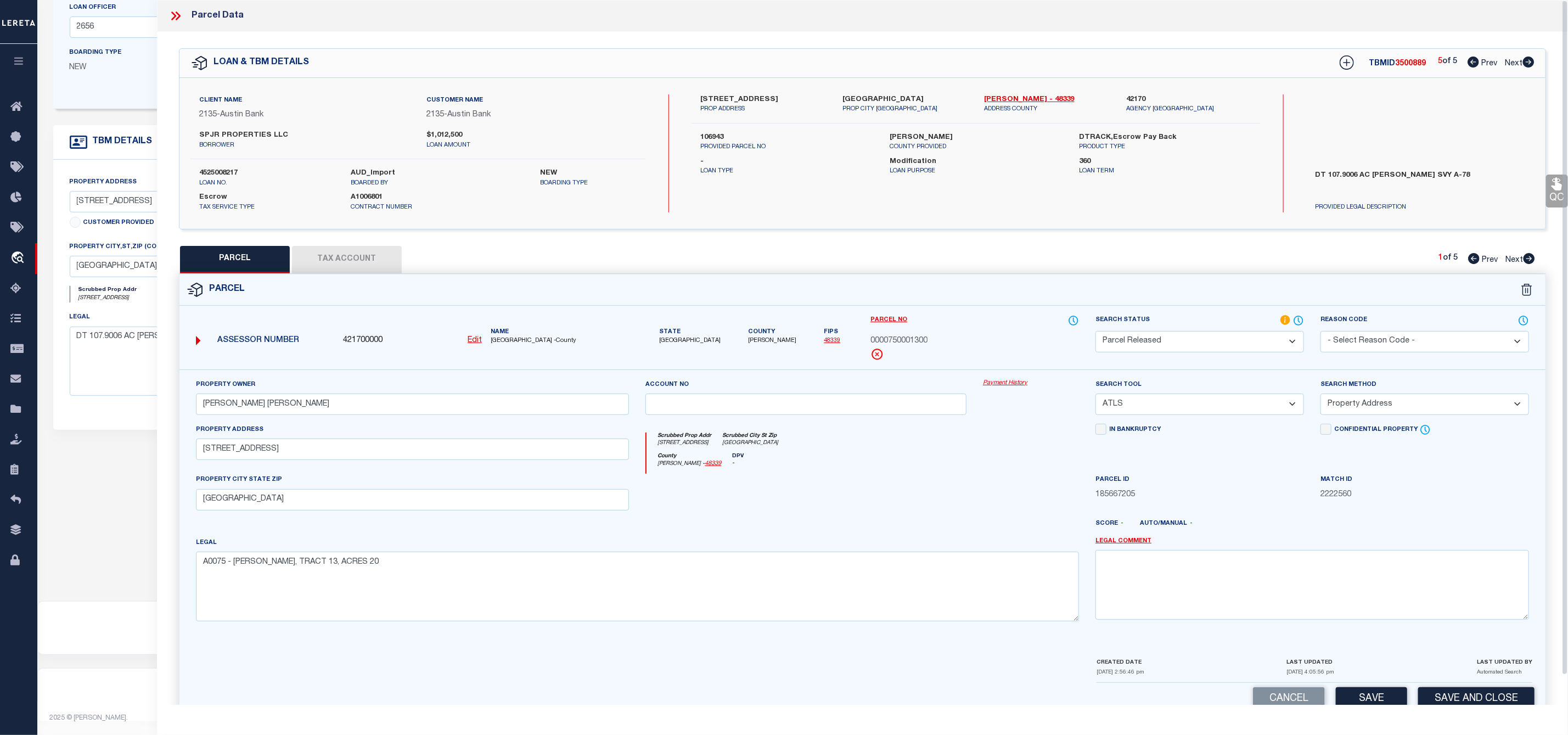
click at [1363, 337] on select "- Select Reason Code - 099 - Other (Provide additional detail) ACT - Agency Cha…" at bounding box center [1424, 341] width 209 height 21
click at [1214, 246] on div "QC QC QC" at bounding box center [863, 380] width 1411 height 697
click at [1206, 341] on select "Automated Search Bad Parcel Complete Duplicate Parcel High Dollar Reporting In …" at bounding box center [1200, 341] width 209 height 21
click at [1095, 332] on select "Automated Search Bad Parcel Complete Duplicate Parcel High Dollar Reporting In …" at bounding box center [1200, 341] width 209 height 21
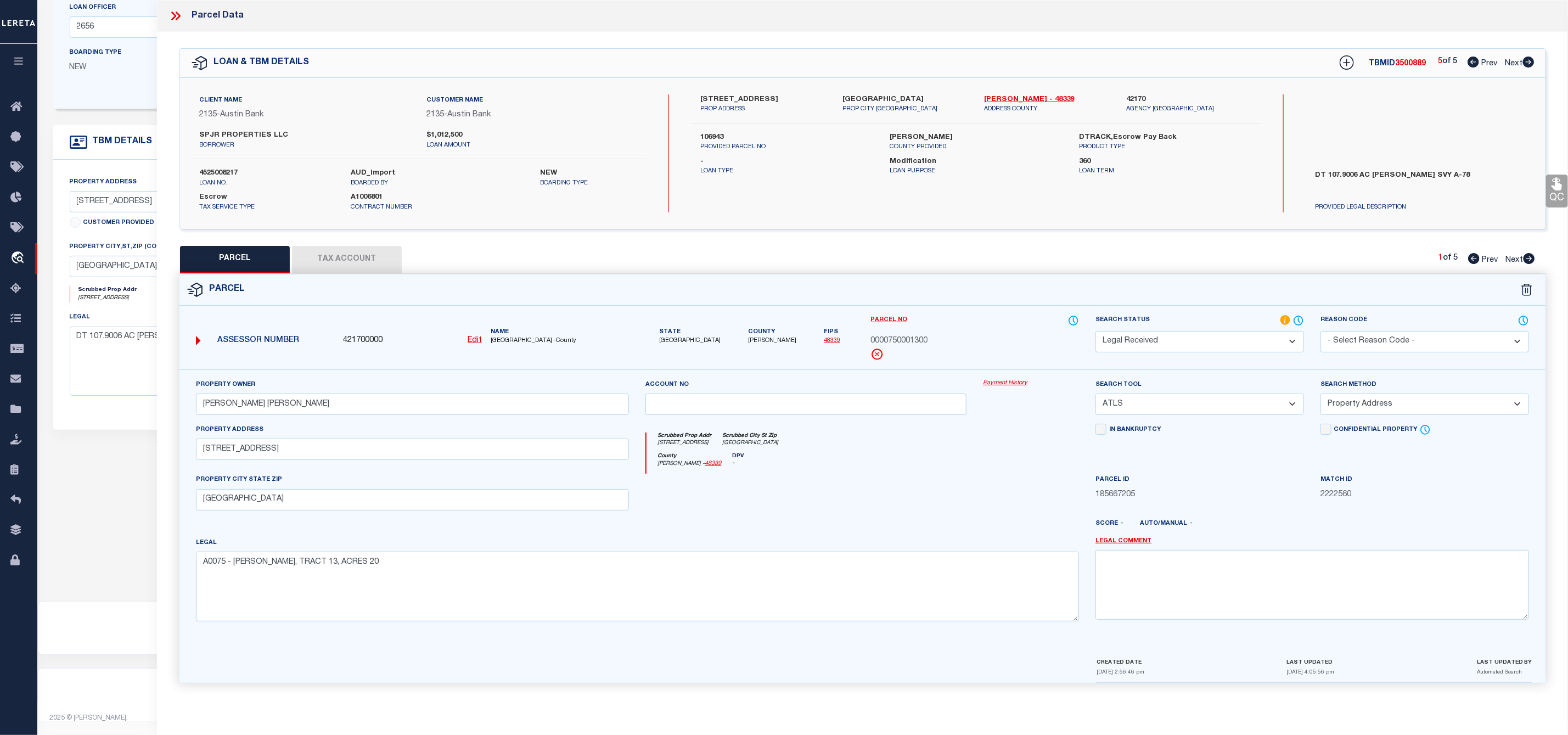
click at [1528, 258] on icon at bounding box center [1529, 259] width 11 height 11
click at [1126, 343] on select "Automated Search Bad Parcel Complete Duplicate Parcel High Dollar Reporting In …" at bounding box center [1200, 341] width 209 height 21
click at [1095, 332] on select "Automated Search Bad Parcel Complete Duplicate Parcel High Dollar Reporting In …" at bounding box center [1200, 341] width 209 height 21
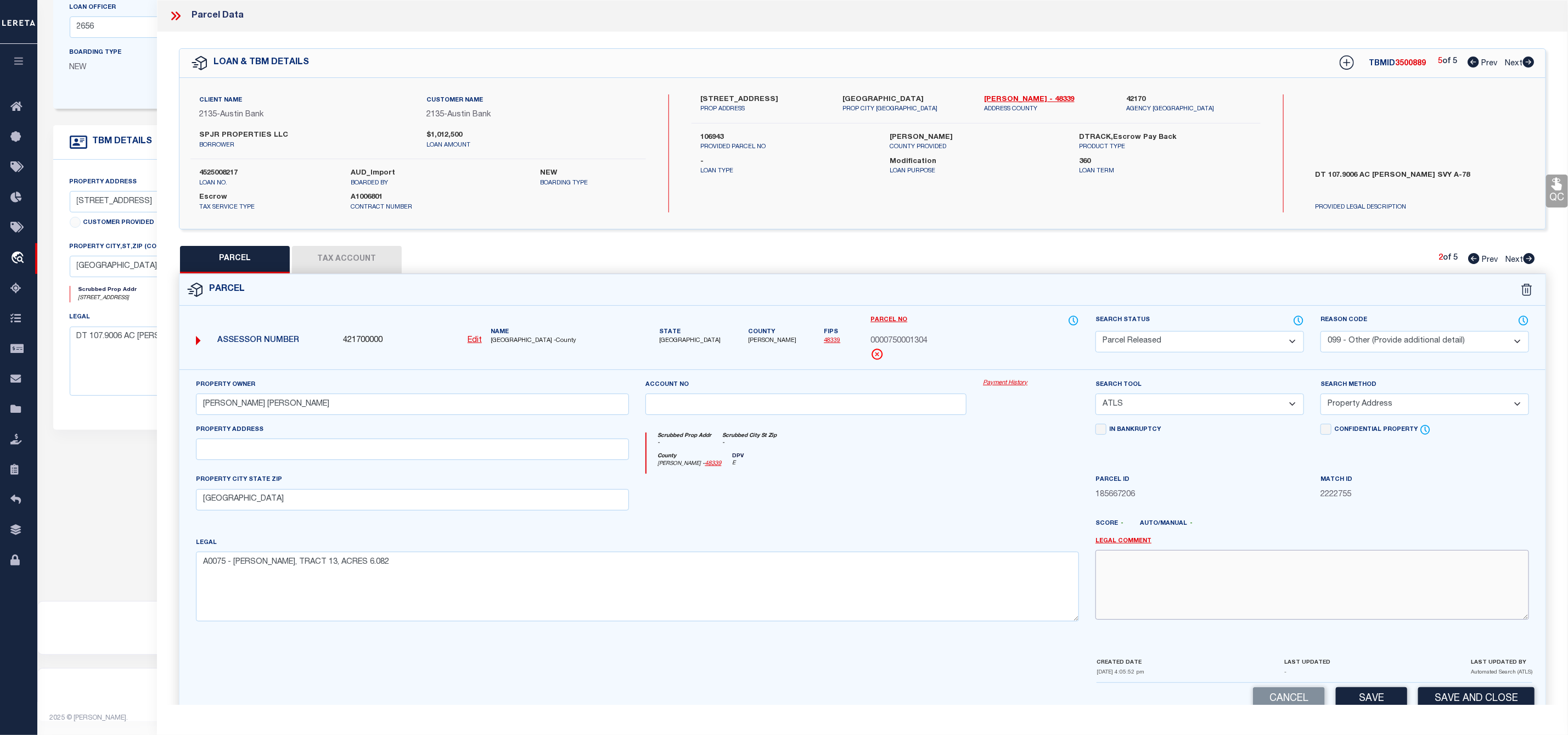
click at [1188, 586] on textarea at bounding box center [1312, 585] width 434 height 69
paste textarea "Parcel Not Needed"
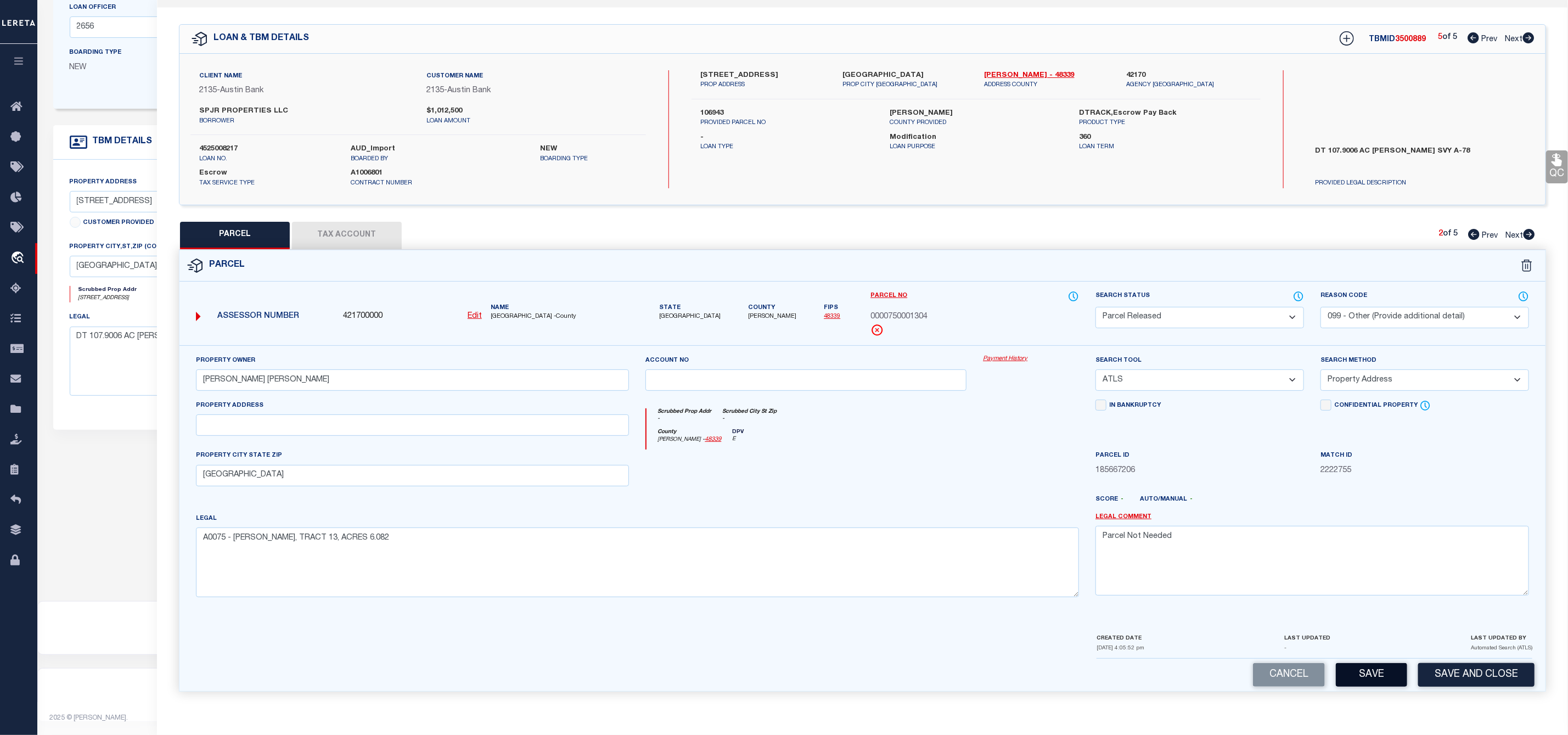
click at [1359, 674] on button "Save" at bounding box center [1371, 674] width 71 height 23
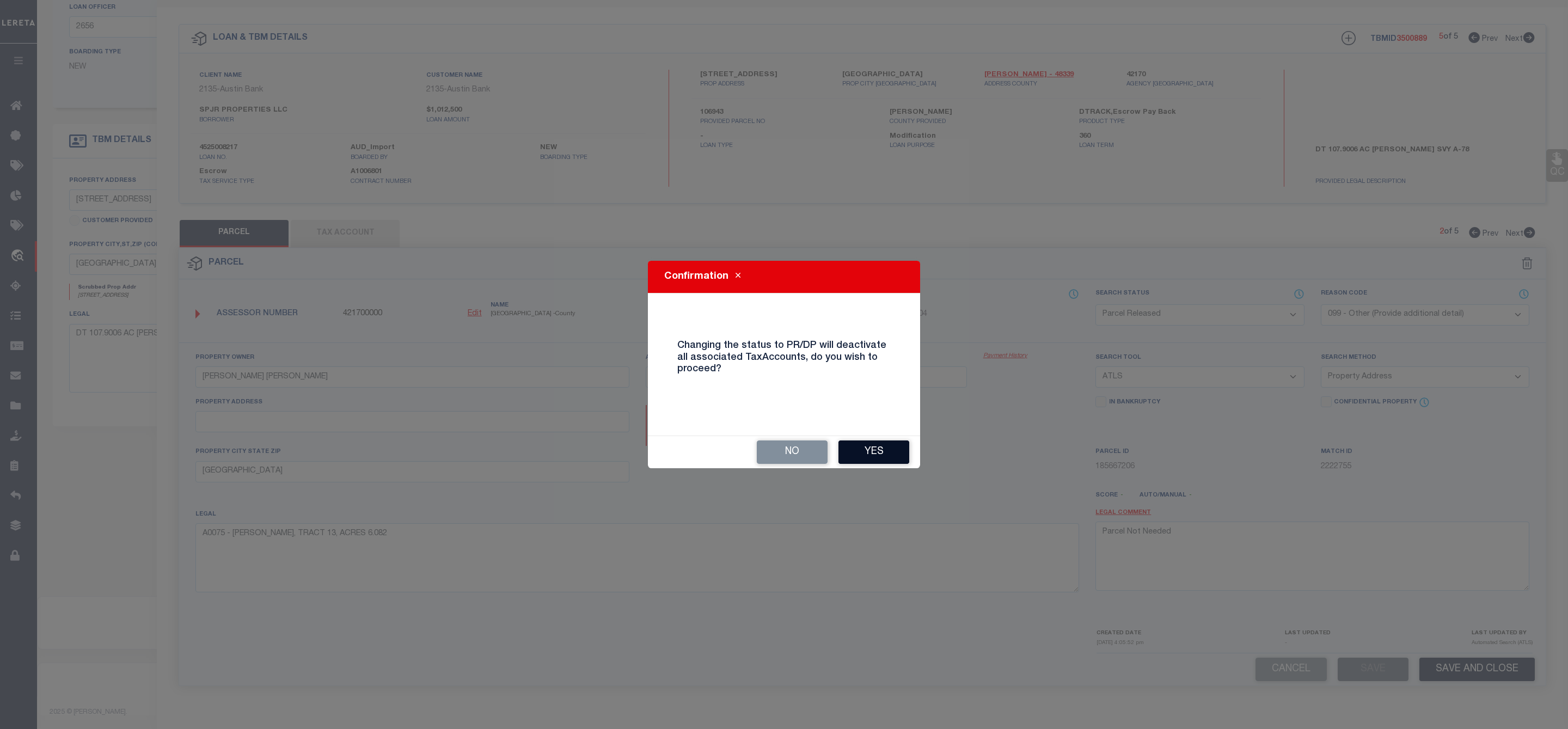
click at [884, 449] on button "Yes" at bounding box center [873, 452] width 71 height 23
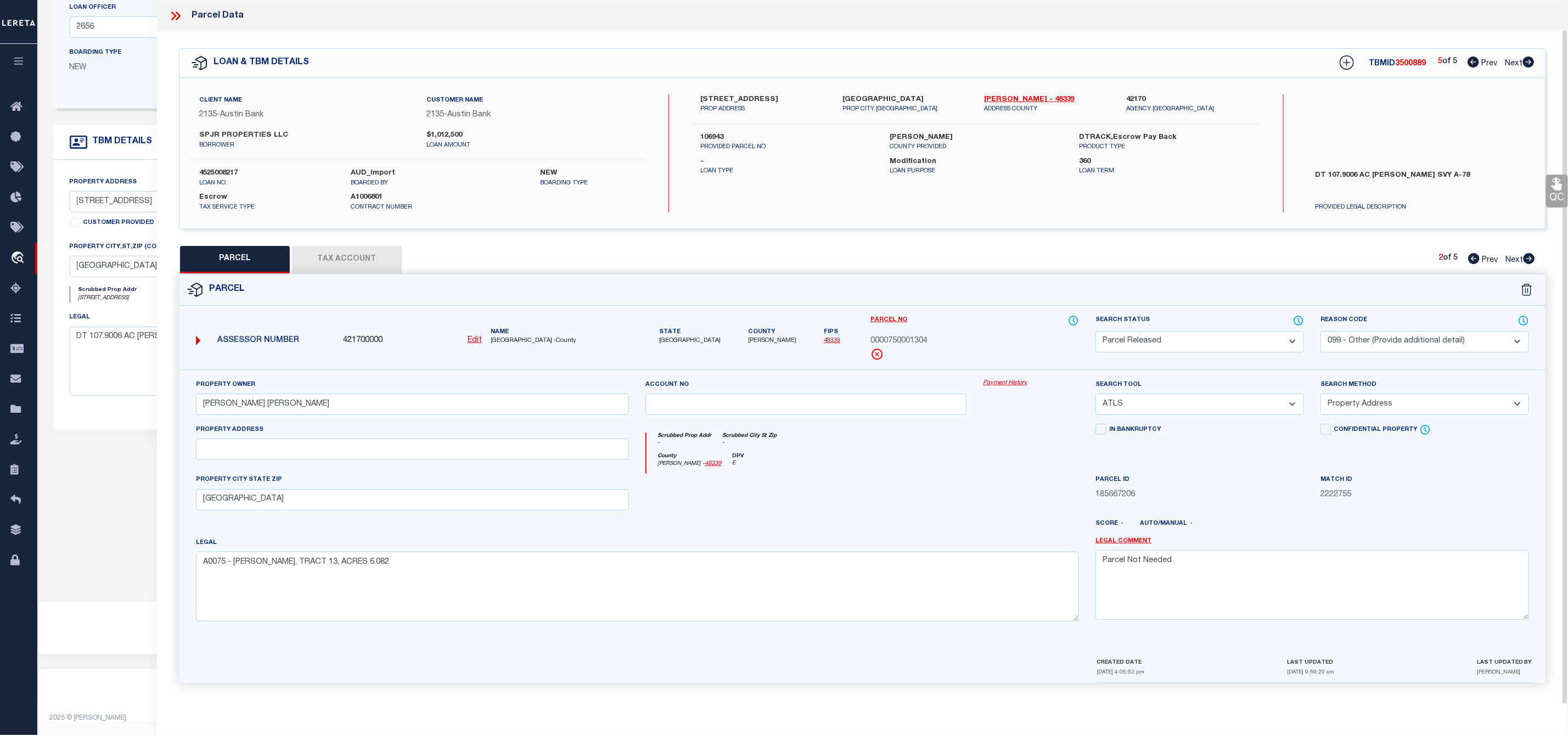
scroll to position [0, 0]
click at [1527, 254] on icon at bounding box center [1529, 259] width 12 height 11
click at [1189, 345] on select "Automated Search Bad Parcel Complete Duplicate Parcel High Dollar Reporting In …" at bounding box center [1200, 341] width 209 height 21
click at [1095, 332] on select "Automated Search Bad Parcel Complete Duplicate Parcel High Dollar Reporting In …" at bounding box center [1200, 341] width 209 height 21
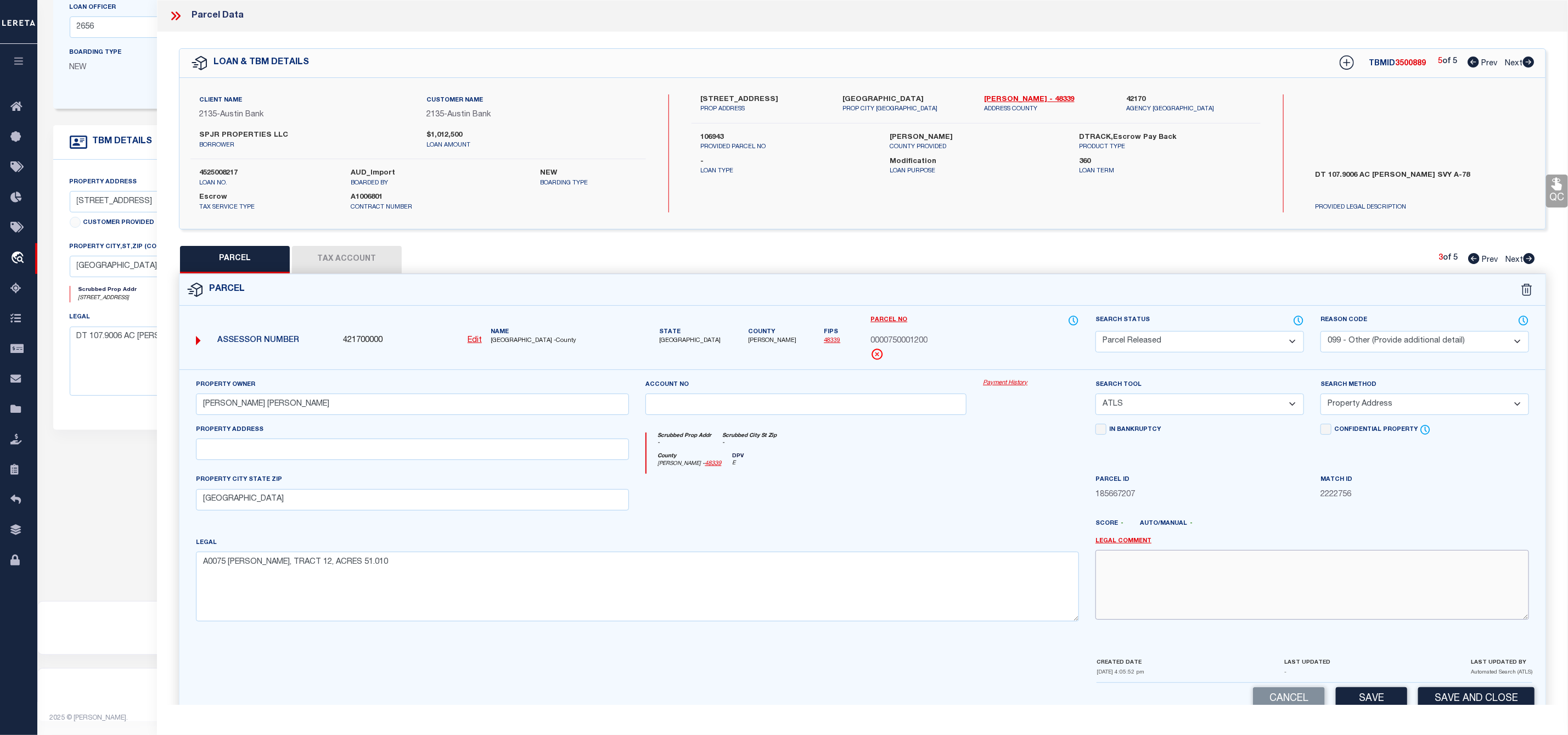
click at [1176, 582] on textarea at bounding box center [1312, 585] width 434 height 69
paste textarea "Parcel Not Needed"
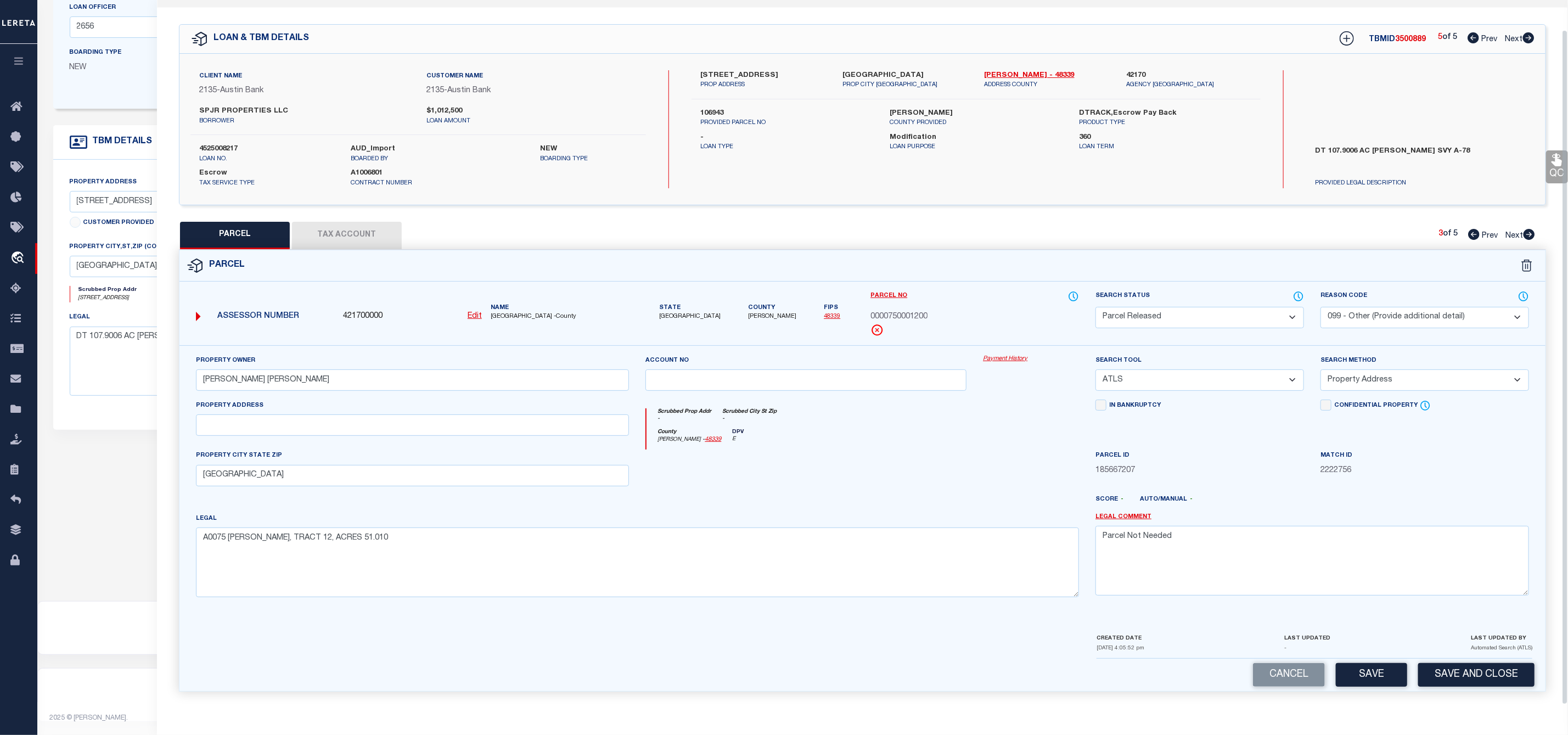
click at [1380, 688] on div "Cancel Save Save and Close" at bounding box center [863, 675] width 1366 height 32
click at [1379, 673] on button "Save" at bounding box center [1371, 674] width 71 height 23
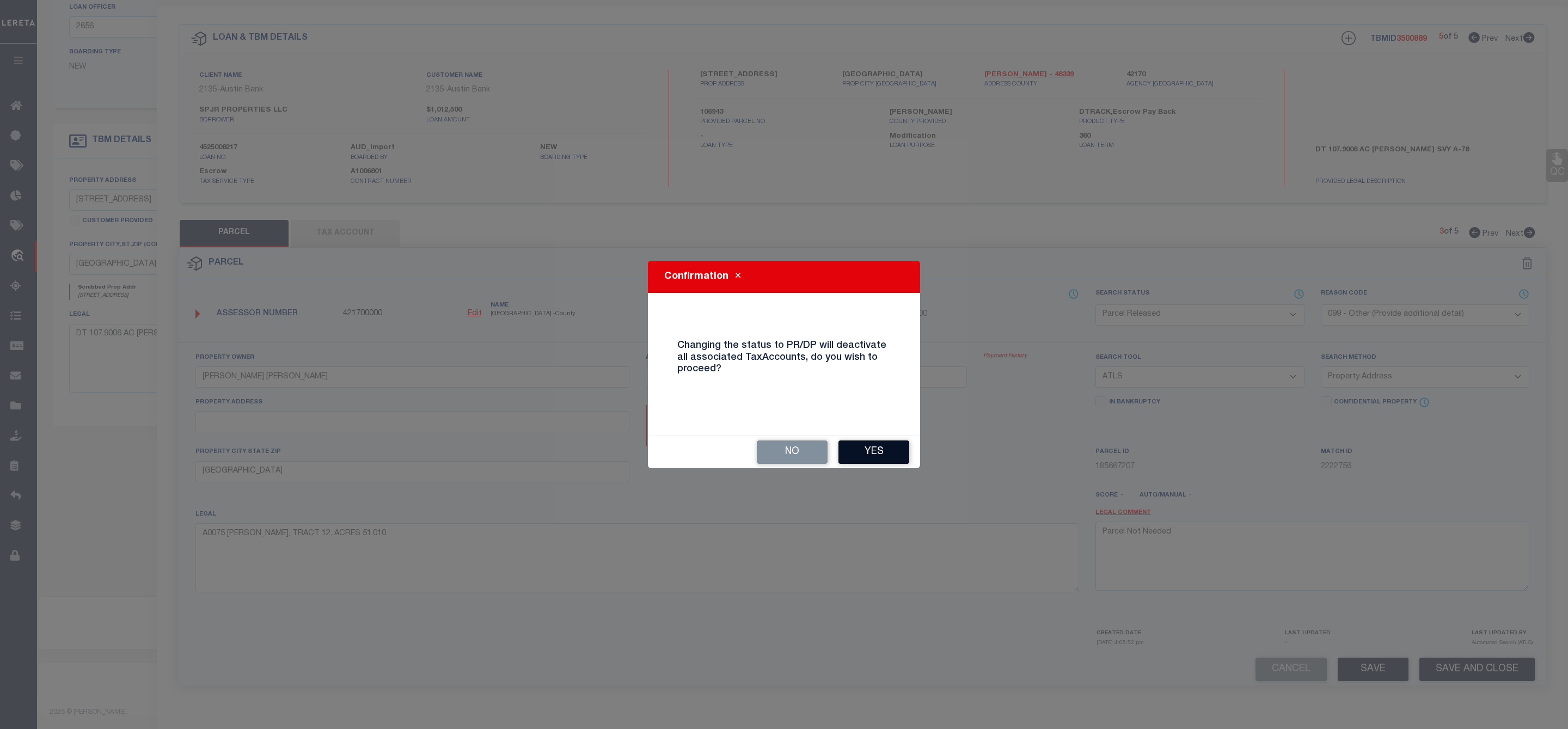
click at [877, 449] on button "Yes" at bounding box center [873, 452] width 71 height 23
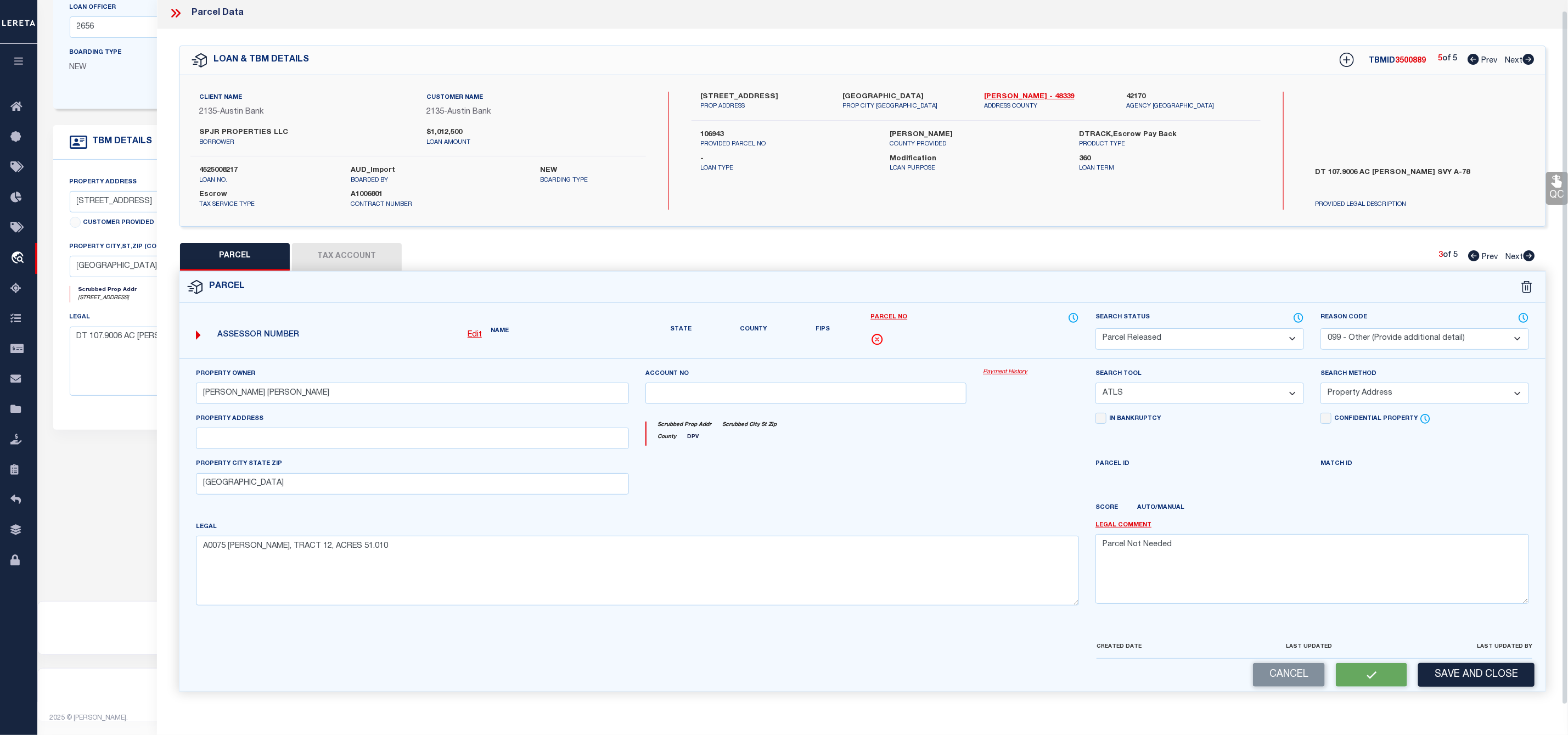
scroll to position [0, 0]
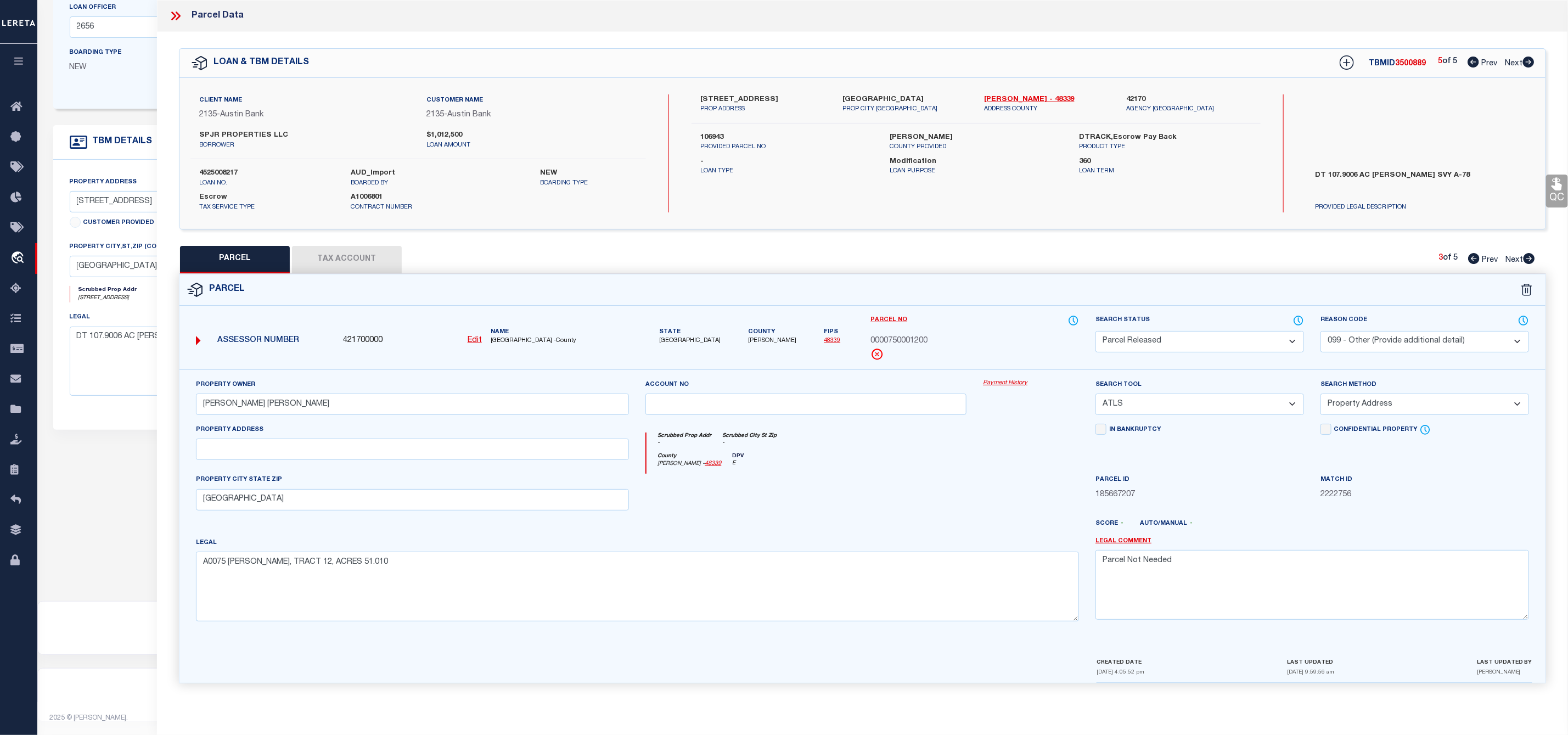
click at [1528, 262] on icon at bounding box center [1529, 259] width 11 height 11
click at [1183, 337] on select "Automated Search Bad Parcel Complete Duplicate Parcel High Dollar Reporting In …" at bounding box center [1200, 341] width 209 height 21
click at [1095, 332] on select "Automated Search Bad Parcel Complete Duplicate Parcel High Dollar Reporting In …" at bounding box center [1200, 341] width 209 height 21
click at [1174, 572] on textarea at bounding box center [1312, 585] width 434 height 69
paste textarea "Parcel Not Needed"
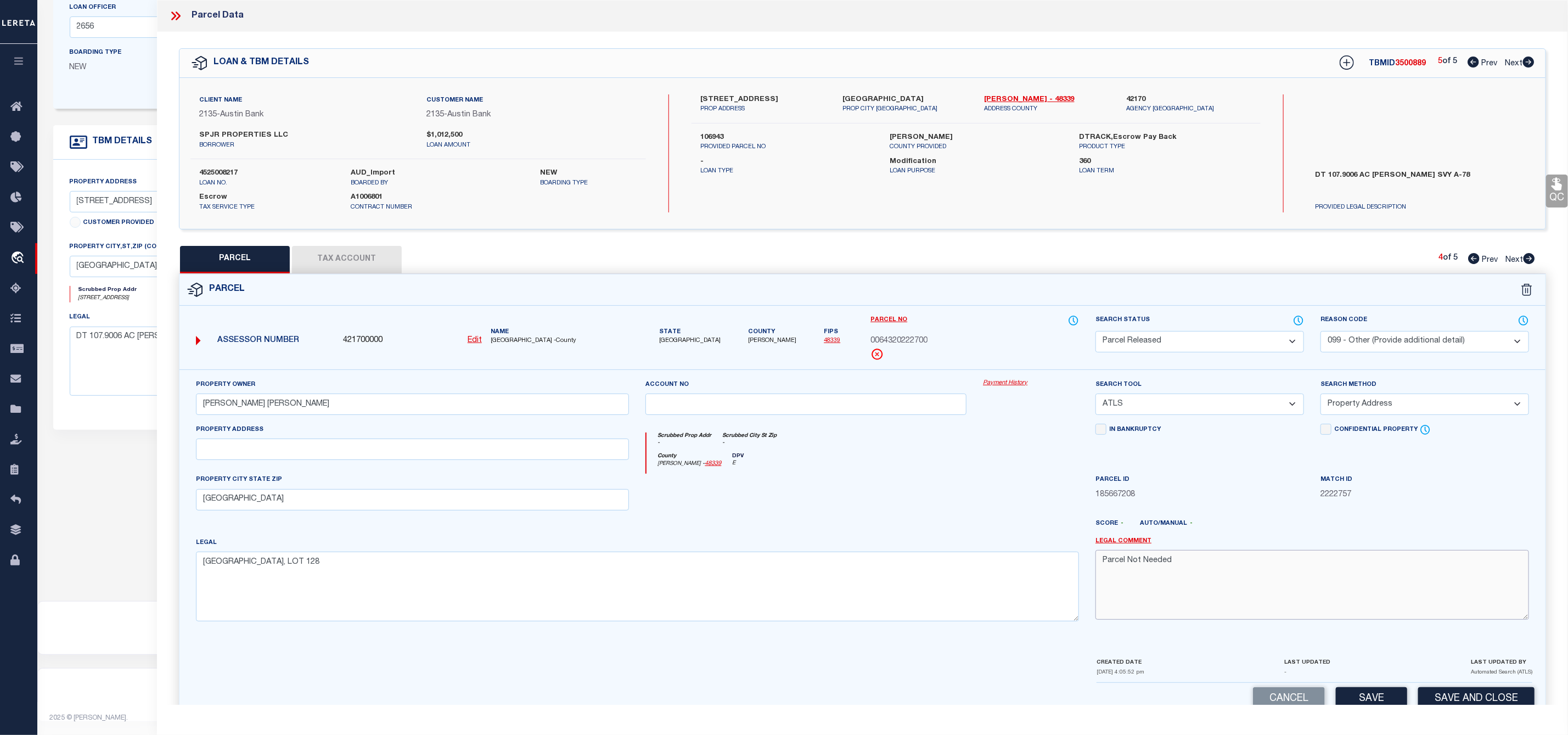
scroll to position [32, 0]
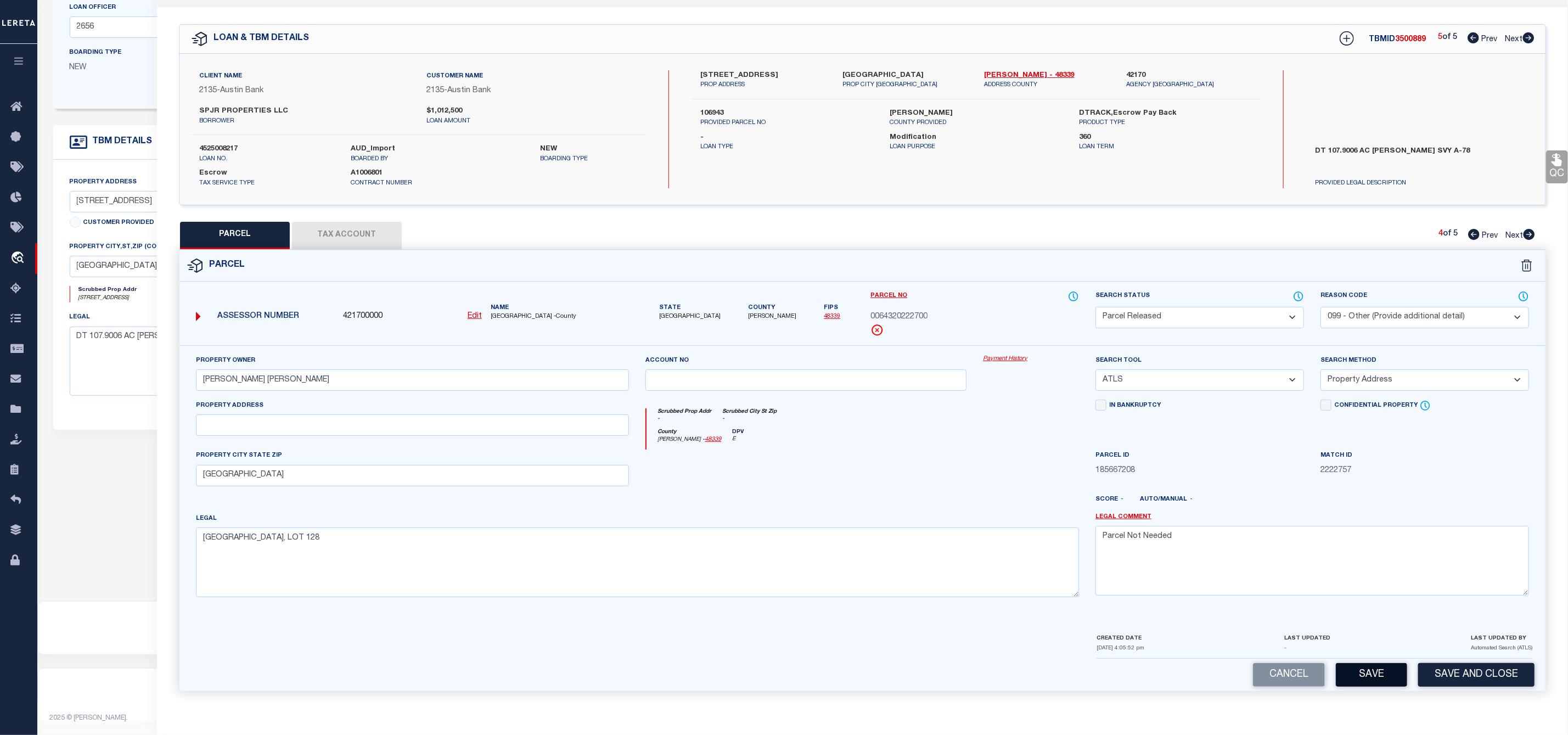
click at [1379, 682] on button "Save" at bounding box center [1371, 674] width 71 height 23
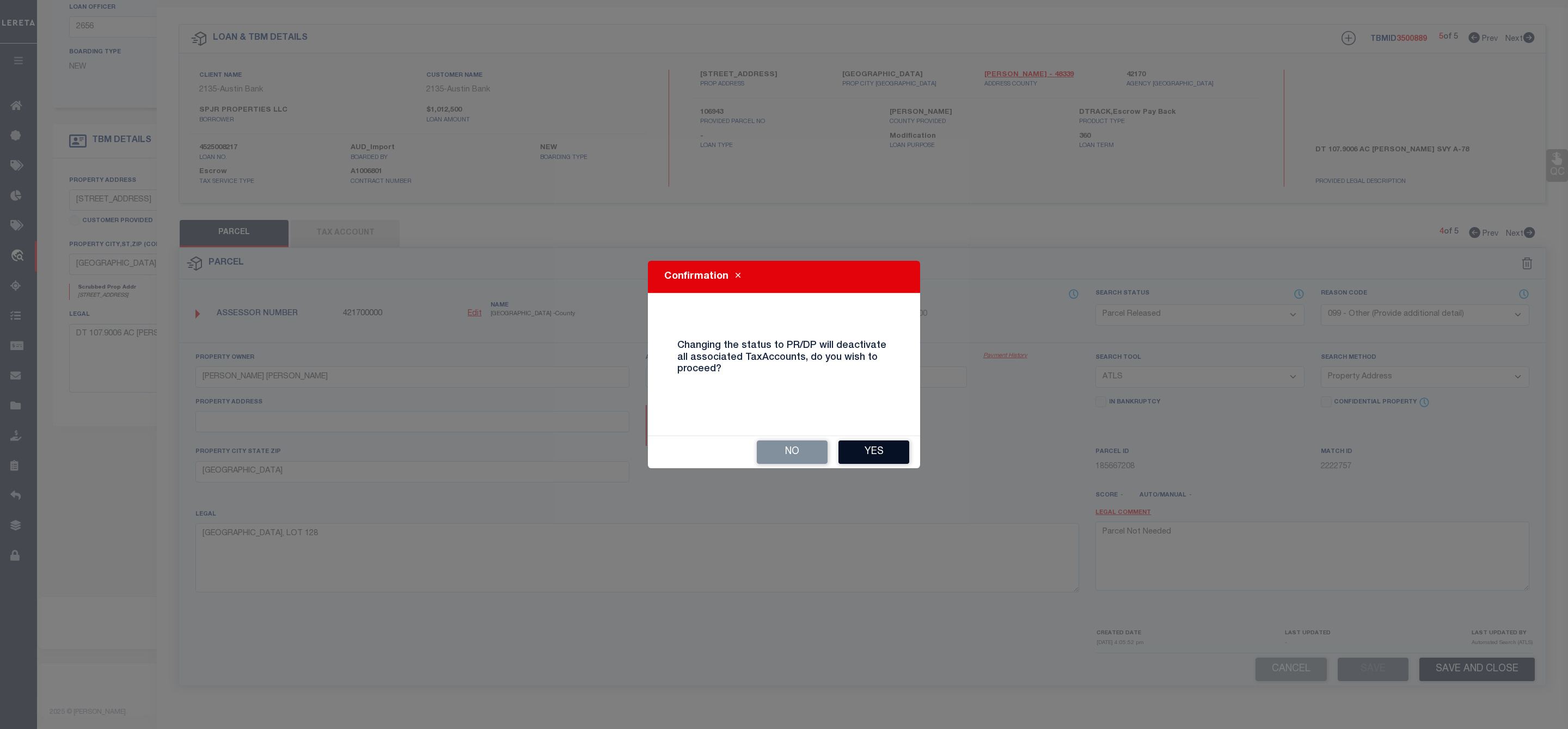
click at [867, 451] on button "Yes" at bounding box center [873, 452] width 71 height 23
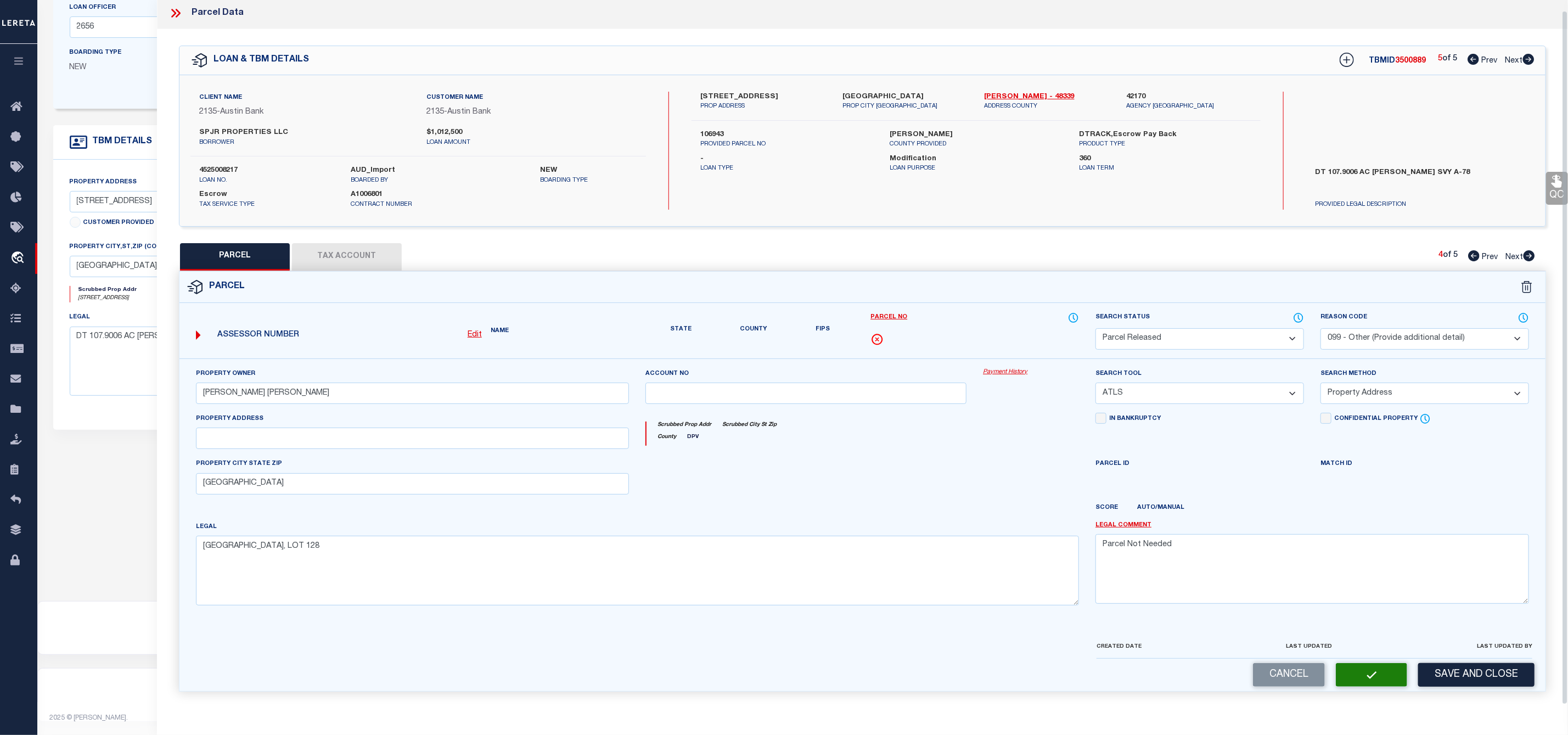
scroll to position [0, 0]
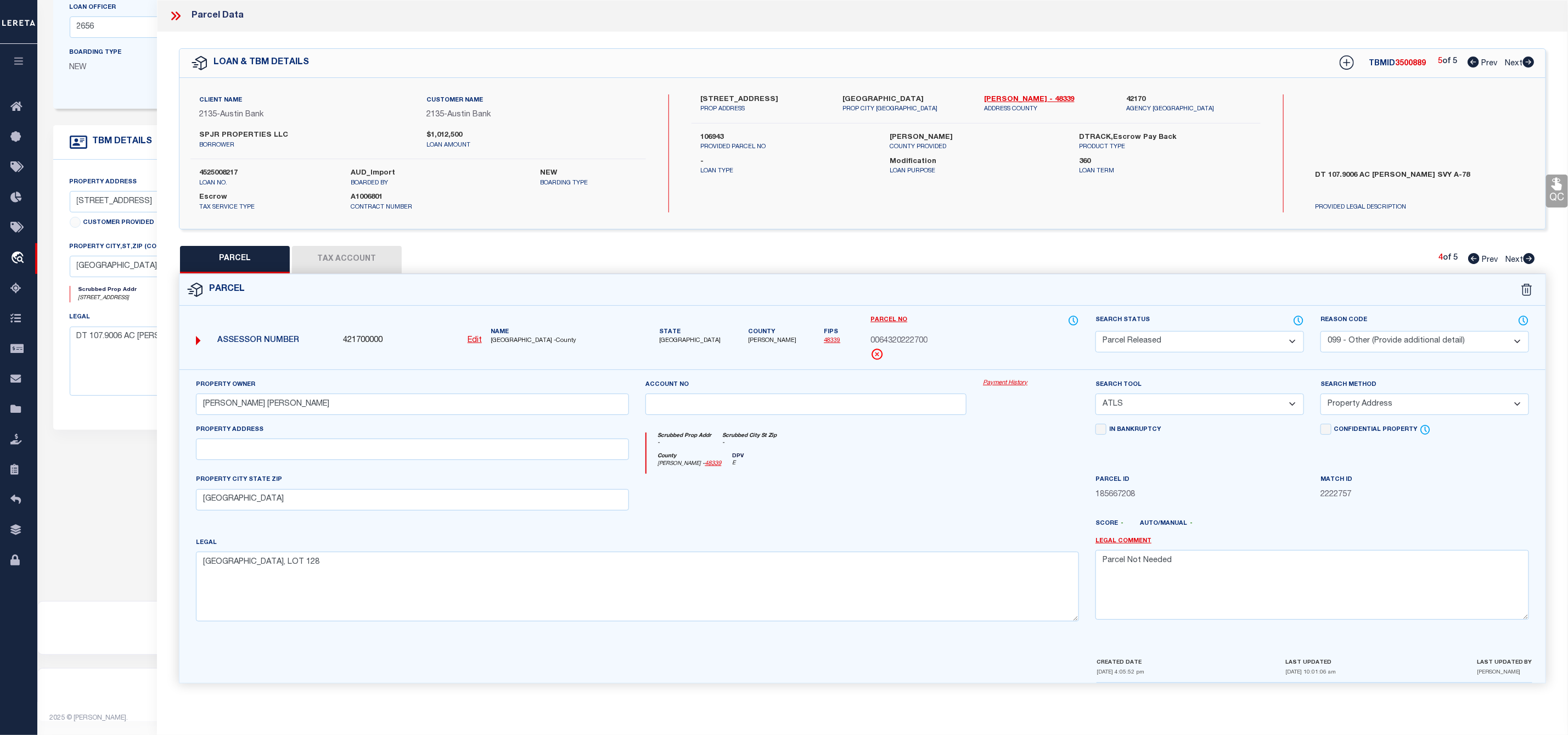
click at [1532, 225] on div "Client Name 2135 - Austin Bank Customer Name 2135 - Austin Bank SPJR PROPERTIES…" at bounding box center [863, 153] width 1366 height 151
click at [1527, 257] on icon at bounding box center [1529, 259] width 11 height 11
click at [1155, 343] on select "Automated Search Bad Parcel Complete Duplicate Parcel High Dollar Reporting In …" at bounding box center [1200, 341] width 209 height 21
click at [1095, 332] on select "Automated Search Bad Parcel Complete Duplicate Parcel High Dollar Reporting In …" at bounding box center [1200, 341] width 209 height 21
click at [1147, 583] on textarea at bounding box center [1312, 585] width 434 height 69
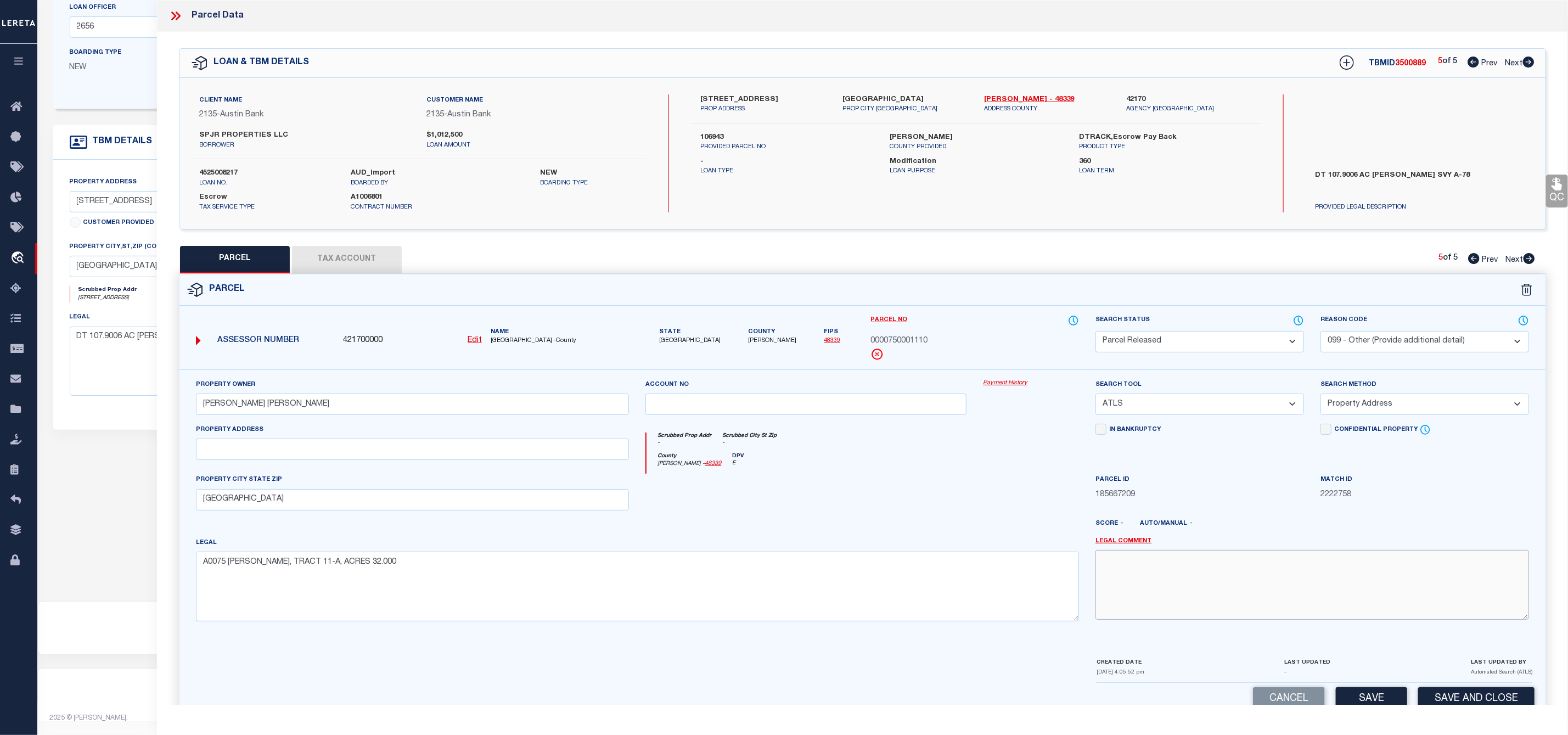
paste textarea "Parcel Not Needed"
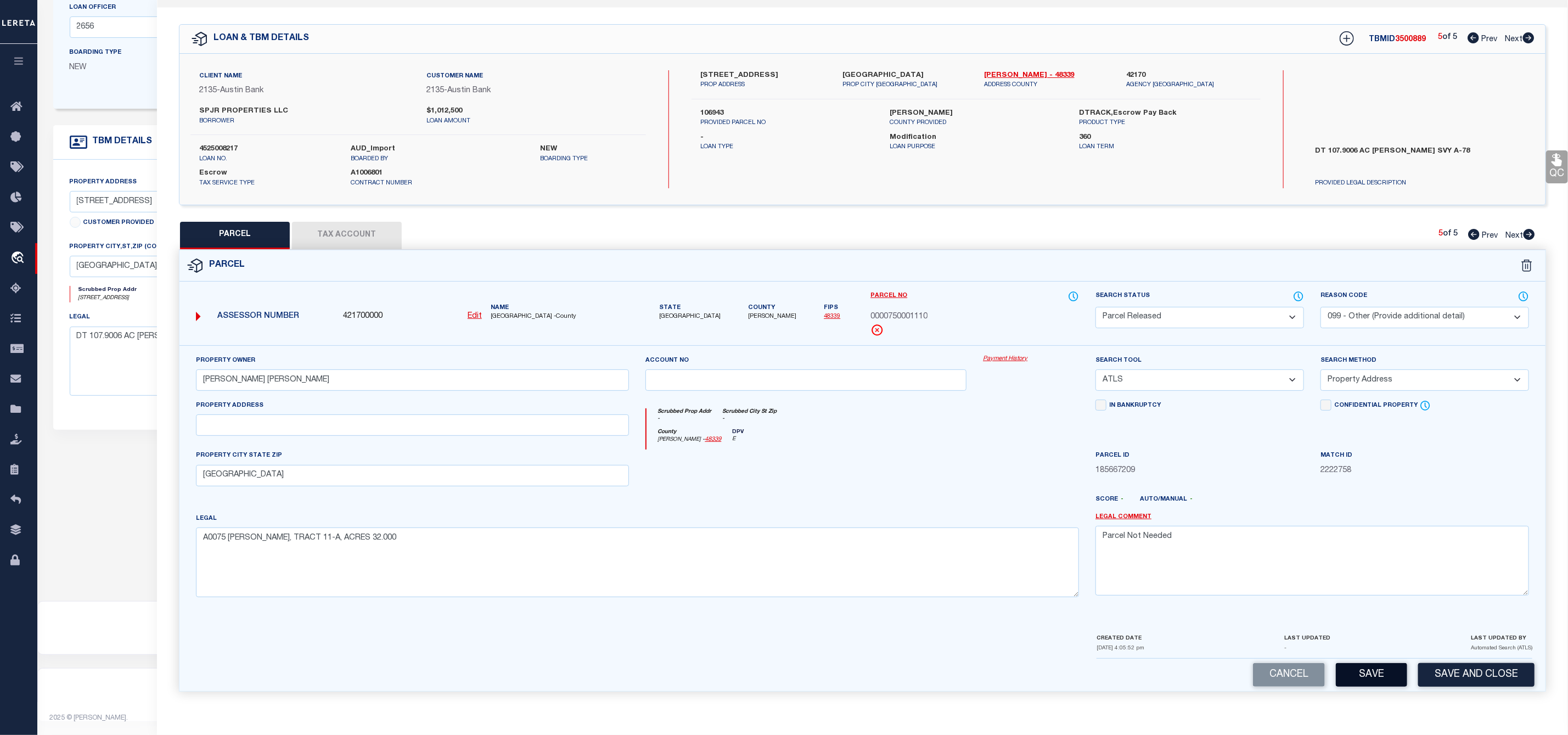
click at [1382, 672] on button "Save" at bounding box center [1371, 674] width 71 height 23
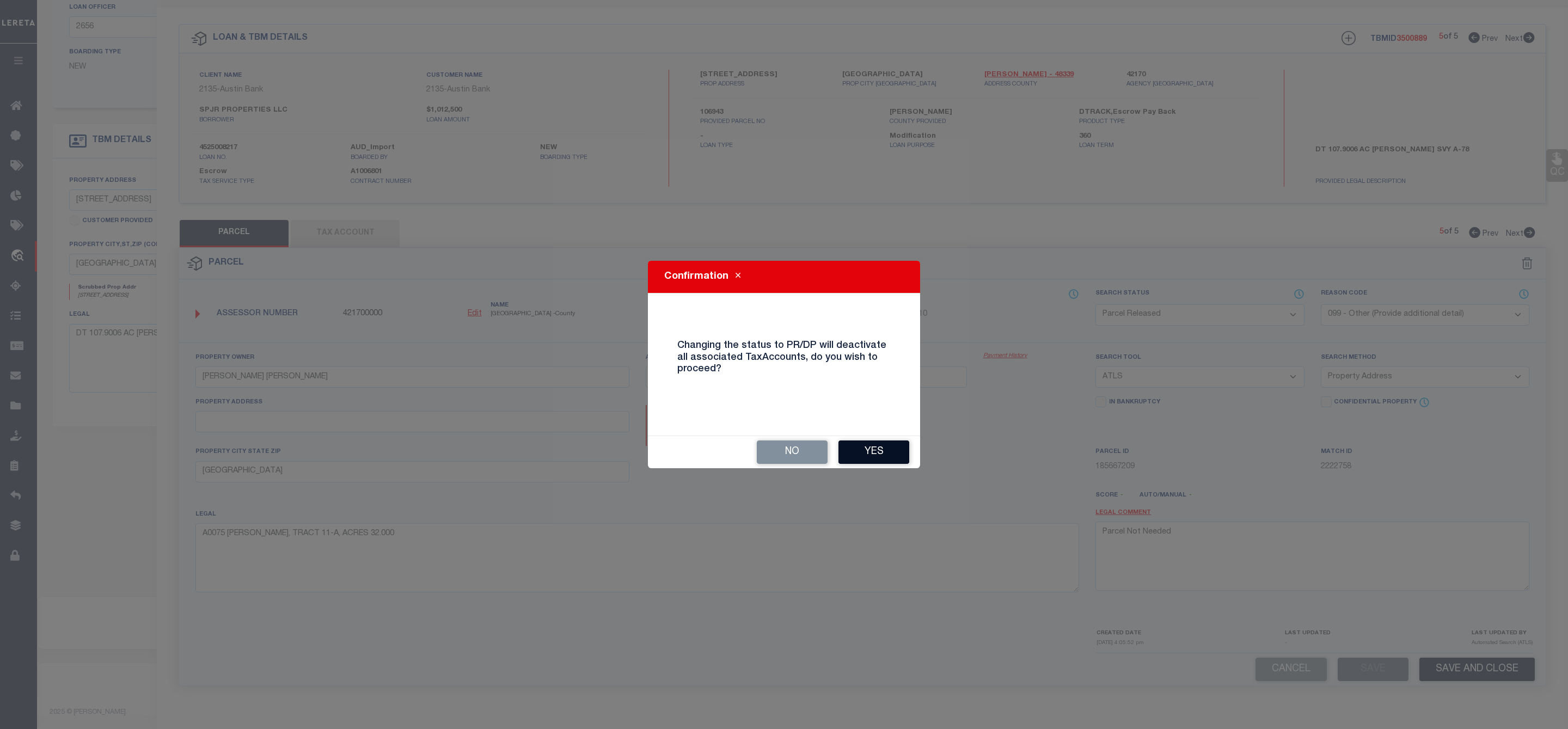
click at [889, 452] on button "Yes" at bounding box center [873, 452] width 71 height 23
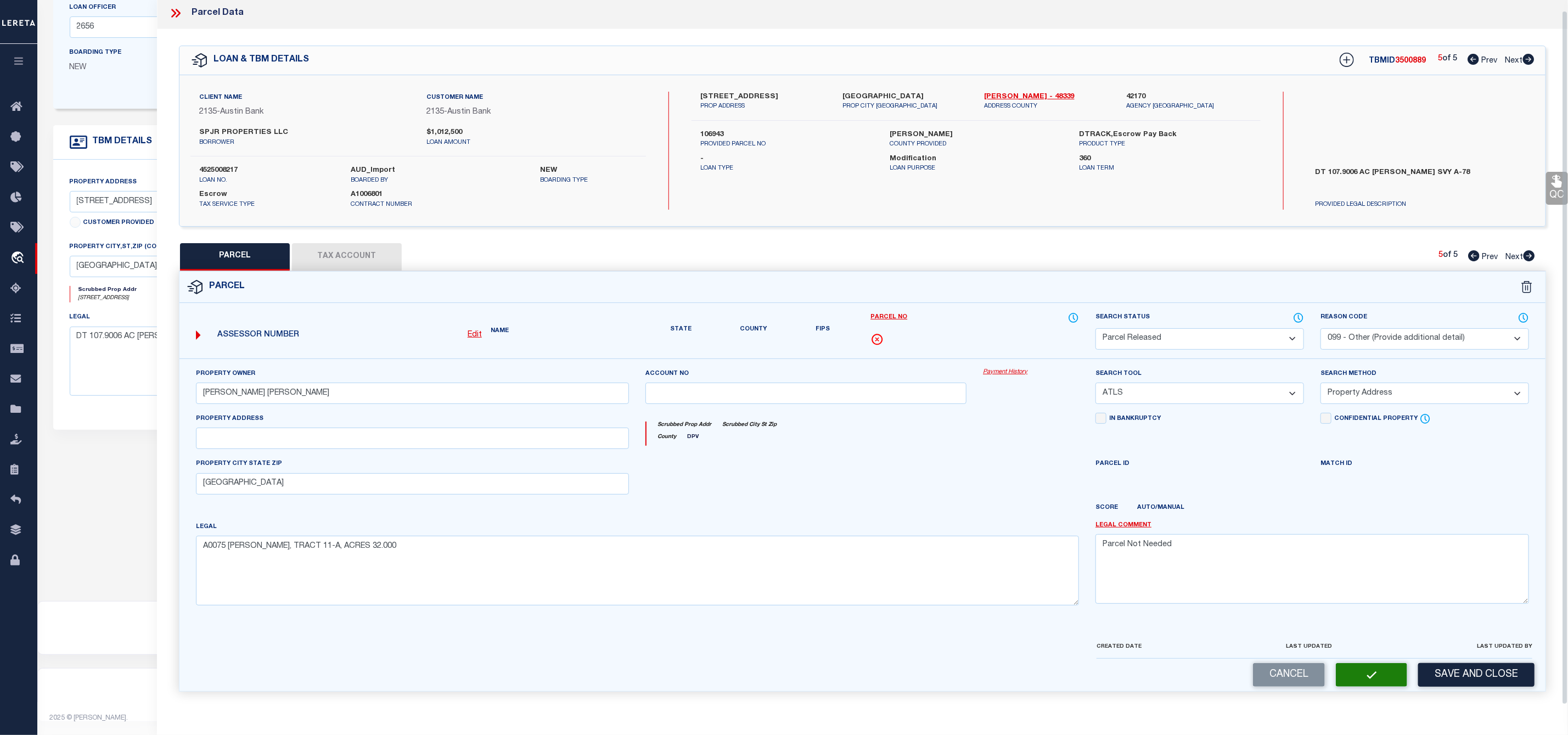
scroll to position [0, 0]
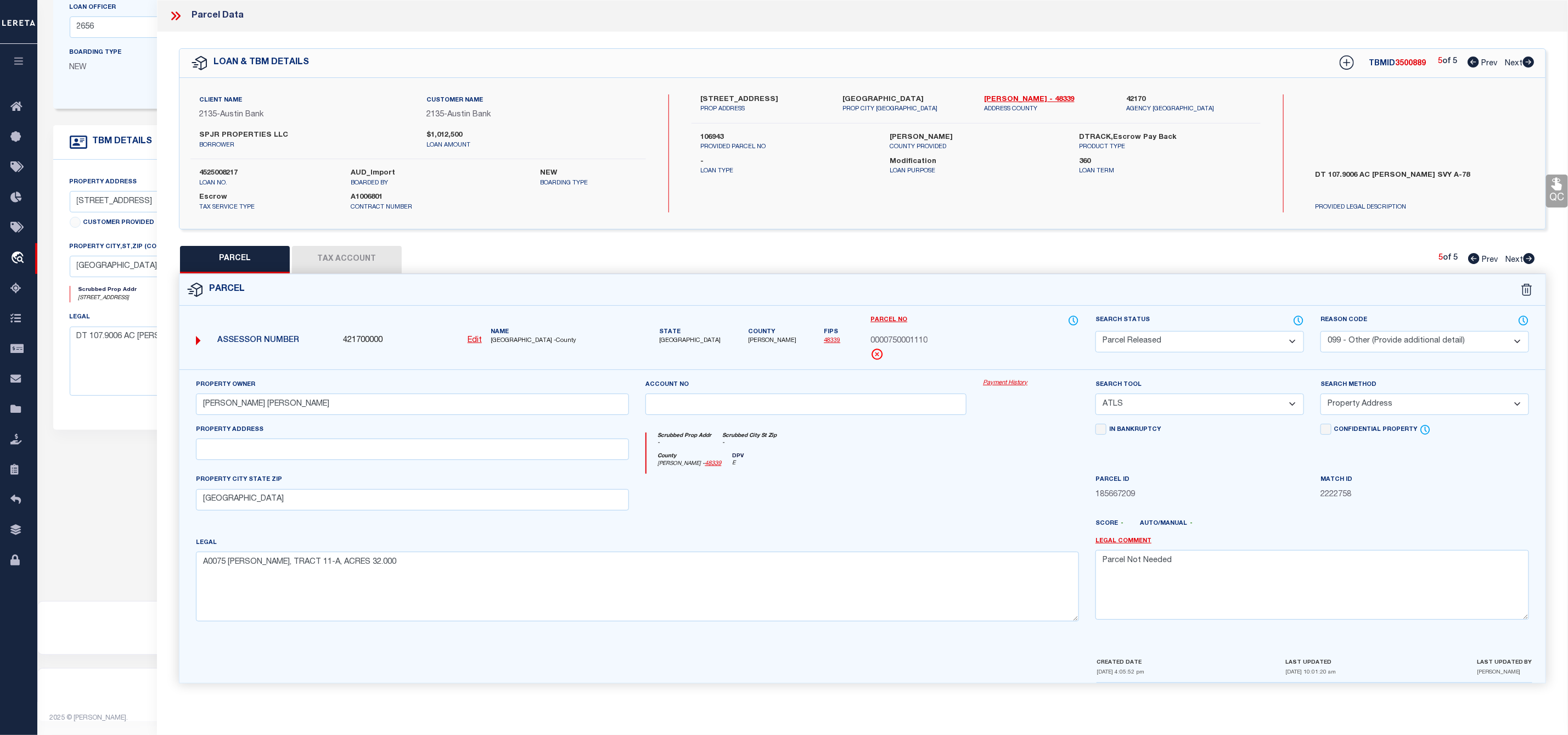
click at [180, 15] on icon at bounding box center [178, 16] width 5 height 9
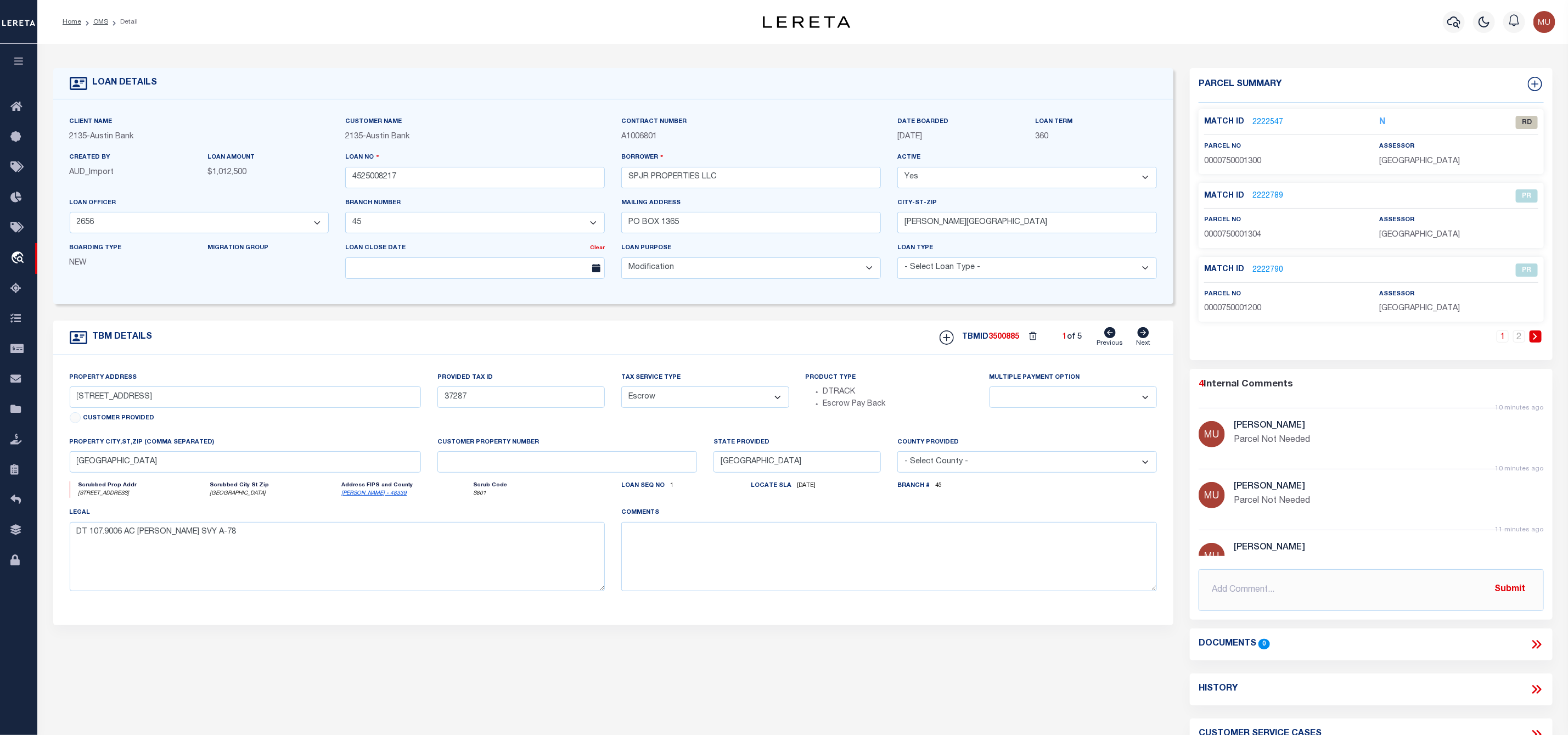
click at [1271, 121] on link "2222547" at bounding box center [1267, 122] width 31 height 11
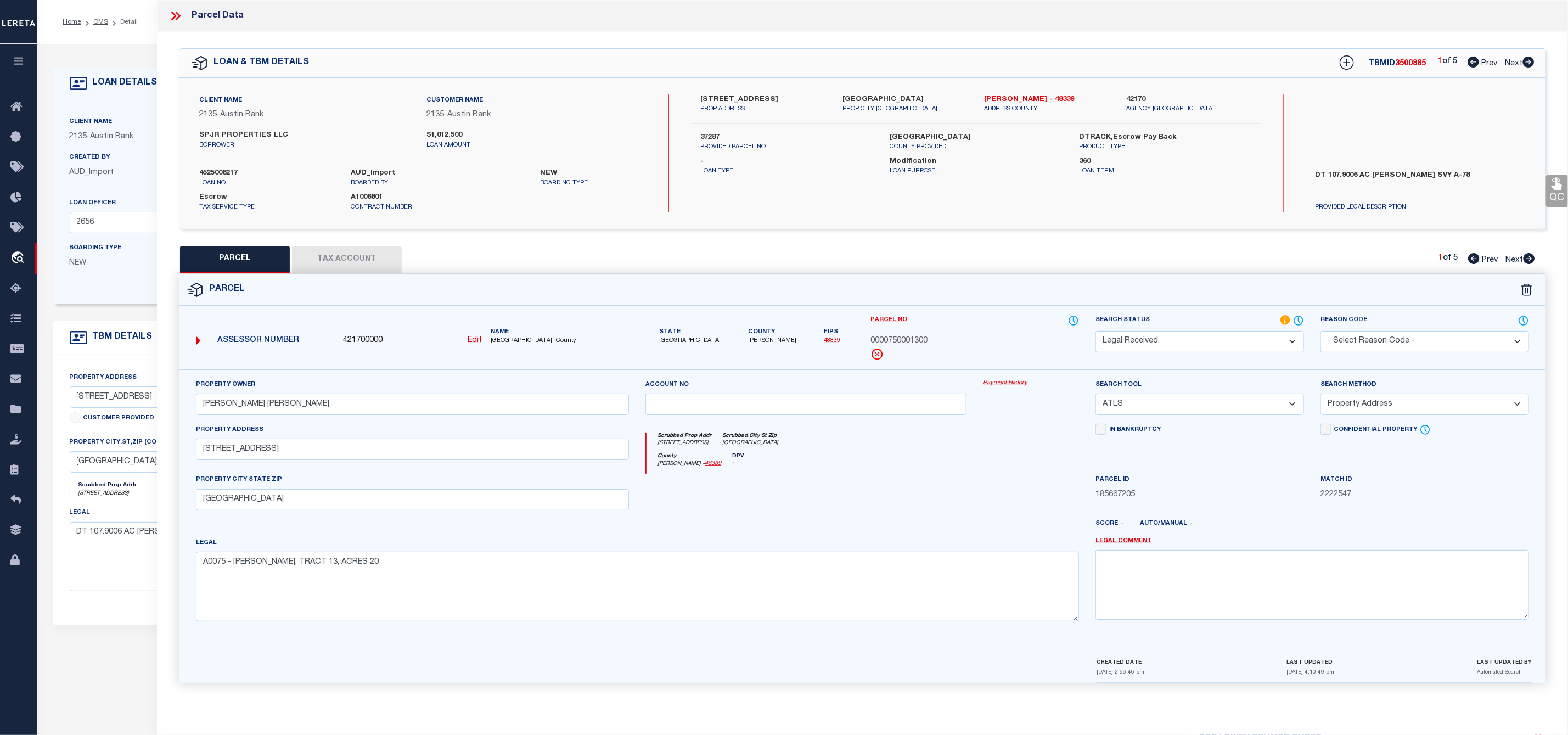
click at [1210, 345] on select "Automated Search Bad Parcel Complete Duplicate Parcel High Dollar Reporting In …" at bounding box center [1200, 341] width 209 height 21
click at [1095, 332] on select "Automated Search Bad Parcel Complete Duplicate Parcel High Dollar Reporting In …" at bounding box center [1200, 341] width 209 height 21
click at [1380, 339] on select "- Select Reason Code - 099 - Other (Provide additional detail) ACT - Agency Cha…" at bounding box center [1424, 341] width 209 height 21
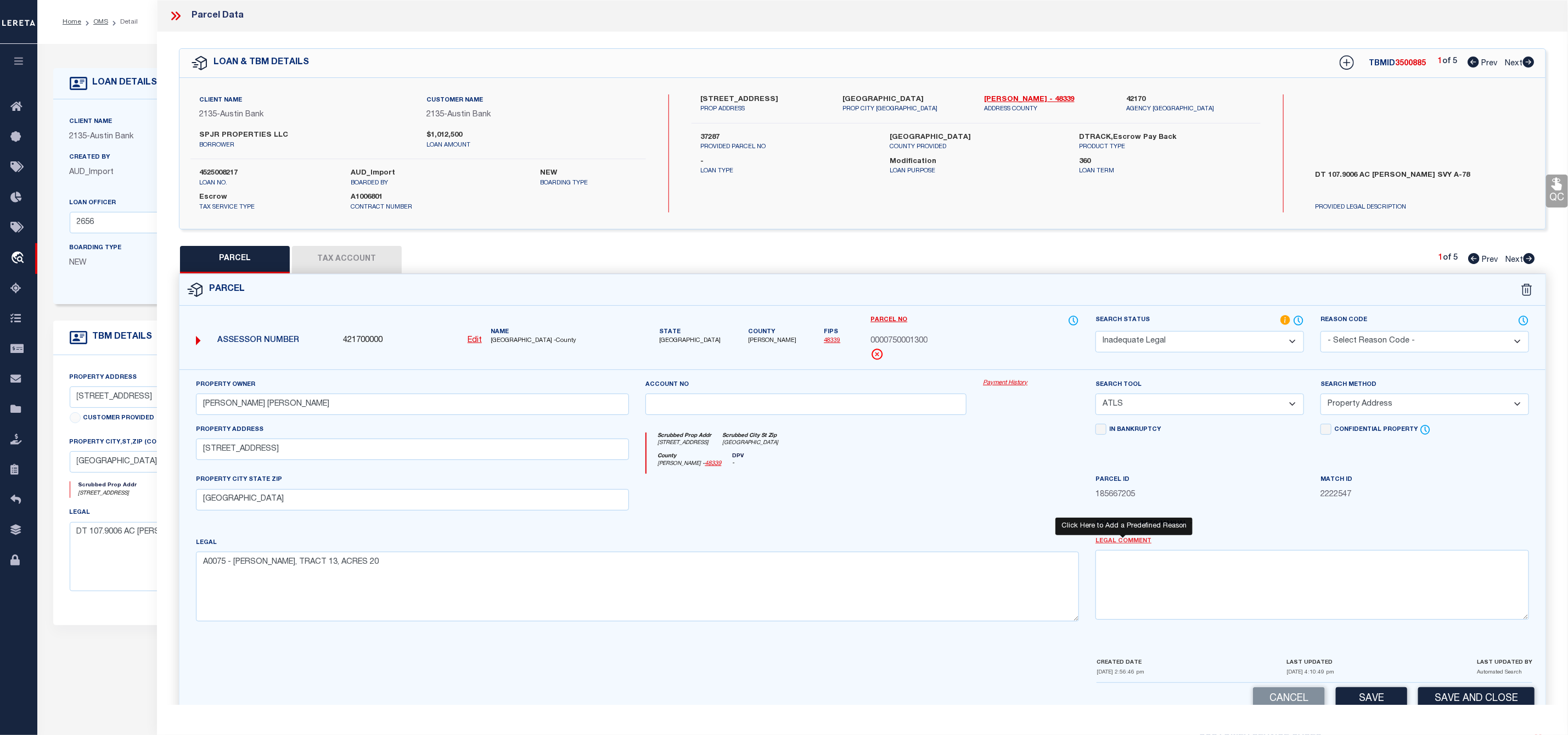
click at [1130, 545] on link "Legal Comment" at bounding box center [1123, 541] width 56 height 9
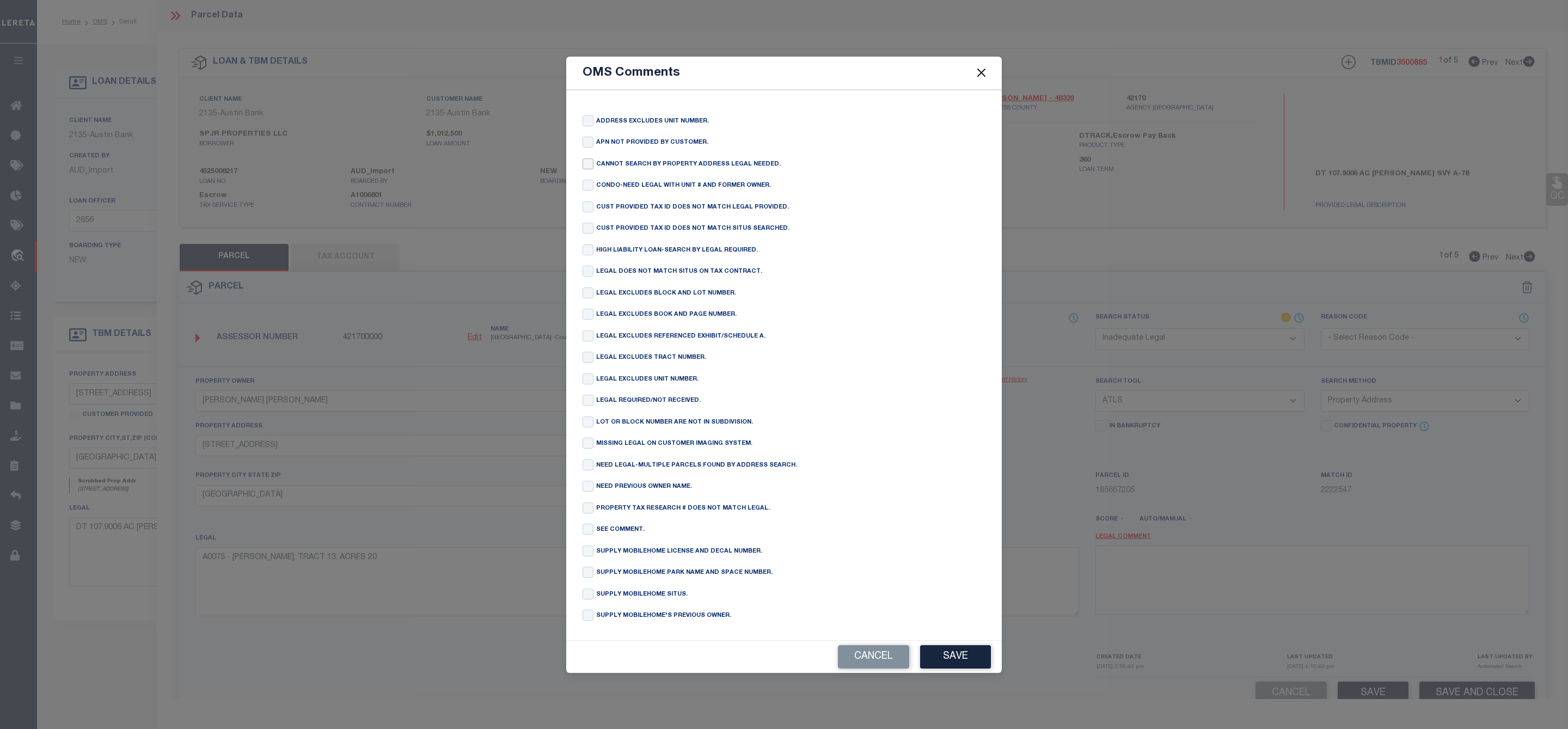
click at [592, 159] on input "checkbox" at bounding box center [588, 164] width 11 height 11
click at [951, 666] on button "Save" at bounding box center [955, 657] width 71 height 23
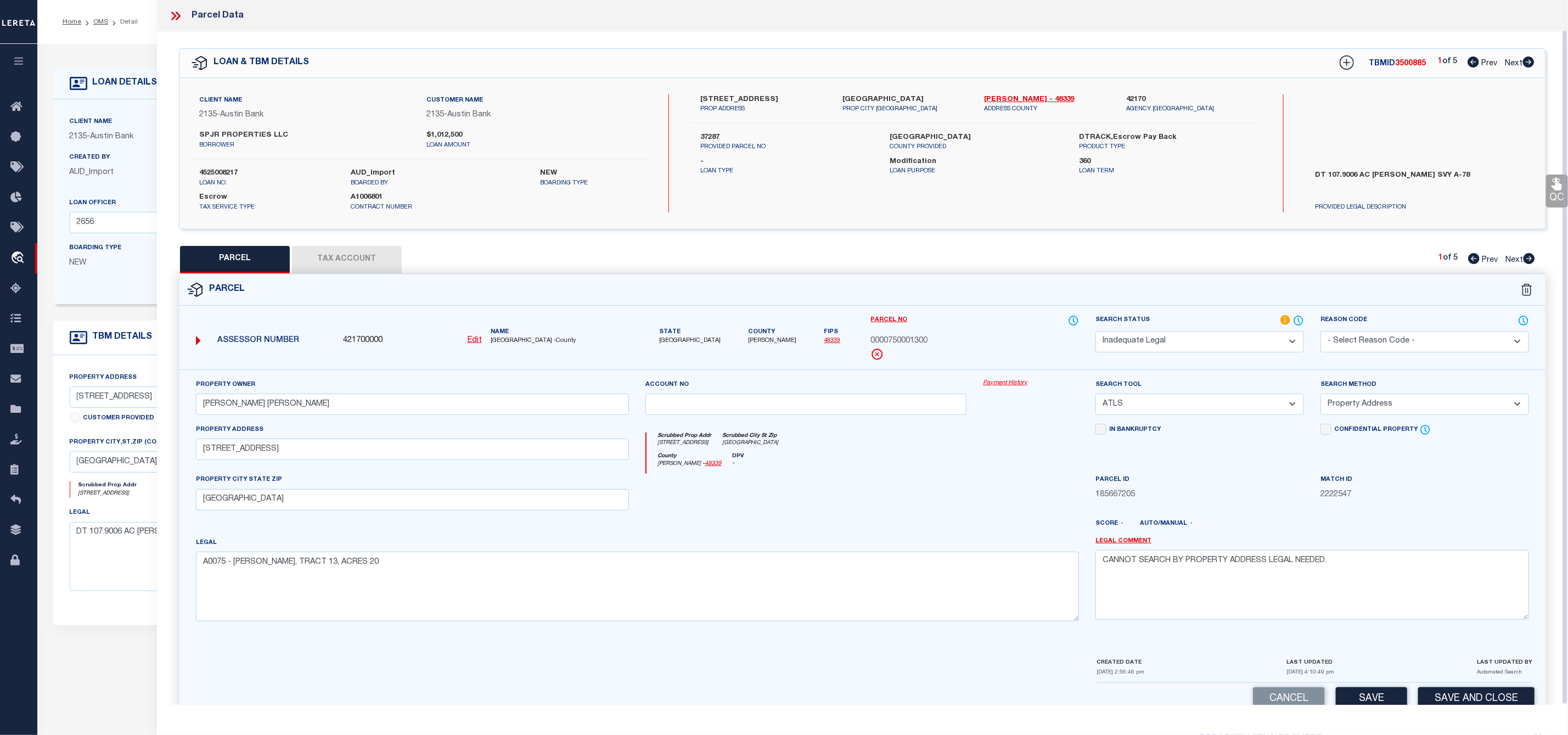
scroll to position [32, 0]
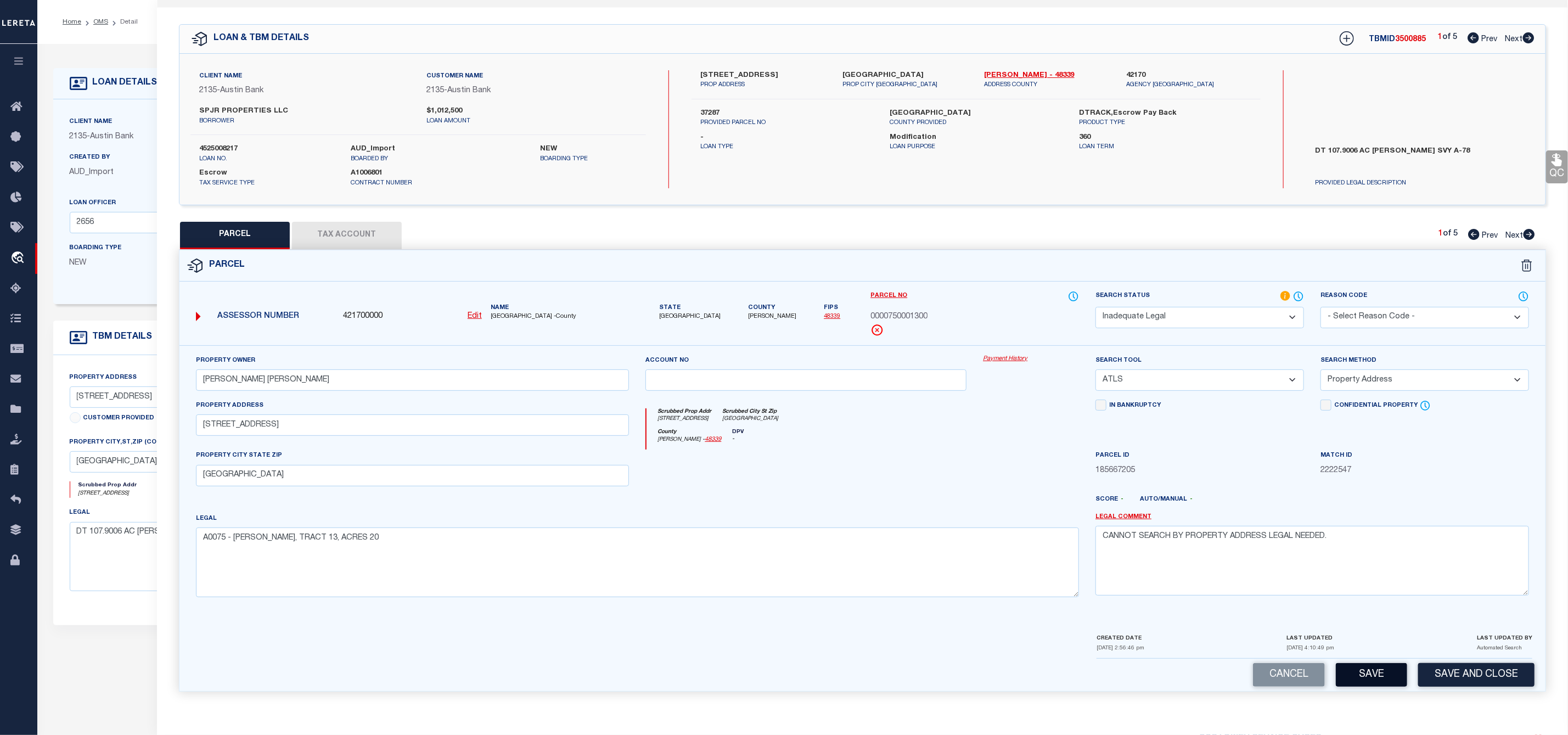
click at [1376, 680] on button "Save" at bounding box center [1371, 674] width 71 height 23
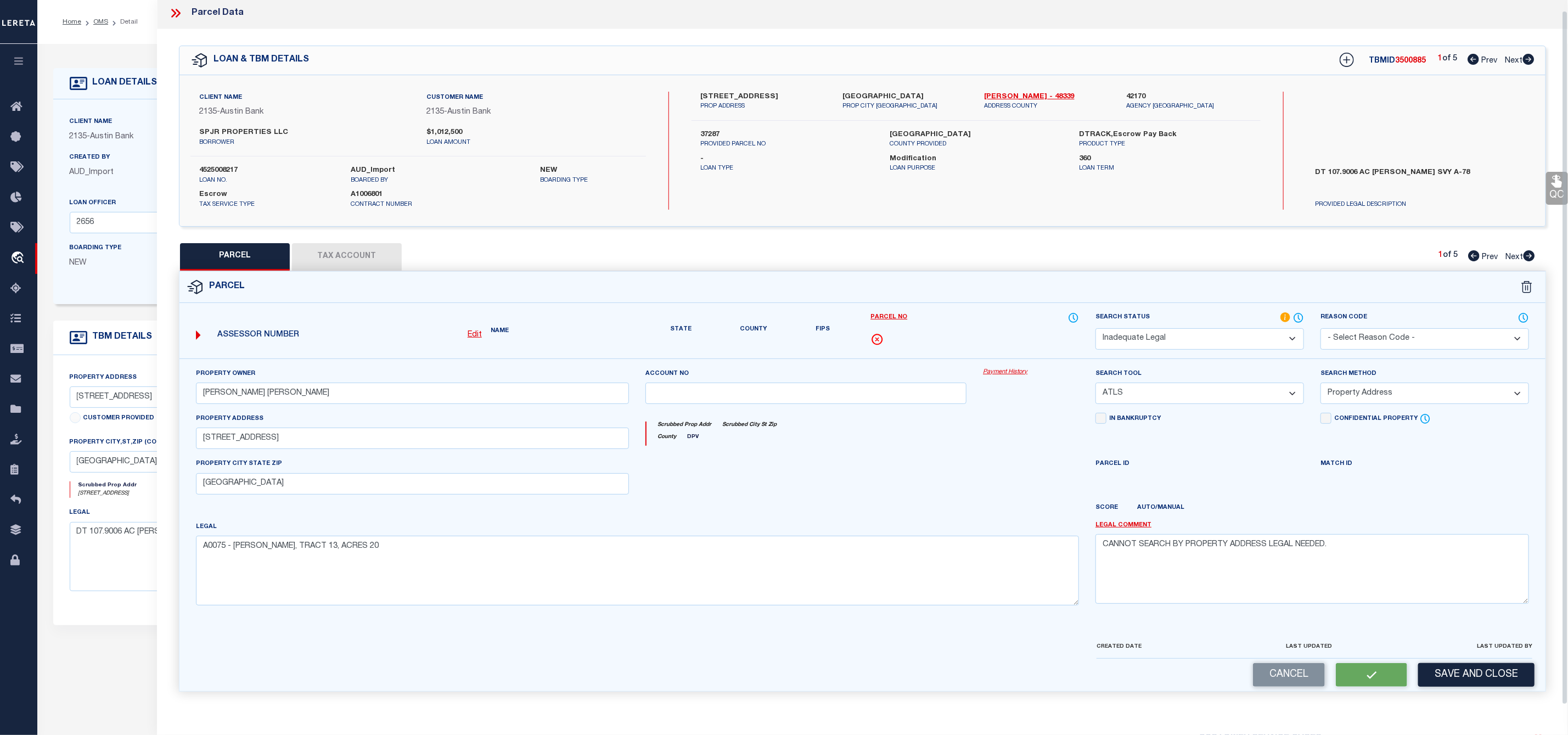
scroll to position [0, 0]
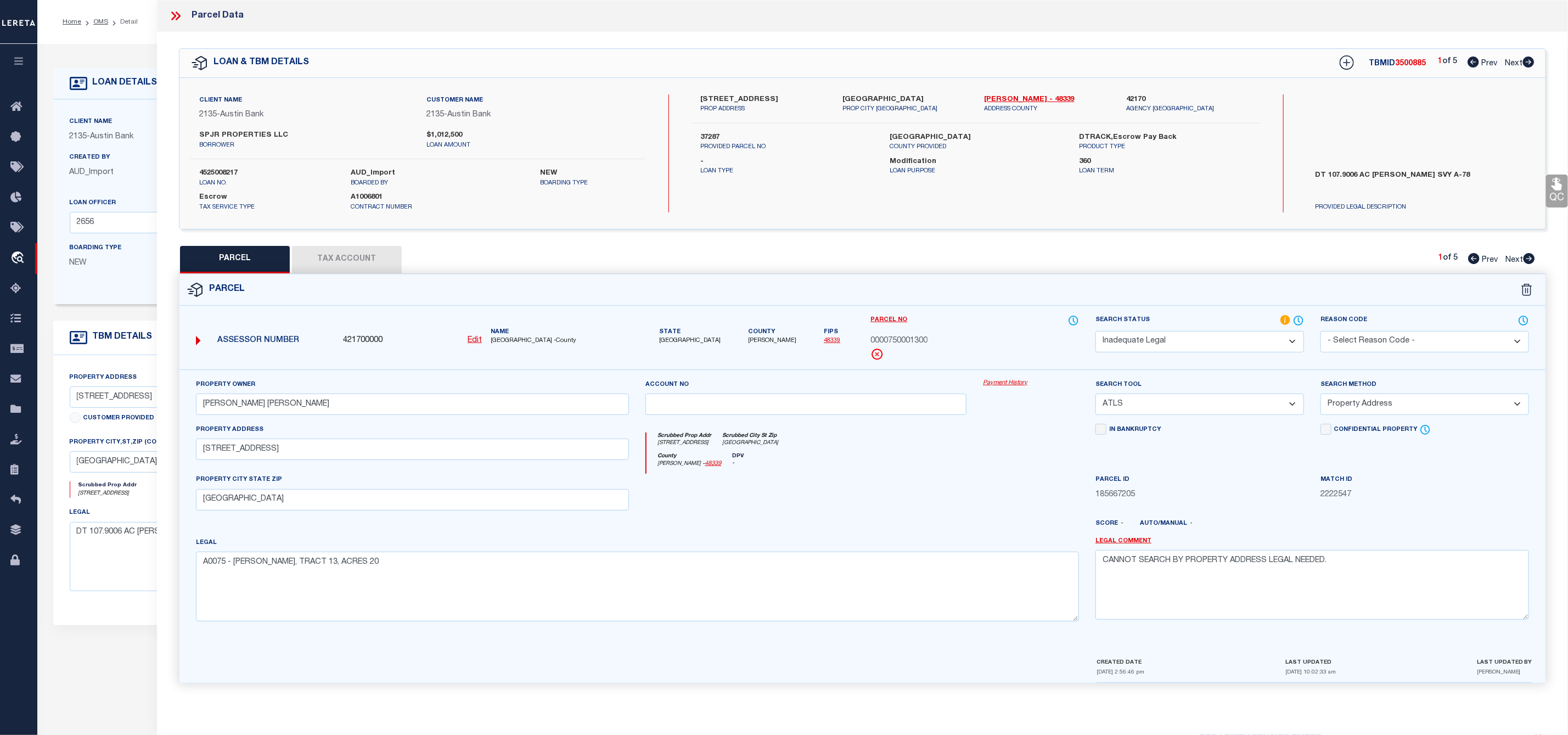
click at [1530, 64] on icon at bounding box center [1528, 62] width 12 height 11
click at [1227, 340] on select "Automated Search Bad Parcel Complete Duplicate Parcel High Dollar Reporting In …" at bounding box center [1200, 341] width 209 height 21
click at [1095, 332] on select "Automated Search Bad Parcel Complete Duplicate Parcel High Dollar Reporting In …" at bounding box center [1200, 341] width 209 height 21
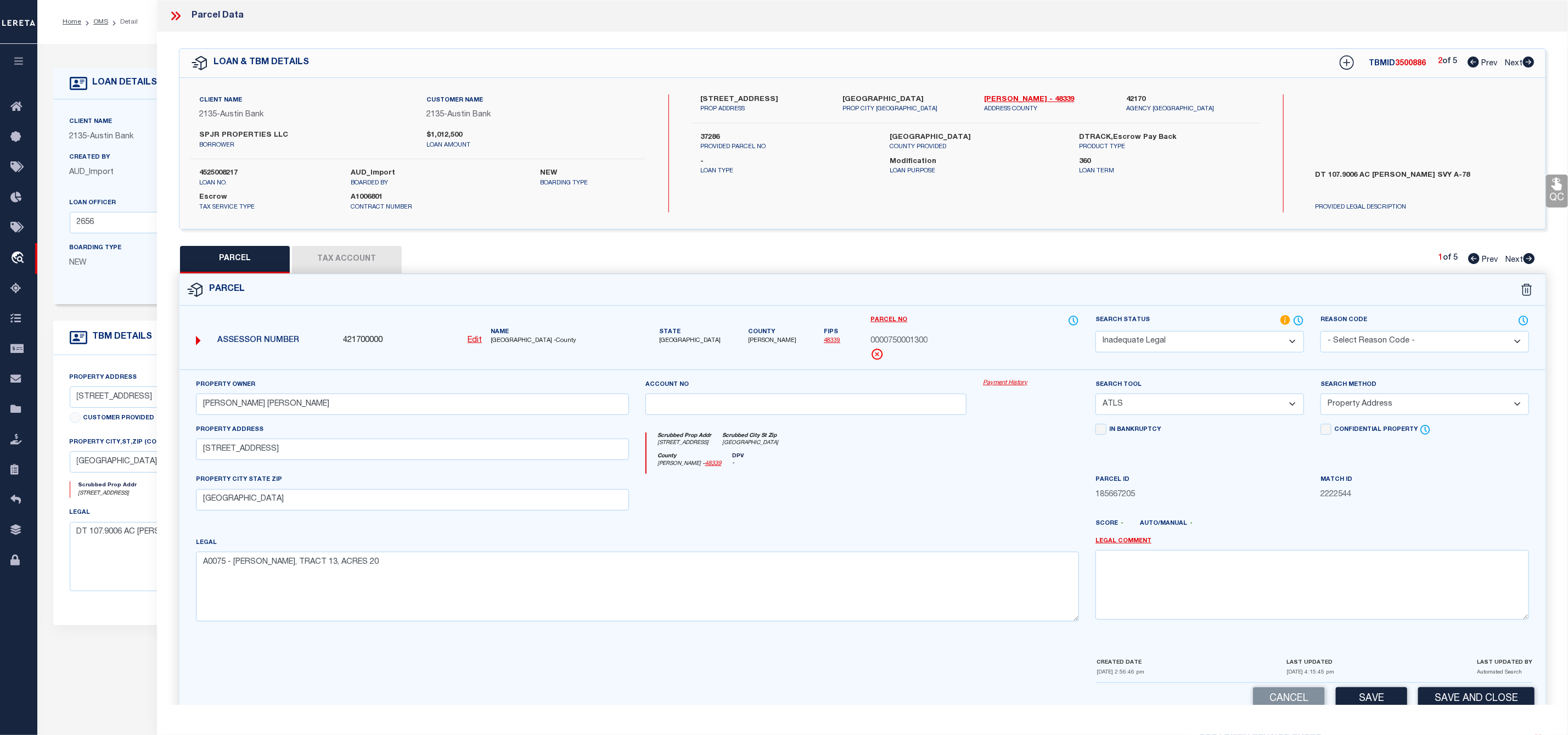
click at [1340, 341] on select "- Select Reason Code - 099 - Other (Provide additional detail) ACT - Agency Cha…" at bounding box center [1424, 341] width 209 height 21
click at [1129, 546] on link "Legal Comment" at bounding box center [1123, 541] width 56 height 9
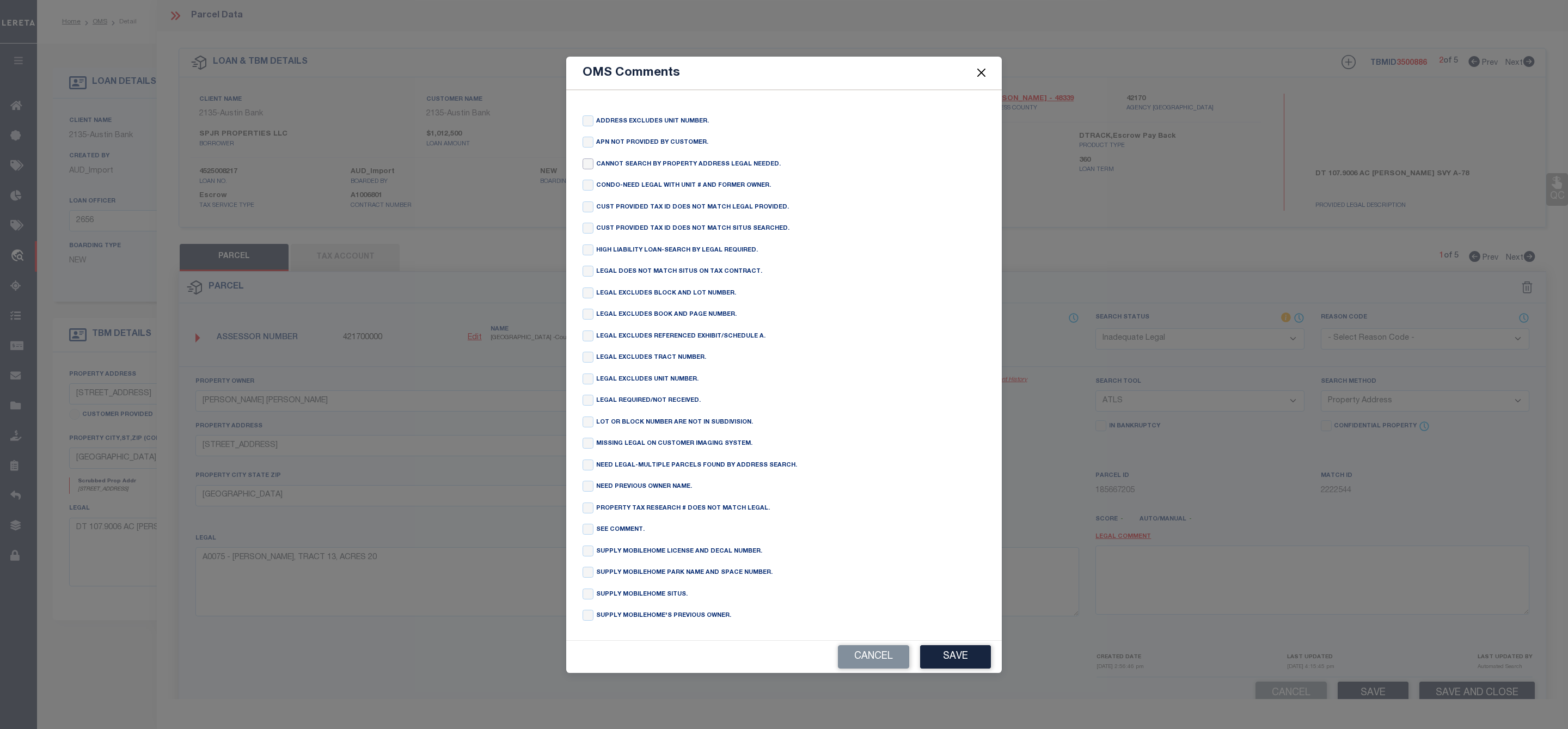
click at [585, 159] on input "checkbox" at bounding box center [588, 164] width 11 height 11
click at [967, 662] on button "Save" at bounding box center [955, 657] width 71 height 23
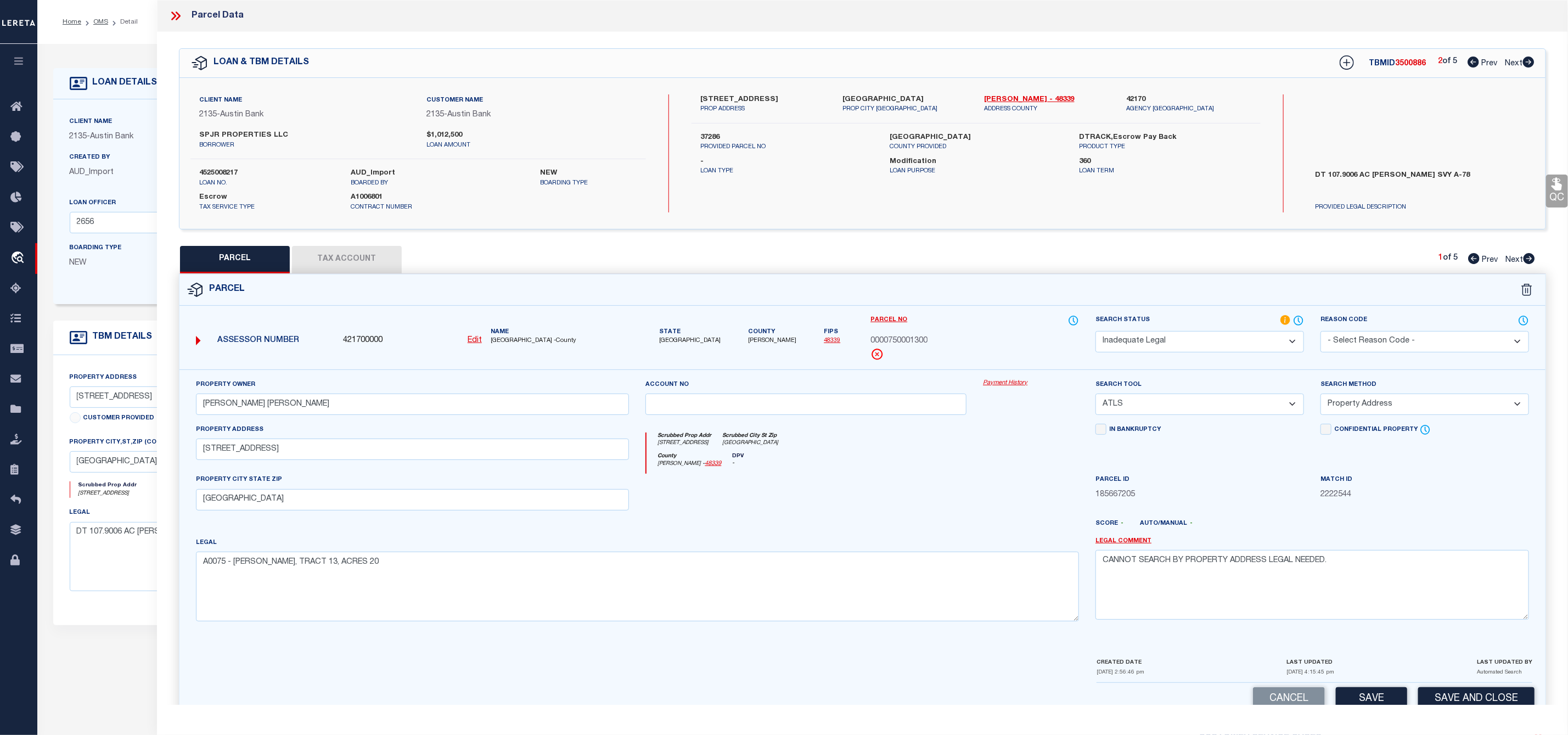
scroll to position [32, 0]
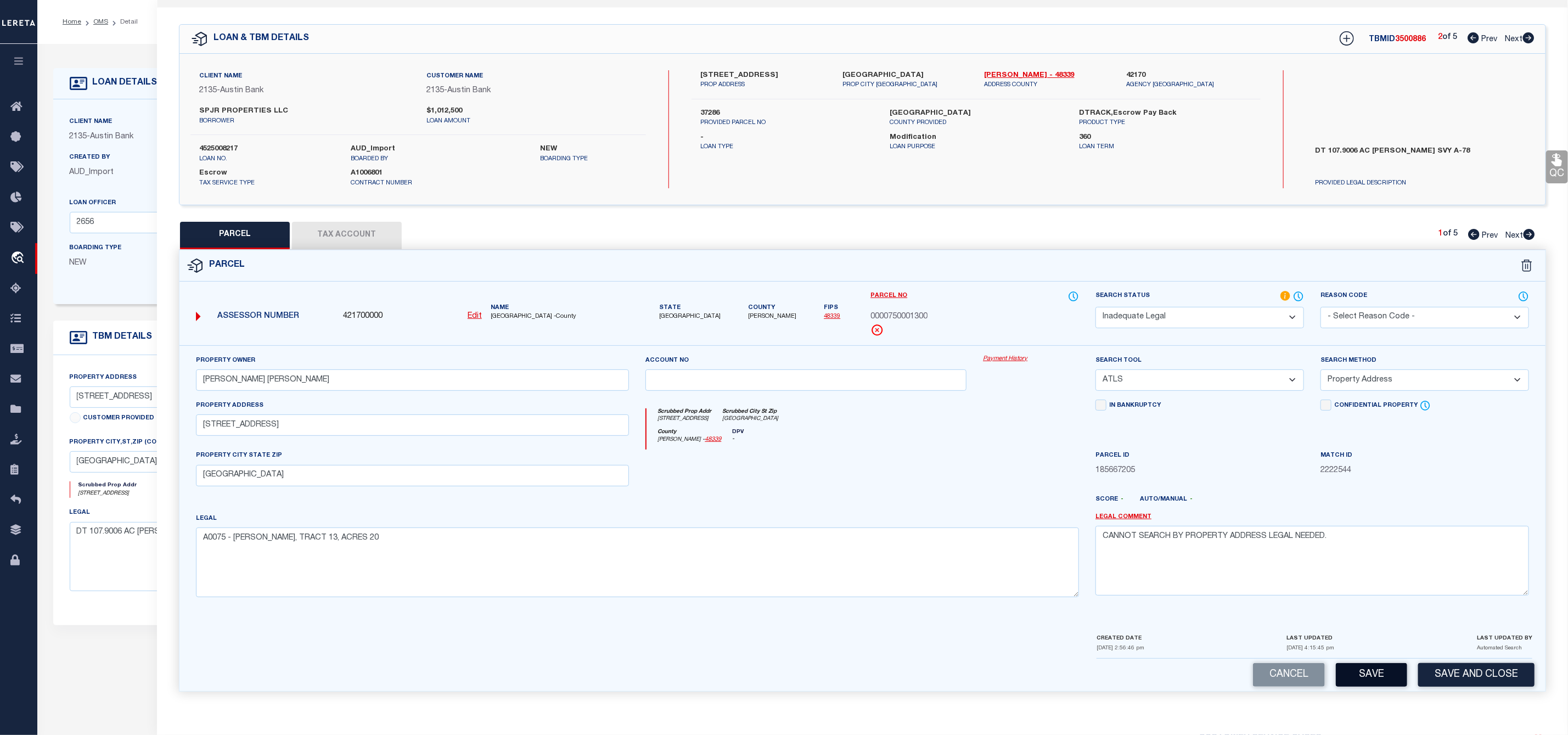
click at [1373, 673] on button "Save" at bounding box center [1371, 674] width 71 height 23
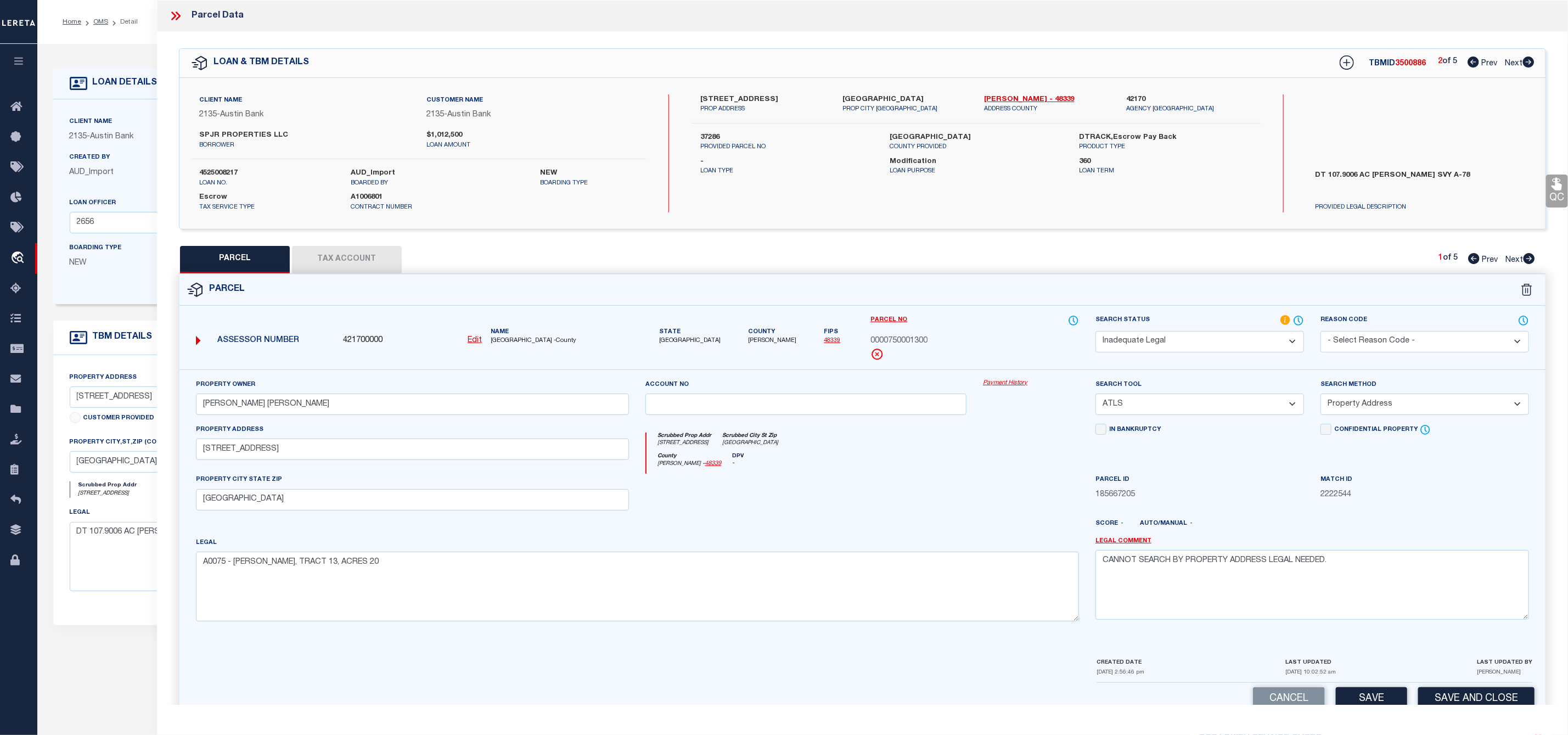
click at [1531, 62] on icon at bounding box center [1528, 62] width 11 height 11
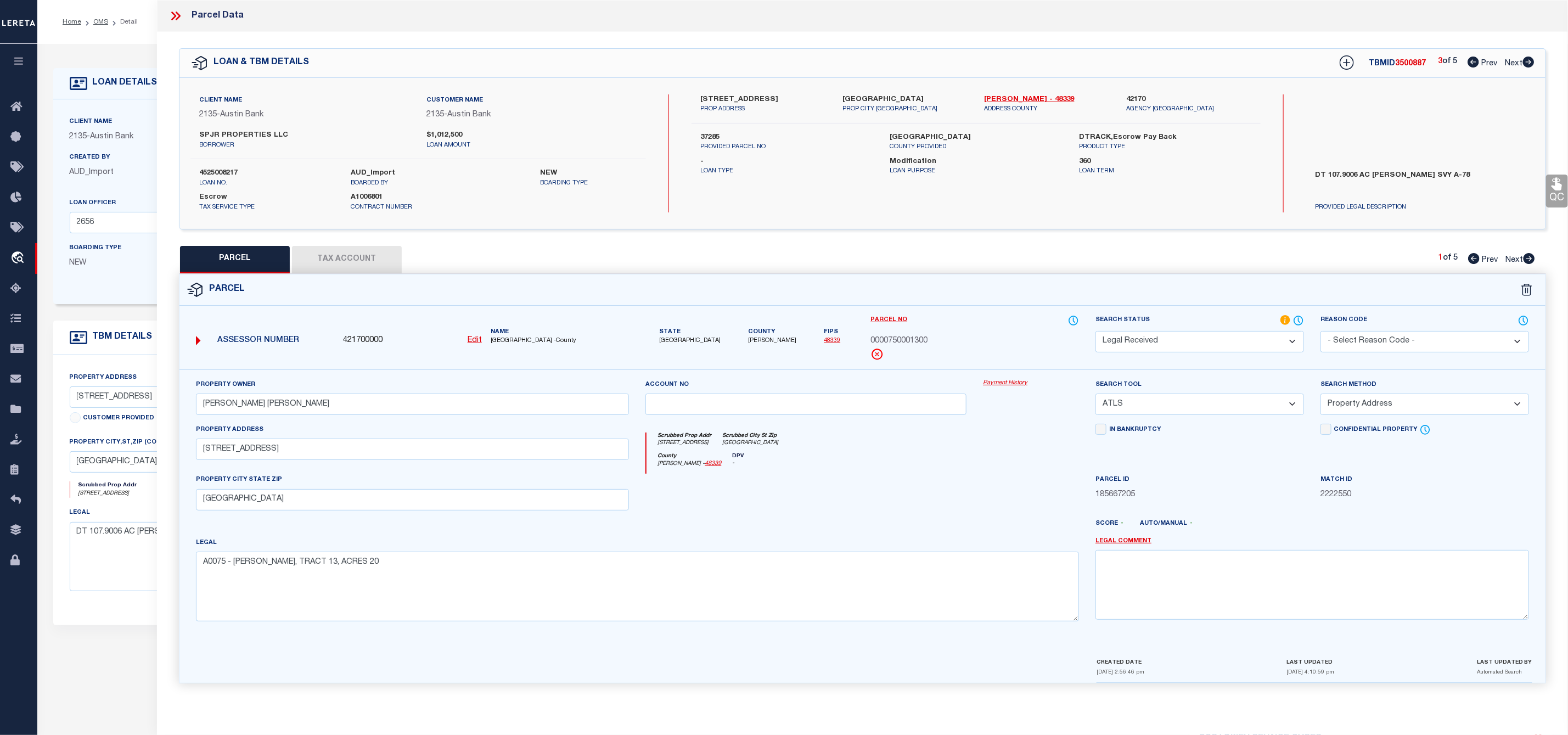
click at [1187, 347] on select "Automated Search Bad Parcel Complete Duplicate Parcel High Dollar Reporting In …" at bounding box center [1200, 341] width 209 height 21
click at [1095, 332] on select "Automated Search Bad Parcel Complete Duplicate Parcel High Dollar Reporting In …" at bounding box center [1200, 341] width 209 height 21
click at [1353, 338] on select "- Select Reason Code - 099 - Other (Provide additional detail) ACT - Agency Cha…" at bounding box center [1424, 341] width 209 height 21
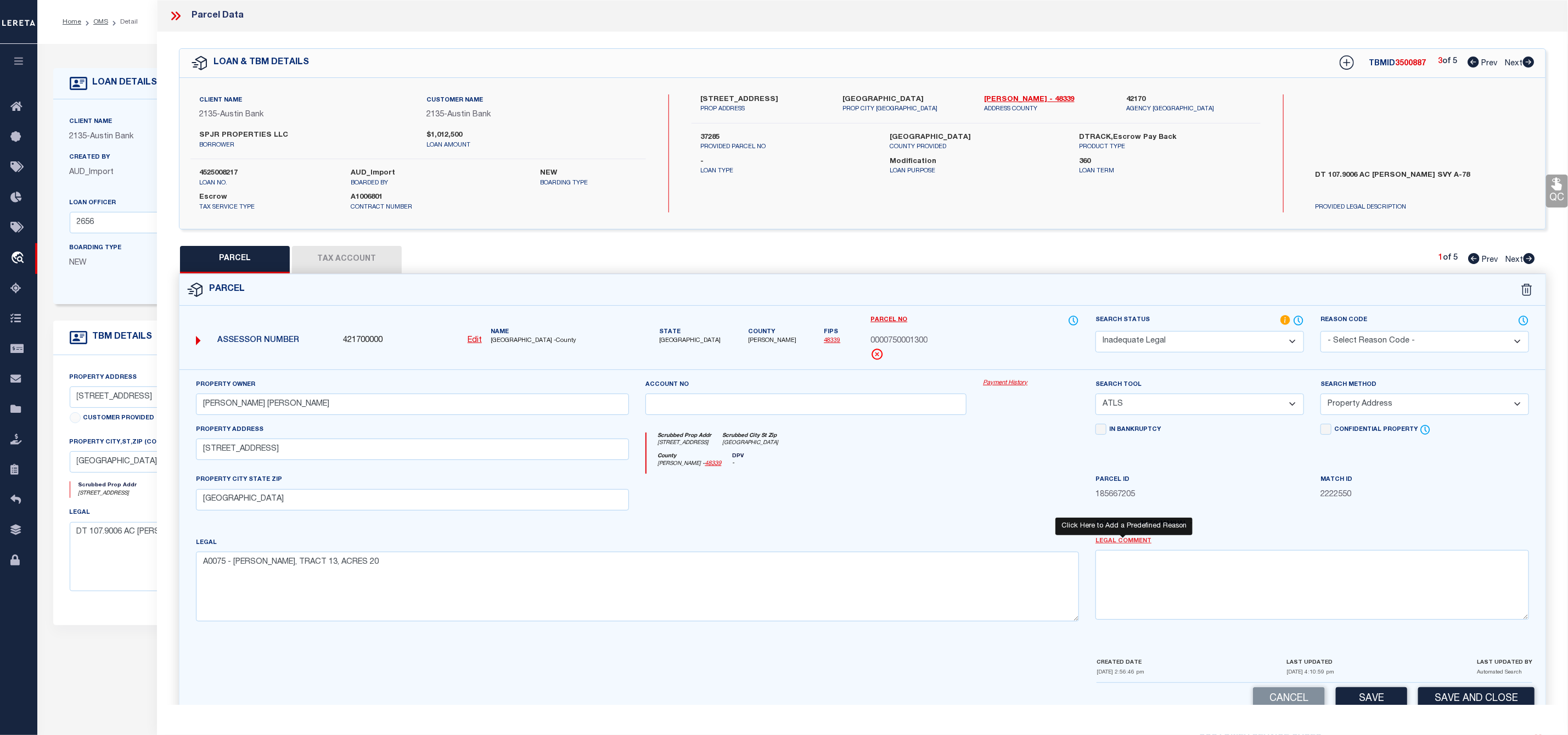
click at [1095, 546] on link "Legal Comment" at bounding box center [1123, 541] width 56 height 9
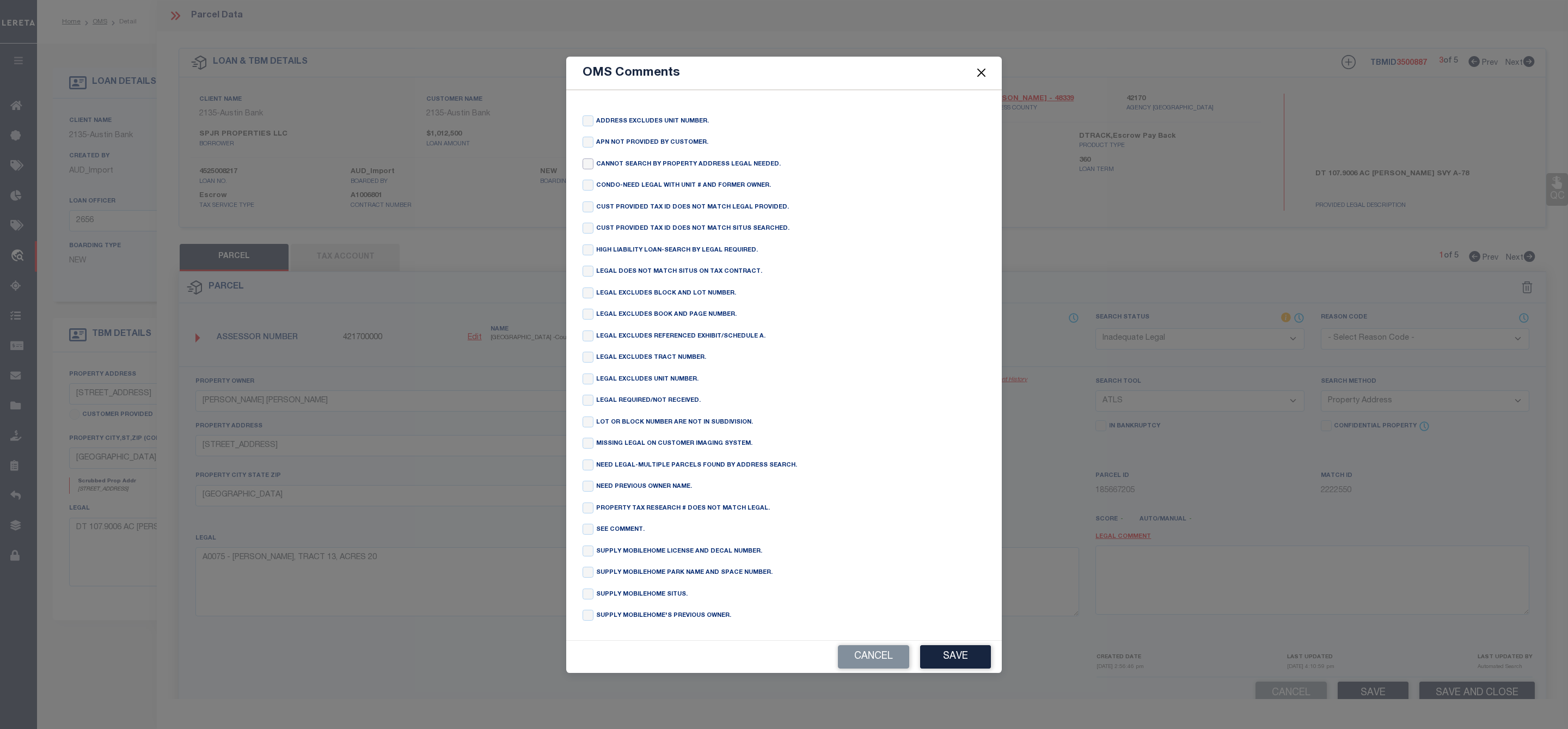
click at [587, 159] on input "checkbox" at bounding box center [588, 164] width 11 height 11
click at [944, 663] on button "Save" at bounding box center [955, 657] width 71 height 23
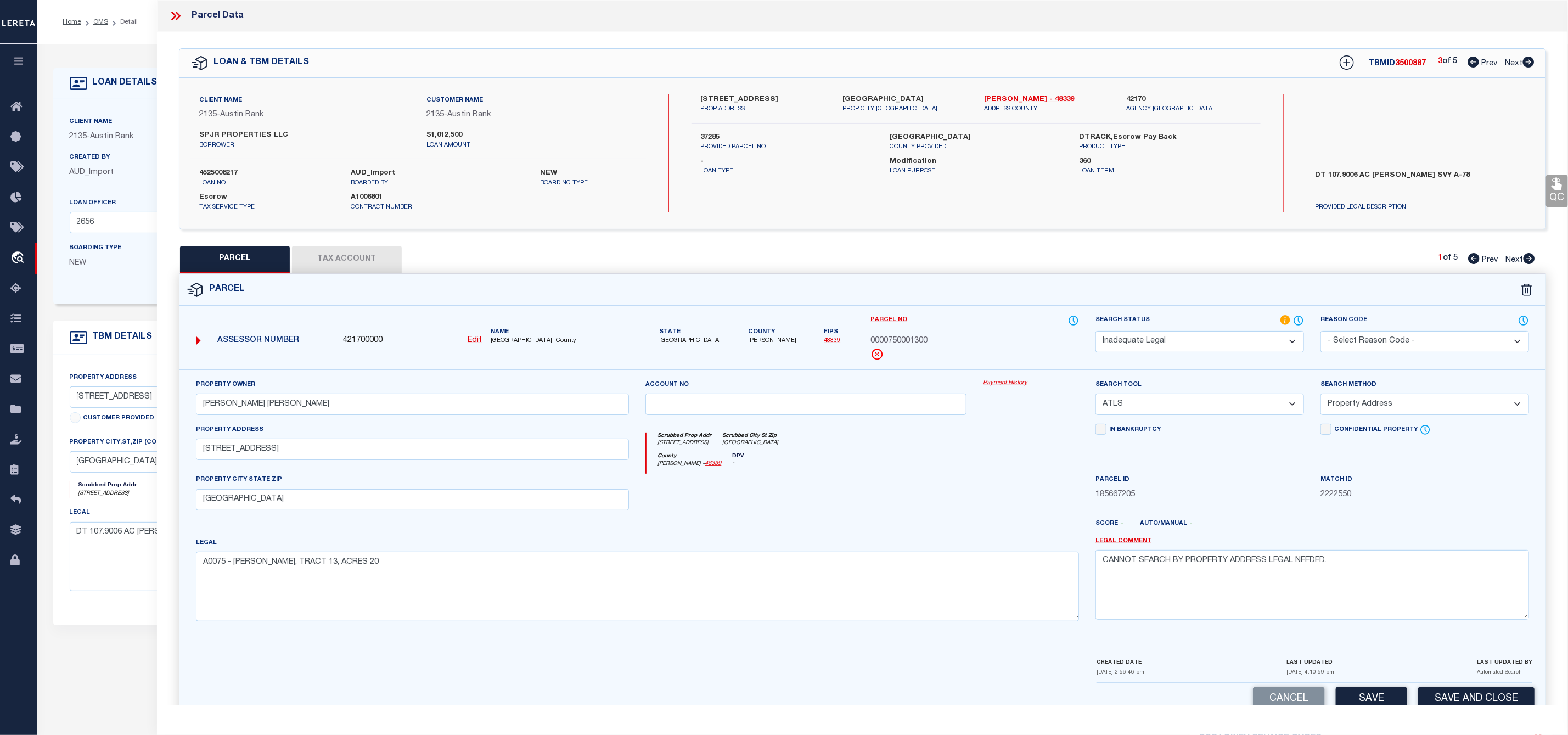
scroll to position [32, 0]
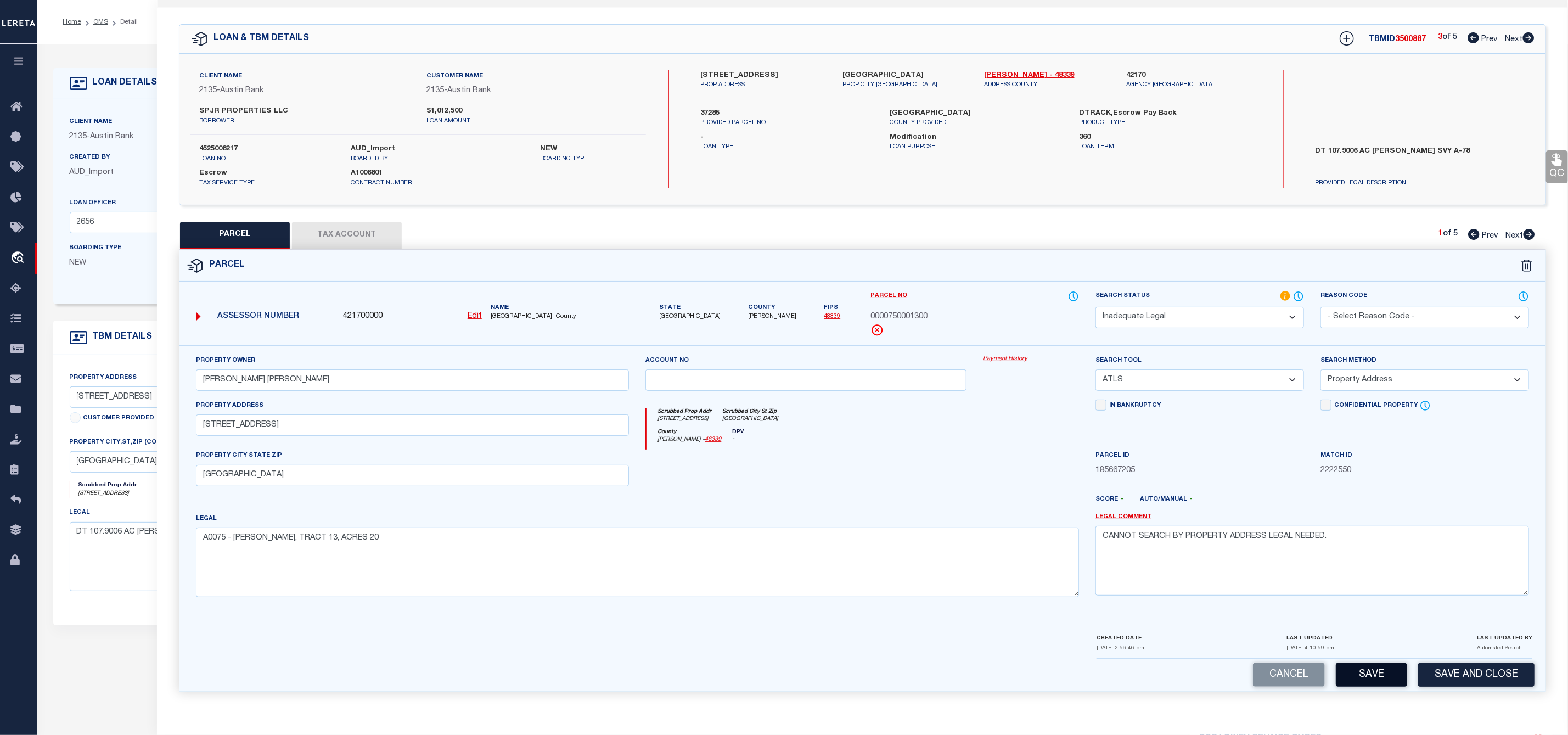
click at [1362, 673] on button "Save" at bounding box center [1371, 674] width 71 height 23
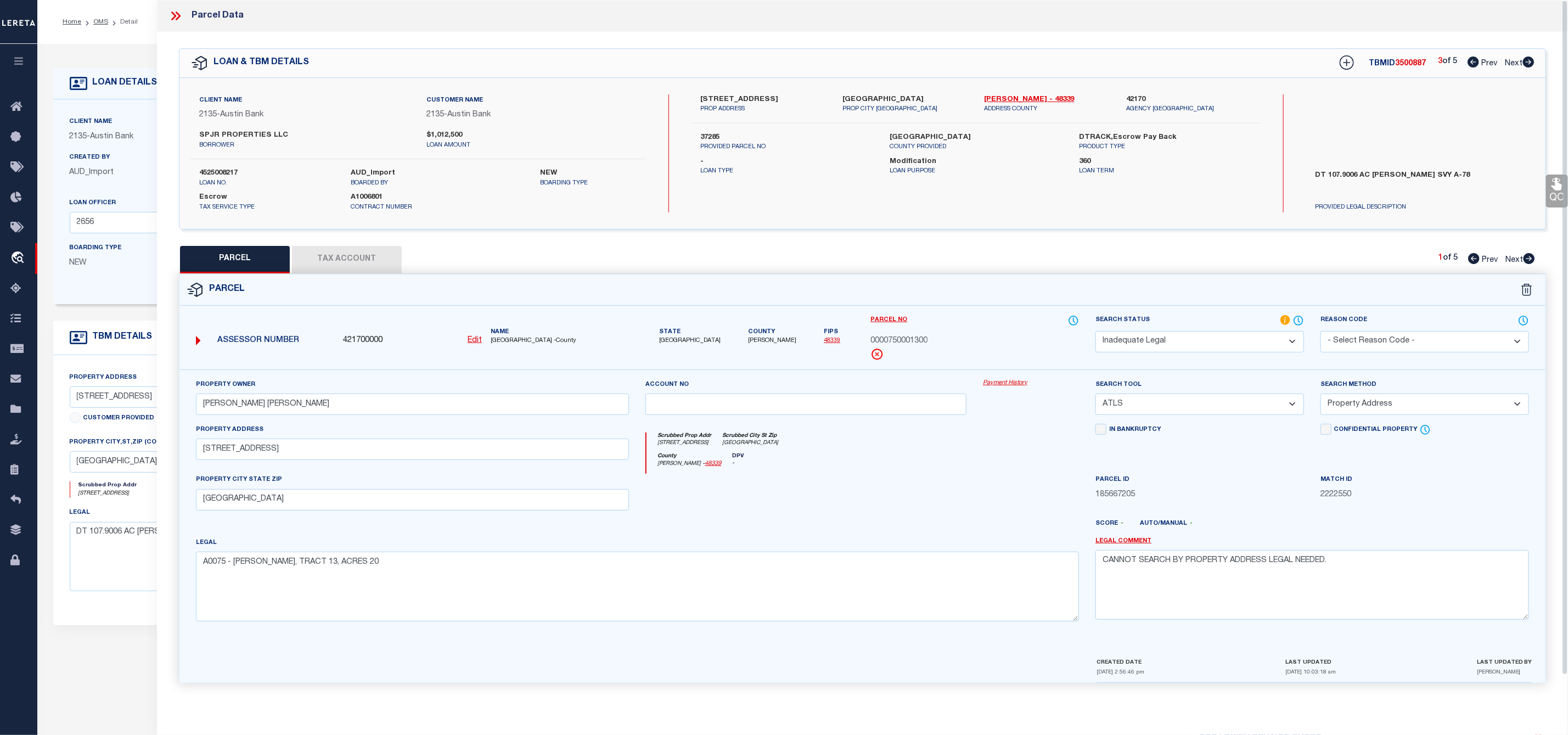
scroll to position [0, 0]
click at [1530, 62] on icon at bounding box center [1528, 62] width 12 height 11
click at [1191, 346] on select "Automated Search Bad Parcel Complete Duplicate Parcel High Dollar Reporting In …" at bounding box center [1200, 341] width 209 height 21
click at [1095, 332] on select "Automated Search Bad Parcel Complete Duplicate Parcel High Dollar Reporting In …" at bounding box center [1200, 341] width 209 height 21
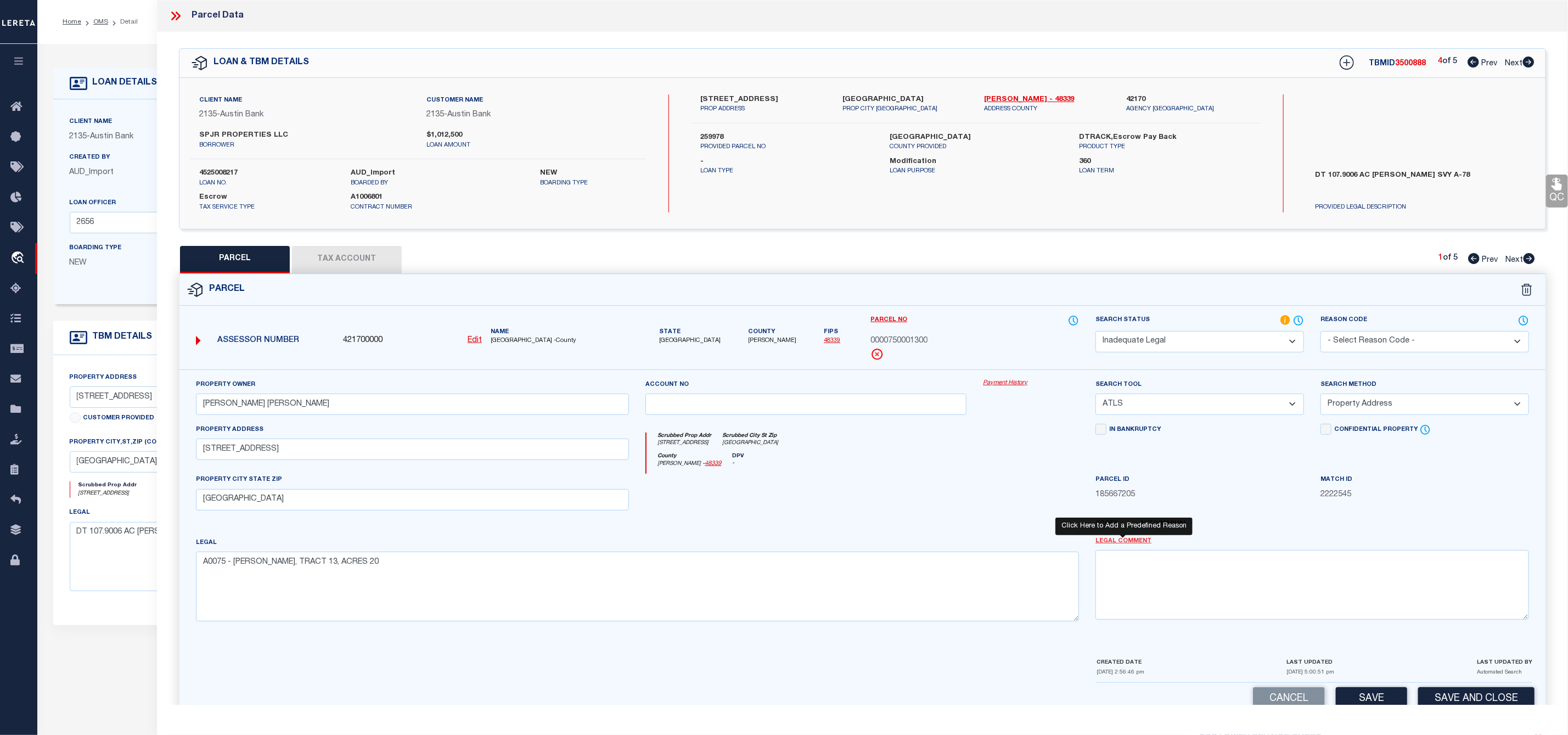
click at [1131, 546] on link "Legal Comment" at bounding box center [1123, 541] width 56 height 9
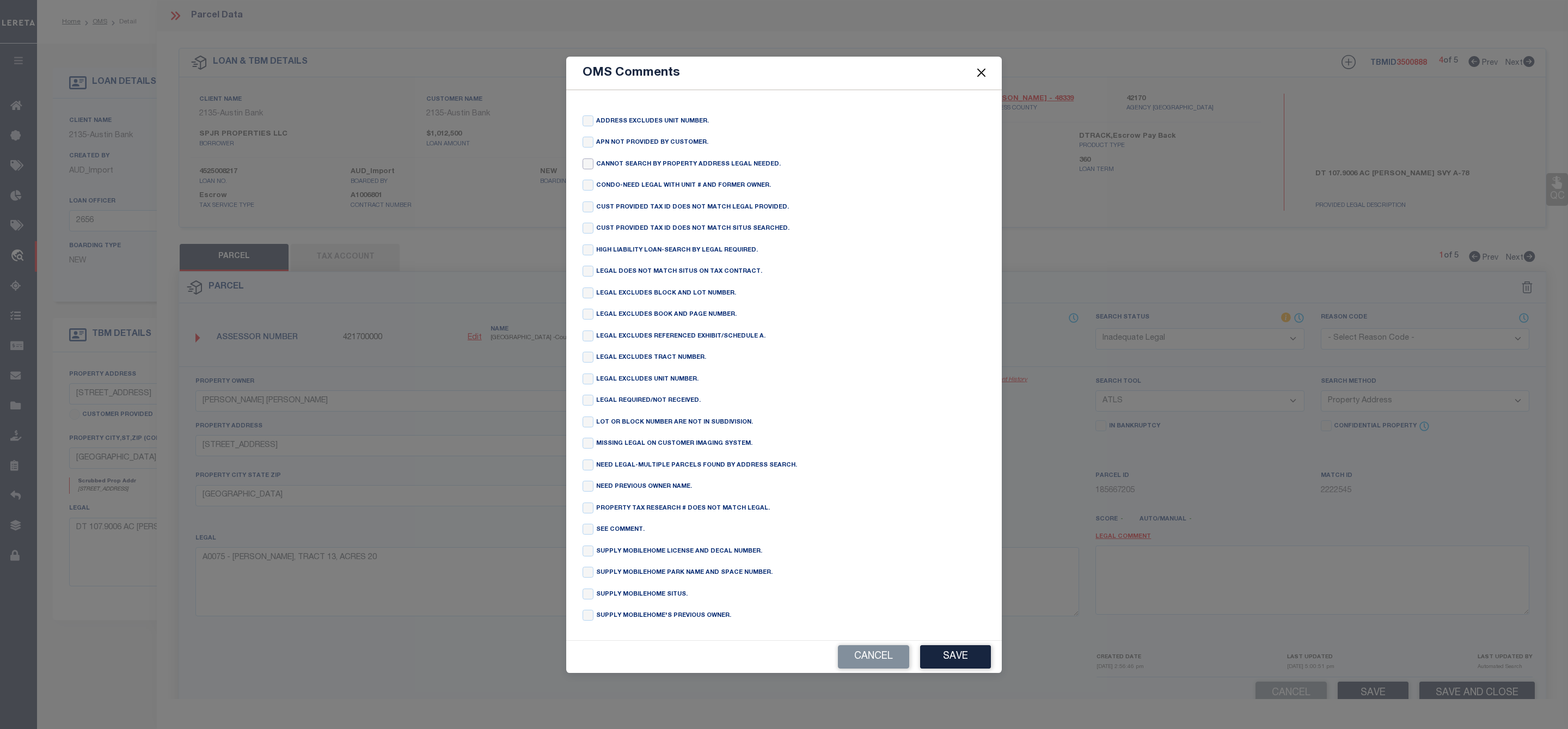
click at [585, 159] on input "checkbox" at bounding box center [588, 164] width 11 height 11
click at [947, 666] on button "Save" at bounding box center [955, 657] width 71 height 23
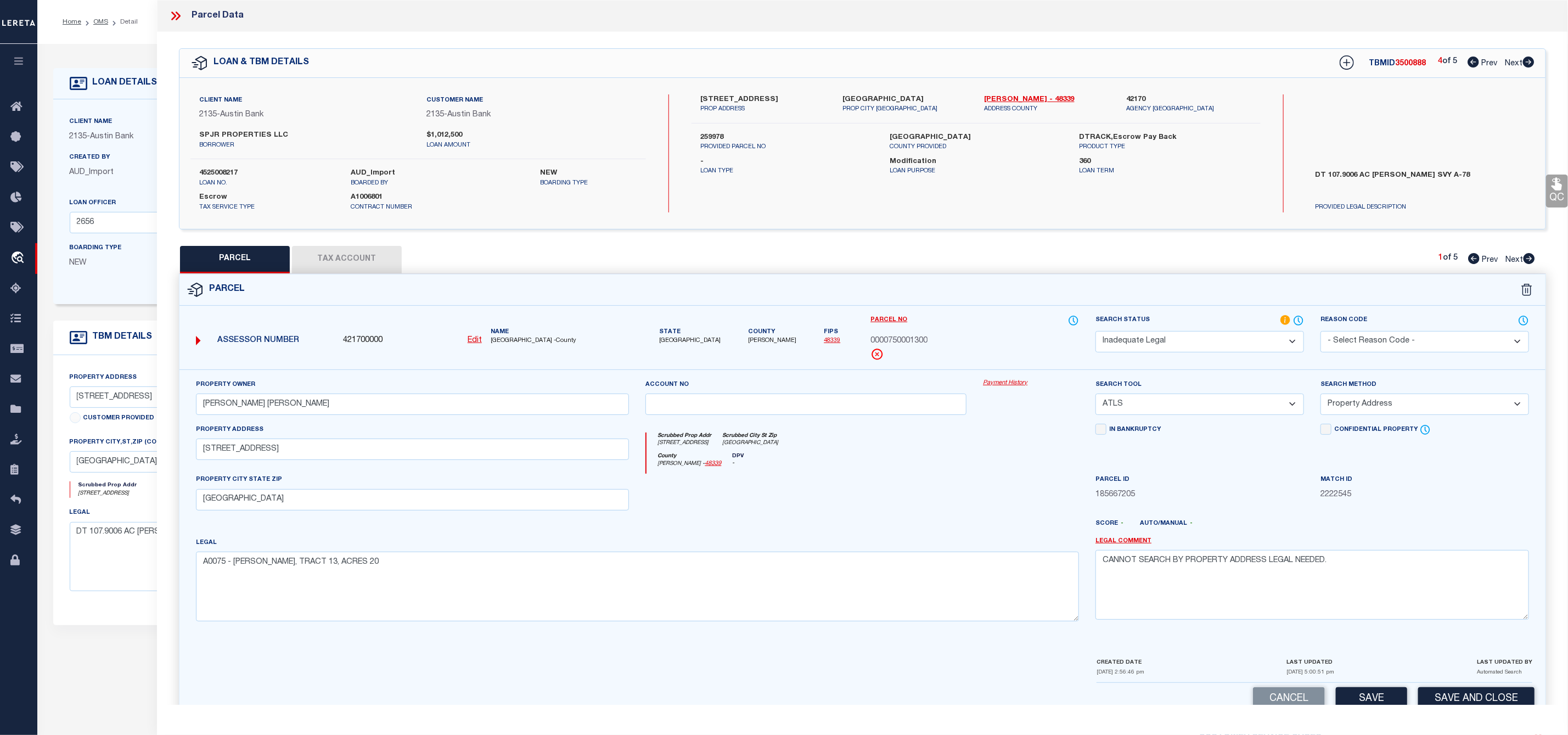
scroll to position [32, 0]
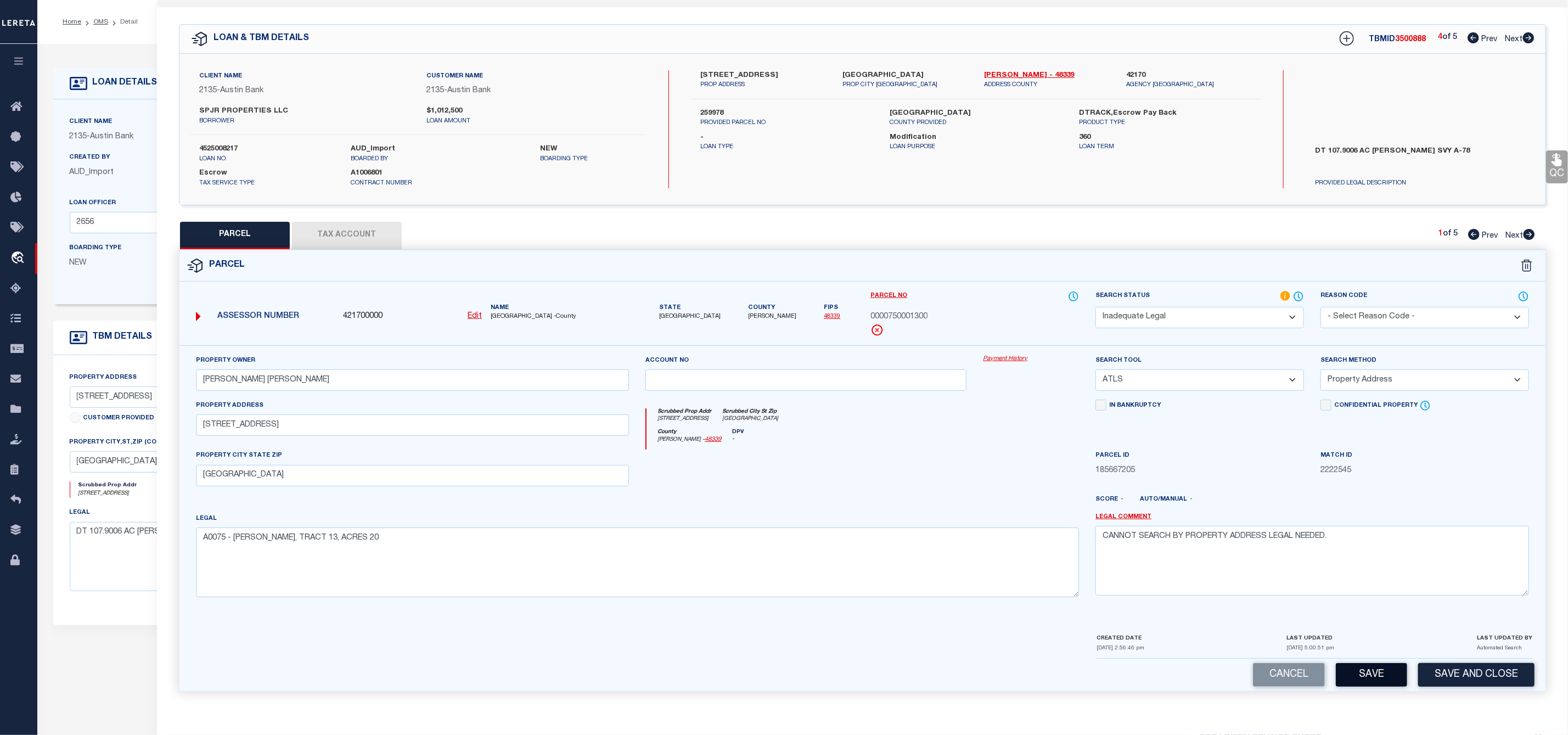
click at [1382, 682] on button "Save" at bounding box center [1371, 674] width 71 height 23
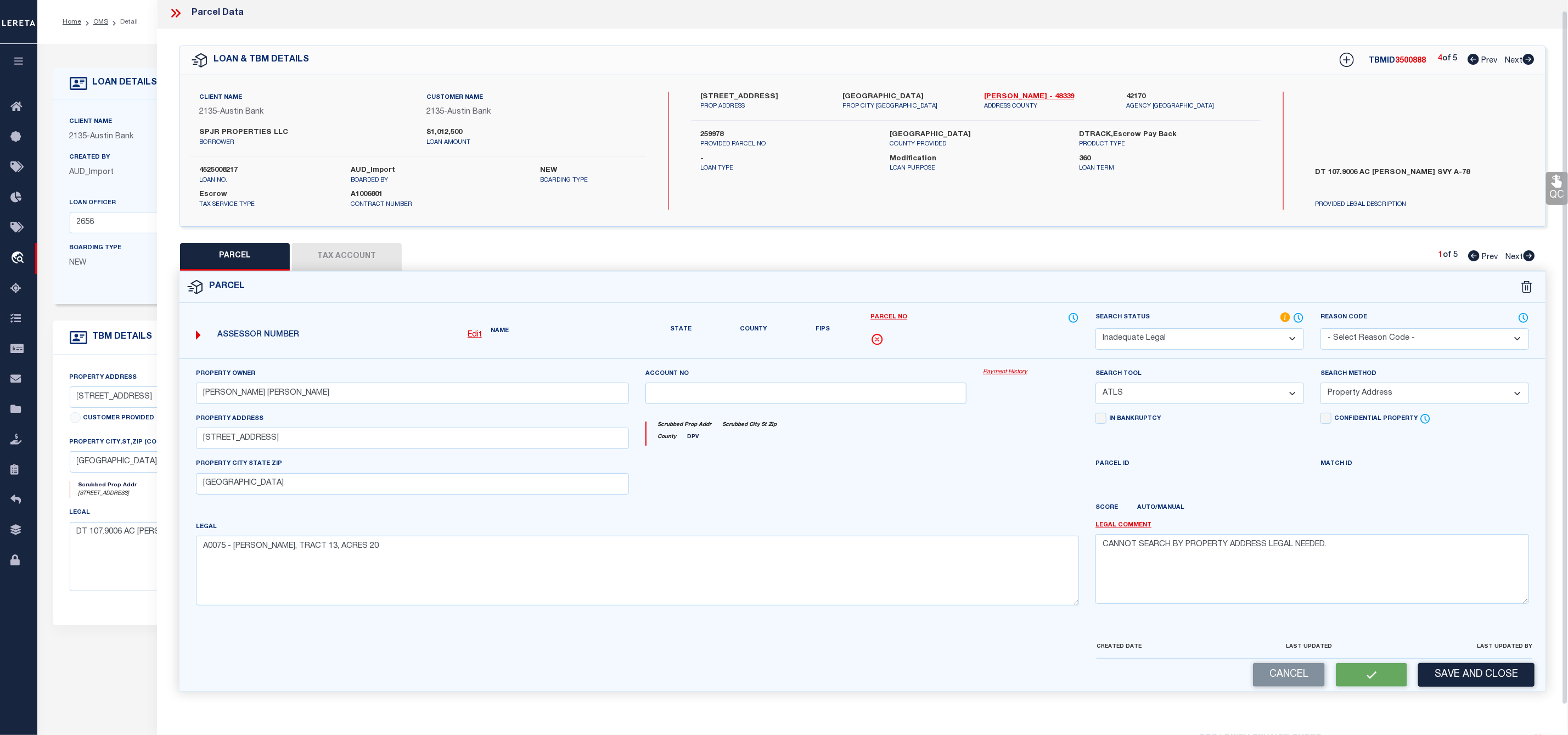
scroll to position [0, 0]
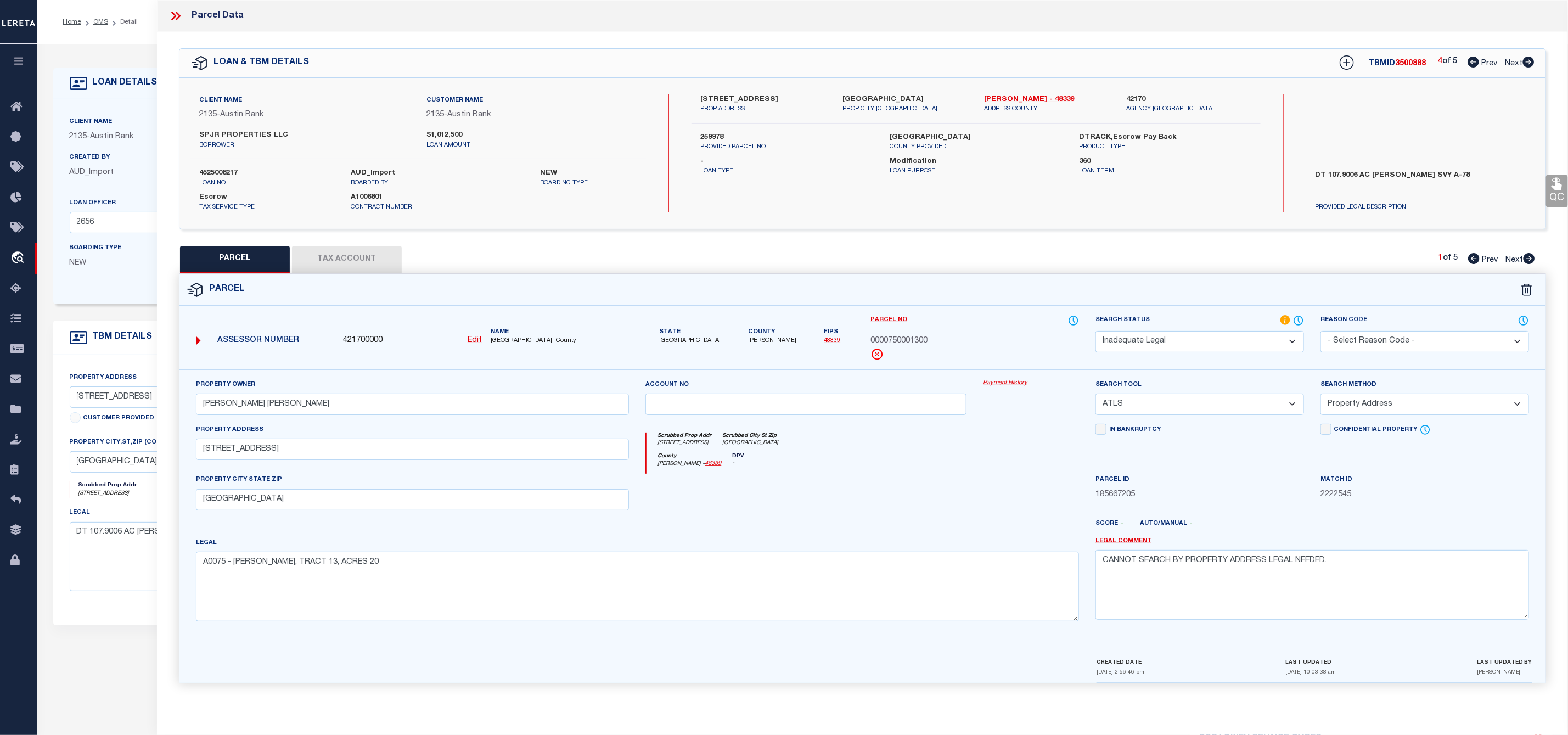
click at [1534, 61] on icon at bounding box center [1528, 62] width 12 height 11
click at [1222, 339] on select "Automated Search Bad Parcel Complete Duplicate Parcel High Dollar Reporting In …" at bounding box center [1200, 341] width 209 height 21
click at [1095, 332] on select "Automated Search Bad Parcel Complete Duplicate Parcel High Dollar Reporting In …" at bounding box center [1200, 341] width 209 height 21
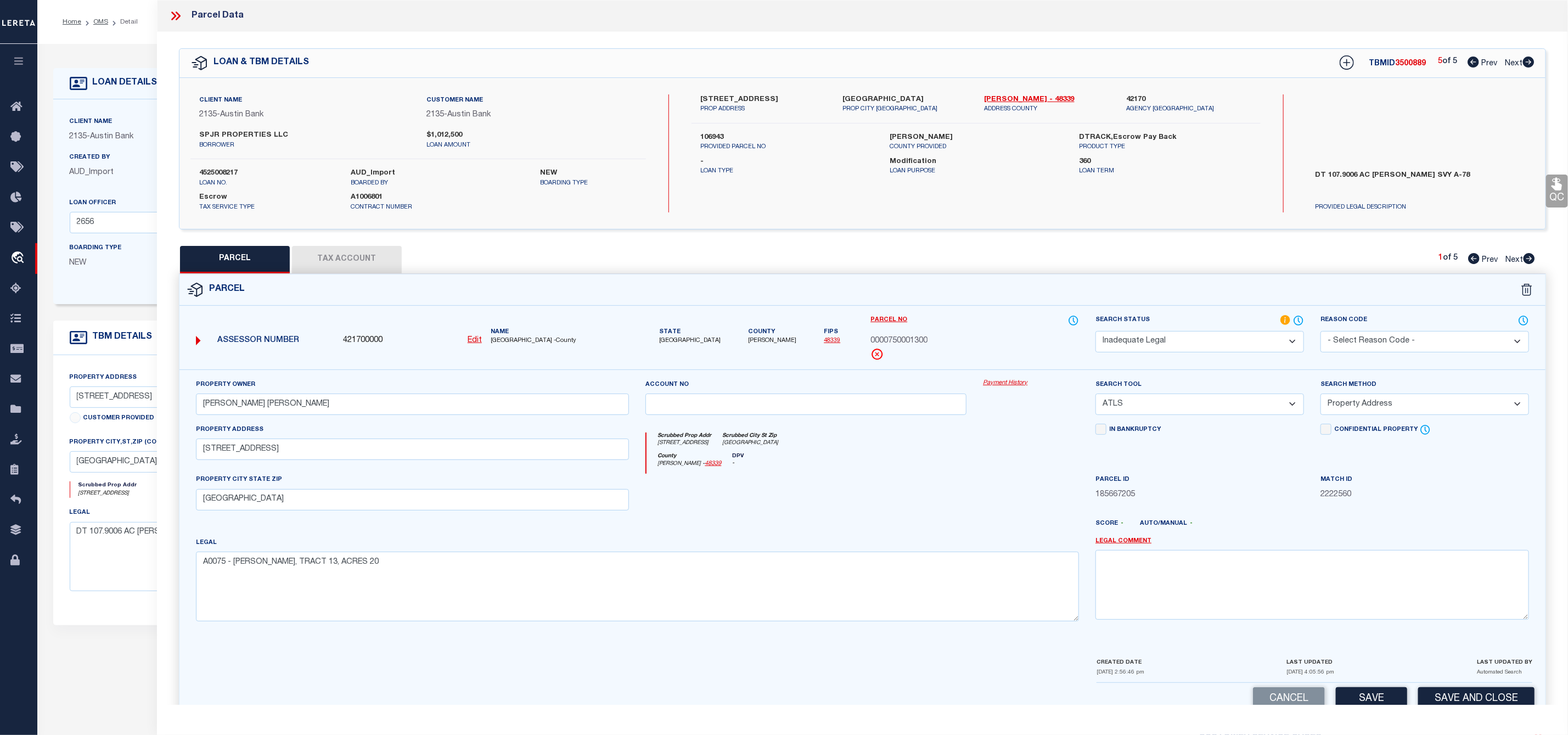
click at [1379, 344] on select "- Select Reason Code - 099 - Other (Provide additional detail) ACT - Agency Cha…" at bounding box center [1424, 341] width 209 height 21
click at [1116, 546] on link "Legal Comment" at bounding box center [1123, 541] width 56 height 9
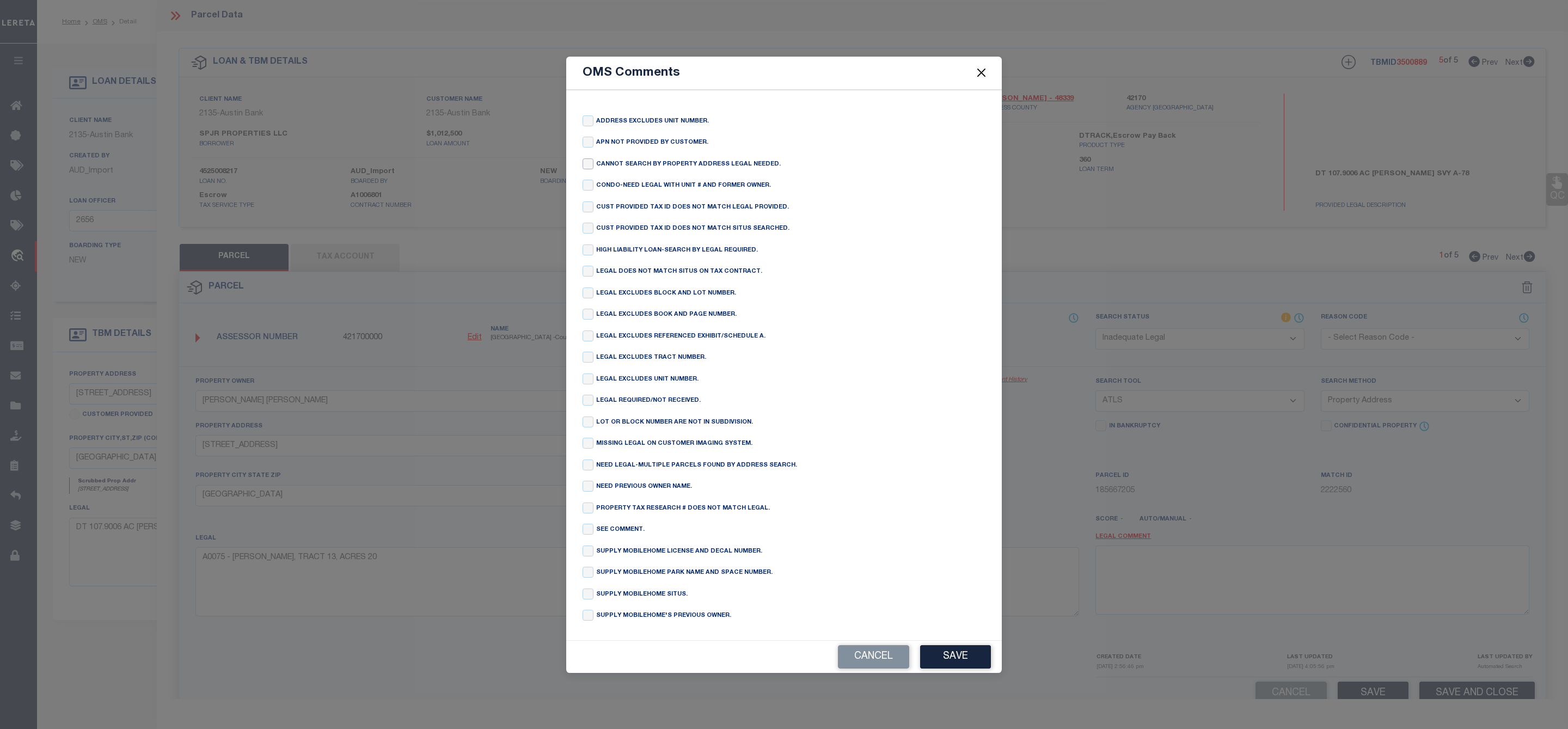
click at [587, 159] on input "checkbox" at bounding box center [588, 164] width 11 height 11
click at [946, 665] on button "Save" at bounding box center [955, 657] width 71 height 23
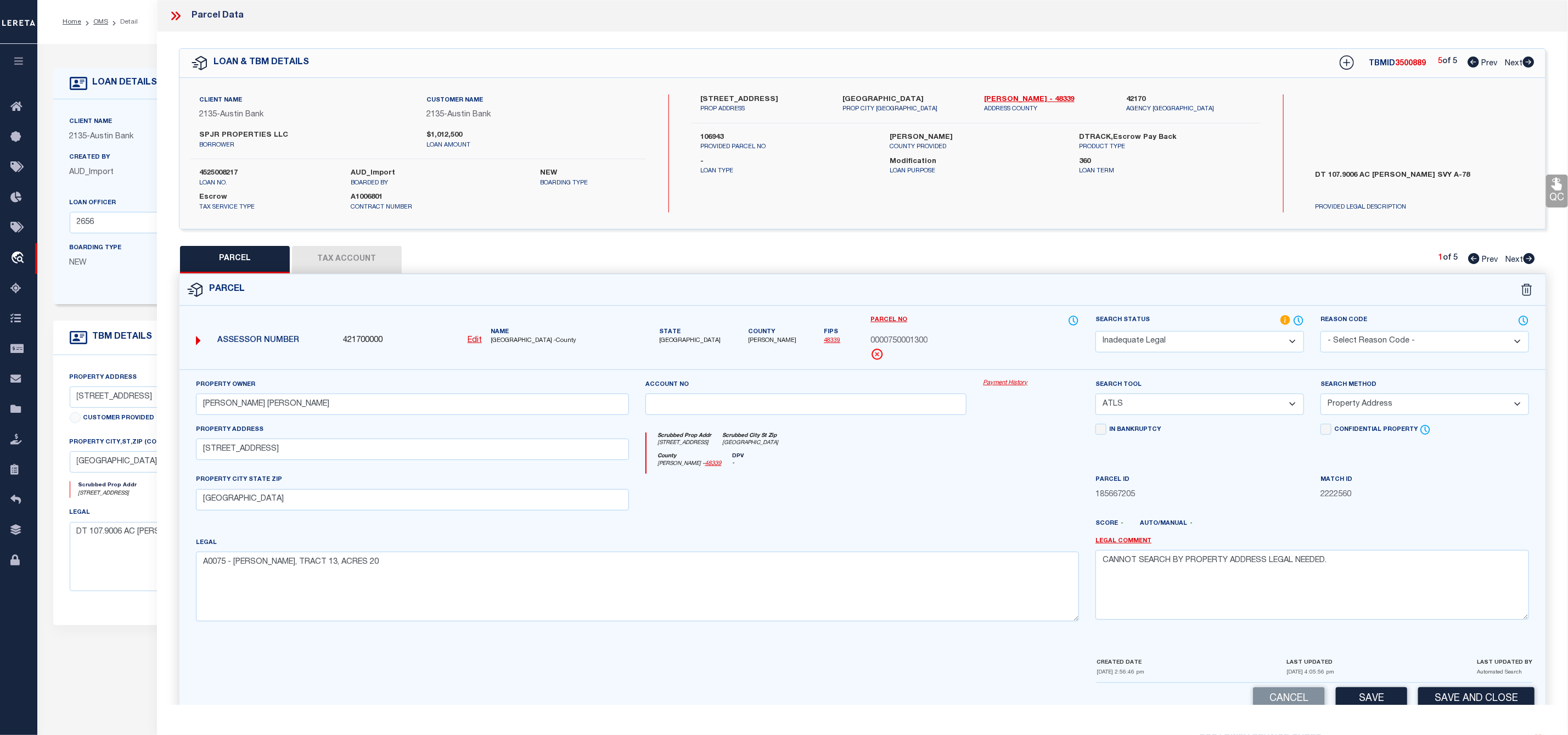
scroll to position [32, 0]
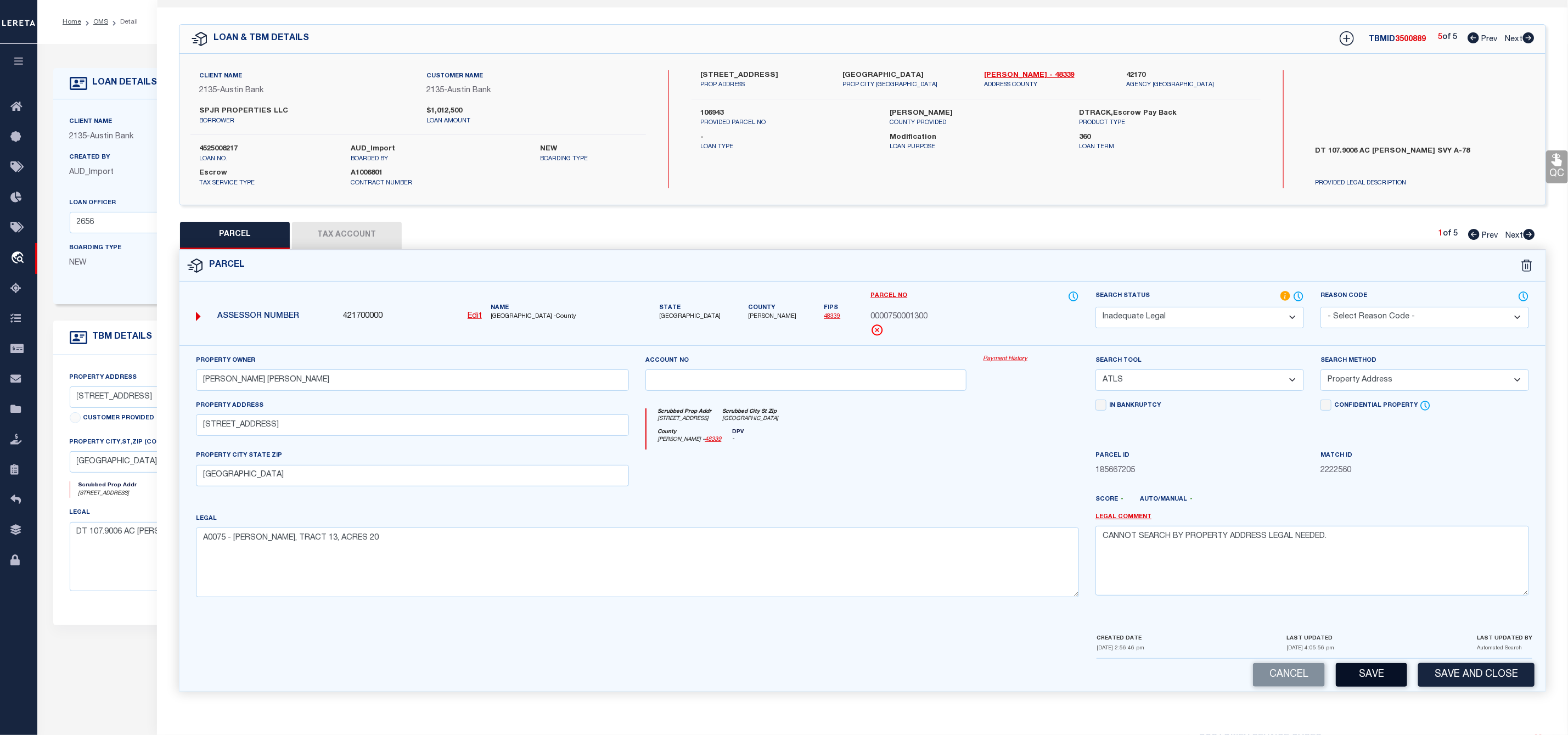
click at [1361, 675] on button "Save" at bounding box center [1371, 674] width 71 height 23
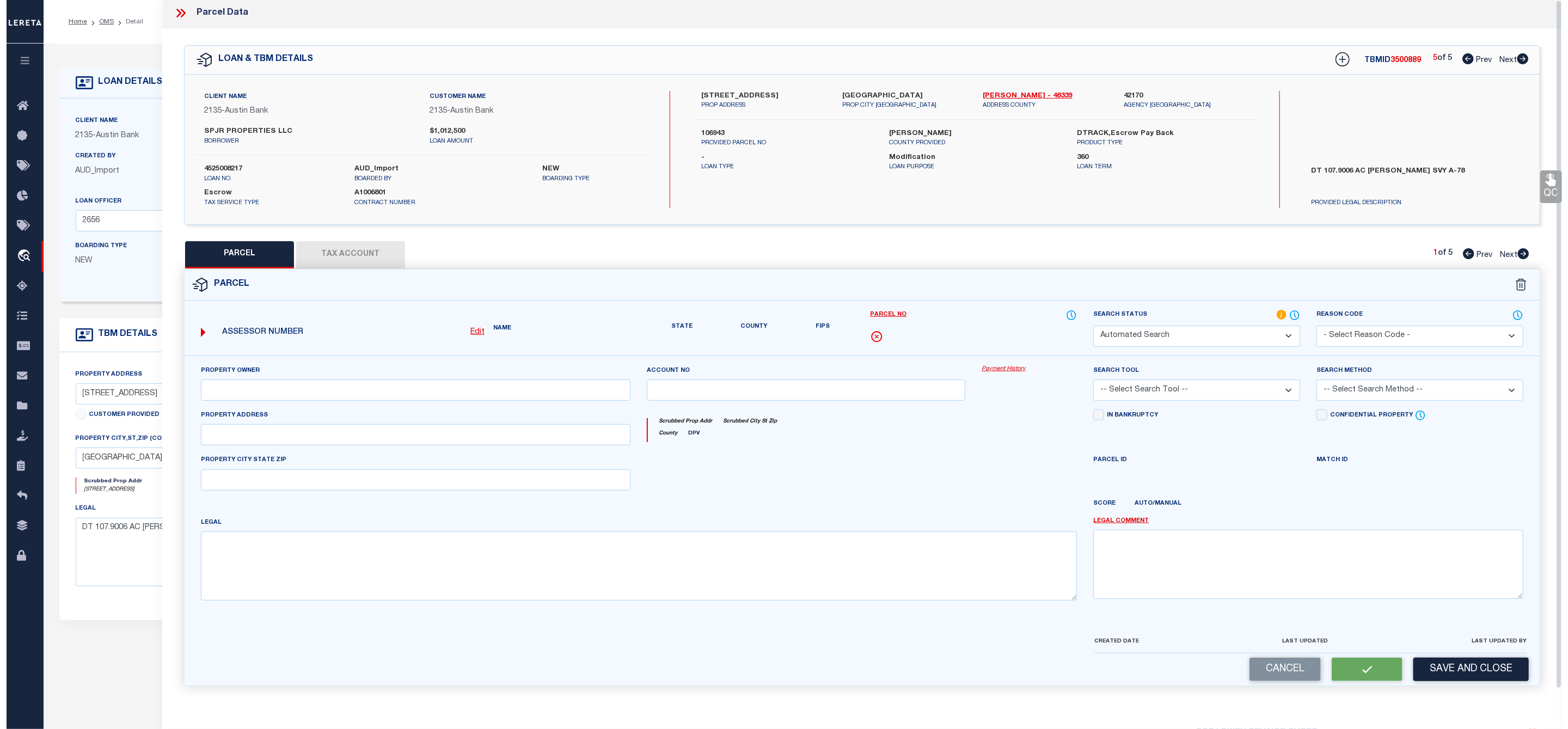
scroll to position [0, 0]
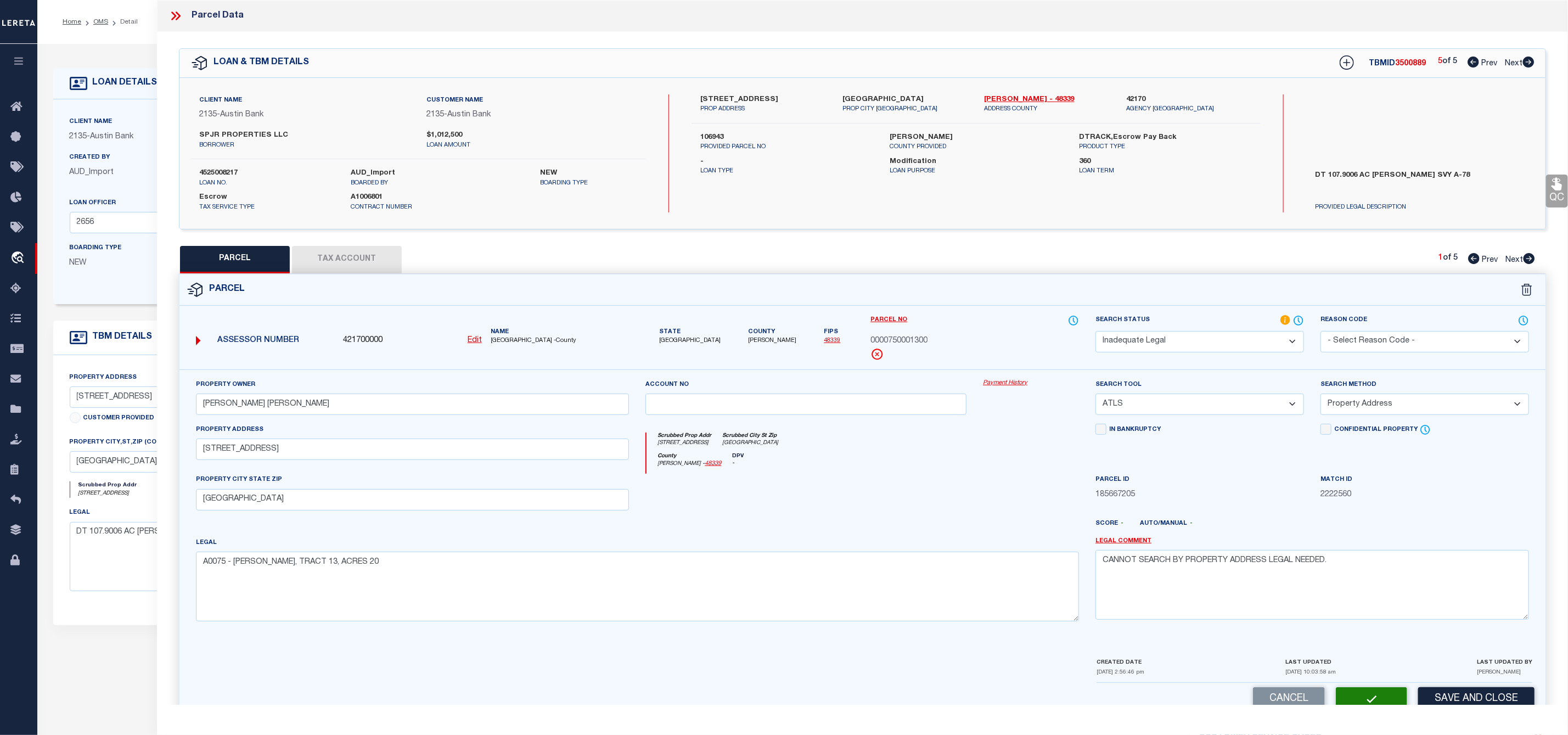
click at [178, 17] on icon at bounding box center [175, 16] width 14 height 14
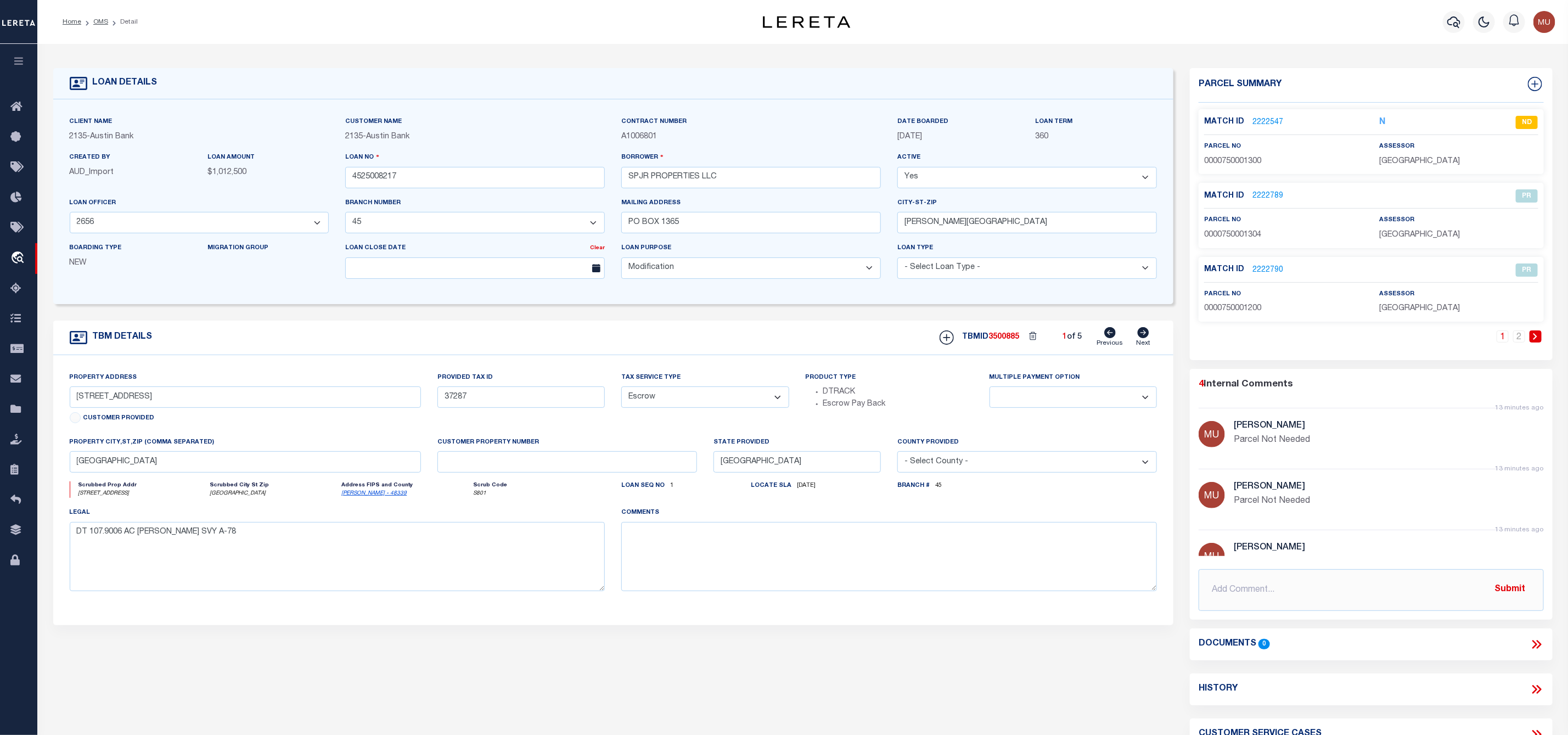
click at [101, 26] on li "OMS" at bounding box center [95, 22] width 27 height 10
click at [101, 20] on link "OMS" at bounding box center [101, 22] width 15 height 7
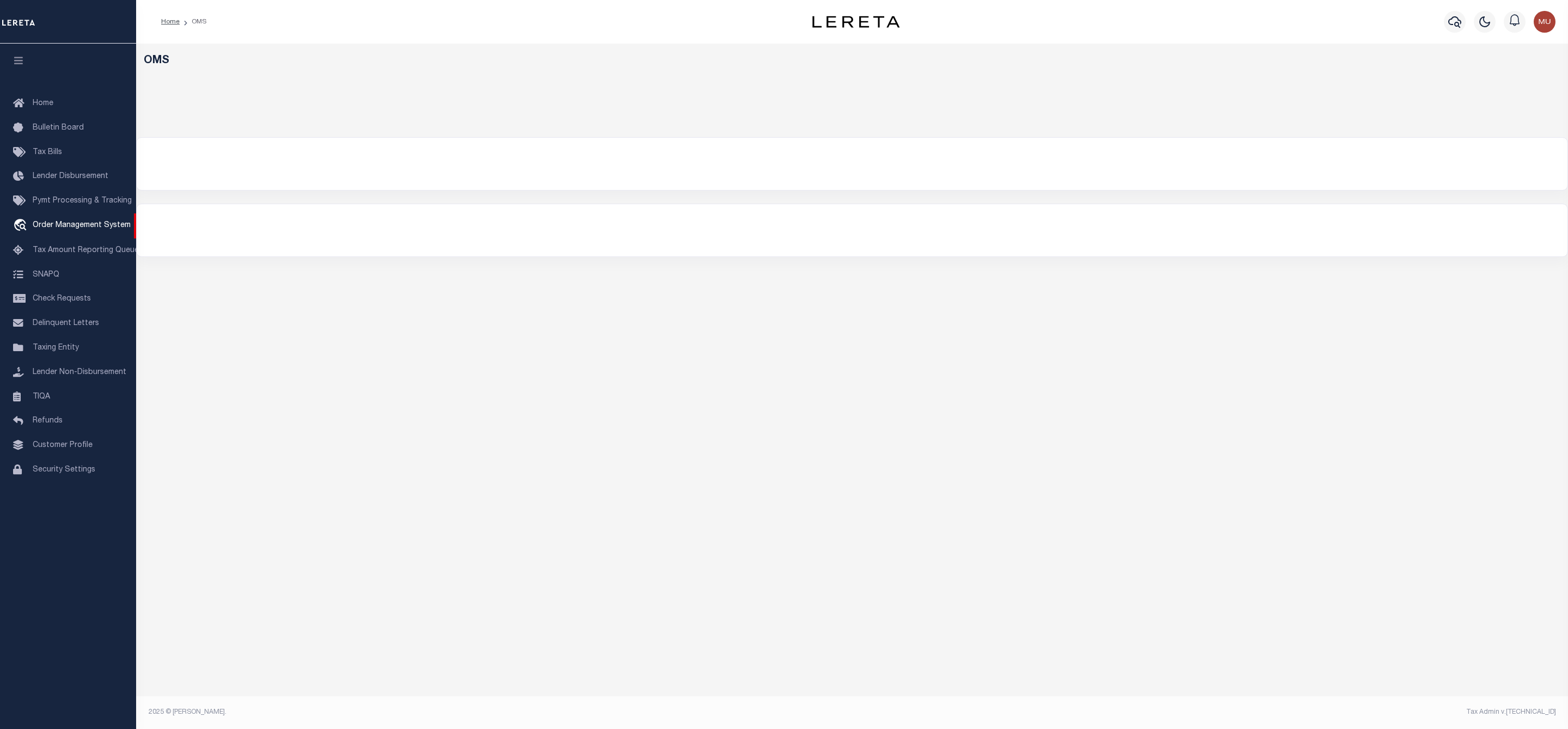
select select "200"
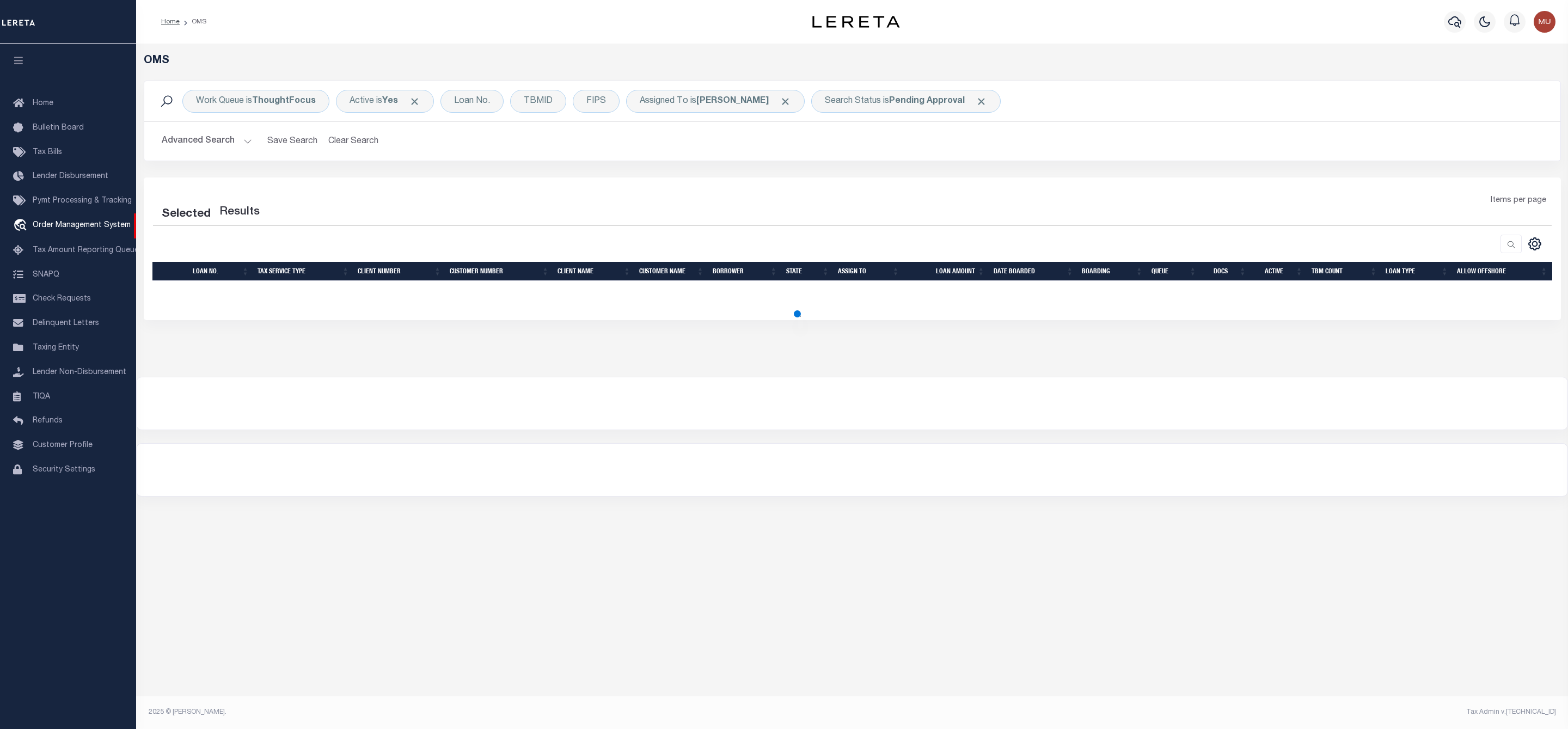
select select "200"
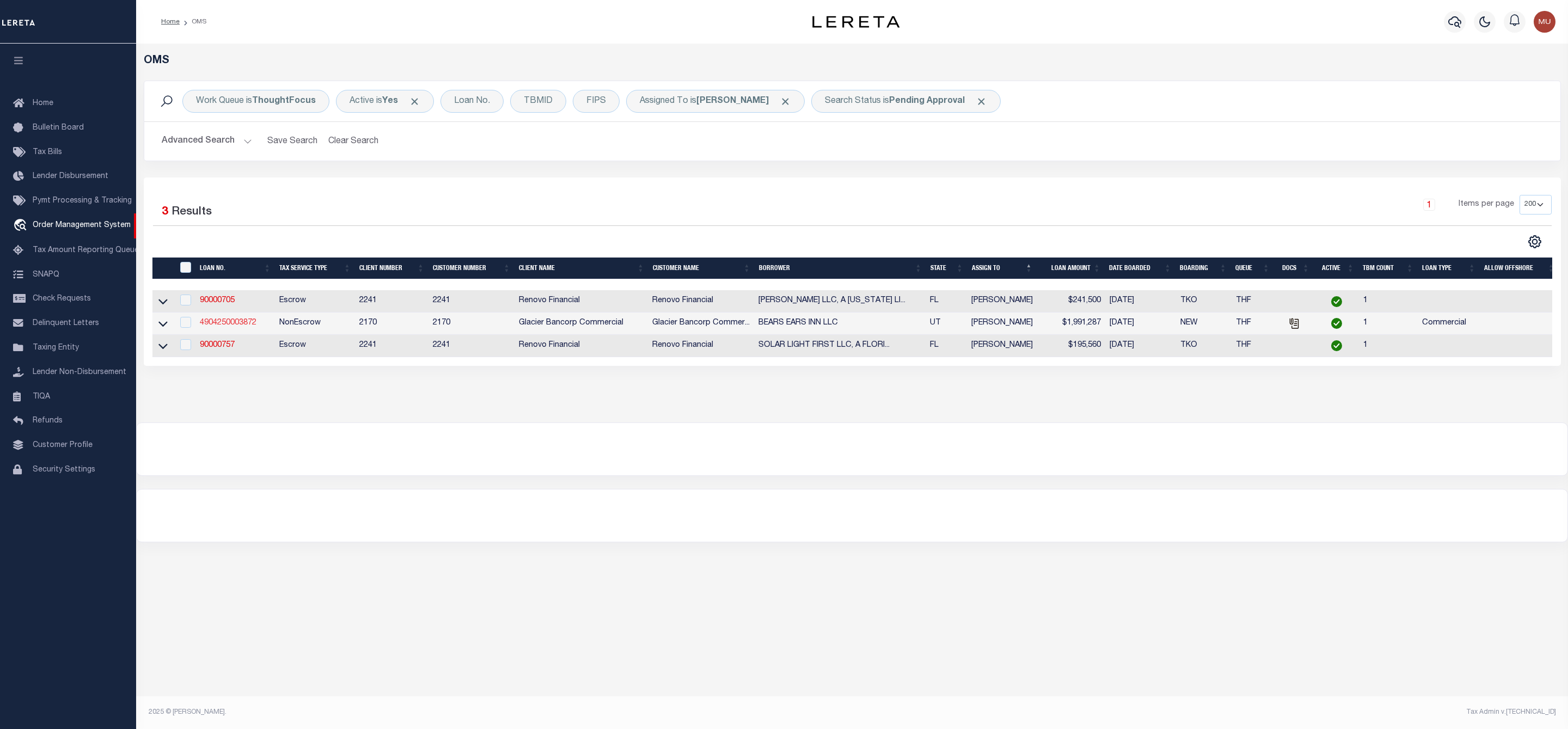
click at [223, 326] on link "4904250003872" at bounding box center [228, 323] width 57 height 7
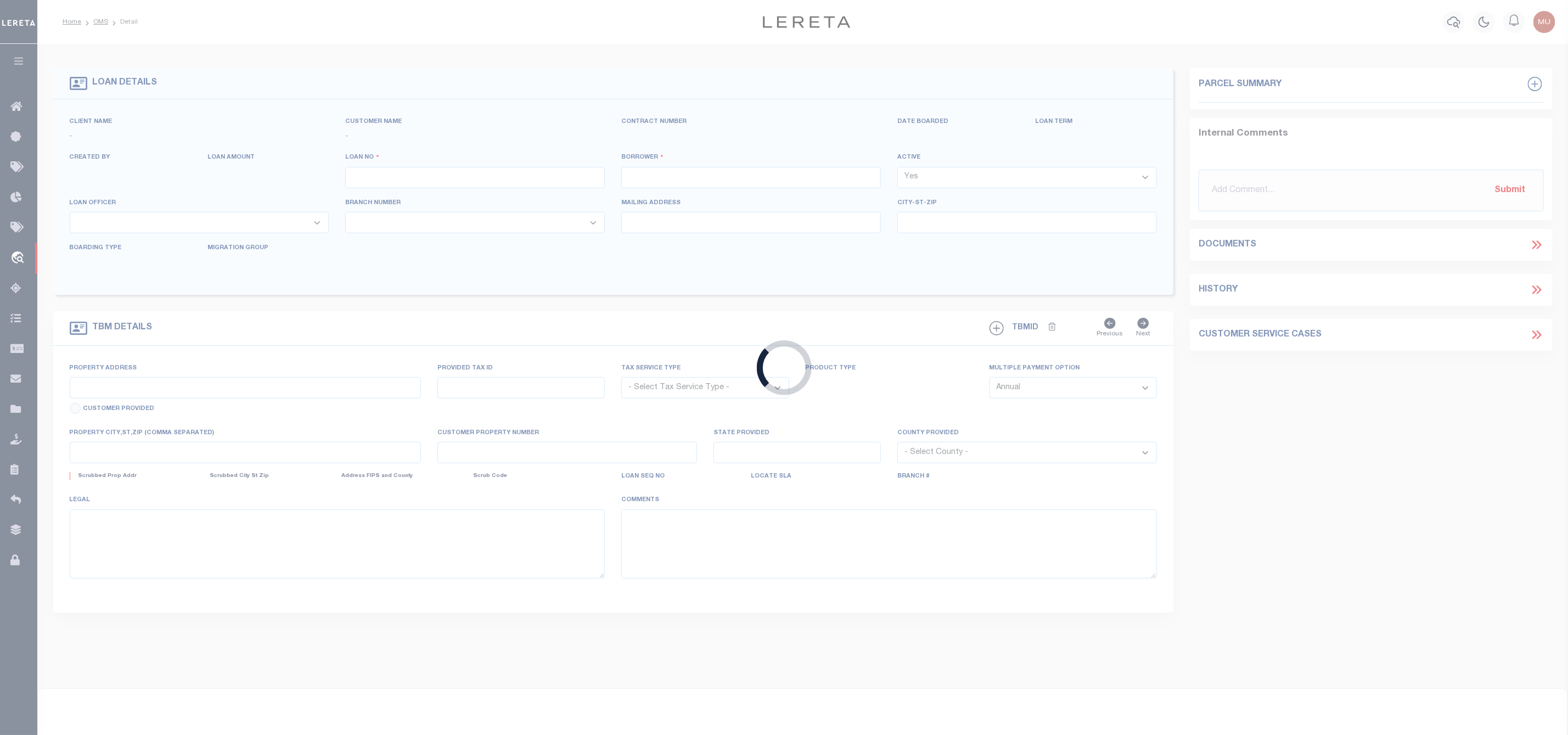
type input "4904250003872"
type input "BEARS EARS INN LLC"
select select
type input "301 S MAIN ST"
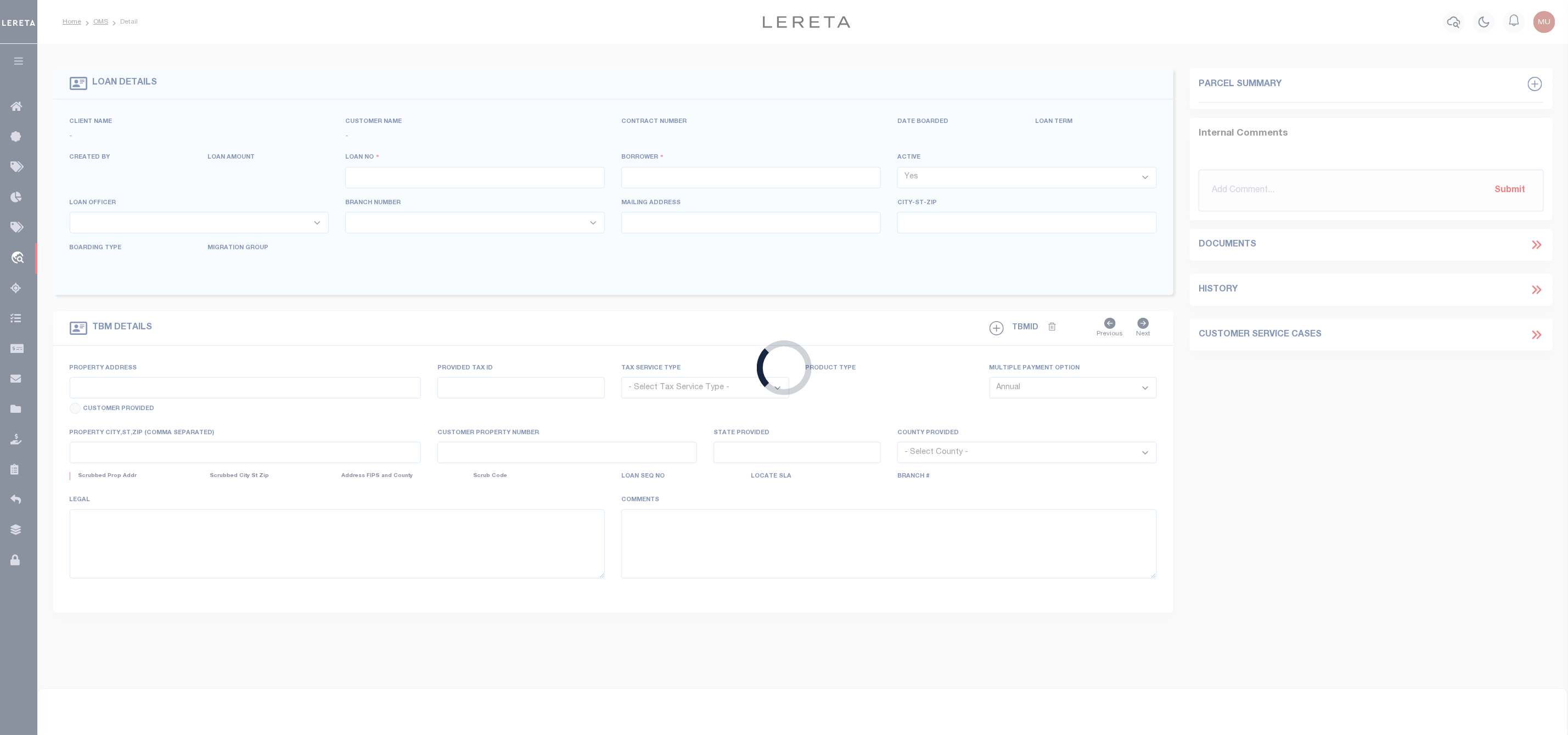
type input "BLANDING UT 84511-3831"
type input "[DATE]"
select select "10"
select select "20"
select select "NonEscrow"
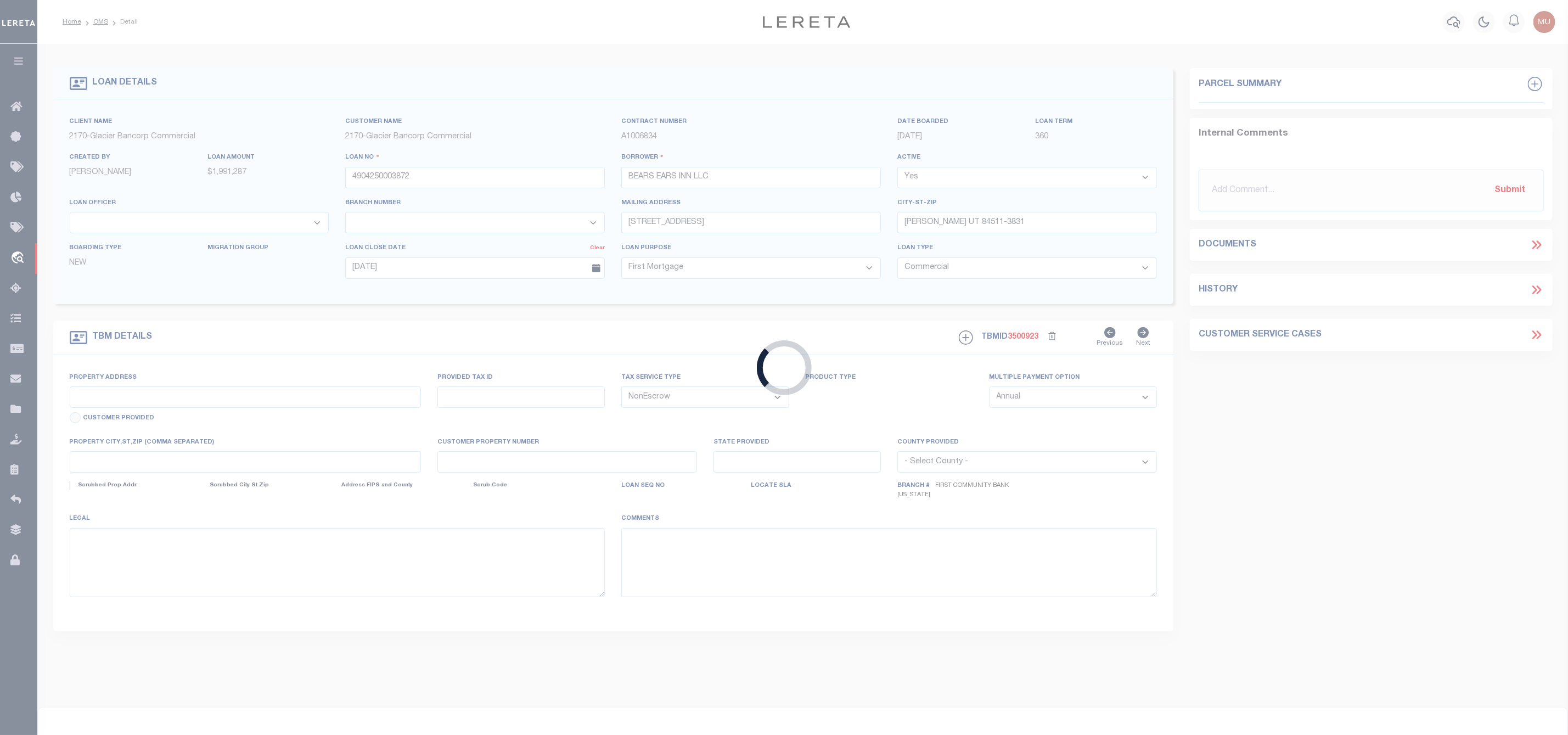
type input "88 E CENTER ST"
type input "B00000200010, B0000020003A"
select select
type input "BLANDING UT 84511-2900"
type input "UT"
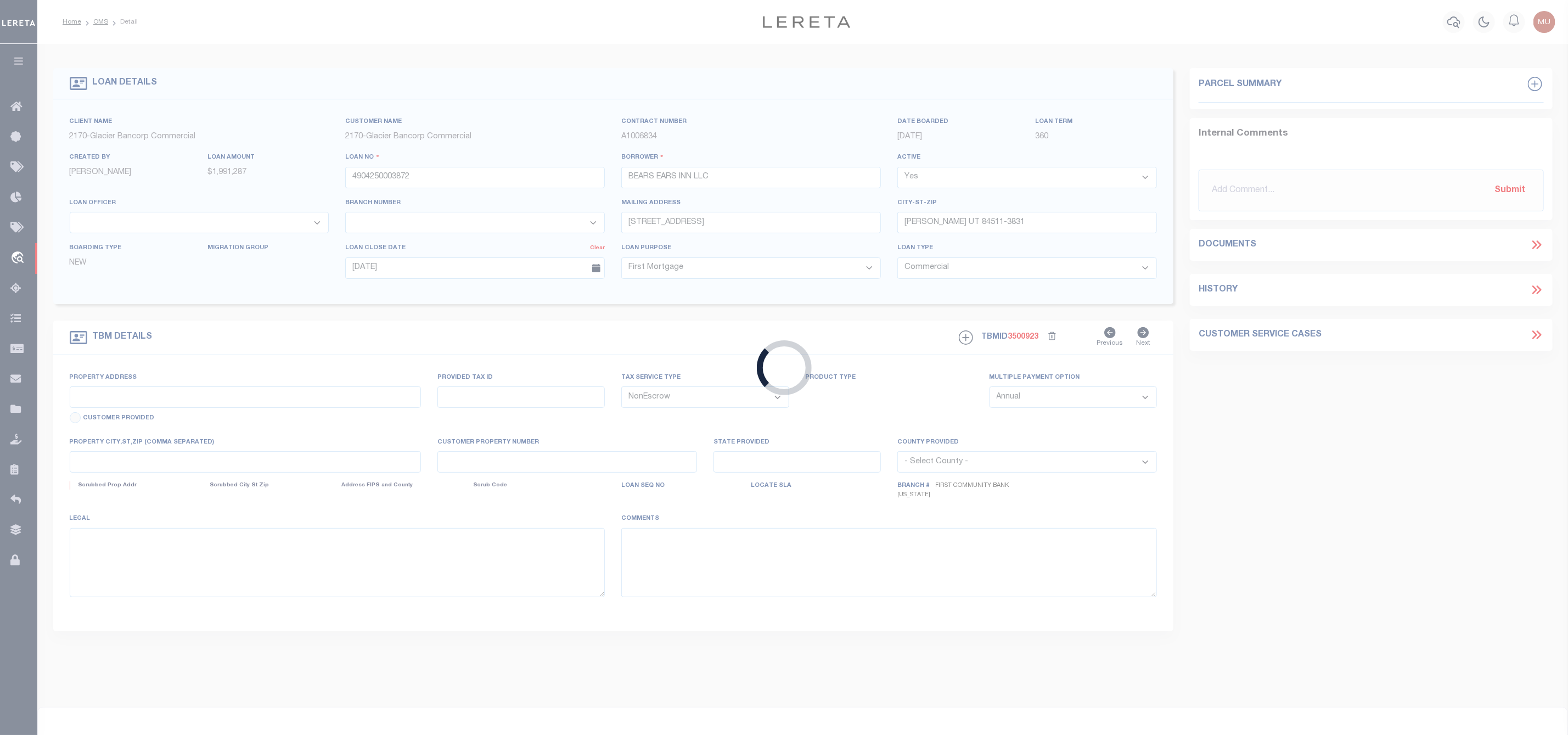
type textarea "PARCEL 1 BEGINNING AT THE NORTHEAST CORNER OF LOT 1, BLOCK 20, BLANDING TOWNSIT…"
select select "4583"
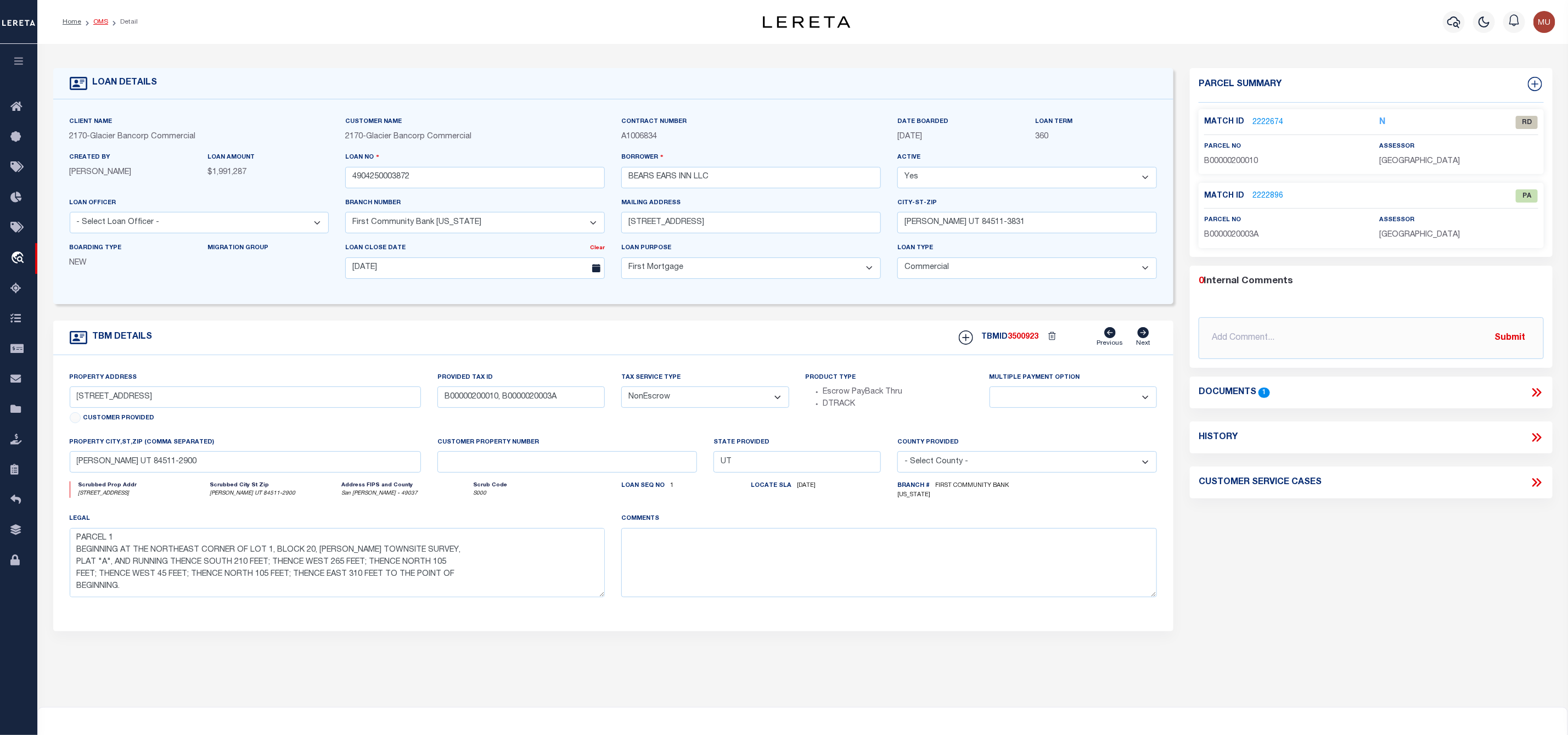
click at [94, 19] on link "OMS" at bounding box center [101, 22] width 15 height 7
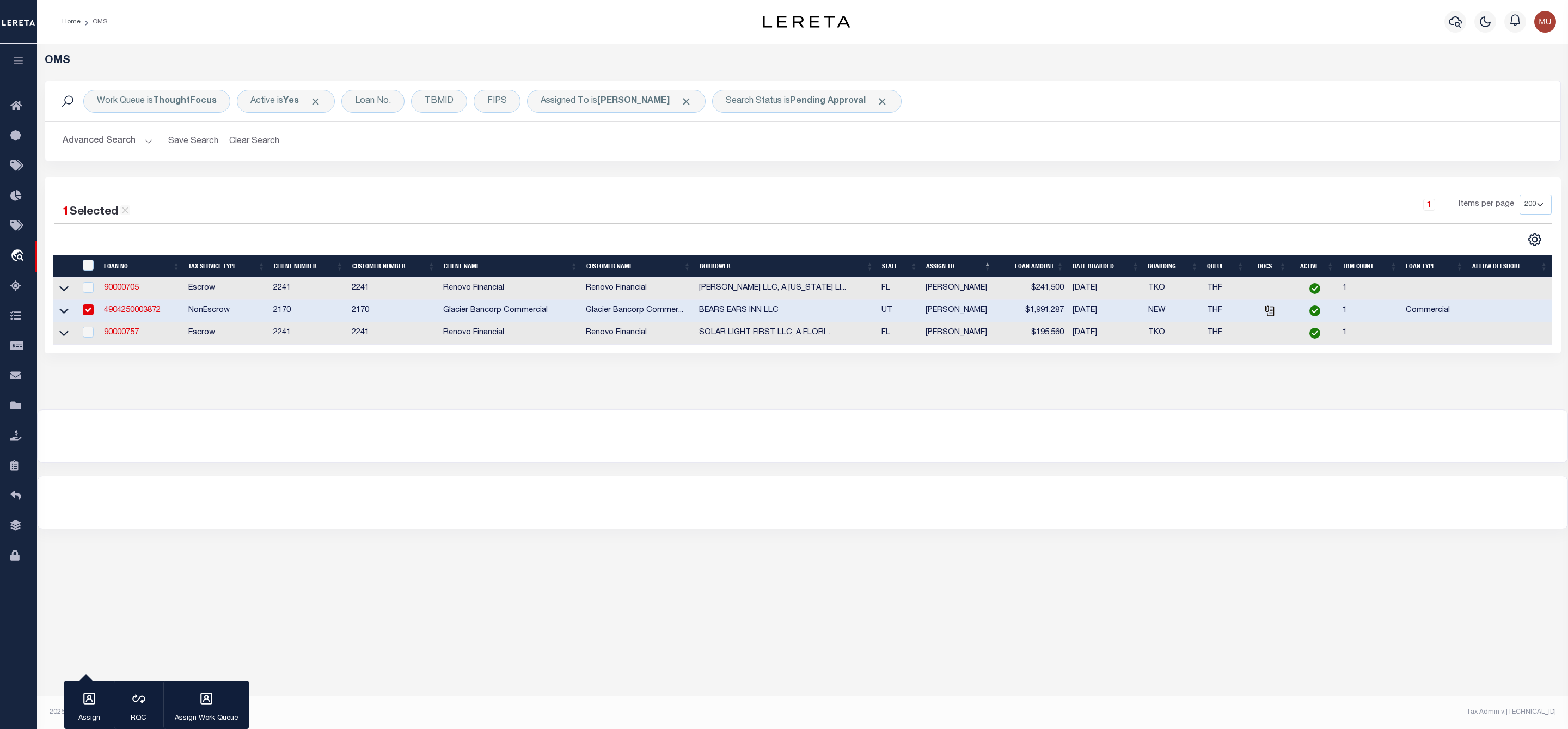
click at [89, 315] on input "checkbox" at bounding box center [88, 309] width 11 height 11
checkbox input "false"
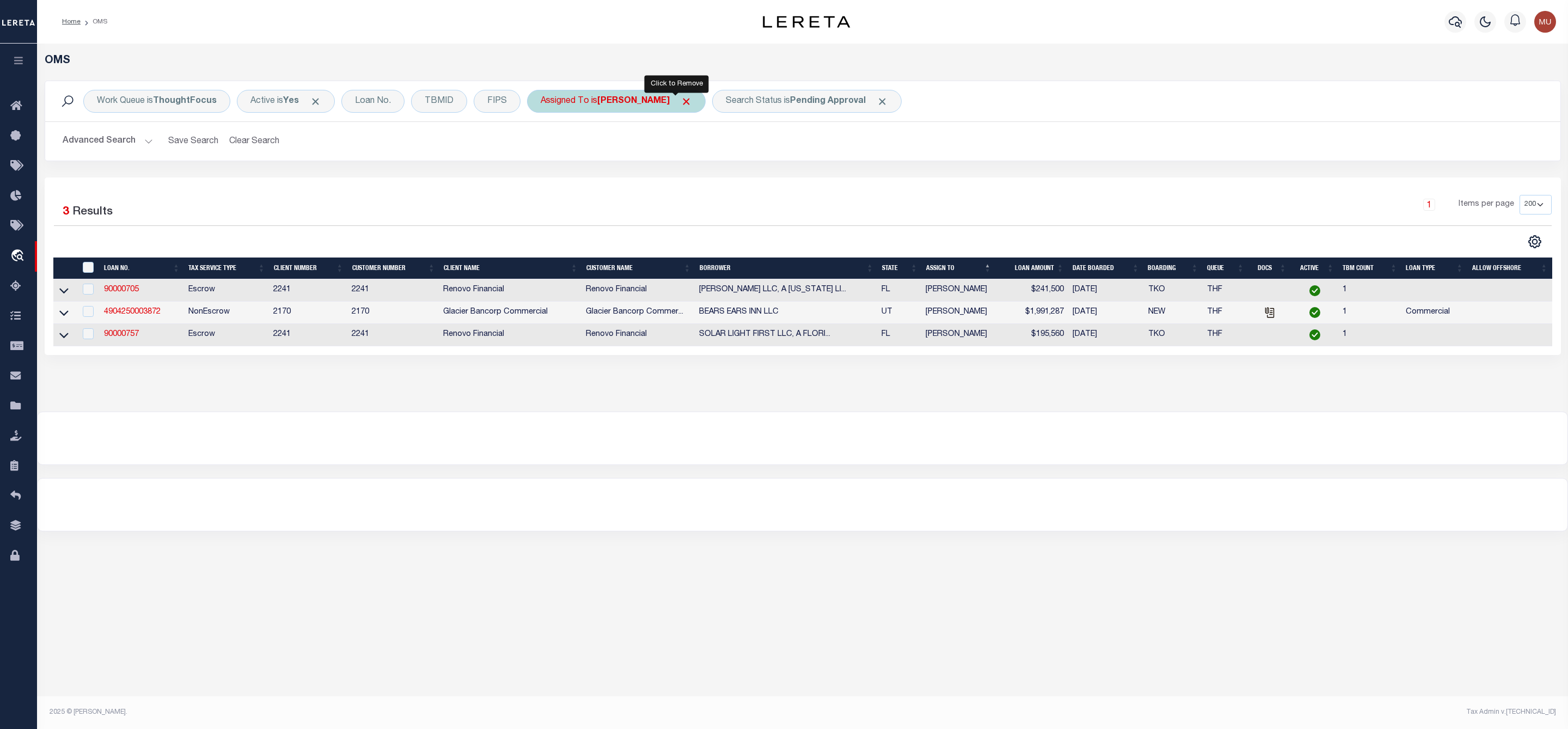
click at [680, 104] on span "Click to Remove" at bounding box center [686, 101] width 11 height 11
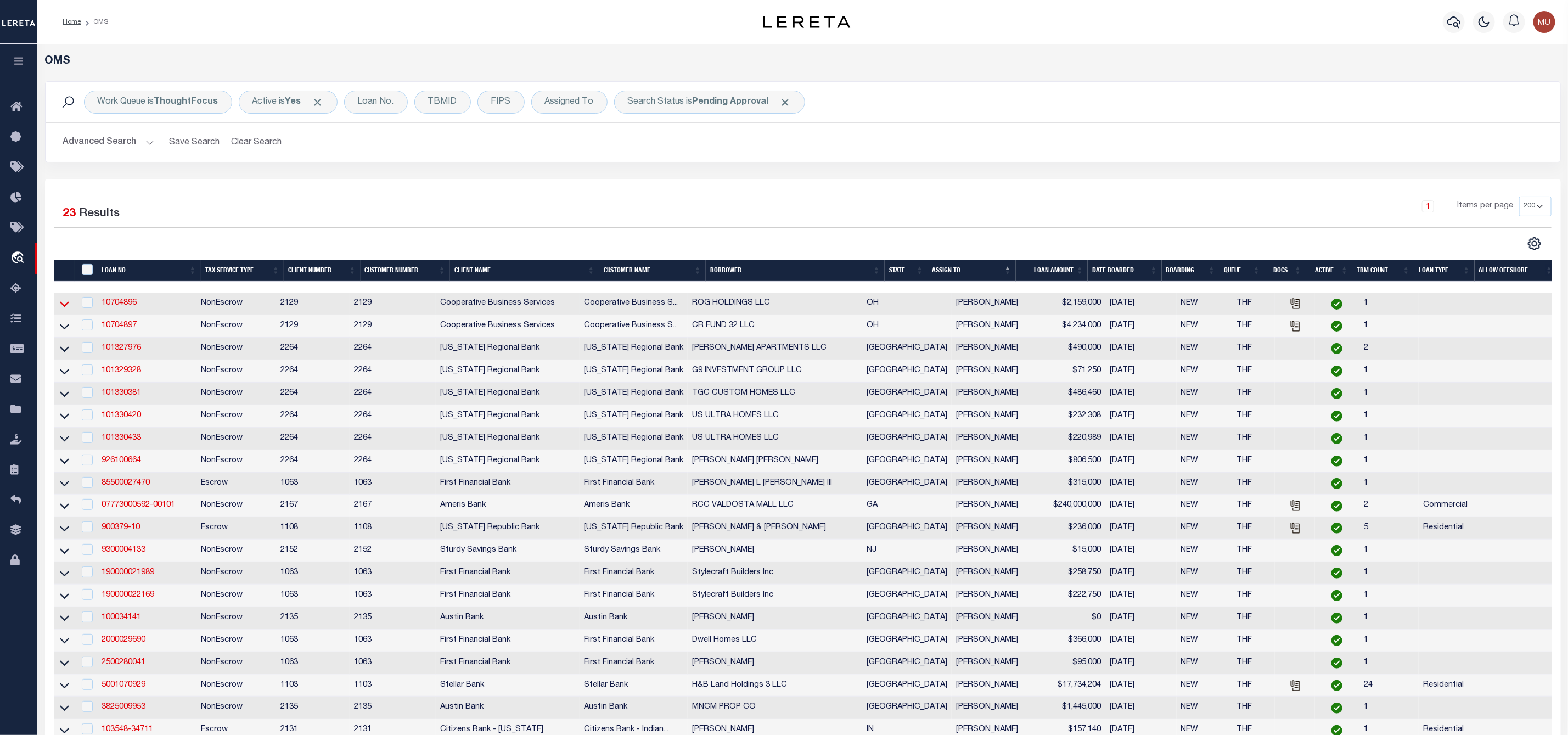
click at [61, 304] on icon at bounding box center [65, 304] width 9 height 11
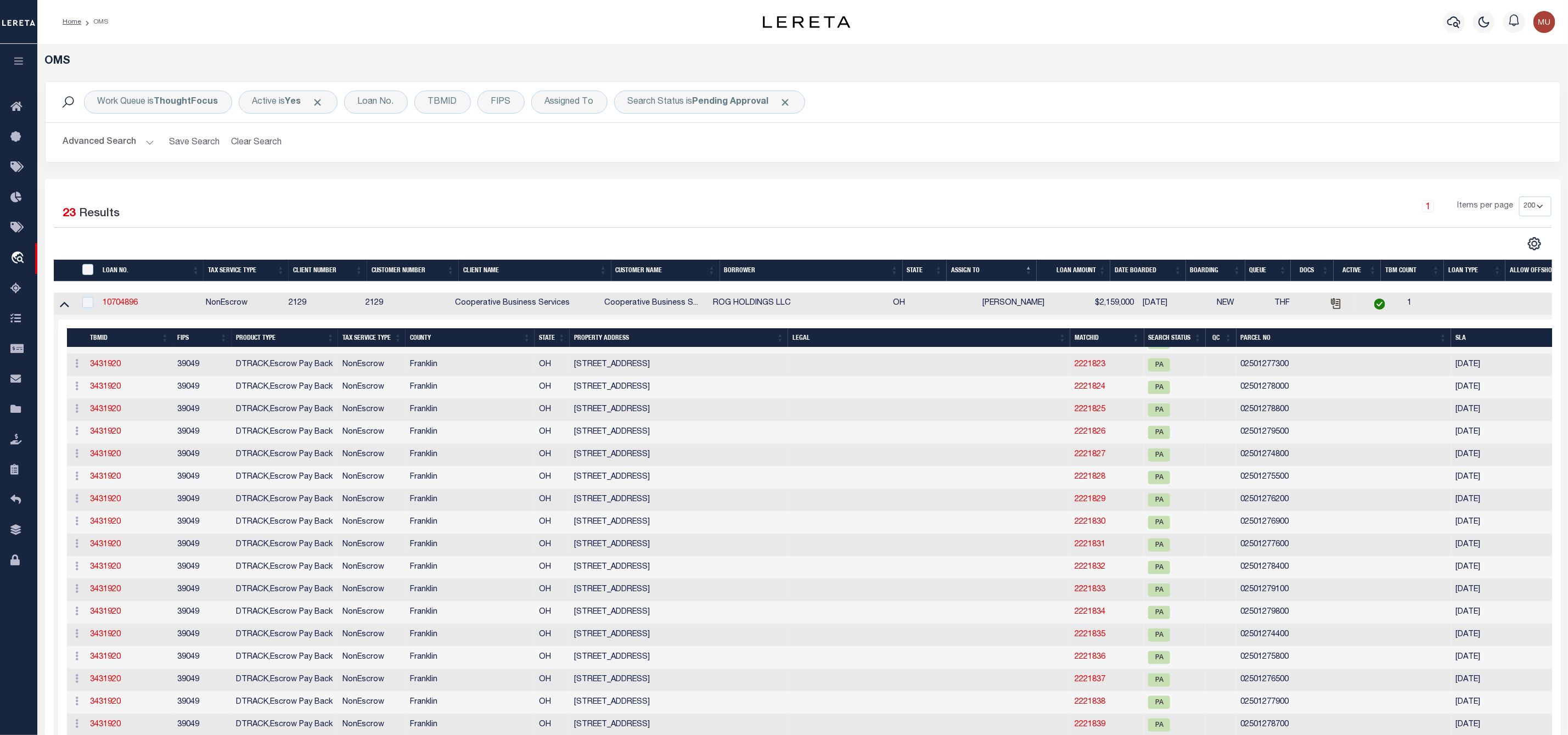
scroll to position [4164, 0]
click at [68, 307] on icon at bounding box center [65, 304] width 9 height 5
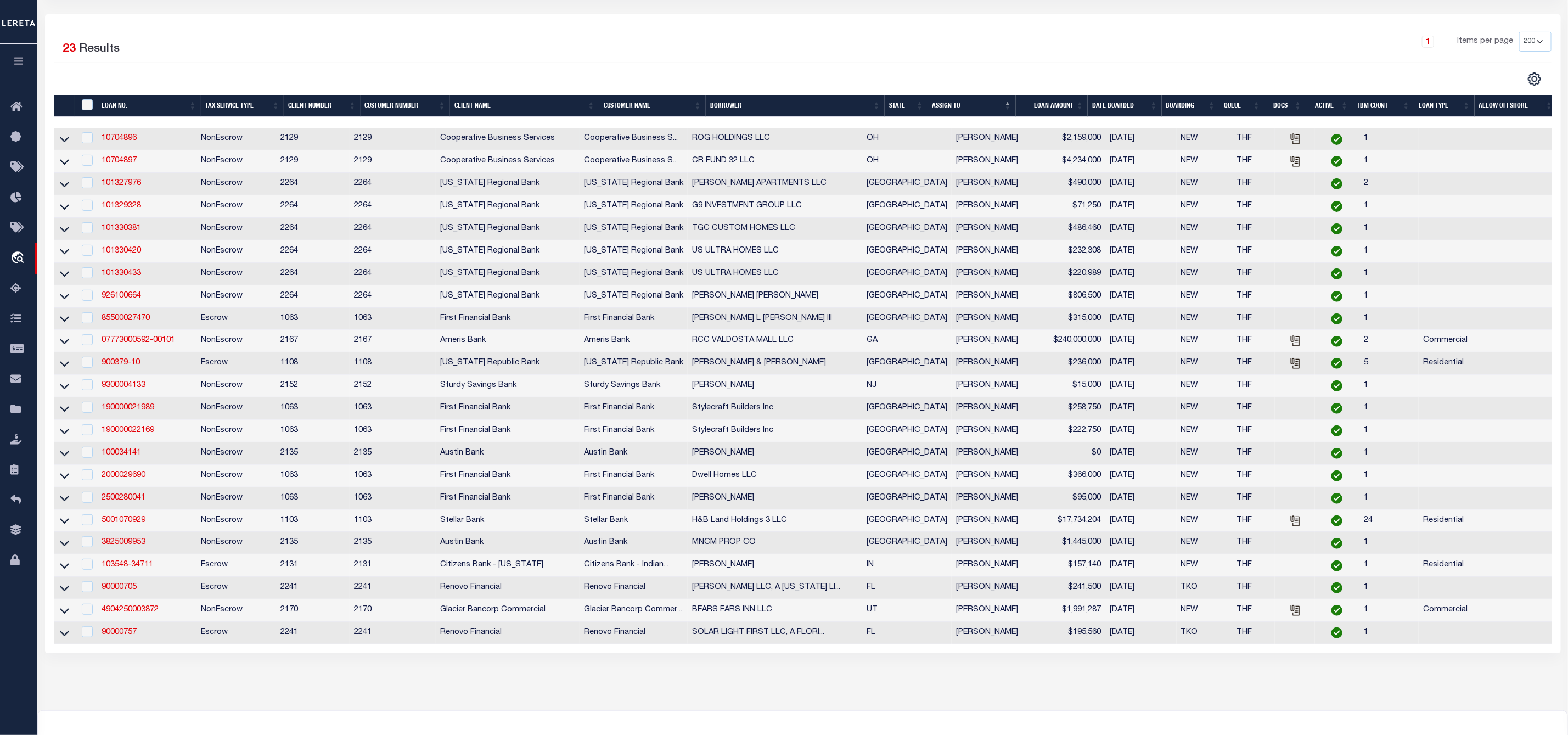
scroll to position [0, 0]
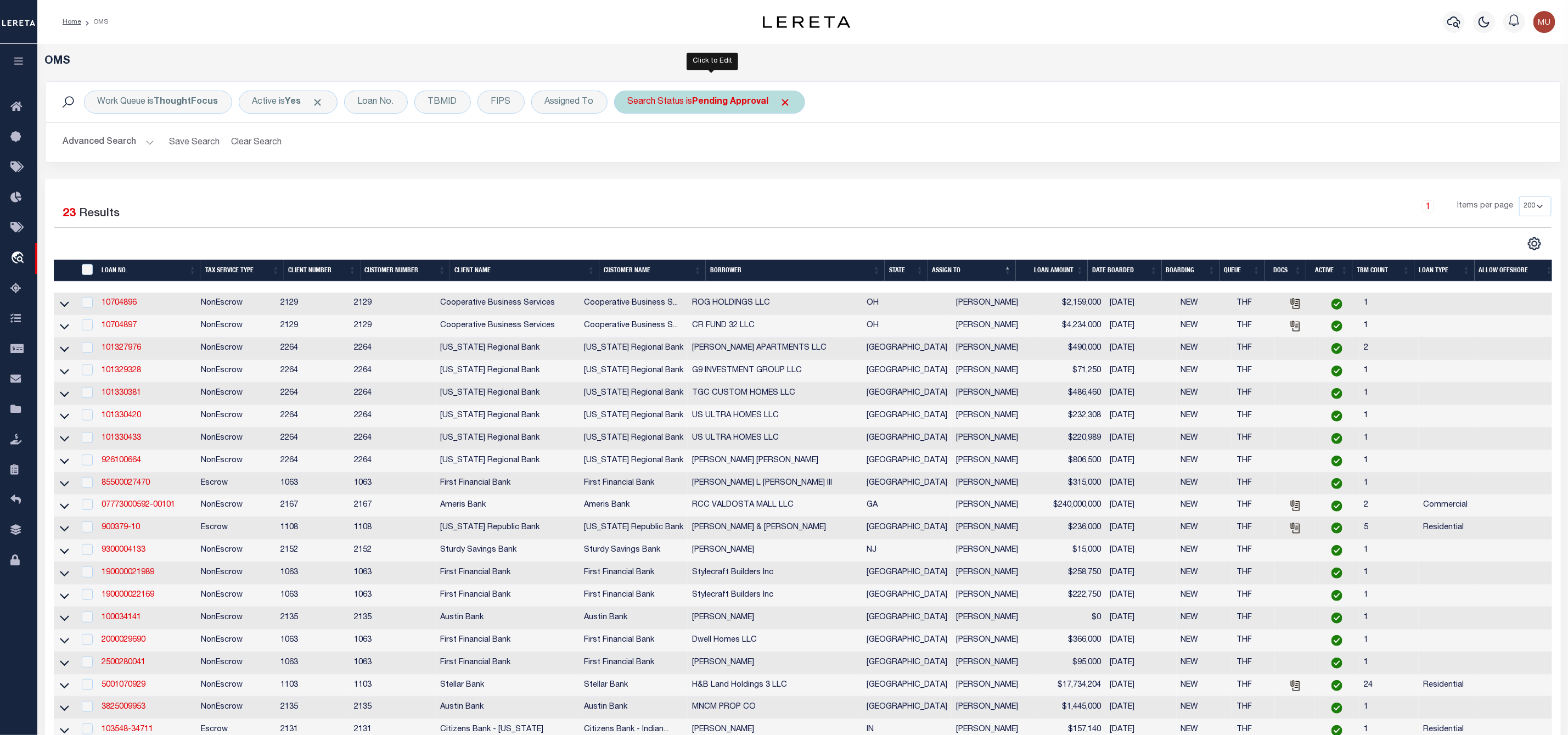
click at [718, 106] on b "Pending Approval" at bounding box center [731, 102] width 77 height 9
click at [699, 156] on select "Automated Search Bad Parcel Complete Duplicate Parcel High Dollar Reporting In …" at bounding box center [708, 156] width 162 height 21
select select "IP"
click at [630, 147] on select "Automated Search Bad Parcel Complete Duplicate Parcel High Dollar Reporting In …" at bounding box center [708, 156] width 162 height 21
click at [775, 172] on input "Apply" at bounding box center [773, 180] width 32 height 18
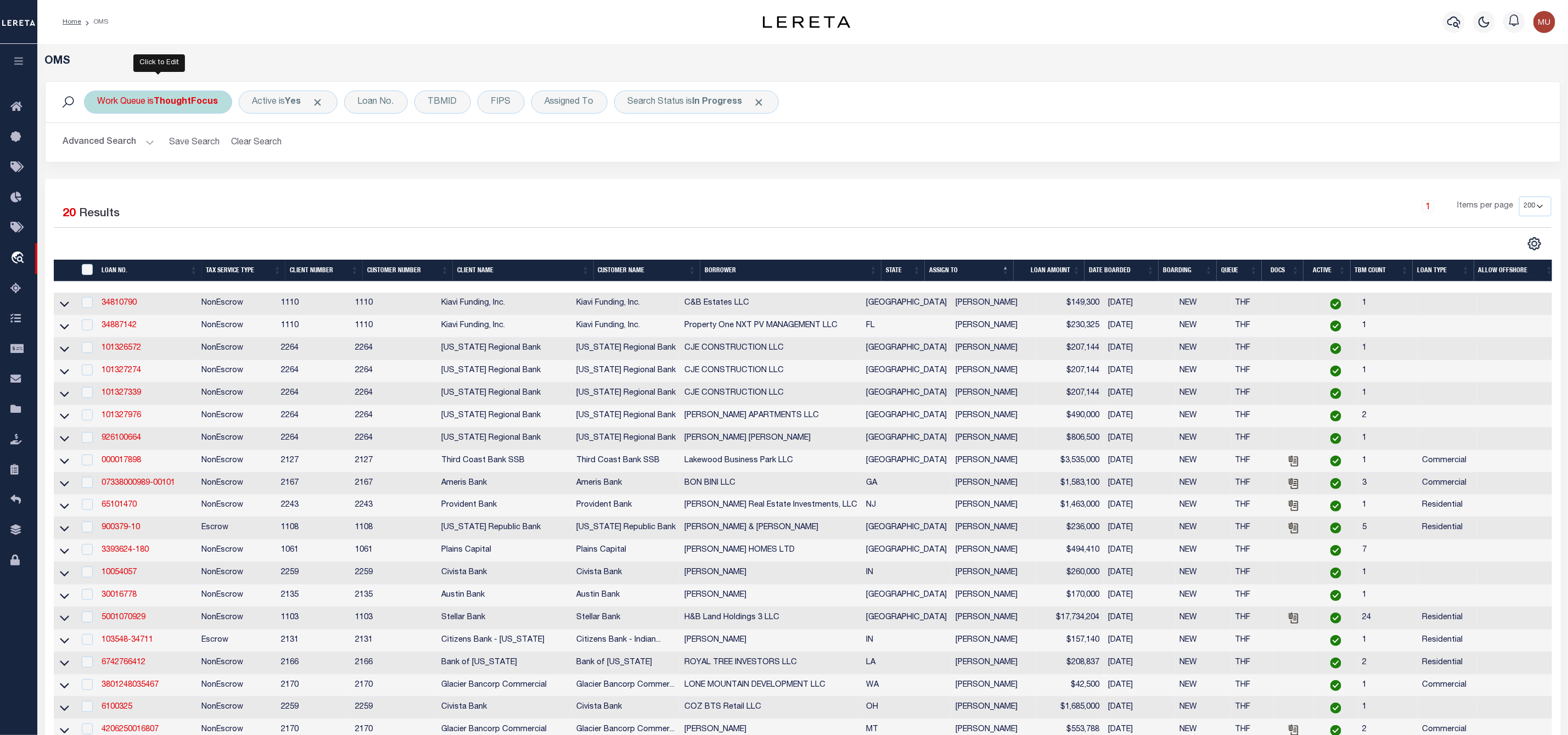
click at [168, 103] on b "ThoughtFocus" at bounding box center [186, 102] width 64 height 9
click at [165, 152] on select "--ALL-- General ThoughtFocus" at bounding box center [179, 156] width 162 height 21
select select "GEN"
click at [98, 147] on select "--ALL-- General ThoughtFocus" at bounding box center [179, 156] width 162 height 21
click at [235, 181] on input "Apply" at bounding box center [243, 180] width 32 height 18
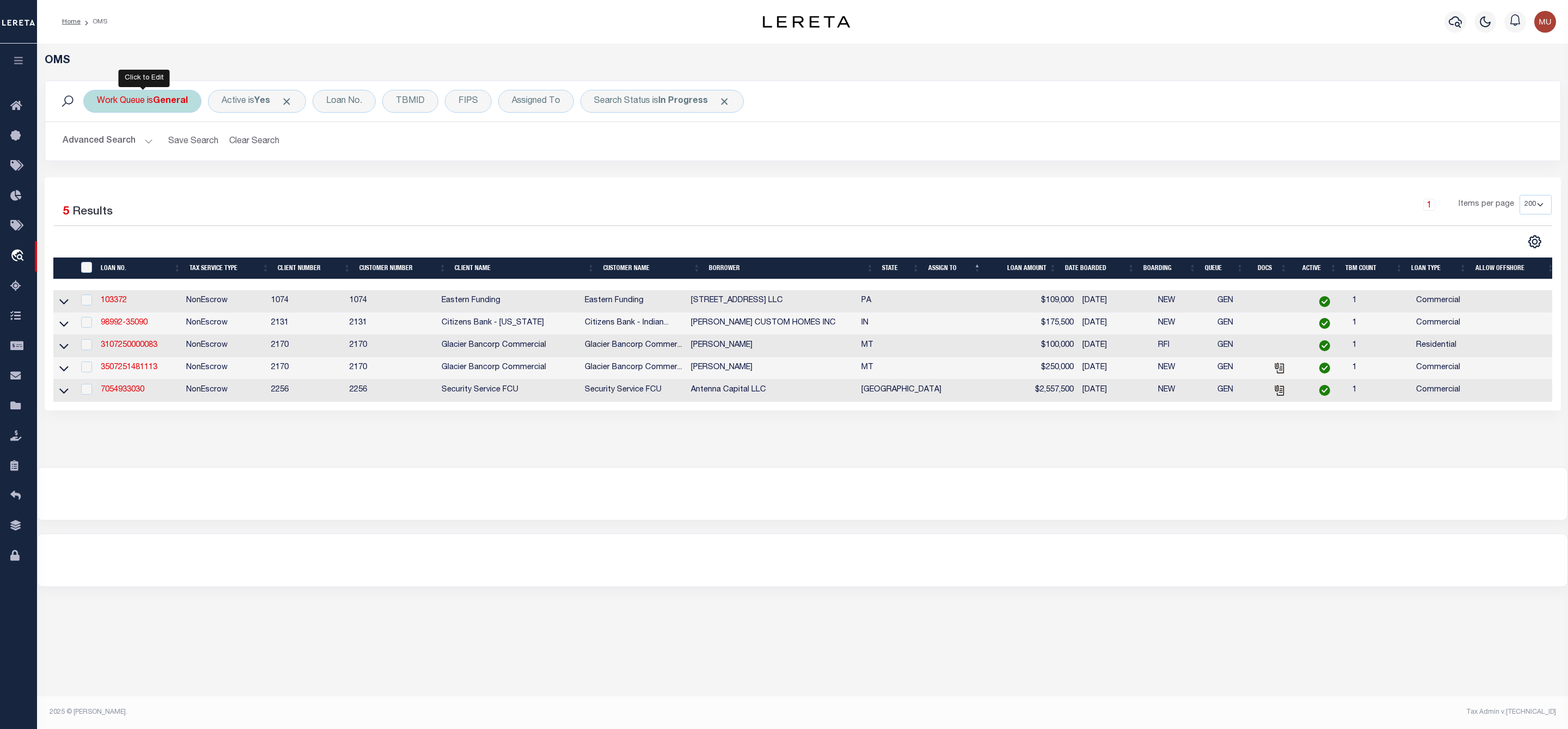
click at [179, 112] on div "Work Queue is General" at bounding box center [142, 101] width 118 height 23
click at [163, 156] on select "--ALL-- General ThoughtFocus" at bounding box center [177, 155] width 160 height 21
select select "THF"
click at [98, 145] on select "--ALL-- General ThoughtFocus" at bounding box center [177, 155] width 160 height 21
click at [237, 182] on input "Apply" at bounding box center [241, 178] width 32 height 18
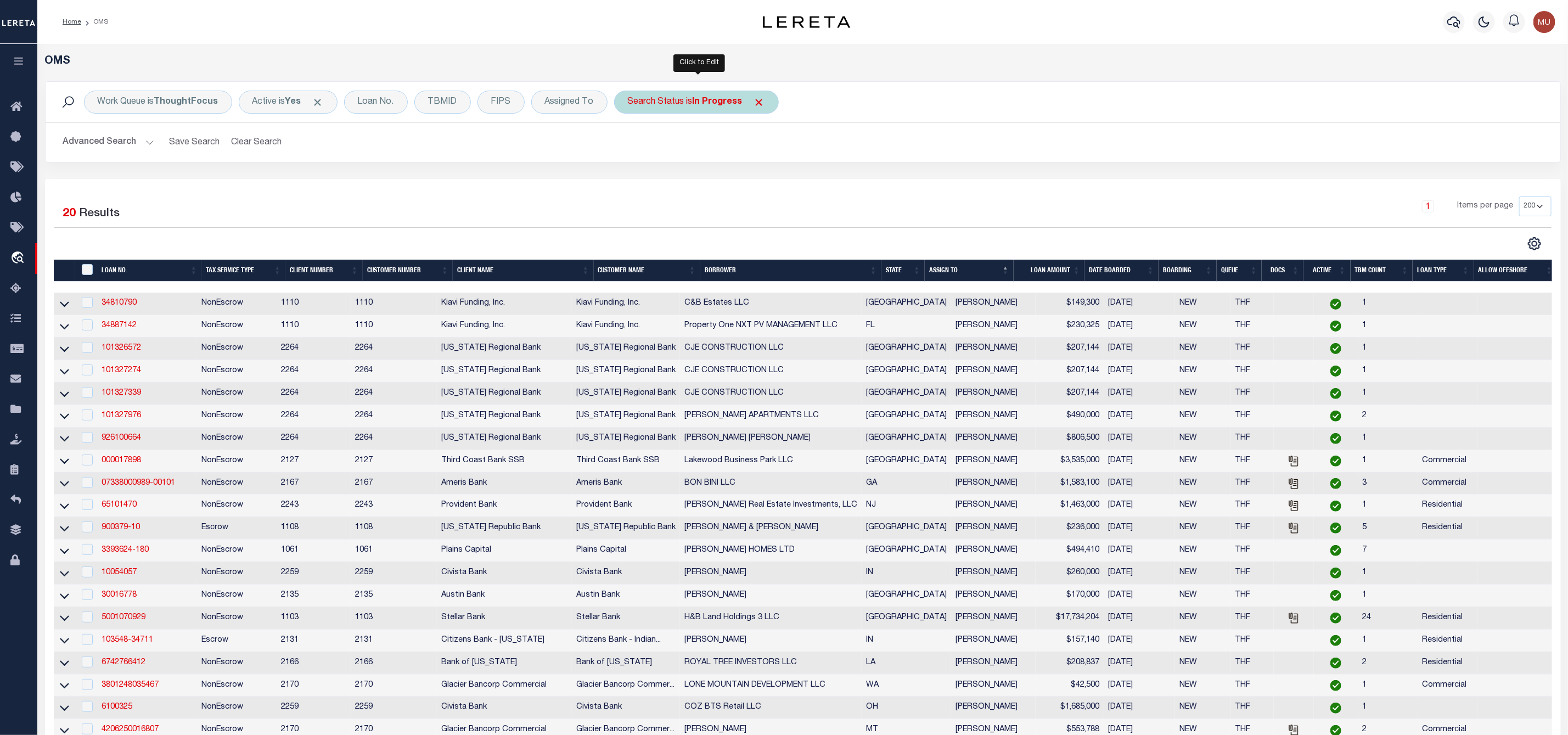
click at [702, 98] on b "In Progress" at bounding box center [718, 102] width 50 height 9
click at [669, 158] on select "Automated Search Bad Parcel Complete Duplicate Parcel High Dollar Reporting In …" at bounding box center [708, 156] width 162 height 21
select select "RD"
click at [630, 147] on select "Automated Search Bad Parcel Complete Duplicate Parcel High Dollar Reporting In …" at bounding box center [708, 156] width 162 height 21
click at [784, 180] on input "Apply" at bounding box center [773, 180] width 32 height 18
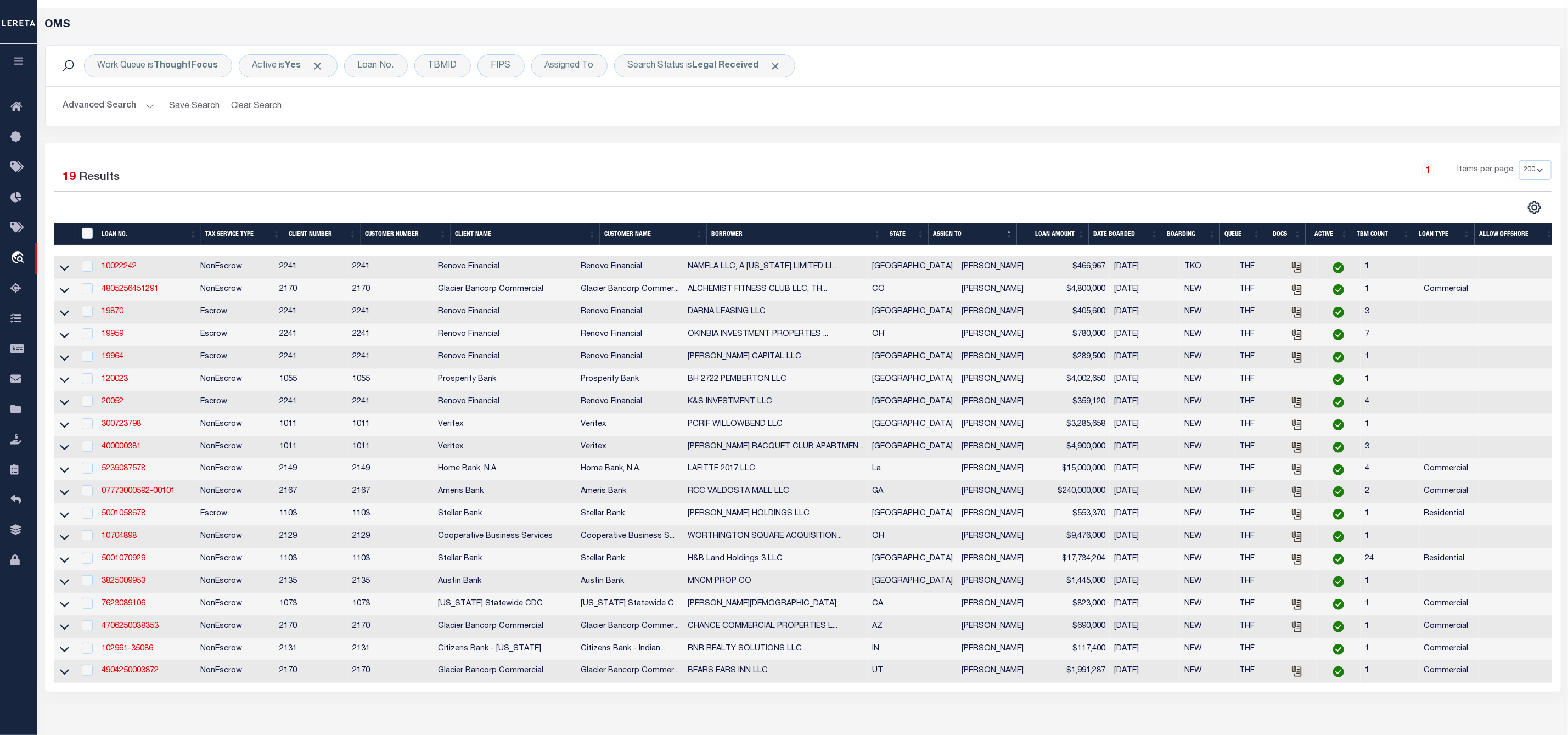
scroll to position [119, 0]
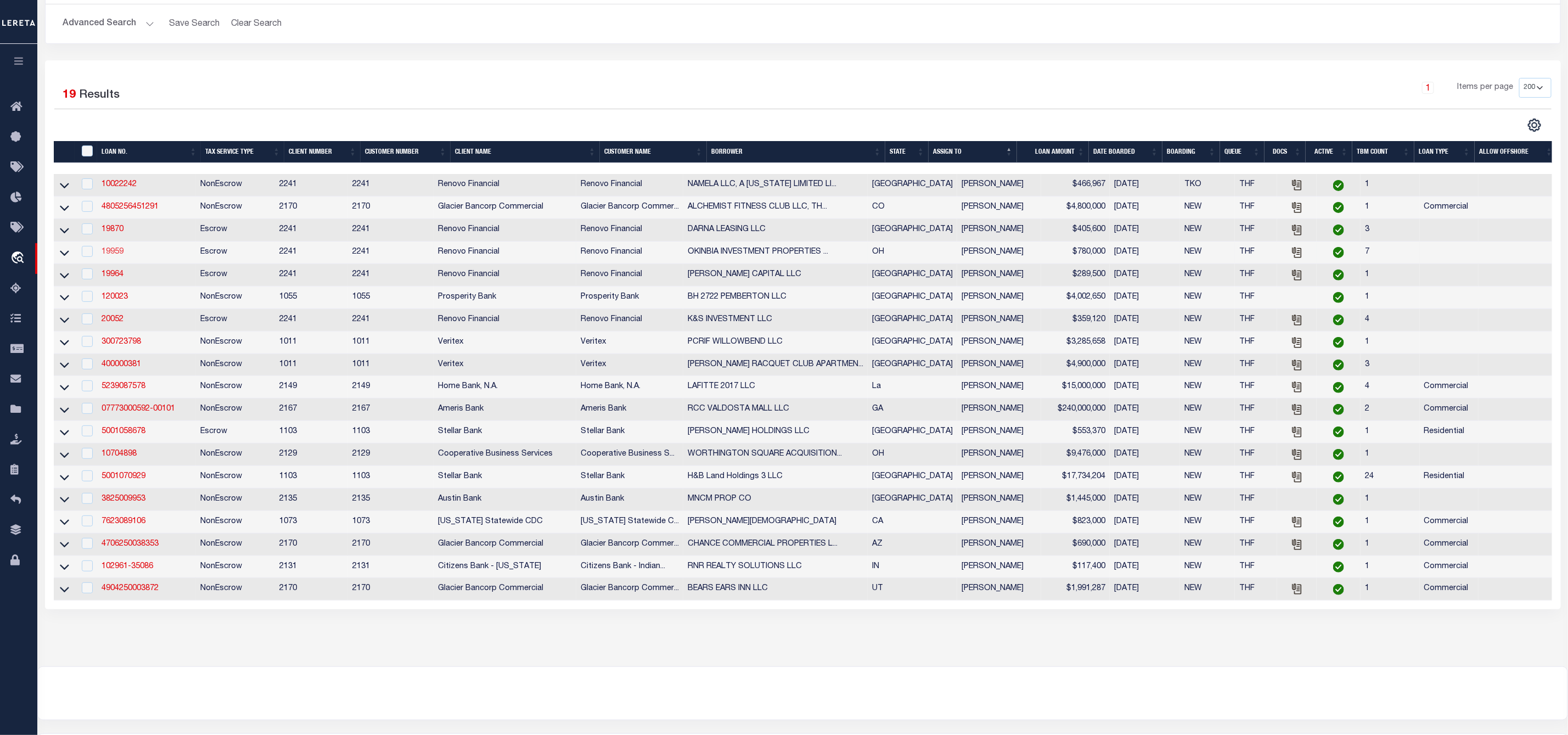
click at [116, 251] on link "19959" at bounding box center [112, 252] width 22 height 8
type input "19959"
type input "OKINBIA INVESTMENT PROPERTIES LLC"
select select
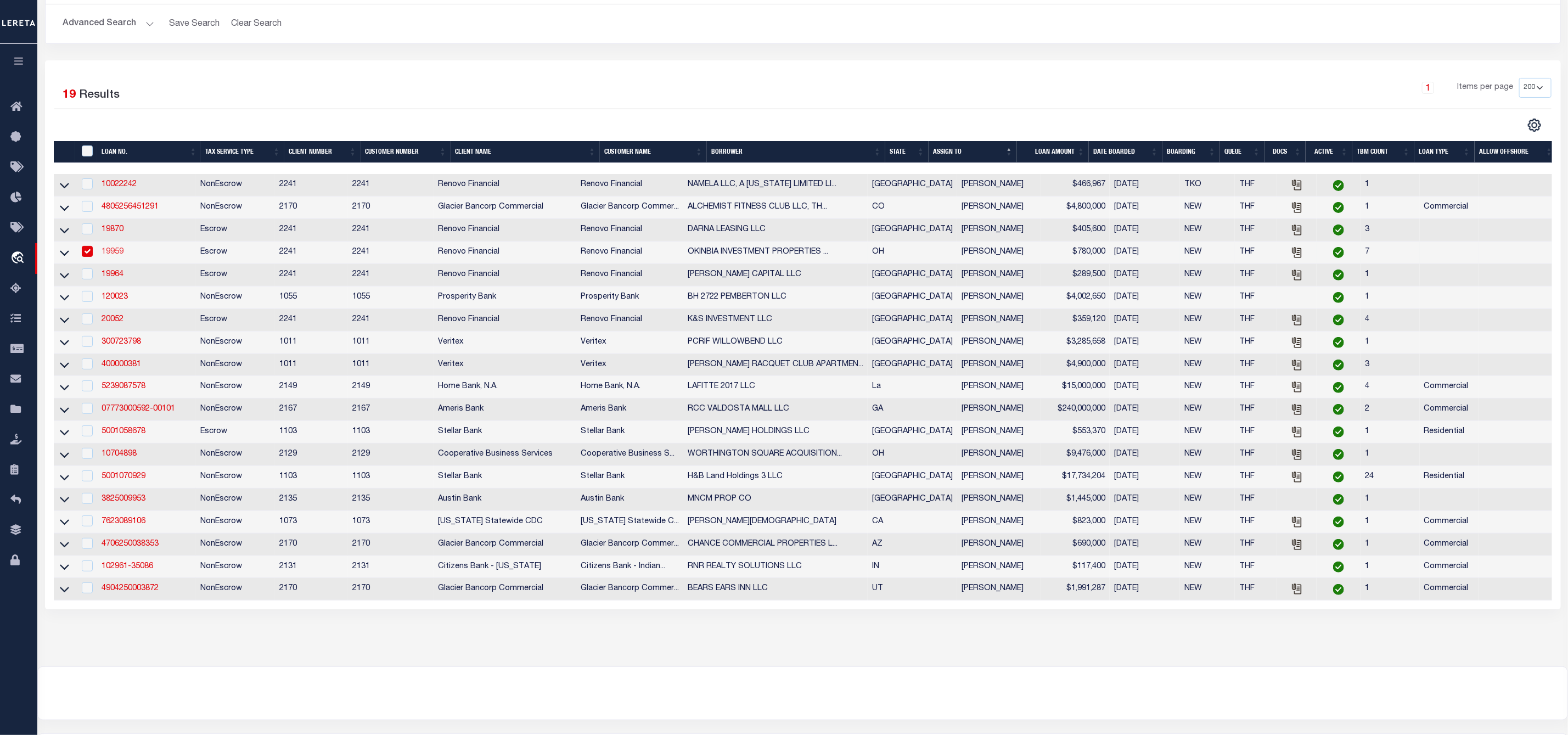
type input "7804 COUNTRY VIEW LANE"
type input "BROOKVILLE OH 45309"
select select "400"
select select
select select "Escrow"
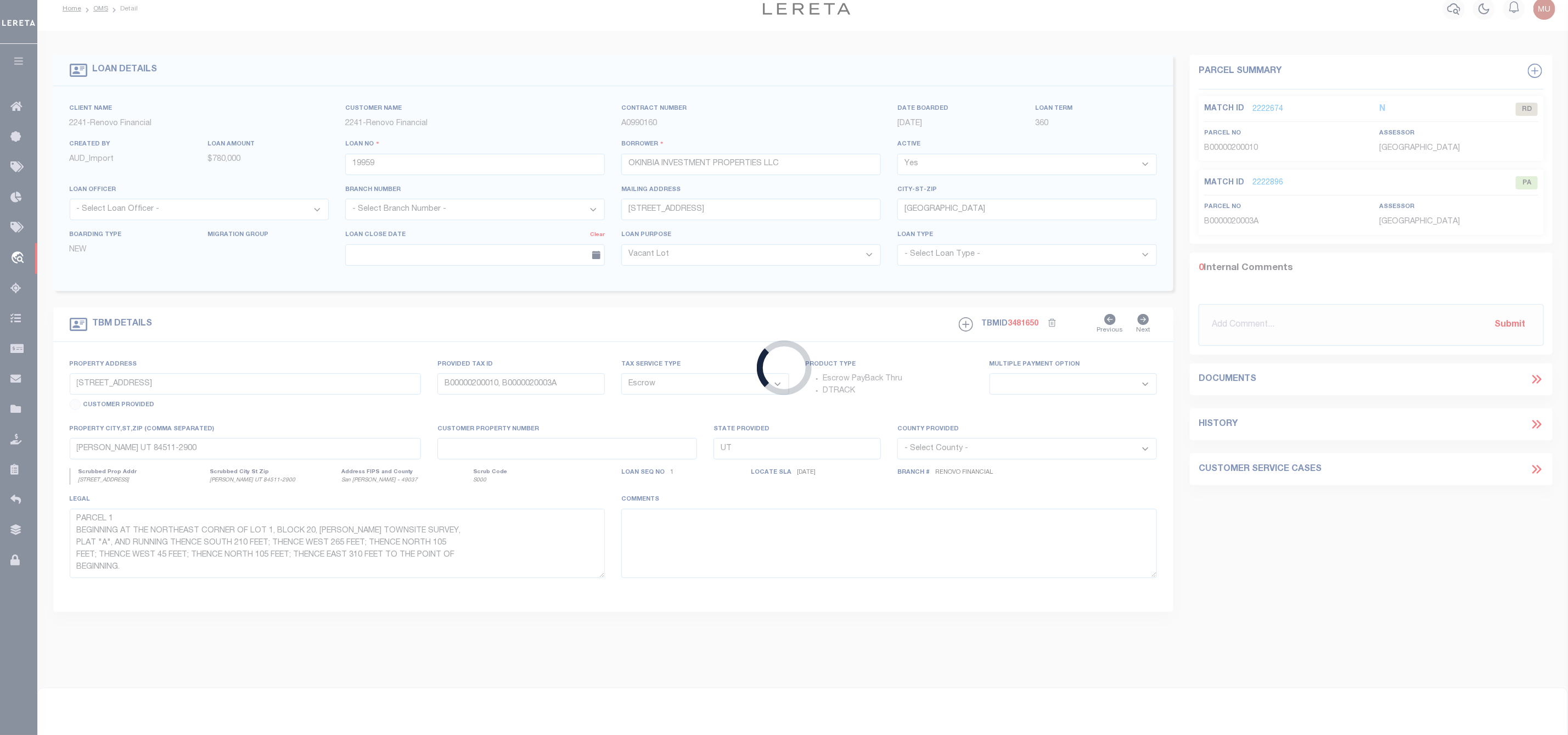
select select "14701"
select select "25066"
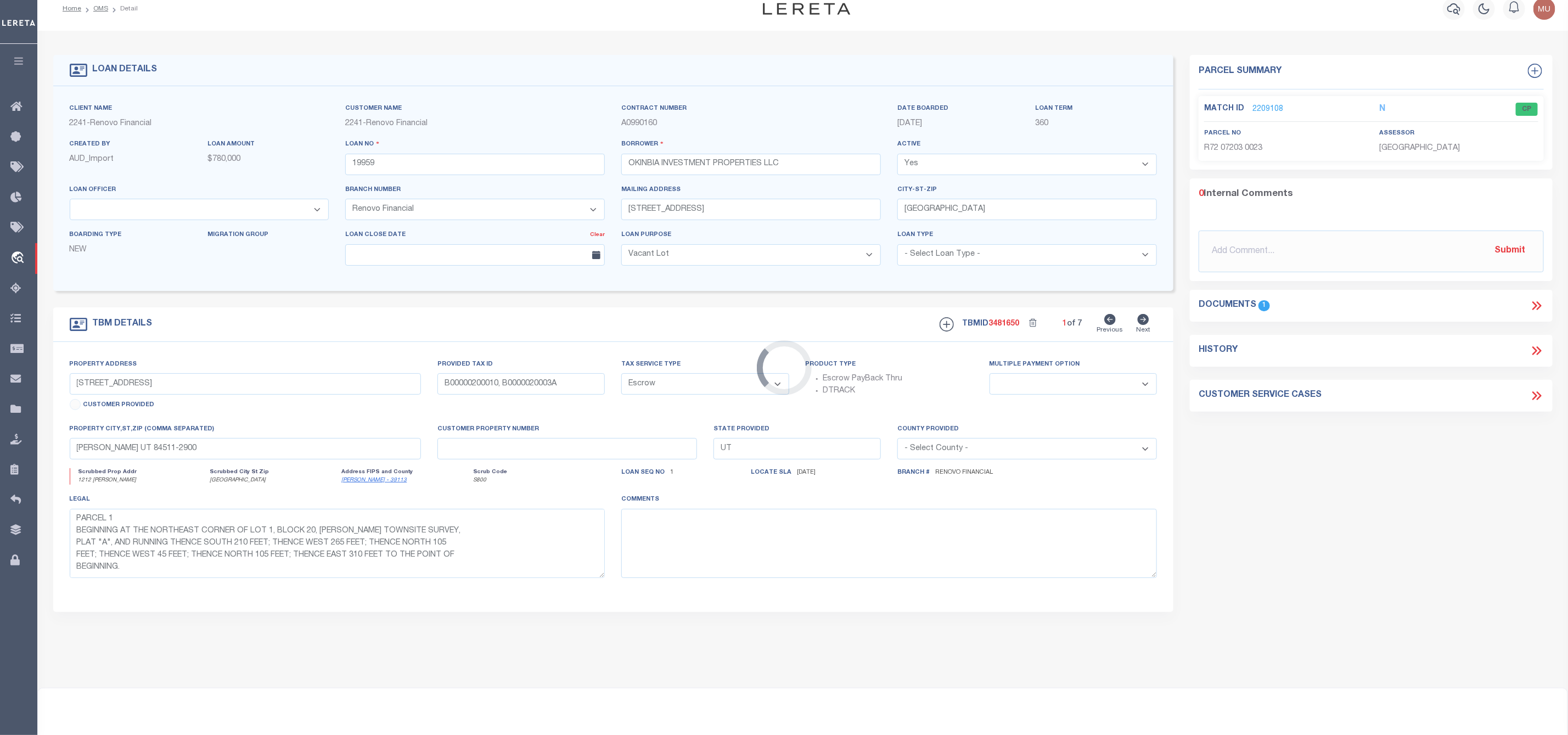
type input "1212 Kenyon Place"
select select
type input "Dayton, OH 45406"
type input "a0kUS00000C9aWp"
type input "OH"
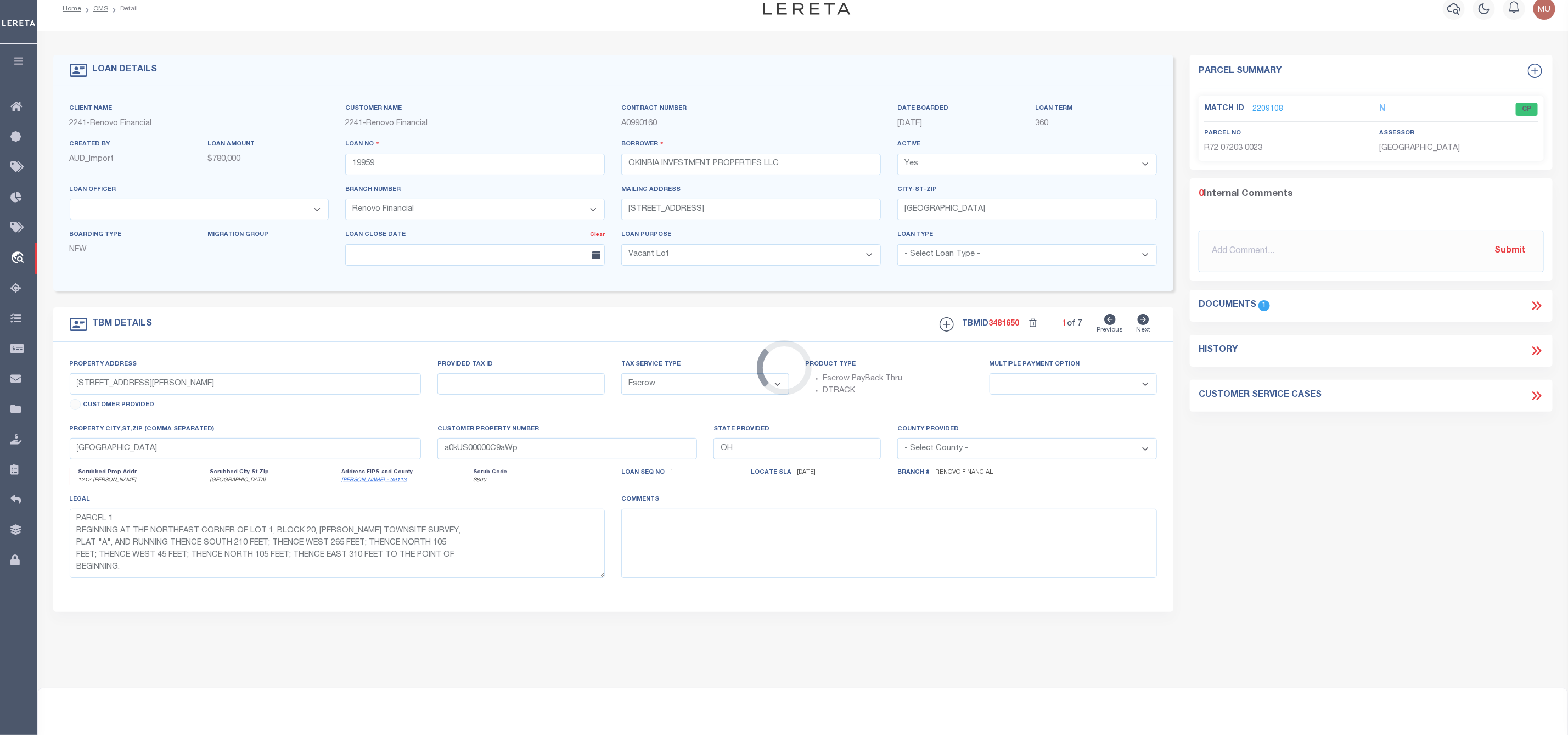
select select
type textarea "LEGAL REQUIRED"
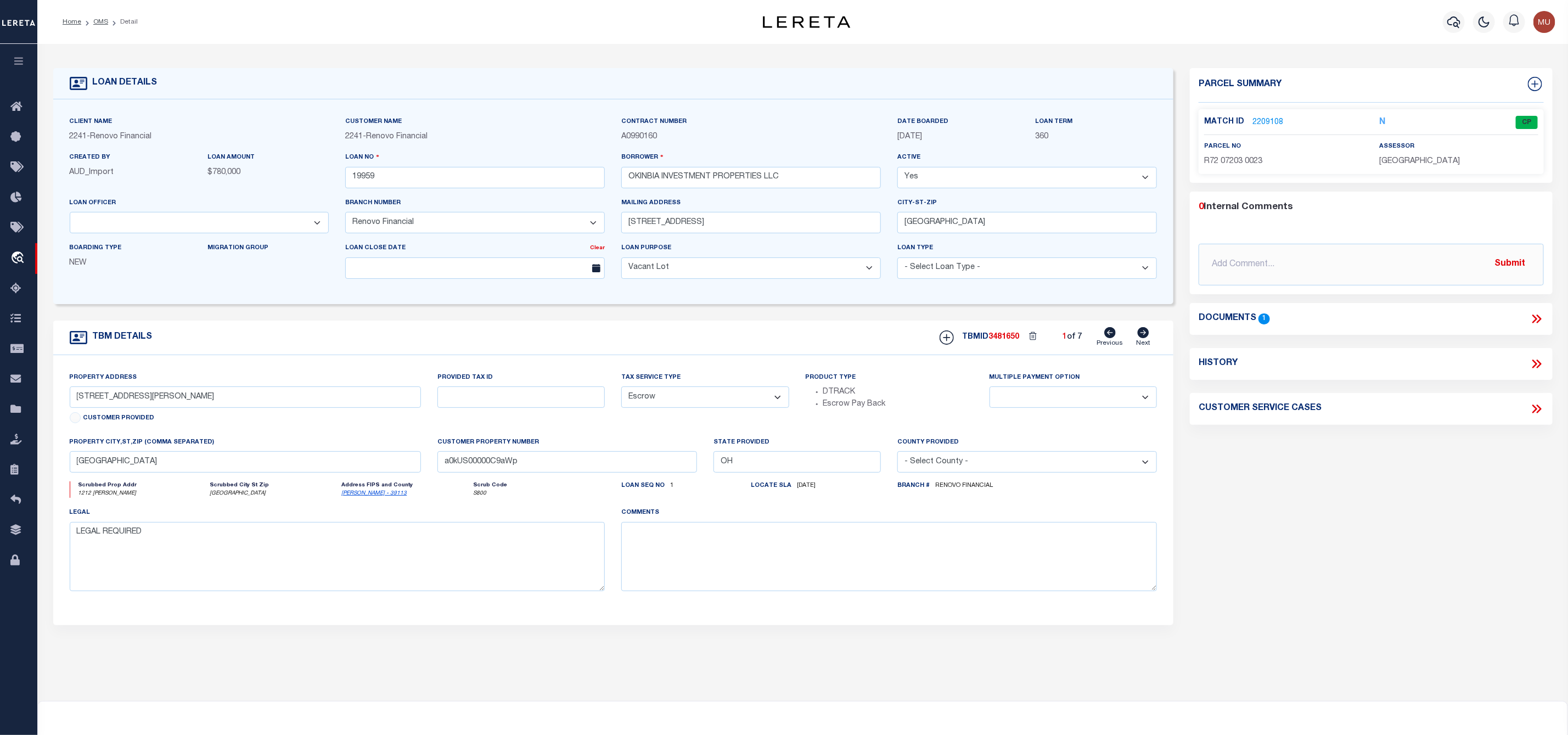
click at [1258, 119] on link "2209108" at bounding box center [1267, 122] width 31 height 11
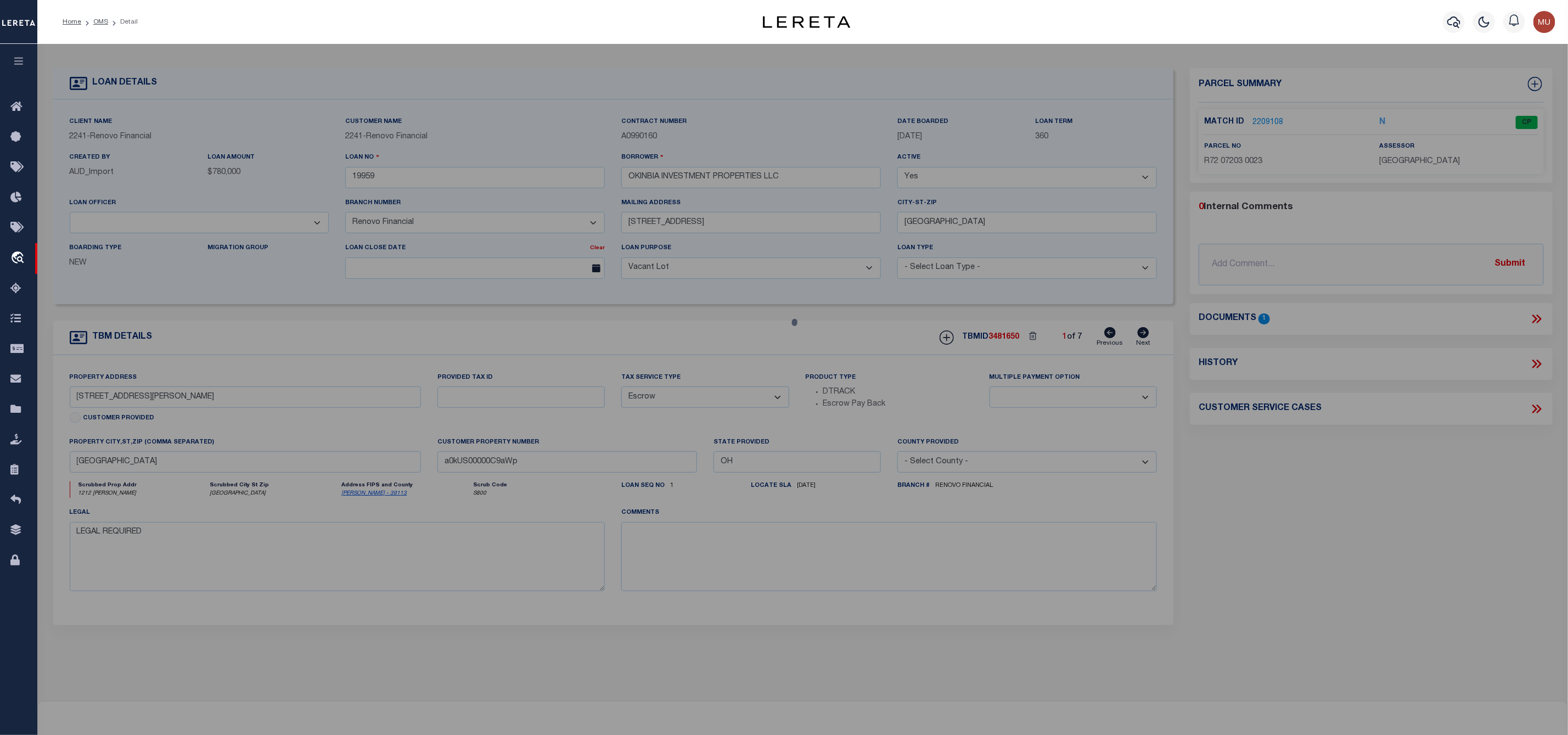
checkbox input "false"
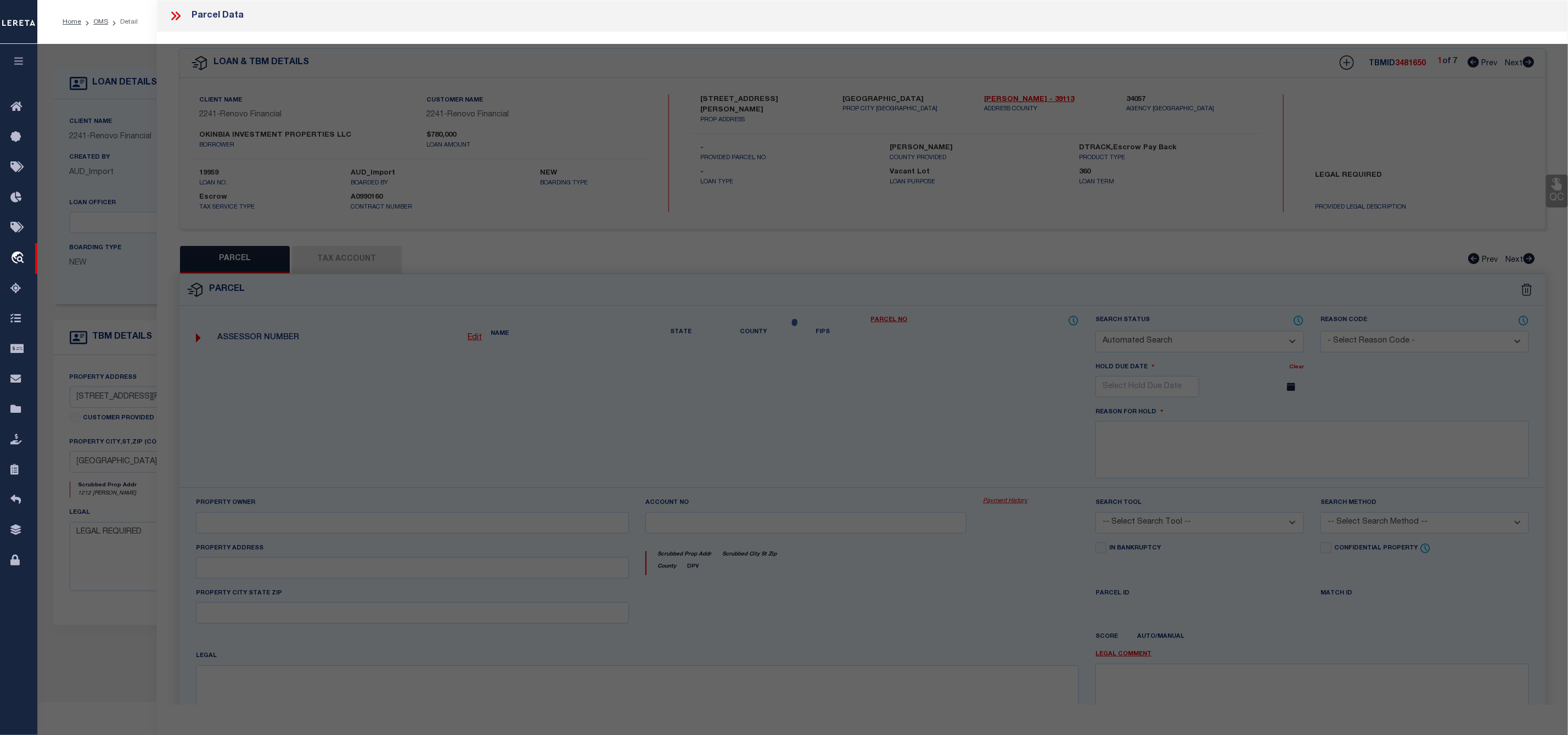
select select "CP"
type input "OKINBIA INVESTMENTS PROPERTIES LLC"
select select "ATL"
select select "ADD"
type input "1212 KENYON PL"
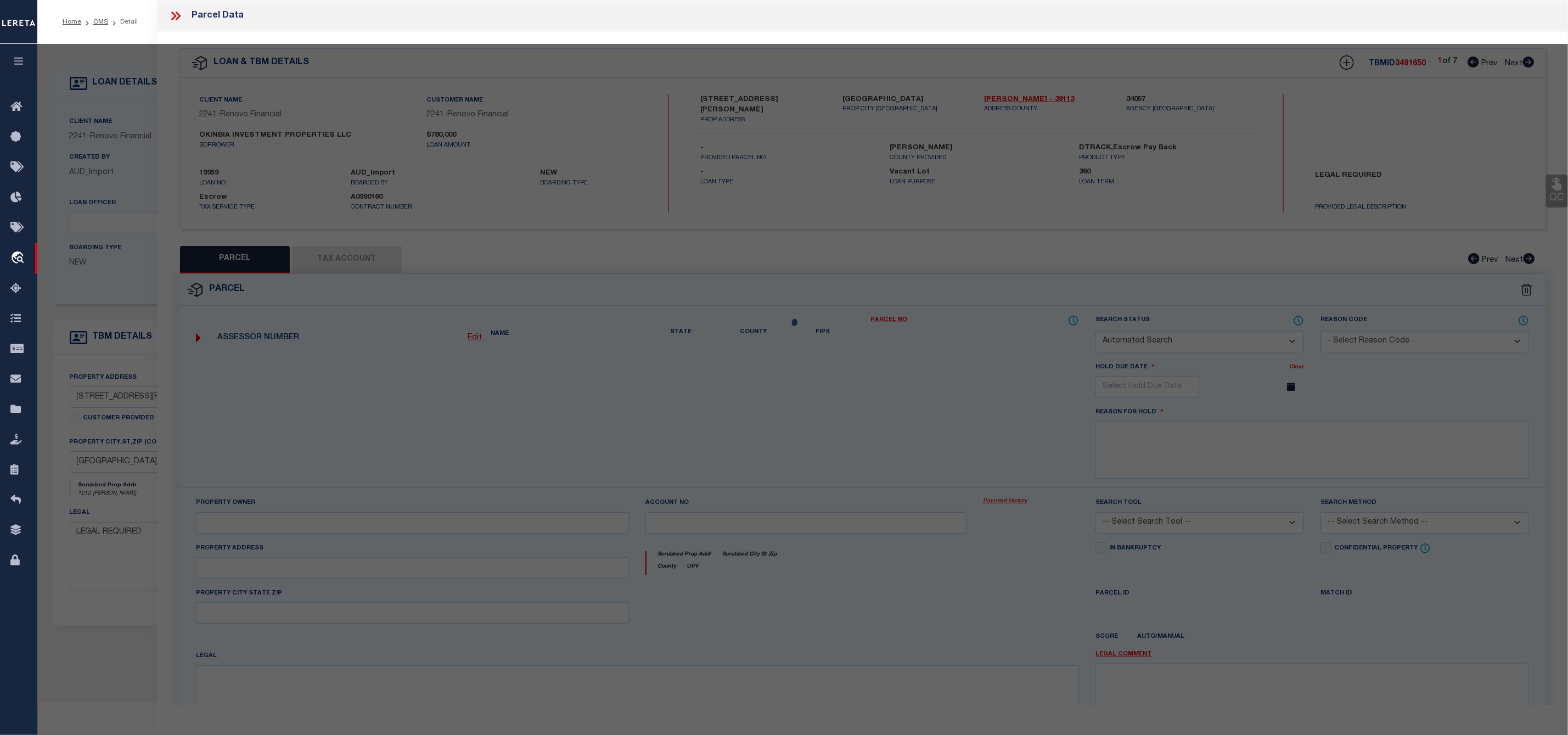
checkbox input "false"
type input "DAYTON, OH 45406"
type textarea "39046 PT"
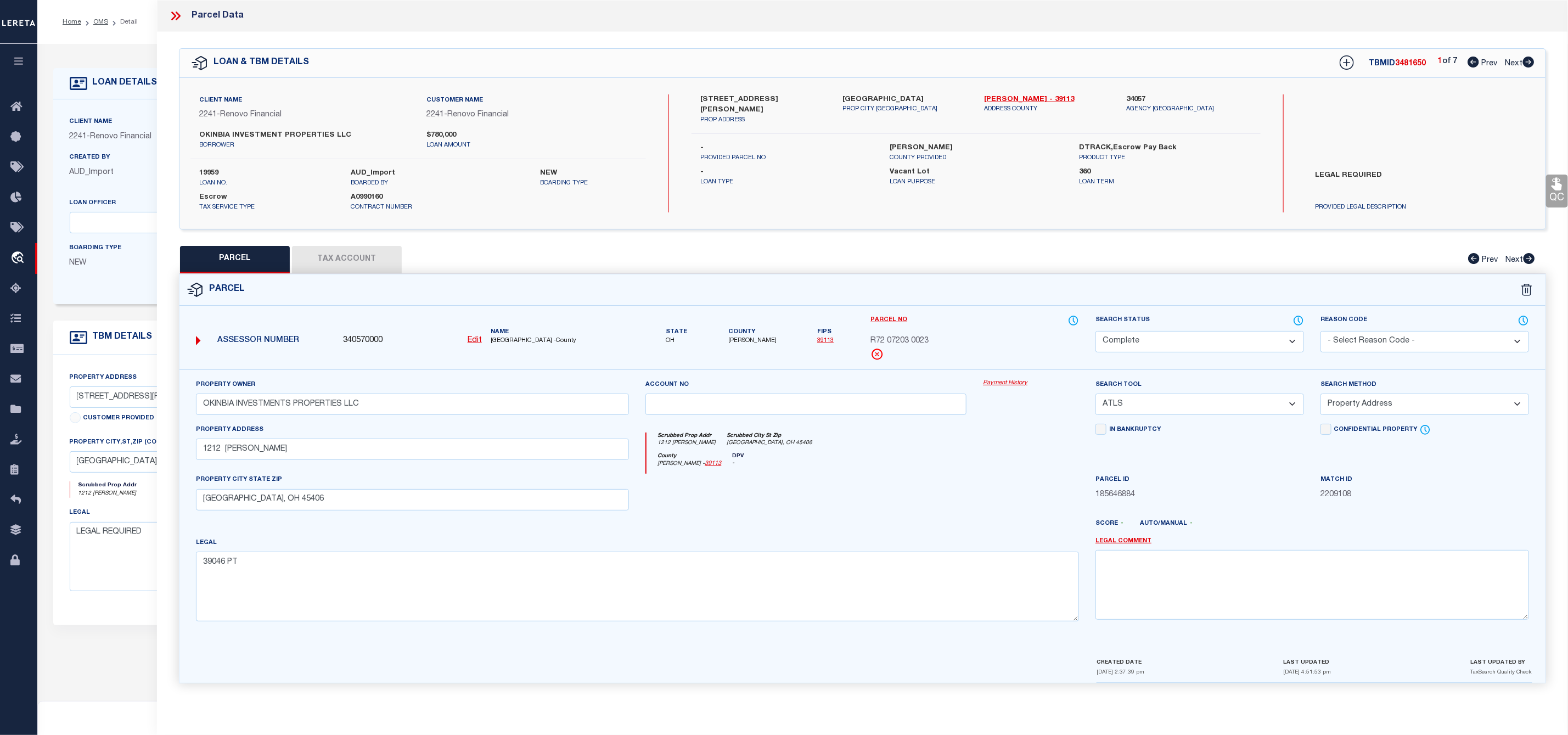
click at [1533, 62] on icon at bounding box center [1528, 62] width 11 height 11
select select "AS"
select select
checkbox input "false"
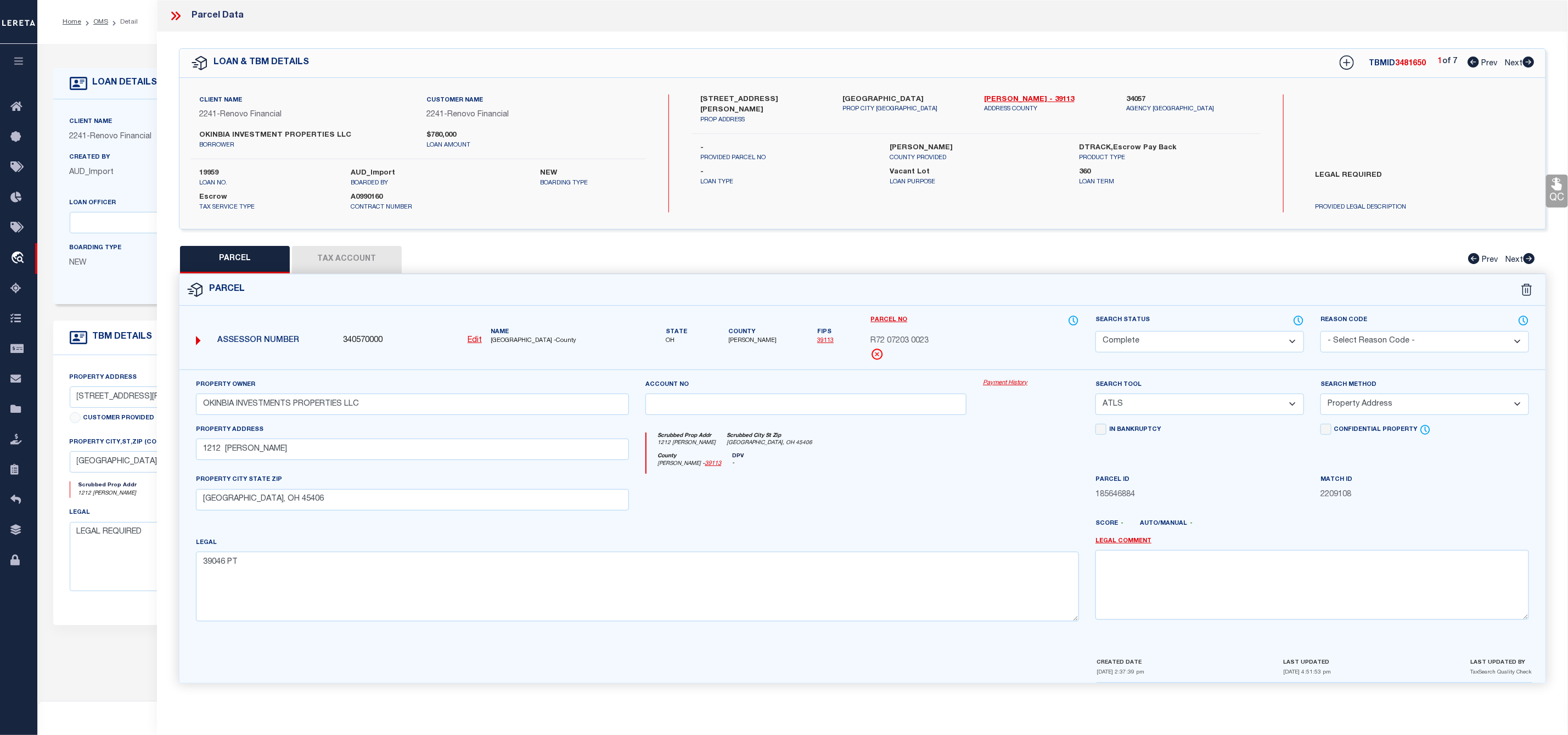
checkbox input "false"
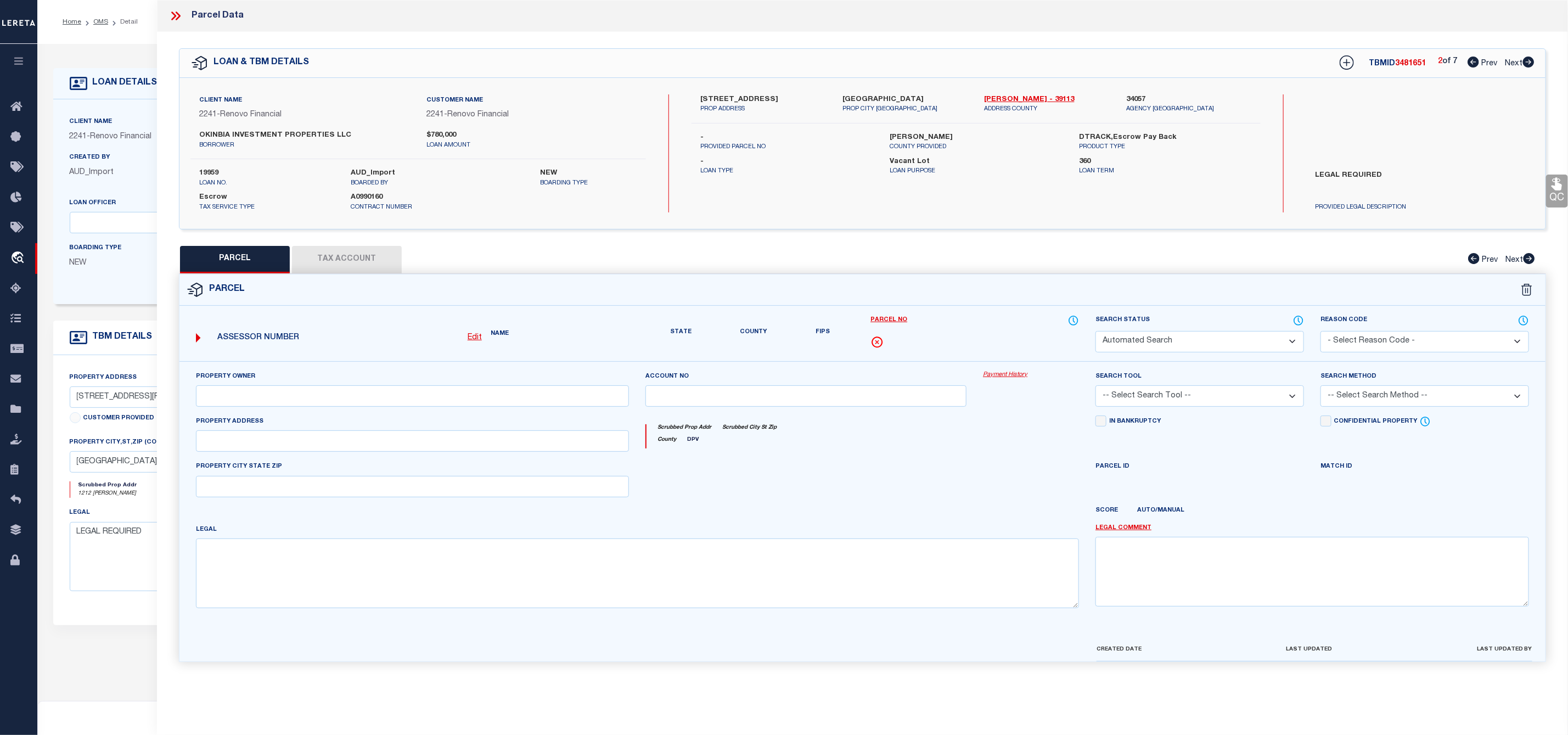
select select "CP"
type input "OKINBIA INVESTMENT PROPERTIES LLC"
select select "ATL"
select select "ADD"
type input "1735 KENSINGTON DR"
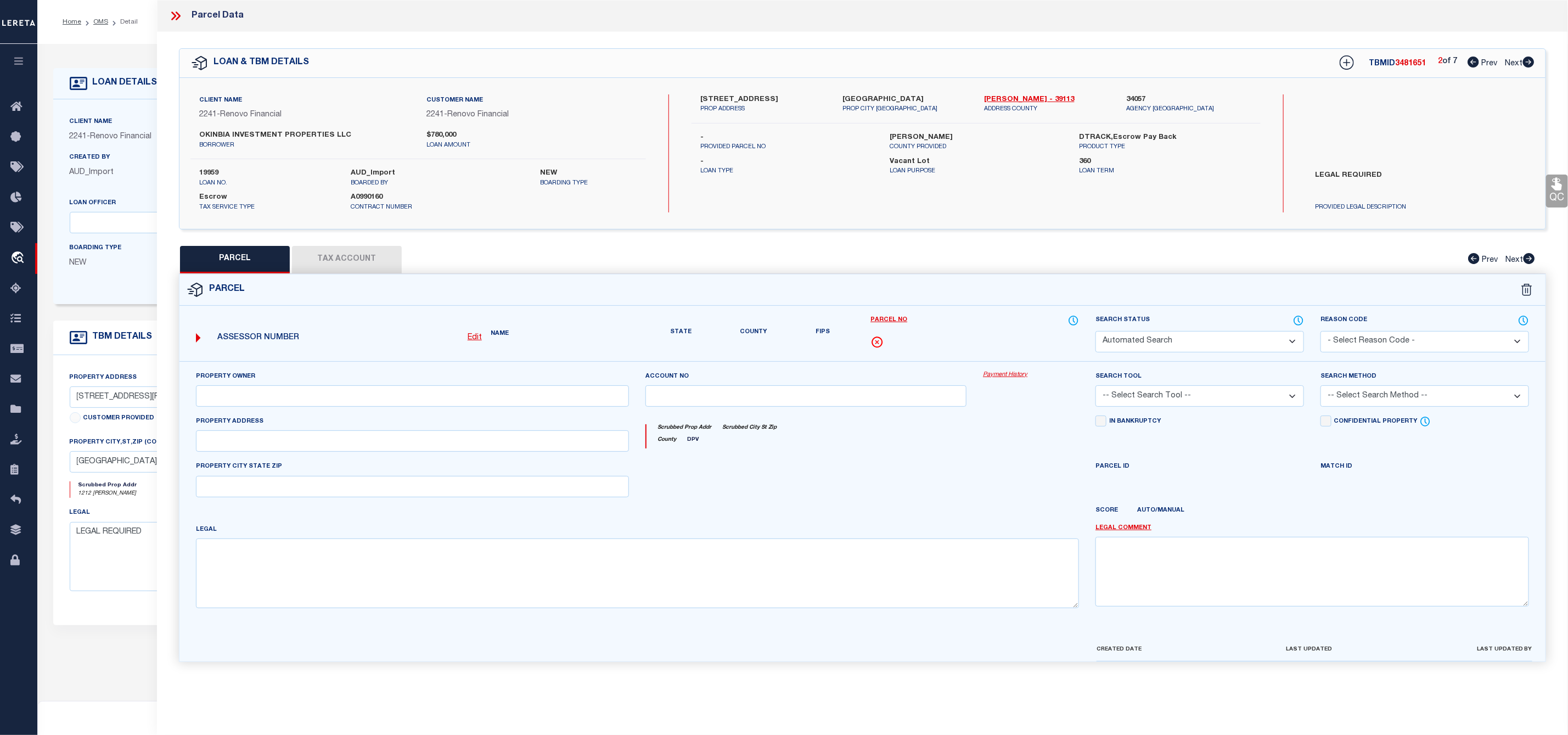
checkbox input "false"
type input "DAYTON, OH 45406"
type textarea "72153"
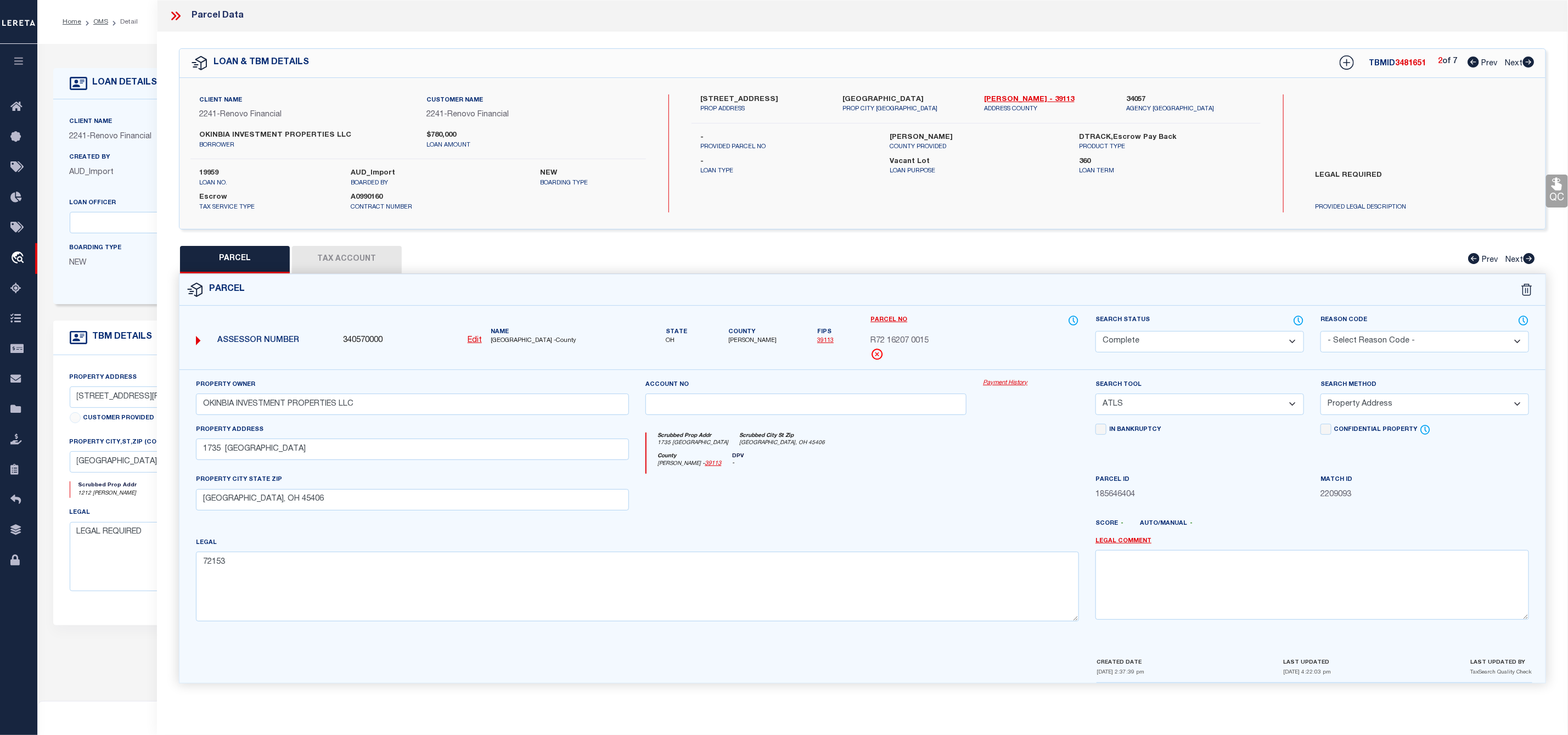
click at [1533, 62] on icon at bounding box center [1528, 62] width 11 height 11
select select "AS"
select select
checkbox input "false"
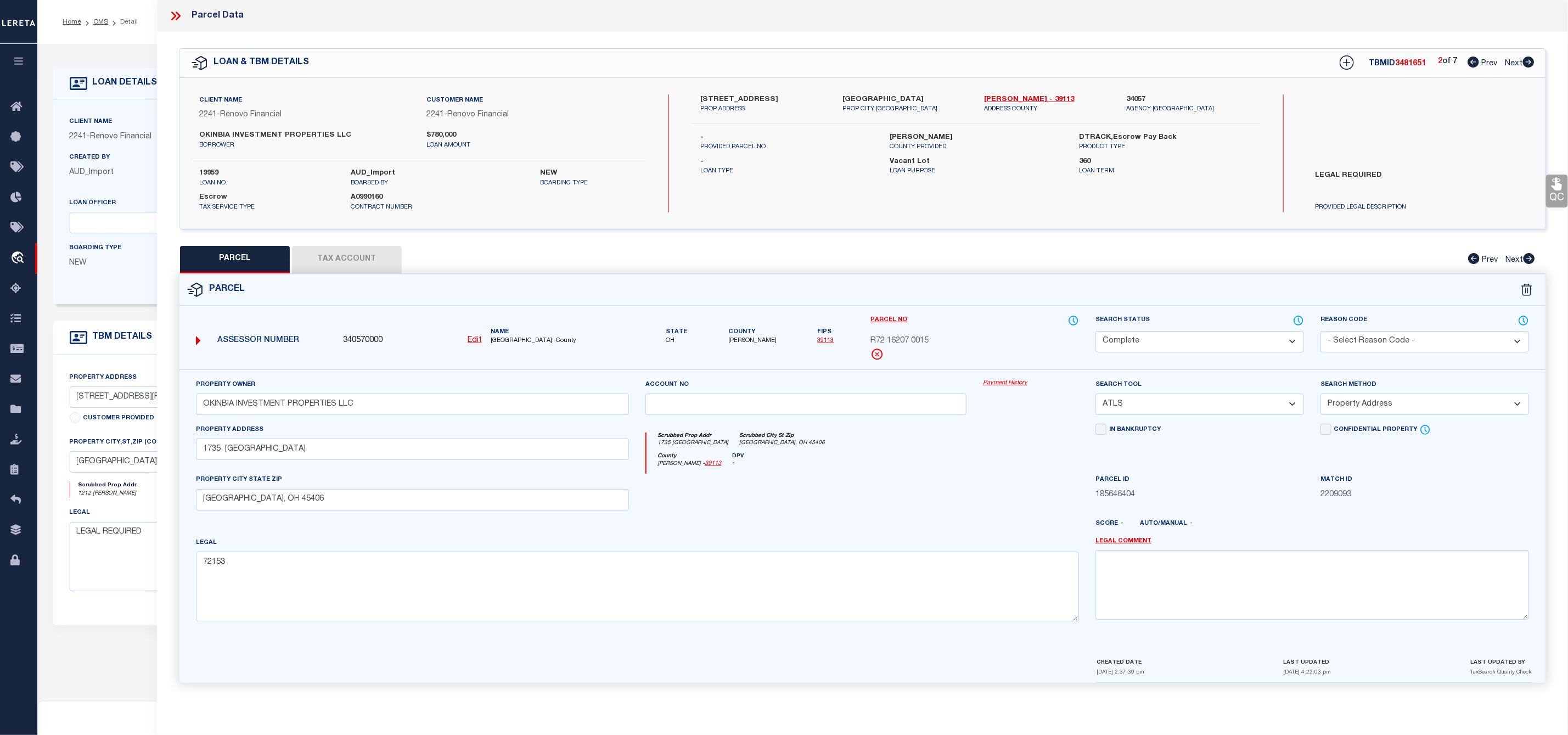
checkbox input "false"
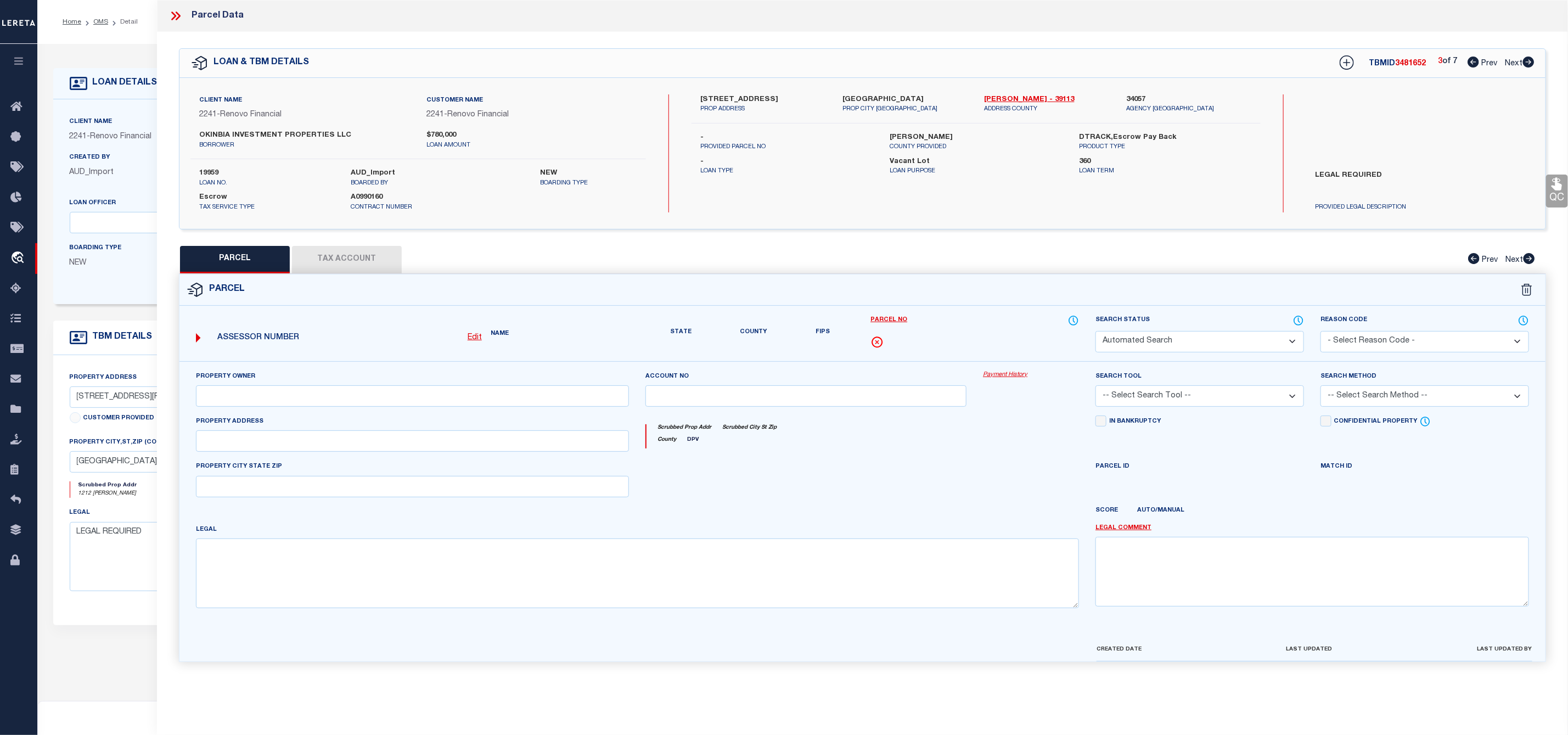
select select "CP"
type input "MONTGOMERY,ELVIRA HARRIS"
select select "ATL"
select select "ADD"
type input "2025 SHAFTESBURY RD"
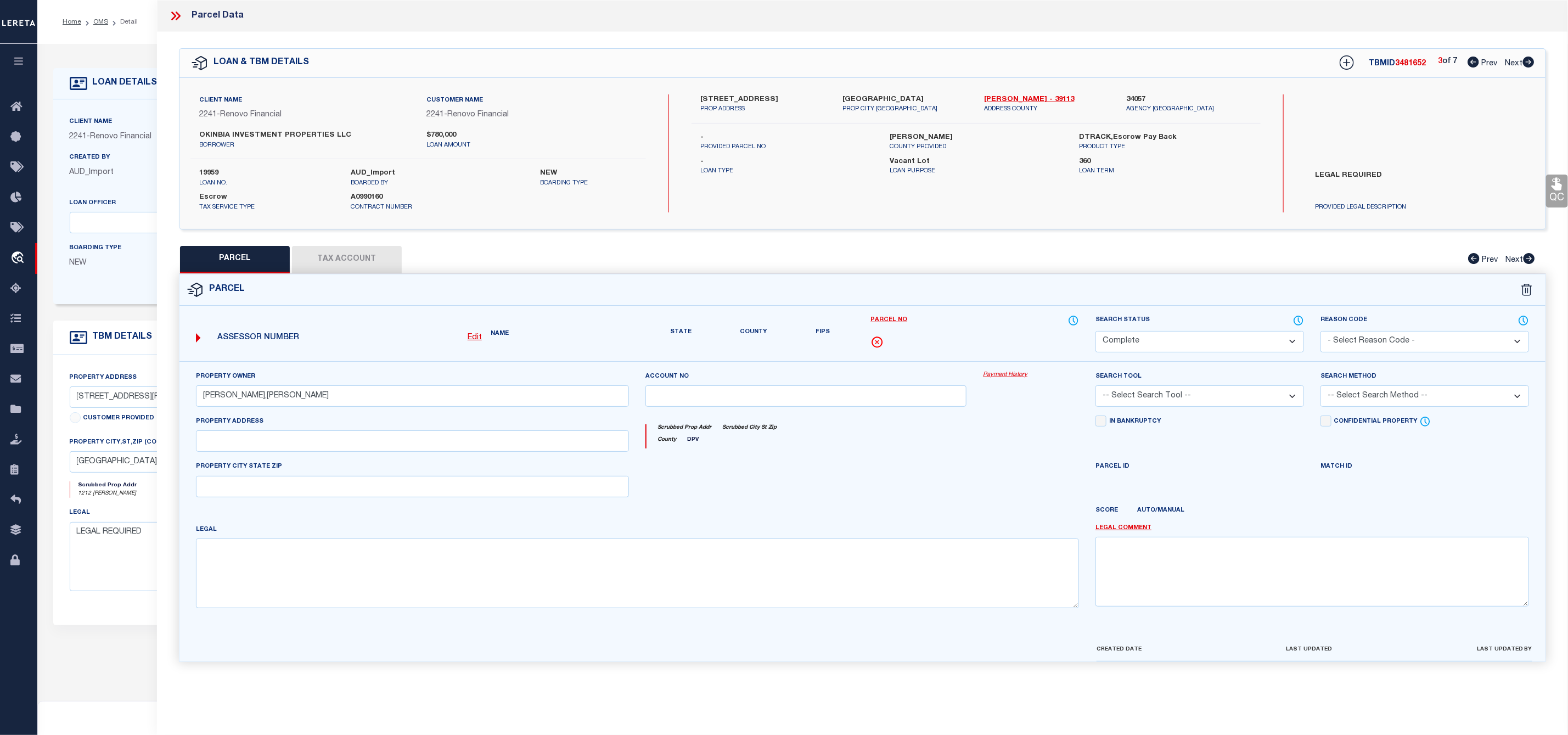
checkbox input "false"
type input "DAYTON, OH 45406"
type textarea "71272 & VAC ALY"
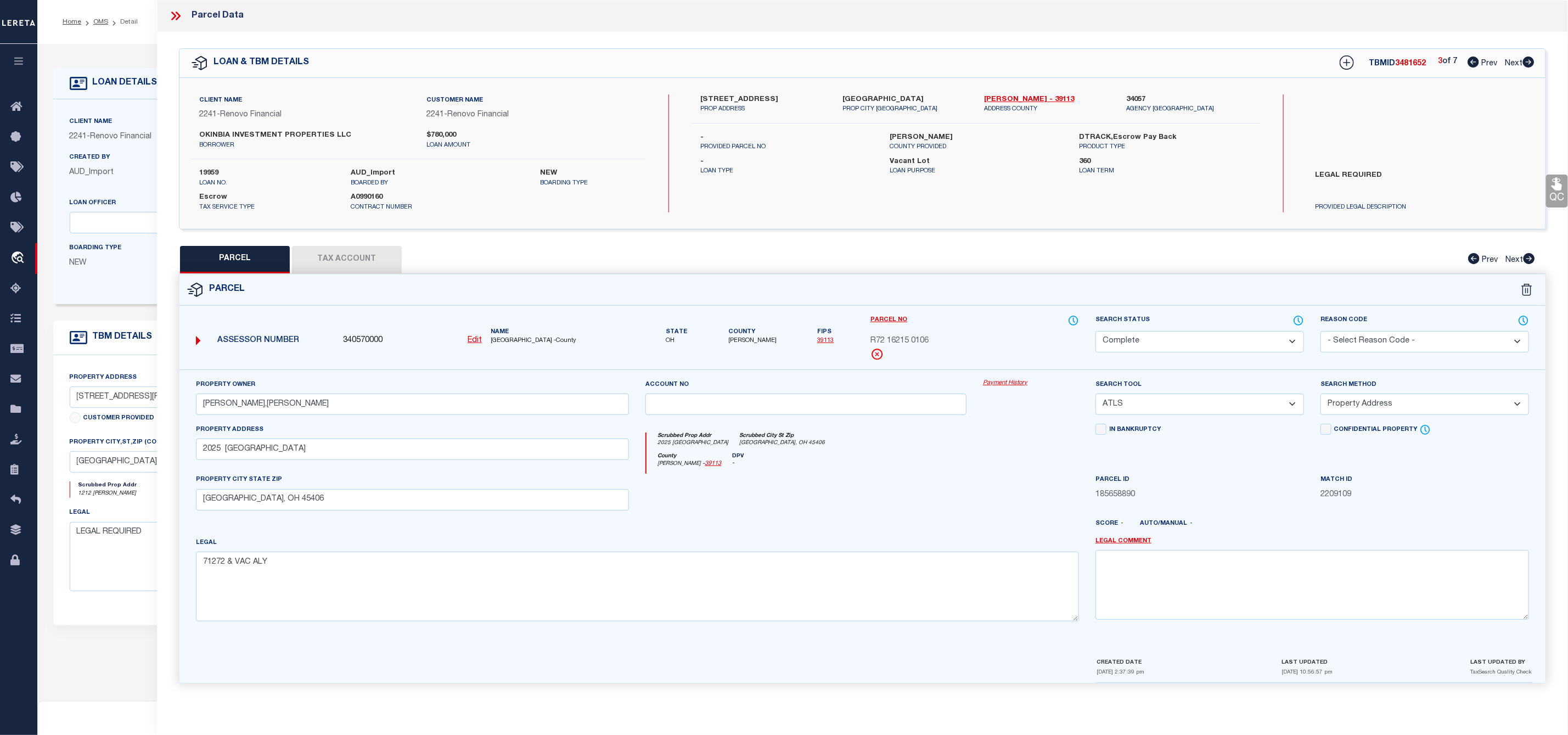
click at [1533, 62] on icon at bounding box center [1528, 62] width 11 height 11
select select "AS"
select select
checkbox input "false"
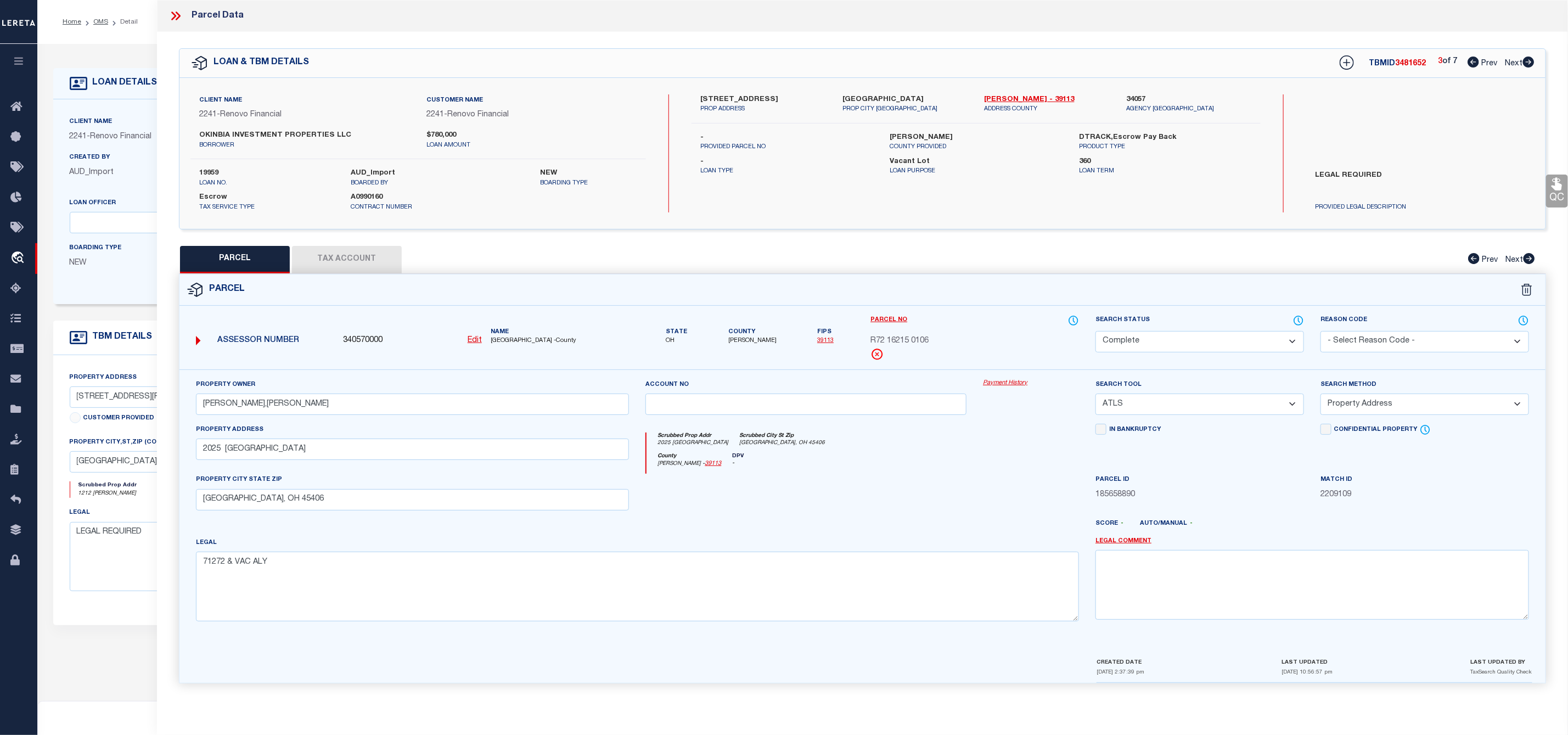
checkbox input "false"
select select "RD"
type input "2815-2821 OXFORD AVE LLC"
select select "ATL"
select select "ADD"
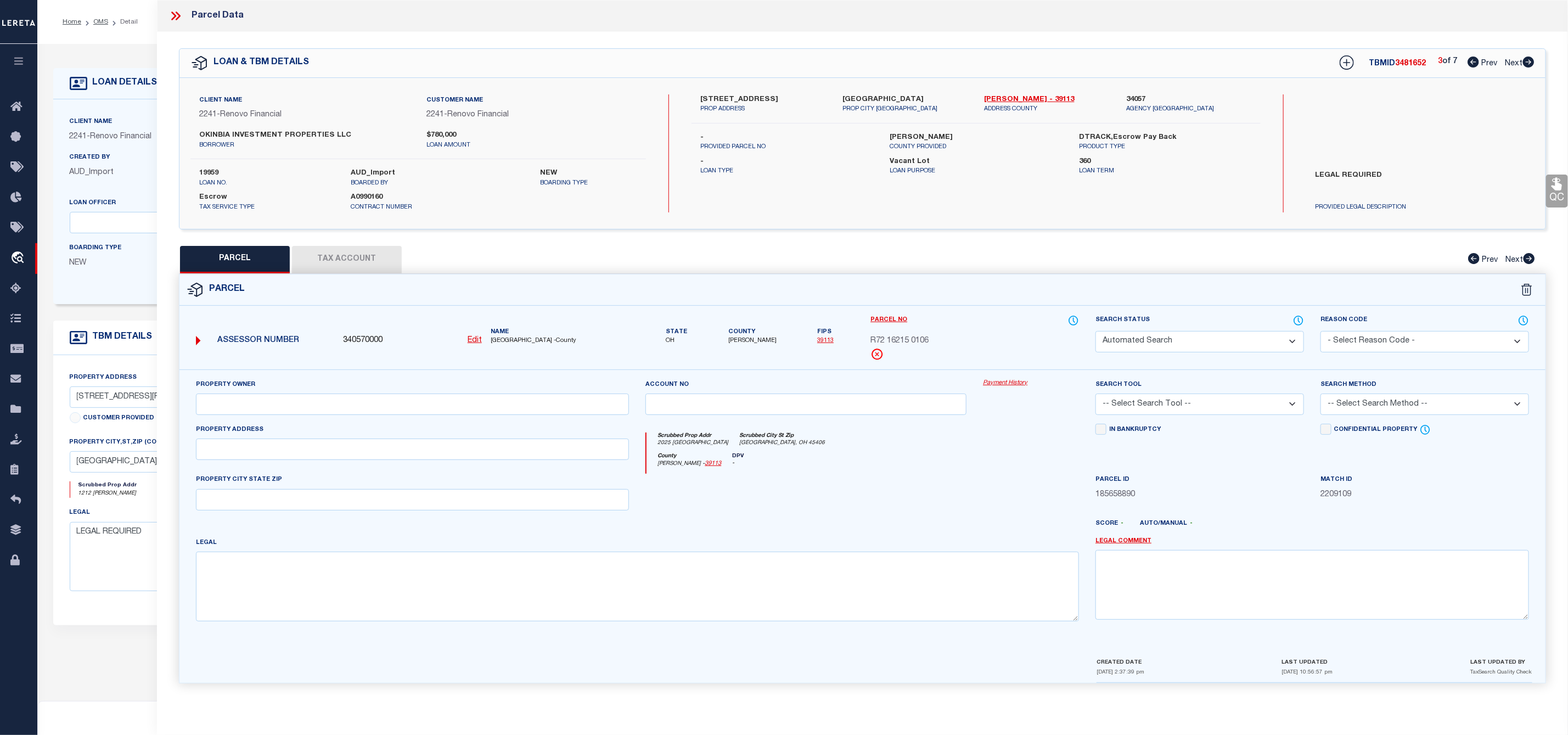
type input "2815 OXFORD AVE"
type input "DAYTON, OH 45406"
type textarea "66525"
type textarea "Document uploaded that satisfies a legal requirement, changing from ND to RD"
click at [1533, 62] on icon at bounding box center [1528, 62] width 11 height 11
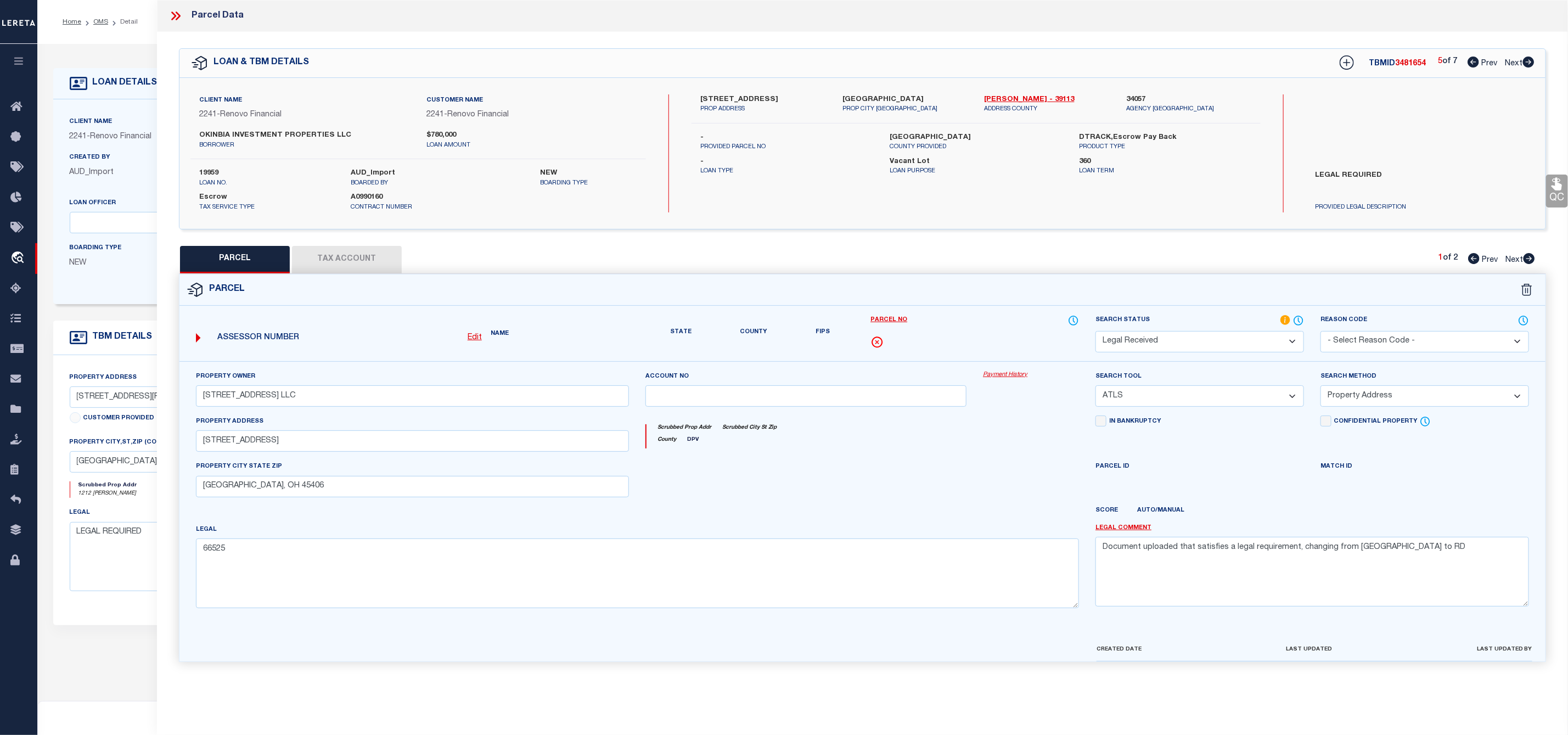
select select "AS"
select select
checkbox input "false"
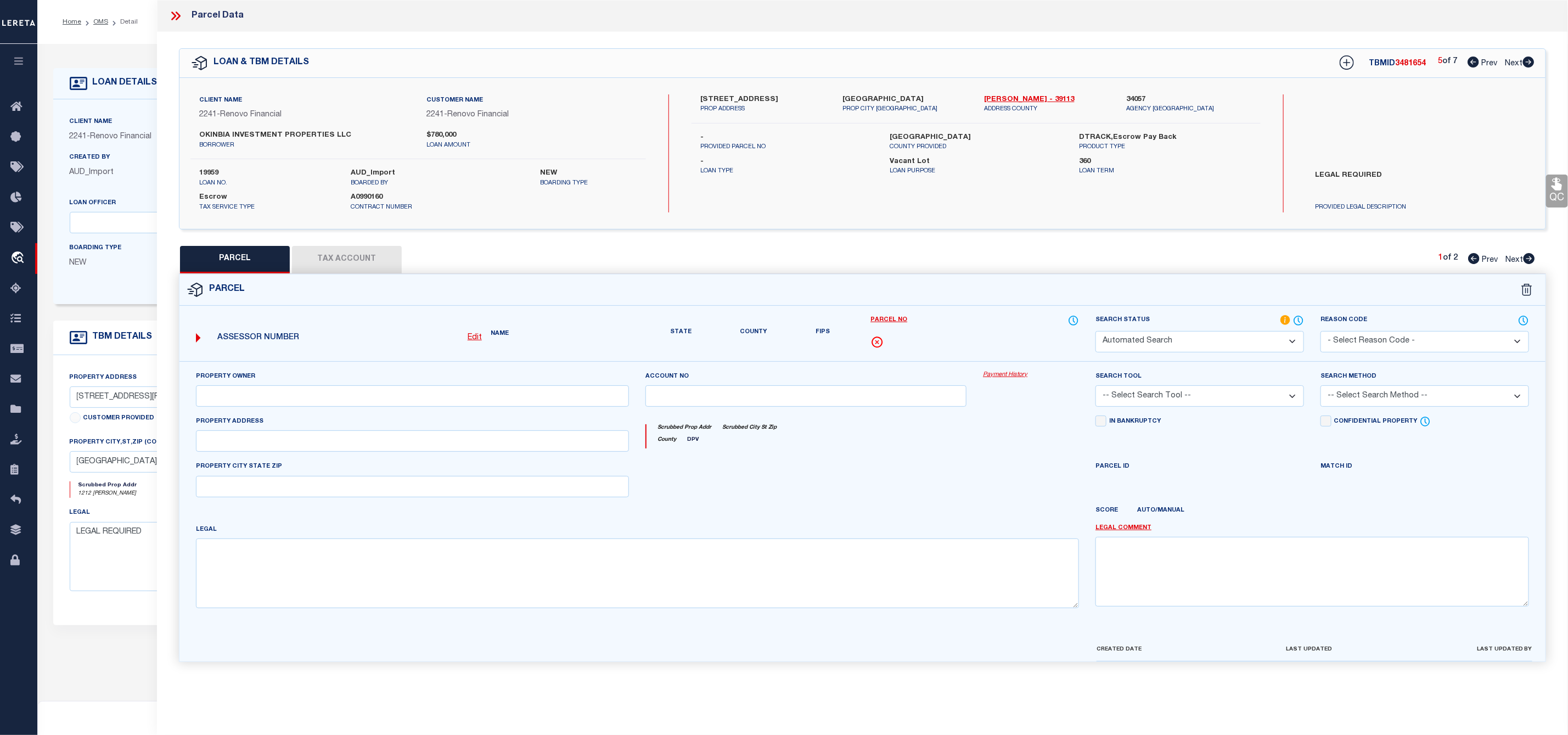
select select "PR"
type input "2815-2821 OXFORD AVE LLC"
select select "ATL"
select select "ADD"
type input "2815 OXFORD AVE"
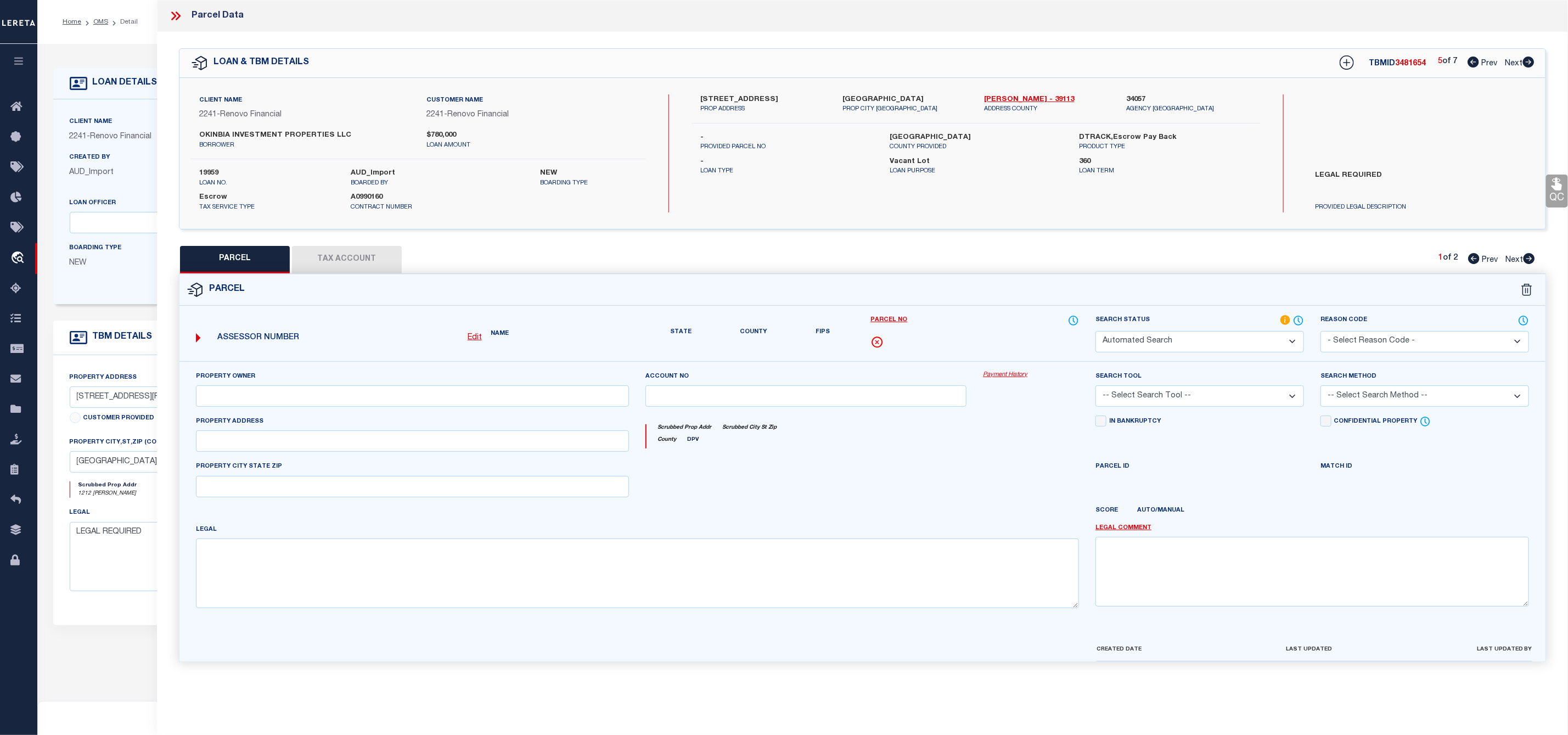
type input "DAYTON, OH 45406"
type textarea "66525"
type textarea "Parcel not needed"
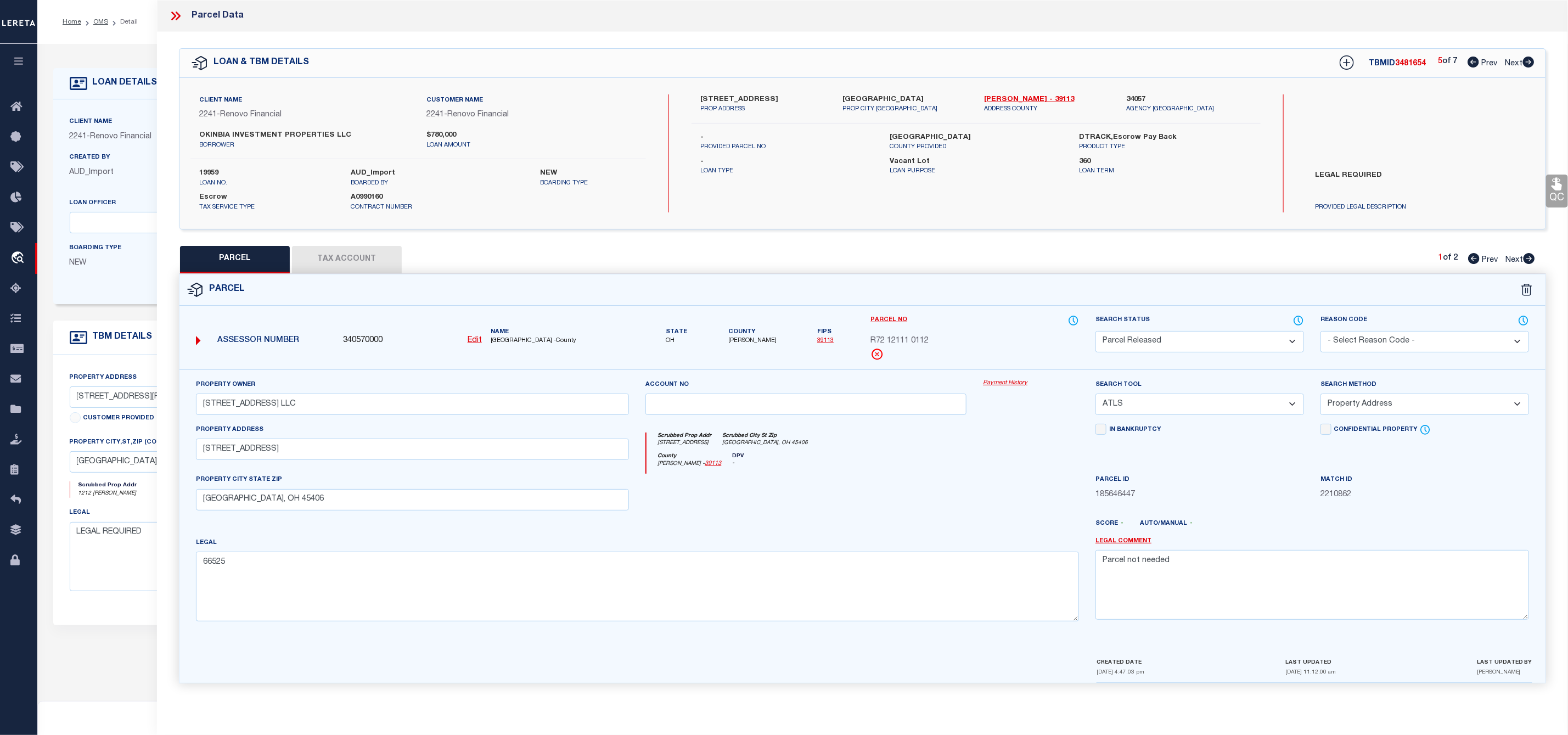
click at [1533, 62] on icon at bounding box center [1528, 62] width 11 height 11
select select "AS"
select select
checkbox input "false"
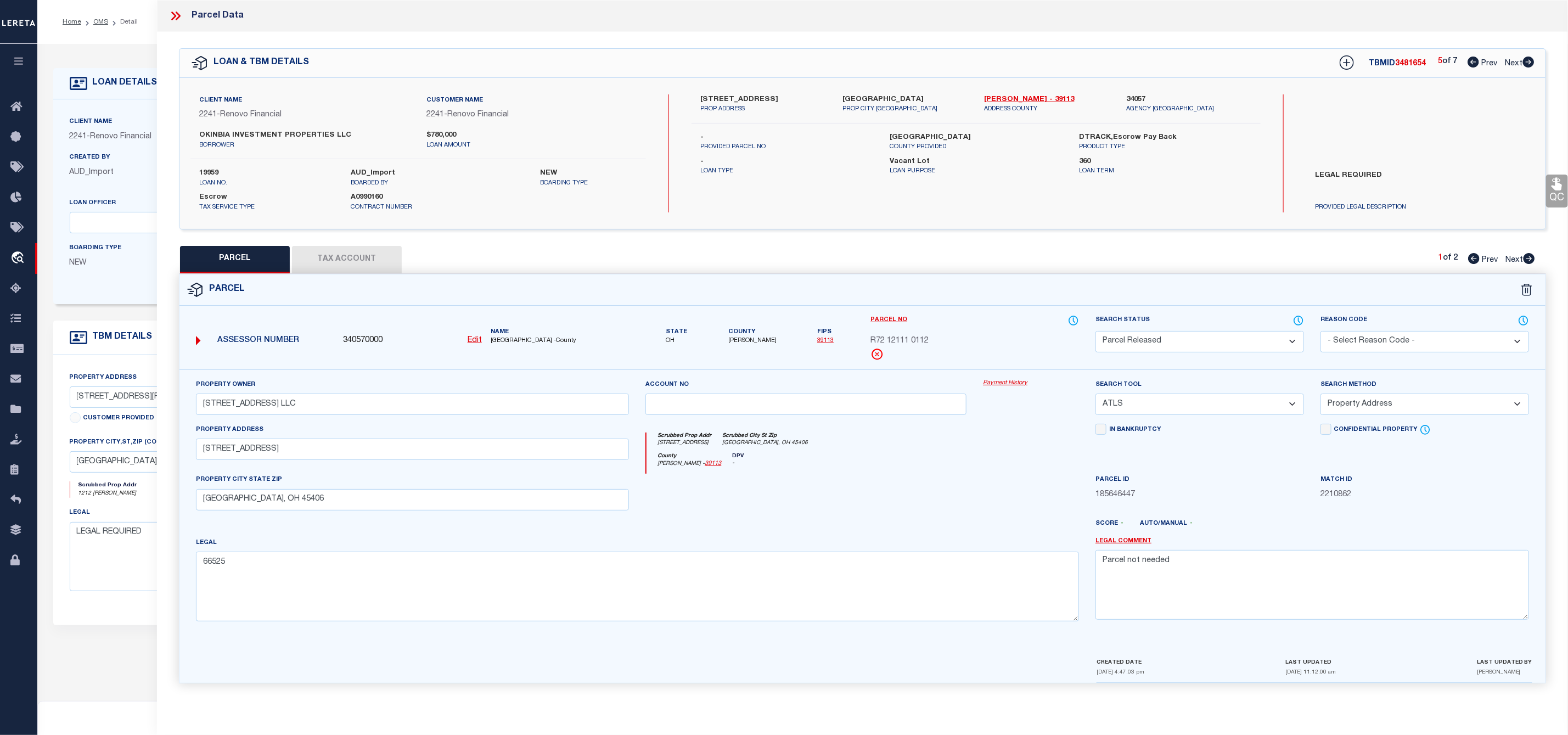
checkbox input "false"
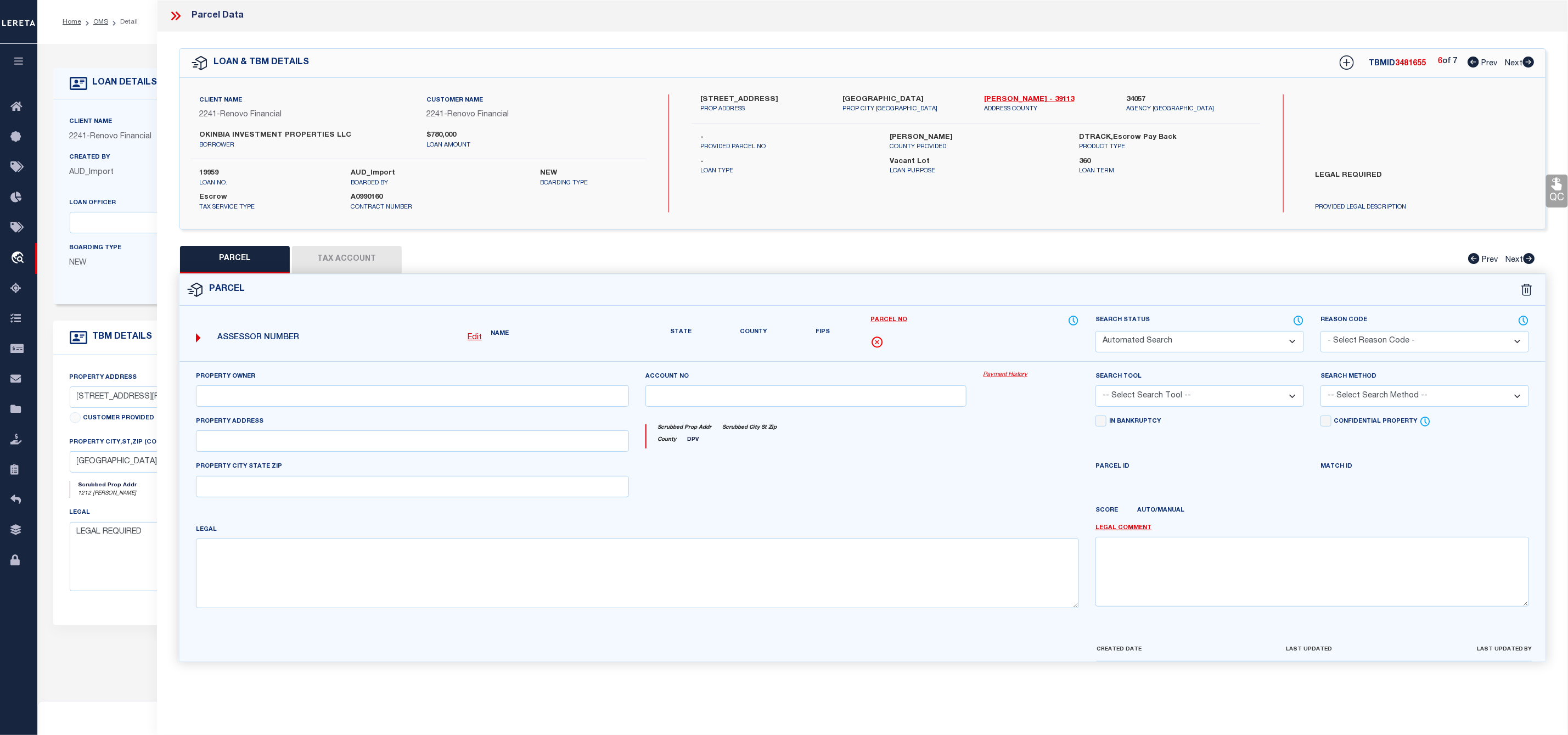
select select "CP"
type input "DUANE R HALLSTEIN"
select select "ATL"
select select "ADD"
type input "3839 MONROE AVE"
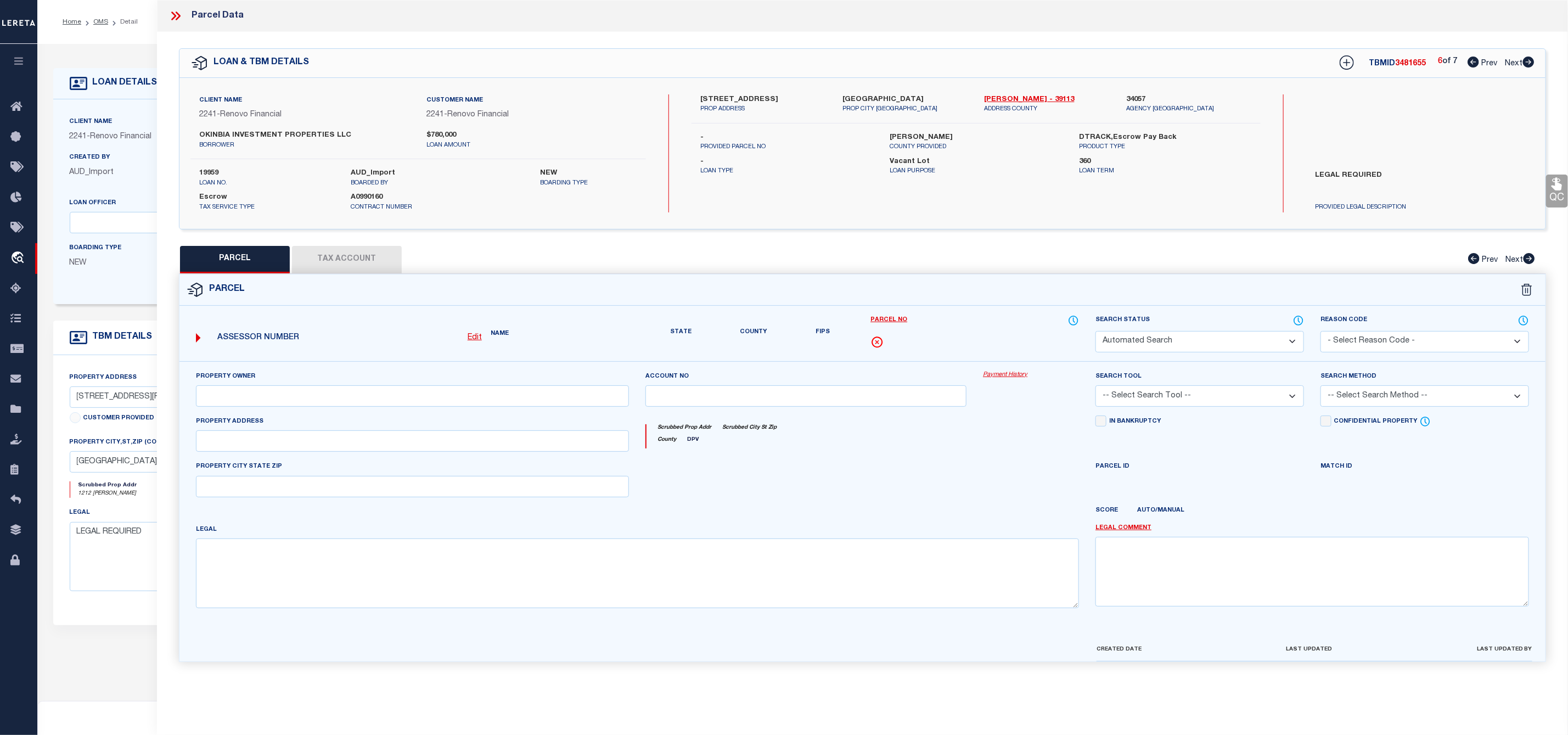
checkbox input "false"
type input "DAYTON, OH 45416"
type textarea "835 FT MCKINLEY INC ALLEY"
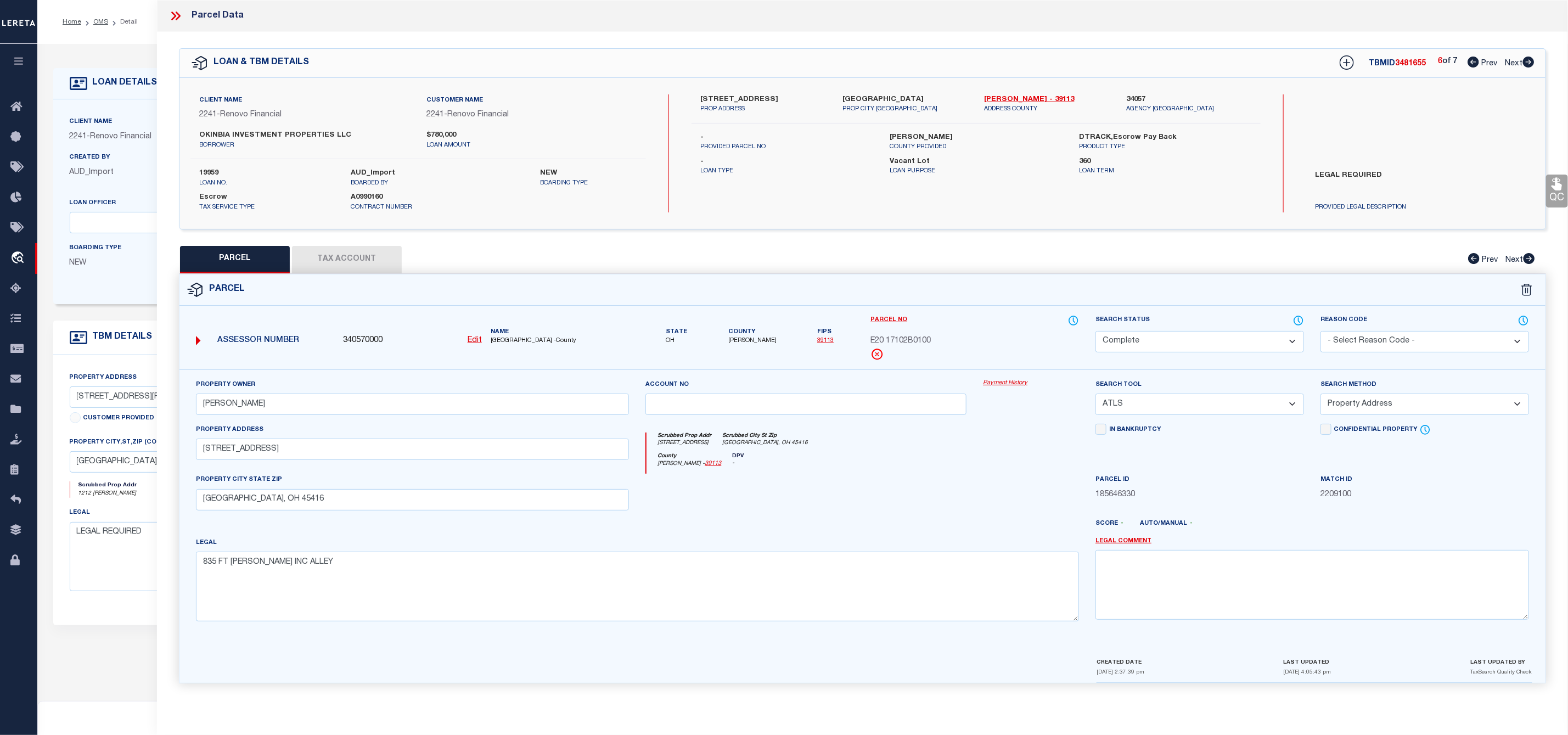
click at [1533, 62] on icon at bounding box center [1528, 62] width 11 height 11
select select "AS"
select select
checkbox input "false"
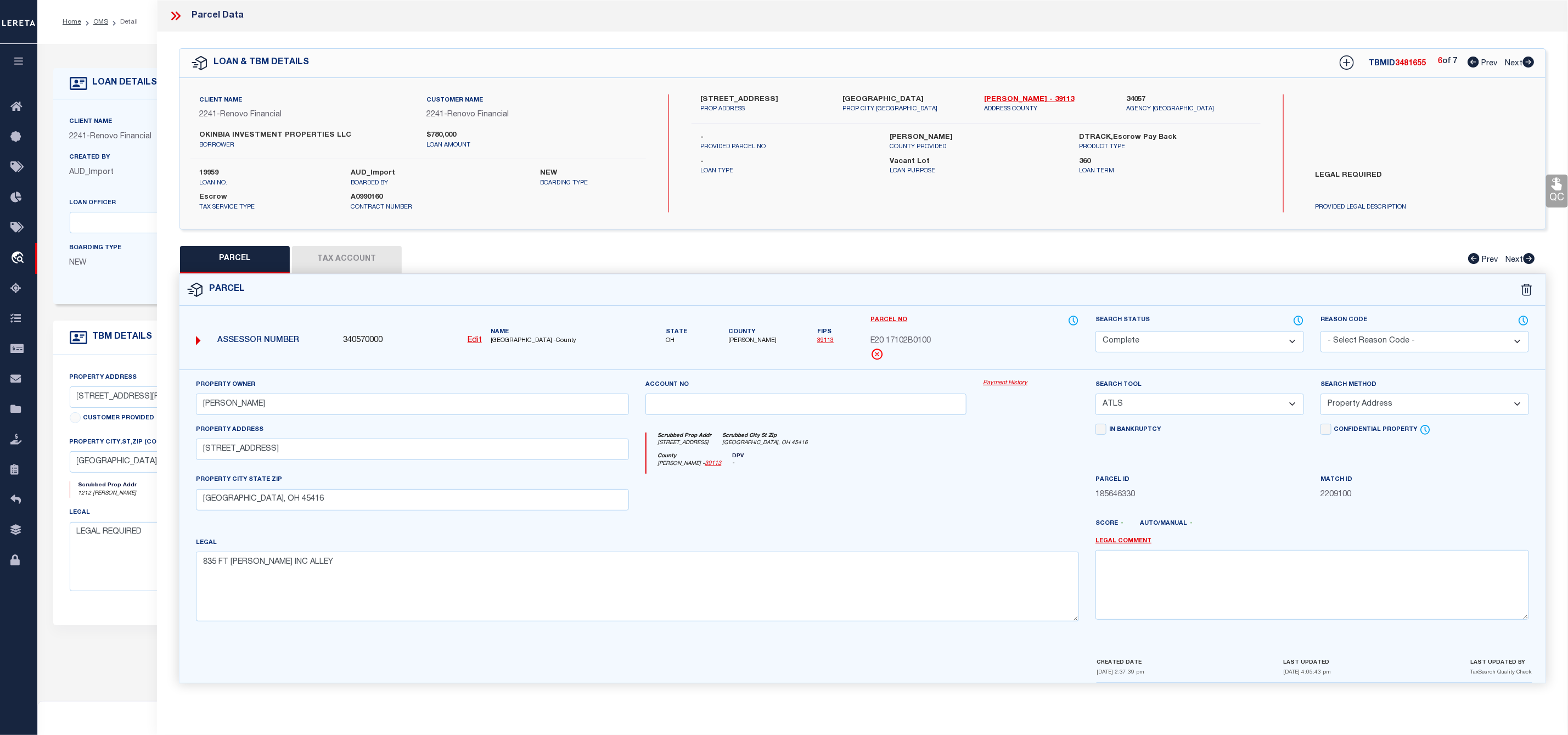
checkbox input "false"
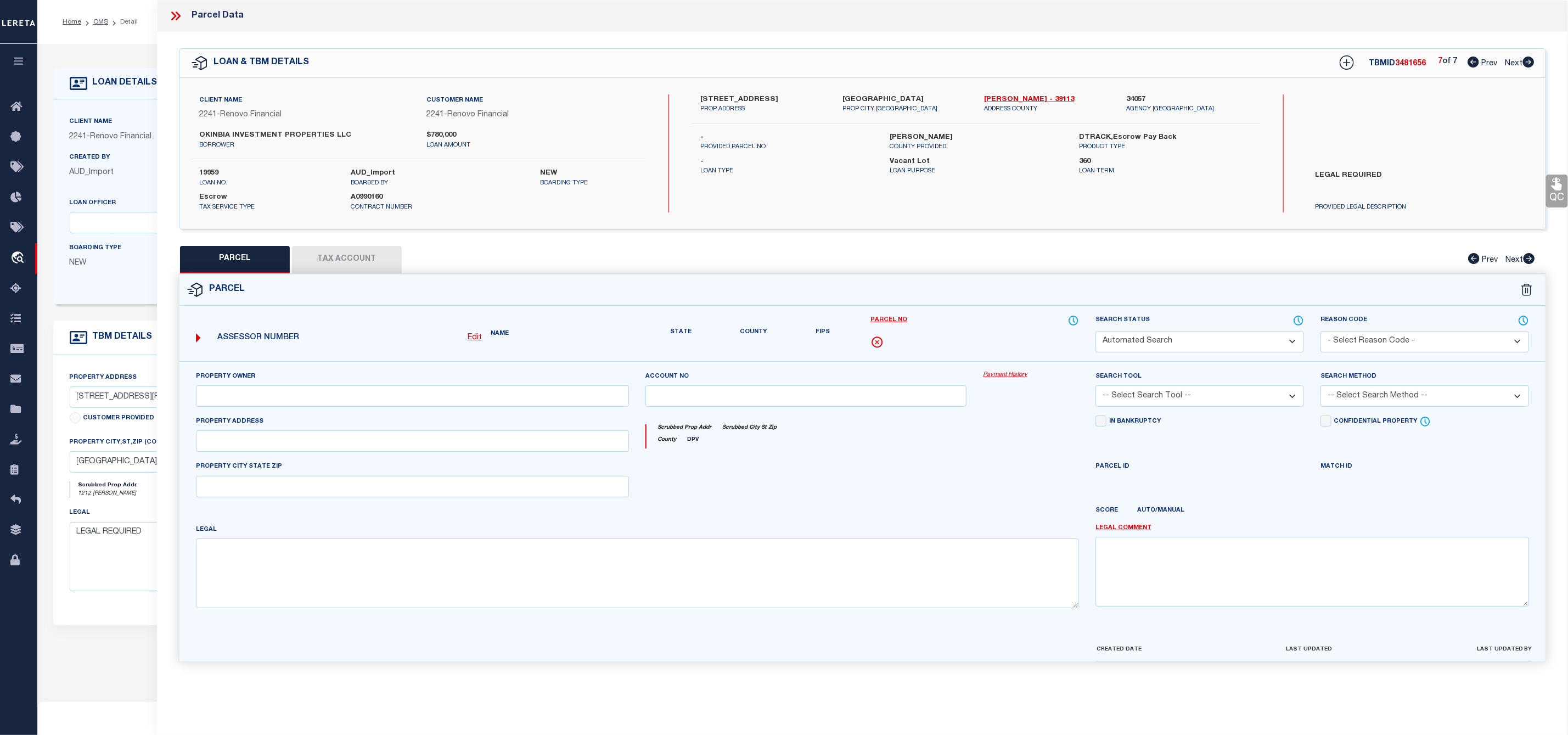
select select "CP"
type input "JUSTIN D WILSON"
select select "ATL"
select select "ADD"
type input "5151 OSCEOLA DR"
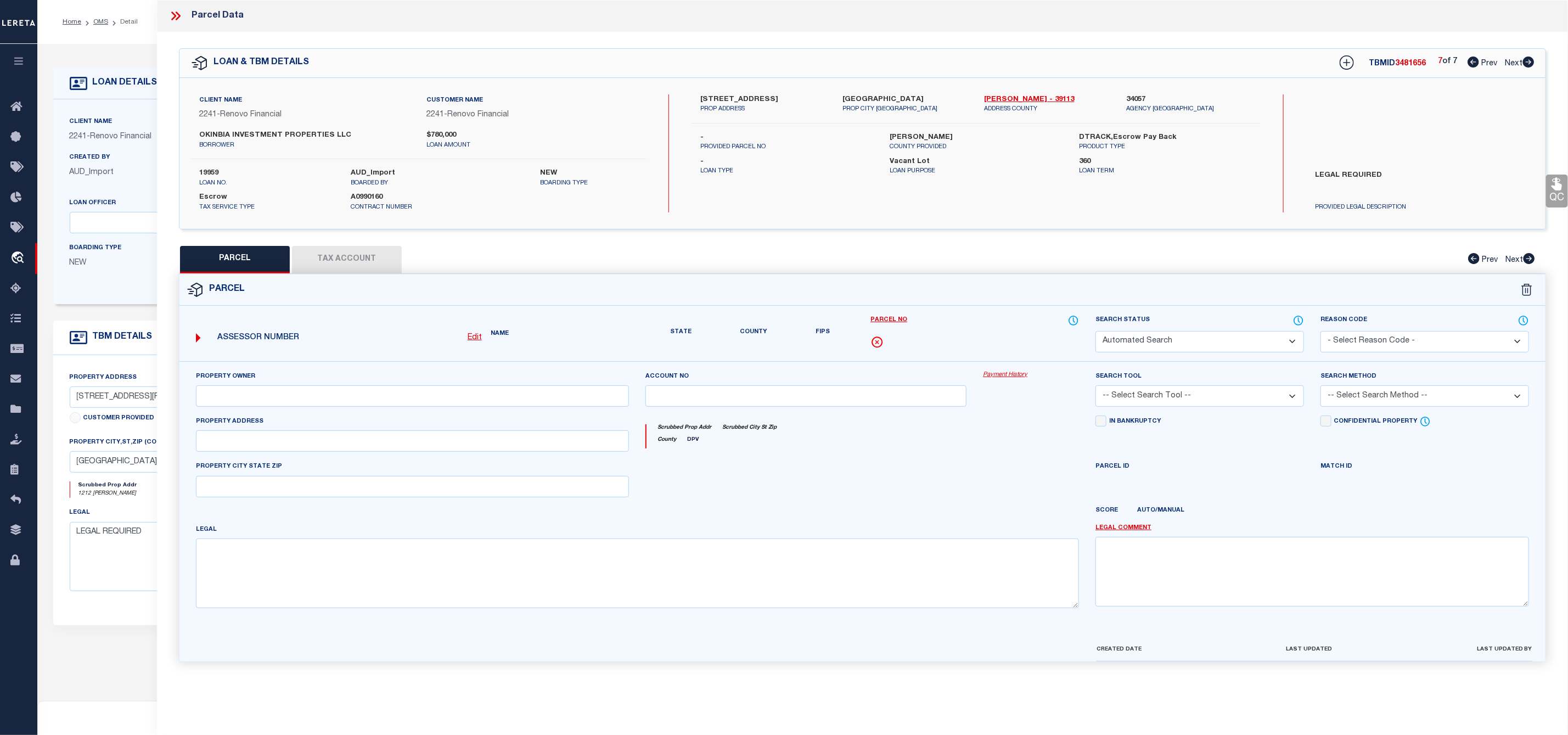
checkbox input "false"
type input "DAYTON, OH 45417"
type textarea "597 TOWNVIEW 3 SEC 1001"
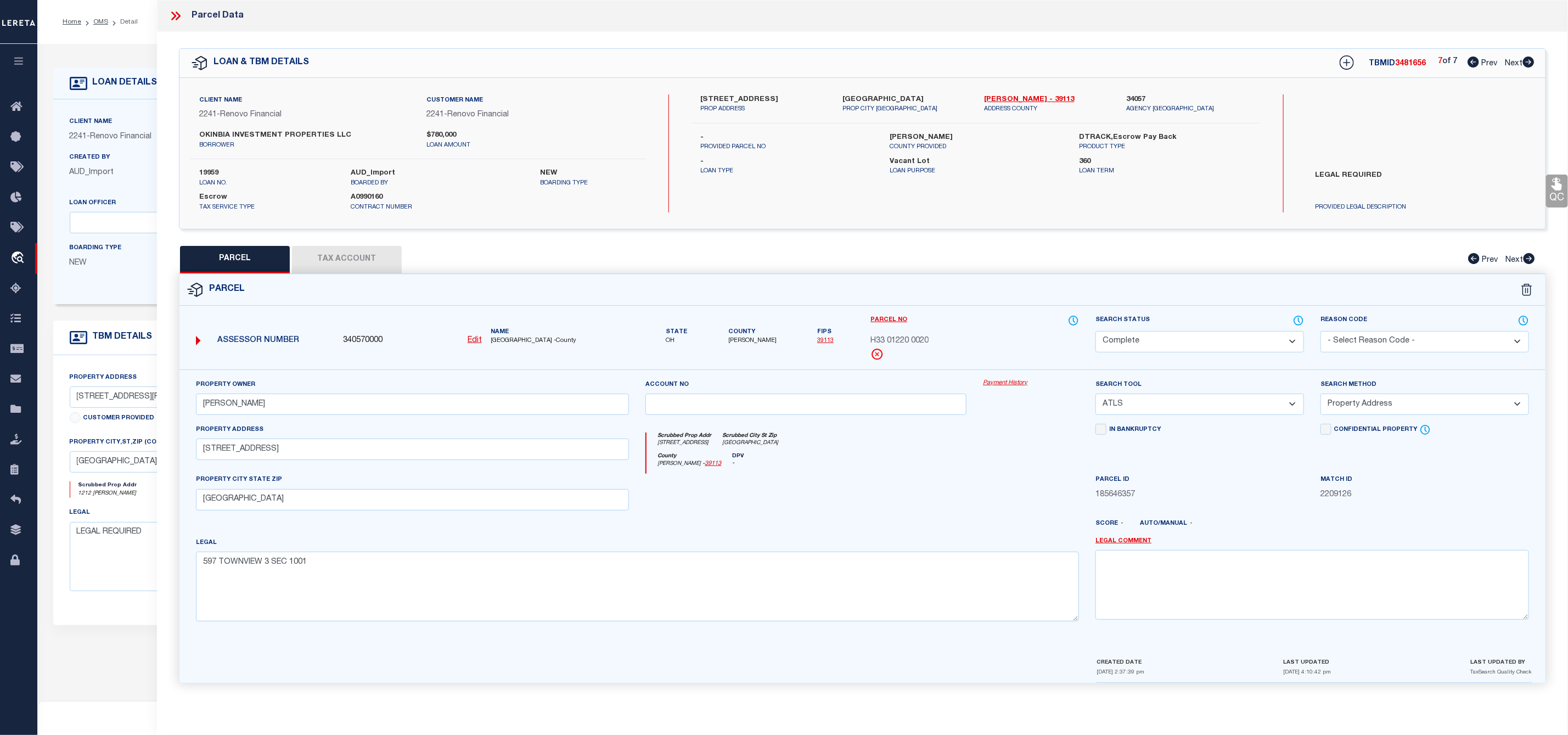
click at [178, 14] on icon at bounding box center [175, 16] width 14 height 14
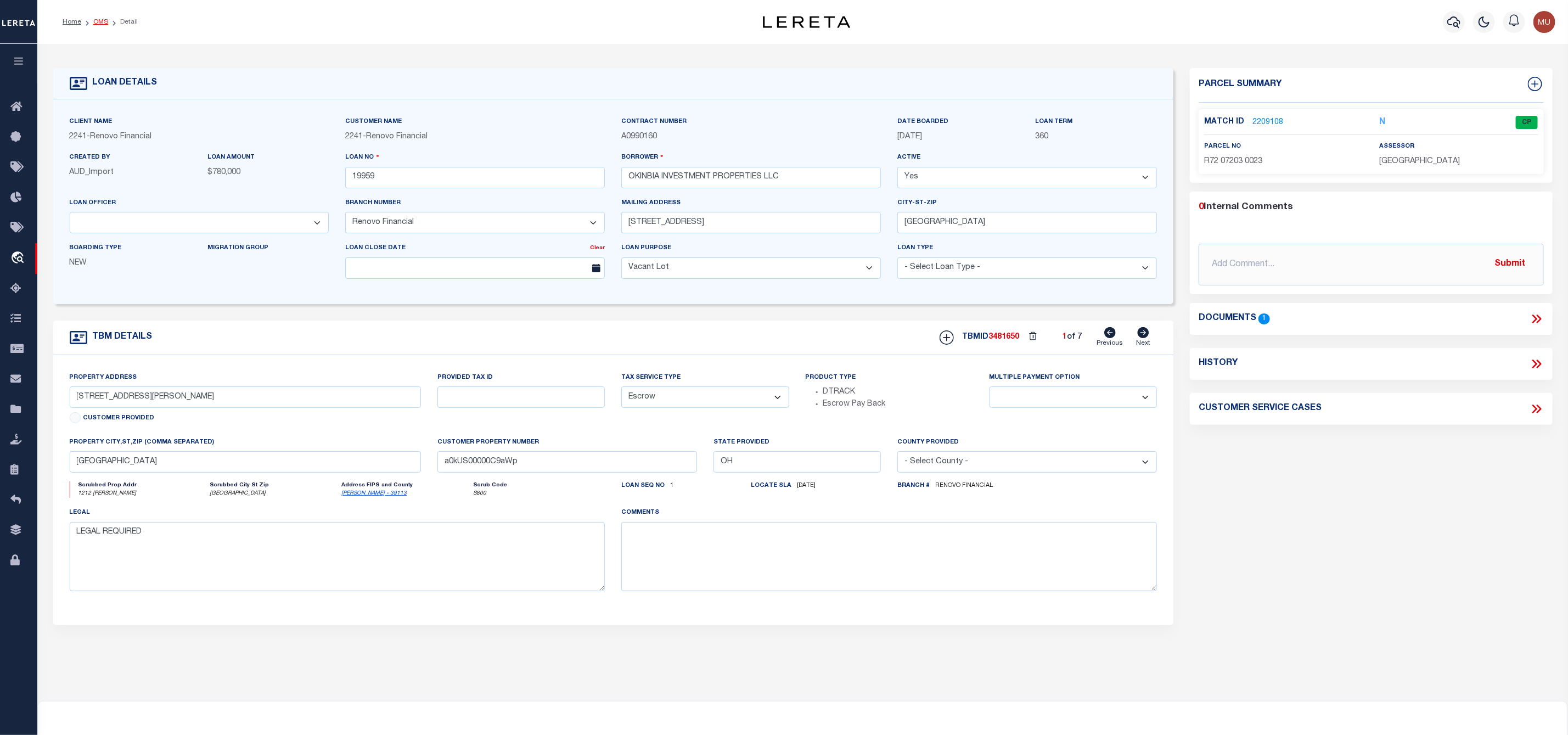
click at [99, 20] on link "OMS" at bounding box center [101, 22] width 15 height 7
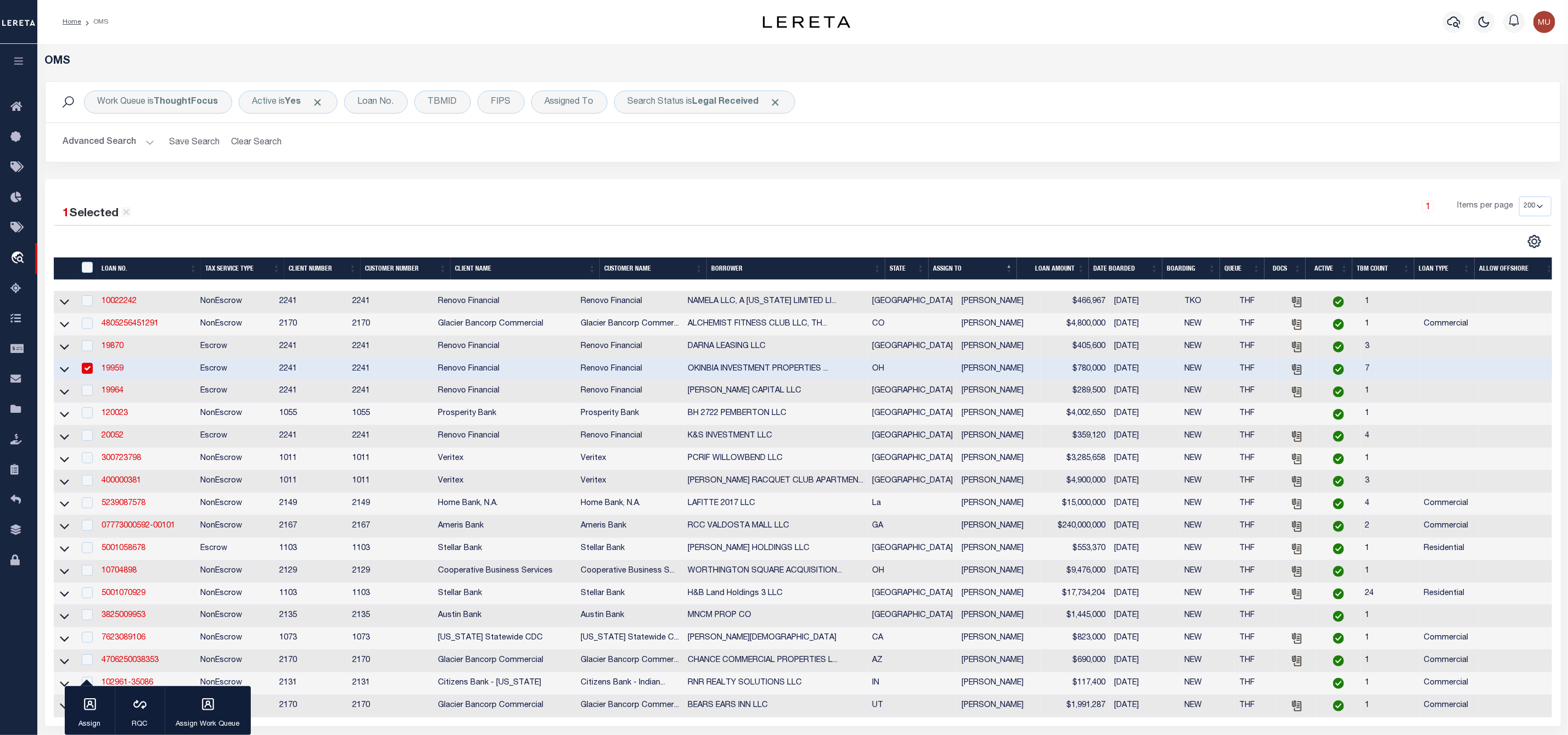
scroll to position [83, 0]
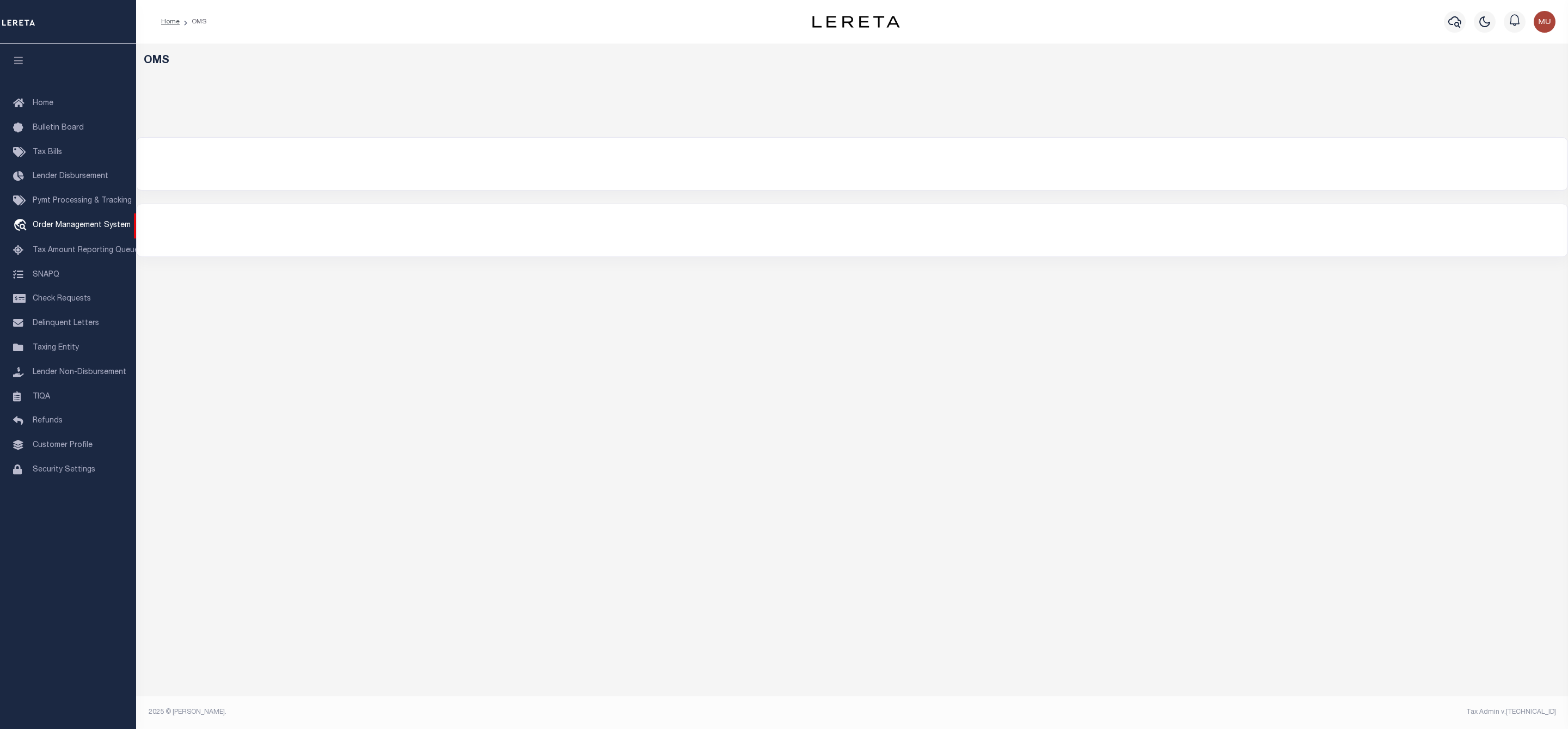
select select "200"
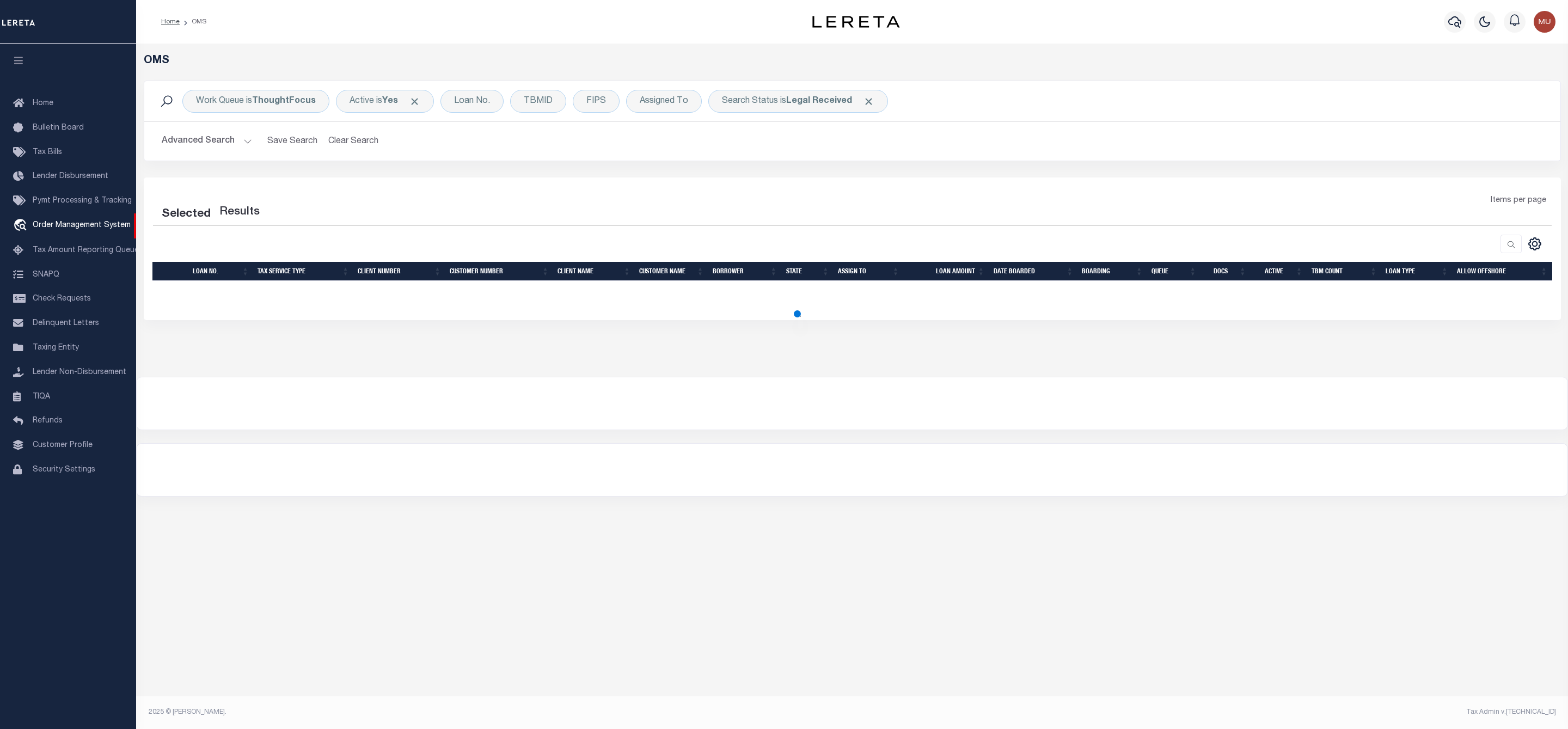
select select "200"
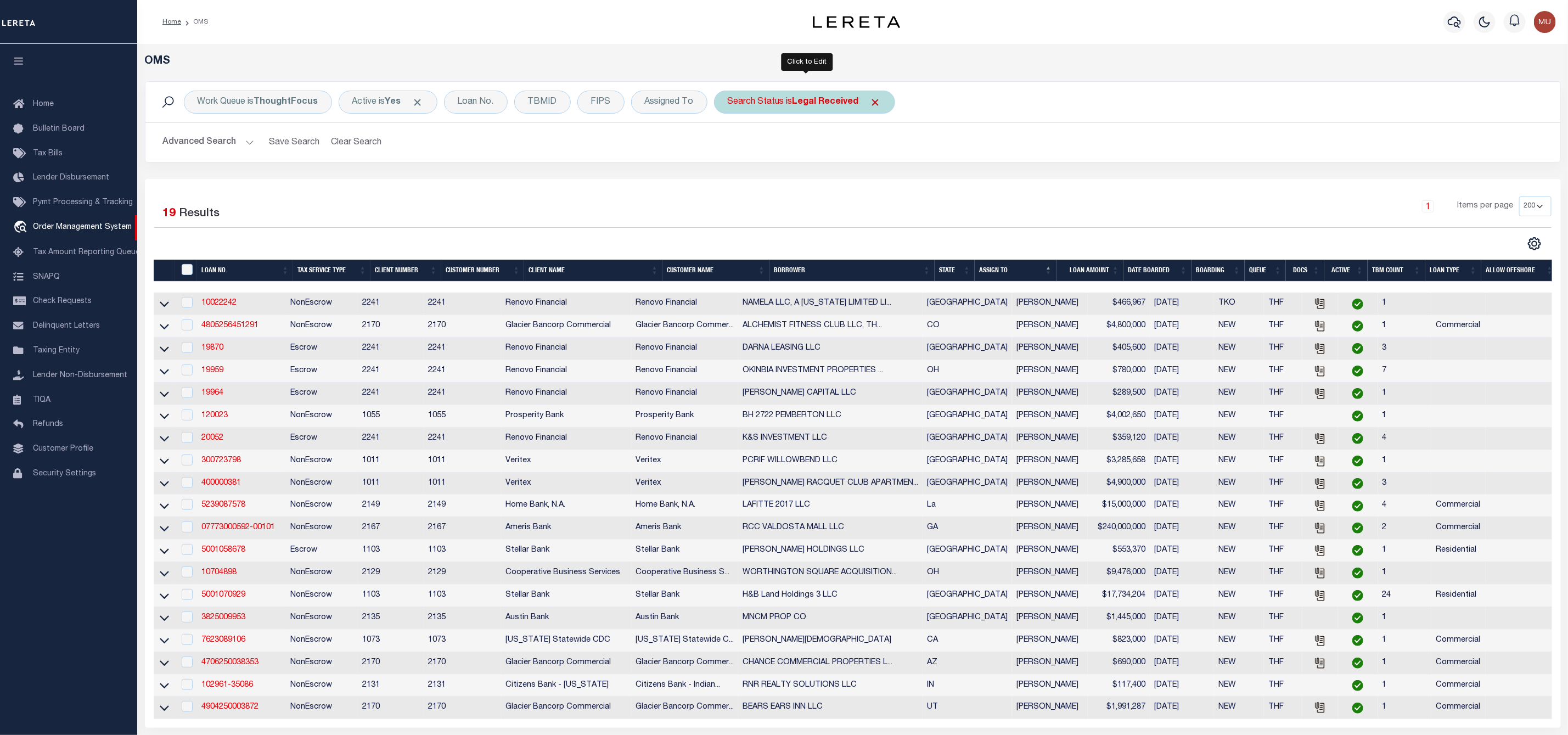
click at [799, 104] on b "Legal Received" at bounding box center [826, 102] width 66 height 9
click at [787, 158] on select "Automated Search Bad Parcel Complete Duplicate Parcel High Dollar Reporting In …" at bounding box center [808, 156] width 162 height 21
select select "IP"
click at [730, 147] on select "Automated Search Bad Parcel Complete Duplicate Parcel High Dollar Reporting In …" at bounding box center [808, 156] width 162 height 21
click at [880, 171] on div "Is Contains Automated Search Bad Parcel Complete Duplicate Parcel High Dollar R…" at bounding box center [809, 152] width 174 height 86
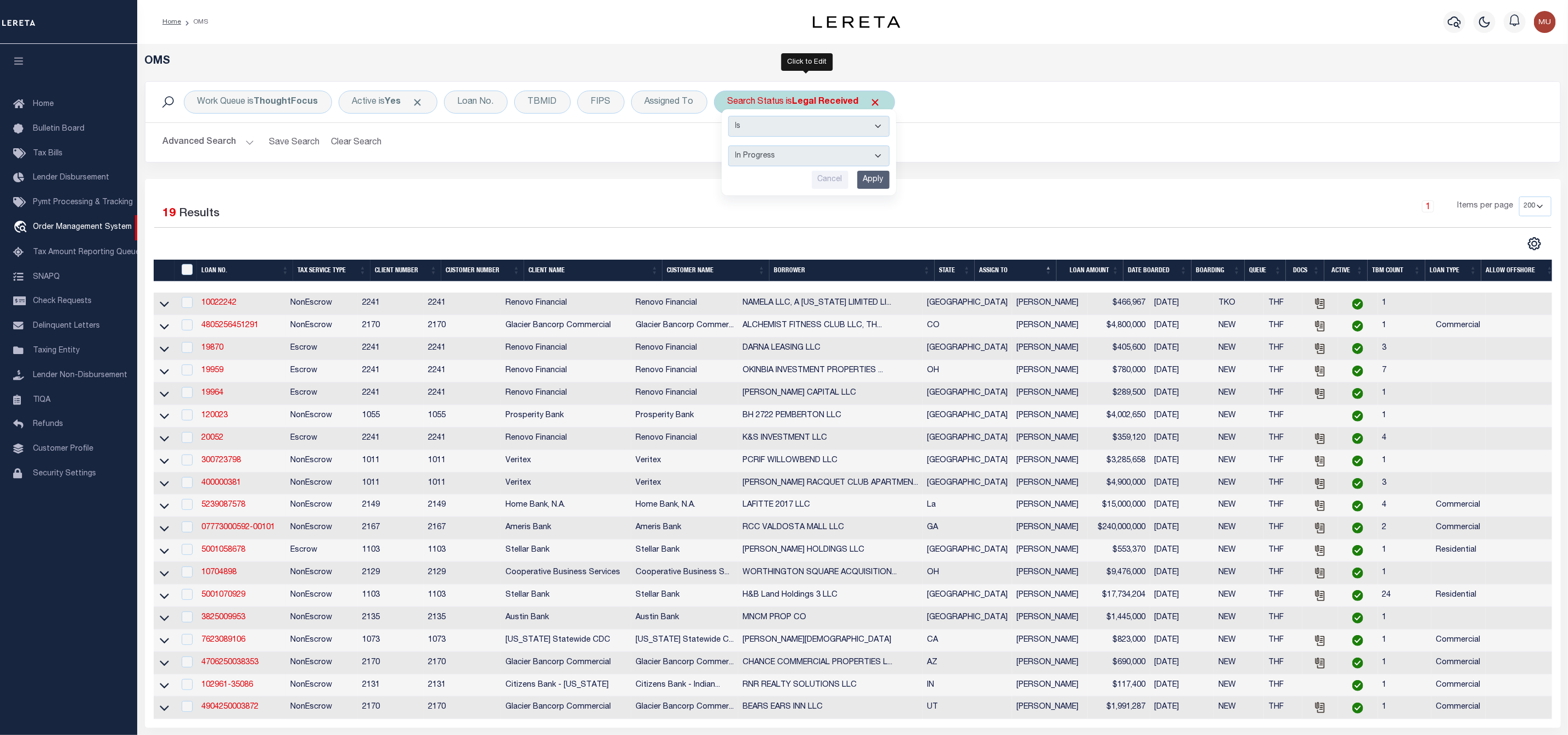
click at [875, 183] on input "Apply" at bounding box center [873, 180] width 32 height 18
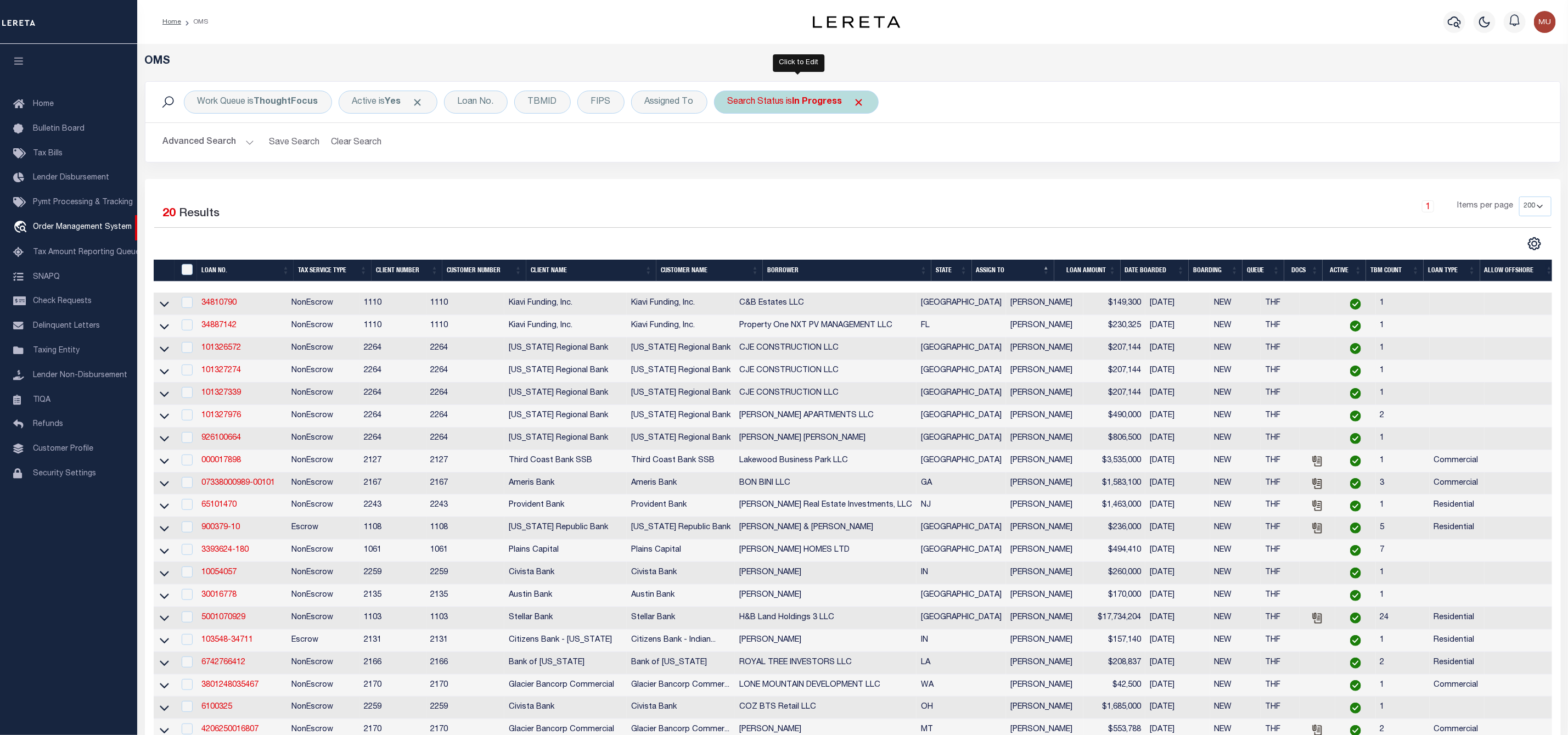
click at [823, 103] on b "In Progress" at bounding box center [817, 102] width 50 height 9
click at [805, 156] on select "Automated Search Bad Parcel Complete Duplicate Parcel High Dollar Reporting In …" at bounding box center [808, 156] width 162 height 21
select select "ND"
click at [730, 147] on select "Automated Search Bad Parcel Complete Duplicate Parcel High Dollar Reporting In …" at bounding box center [808, 156] width 162 height 21
click at [871, 183] on input "Apply" at bounding box center [873, 180] width 32 height 18
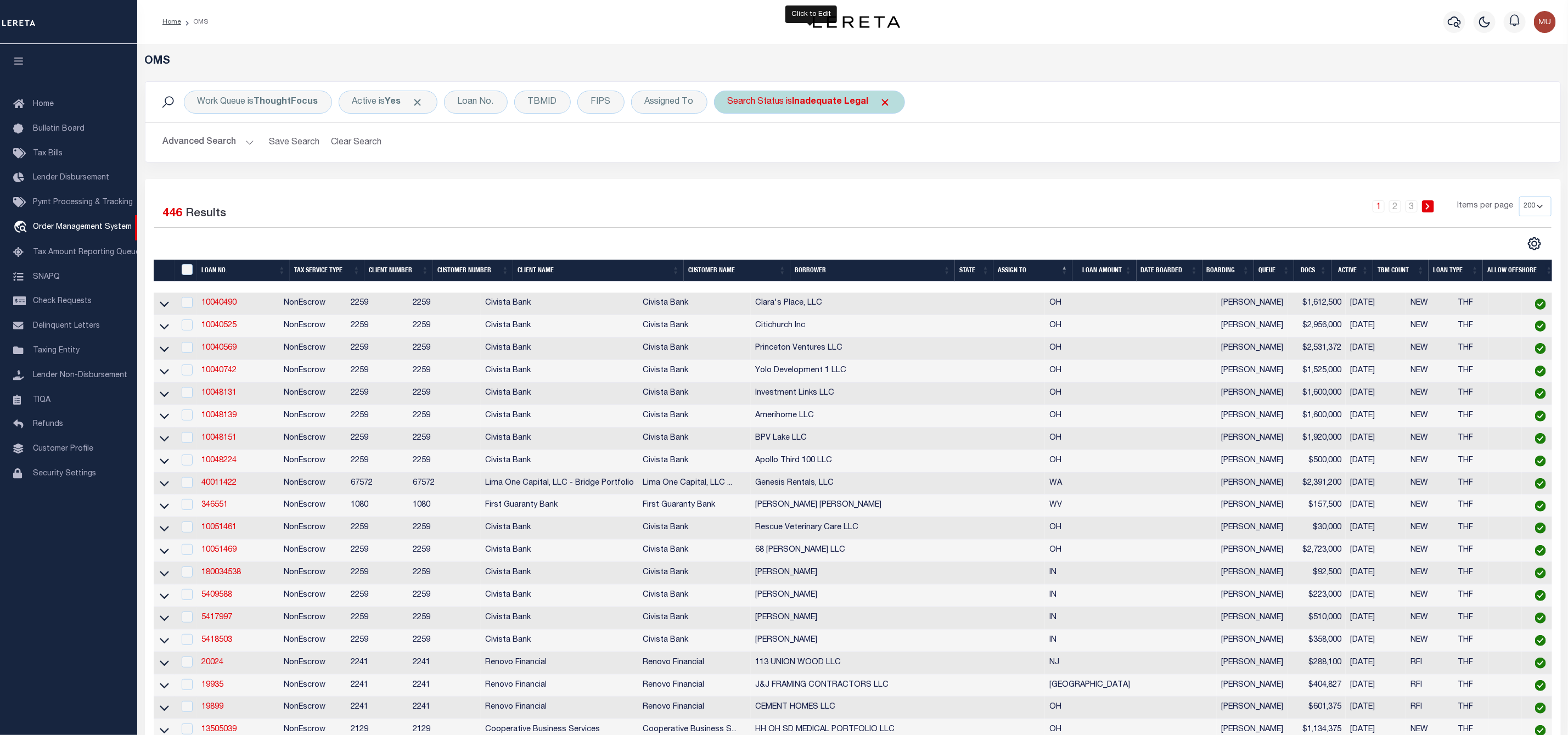
click at [835, 107] on b "Inadequate Legal" at bounding box center [831, 102] width 77 height 9
click at [809, 160] on select "Automated Search Bad Parcel Complete Duplicate Parcel High Dollar Reporting In …" at bounding box center [808, 156] width 162 height 21
select select "RD"
click at [730, 147] on select "Automated Search Bad Parcel Complete Duplicate Parcel High Dollar Reporting In …" at bounding box center [808, 156] width 162 height 21
click at [875, 193] on div "Is Contains Automated Search Bad Parcel Complete Duplicate Parcel High Dollar R…" at bounding box center [809, 152] width 174 height 86
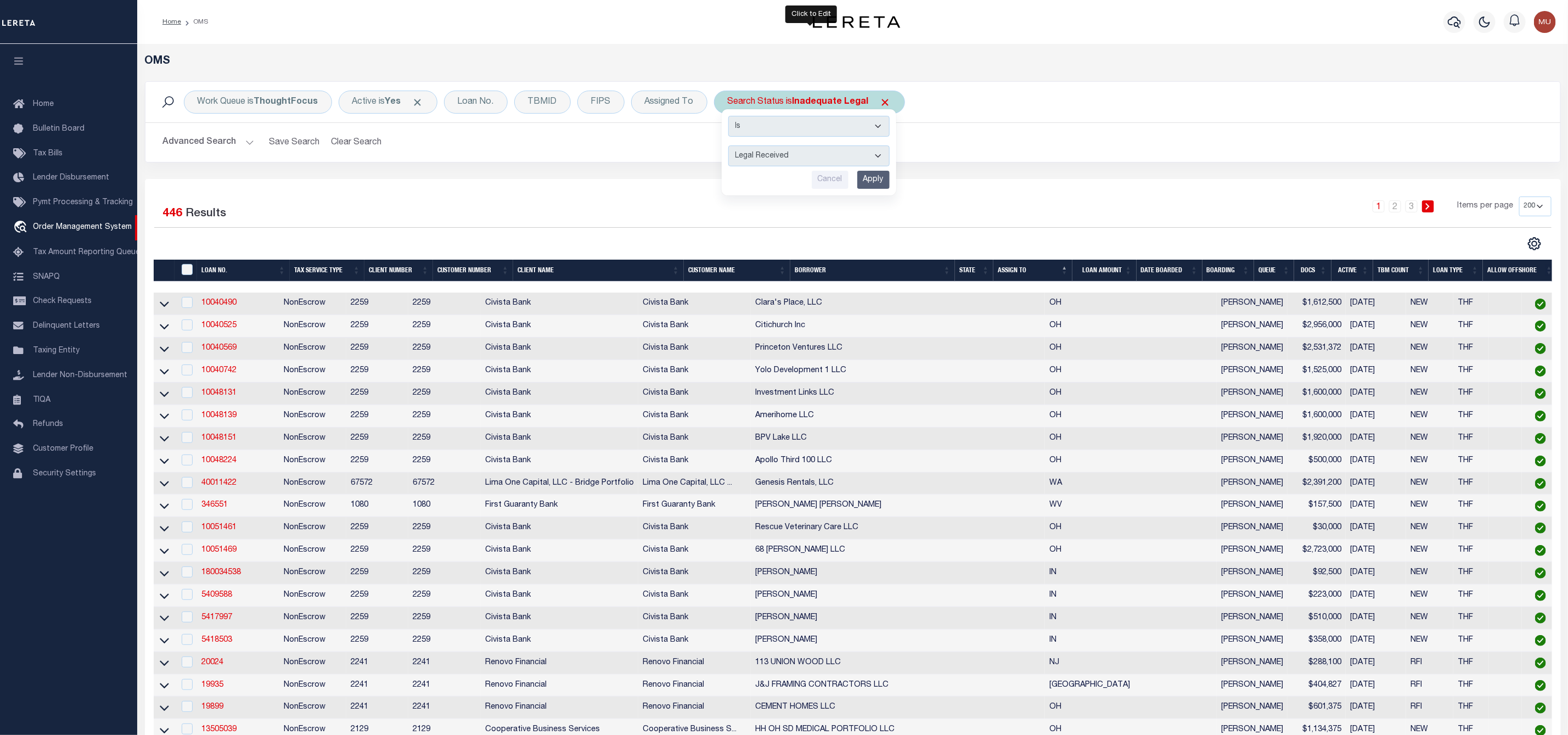
click at [880, 181] on input "Apply" at bounding box center [873, 180] width 32 height 18
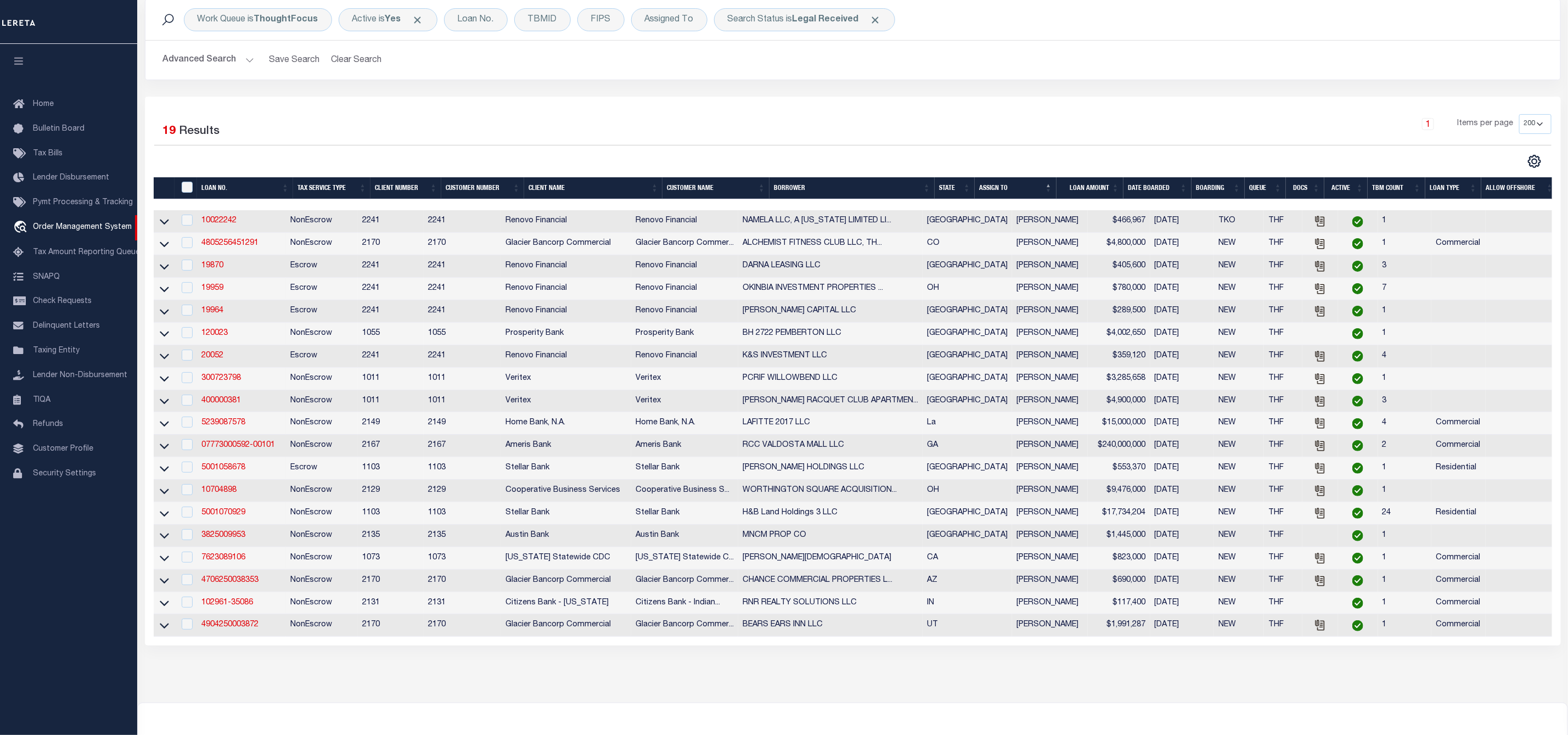
scroll to position [165, 0]
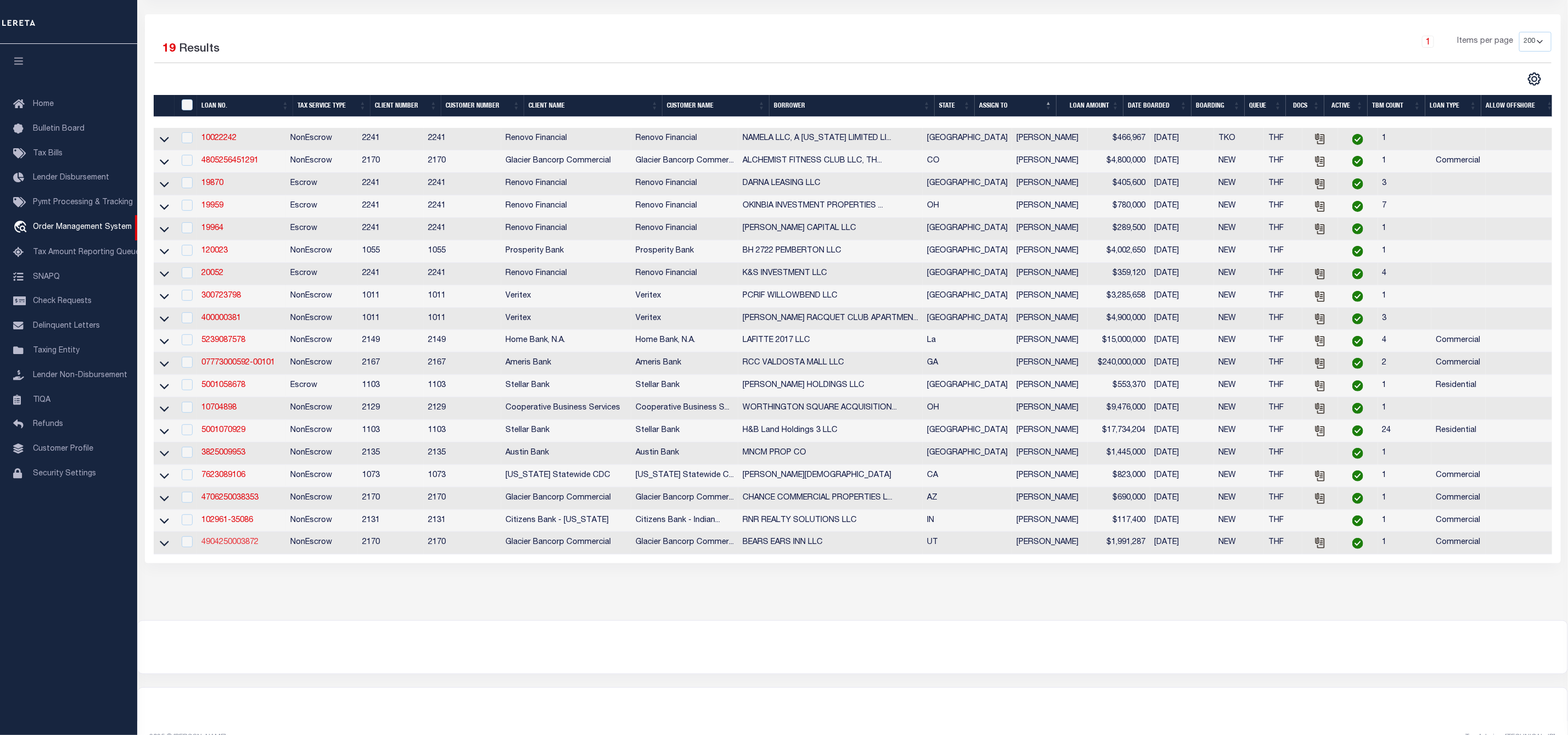
click at [224, 546] on link "4904250003872" at bounding box center [230, 543] width 57 height 8
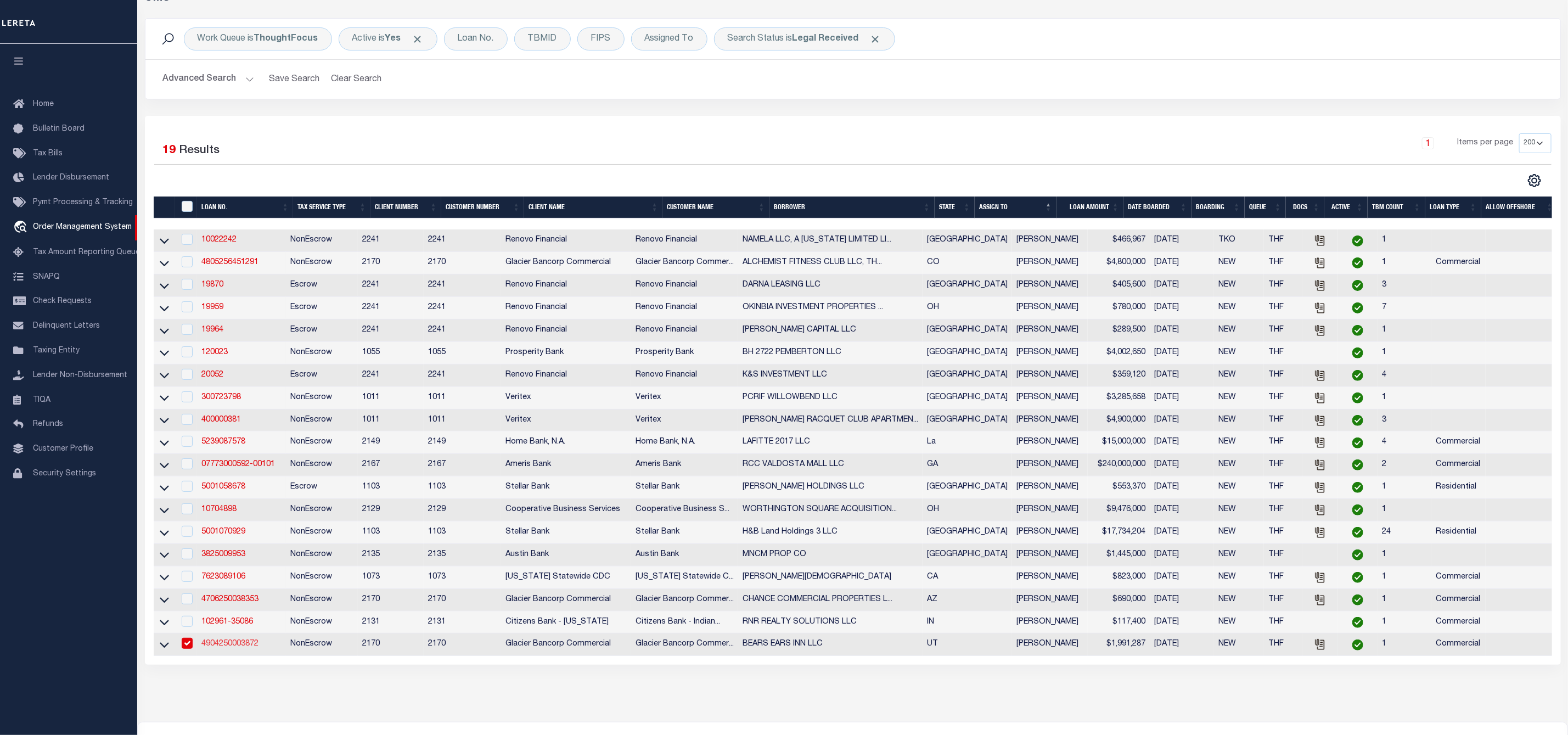
type input "4904250003872"
type input "BEARS EARS INN LLC"
select select
type input "[STREET_ADDRESS]"
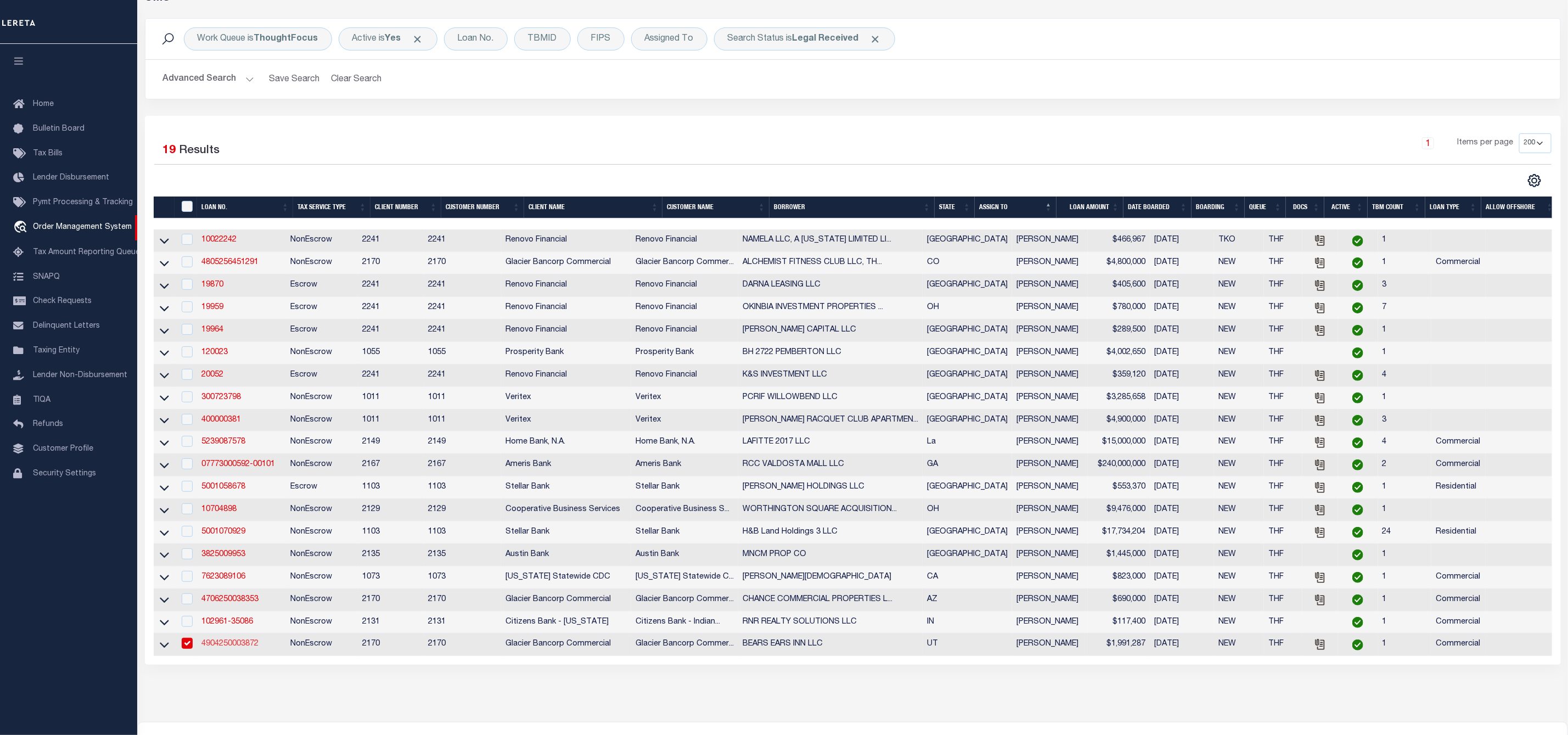
type input "[PERSON_NAME] UT 84511-3831"
type input "[DATE]"
select select "10"
select select "20"
select select "NonEscrow"
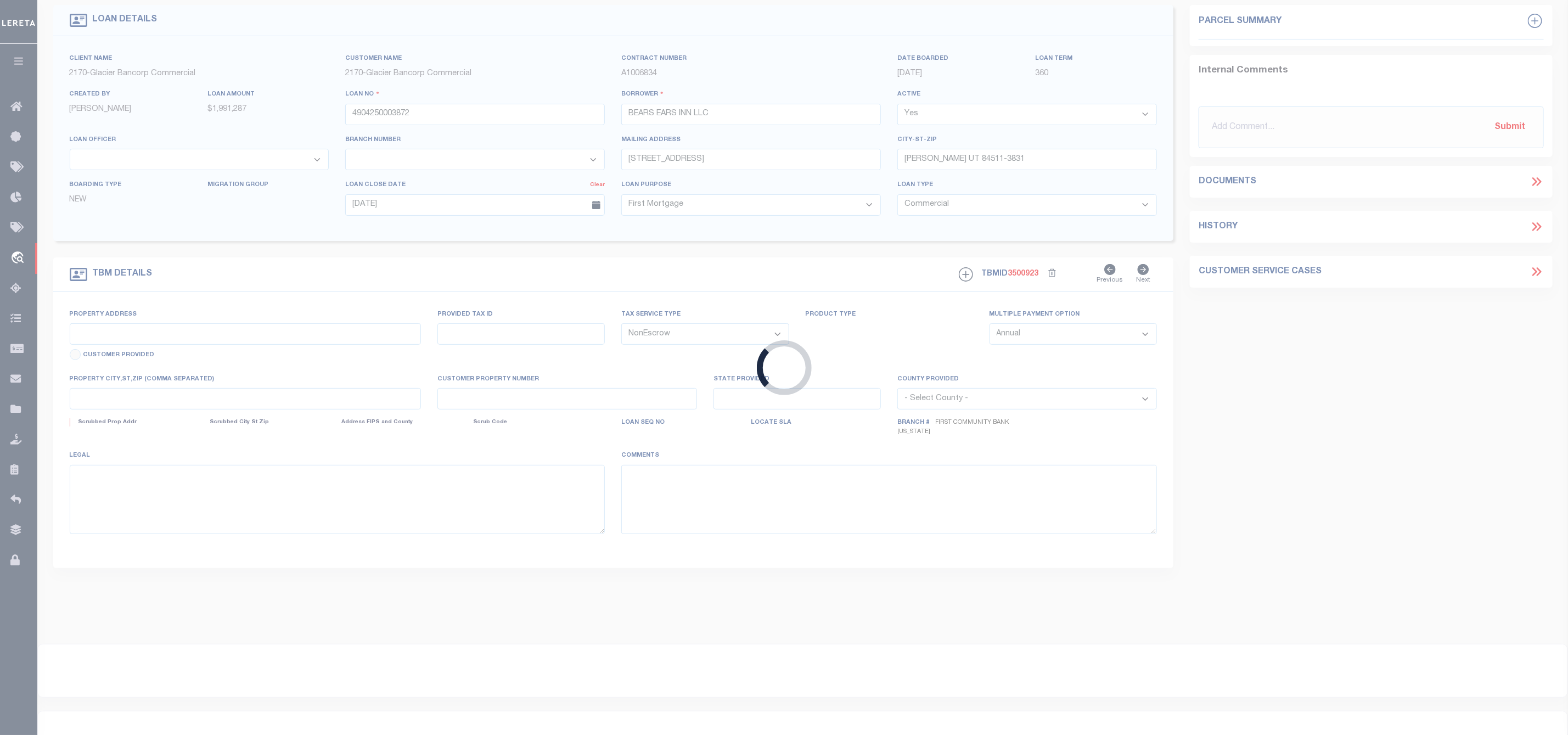
scroll to position [35, 0]
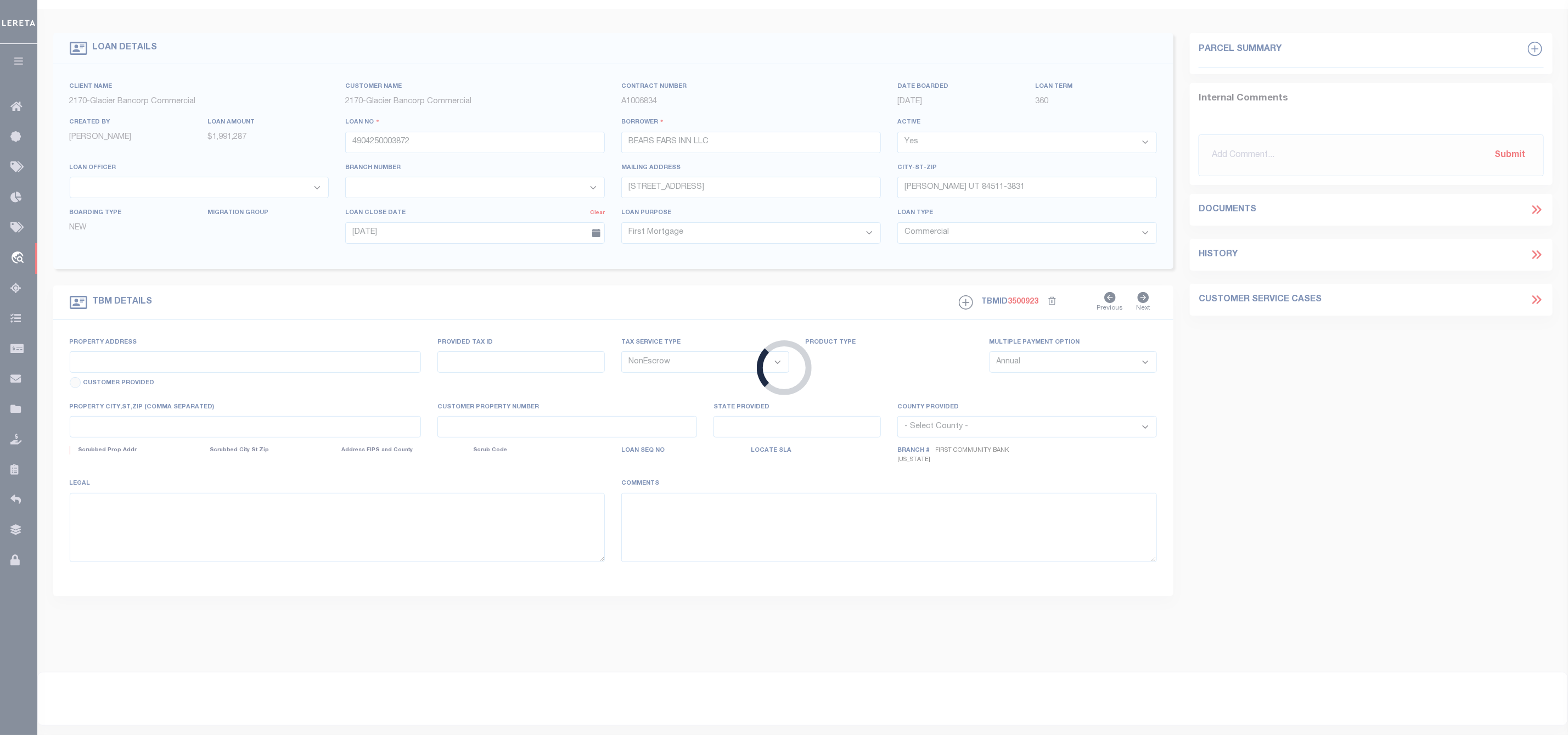
type input "[STREET_ADDRESS]"
type input "B00000200010, B0000020003A"
select select
type input "[PERSON_NAME] UT 84511-2900"
type input "UT"
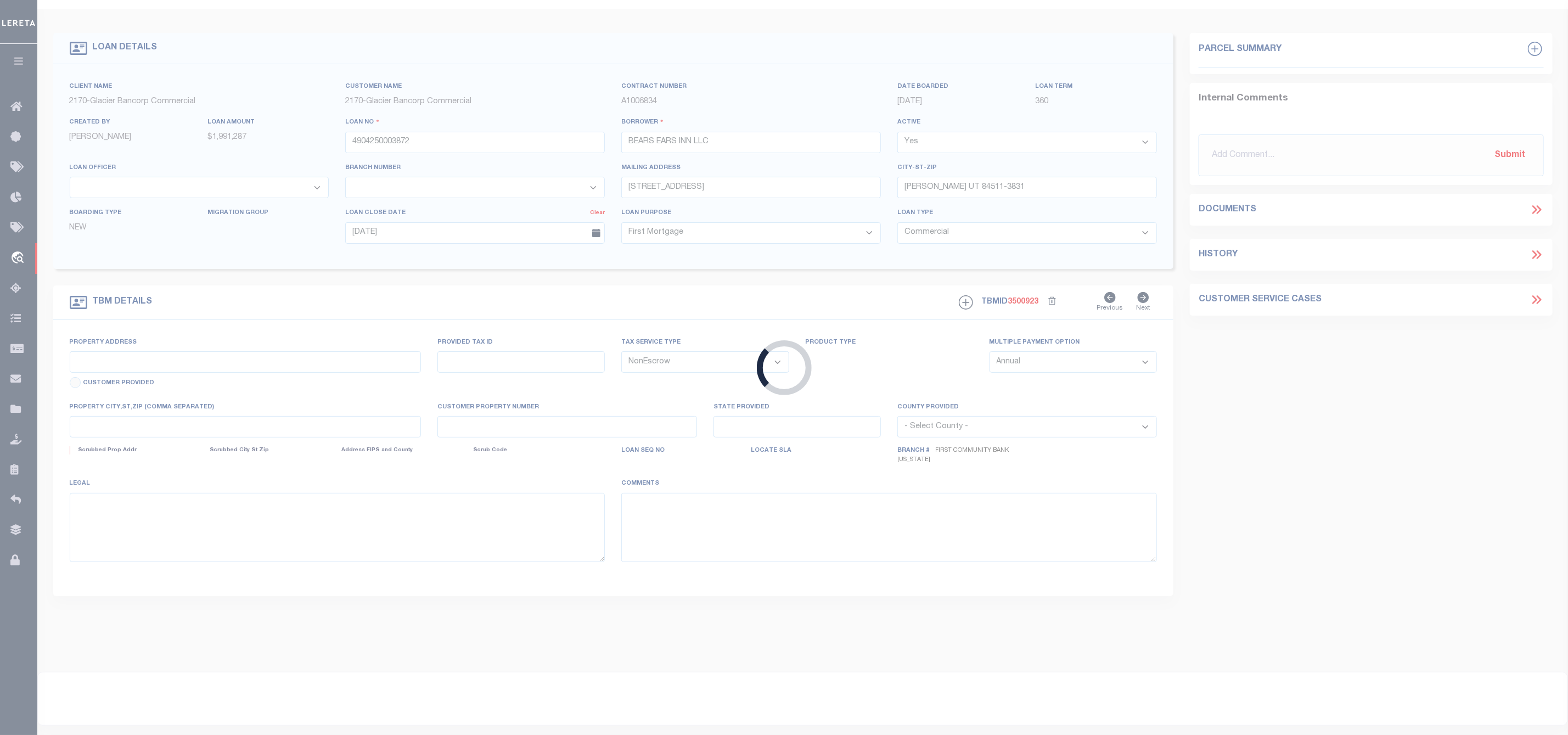
type textarea "PARCEL 1 BEGINNING AT THE NORTHEAST CORNER OF LOT 1, BLOCK 20, [PERSON_NAME] TO…"
select select "4583"
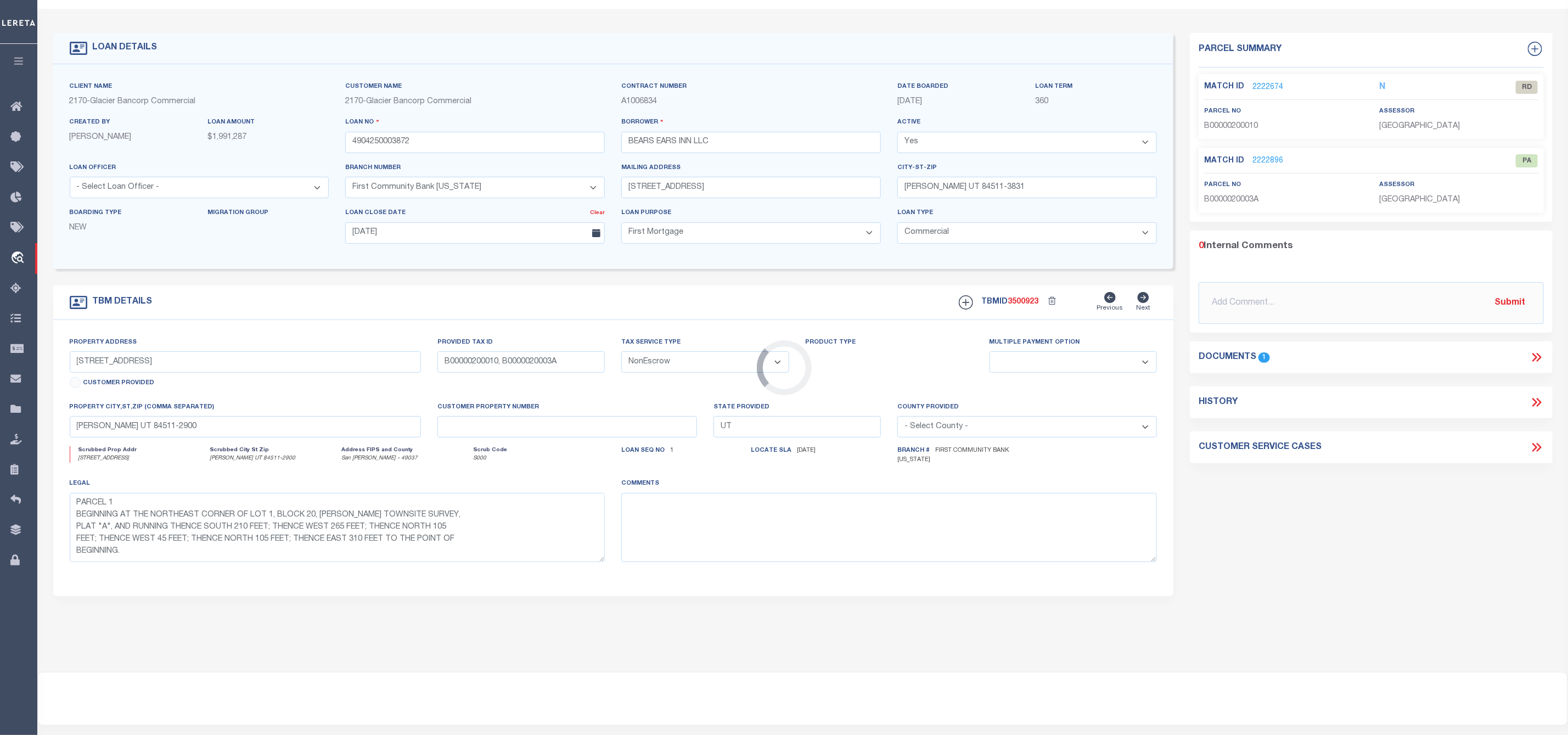
scroll to position [0, 0]
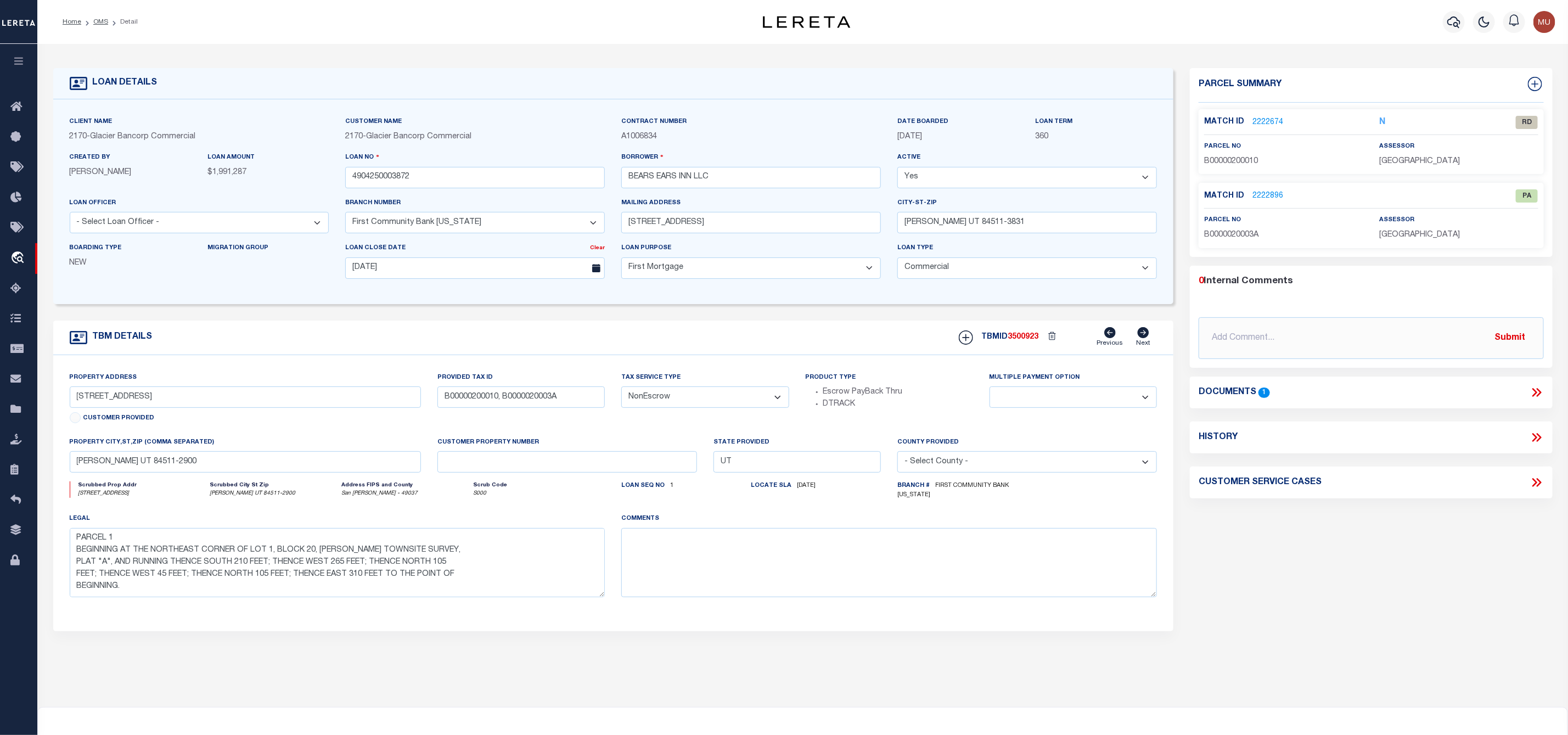
click at [1542, 395] on icon at bounding box center [1536, 392] width 14 height 14
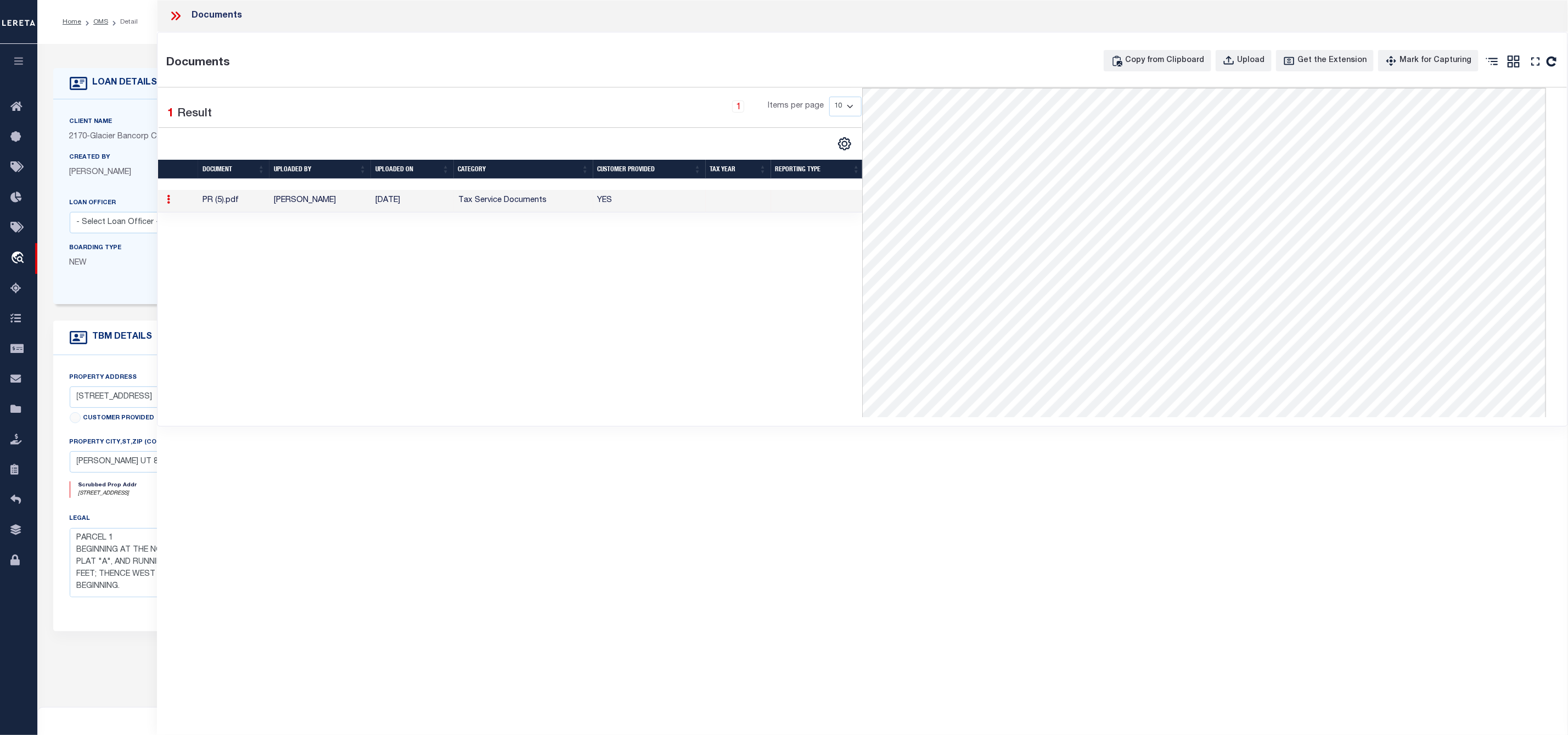
click at [171, 17] on icon at bounding box center [175, 16] width 14 height 14
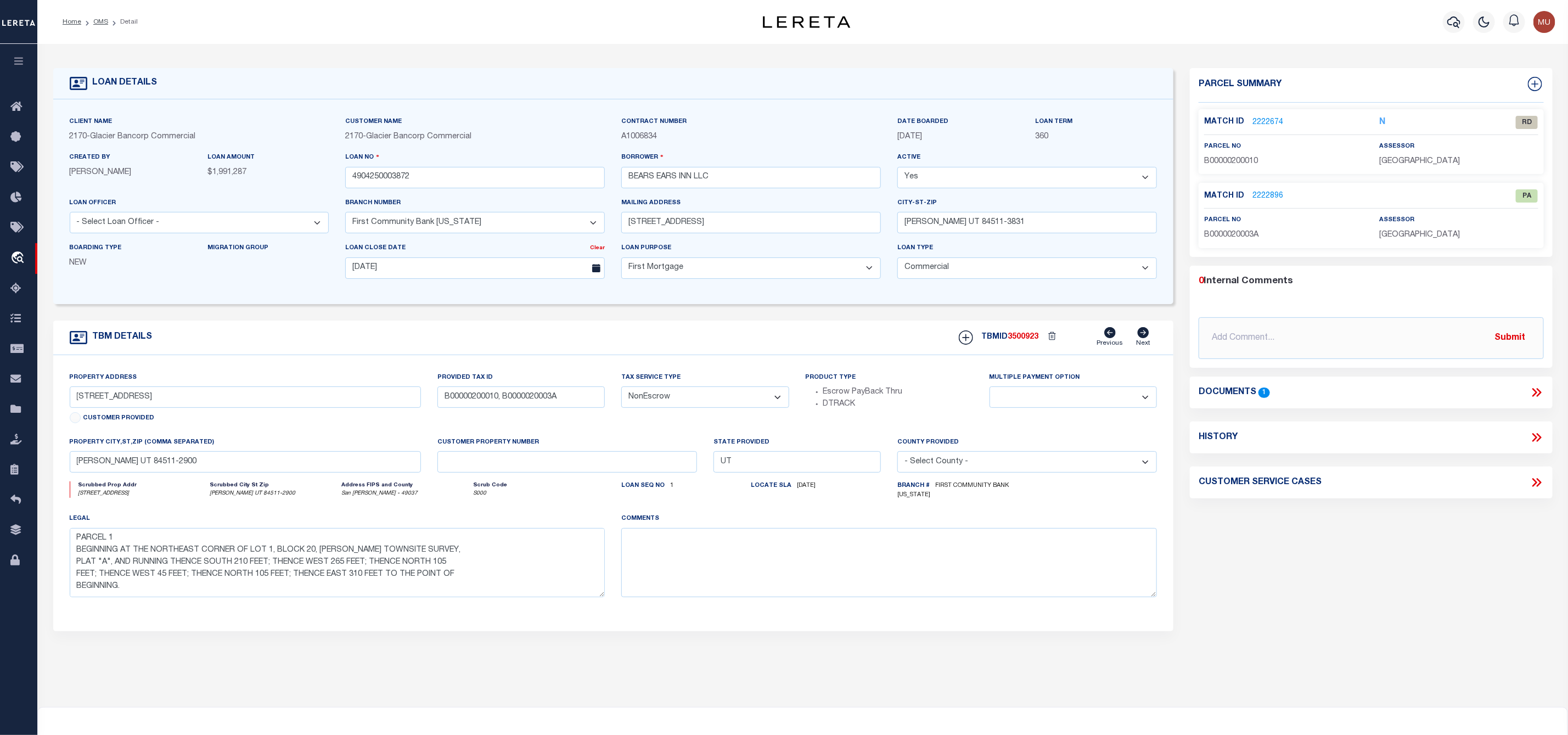
click at [1271, 122] on link "2222674" at bounding box center [1267, 122] width 31 height 11
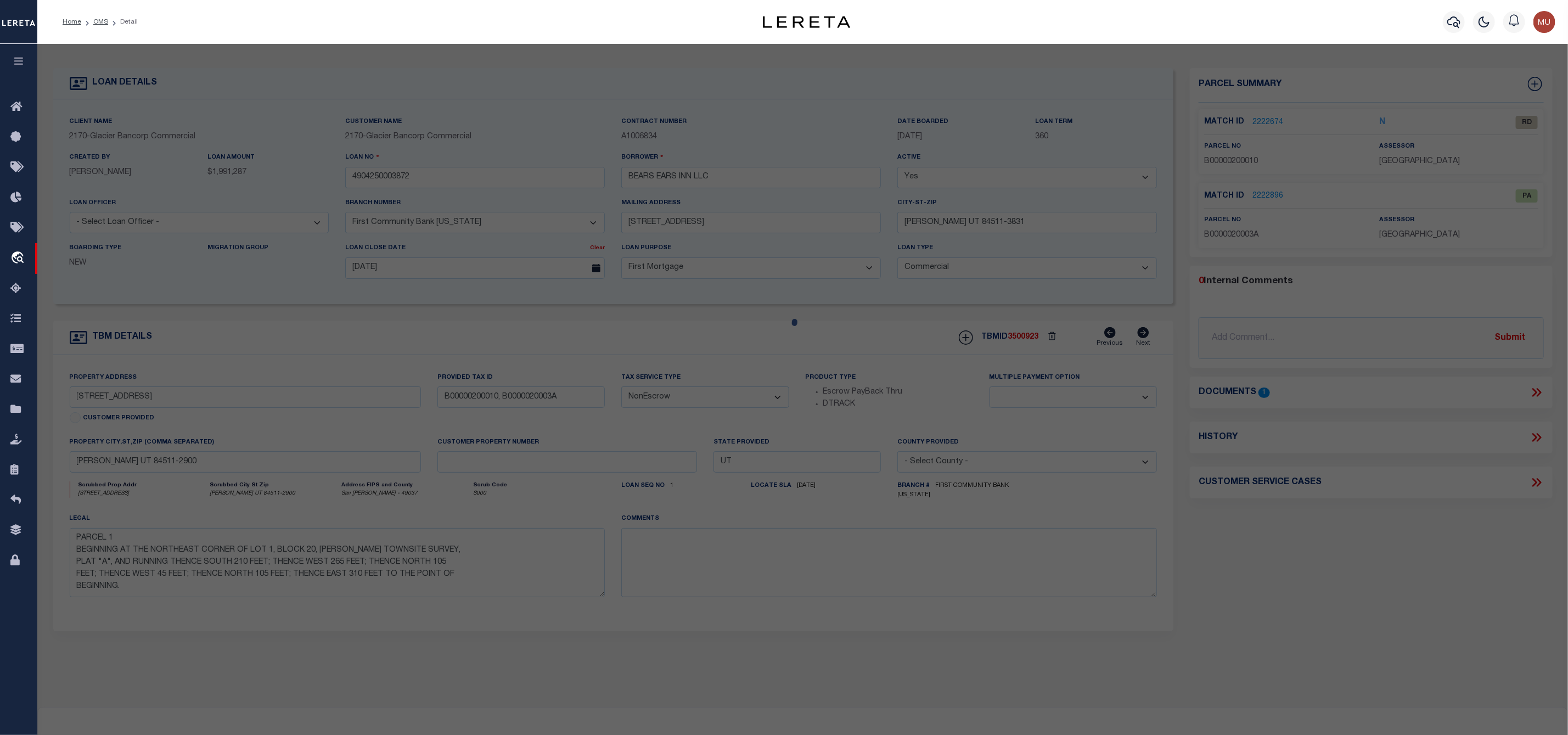
checkbox input "false"
select select "RD"
type input "BEARS EARS INN LLC"
select select "ATL"
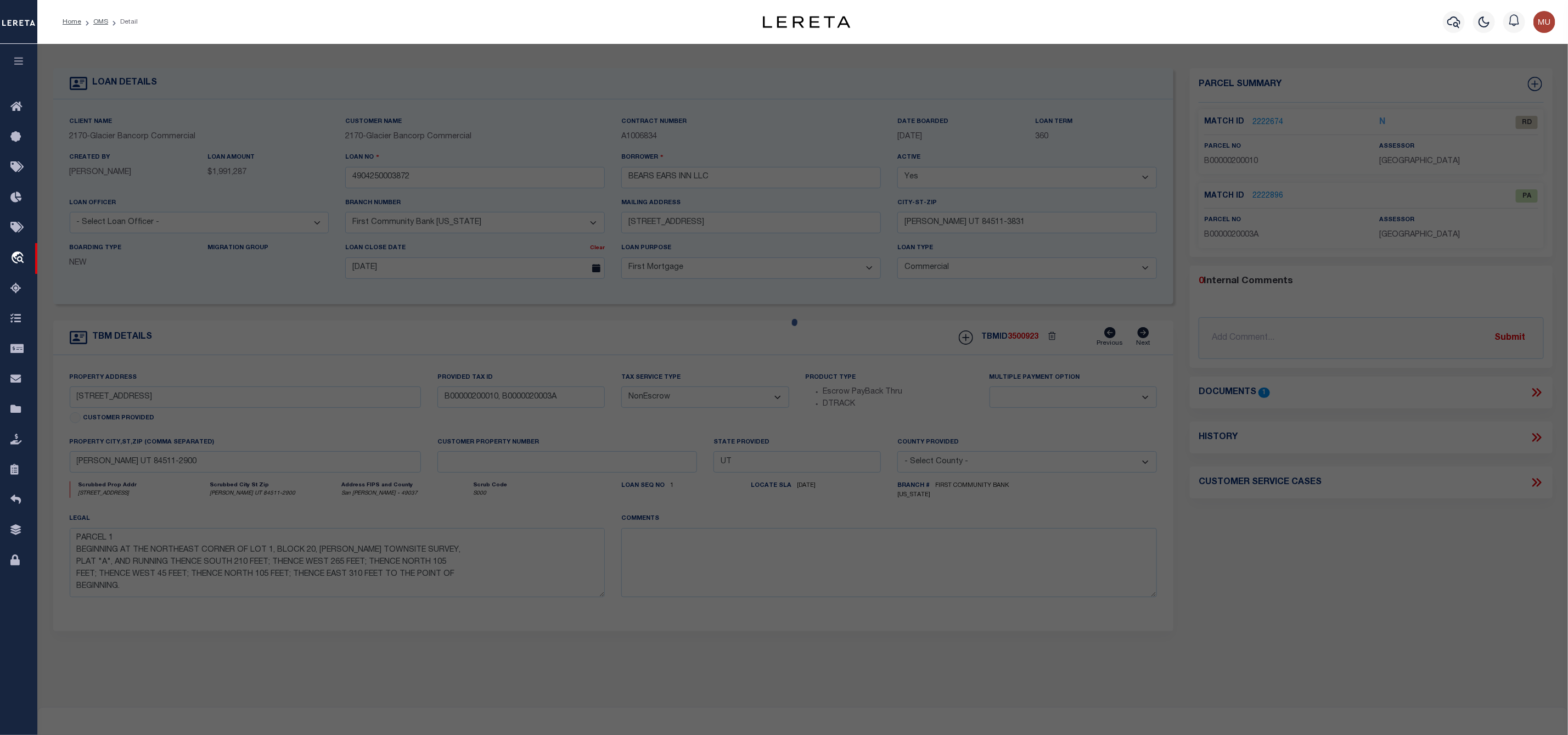
select select "ADD"
type input "[GEOGRAPHIC_DATA]"
checkbox input "false"
type input "[PERSON_NAME] UT 84511"
type textarea "[PERSON_NAME] TOWNSITE SURVEY BLOCK 20 LOT 1-2: BEG AT THE NE COR LOT 1 BLOCK 2…"
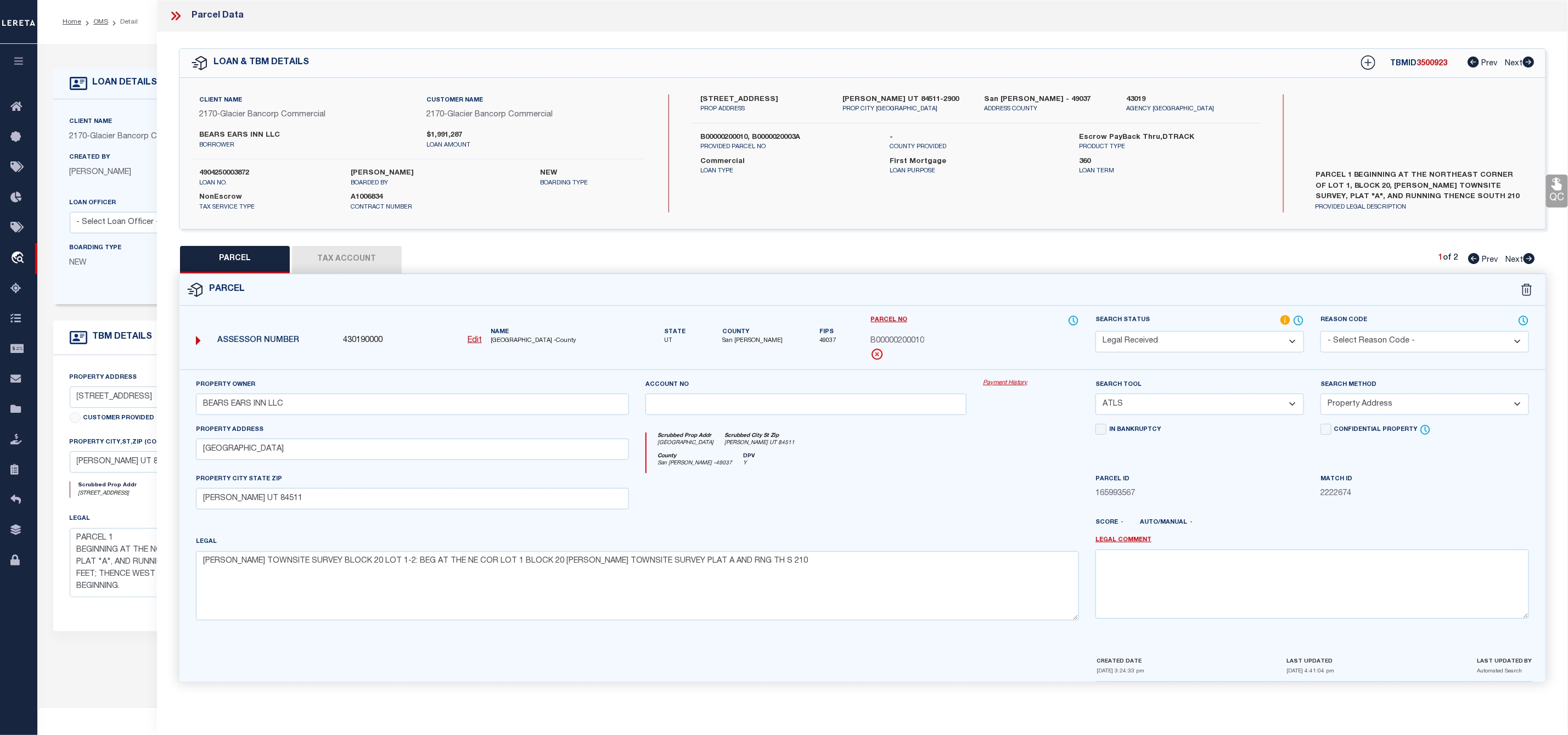
click at [884, 340] on span "B00000200010" at bounding box center [898, 341] width 54 height 12
copy span "B00000200010"
click at [726, 98] on label "[STREET_ADDRESS]" at bounding box center [763, 100] width 125 height 11
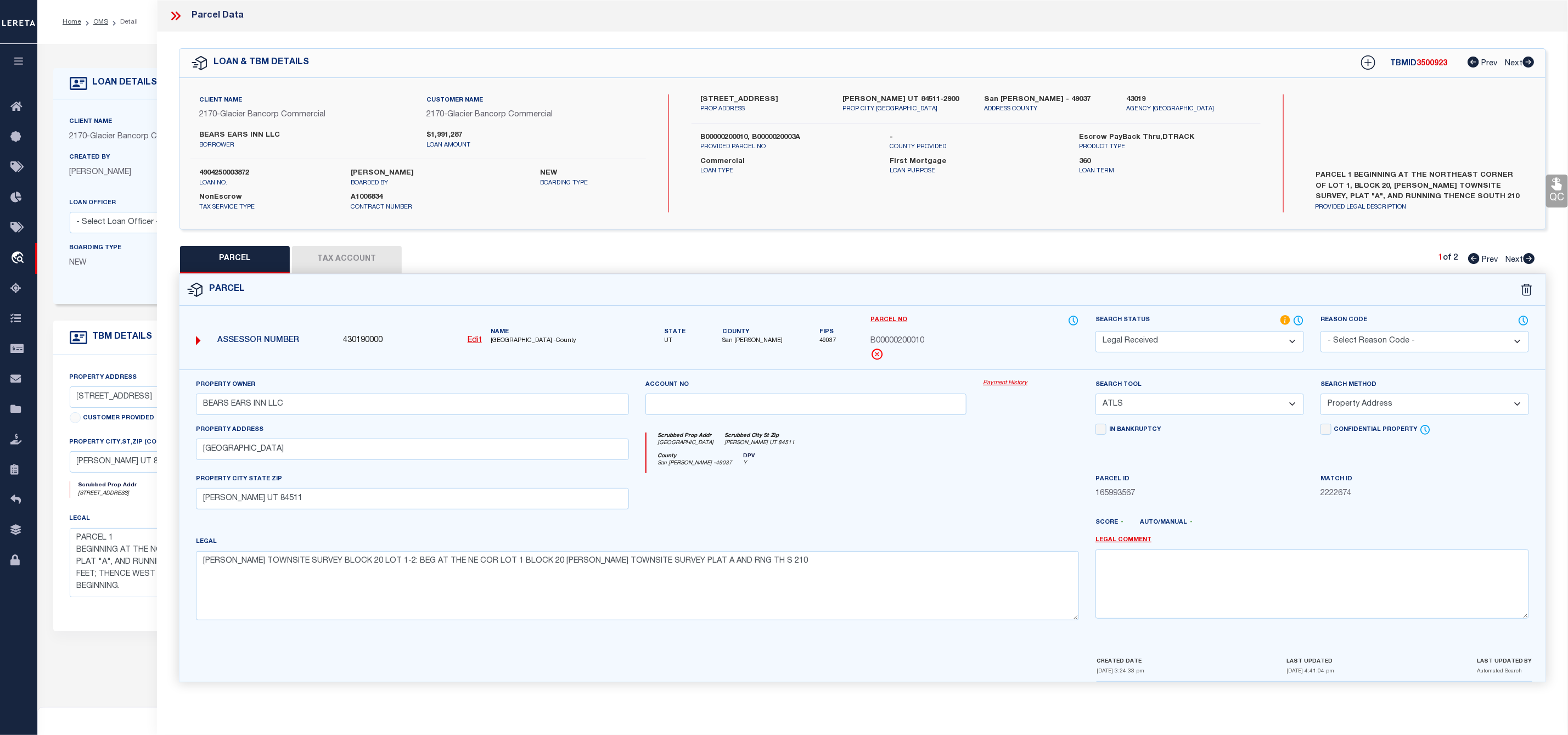
click at [726, 98] on label "[STREET_ADDRESS]" at bounding box center [763, 100] width 125 height 11
copy label "CENTER"
click at [1531, 259] on icon at bounding box center [1529, 259] width 12 height 11
select select "AS"
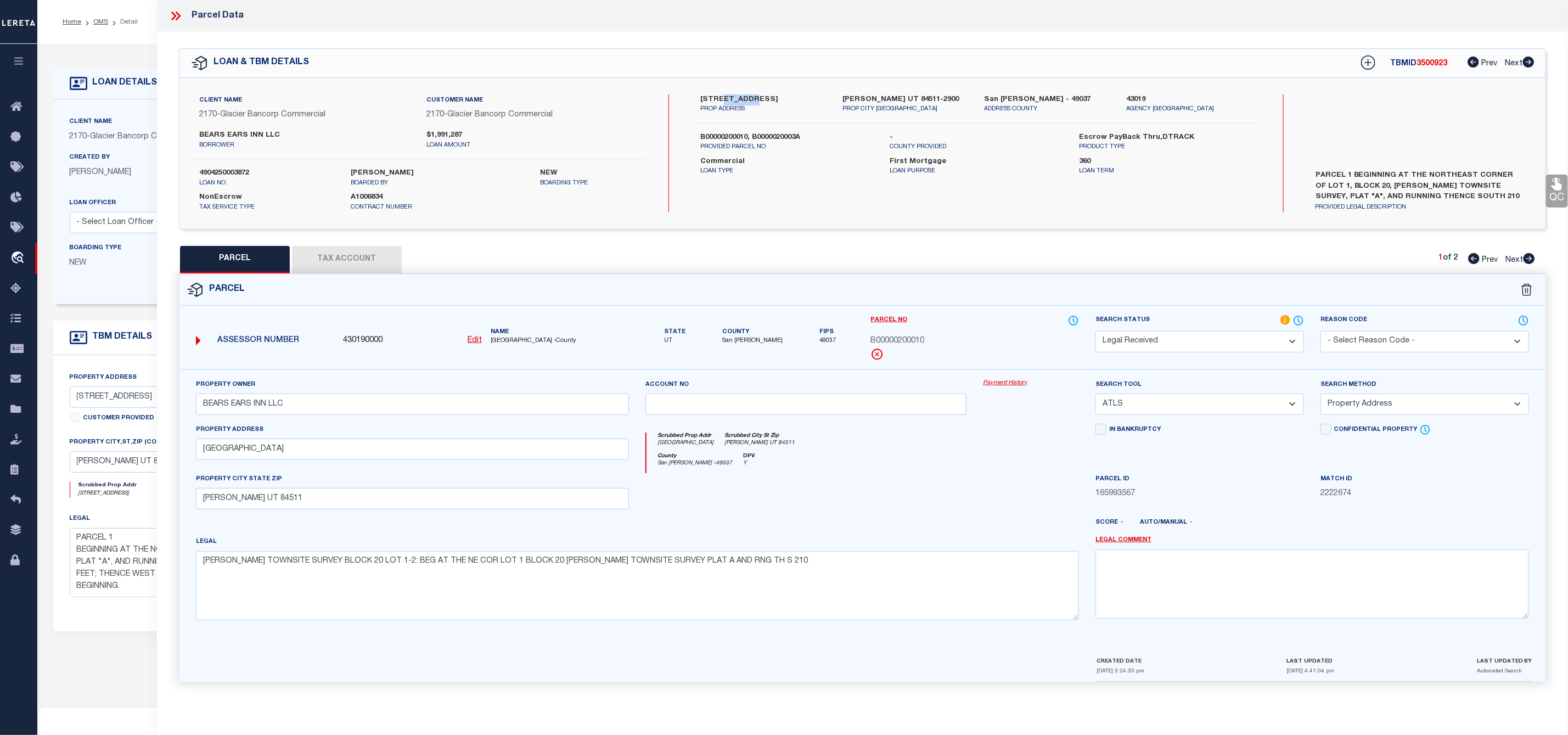
select select
checkbox input "false"
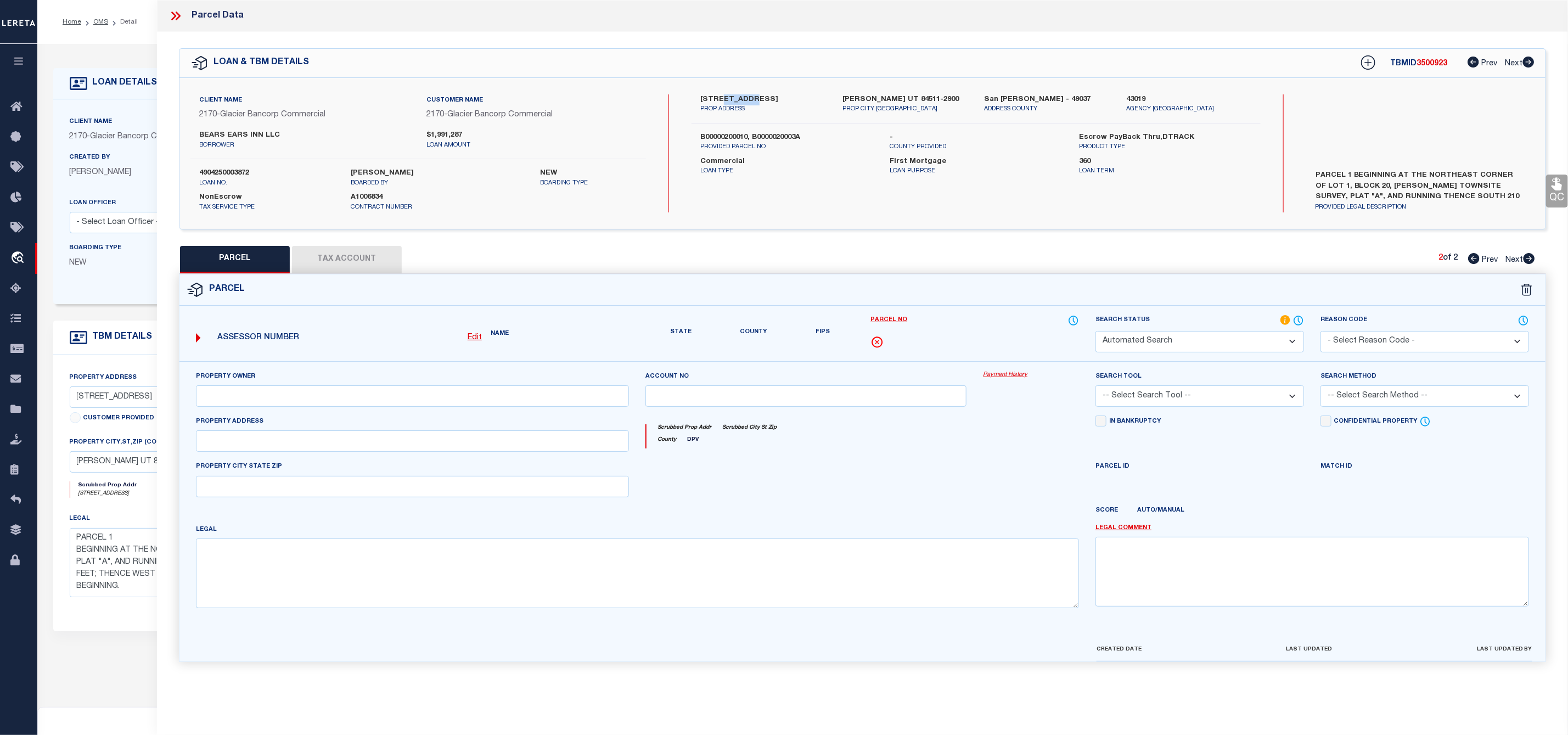
select select "PA"
type input "BEARS EARS INN LLC"
select select "ATL"
select select "ADD"
checkbox input "false"
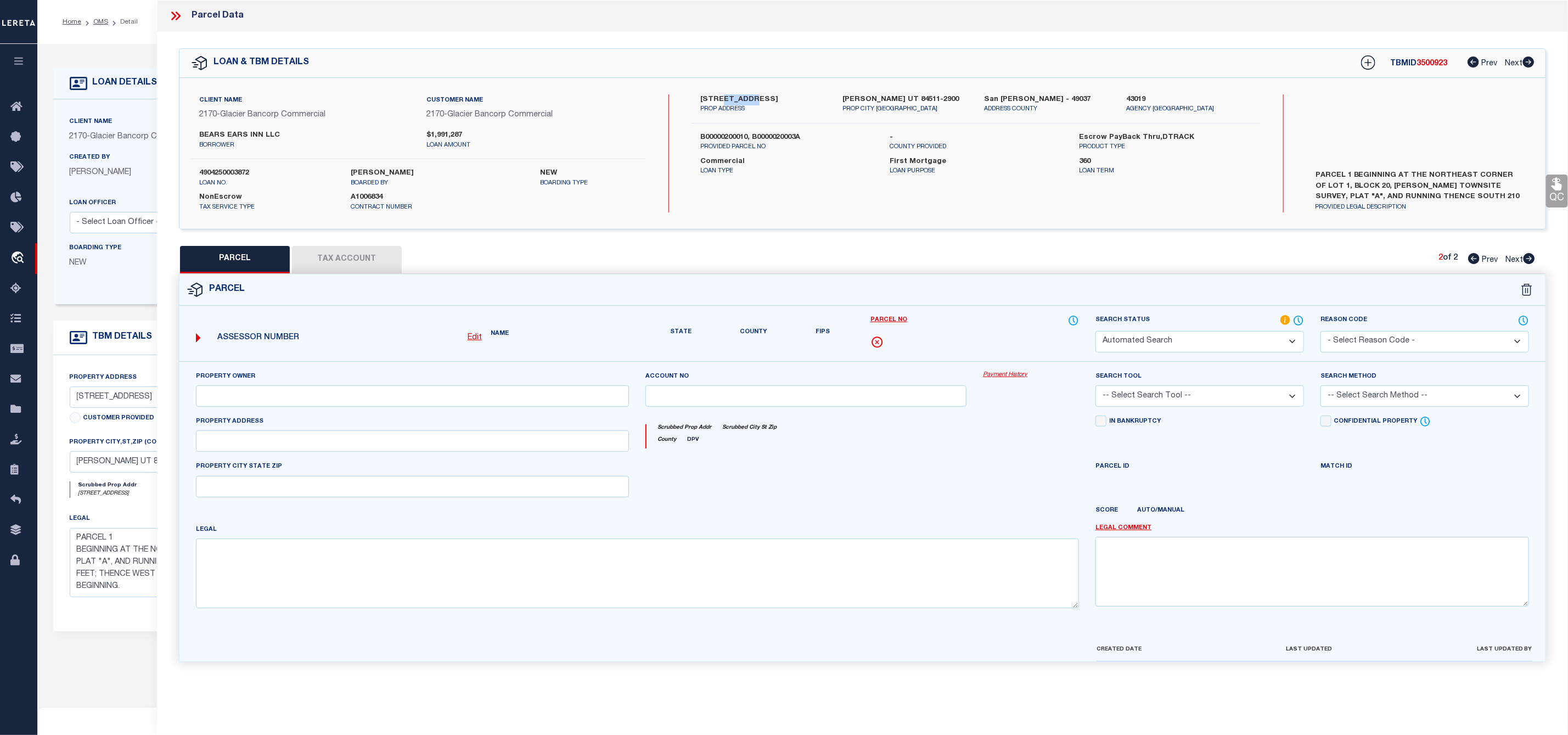
type input "UT"
type textarea "BLANDING TOWNSITE SURVEY BLOCK 20 LOT 3: BEG 170 FT N AND 155 FT E OF SW COR BL…"
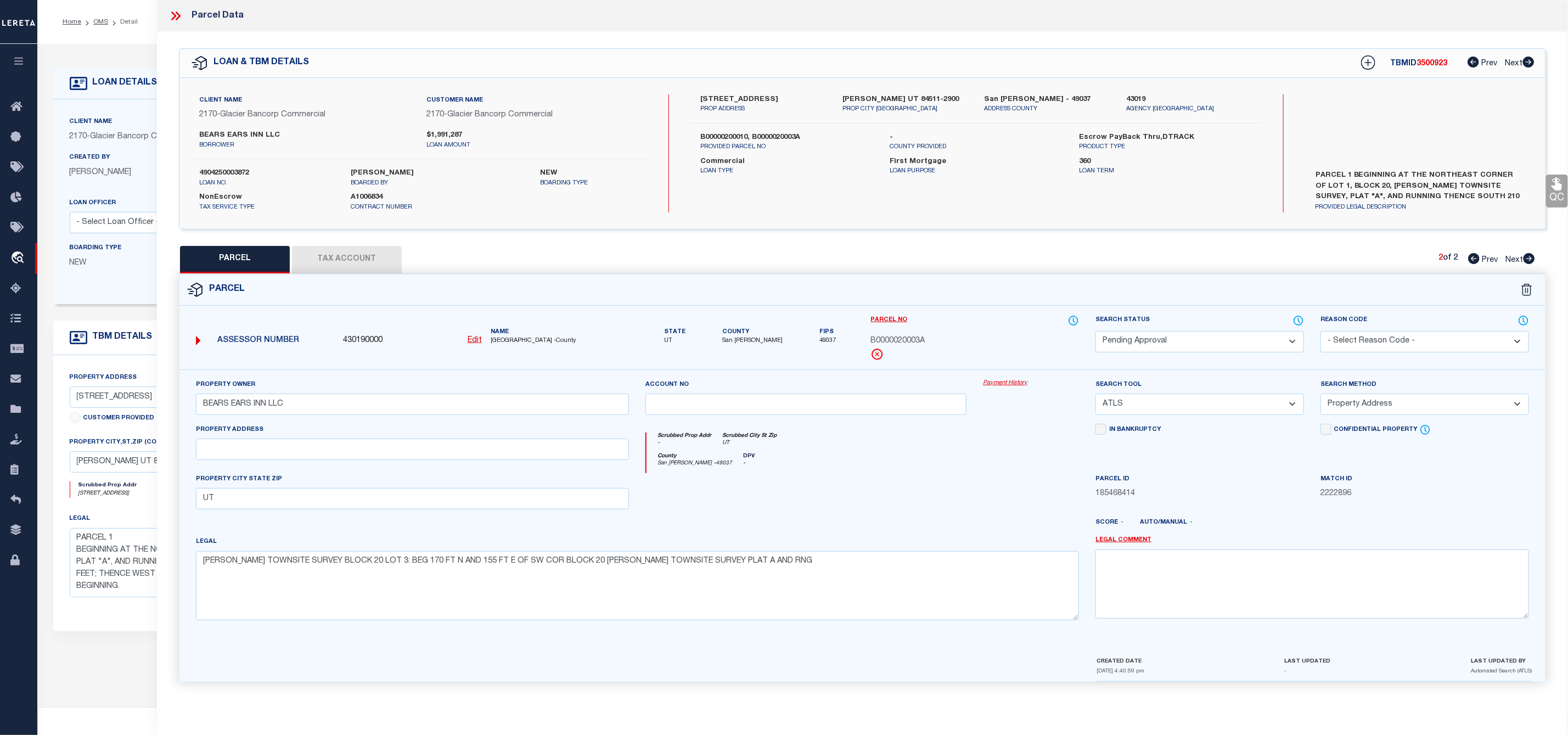
click at [911, 201] on div "88 E CENTER ST PROP ADDRESS BLANDING UT 84511-2900 PROP CITY ST ZIP San Juan - …" at bounding box center [975, 153] width 569 height 118
click at [173, 15] on icon at bounding box center [175, 16] width 14 height 14
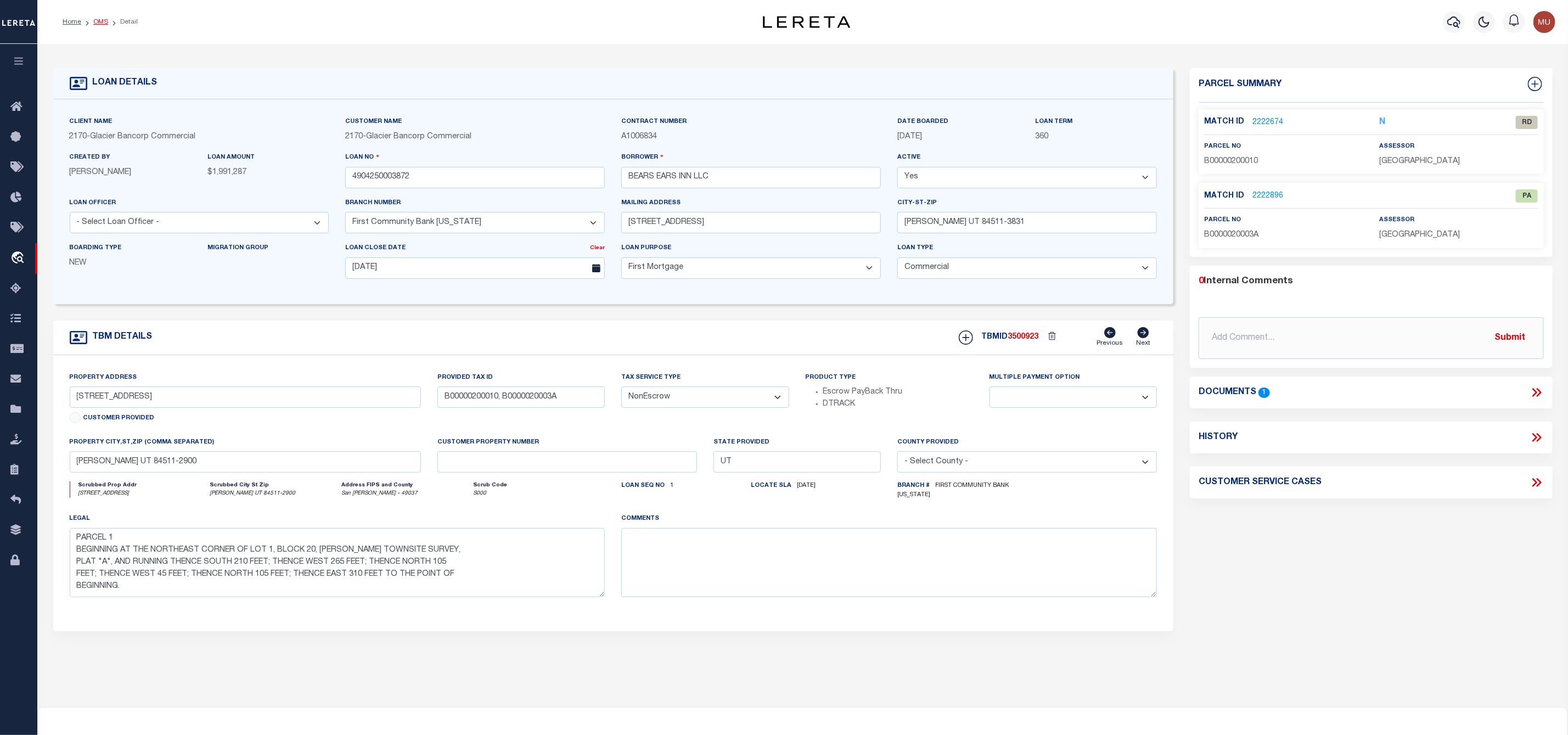
click at [102, 19] on link "OMS" at bounding box center [101, 22] width 15 height 7
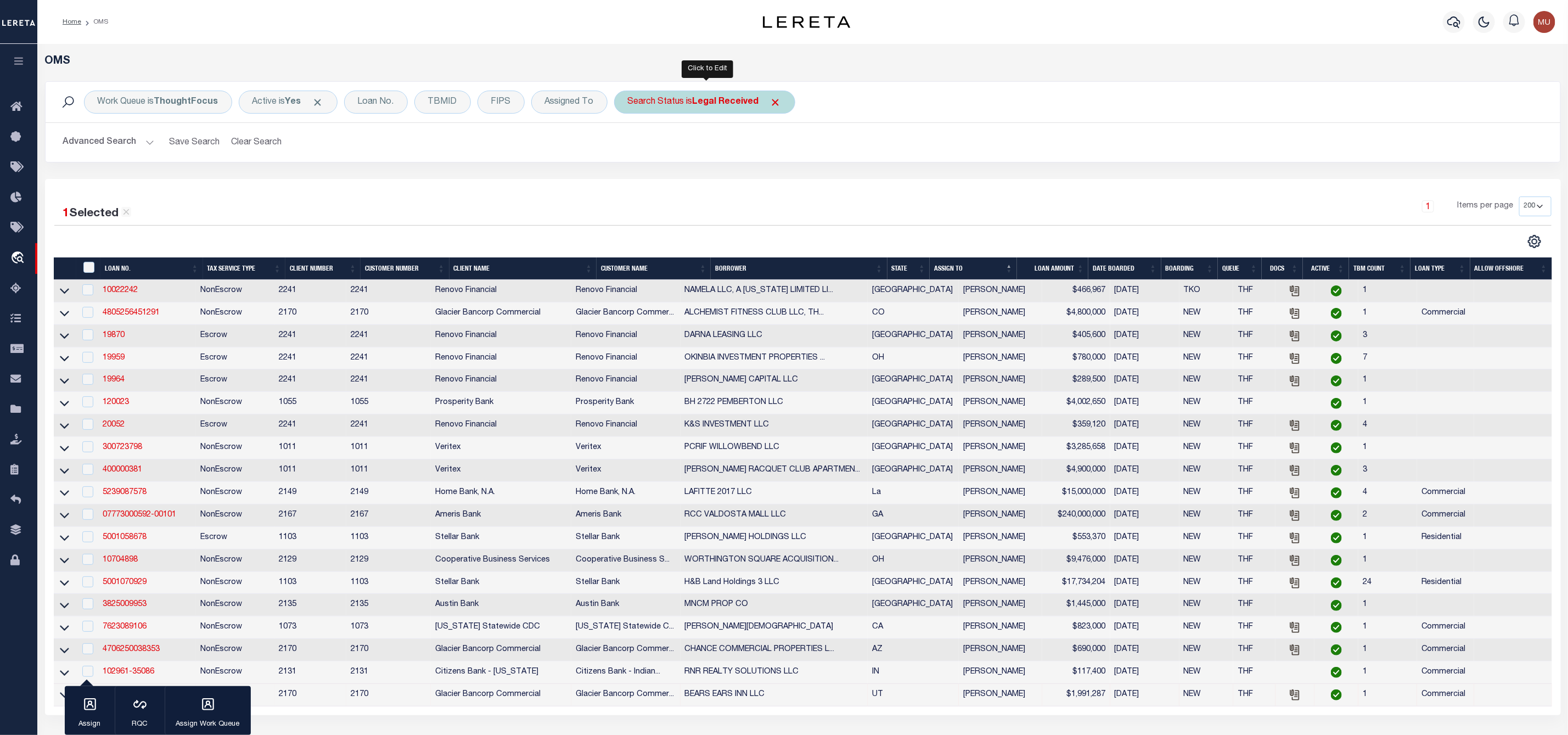
click at [687, 113] on div "Search Status is Legal Received" at bounding box center [704, 102] width 181 height 23
click at [680, 160] on select "Automated Search Bad Parcel Complete Duplicate Parcel High Dollar Reporting In …" at bounding box center [708, 156] width 162 height 21
select select "PH"
click at [630, 147] on select "Automated Search Bad Parcel Complete Duplicate Parcel High Dollar Reporting In …" at bounding box center [708, 156] width 162 height 21
click at [772, 185] on input "Apply" at bounding box center [773, 180] width 32 height 18
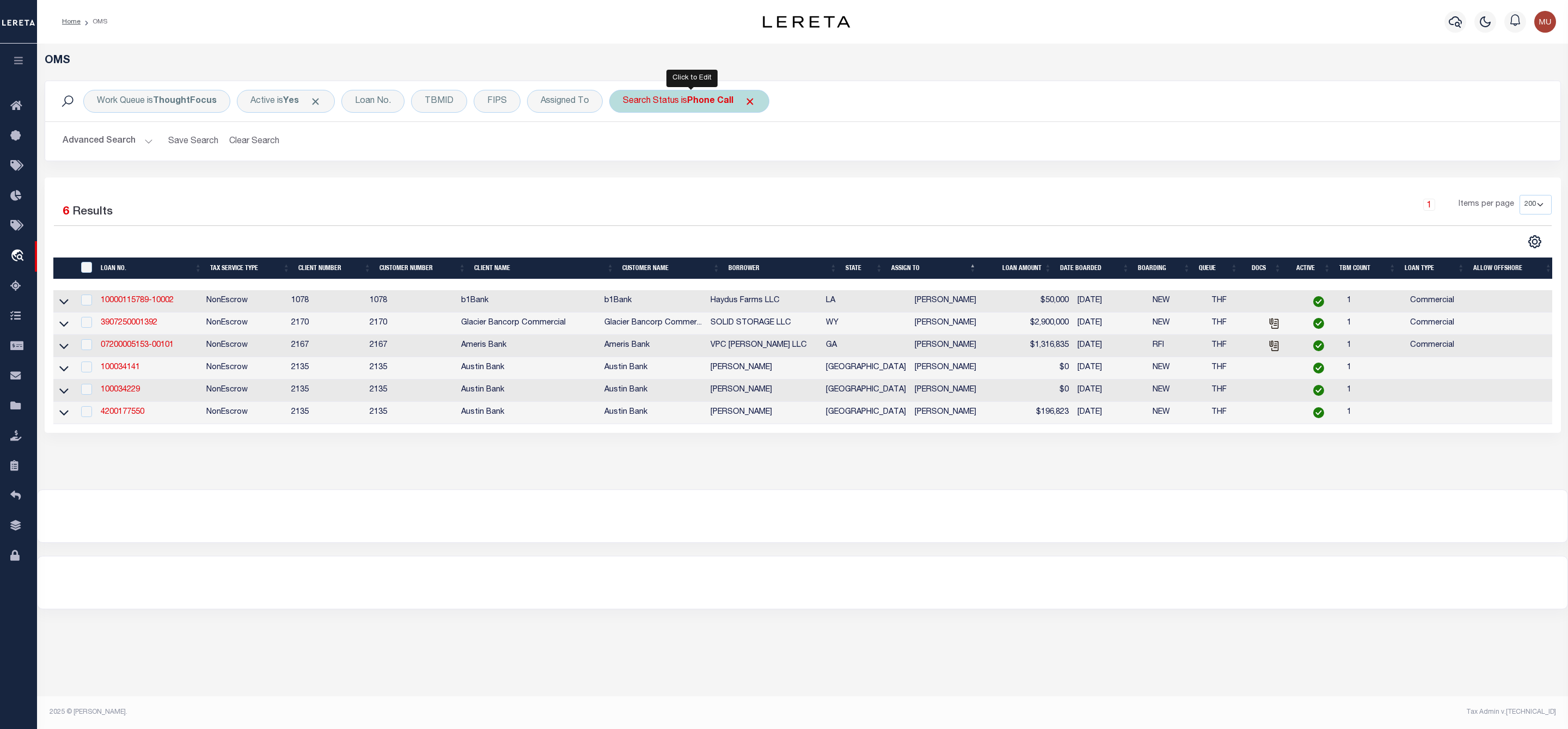
click at [685, 103] on div "Search Status is Phone Call" at bounding box center [689, 101] width 160 height 23
click at [675, 149] on select "Automated Search Bad Parcel Complete Duplicate Parcel High Dollar Reporting In …" at bounding box center [703, 155] width 160 height 21
select select "RD"
click at [625, 145] on select "Automated Search Bad Parcel Complete Duplicate Parcel High Dollar Reporting In …" at bounding box center [703, 155] width 160 height 21
click at [754, 182] on input "Apply" at bounding box center [767, 178] width 32 height 18
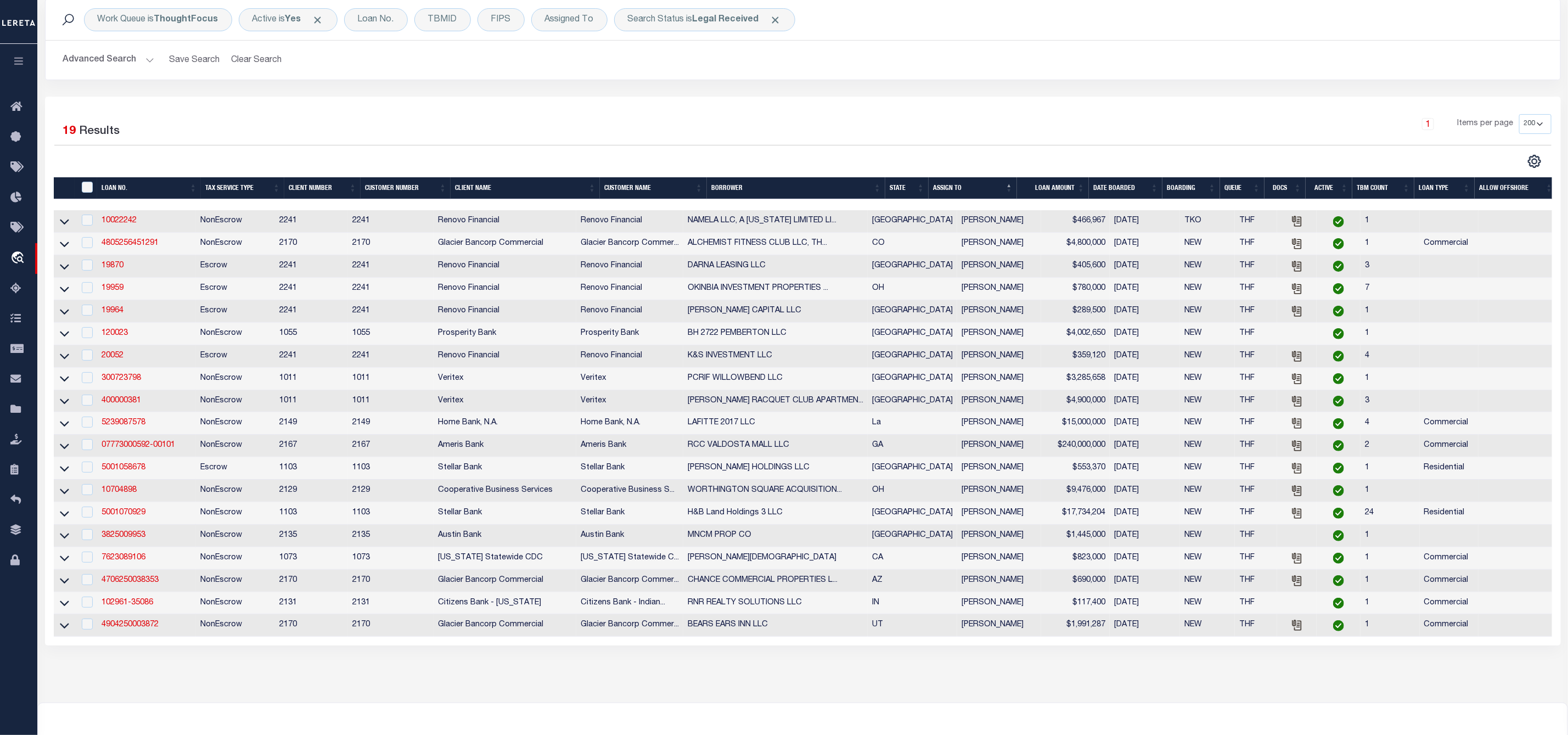
scroll to position [201, 0]
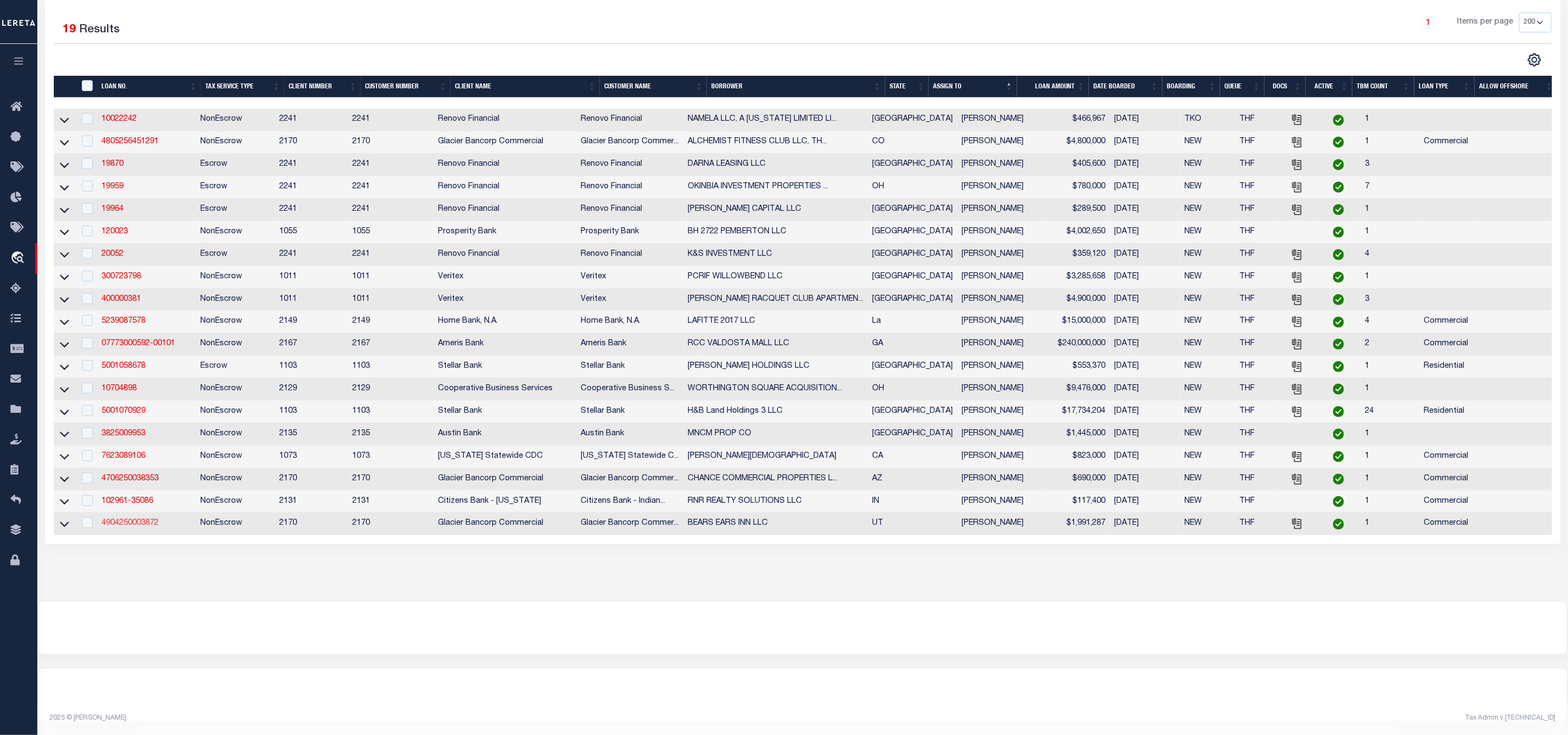
click at [154, 519] on link "4904250003872" at bounding box center [130, 523] width 57 height 8
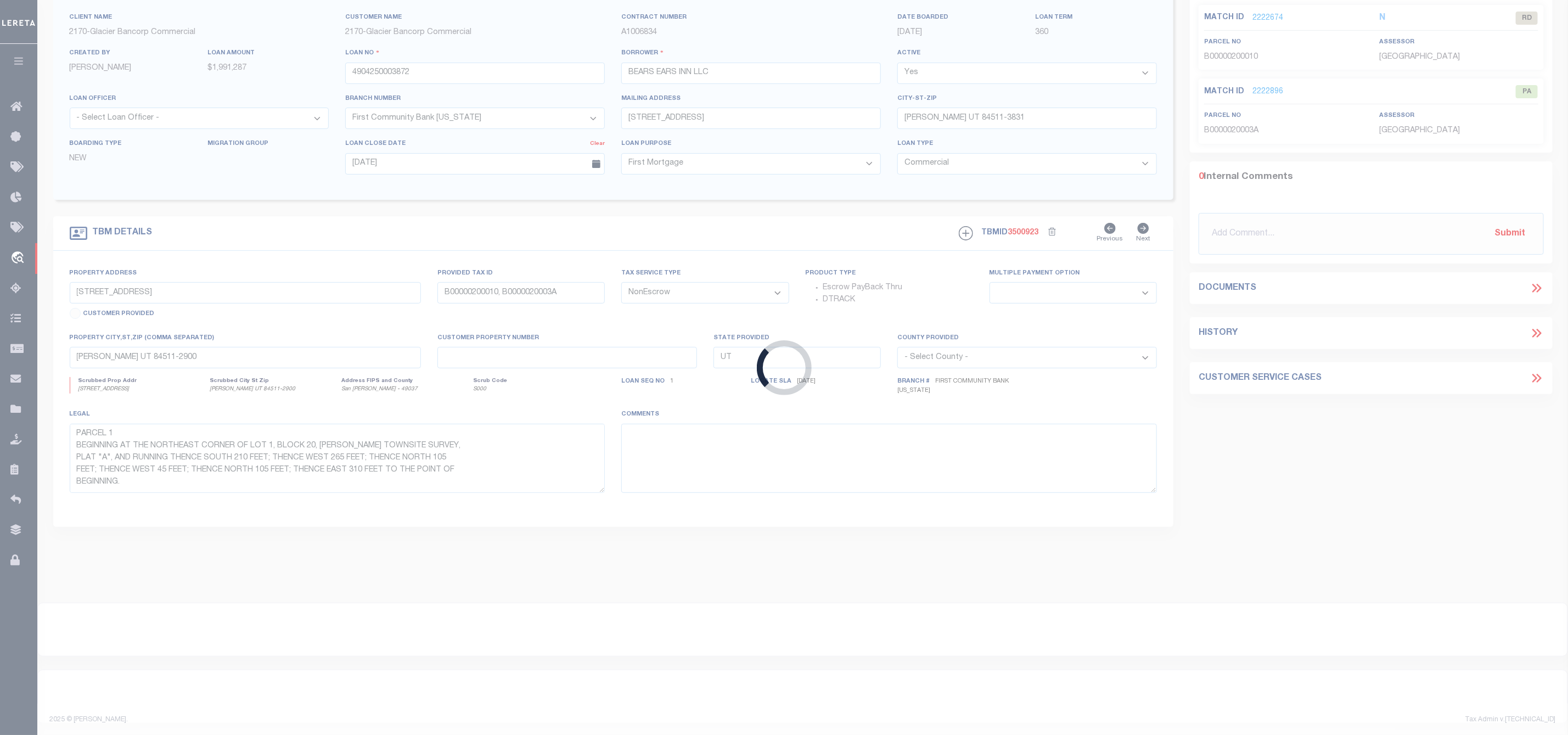
scroll to position [10, 0]
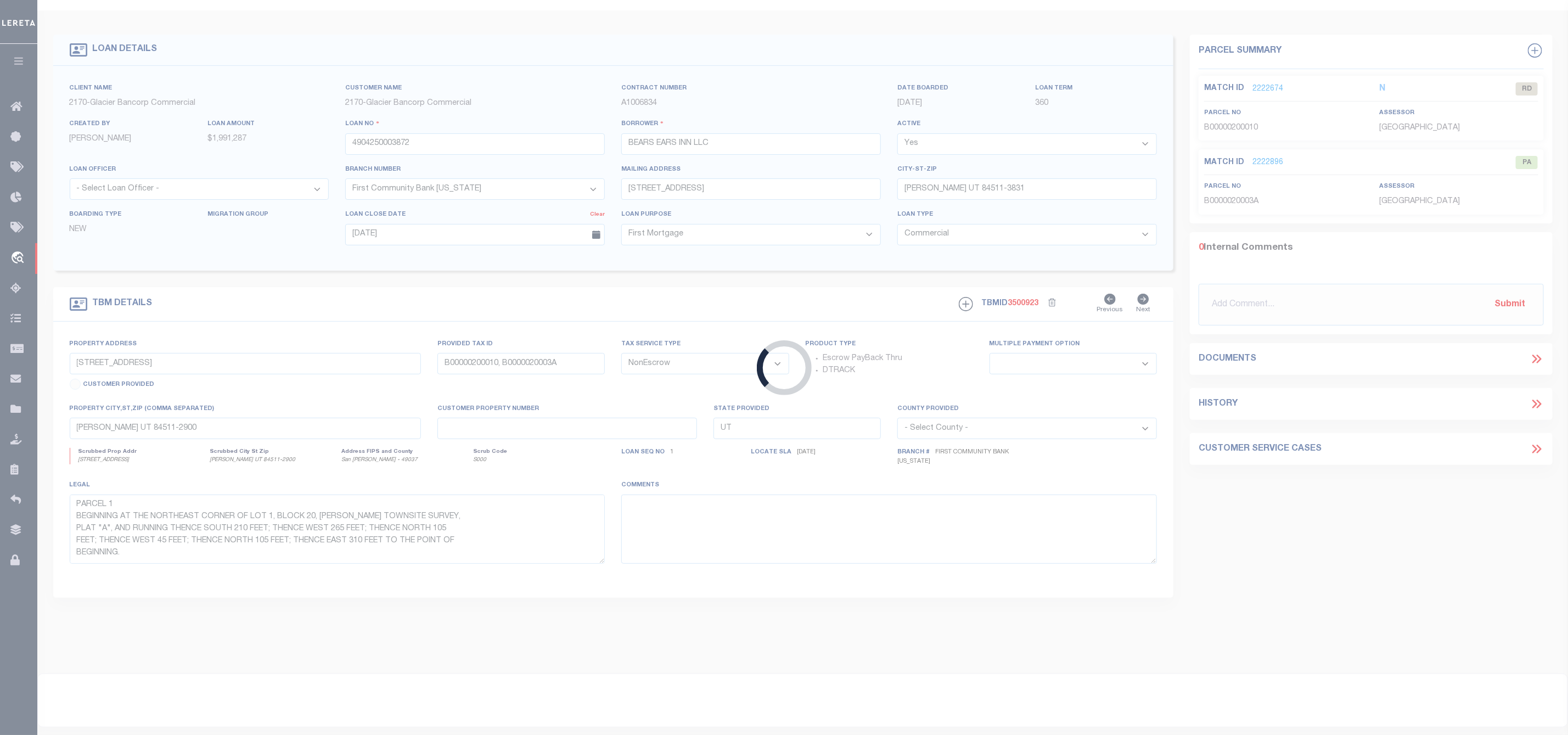
select select
type textarea "PARCEL 1 BEGINNING AT THE NORTHEAST CORNER OF LOT 1, BLOCK 20, [PERSON_NAME] TO…"
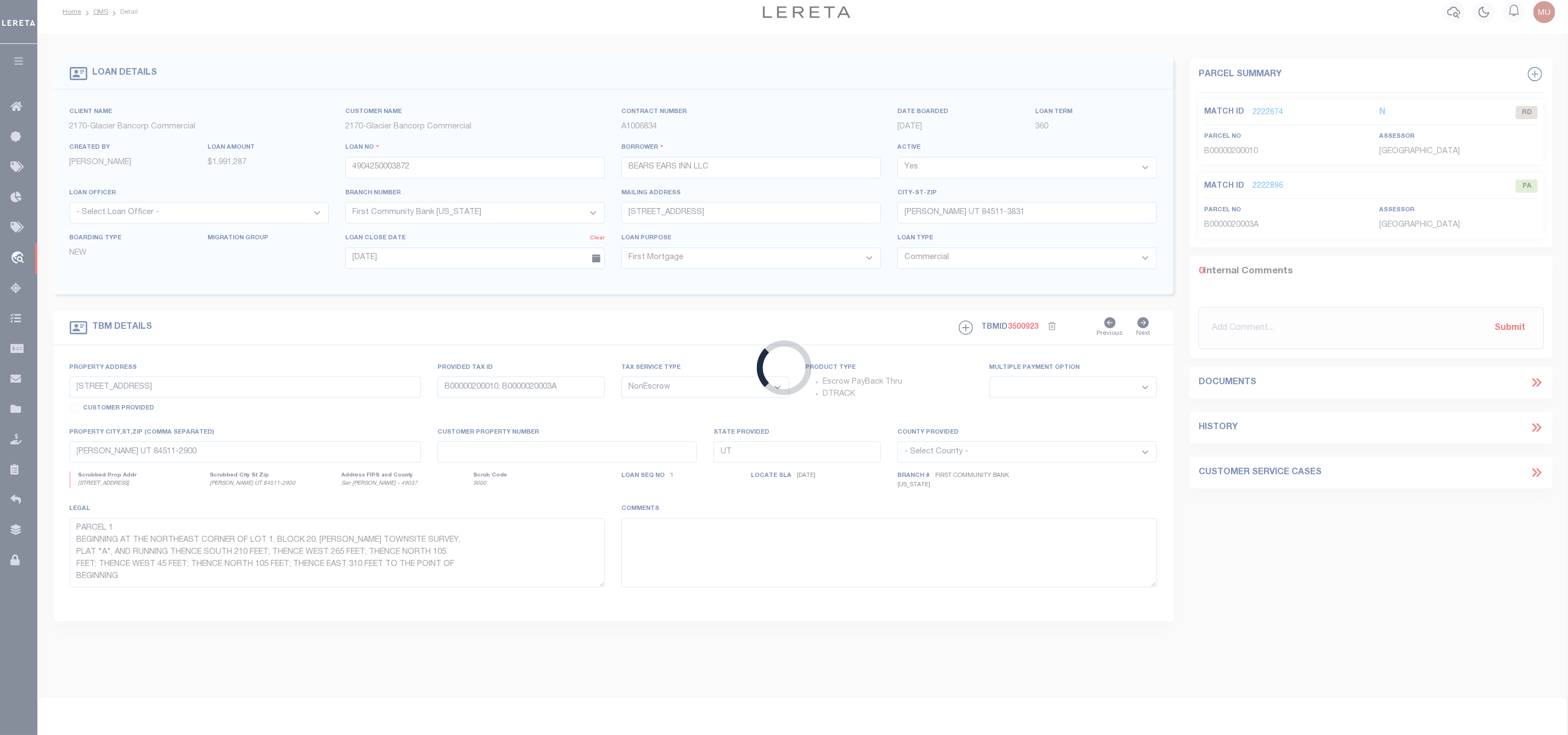
select select "4583"
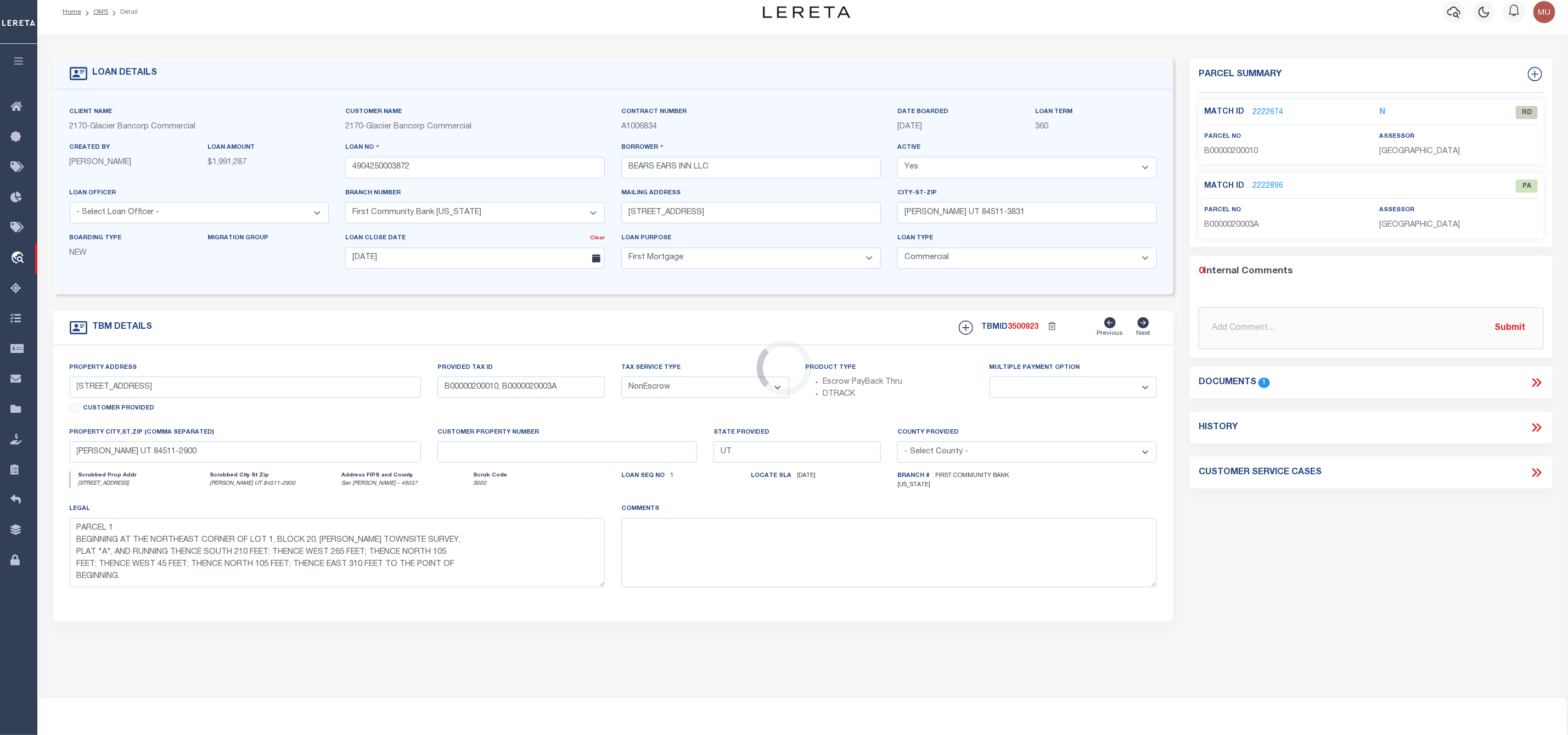
scroll to position [0, 0]
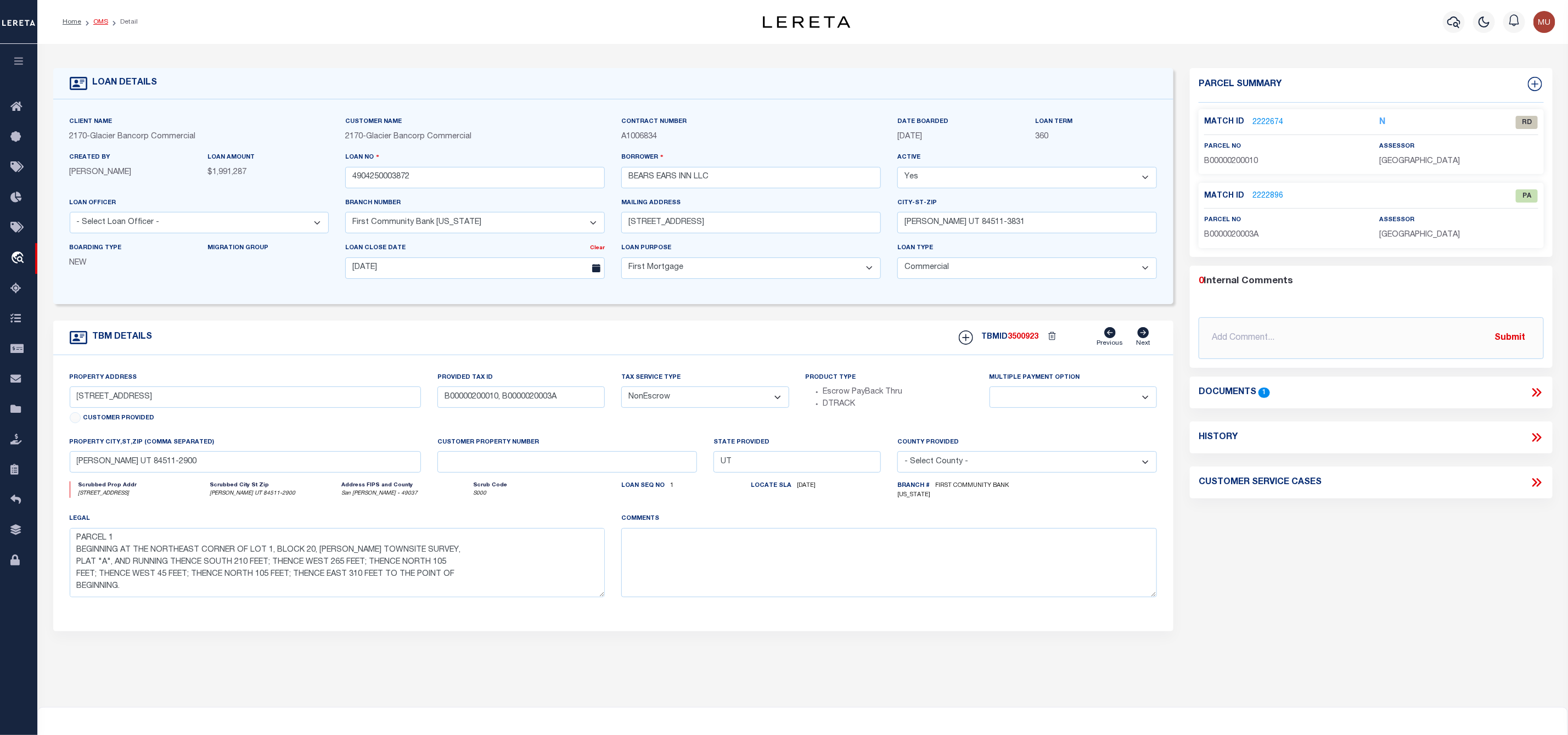
click at [103, 26] on link "OMS" at bounding box center [101, 22] width 15 height 7
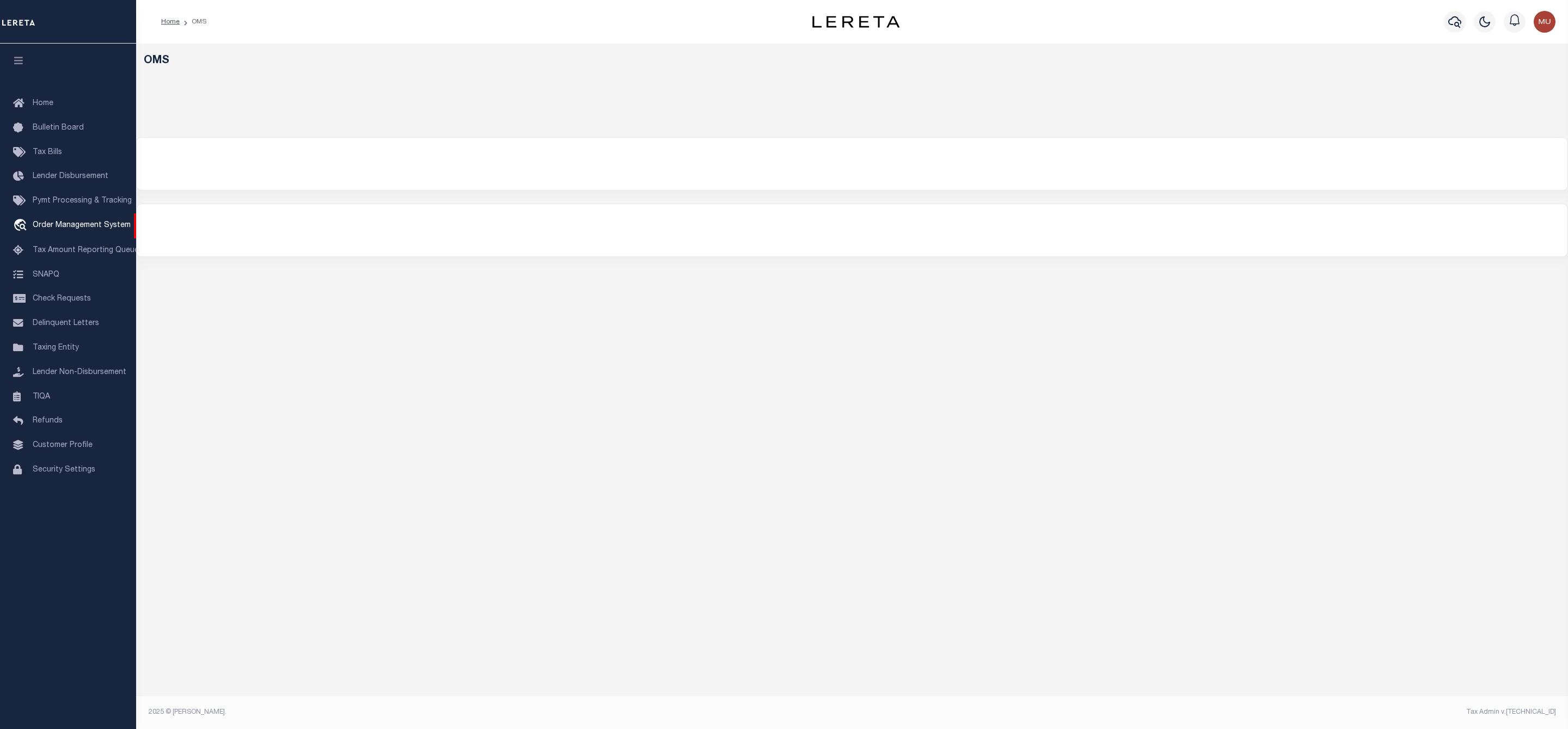
select select "200"
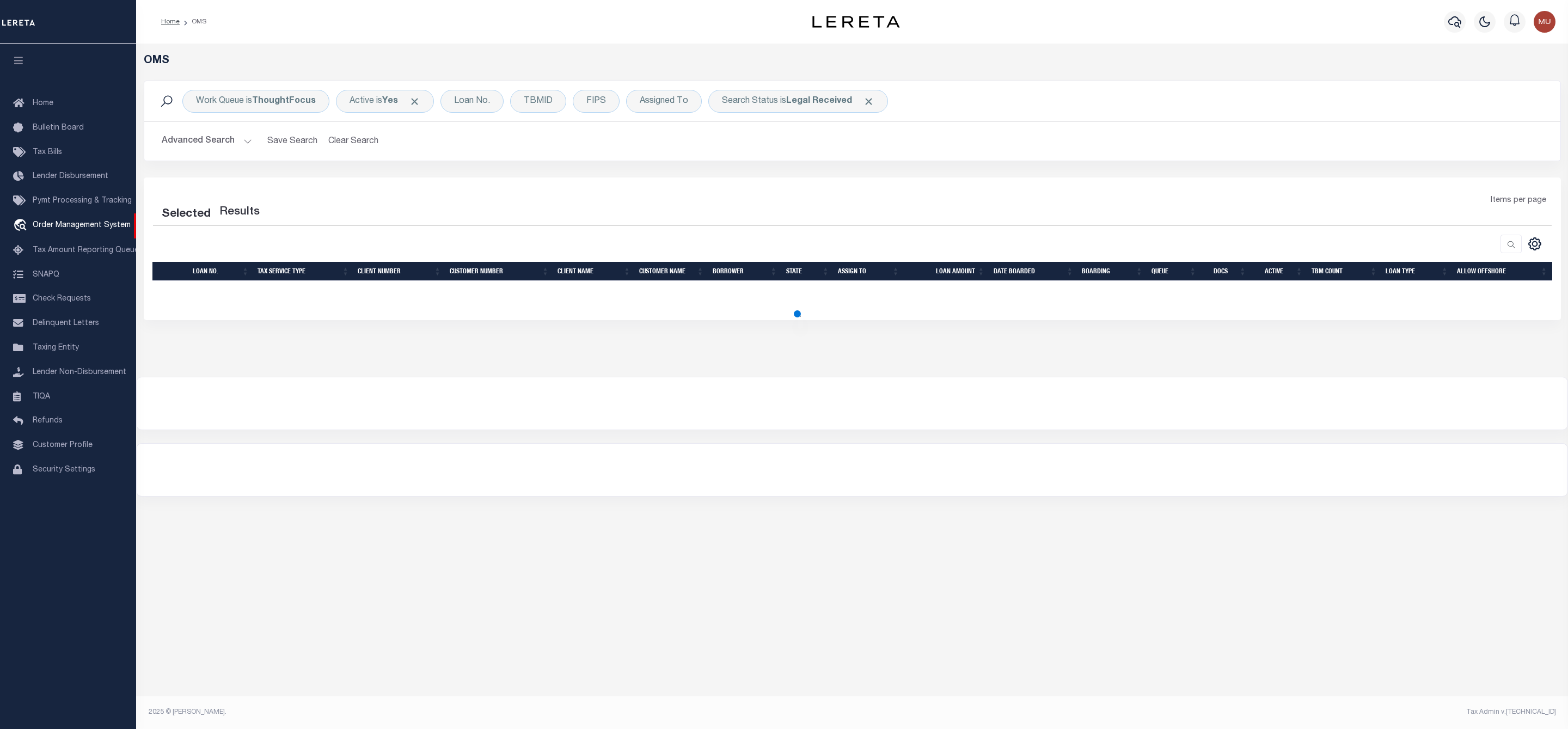
select select "200"
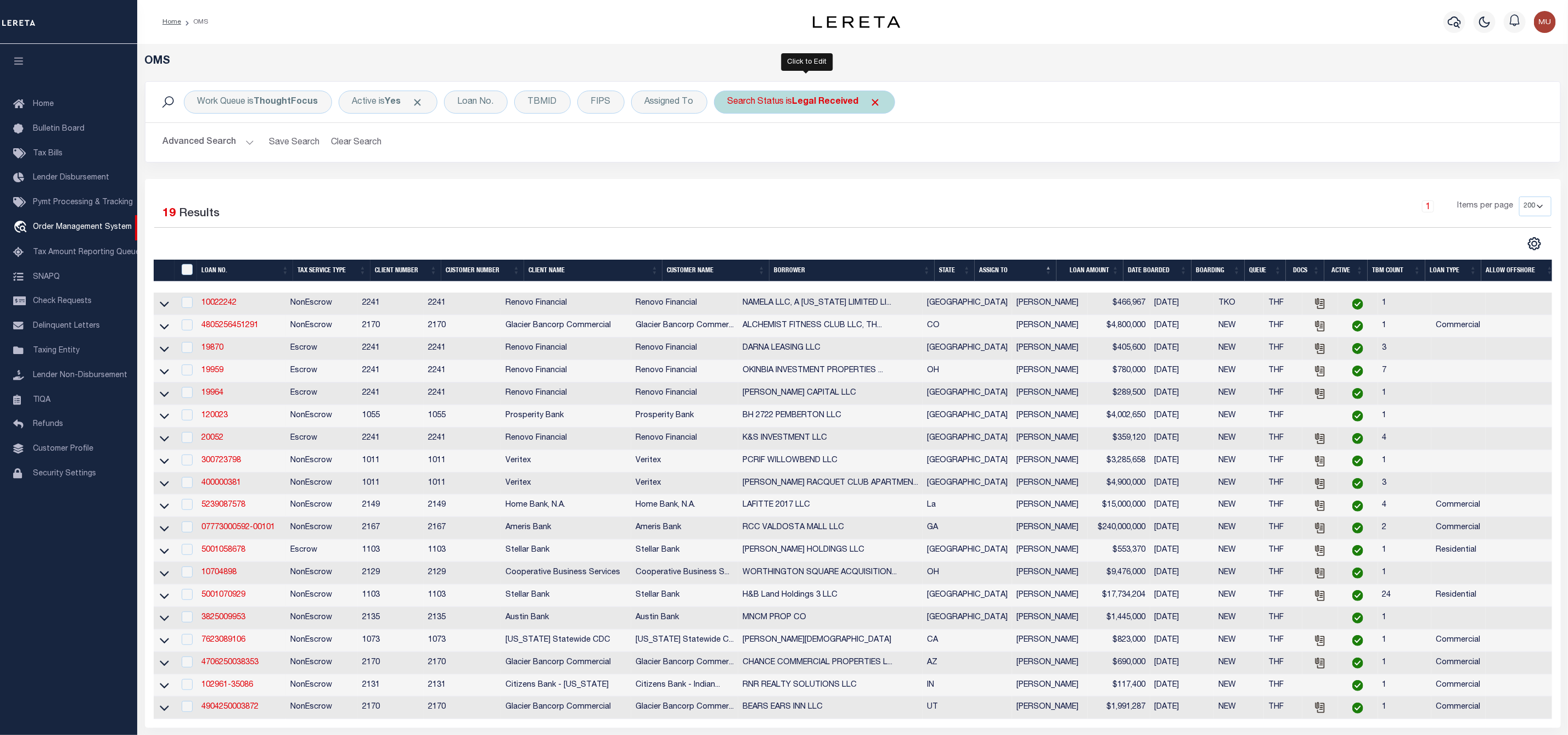
click at [790, 111] on div "Search Status is Legal Received" at bounding box center [804, 102] width 181 height 23
click at [789, 152] on select "Automated Search Bad Parcel Complete Duplicate Parcel High Dollar Reporting In …" at bounding box center [808, 156] width 162 height 21
select select "IP"
click at [730, 147] on select "Automated Search Bad Parcel Complete Duplicate Parcel High Dollar Reporting In …" at bounding box center [808, 156] width 162 height 21
click at [881, 180] on input "Apply" at bounding box center [873, 180] width 32 height 18
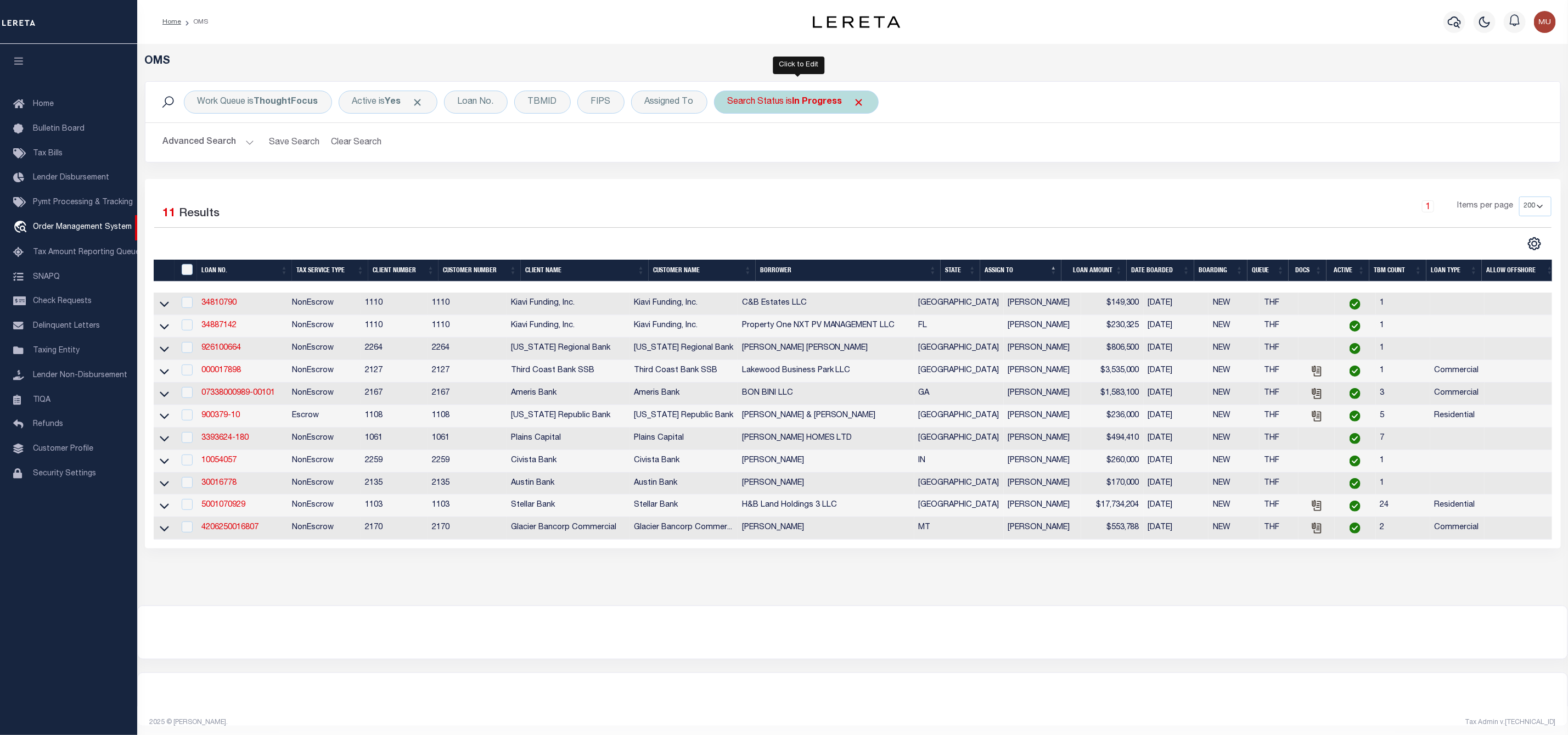
click at [793, 103] on div "Search Status is In Progress" at bounding box center [796, 102] width 165 height 23
click at [787, 152] on select "Automated Search Bad Parcel Complete Duplicate Parcel High Dollar Reporting In …" at bounding box center [808, 156] width 162 height 21
select select "RD"
click at [730, 147] on select "Automated Search Bad Parcel Complete Duplicate Parcel High Dollar Reporting In …" at bounding box center [808, 156] width 162 height 21
click at [875, 184] on input "Apply" at bounding box center [873, 180] width 32 height 18
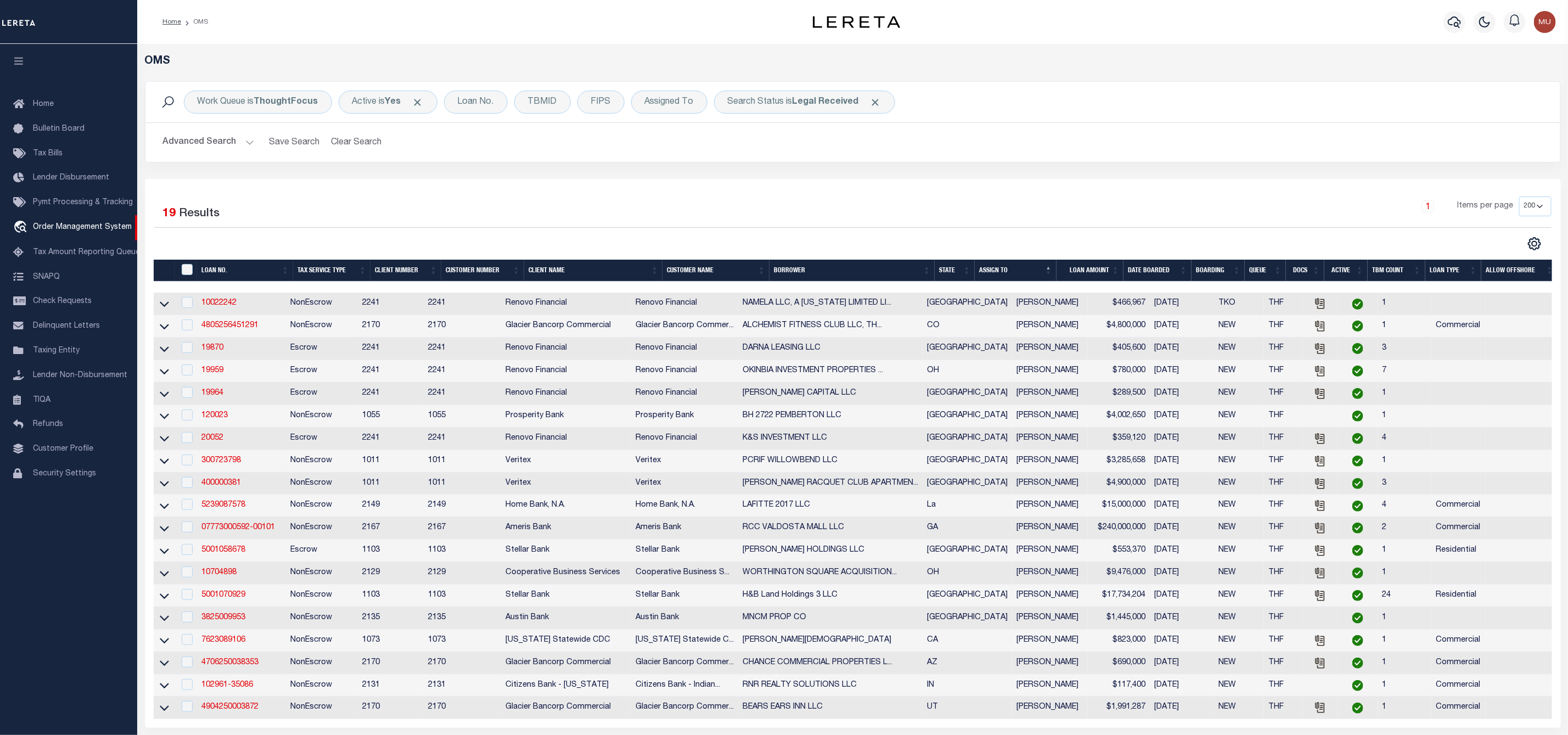
scroll to position [165, 0]
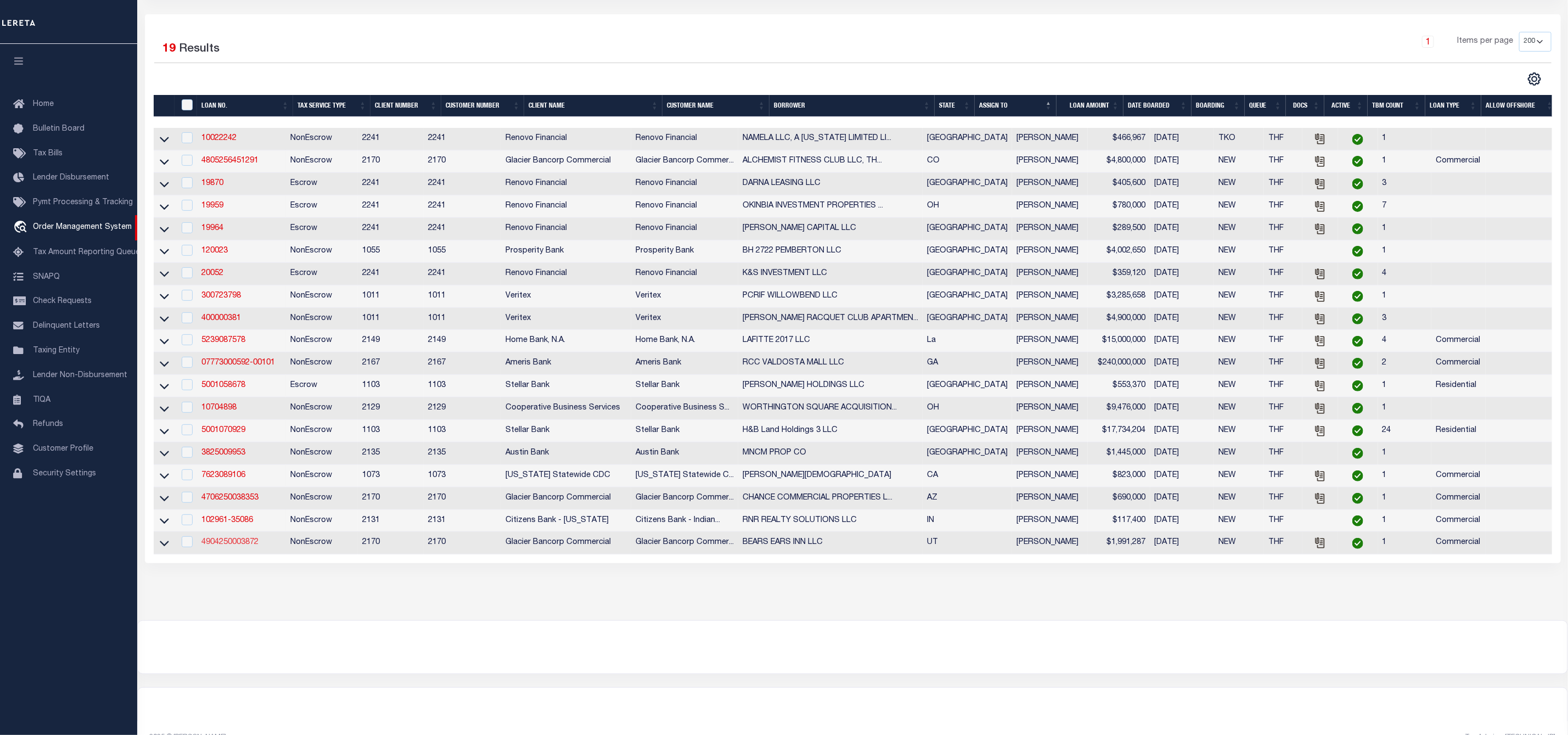
click at [225, 546] on link "4904250003872" at bounding box center [230, 543] width 57 height 8
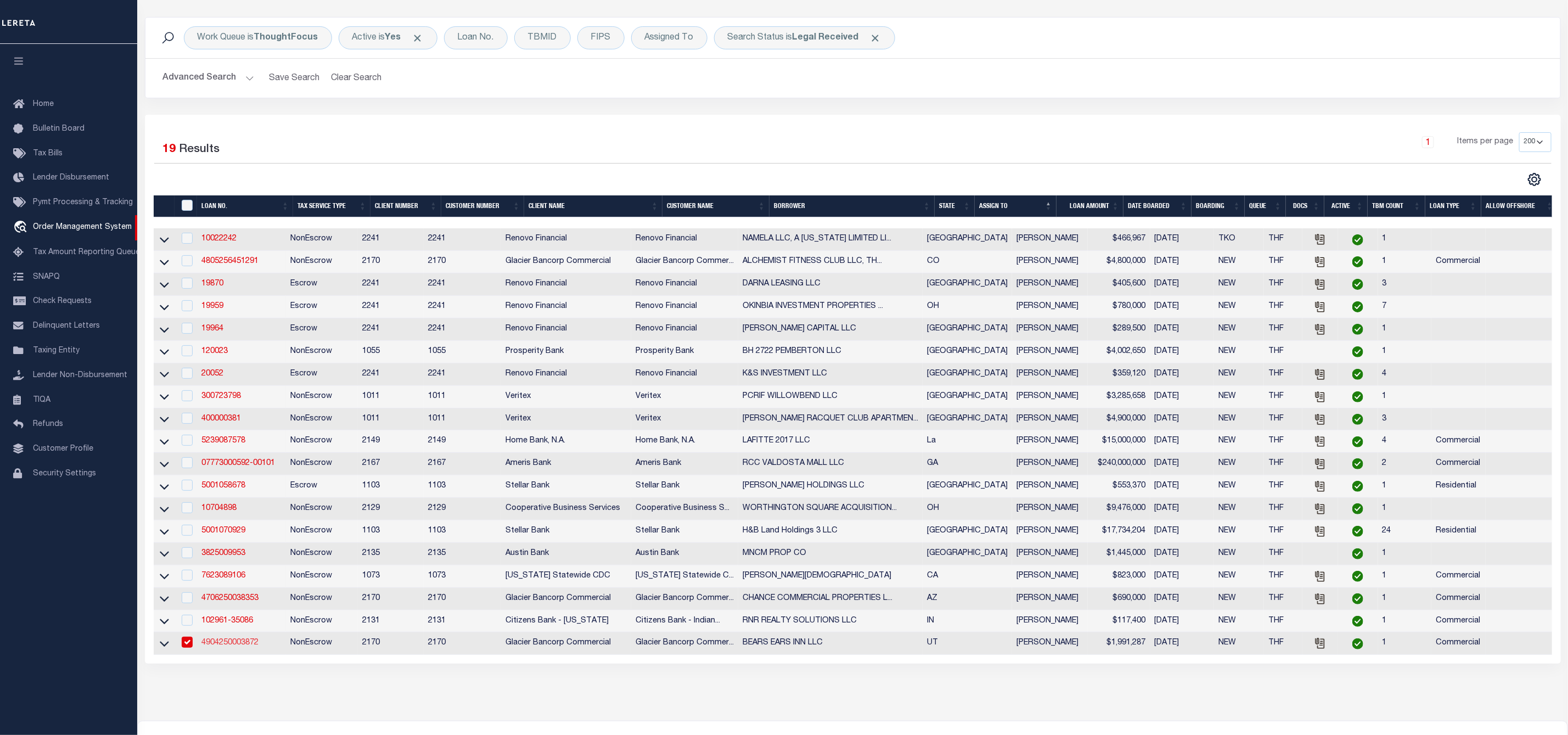
type input "4904250003872"
type input "BEARS EARS INN LLC"
select select
type input "[STREET_ADDRESS]"
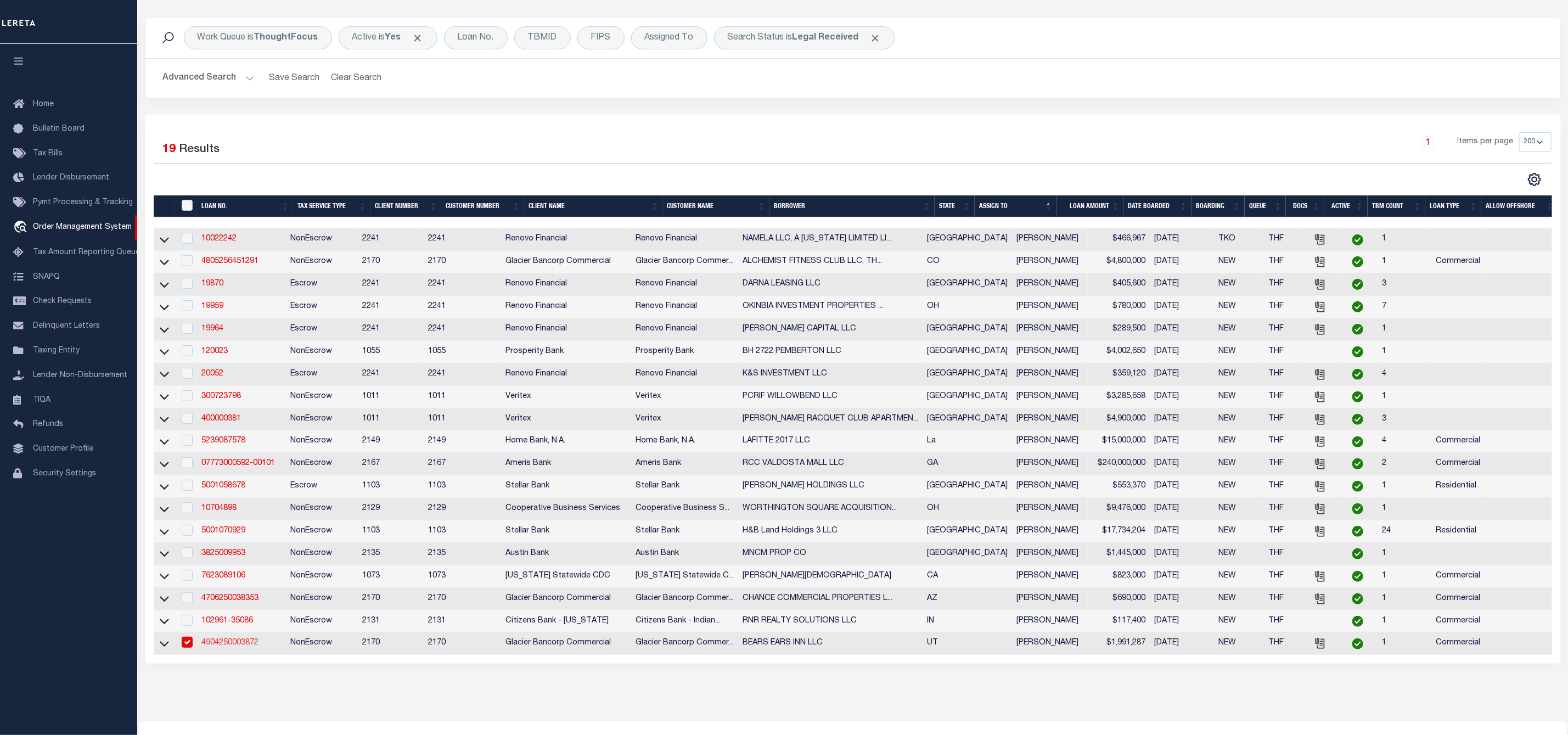
type input "[PERSON_NAME] UT 84511-3831"
type input "[DATE]"
select select "10"
select select "20"
select select "NonEscrow"
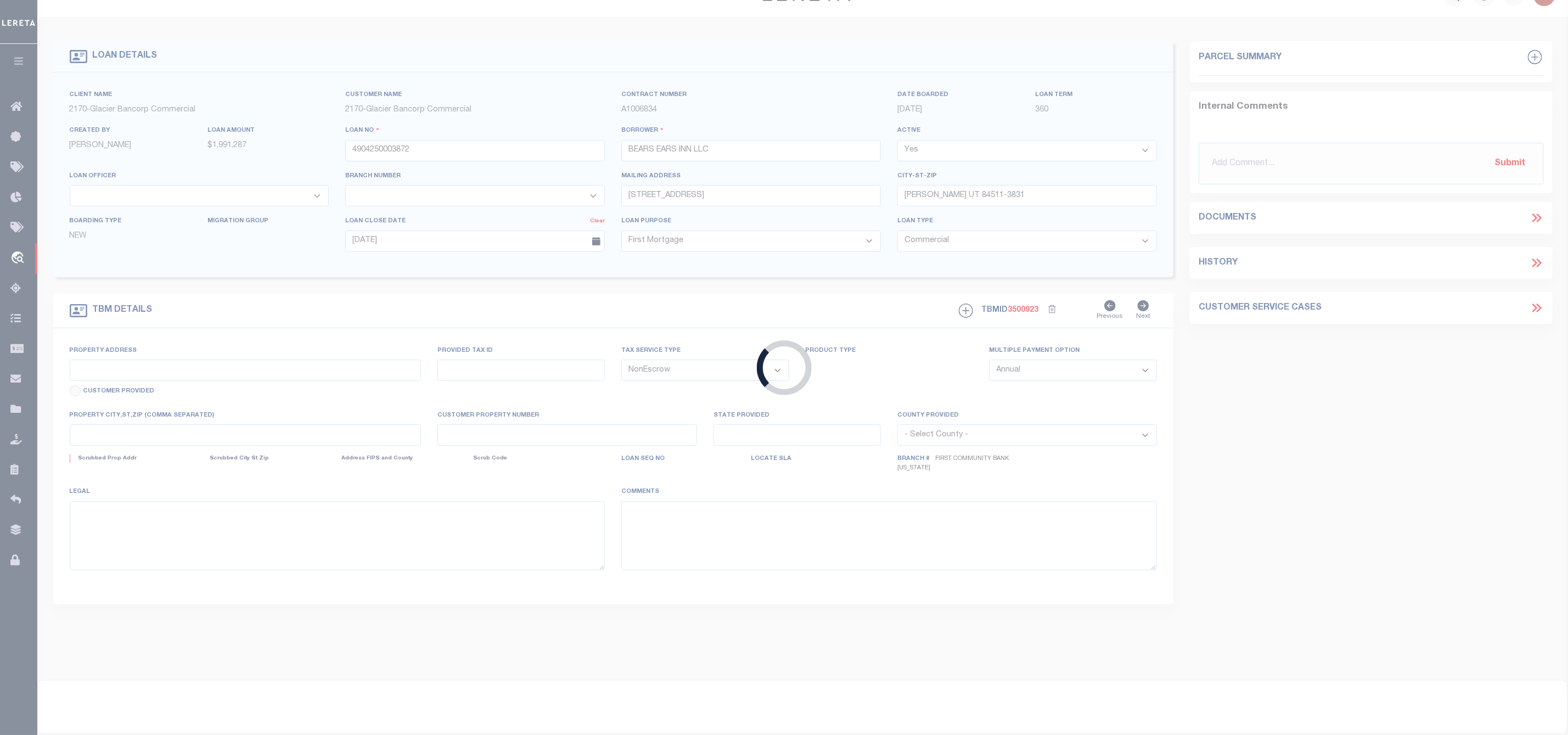
type input "[STREET_ADDRESS]"
type input "B00000200010, B0000020003A"
select select
type input "[PERSON_NAME] UT 84511-2900"
type input "UT"
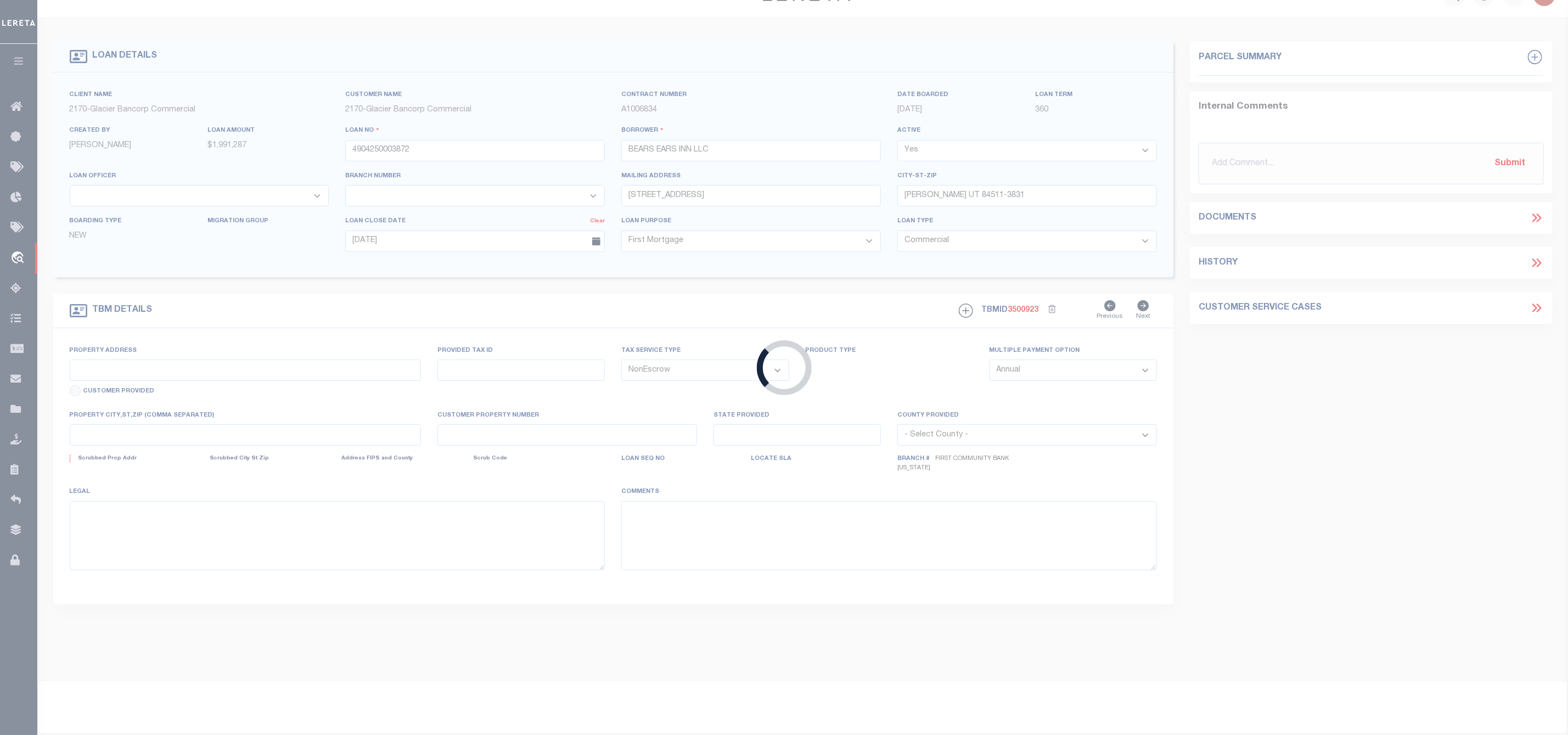
type textarea "PARCEL 1 BEGINNING AT THE NORTHEAST CORNER OF LOT 1, BLOCK 20, [PERSON_NAME] TO…"
select select "4583"
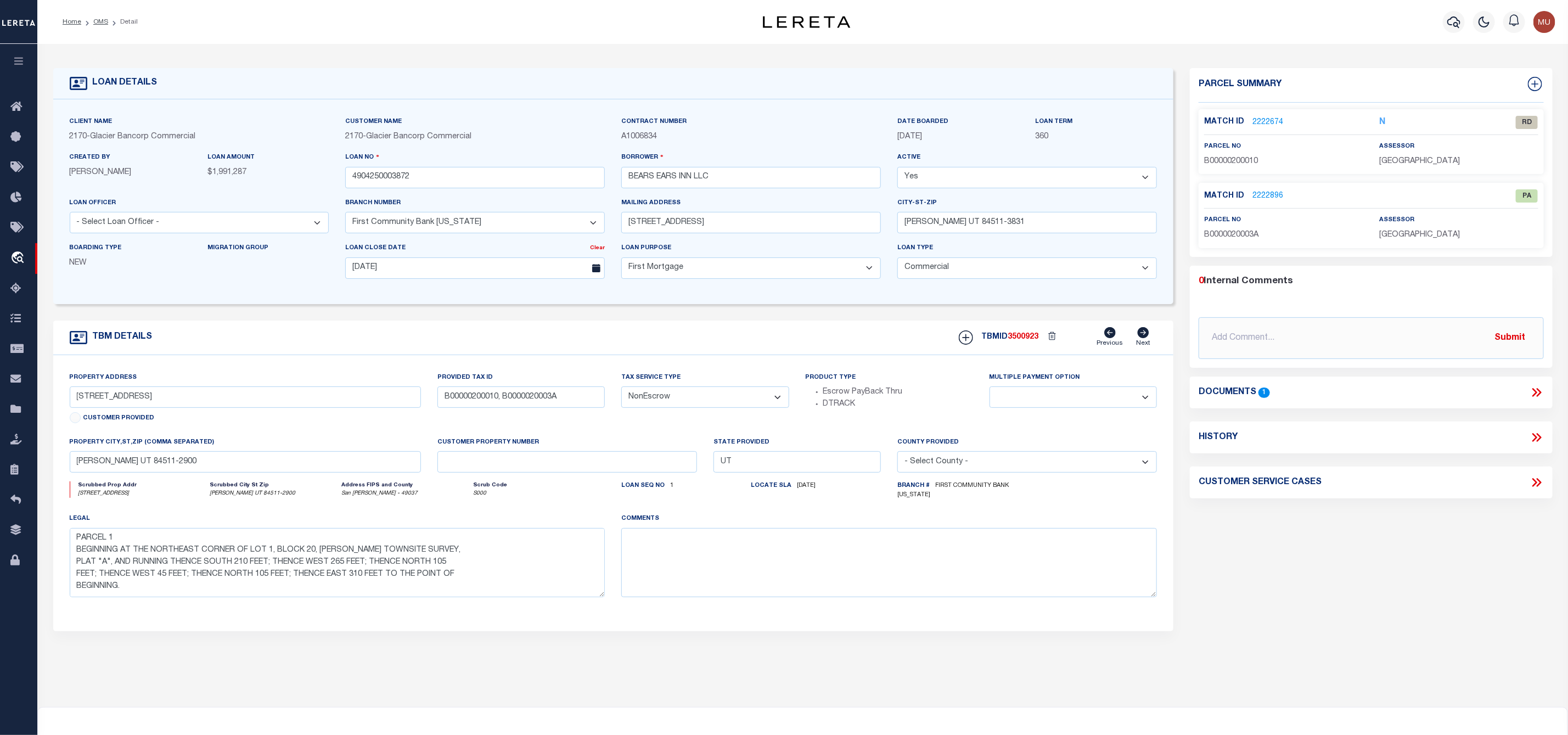
click at [1267, 122] on link "2222674" at bounding box center [1267, 122] width 31 height 11
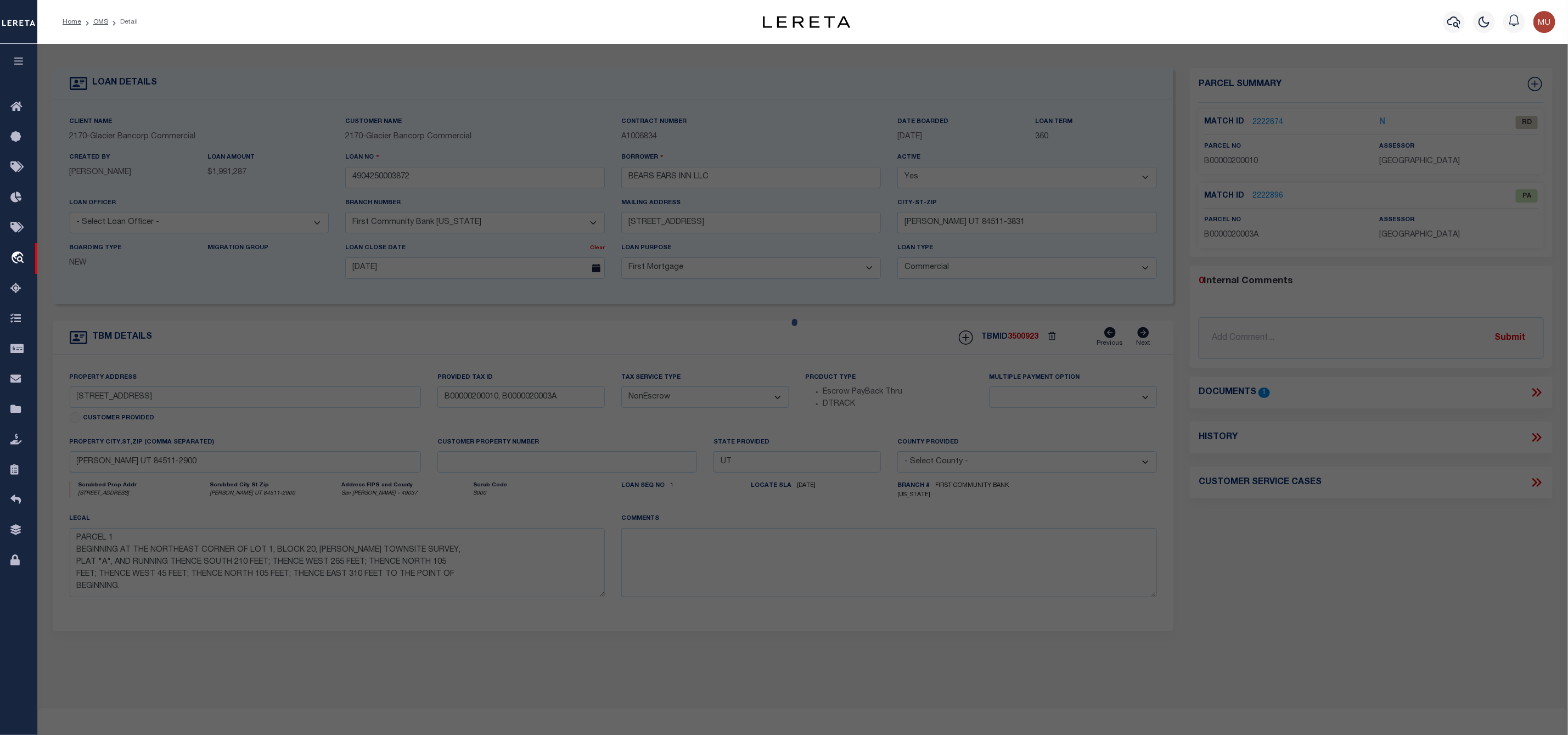
checkbox input "false"
select select "RD"
type input "BEARS EARS INN LLC"
select select "ATL"
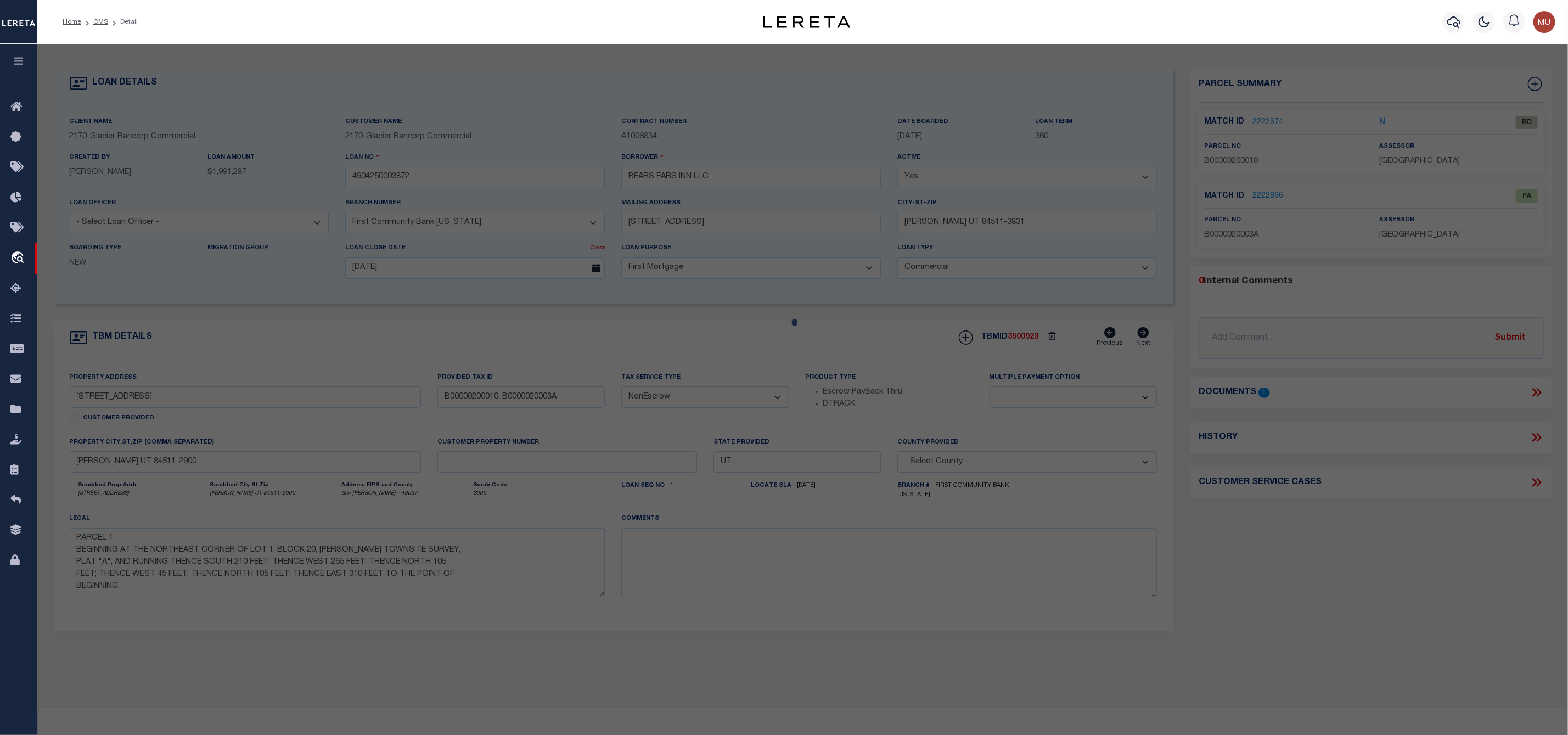
select select "ADD"
type input "[GEOGRAPHIC_DATA]"
checkbox input "false"
type input "[PERSON_NAME] UT 84511"
type textarea "[PERSON_NAME] TOWNSITE SURVEY BLOCK 20 LOT 1-2: BEG AT THE NE COR LOT 1 BLOCK 2…"
